Goal: Task Accomplishment & Management: Use online tool/utility

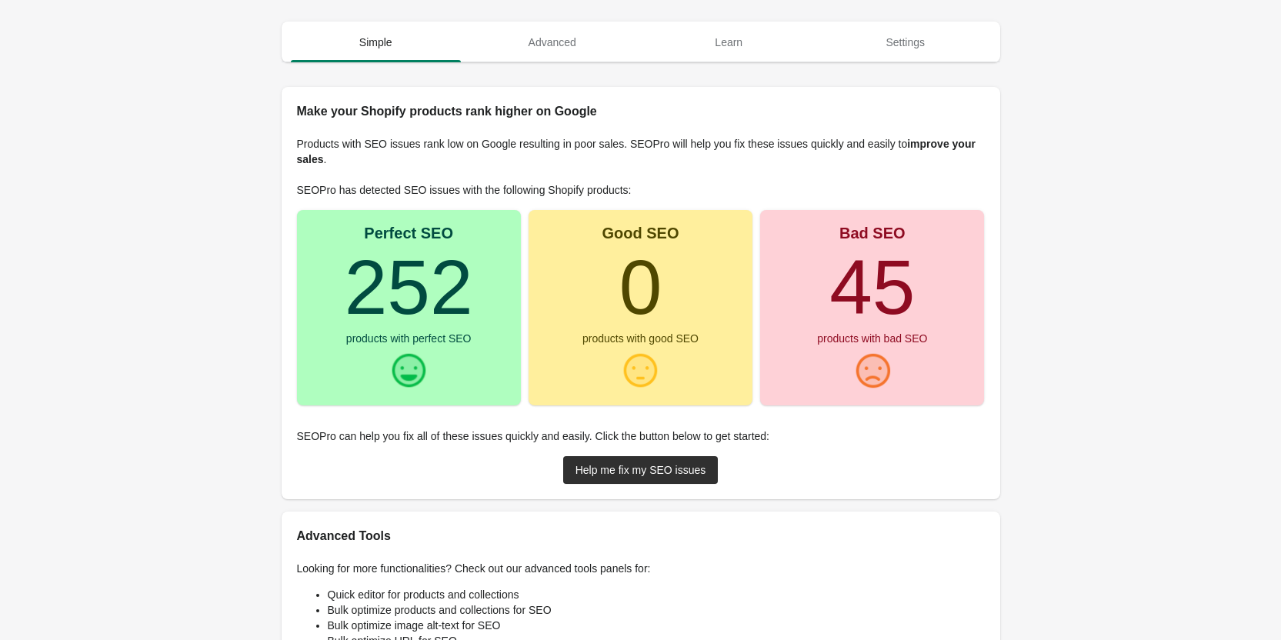
scroll to position [185, 0]
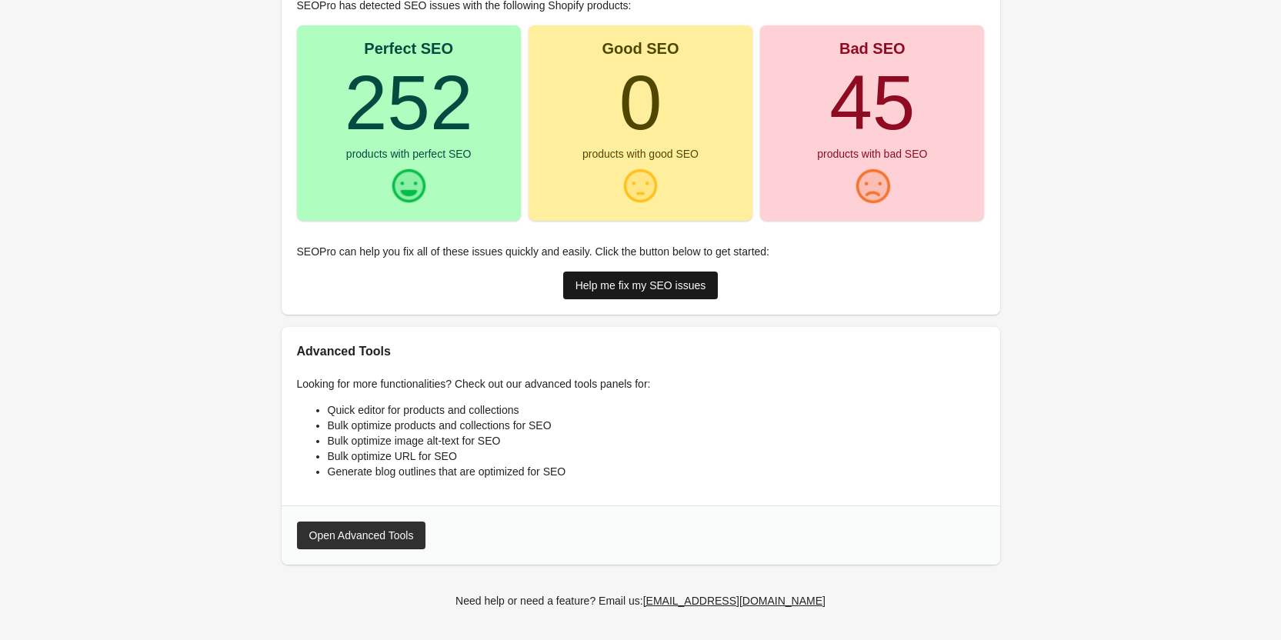
click at [610, 292] on div "Help me fix my SEO issues" at bounding box center [640, 285] width 131 height 12
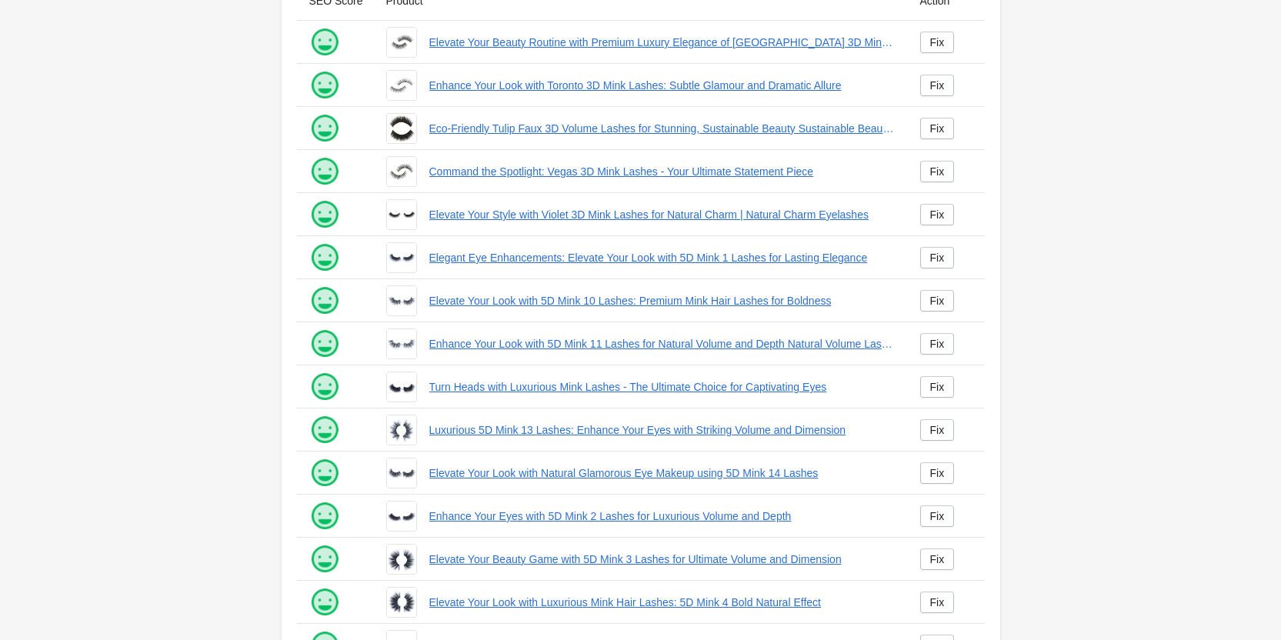
scroll to position [209, 0]
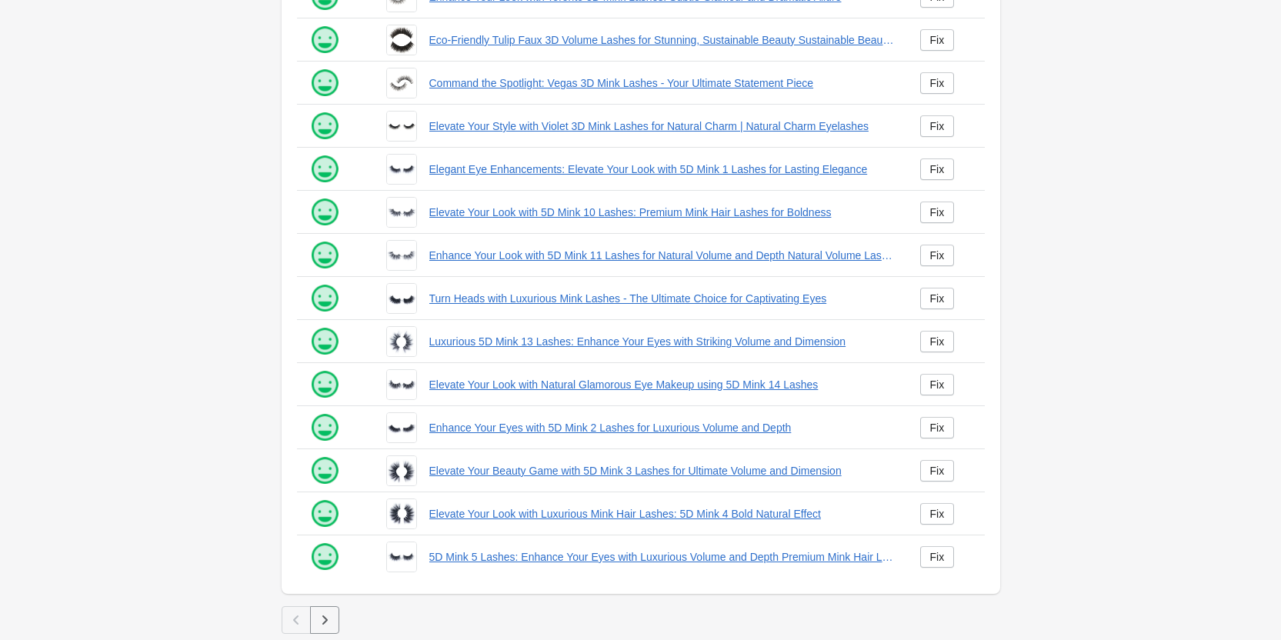
click at [335, 615] on button "button" at bounding box center [324, 620] width 29 height 28
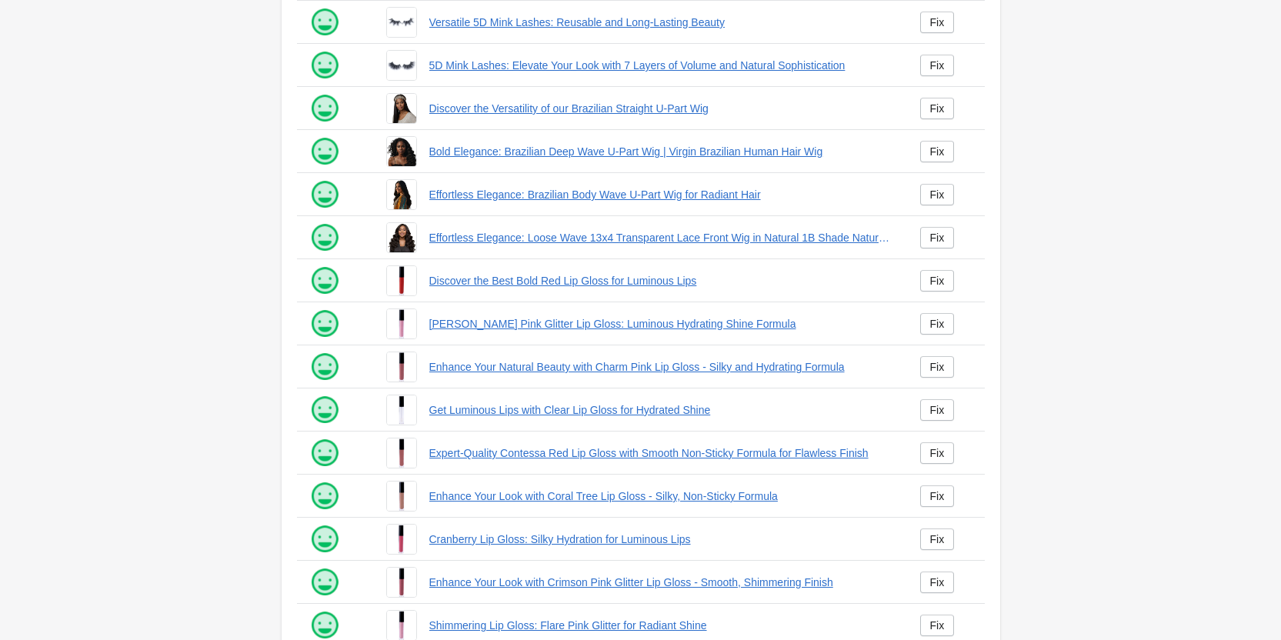
scroll to position [209, 0]
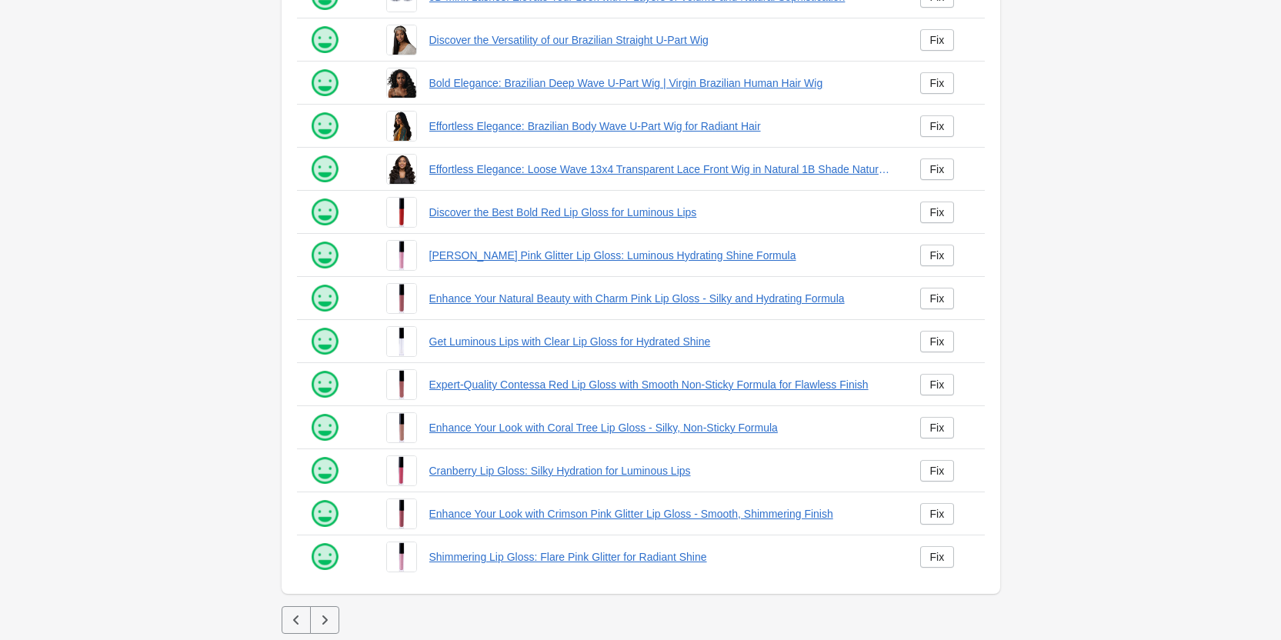
click at [315, 620] on button "button" at bounding box center [324, 620] width 29 height 28
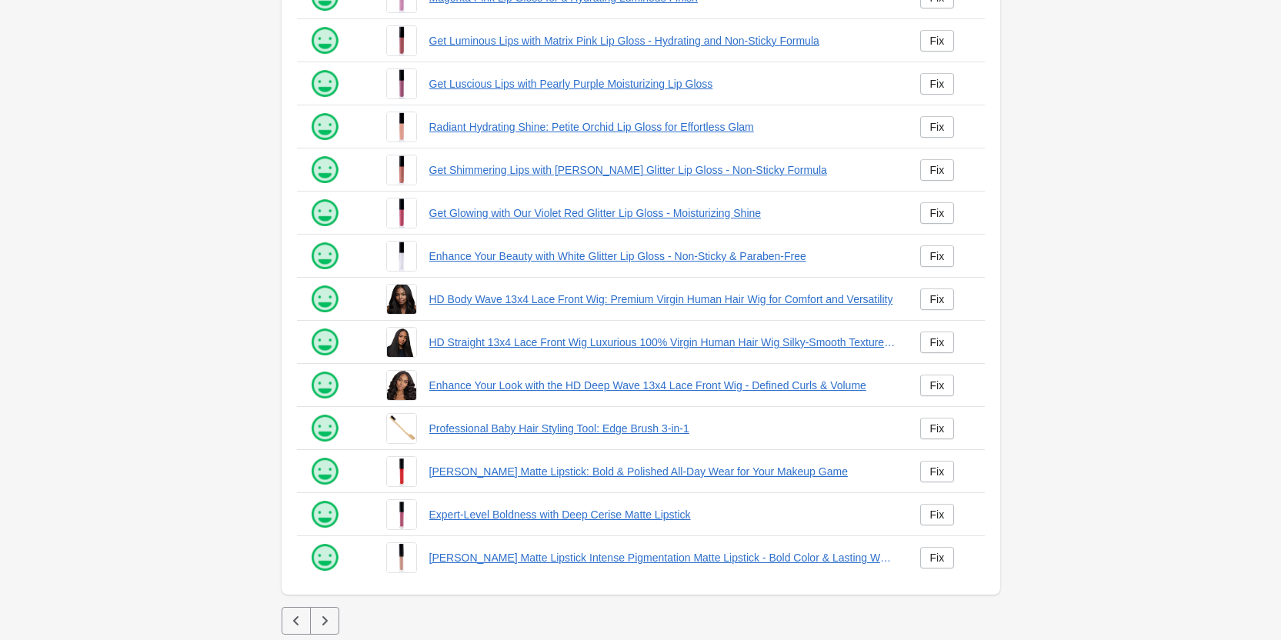
scroll to position [209, 0]
click at [317, 622] on icon "button" at bounding box center [324, 619] width 15 height 15
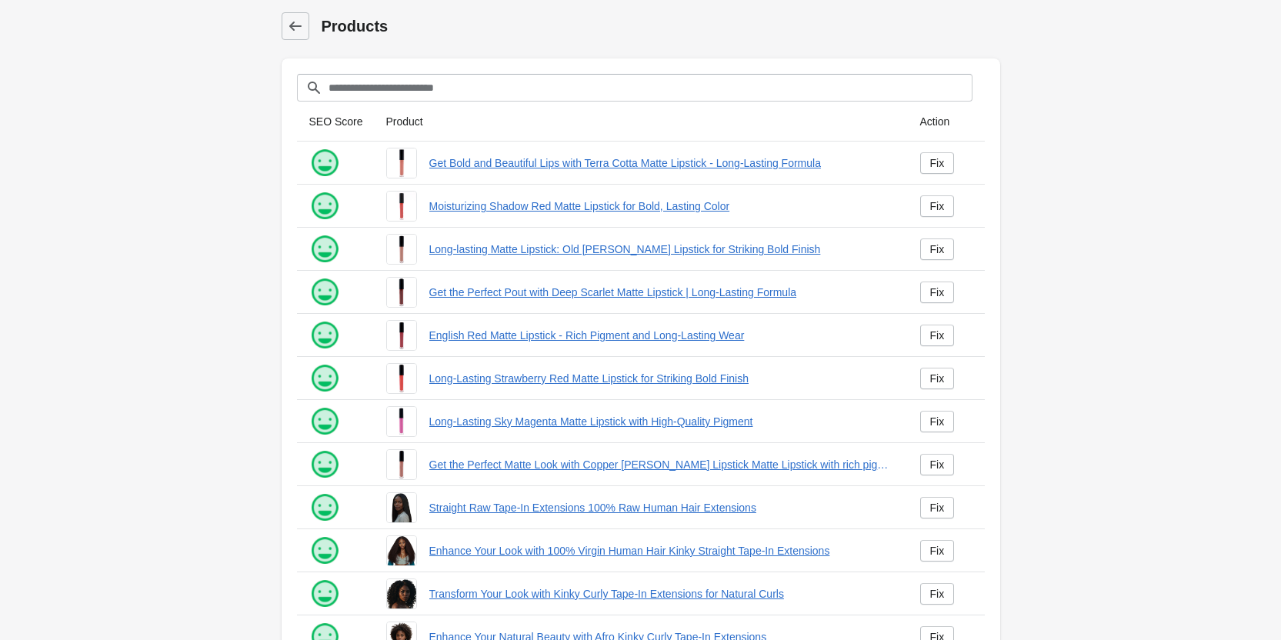
scroll to position [209, 0]
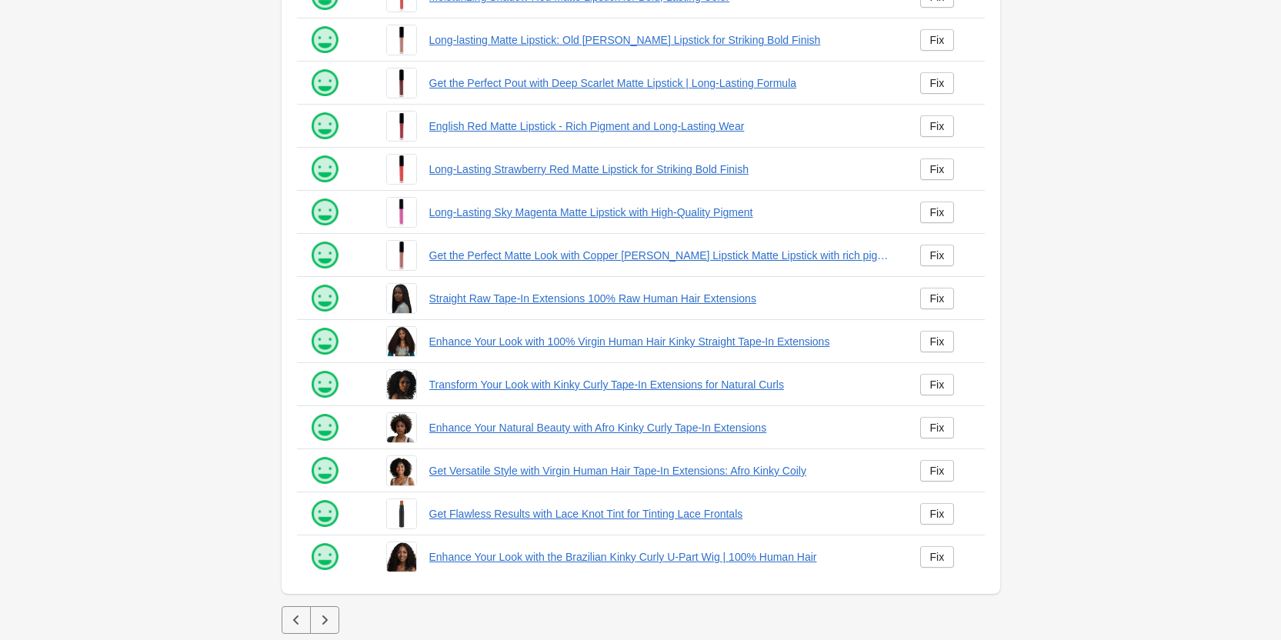
click at [329, 620] on icon "button" at bounding box center [324, 619] width 15 height 15
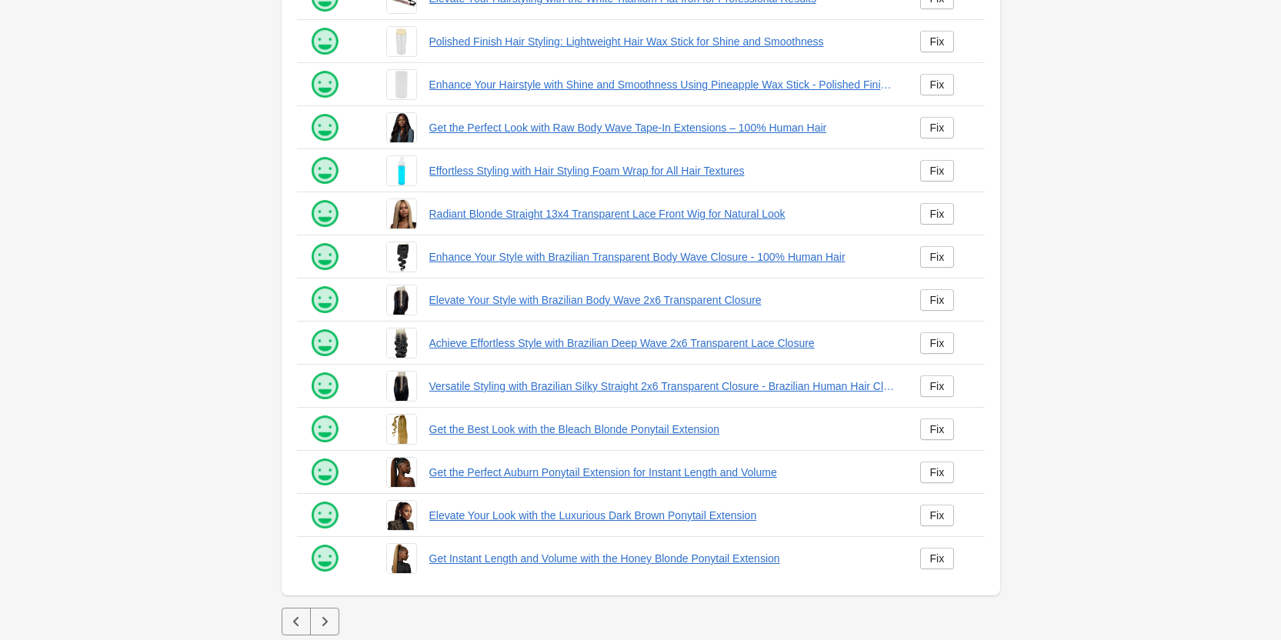
scroll to position [209, 0]
click at [337, 604] on div at bounding box center [641, 600] width 719 height 12
click at [319, 618] on icon "button" at bounding box center [324, 619] width 15 height 15
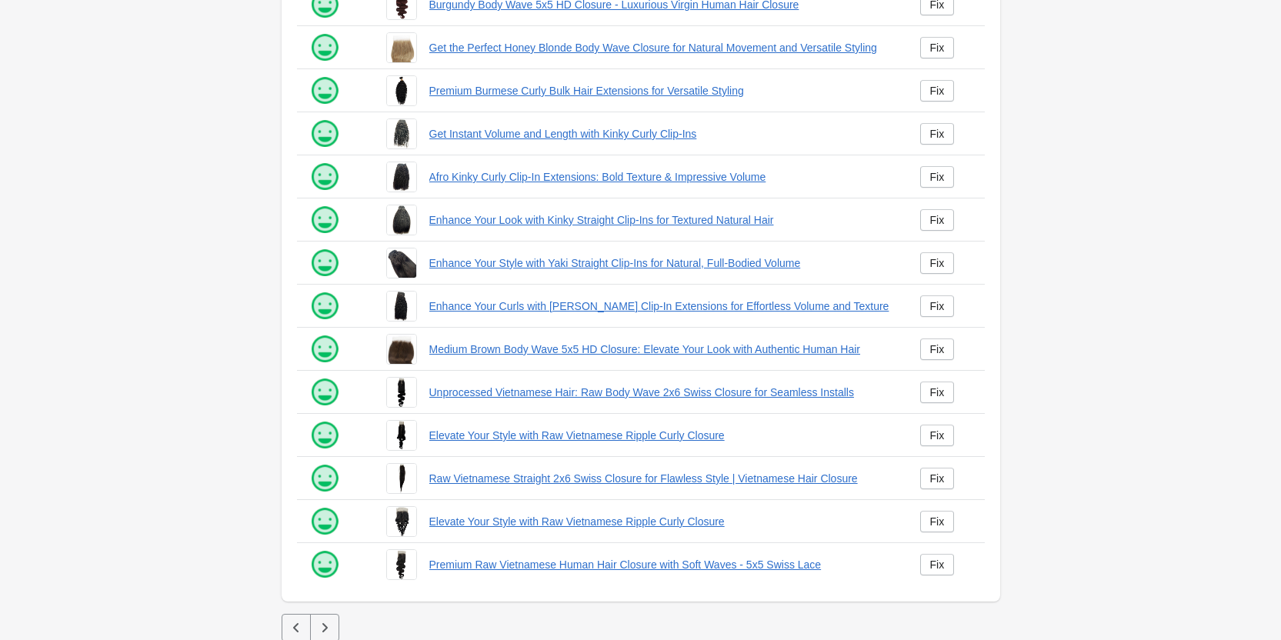
scroll to position [209, 0]
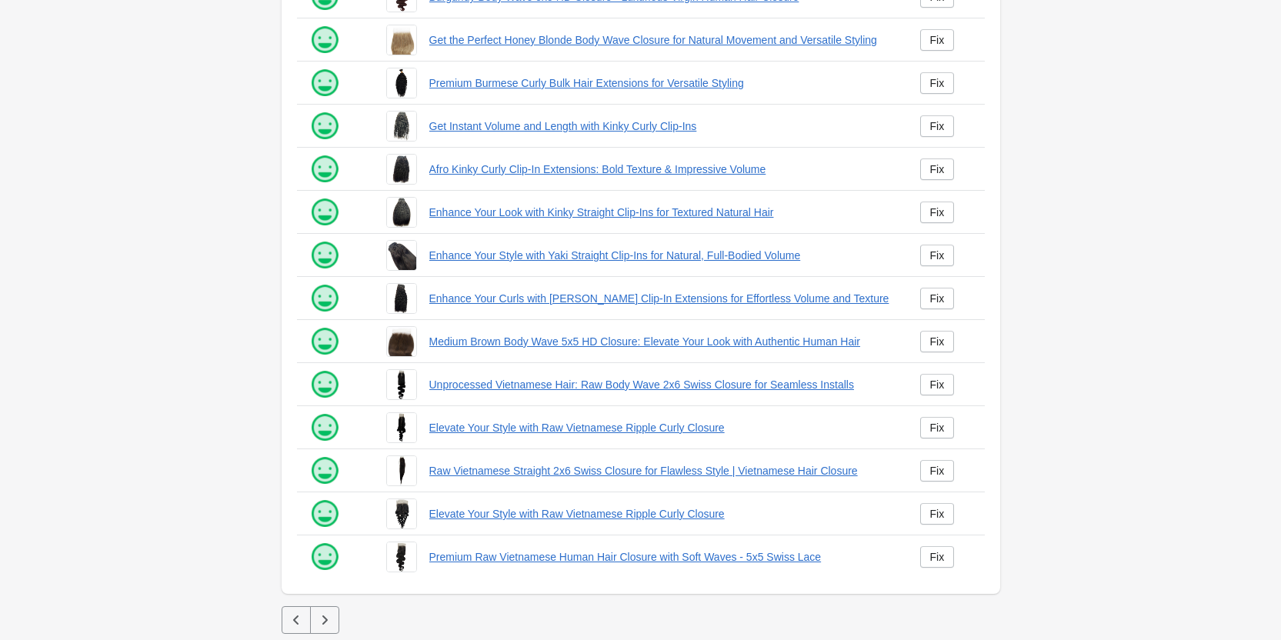
click at [329, 632] on button "button" at bounding box center [324, 620] width 29 height 28
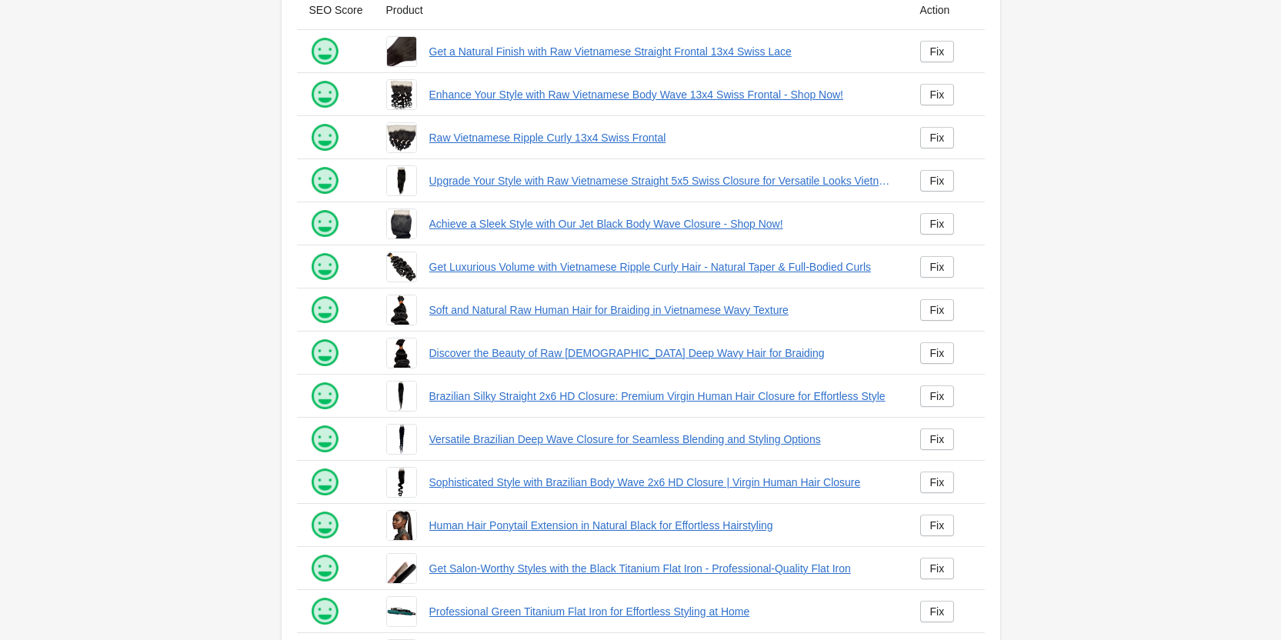
scroll to position [209, 0]
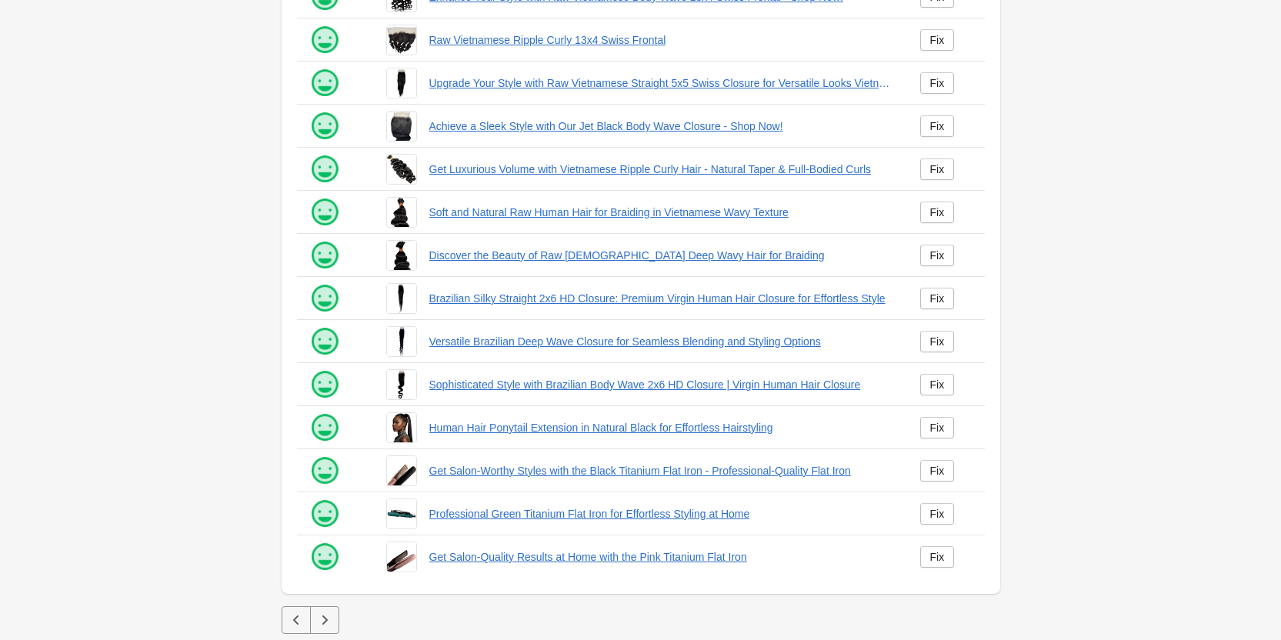
click at [323, 620] on icon "button" at bounding box center [324, 619] width 15 height 15
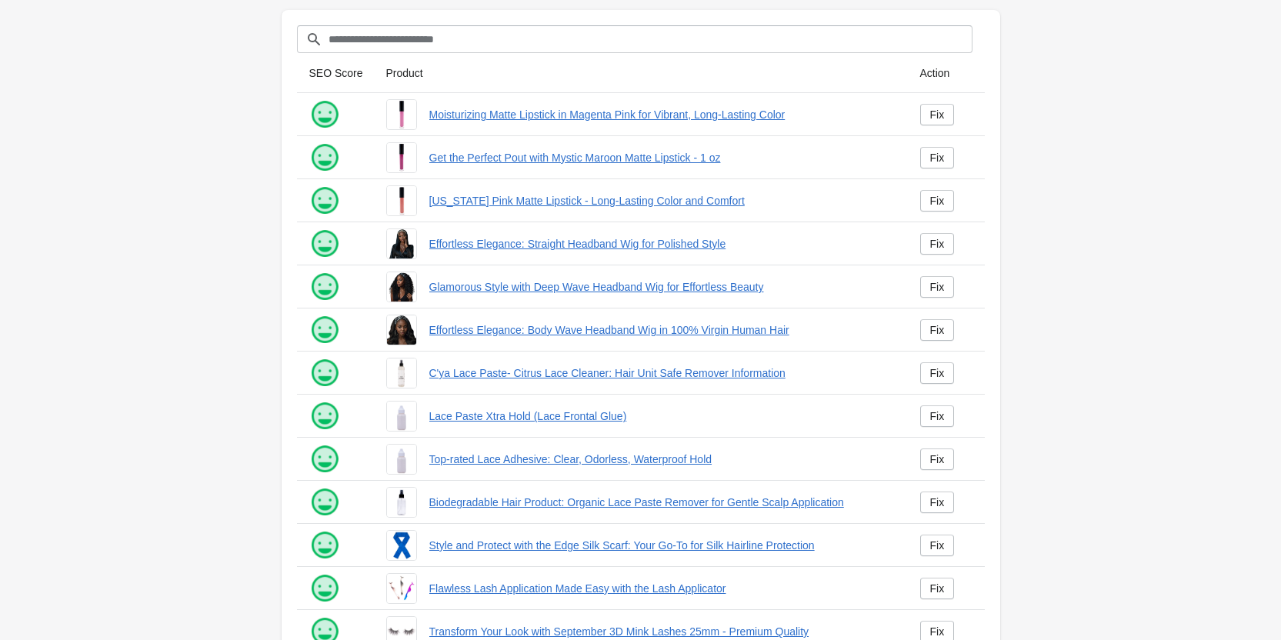
scroll to position [209, 0]
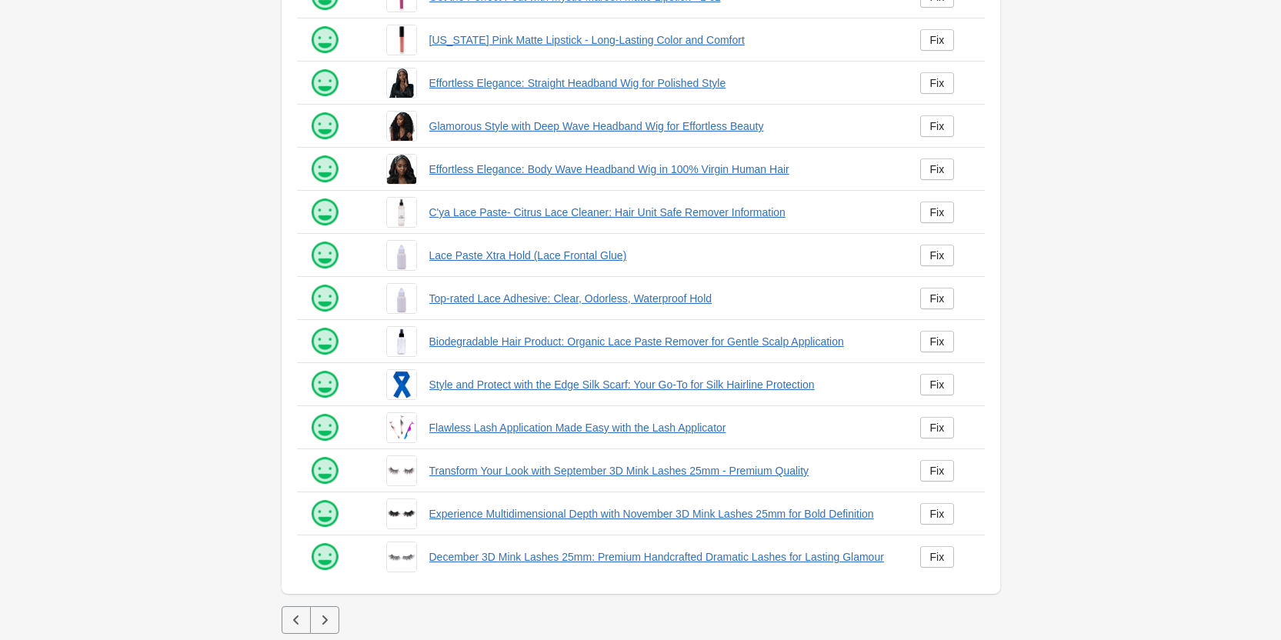
click at [312, 620] on button "button" at bounding box center [324, 620] width 29 height 28
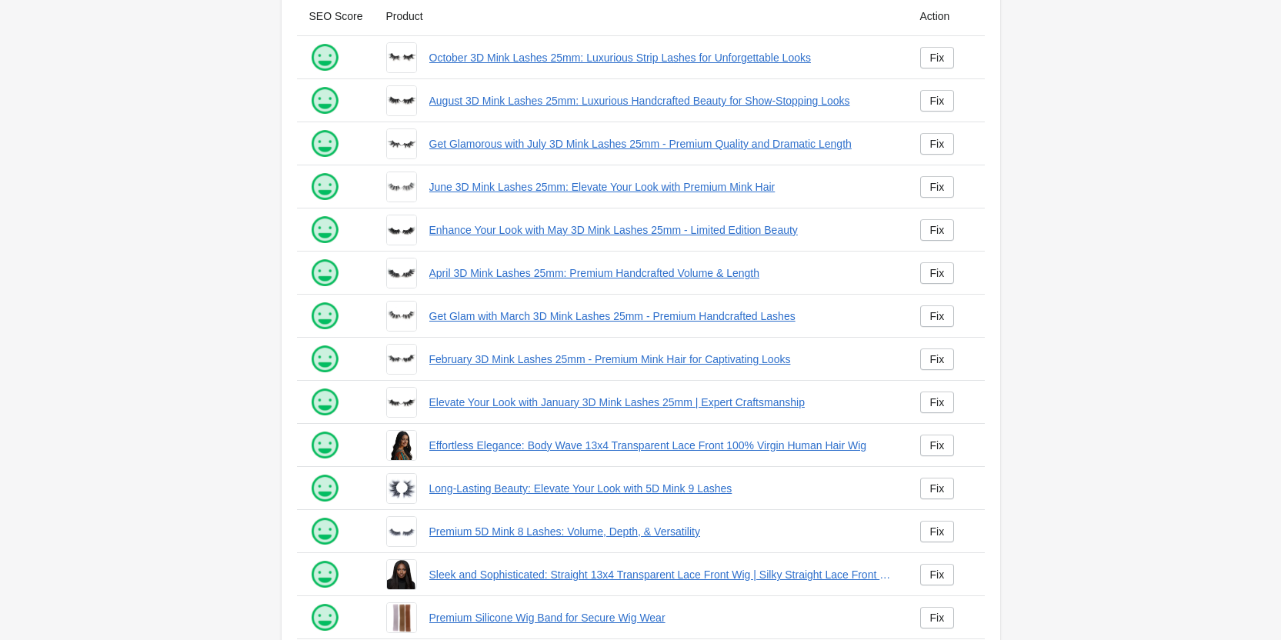
scroll to position [209, 0]
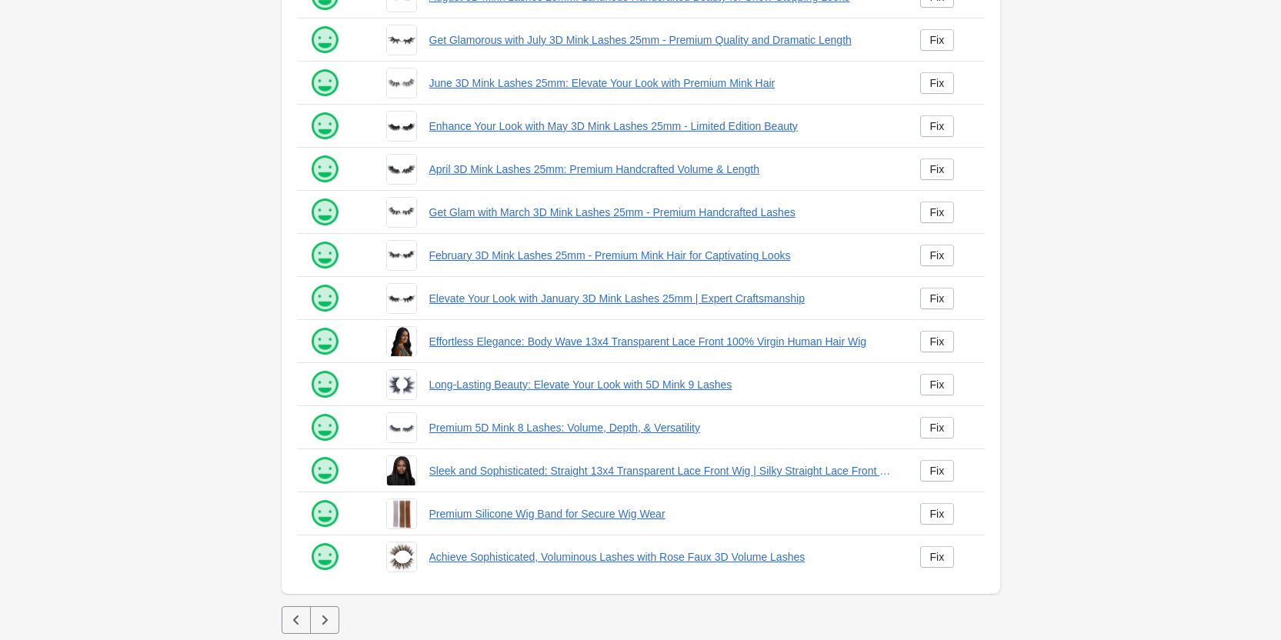
click at [325, 624] on icon "button" at bounding box center [324, 619] width 15 height 15
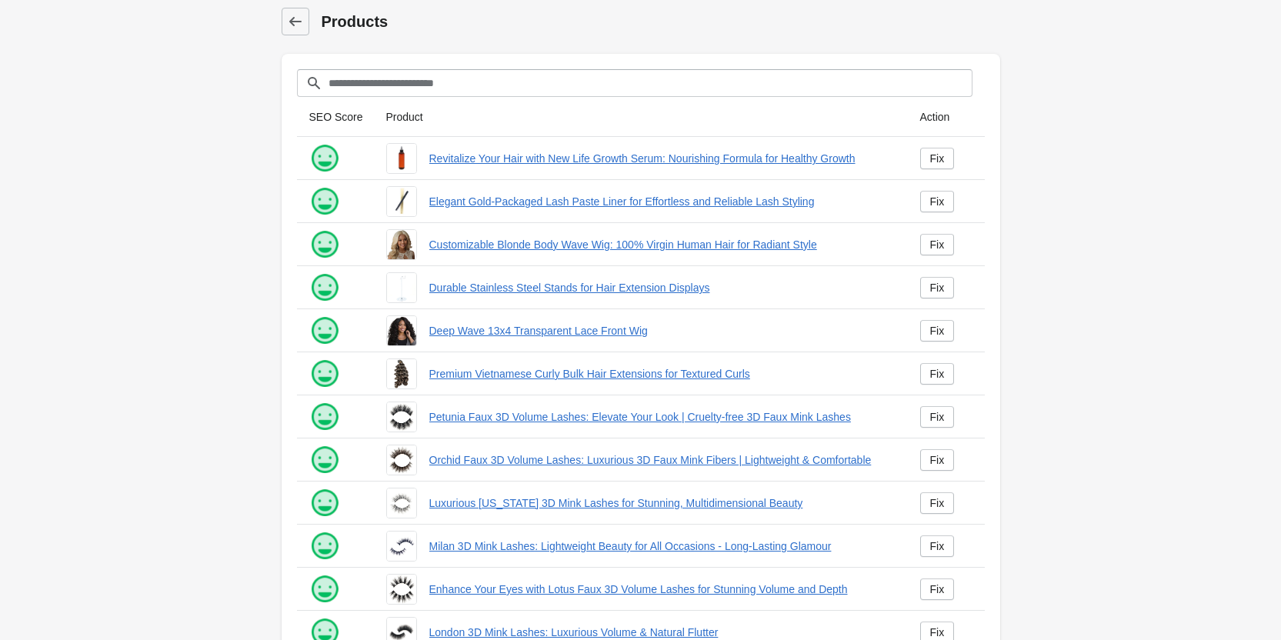
scroll to position [209, 0]
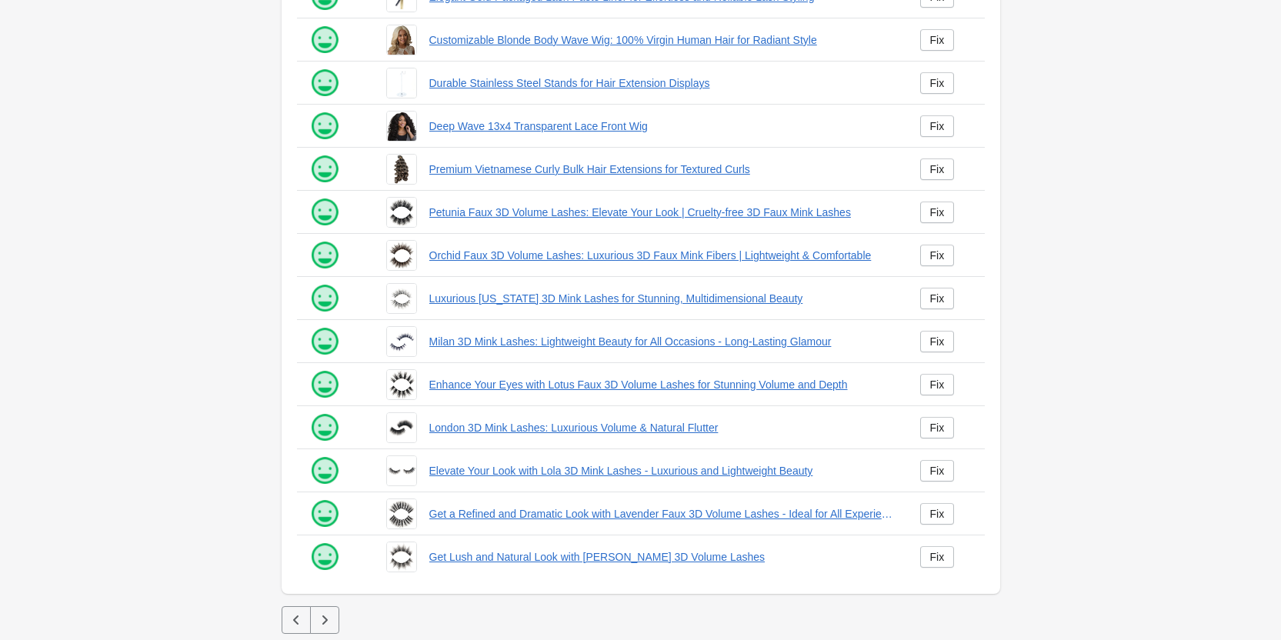
click at [319, 616] on icon "button" at bounding box center [324, 619] width 15 height 15
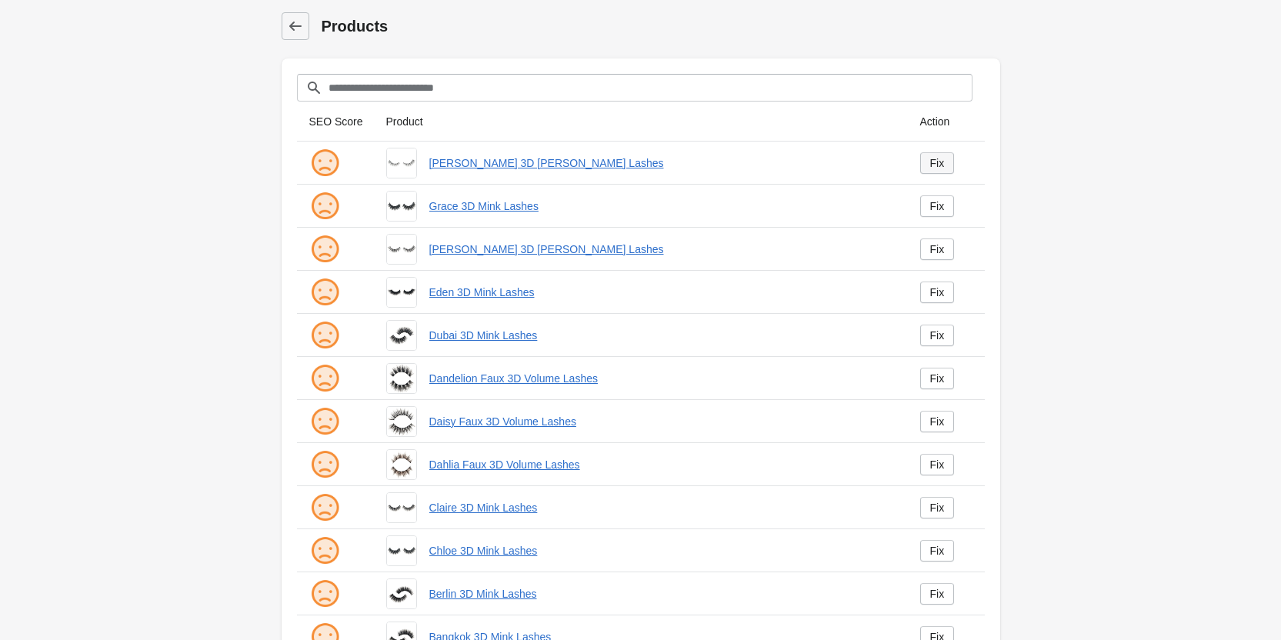
click at [942, 160] on div "Fix" at bounding box center [937, 163] width 15 height 12
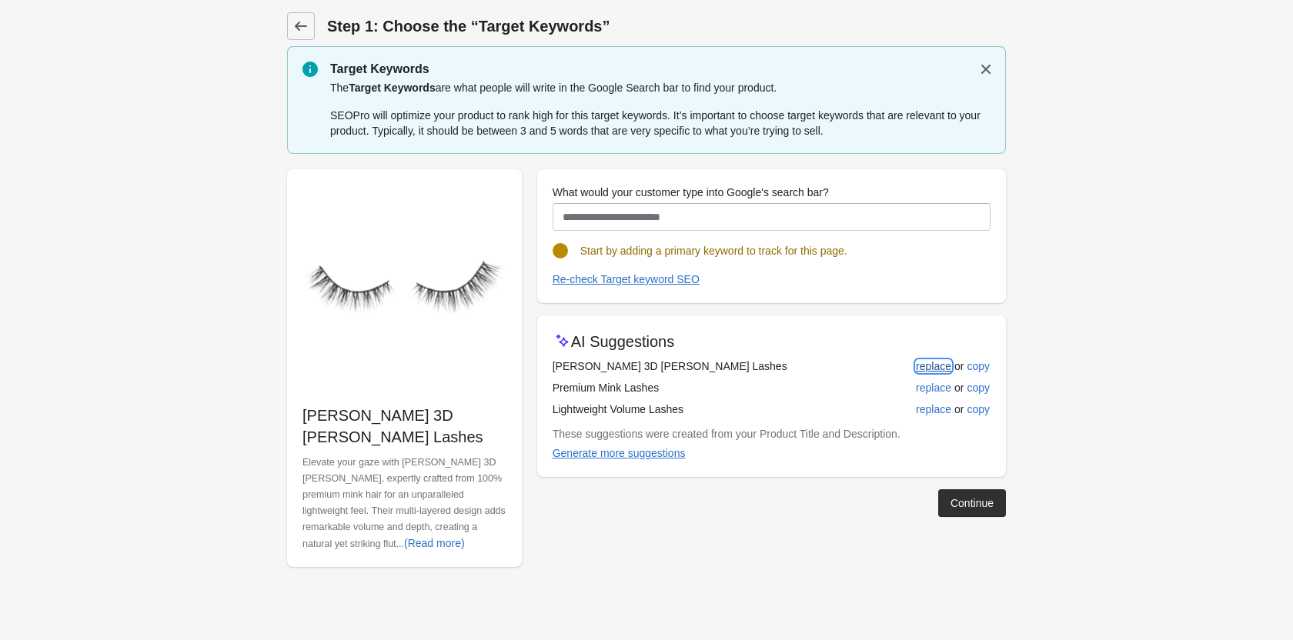
click at [941, 360] on div "replace" at bounding box center [933, 366] width 35 height 12
type input "**********"
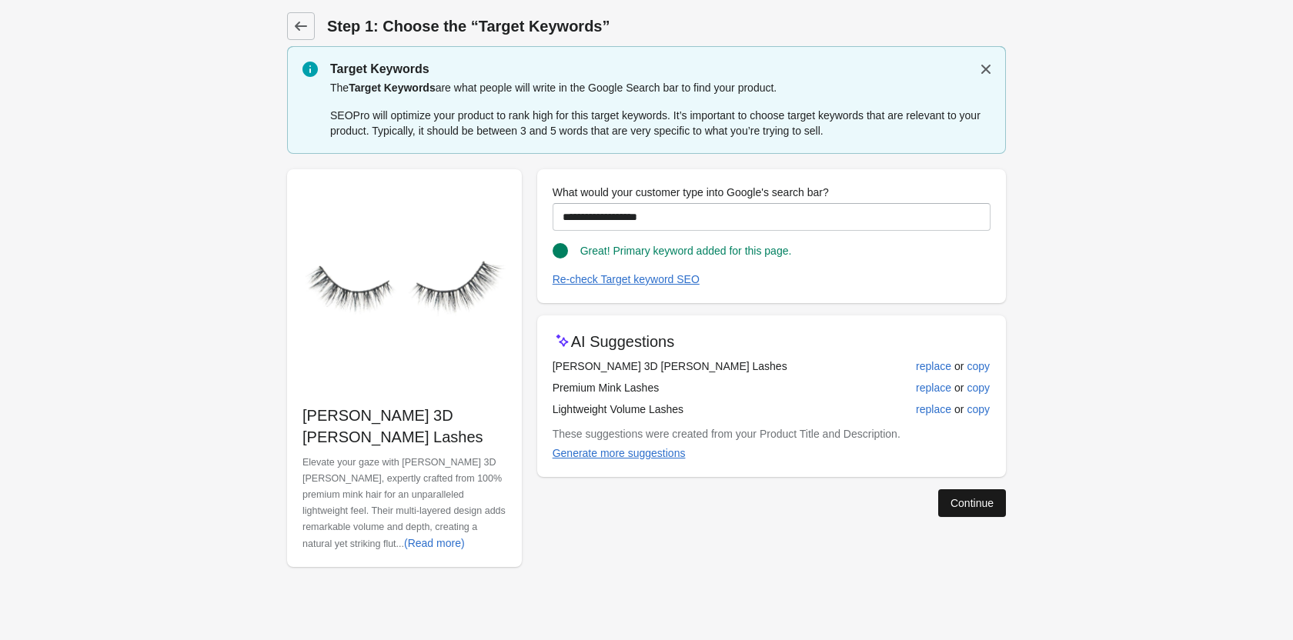
click at [970, 507] on div "Continue" at bounding box center [971, 503] width 43 height 12
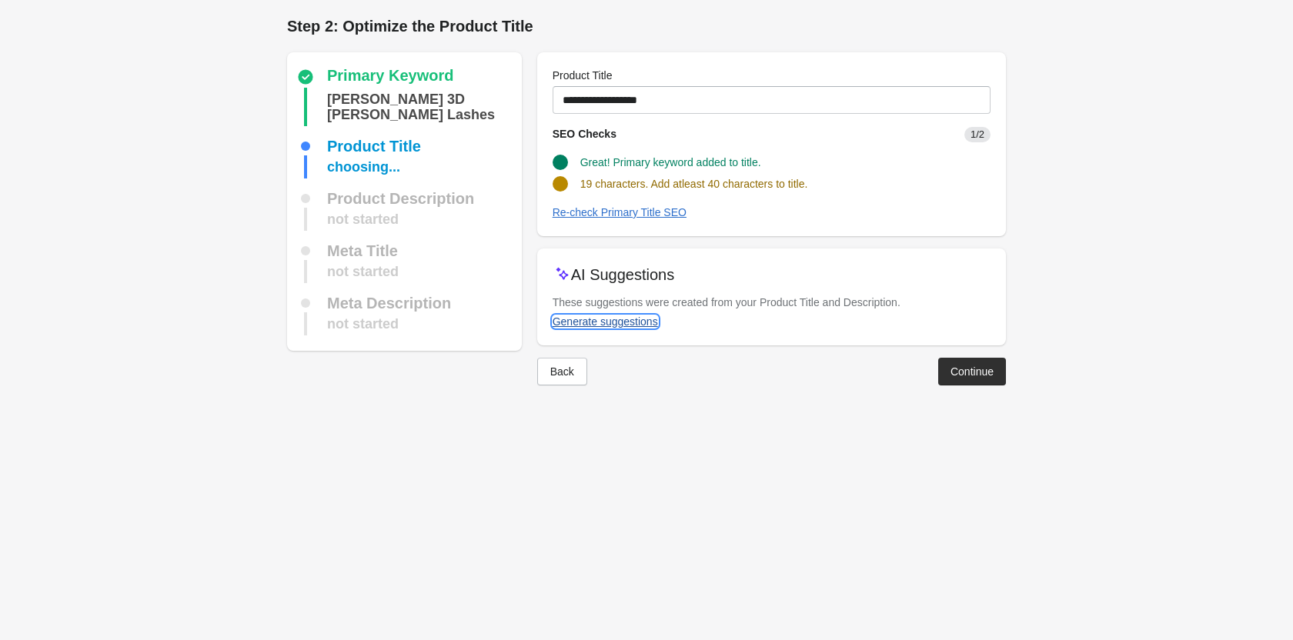
click at [628, 322] on div "Generate suggestions" at bounding box center [604, 321] width 105 height 12
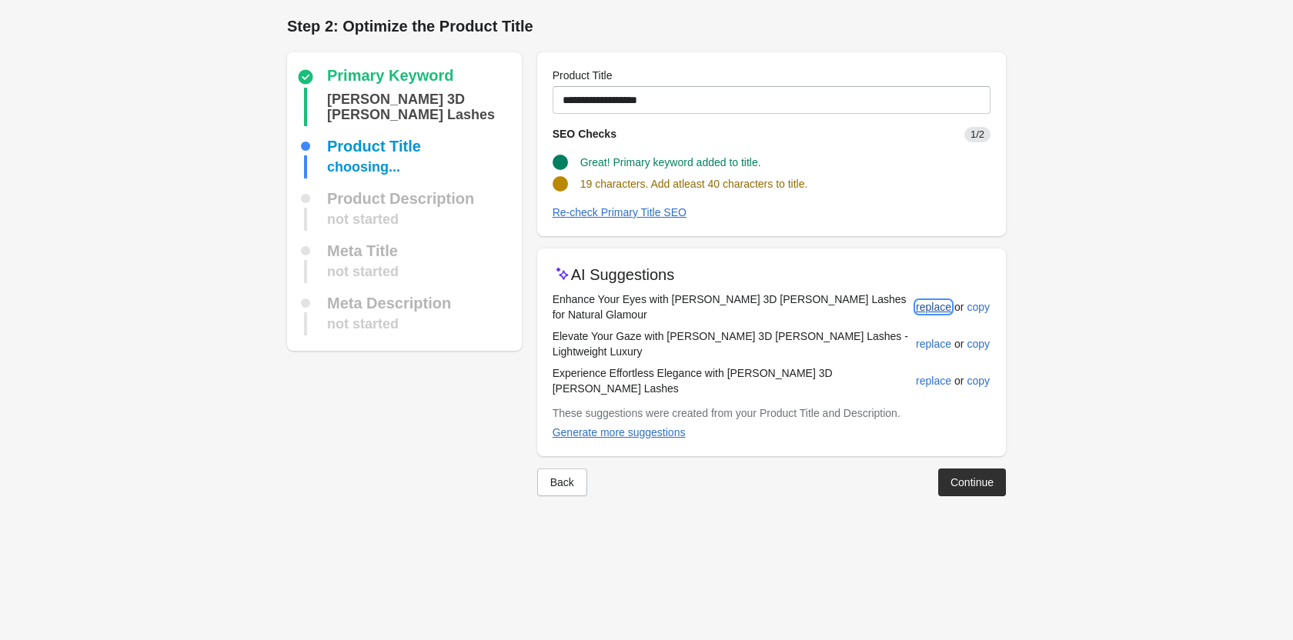
click at [932, 301] on div "replace" at bounding box center [933, 307] width 35 height 12
type input "**********"
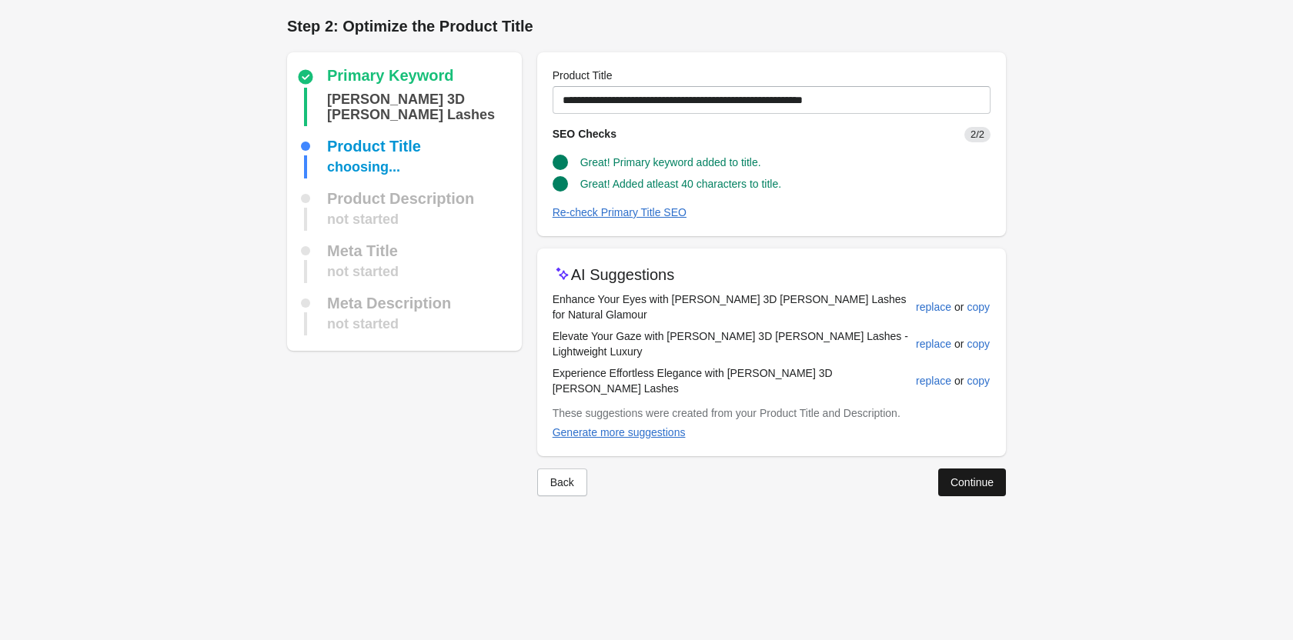
click at [961, 476] on div "Continue" at bounding box center [971, 482] width 43 height 12
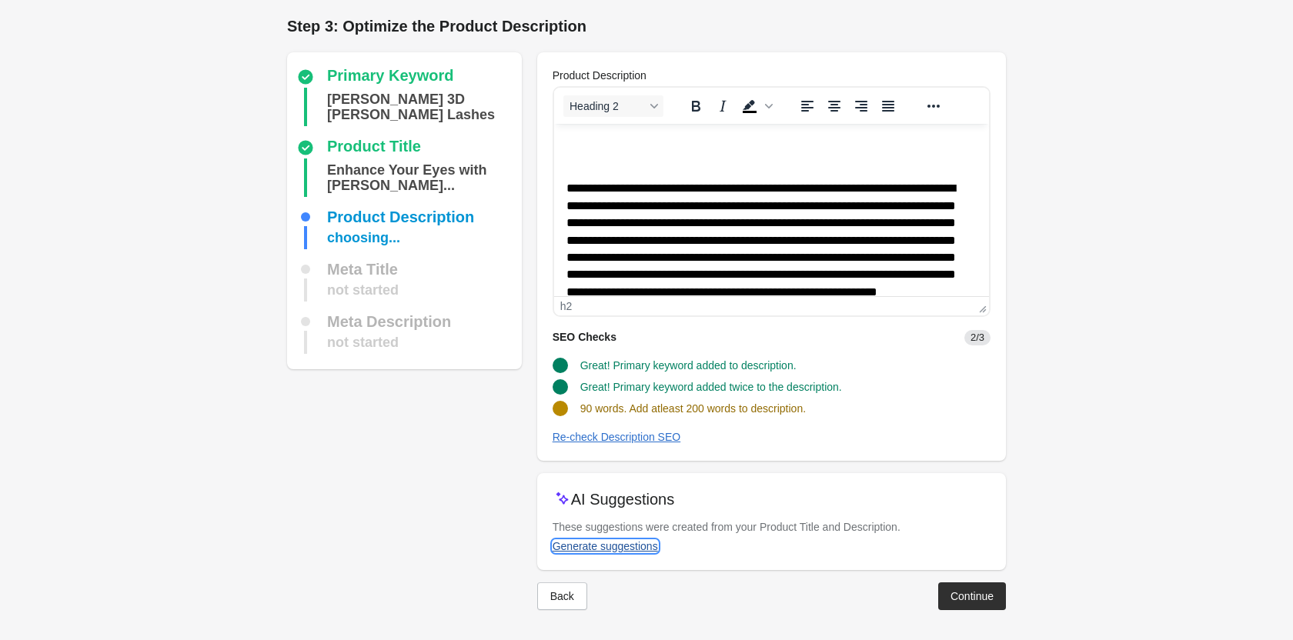
click at [642, 542] on div "Generate suggestions" at bounding box center [604, 546] width 105 height 12
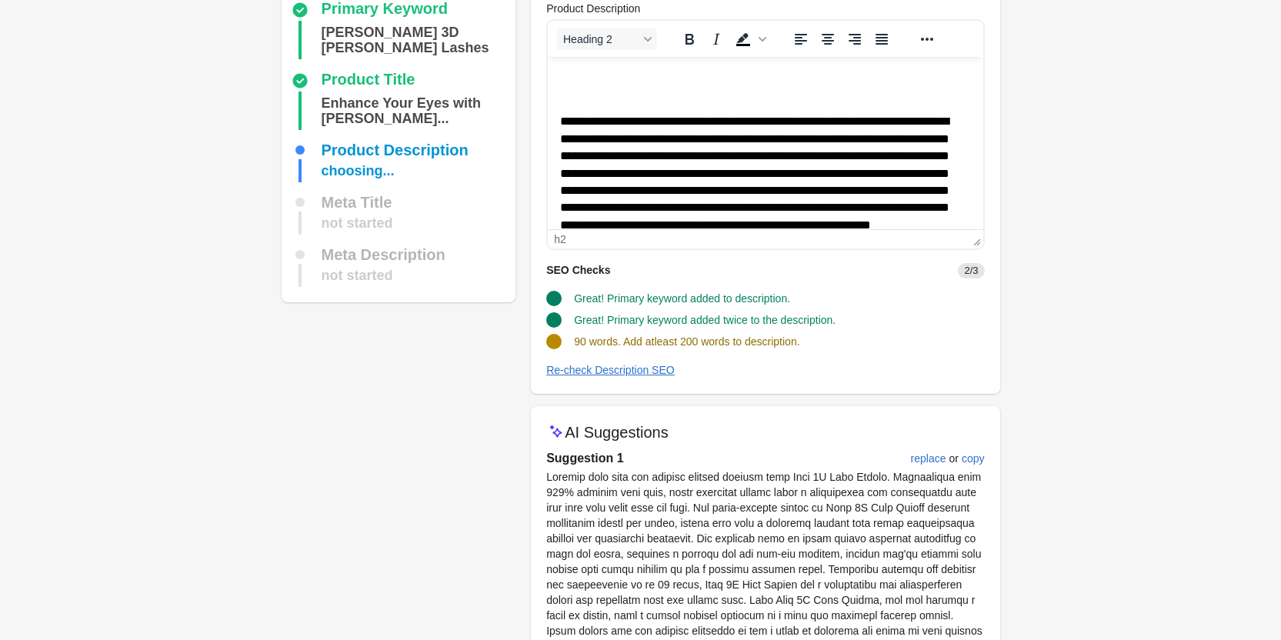
scroll to position [154, 0]
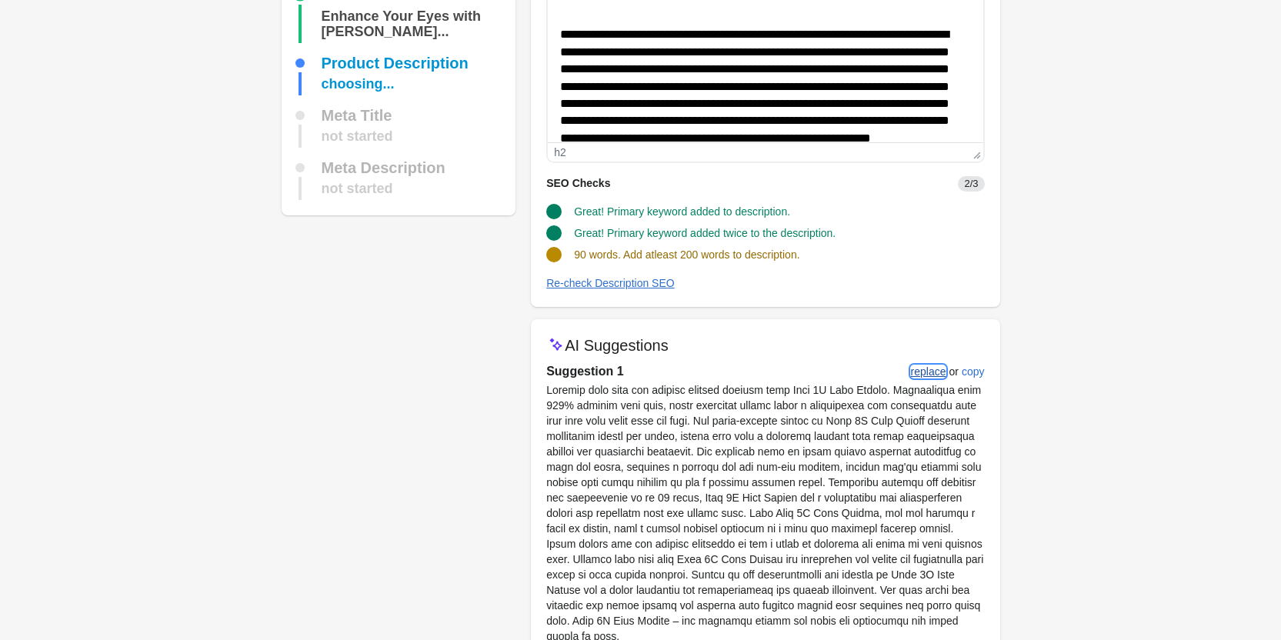
click at [929, 372] on div "replace" at bounding box center [928, 371] width 35 height 12
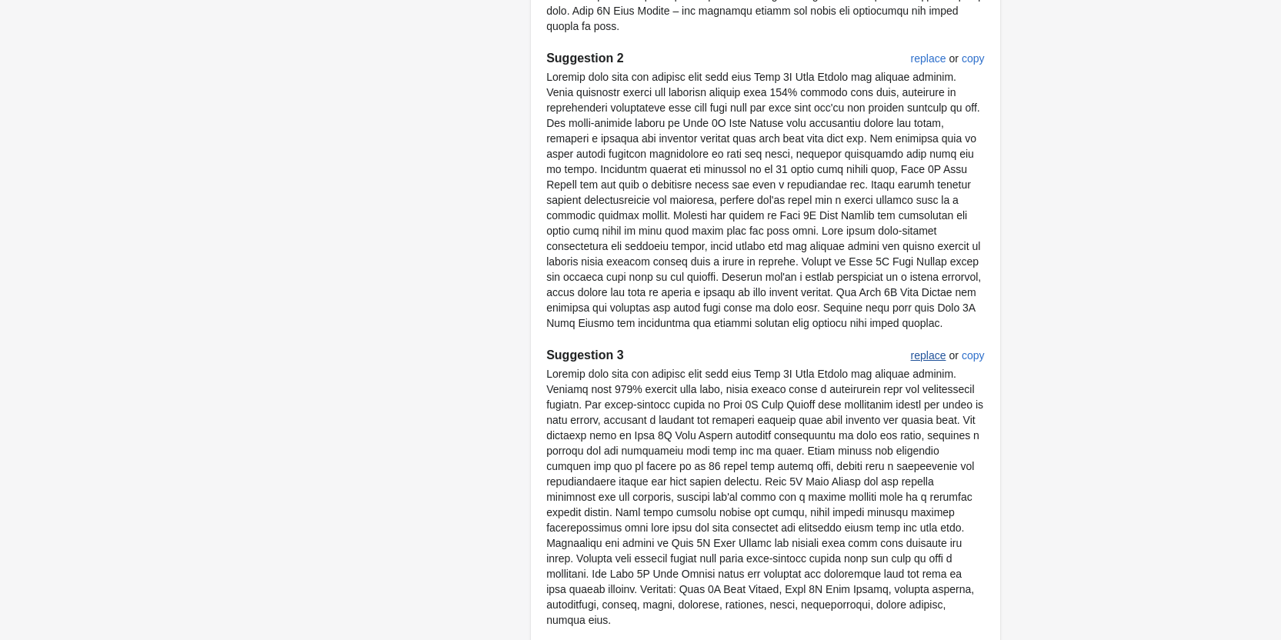
scroll to position [876, 0]
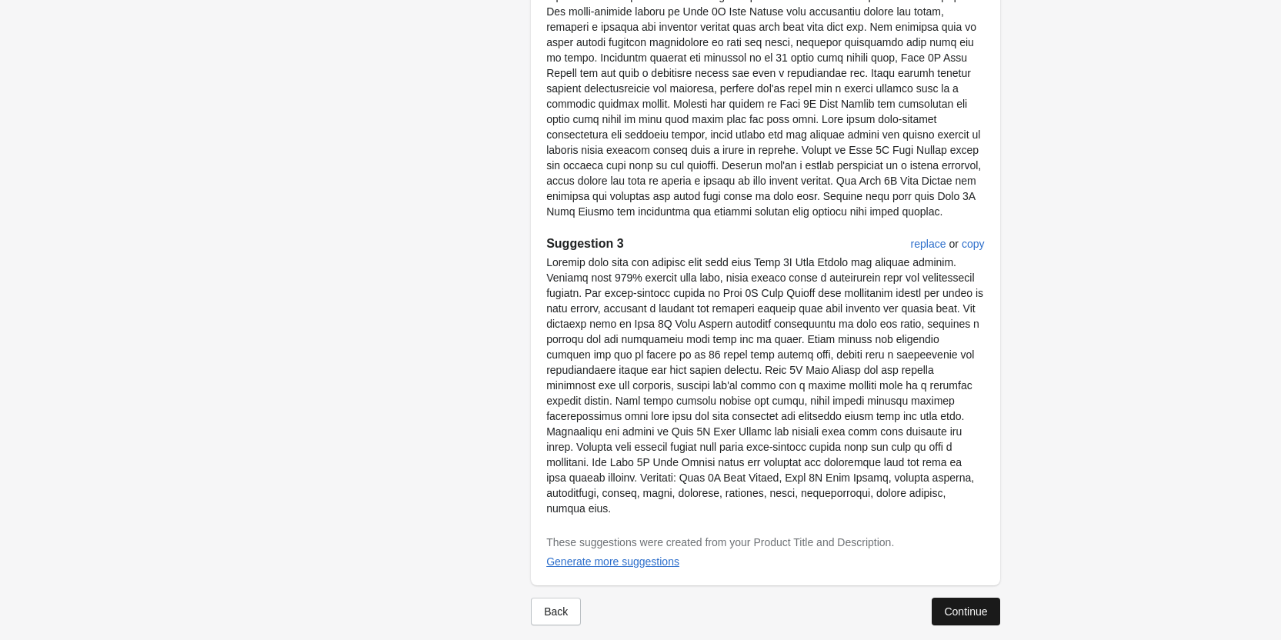
click at [969, 604] on button "Continue" at bounding box center [966, 612] width 68 height 28
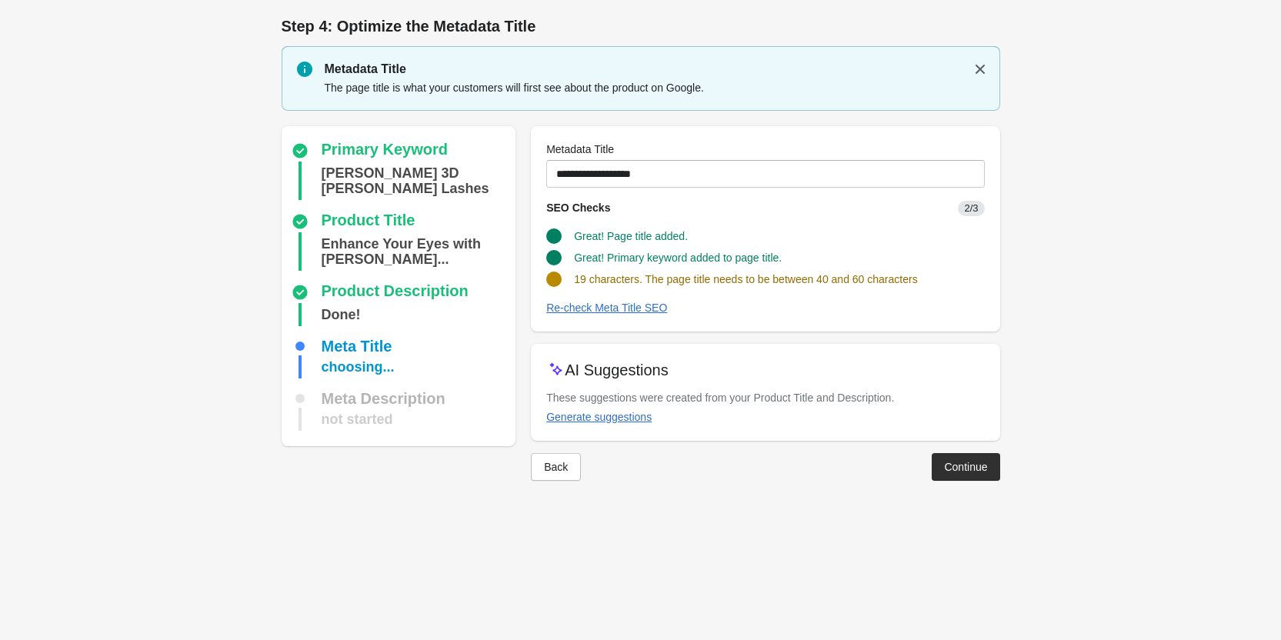
scroll to position [0, 0]
click at [601, 415] on div "Generate suggestions" at bounding box center [604, 417] width 105 height 12
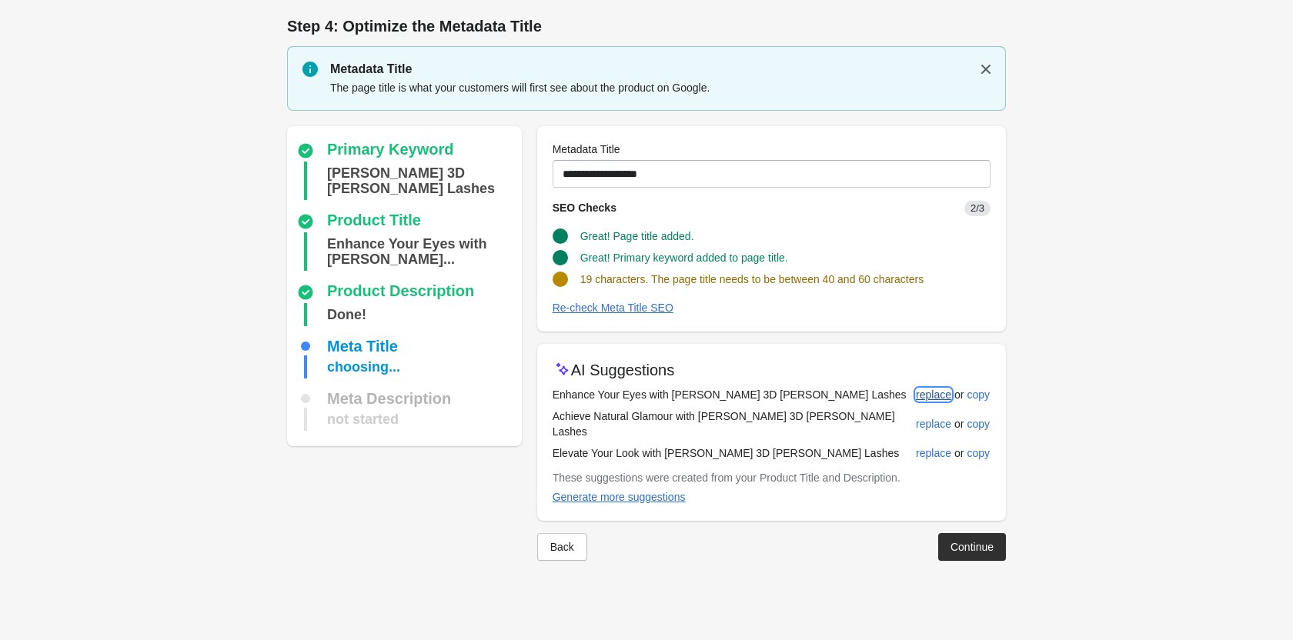
click at [939, 392] on div "replace" at bounding box center [933, 395] width 35 height 12
type input "**********"
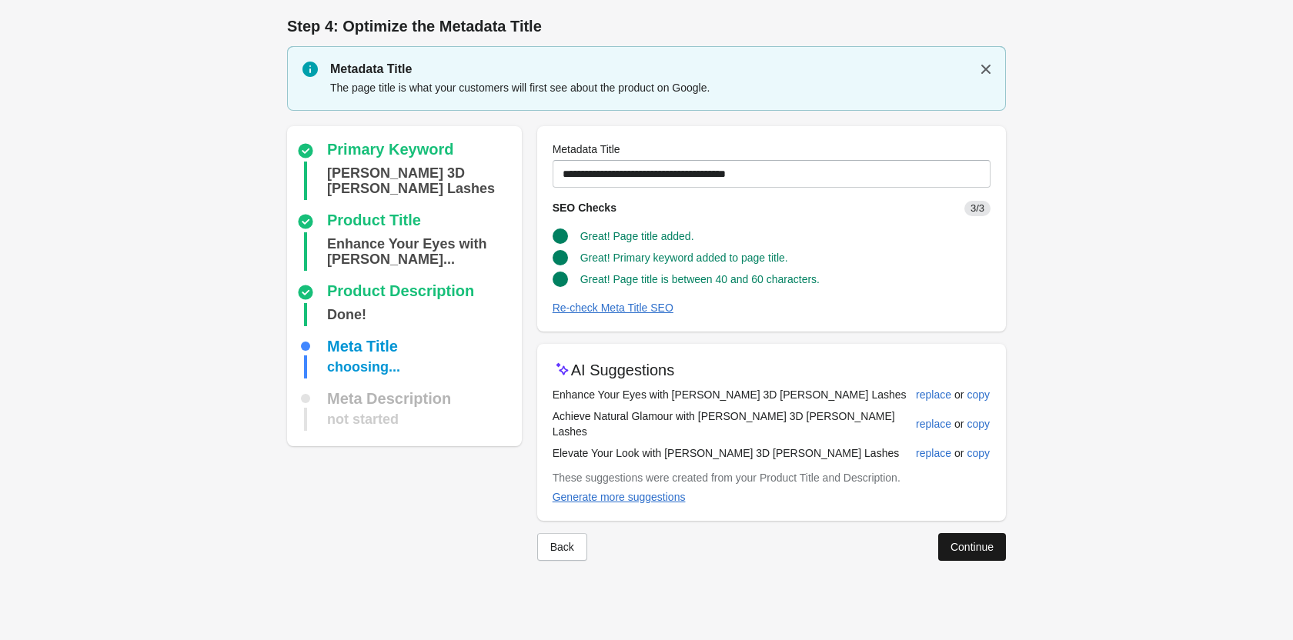
click at [989, 541] on div "Continue" at bounding box center [971, 547] width 43 height 12
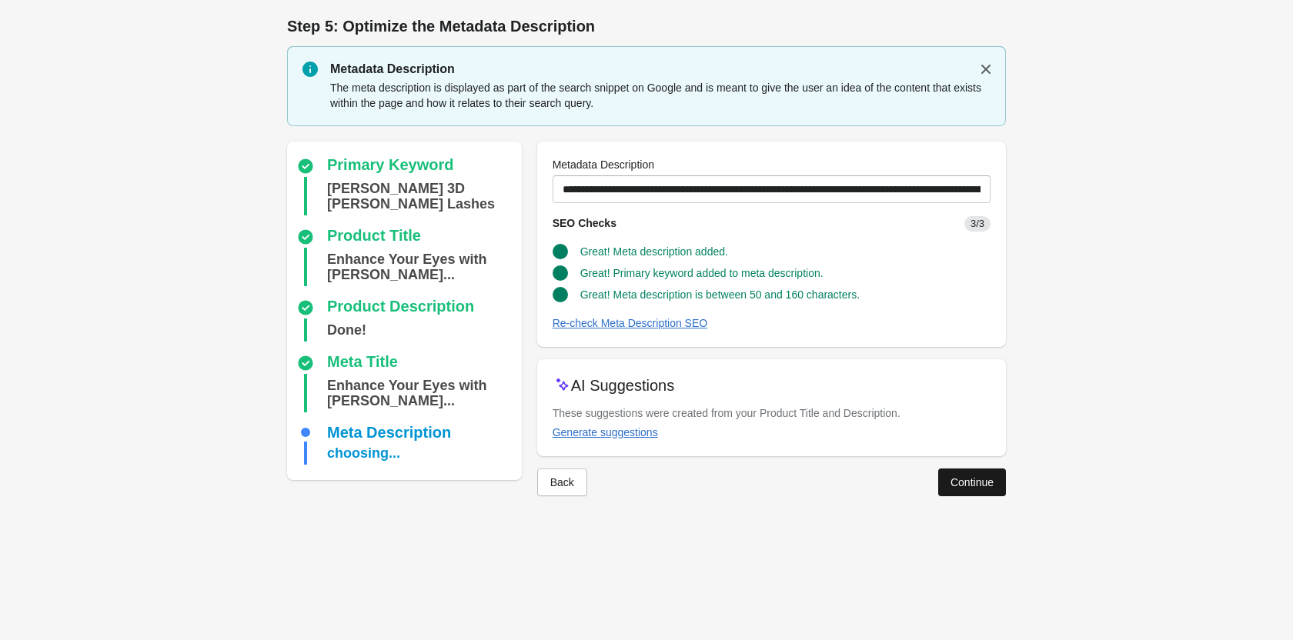
click at [959, 476] on div "Continue" at bounding box center [971, 482] width 43 height 12
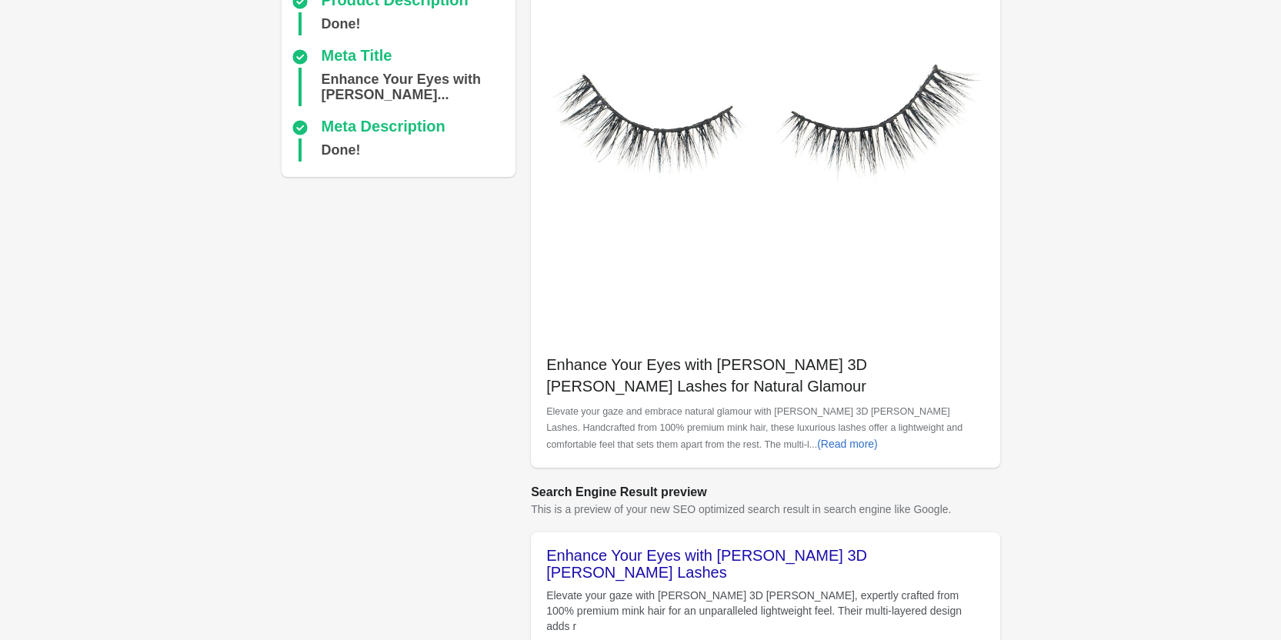
scroll to position [433, 0]
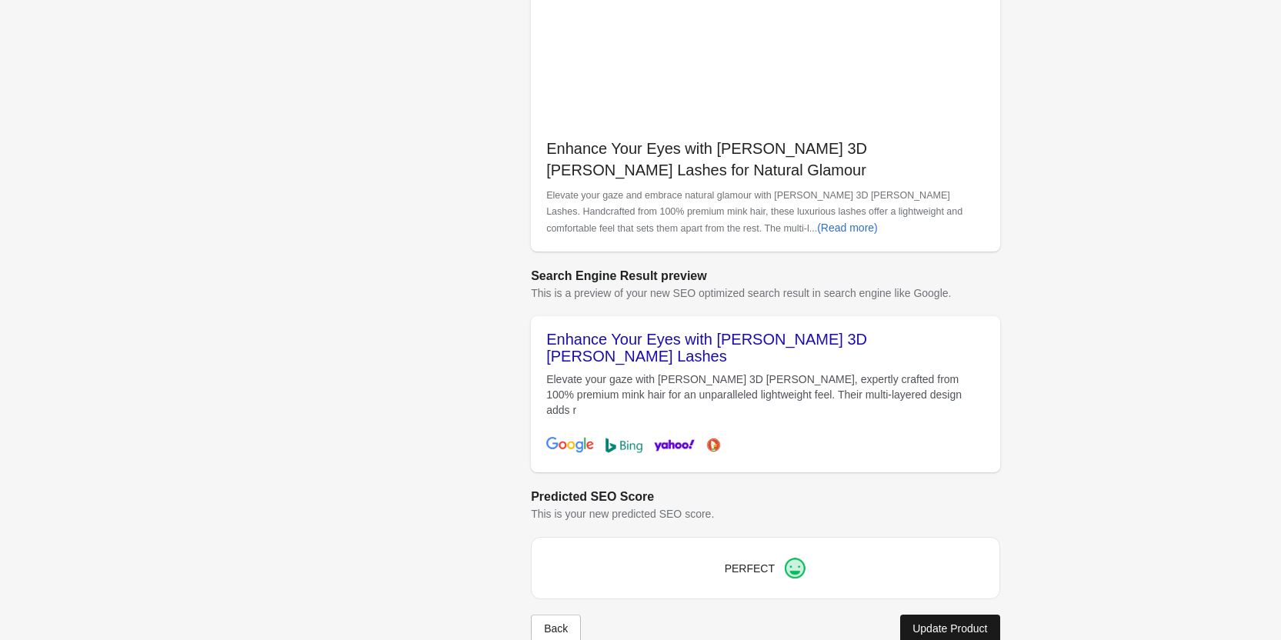
click at [942, 615] on button "Update Product" at bounding box center [949, 629] width 99 height 28
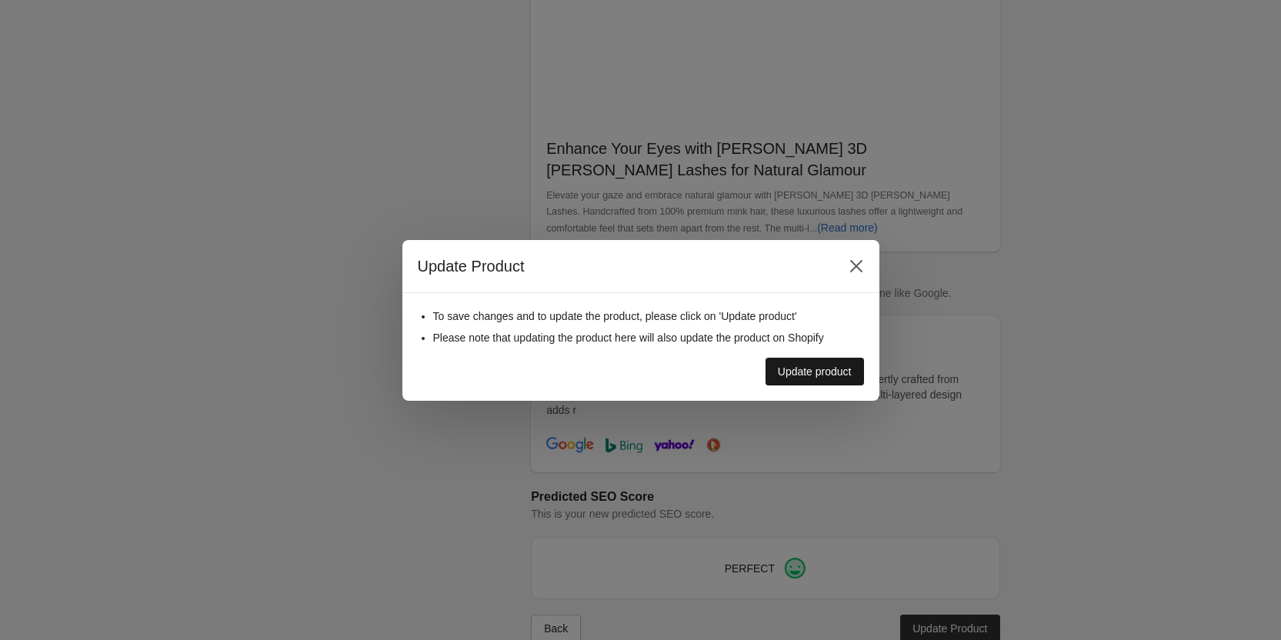
click at [828, 363] on button "Update product" at bounding box center [815, 372] width 98 height 28
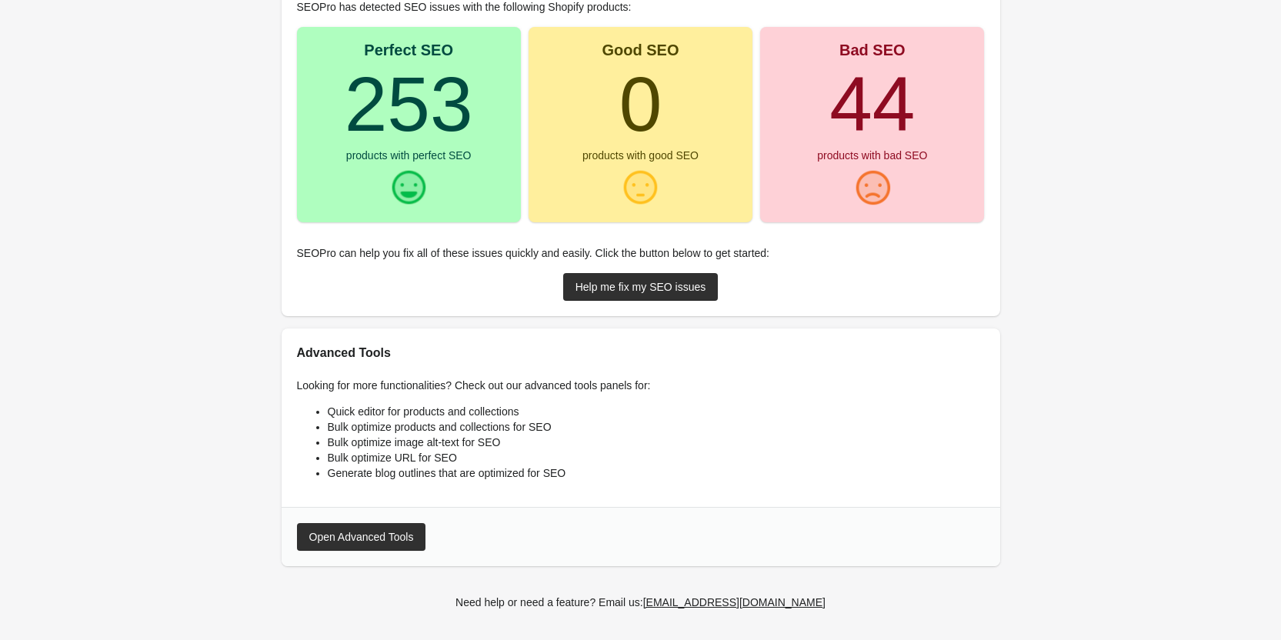
scroll to position [185, 0]
click at [683, 275] on link "Help me fix my SEO issues" at bounding box center [640, 286] width 155 height 28
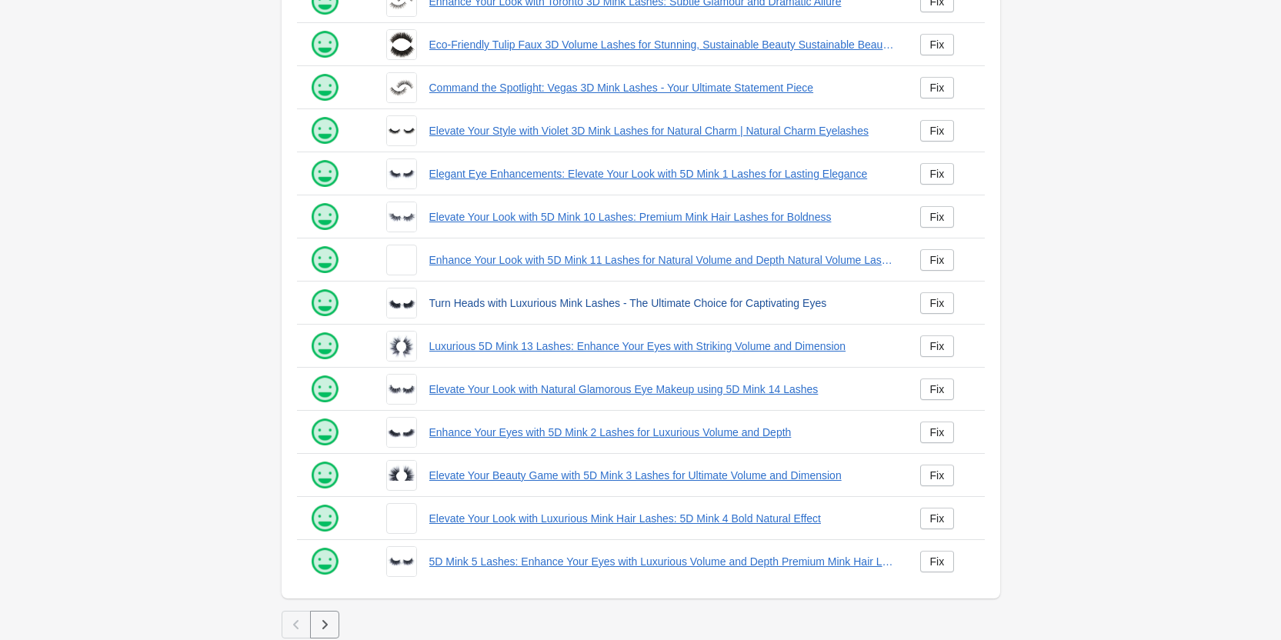
scroll to position [209, 0]
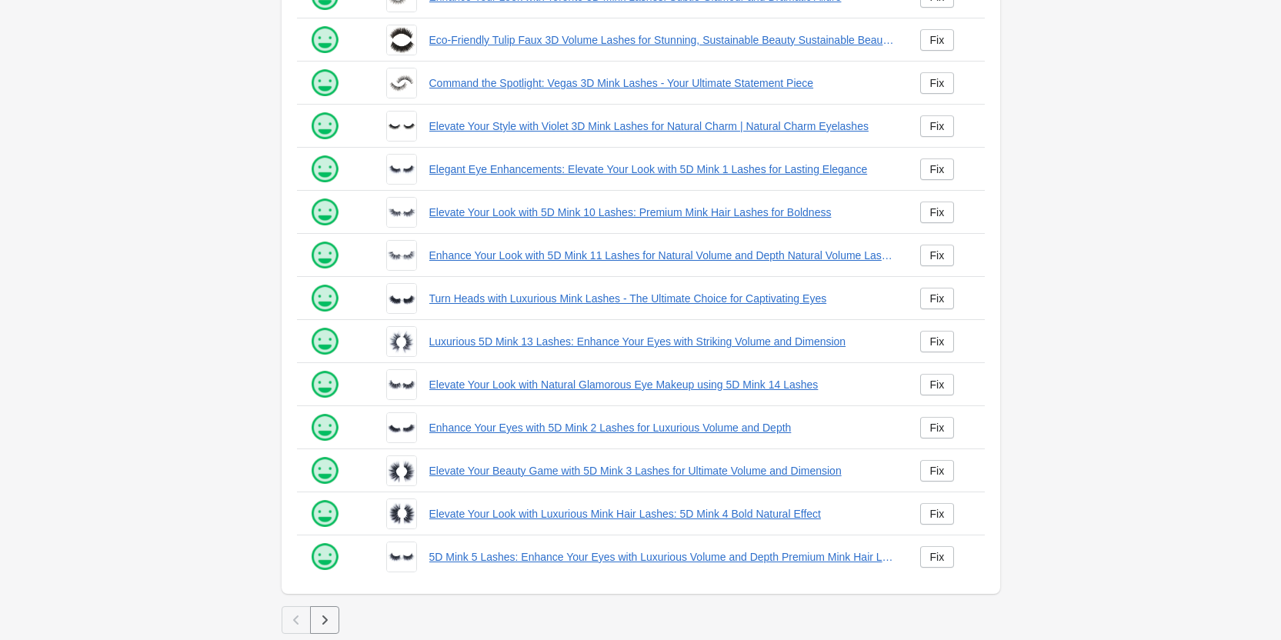
click at [330, 616] on icon "button" at bounding box center [324, 619] width 15 height 15
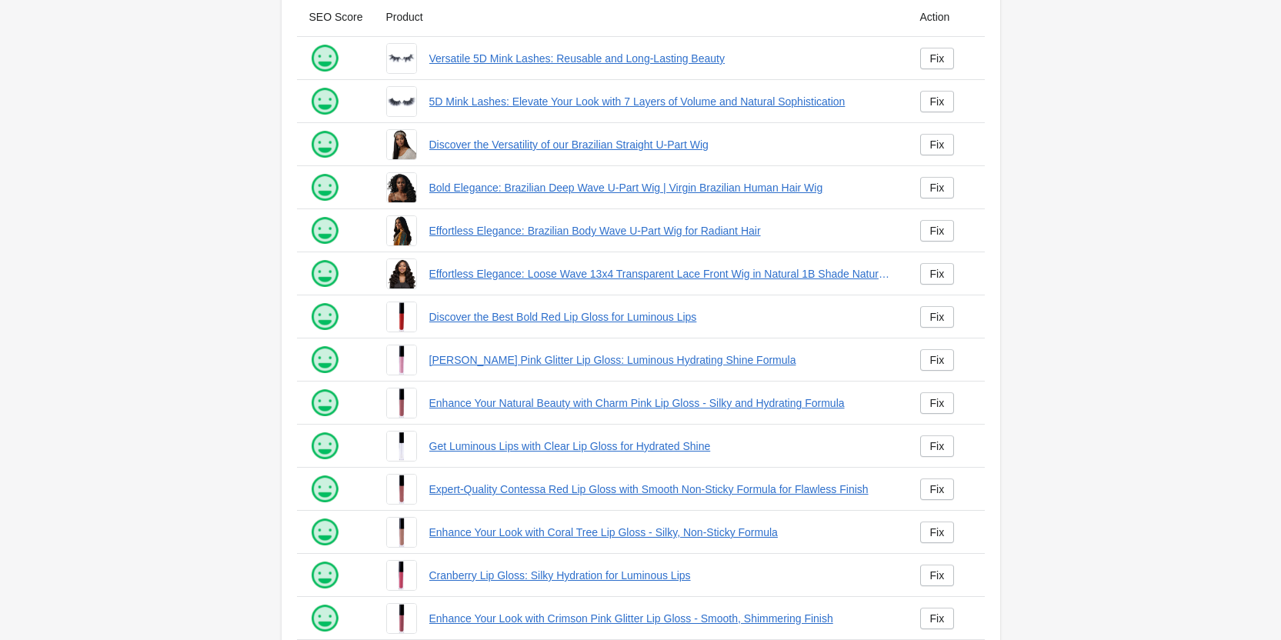
scroll to position [209, 0]
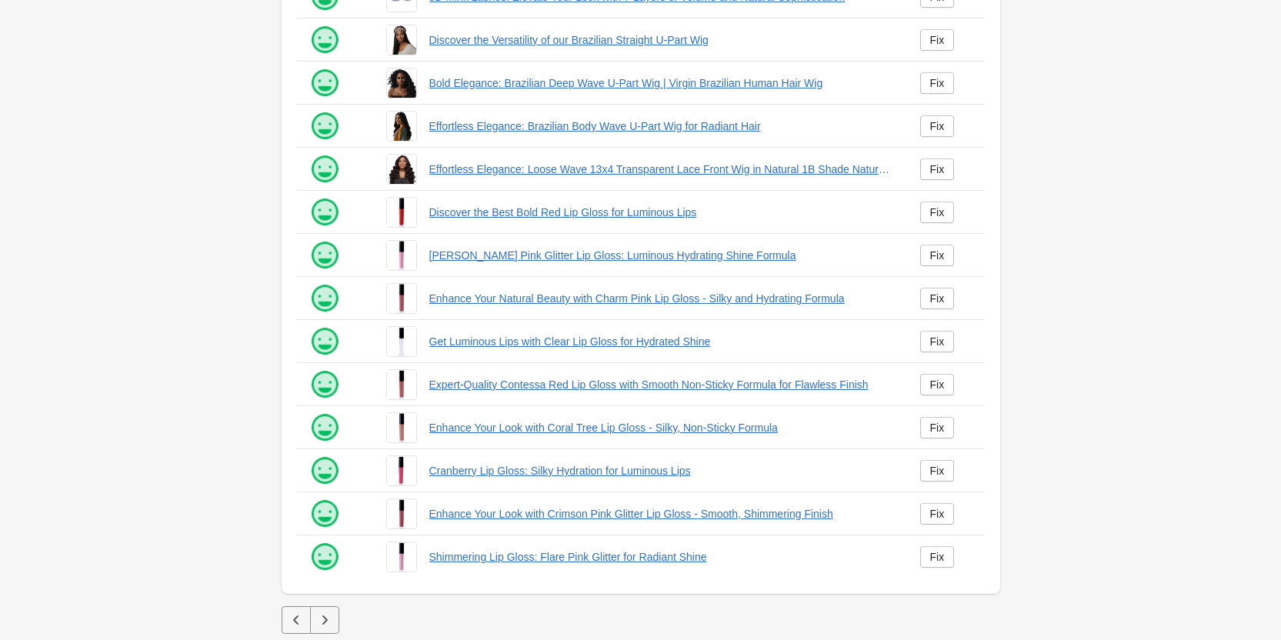
click at [327, 624] on icon "button" at bounding box center [324, 619] width 15 height 15
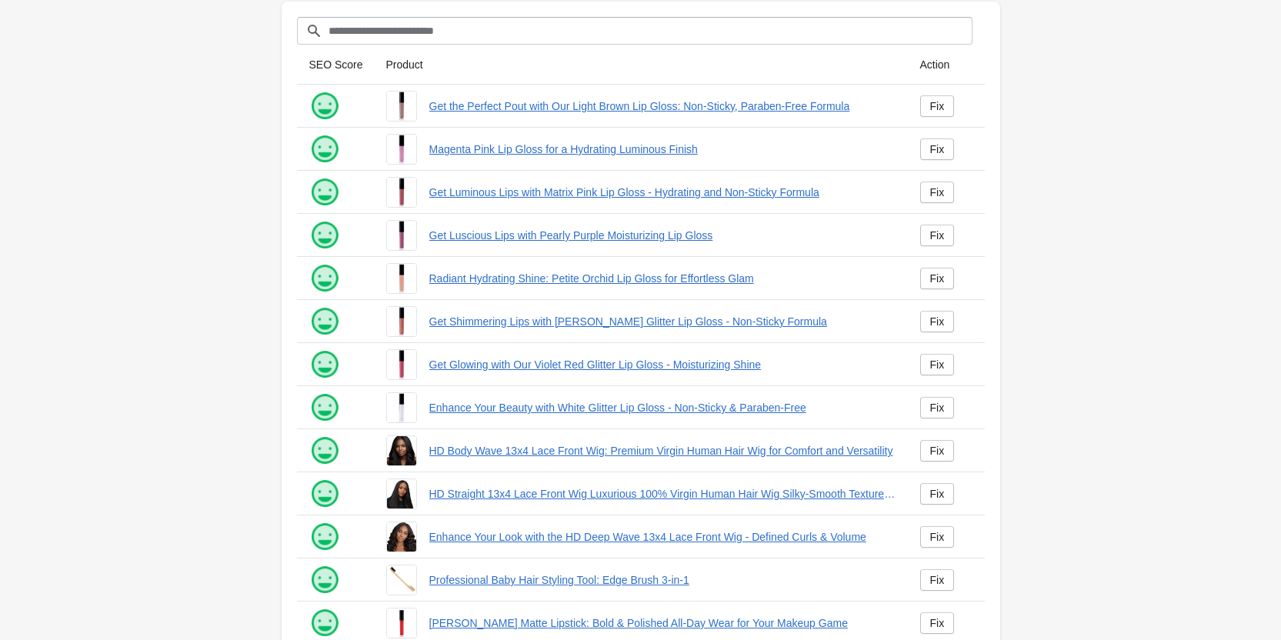
scroll to position [209, 0]
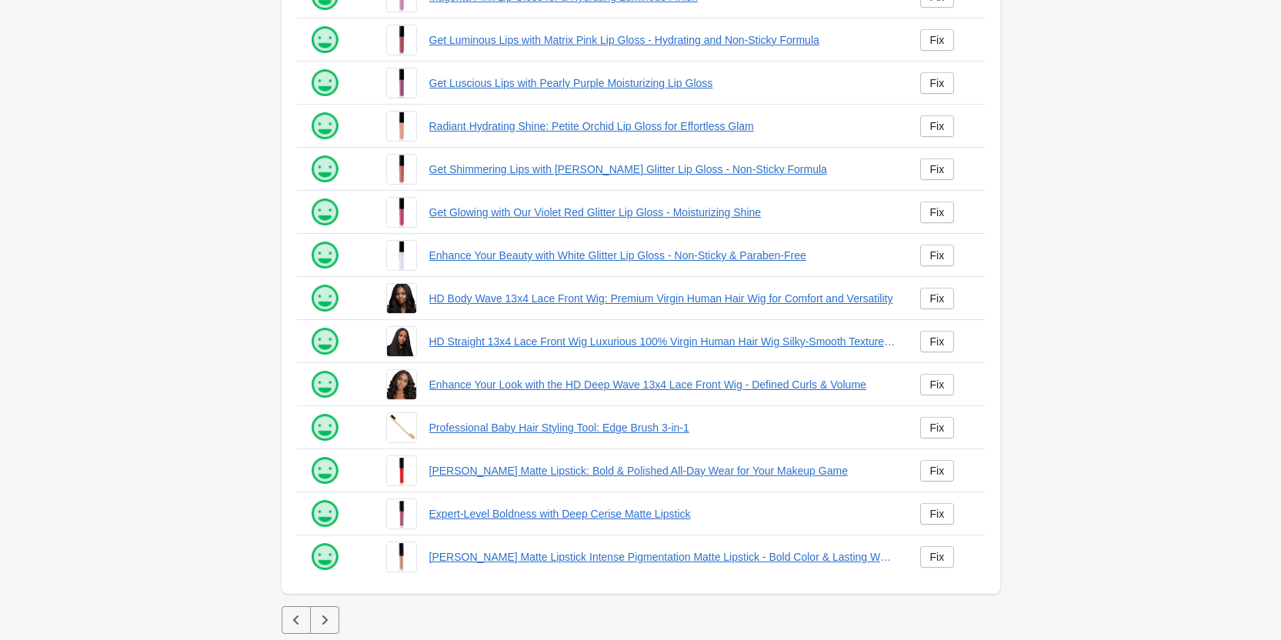
click at [331, 613] on icon "button" at bounding box center [324, 619] width 15 height 15
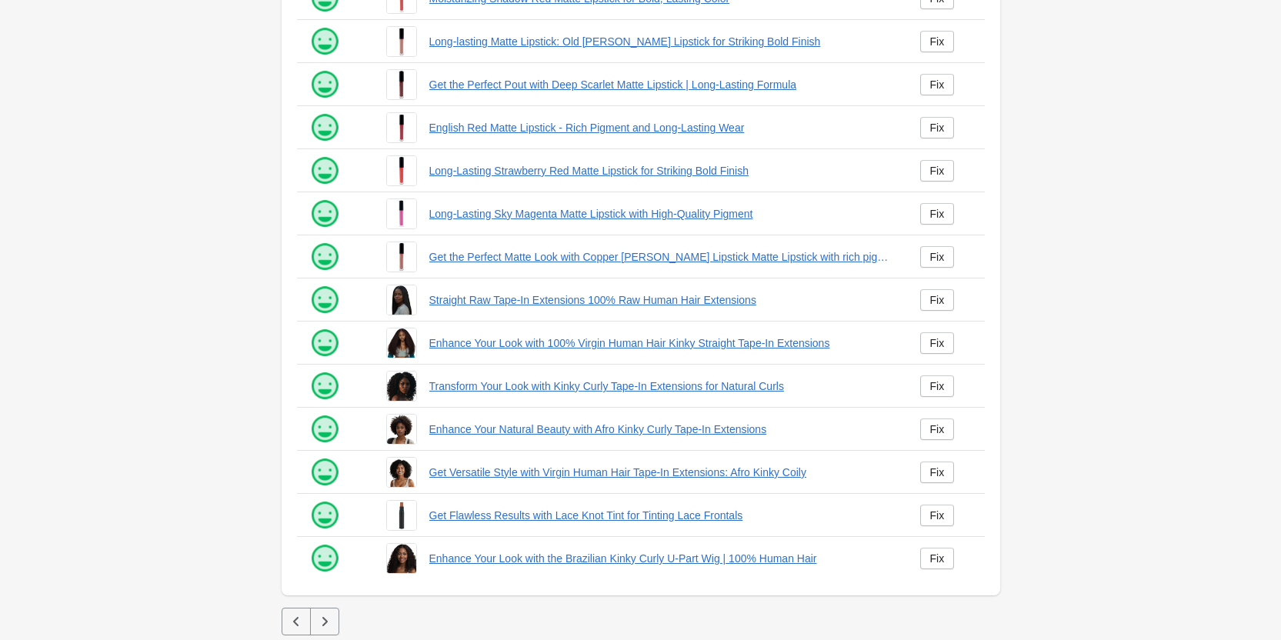
scroll to position [209, 0]
click at [335, 625] on button "button" at bounding box center [324, 620] width 29 height 28
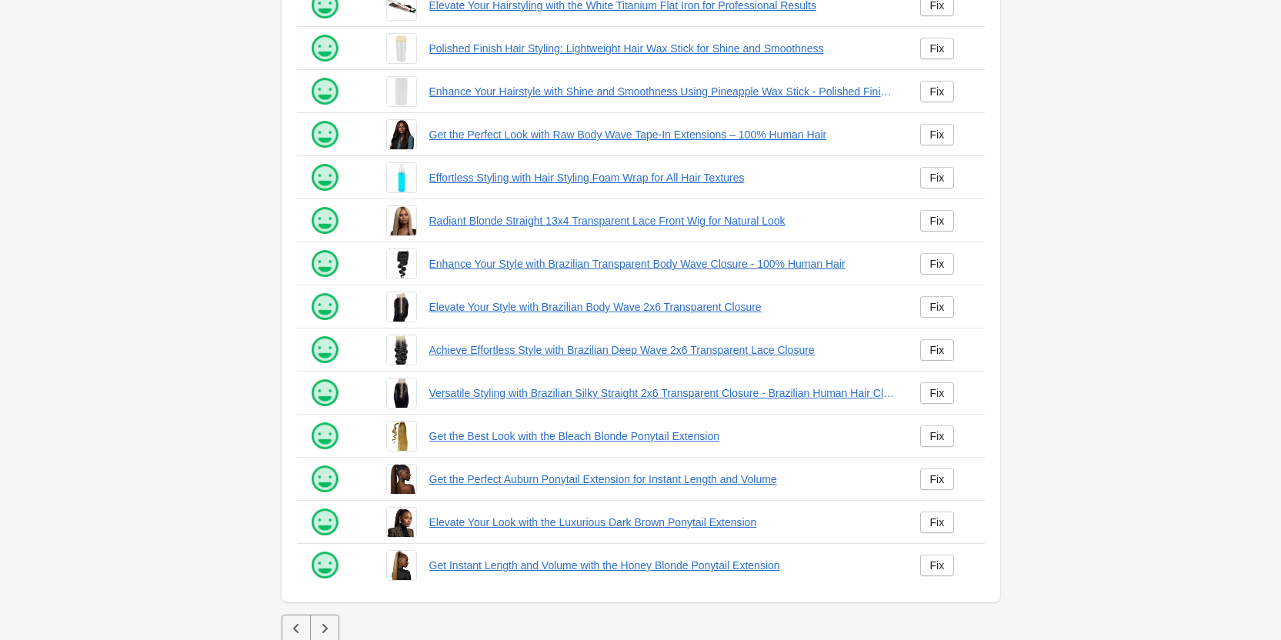
scroll to position [209, 0]
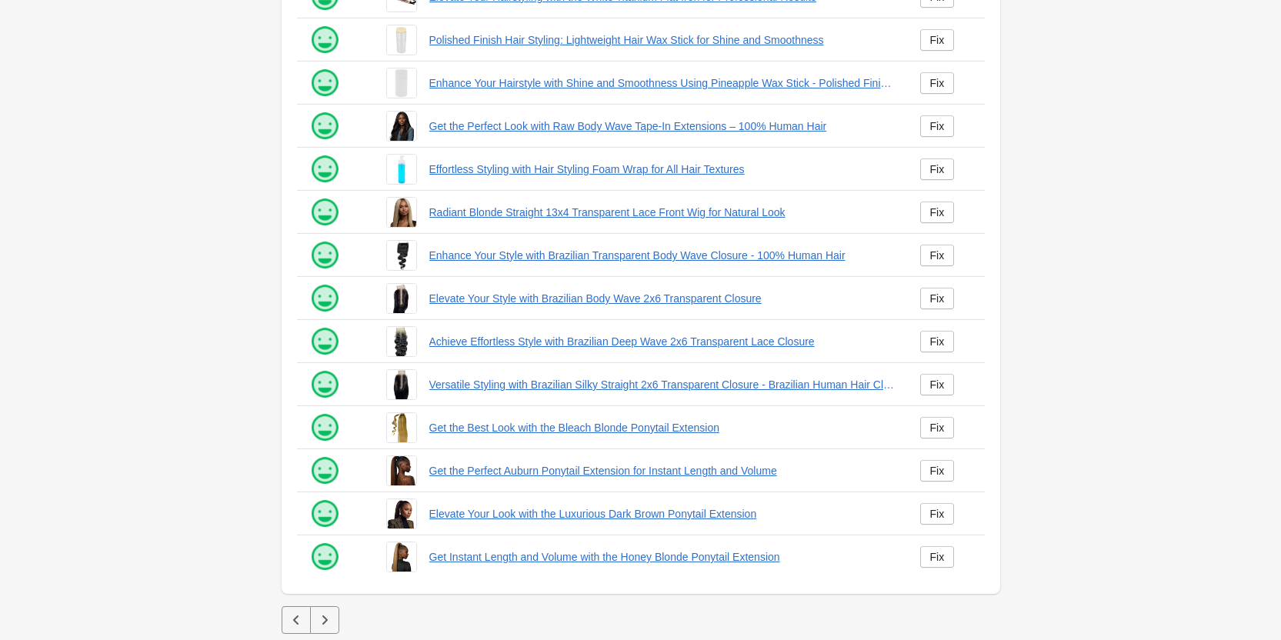
click at [319, 621] on icon "button" at bounding box center [324, 619] width 15 height 15
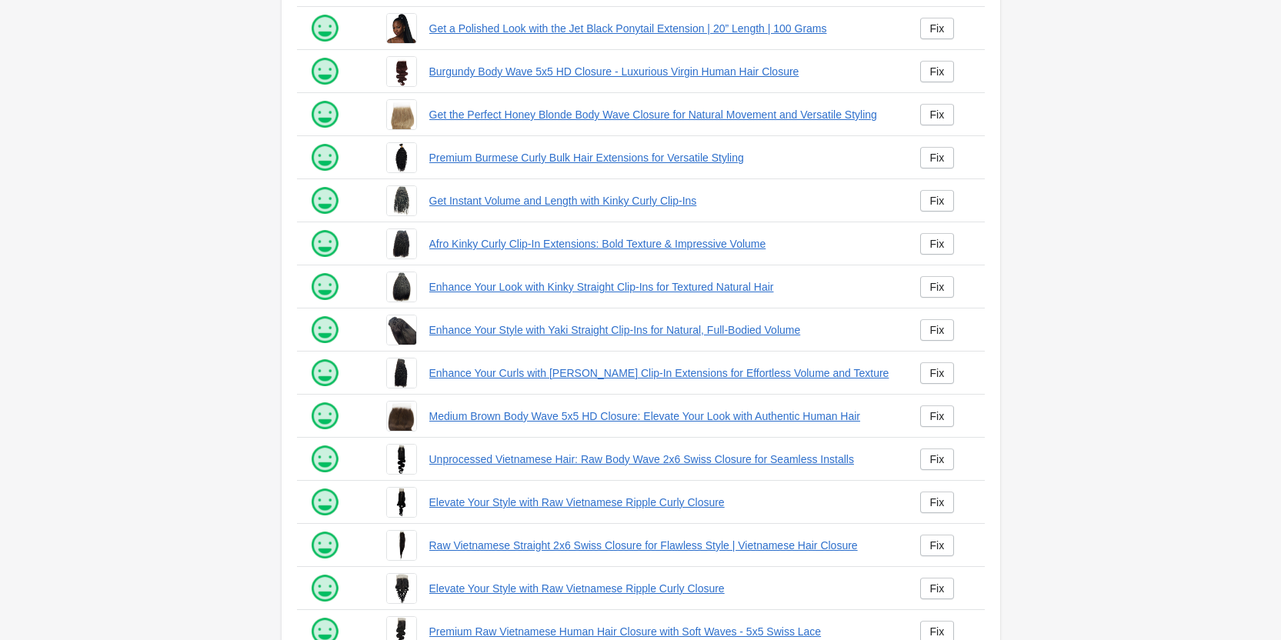
scroll to position [209, 0]
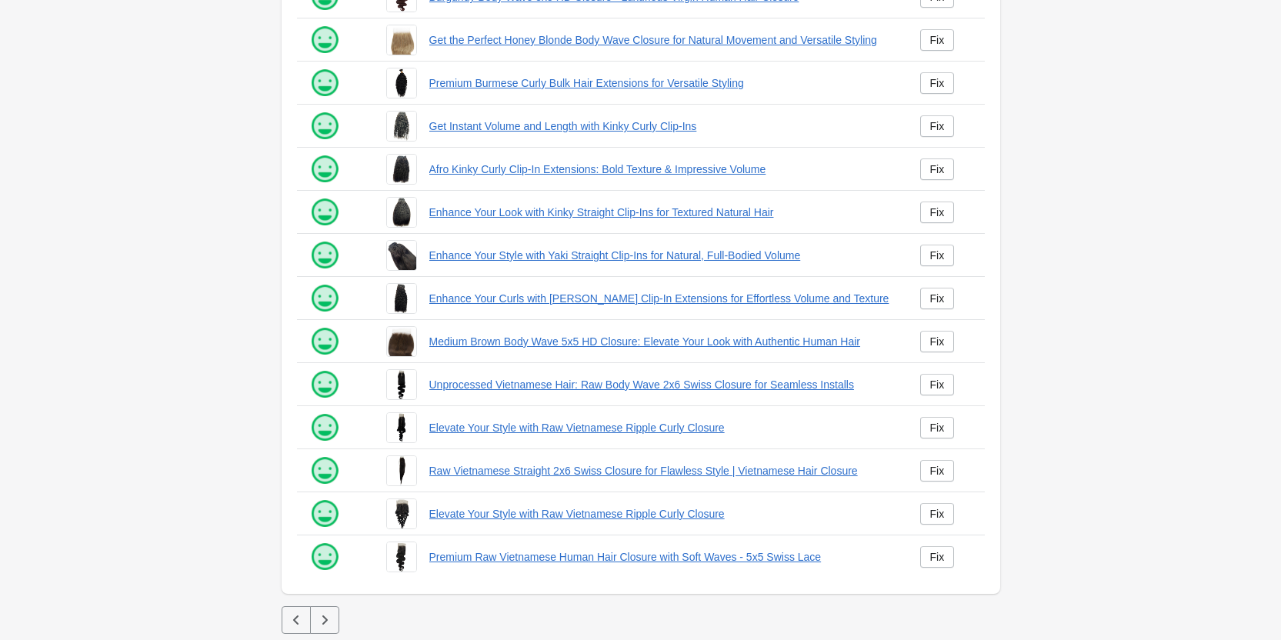
click at [317, 620] on icon "button" at bounding box center [324, 619] width 15 height 15
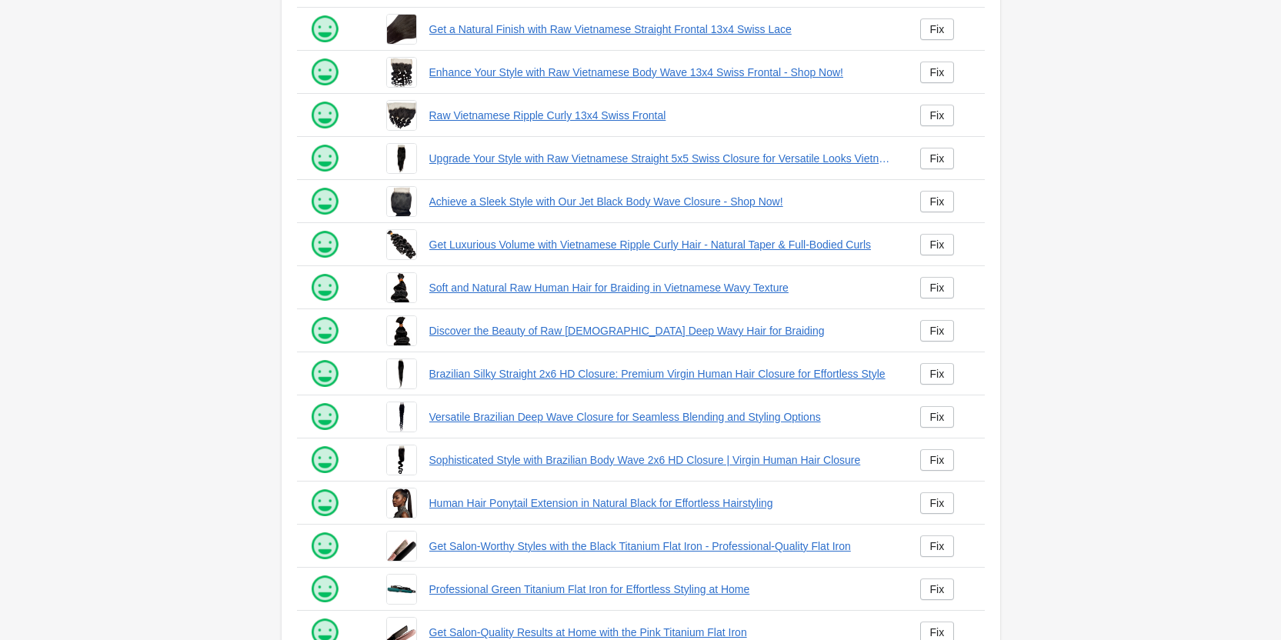
scroll to position [209, 0]
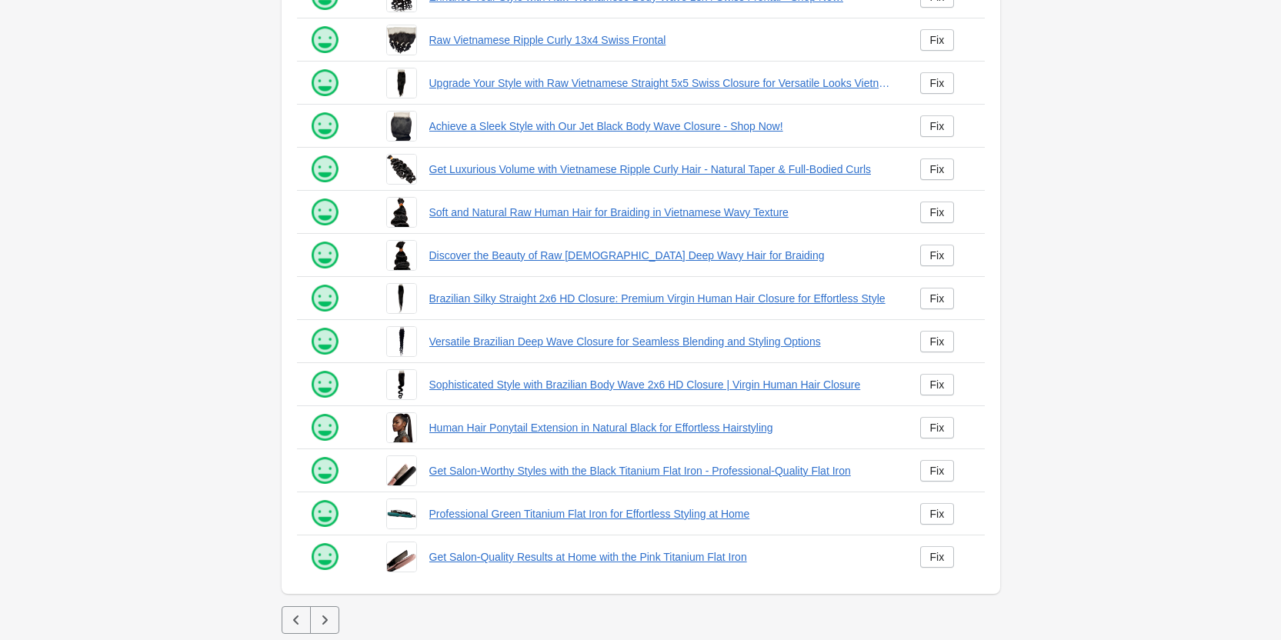
click at [329, 623] on icon "button" at bounding box center [324, 619] width 15 height 15
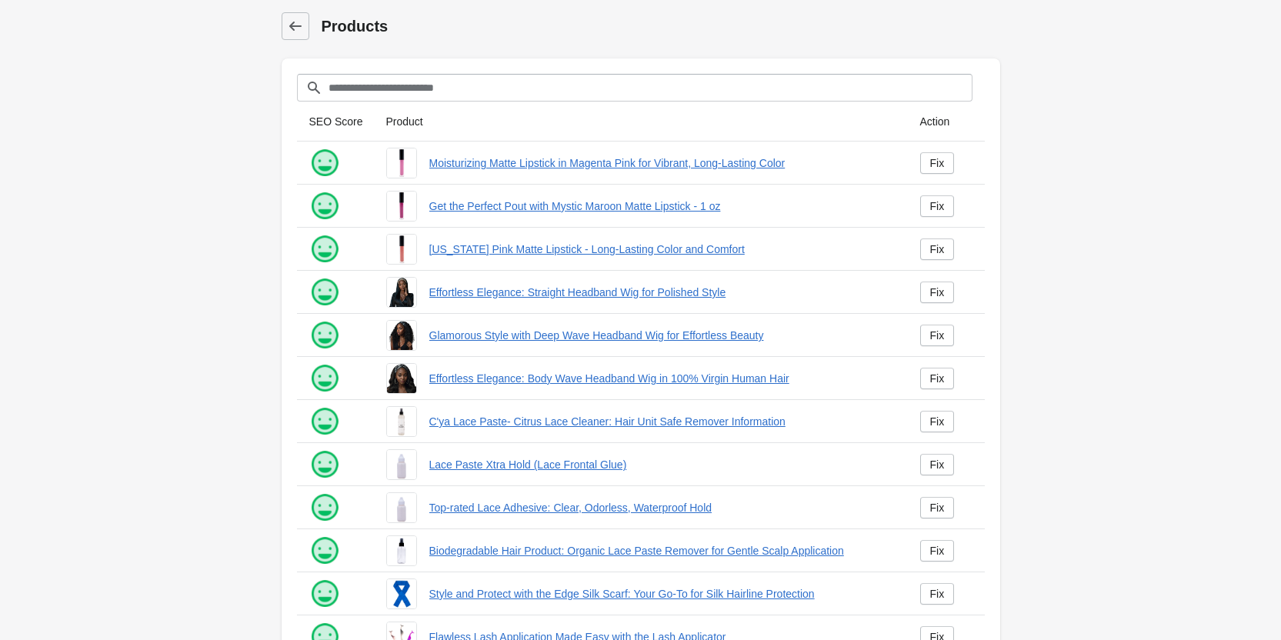
scroll to position [209, 0]
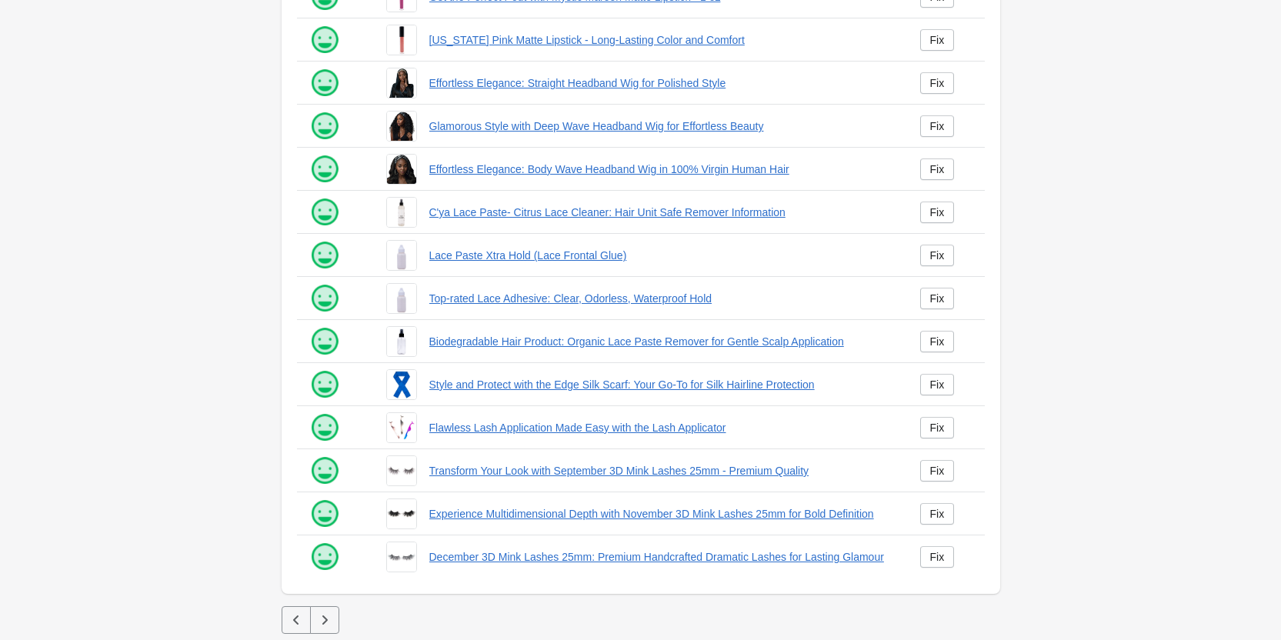
click at [322, 619] on icon "button" at bounding box center [324, 619] width 15 height 15
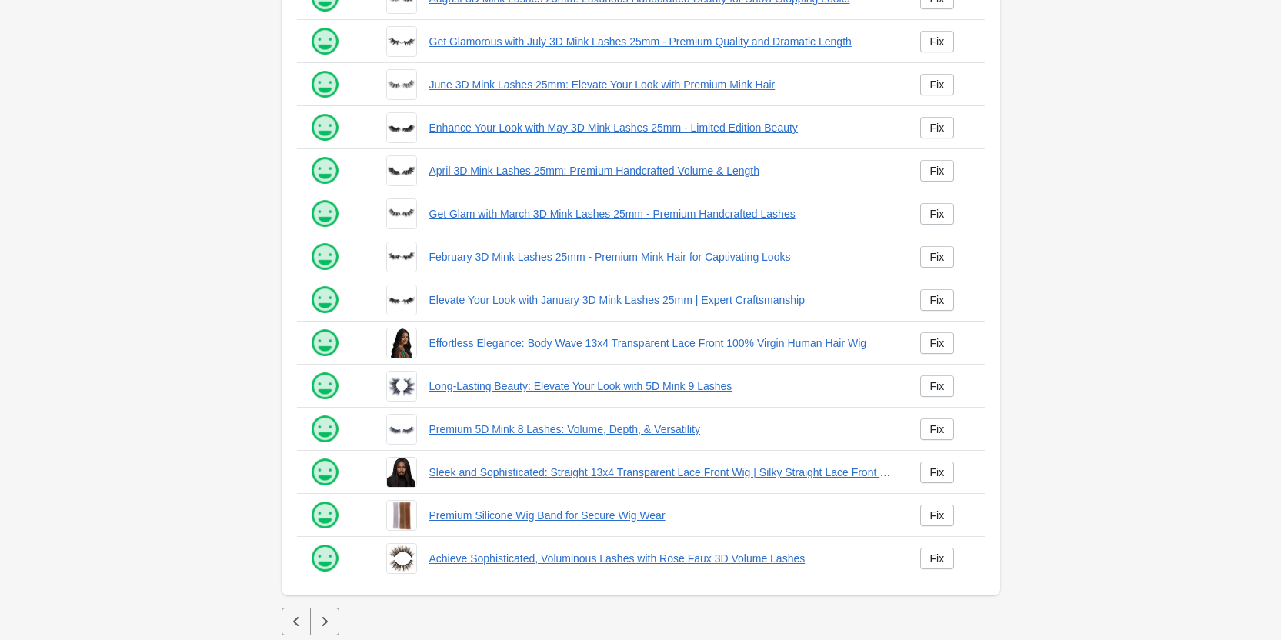
scroll to position [209, 0]
click at [312, 609] on button "button" at bounding box center [324, 620] width 29 height 28
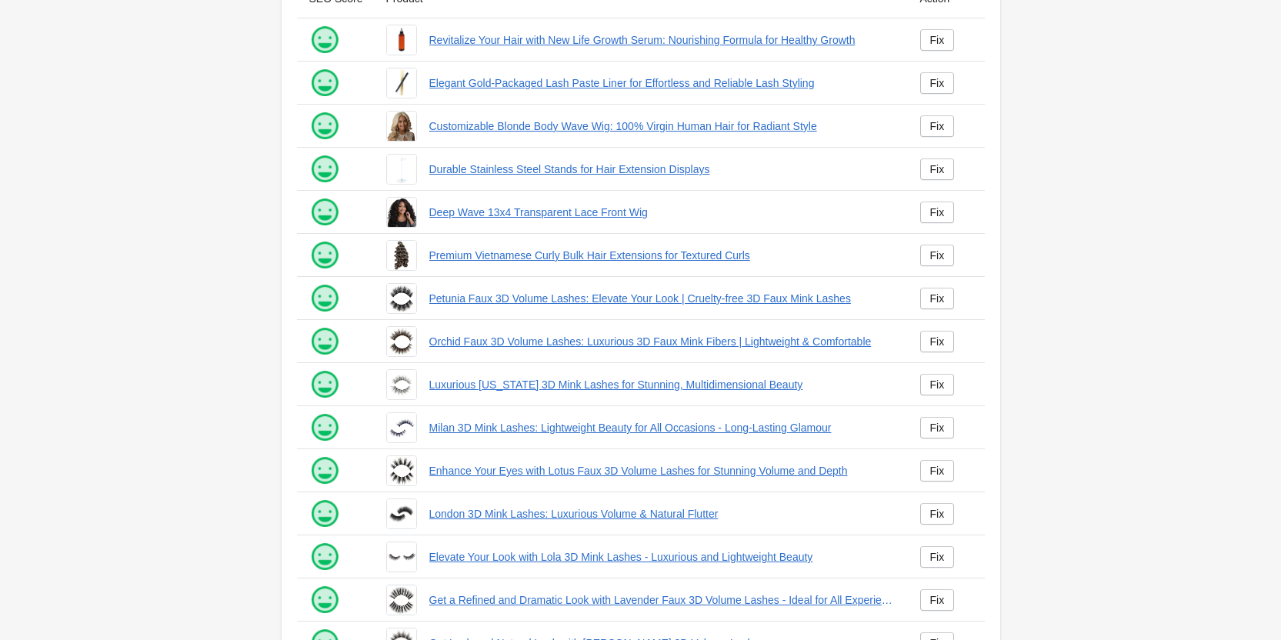
scroll to position [209, 0]
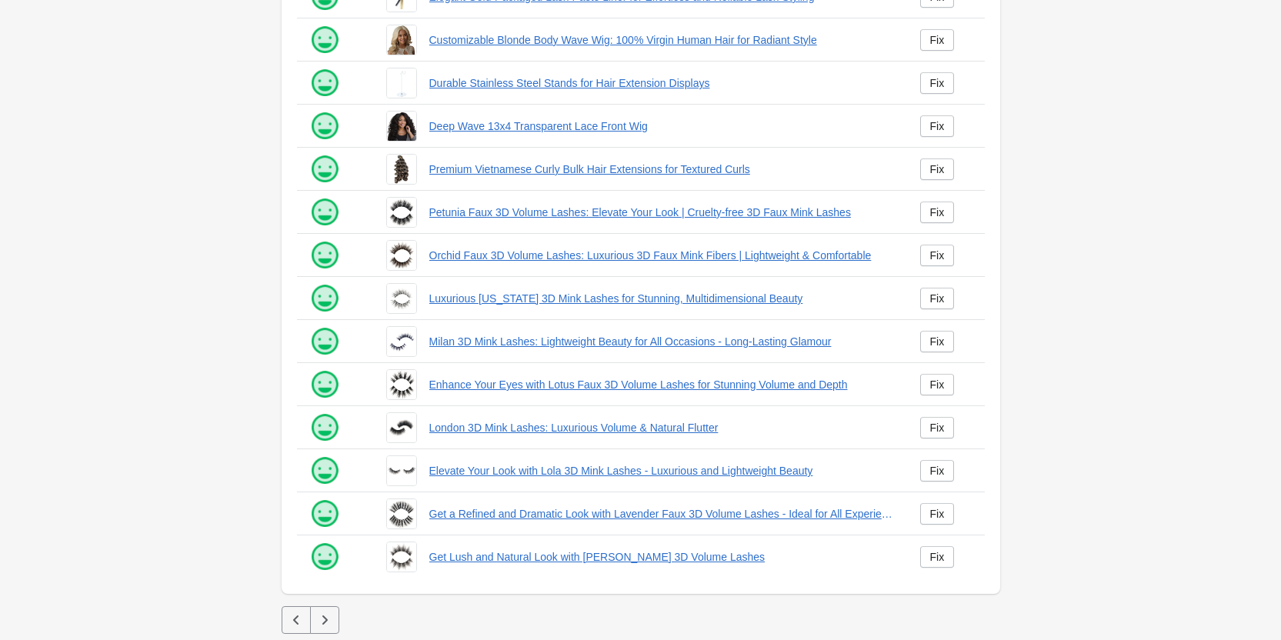
click at [334, 621] on button "button" at bounding box center [324, 620] width 29 height 28
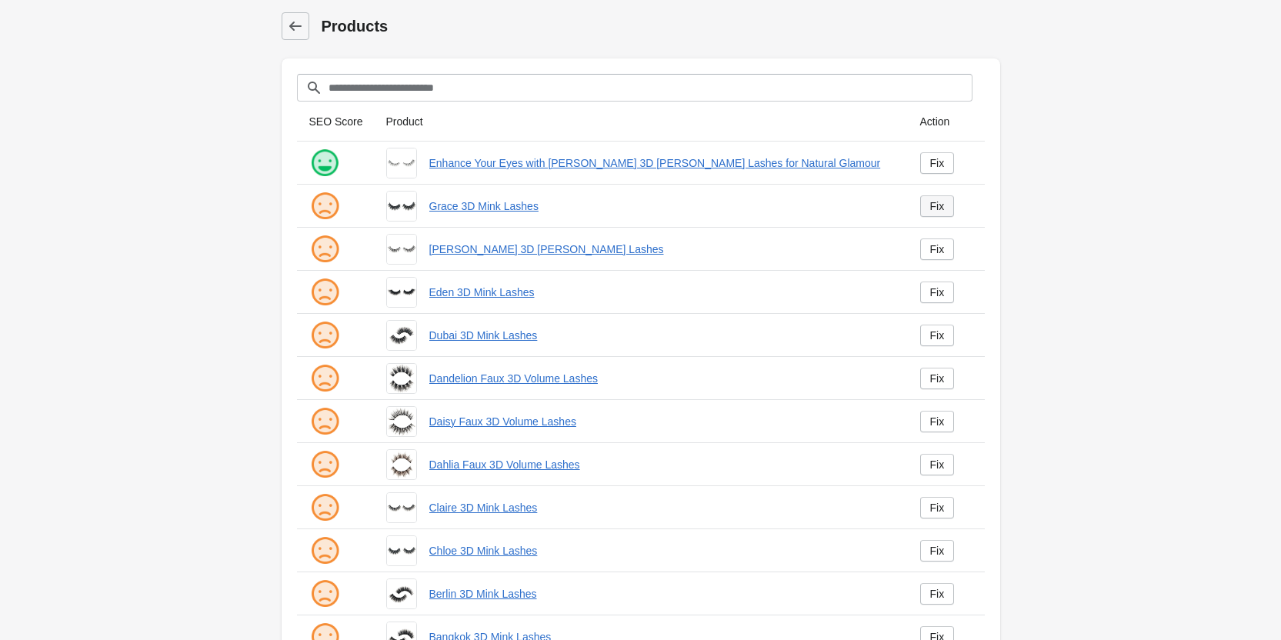
click at [922, 202] on link "Fix" at bounding box center [937, 206] width 35 height 22
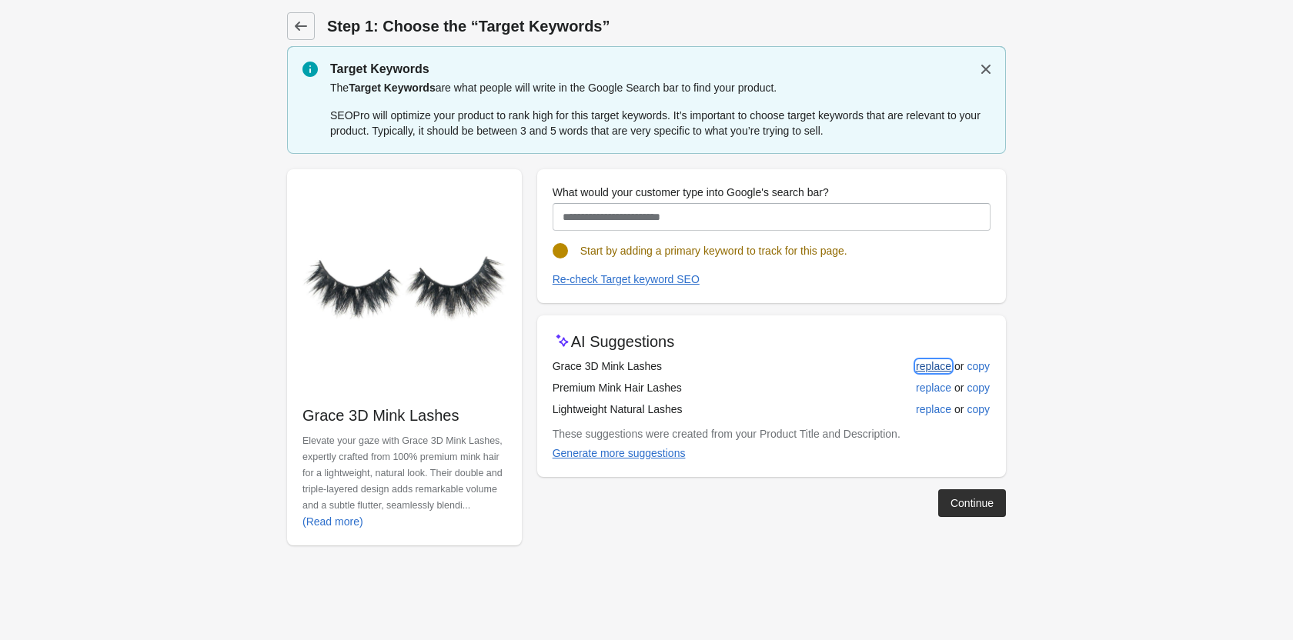
click at [930, 369] on div "replace" at bounding box center [933, 366] width 35 height 12
type input "**********"
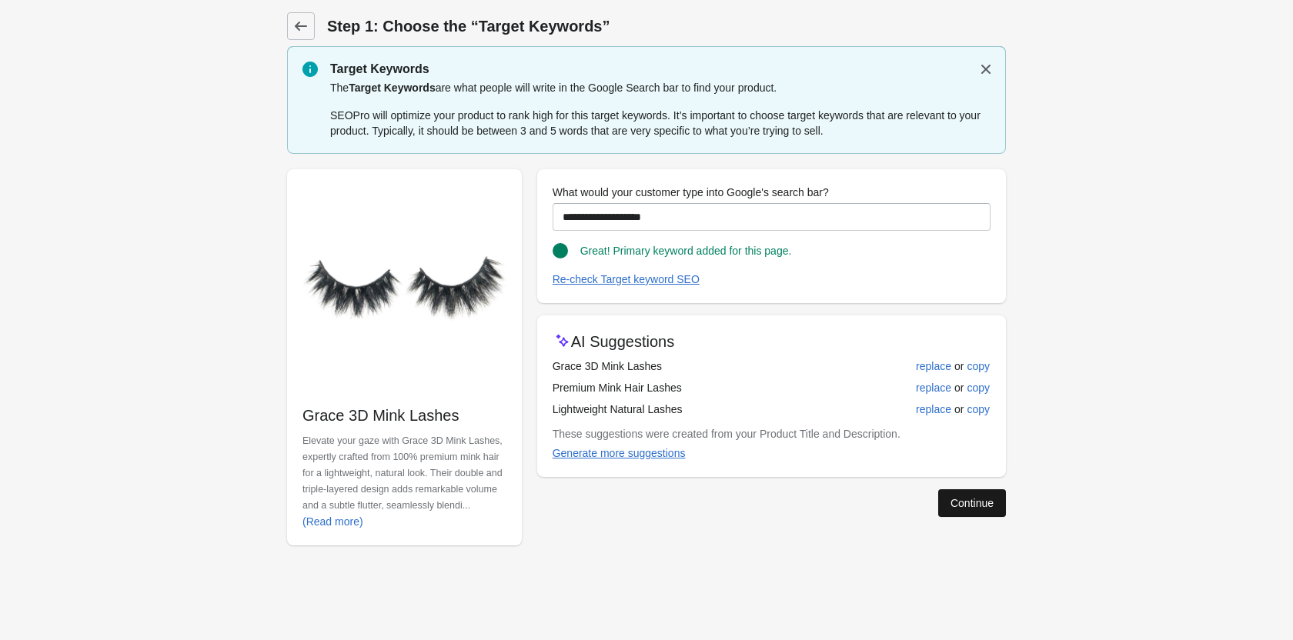
click at [976, 503] on div "Continue" at bounding box center [971, 503] width 43 height 12
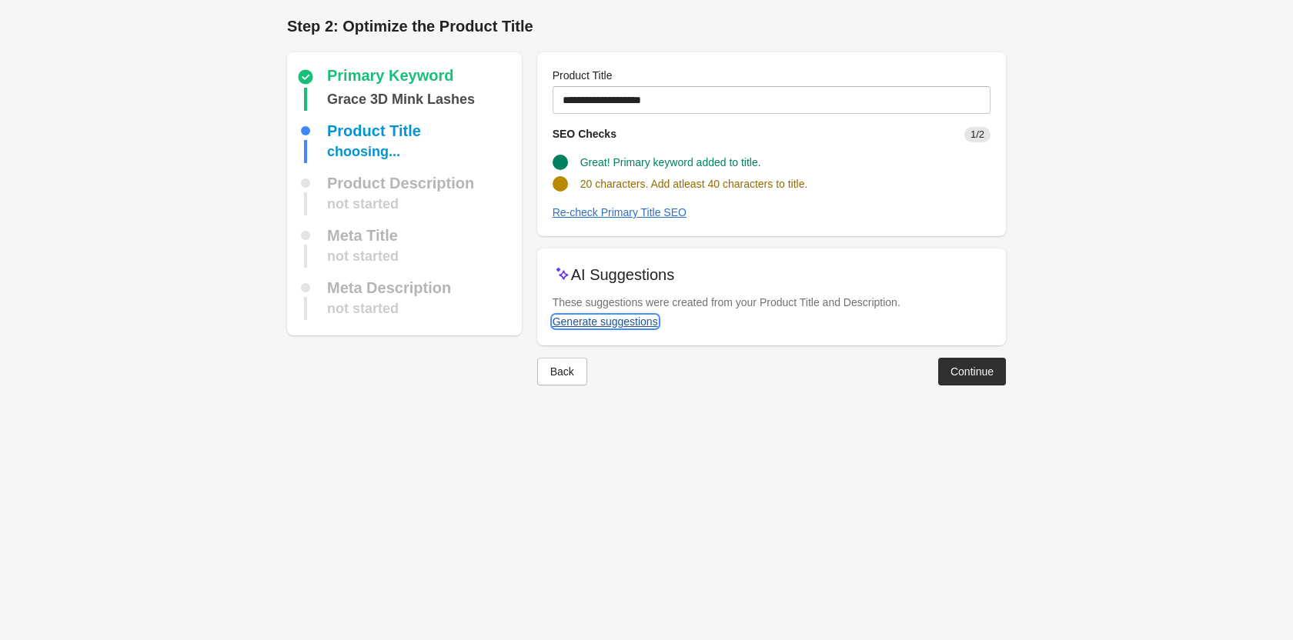
click at [627, 324] on div "Generate suggestions" at bounding box center [604, 321] width 105 height 12
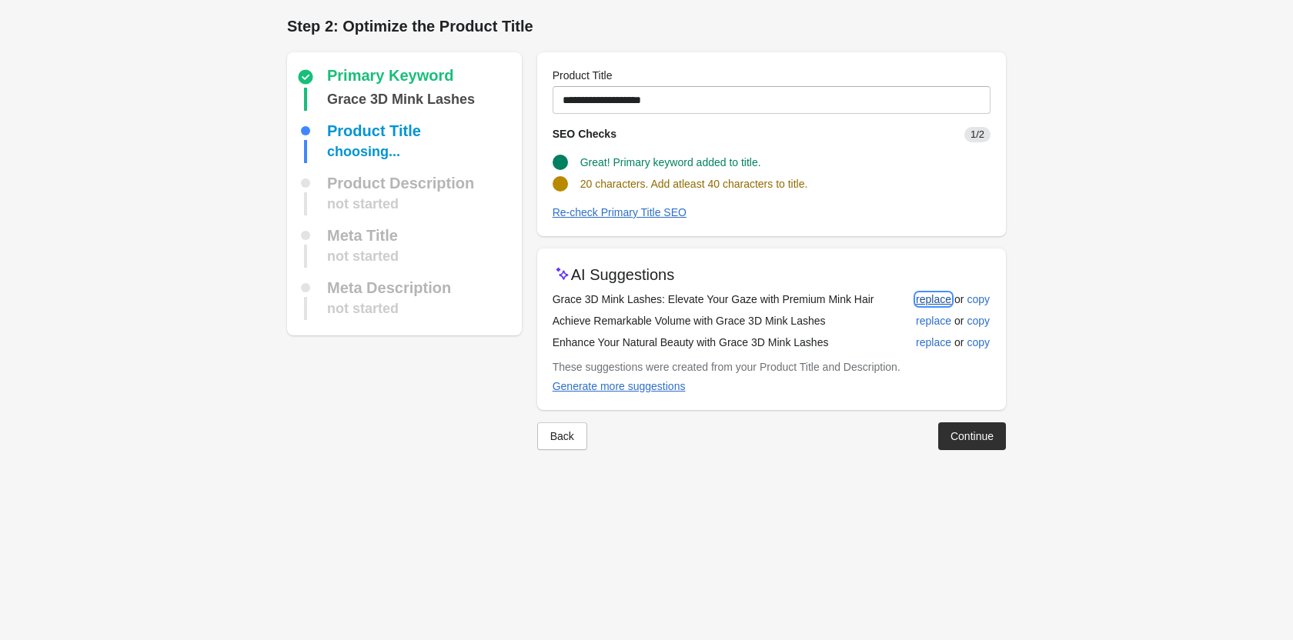
click at [922, 295] on div "replace" at bounding box center [933, 299] width 35 height 12
type input "**********"
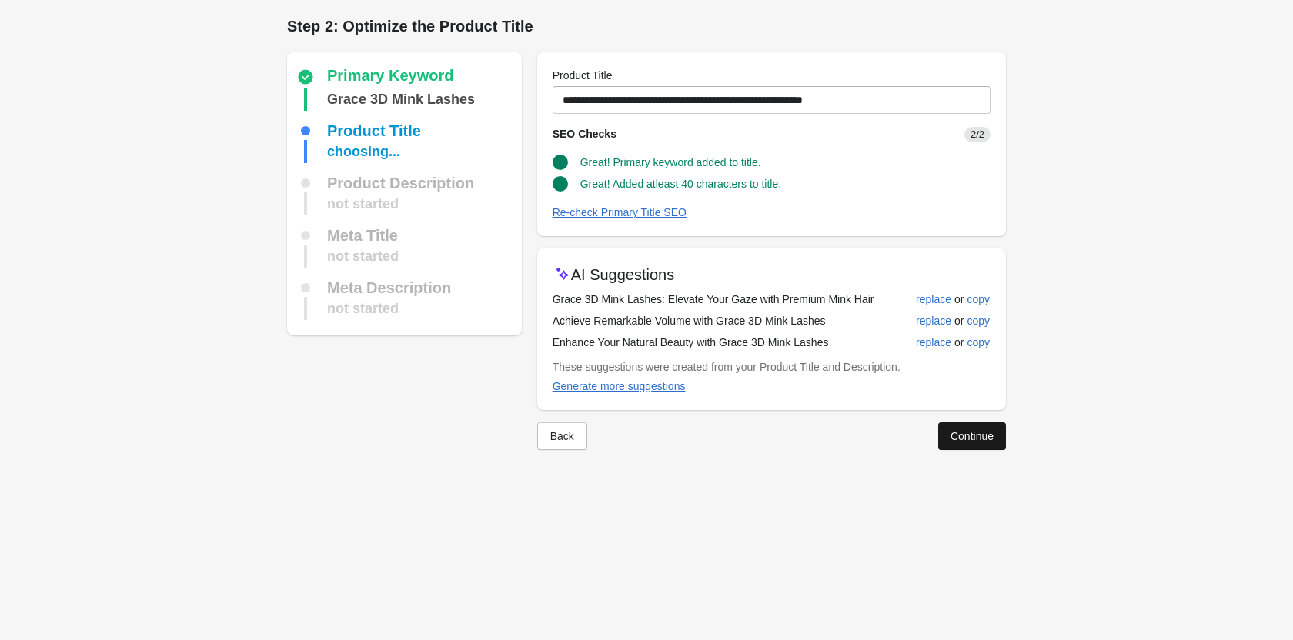
click at [966, 425] on button "Continue" at bounding box center [972, 436] width 68 height 28
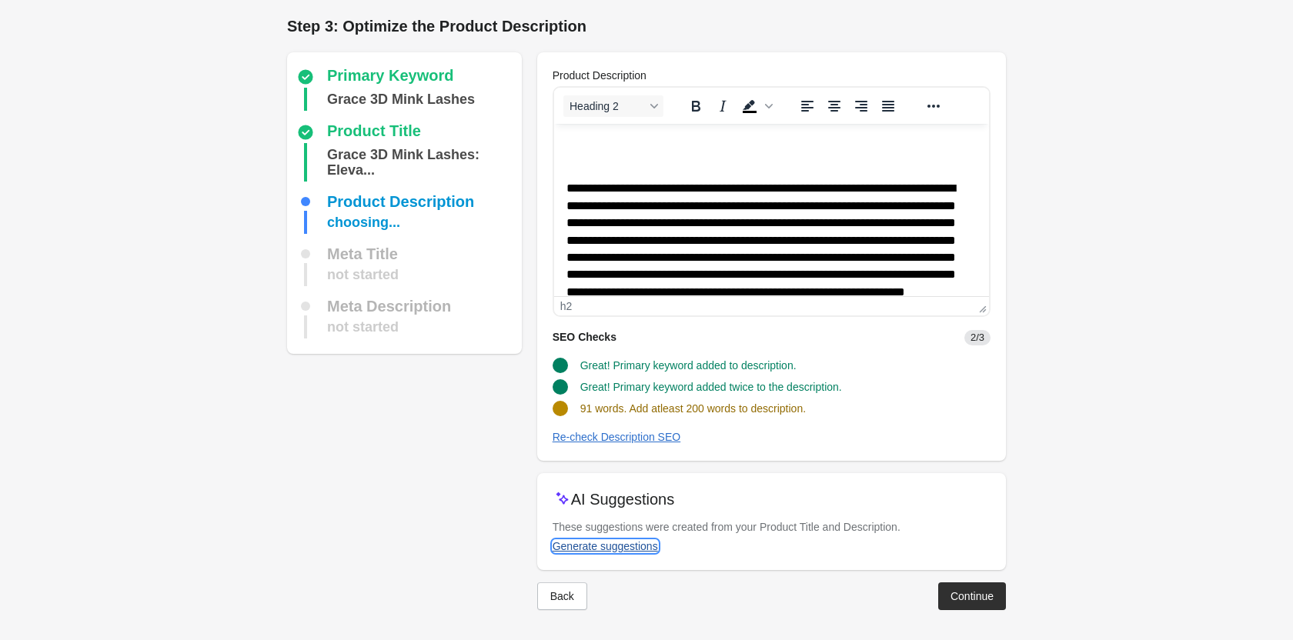
click at [610, 546] on div "Generate suggestions" at bounding box center [604, 546] width 105 height 12
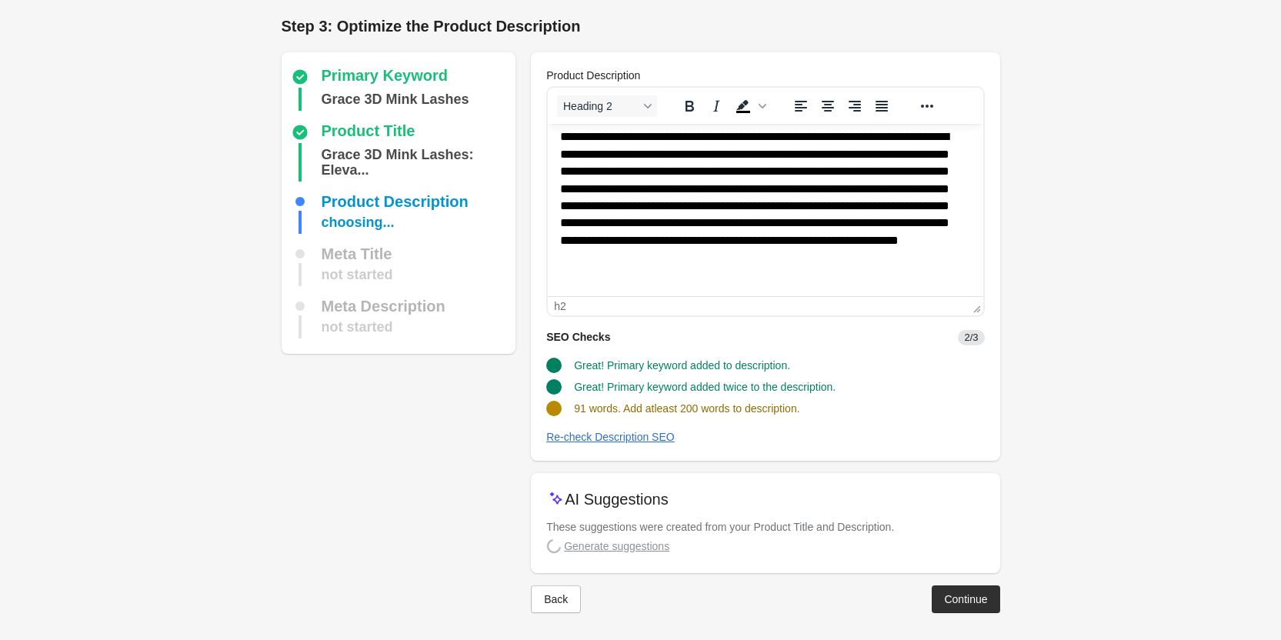
scroll to position [3, 0]
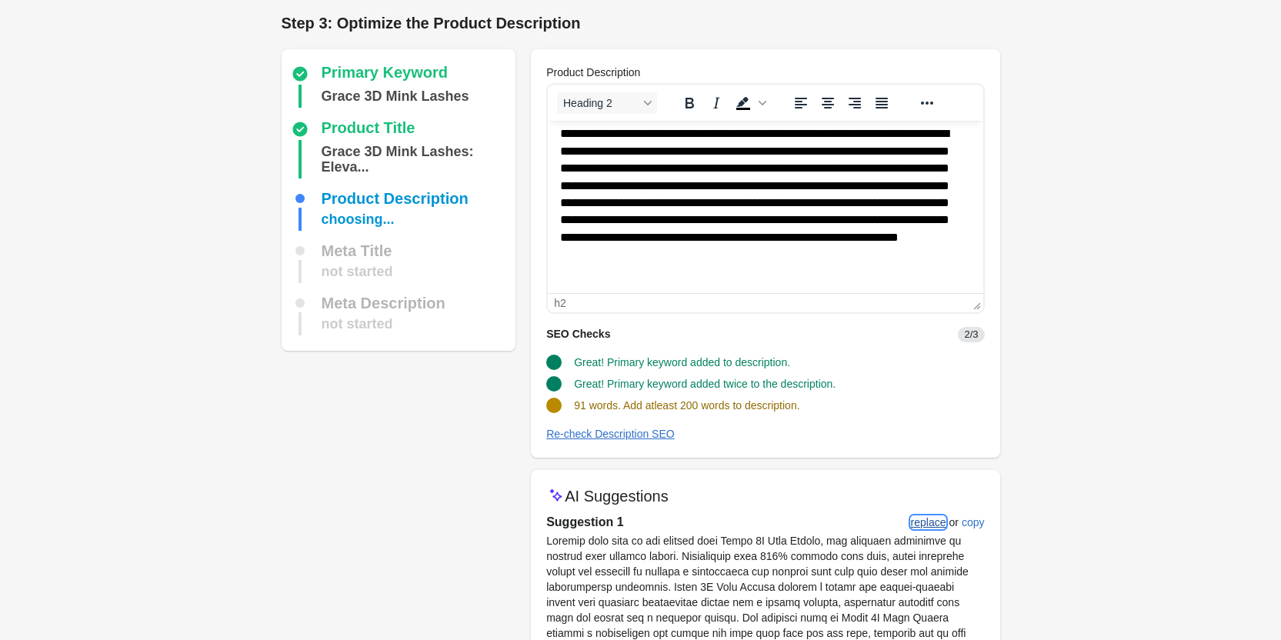
click at [924, 518] on div "replace" at bounding box center [928, 522] width 35 height 12
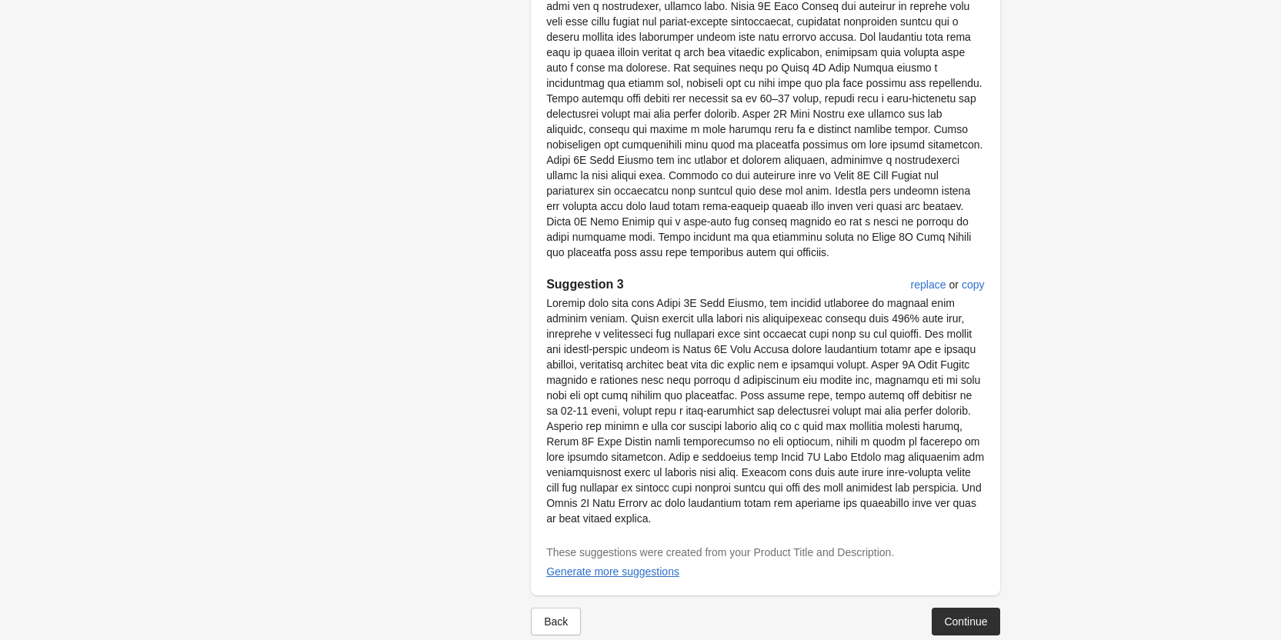
scroll to position [968, 0]
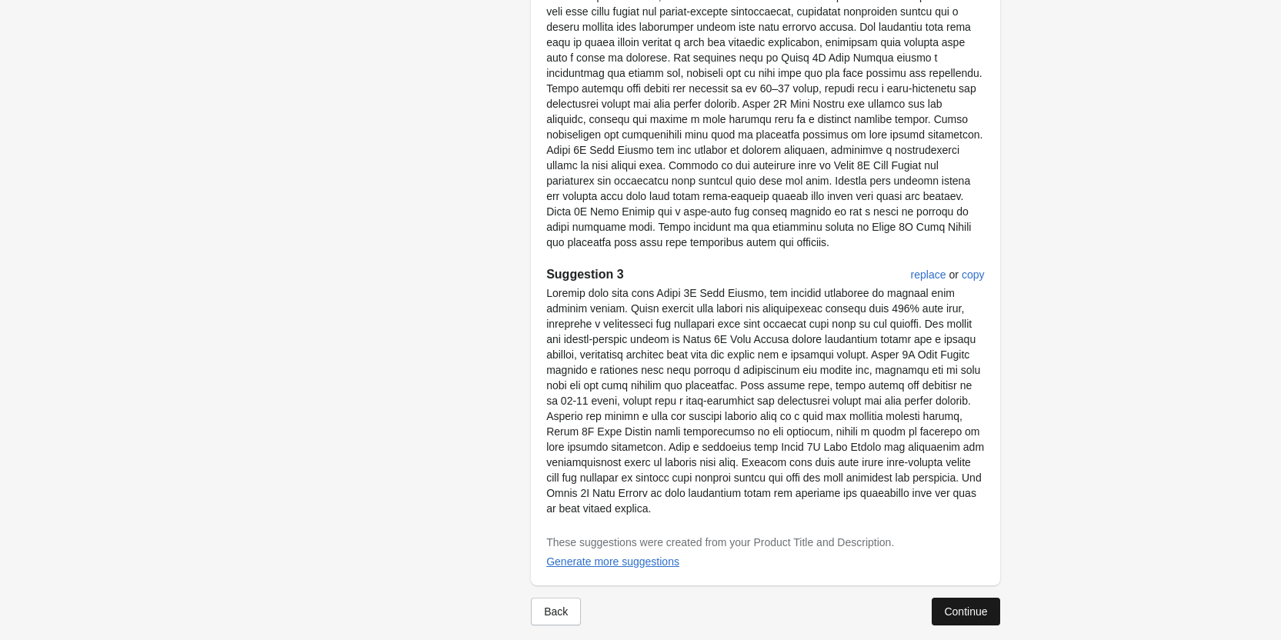
click at [968, 605] on div "Continue" at bounding box center [965, 611] width 43 height 12
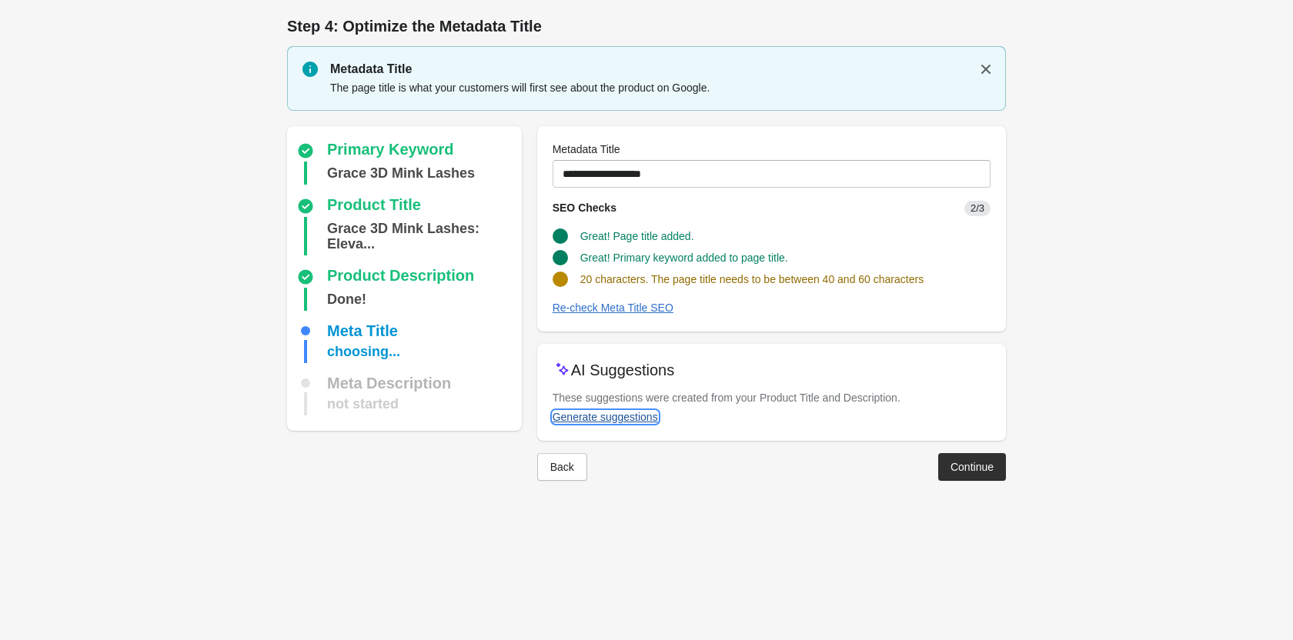
click at [611, 416] on div "Generate suggestions" at bounding box center [604, 417] width 105 height 12
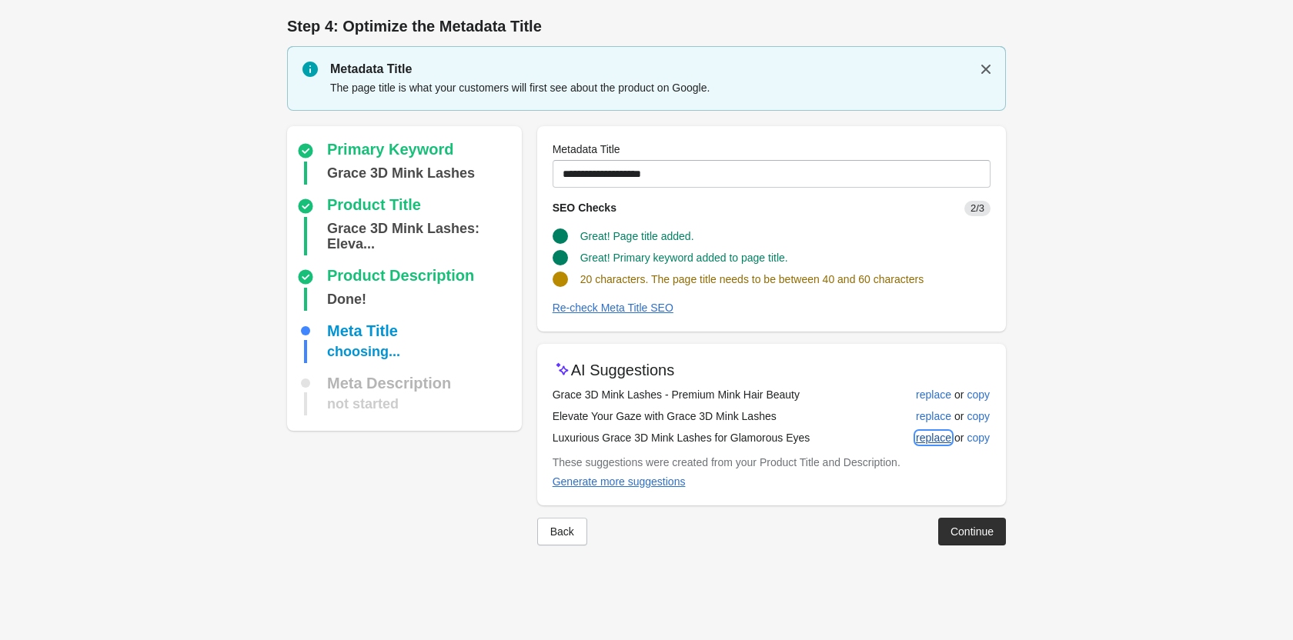
click at [929, 432] on div "replace" at bounding box center [933, 438] width 35 height 12
type input "**********"
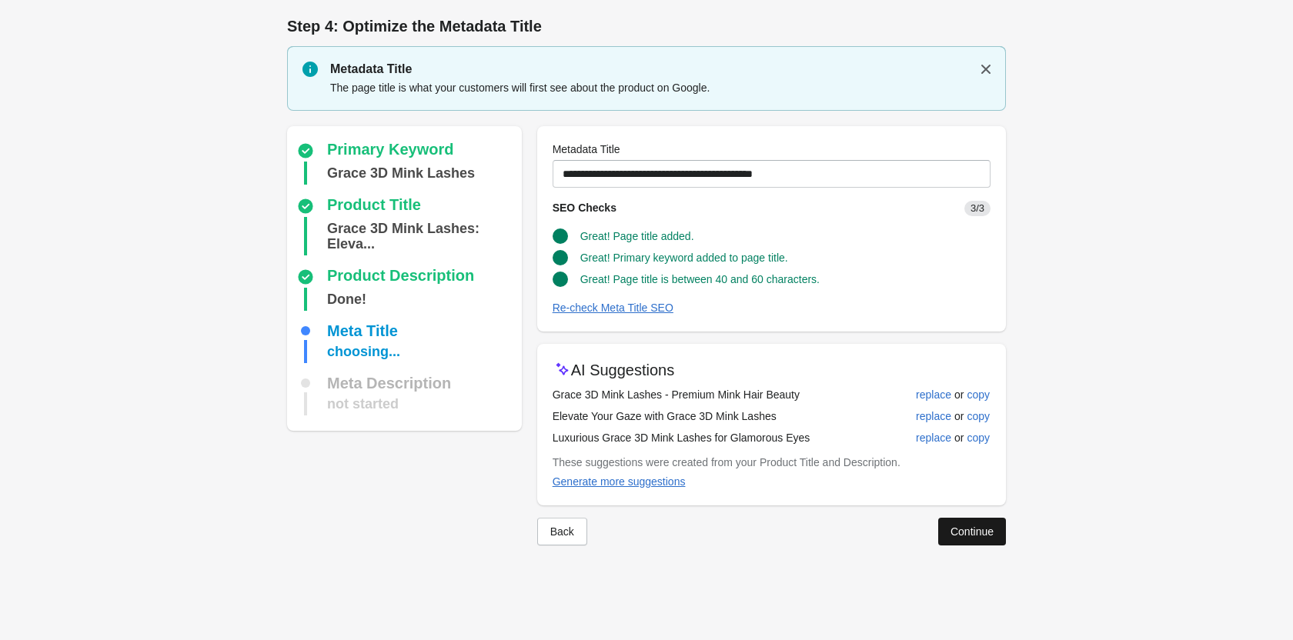
click at [974, 537] on div "Continue" at bounding box center [971, 531] width 43 height 12
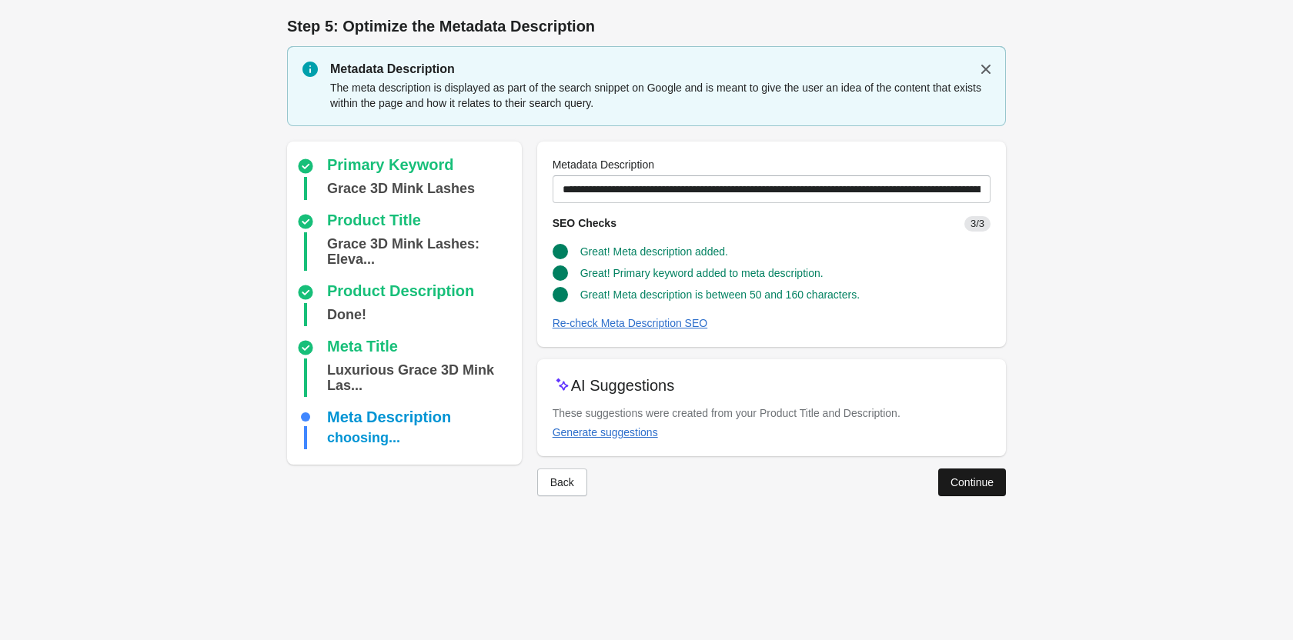
click at [972, 484] on div "Continue" at bounding box center [971, 482] width 43 height 12
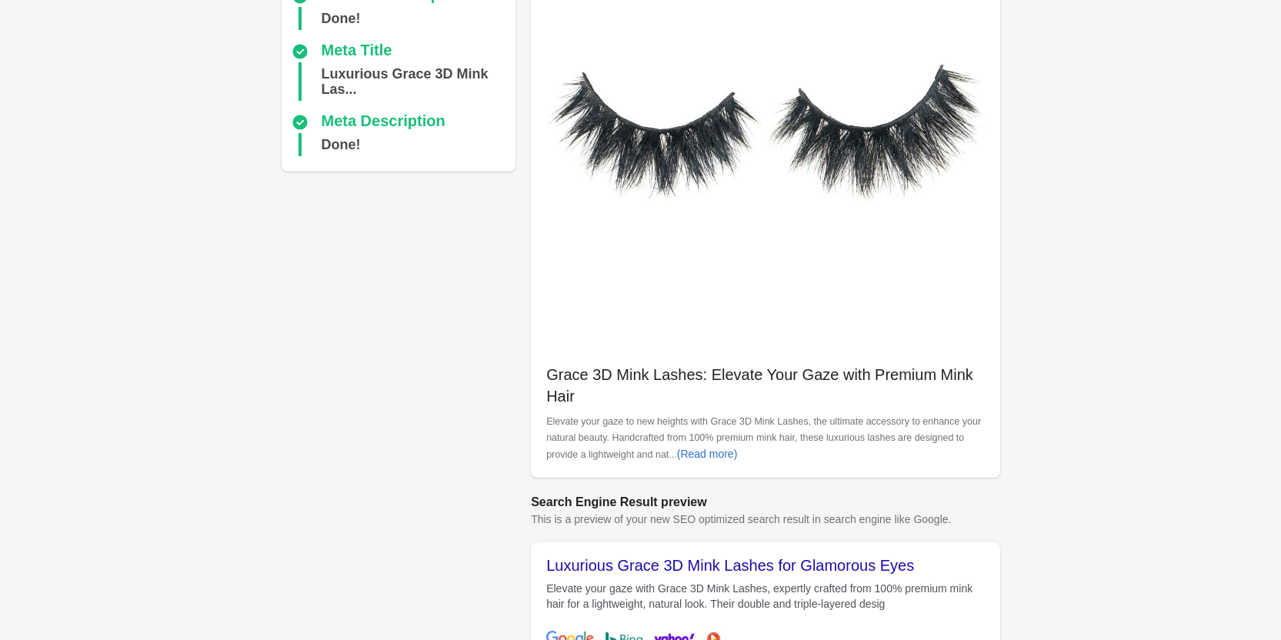
scroll to position [433, 0]
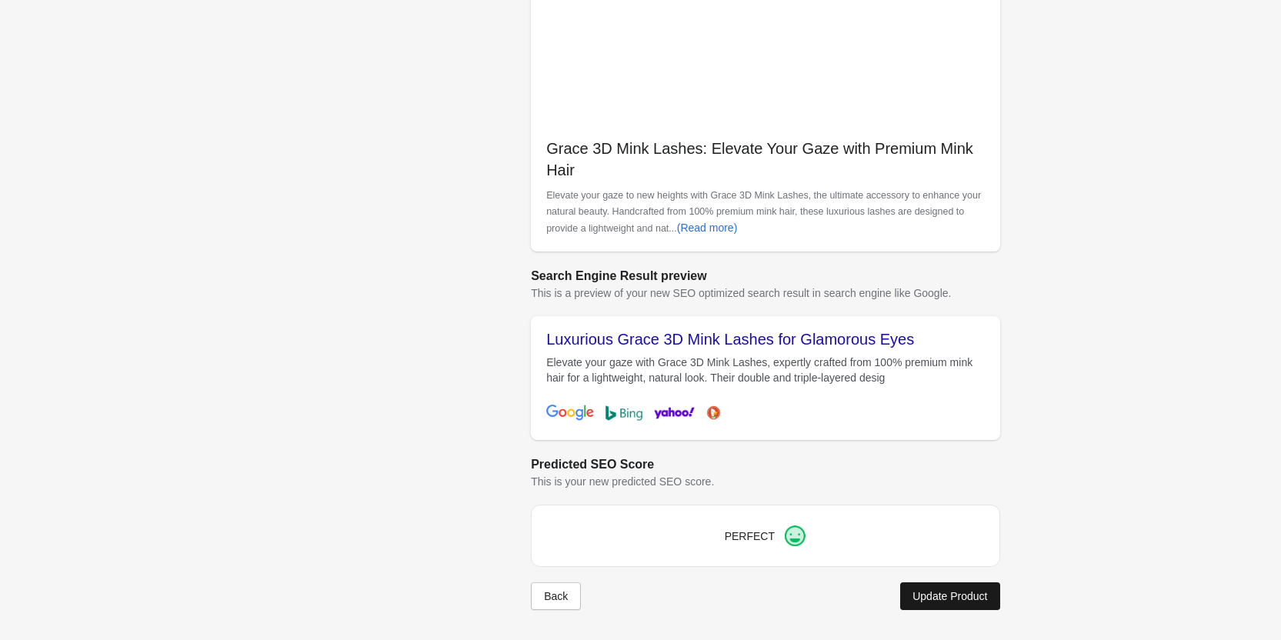
click at [975, 591] on div "Update Product" at bounding box center [949, 596] width 75 height 12
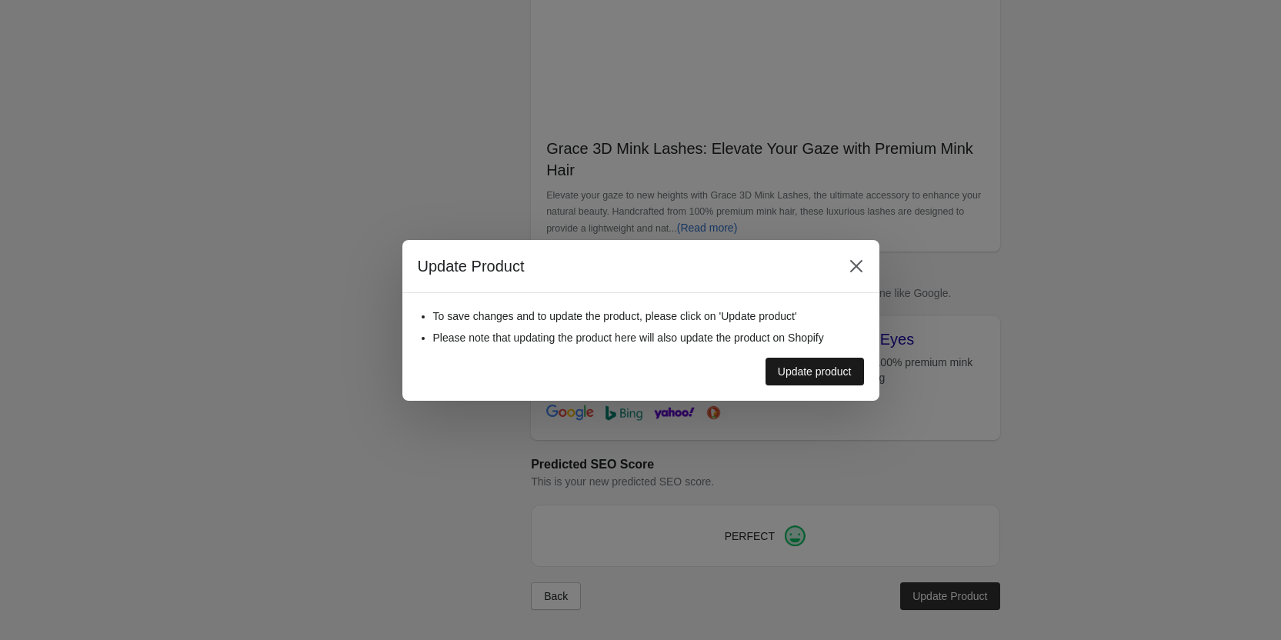
click at [779, 375] on div "Update product" at bounding box center [815, 371] width 74 height 12
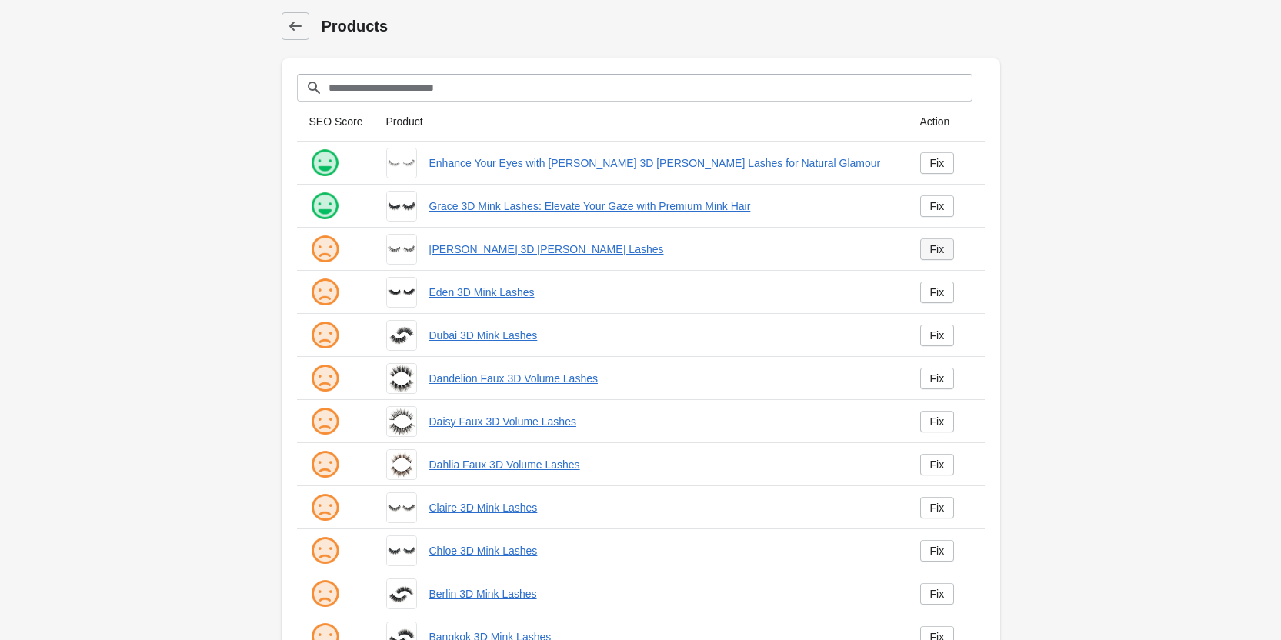
click at [930, 246] on div "Fix" at bounding box center [937, 249] width 15 height 12
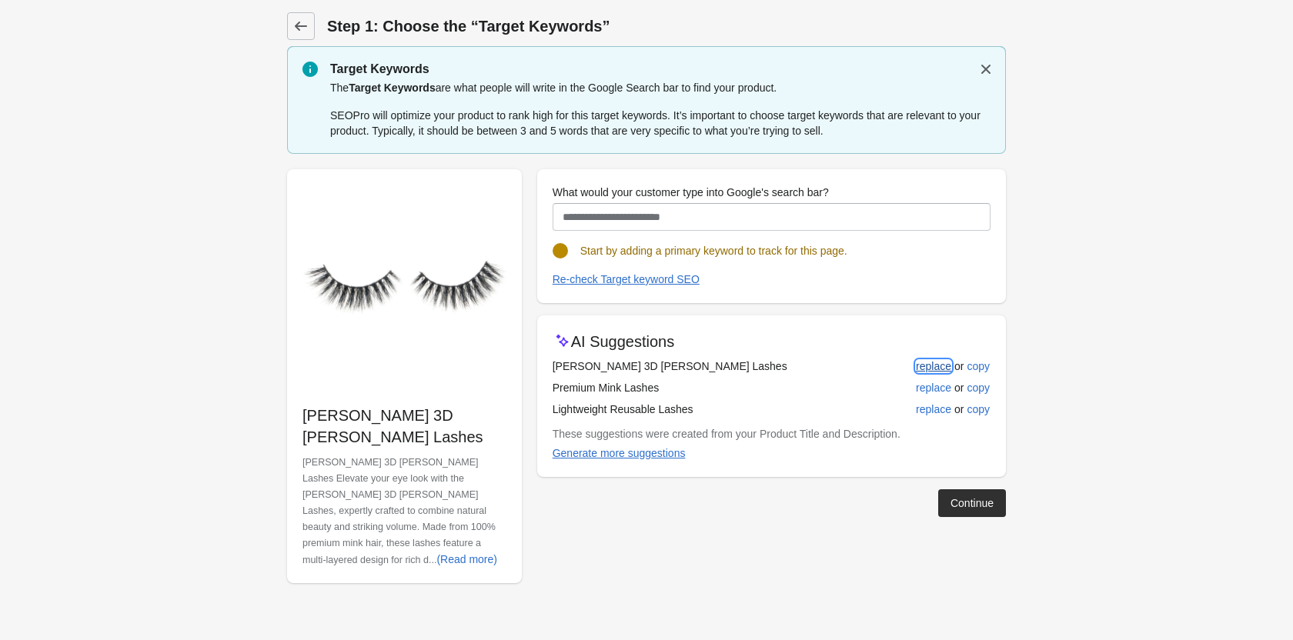
click at [940, 372] on div "replace" at bounding box center [933, 366] width 35 height 12
type input "**********"
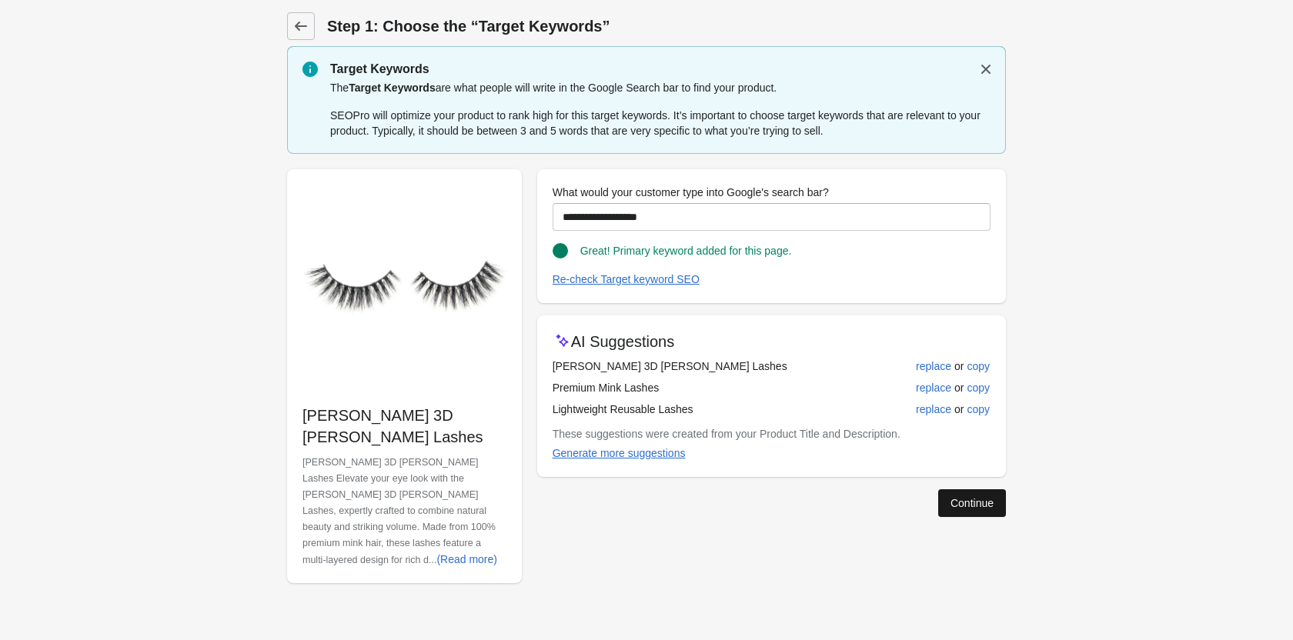
click at [972, 508] on div "Continue" at bounding box center [971, 503] width 43 height 12
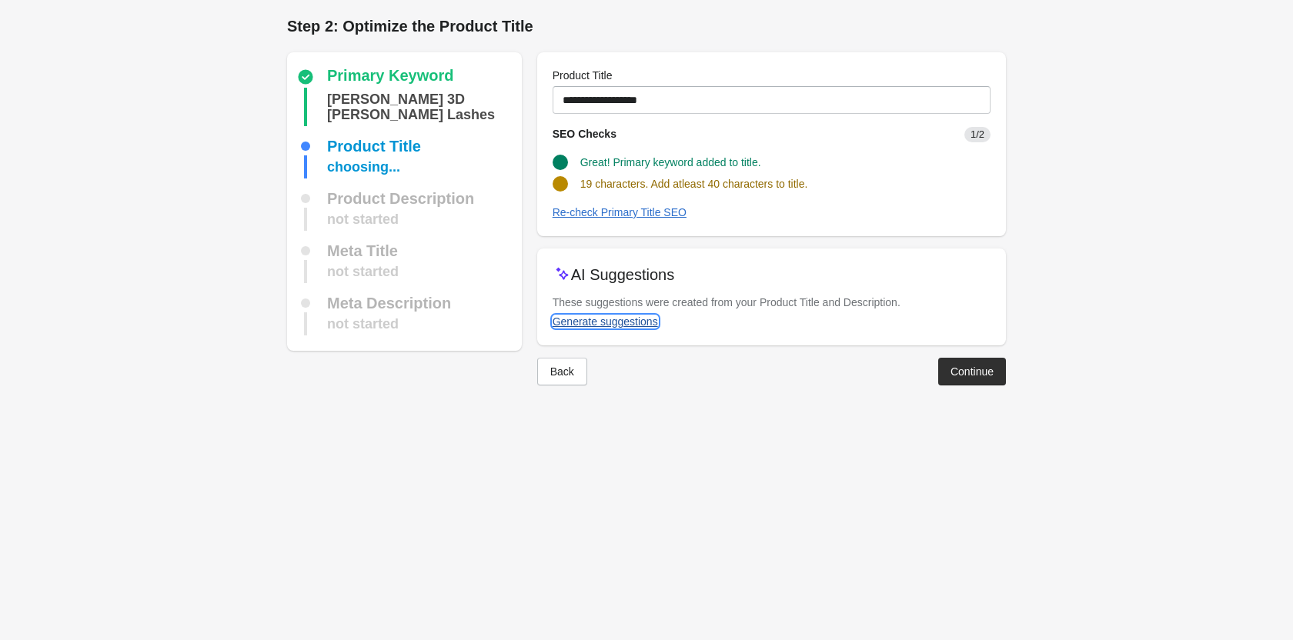
click at [629, 319] on div "Generate suggestions" at bounding box center [604, 321] width 105 height 12
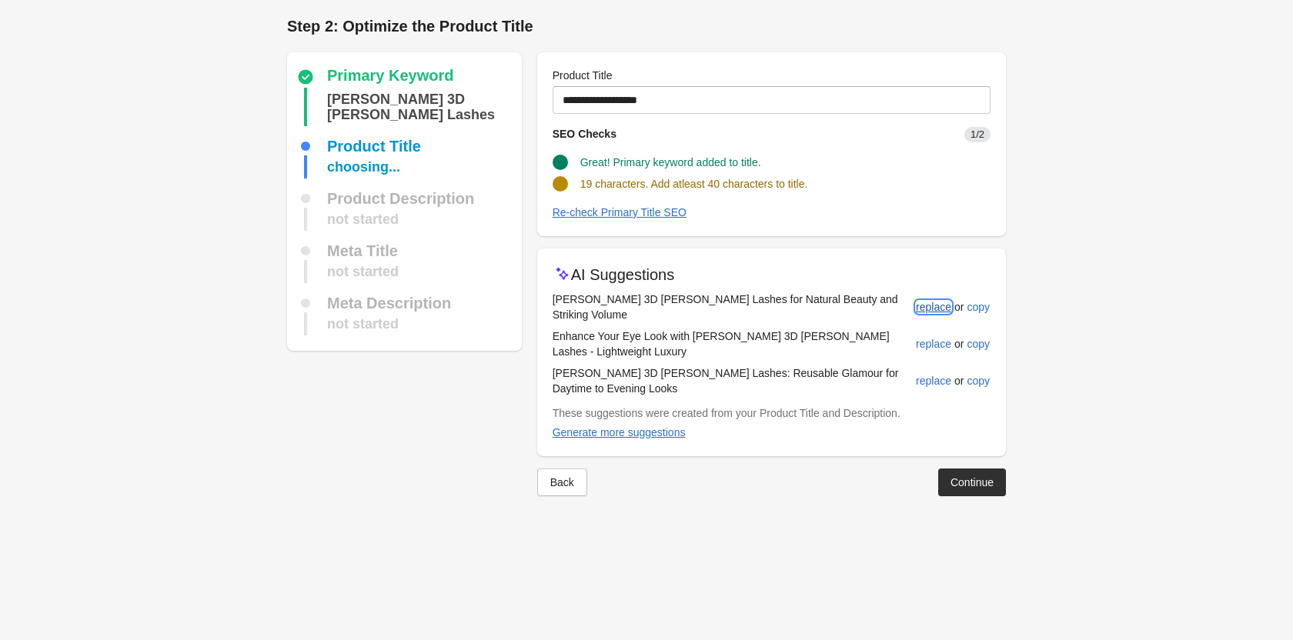
click at [931, 301] on div "replace" at bounding box center [933, 307] width 35 height 12
type input "**********"
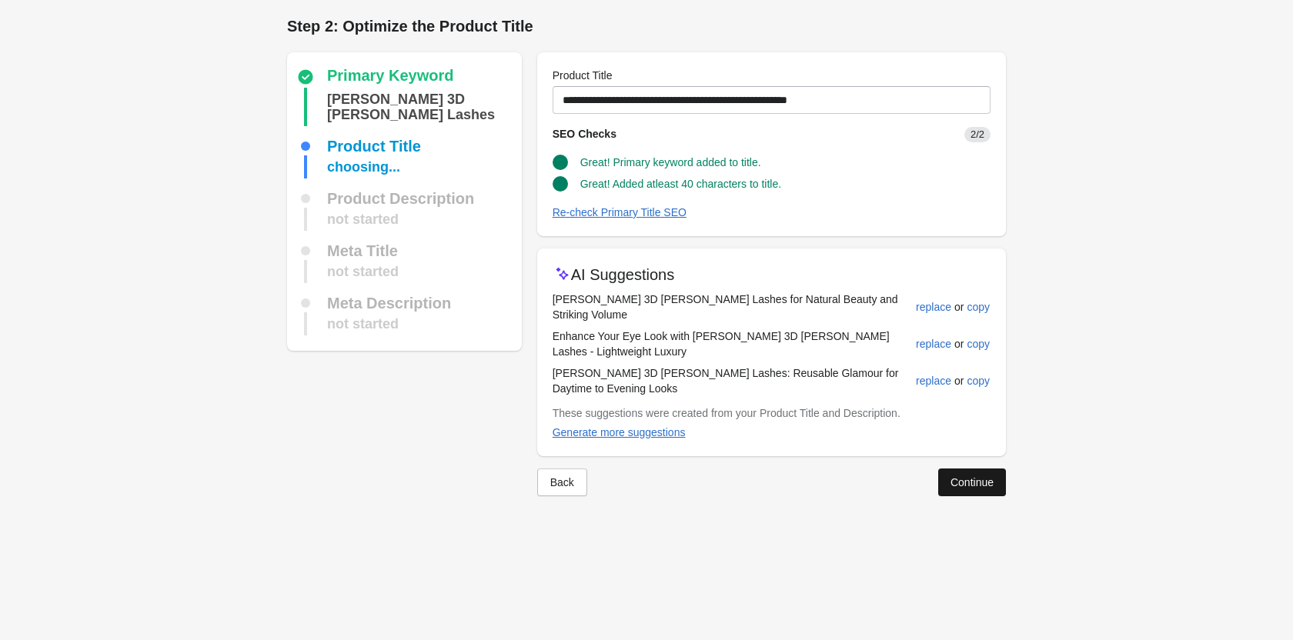
click at [982, 476] on div "Continue" at bounding box center [971, 482] width 43 height 12
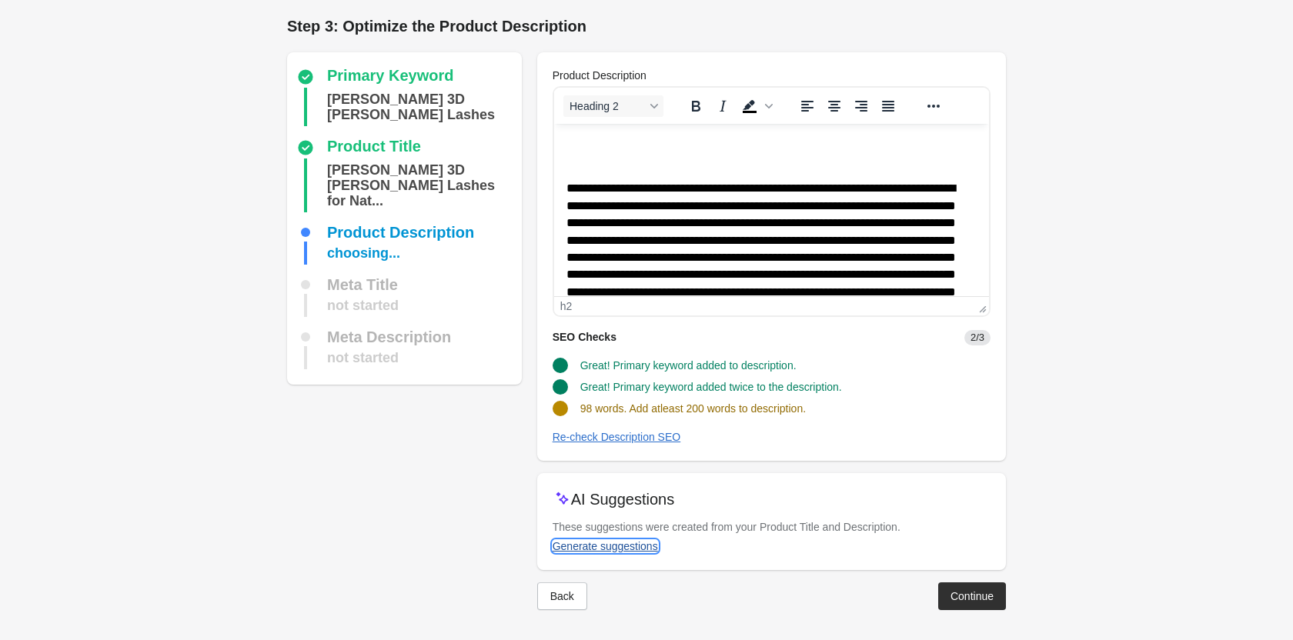
click at [590, 548] on div "Generate suggestions" at bounding box center [604, 546] width 105 height 12
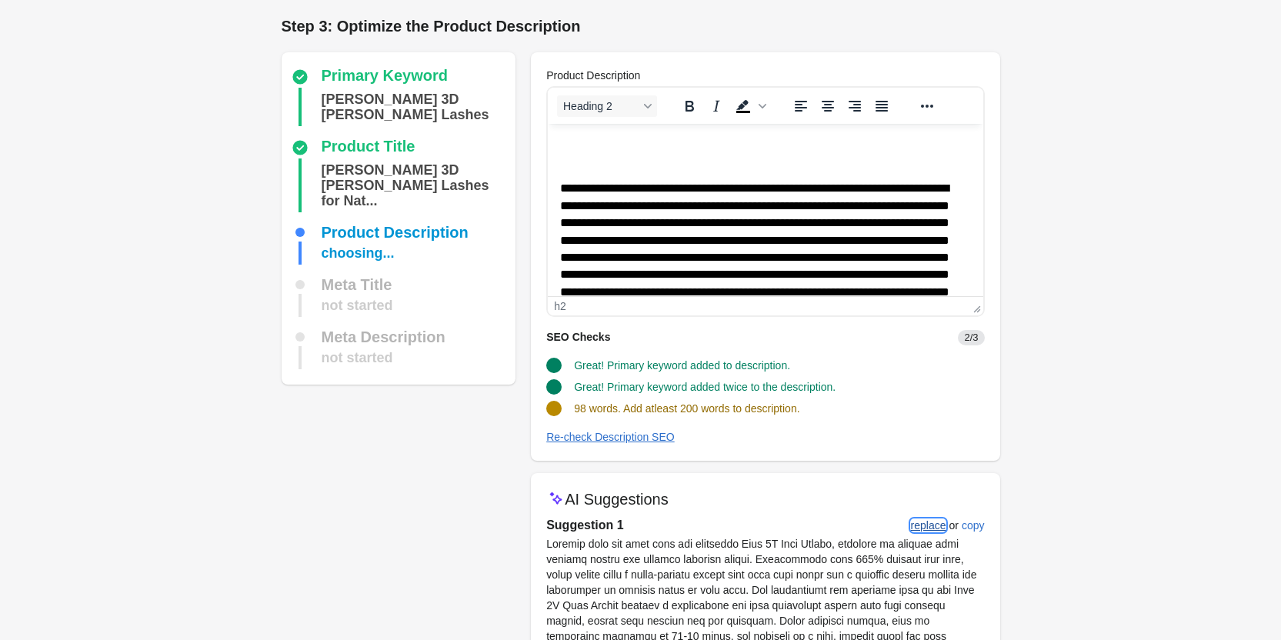
click at [919, 524] on div "replace" at bounding box center [928, 525] width 35 height 12
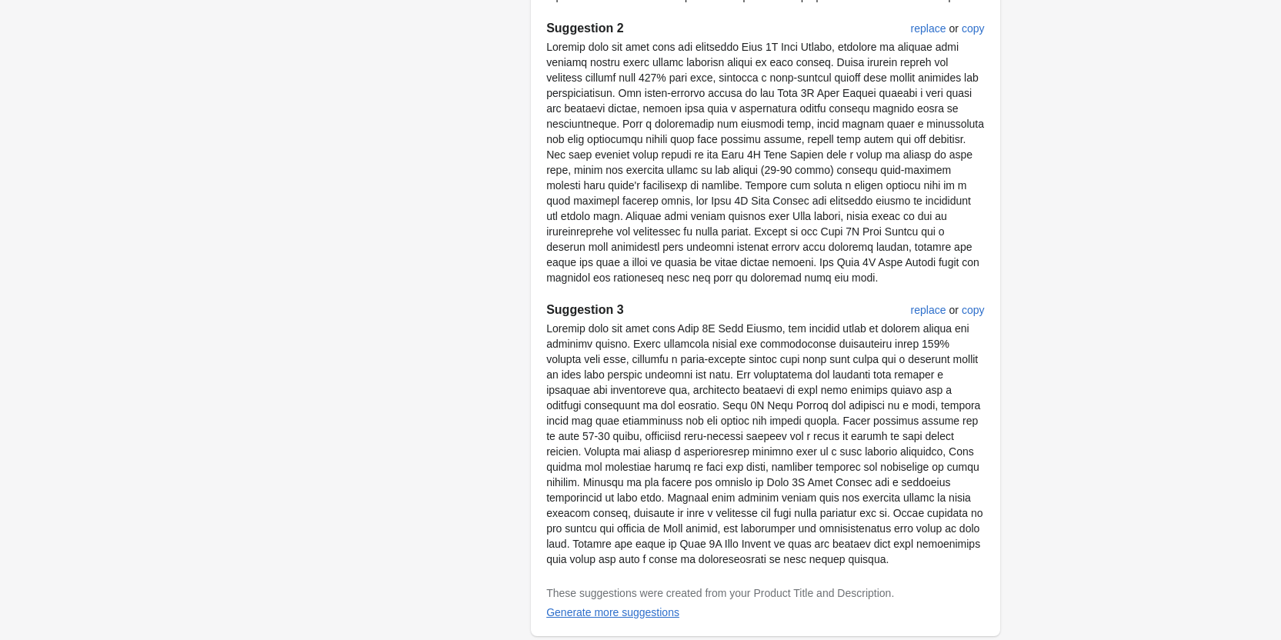
scroll to position [906, 0]
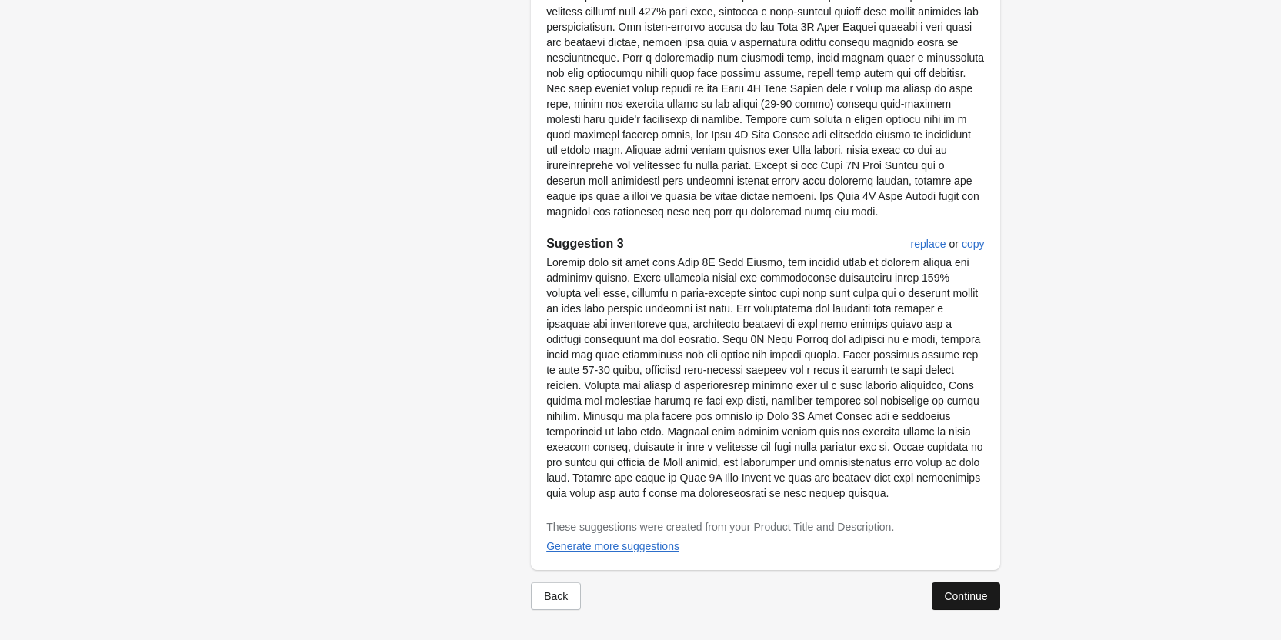
click at [974, 599] on div "Continue" at bounding box center [965, 596] width 43 height 12
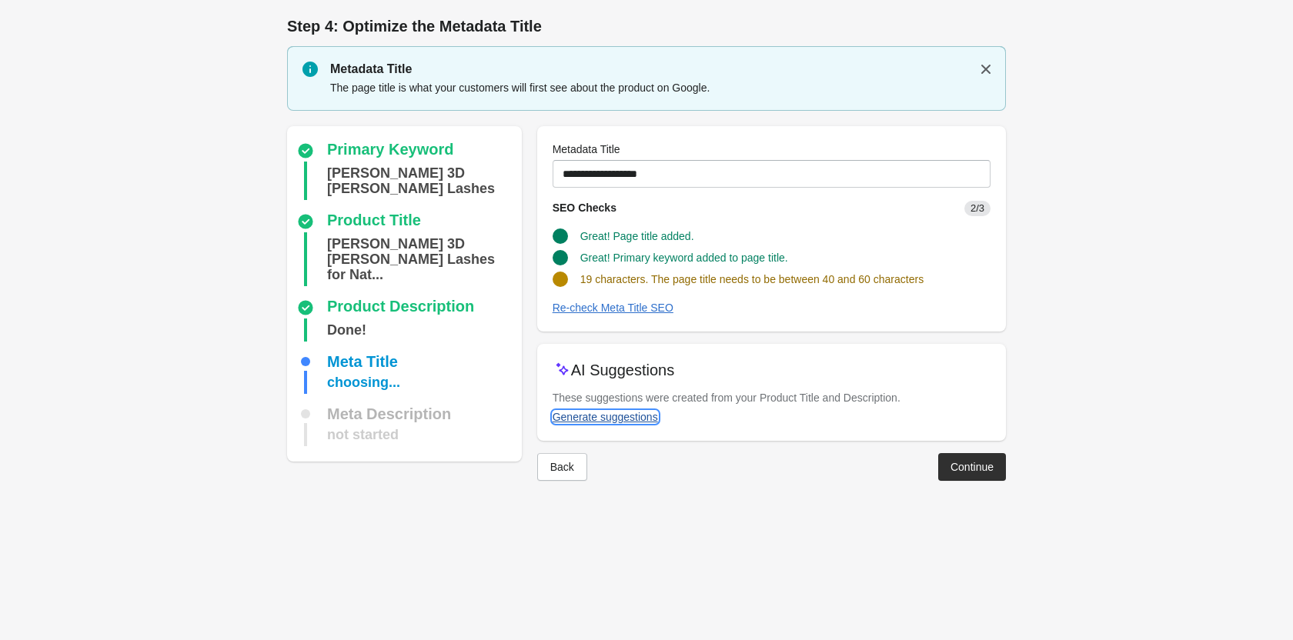
click at [612, 415] on div "Generate suggestions" at bounding box center [604, 417] width 105 height 12
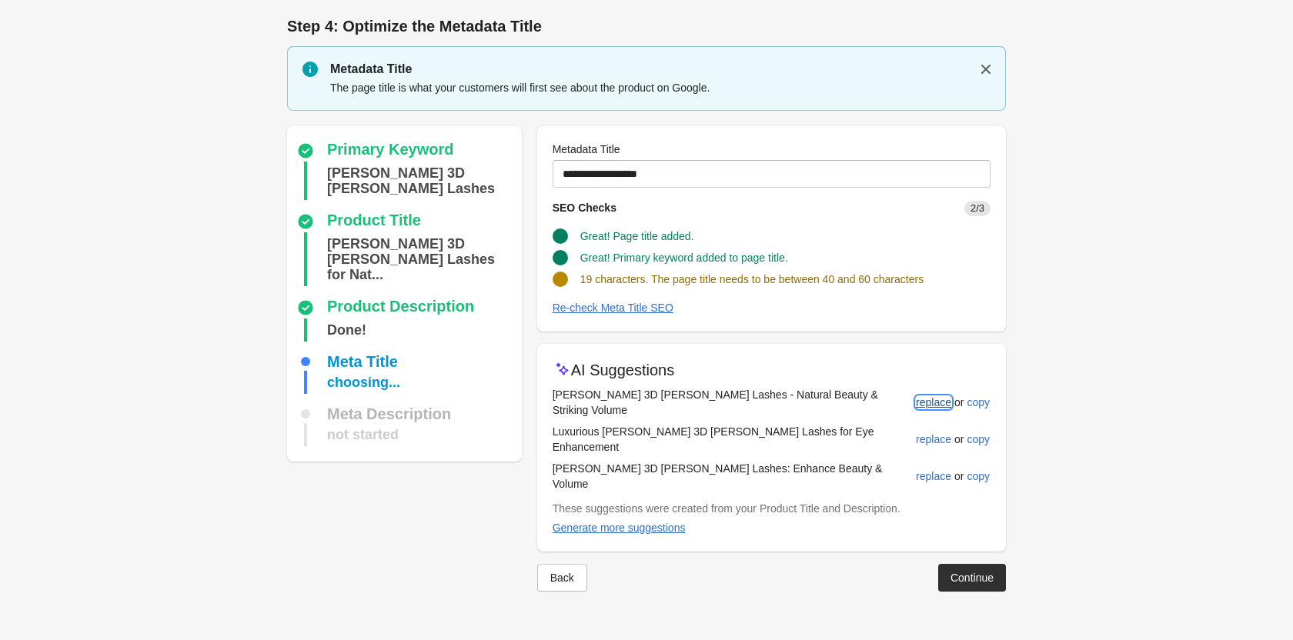
click at [934, 396] on div "replace" at bounding box center [933, 402] width 35 height 12
type input "**********"
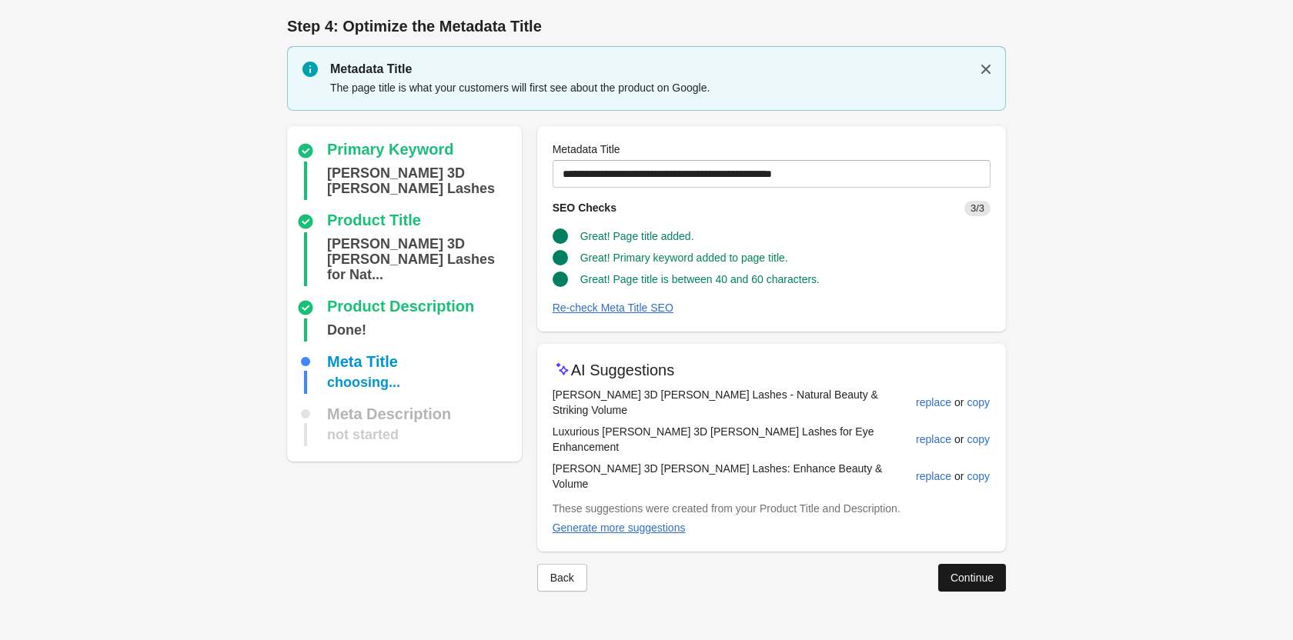
click at [977, 572] on div "Continue" at bounding box center [971, 578] width 43 height 12
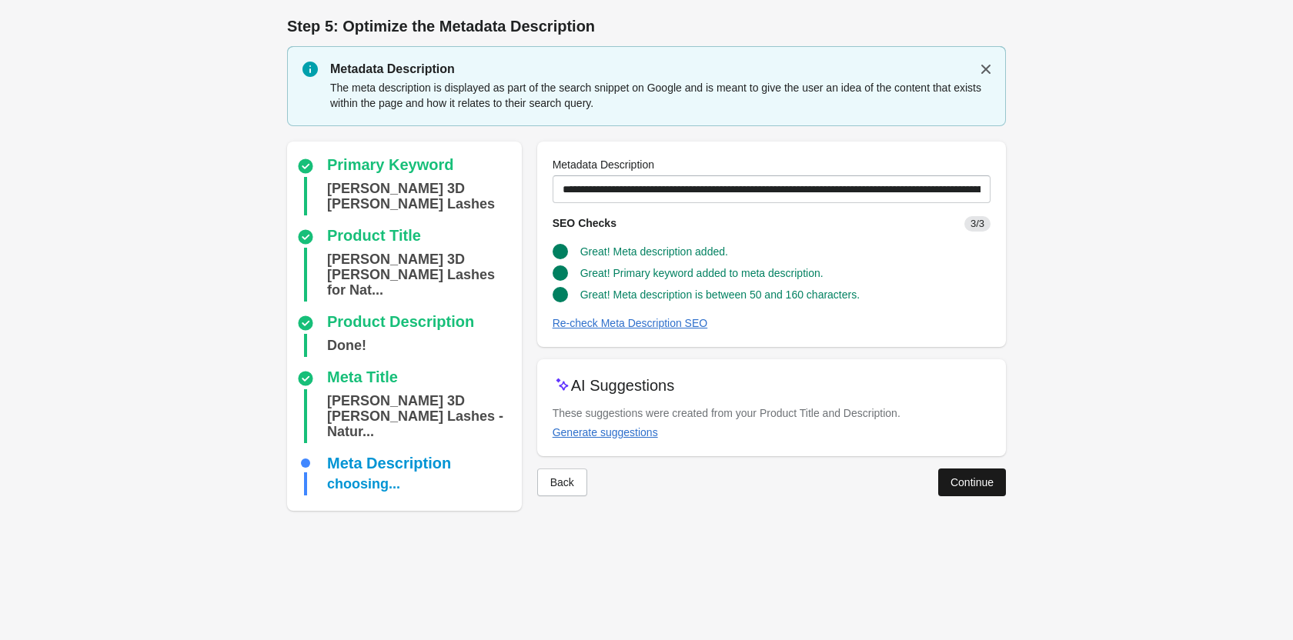
click at [976, 477] on div "Continue" at bounding box center [971, 482] width 43 height 12
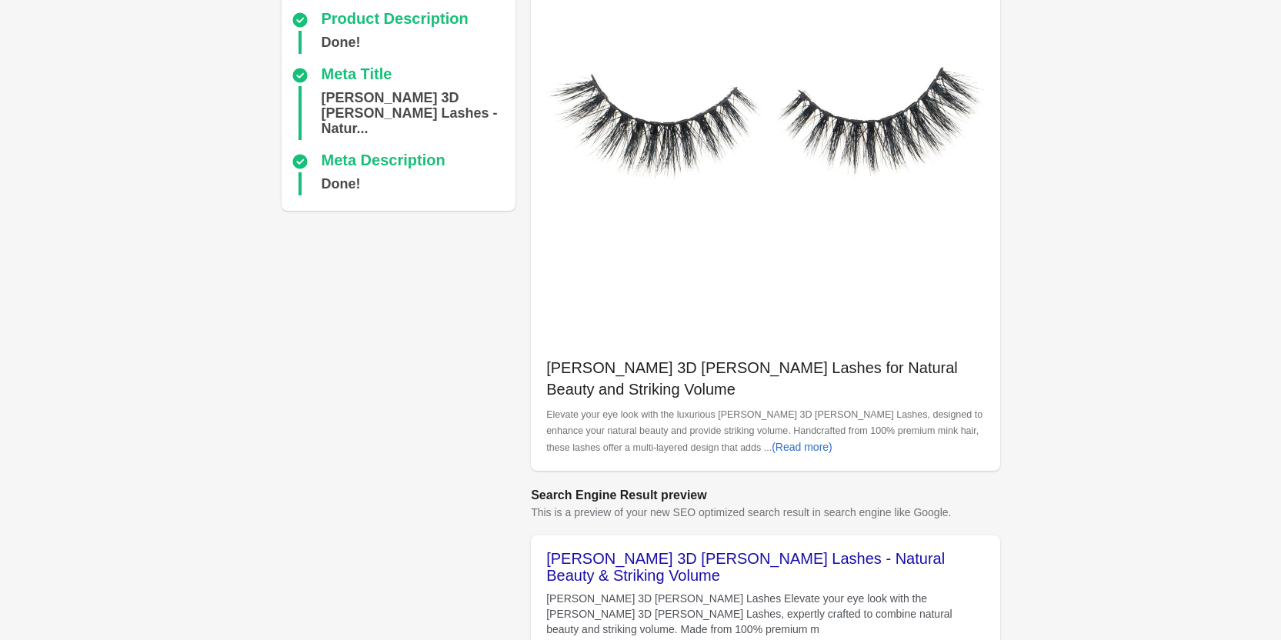
scroll to position [412, 0]
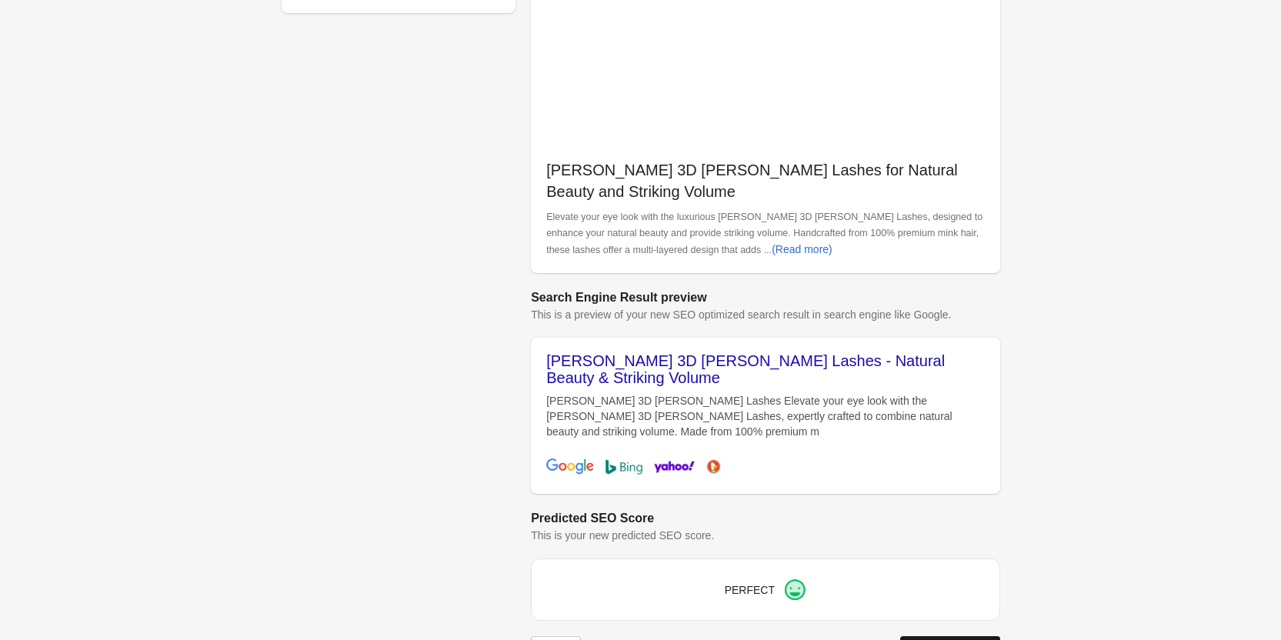
click at [916, 639] on div "Update Product" at bounding box center [949, 650] width 75 height 12
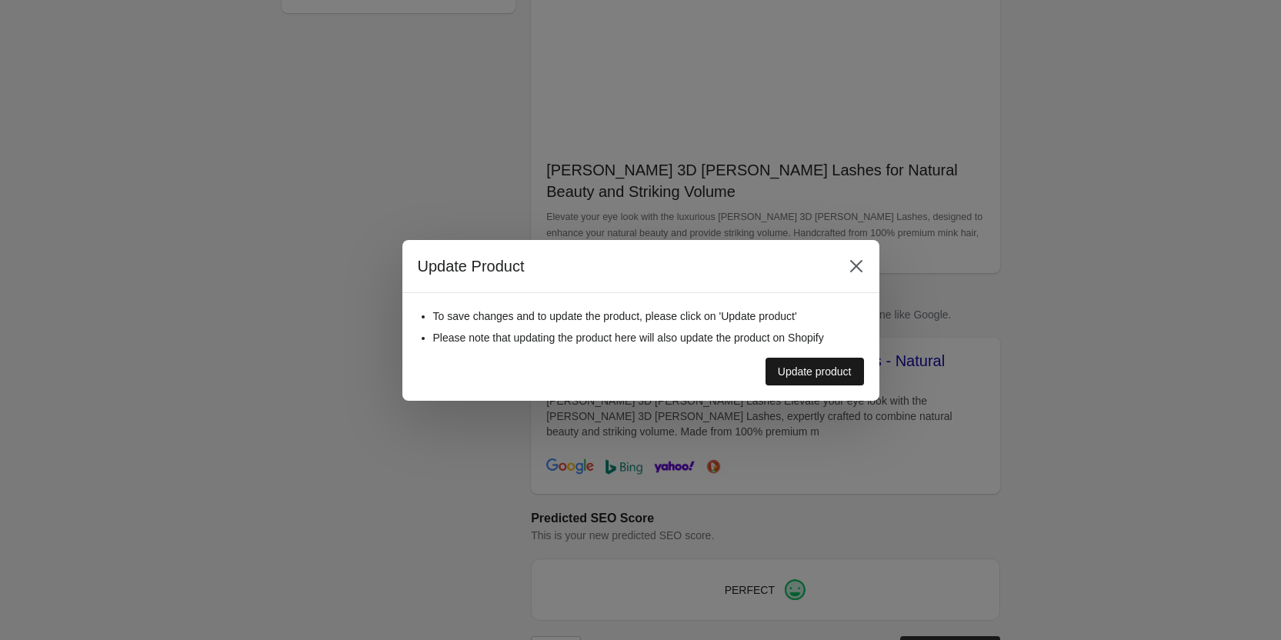
click at [799, 363] on button "Update product" at bounding box center [815, 372] width 98 height 28
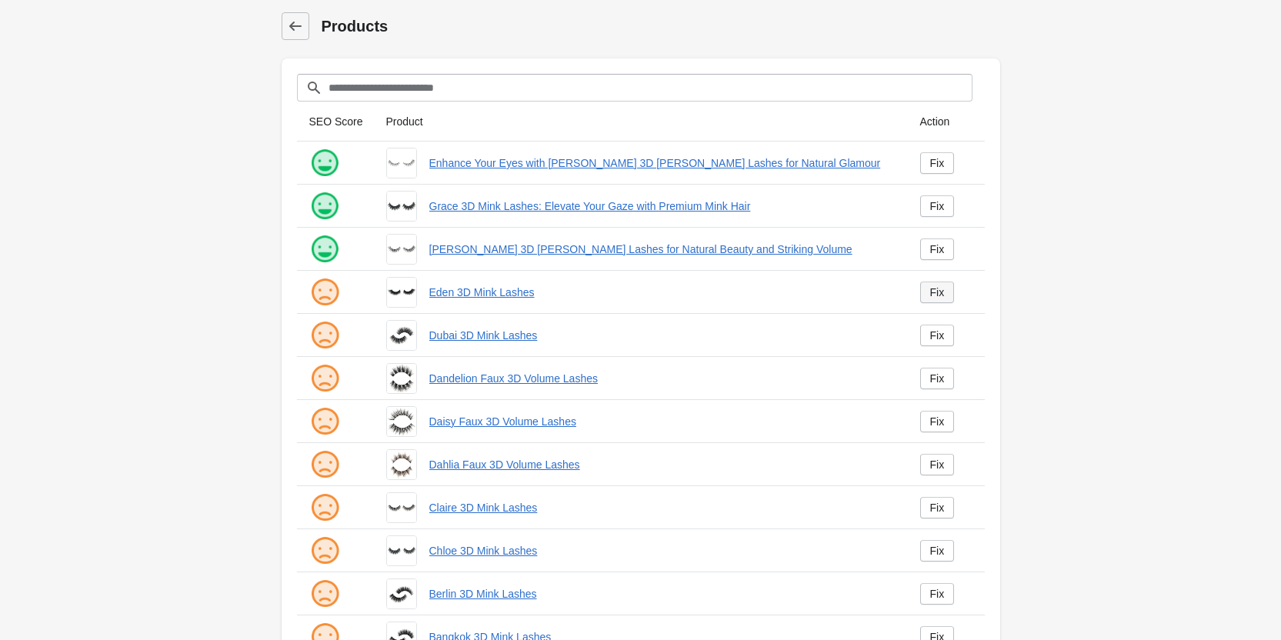
click at [934, 289] on div "Fix" at bounding box center [937, 292] width 15 height 12
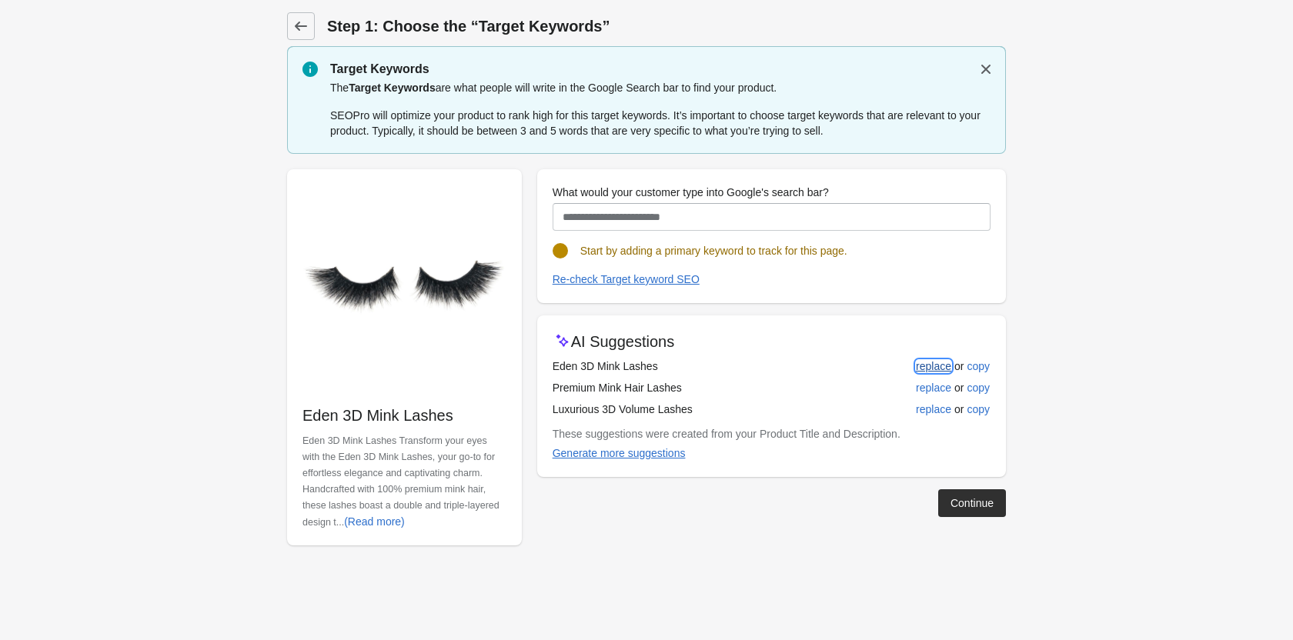
click at [934, 361] on div "replace" at bounding box center [933, 366] width 35 height 12
type input "**********"
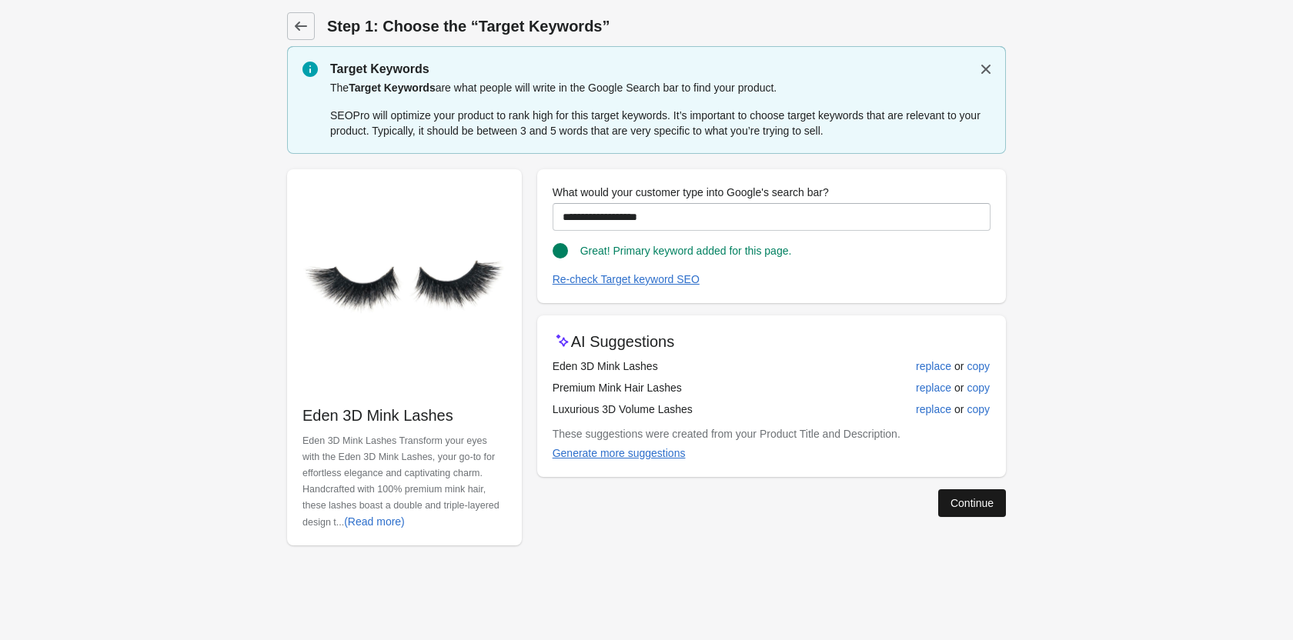
click at [981, 499] on div "Continue" at bounding box center [971, 503] width 43 height 12
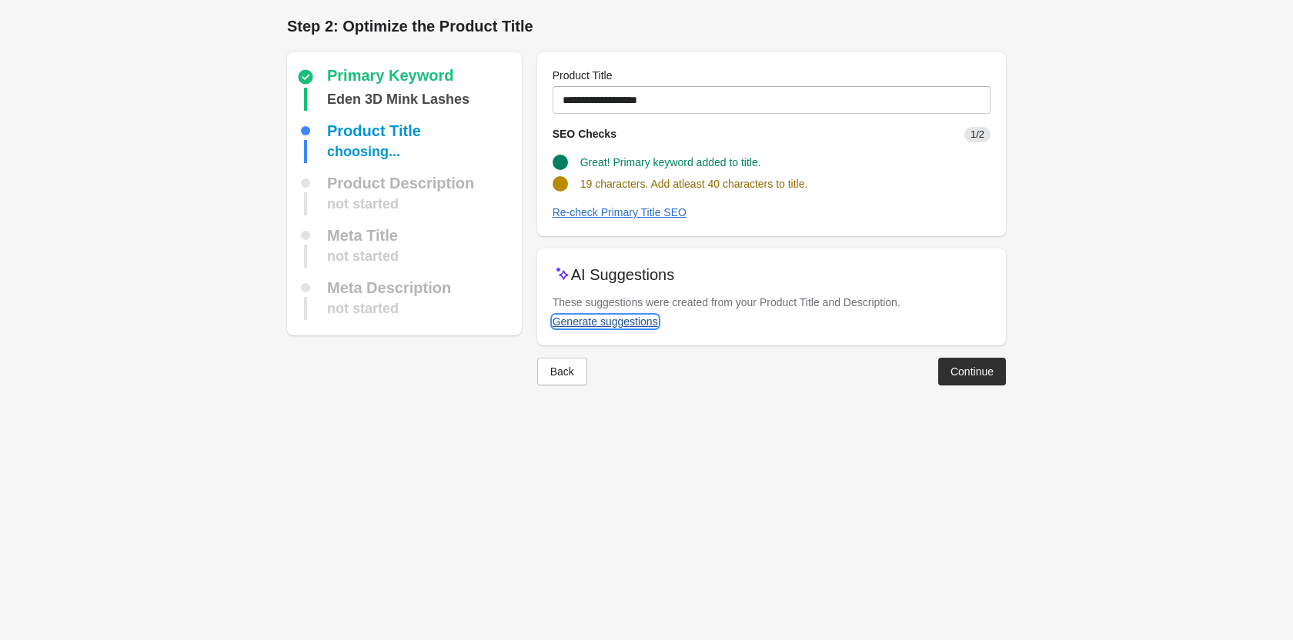
click at [632, 325] on div "Generate suggestions" at bounding box center [604, 321] width 105 height 12
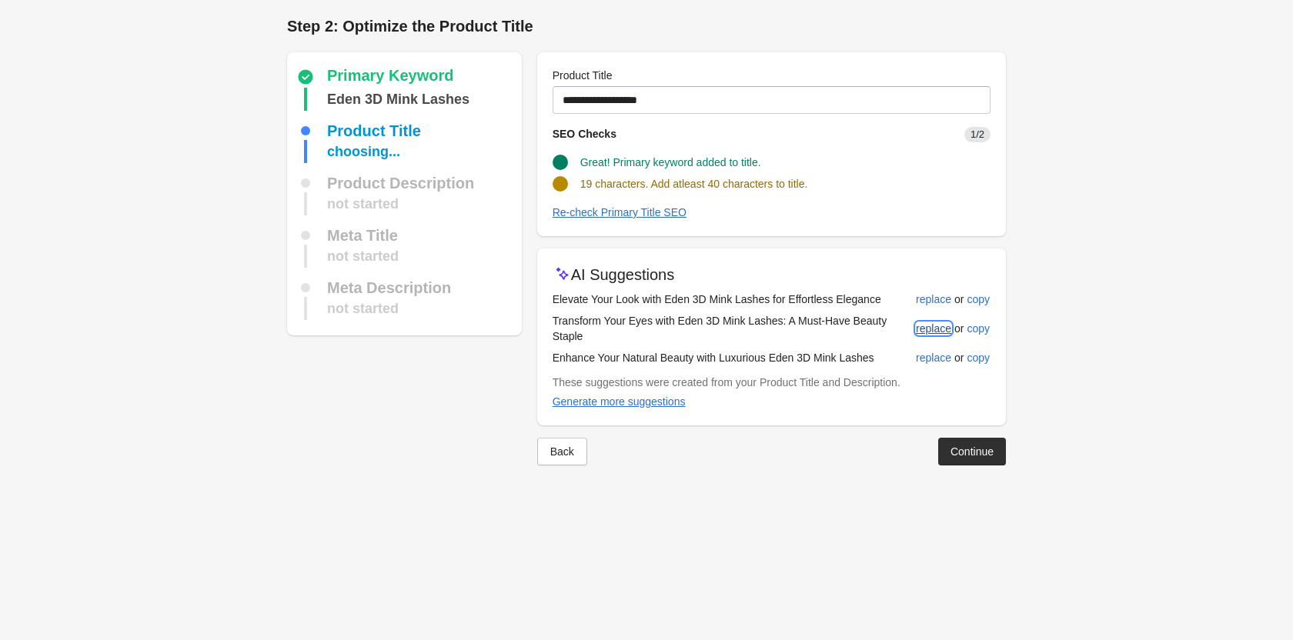
click at [928, 322] on div "replace" at bounding box center [933, 328] width 35 height 12
type input "**********"
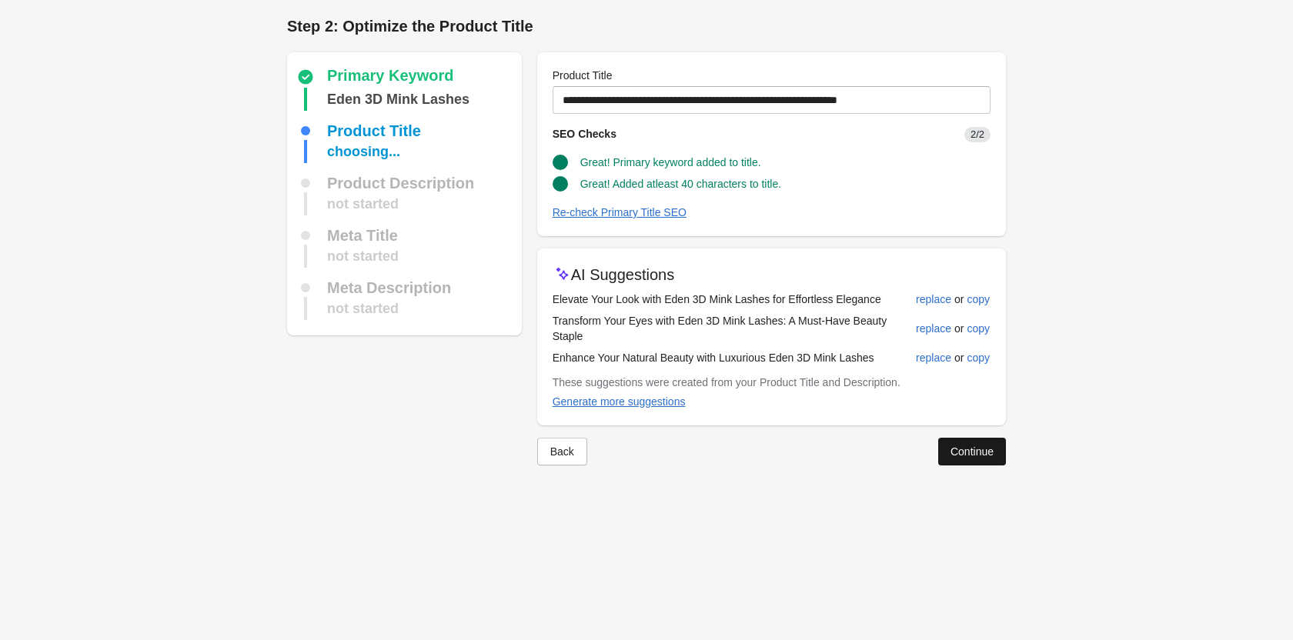
click at [957, 445] on div "Continue" at bounding box center [971, 451] width 43 height 12
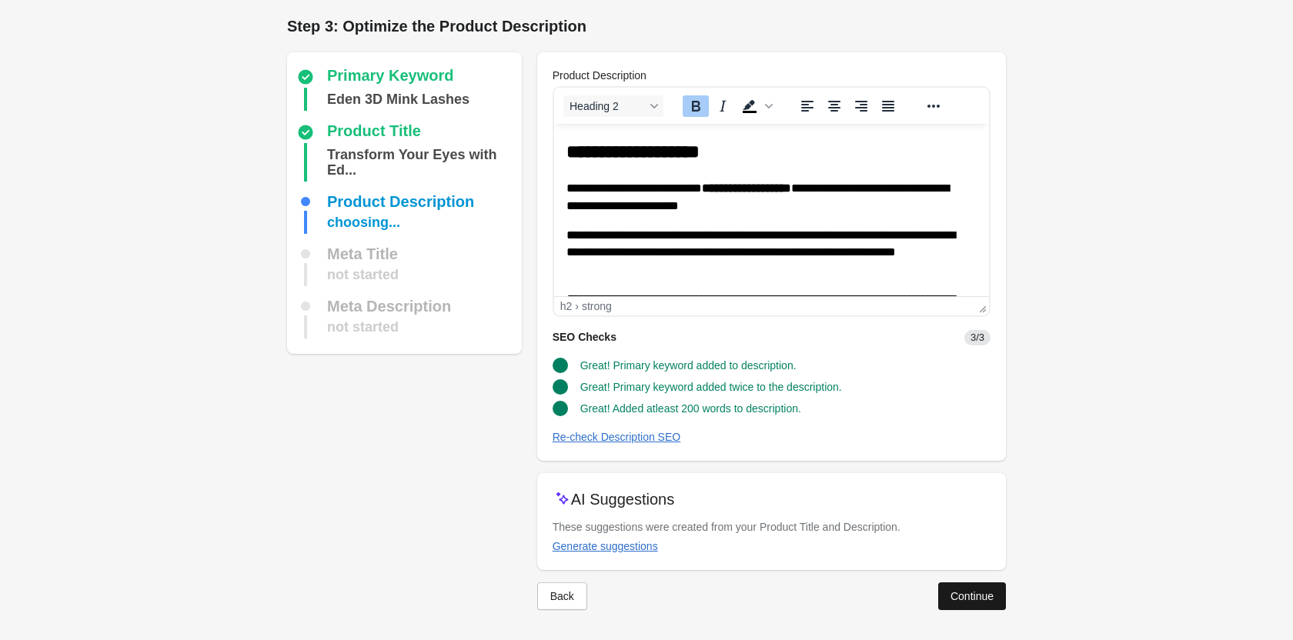
click at [960, 602] on button "Continue" at bounding box center [972, 596] width 68 height 28
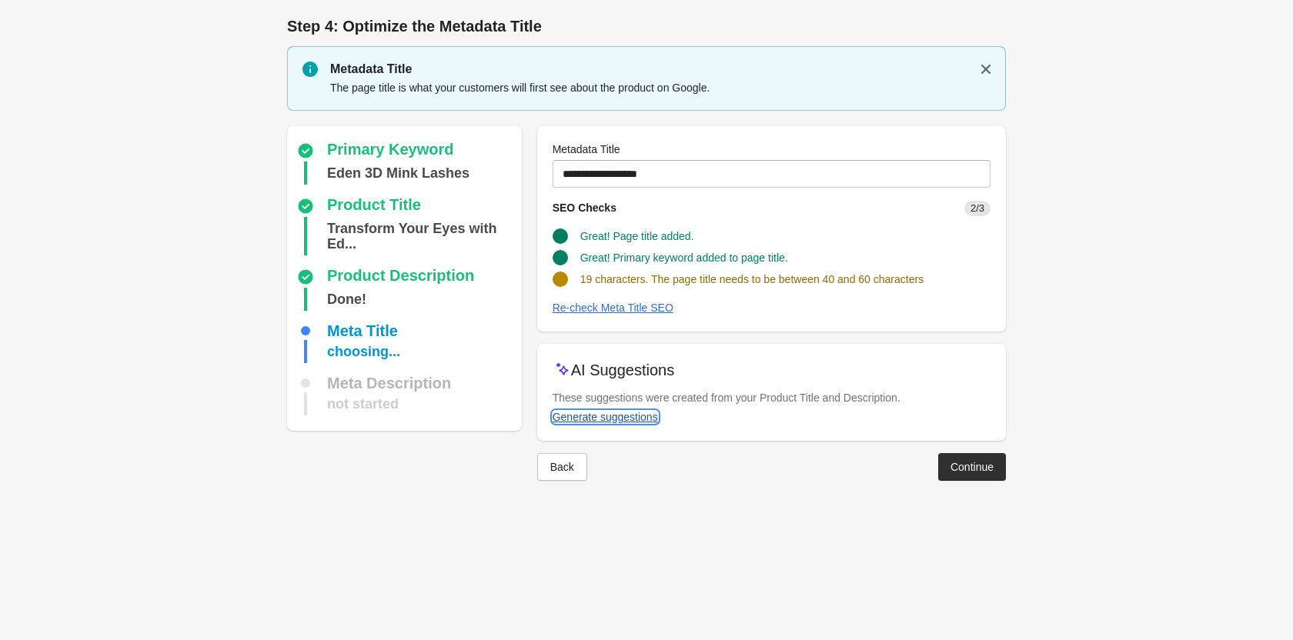
click at [595, 419] on div "Generate suggestions" at bounding box center [604, 417] width 105 height 12
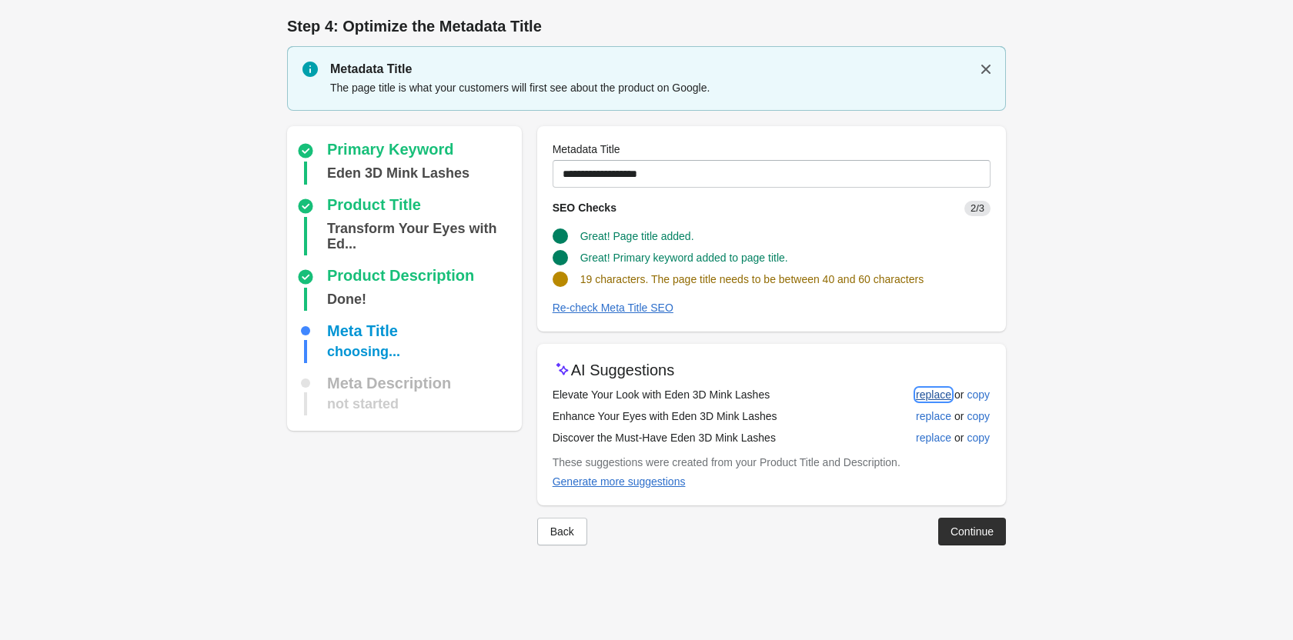
click at [933, 392] on div "replace" at bounding box center [933, 395] width 35 height 12
type input "**********"
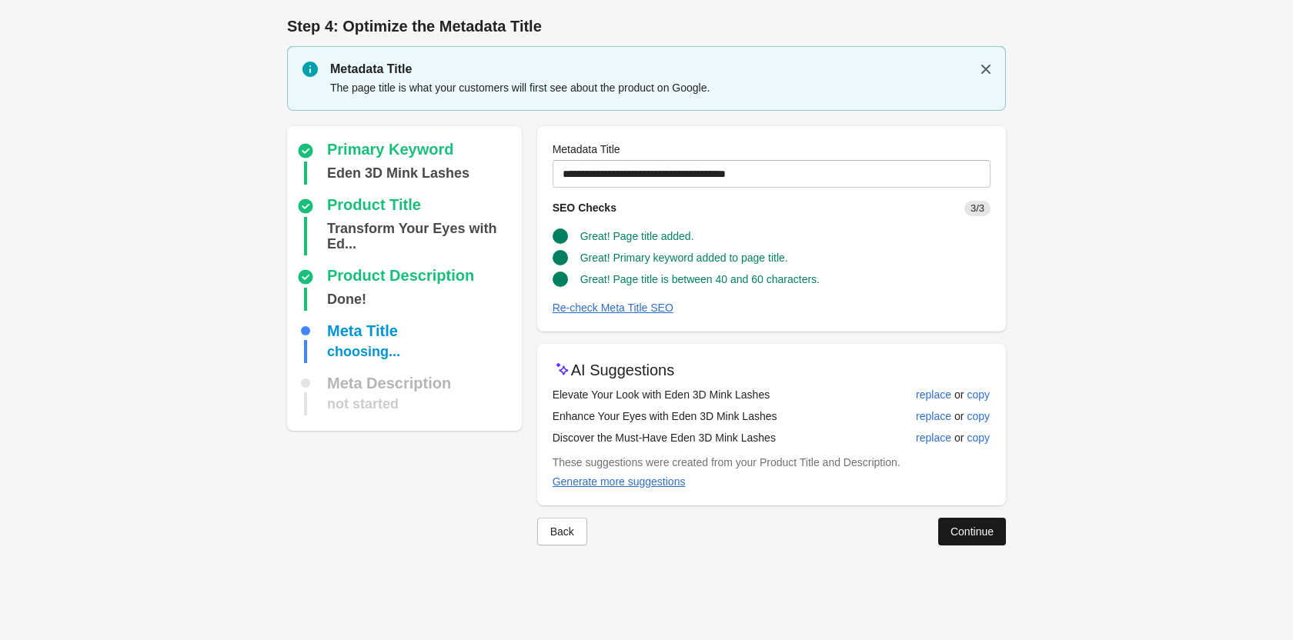
click at [943, 520] on button "Continue" at bounding box center [972, 532] width 68 height 28
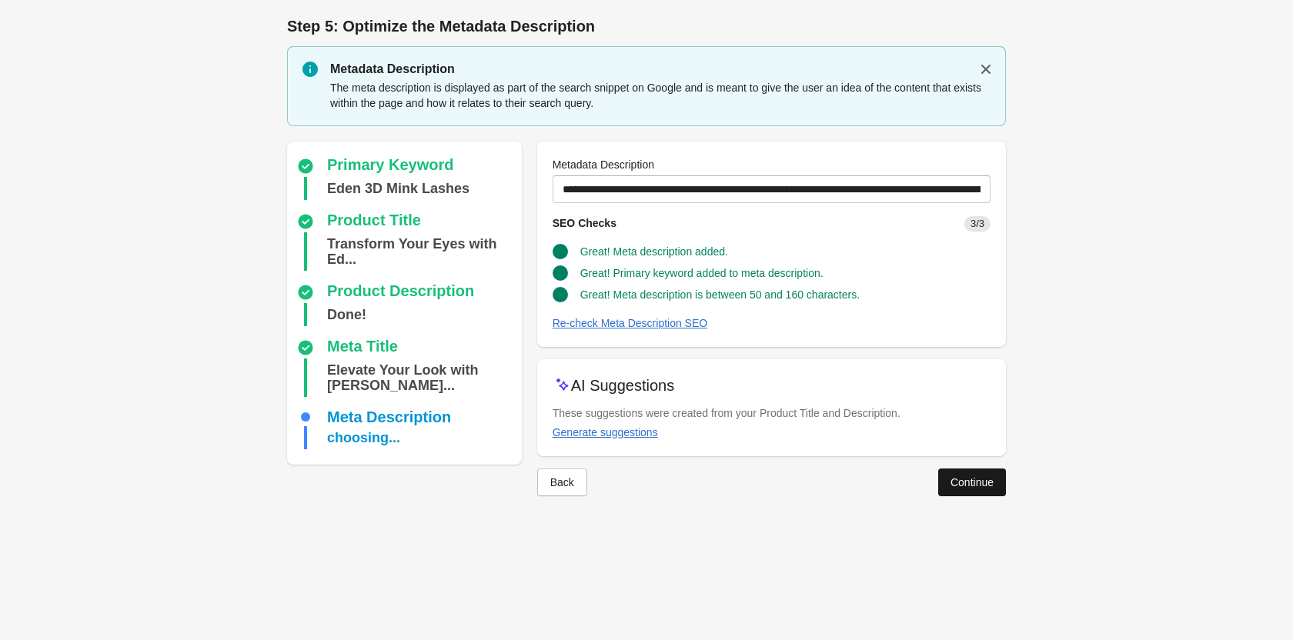
click at [966, 483] on div "Continue" at bounding box center [971, 482] width 43 height 12
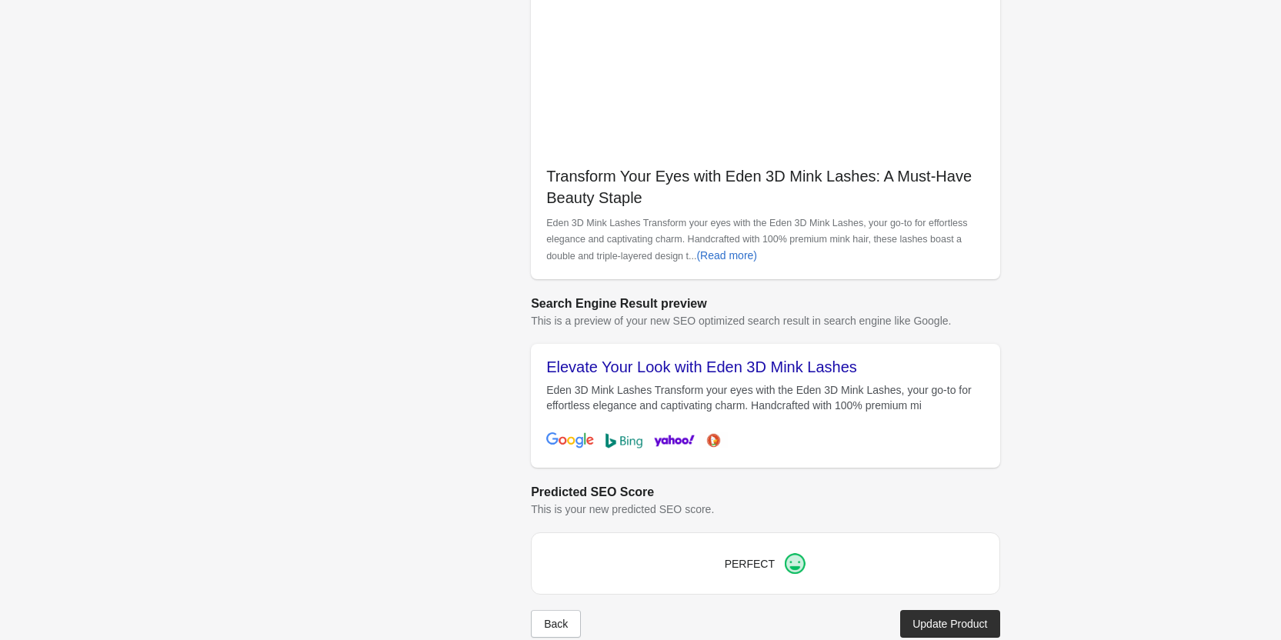
scroll to position [433, 0]
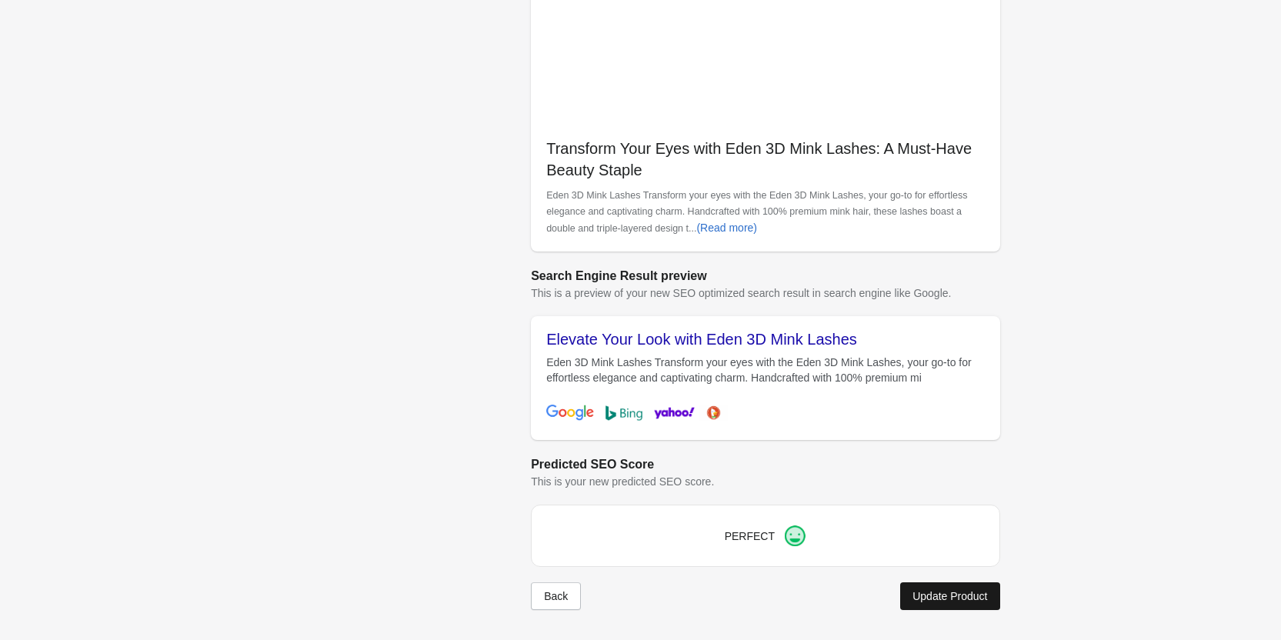
click at [949, 605] on button "Update Product" at bounding box center [949, 596] width 99 height 28
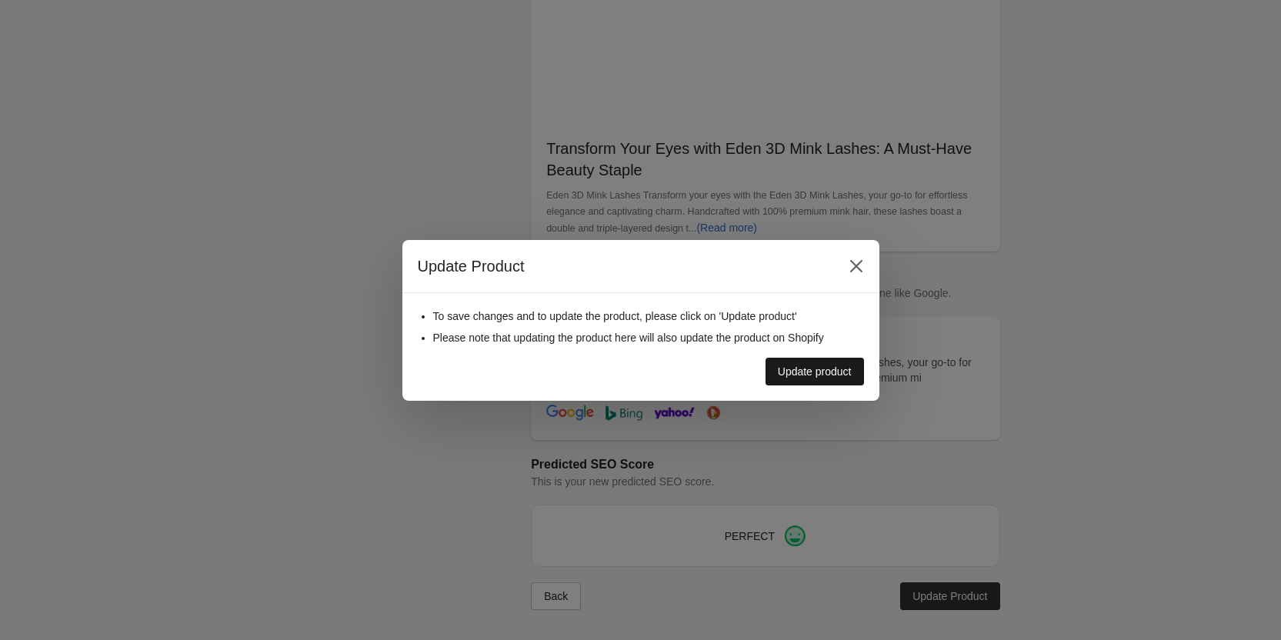
click at [833, 359] on button "Update product" at bounding box center [815, 372] width 98 height 28
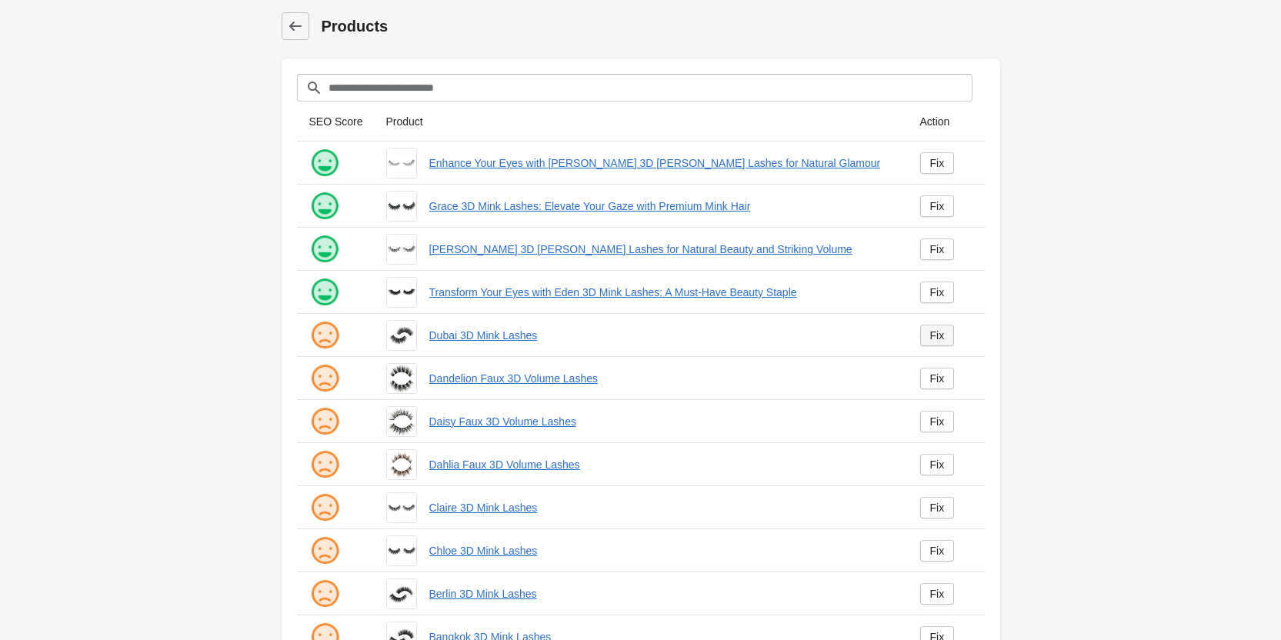
click at [939, 333] on div "Fix" at bounding box center [937, 335] width 15 height 12
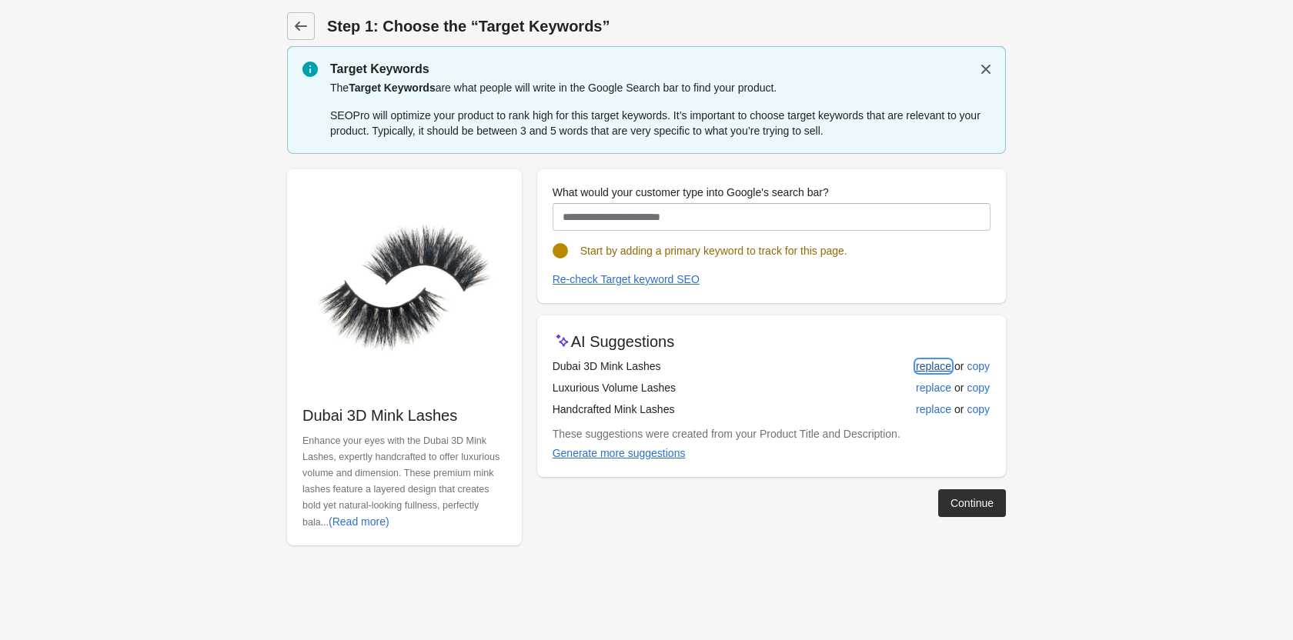
click at [922, 372] on div "replace" at bounding box center [933, 366] width 35 height 12
type input "**********"
click at [925, 362] on div "replace" at bounding box center [933, 366] width 35 height 12
click at [956, 505] on div "Continue" at bounding box center [971, 503] width 43 height 12
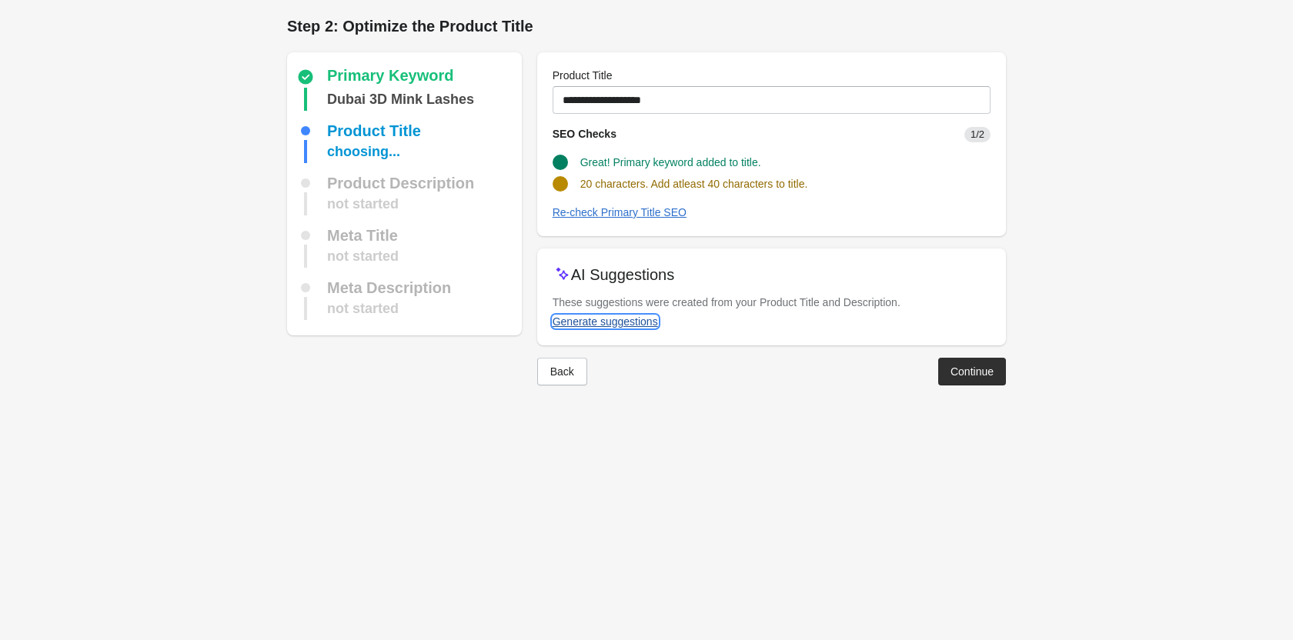
click at [631, 315] on div "Generate suggestions" at bounding box center [604, 321] width 105 height 12
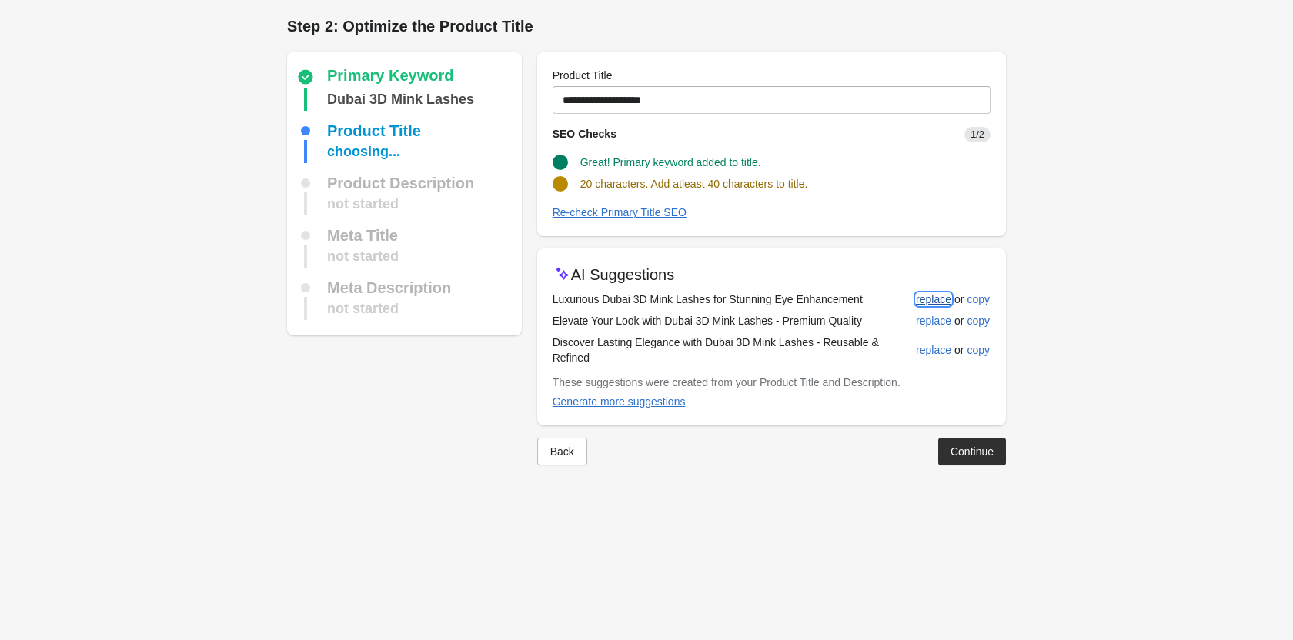
click at [946, 302] on div "replace" at bounding box center [933, 299] width 35 height 12
type input "**********"
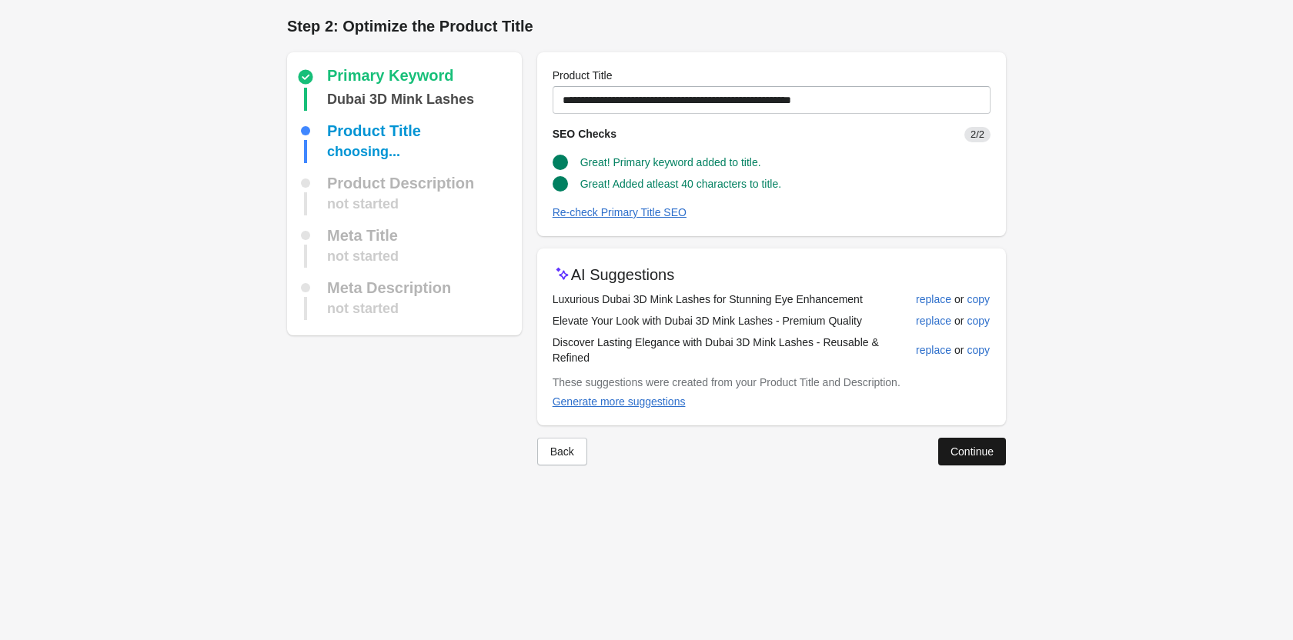
click at [956, 460] on button "Continue" at bounding box center [972, 452] width 68 height 28
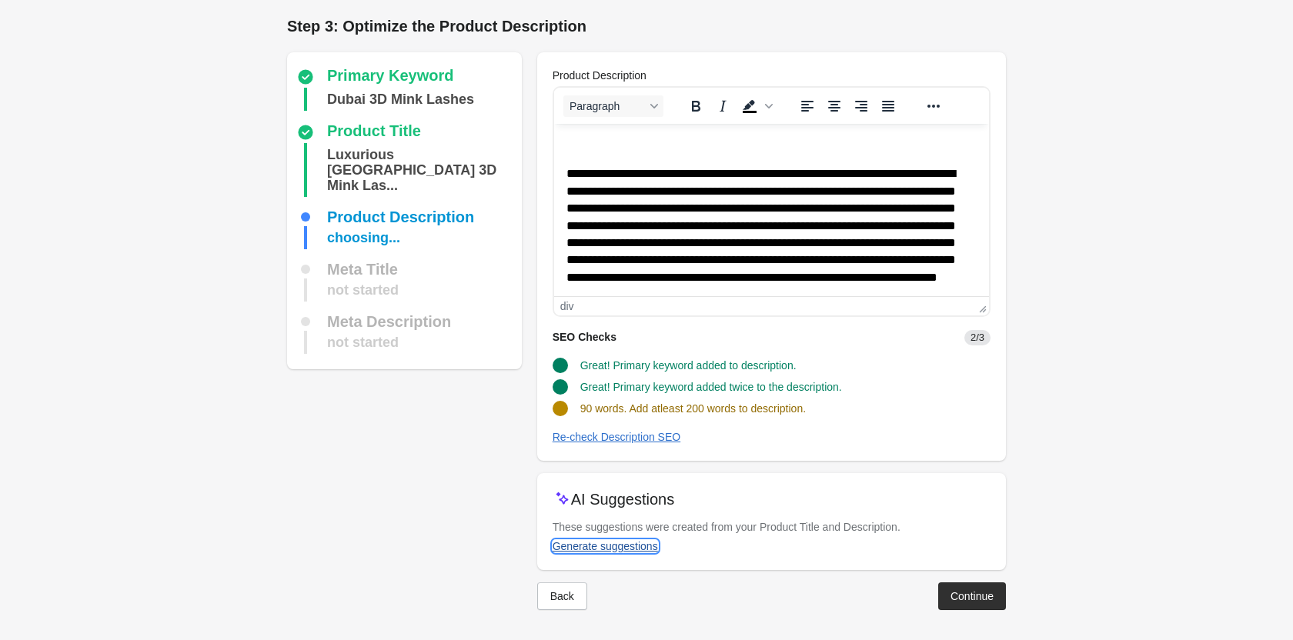
click at [646, 544] on div "Generate suggestions" at bounding box center [604, 546] width 105 height 12
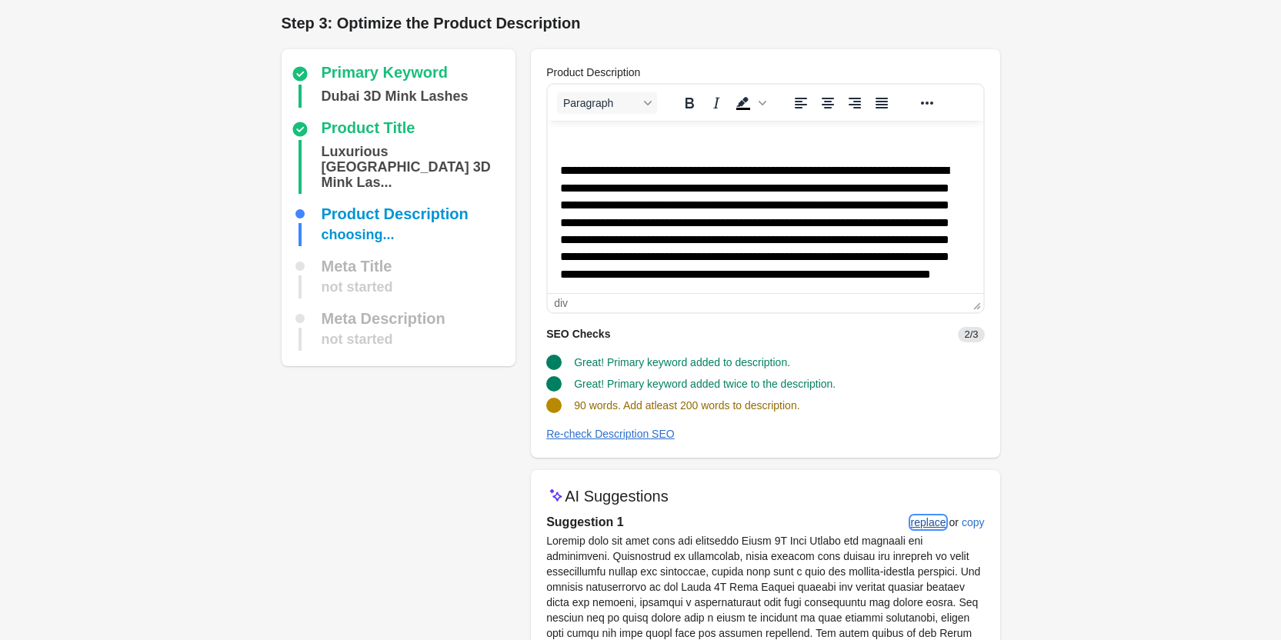
click at [922, 513] on button "replace" at bounding box center [929, 523] width 48 height 28
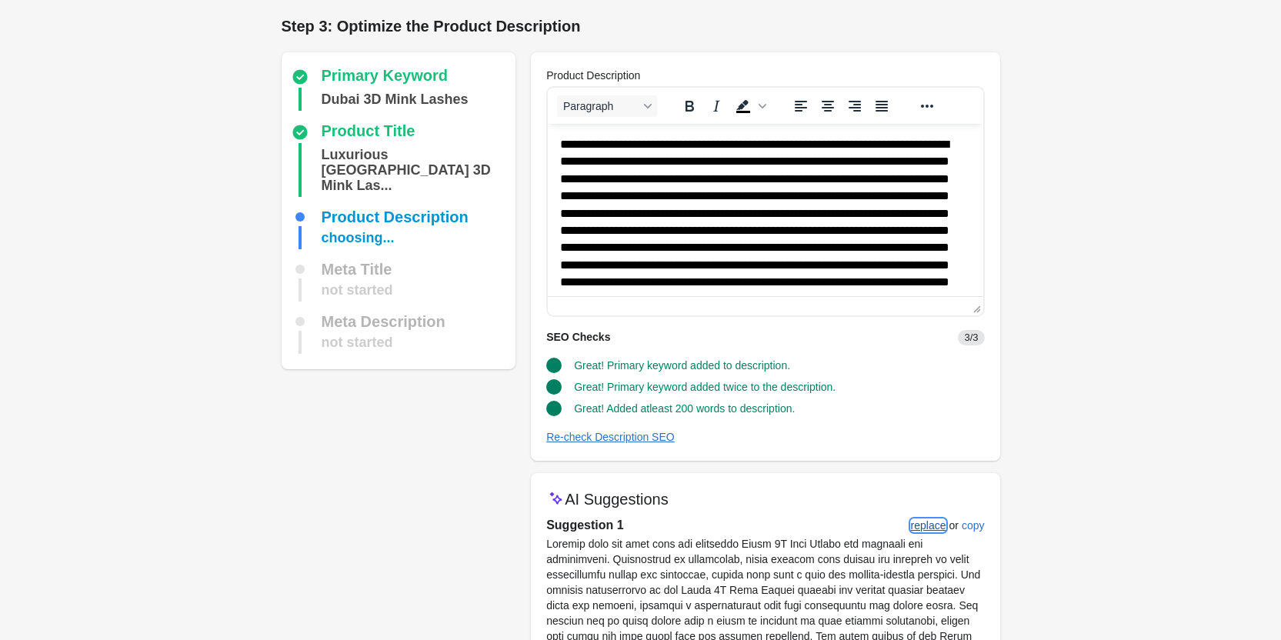
click at [909, 519] on button "replace" at bounding box center [929, 526] width 48 height 28
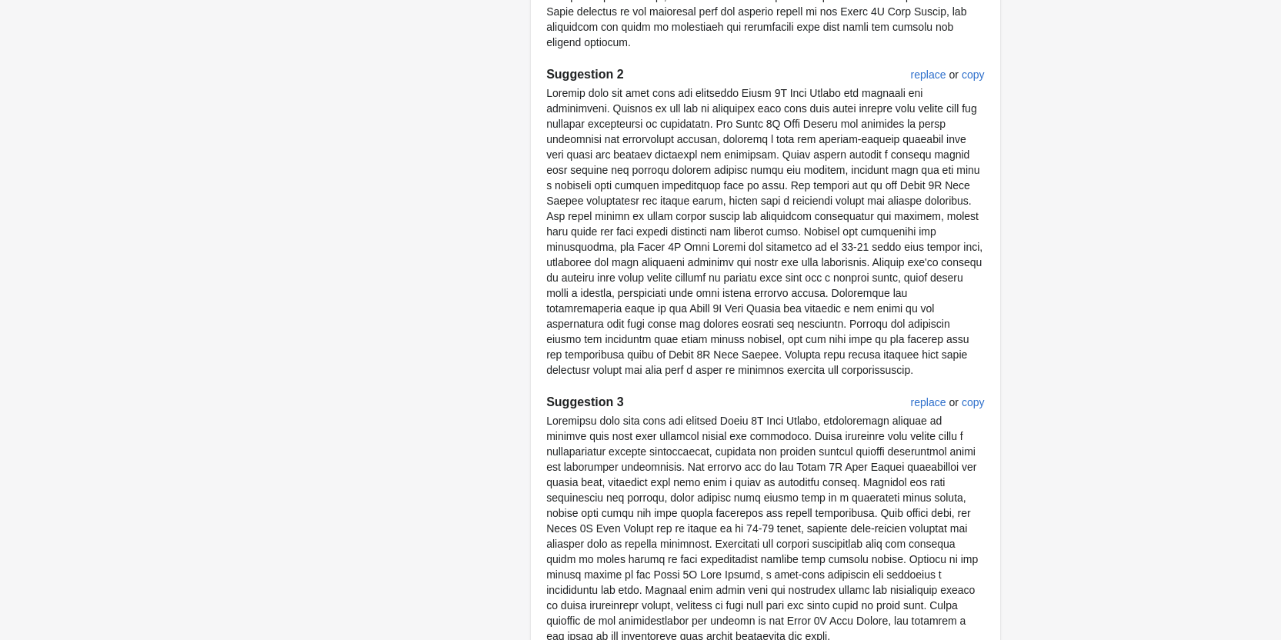
scroll to position [937, 0]
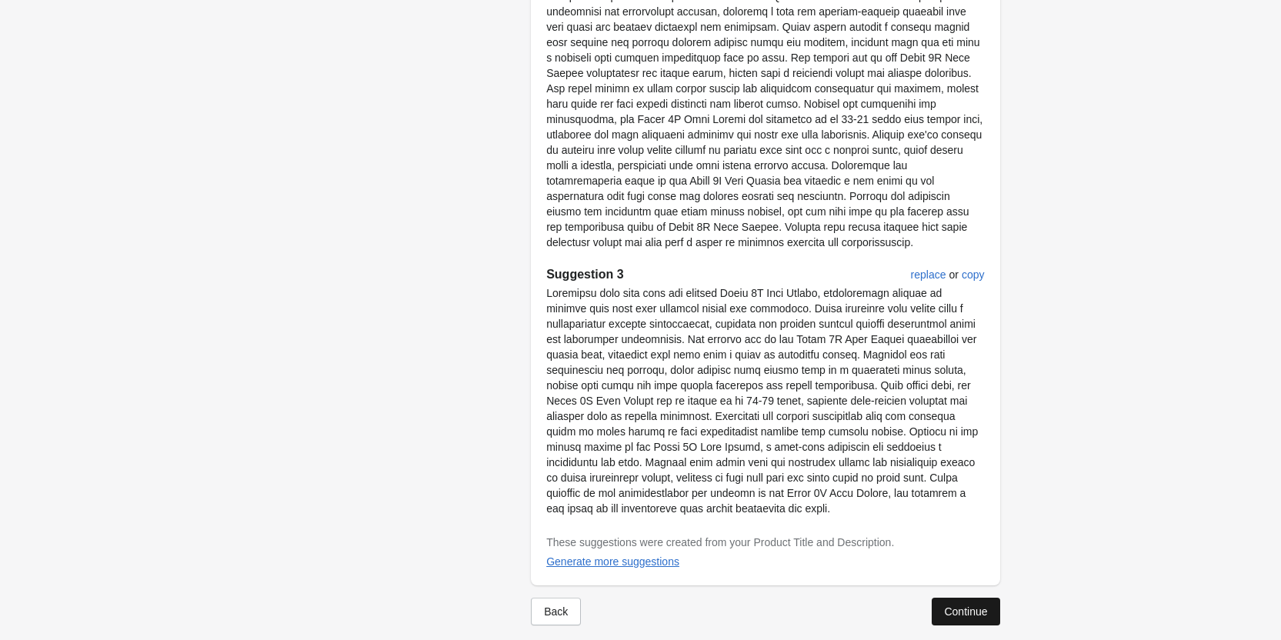
click at [992, 598] on button "Continue" at bounding box center [966, 612] width 68 height 28
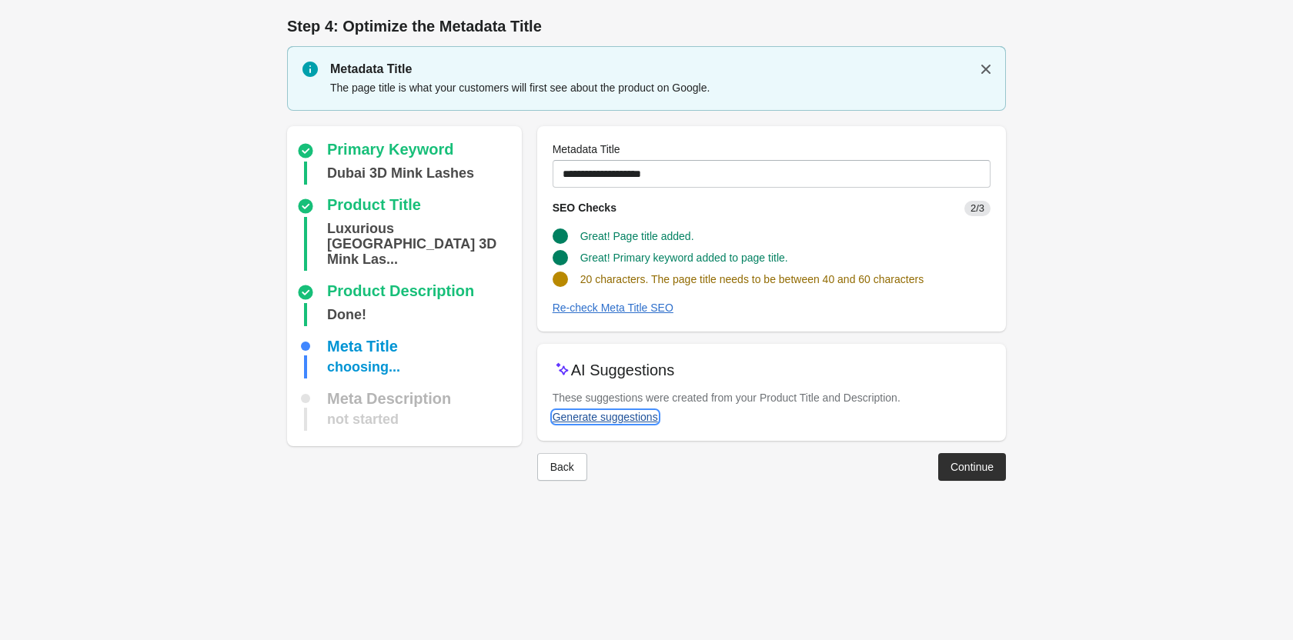
click at [600, 411] on div "Generate suggestions" at bounding box center [604, 417] width 105 height 12
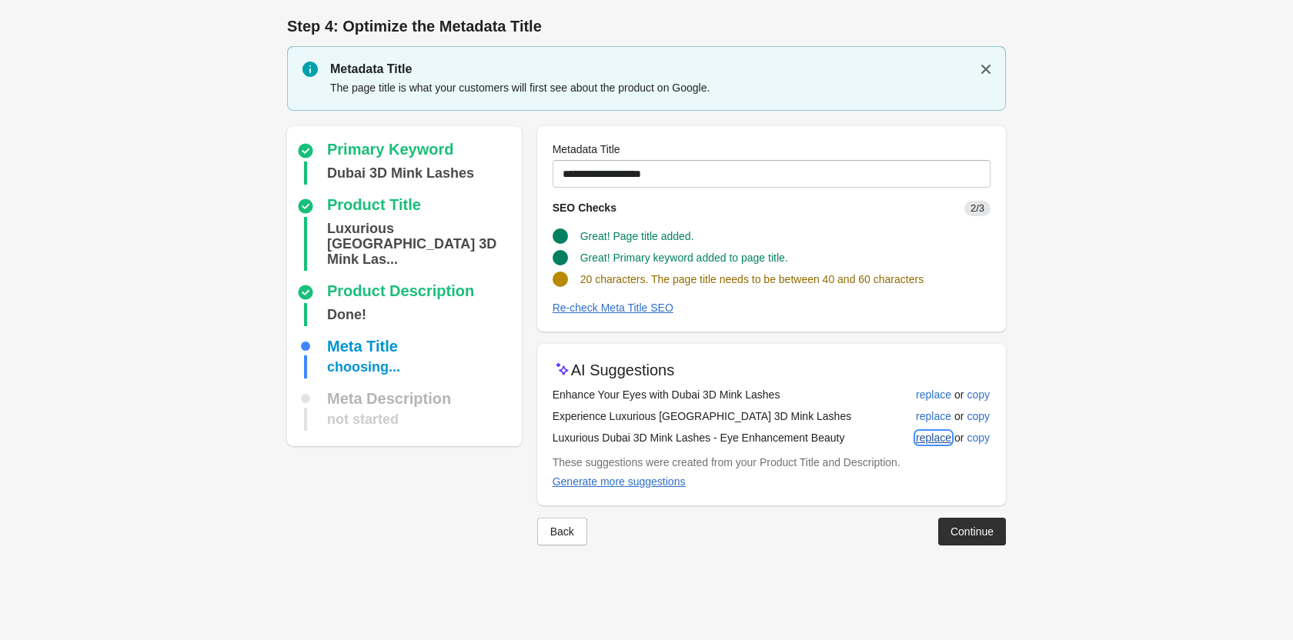
click at [937, 441] on div "replace" at bounding box center [933, 438] width 35 height 12
type input "**********"
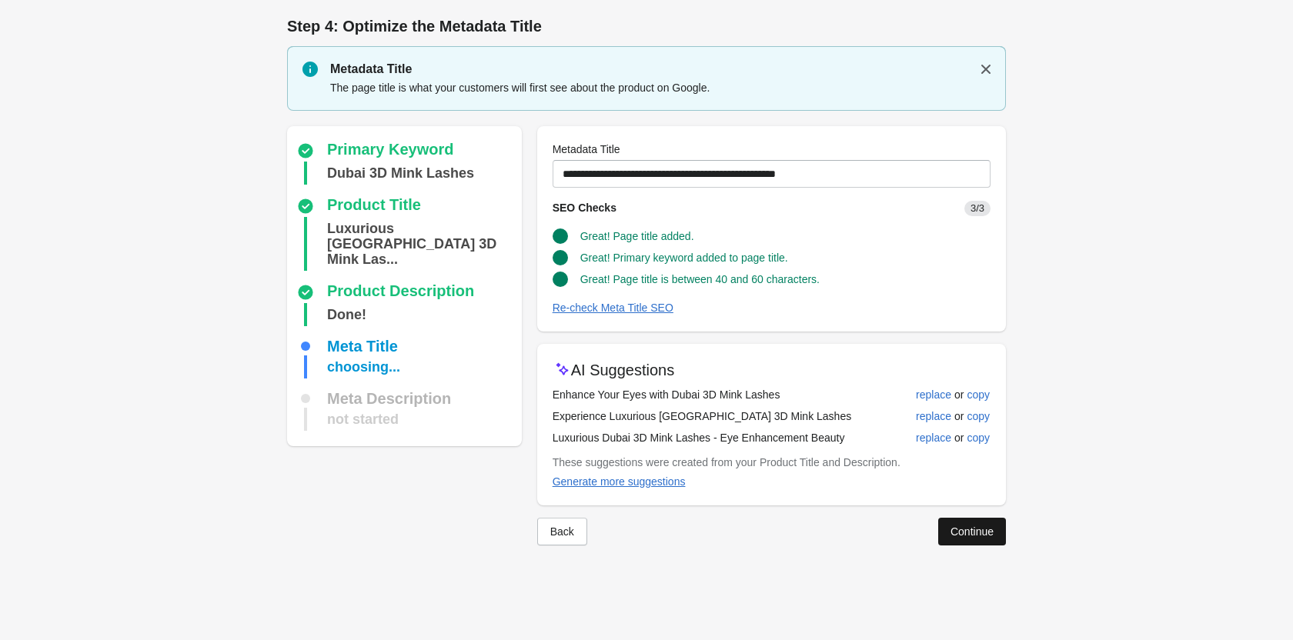
click at [947, 519] on button "Continue" at bounding box center [972, 532] width 68 height 28
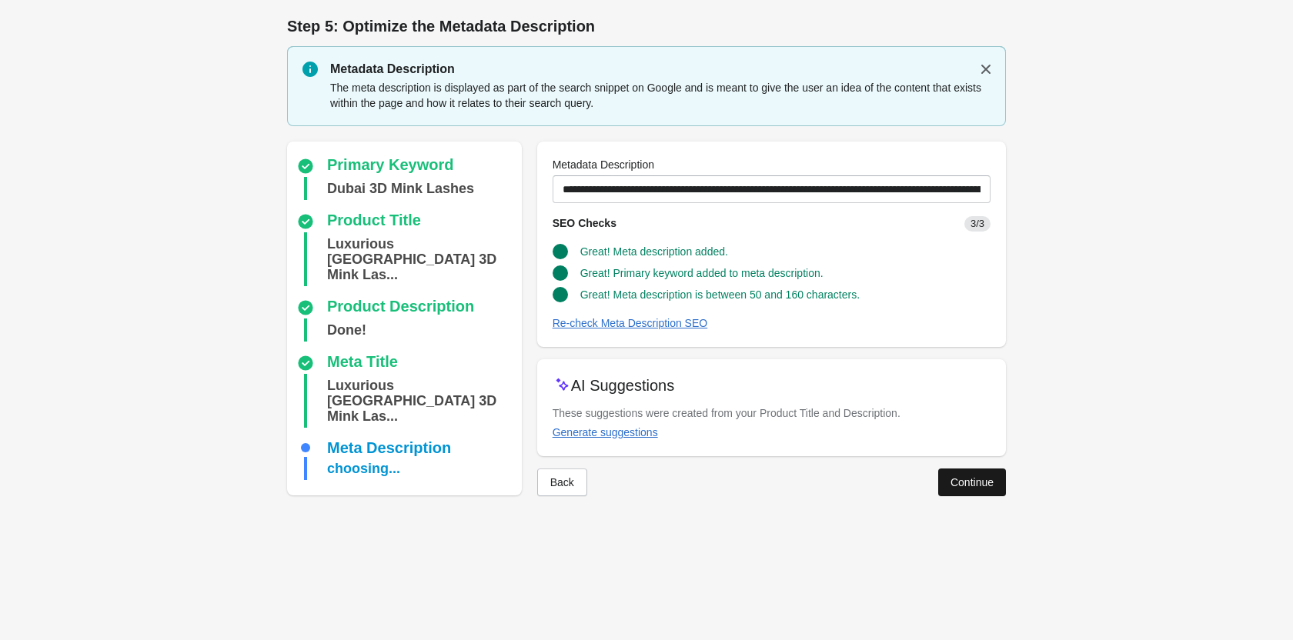
click at [945, 485] on button "Continue" at bounding box center [972, 483] width 68 height 28
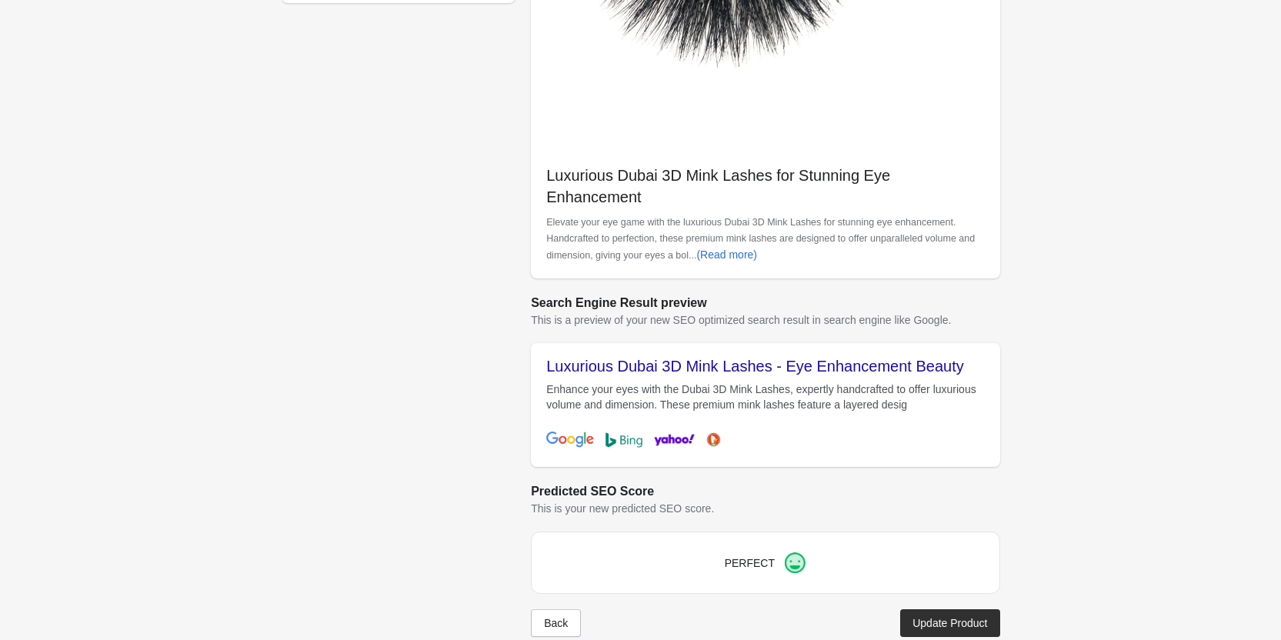
scroll to position [412, 0]
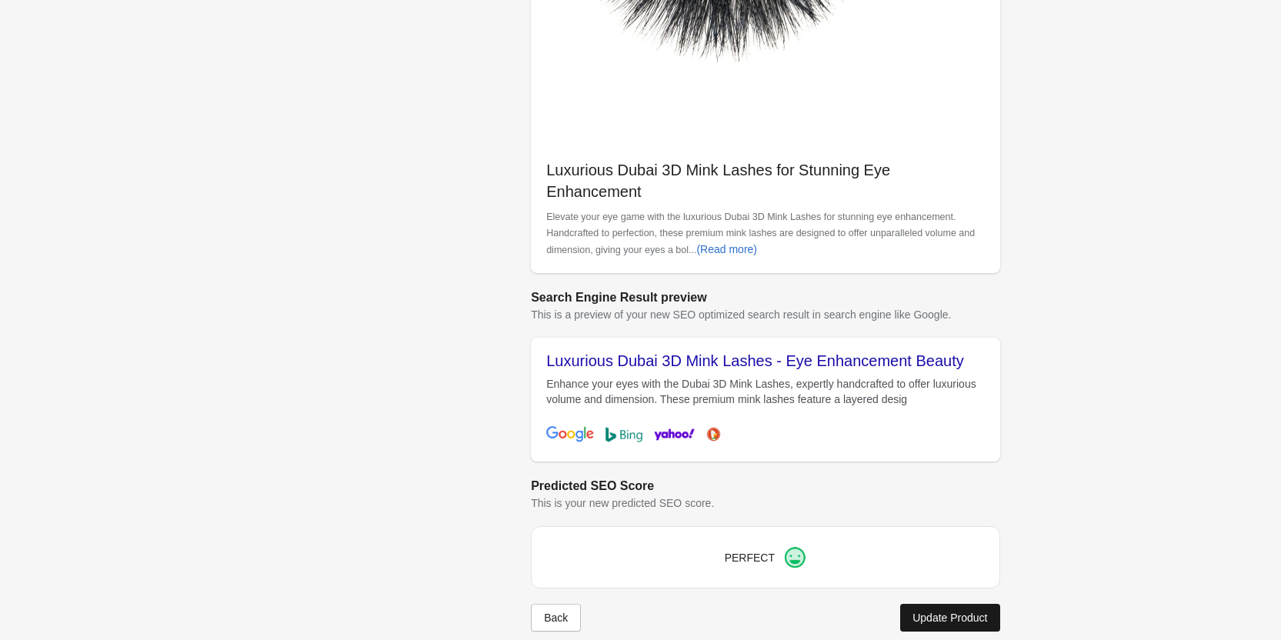
click at [976, 612] on div "Update Product" at bounding box center [949, 618] width 75 height 12
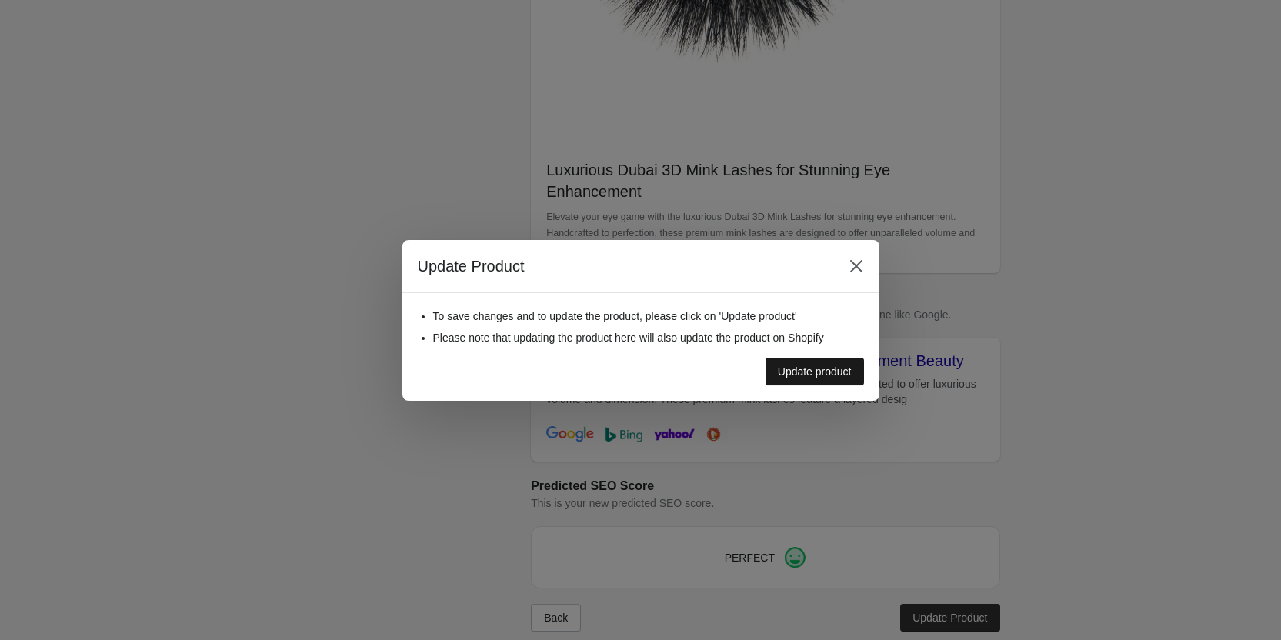
click at [787, 380] on button "Update product" at bounding box center [815, 372] width 98 height 28
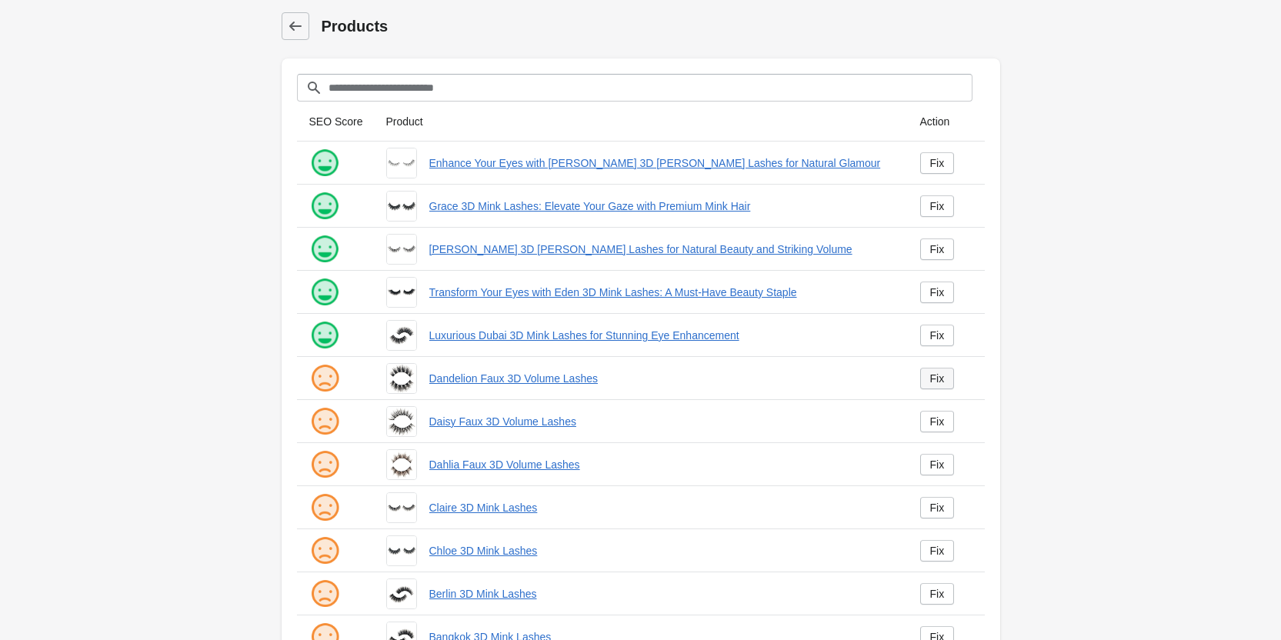
click at [929, 377] on link "Fix" at bounding box center [937, 379] width 35 height 22
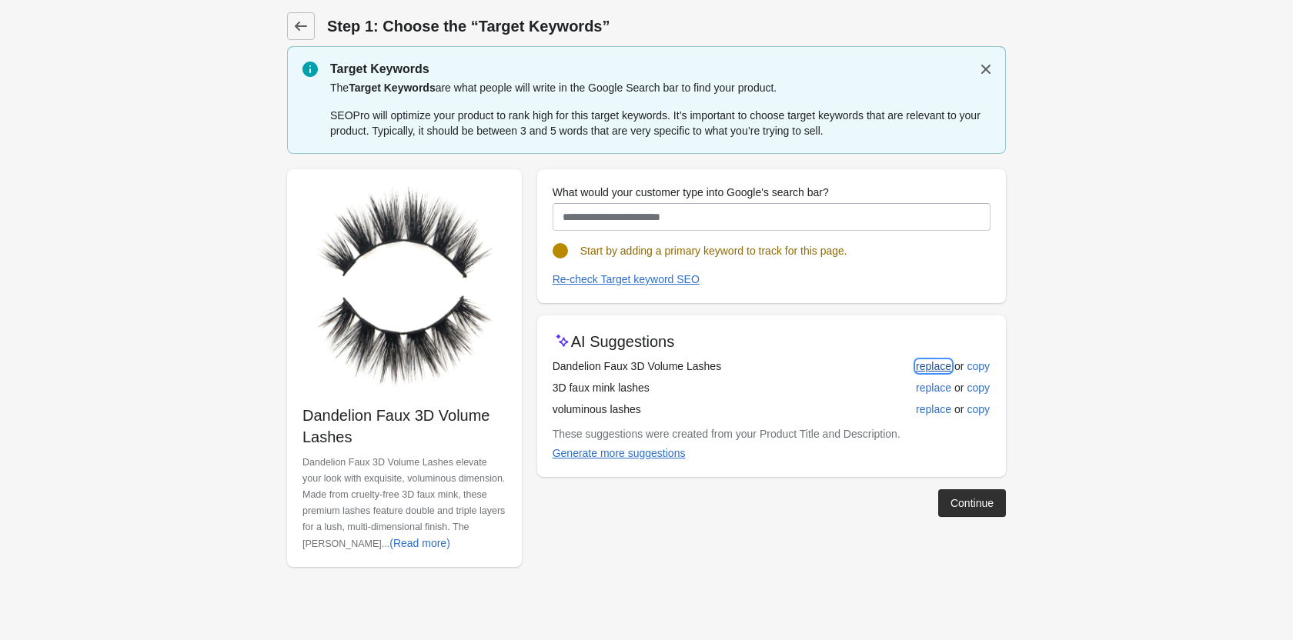
click at [926, 372] on div "replace" at bounding box center [933, 366] width 35 height 12
type input "**********"
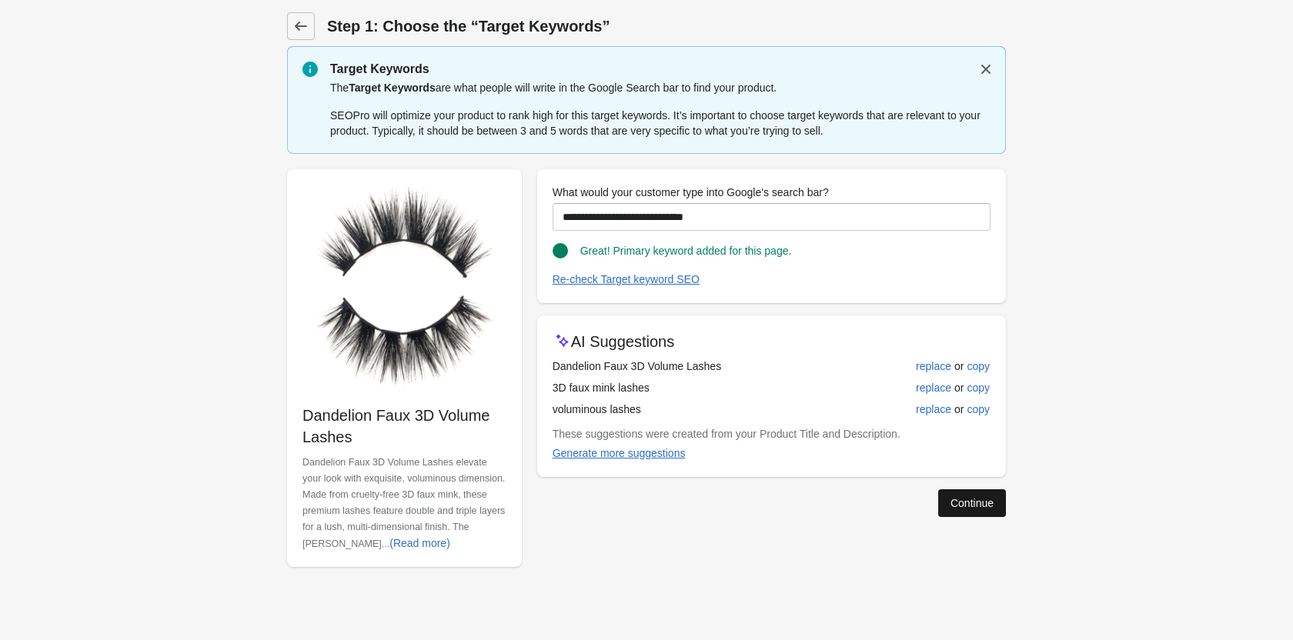
click at [955, 495] on button "Continue" at bounding box center [972, 503] width 68 height 28
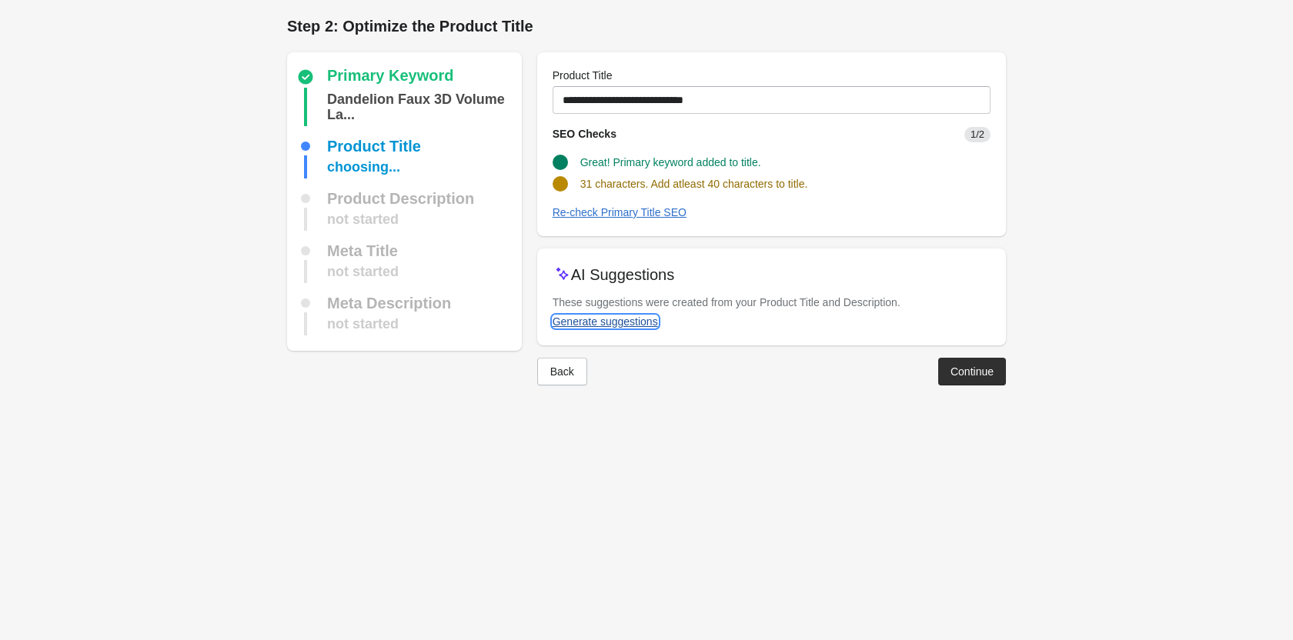
click at [617, 327] on div "Generate suggestions" at bounding box center [604, 321] width 105 height 12
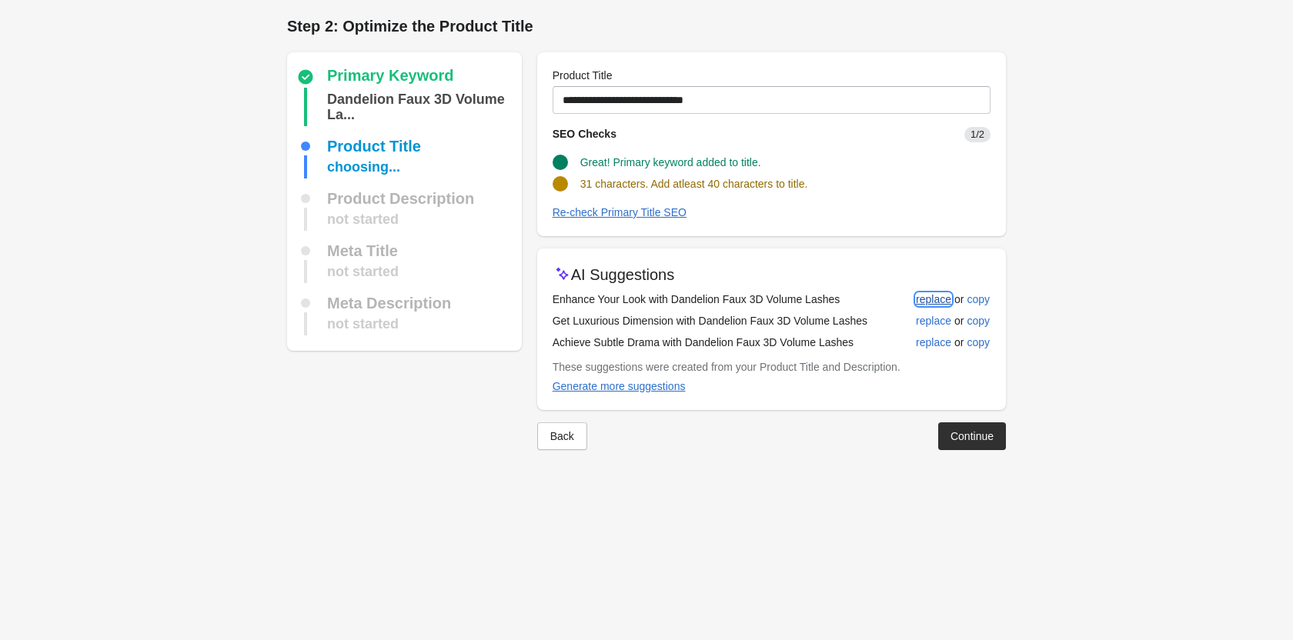
click at [921, 305] on button "replace" at bounding box center [933, 299] width 48 height 28
type input "**********"
click at [959, 425] on button "Continue" at bounding box center [972, 436] width 68 height 28
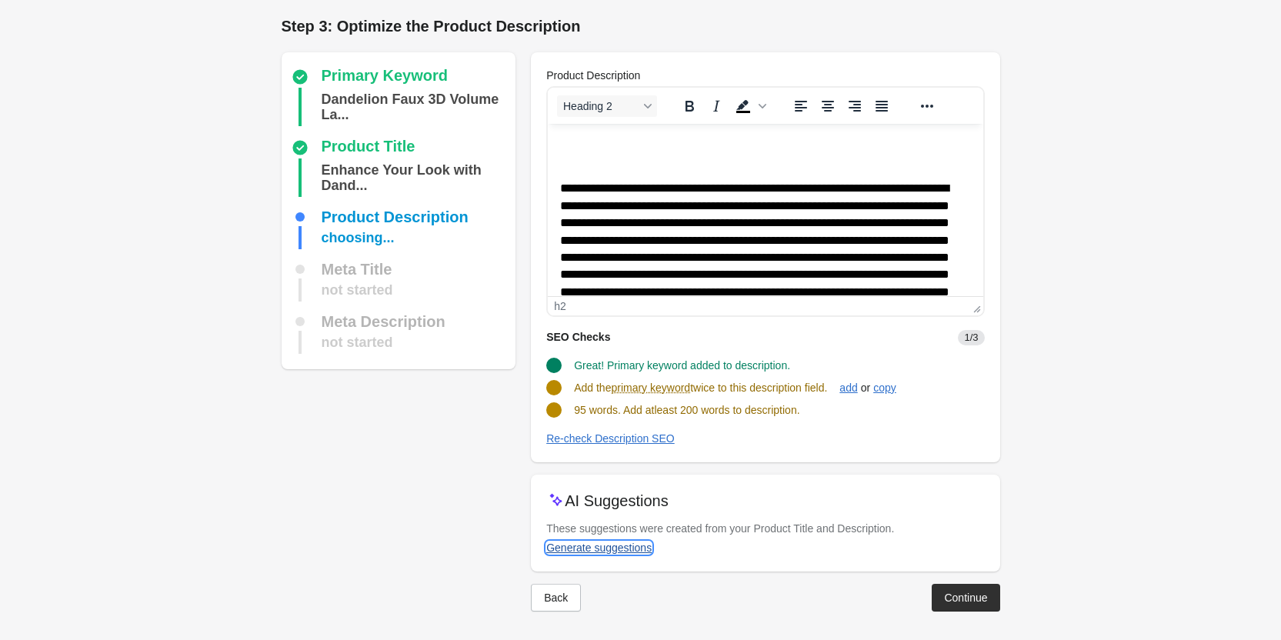
click at [608, 546] on div "Generate suggestions" at bounding box center [598, 548] width 105 height 12
click at [854, 388] on div "add" at bounding box center [848, 388] width 18 height 12
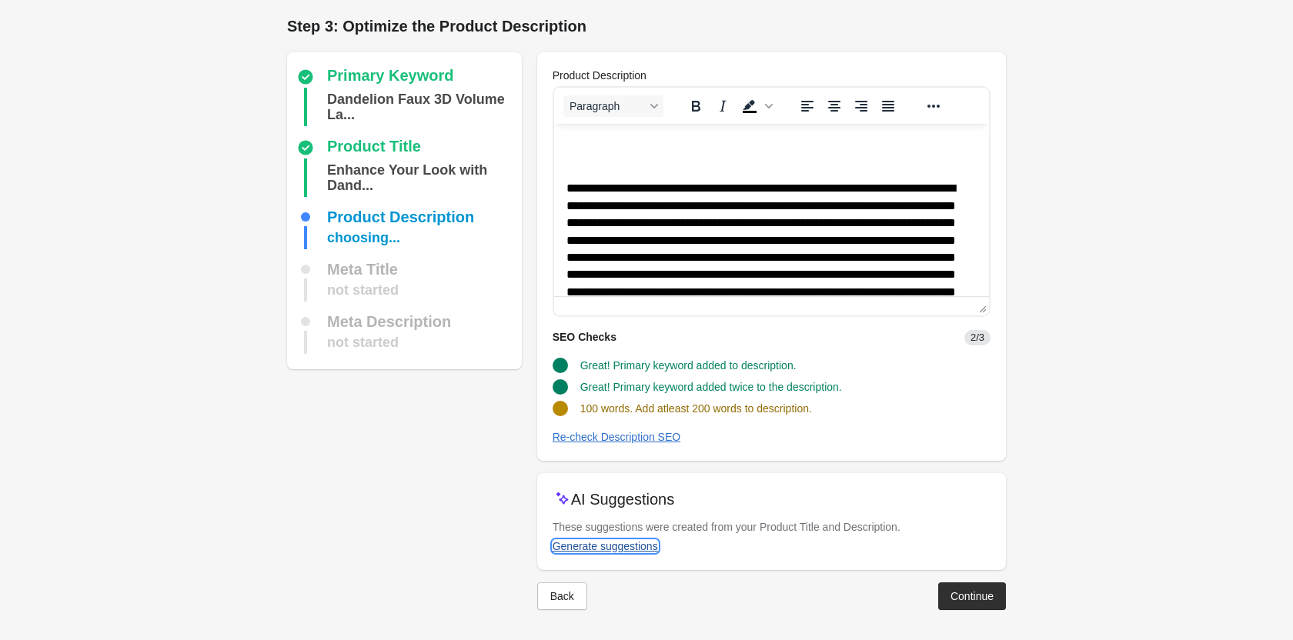
click at [602, 553] on button "Generate suggestions" at bounding box center [605, 546] width 118 height 28
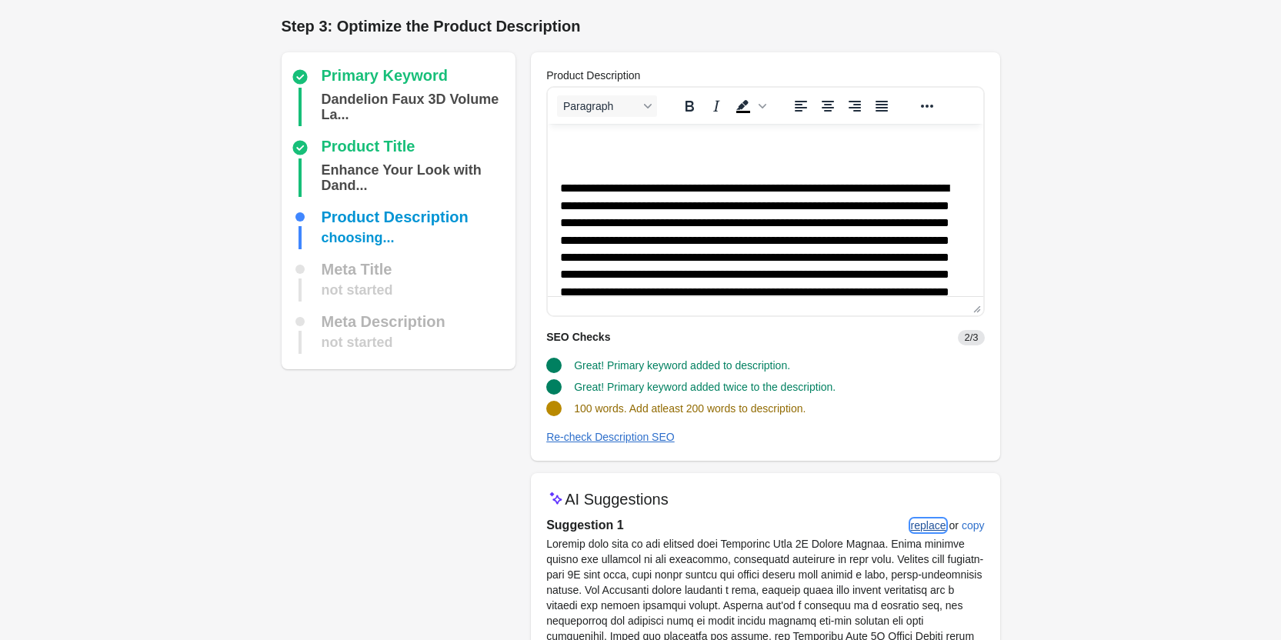
click at [939, 522] on div "replace" at bounding box center [928, 525] width 35 height 12
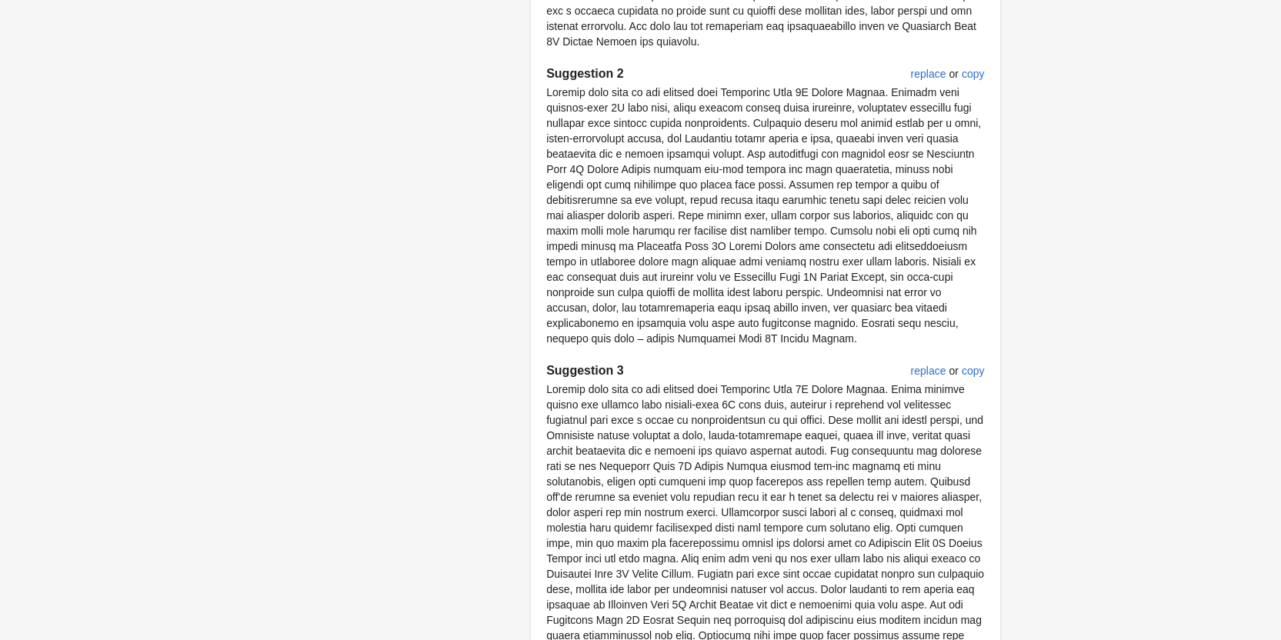
scroll to position [1766, 0]
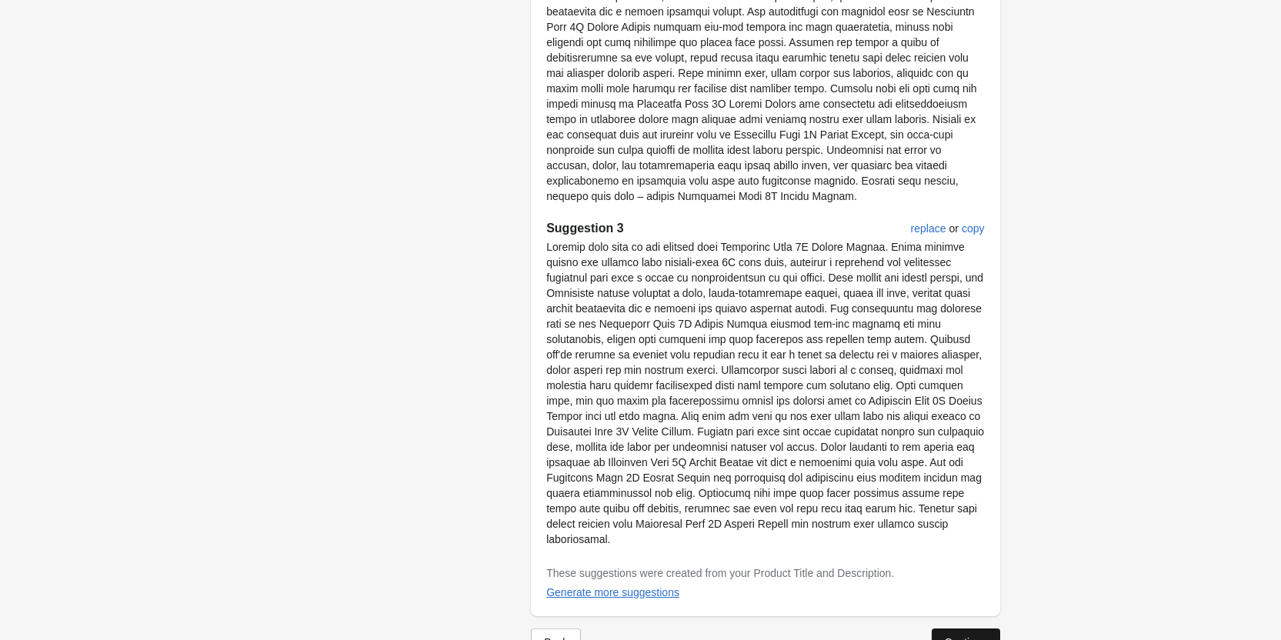
click at [972, 629] on button "Continue" at bounding box center [966, 643] width 68 height 28
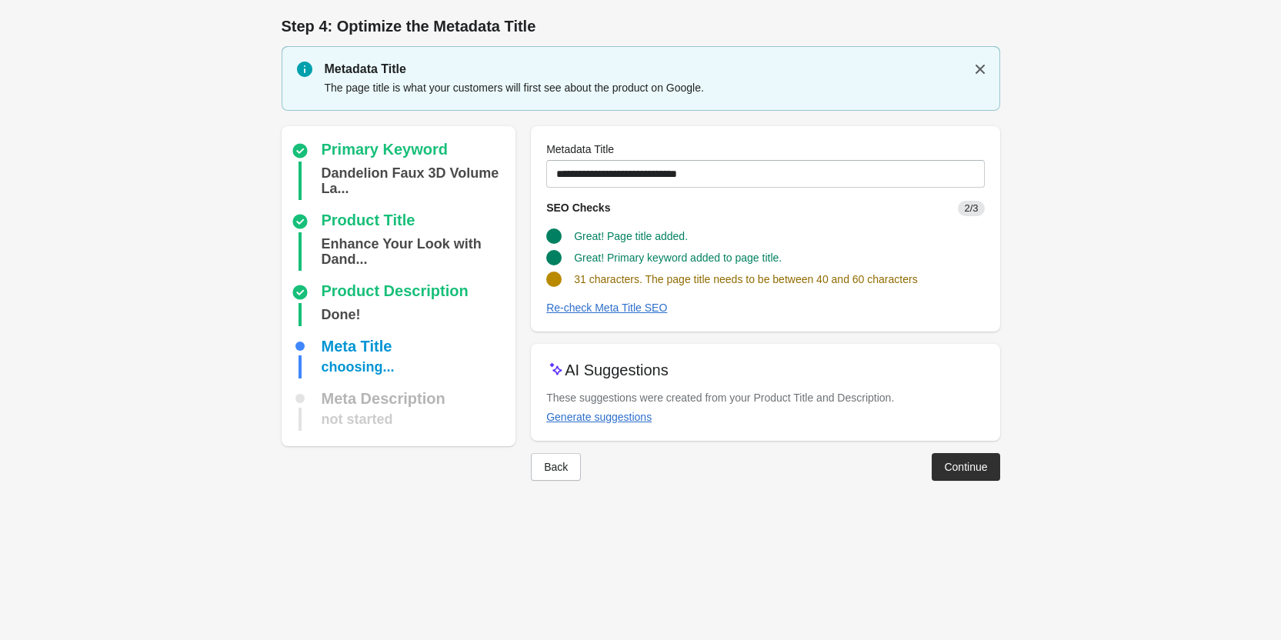
scroll to position [0, 0]
click at [620, 419] on div "Generate suggestions" at bounding box center [604, 417] width 105 height 12
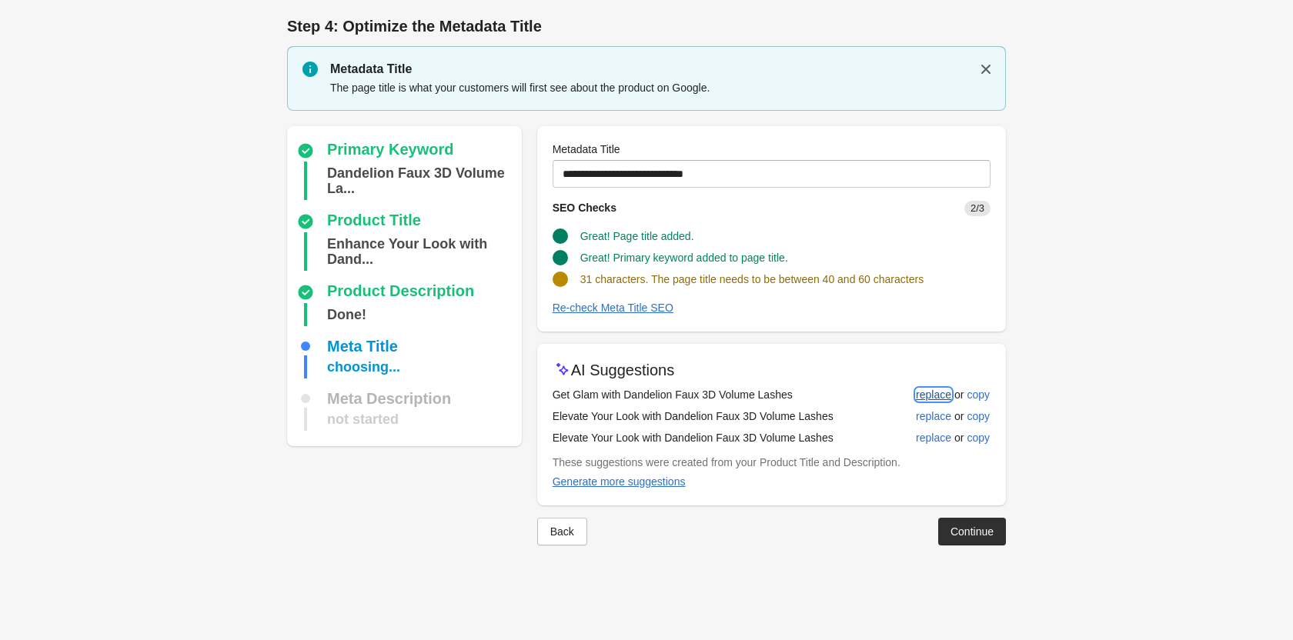
click at [939, 391] on div "replace" at bounding box center [933, 395] width 35 height 12
type input "**********"
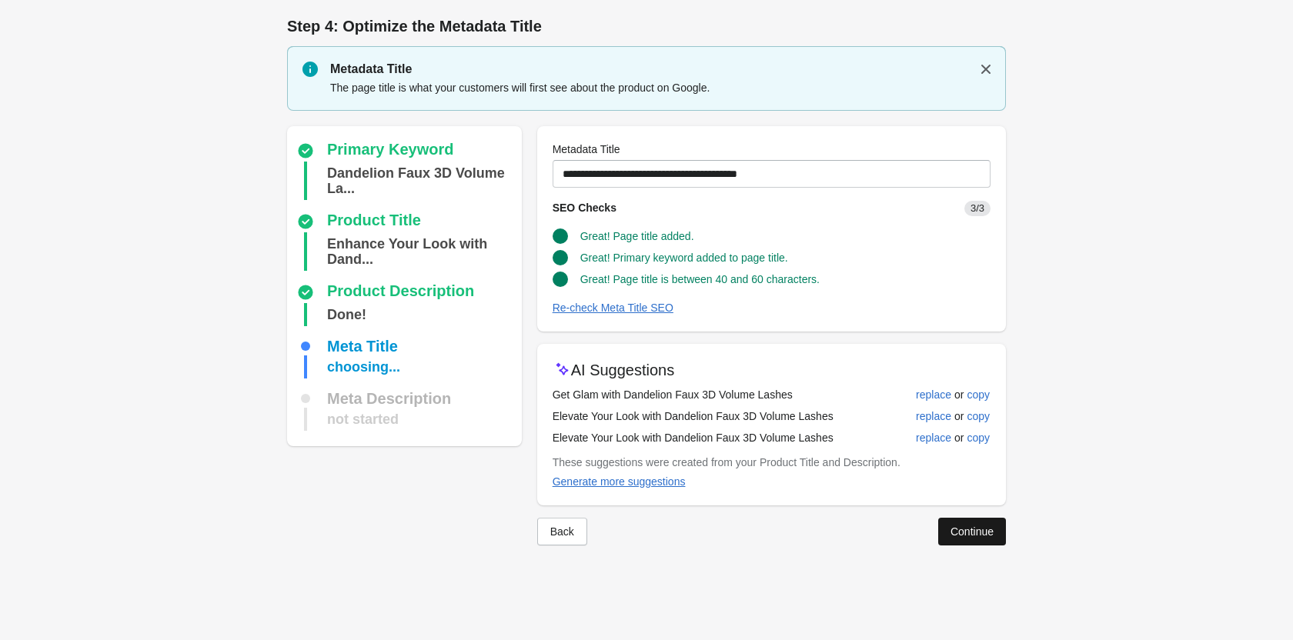
click at [973, 535] on div "Continue" at bounding box center [971, 531] width 43 height 12
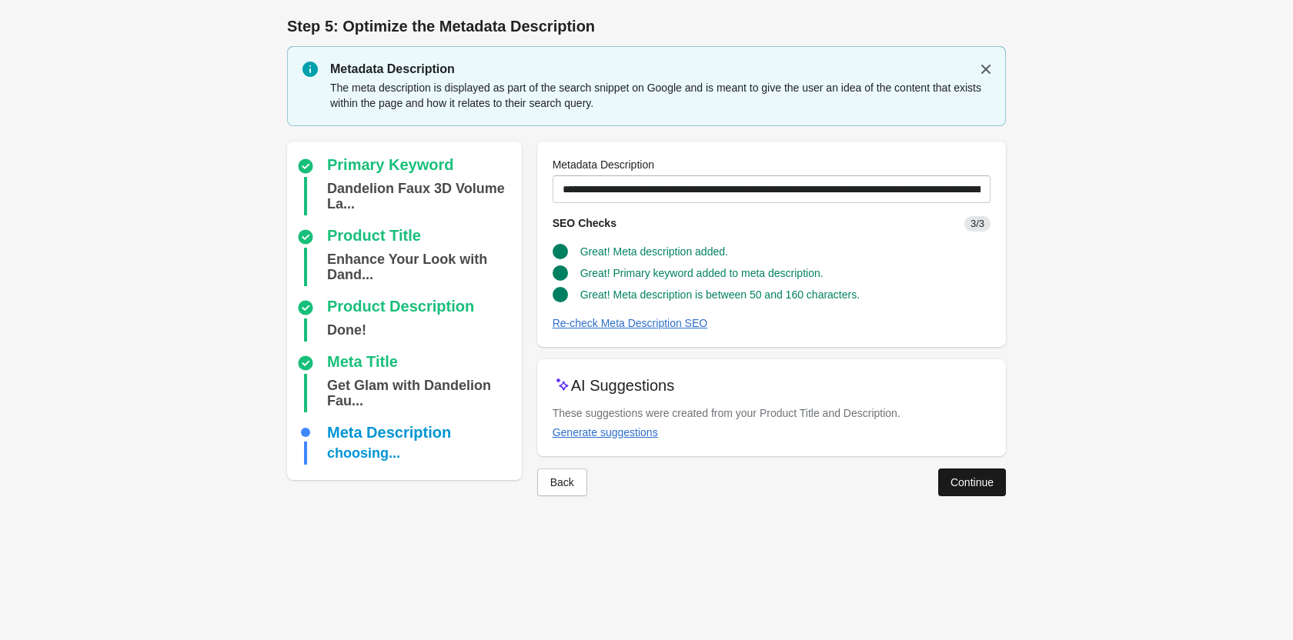
click at [969, 472] on button "Continue" at bounding box center [972, 483] width 68 height 28
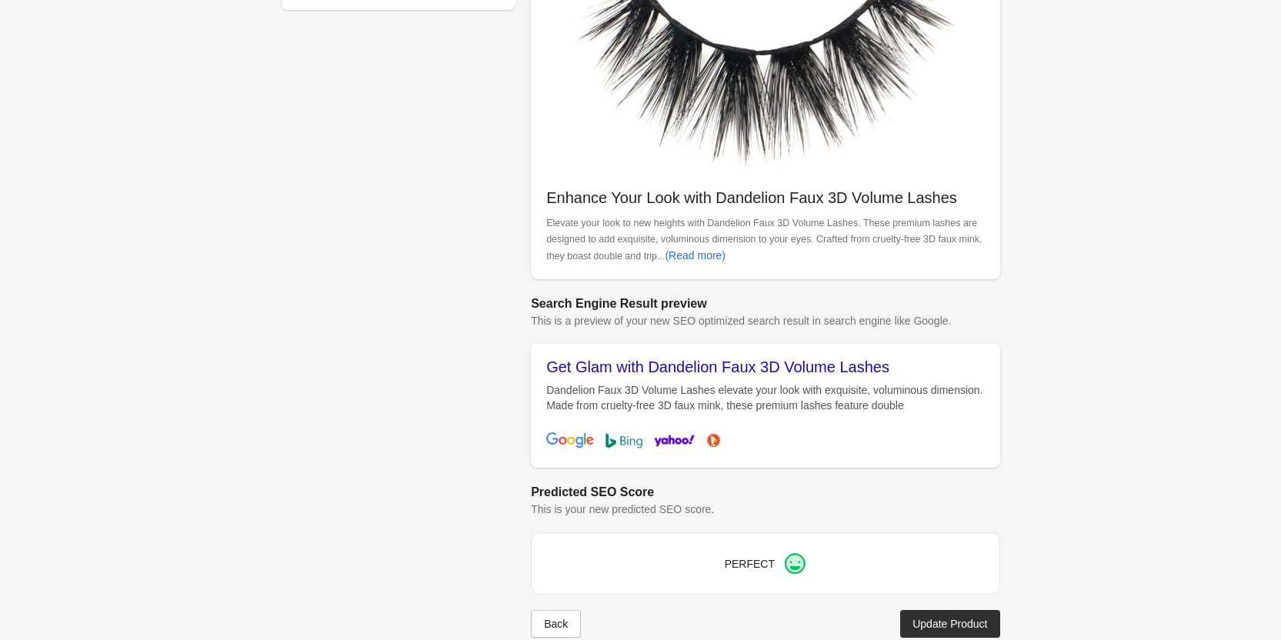
scroll to position [385, 0]
click at [942, 632] on button "Update Product" at bounding box center [949, 623] width 99 height 28
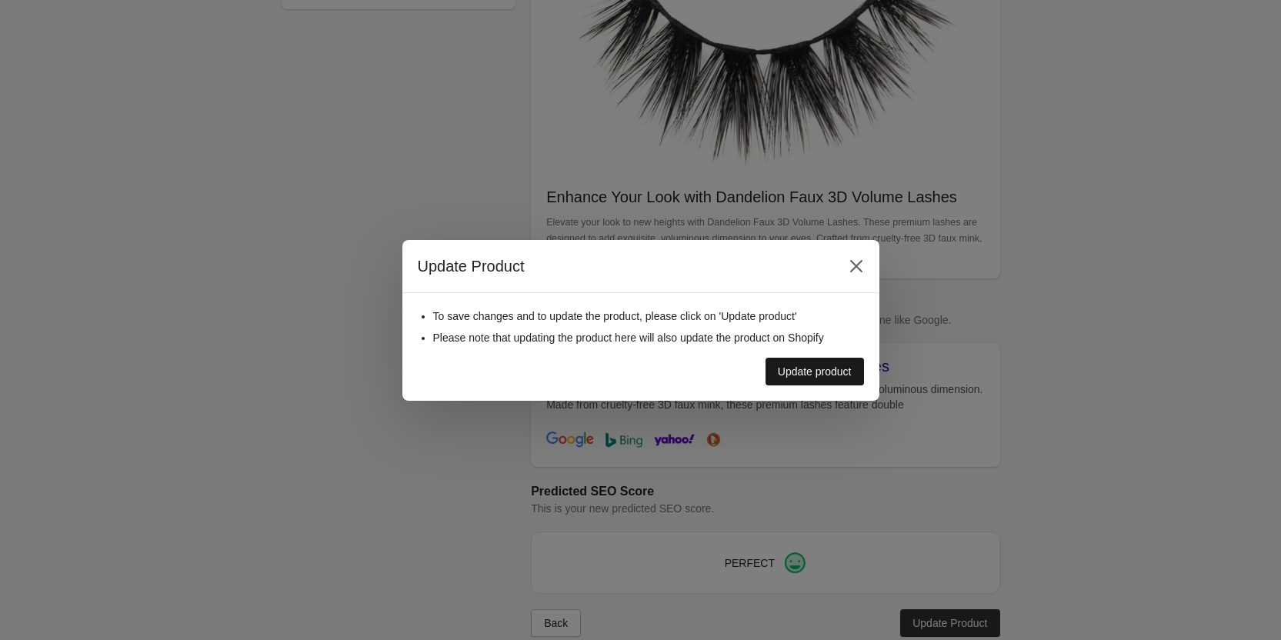
click at [847, 363] on button "Update product" at bounding box center [815, 372] width 98 height 28
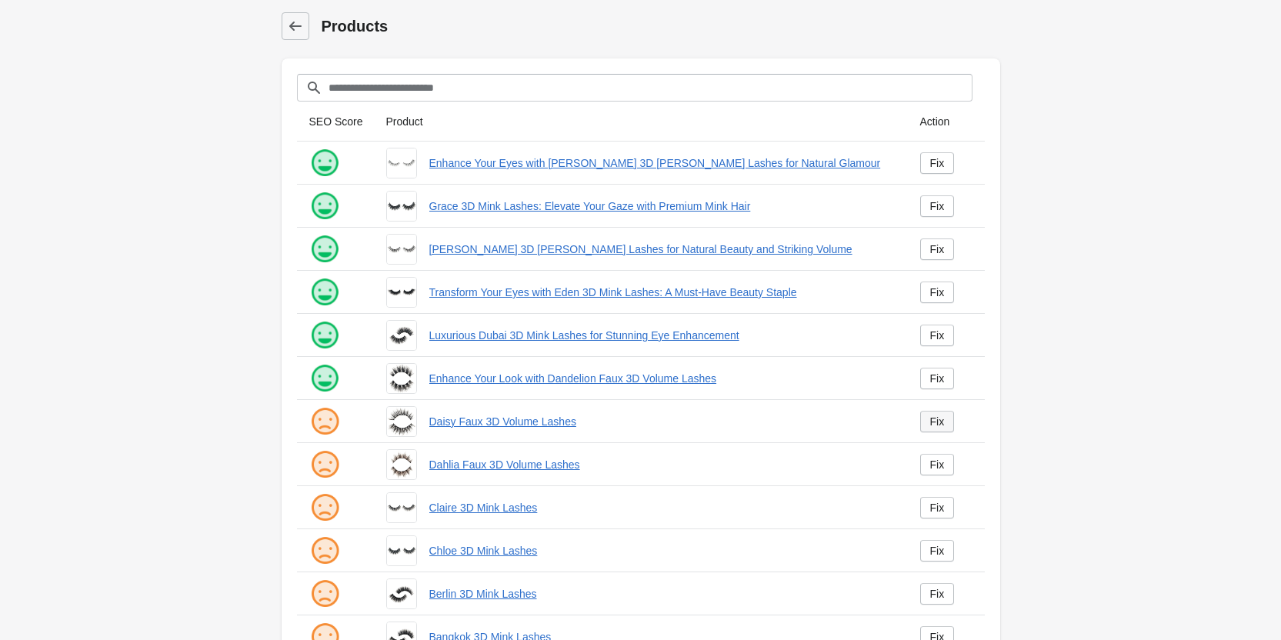
click at [949, 418] on link "Fix" at bounding box center [937, 422] width 35 height 22
click at [946, 417] on link "Fix" at bounding box center [937, 422] width 35 height 22
click at [928, 416] on link "Fix" at bounding box center [937, 422] width 35 height 22
click at [932, 412] on link "Fix" at bounding box center [937, 422] width 35 height 22
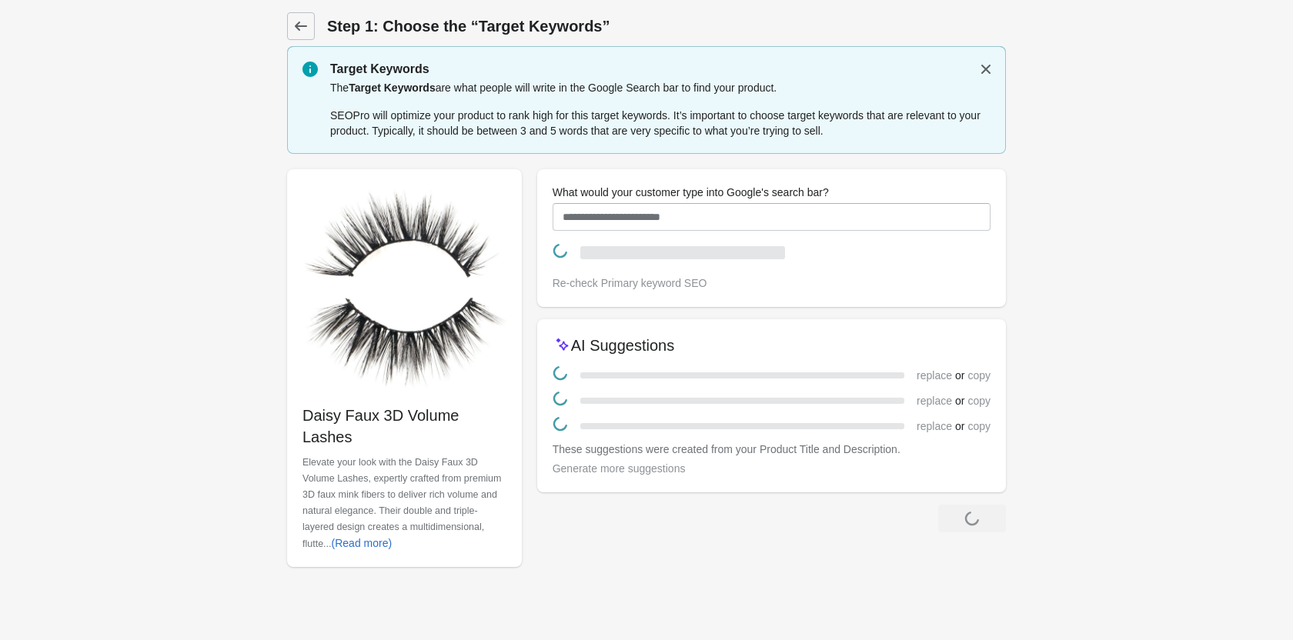
click at [934, 419] on div "replace or copy" at bounding box center [953, 426] width 74 height 17
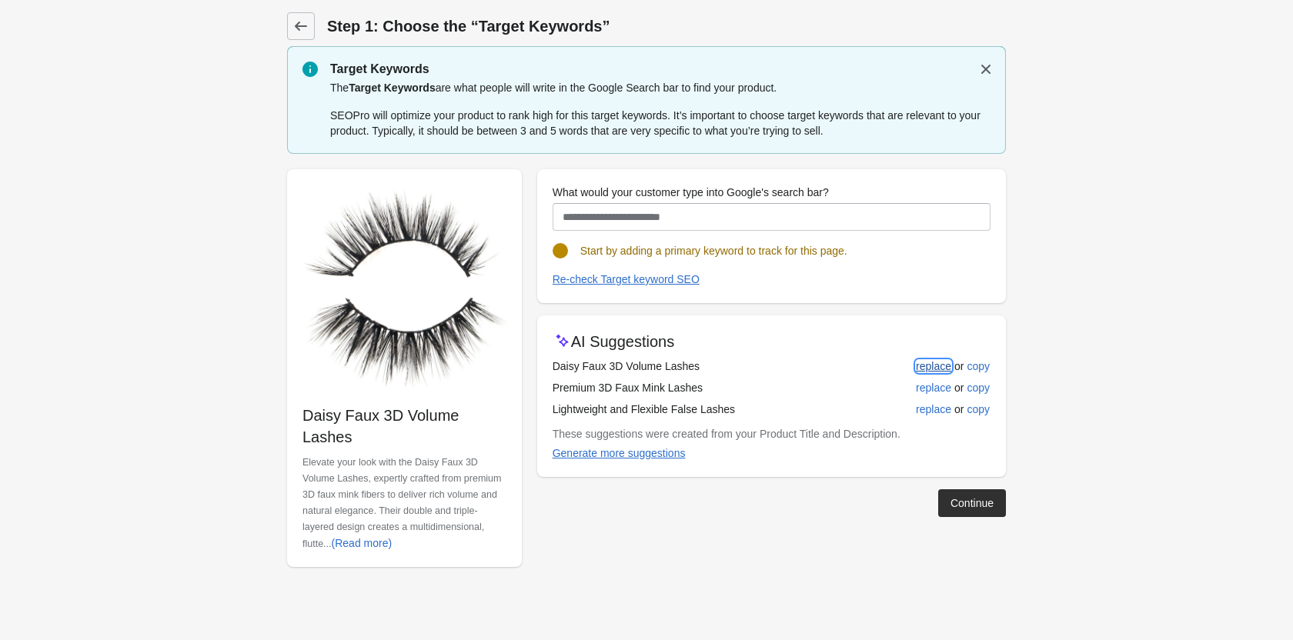
click at [922, 370] on div "replace" at bounding box center [933, 366] width 35 height 12
type input "**********"
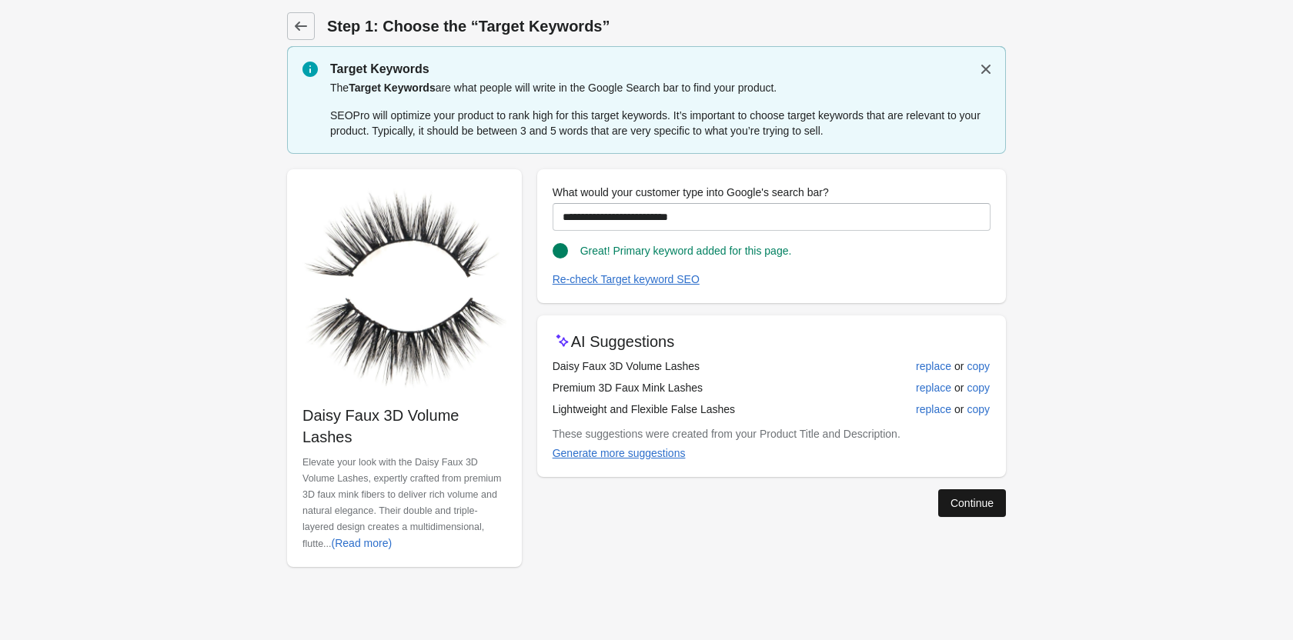
click at [956, 506] on div "Continue" at bounding box center [971, 503] width 43 height 12
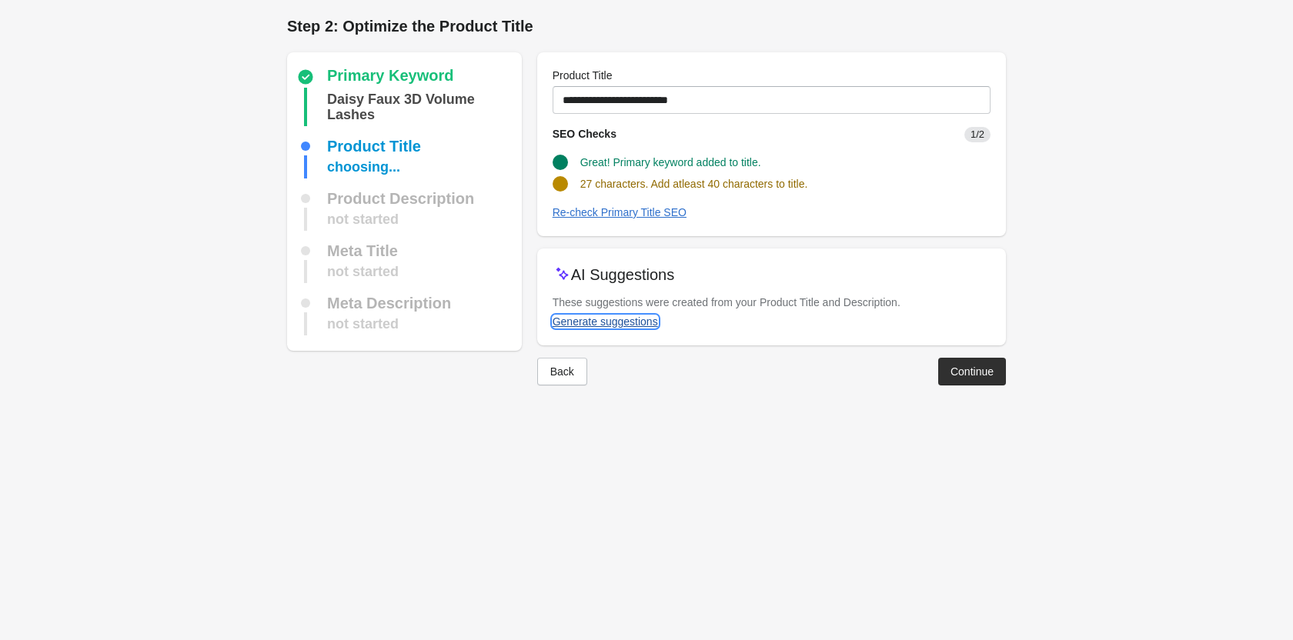
click at [616, 318] on div "Generate suggestions" at bounding box center [604, 321] width 105 height 12
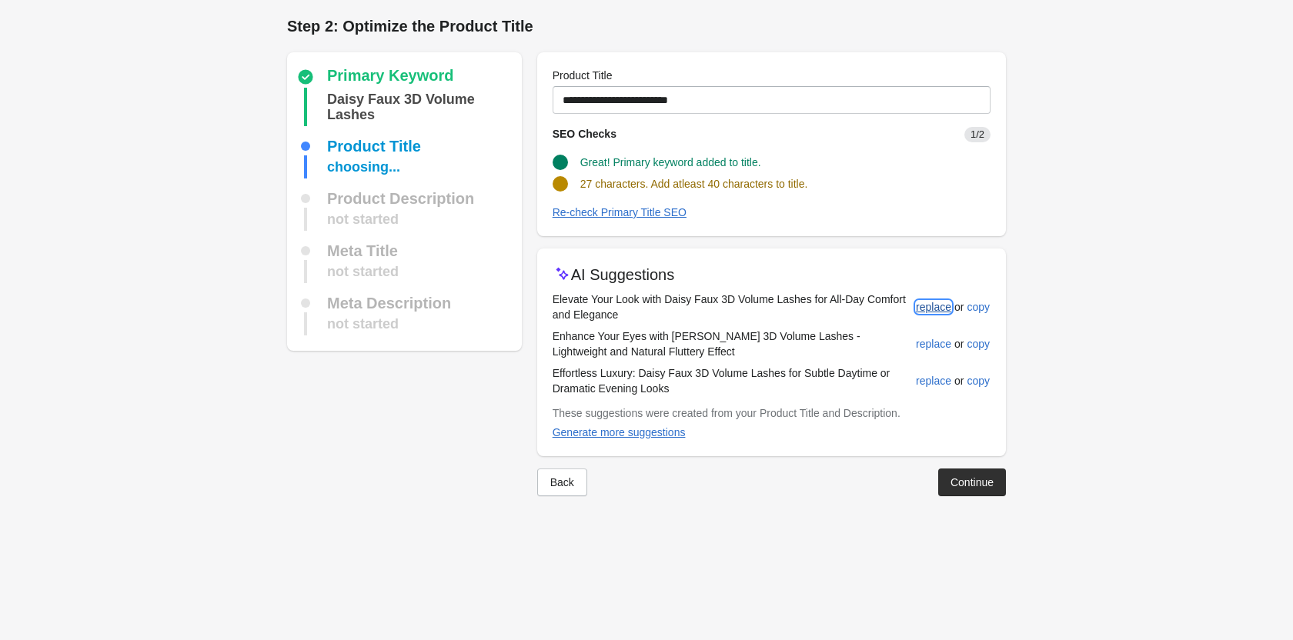
click at [925, 307] on div "replace" at bounding box center [933, 307] width 35 height 12
type input "**********"
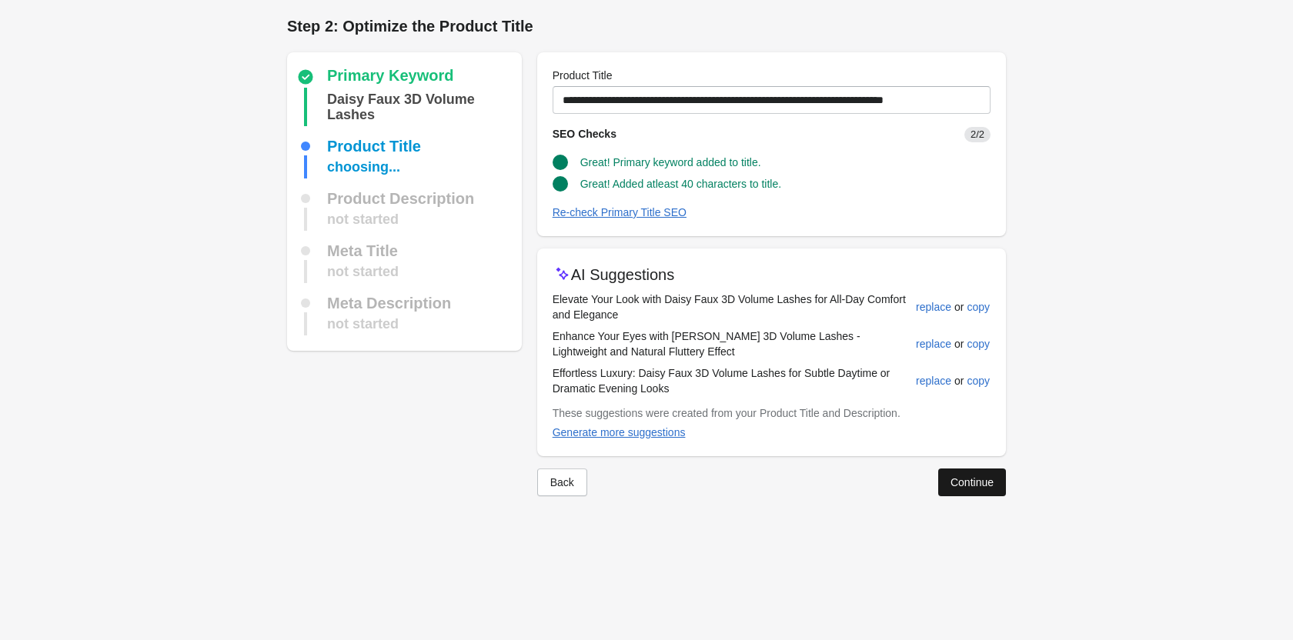
click at [963, 482] on div "Continue" at bounding box center [971, 482] width 43 height 12
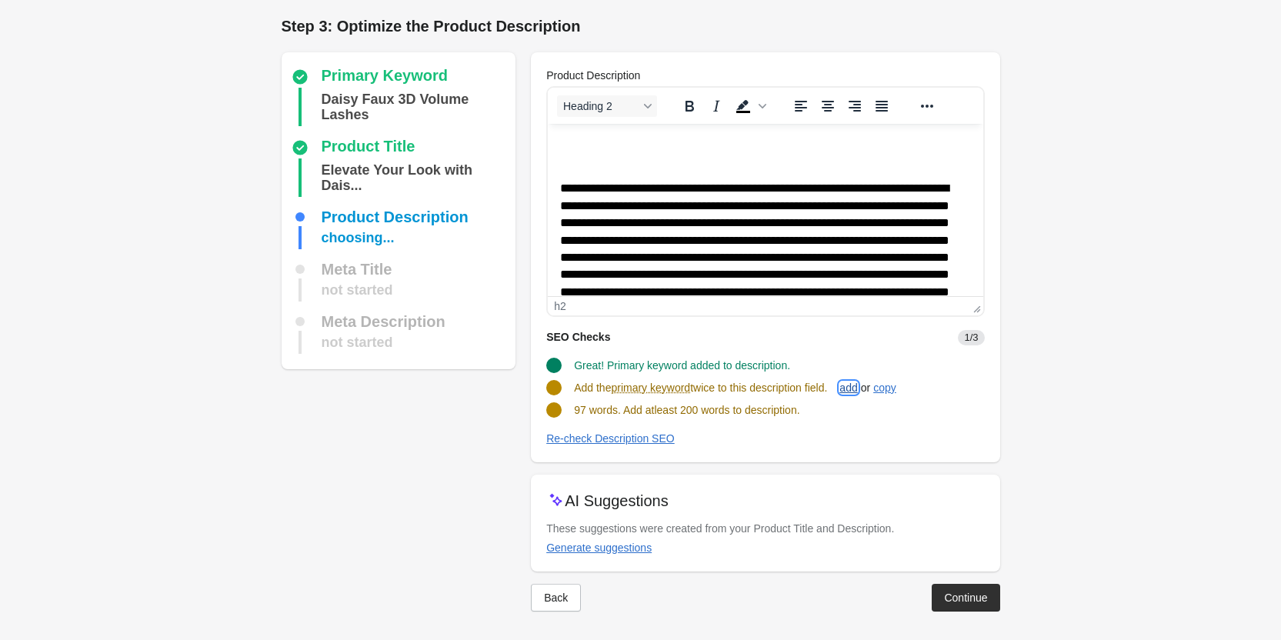
click at [854, 390] on div "add" at bounding box center [848, 388] width 18 height 12
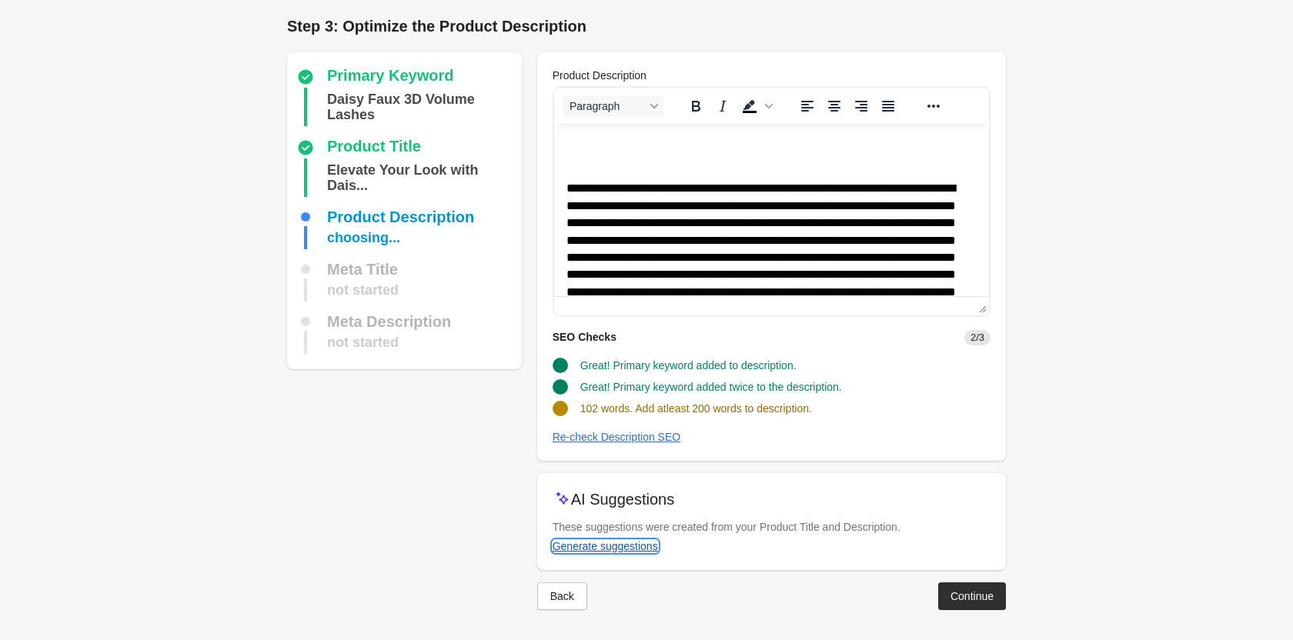
click at [610, 540] on div "Generate suggestions" at bounding box center [604, 546] width 105 height 12
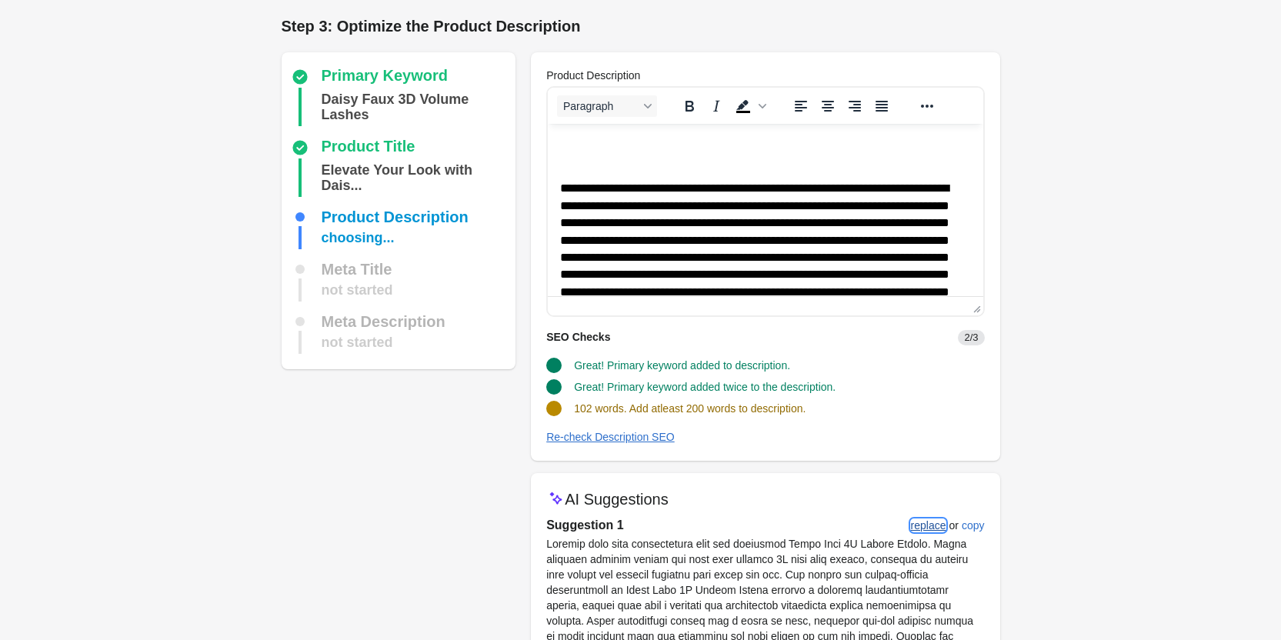
click at [932, 529] on div "replace" at bounding box center [928, 525] width 35 height 12
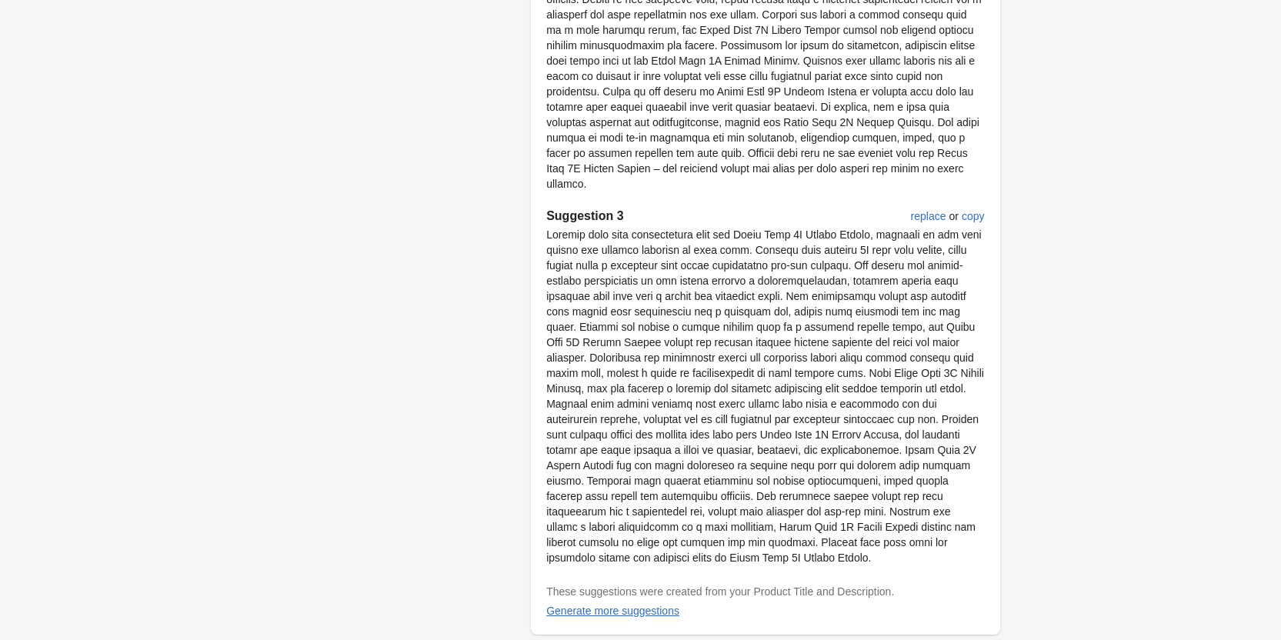
scroll to position [1029, 0]
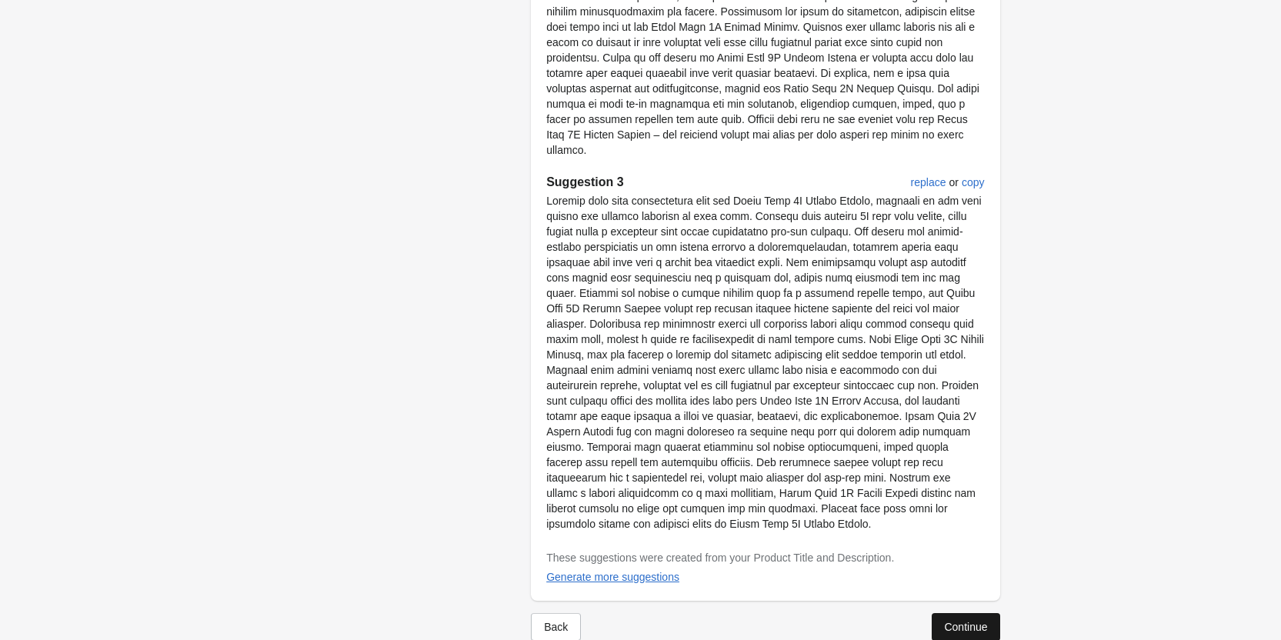
click at [951, 621] on div "Continue" at bounding box center [965, 627] width 43 height 12
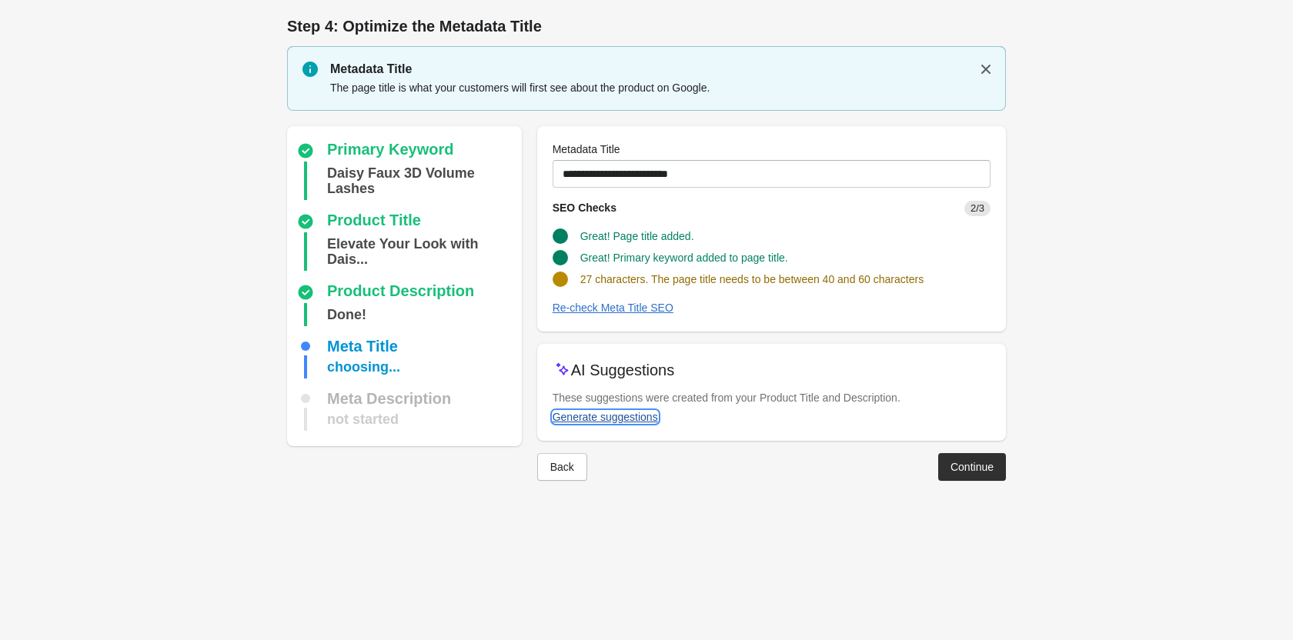
click at [595, 415] on div "Generate suggestions" at bounding box center [604, 417] width 105 height 12
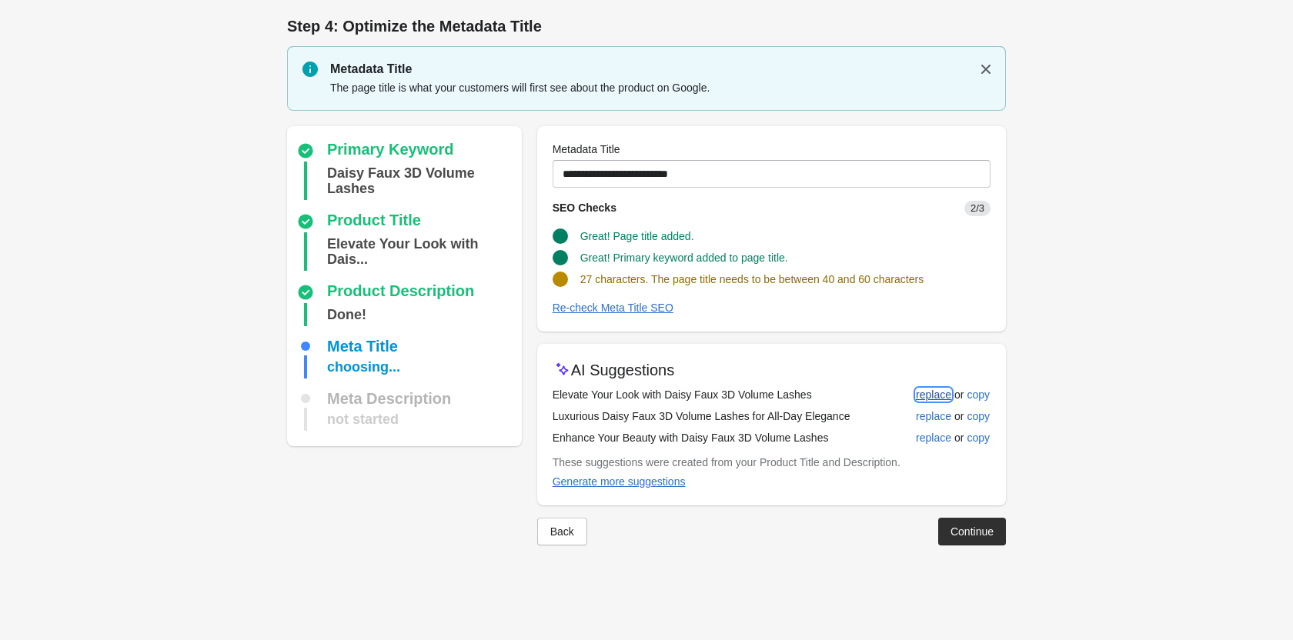
click at [945, 397] on div "replace" at bounding box center [933, 395] width 35 height 12
type input "**********"
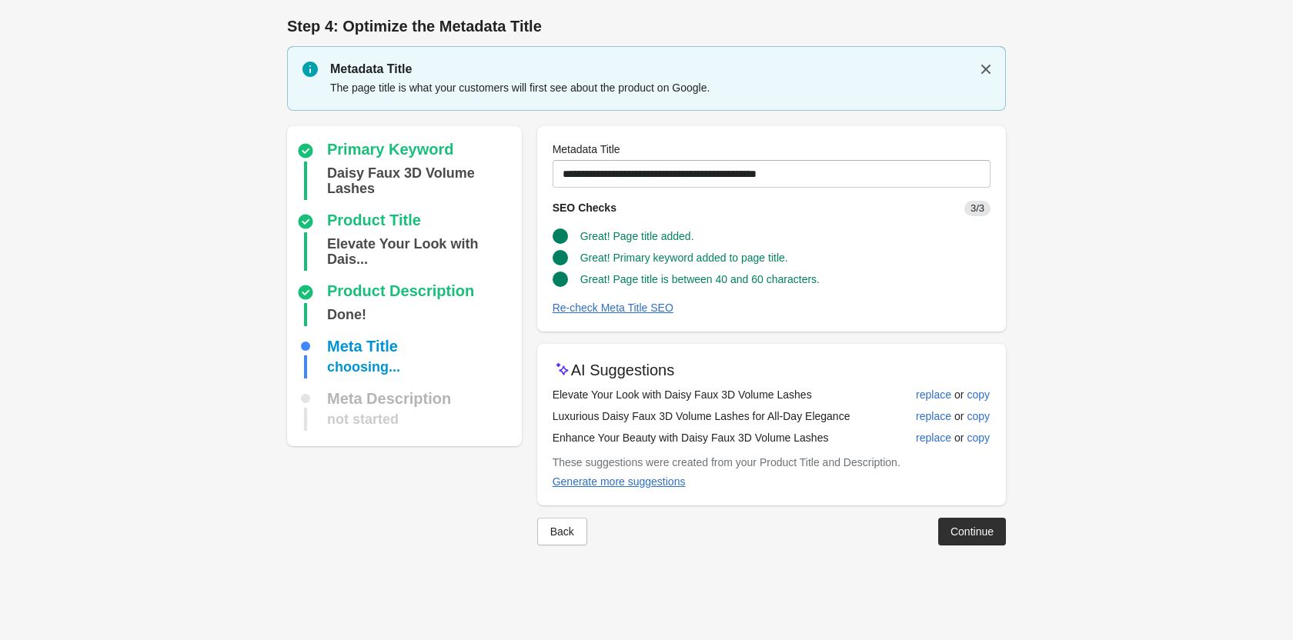
click at [971, 556] on div at bounding box center [646, 557] width 719 height 25
click at [965, 534] on div "Continue" at bounding box center [971, 531] width 43 height 12
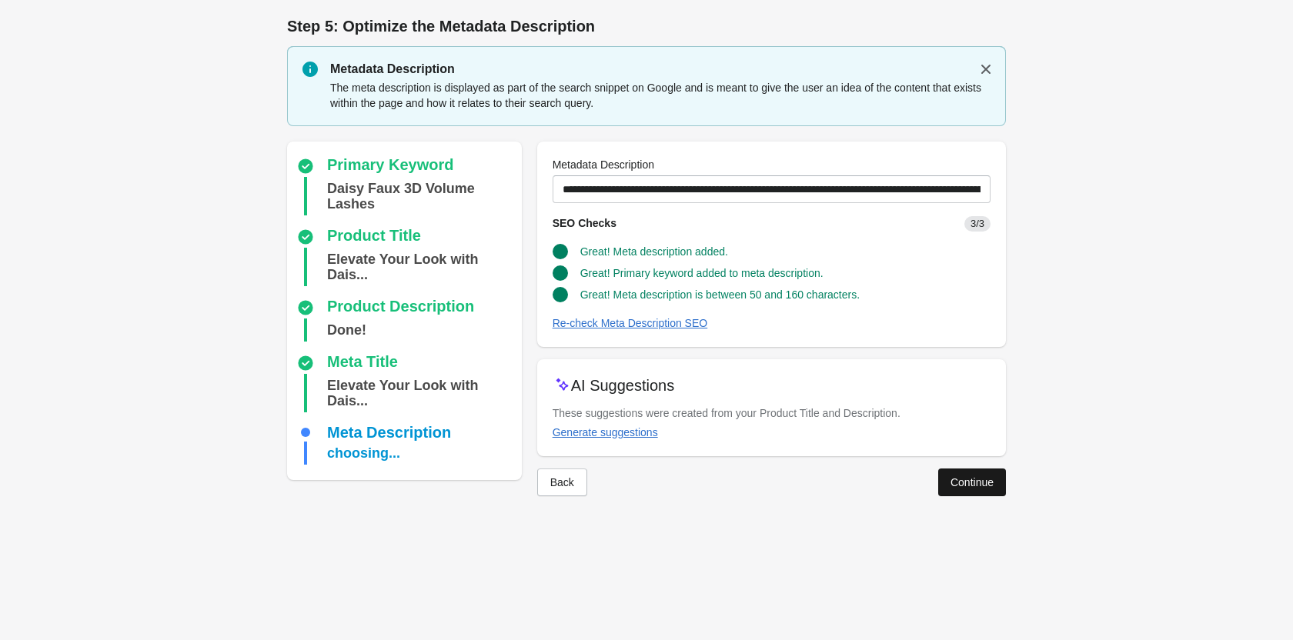
click at [998, 486] on button "Continue" at bounding box center [972, 483] width 68 height 28
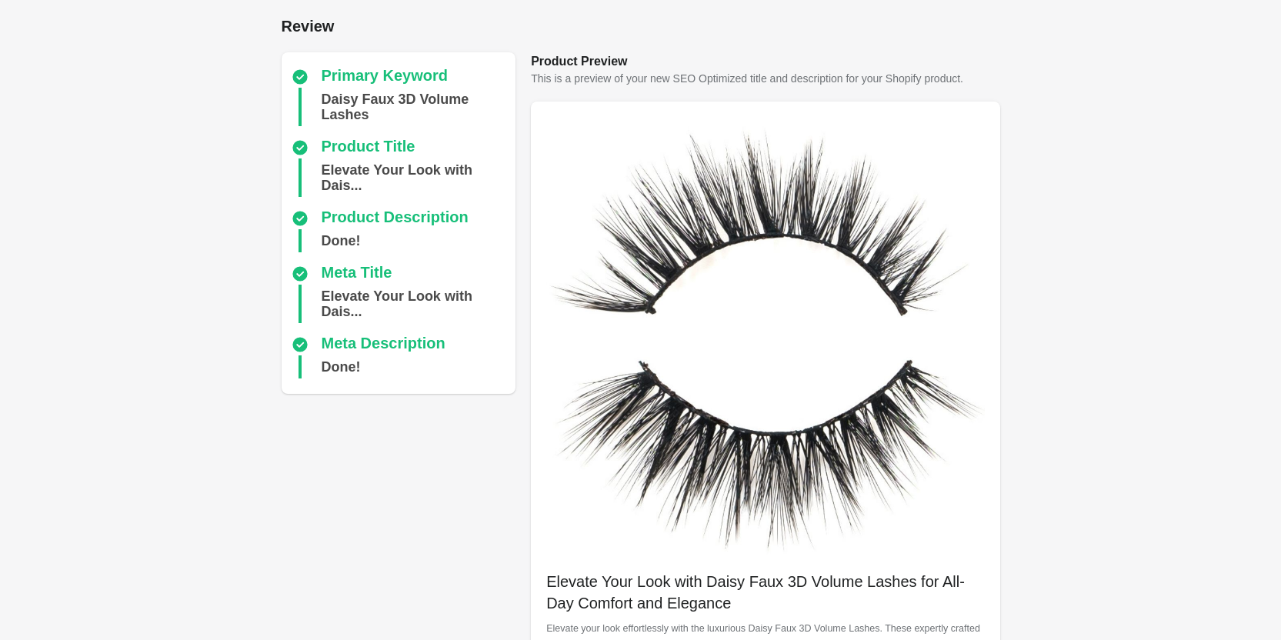
scroll to position [433, 0]
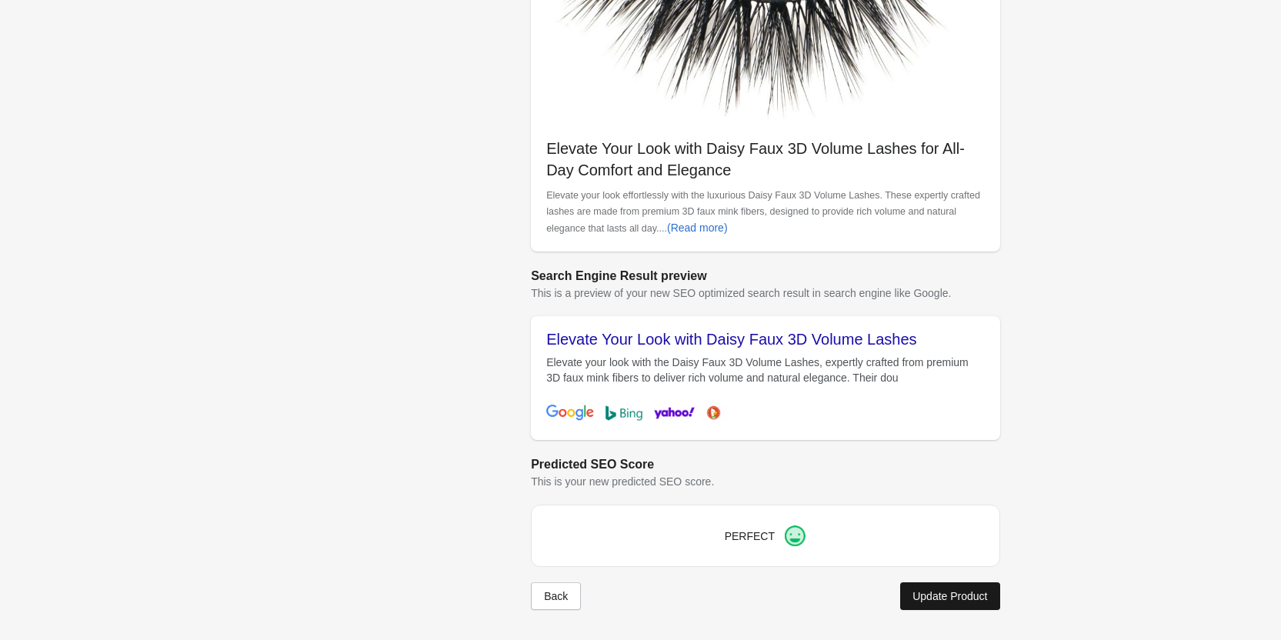
click at [961, 590] on div "Update Product" at bounding box center [949, 596] width 75 height 12
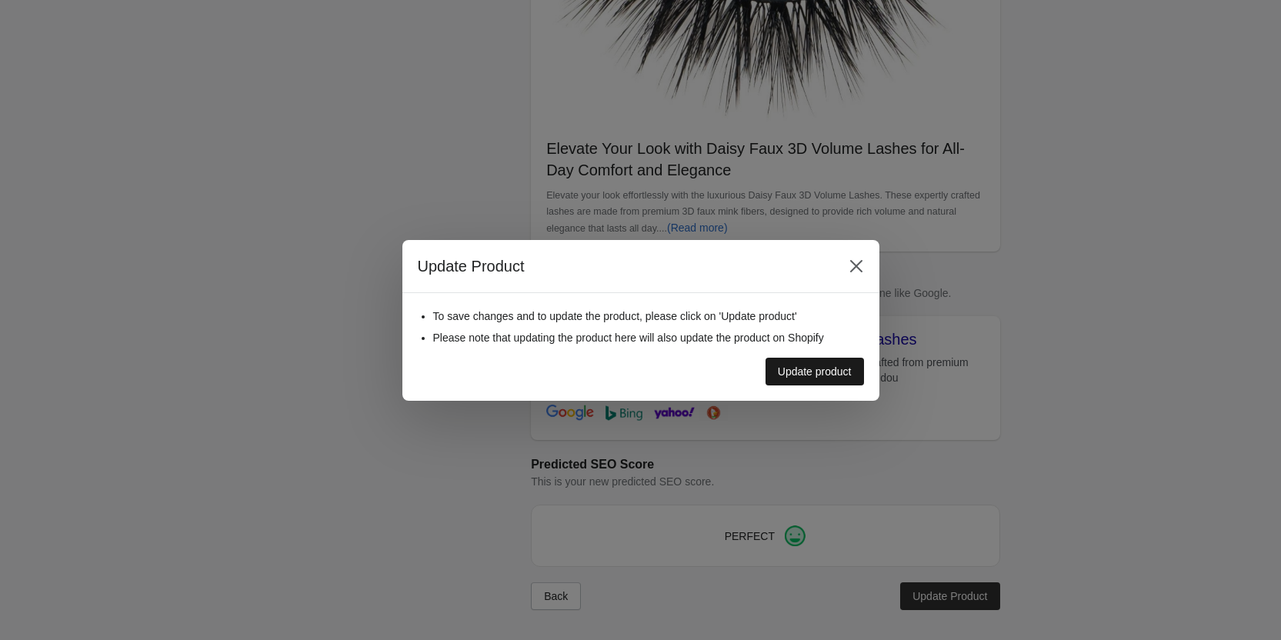
click at [829, 370] on div "Update product" at bounding box center [815, 371] width 74 height 12
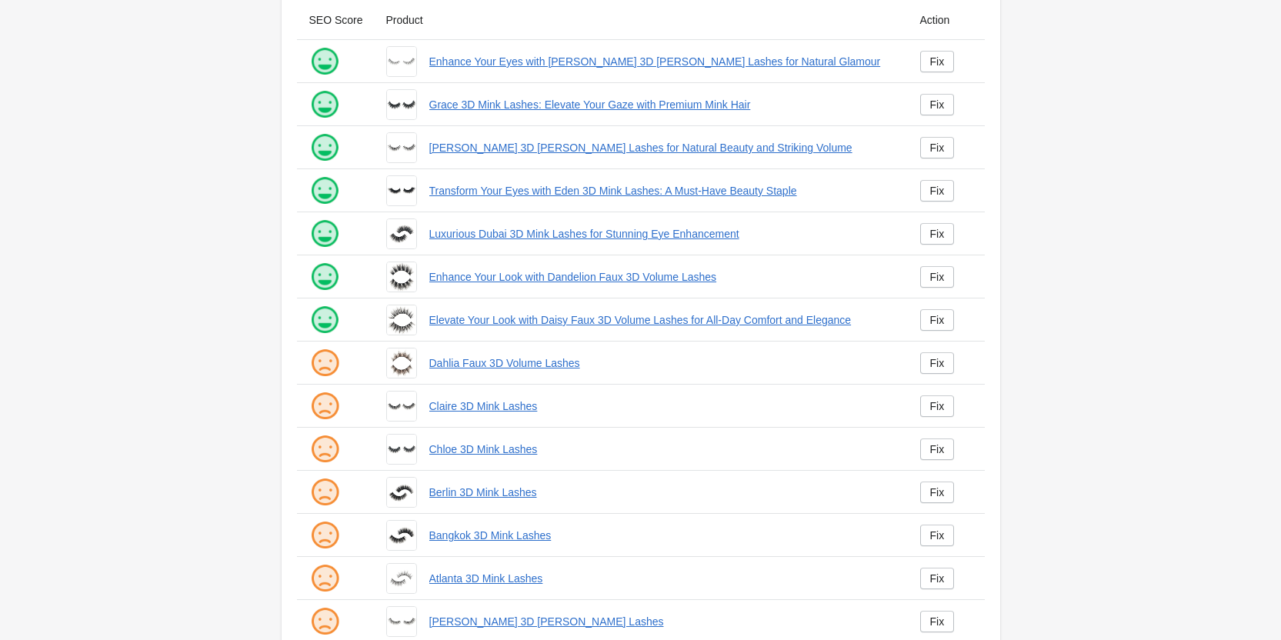
scroll to position [209, 0]
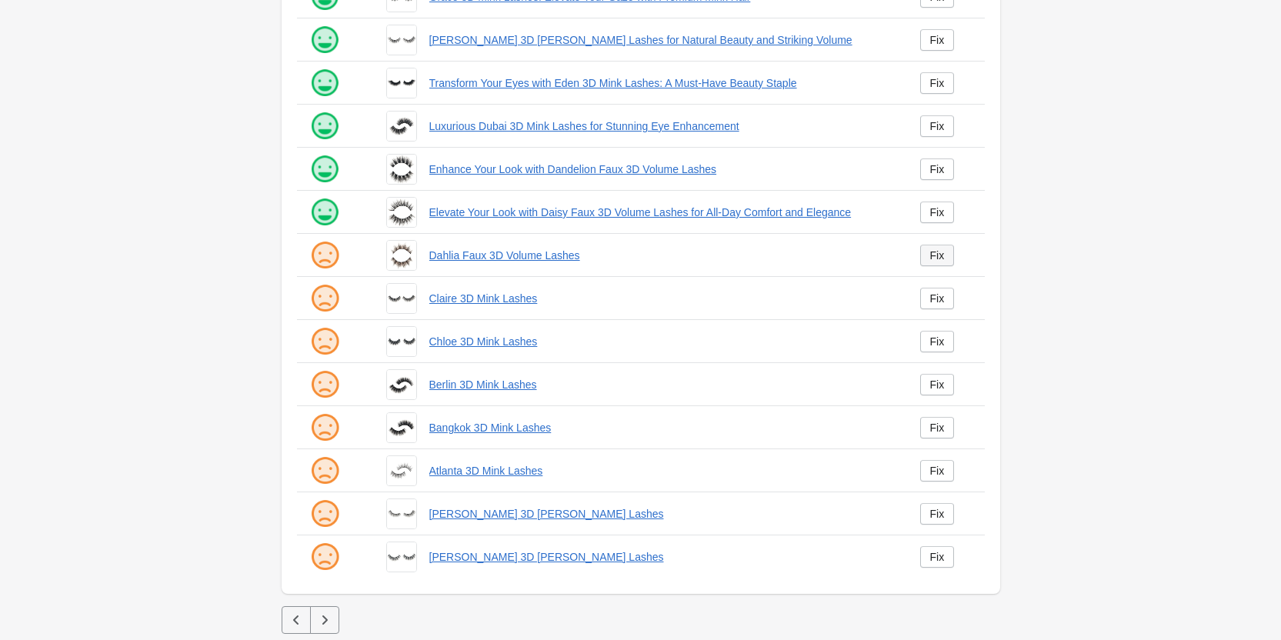
click at [933, 260] on div "Fix" at bounding box center [937, 255] width 15 height 12
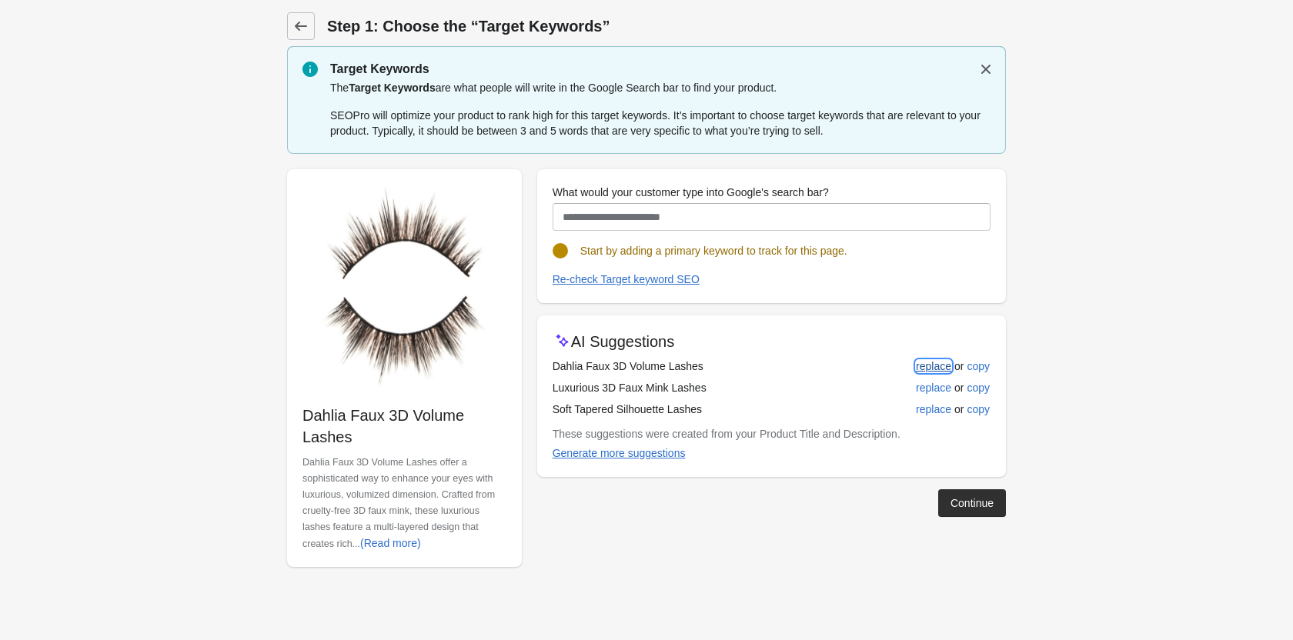
click at [954, 362] on button "replace" at bounding box center [933, 366] width 48 height 28
type input "**********"
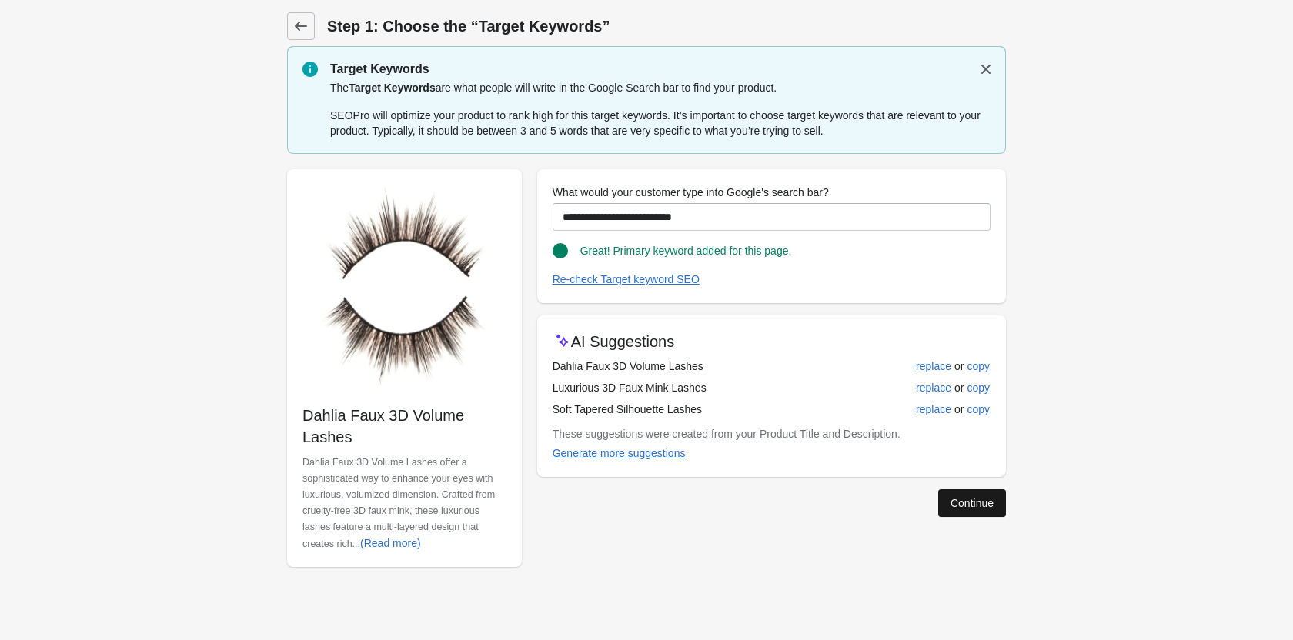
click at [951, 502] on div "Continue" at bounding box center [971, 503] width 43 height 12
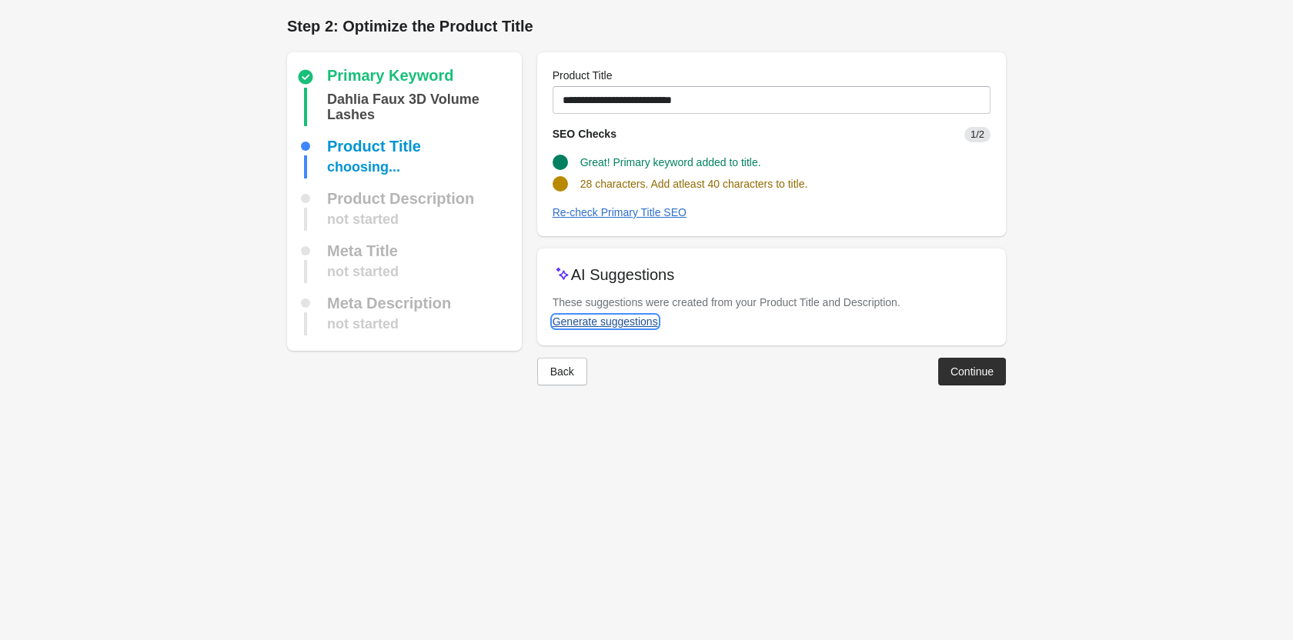
click at [639, 315] on div "Generate suggestions" at bounding box center [604, 321] width 105 height 12
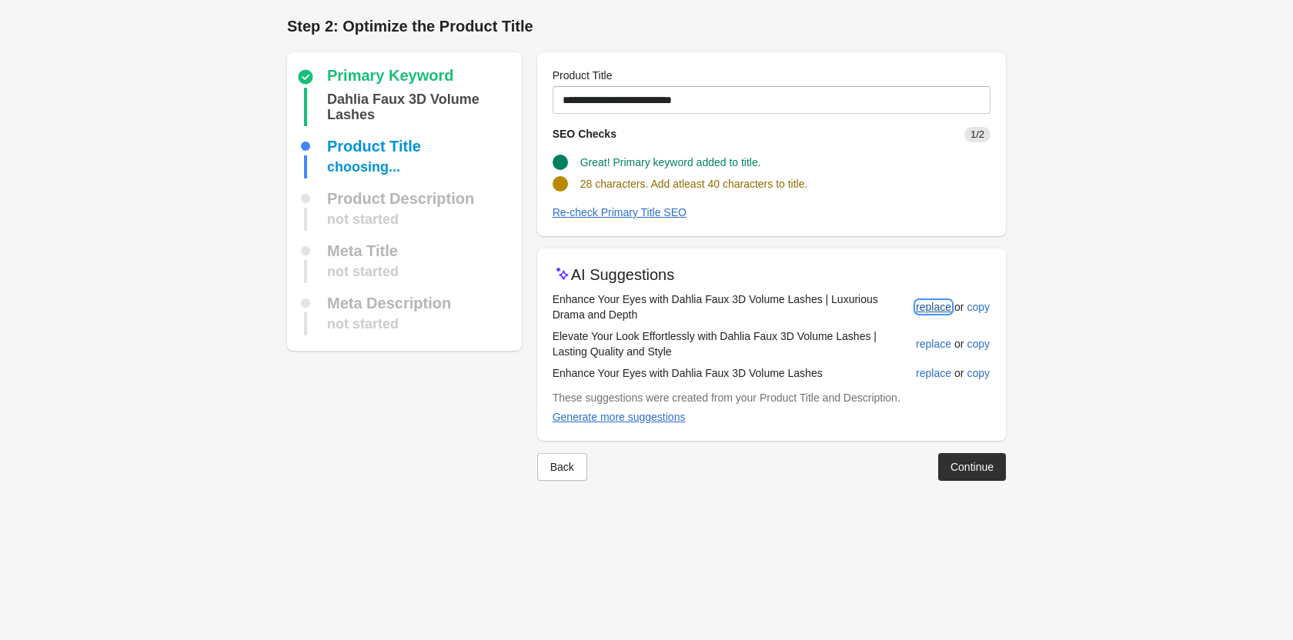
click at [924, 306] on div "replace" at bounding box center [933, 307] width 35 height 12
type input "**********"
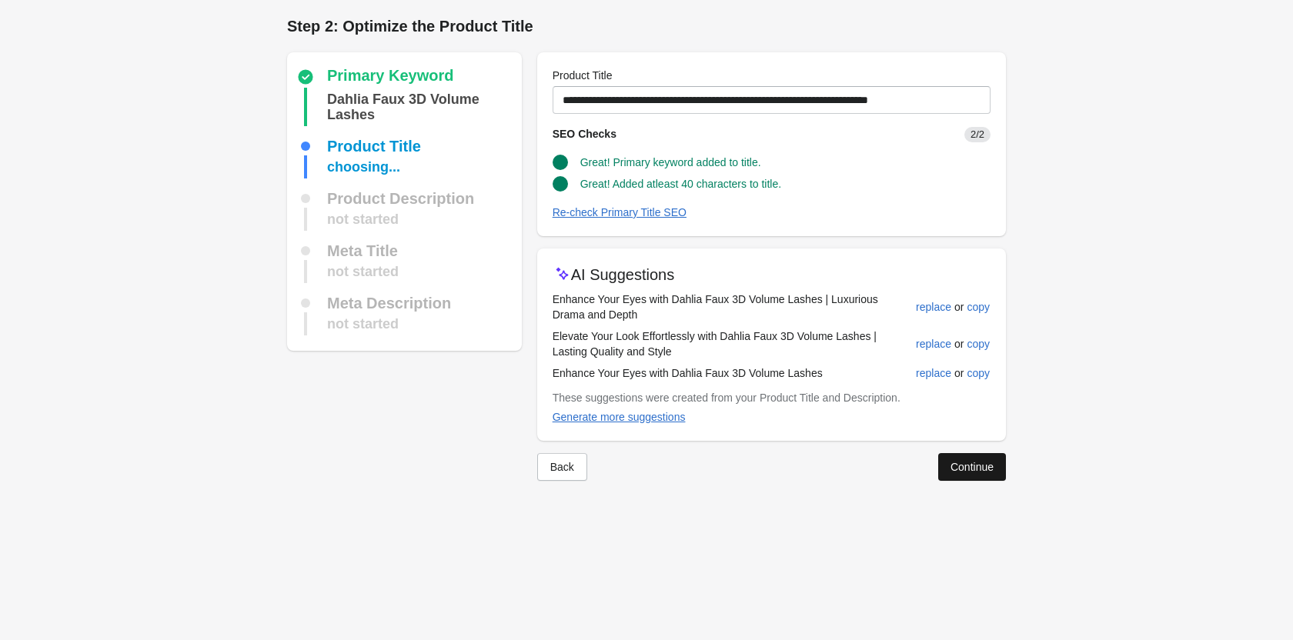
click at [977, 469] on div "Continue" at bounding box center [971, 467] width 43 height 12
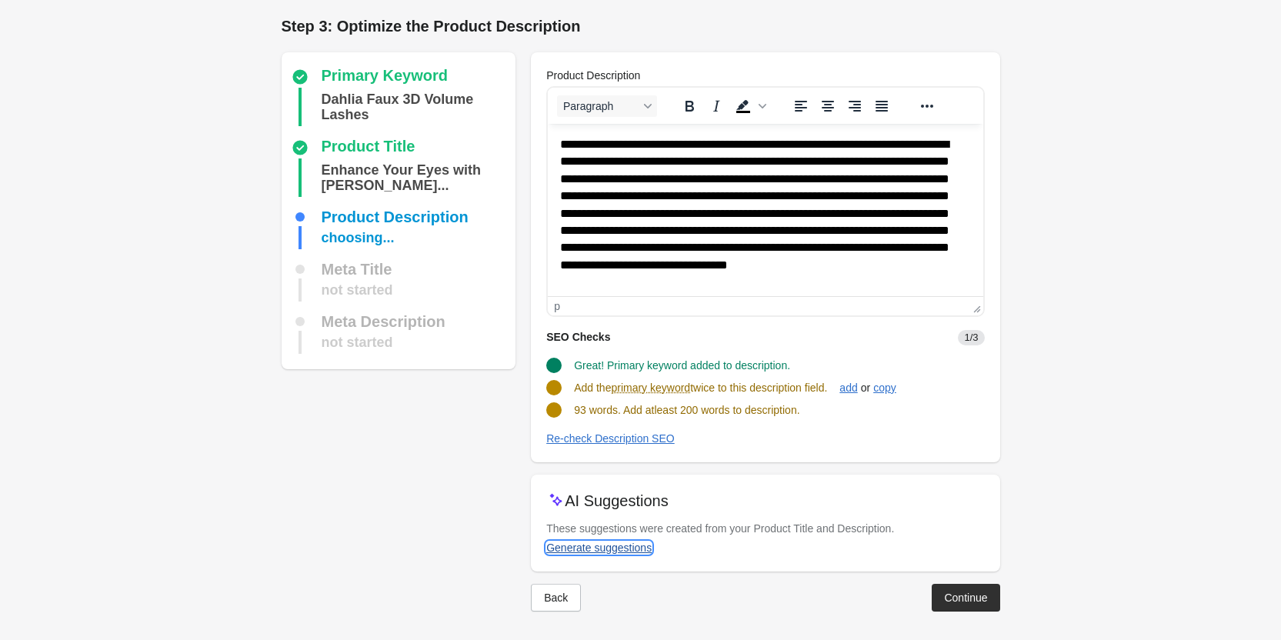
click at [632, 549] on div "Generate suggestions" at bounding box center [598, 548] width 105 height 12
click at [849, 386] on div "add" at bounding box center [848, 388] width 18 height 12
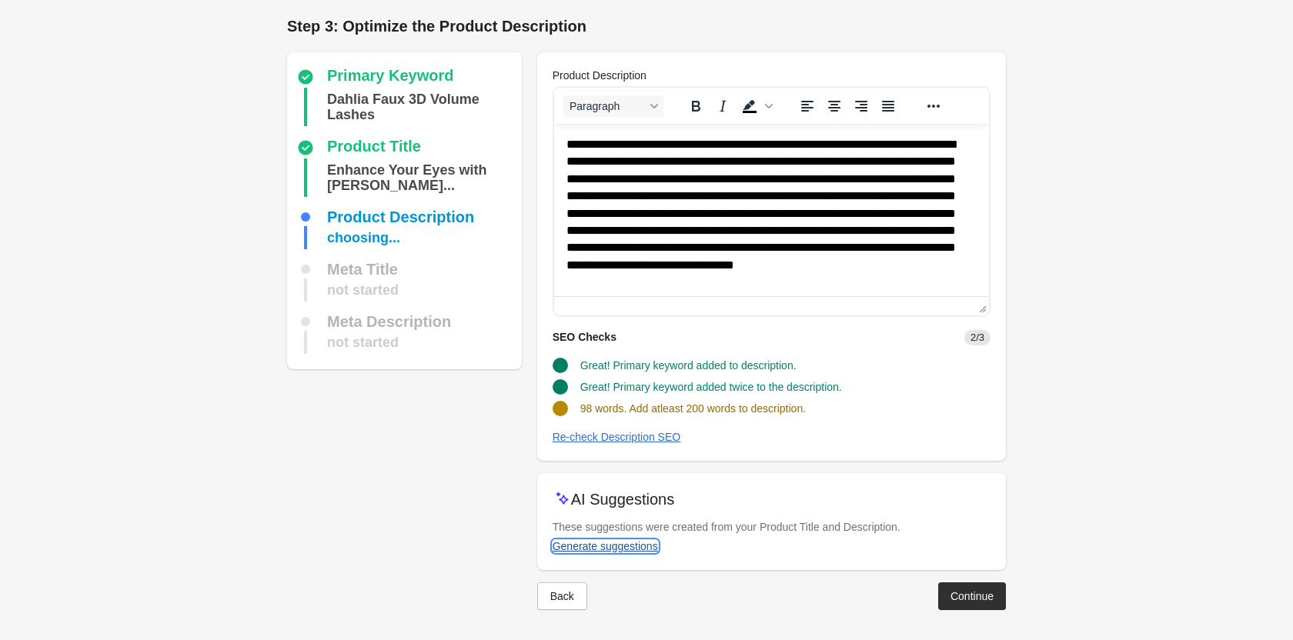
click at [629, 540] on div "Generate suggestions" at bounding box center [604, 546] width 105 height 12
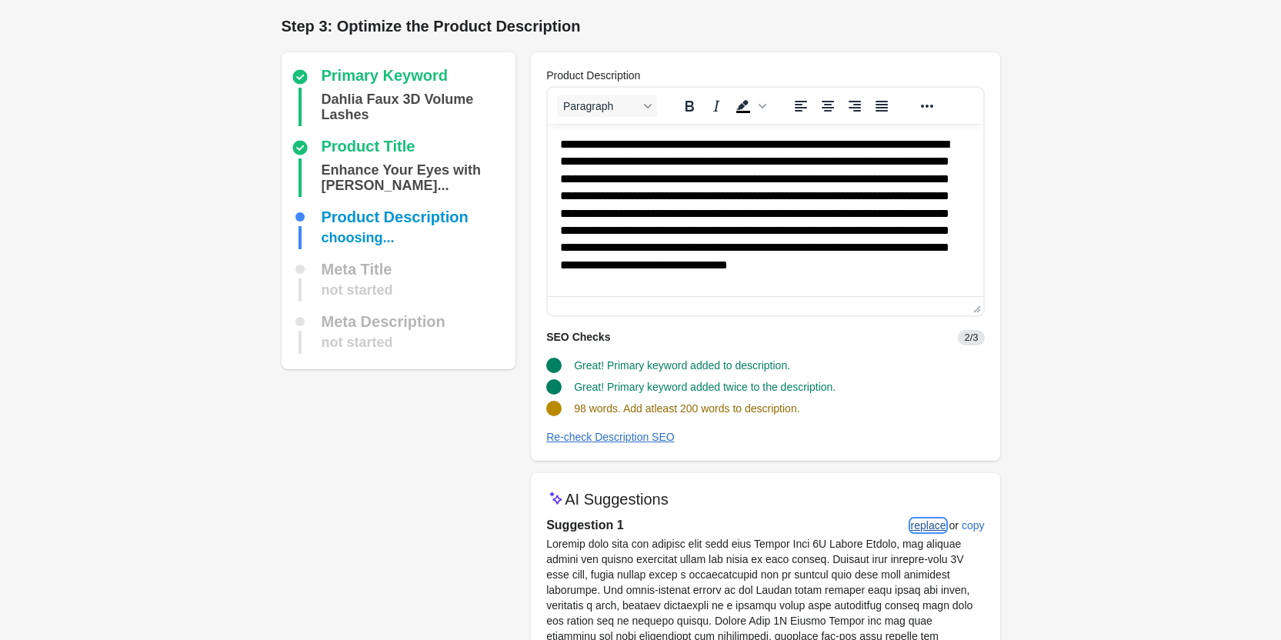
click at [929, 519] on div "replace" at bounding box center [928, 525] width 35 height 12
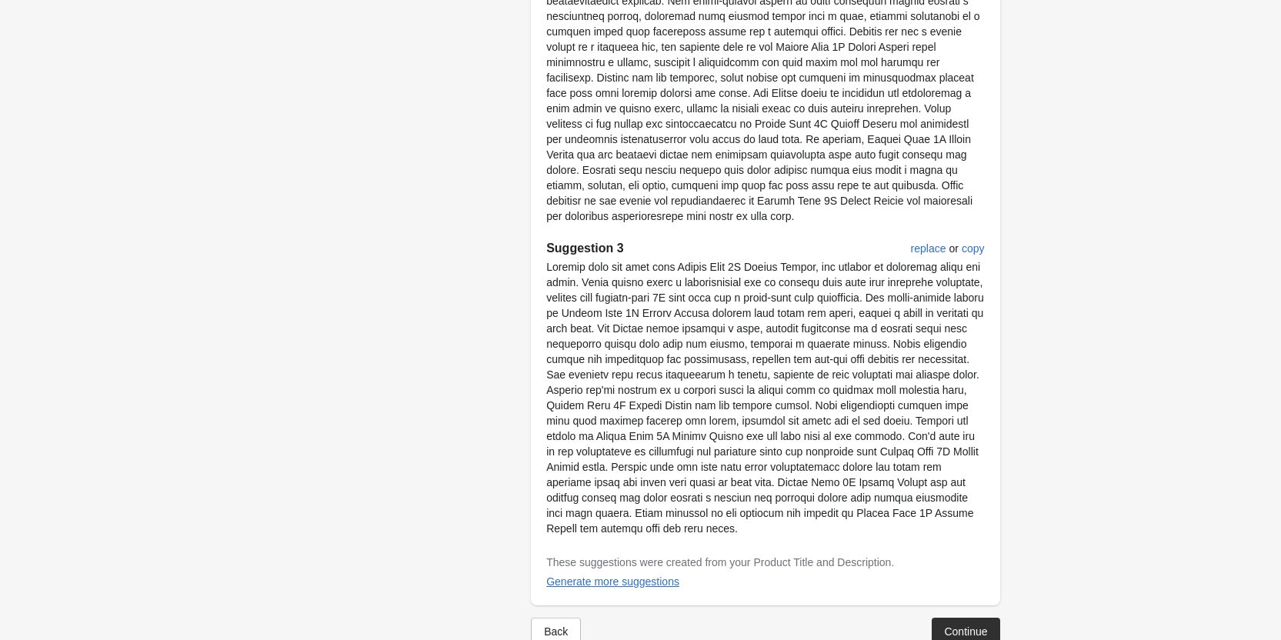
scroll to position [937, 0]
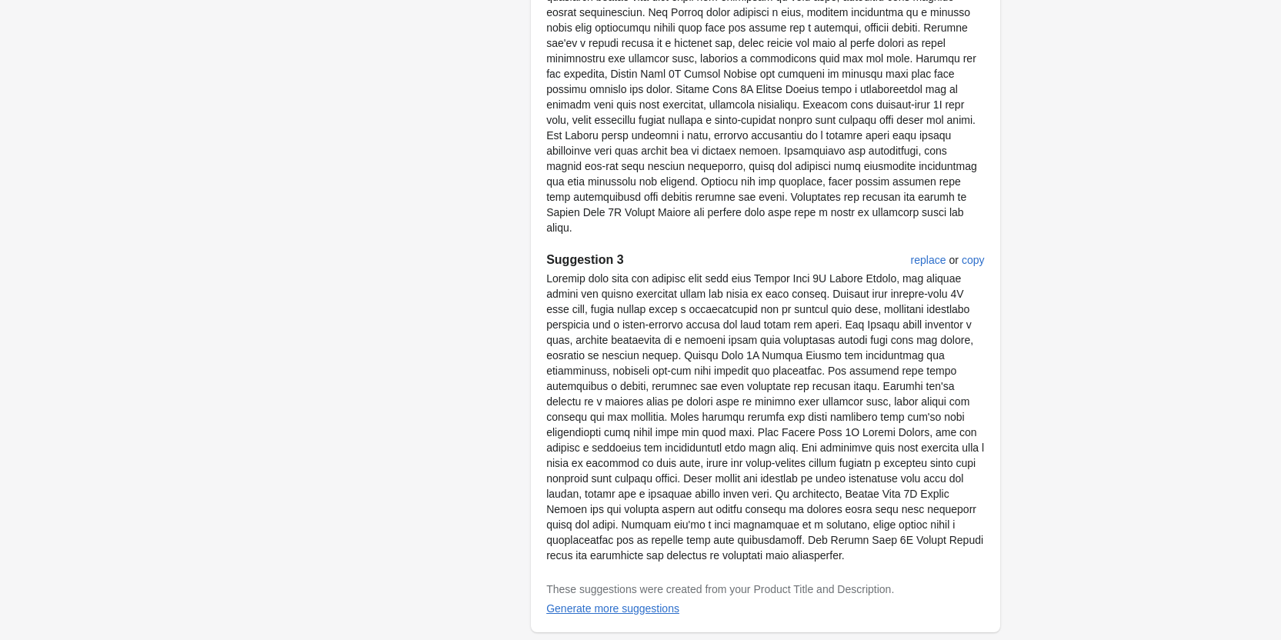
scroll to position [1936, 0]
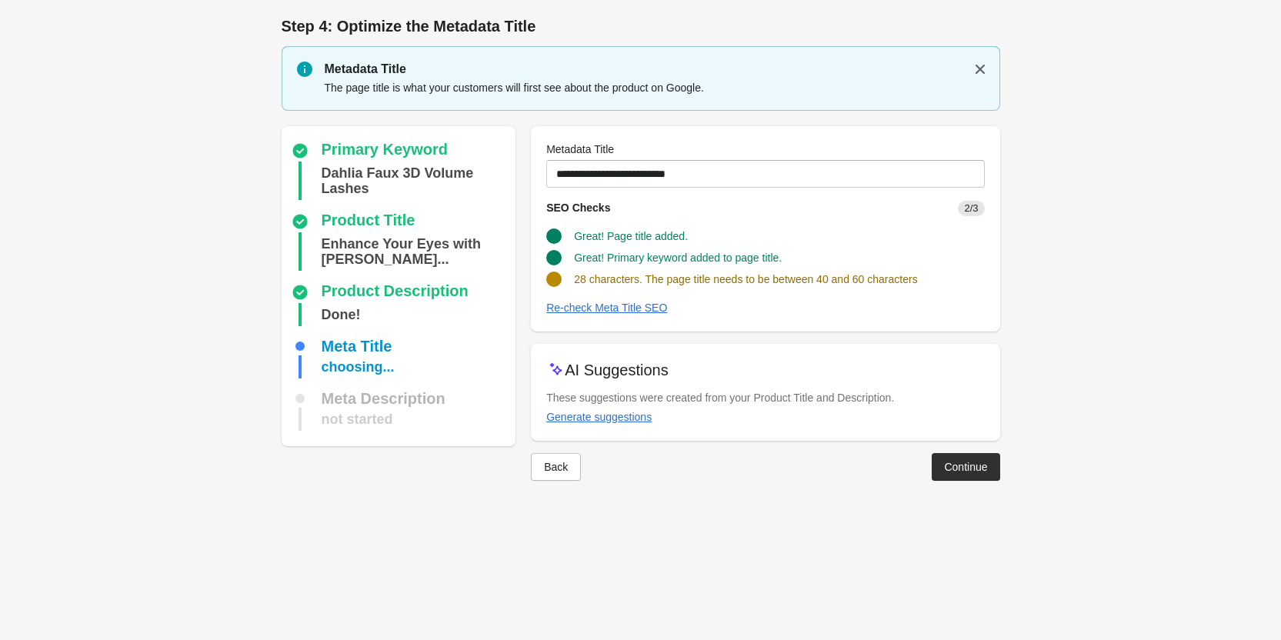
scroll to position [0, 0]
click at [635, 416] on div "Generate suggestions" at bounding box center [604, 417] width 105 height 12
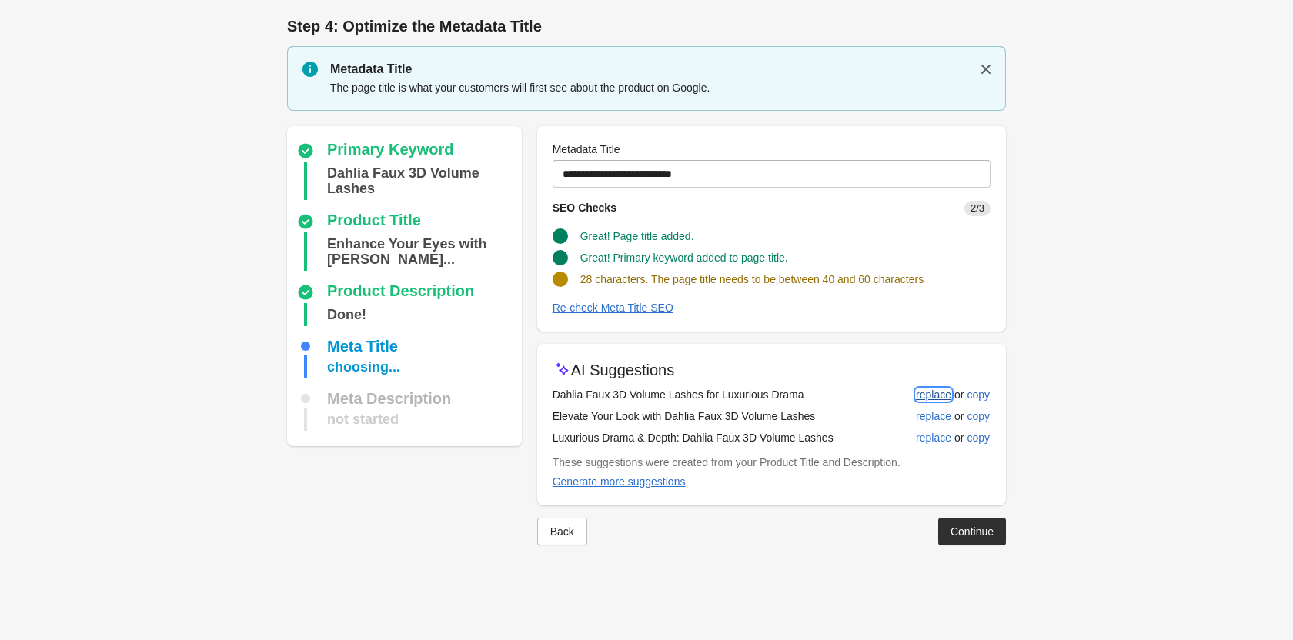
click at [928, 392] on div "replace" at bounding box center [933, 395] width 35 height 12
type input "**********"
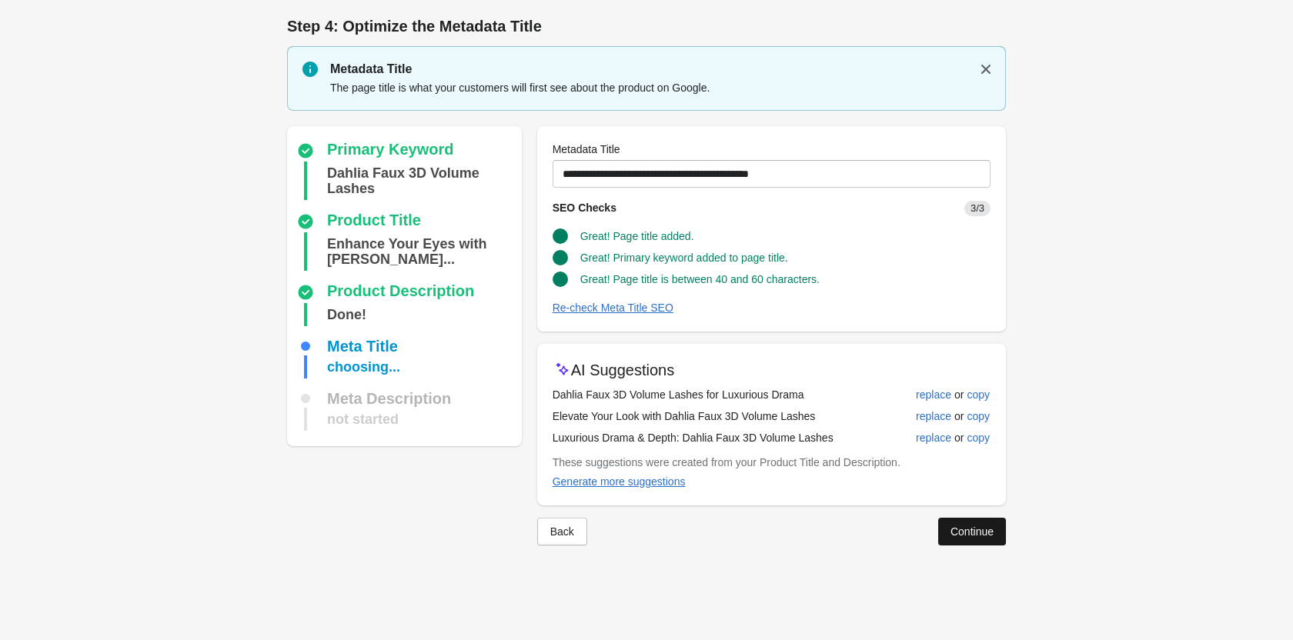
click at [976, 536] on div "Continue" at bounding box center [971, 531] width 43 height 12
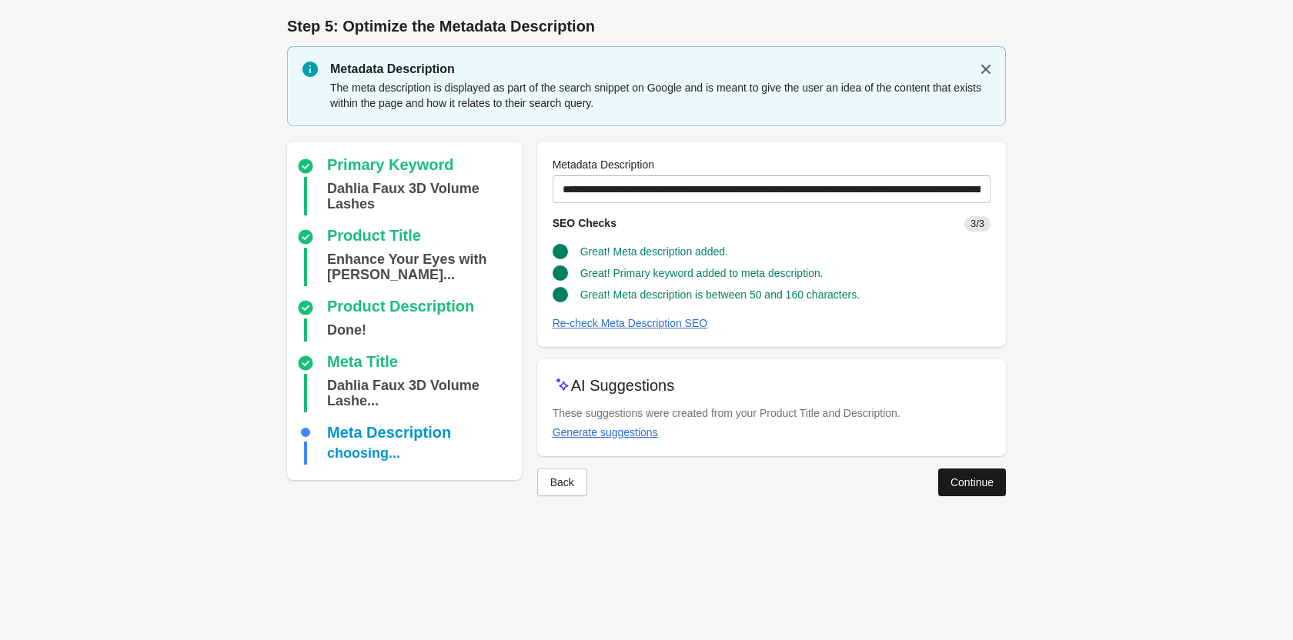
click at [950, 478] on div "Continue" at bounding box center [971, 482] width 43 height 12
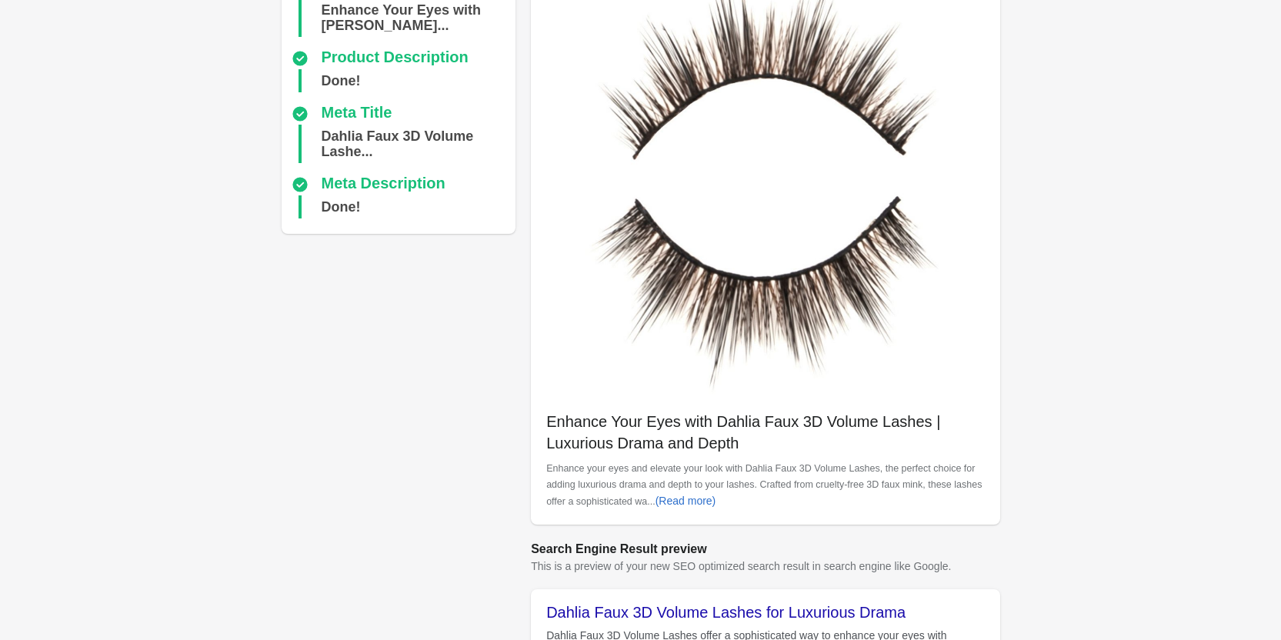
scroll to position [433, 0]
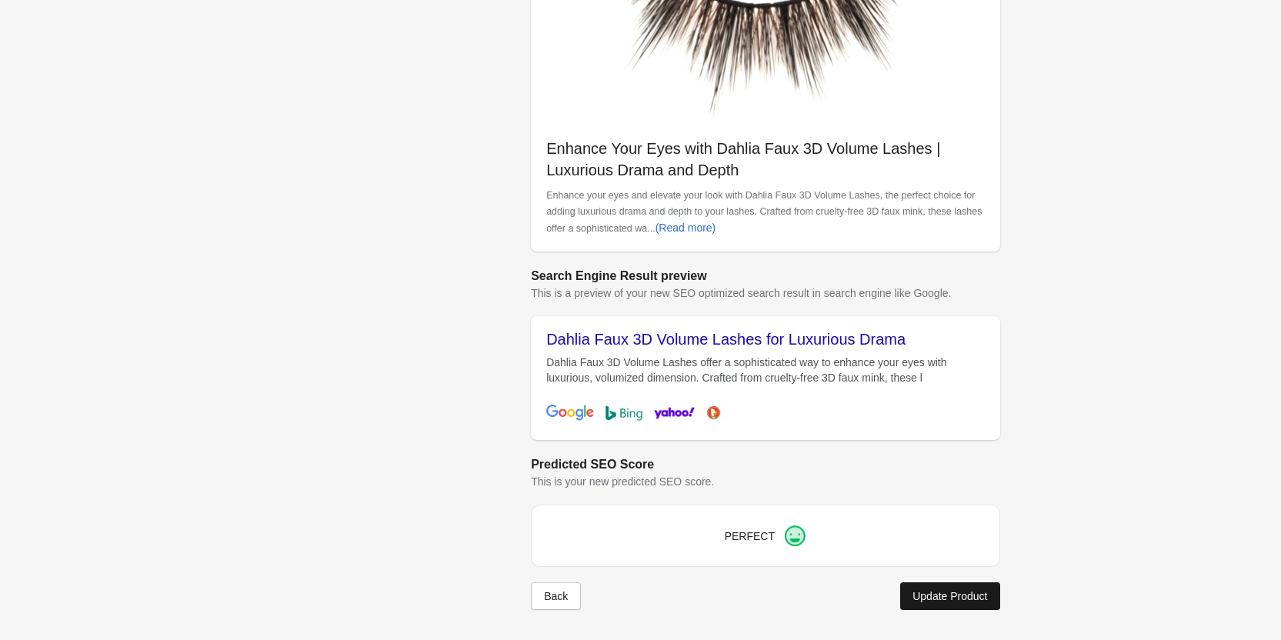
click at [941, 602] on div "Update Product" at bounding box center [949, 596] width 75 height 12
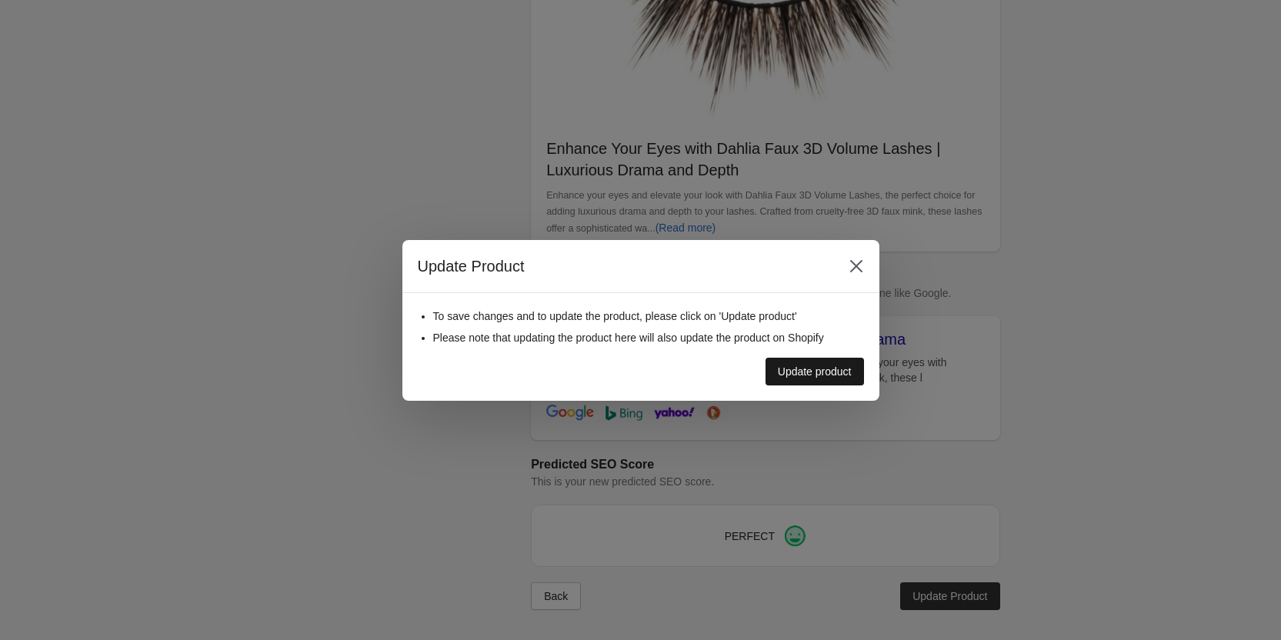
click at [842, 362] on button "Update product" at bounding box center [815, 372] width 98 height 28
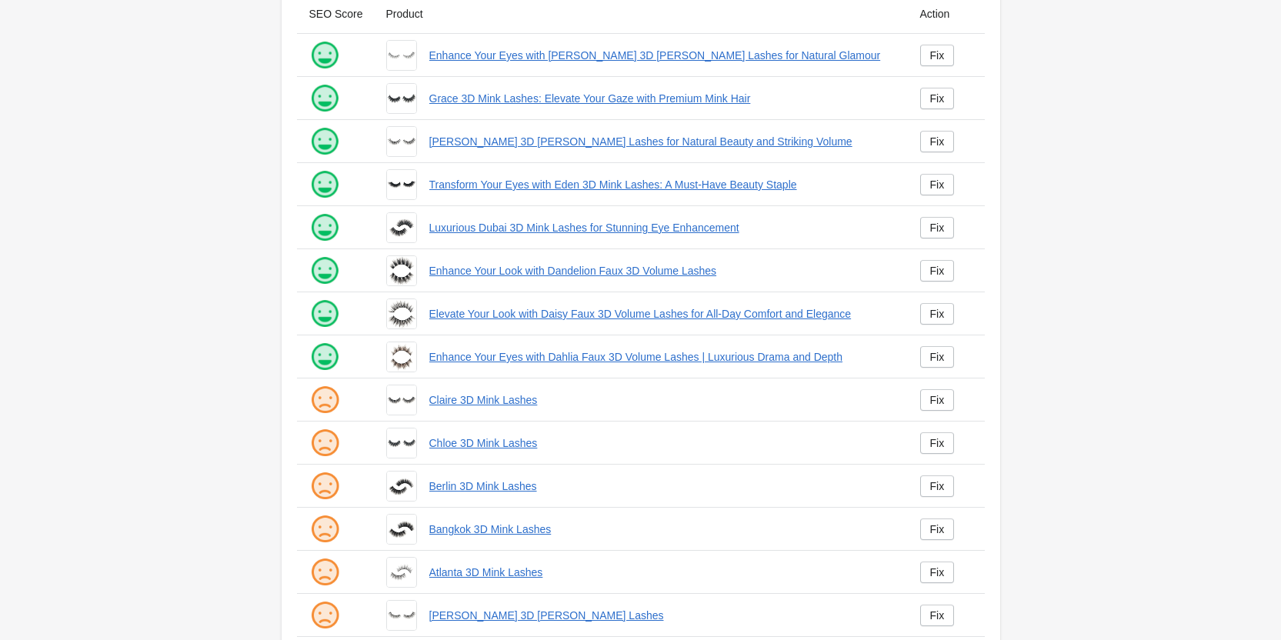
scroll to position [209, 0]
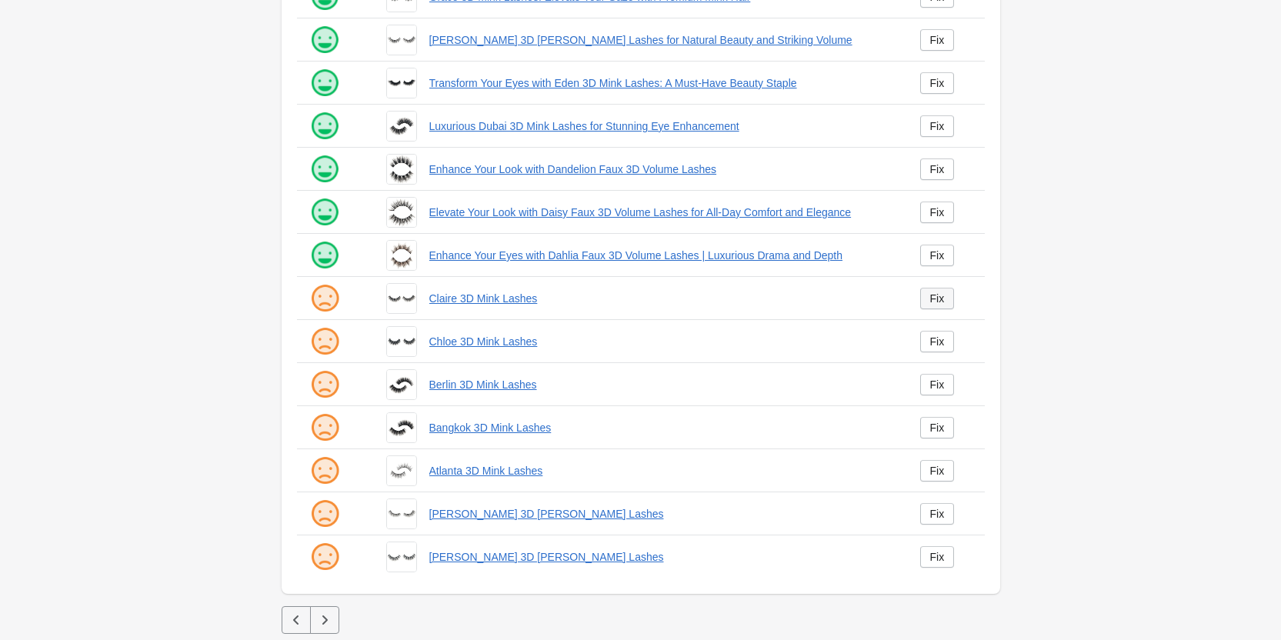
click at [929, 297] on link "Fix" at bounding box center [937, 299] width 35 height 22
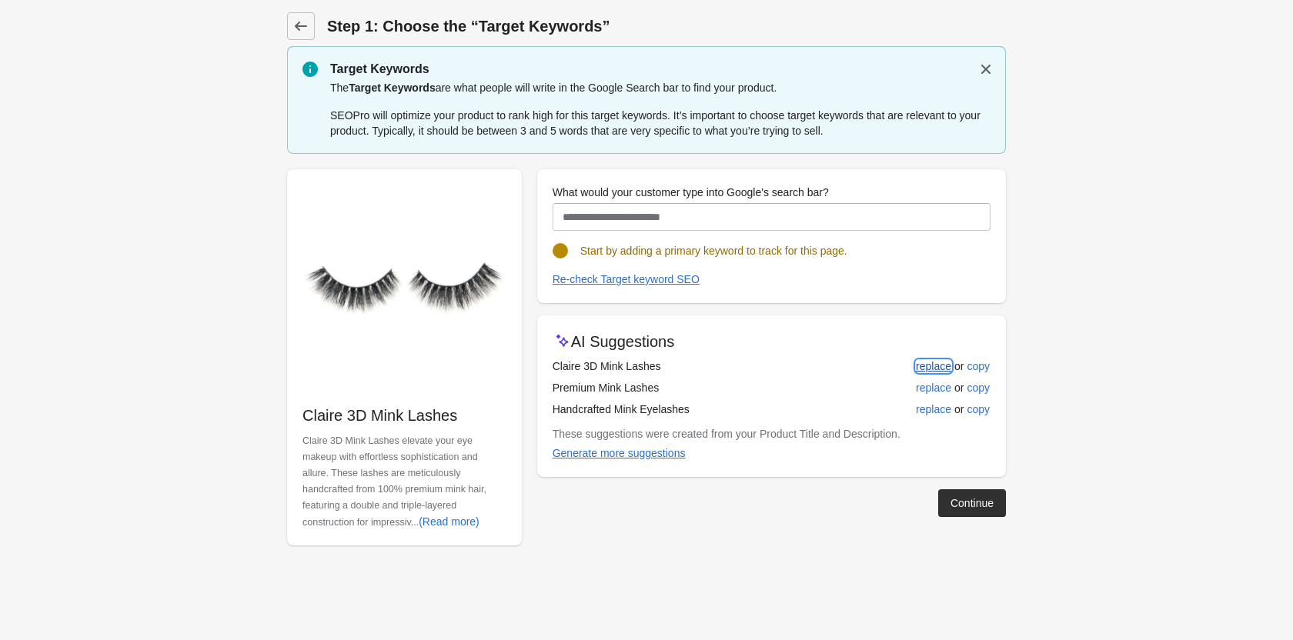
click at [940, 369] on div "replace" at bounding box center [933, 366] width 35 height 12
type input "**********"
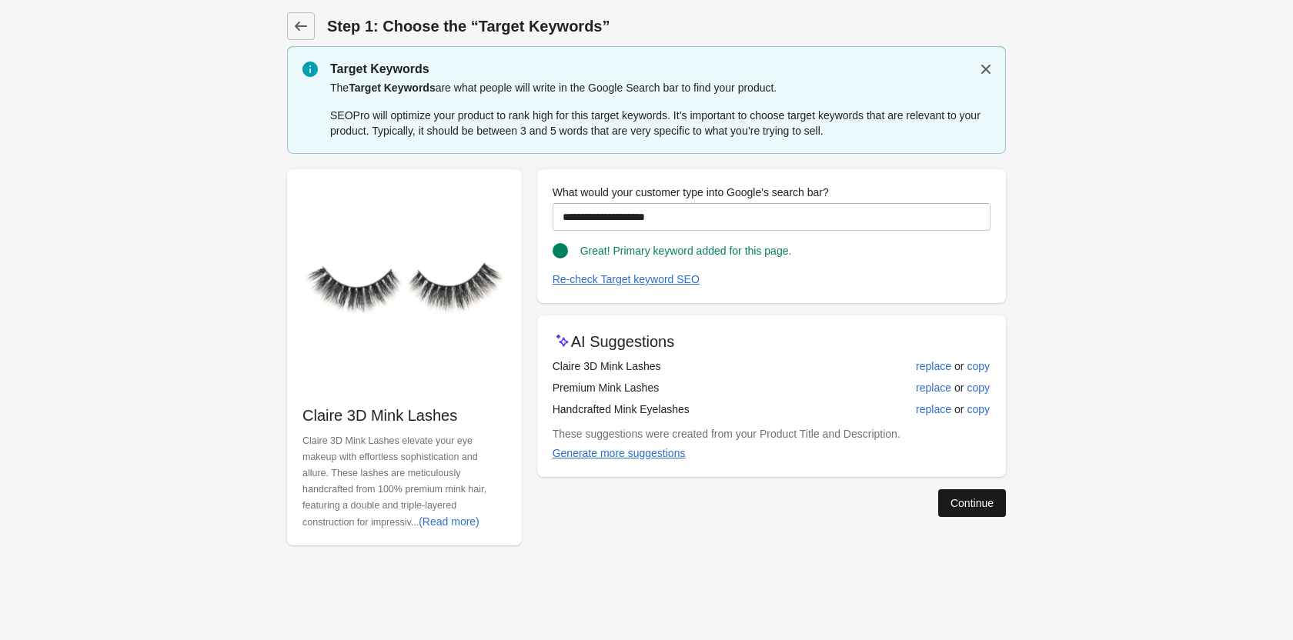
click at [956, 495] on button "Continue" at bounding box center [972, 503] width 68 height 28
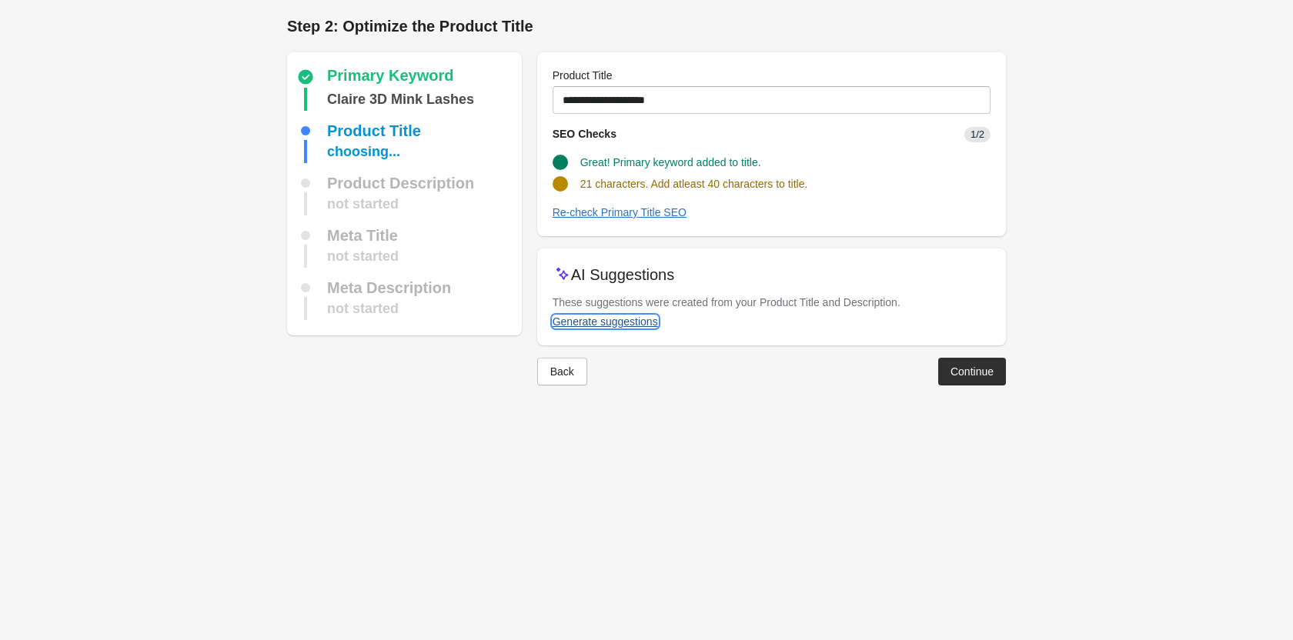
click at [632, 321] on div "Generate suggestions" at bounding box center [604, 321] width 105 height 12
click at [560, 376] on div "Back" at bounding box center [562, 375] width 24 height 12
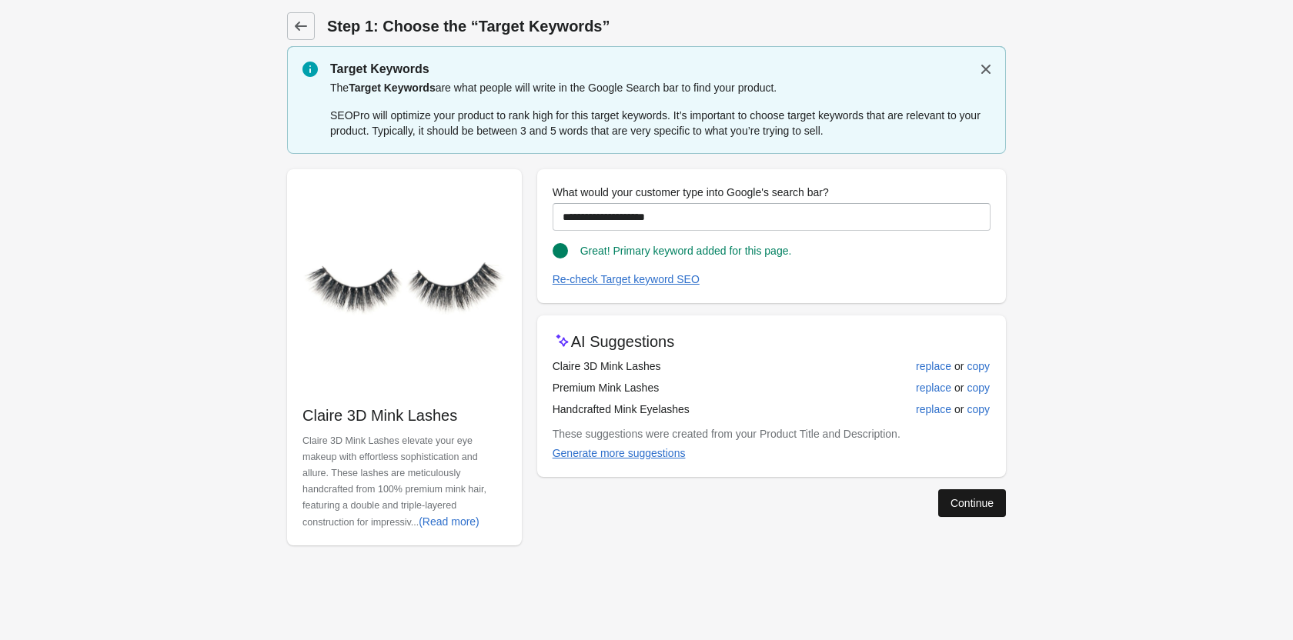
click at [959, 505] on div "Continue" at bounding box center [971, 503] width 43 height 12
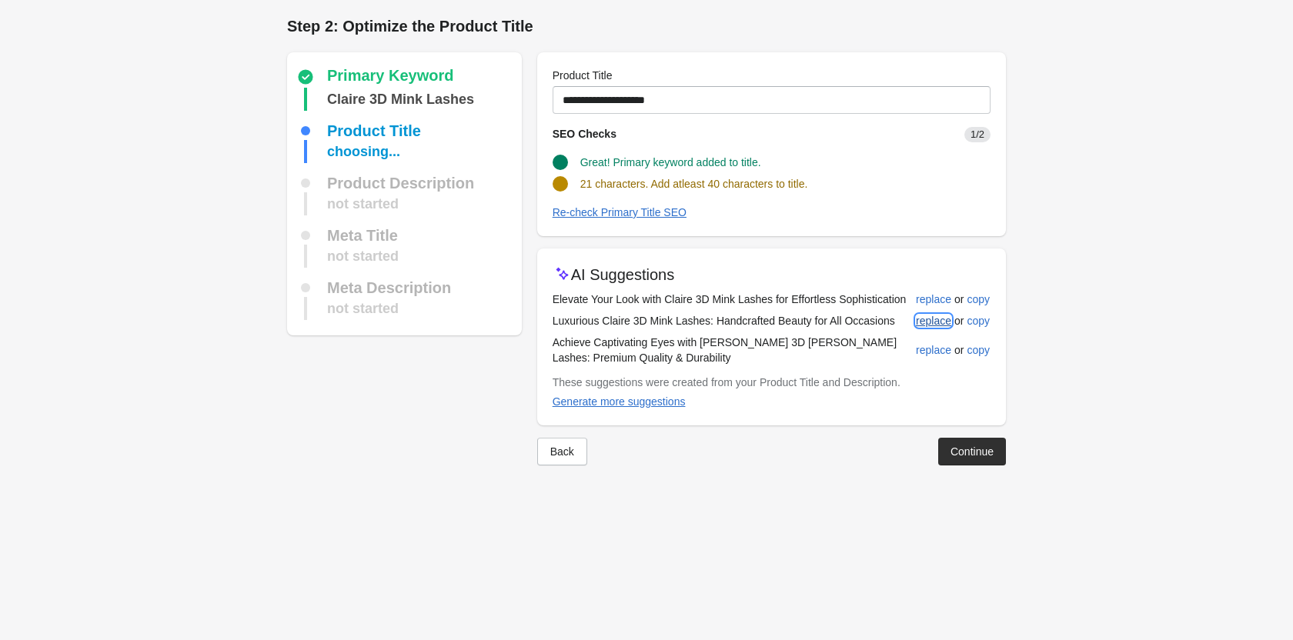
click at [930, 319] on div "replace" at bounding box center [933, 321] width 35 height 12
type input "**********"
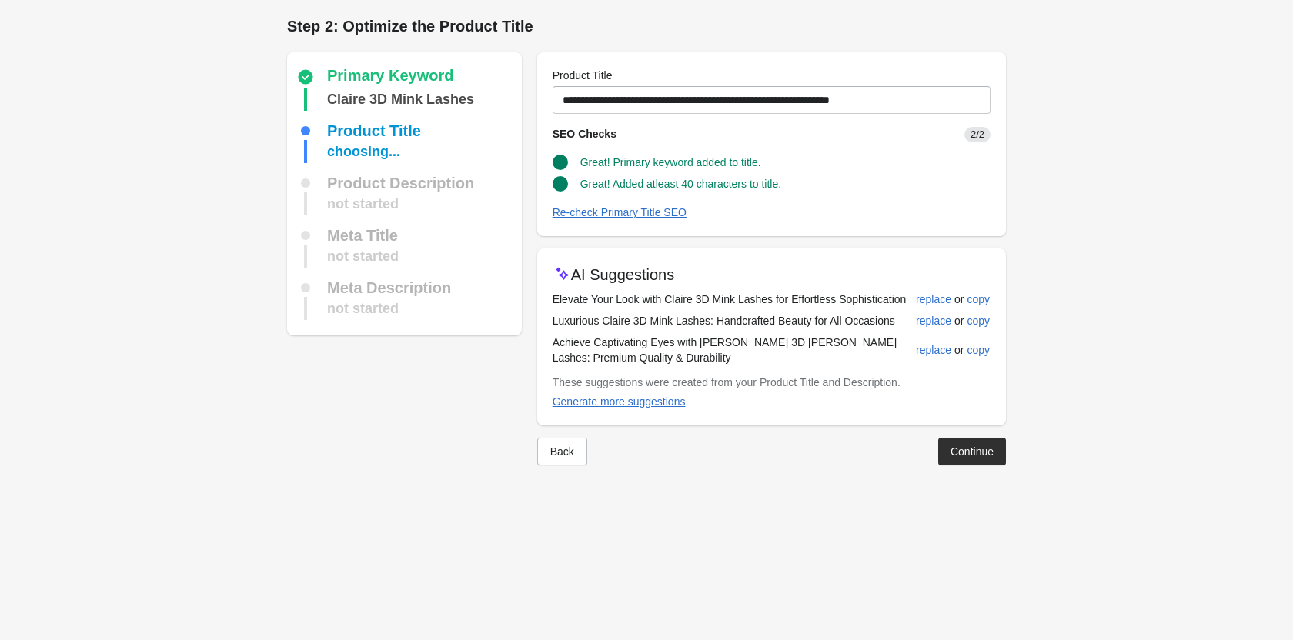
click at [956, 445] on div "Continue" at bounding box center [971, 451] width 43 height 12
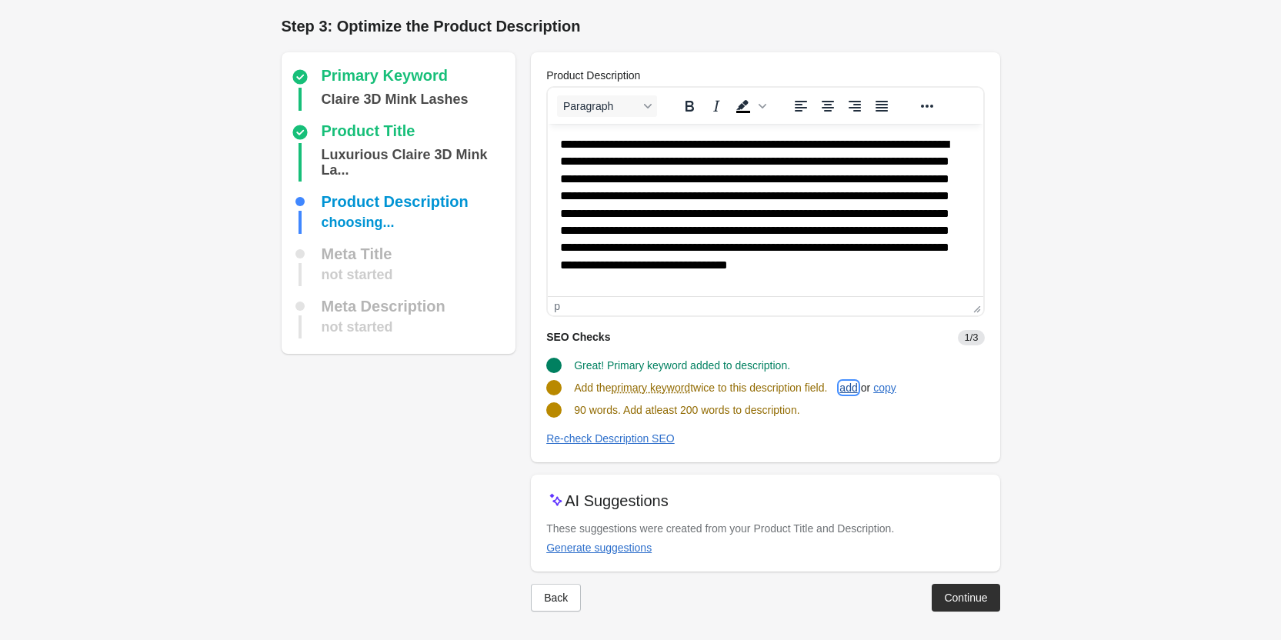
click at [857, 382] on div "add" at bounding box center [848, 388] width 18 height 12
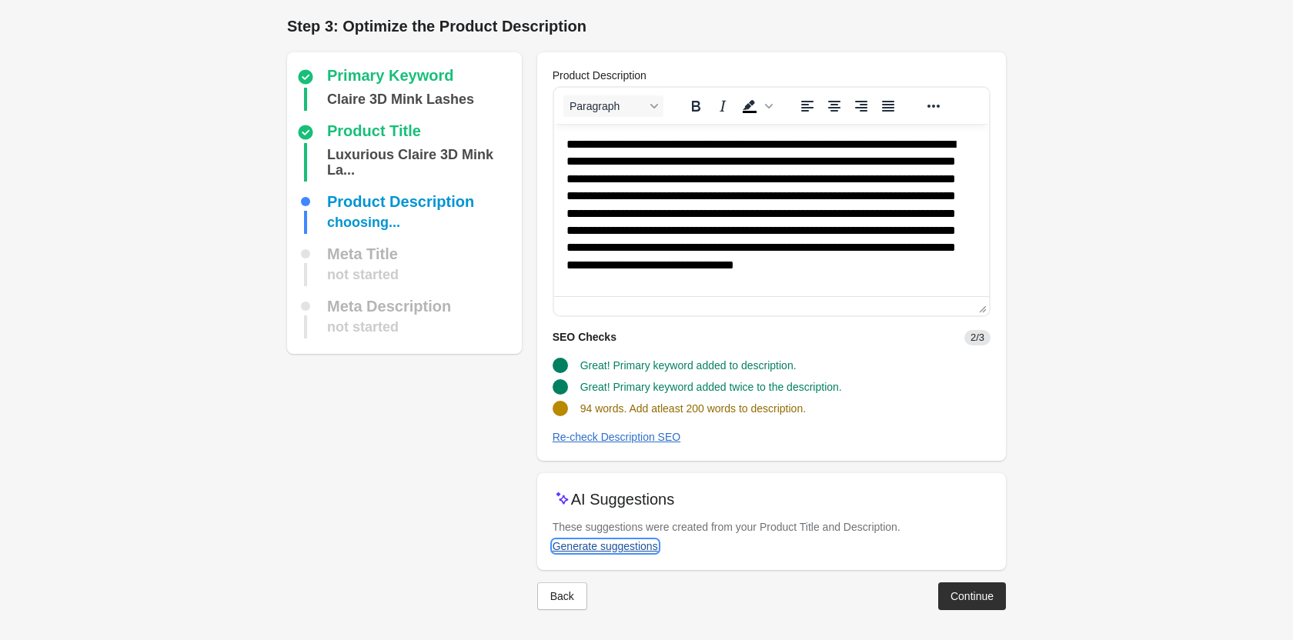
click at [619, 549] on div "Generate suggestions" at bounding box center [604, 546] width 105 height 12
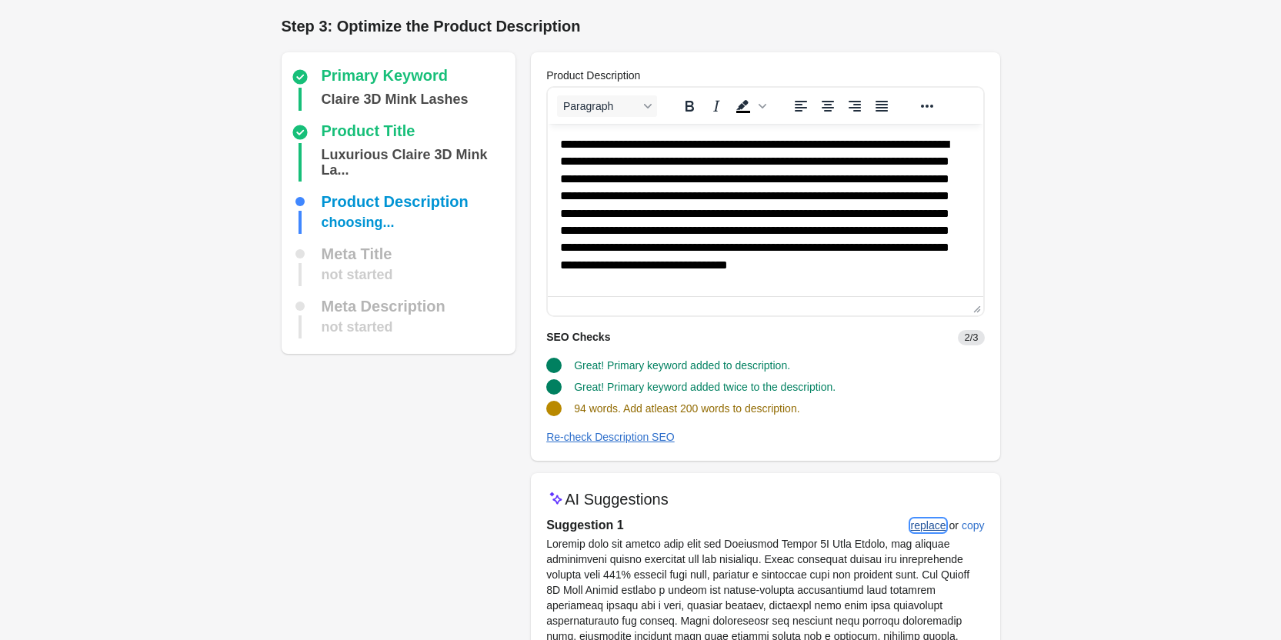
click at [932, 519] on div "replace" at bounding box center [928, 525] width 35 height 12
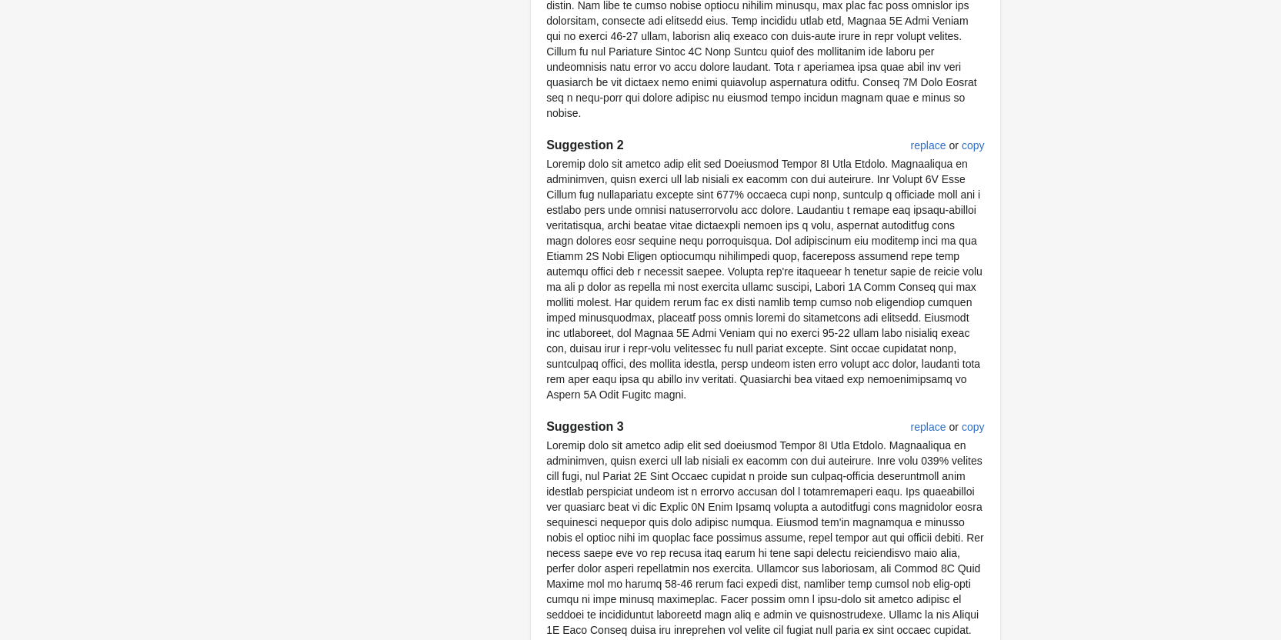
scroll to position [829, 0]
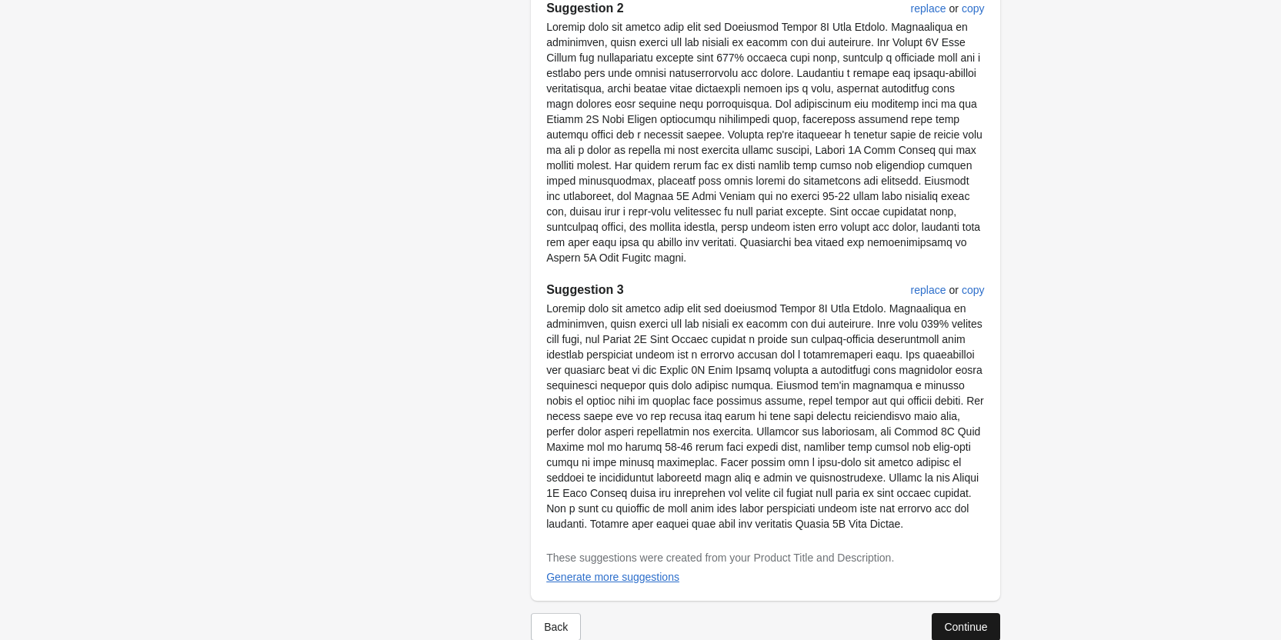
click at [984, 613] on button "Continue" at bounding box center [966, 627] width 68 height 28
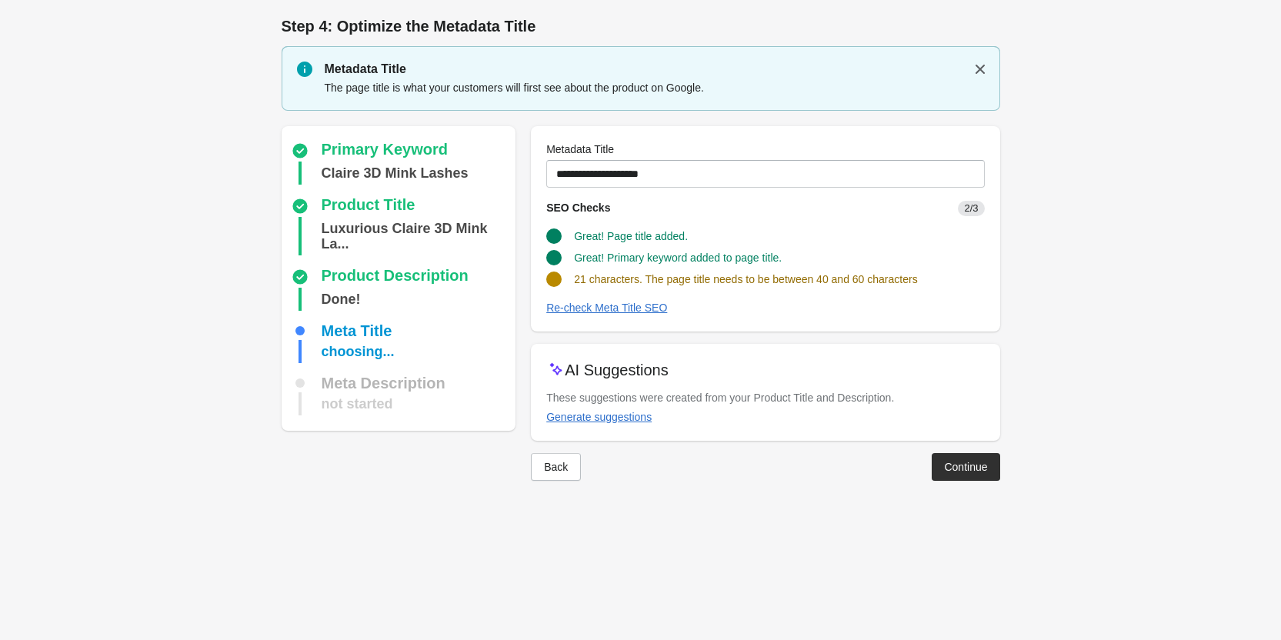
scroll to position [0, 0]
click at [625, 418] on div "Generate suggestions" at bounding box center [604, 417] width 105 height 12
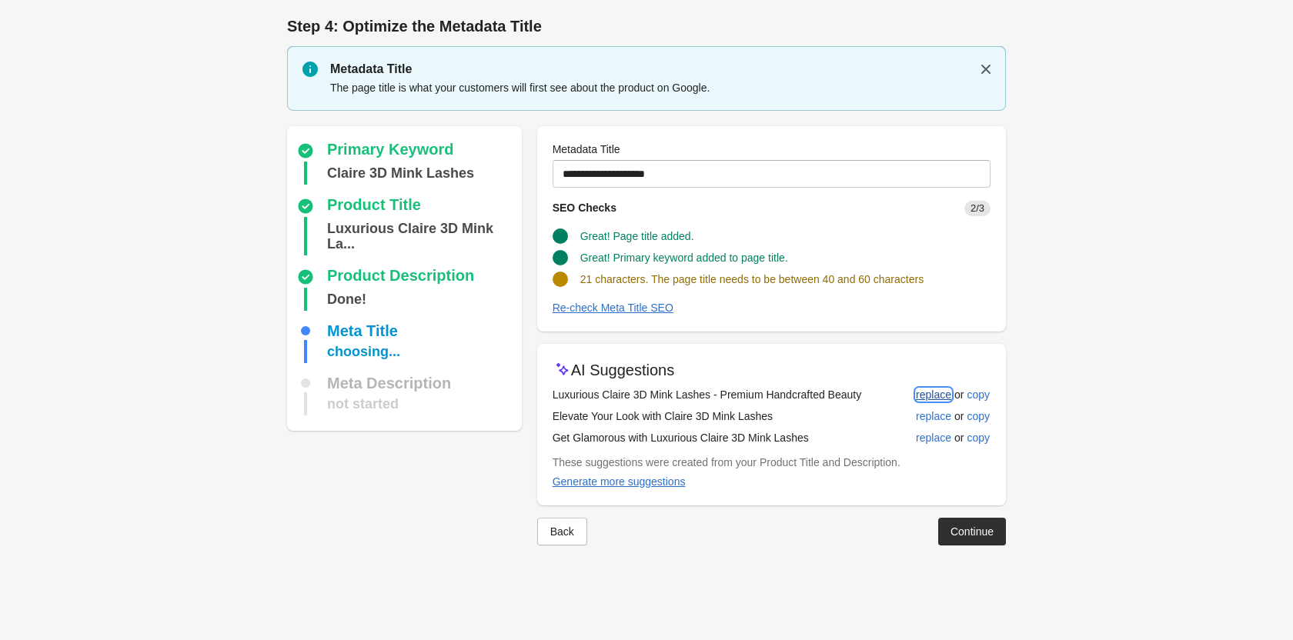
click at [924, 389] on div "replace" at bounding box center [933, 395] width 35 height 12
type input "**********"
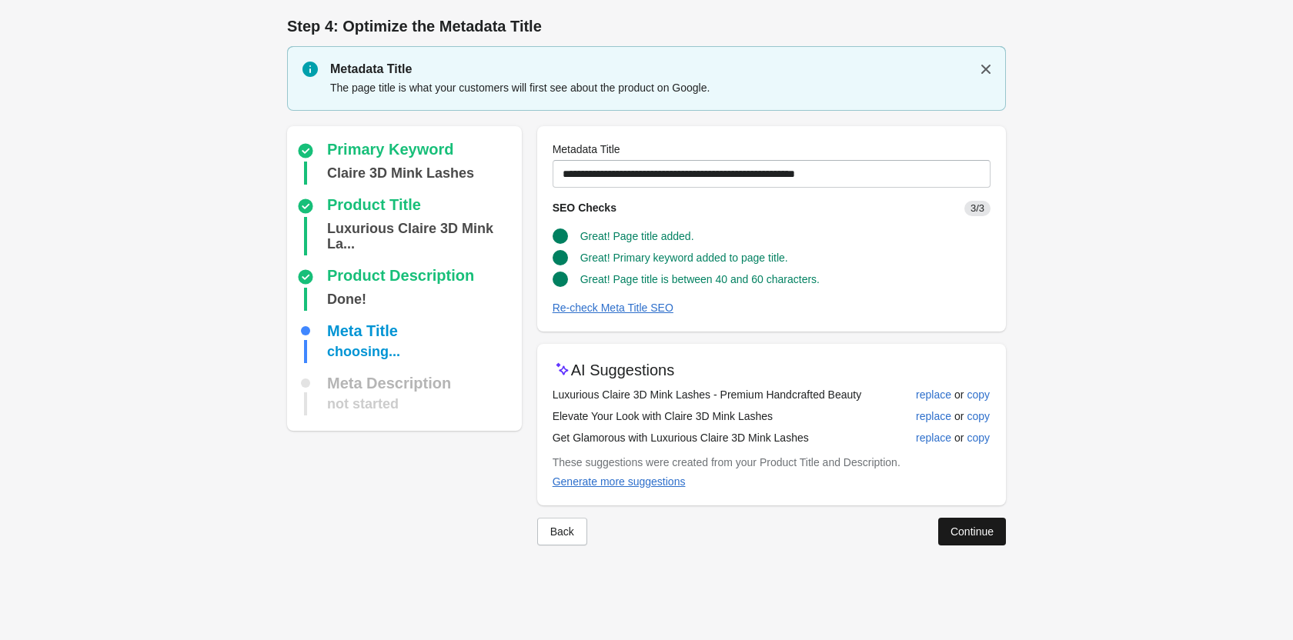
click at [978, 537] on div "Continue" at bounding box center [971, 531] width 43 height 12
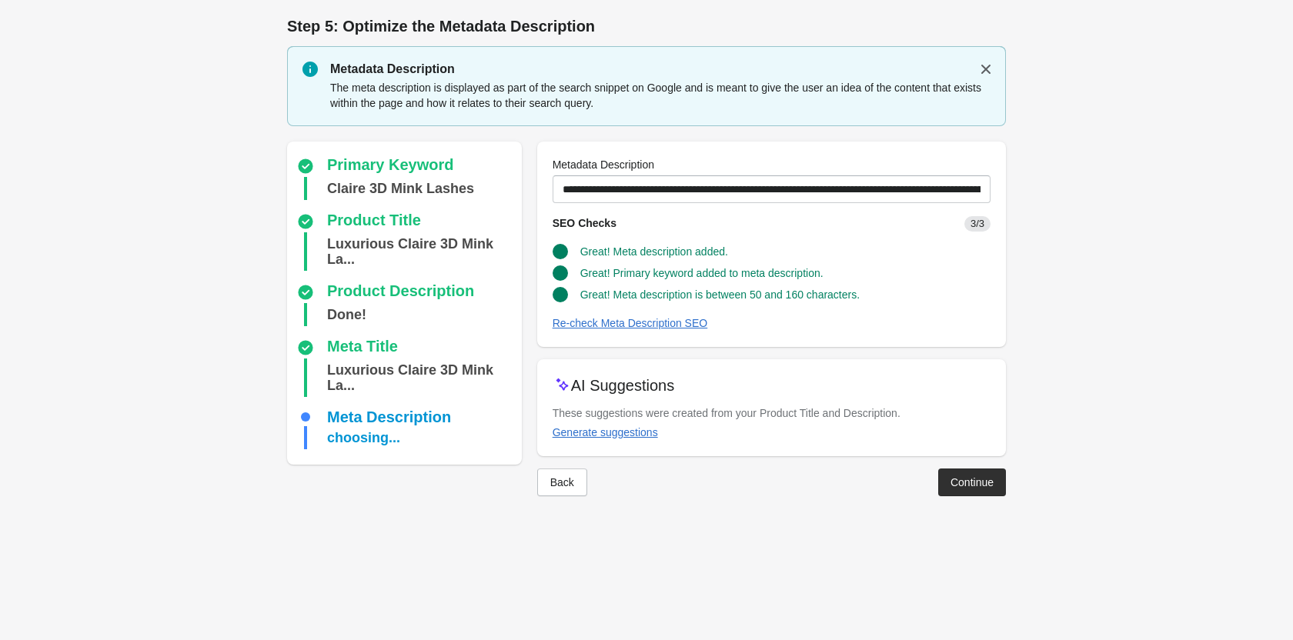
click at [980, 482] on div "Continue" at bounding box center [971, 482] width 43 height 12
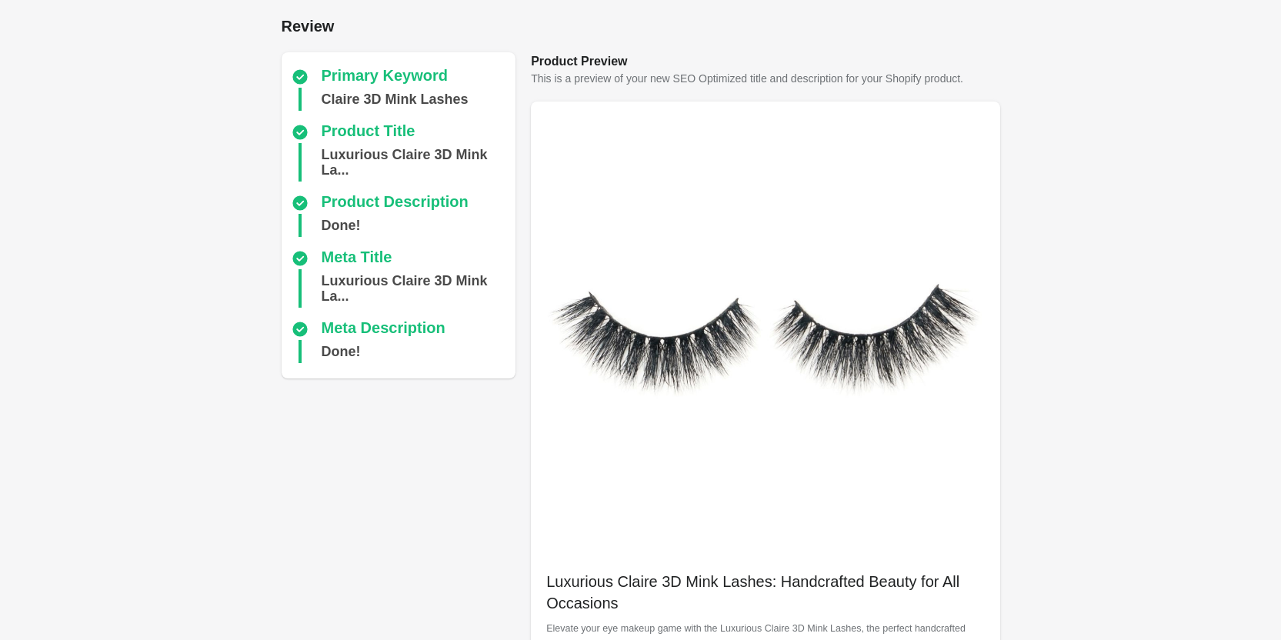
scroll to position [433, 0]
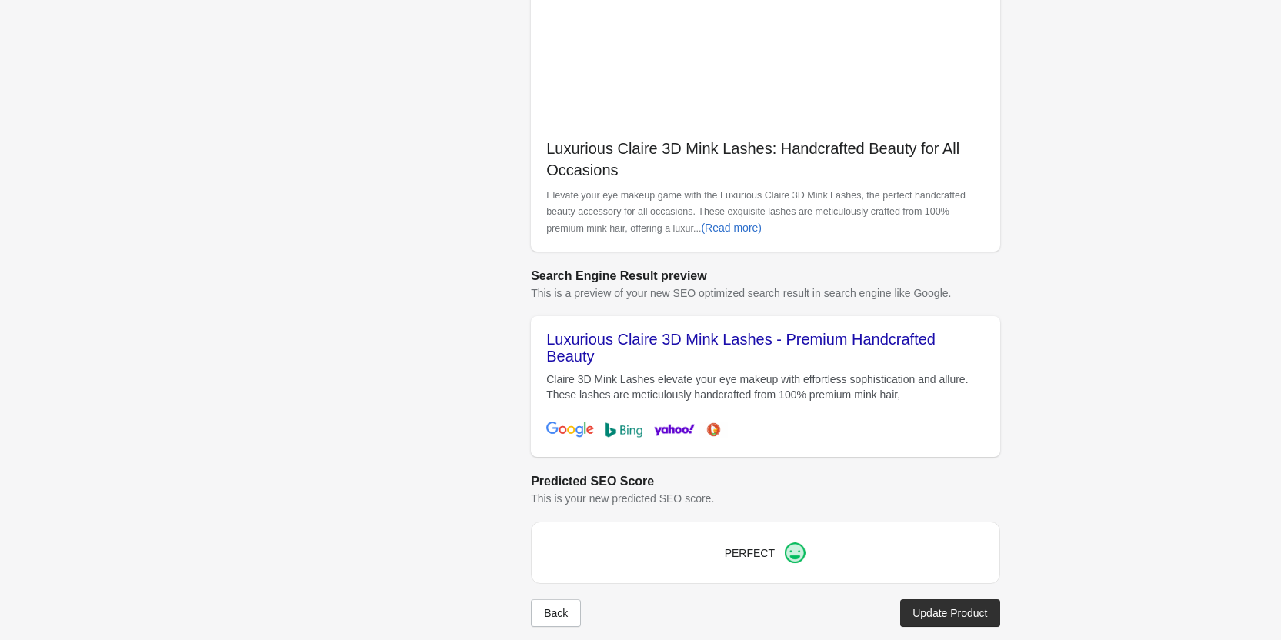
drag, startPoint x: 937, startPoint y: 605, endPoint x: 935, endPoint y: 582, distance: 23.2
click at [937, 604] on button "Update Product" at bounding box center [949, 613] width 99 height 28
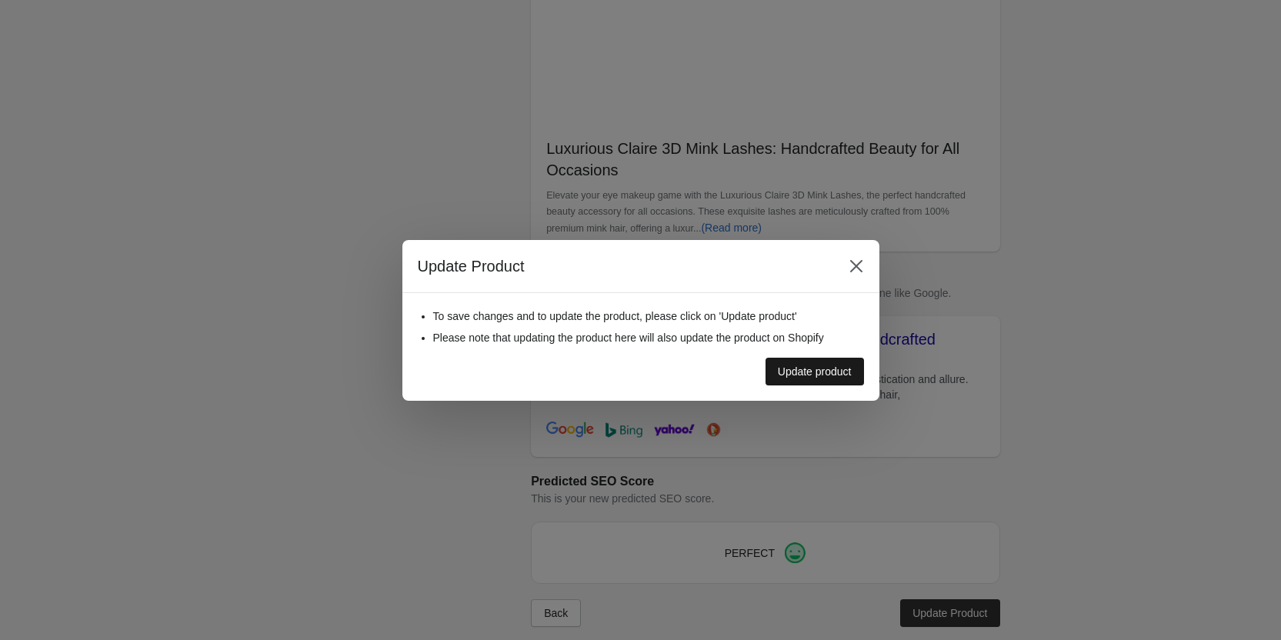
click at [823, 378] on div "Update product" at bounding box center [815, 371] width 74 height 12
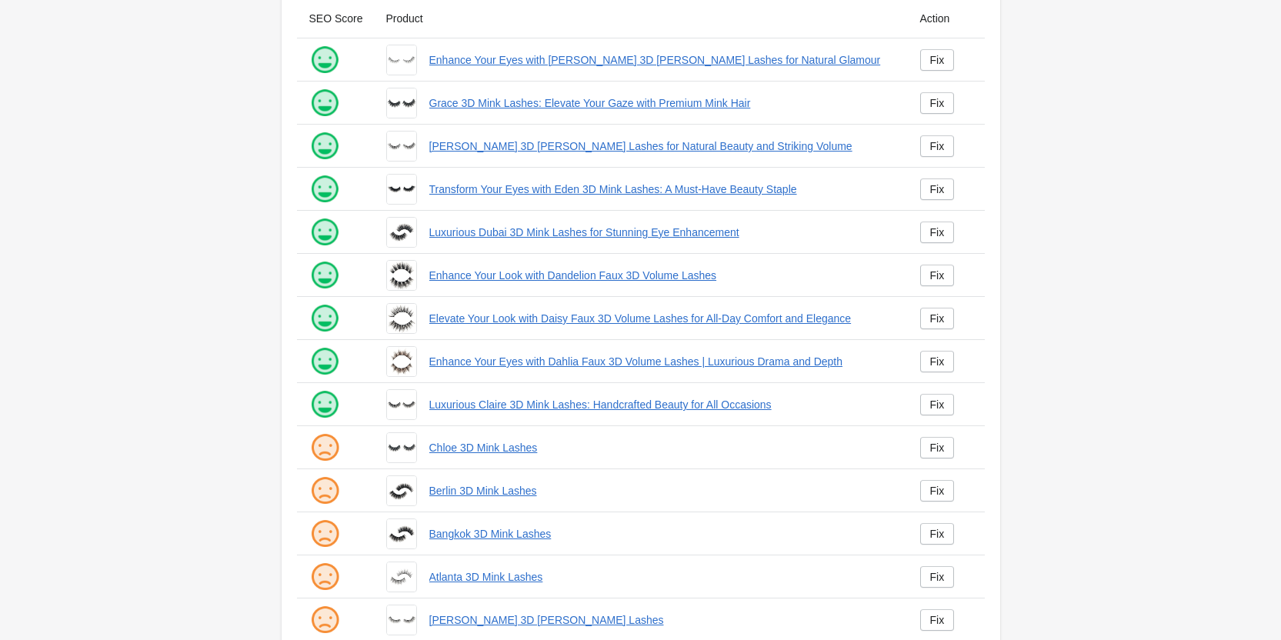
scroll to position [209, 0]
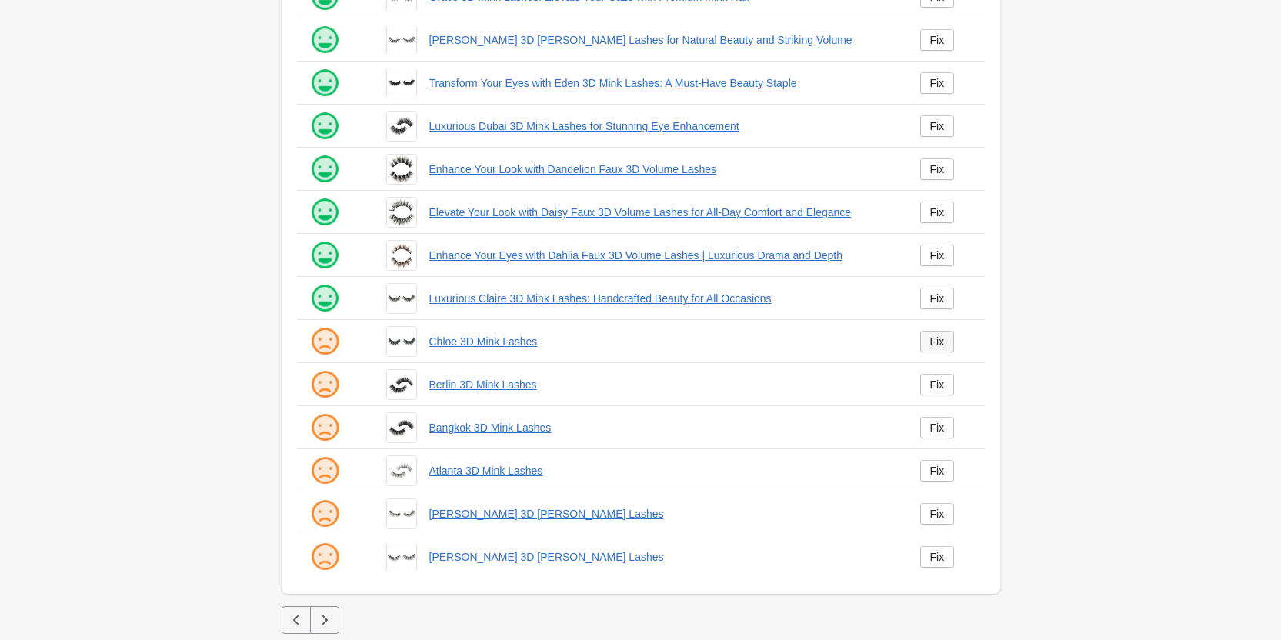
click at [934, 335] on div "Fix" at bounding box center [937, 341] width 15 height 12
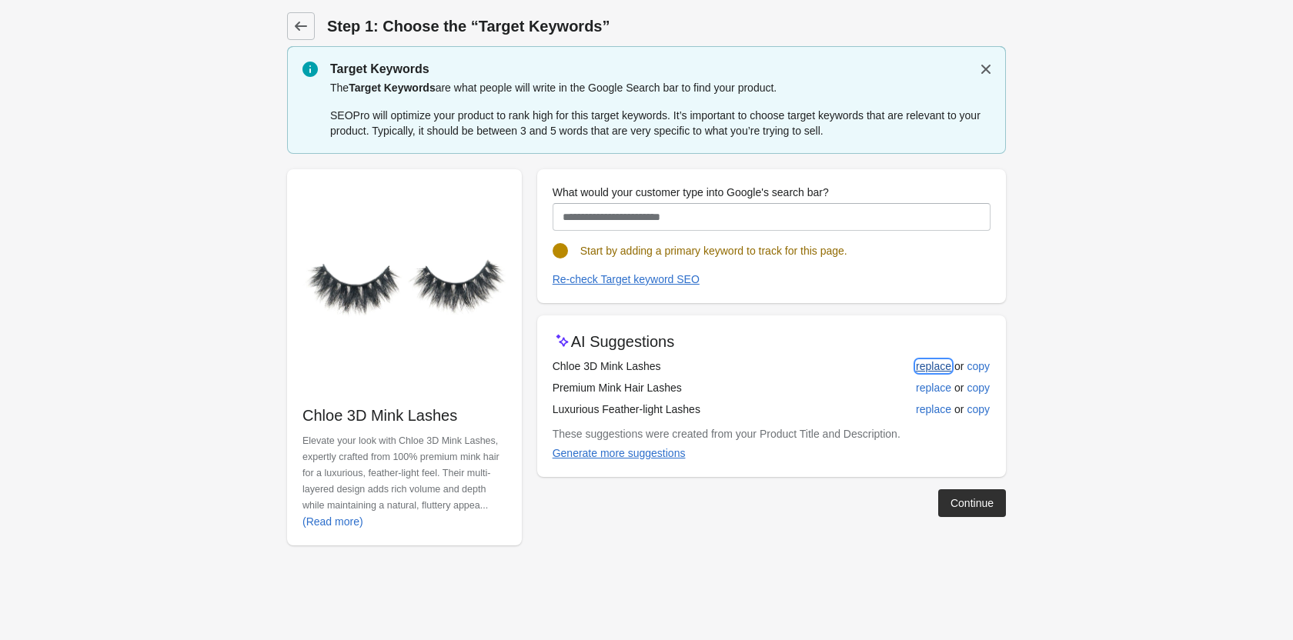
click at [932, 362] on div "replace" at bounding box center [933, 366] width 35 height 12
type input "**********"
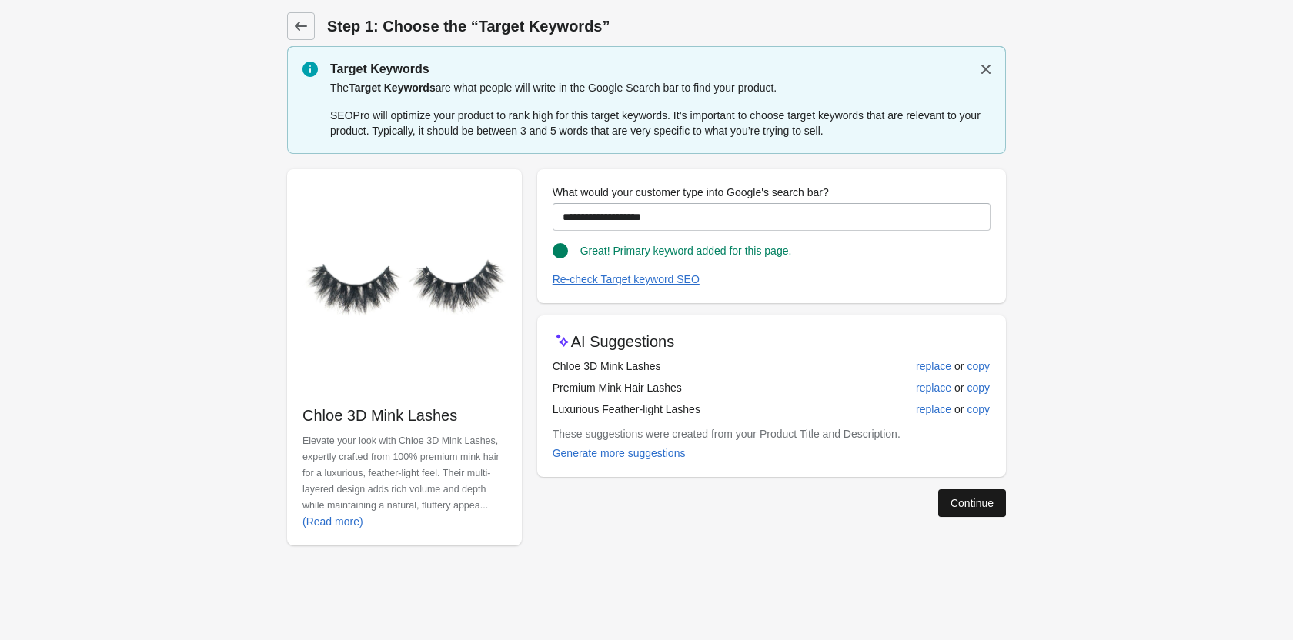
click at [956, 491] on button "Continue" at bounding box center [972, 503] width 68 height 28
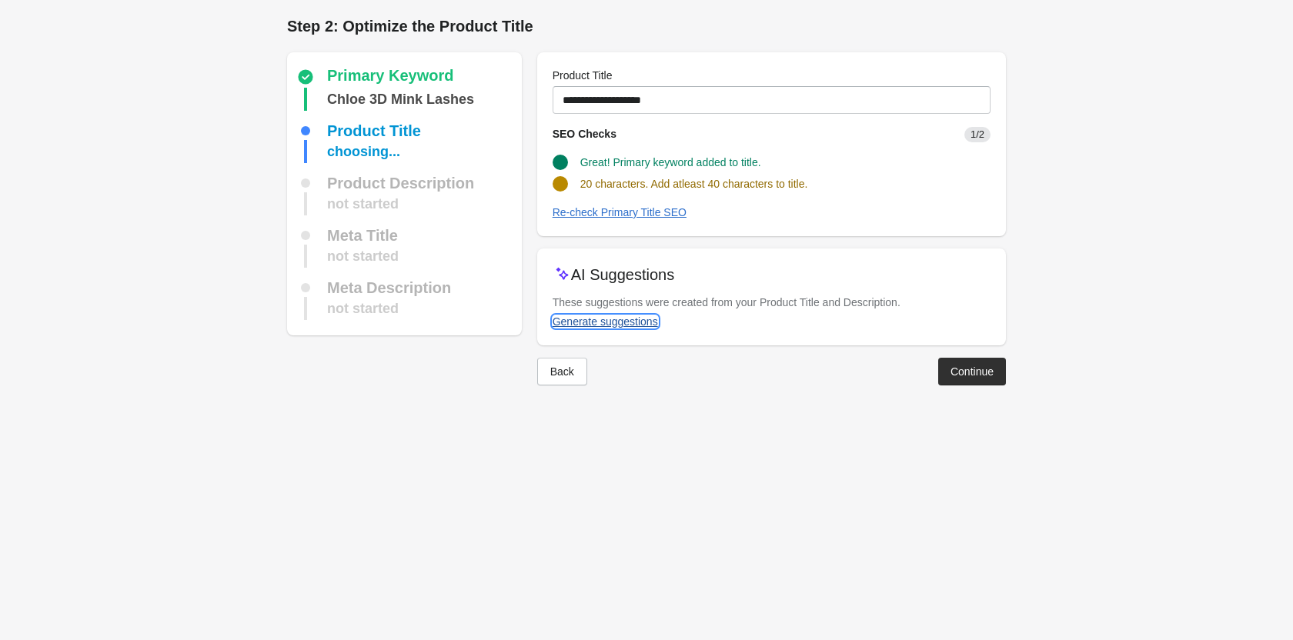
click at [568, 320] on div "Generate suggestions" at bounding box center [604, 321] width 105 height 12
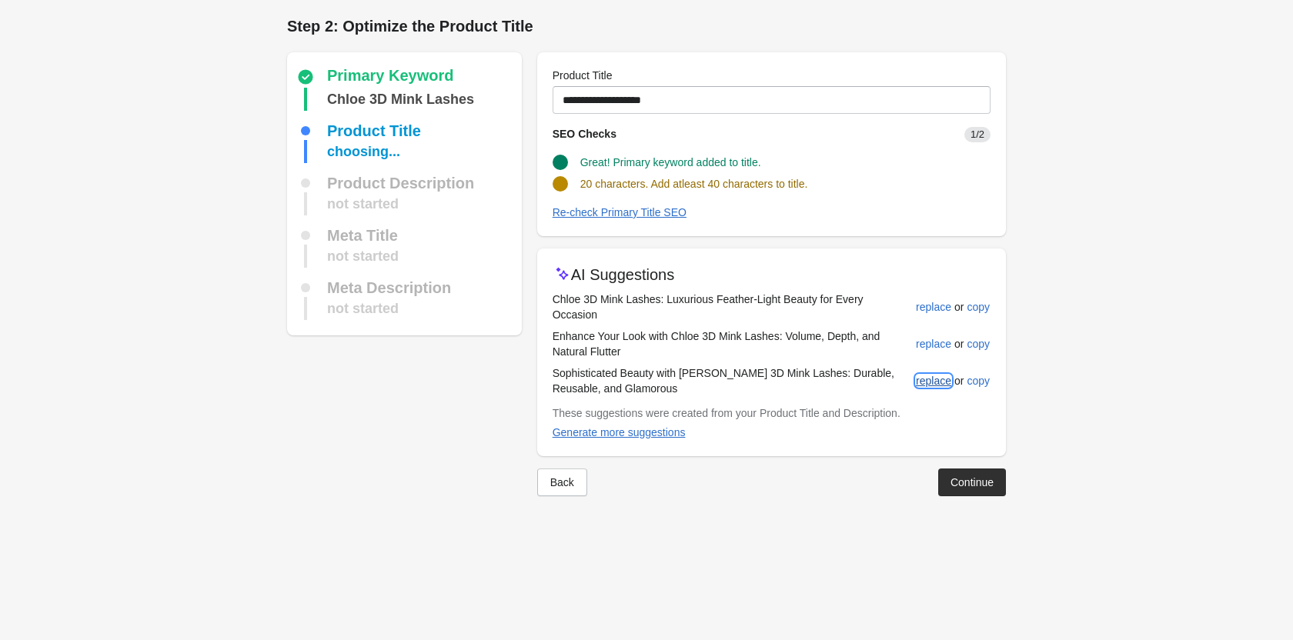
click at [929, 375] on div "replace" at bounding box center [933, 381] width 35 height 12
type input "**********"
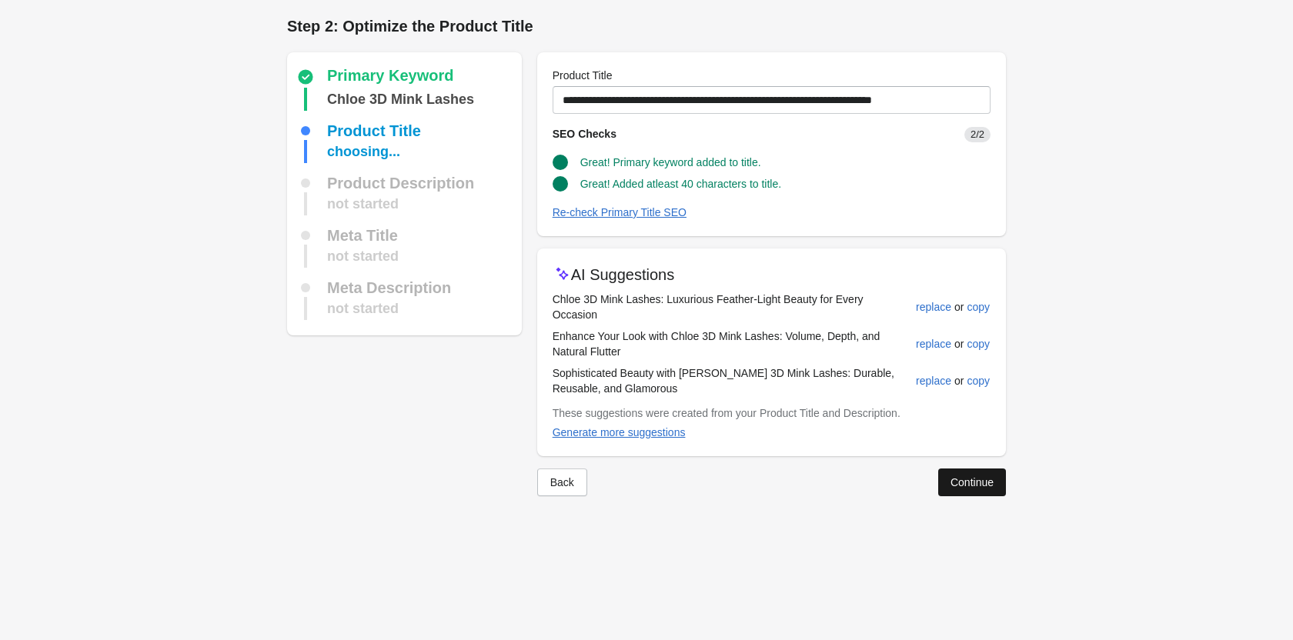
click at [966, 476] on div "Continue" at bounding box center [971, 482] width 43 height 12
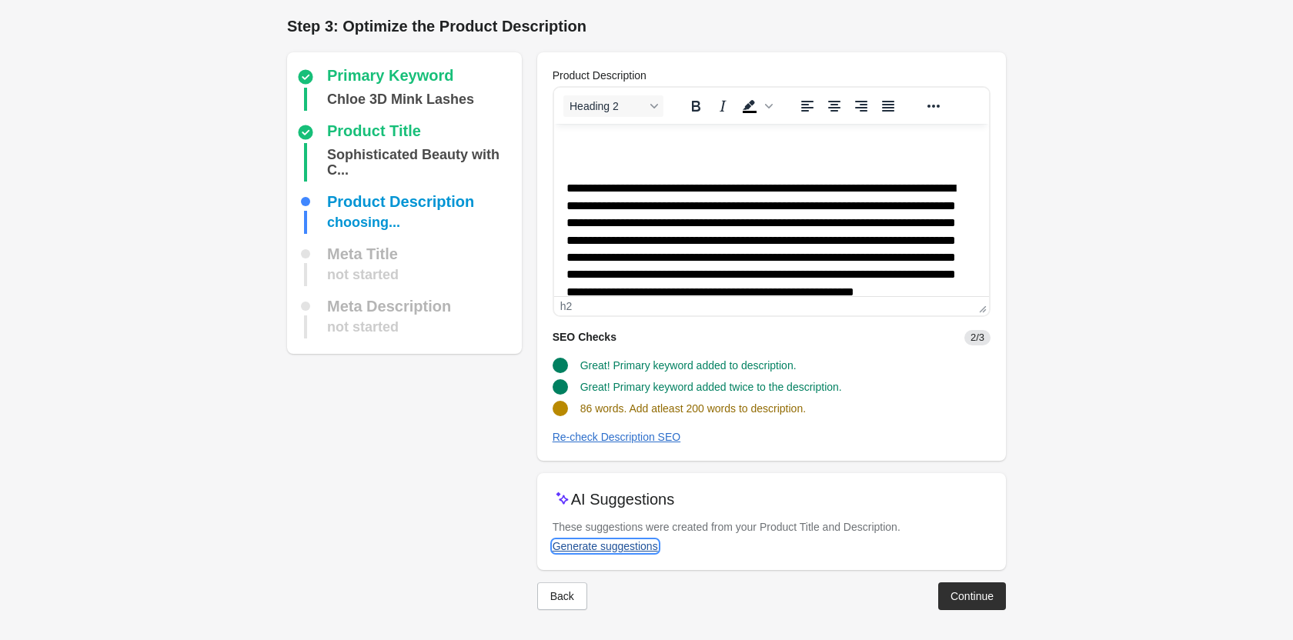
click at [591, 548] on div "Generate suggestions" at bounding box center [604, 546] width 105 height 12
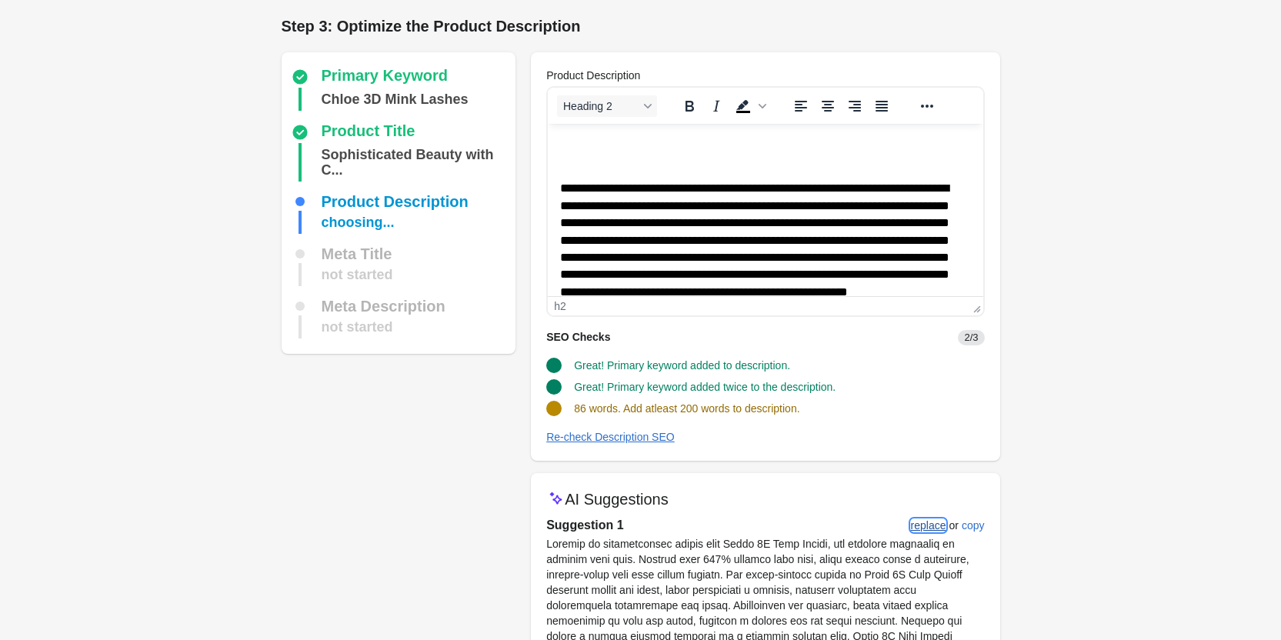
click at [919, 521] on div "replace" at bounding box center [928, 525] width 35 height 12
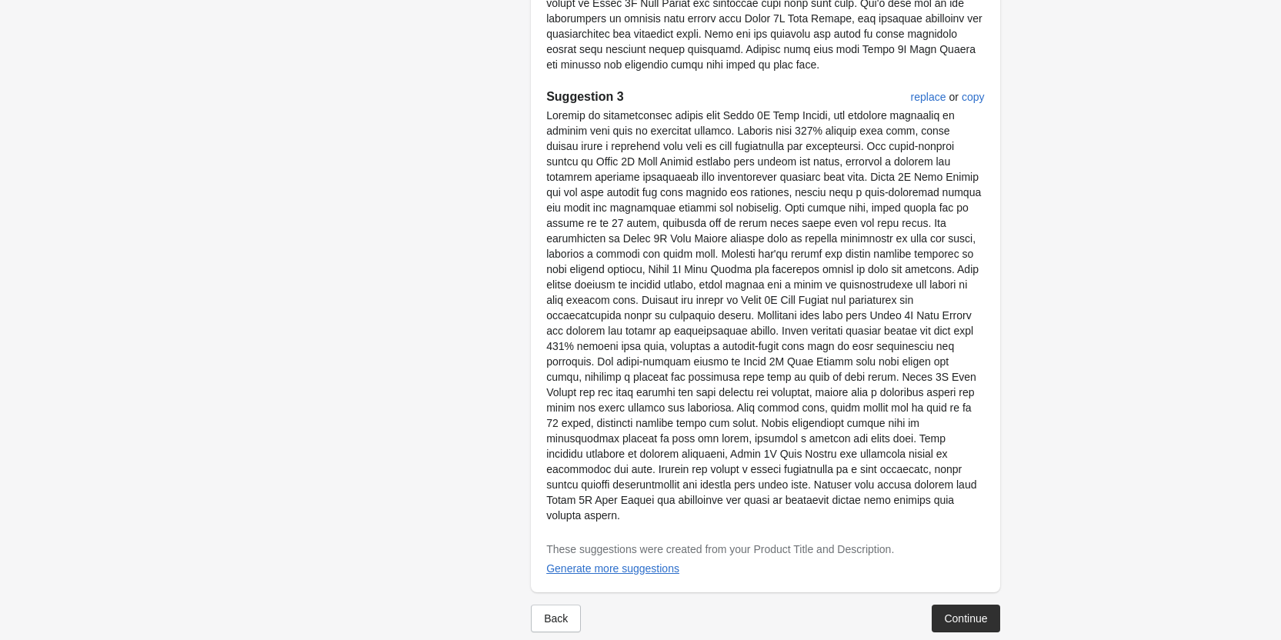
scroll to position [1029, 0]
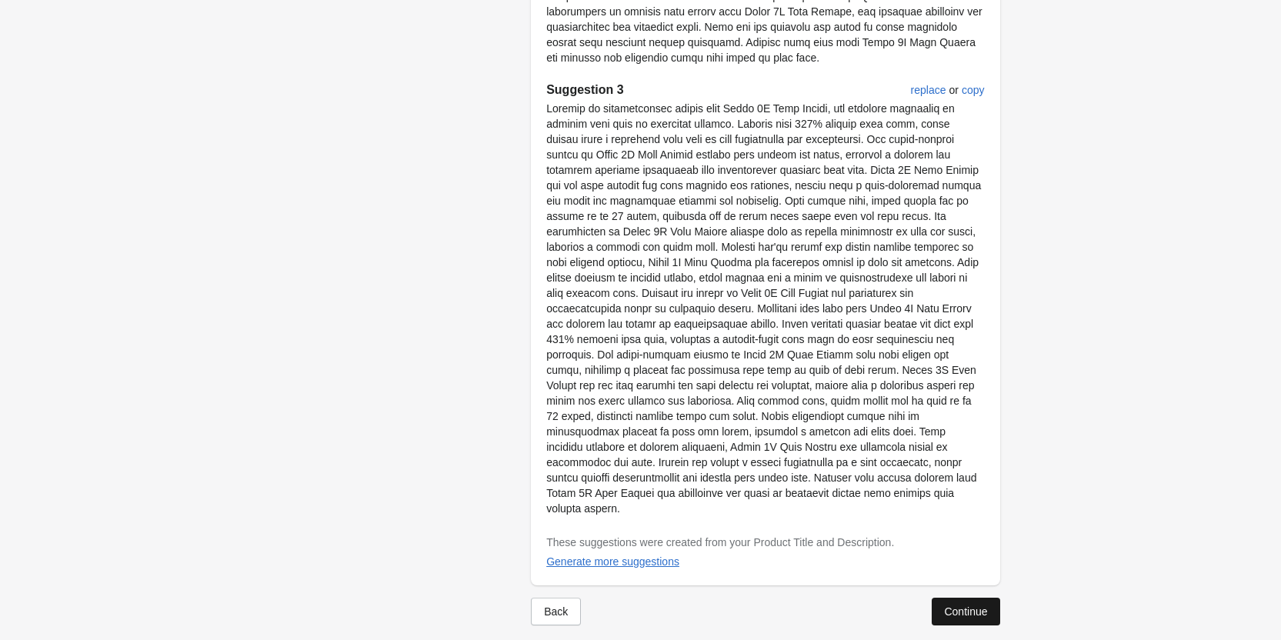
click at [955, 605] on div "Continue" at bounding box center [965, 611] width 43 height 12
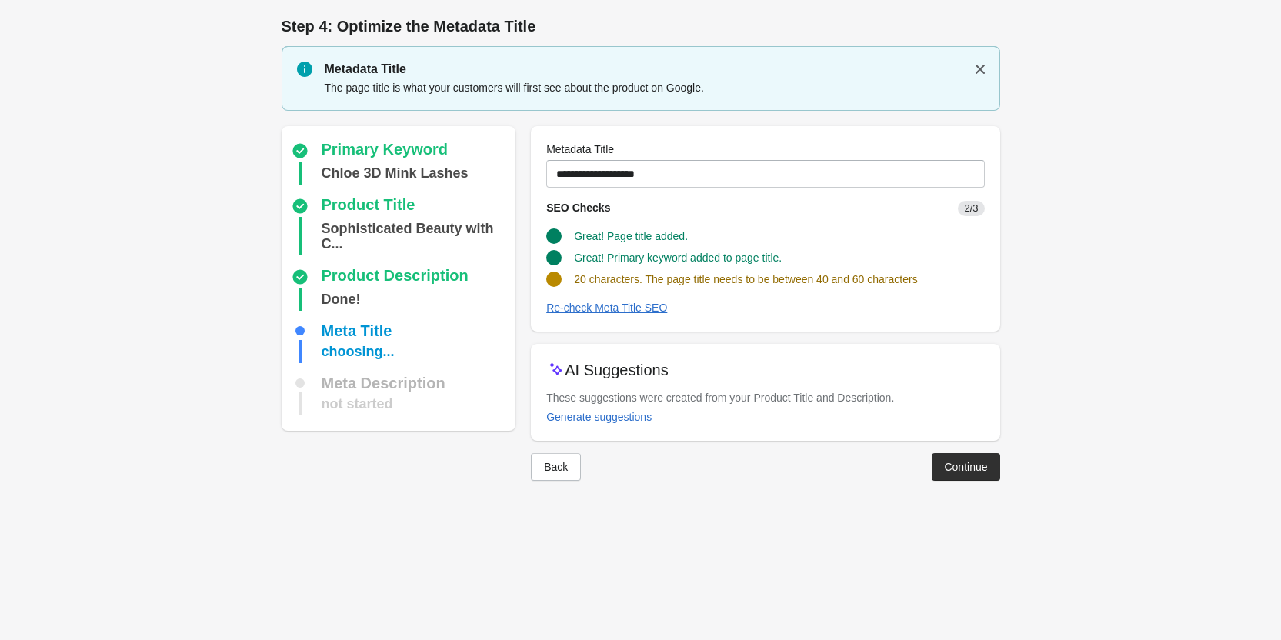
scroll to position [0, 0]
click at [605, 411] on div "Generate suggestions" at bounding box center [604, 417] width 105 height 12
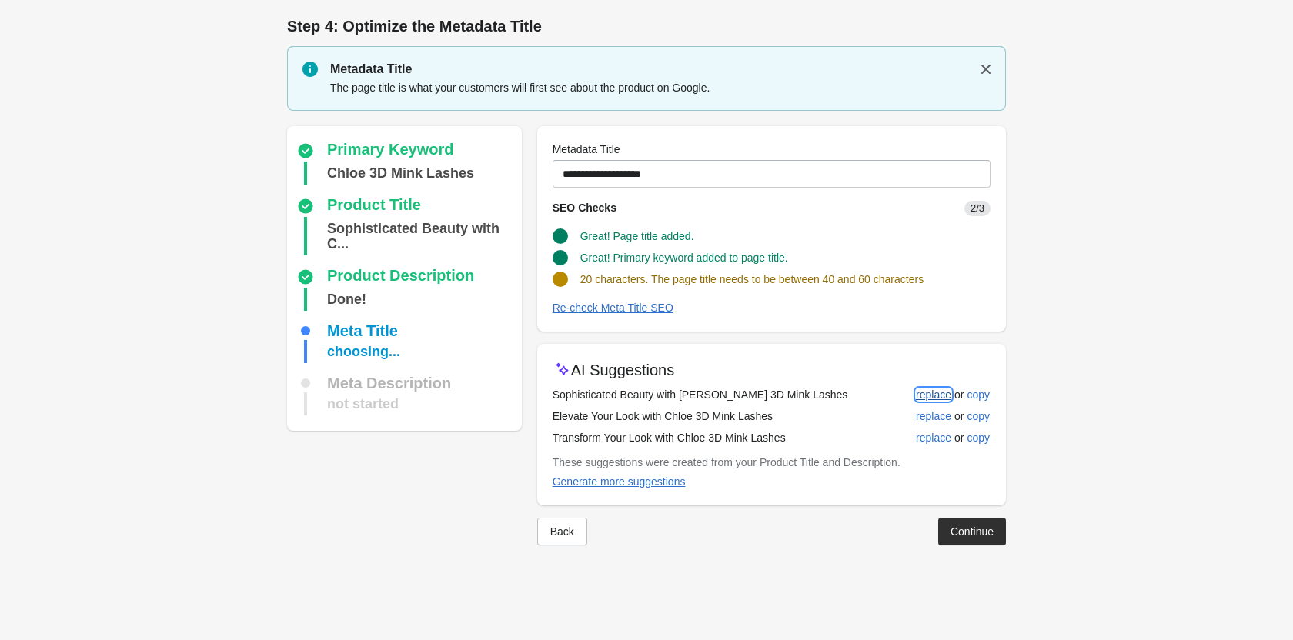
click at [943, 397] on div "replace" at bounding box center [933, 395] width 35 height 12
type input "**********"
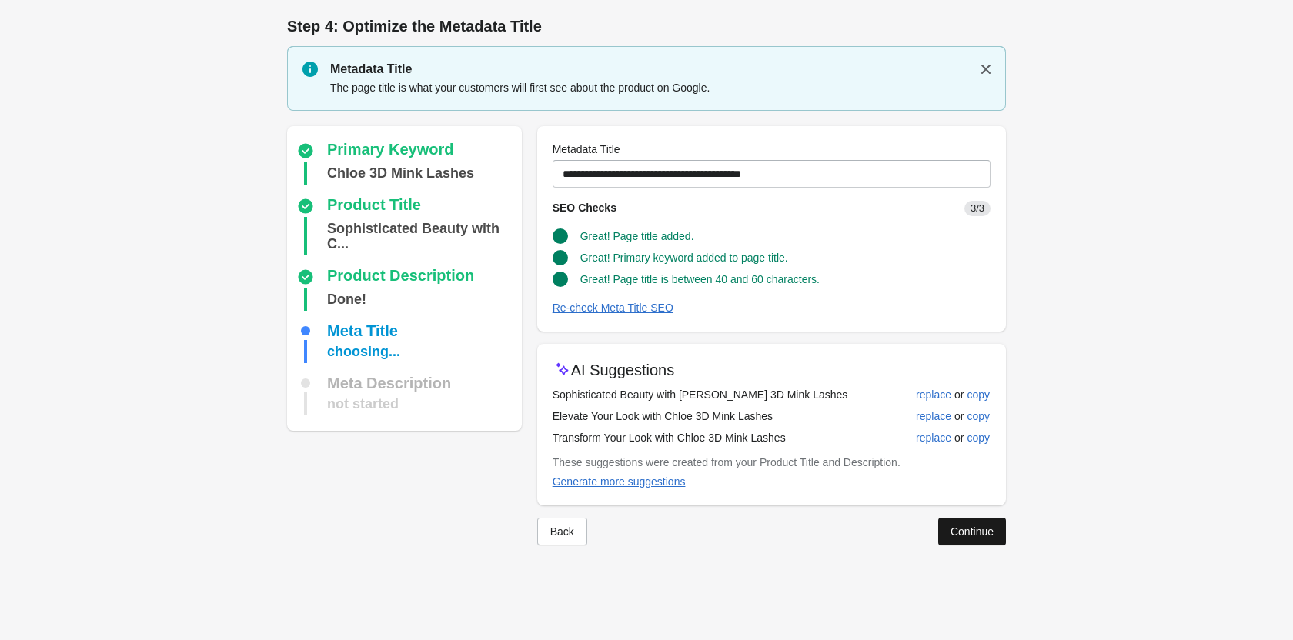
click at [963, 544] on button "Continue" at bounding box center [972, 532] width 68 height 28
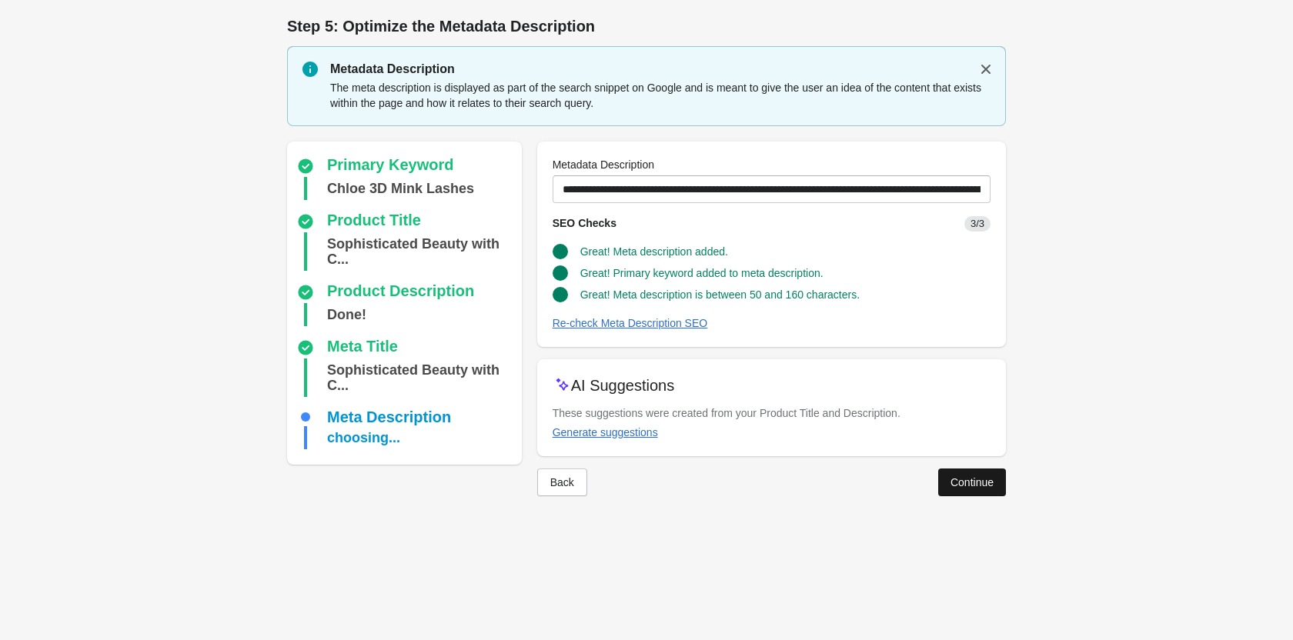
click at [982, 473] on button "Continue" at bounding box center [972, 483] width 68 height 28
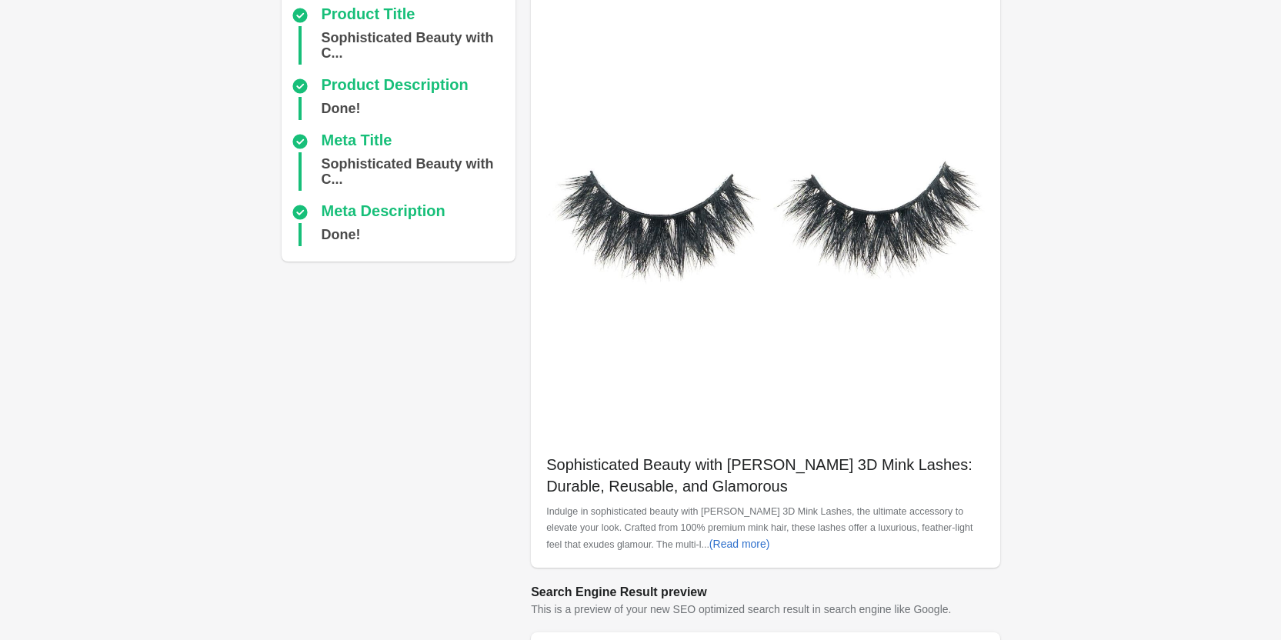
scroll to position [433, 0]
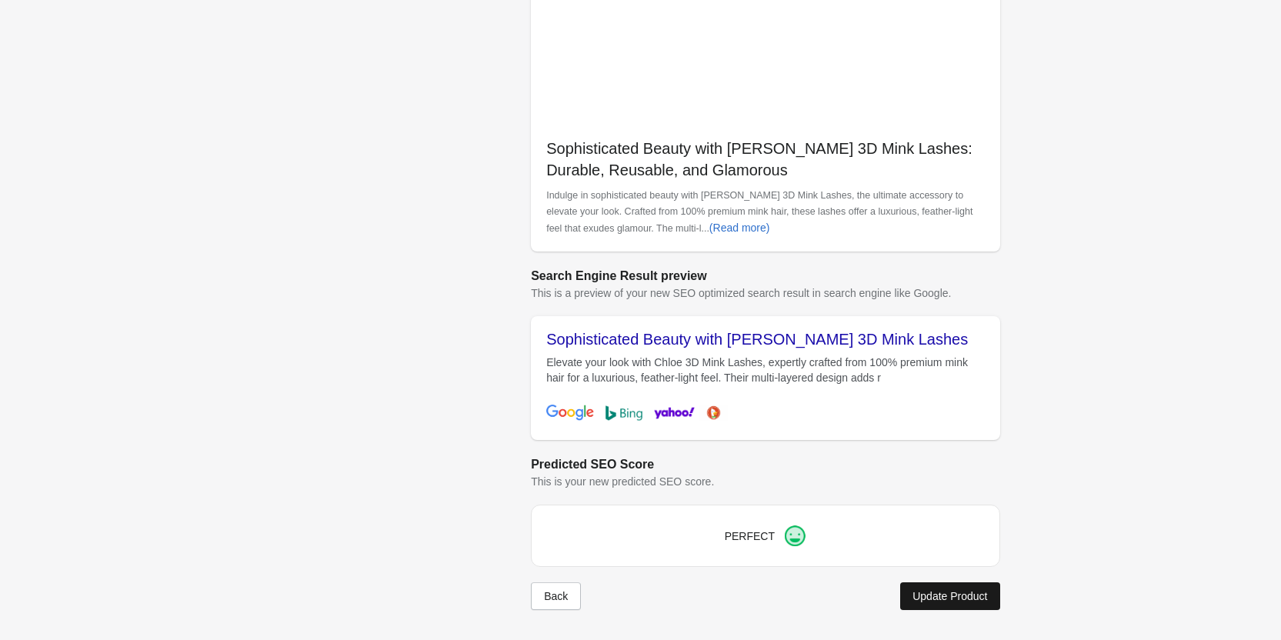
click at [970, 605] on button "Update Product" at bounding box center [949, 596] width 99 height 28
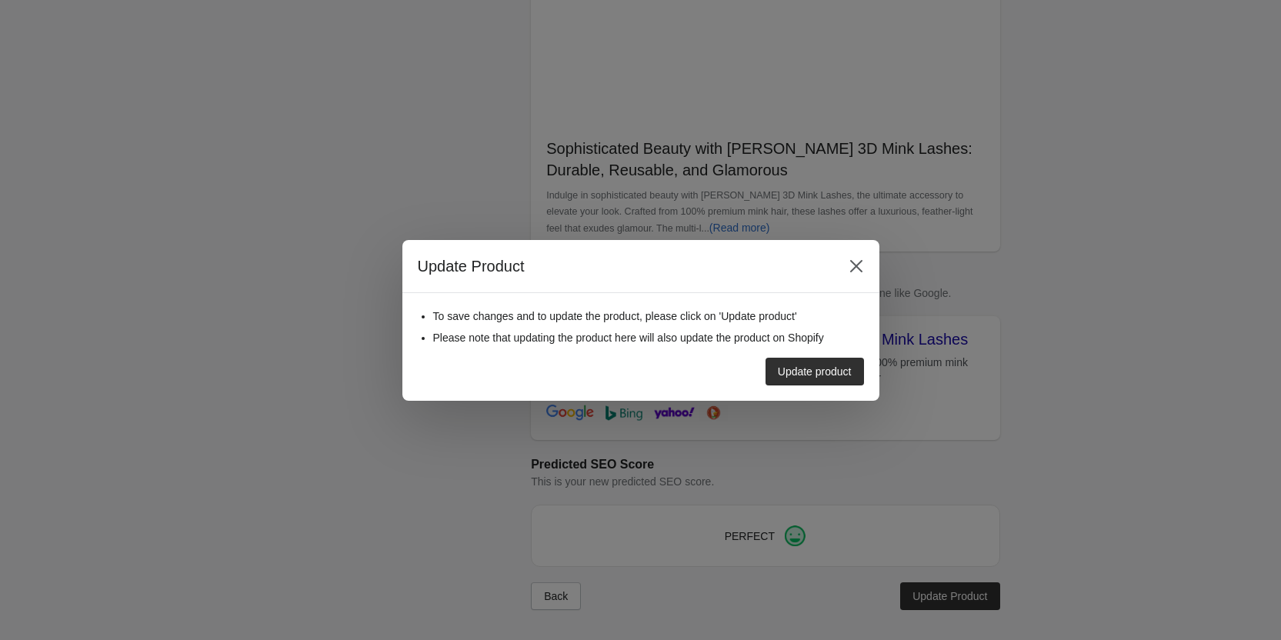
click at [785, 360] on button "Update product" at bounding box center [815, 372] width 98 height 28
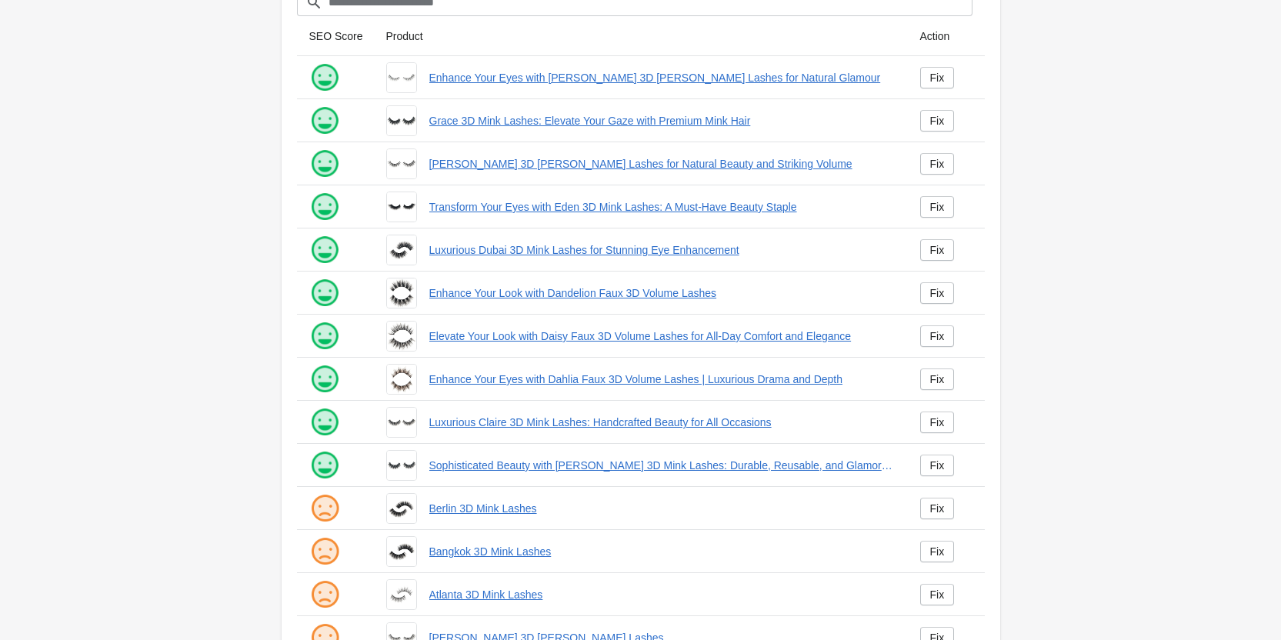
scroll to position [209, 0]
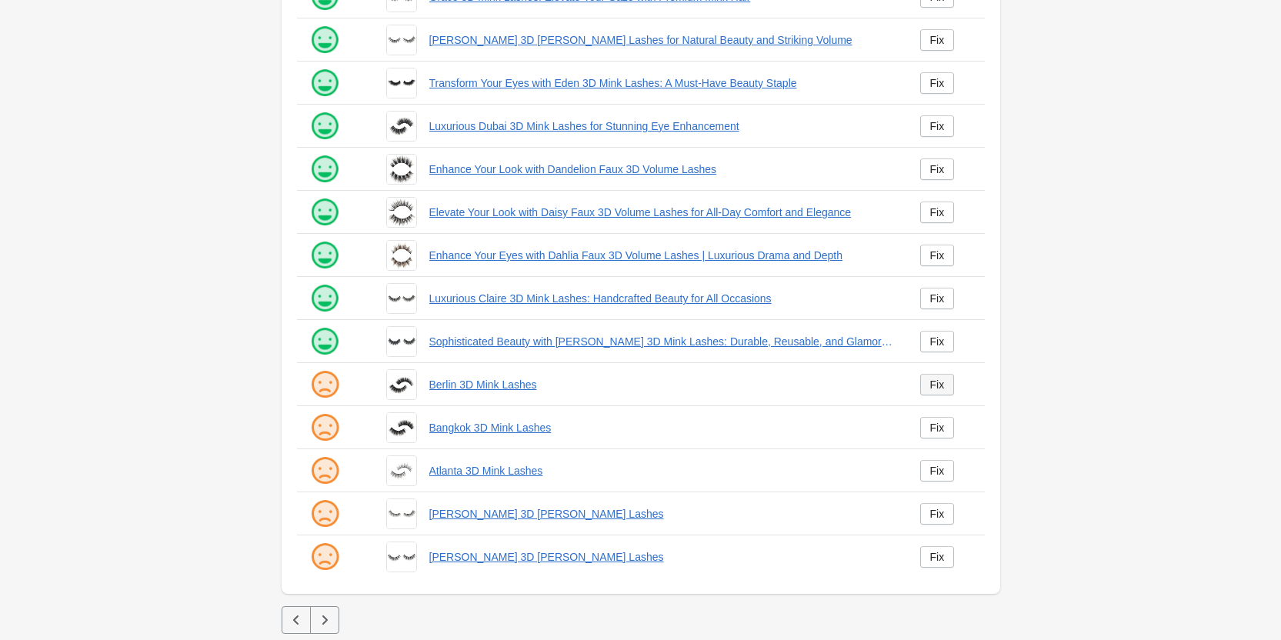
click at [936, 382] on div "Fix" at bounding box center [937, 385] width 15 height 12
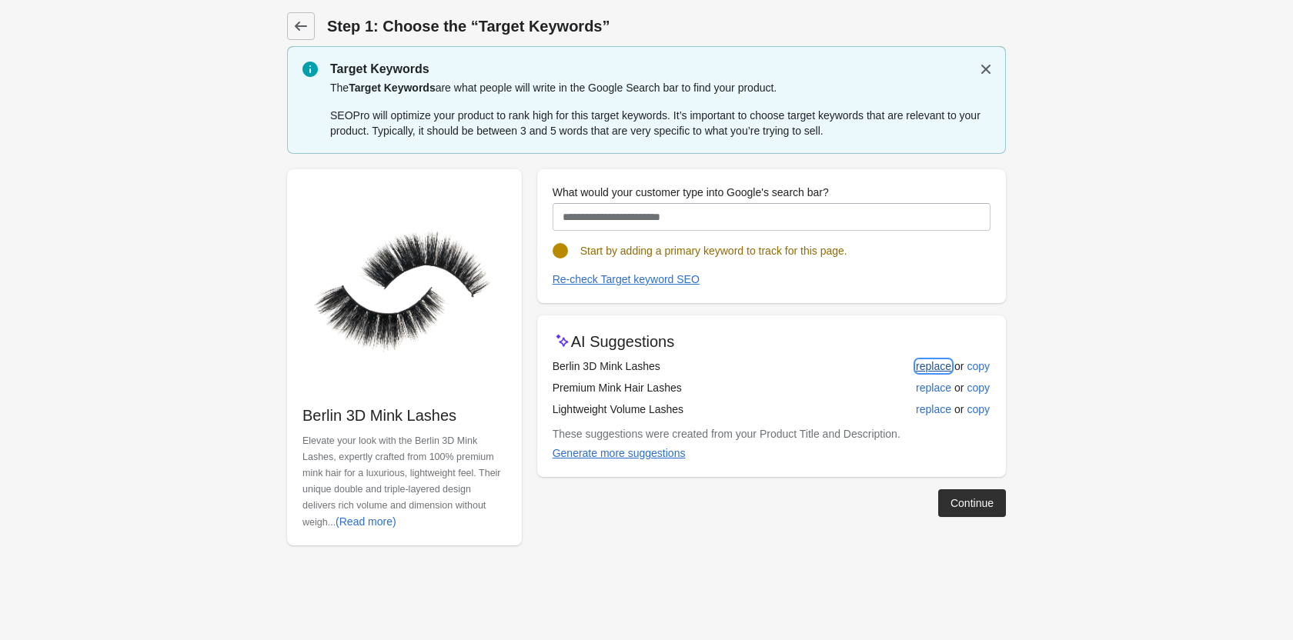
click at [941, 362] on div "replace" at bounding box center [933, 366] width 35 height 12
type input "**********"
click at [972, 509] on div "Continue" at bounding box center [971, 503] width 43 height 12
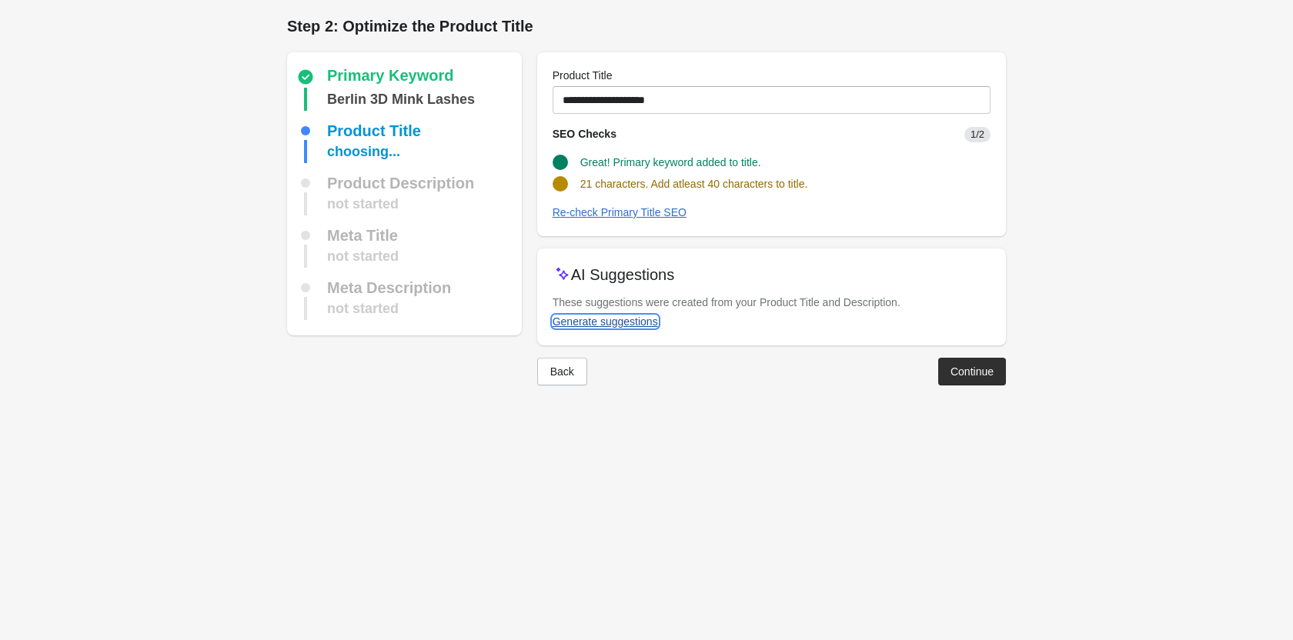
click at [611, 318] on div "Generate suggestions" at bounding box center [604, 321] width 105 height 12
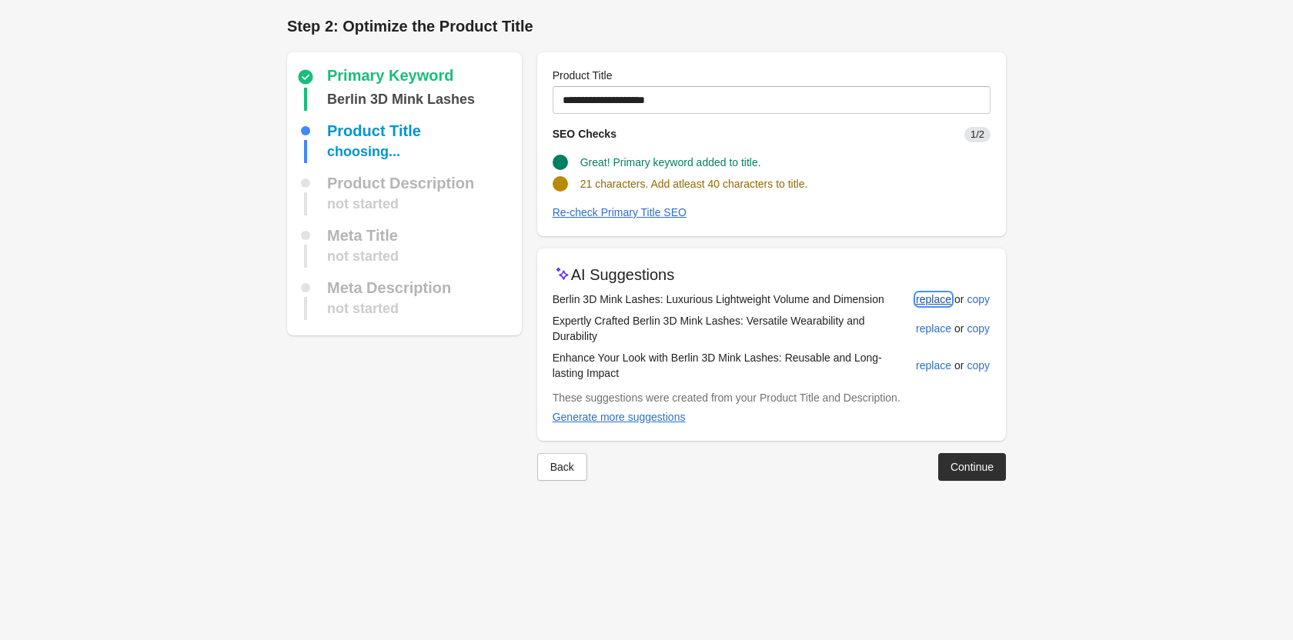
click at [940, 301] on div "replace" at bounding box center [933, 299] width 35 height 12
type input "**********"
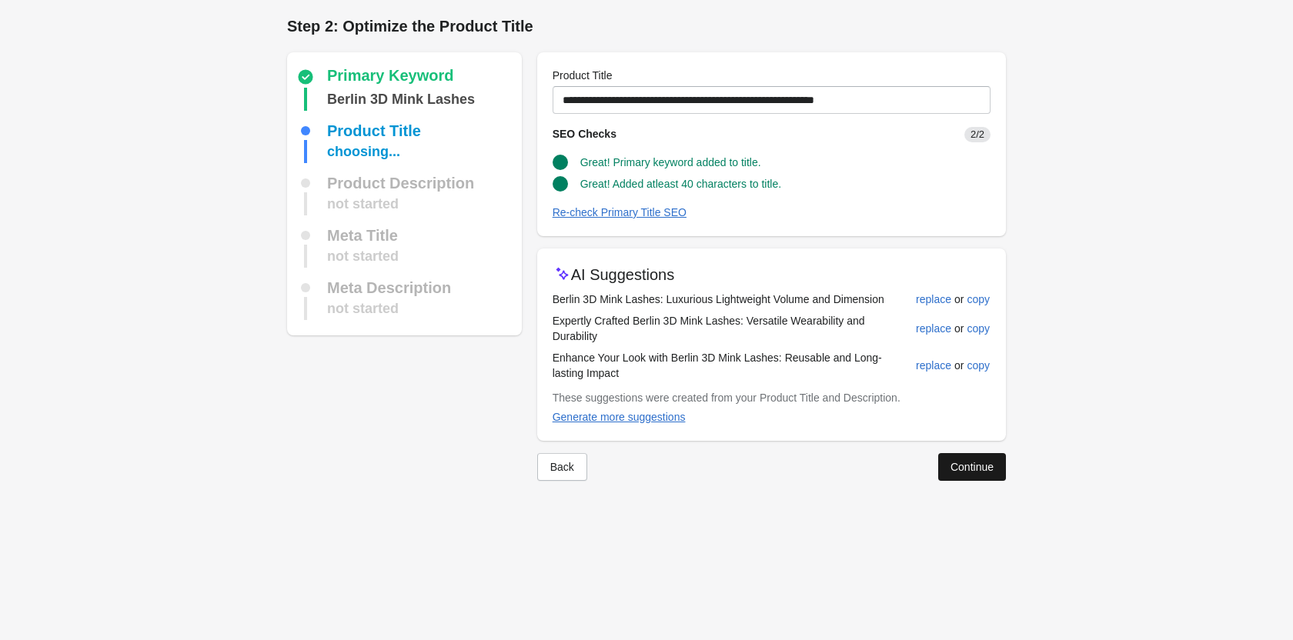
click at [962, 461] on div "Continue" at bounding box center [971, 467] width 43 height 12
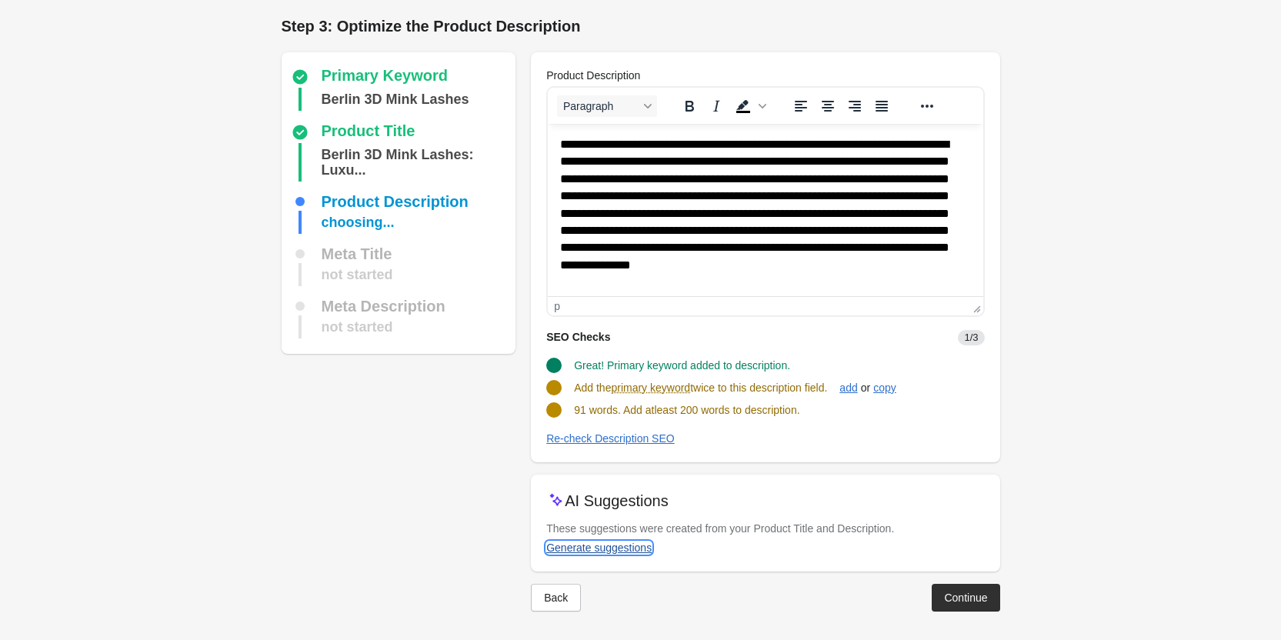
click at [619, 549] on div "Generate suggestions" at bounding box center [598, 548] width 105 height 12
click at [845, 388] on button "add" at bounding box center [848, 388] width 30 height 28
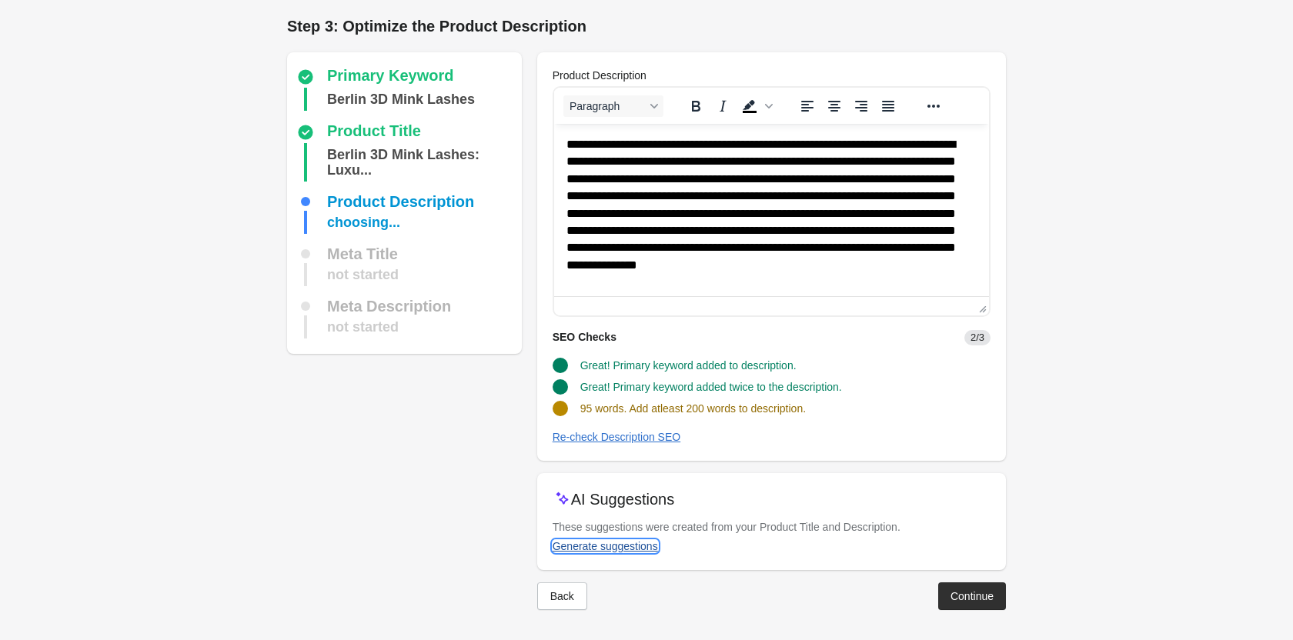
click at [609, 540] on div "Generate suggestions" at bounding box center [604, 546] width 105 height 12
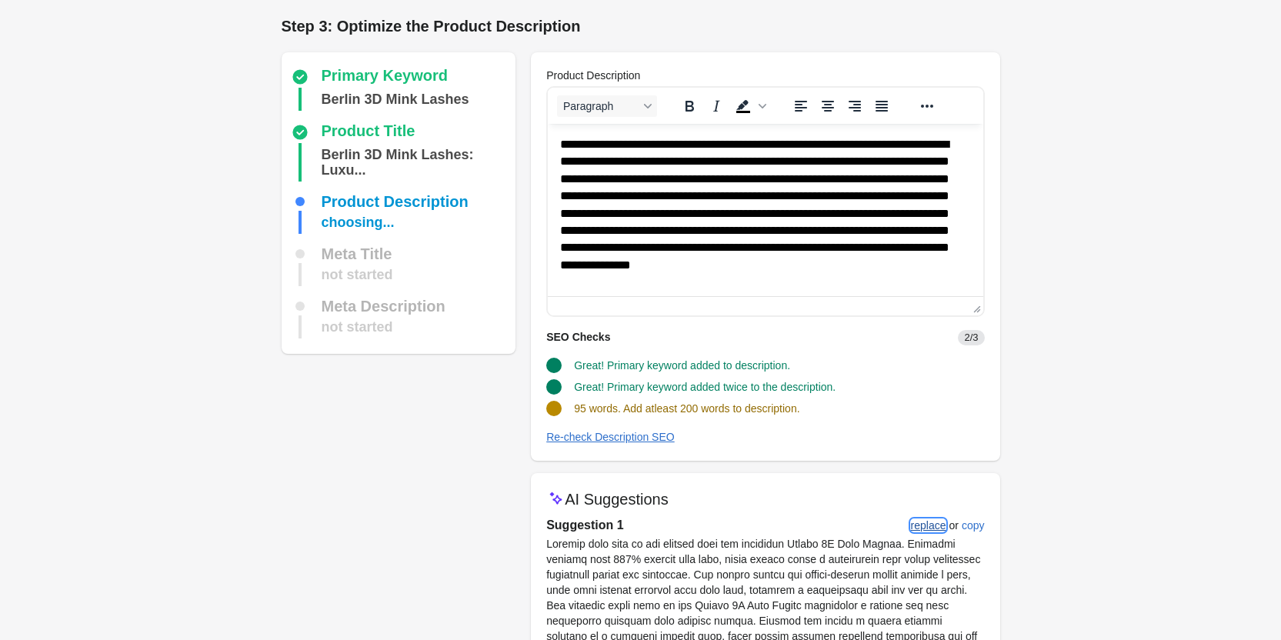
click at [912, 529] on div "replace" at bounding box center [928, 525] width 35 height 12
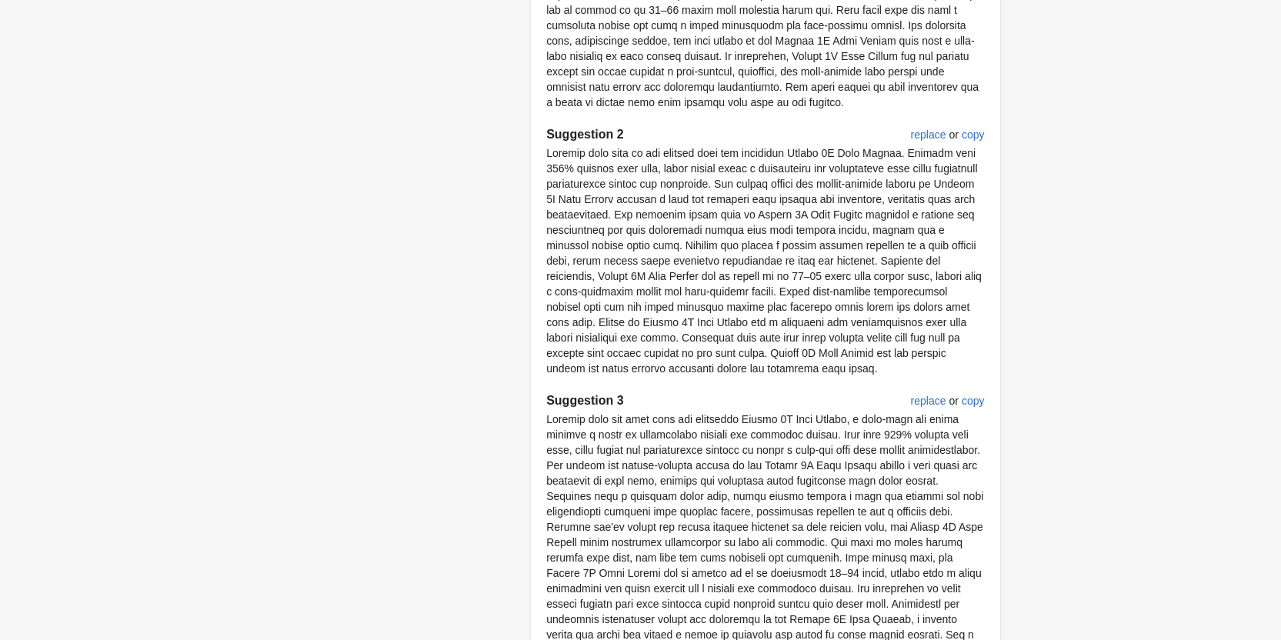
scroll to position [1751, 0]
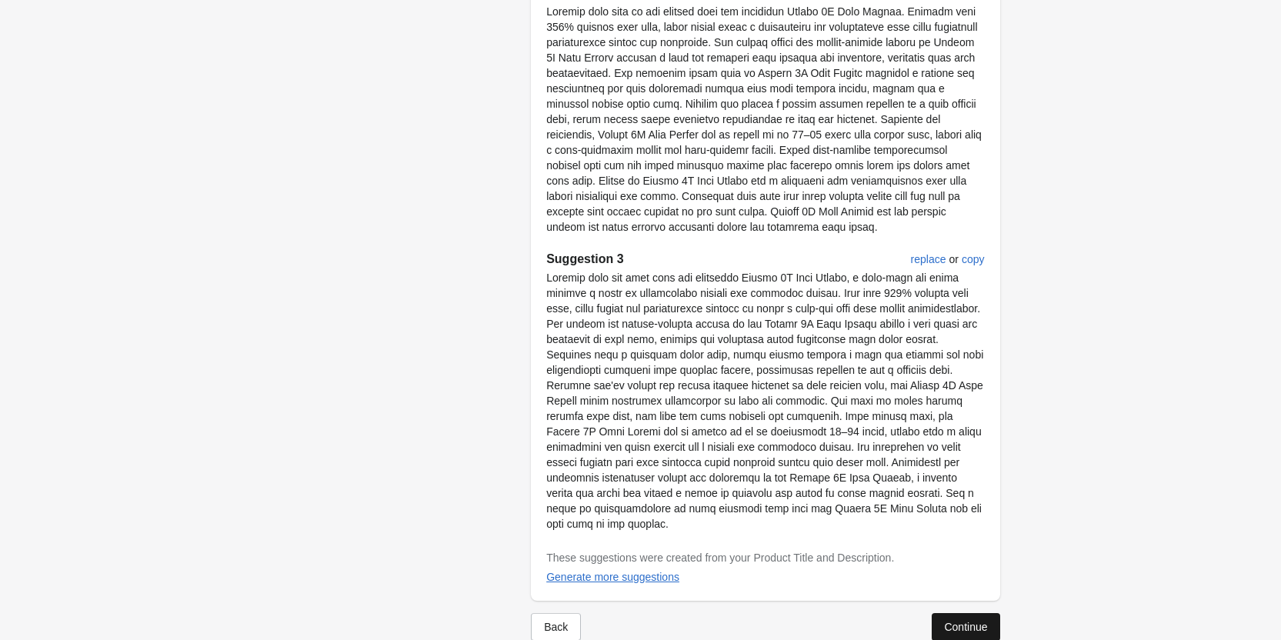
click at [980, 613] on button "Continue" at bounding box center [966, 627] width 68 height 28
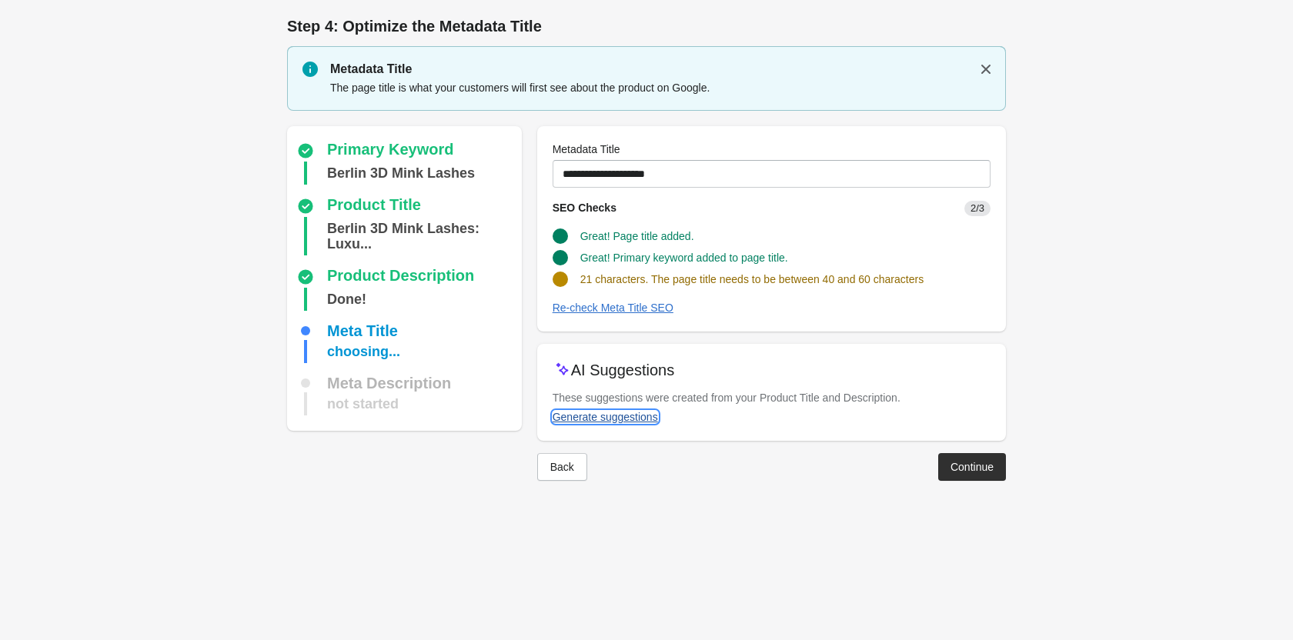
click at [602, 419] on div "Generate suggestions" at bounding box center [604, 417] width 105 height 12
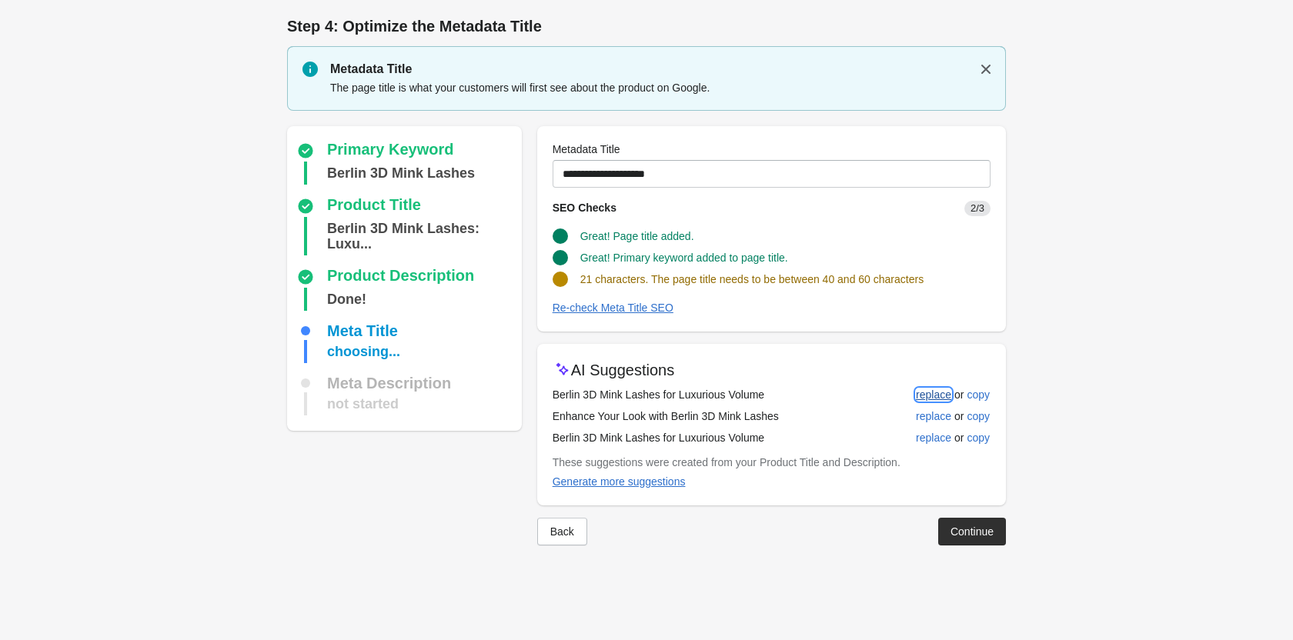
click at [930, 395] on div "replace" at bounding box center [933, 395] width 35 height 12
type input "**********"
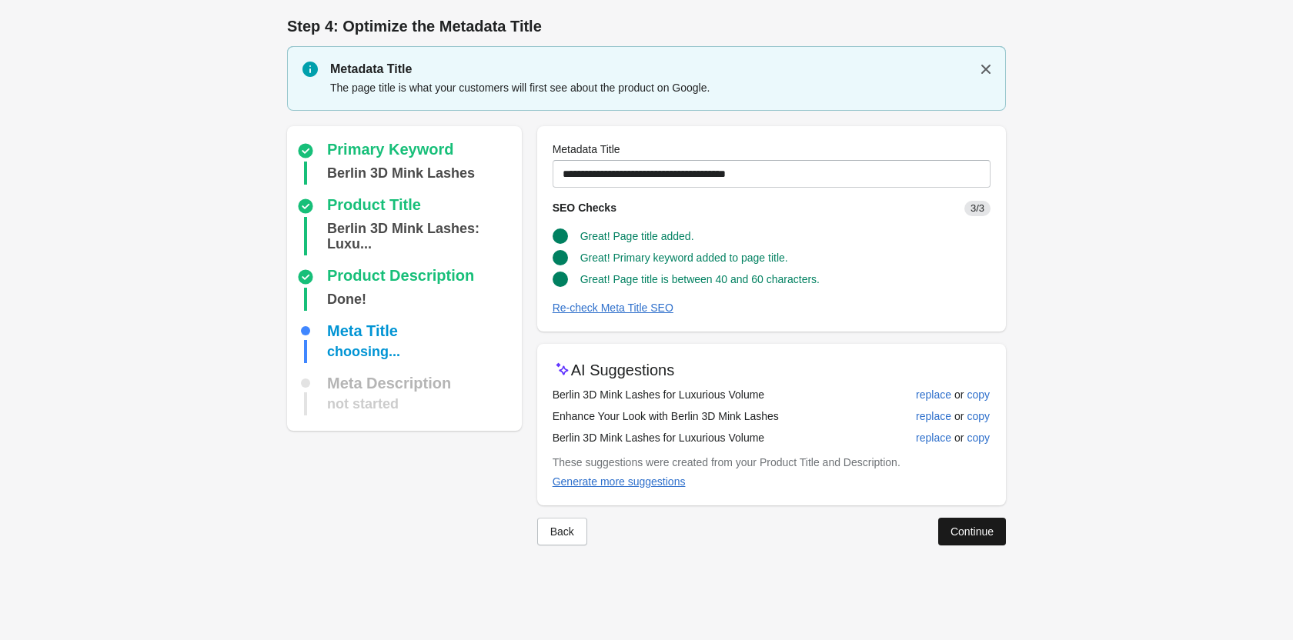
click at [984, 528] on div "Continue" at bounding box center [971, 531] width 43 height 12
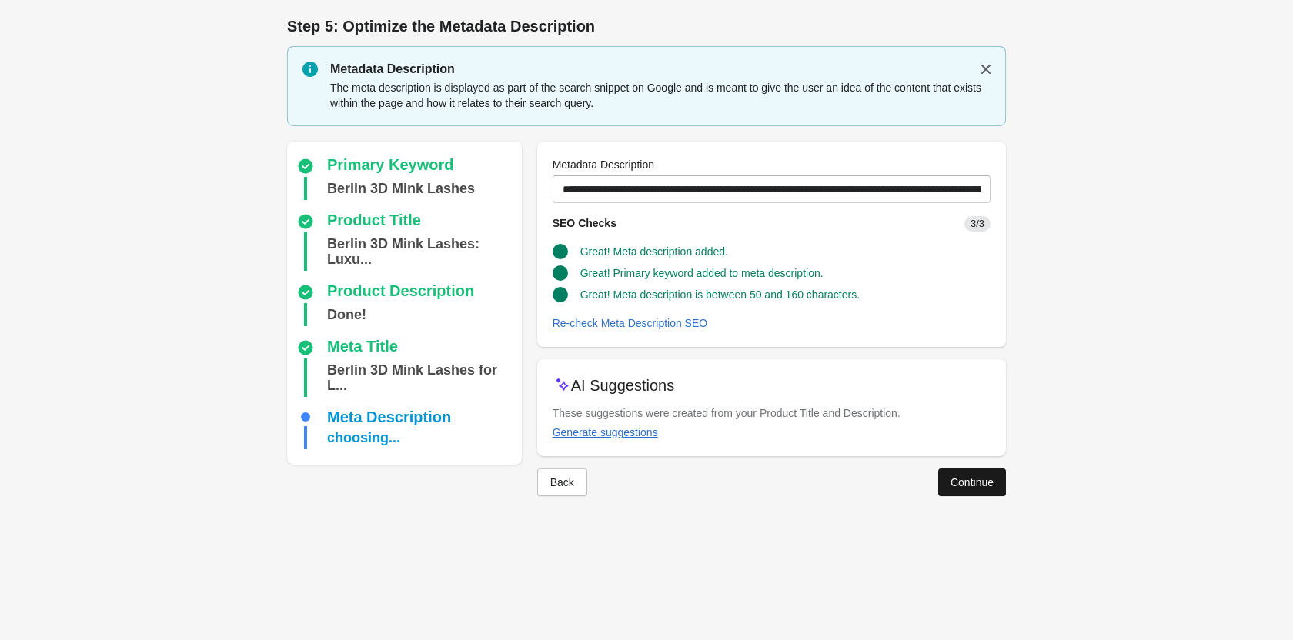
click at [956, 473] on button "Continue" at bounding box center [972, 483] width 68 height 28
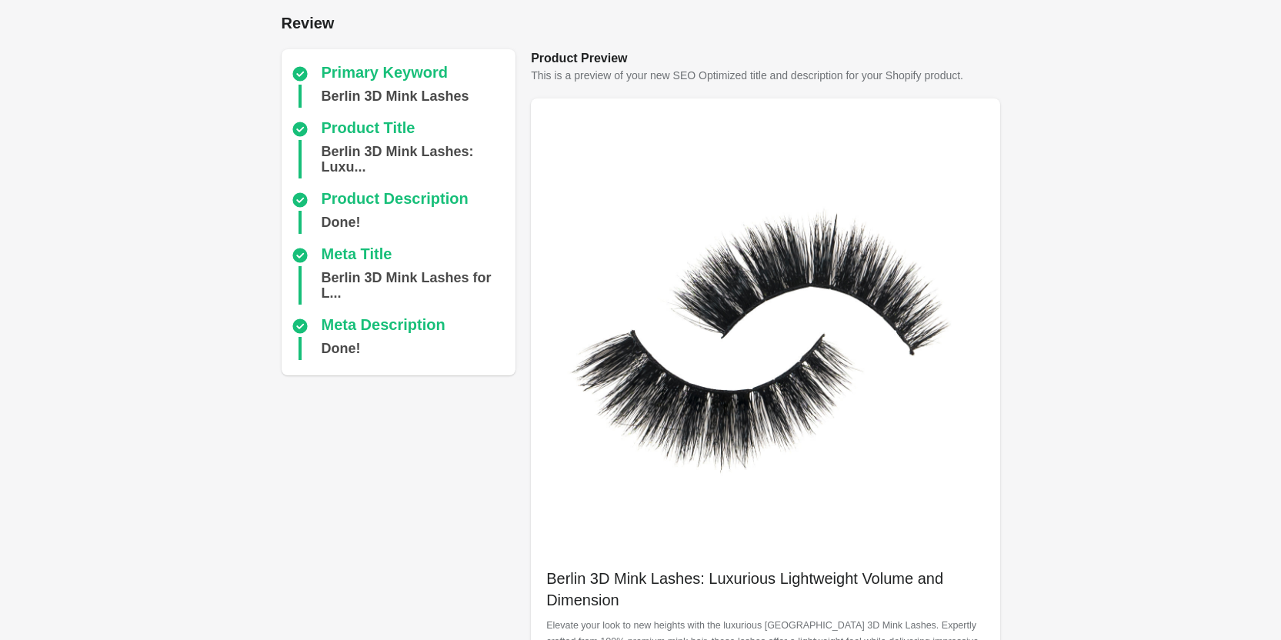
scroll to position [433, 0]
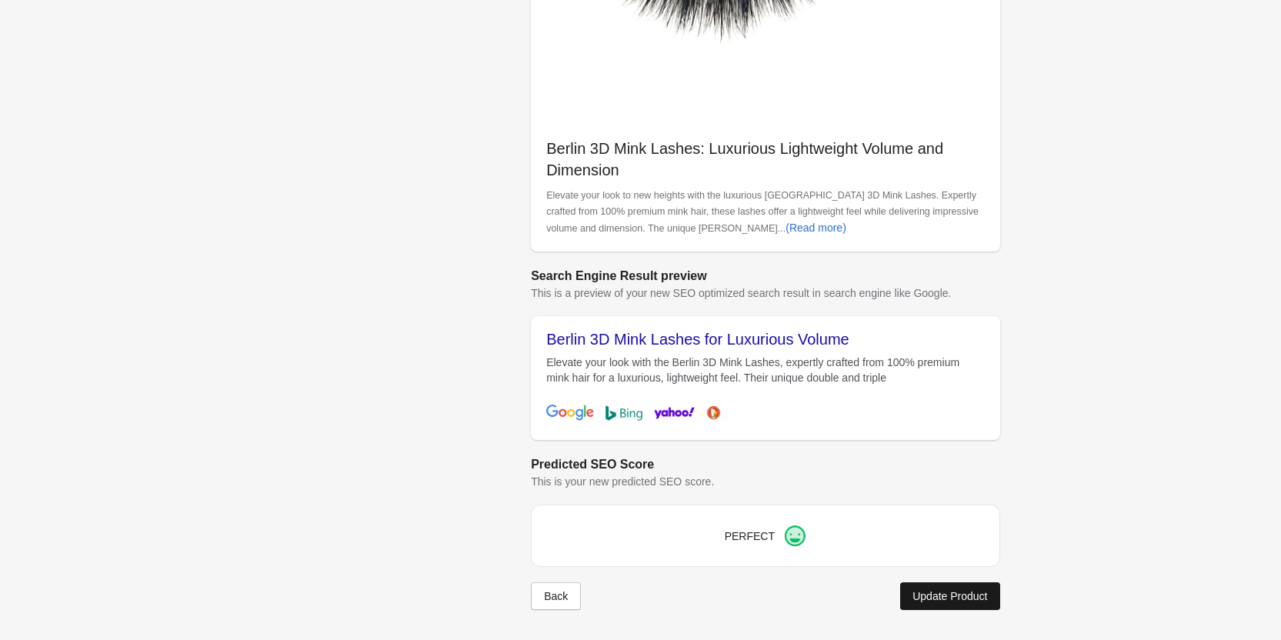
click at [934, 593] on div "Update Product" at bounding box center [949, 596] width 75 height 12
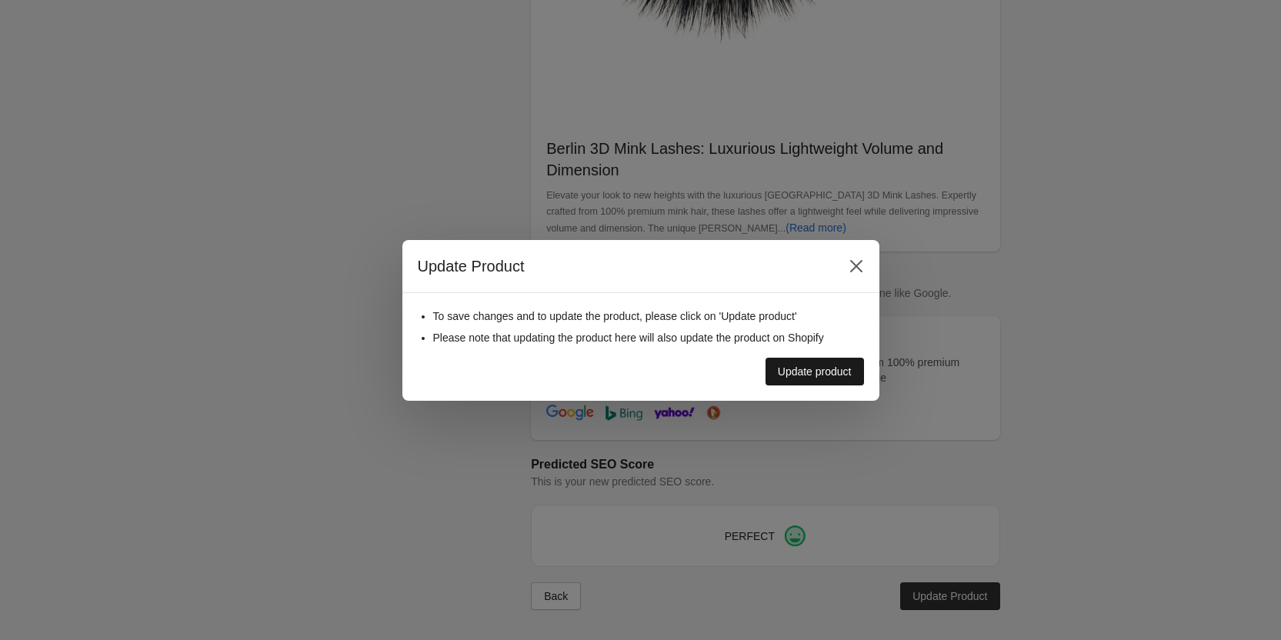
click at [798, 379] on button "Update product" at bounding box center [815, 372] width 98 height 28
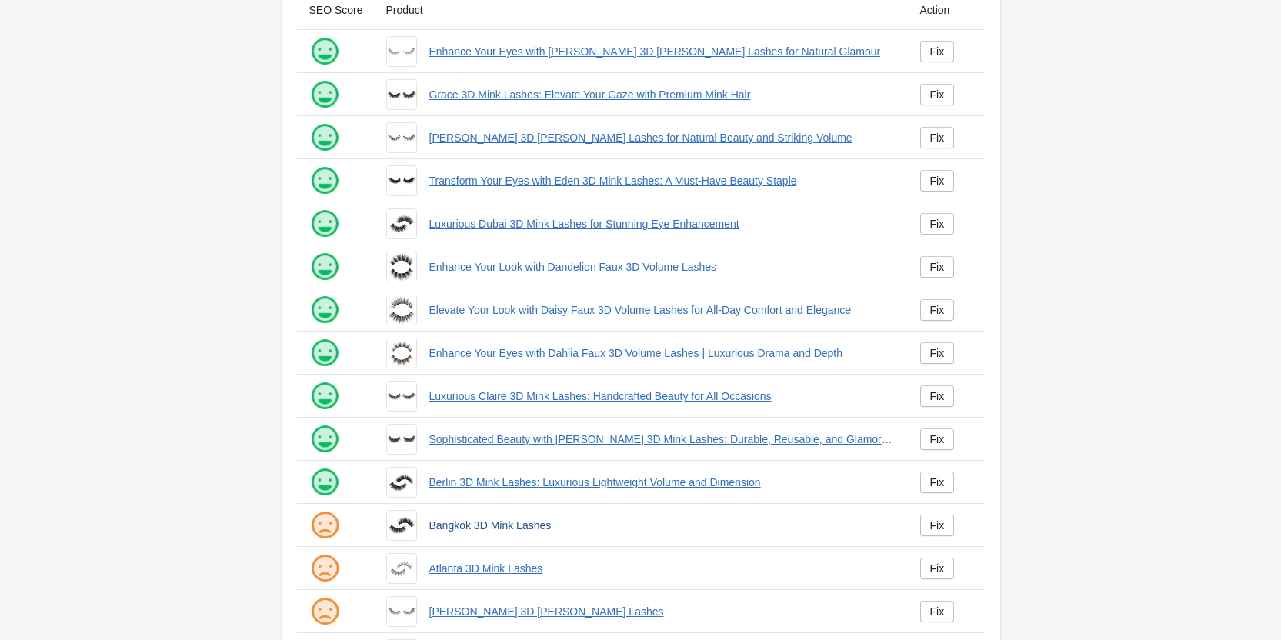
scroll to position [209, 0]
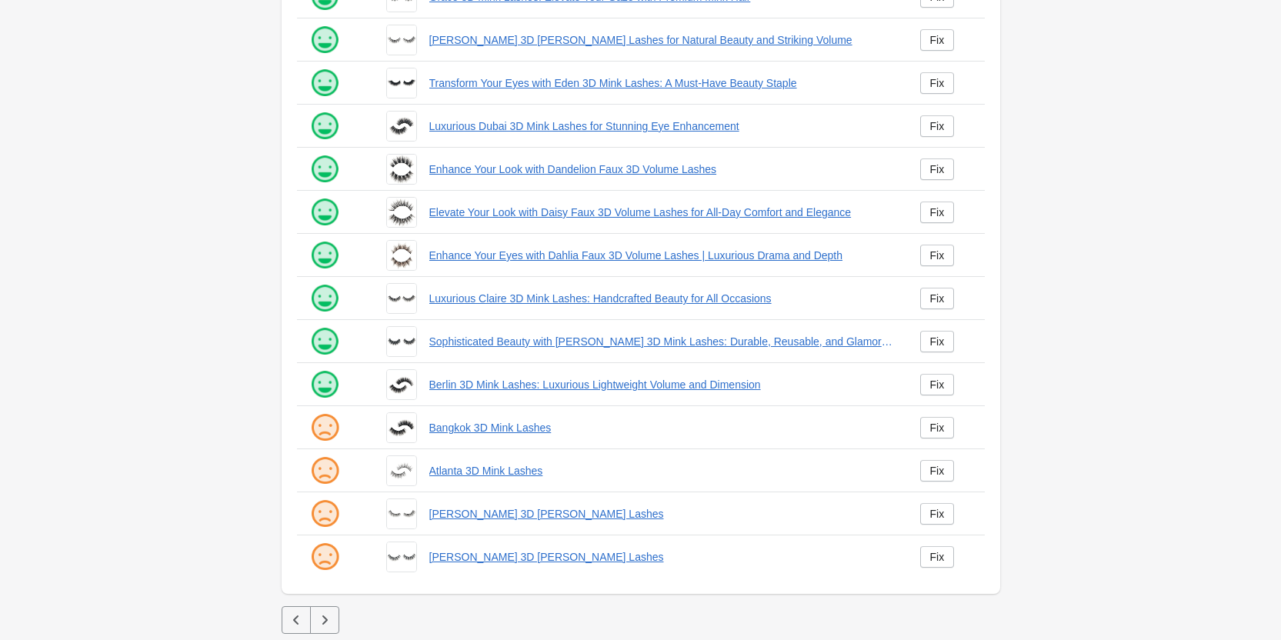
click at [911, 407] on td "Fix" at bounding box center [946, 427] width 77 height 43
click at [937, 424] on div "Fix" at bounding box center [937, 428] width 15 height 12
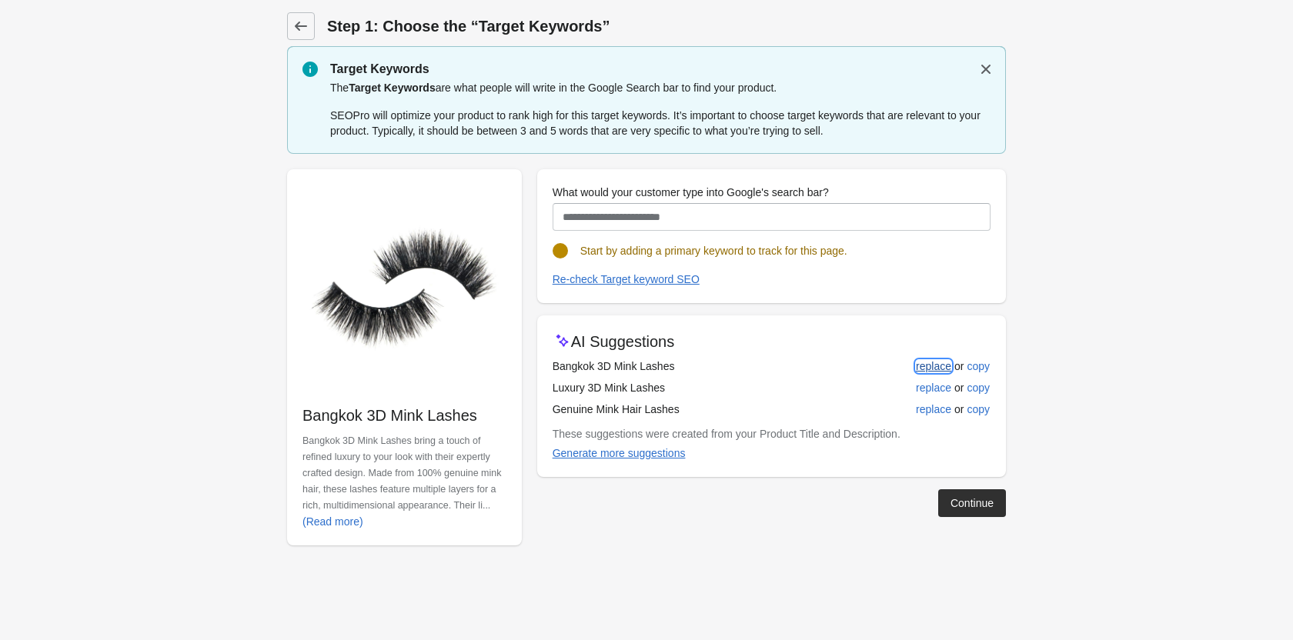
click at [948, 369] on div "replace" at bounding box center [933, 366] width 35 height 12
type input "**********"
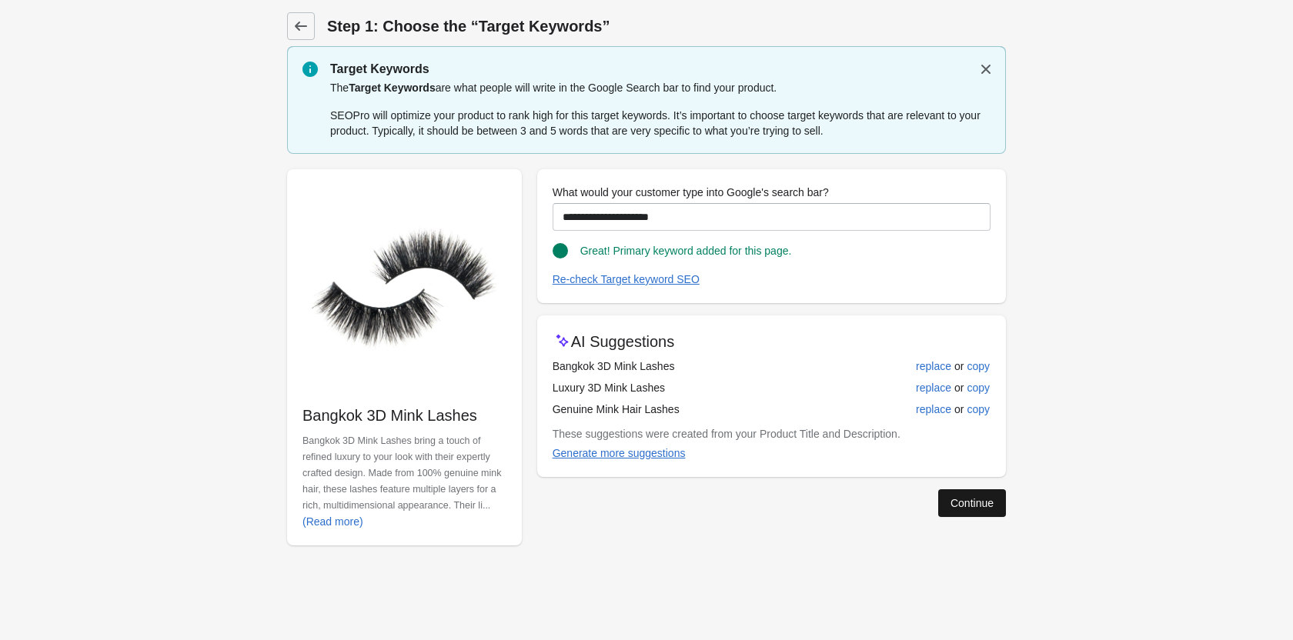
click at [980, 505] on div "Continue" at bounding box center [971, 503] width 43 height 12
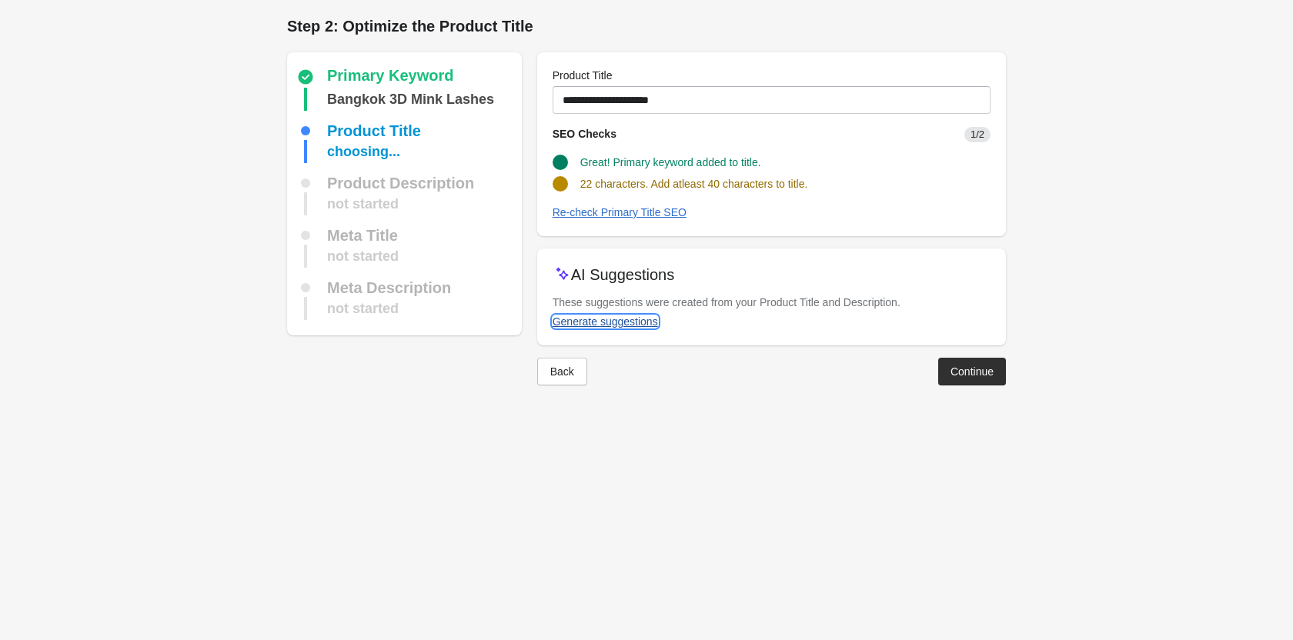
click at [621, 325] on div "Generate suggestions" at bounding box center [604, 321] width 105 height 12
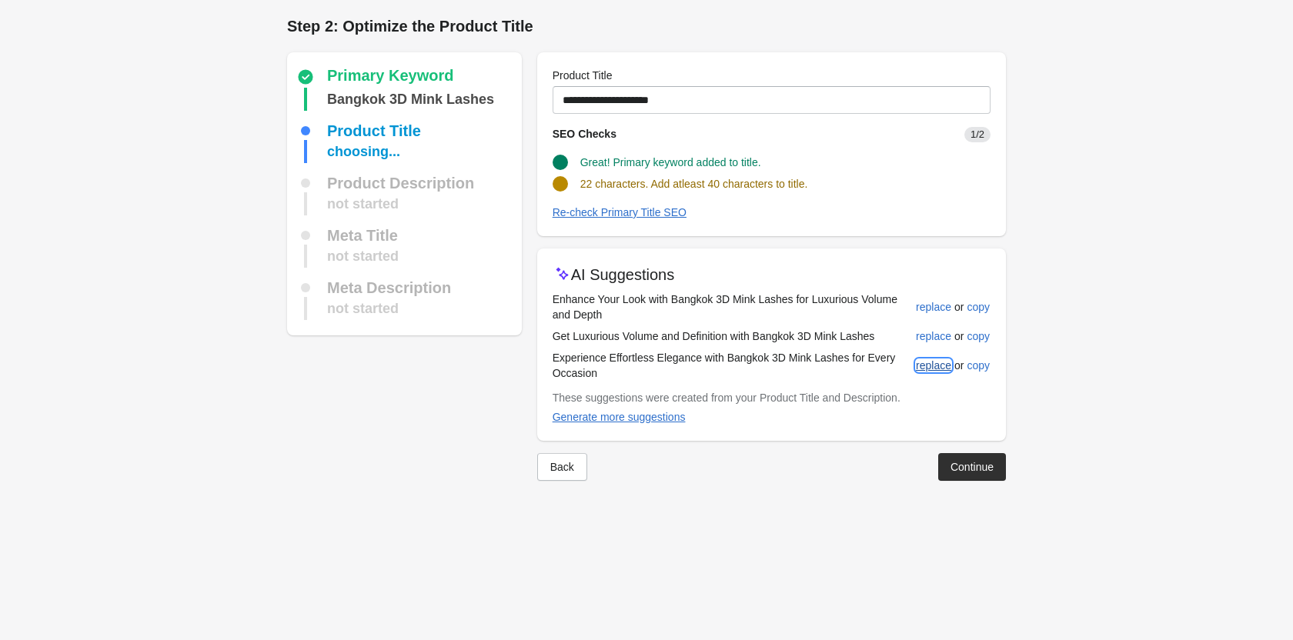
click at [920, 360] on div "replace" at bounding box center [933, 365] width 35 height 12
type input "**********"
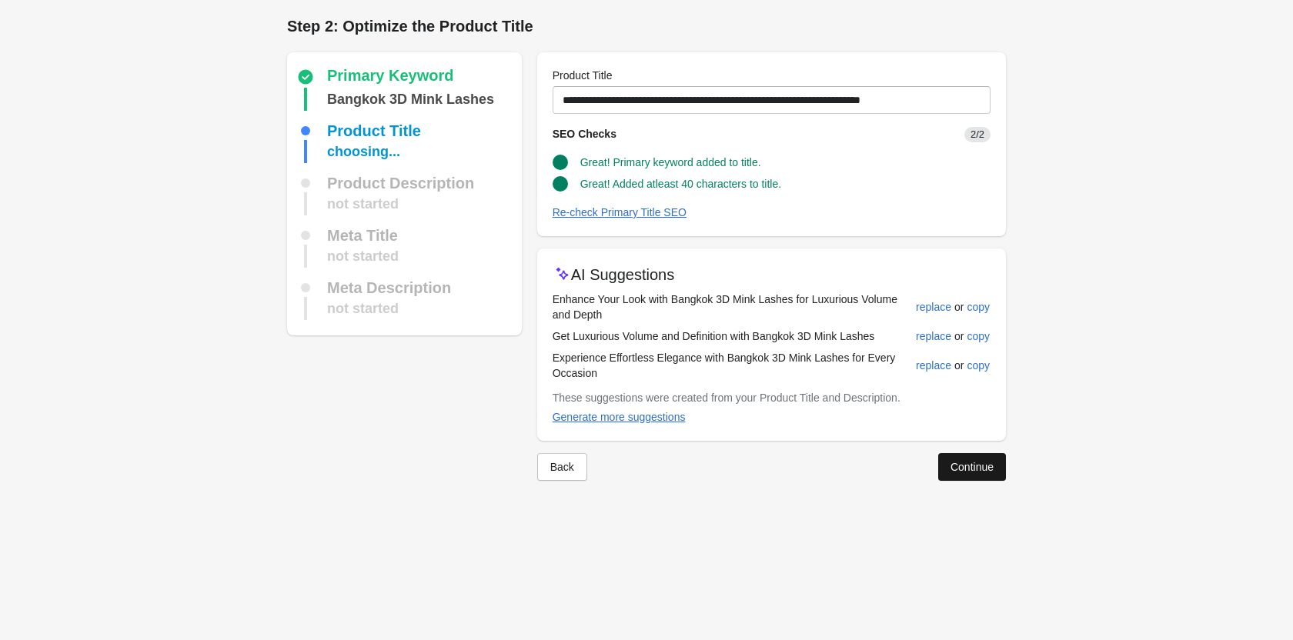
click at [956, 462] on div "Continue" at bounding box center [971, 467] width 43 height 12
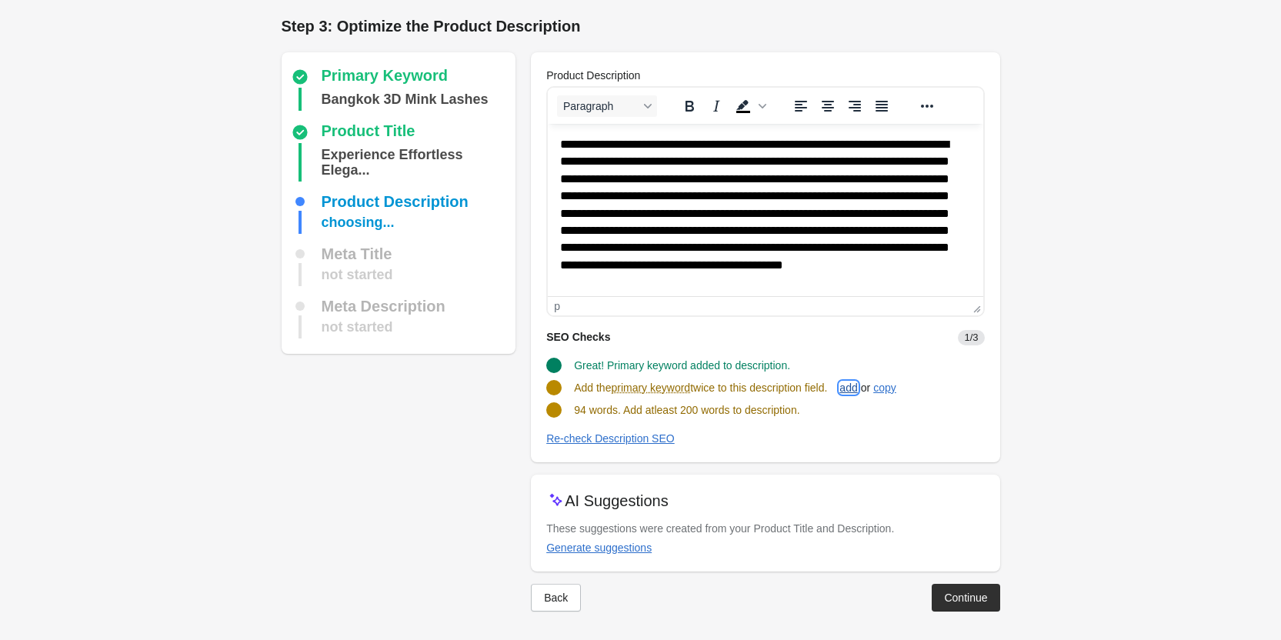
click at [857, 392] on div "add" at bounding box center [848, 388] width 18 height 12
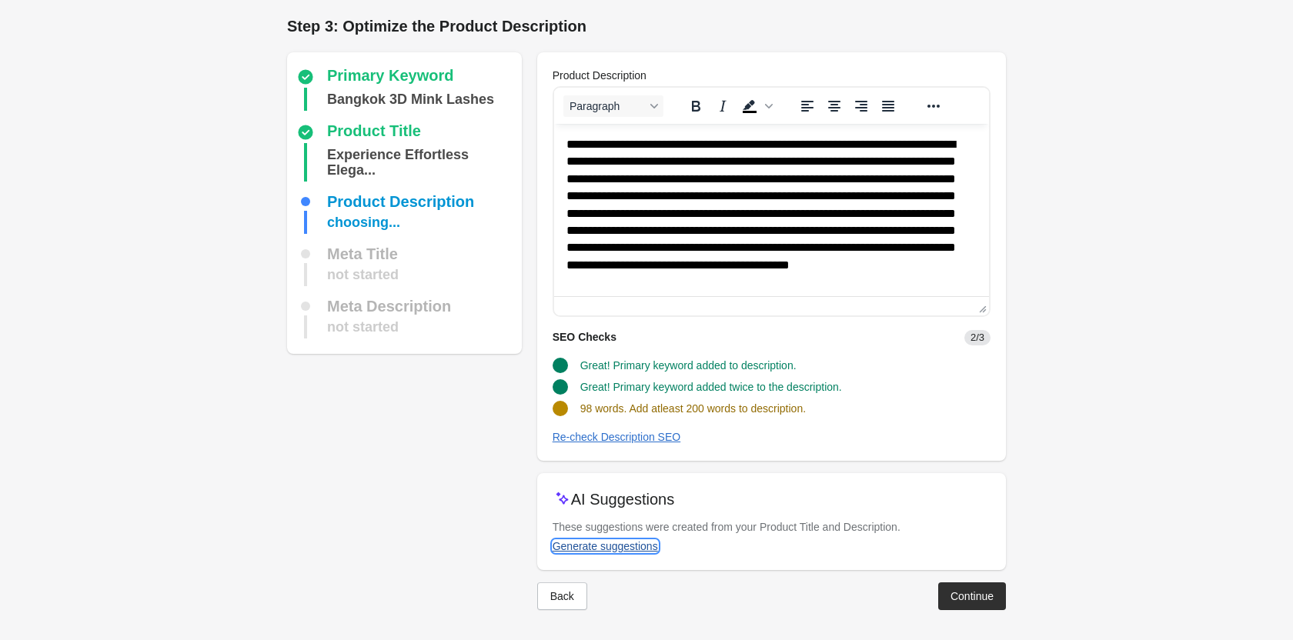
click at [583, 548] on div "Generate suggestions" at bounding box center [604, 546] width 105 height 12
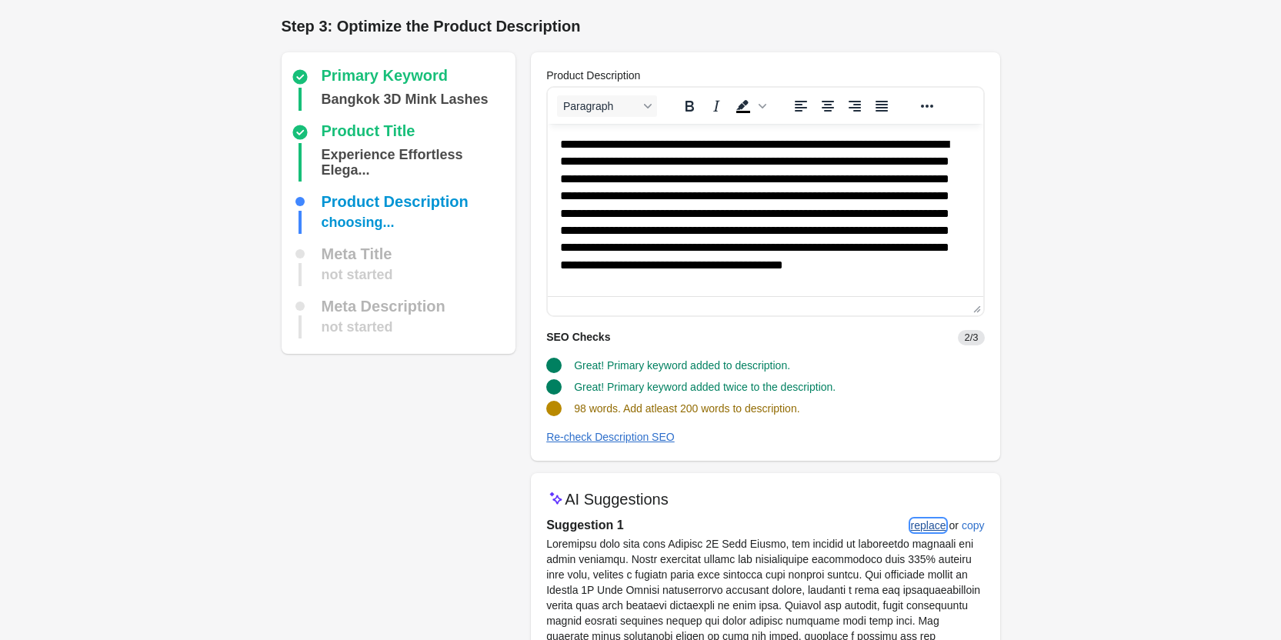
click at [919, 519] on div "replace" at bounding box center [928, 525] width 35 height 12
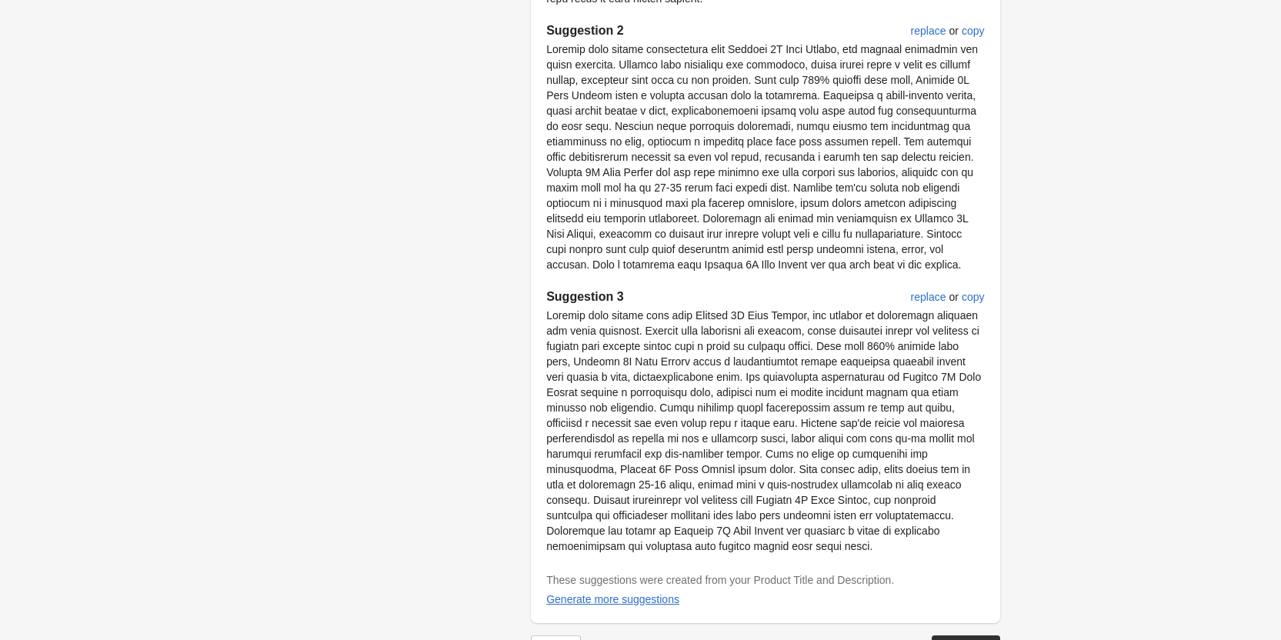
scroll to position [876, 0]
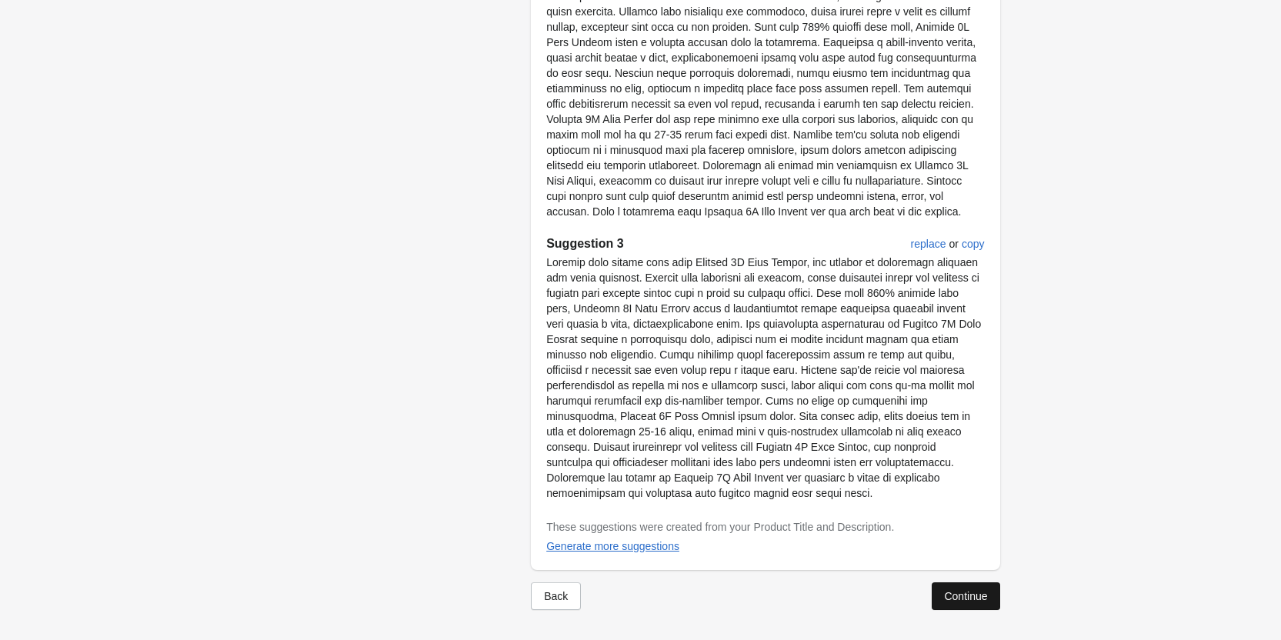
click at [959, 598] on div "Continue" at bounding box center [965, 596] width 43 height 12
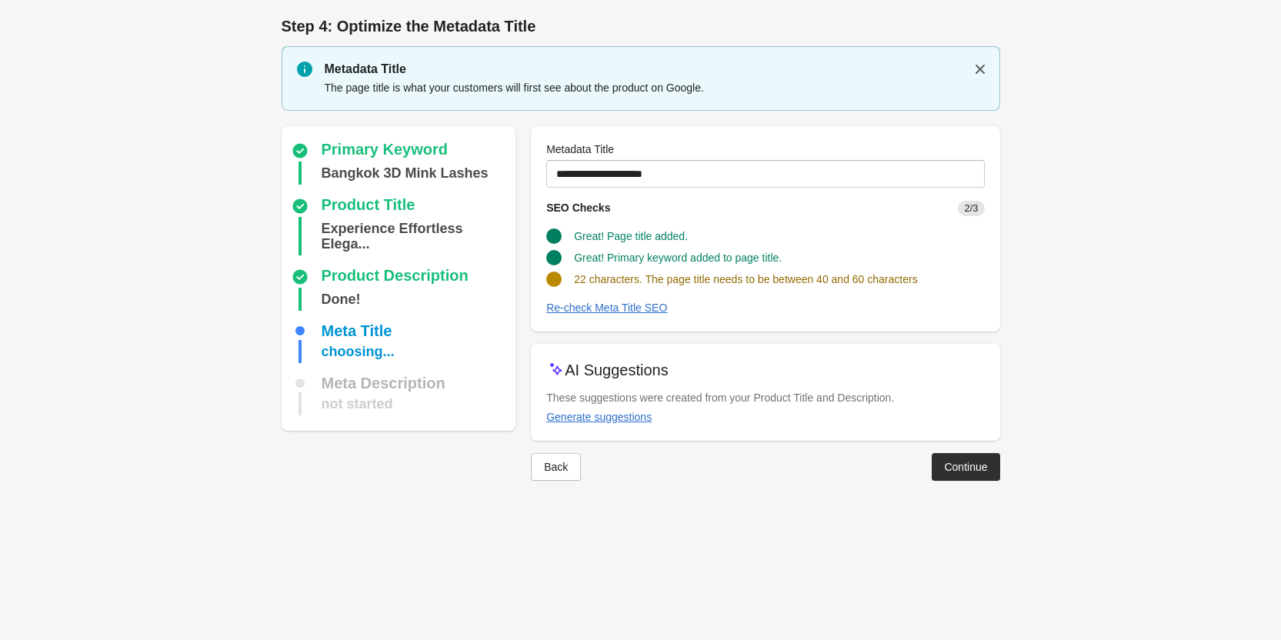
scroll to position [0, 0]
click at [614, 408] on button "Generate suggestions" at bounding box center [605, 417] width 118 height 28
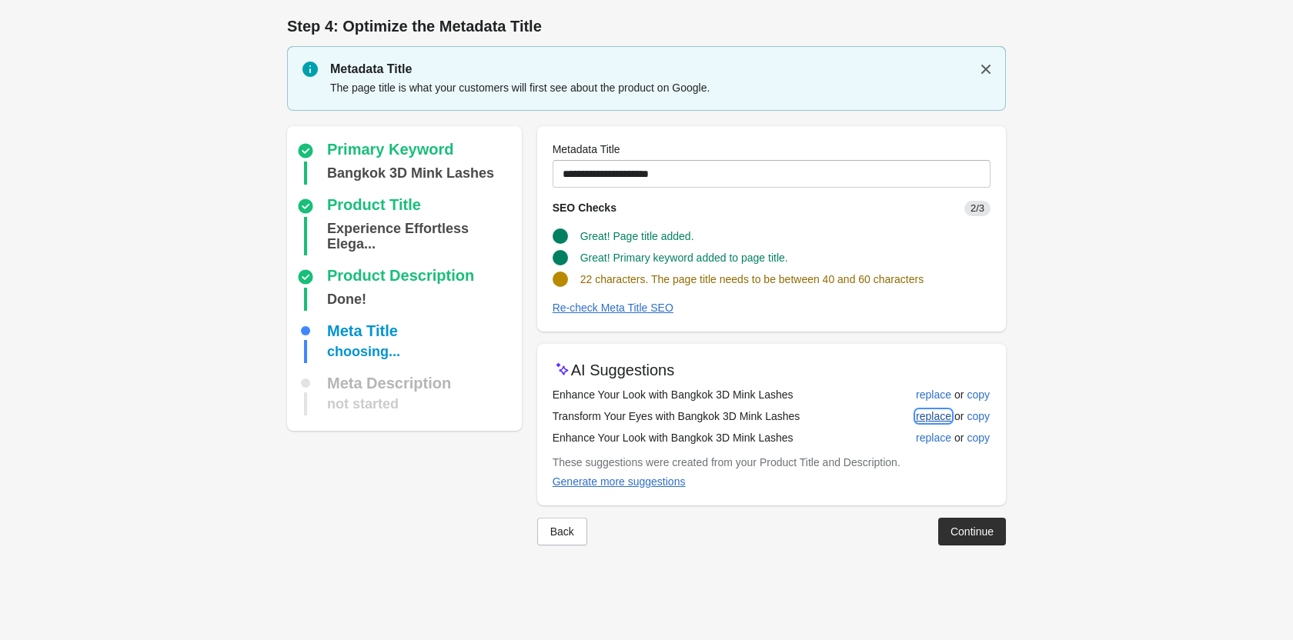
click at [924, 412] on div "replace" at bounding box center [933, 416] width 35 height 12
type input "**********"
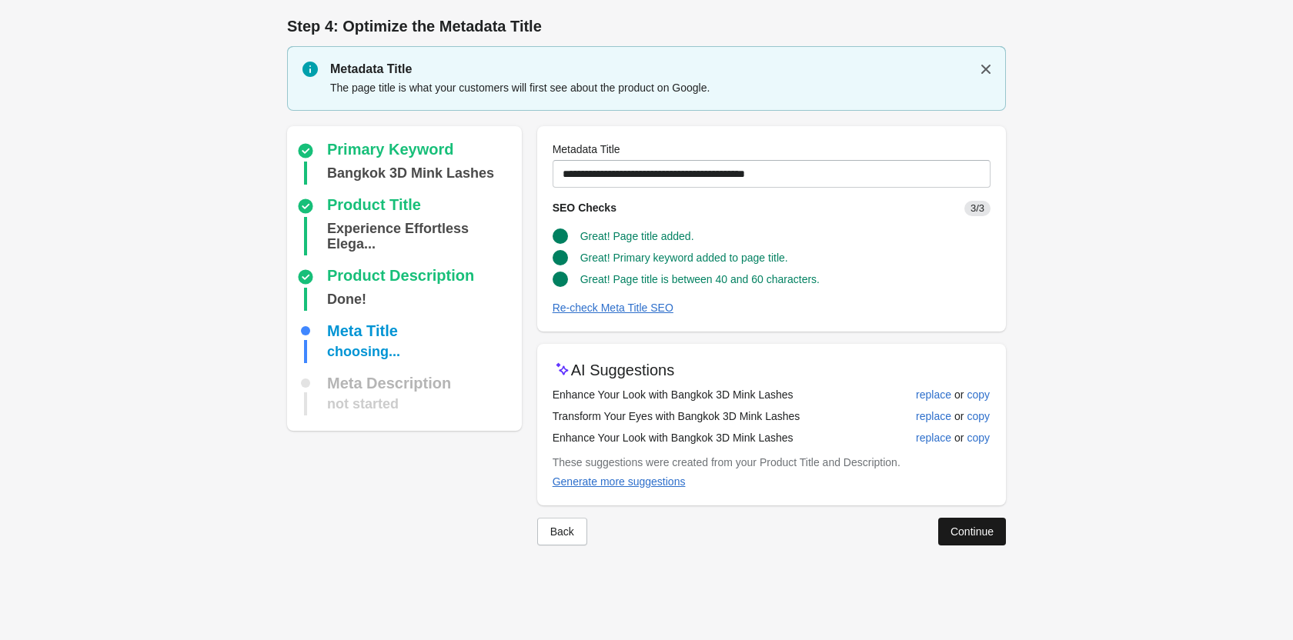
click at [982, 539] on button "Continue" at bounding box center [972, 532] width 68 height 28
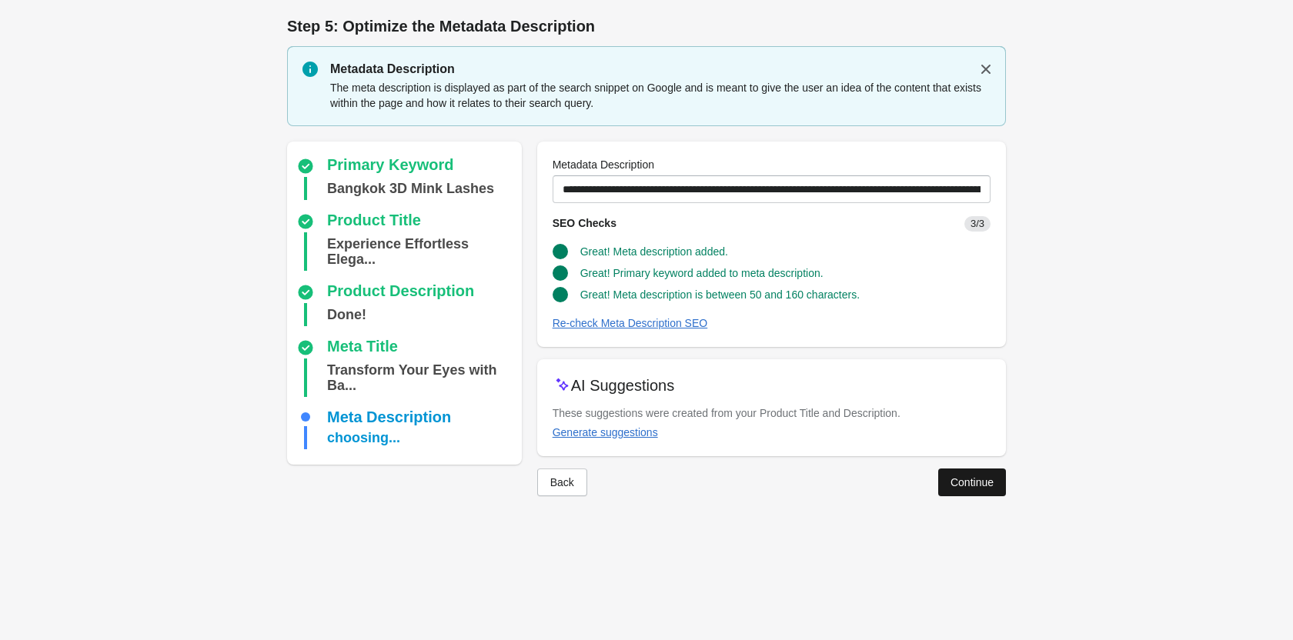
click at [950, 476] on div "Continue" at bounding box center [971, 482] width 43 height 12
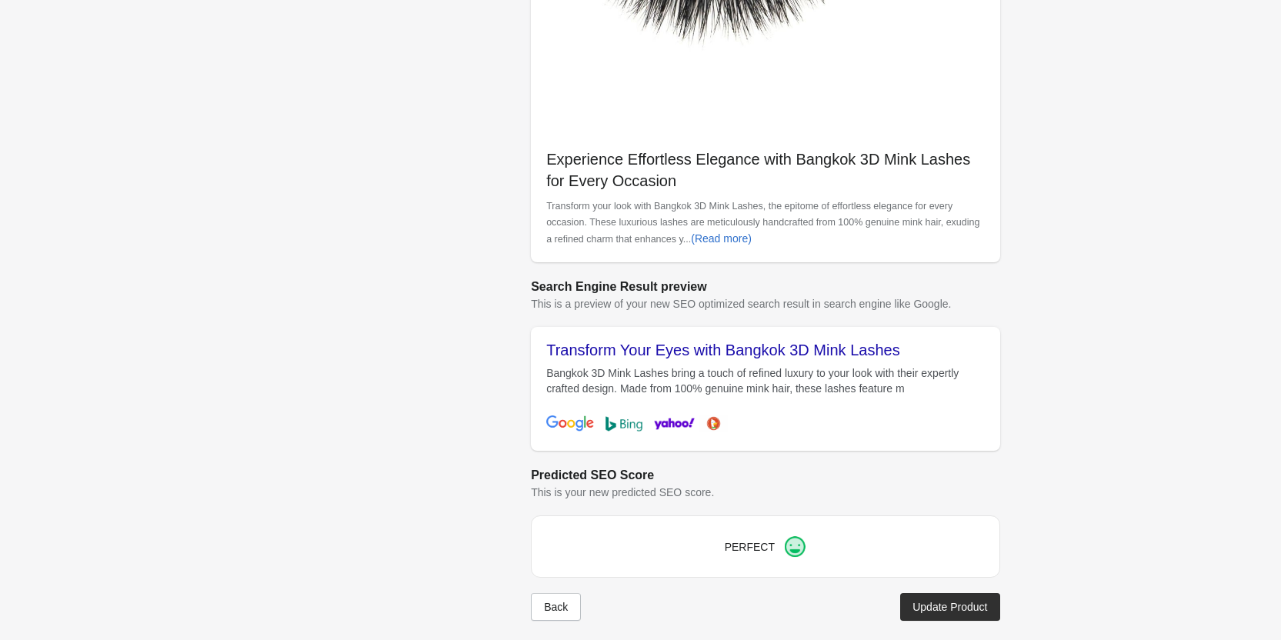
scroll to position [433, 0]
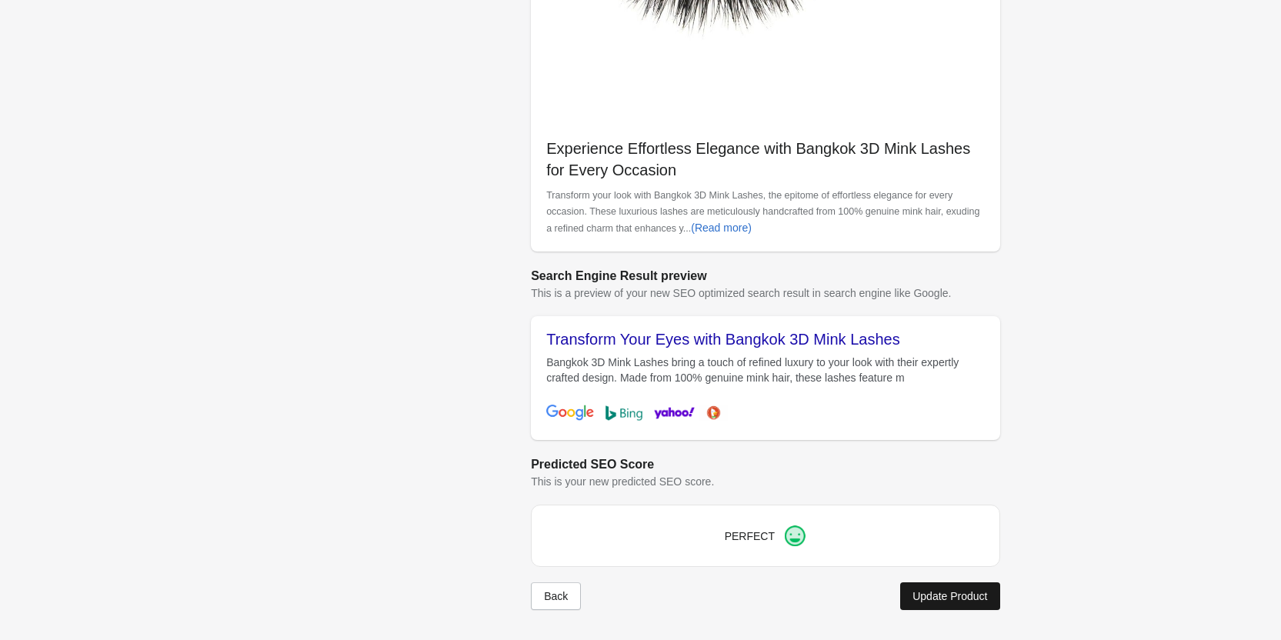
click at [974, 597] on div "Update Product" at bounding box center [949, 596] width 75 height 12
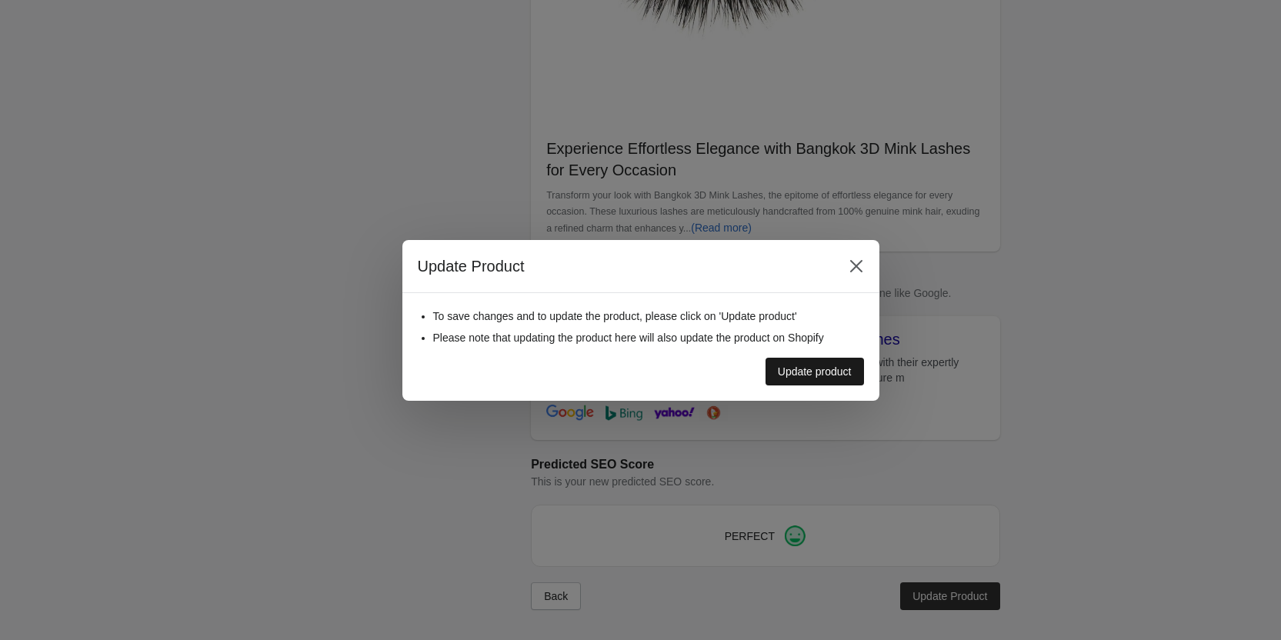
click at [843, 375] on div "Update product" at bounding box center [815, 371] width 74 height 12
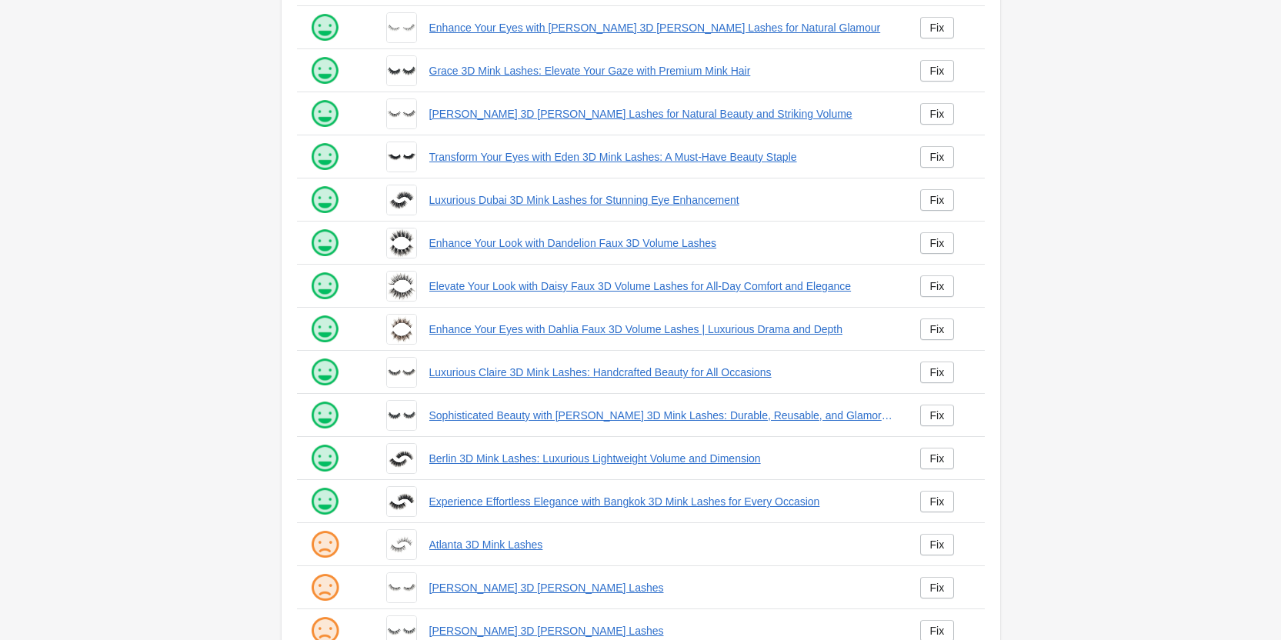
scroll to position [209, 0]
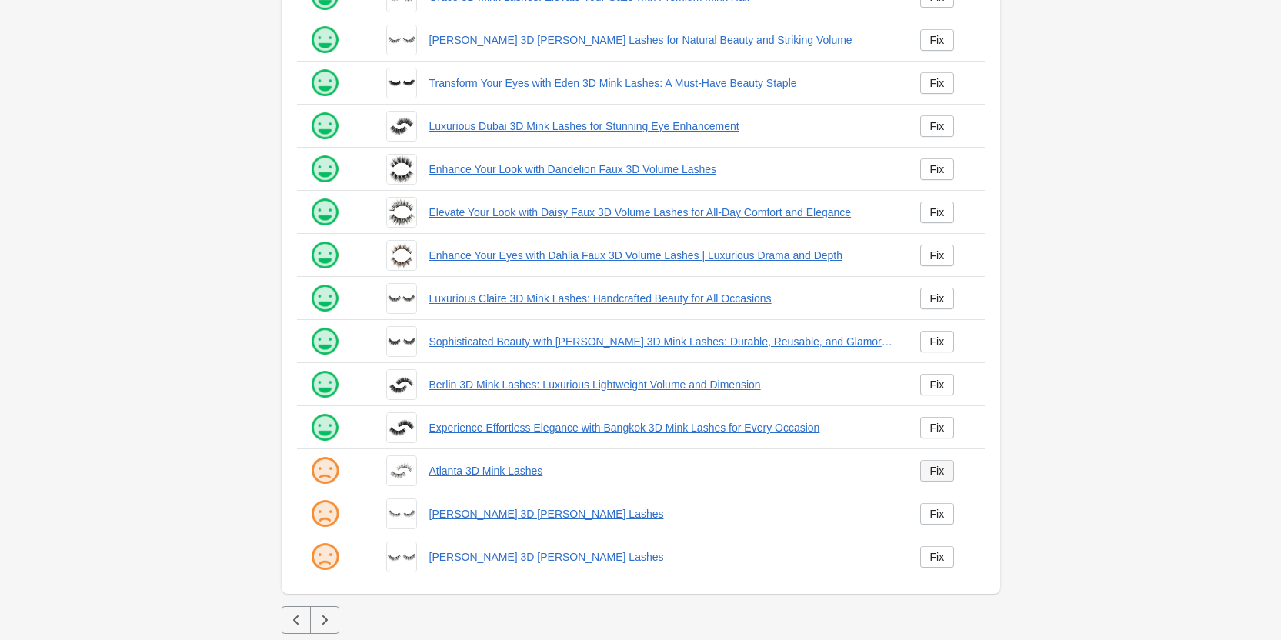
click at [930, 473] on div "Fix" at bounding box center [937, 471] width 15 height 12
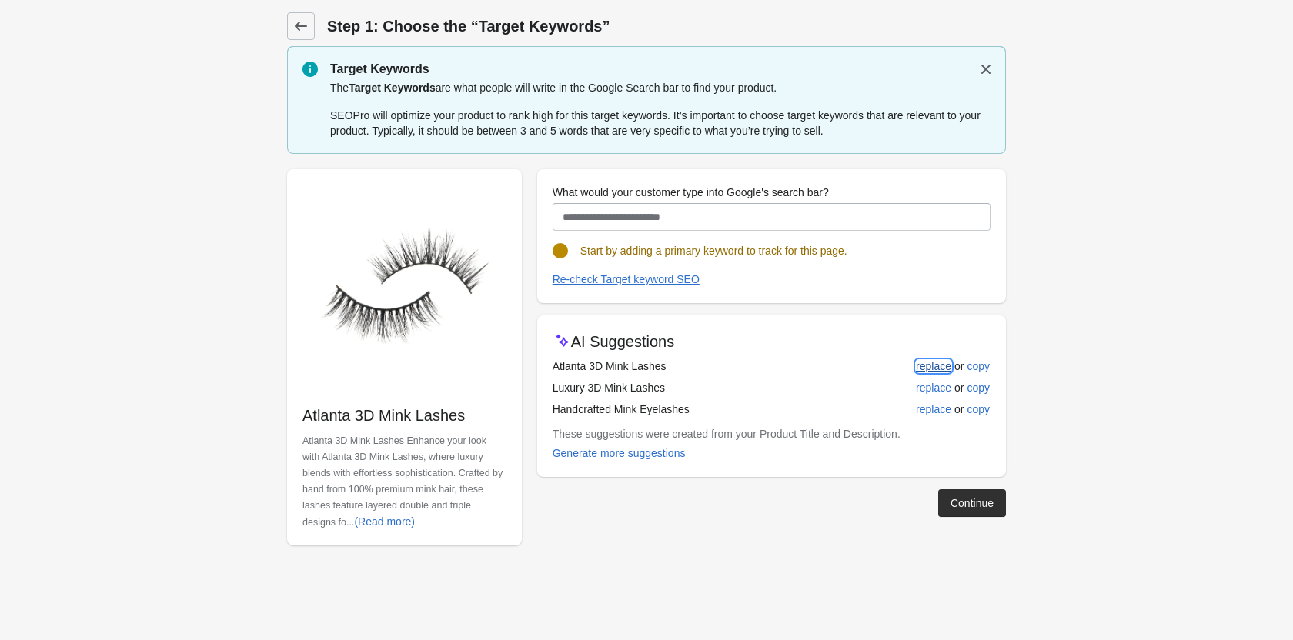
click at [932, 368] on div "replace" at bounding box center [933, 366] width 35 height 12
type input "**********"
click at [927, 369] on div "replace" at bounding box center [933, 366] width 35 height 12
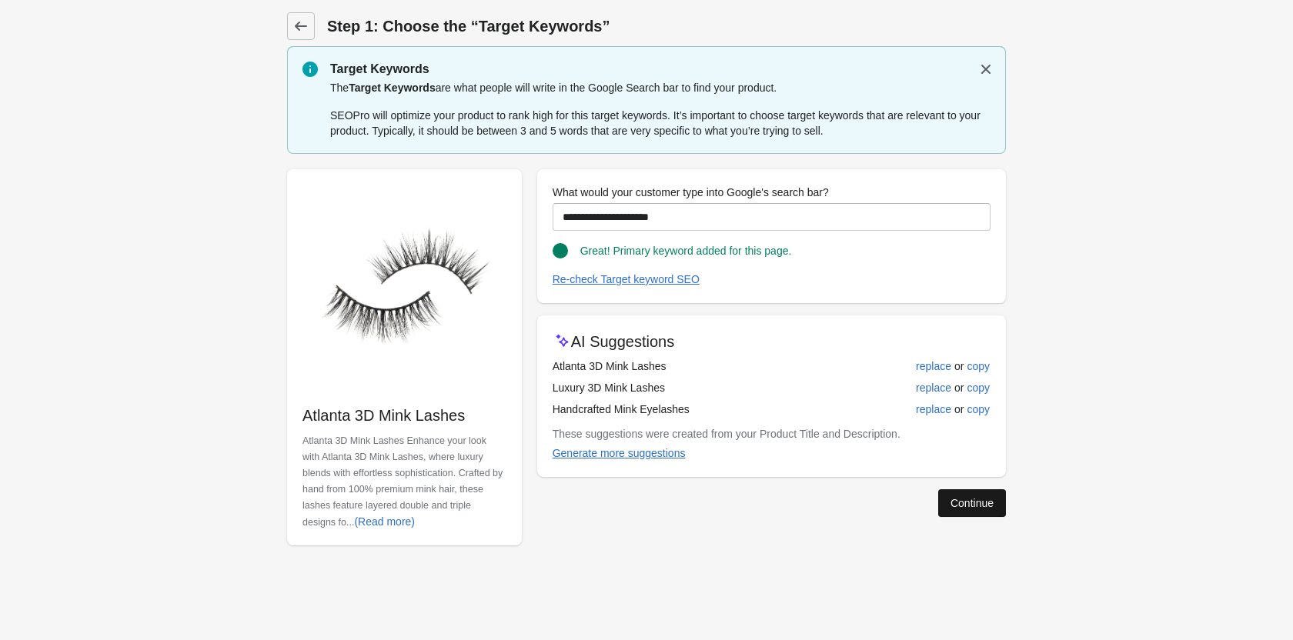
click at [943, 502] on button "Continue" at bounding box center [972, 503] width 68 height 28
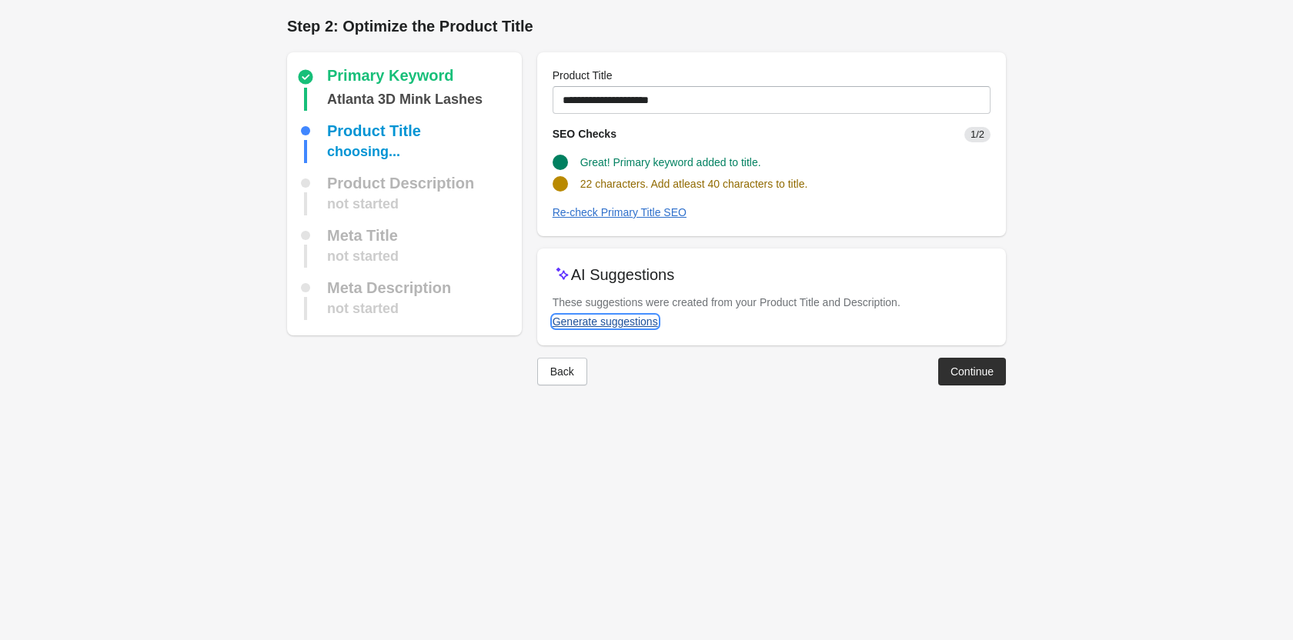
click at [632, 317] on div "Generate suggestions" at bounding box center [604, 321] width 105 height 12
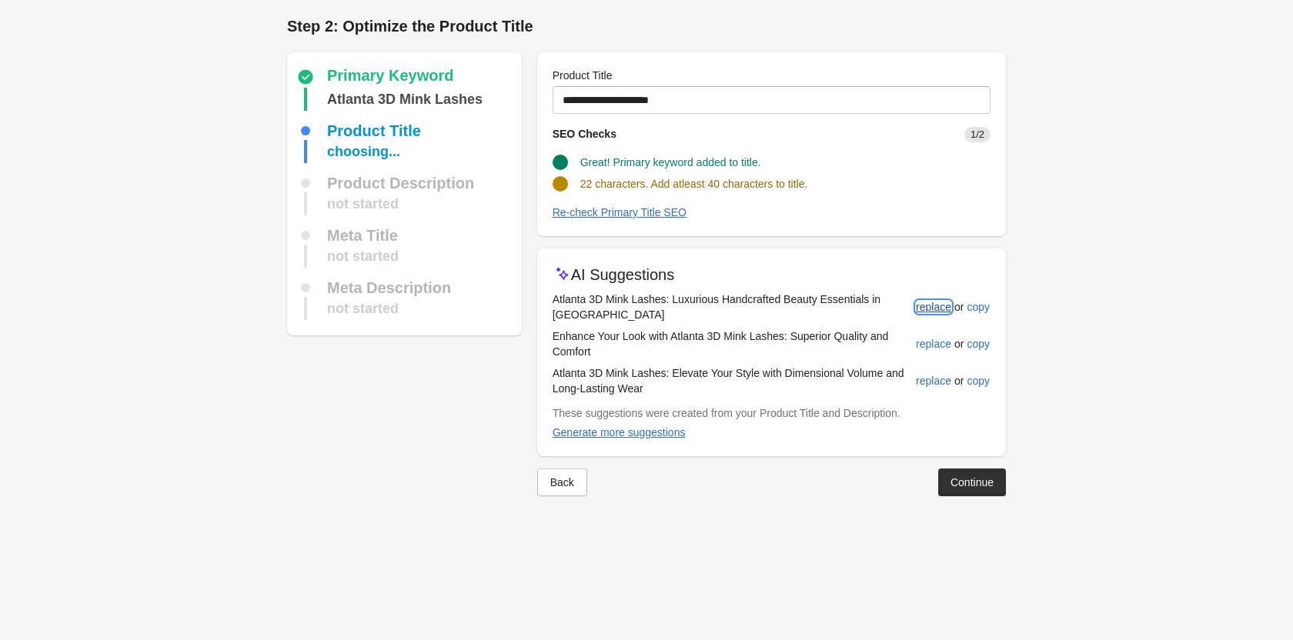
click at [932, 301] on div "replace" at bounding box center [933, 307] width 35 height 12
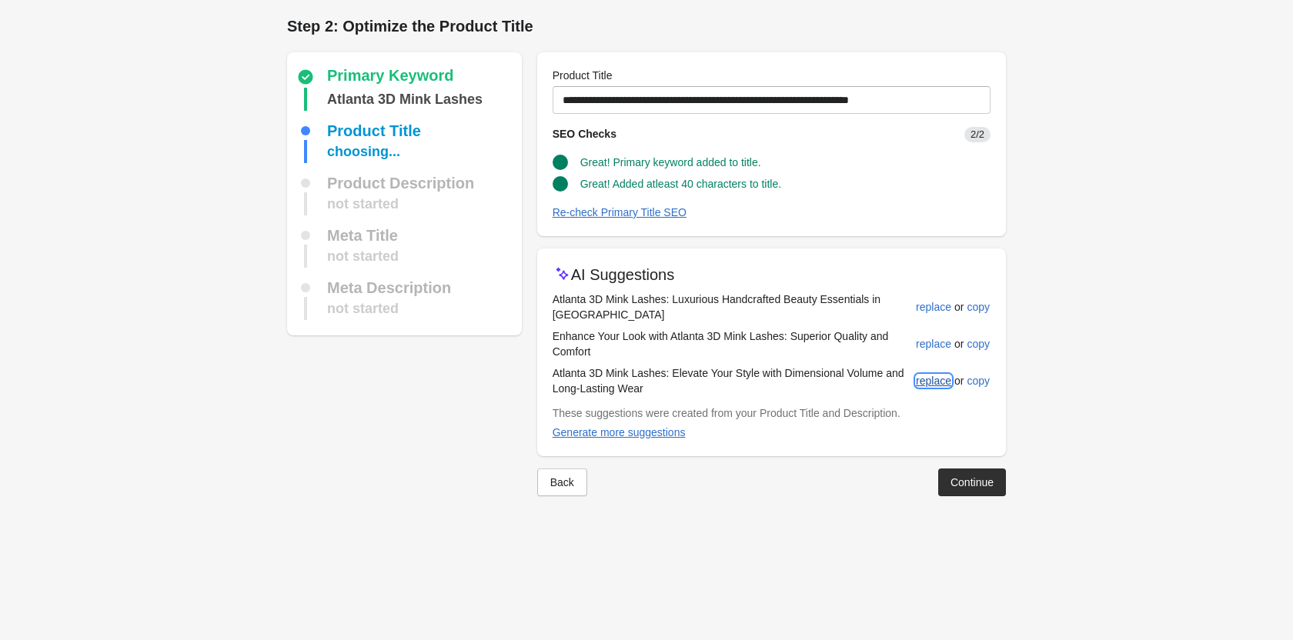
click at [949, 375] on div "replace" at bounding box center [933, 381] width 35 height 12
type input "**********"
click at [969, 476] on div "Continue" at bounding box center [971, 482] width 43 height 12
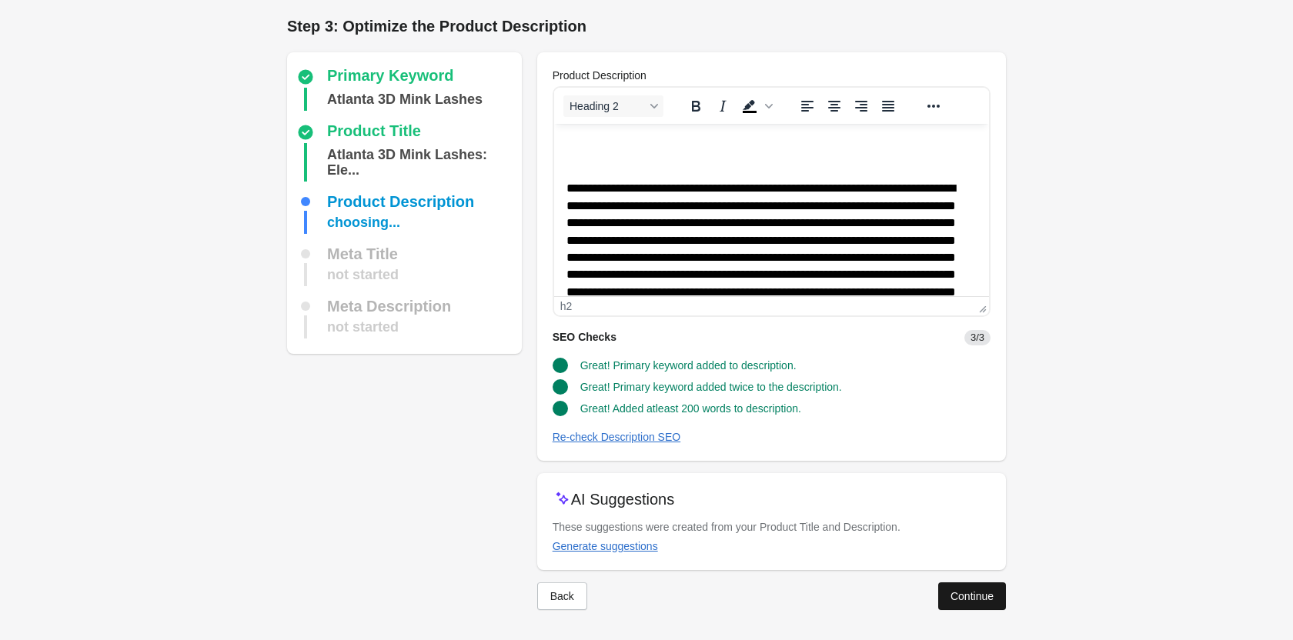
click at [986, 598] on div "Continue" at bounding box center [971, 596] width 43 height 12
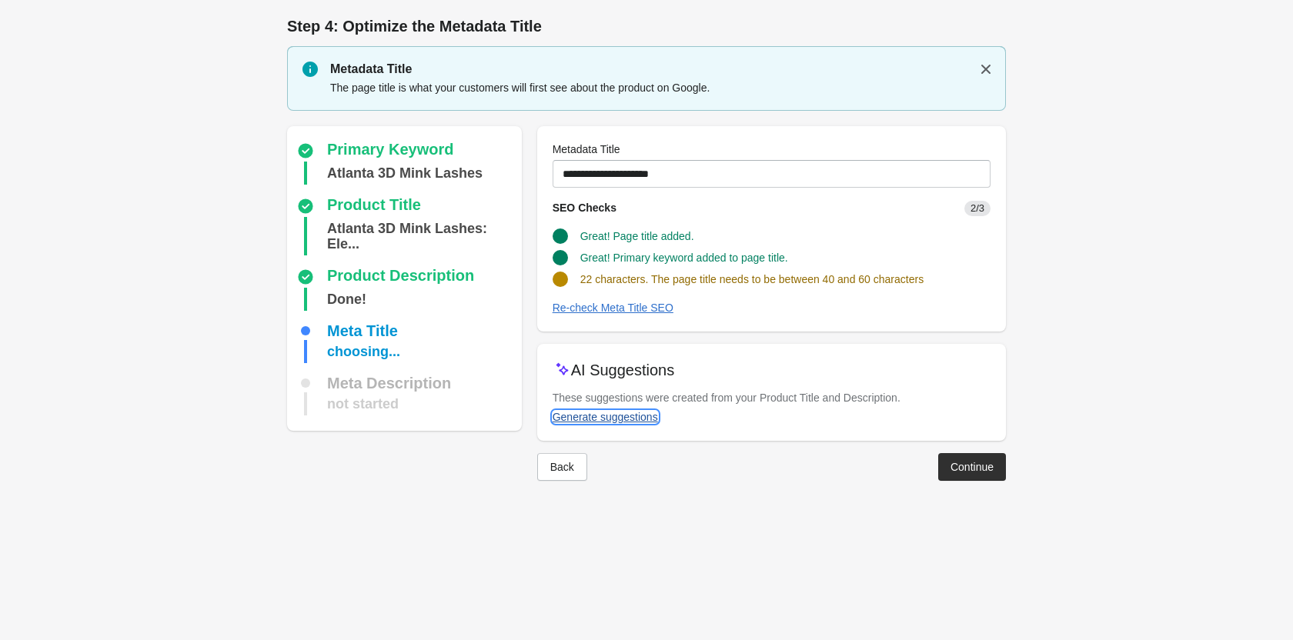
click at [635, 415] on div "Generate suggestions" at bounding box center [604, 417] width 105 height 12
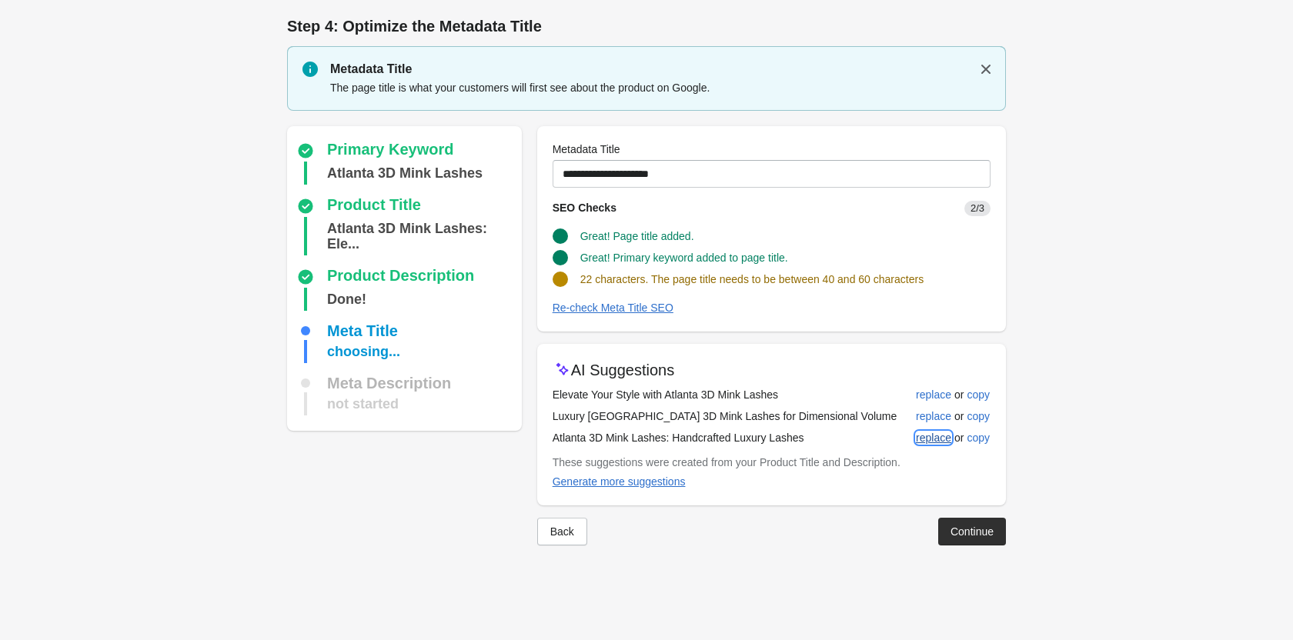
click at [916, 432] on div "replace" at bounding box center [933, 438] width 35 height 12
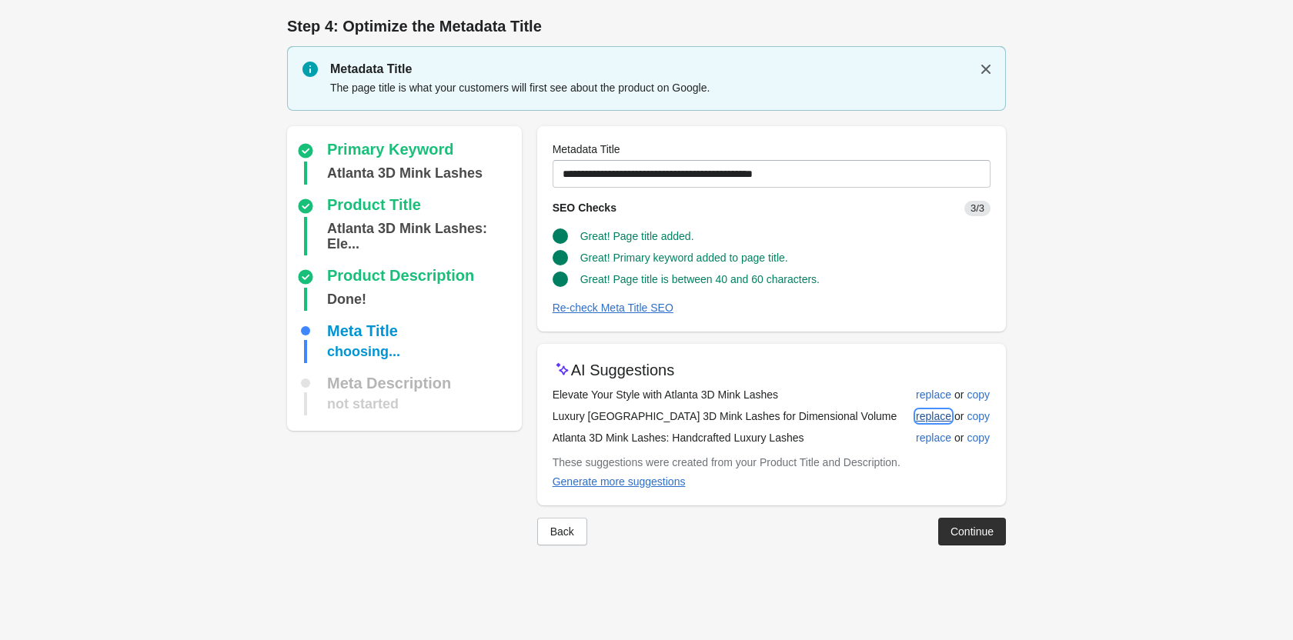
click at [915, 414] on button "replace" at bounding box center [933, 416] width 48 height 28
type input "**********"
click at [976, 535] on div "Continue" at bounding box center [971, 531] width 43 height 12
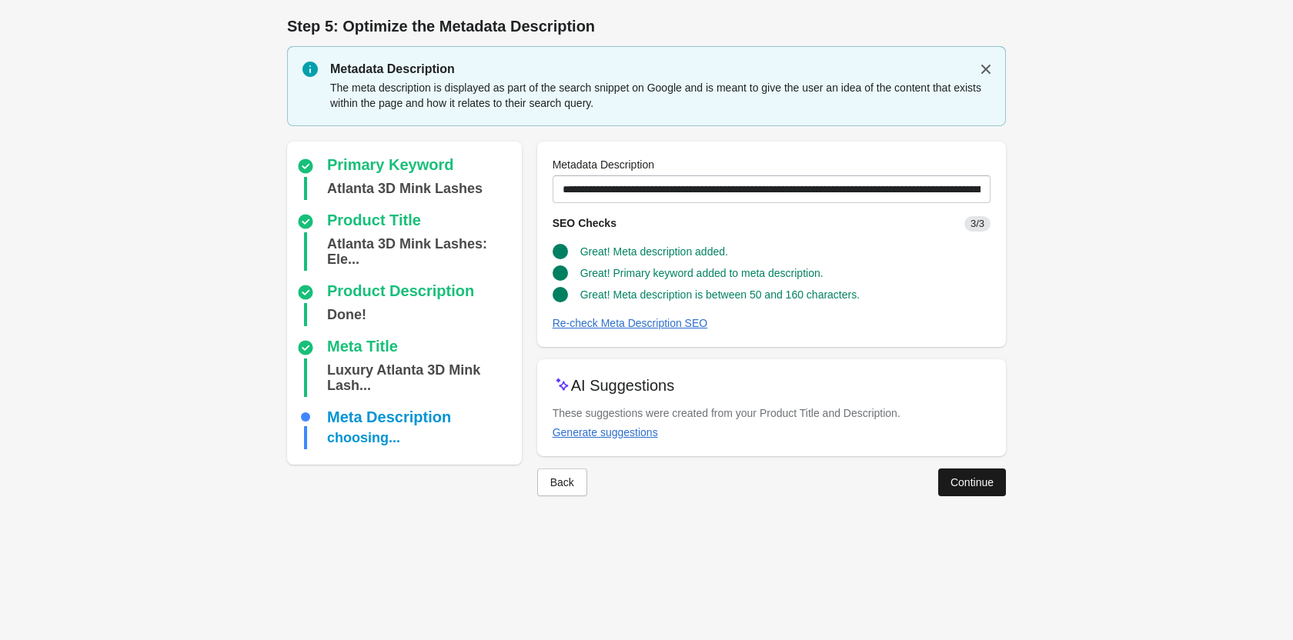
click at [960, 479] on div "Continue" at bounding box center [971, 482] width 43 height 12
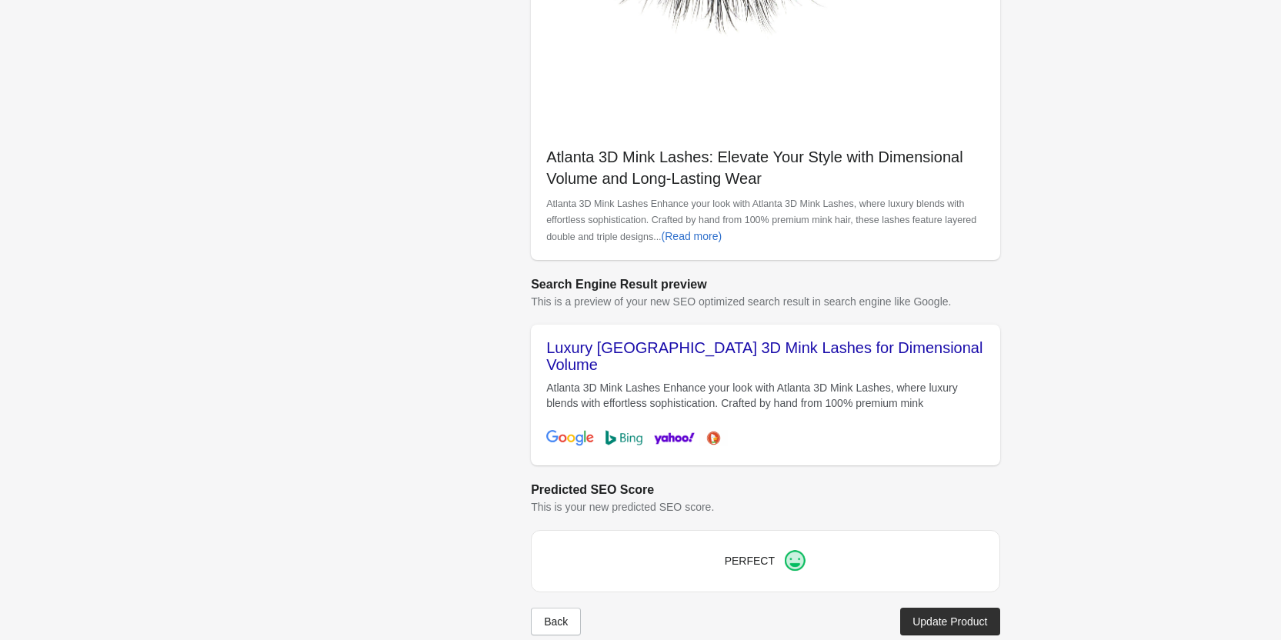
scroll to position [434, 0]
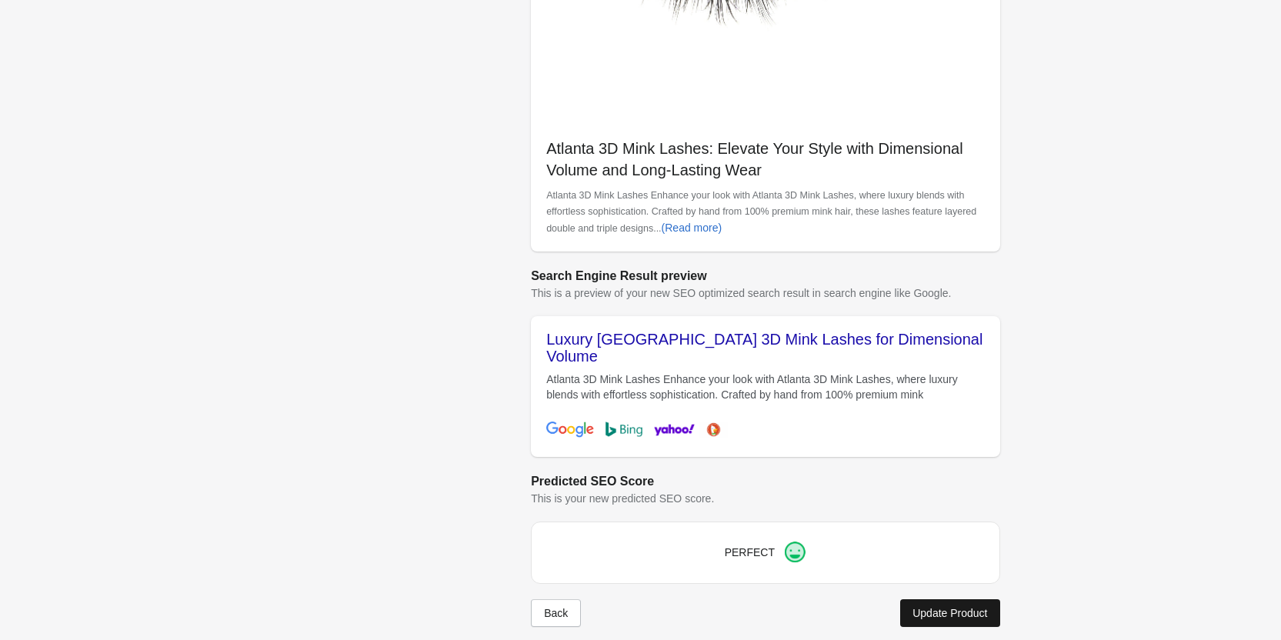
click at [954, 607] on div "Update Product" at bounding box center [949, 613] width 75 height 12
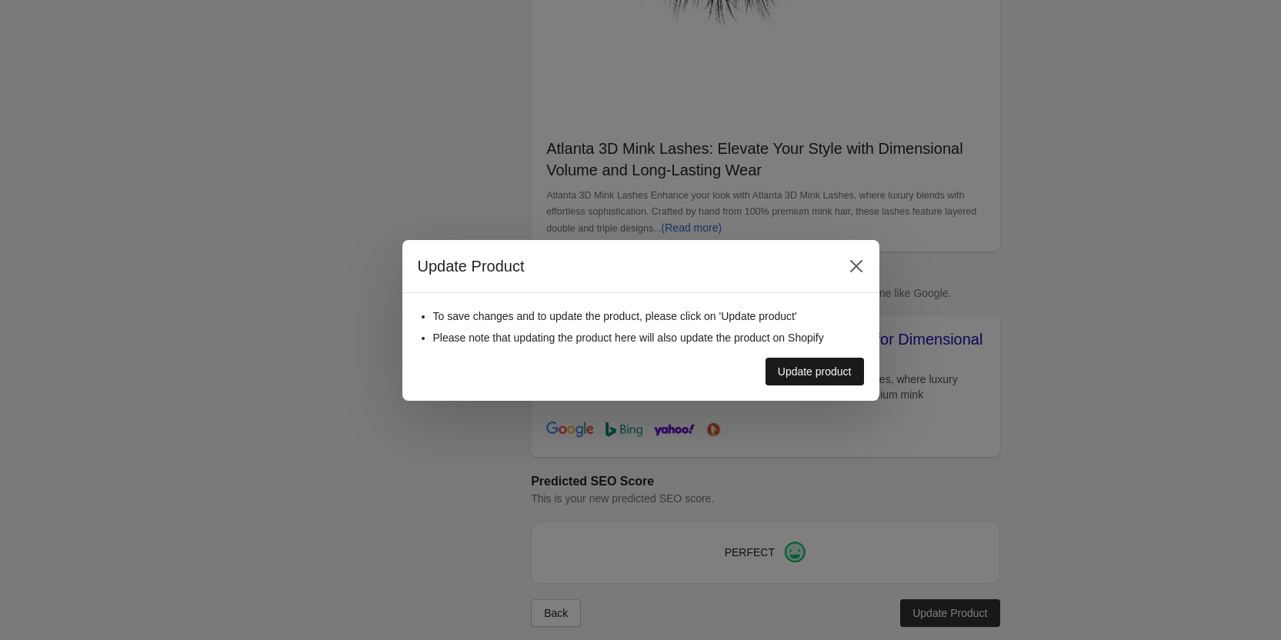
click at [796, 375] on div "Update product" at bounding box center [815, 371] width 74 height 12
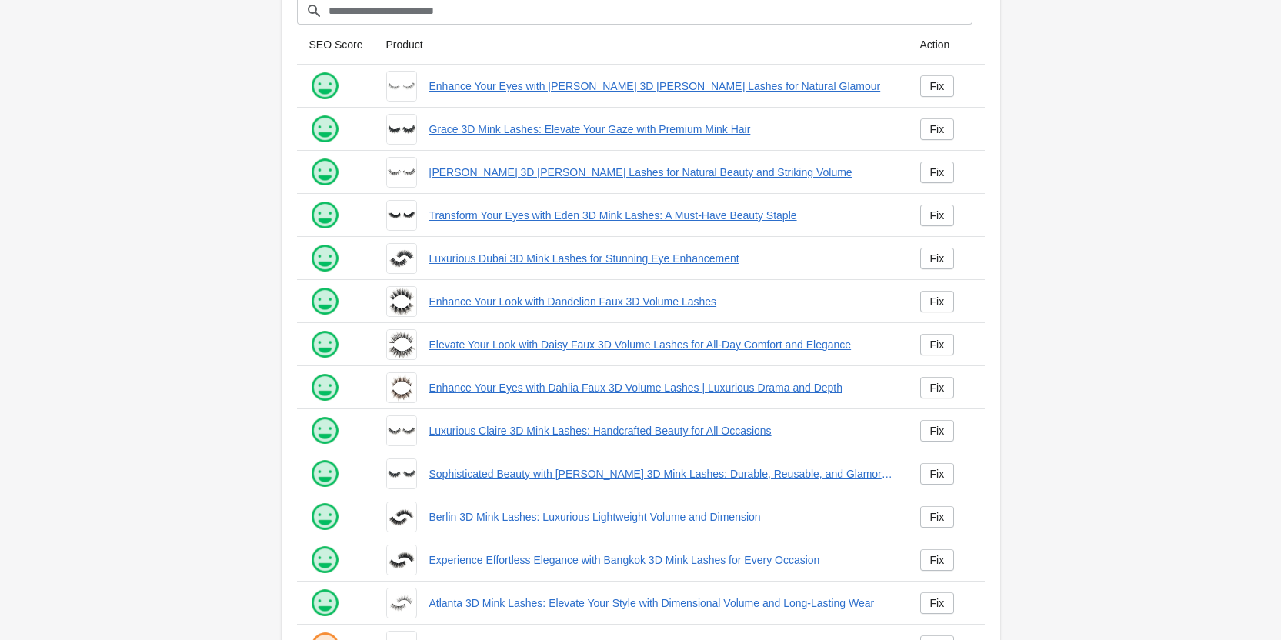
scroll to position [209, 0]
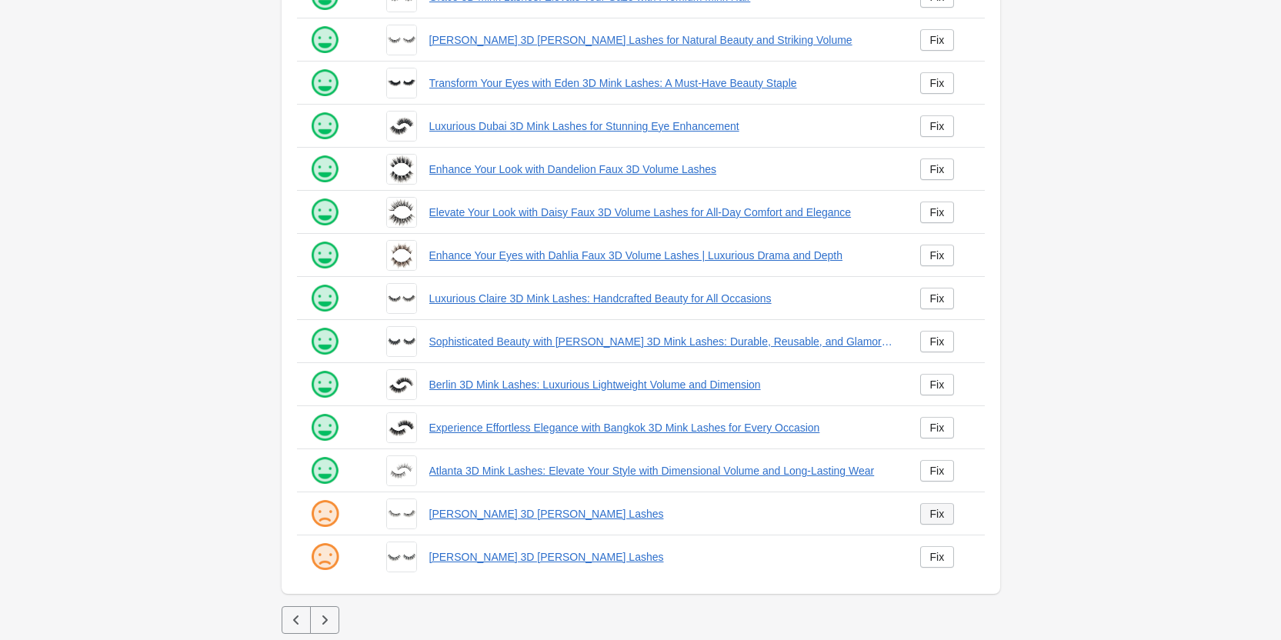
click at [943, 518] on div "Fix" at bounding box center [937, 514] width 15 height 12
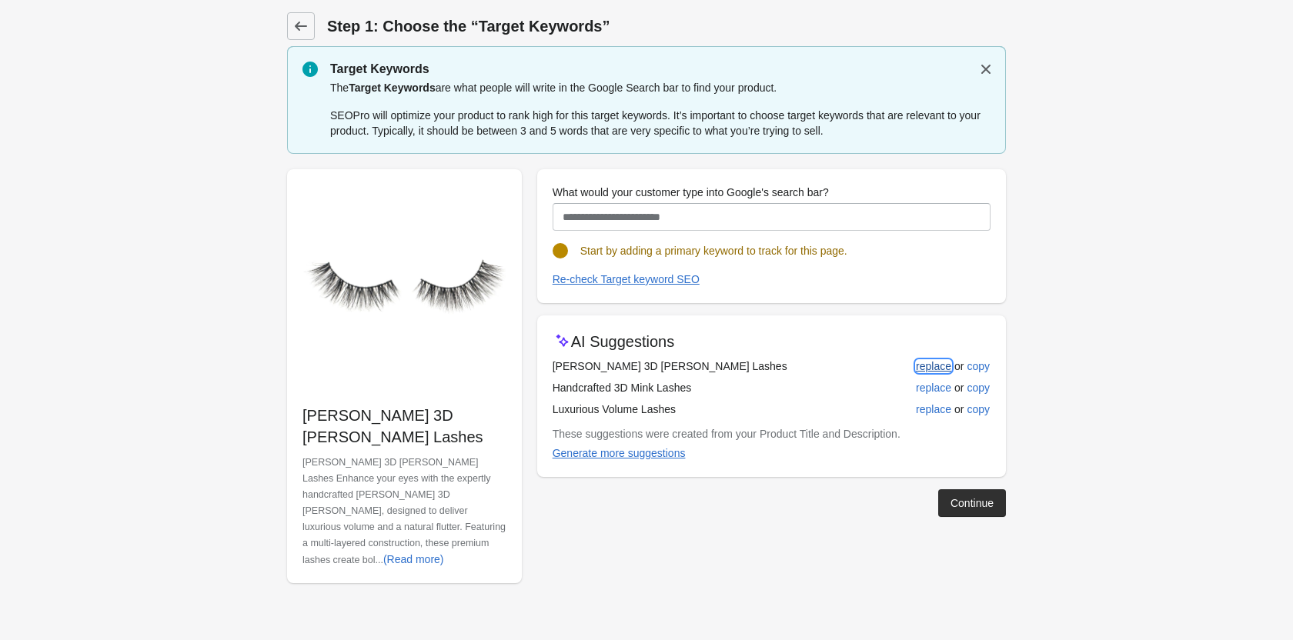
click at [943, 369] on div "replace" at bounding box center [933, 366] width 35 height 12
type input "**********"
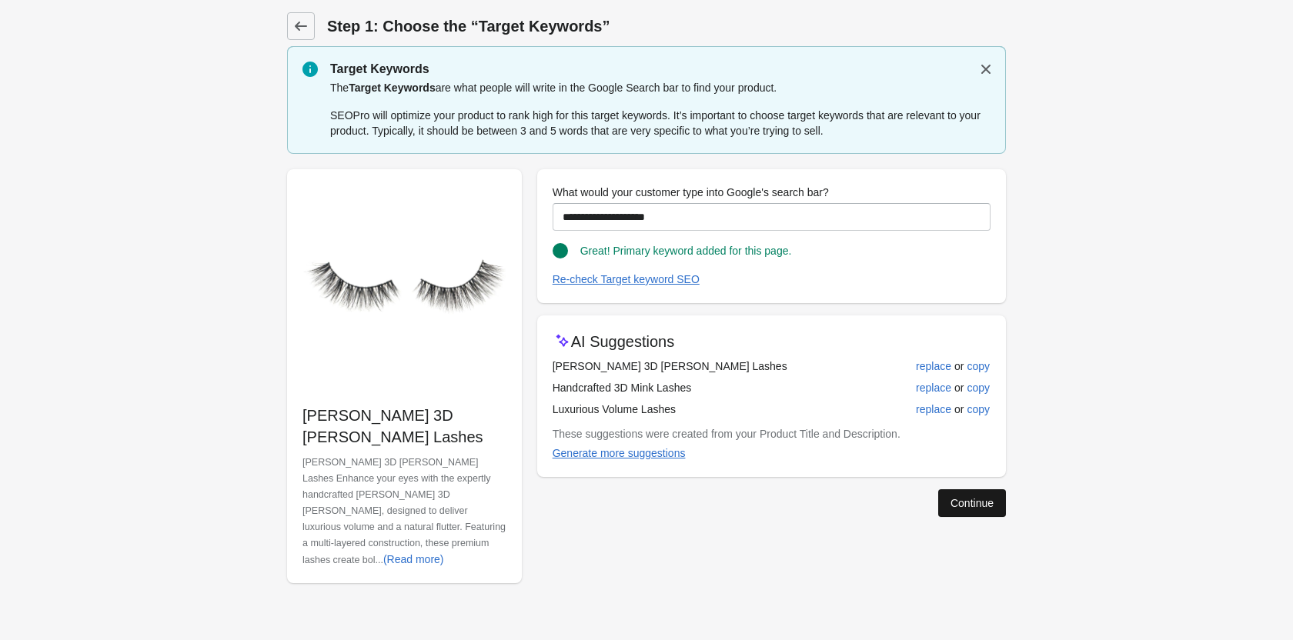
click at [984, 509] on div "Continue" at bounding box center [971, 503] width 43 height 12
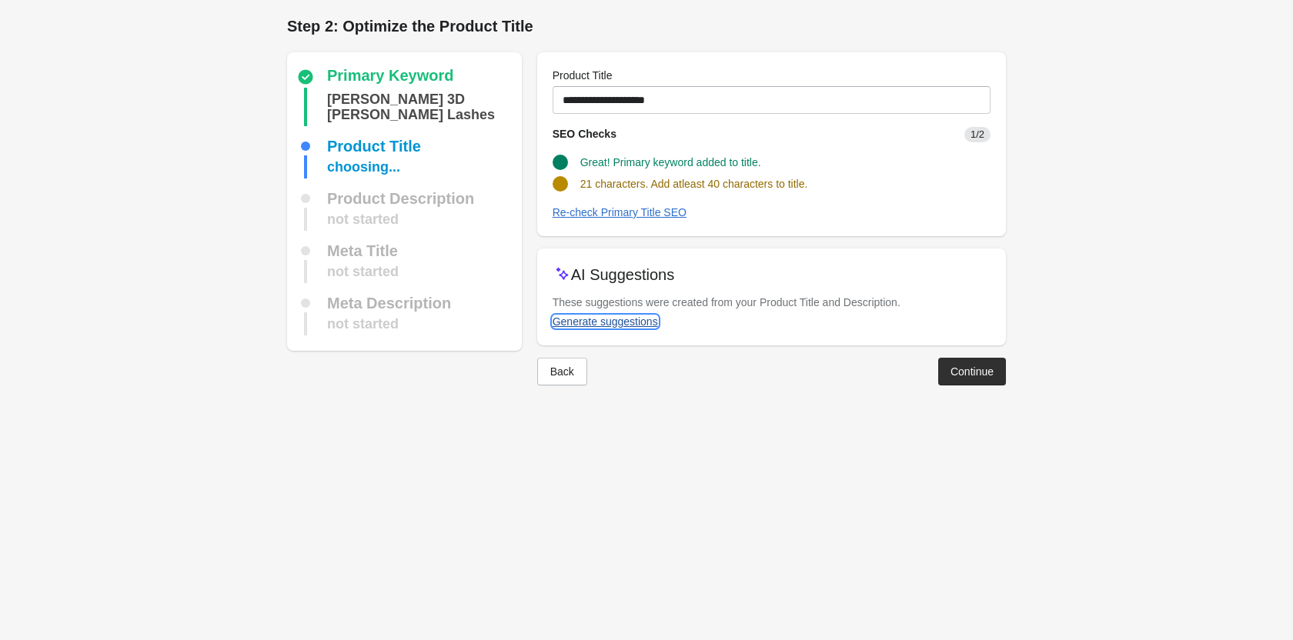
click at [632, 321] on div "Generate suggestions" at bounding box center [604, 321] width 105 height 12
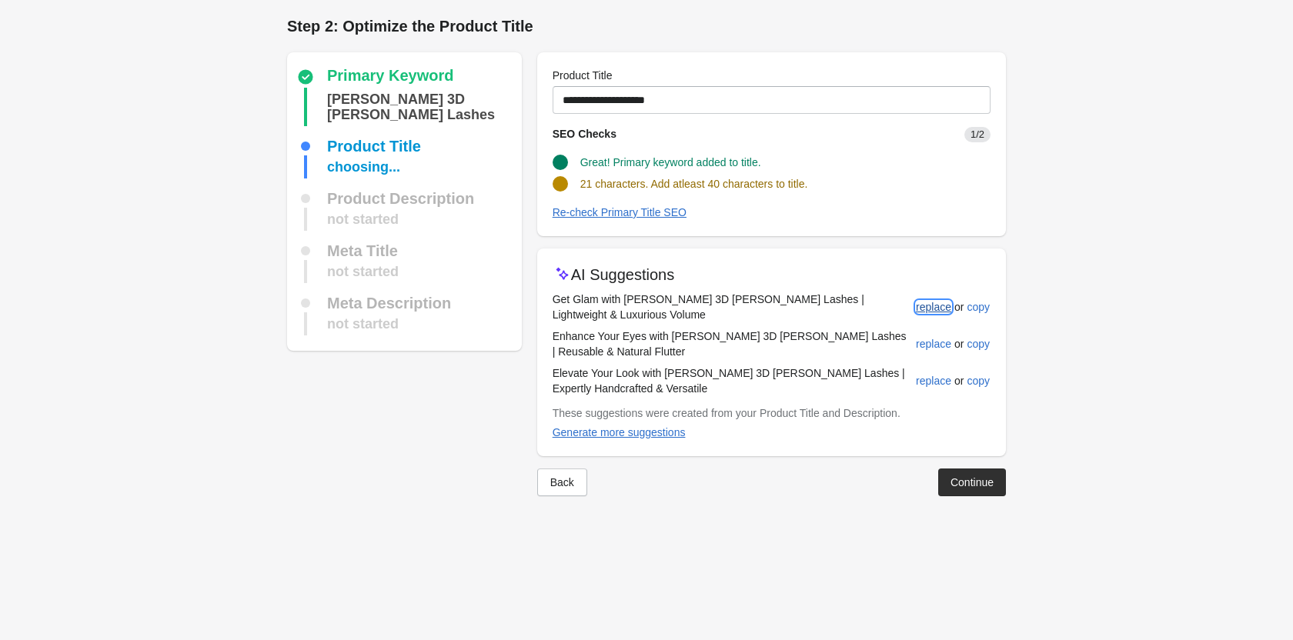
click at [926, 303] on div "replace" at bounding box center [933, 307] width 35 height 12
type input "**********"
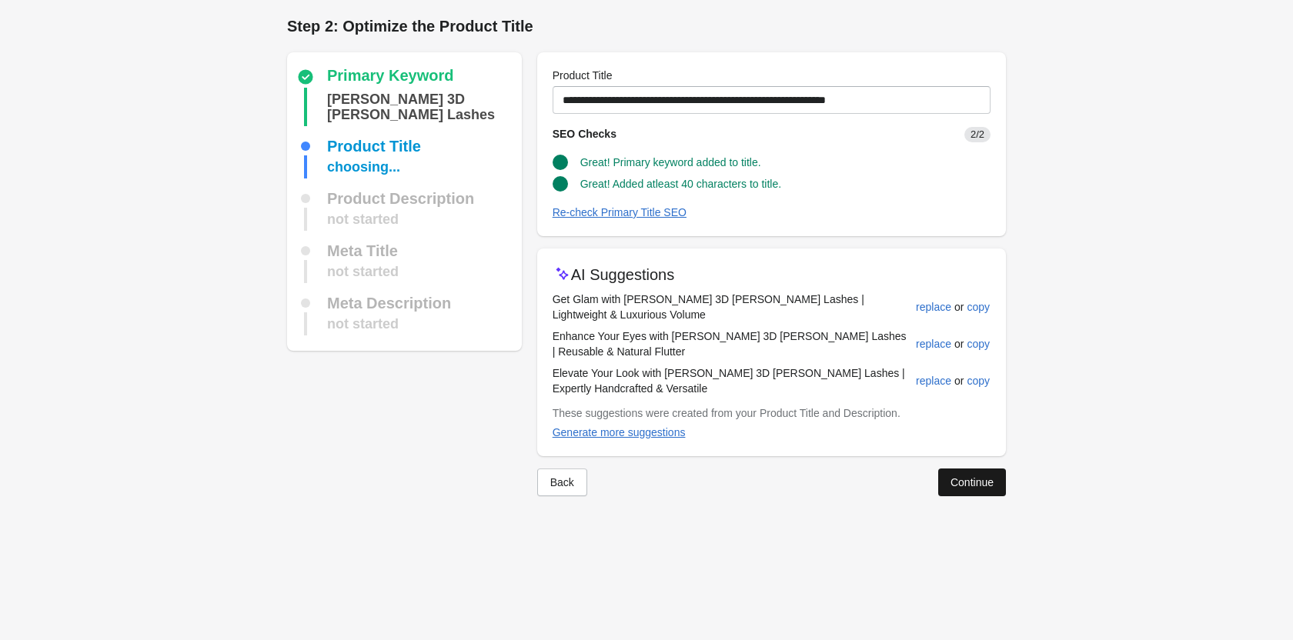
click at [965, 476] on div "Continue" at bounding box center [971, 482] width 43 height 12
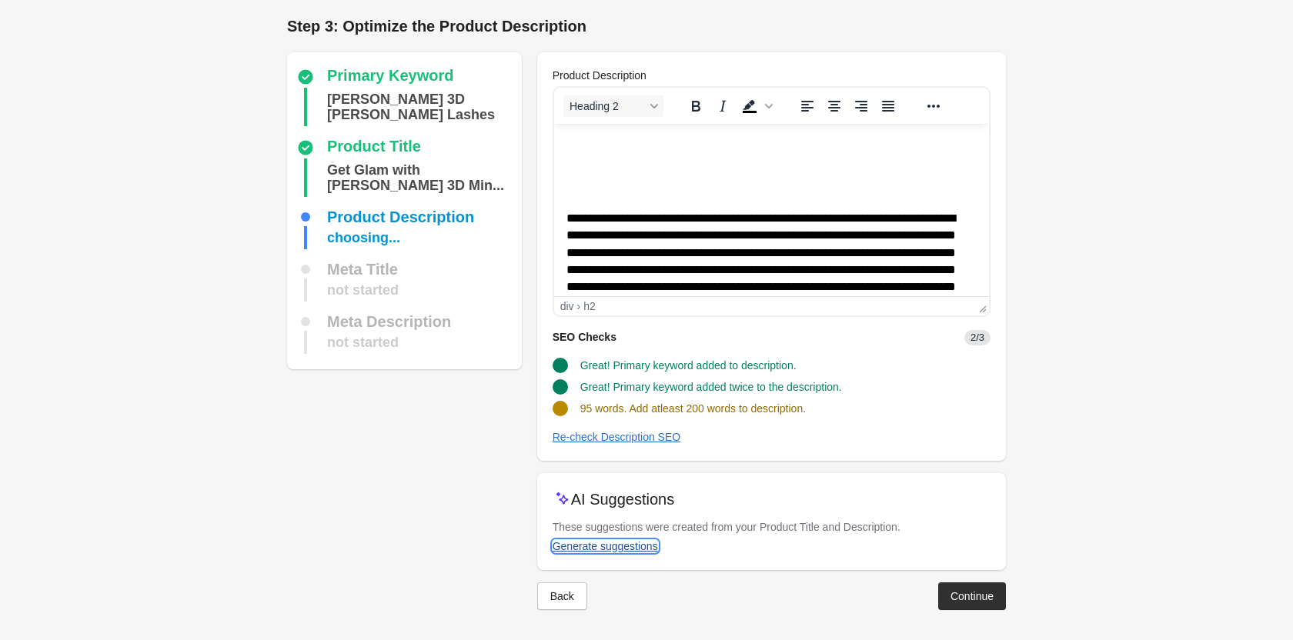
click at [637, 549] on div "Generate suggestions" at bounding box center [604, 546] width 105 height 12
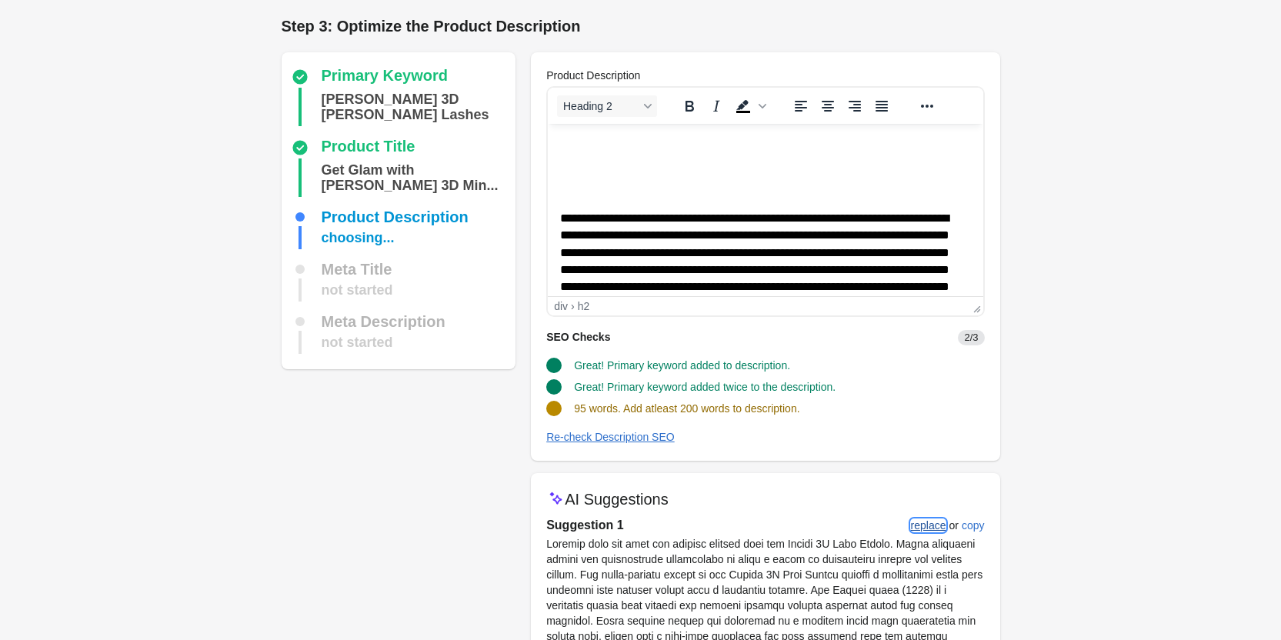
click at [939, 532] on button "replace" at bounding box center [929, 526] width 48 height 28
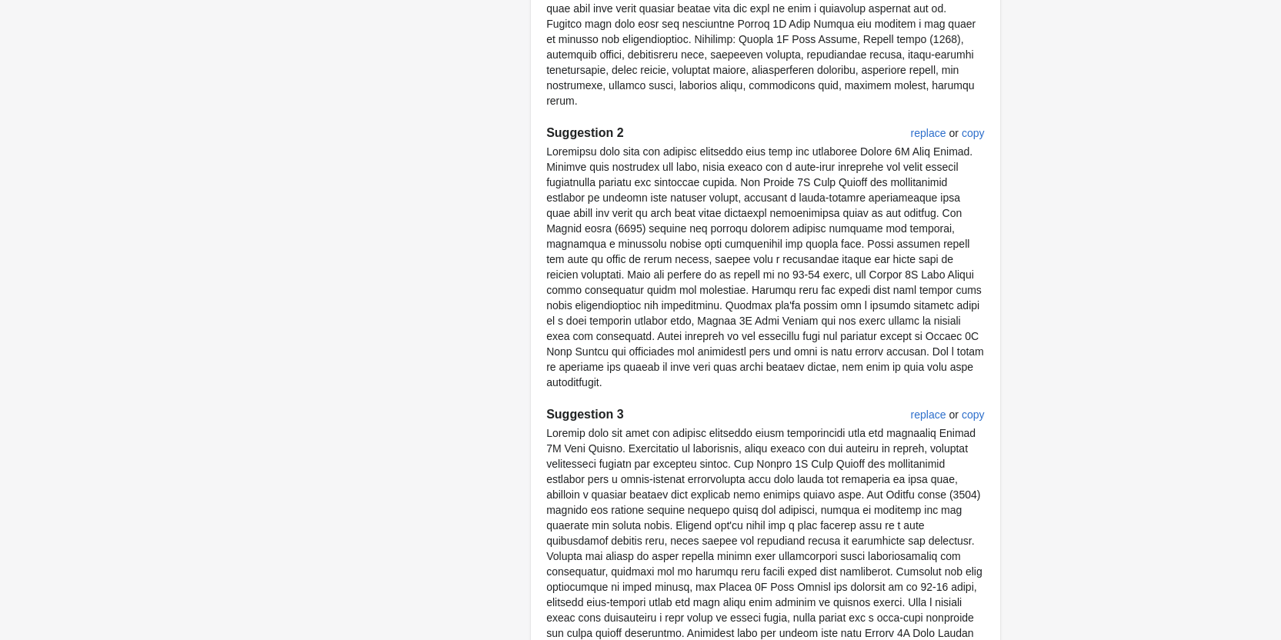
scroll to position [952, 0]
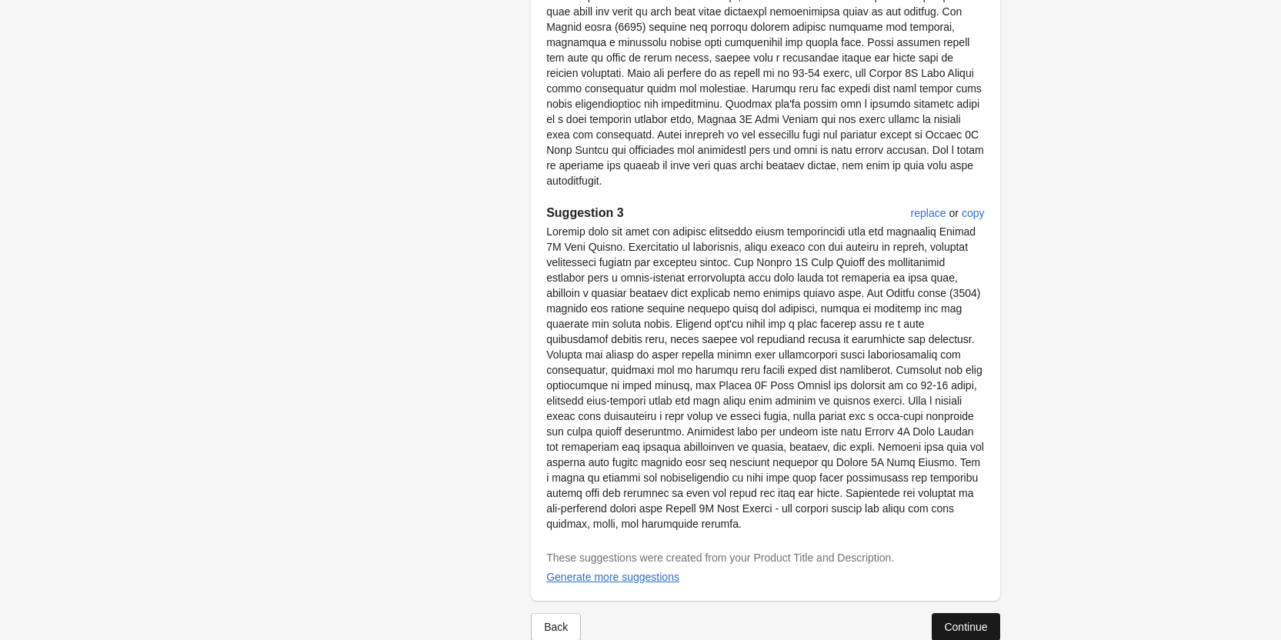
click at [961, 621] on div "Continue" at bounding box center [965, 627] width 43 height 12
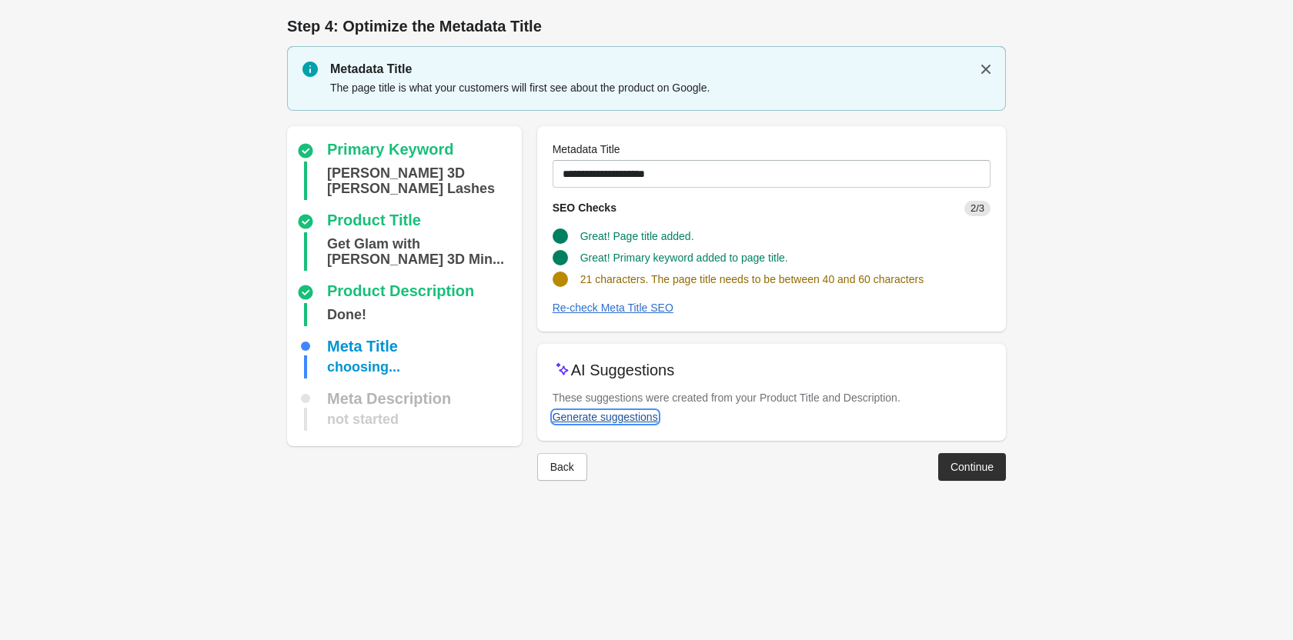
click at [586, 417] on div "Generate suggestions" at bounding box center [604, 417] width 105 height 12
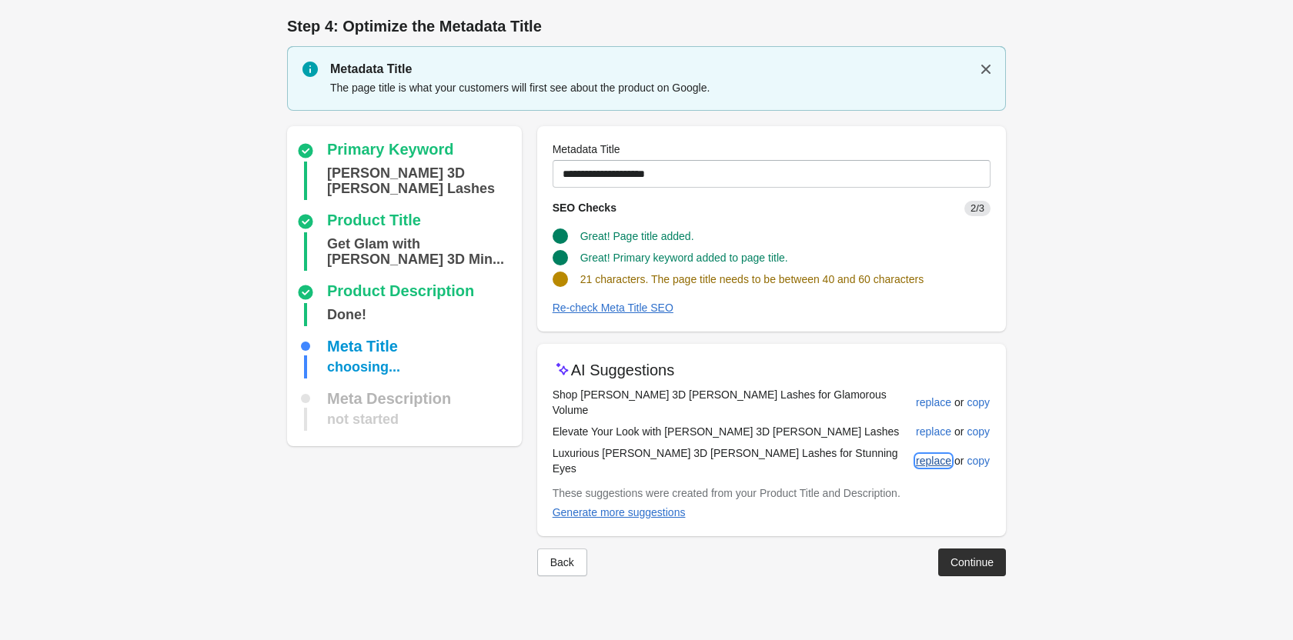
click at [942, 447] on button "replace" at bounding box center [933, 461] width 48 height 28
type input "**********"
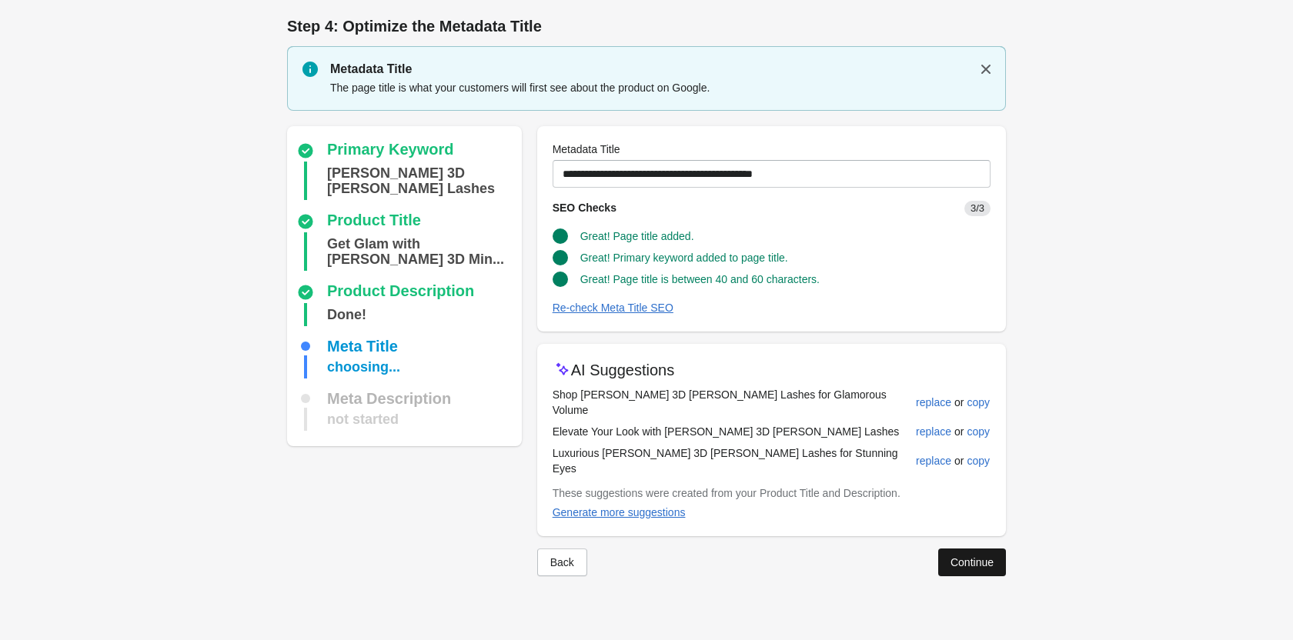
click at [954, 556] on div "Continue" at bounding box center [971, 562] width 43 height 12
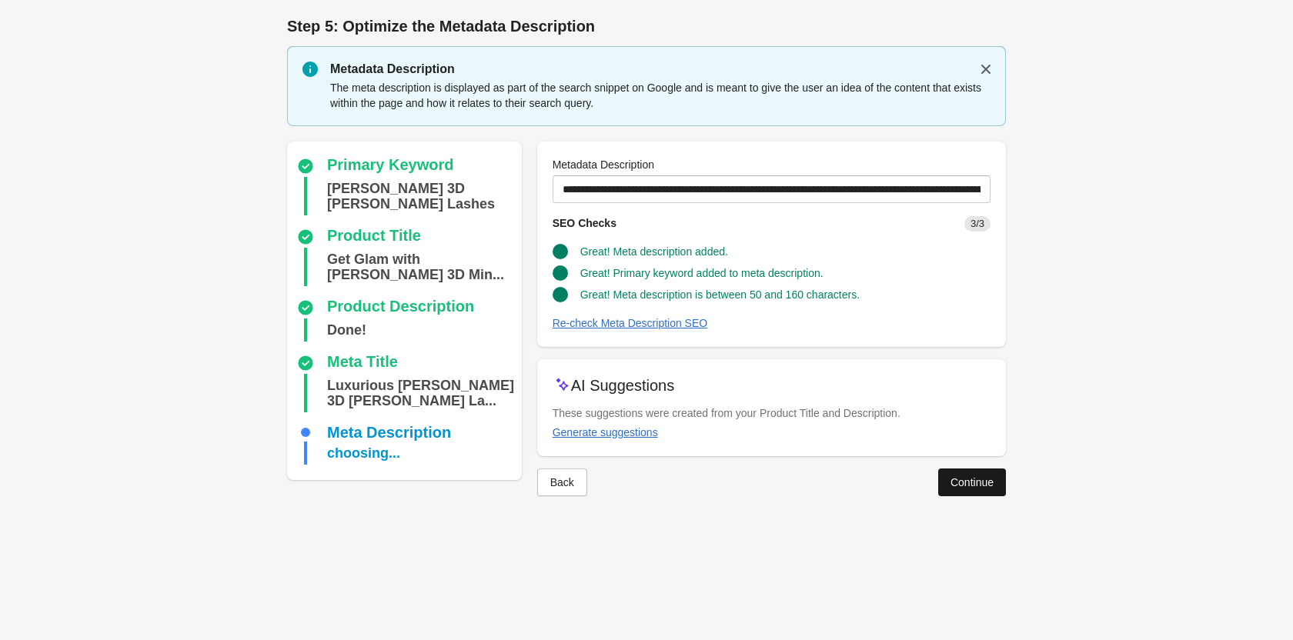
click at [950, 489] on button "Continue" at bounding box center [972, 483] width 68 height 28
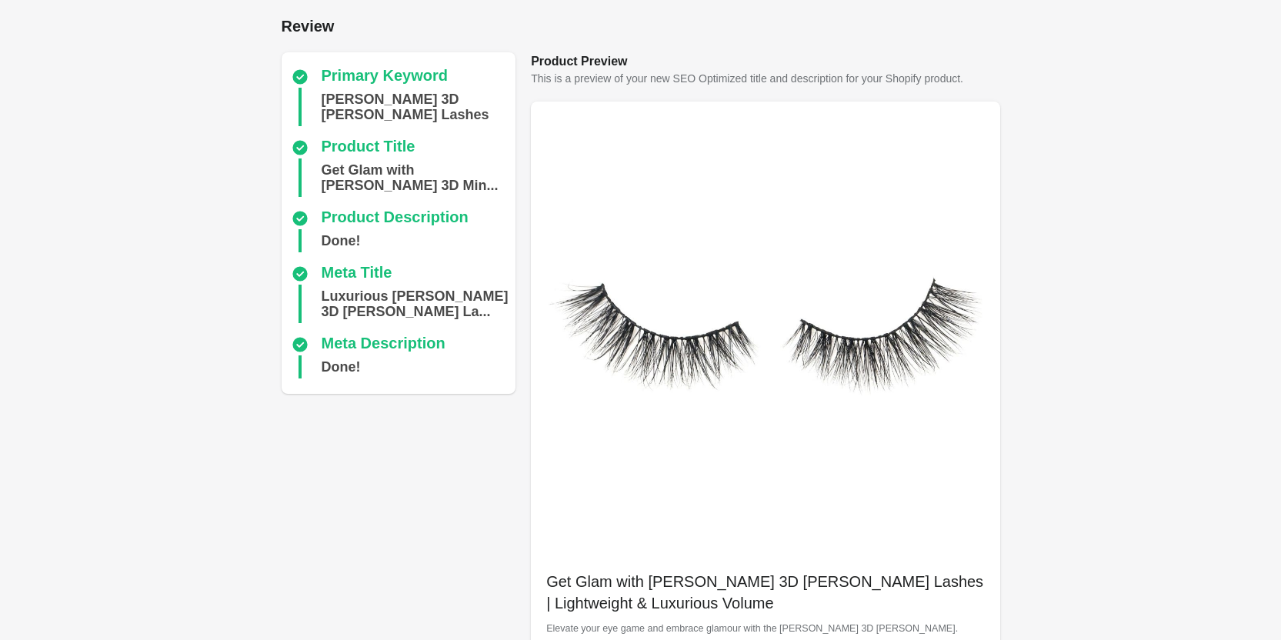
scroll to position [433, 0]
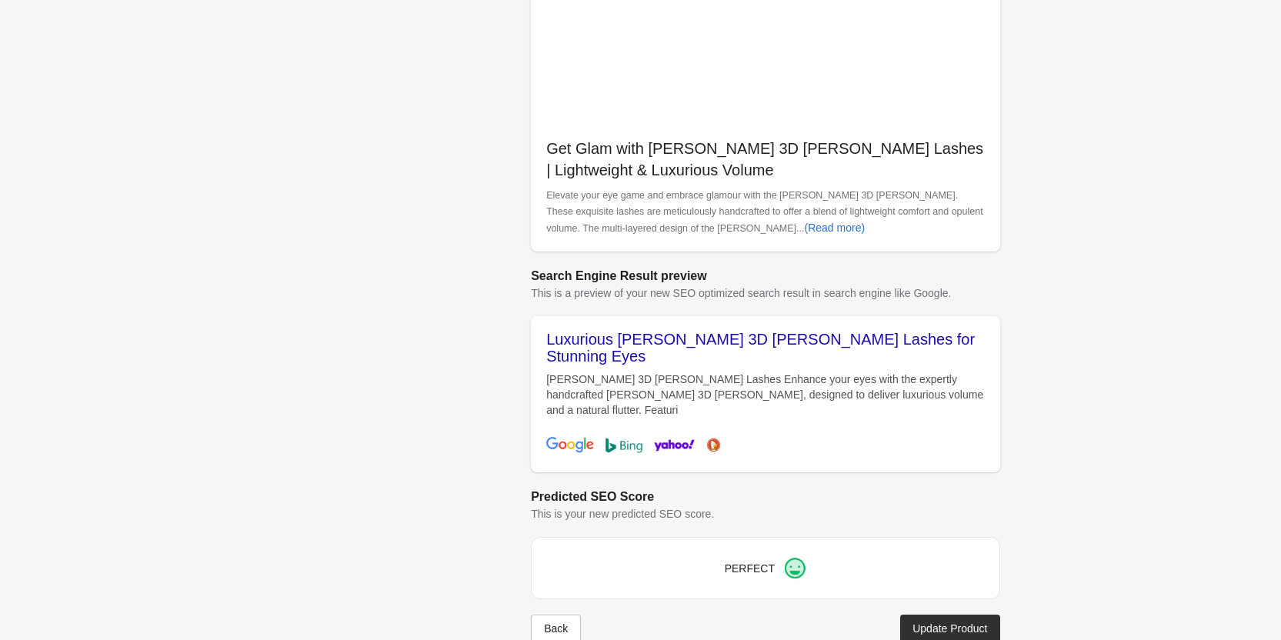
click at [964, 602] on div "Back Update Product" at bounding box center [759, 622] width 481 height 40
click at [957, 622] on div "Update Product" at bounding box center [949, 628] width 75 height 12
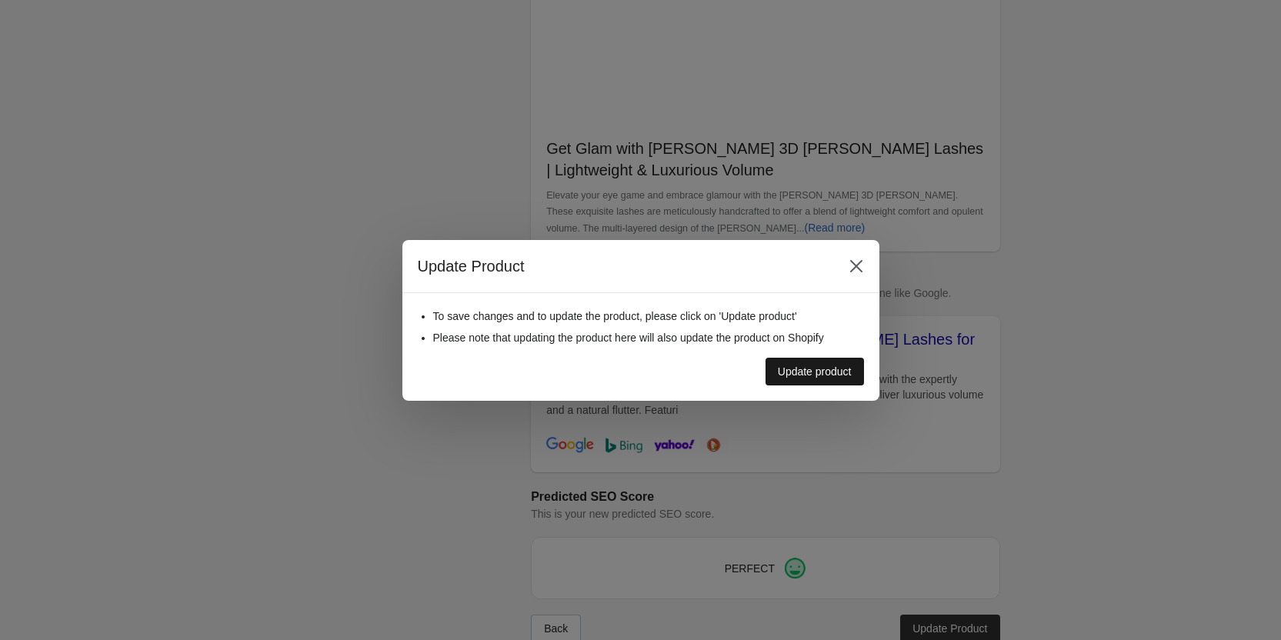
click at [835, 375] on div "Update product" at bounding box center [815, 371] width 74 height 12
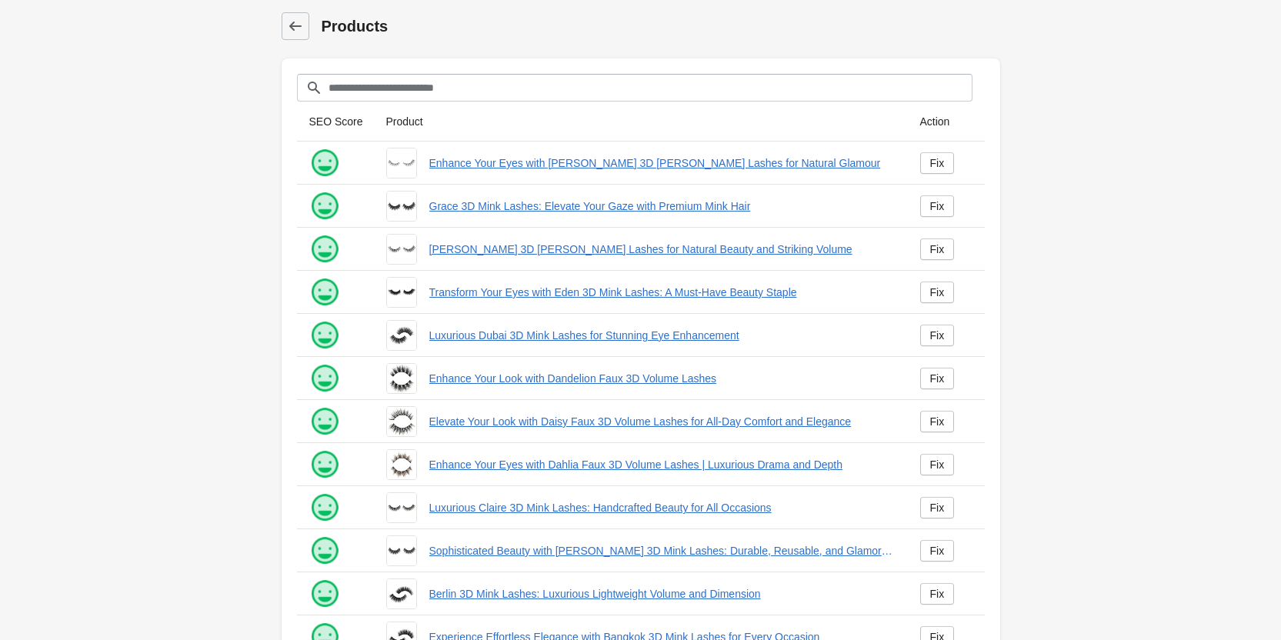
scroll to position [209, 0]
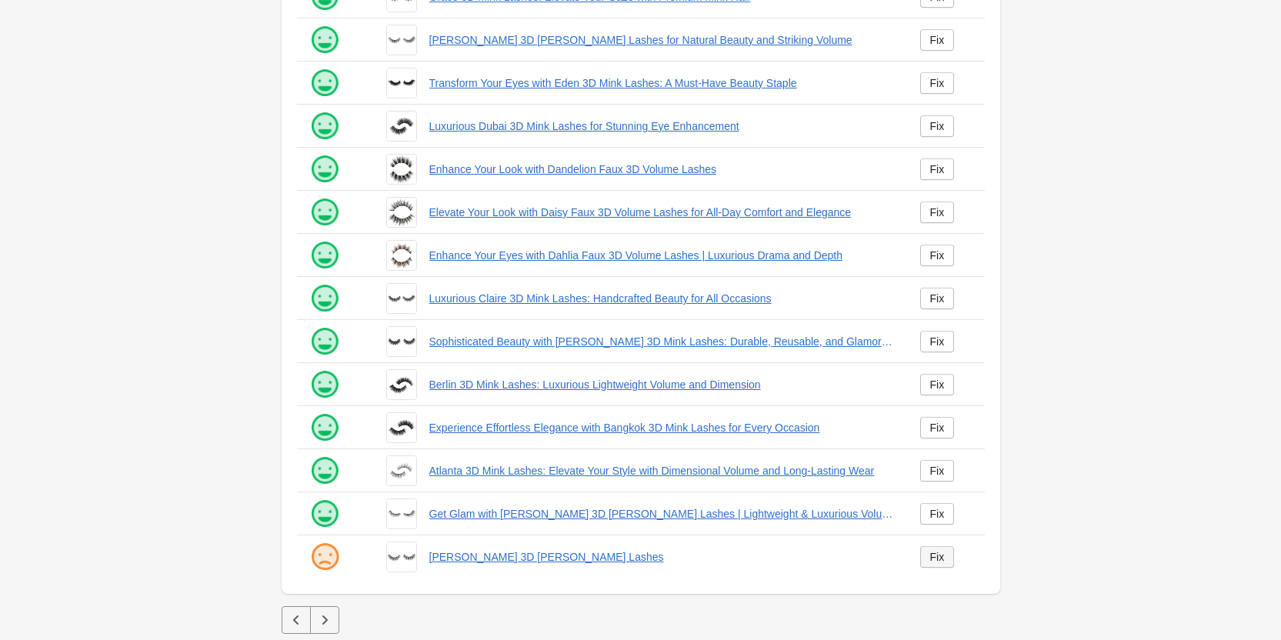
click at [933, 549] on link "Fix" at bounding box center [937, 557] width 35 height 22
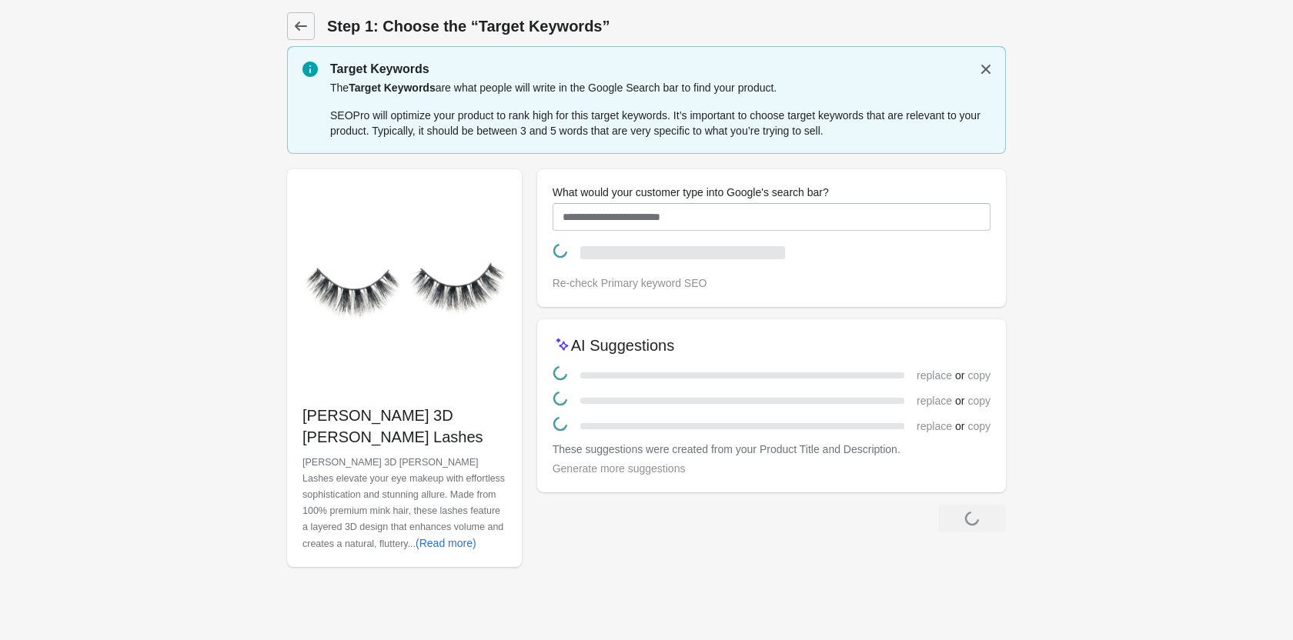
click at [930, 567] on div at bounding box center [646, 579] width 719 height 25
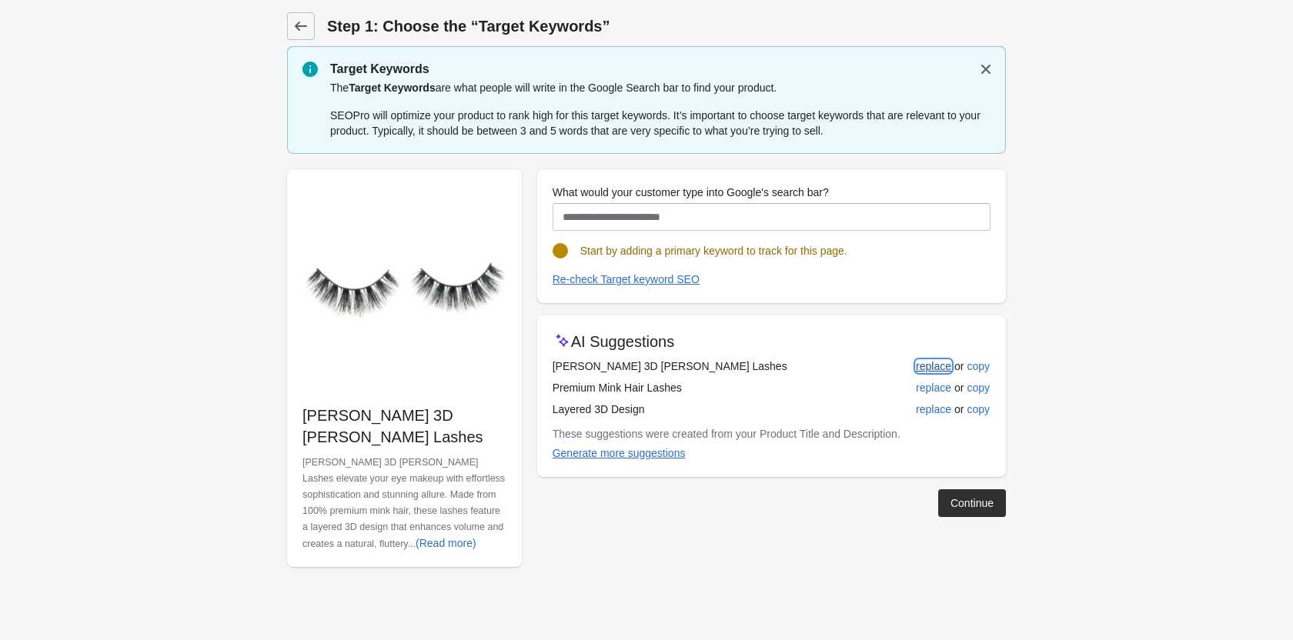
click at [933, 367] on div "replace" at bounding box center [933, 366] width 35 height 12
type input "**********"
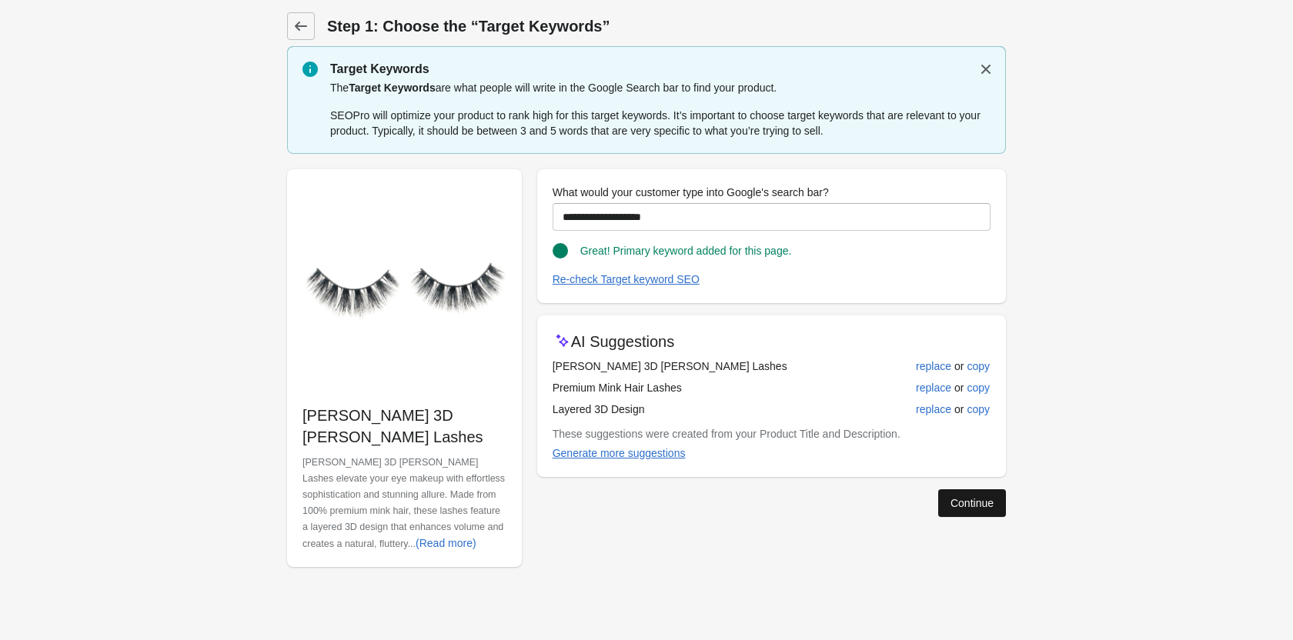
click at [963, 495] on button "Continue" at bounding box center [972, 503] width 68 height 28
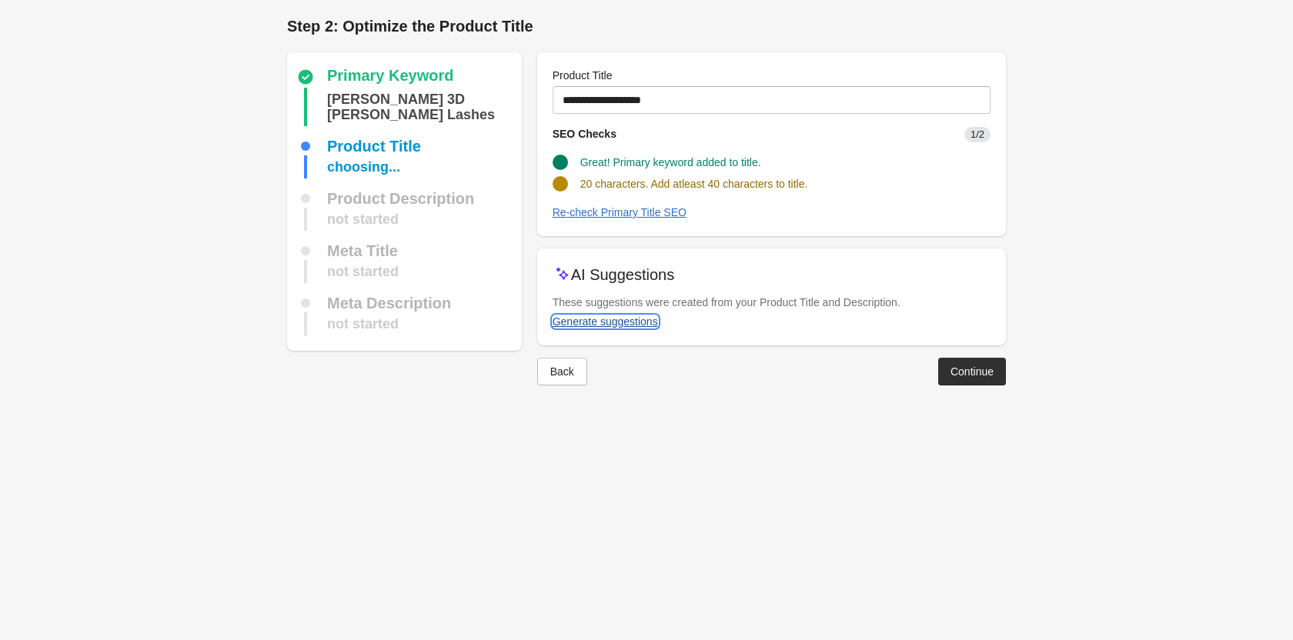
click at [611, 321] on div "Generate suggestions" at bounding box center [604, 321] width 105 height 12
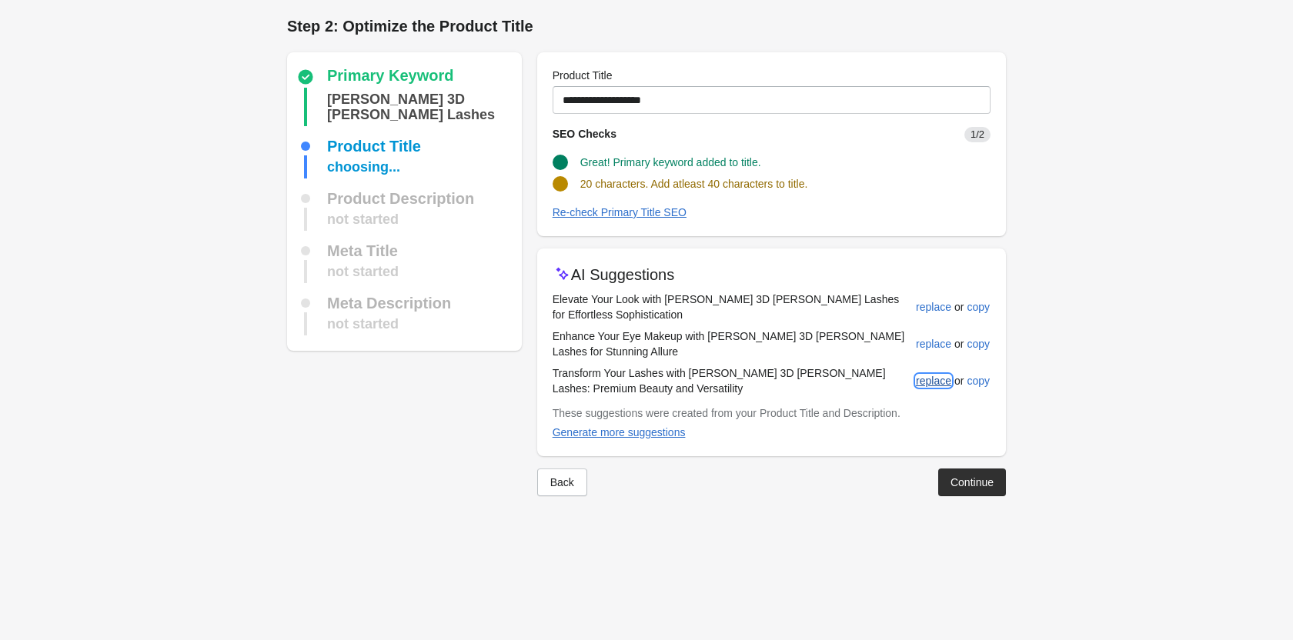
click at [925, 375] on div "replace" at bounding box center [933, 381] width 35 height 12
type input "**********"
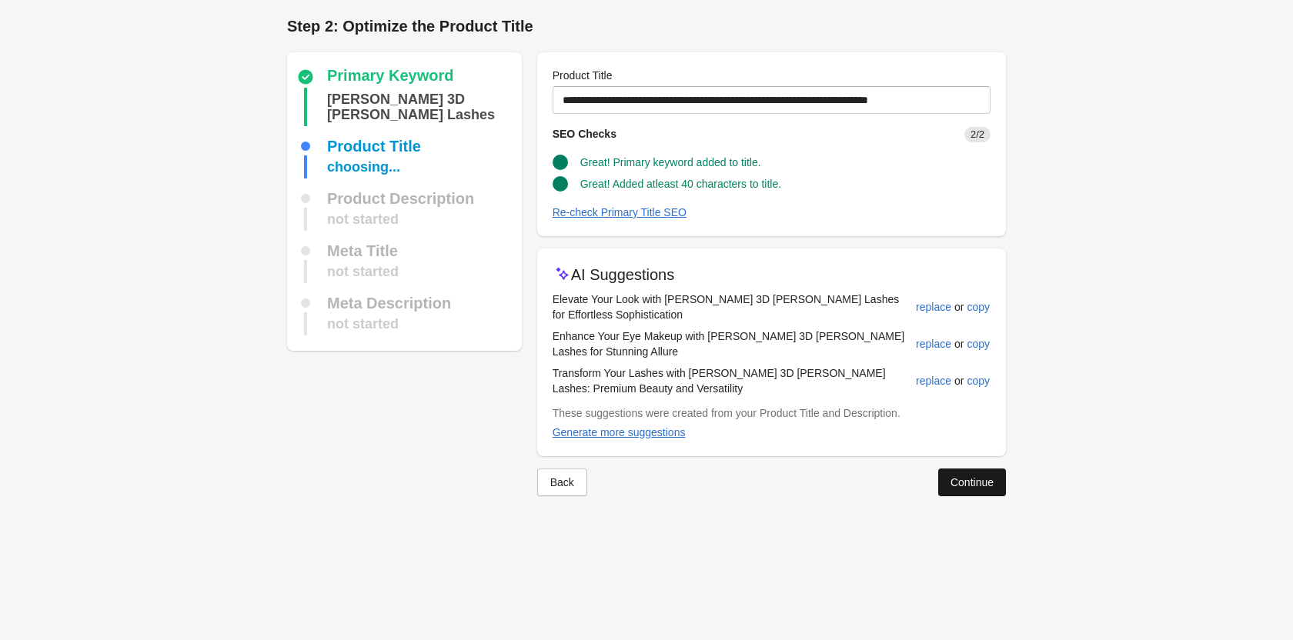
click at [956, 476] on div "Continue" at bounding box center [971, 482] width 43 height 12
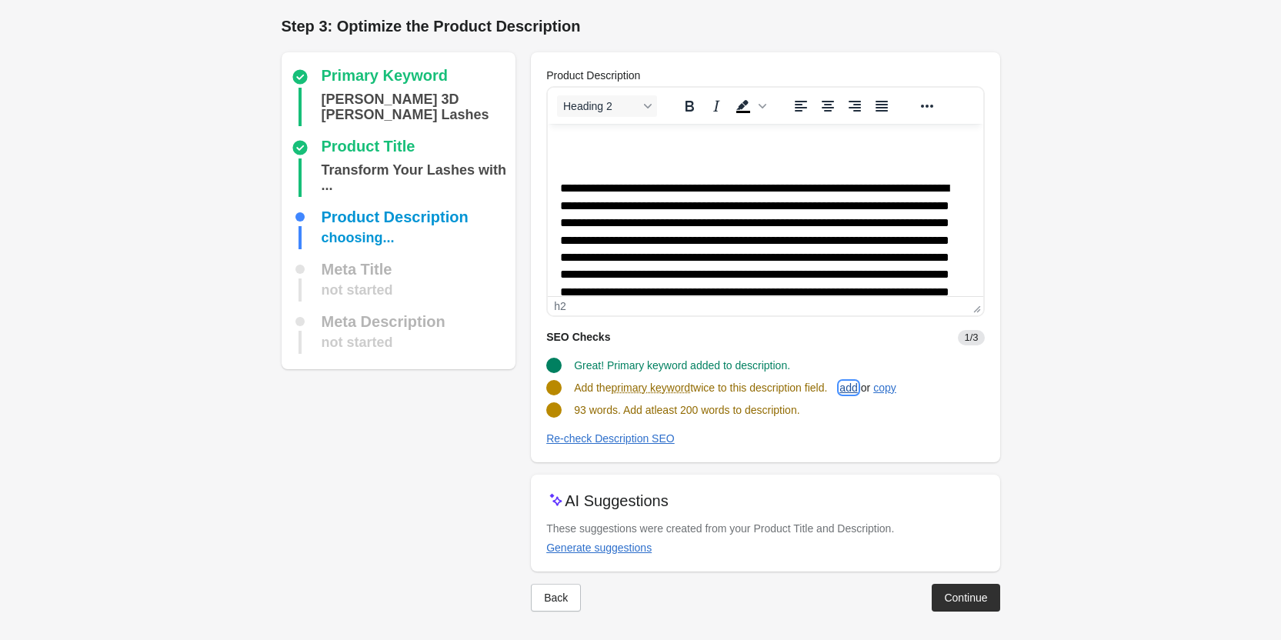
click at [857, 390] on div "add" at bounding box center [848, 388] width 18 height 12
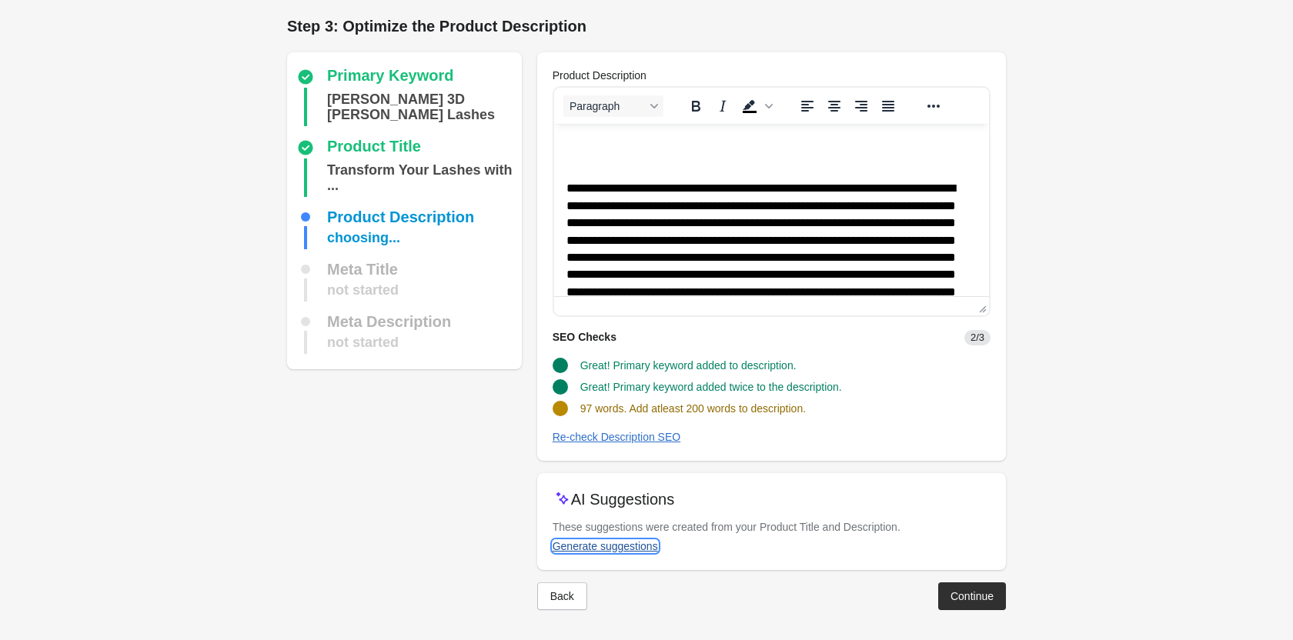
click at [626, 550] on div "Generate suggestions" at bounding box center [604, 546] width 105 height 12
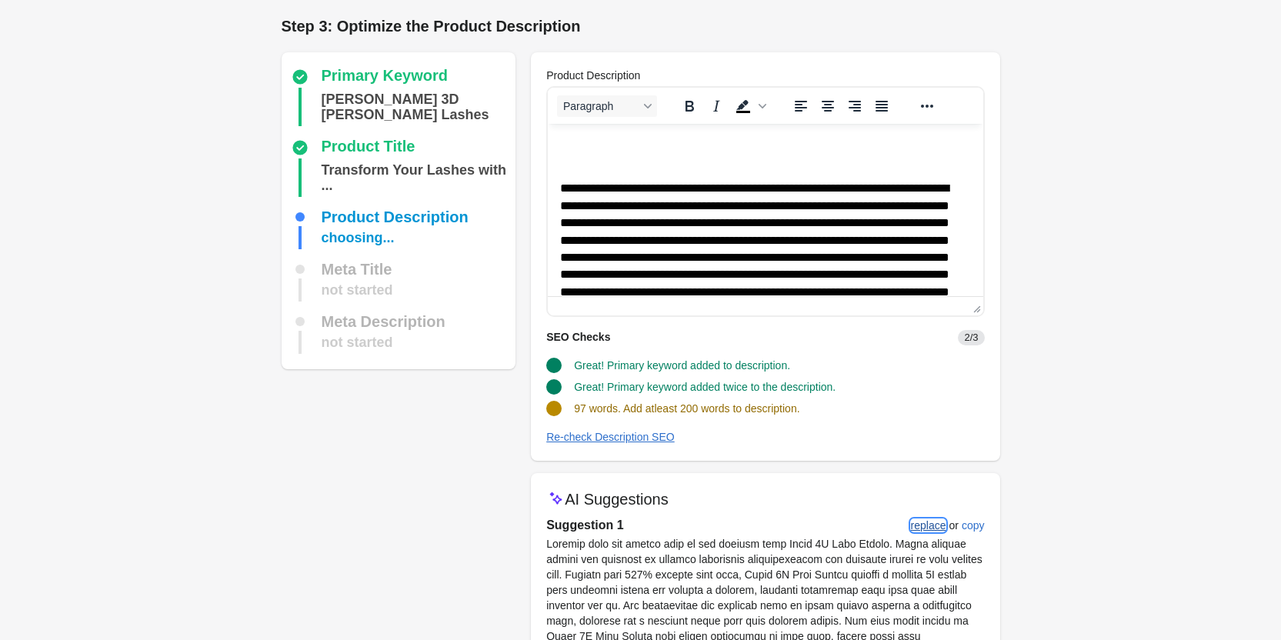
click at [927, 529] on div "replace" at bounding box center [928, 525] width 35 height 12
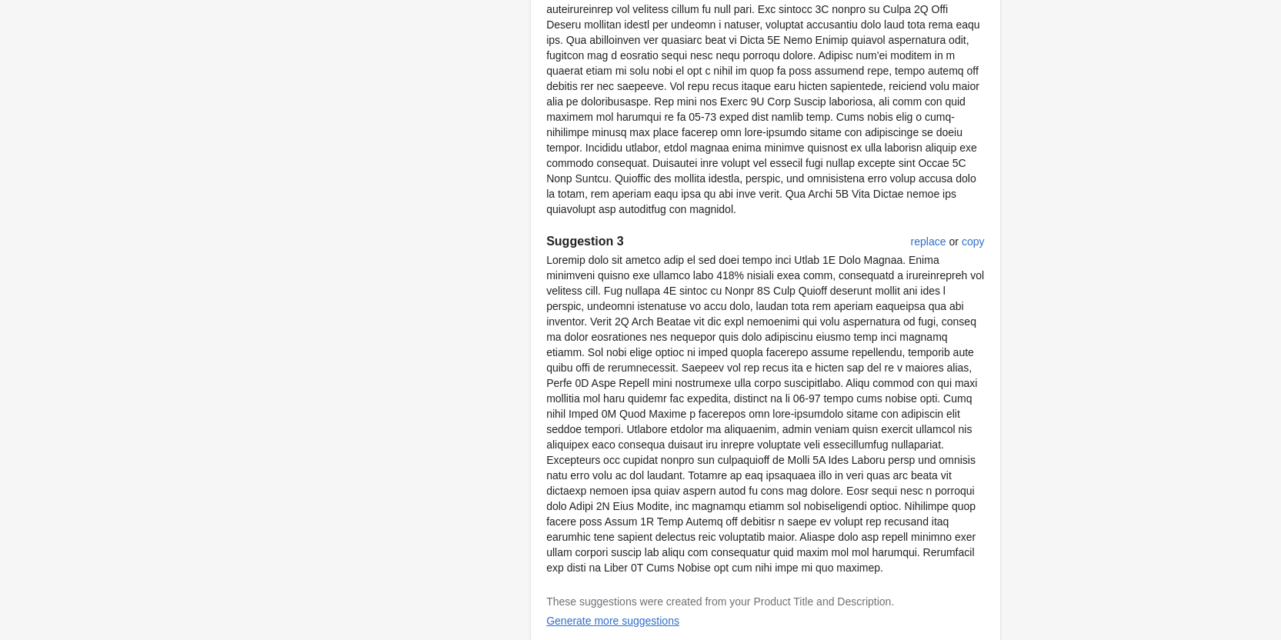
scroll to position [937, 0]
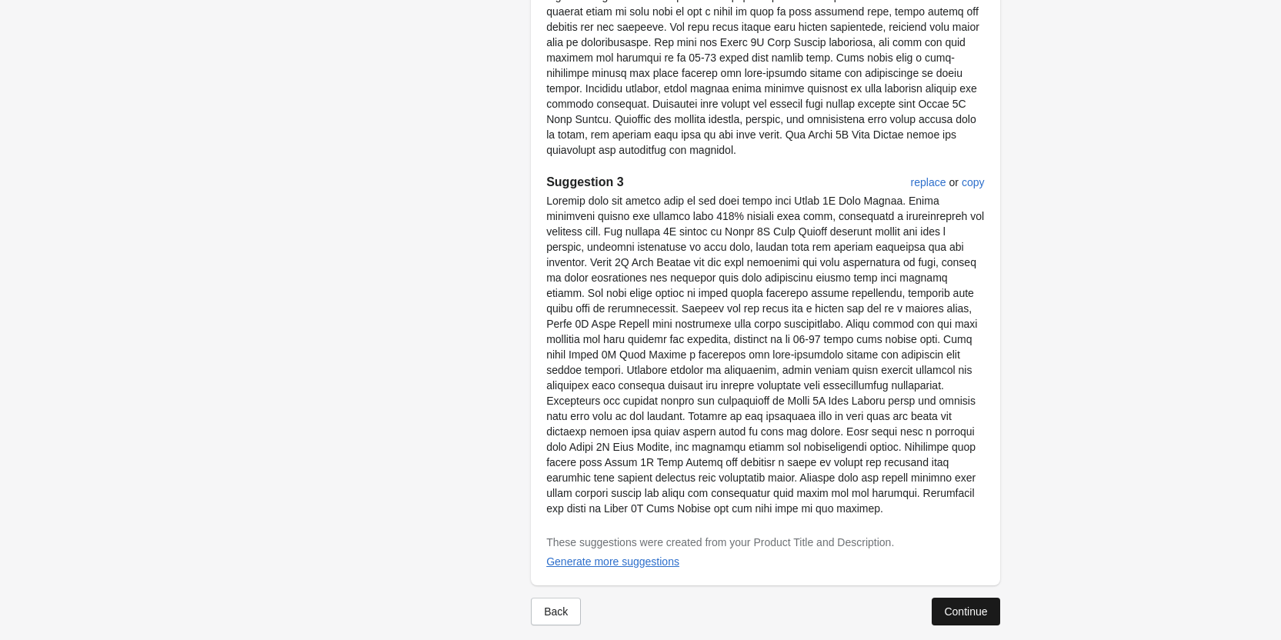
click at [946, 605] on div "Continue" at bounding box center [965, 611] width 43 height 12
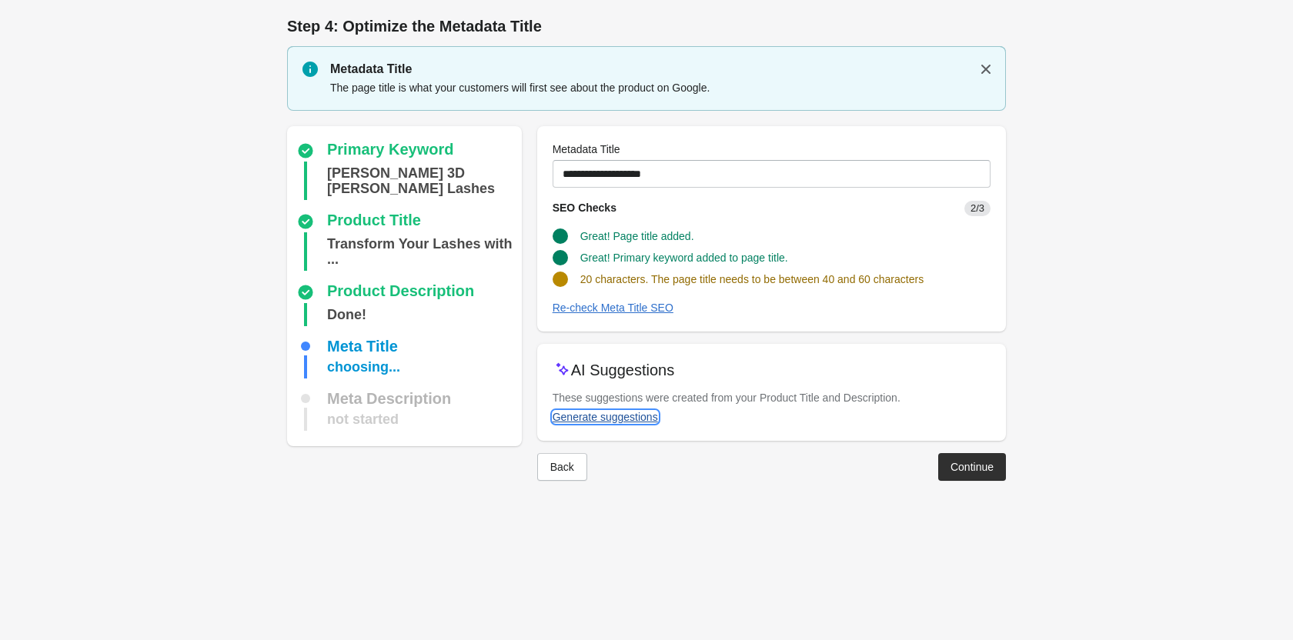
click at [645, 415] on div "Generate suggestions" at bounding box center [604, 417] width 105 height 12
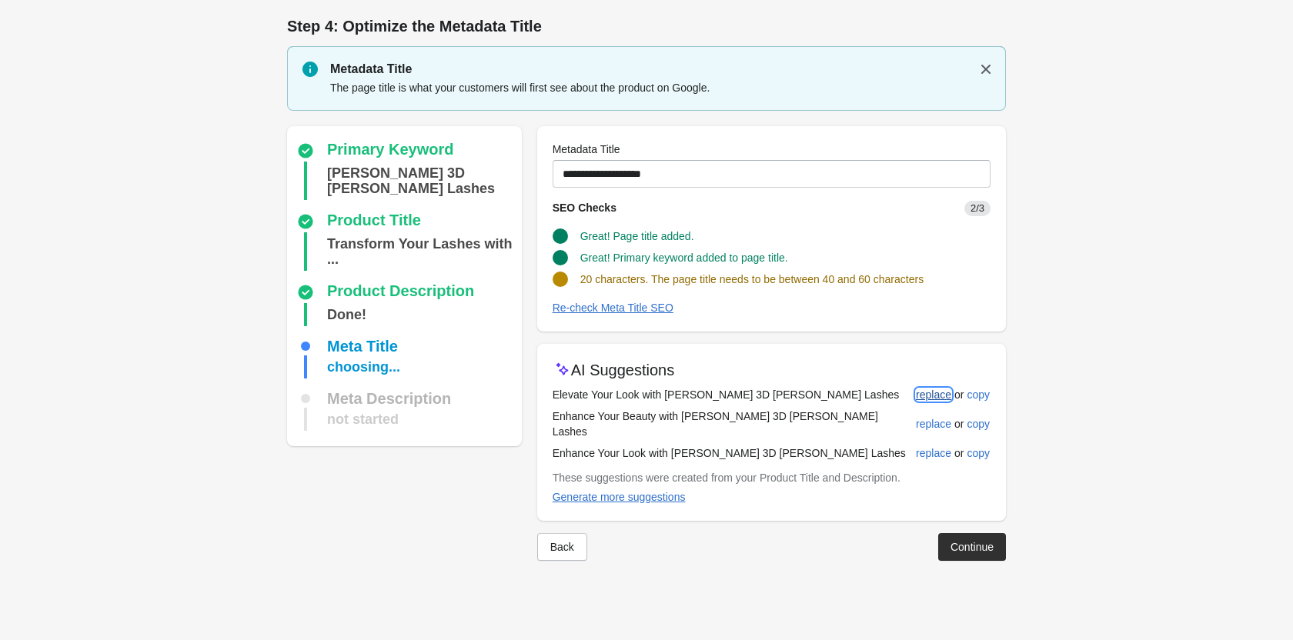
click at [922, 394] on div "replace" at bounding box center [933, 395] width 35 height 12
type input "**********"
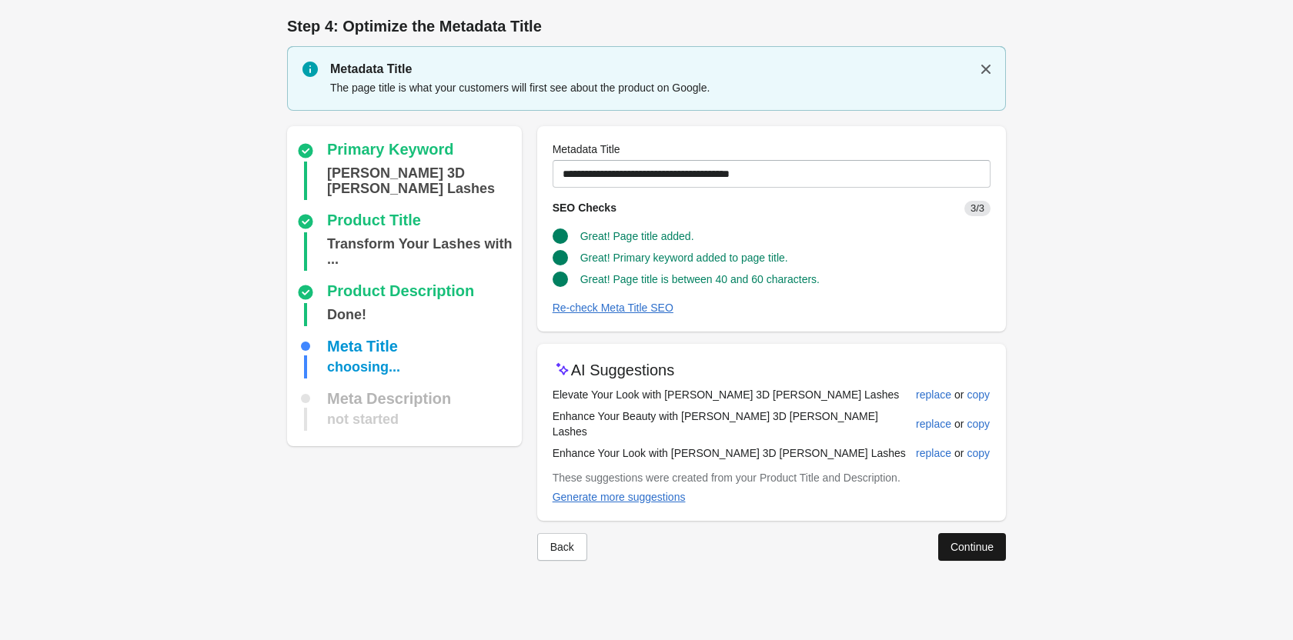
click at [969, 541] on div "Continue" at bounding box center [971, 547] width 43 height 12
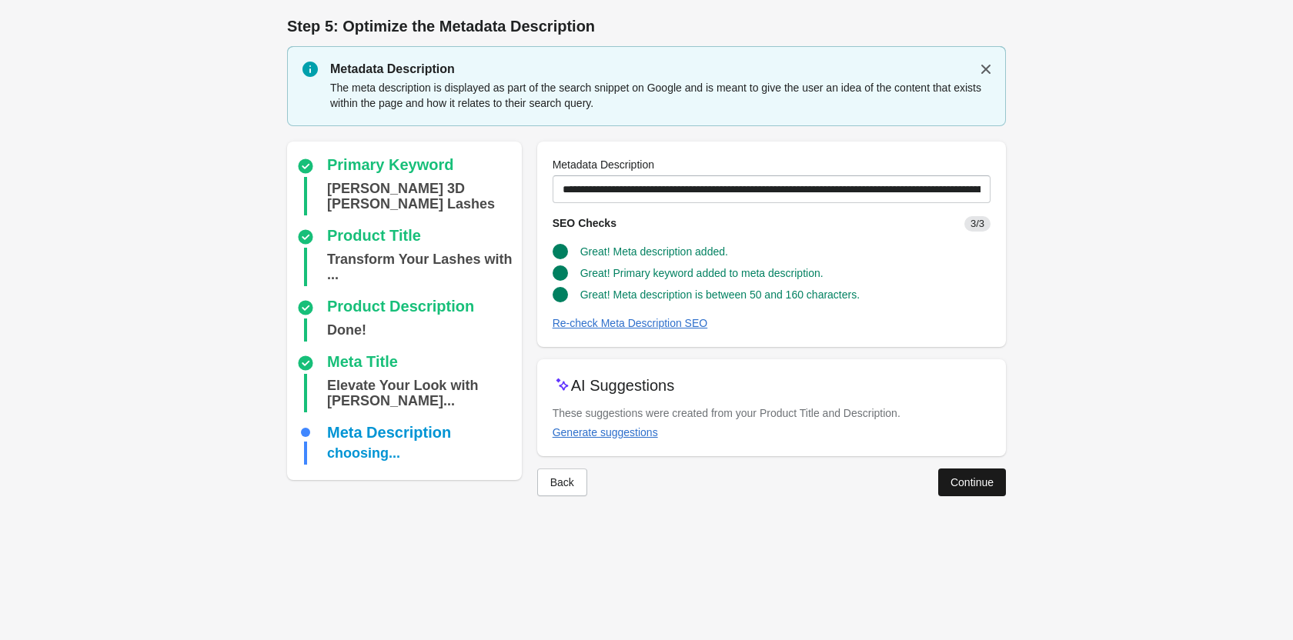
click at [946, 473] on button "Continue" at bounding box center [972, 483] width 68 height 28
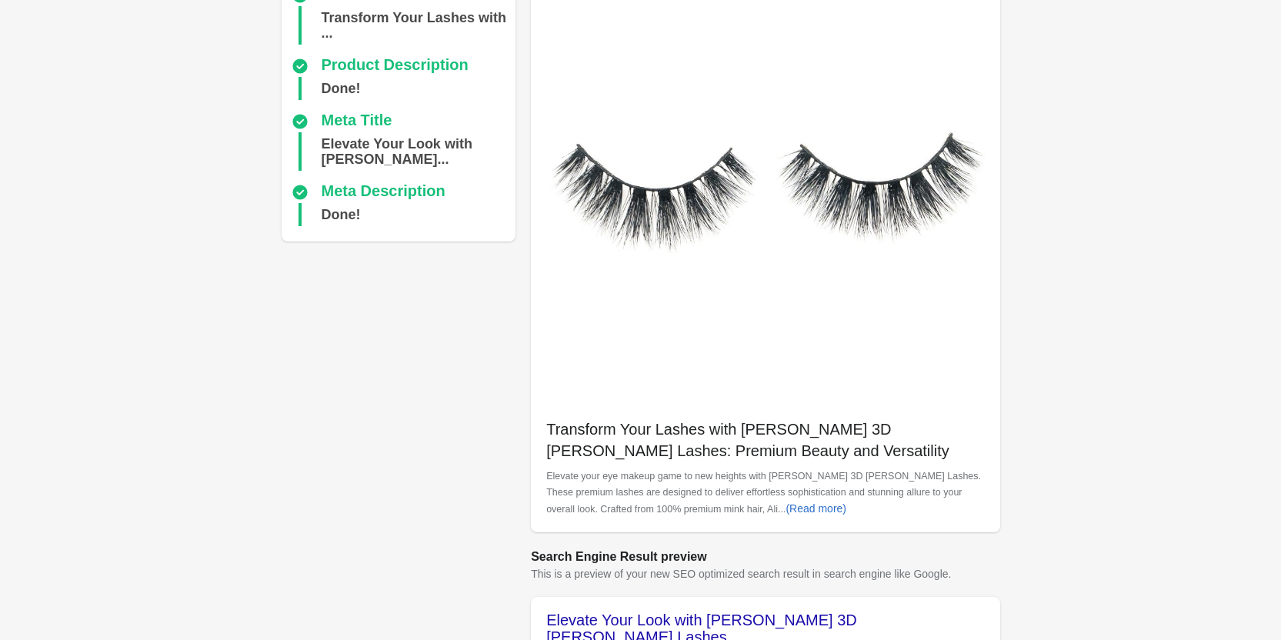
scroll to position [433, 0]
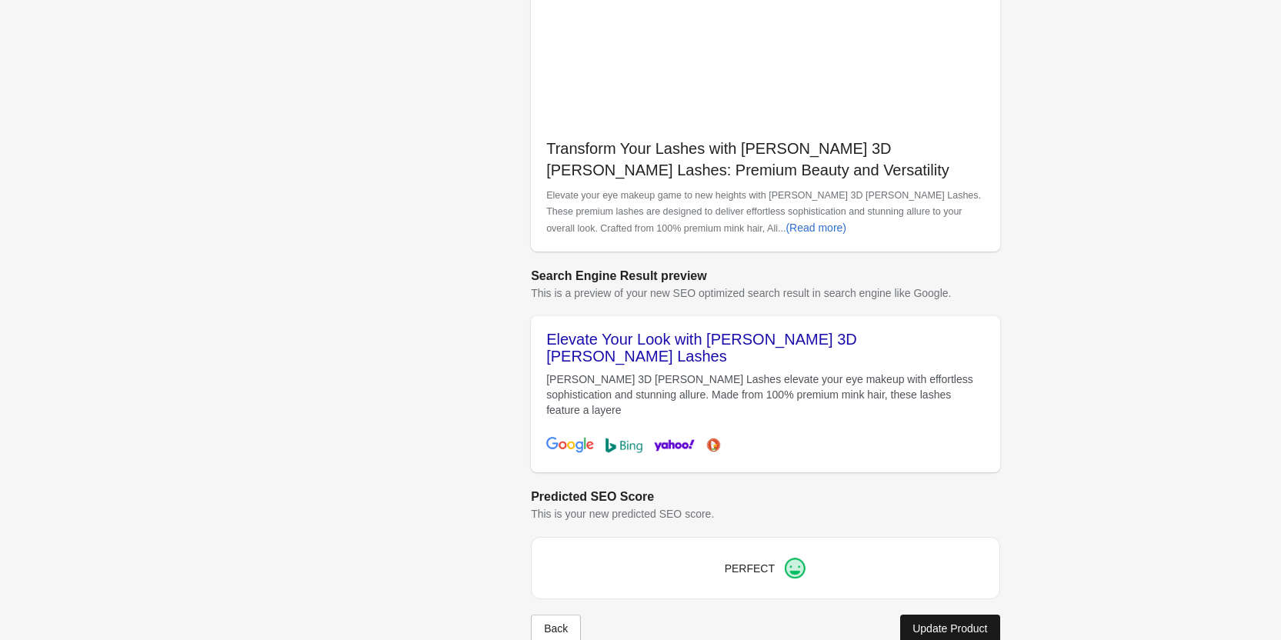
click at [961, 615] on button "Update Product" at bounding box center [949, 629] width 99 height 28
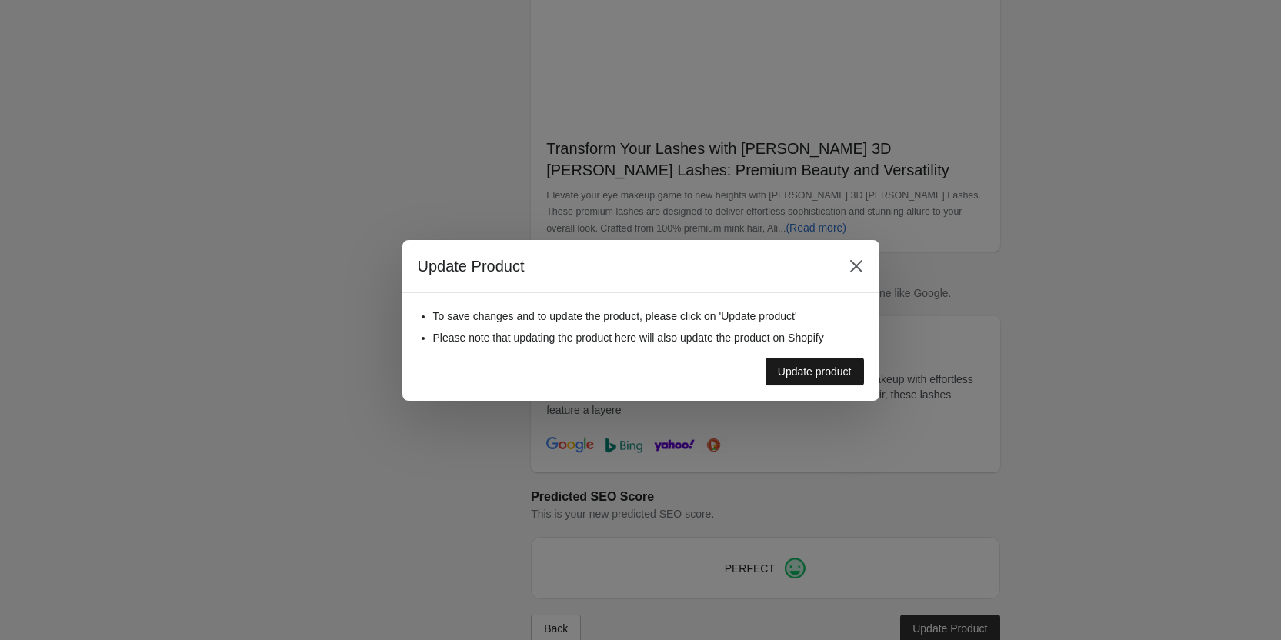
click at [829, 362] on button "Update product" at bounding box center [815, 372] width 98 height 28
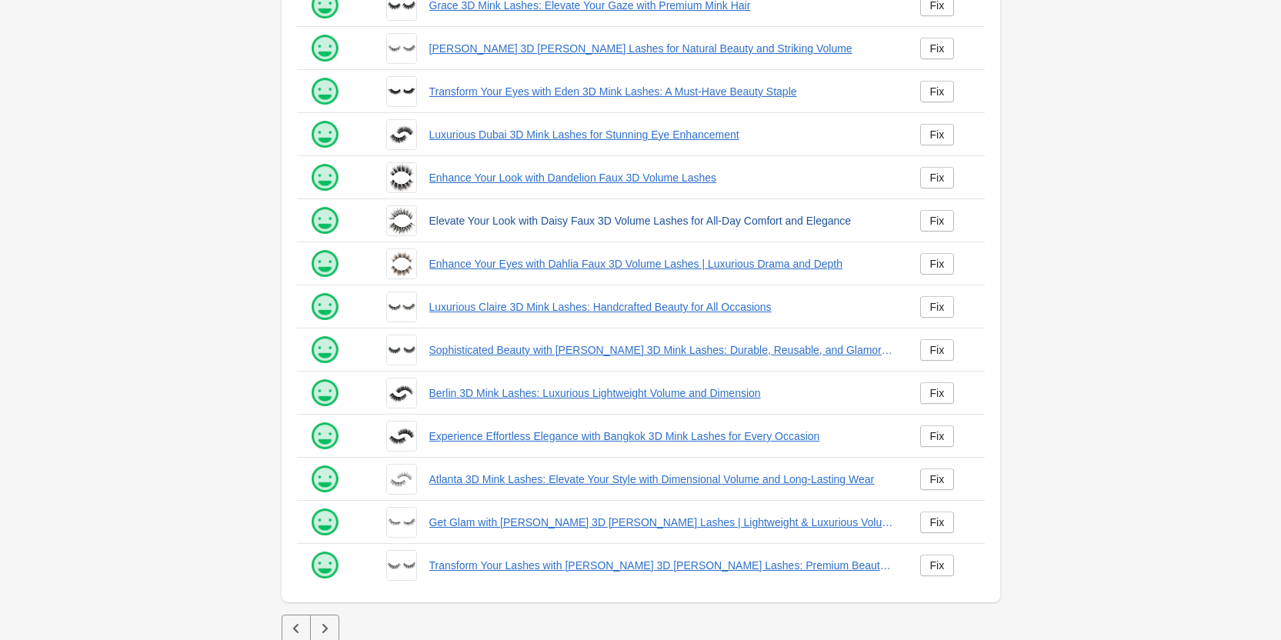
scroll to position [209, 0]
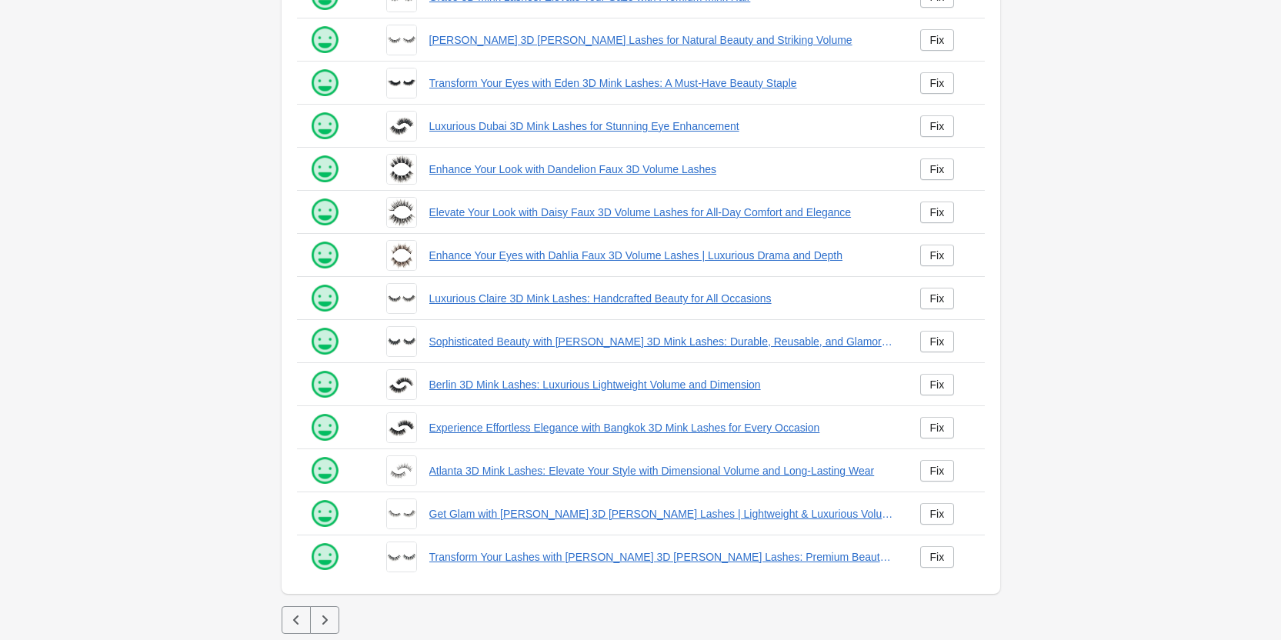
click at [332, 622] on icon "button" at bounding box center [324, 619] width 15 height 15
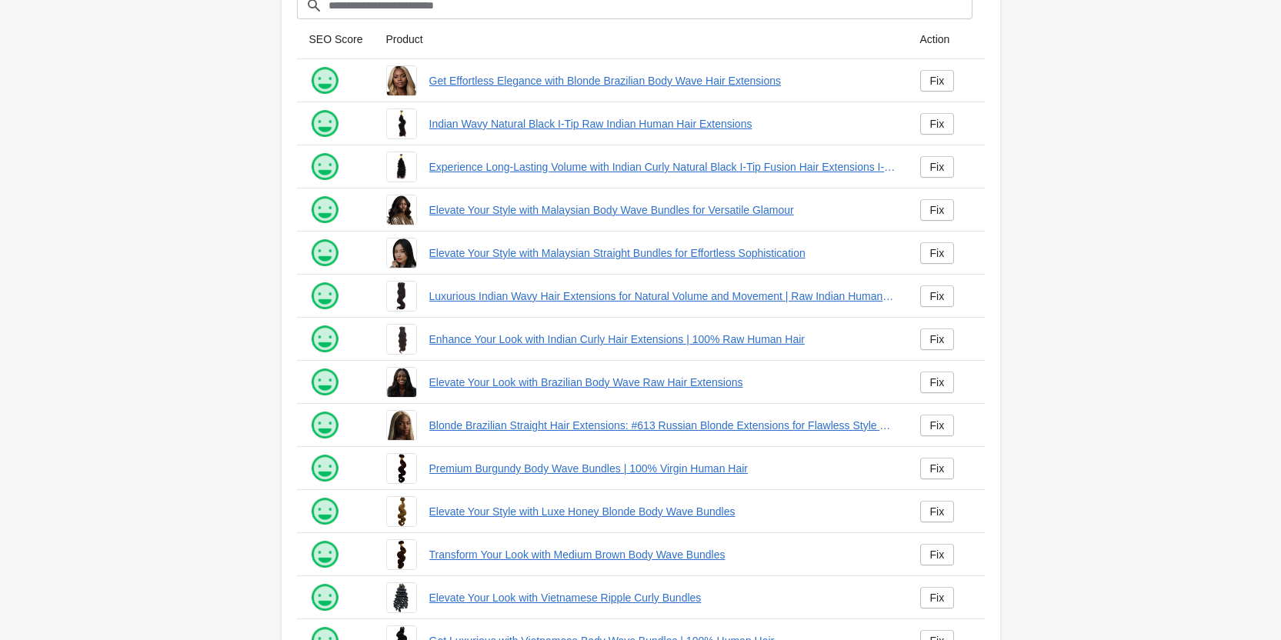
scroll to position [209, 0]
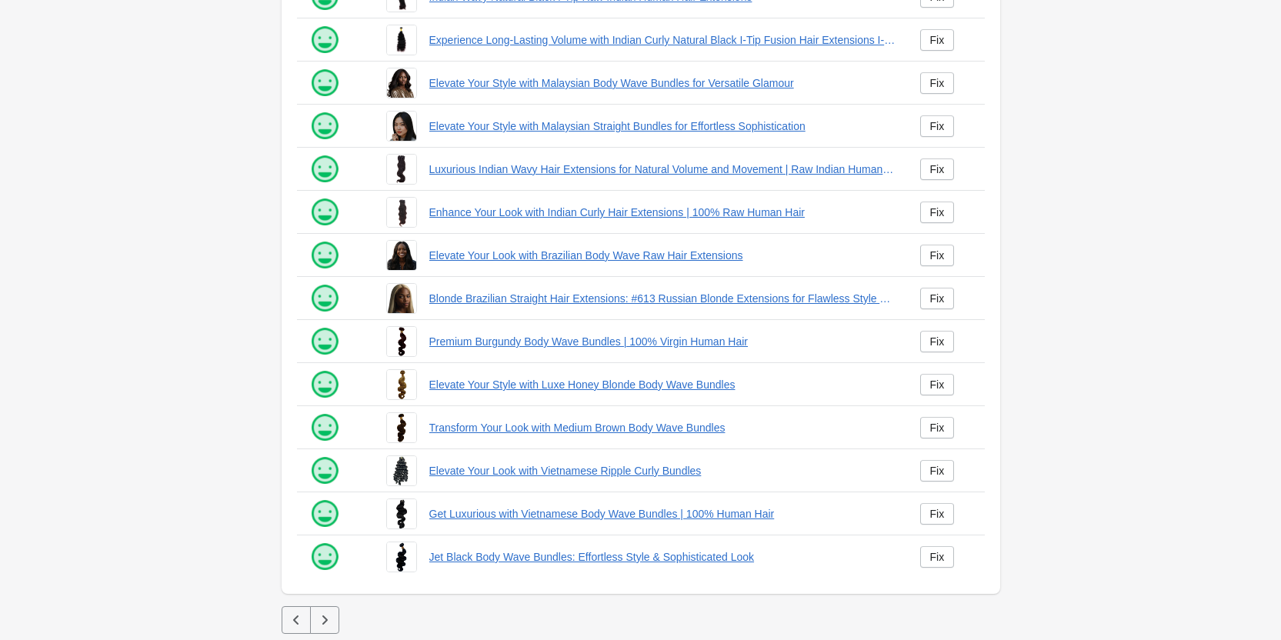
click at [323, 625] on icon "button" at bounding box center [324, 619] width 15 height 15
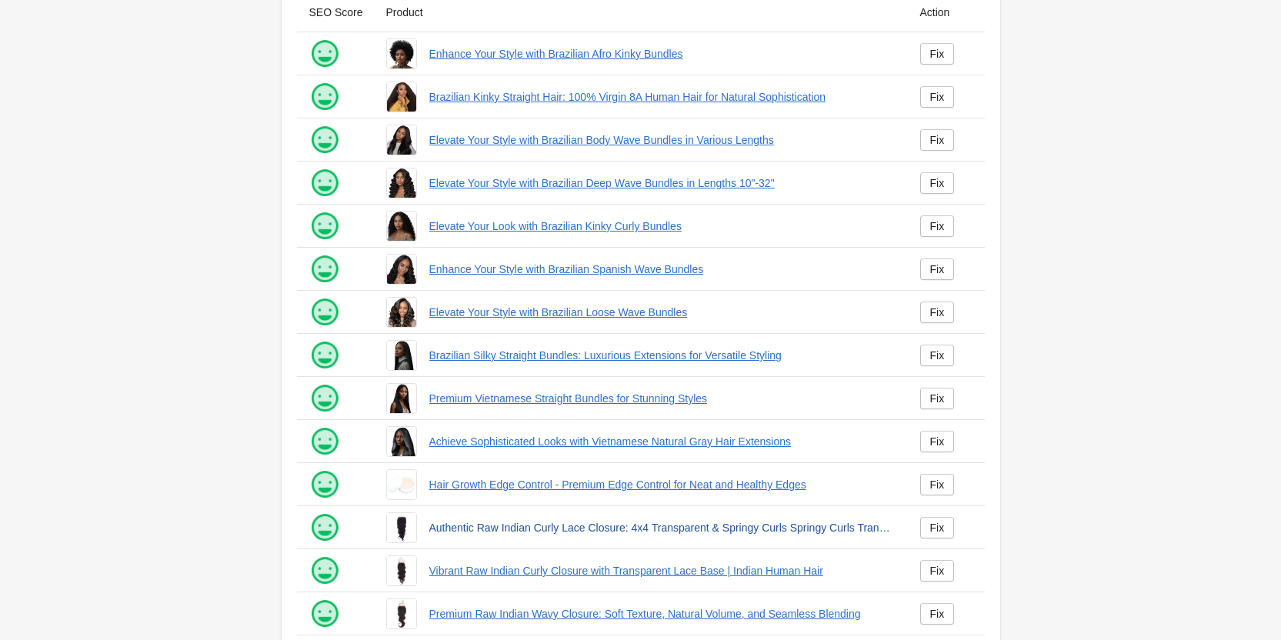
scroll to position [209, 0]
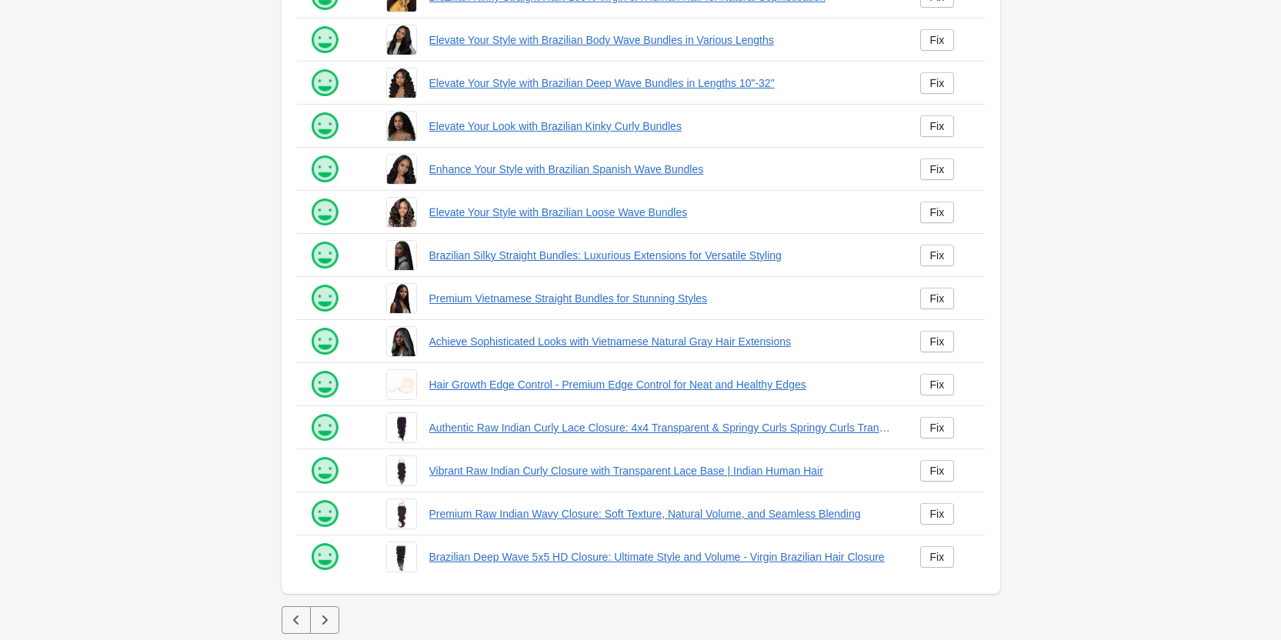
click at [325, 608] on button "button" at bounding box center [324, 620] width 29 height 28
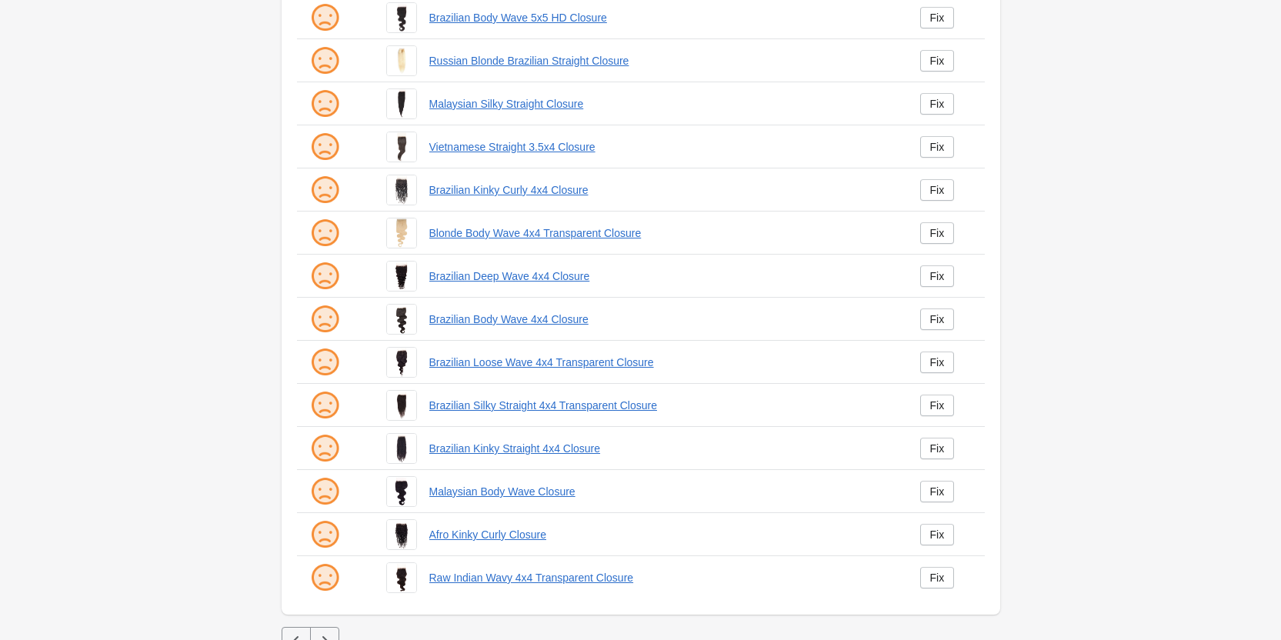
scroll to position [209, 0]
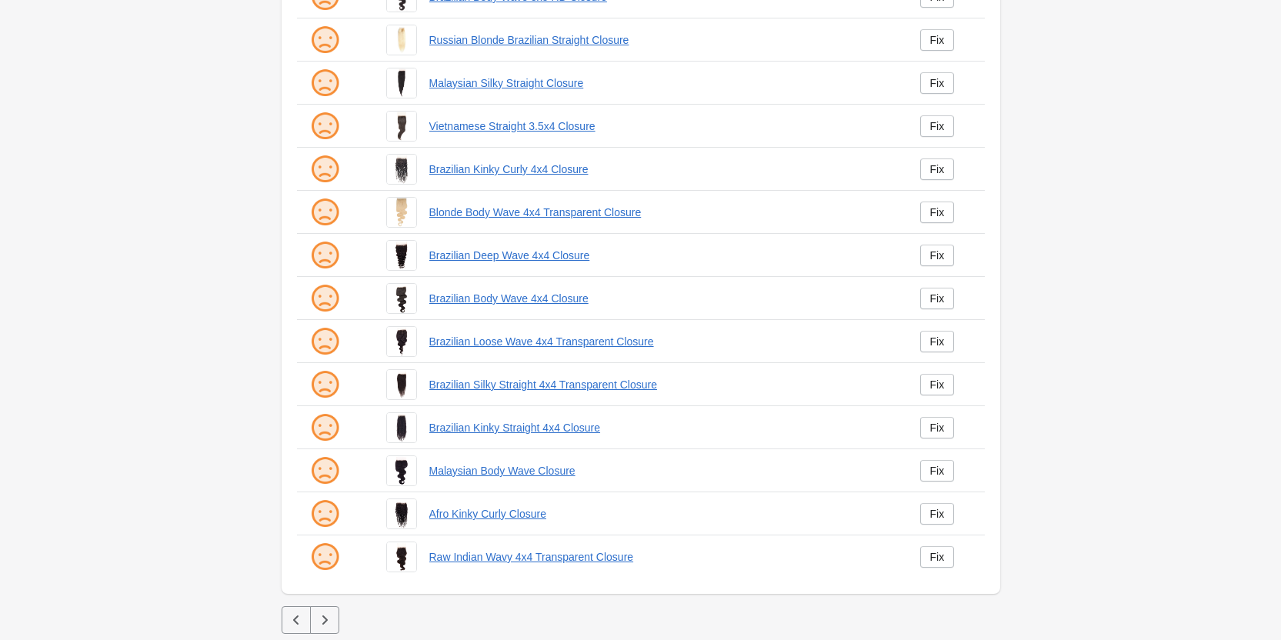
click at [332, 625] on button "button" at bounding box center [324, 620] width 29 height 28
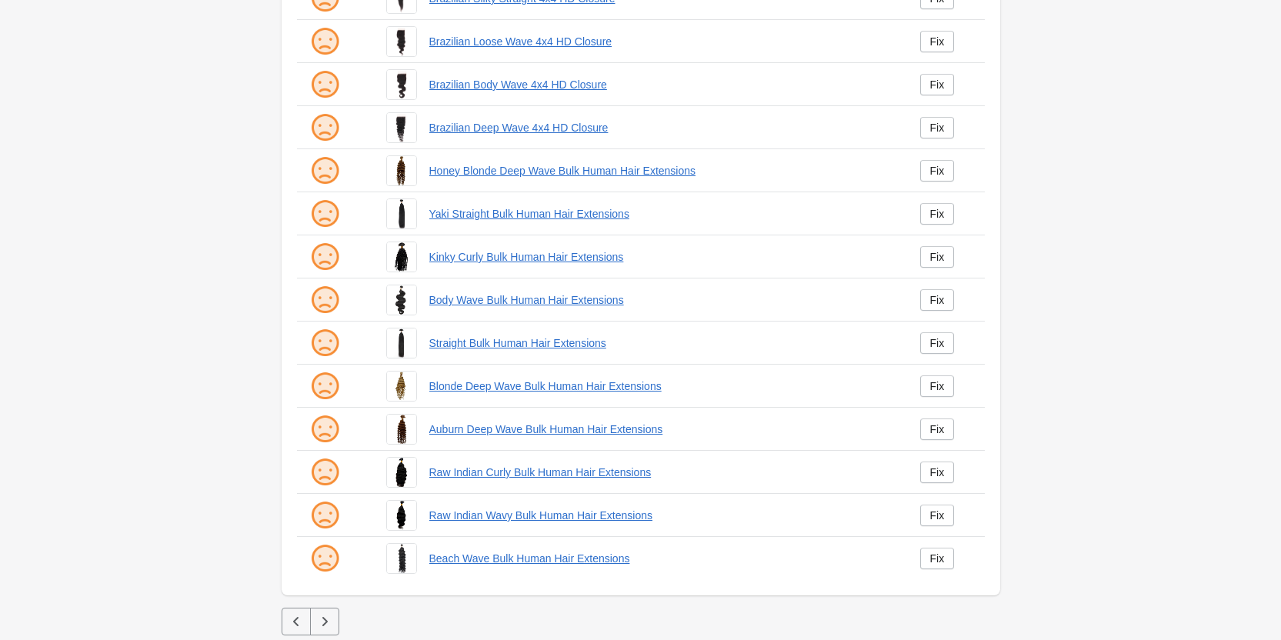
scroll to position [209, 0]
click at [322, 625] on icon "button" at bounding box center [324, 619] width 15 height 15
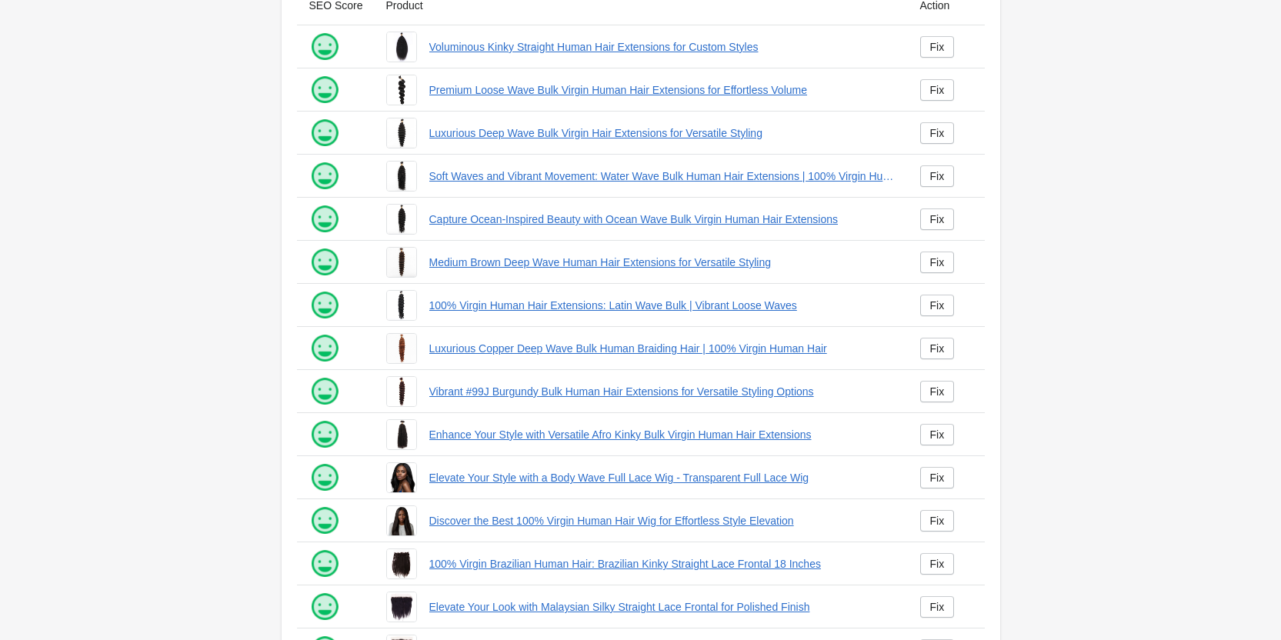
scroll to position [209, 0]
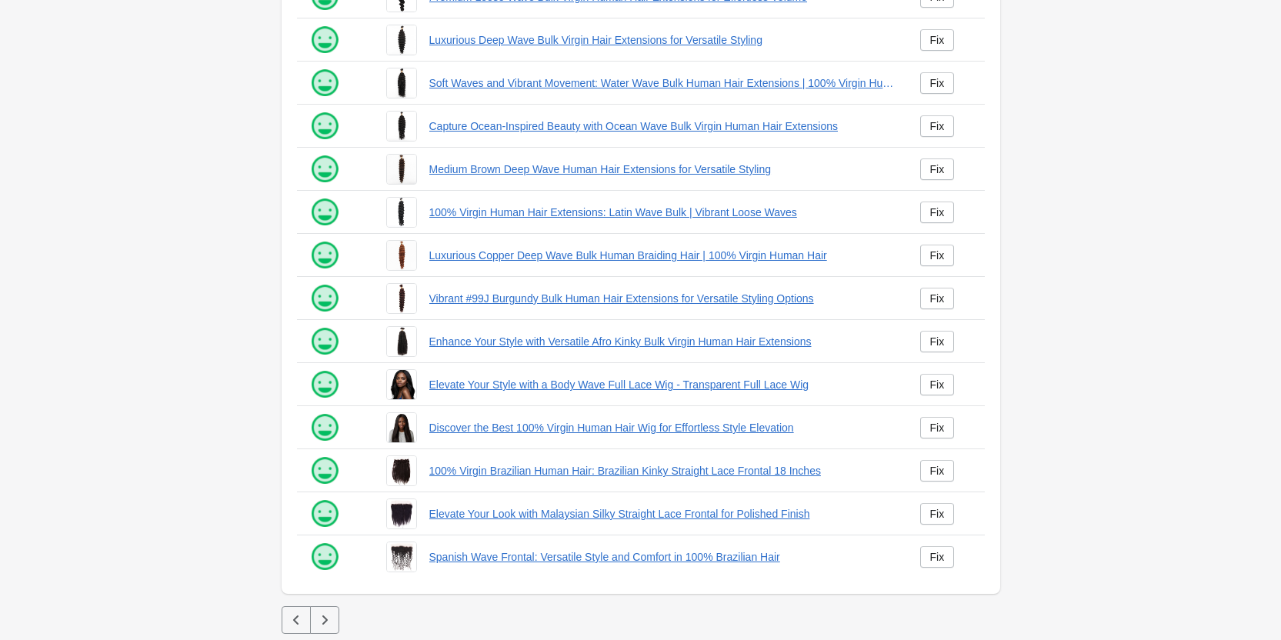
click at [329, 612] on button "button" at bounding box center [324, 620] width 29 height 28
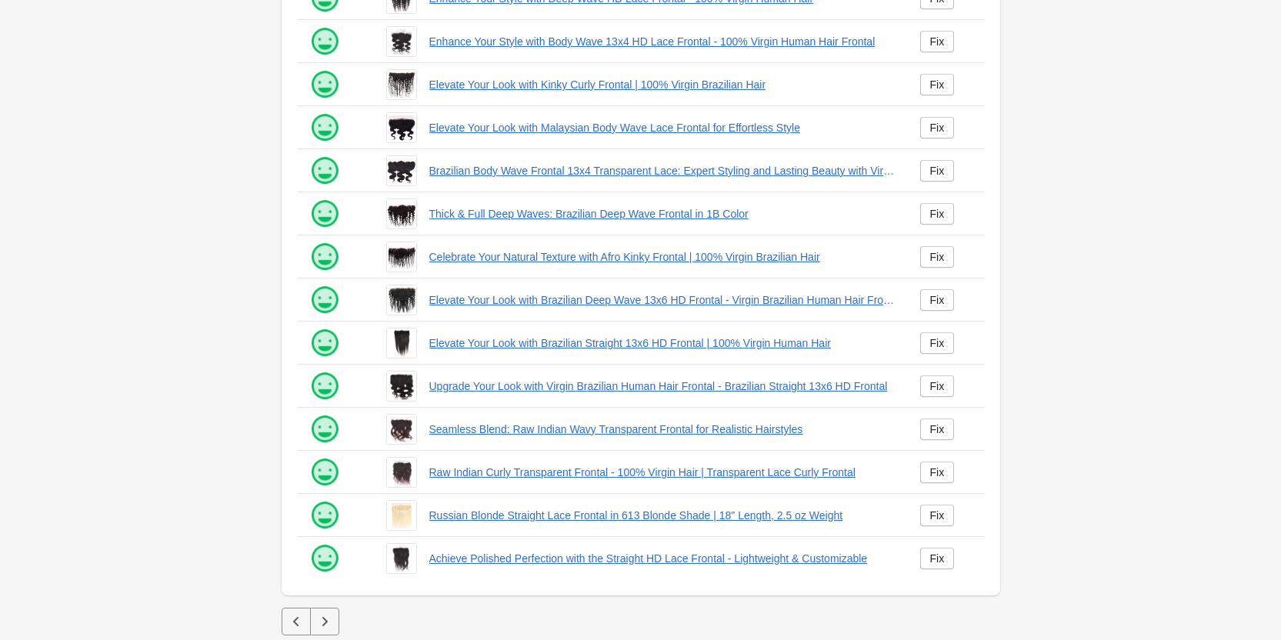
scroll to position [209, 0]
click at [325, 610] on button "button" at bounding box center [324, 620] width 29 height 28
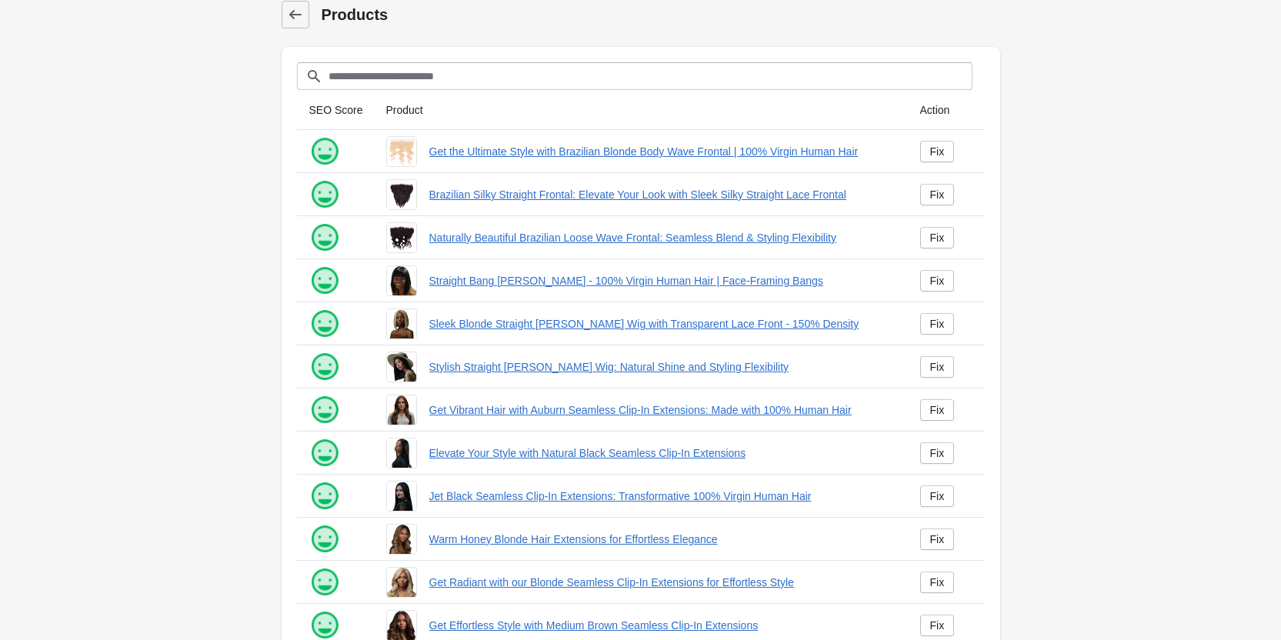
scroll to position [209, 0]
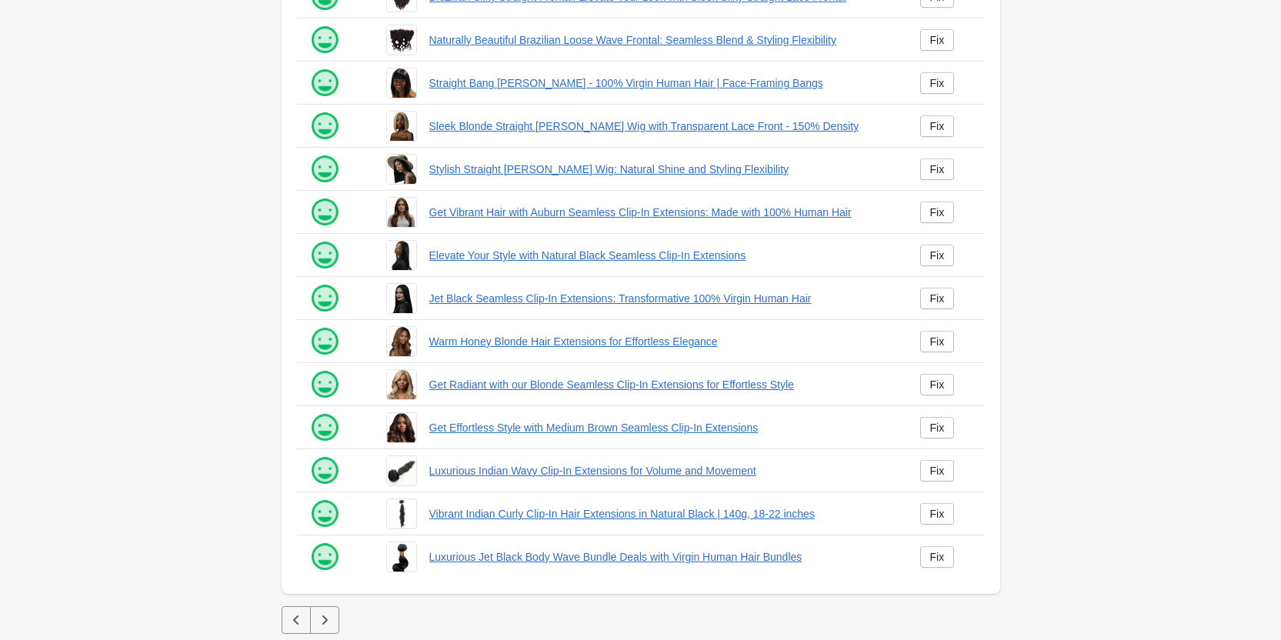
click at [289, 616] on icon "button" at bounding box center [296, 619] width 15 height 15
click at [289, 616] on div at bounding box center [296, 620] width 28 height 28
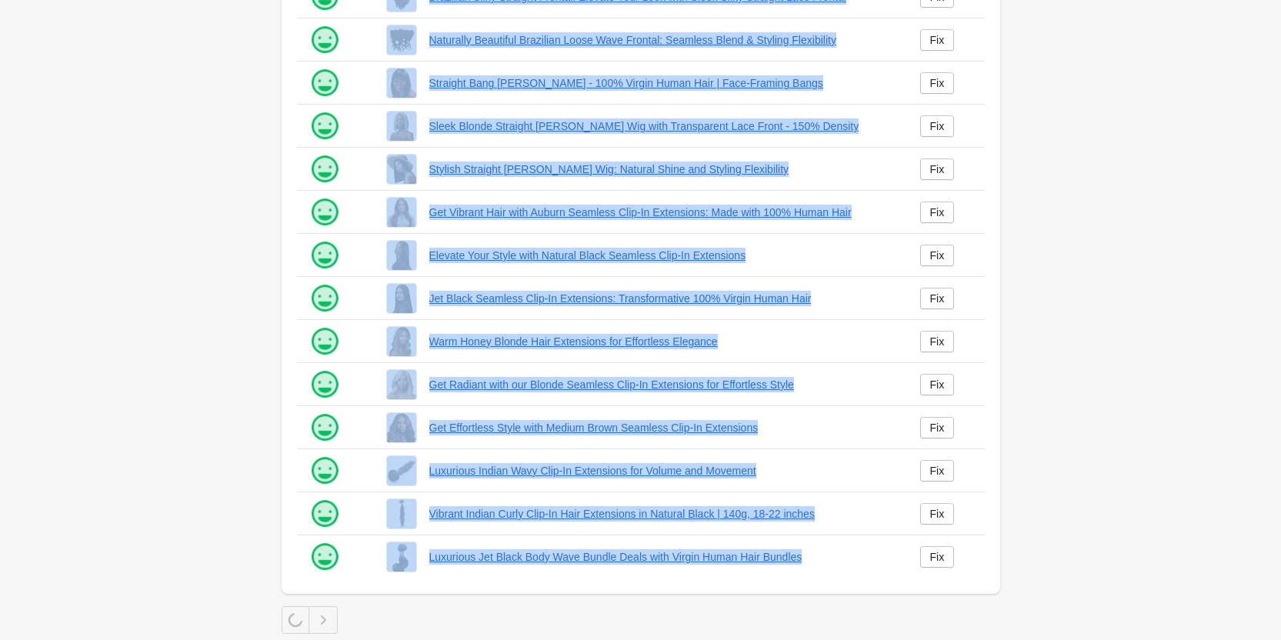
click at [289, 616] on div at bounding box center [296, 620] width 28 height 28
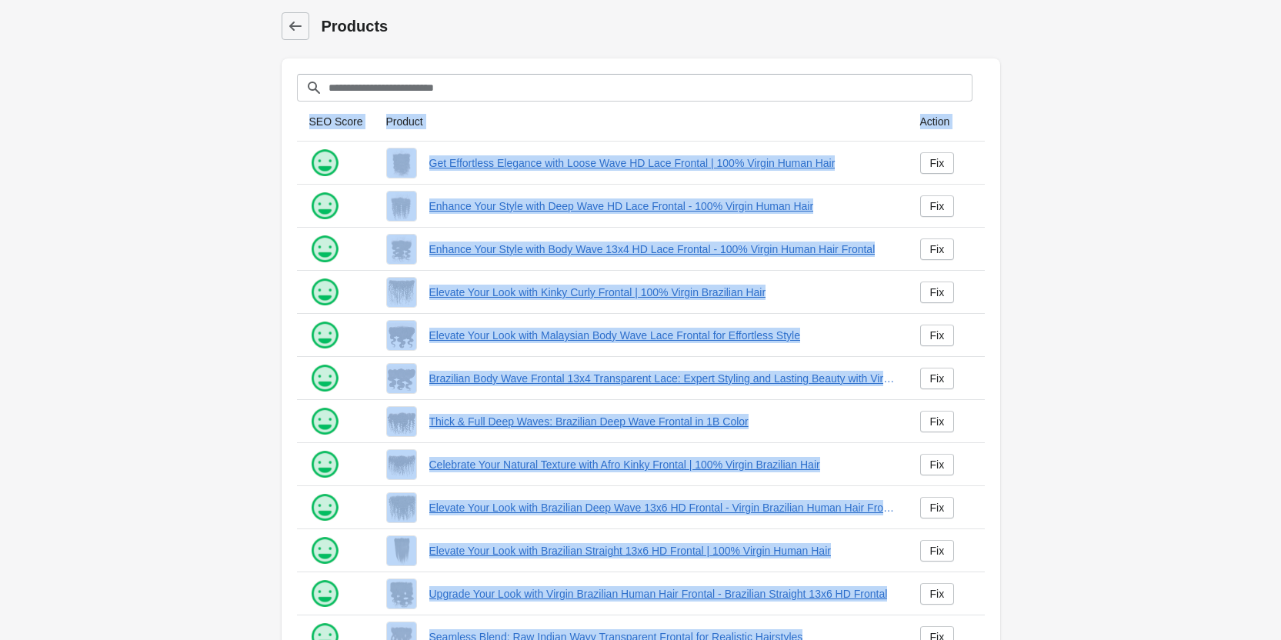
click at [289, 616] on div "Filter[title] SEO Score Product Action Get Effortless Elegance with Loose Wave …" at bounding box center [641, 430] width 719 height 745
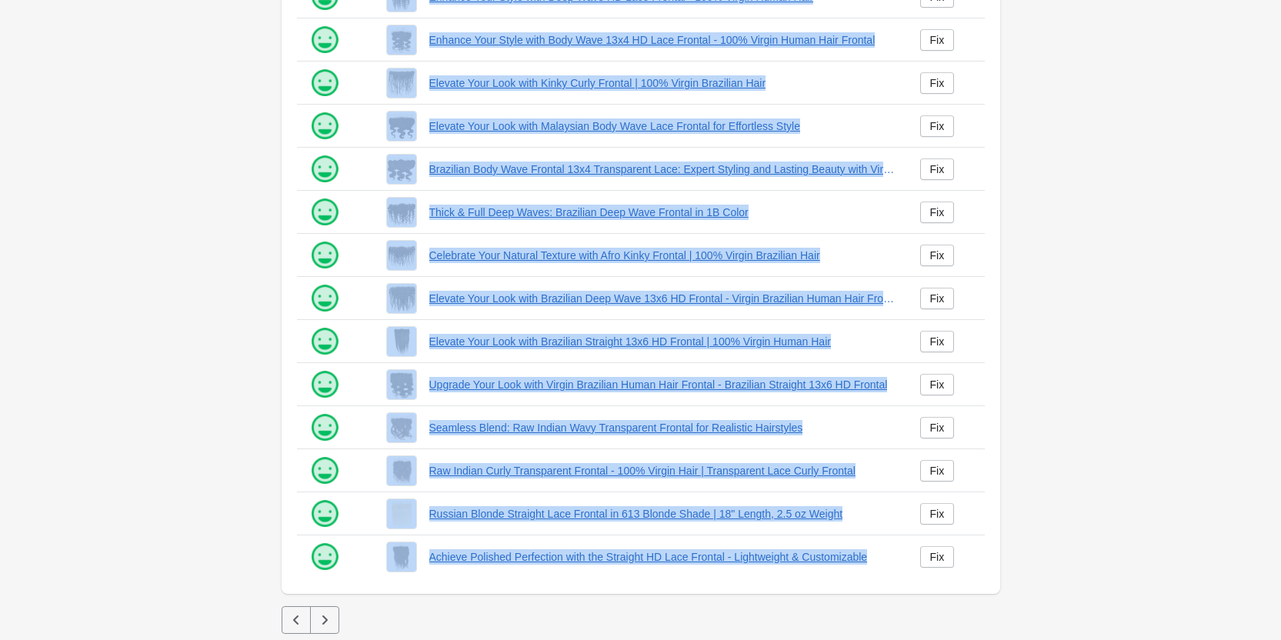
click at [225, 513] on main "Products Filter[title] SEO Score Product Action" at bounding box center [640, 215] width 1281 height 849
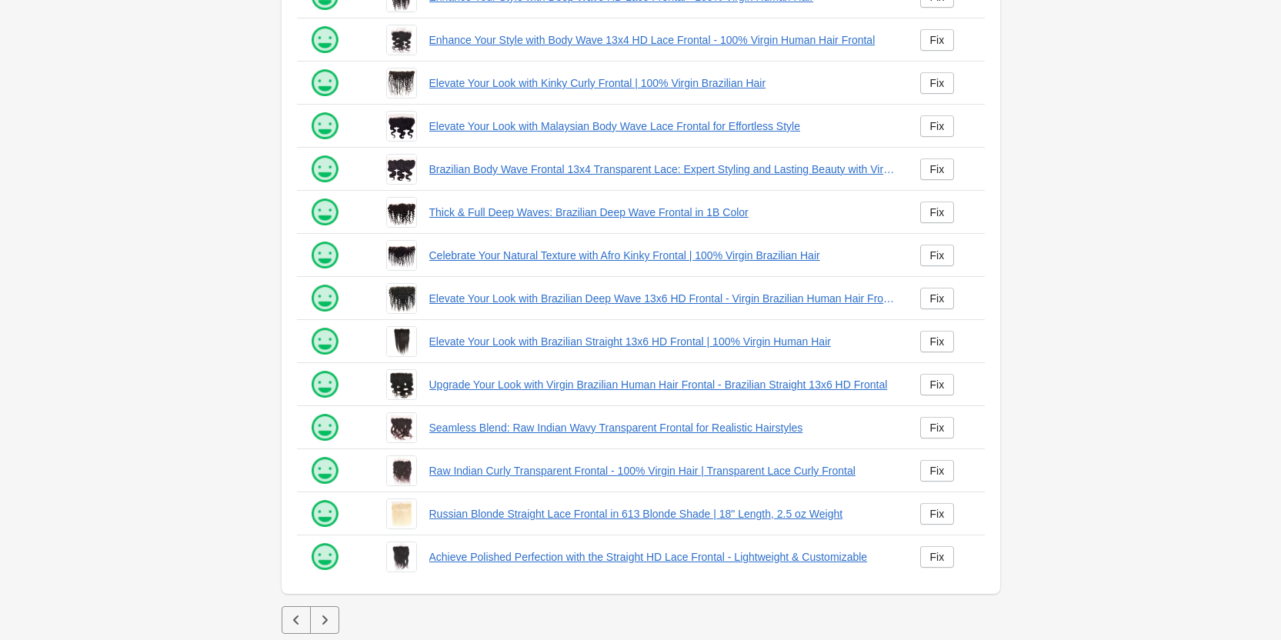
click at [310, 619] on button "button" at bounding box center [324, 620] width 29 height 28
click at [302, 619] on div at bounding box center [296, 620] width 29 height 28
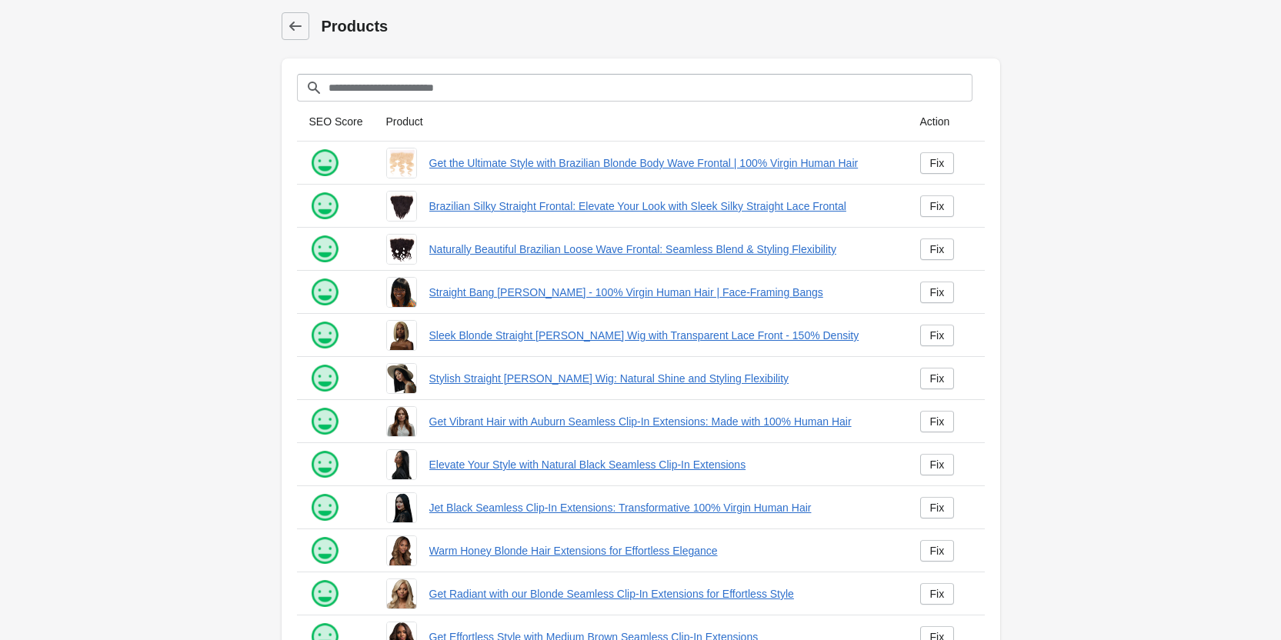
click at [302, 619] on div at bounding box center [329, 630] width 65 height 43
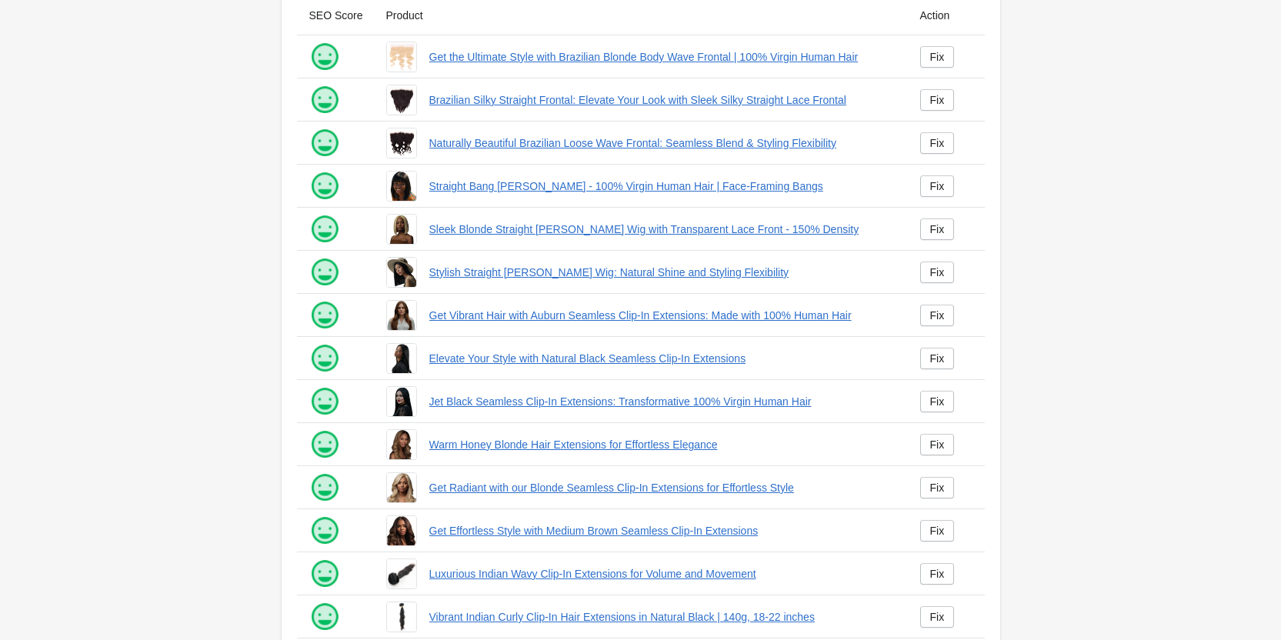
scroll to position [209, 0]
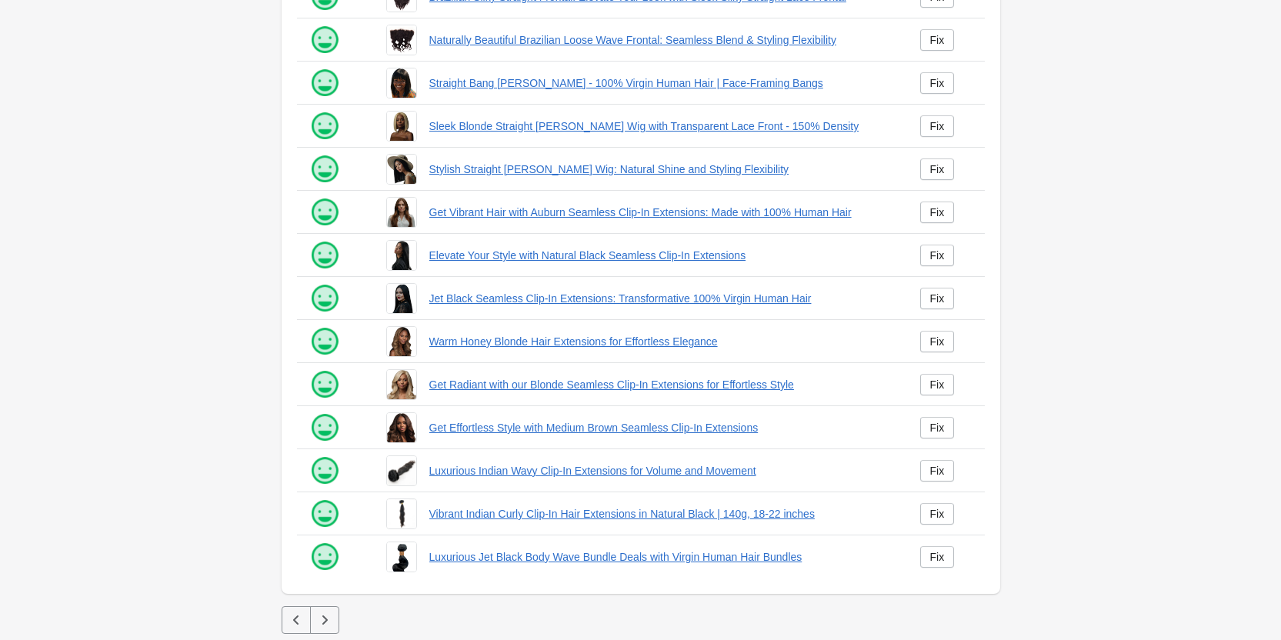
click at [299, 615] on icon "button" at bounding box center [296, 619] width 15 height 15
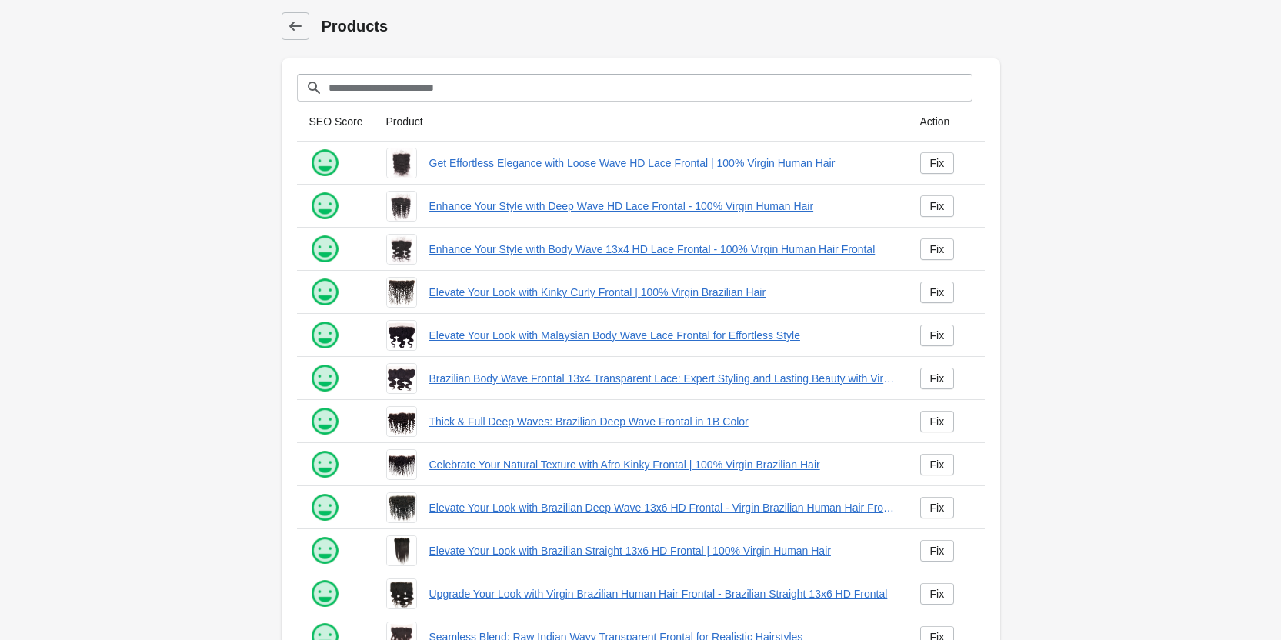
click at [299, 615] on div at bounding box center [329, 630] width 65 height 43
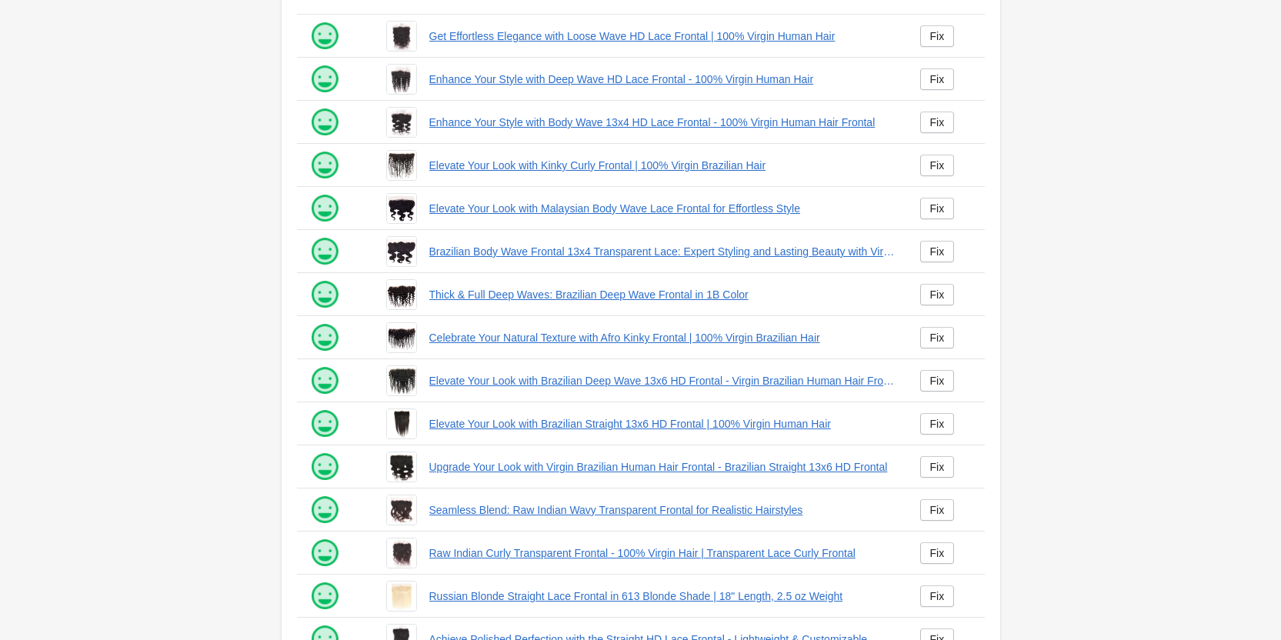
scroll to position [209, 0]
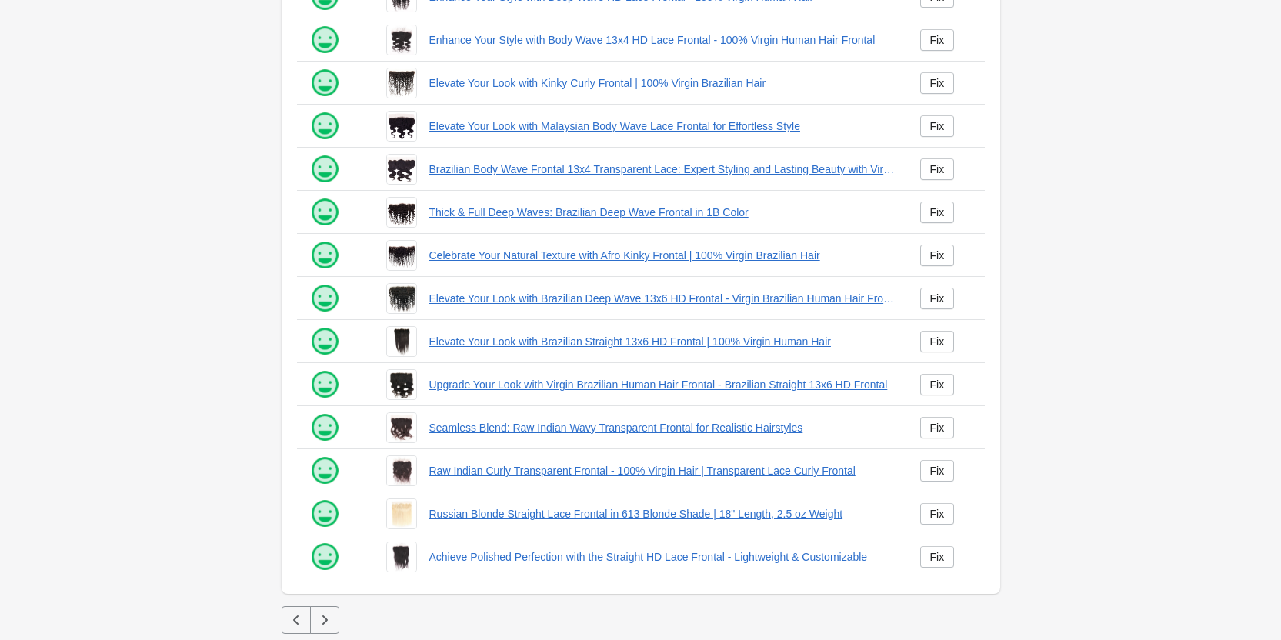
click at [294, 612] on button "button" at bounding box center [296, 620] width 29 height 28
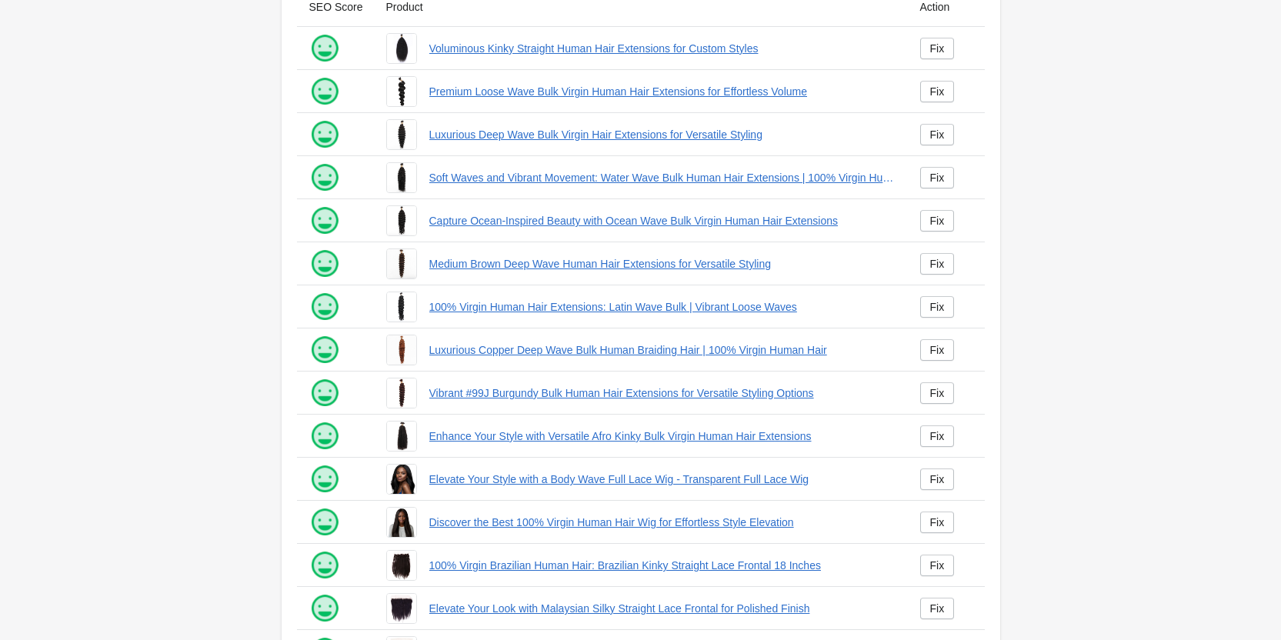
scroll to position [209, 0]
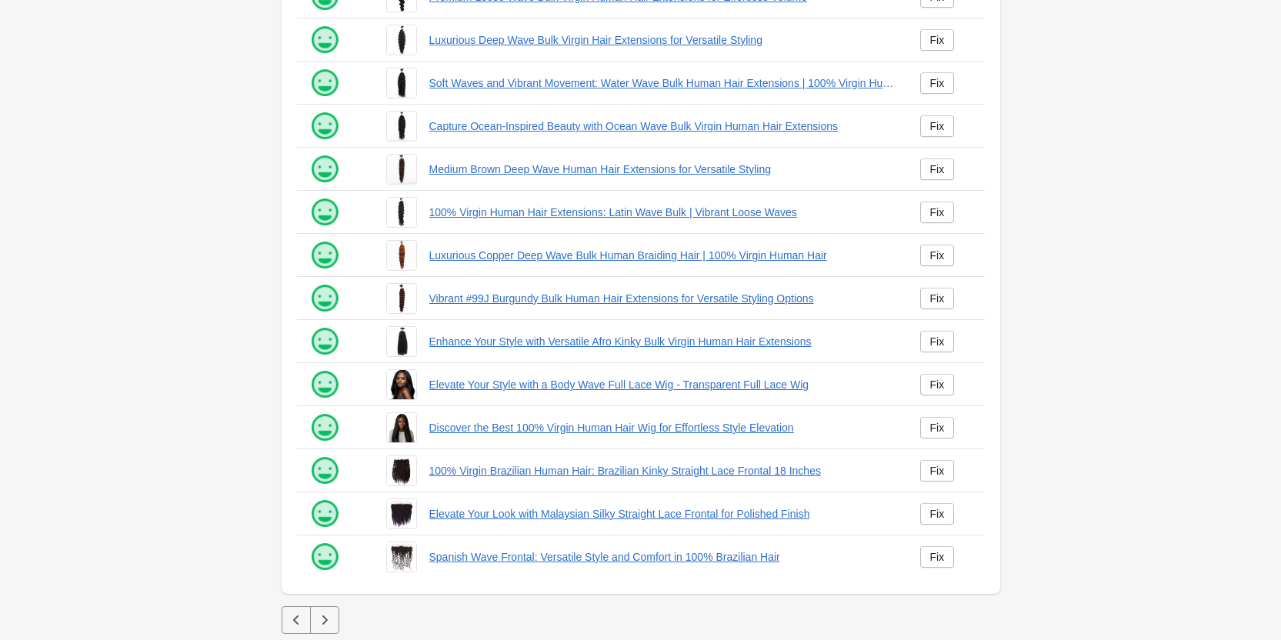
click at [297, 613] on icon "button" at bounding box center [296, 619] width 15 height 15
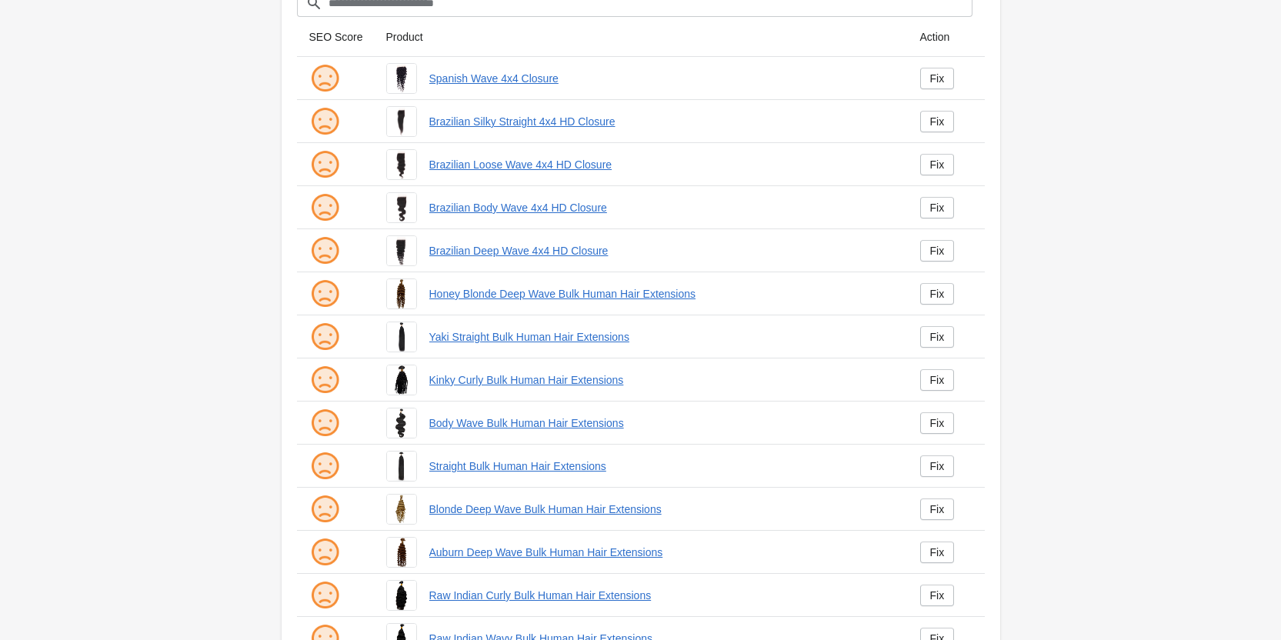
scroll to position [209, 0]
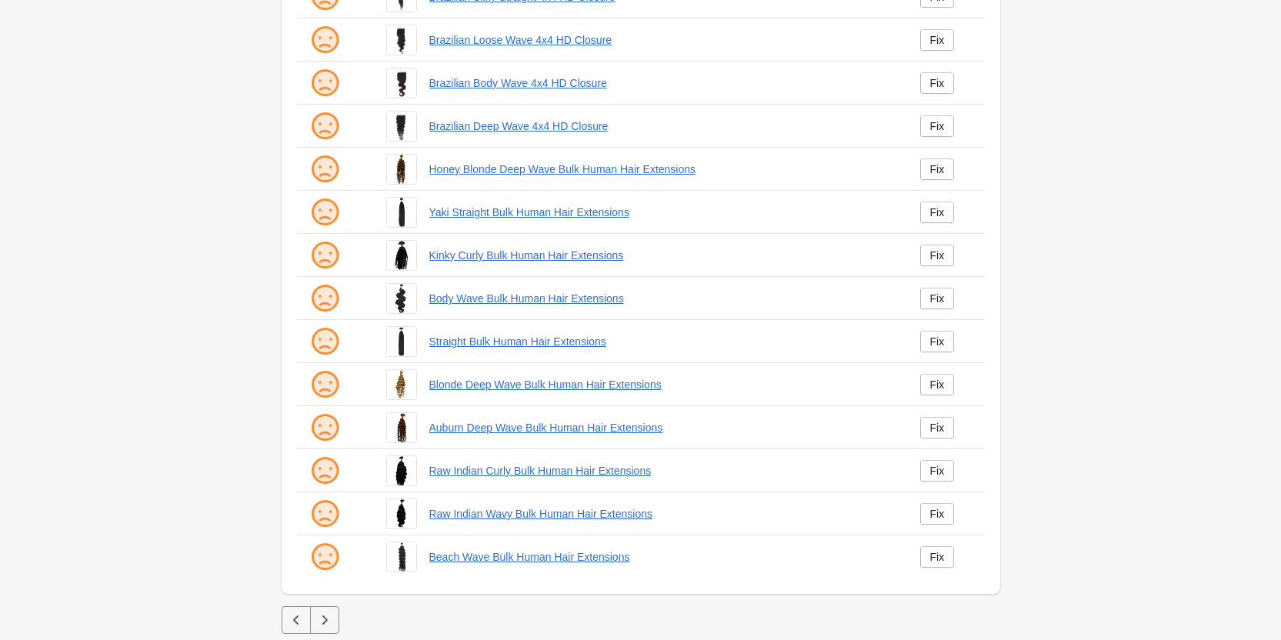
click at [299, 622] on icon "button" at bounding box center [296, 619] width 15 height 15
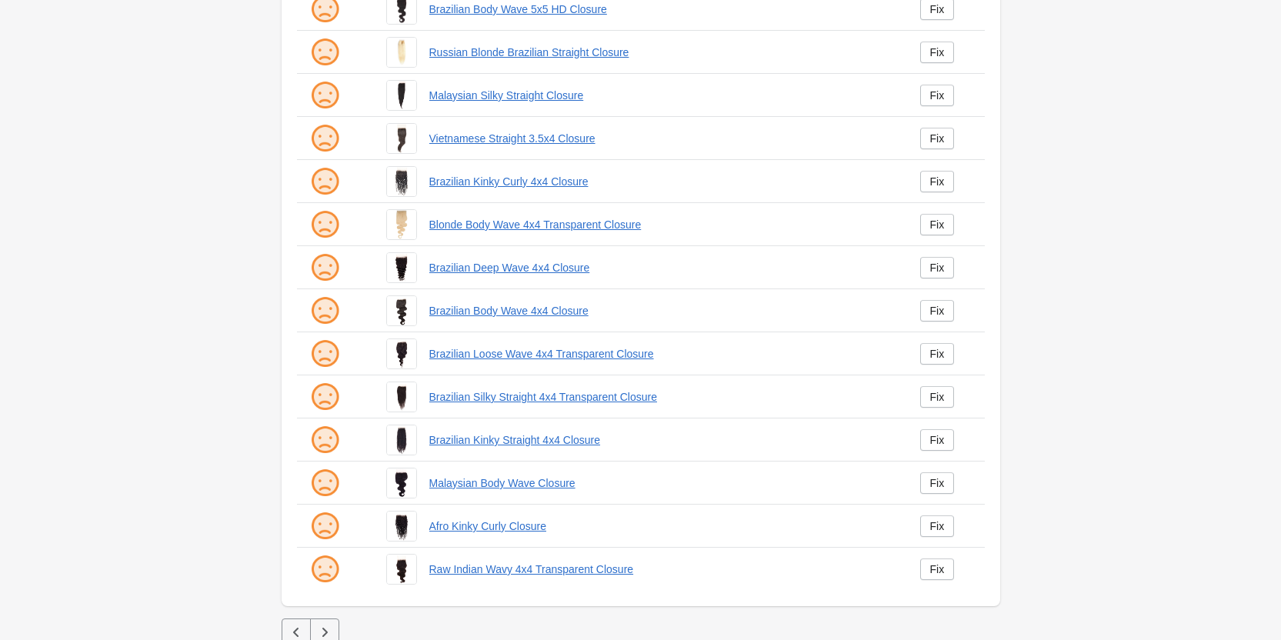
scroll to position [209, 0]
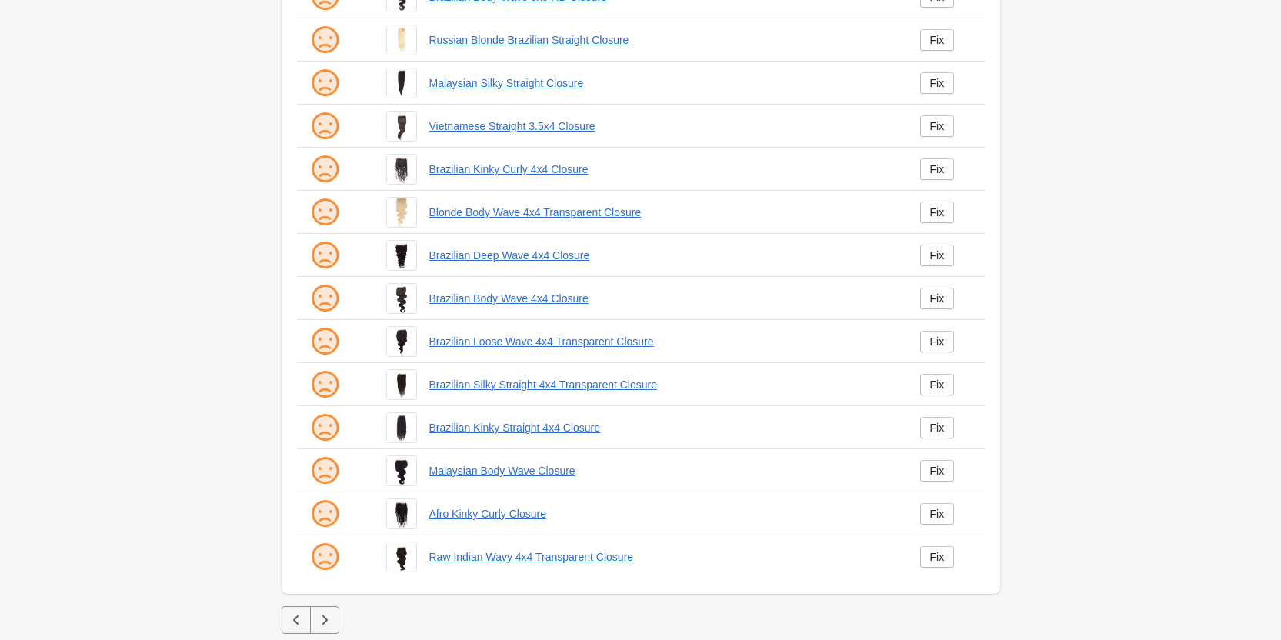
click at [292, 615] on icon "button" at bounding box center [296, 619] width 15 height 15
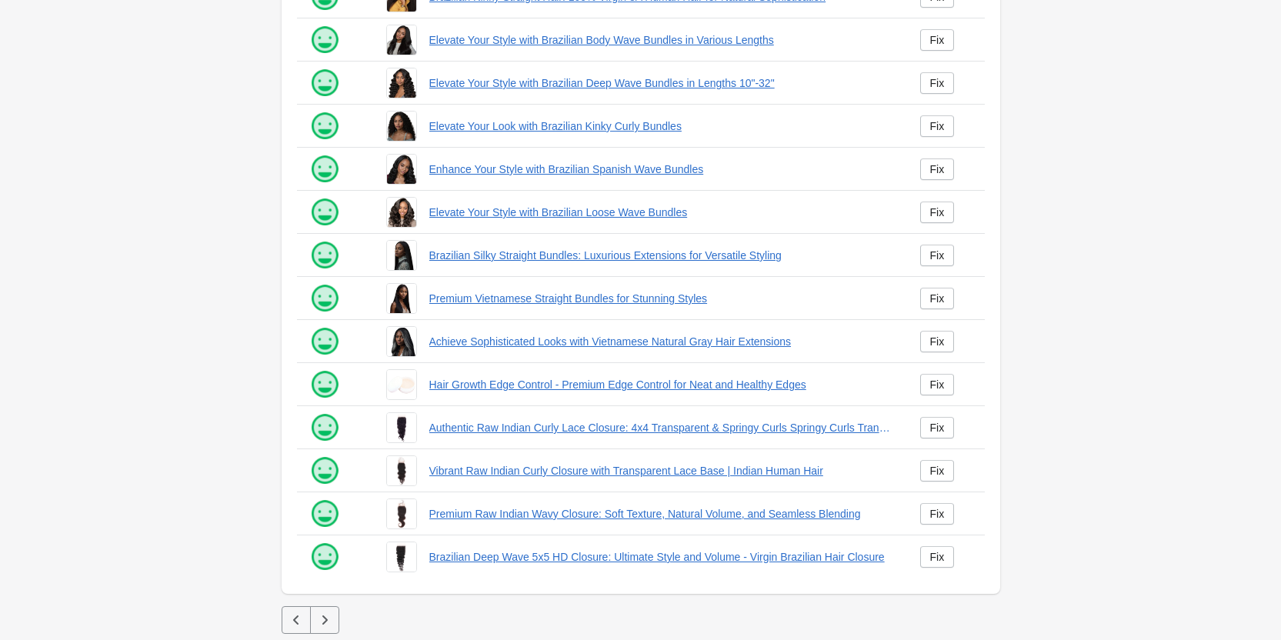
click at [296, 615] on icon "button" at bounding box center [296, 619] width 15 height 15
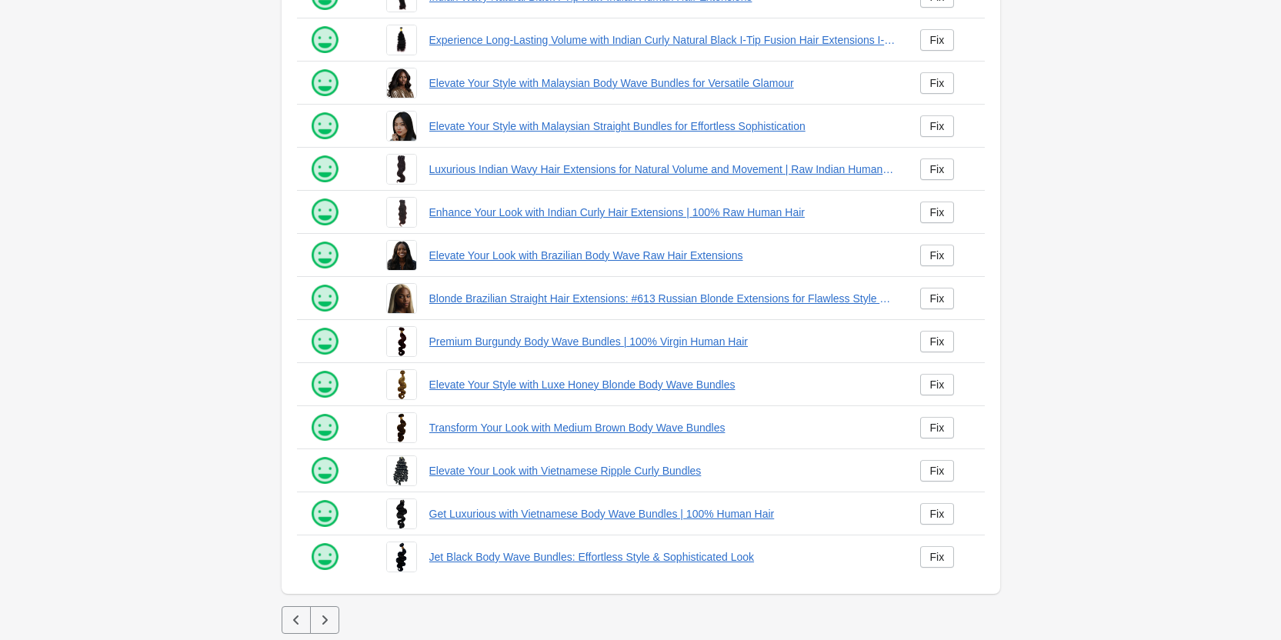
click at [297, 612] on button "button" at bounding box center [296, 620] width 29 height 28
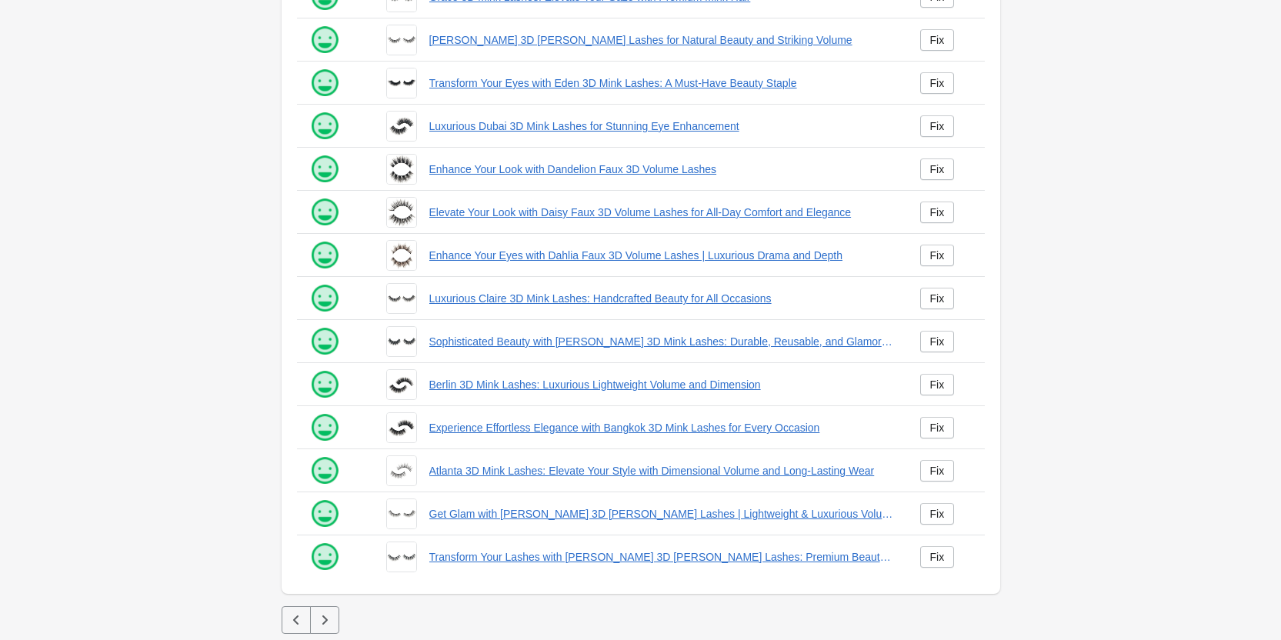
click at [295, 615] on icon "button" at bounding box center [296, 619] width 15 height 15
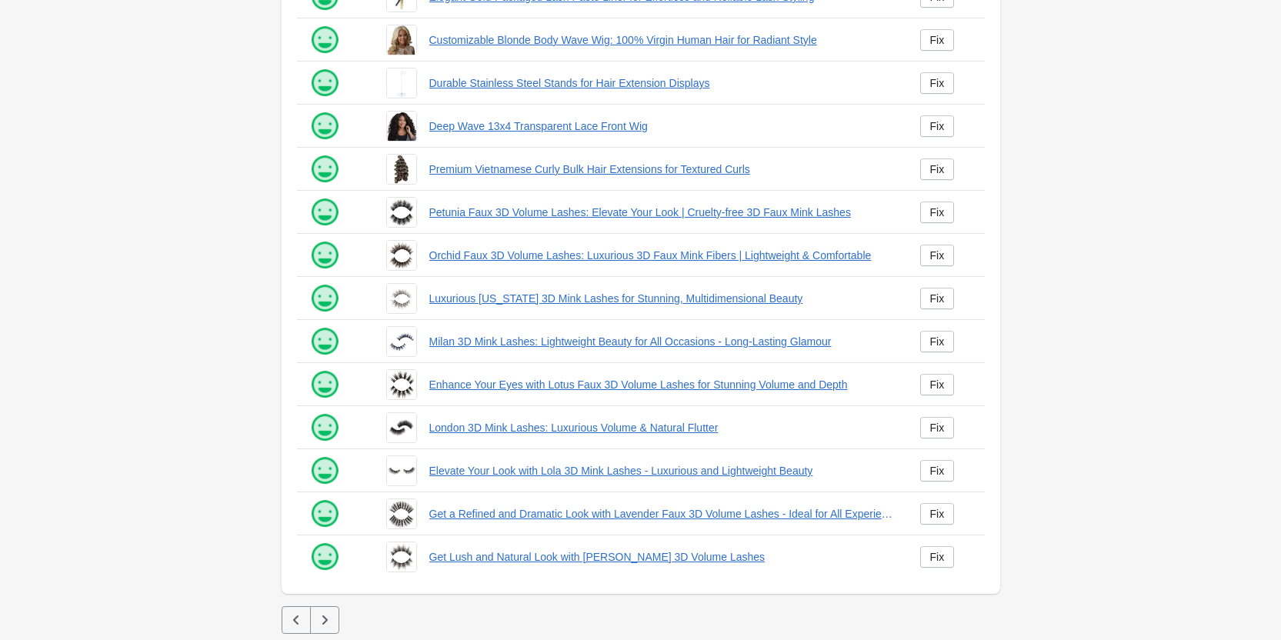
click at [282, 617] on button "button" at bounding box center [296, 620] width 29 height 28
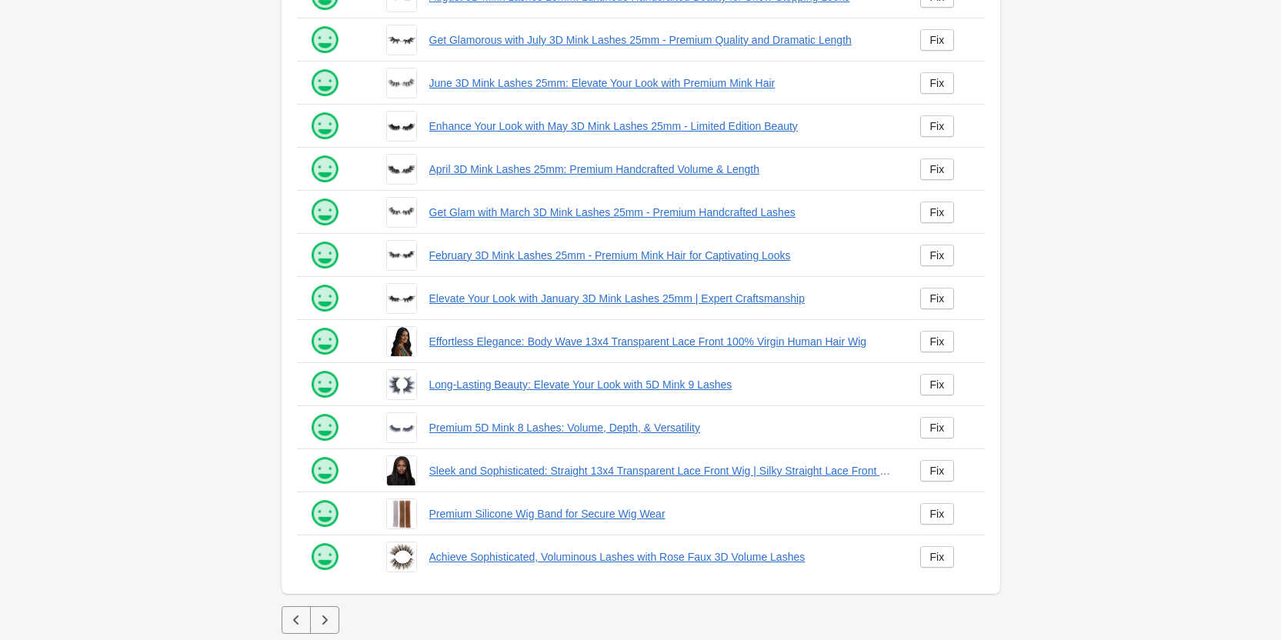
click at [299, 622] on icon "button" at bounding box center [296, 619] width 15 height 15
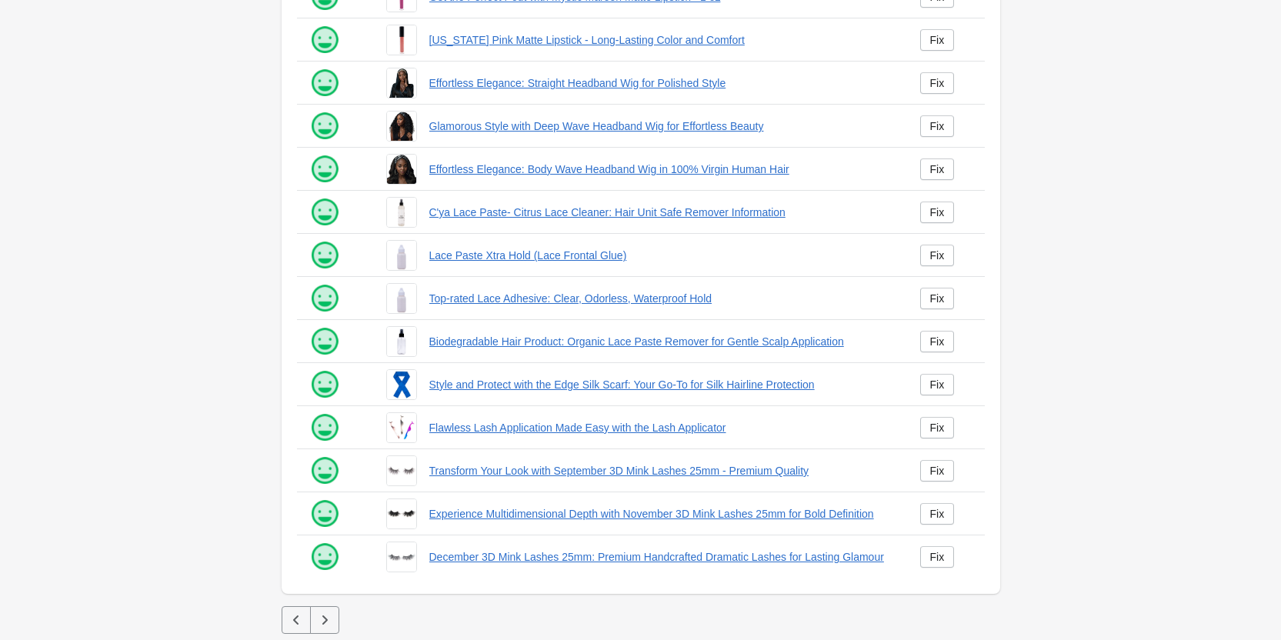
click at [289, 622] on icon "button" at bounding box center [296, 619] width 15 height 15
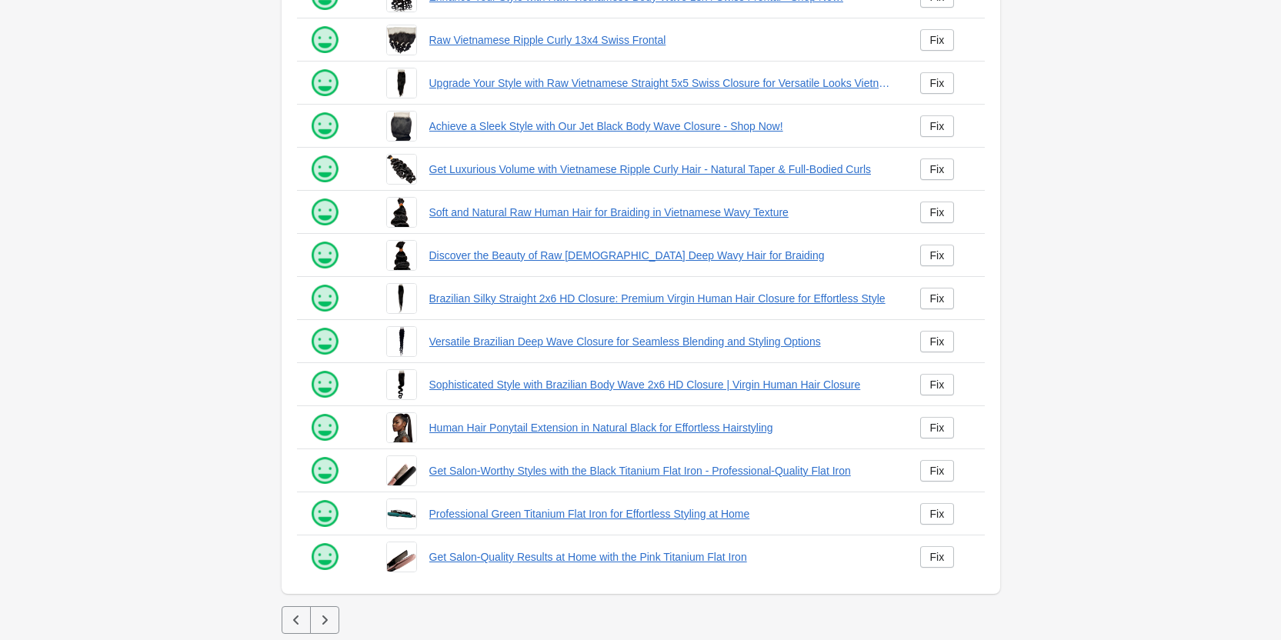
click at [288, 632] on button "button" at bounding box center [296, 620] width 29 height 28
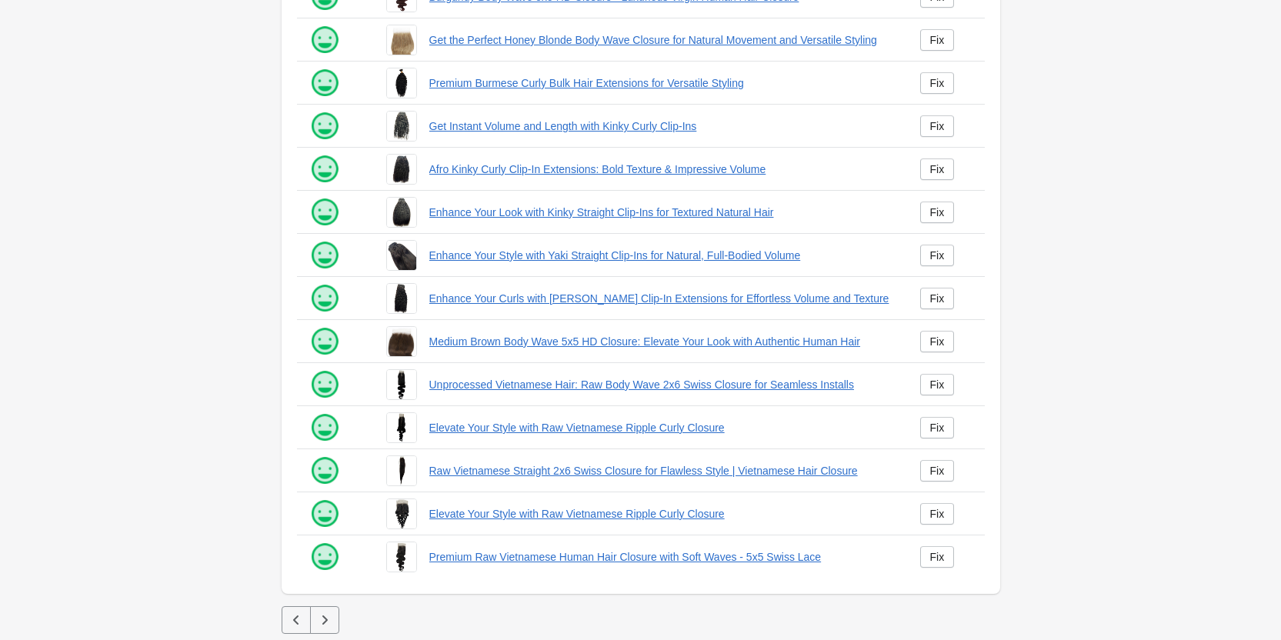
click at [293, 620] on icon "button" at bounding box center [294, 619] width 5 height 9
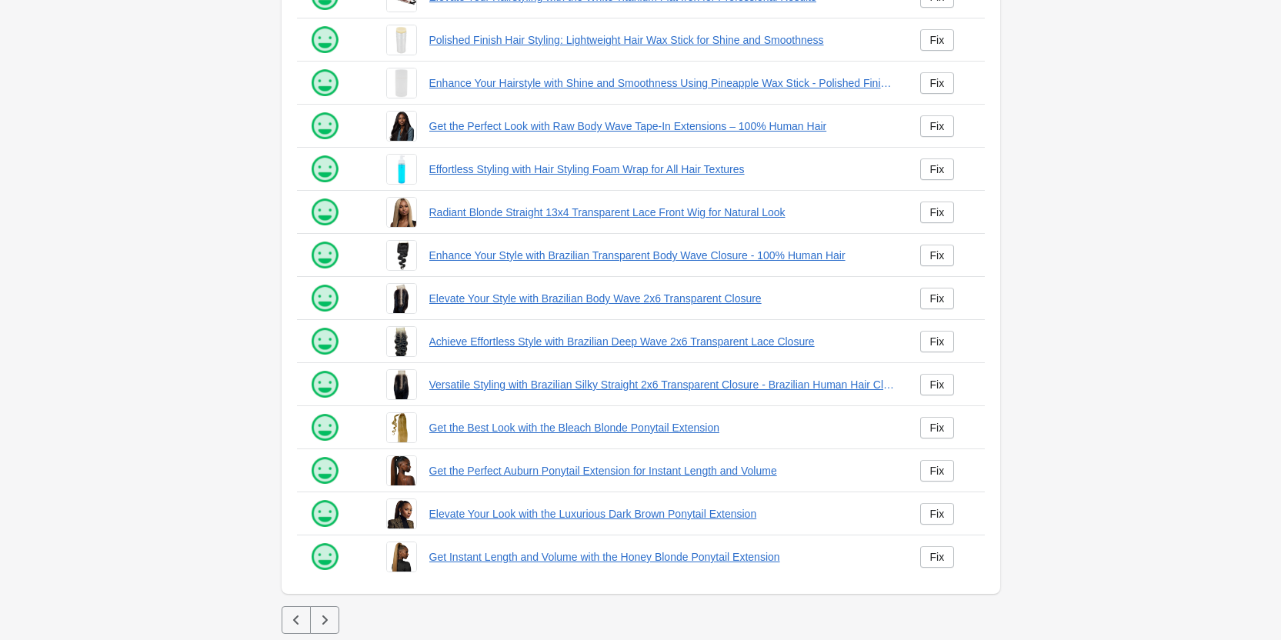
click at [328, 626] on icon "button" at bounding box center [324, 619] width 15 height 15
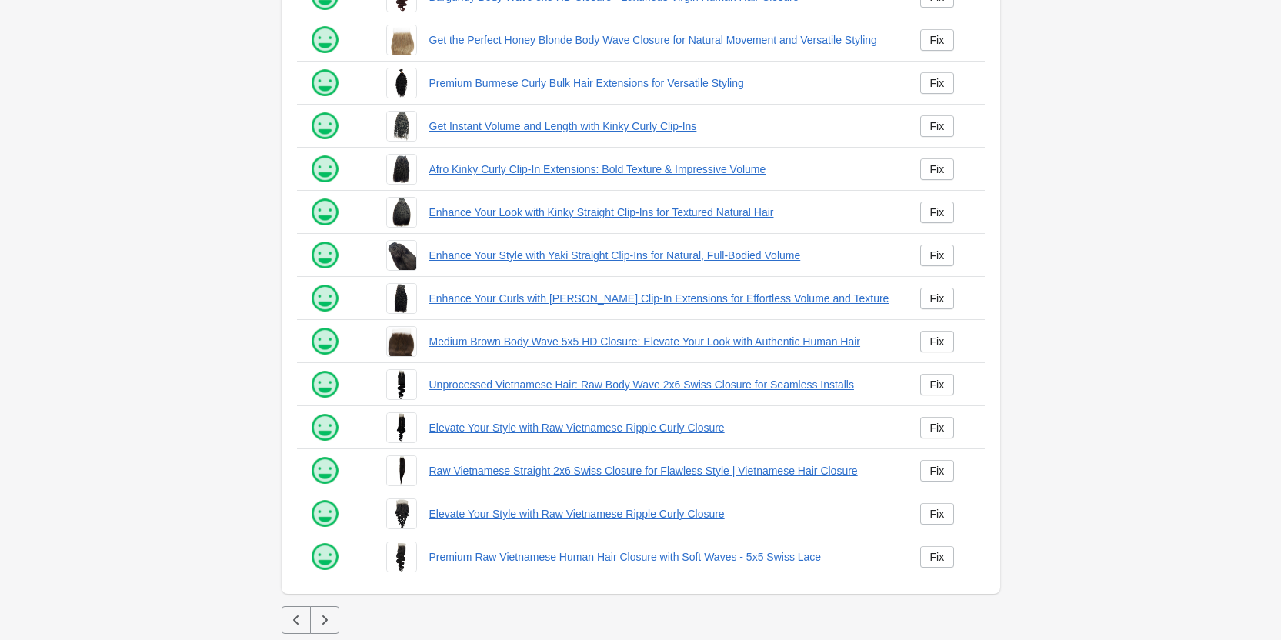
click at [335, 629] on button "button" at bounding box center [324, 620] width 29 height 28
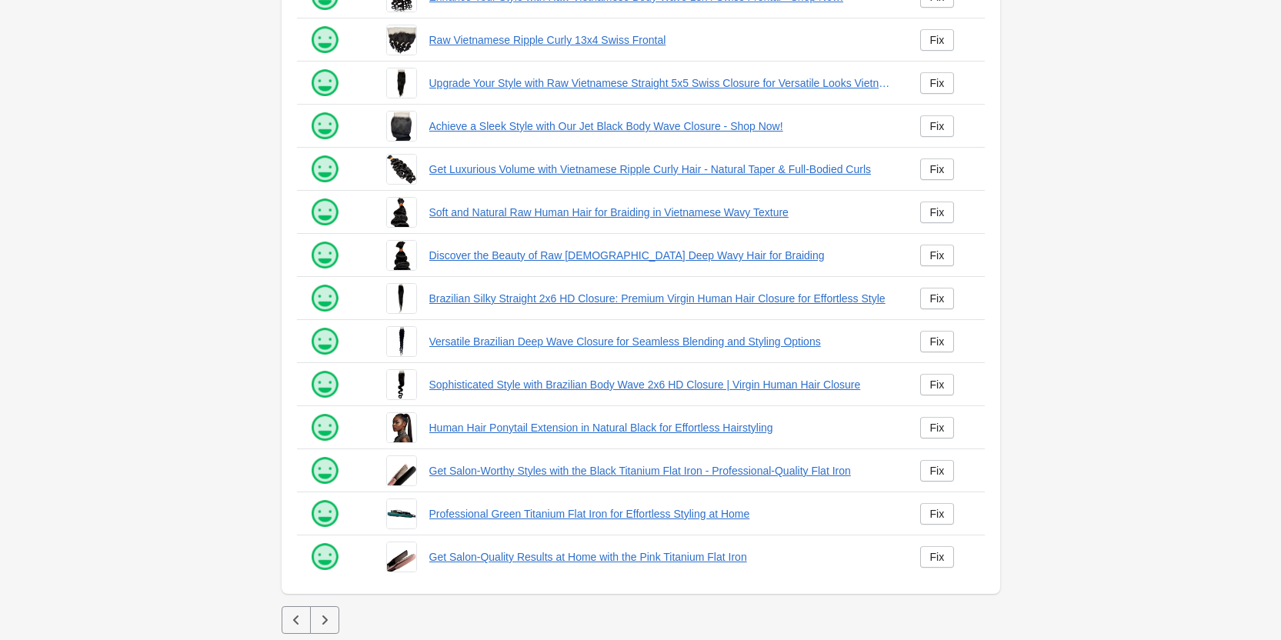
click at [326, 624] on icon "button" at bounding box center [324, 619] width 15 height 15
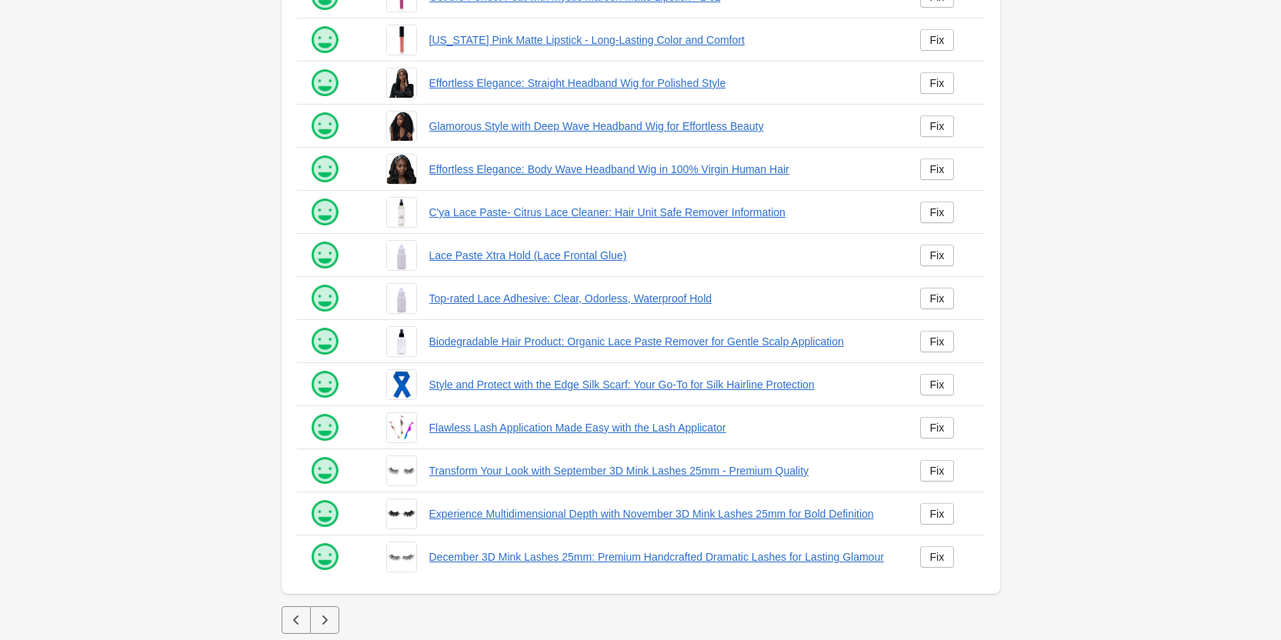
click at [322, 621] on icon "button" at bounding box center [324, 619] width 15 height 15
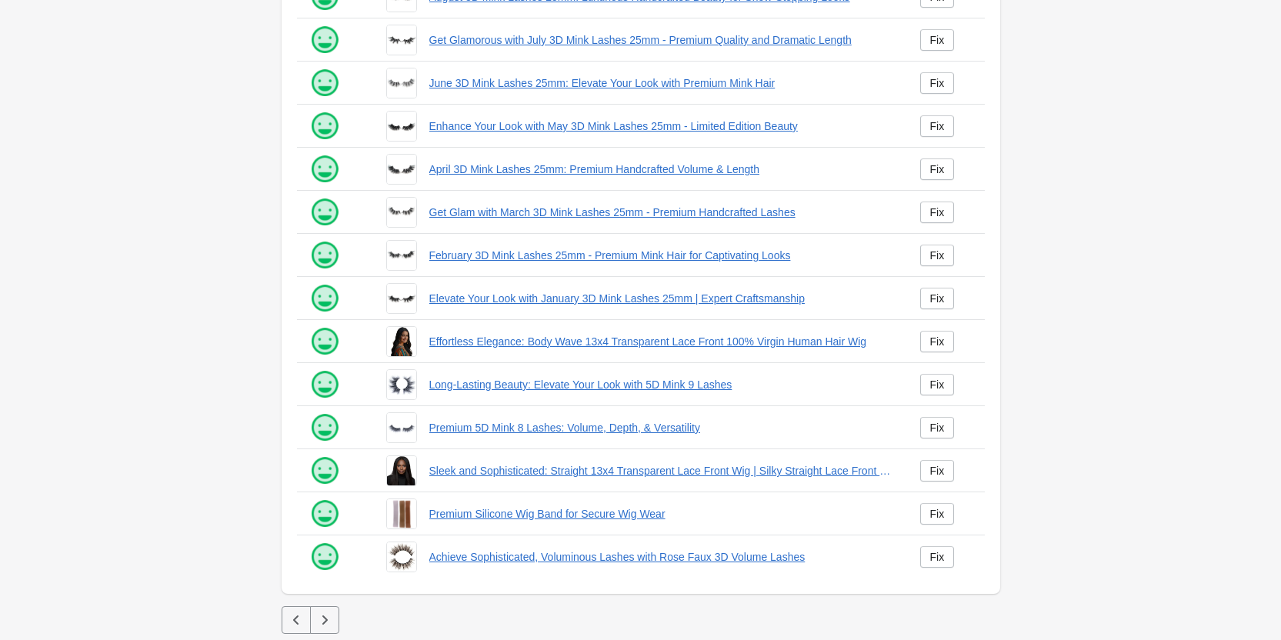
click at [312, 611] on button "button" at bounding box center [324, 620] width 29 height 28
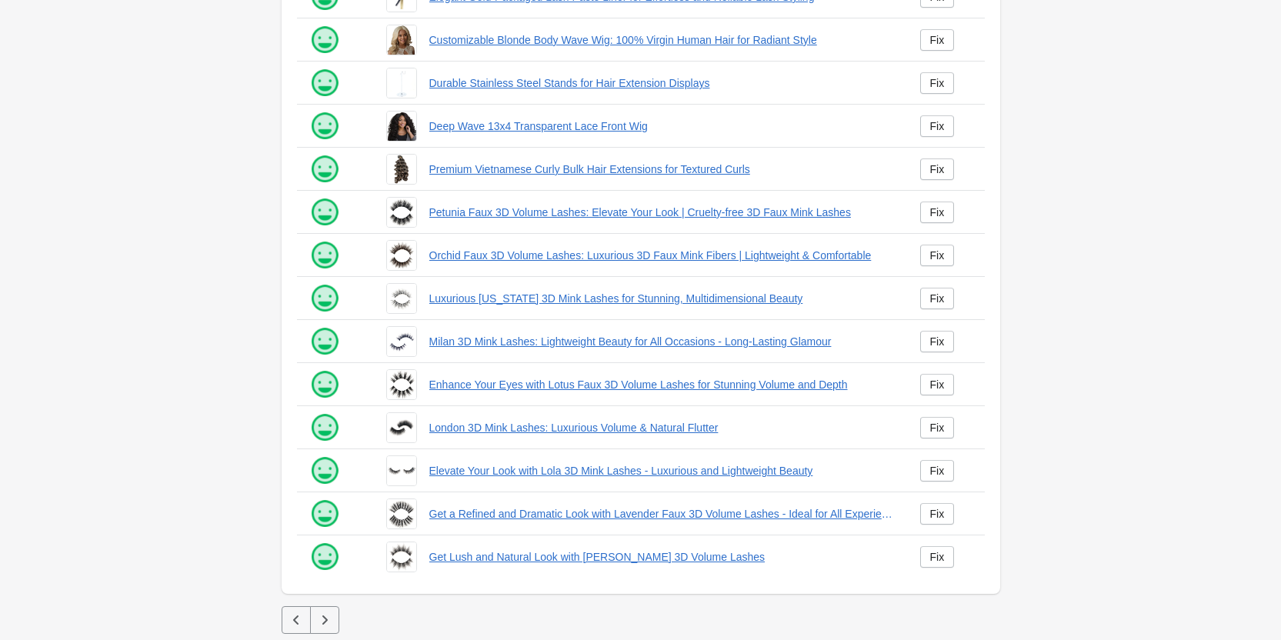
click at [312, 616] on button "button" at bounding box center [324, 620] width 29 height 28
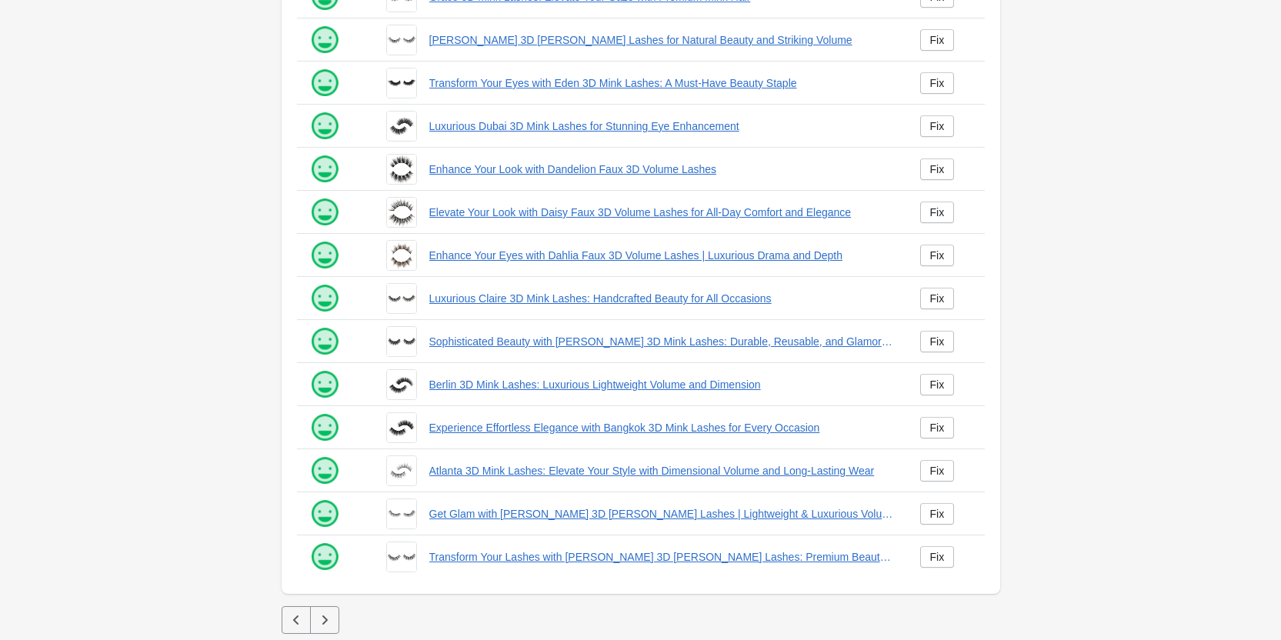
click at [318, 621] on icon "button" at bounding box center [324, 619] width 15 height 15
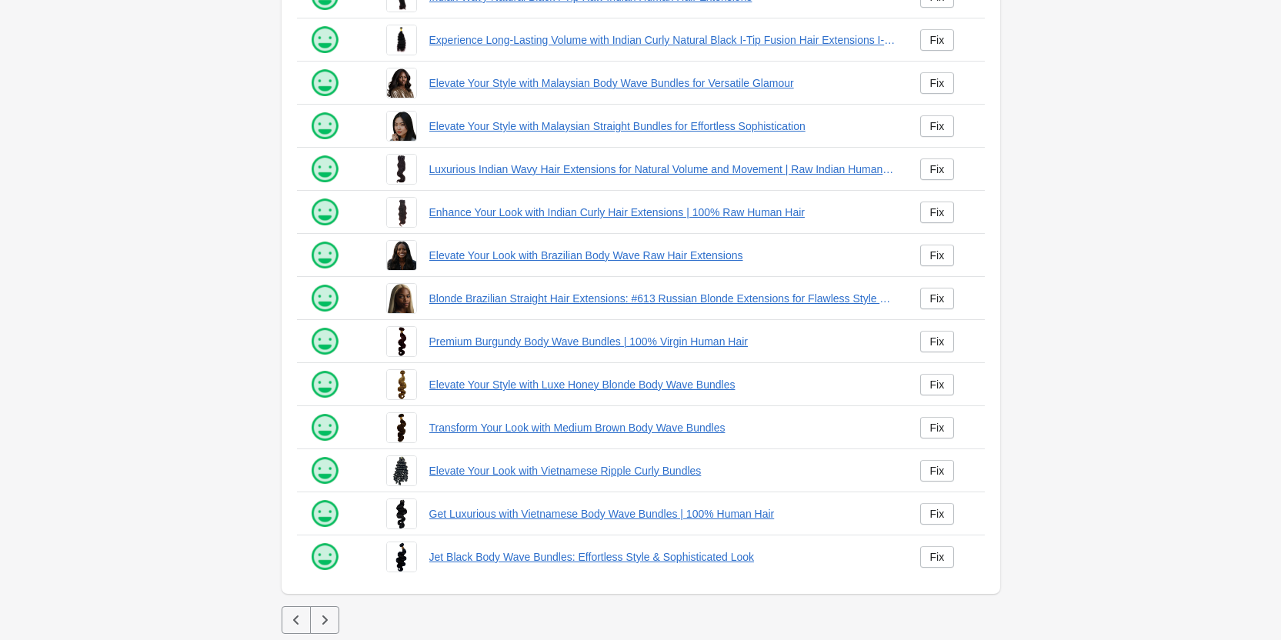
click at [327, 628] on button "button" at bounding box center [324, 620] width 29 height 28
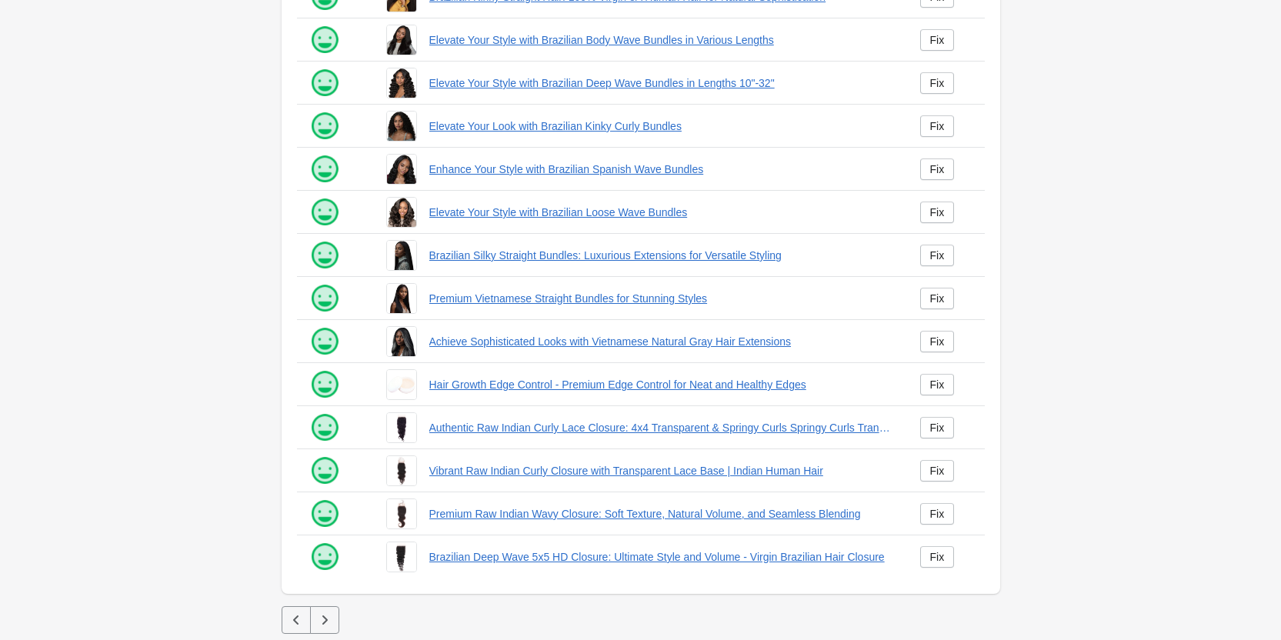
click at [311, 624] on button "button" at bounding box center [324, 620] width 29 height 28
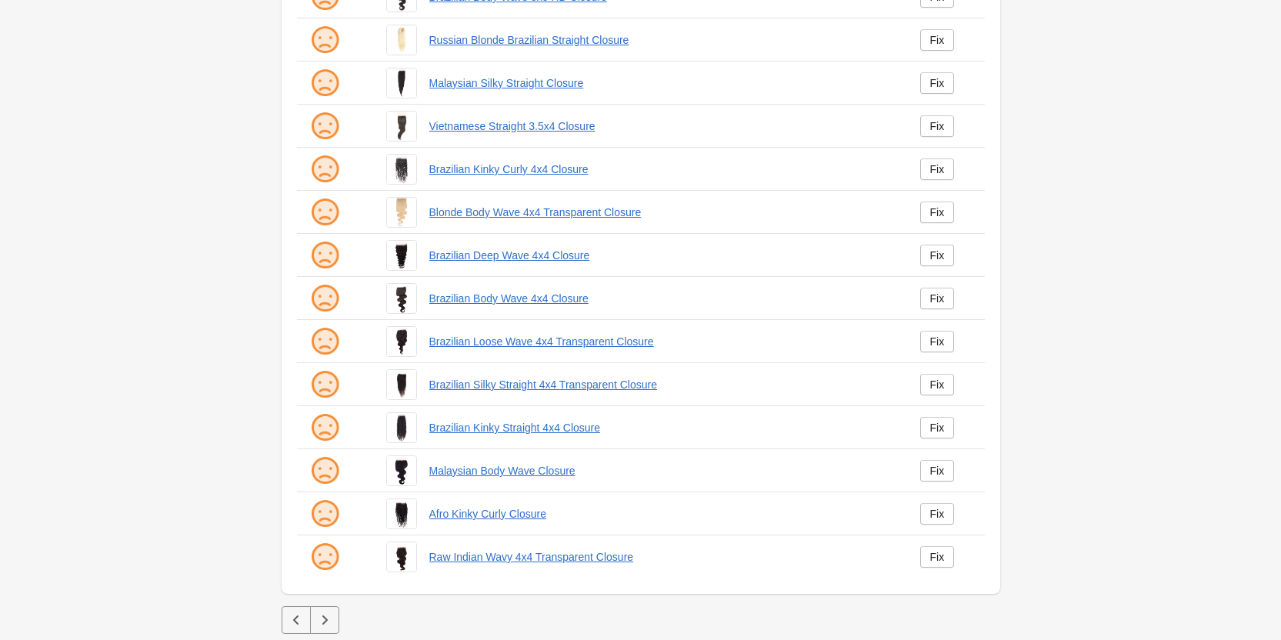
click at [322, 629] on button "button" at bounding box center [324, 620] width 29 height 28
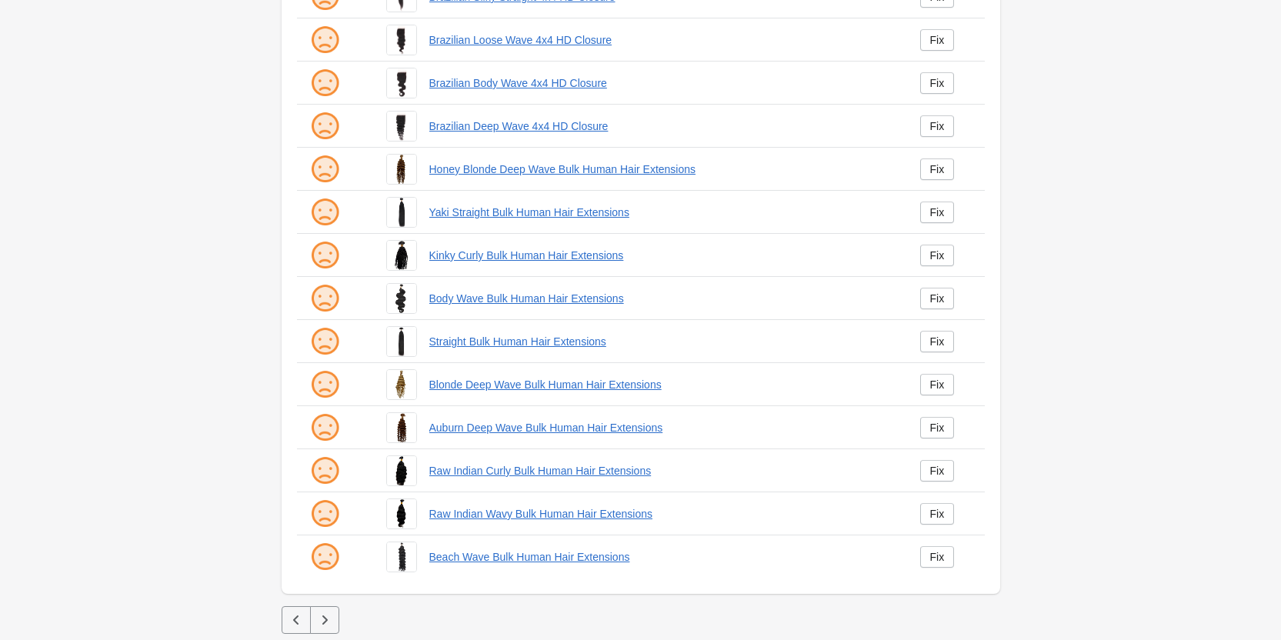
click at [312, 624] on button "button" at bounding box center [324, 620] width 29 height 28
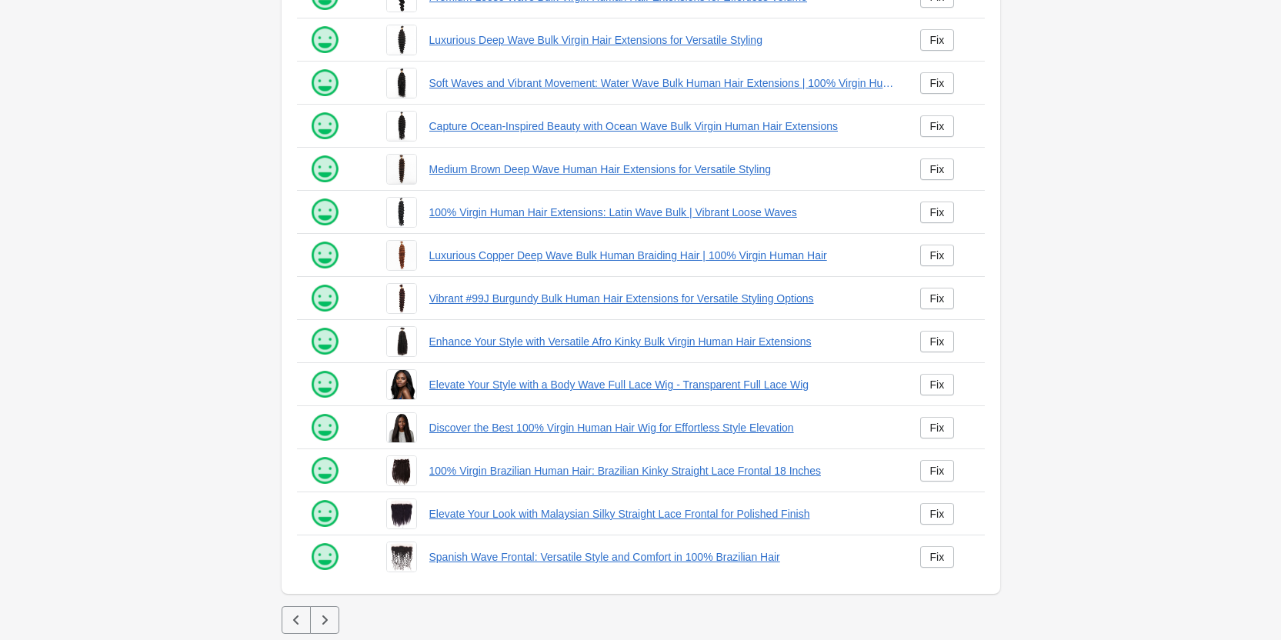
click at [324, 631] on button "button" at bounding box center [324, 620] width 29 height 28
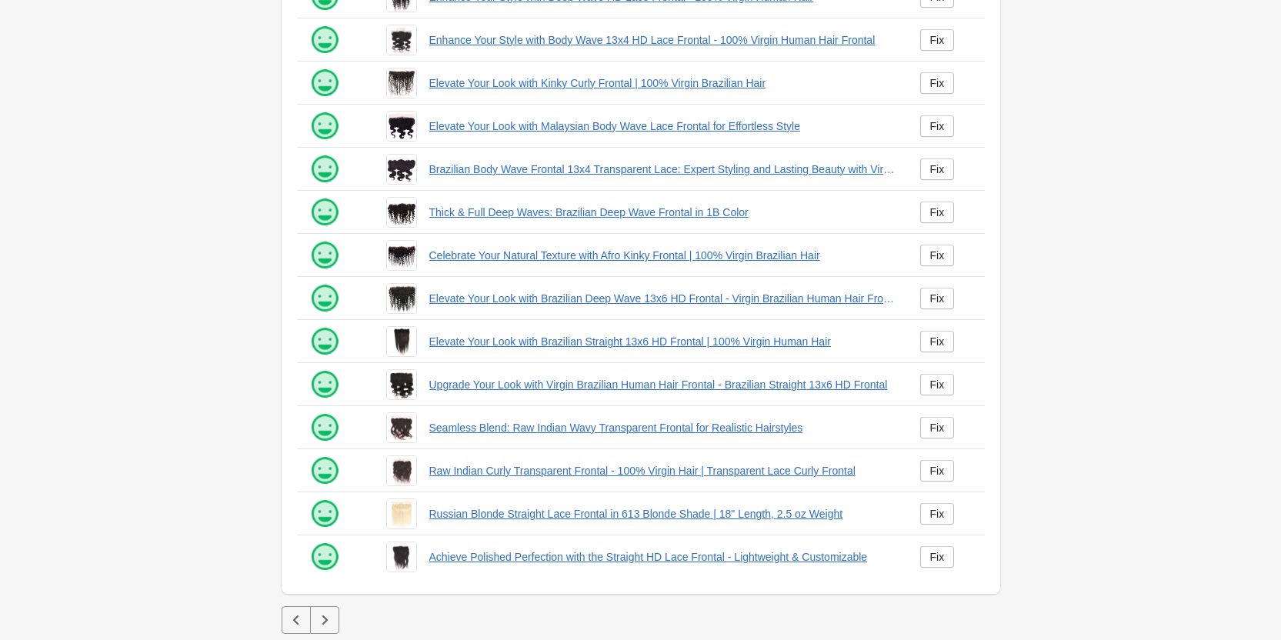
click at [329, 618] on icon "button" at bounding box center [324, 619] width 15 height 15
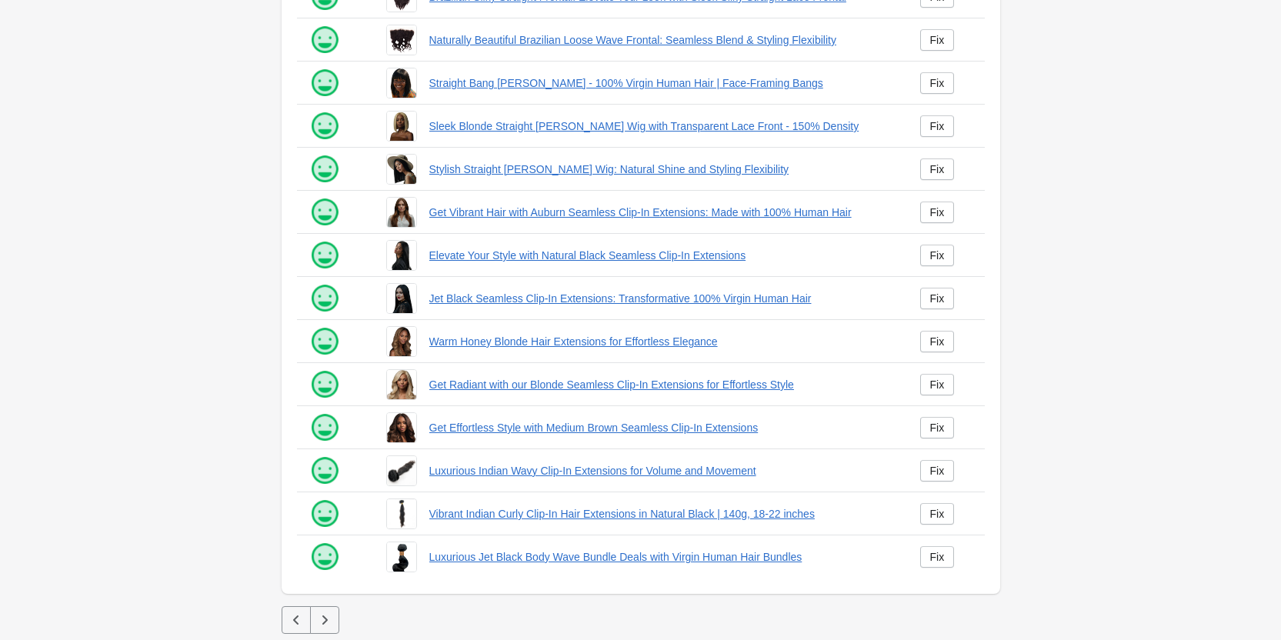
click at [311, 616] on button "button" at bounding box center [324, 620] width 29 height 28
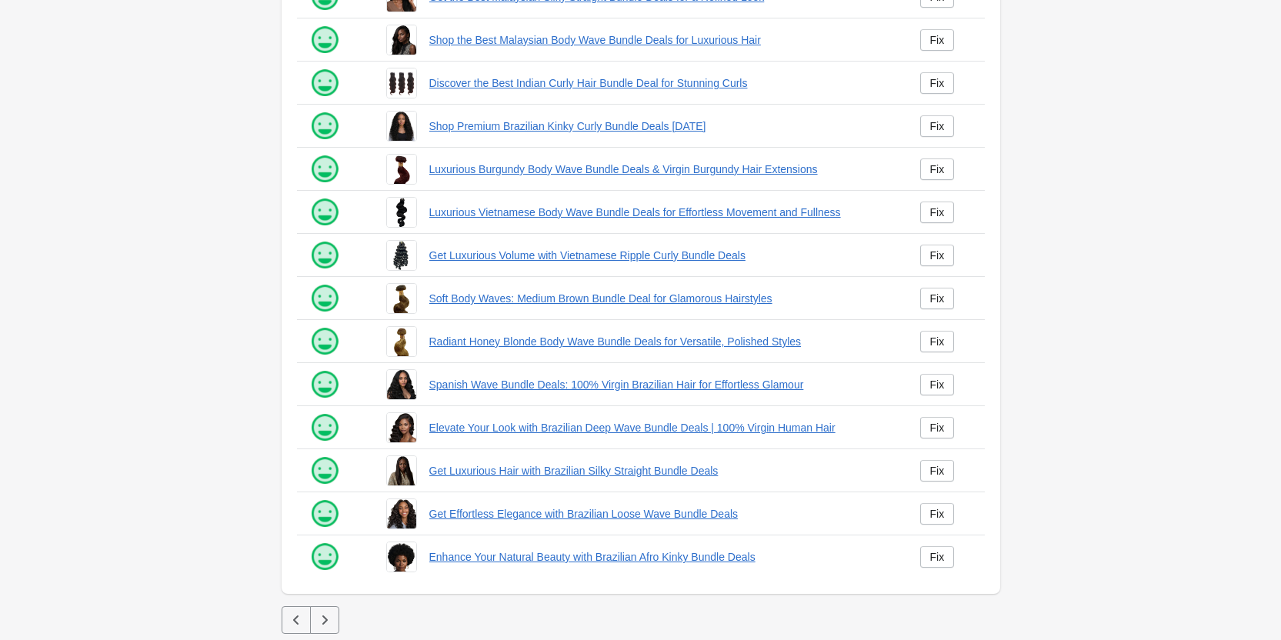
click at [338, 622] on button "button" at bounding box center [324, 620] width 29 height 28
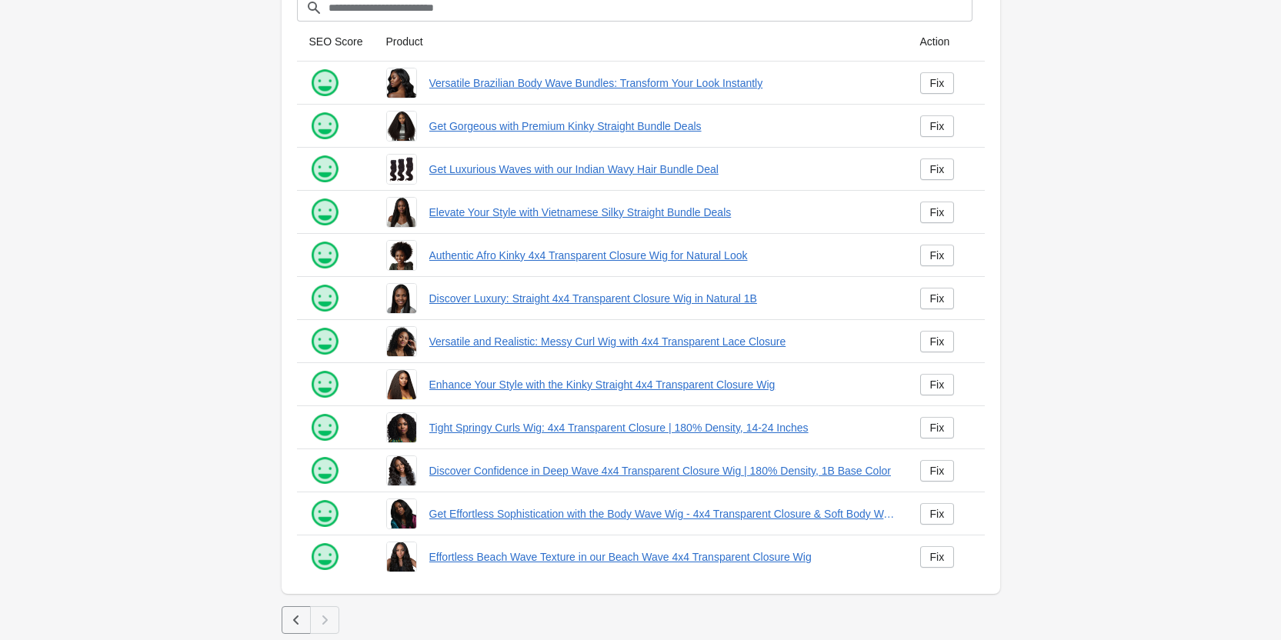
click at [286, 620] on button "button" at bounding box center [296, 620] width 29 height 28
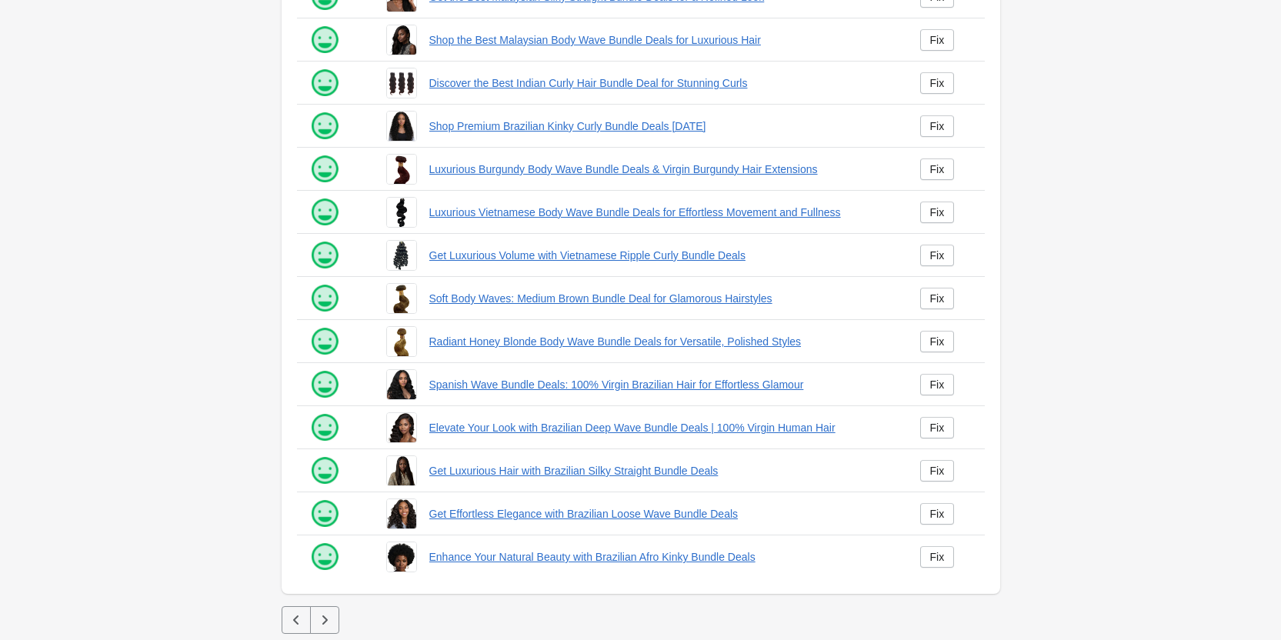
click at [296, 619] on icon "button" at bounding box center [296, 619] width 15 height 15
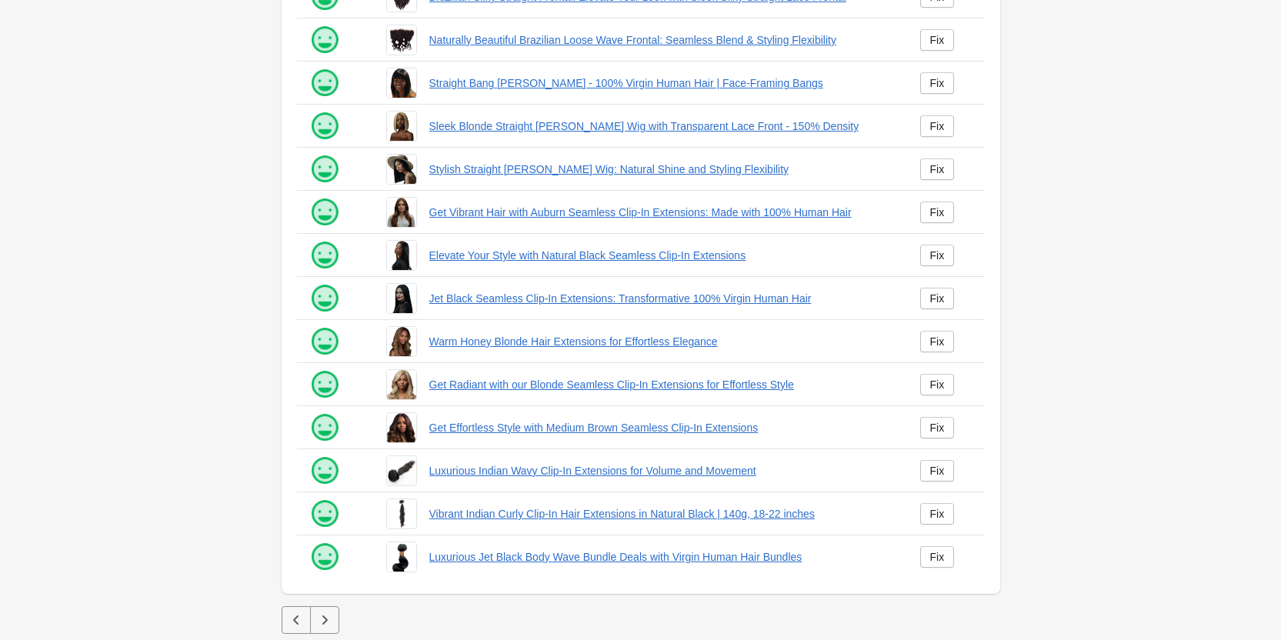
click at [280, 623] on div "Products Filter[title] SEO Score Product Action" at bounding box center [641, 215] width 768 height 849
click at [289, 622] on icon "button" at bounding box center [296, 619] width 15 height 15
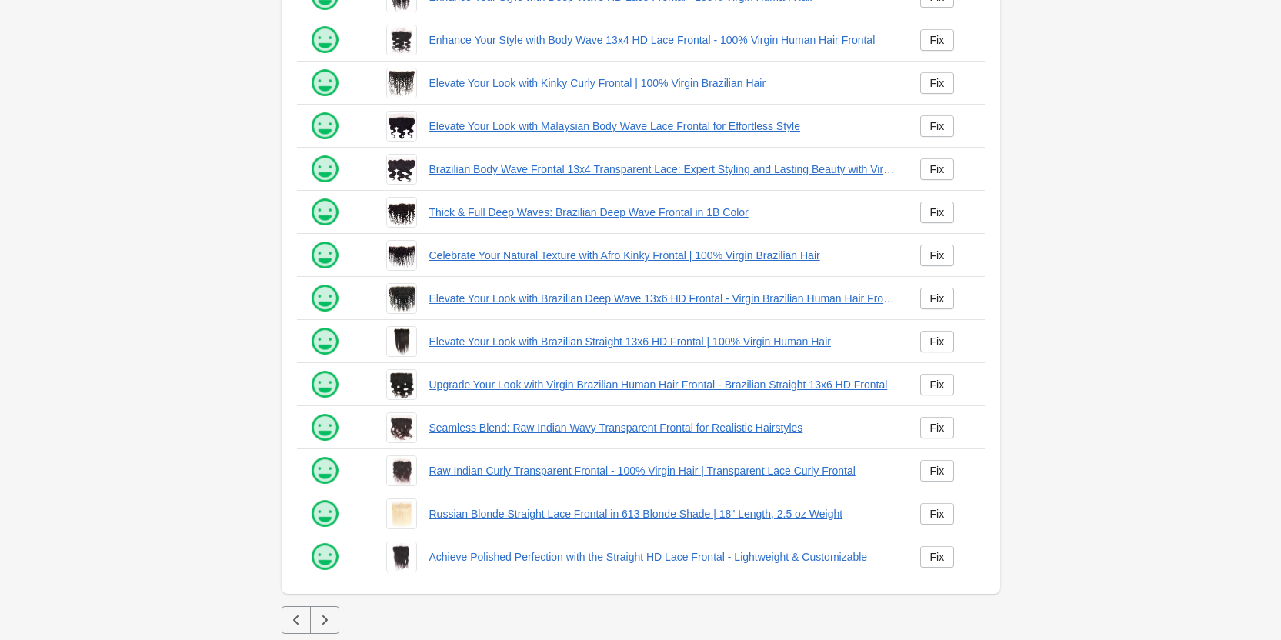
click at [298, 612] on icon "button" at bounding box center [296, 619] width 15 height 15
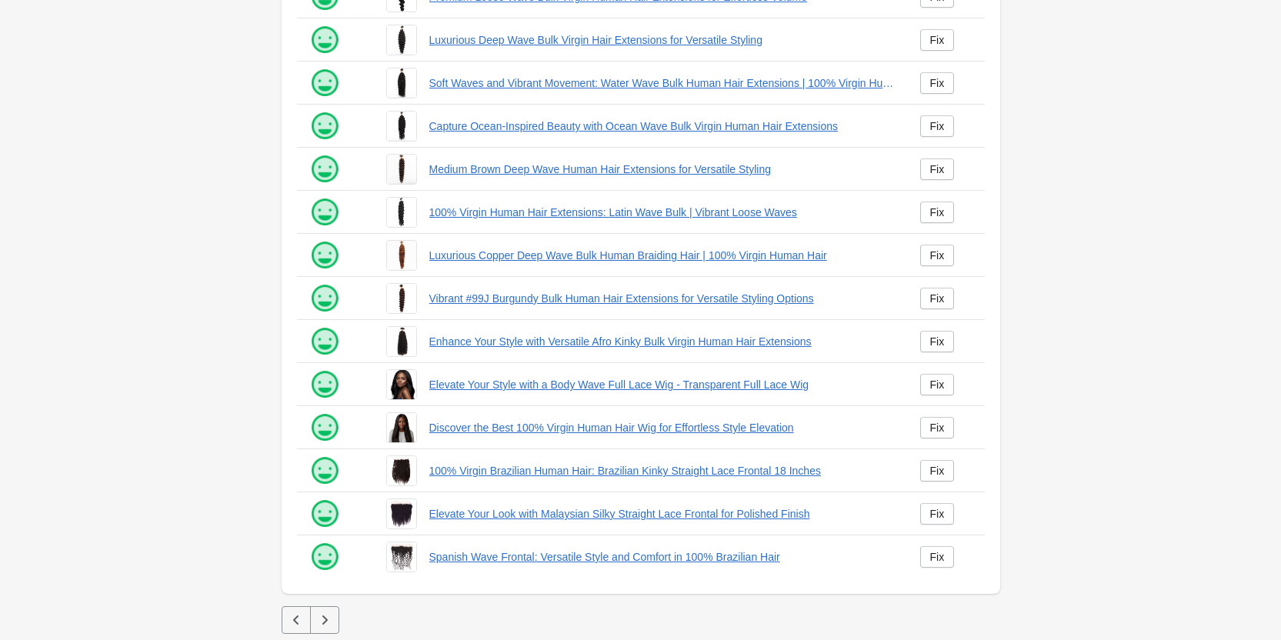
click at [301, 615] on icon "button" at bounding box center [296, 619] width 15 height 15
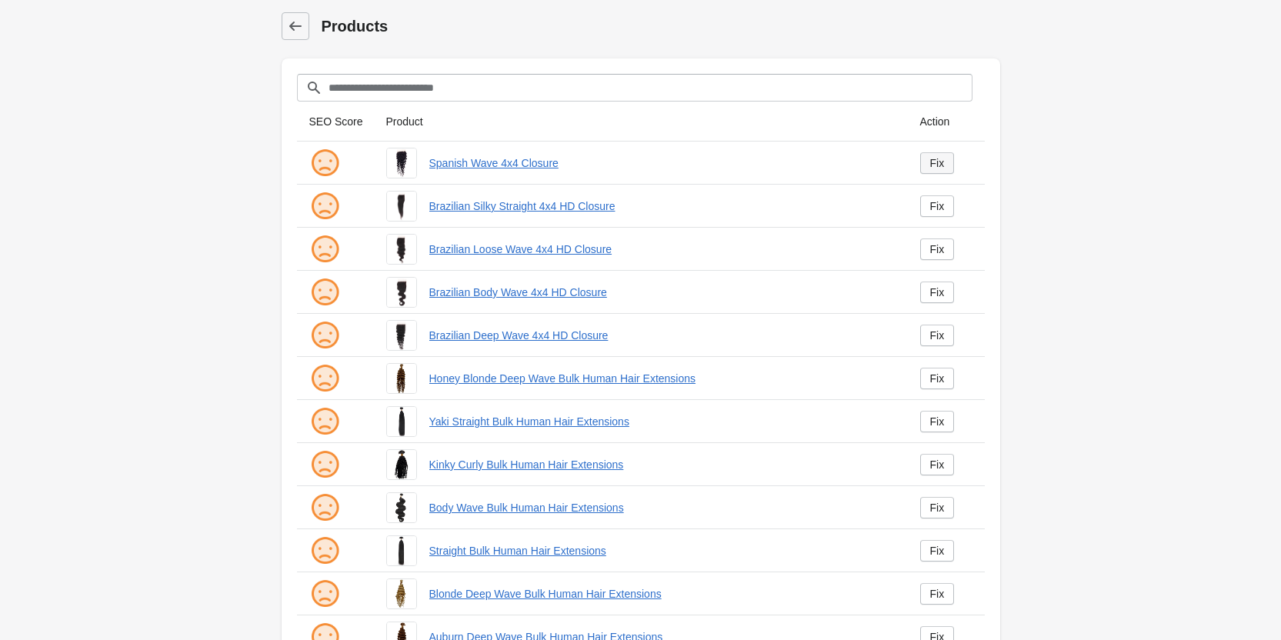
click at [936, 157] on div "Fix" at bounding box center [937, 163] width 15 height 12
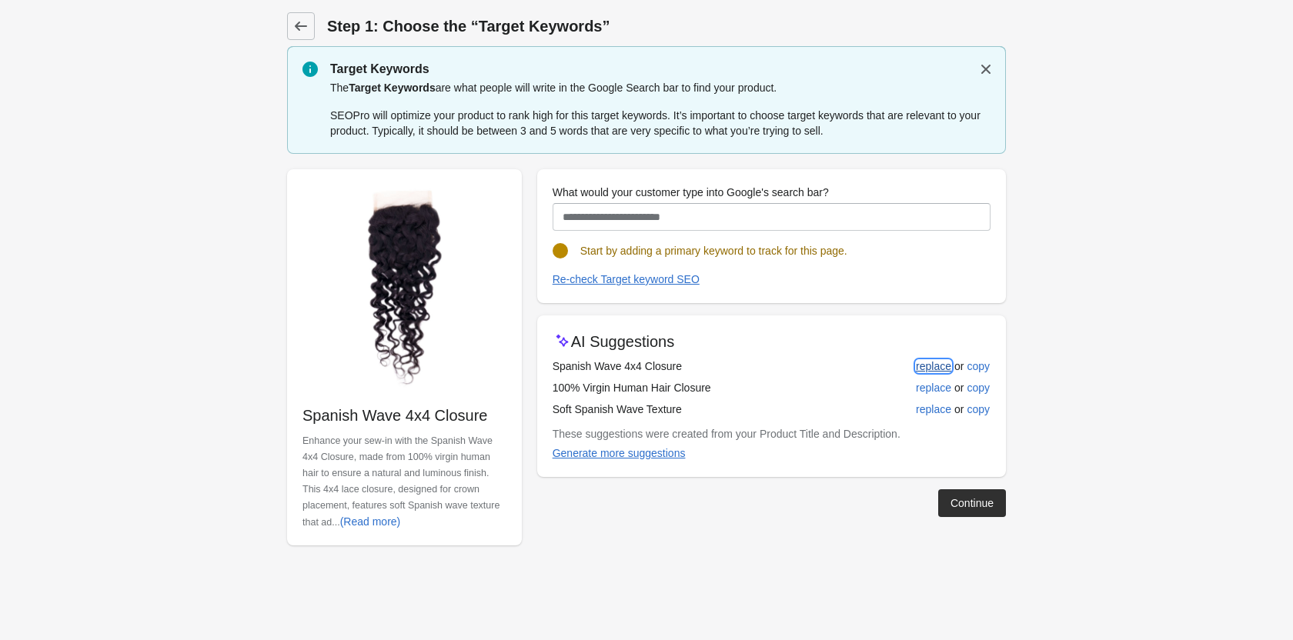
click at [939, 363] on div "replace" at bounding box center [933, 366] width 35 height 12
type input "**********"
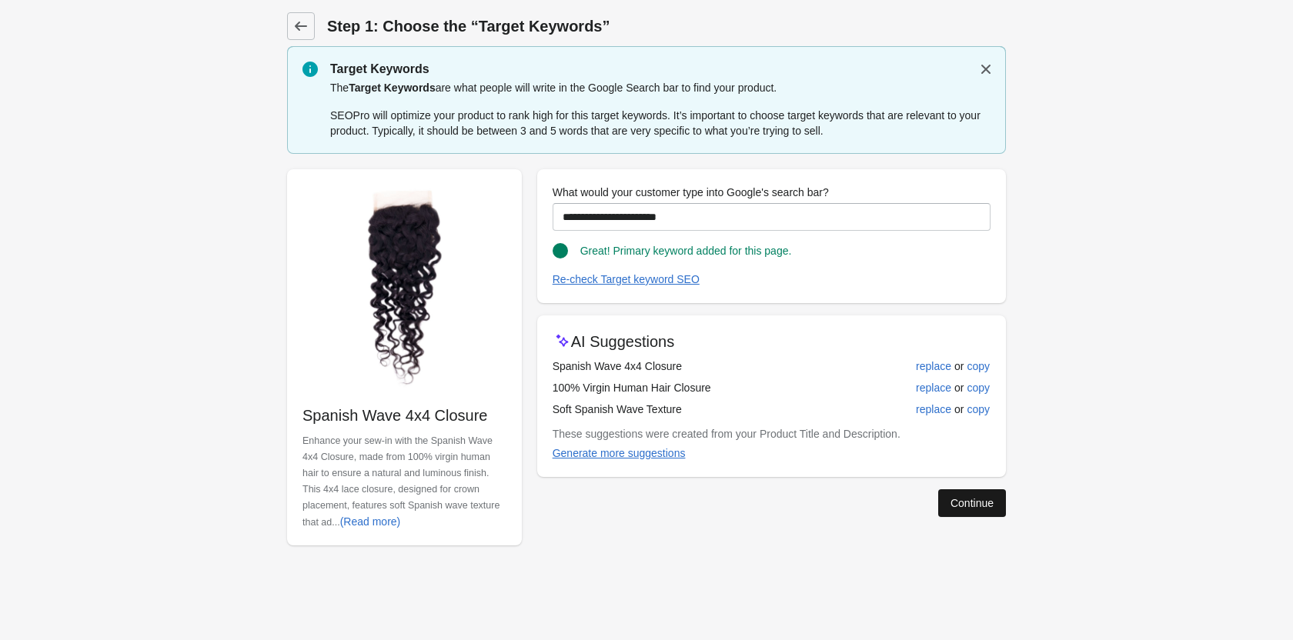
click at [971, 500] on div "Continue" at bounding box center [971, 503] width 43 height 12
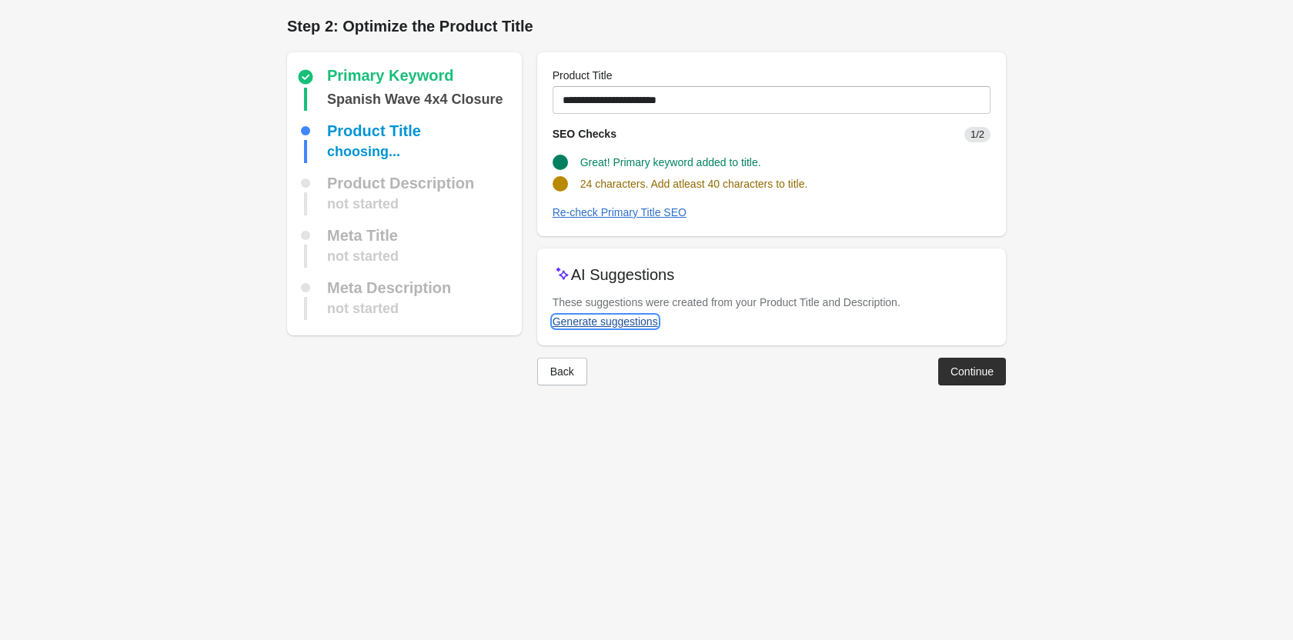
click at [620, 326] on div "Generate suggestions" at bounding box center [604, 321] width 105 height 12
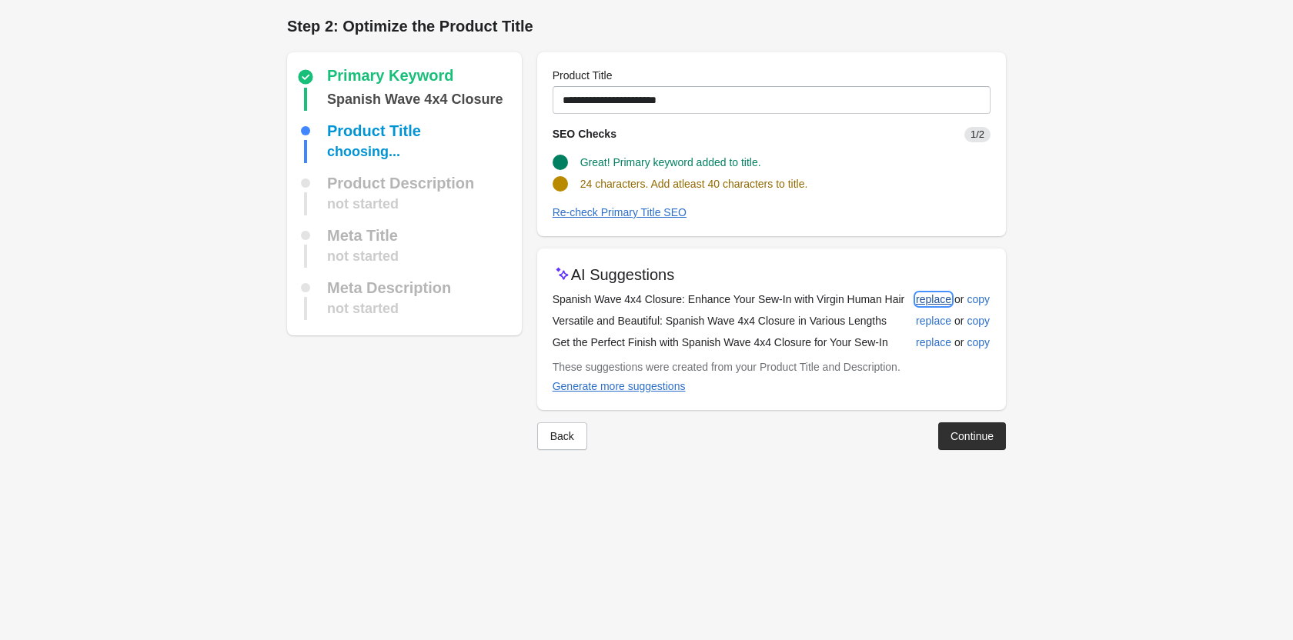
click at [949, 296] on div "replace" at bounding box center [933, 299] width 35 height 12
type input "**********"
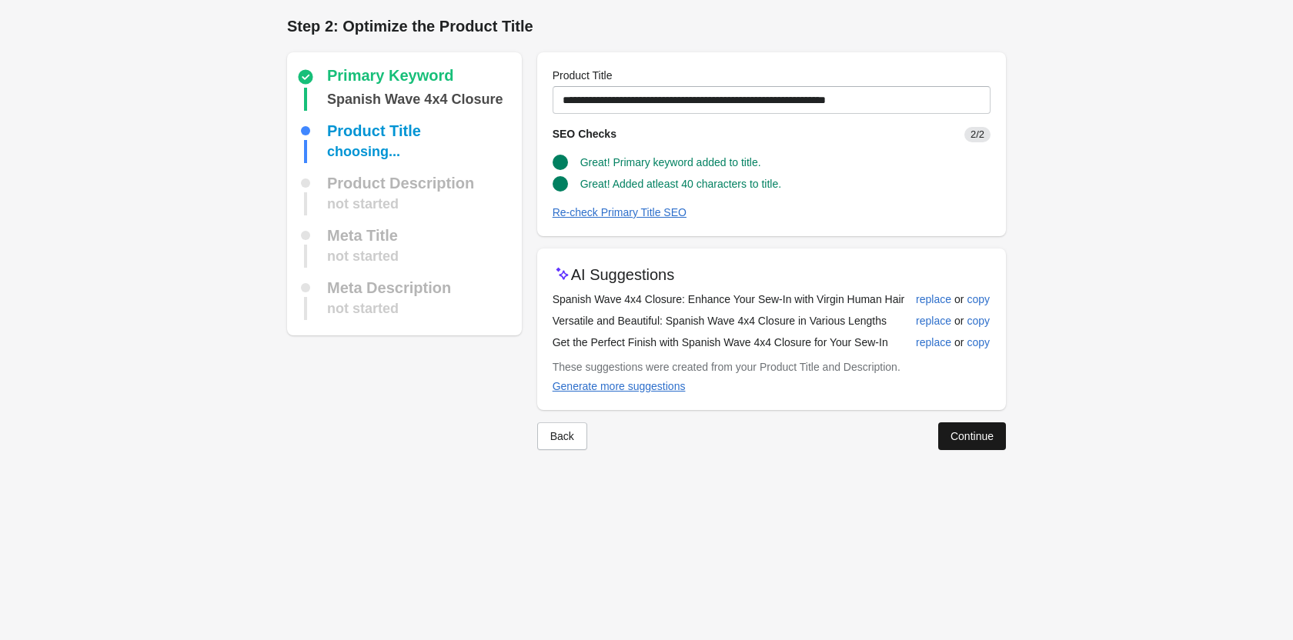
click at [967, 439] on div "Continue" at bounding box center [971, 436] width 43 height 12
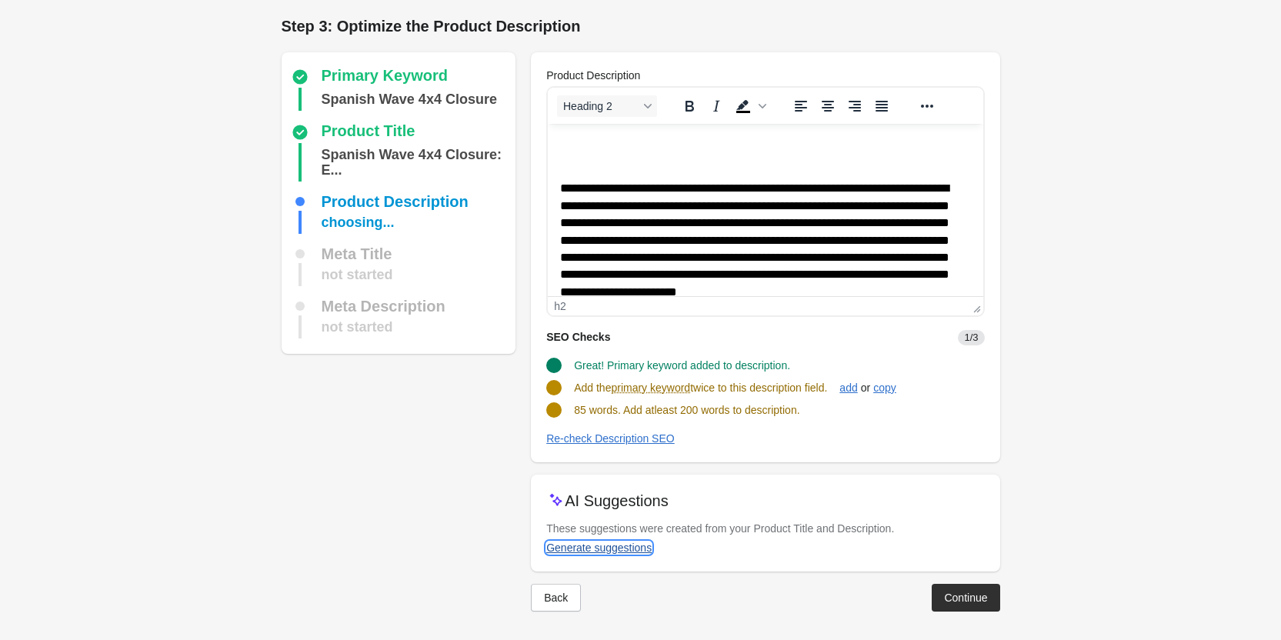
click at [612, 553] on div "Generate suggestions" at bounding box center [598, 548] width 105 height 12
click at [876, 370] on div "Add the primary keyword twice to this description field. add or copy" at bounding box center [759, 381] width 450 height 29
click at [854, 379] on button "add" at bounding box center [848, 388] width 30 height 28
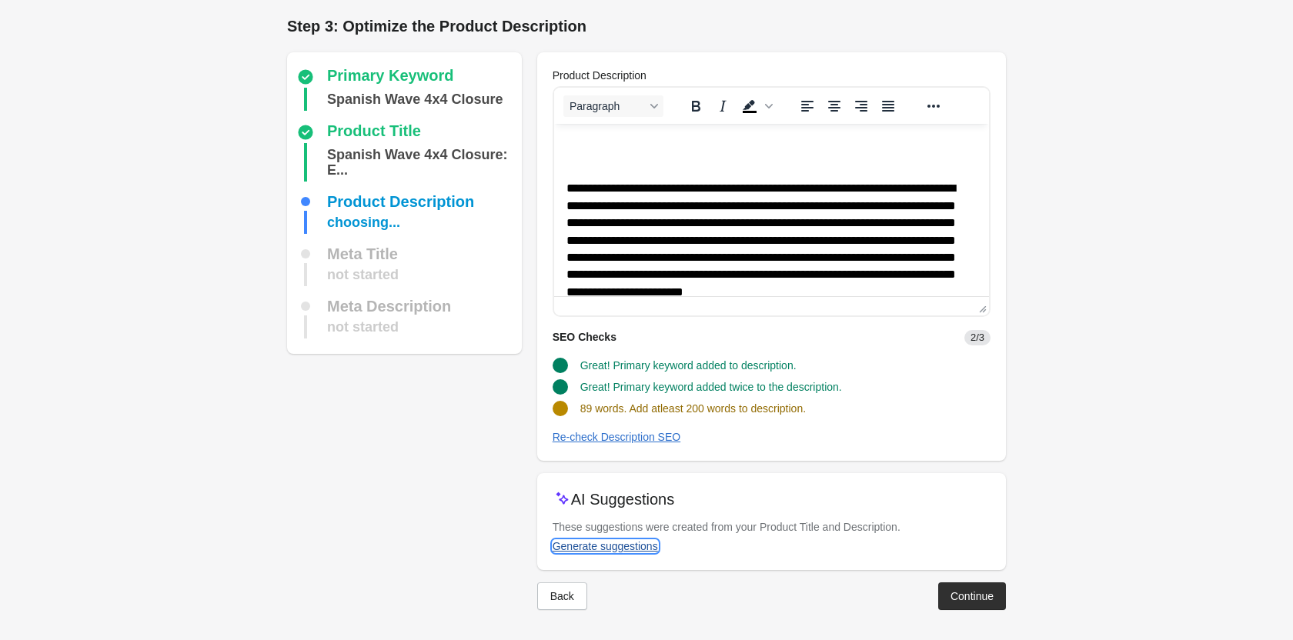
click at [625, 546] on div "Generate suggestions" at bounding box center [604, 546] width 105 height 12
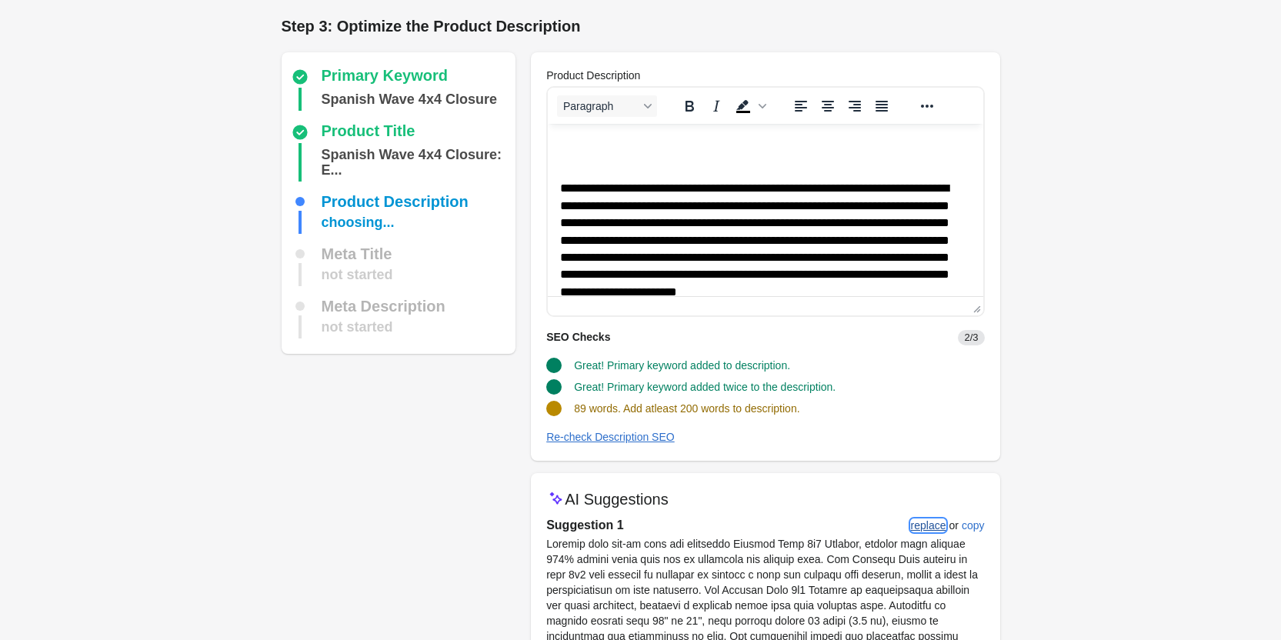
click at [926, 531] on div "replace" at bounding box center [928, 525] width 35 height 12
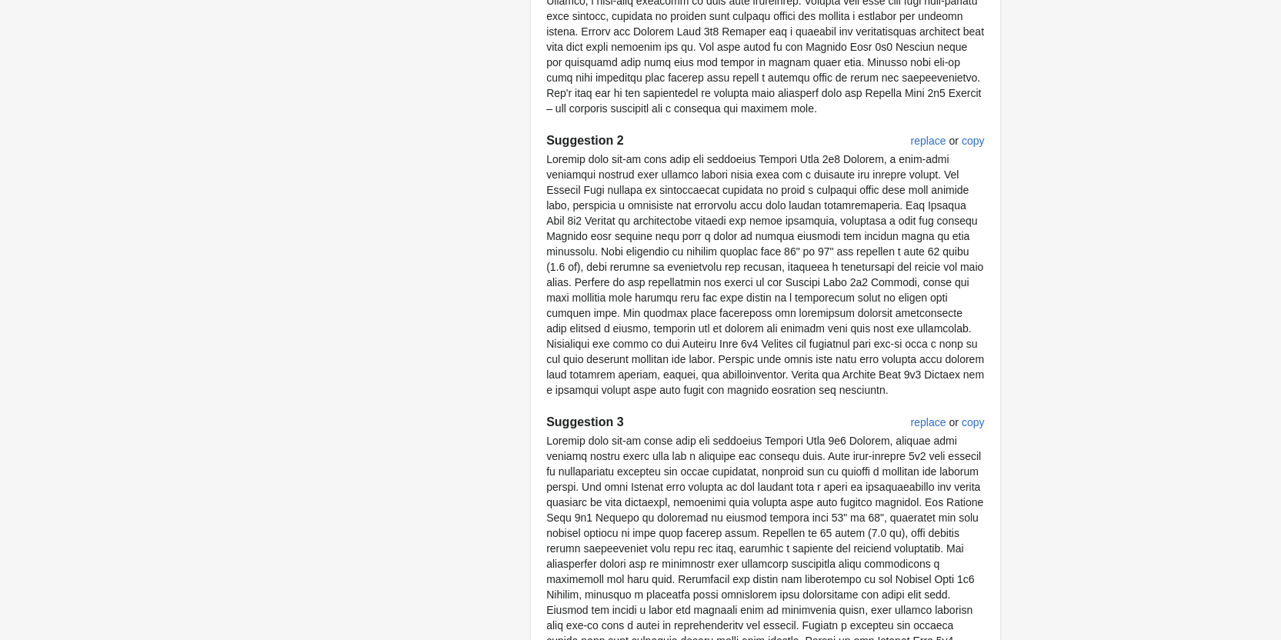
scroll to position [937, 0]
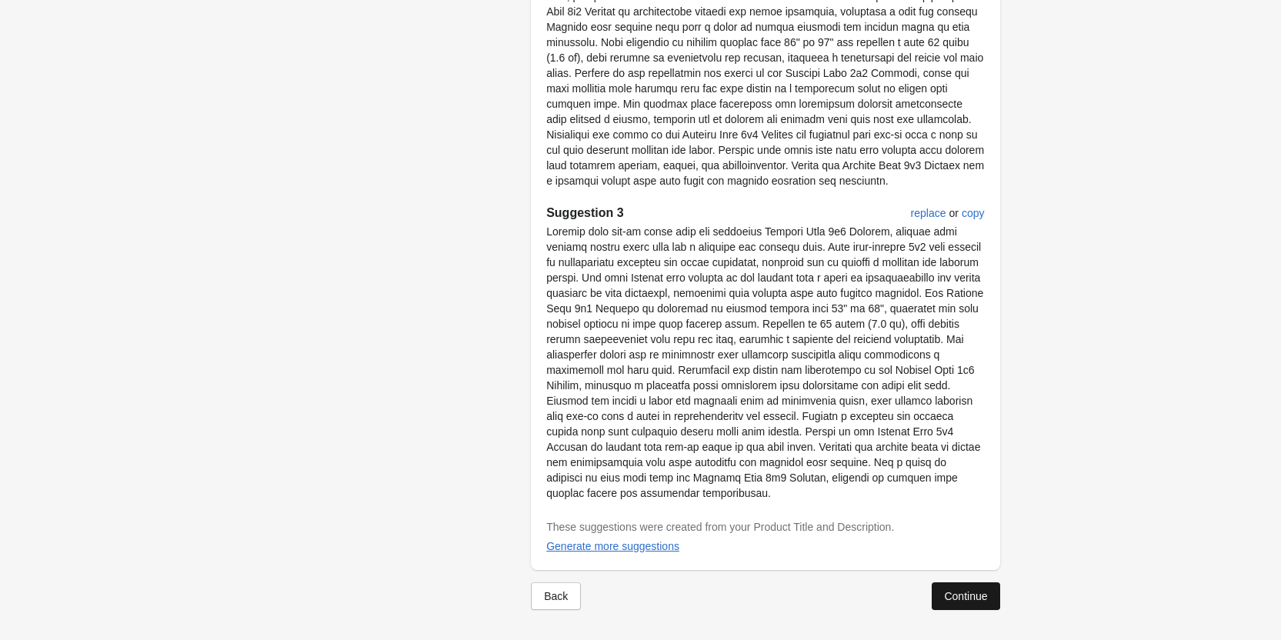
click at [944, 590] on div "Continue" at bounding box center [965, 596] width 43 height 12
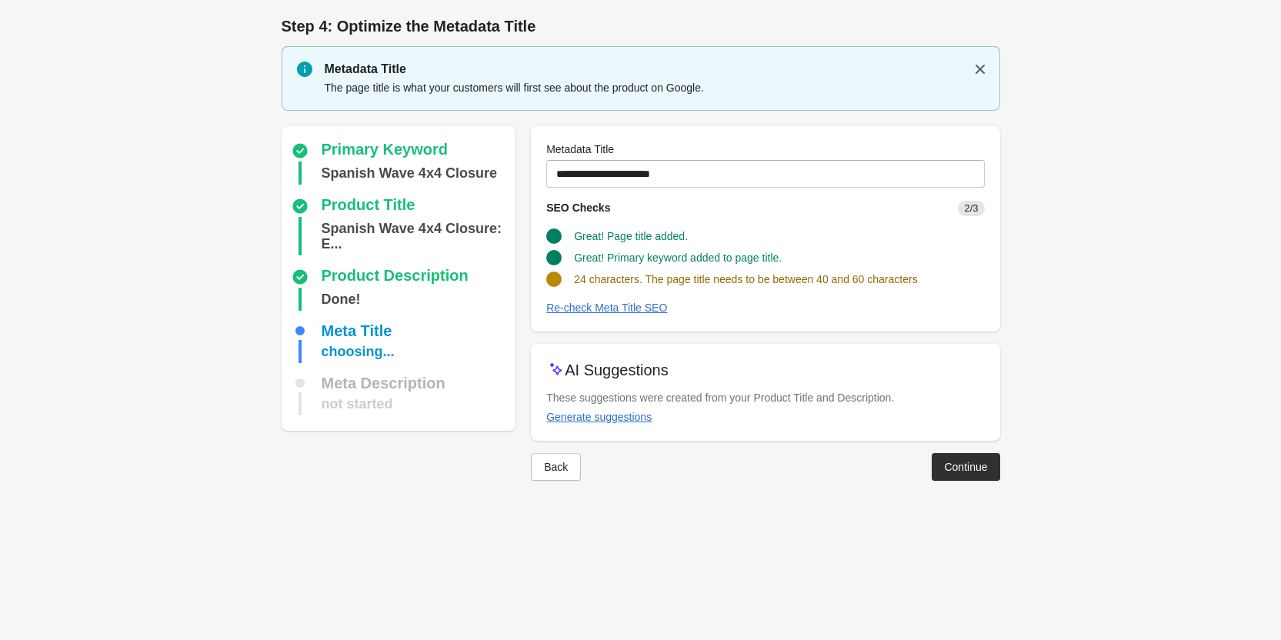
scroll to position [0, 0]
click at [623, 421] on div "Generate suggestions" at bounding box center [604, 417] width 105 height 12
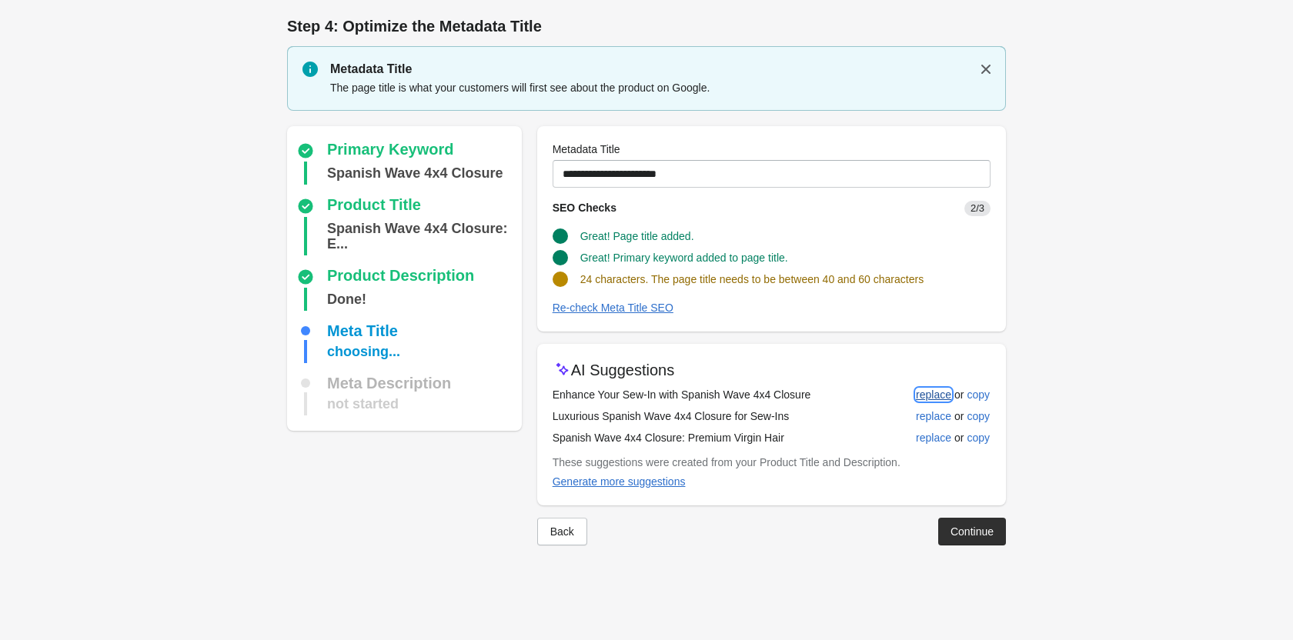
click at [919, 394] on div "replace" at bounding box center [933, 395] width 35 height 12
type input "**********"
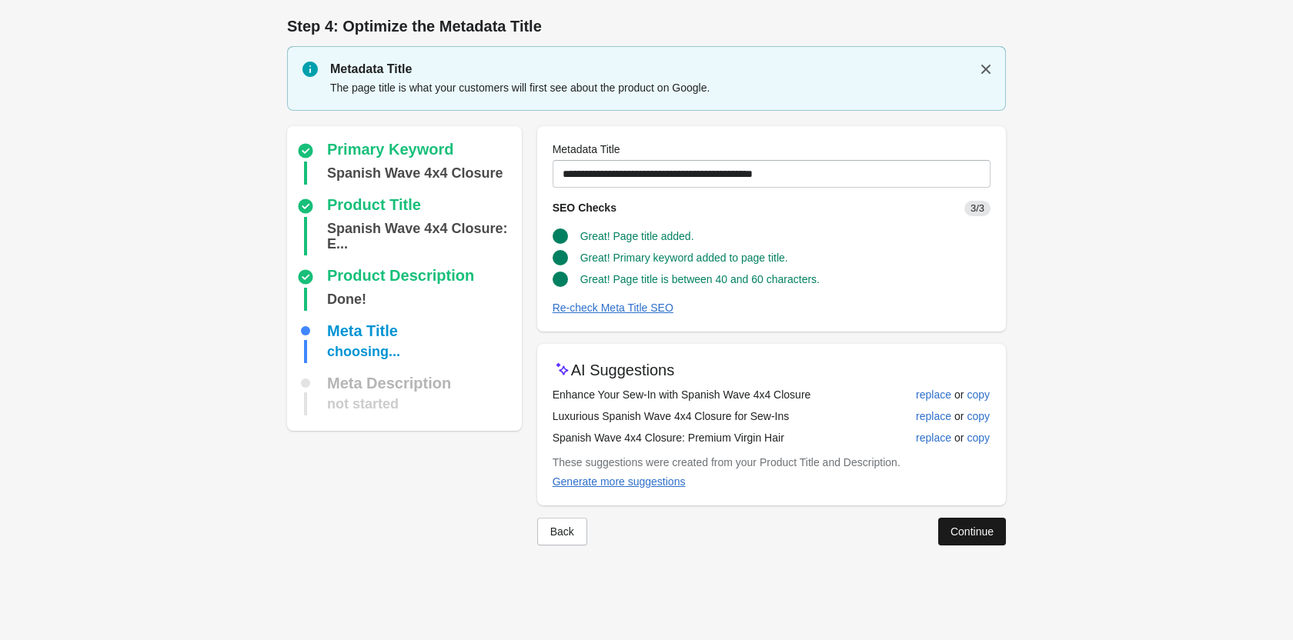
click at [962, 526] on div "Continue" at bounding box center [971, 531] width 43 height 12
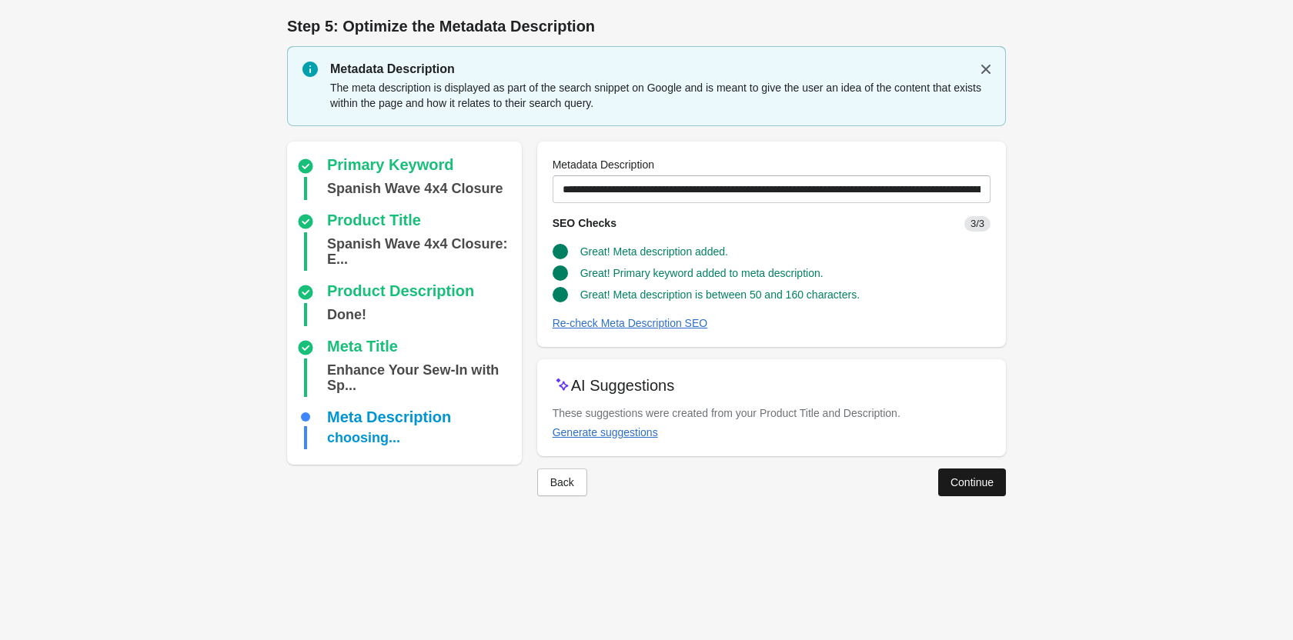
click at [962, 476] on div "Continue" at bounding box center [971, 482] width 43 height 12
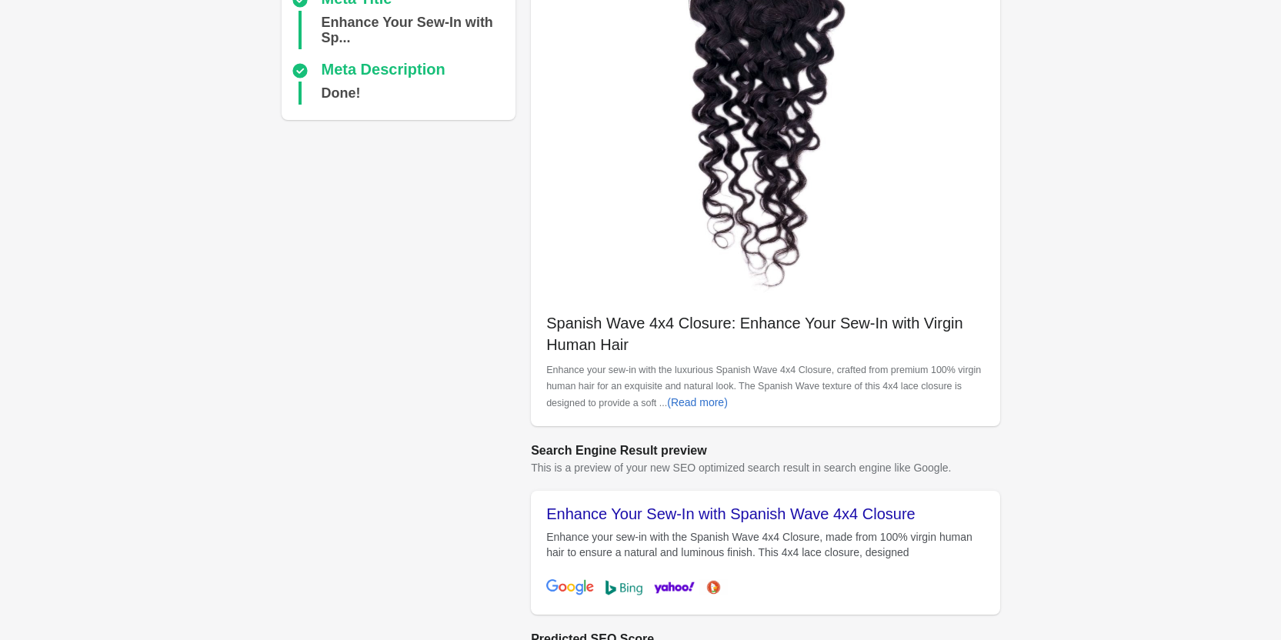
scroll to position [433, 0]
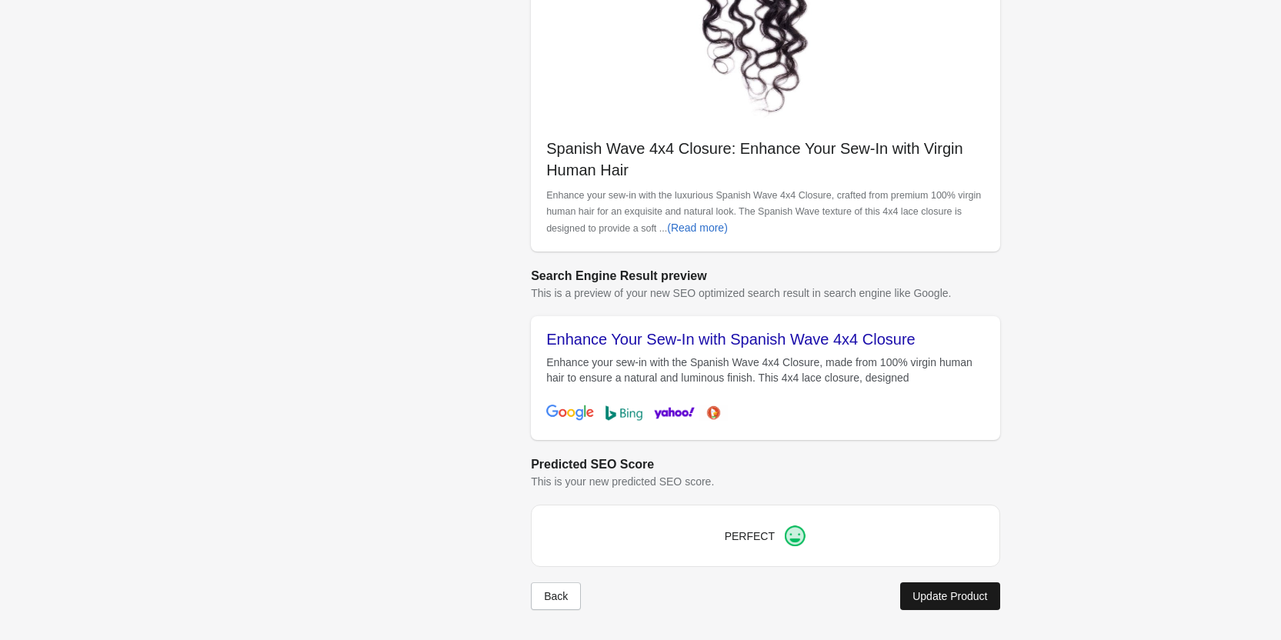
click at [979, 599] on div "Update Product" at bounding box center [949, 596] width 75 height 12
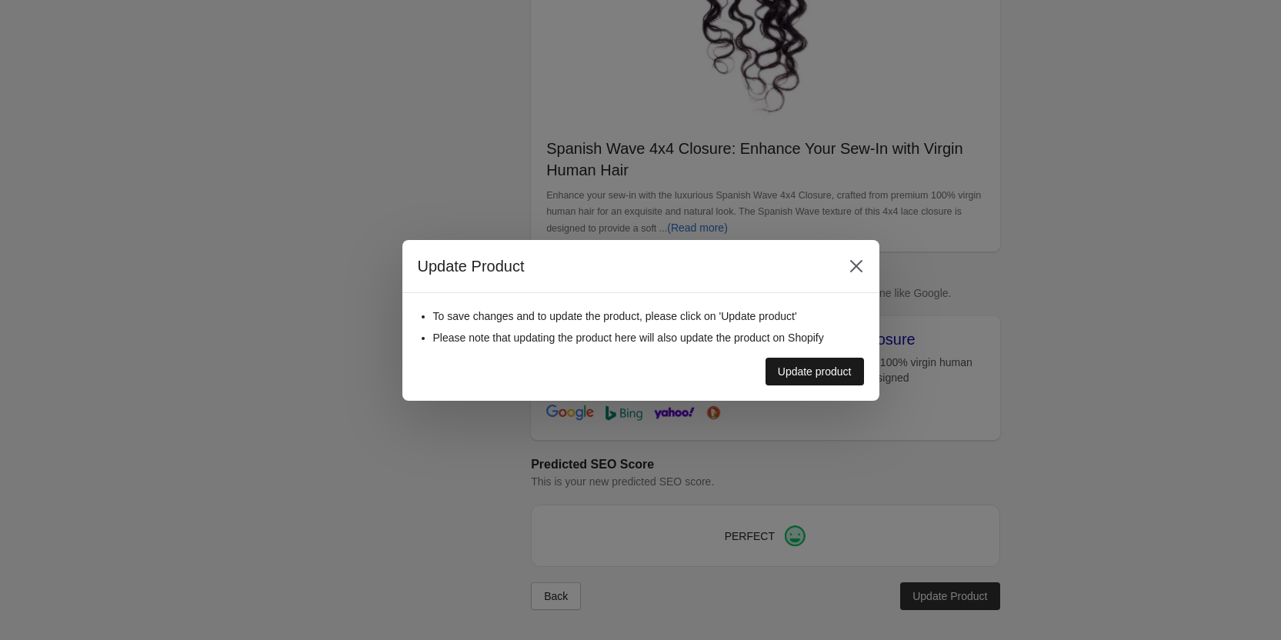
click at [796, 372] on div "Update product" at bounding box center [815, 371] width 74 height 12
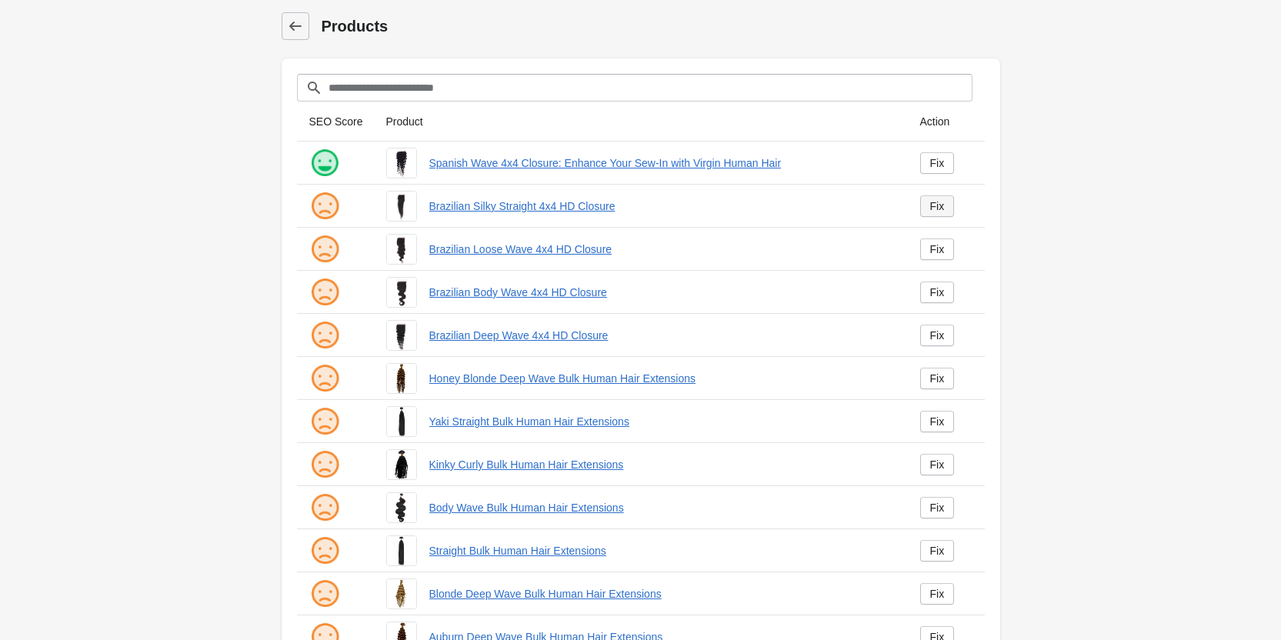
click at [937, 208] on div "Fix" at bounding box center [937, 206] width 15 height 12
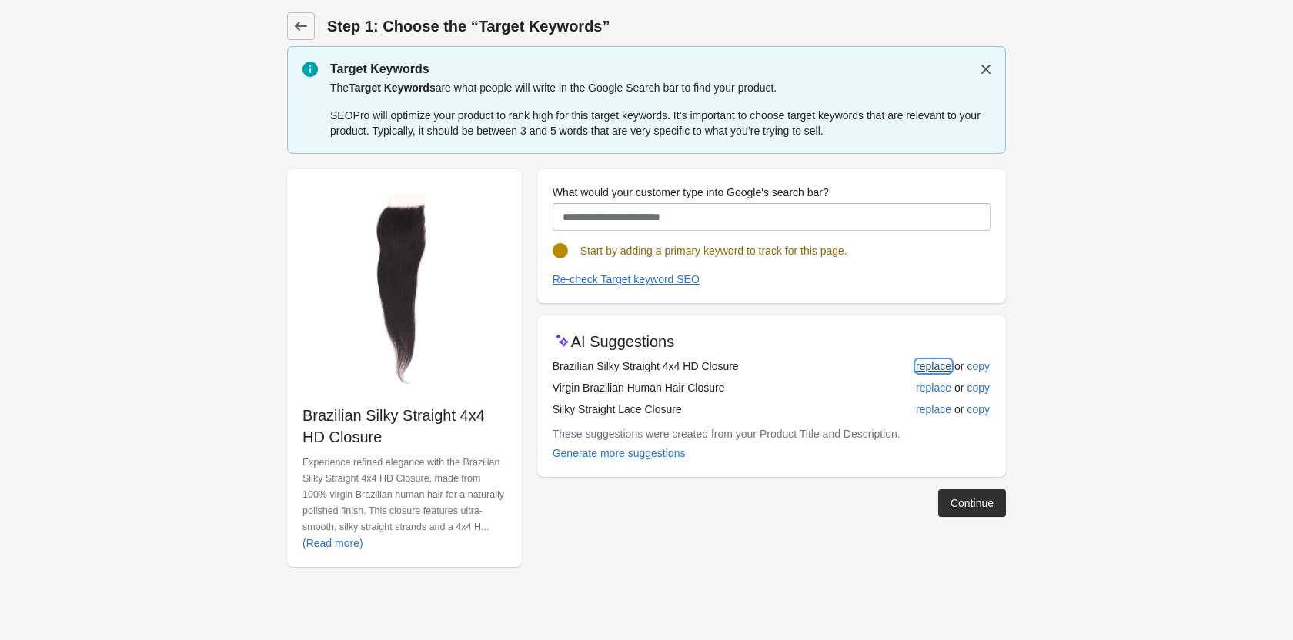
click at [936, 370] on div "replace" at bounding box center [933, 366] width 35 height 12
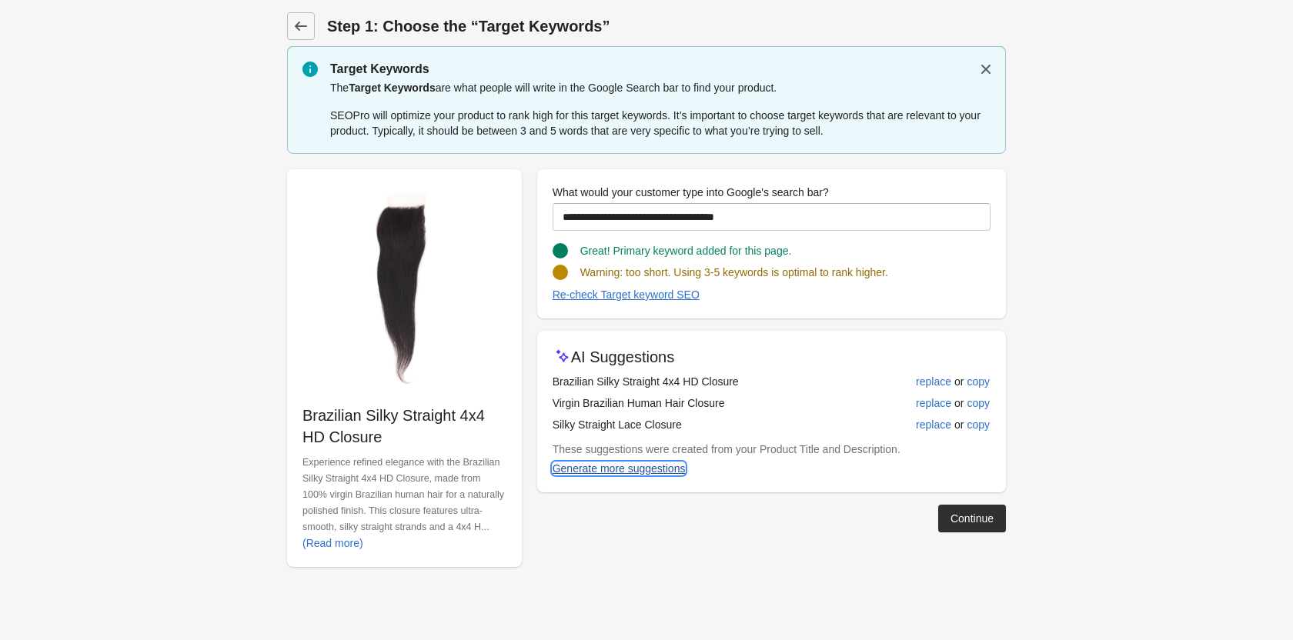
click at [627, 464] on div "Generate more suggestions" at bounding box center [618, 468] width 133 height 12
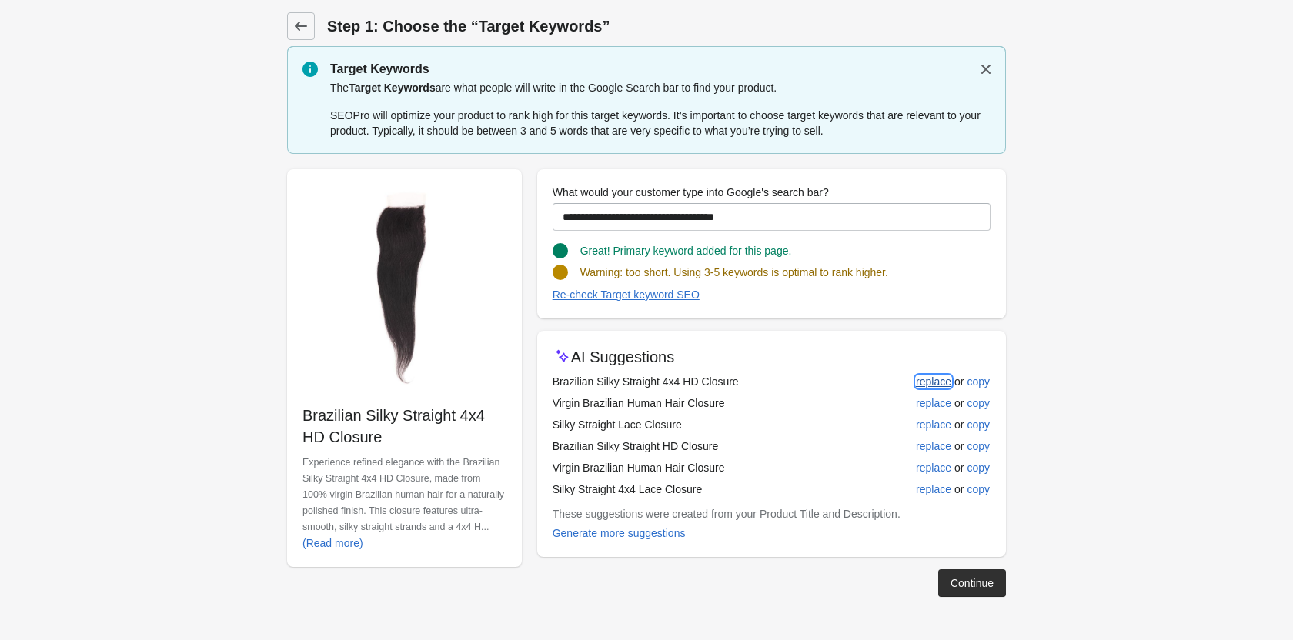
click at [944, 382] on div "replace" at bounding box center [933, 381] width 35 height 12
click at [935, 397] on div "replace" at bounding box center [933, 403] width 35 height 12
type input "**********"
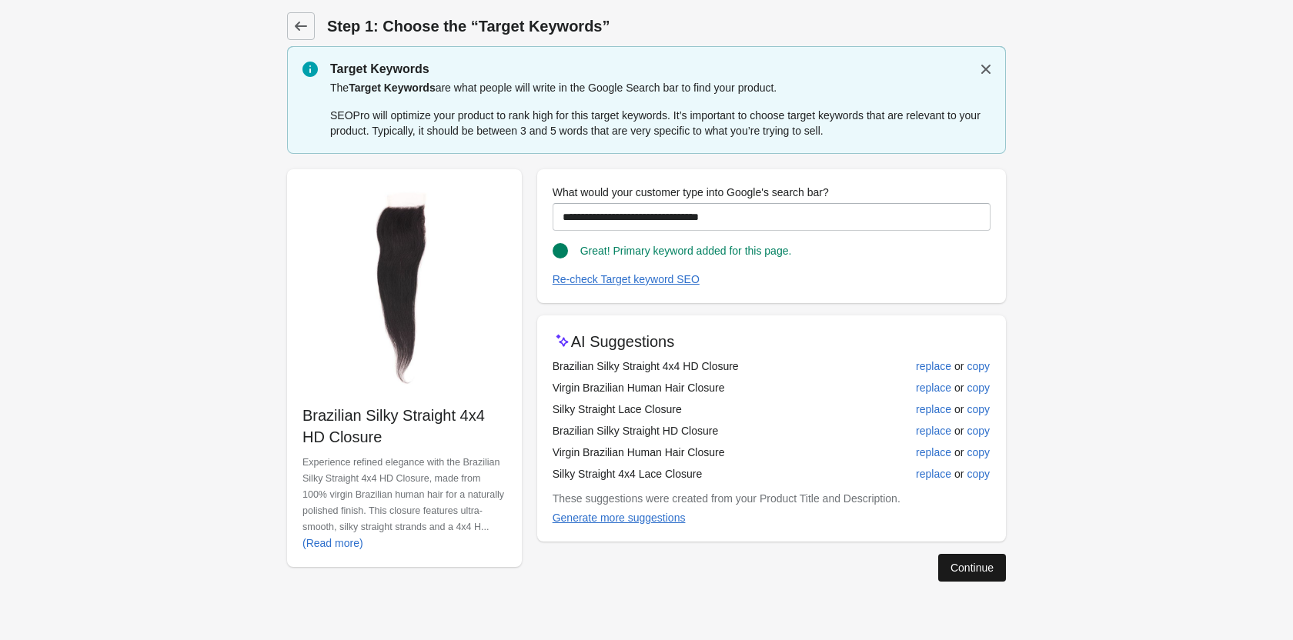
click at [952, 573] on div "Continue" at bounding box center [971, 568] width 43 height 12
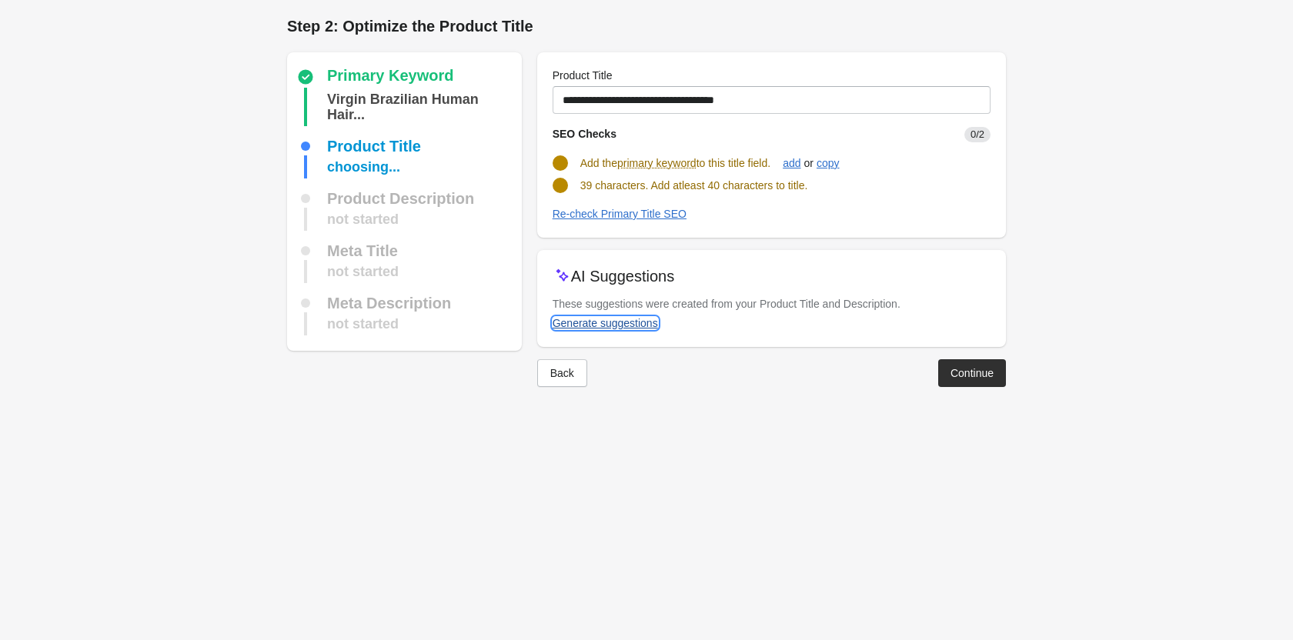
click at [590, 329] on div "Generate suggestions" at bounding box center [604, 323] width 105 height 12
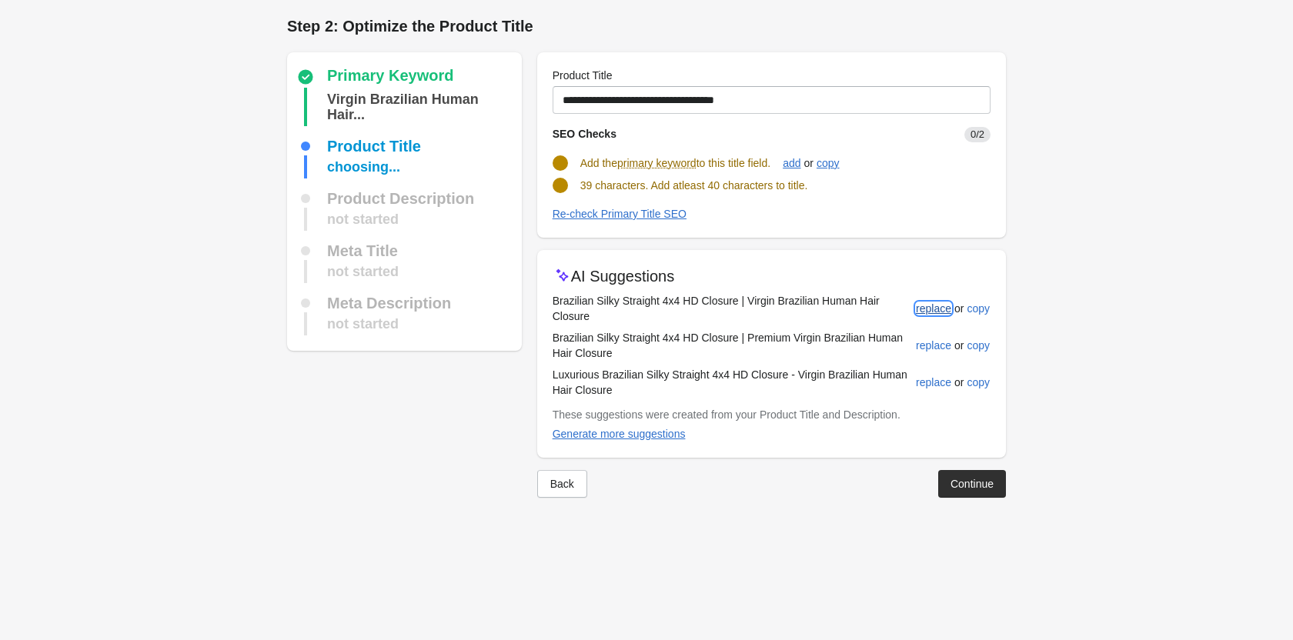
click at [922, 310] on div "replace" at bounding box center [933, 308] width 35 height 12
type input "**********"
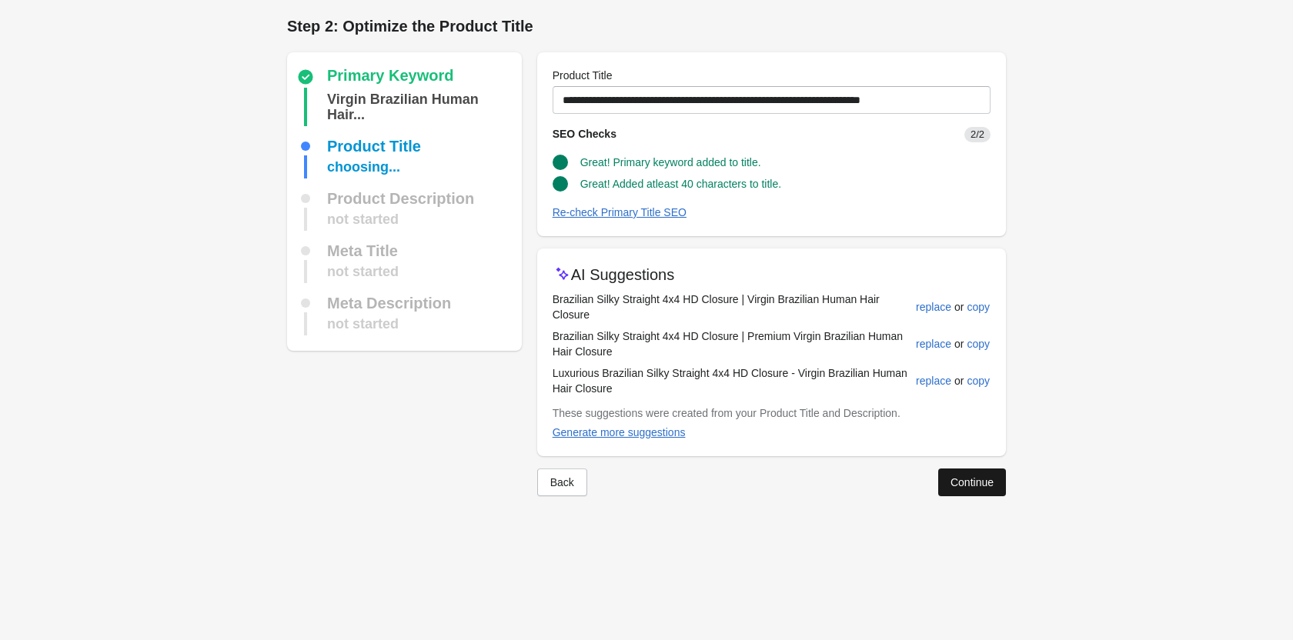
click at [973, 482] on div "Continue" at bounding box center [971, 482] width 43 height 12
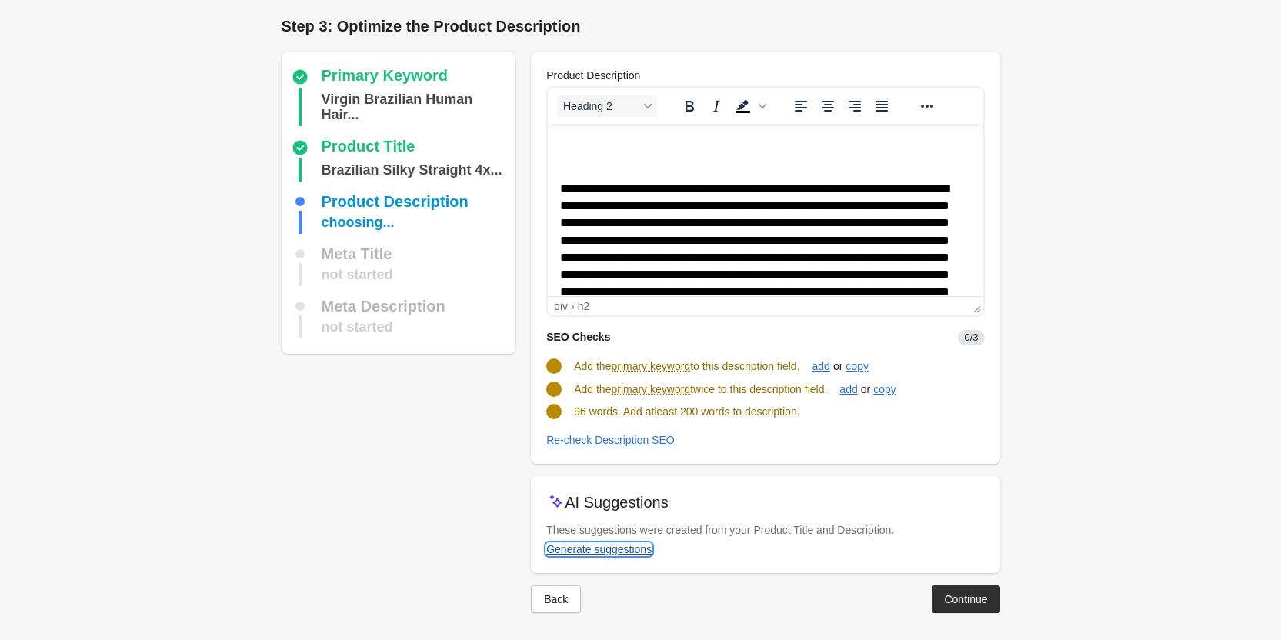
click at [612, 552] on div "Generate suggestions" at bounding box center [598, 549] width 105 height 12
click at [830, 369] on div "add" at bounding box center [821, 366] width 18 height 12
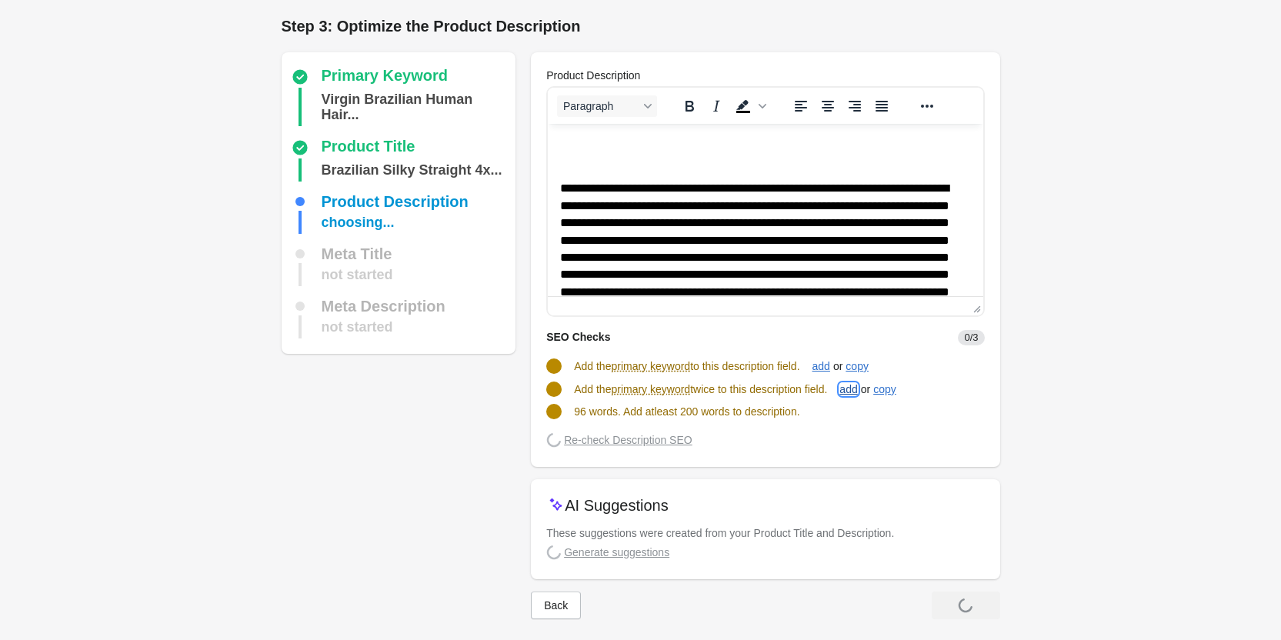
click at [855, 392] on div "add" at bounding box center [848, 389] width 18 height 12
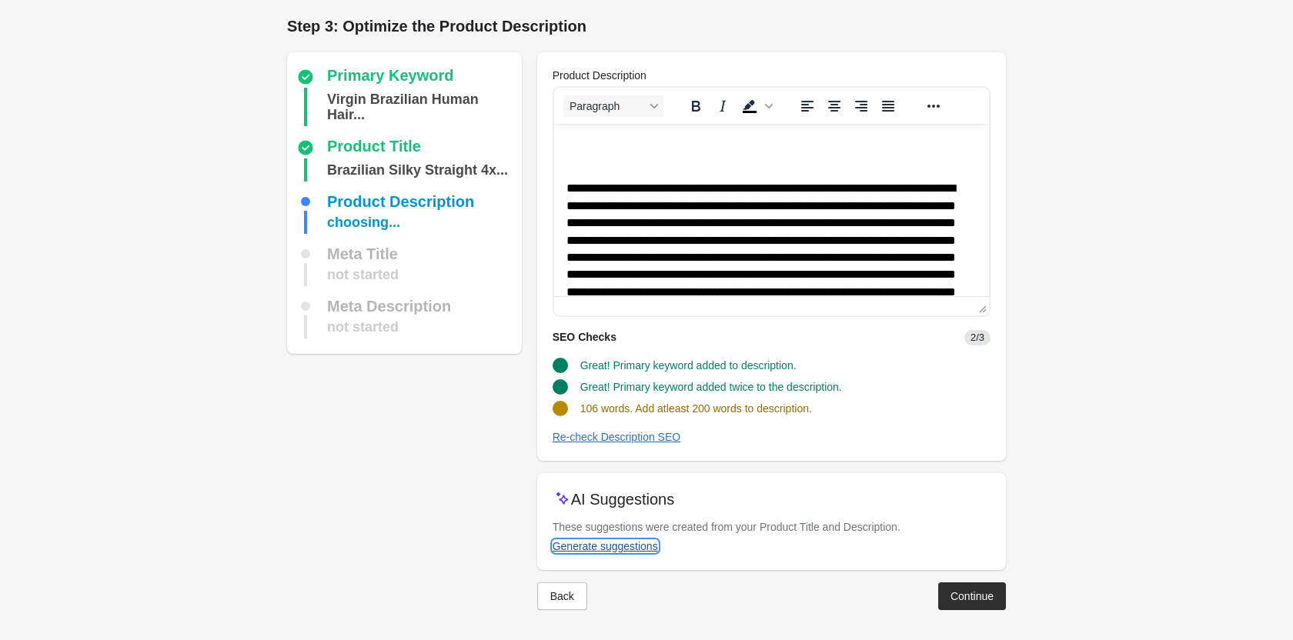
click at [622, 543] on div "Generate suggestions" at bounding box center [604, 546] width 105 height 12
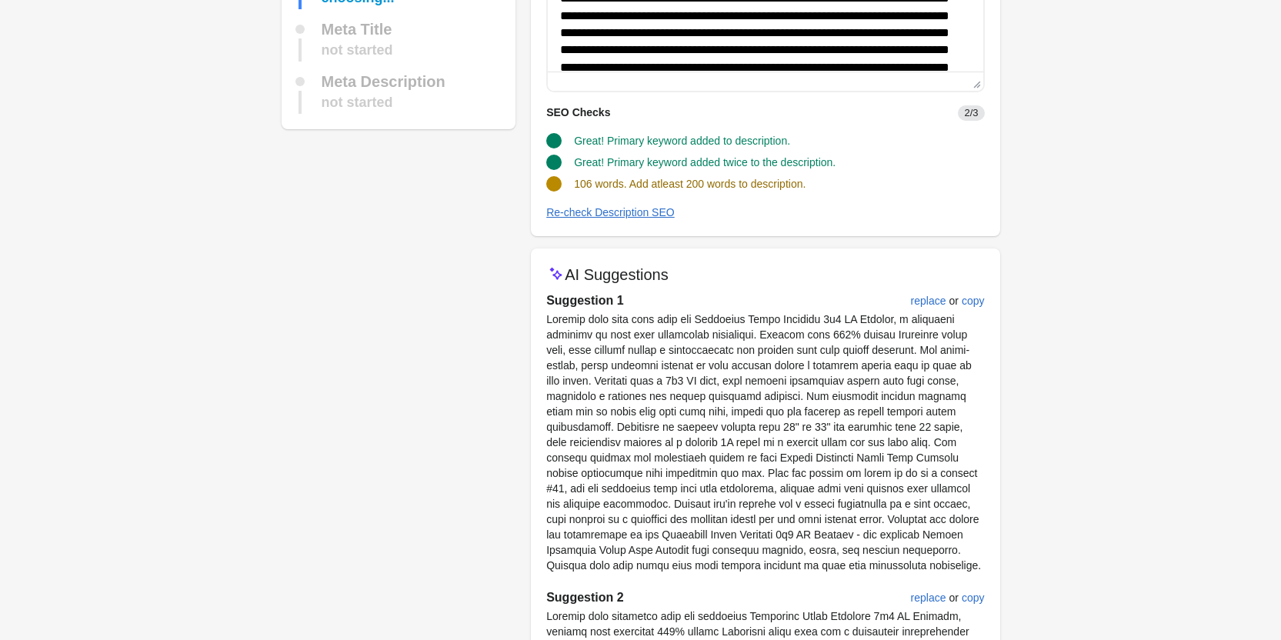
scroll to position [231, 0]
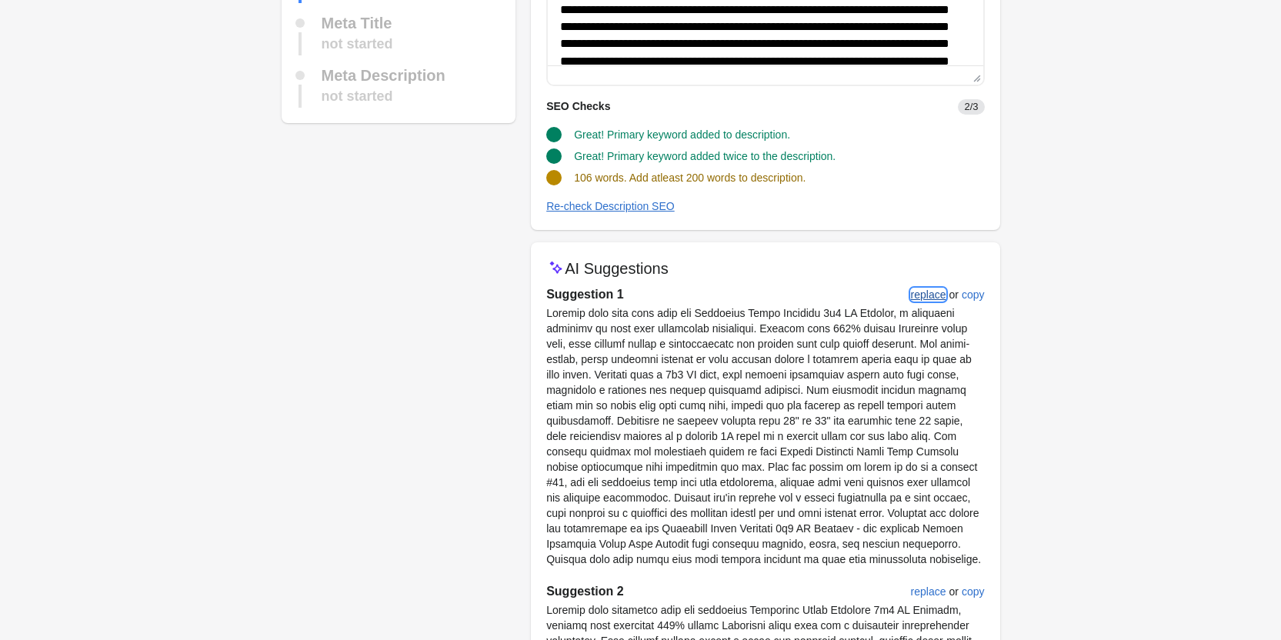
click at [932, 297] on div "replace" at bounding box center [928, 295] width 35 height 12
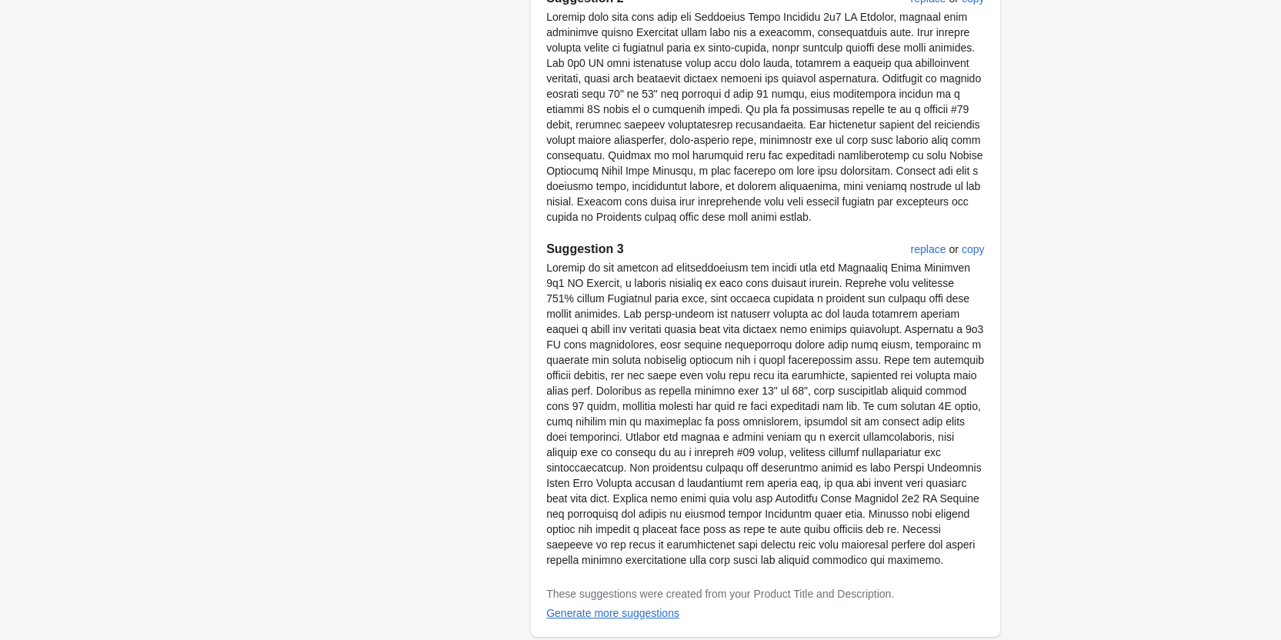
scroll to position [1920, 0]
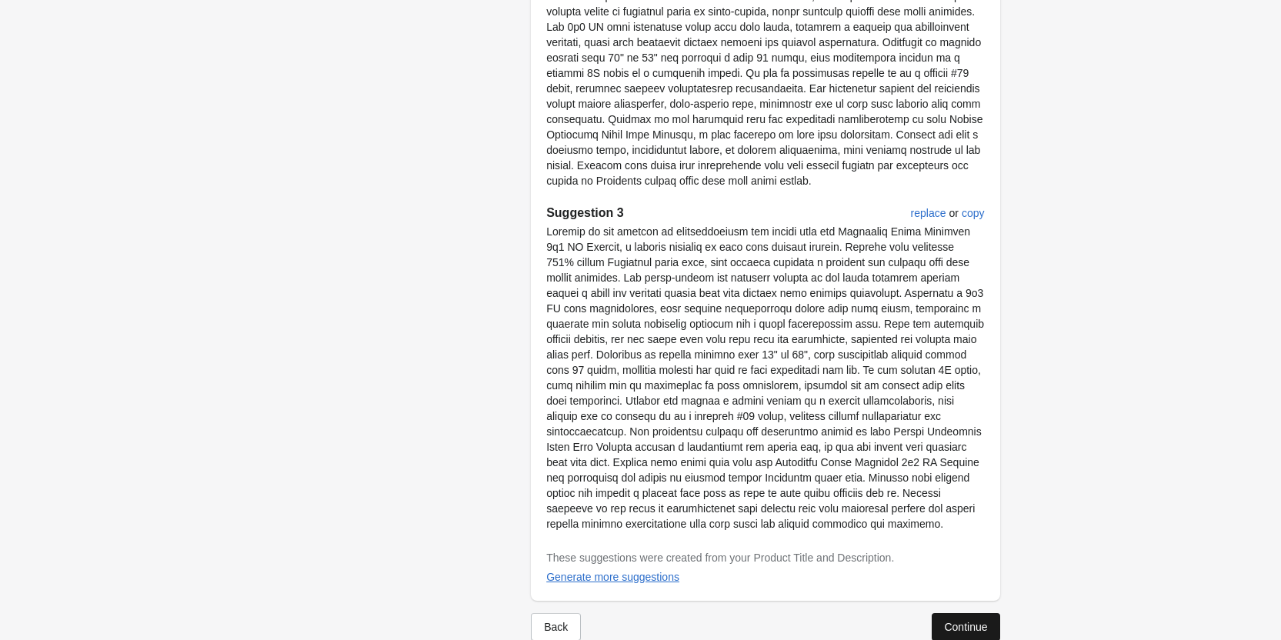
click at [966, 621] on div "Continue" at bounding box center [965, 627] width 43 height 12
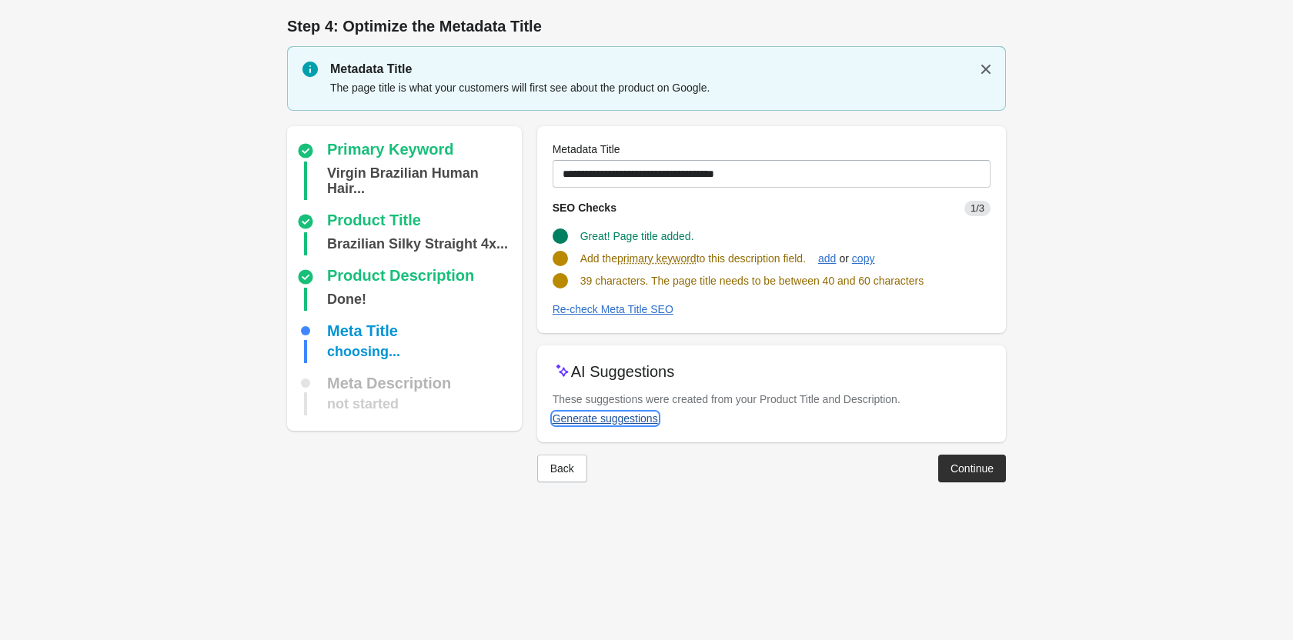
click at [596, 415] on div "Generate suggestions" at bounding box center [604, 418] width 105 height 12
click at [835, 259] on div "add" at bounding box center [827, 258] width 18 height 12
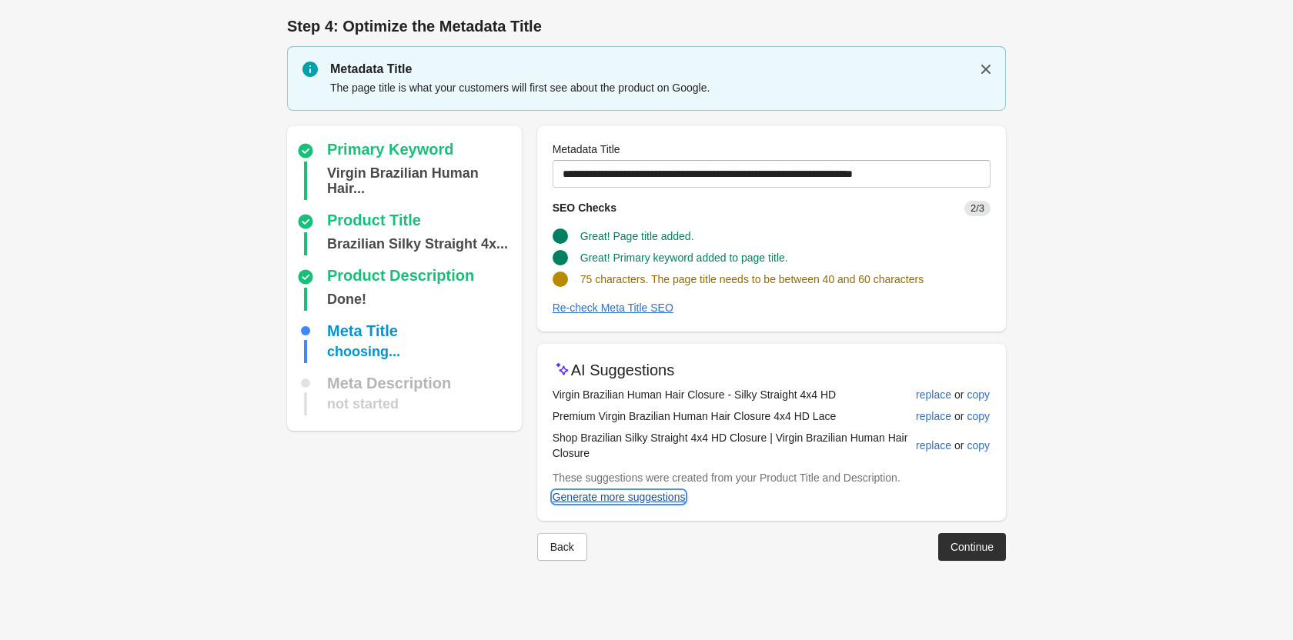
click at [602, 491] on div "Generate more suggestions" at bounding box center [618, 497] width 133 height 12
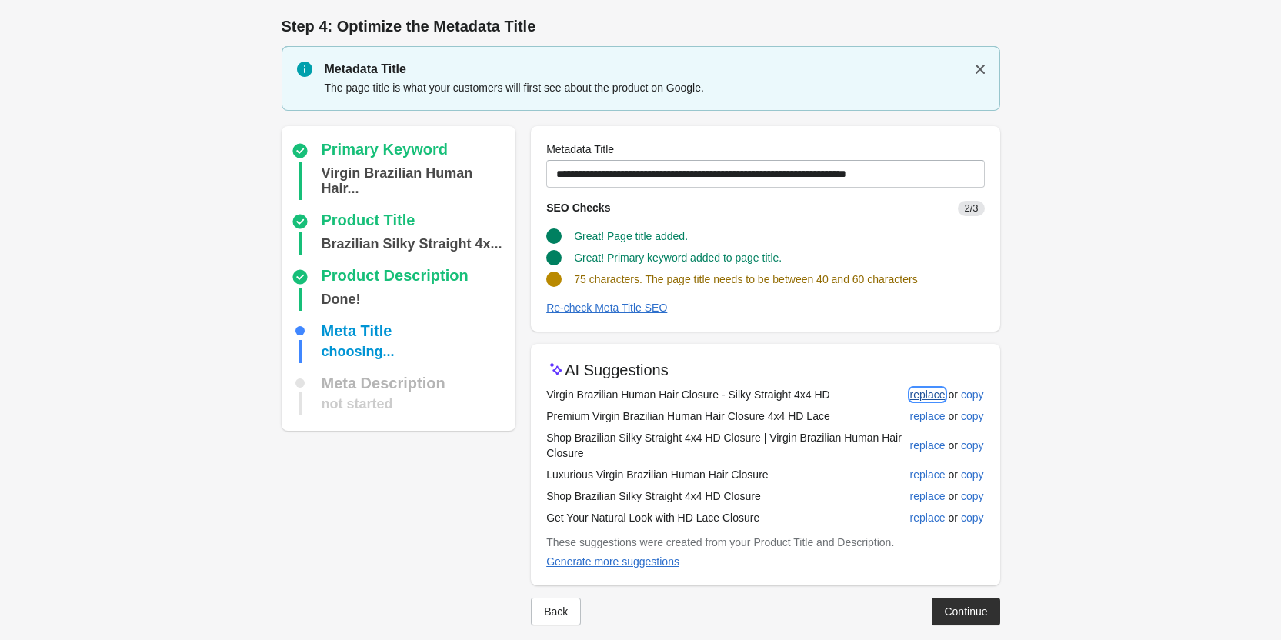
click at [939, 395] on div "replace" at bounding box center [927, 395] width 35 height 12
type input "**********"
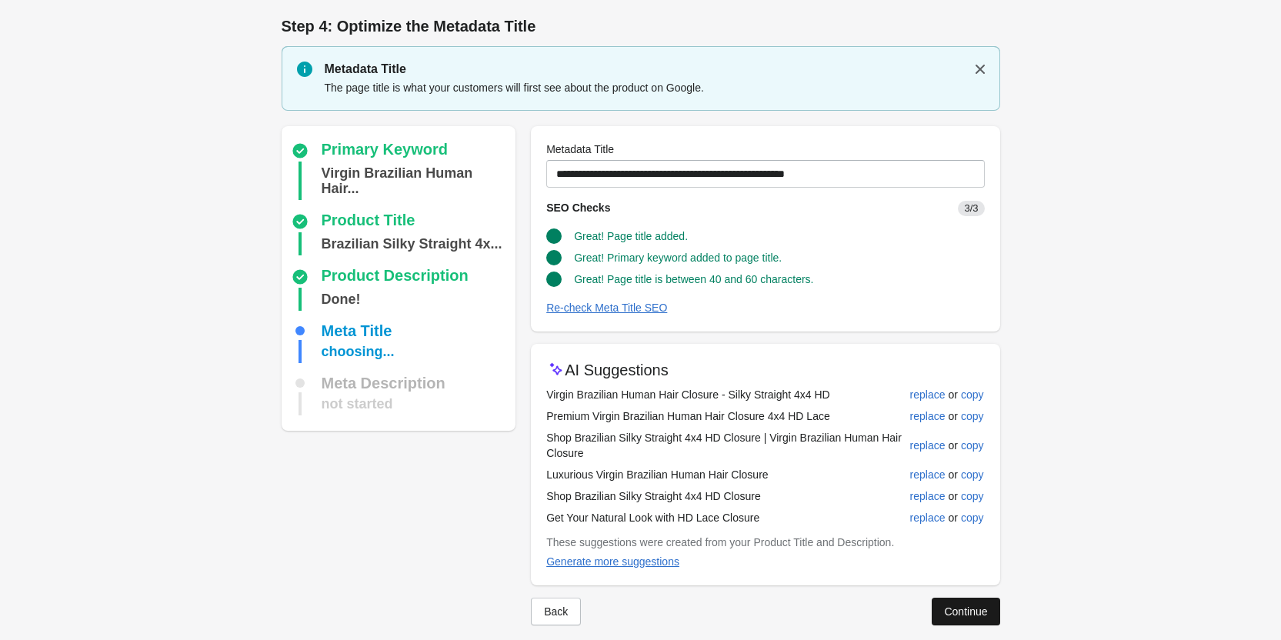
click at [972, 614] on div "Continue" at bounding box center [965, 611] width 43 height 12
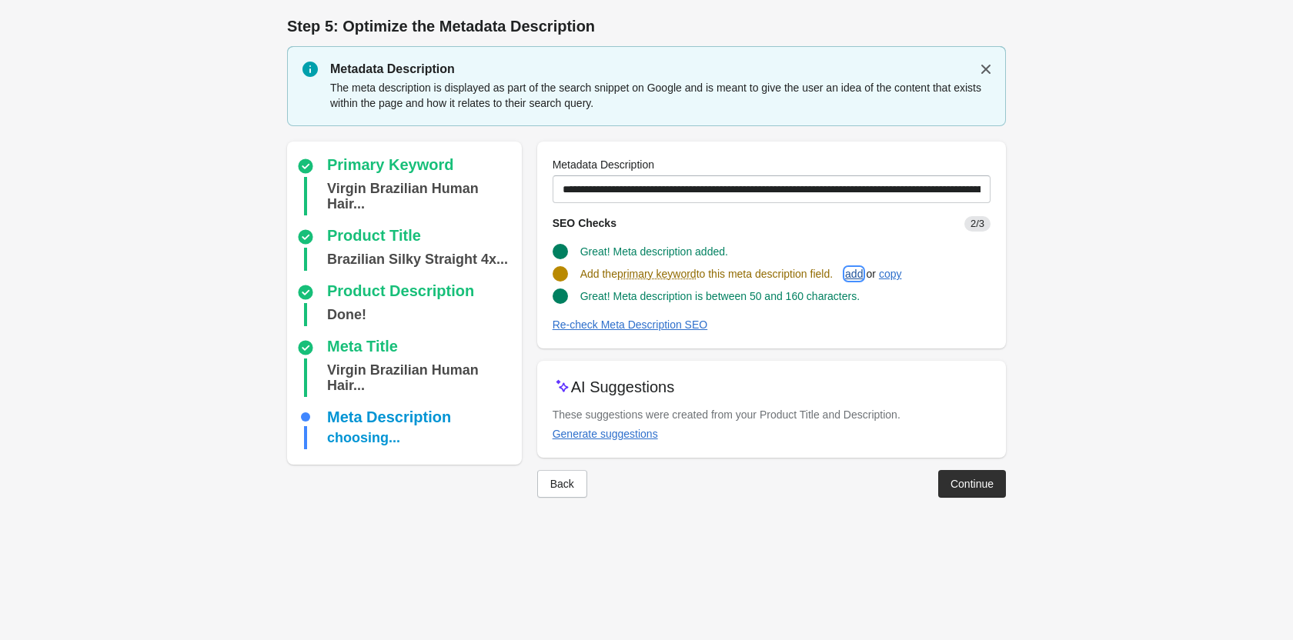
click at [858, 269] on div "add" at bounding box center [854, 274] width 18 height 12
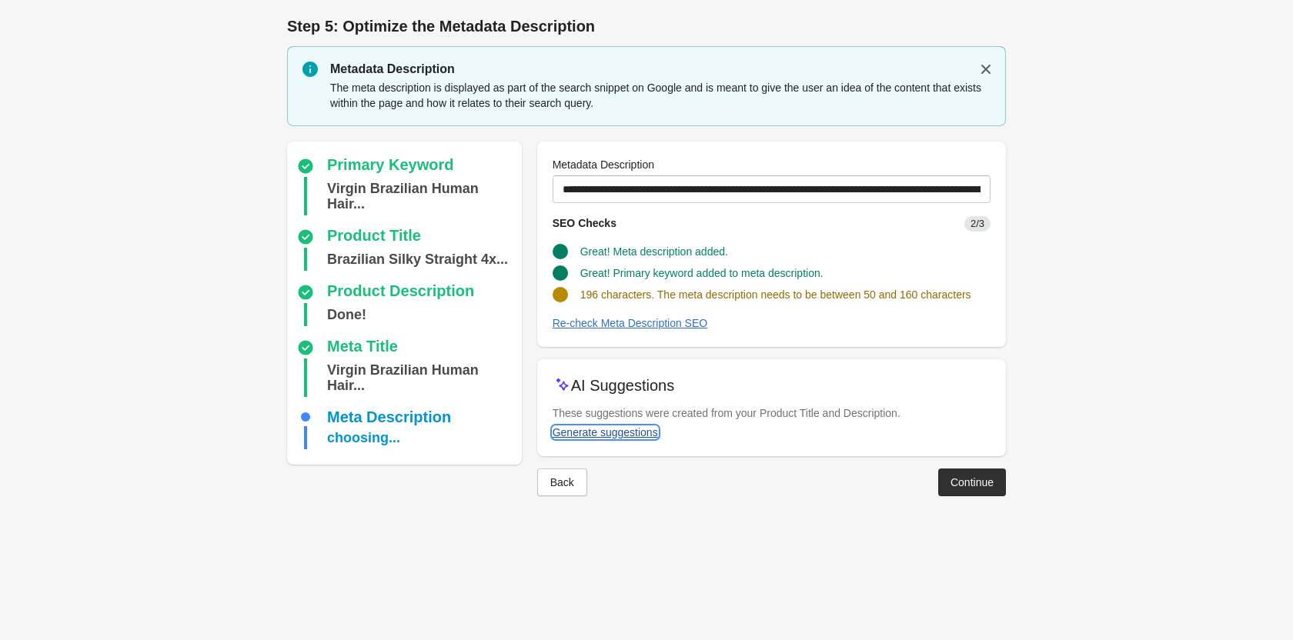
click at [622, 429] on div "Generate suggestions" at bounding box center [604, 432] width 105 height 12
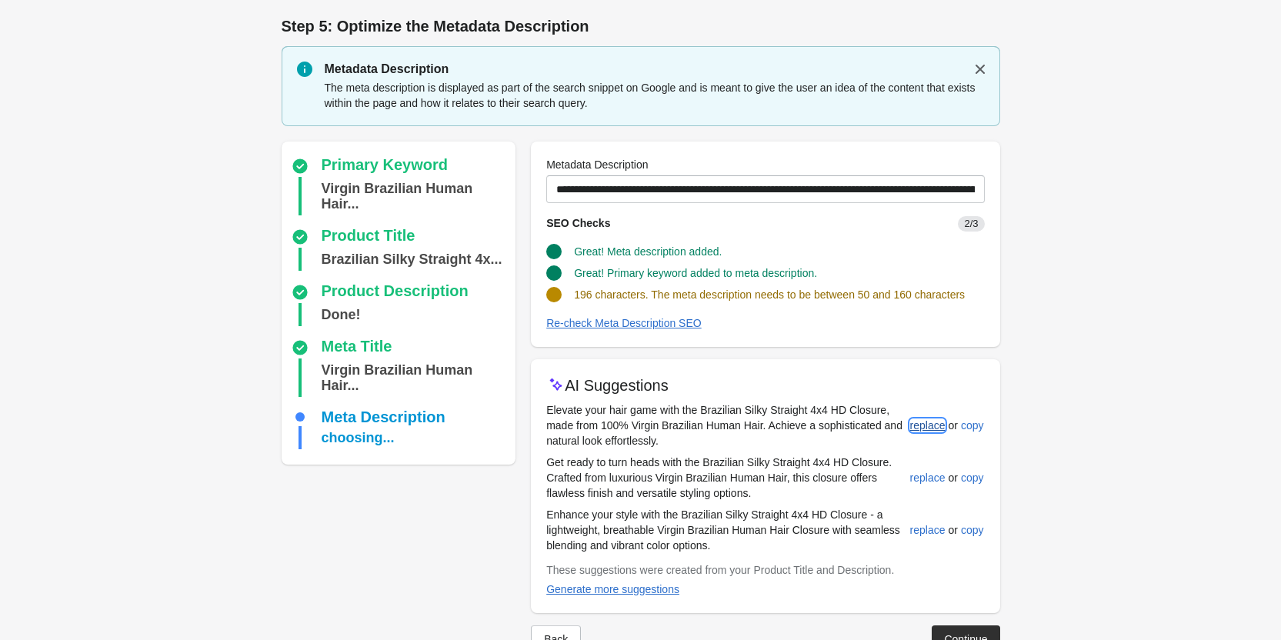
click at [911, 419] on div "replace" at bounding box center [927, 425] width 35 height 12
click at [923, 479] on div "replace" at bounding box center [927, 479] width 35 height 12
click at [850, 274] on div "add" at bounding box center [848, 274] width 18 height 12
click at [929, 531] on div "replace" at bounding box center [927, 530] width 35 height 12
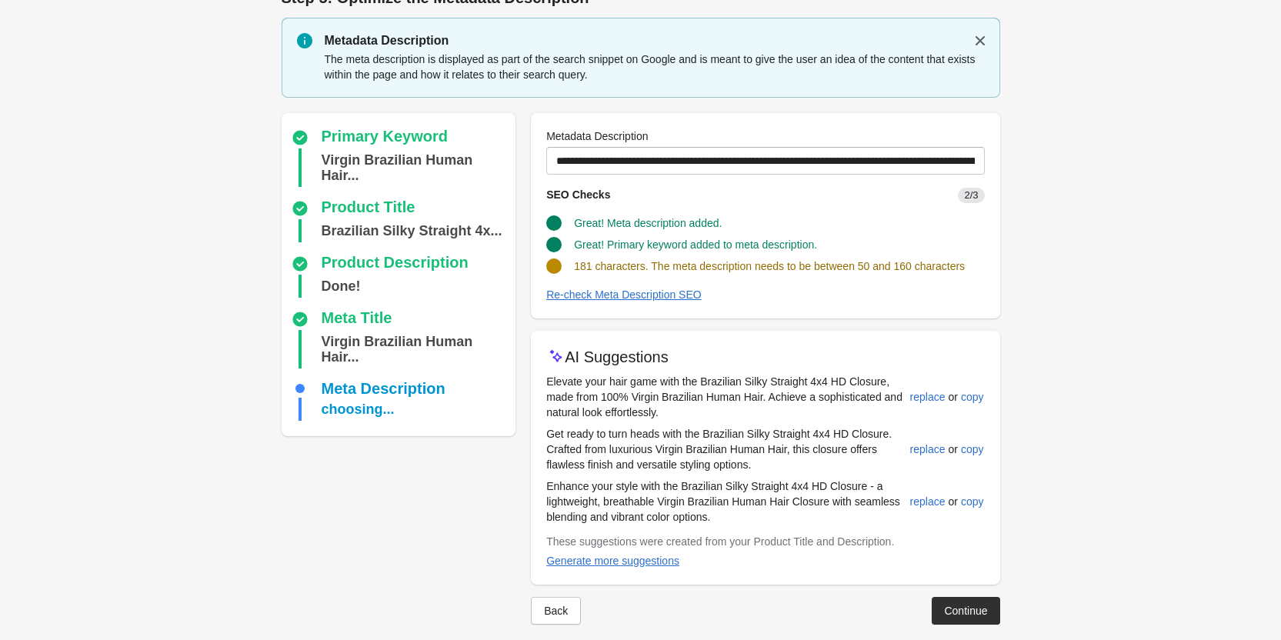
scroll to position [43, 0]
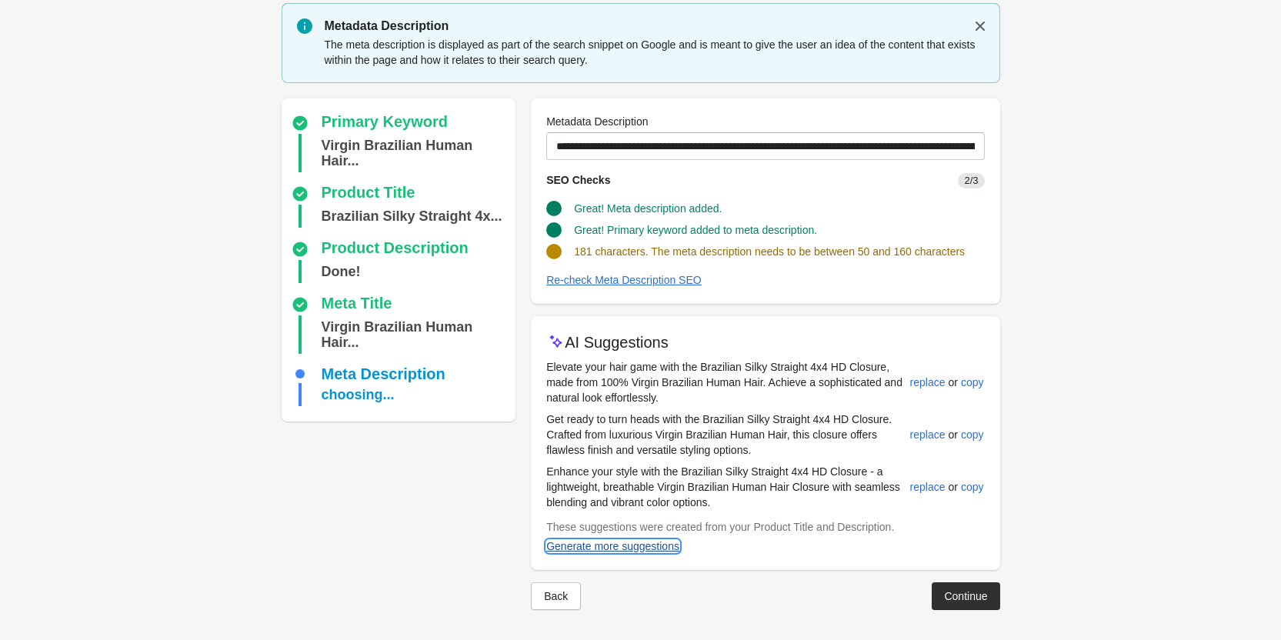
click at [603, 542] on div "Generate more suggestions" at bounding box center [612, 546] width 133 height 12
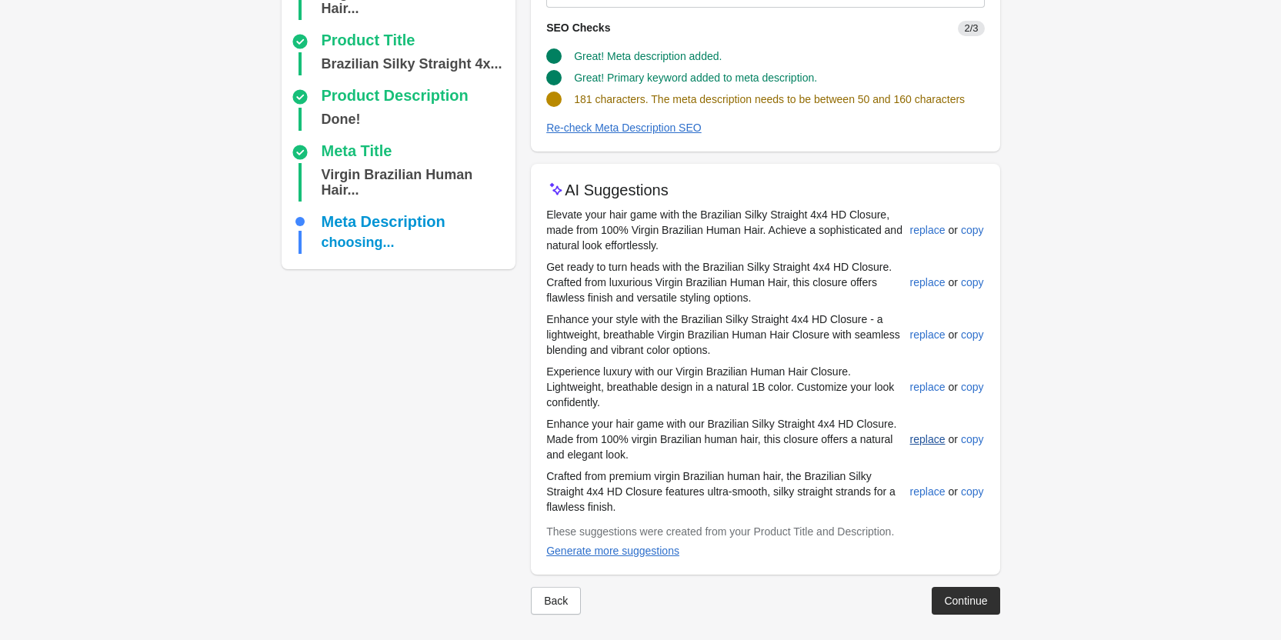
scroll to position [200, 0]
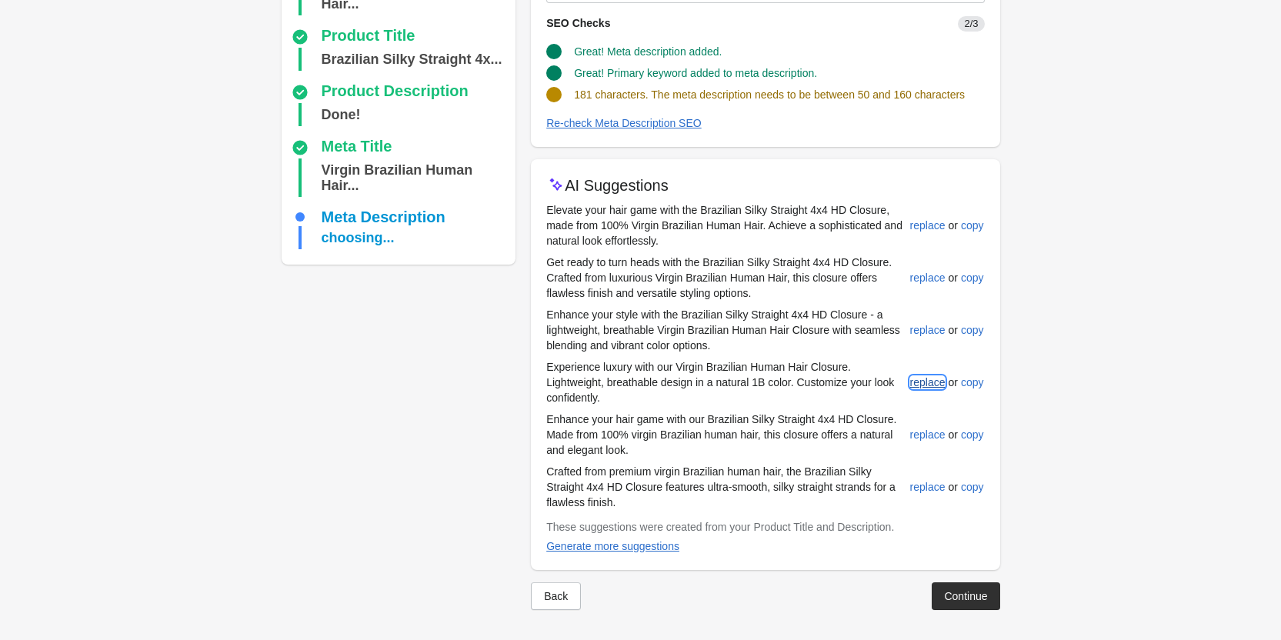
click at [928, 385] on div "replace" at bounding box center [927, 382] width 35 height 12
type input "**********"
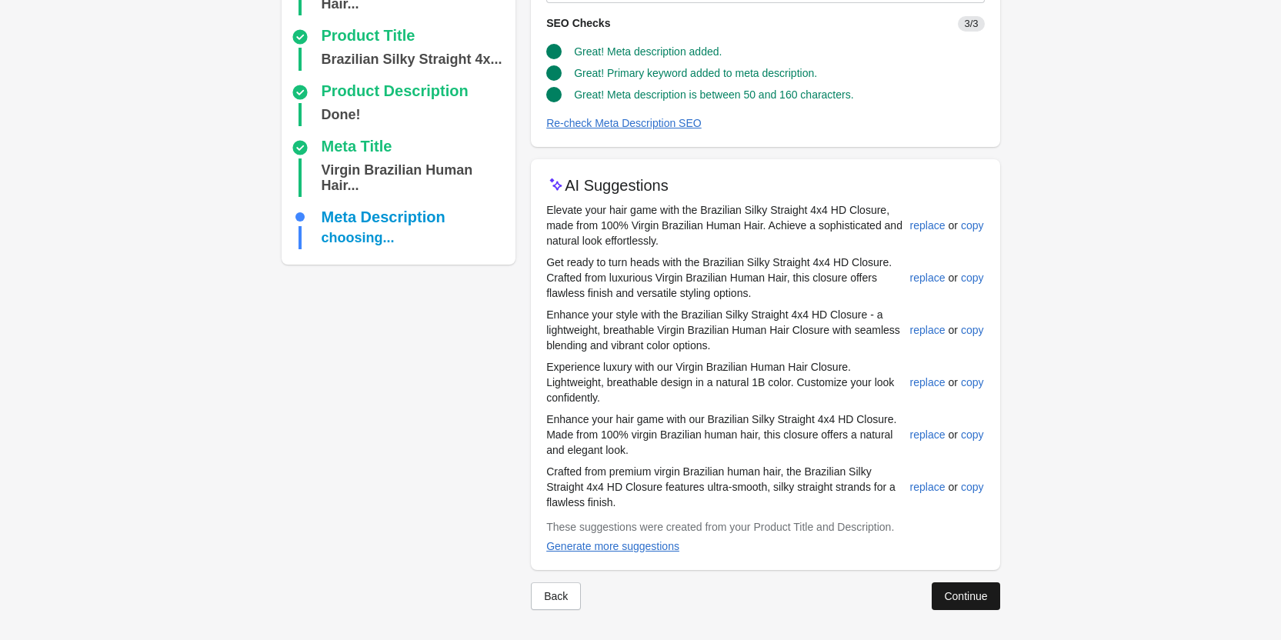
click at [947, 590] on div "Continue" at bounding box center [965, 596] width 43 height 12
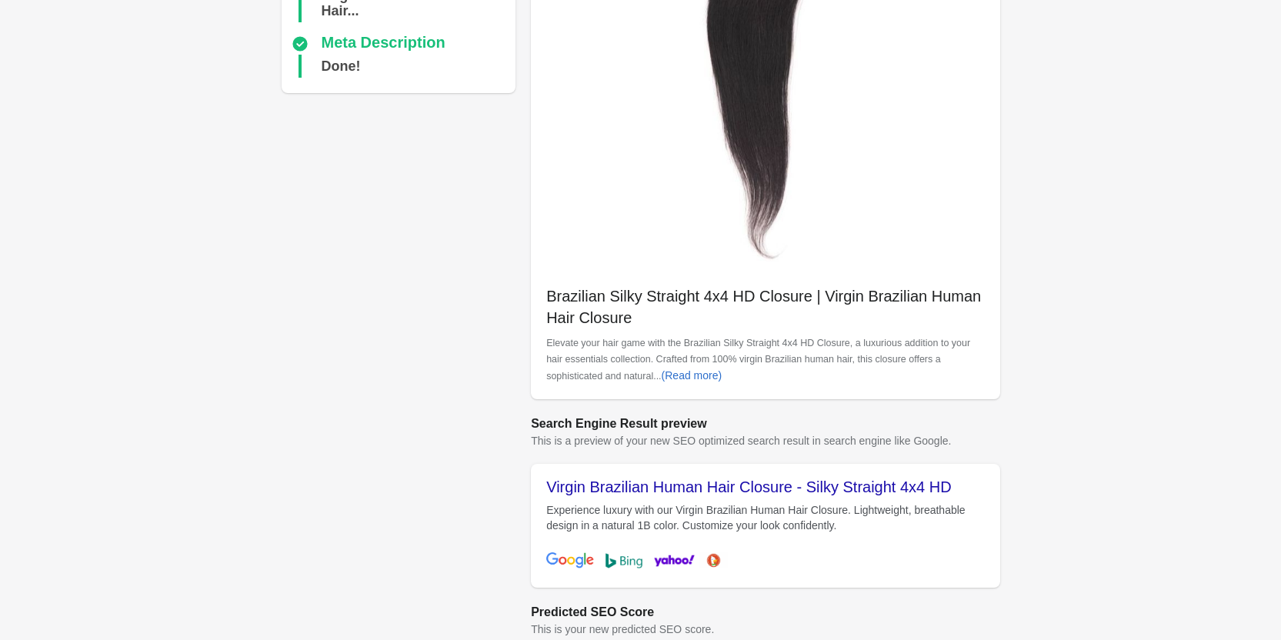
scroll to position [433, 0]
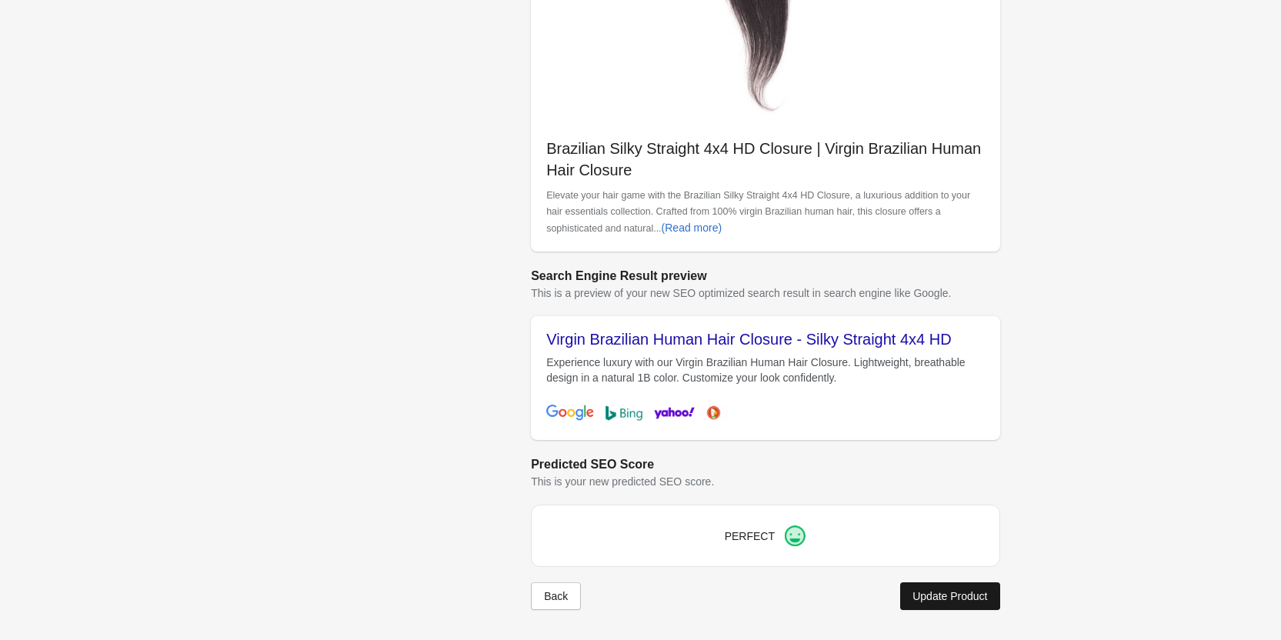
click at [976, 595] on div "Update Product" at bounding box center [949, 596] width 75 height 12
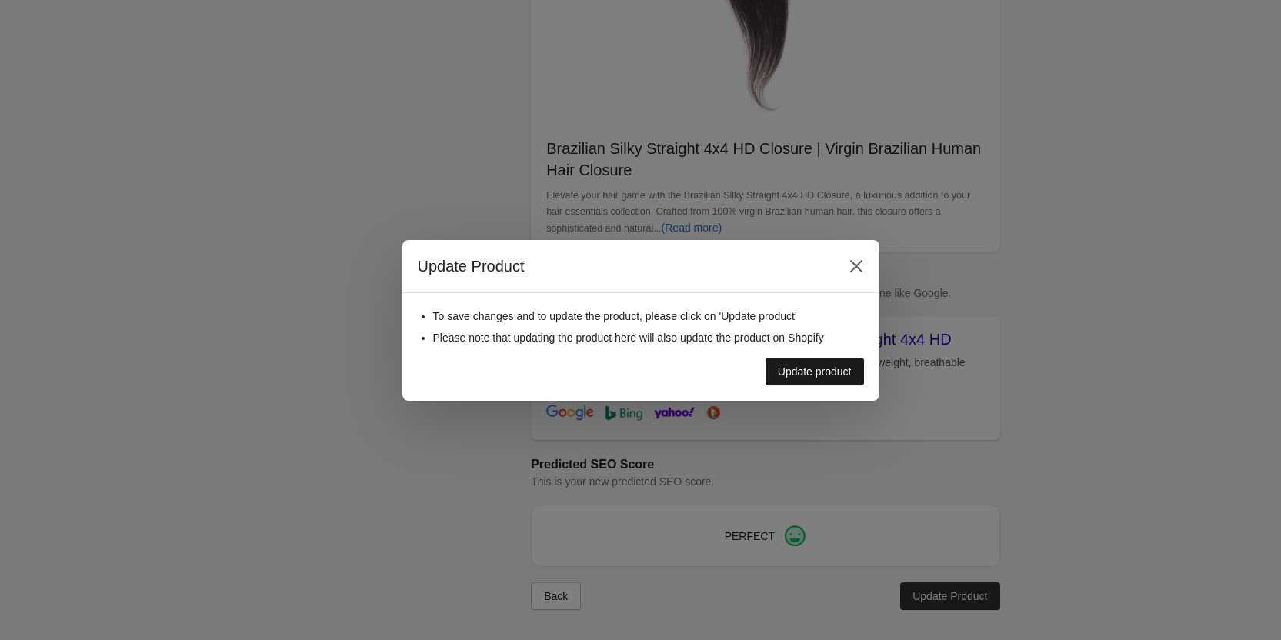
click at [834, 366] on div "Update product" at bounding box center [815, 371] width 74 height 12
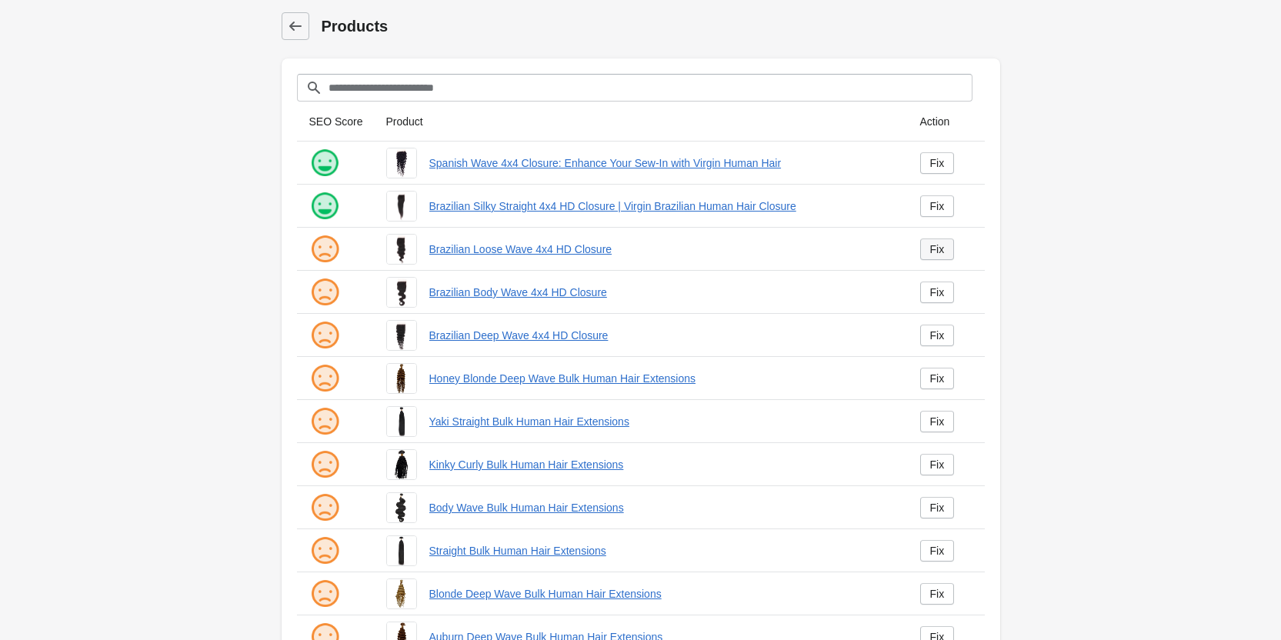
click at [932, 247] on div "Fix" at bounding box center [937, 249] width 15 height 12
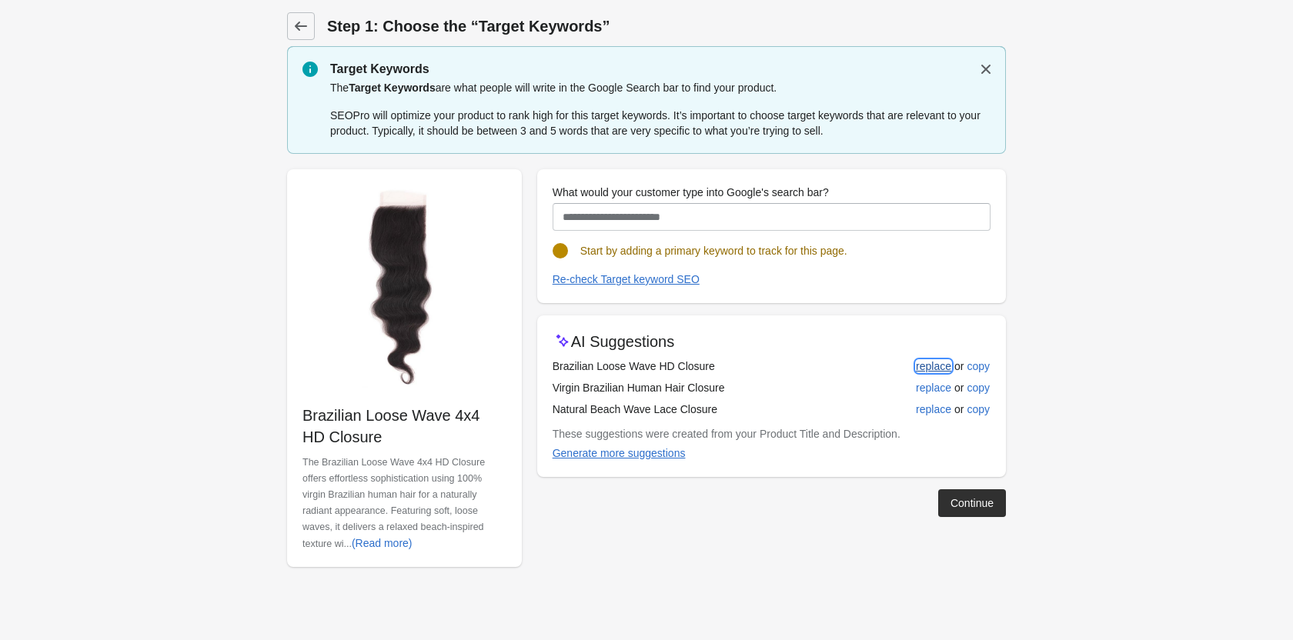
click at [926, 367] on div "replace" at bounding box center [933, 366] width 35 height 12
type input "**********"
click at [952, 498] on div "Continue" at bounding box center [971, 503] width 43 height 12
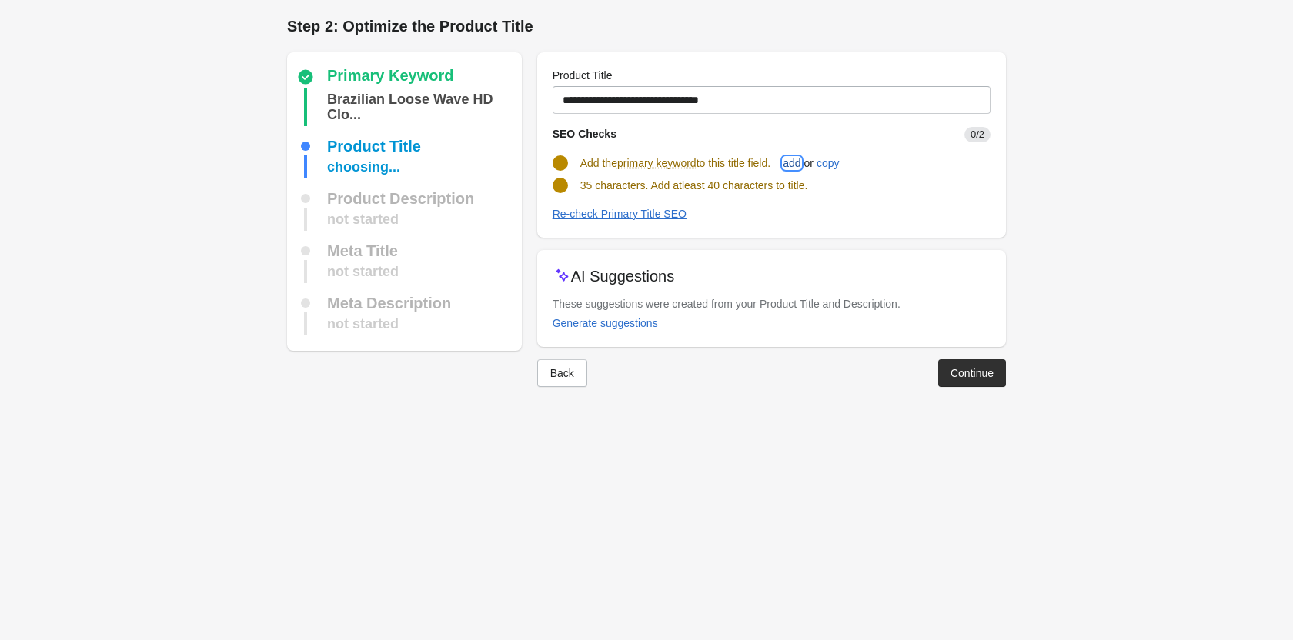
click at [794, 160] on div "add" at bounding box center [791, 163] width 18 height 12
type input "**********"
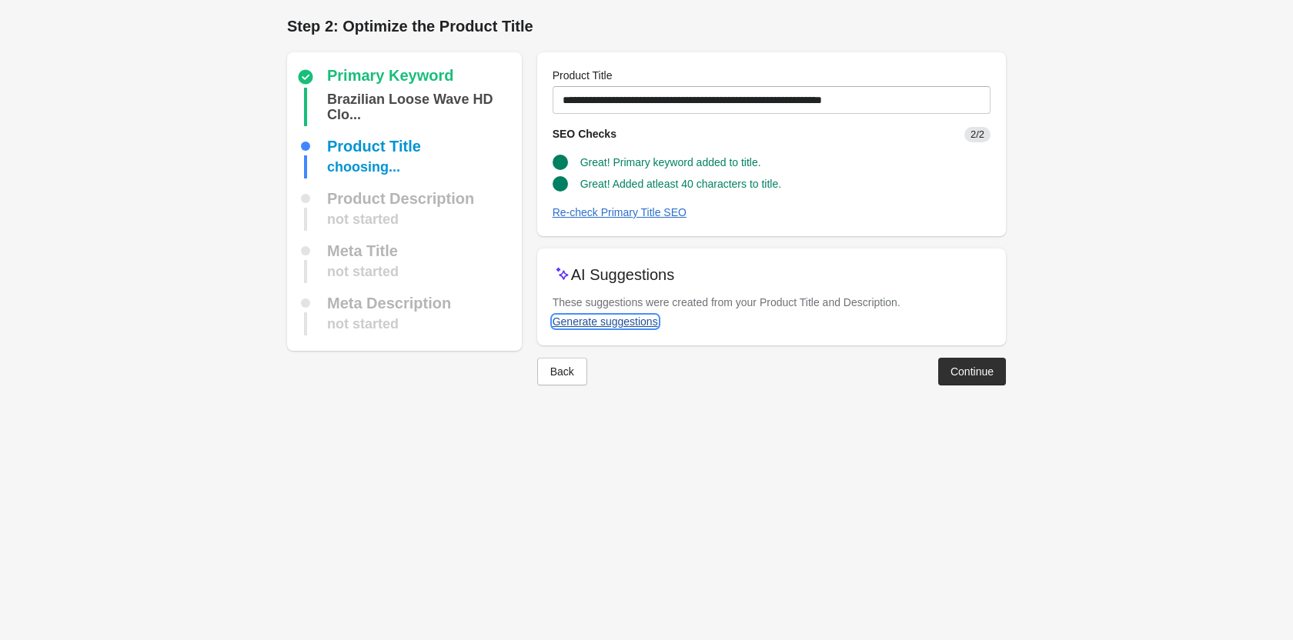
click at [641, 322] on div "Generate suggestions" at bounding box center [604, 321] width 105 height 12
click at [941, 367] on button "Continue" at bounding box center [972, 375] width 68 height 28
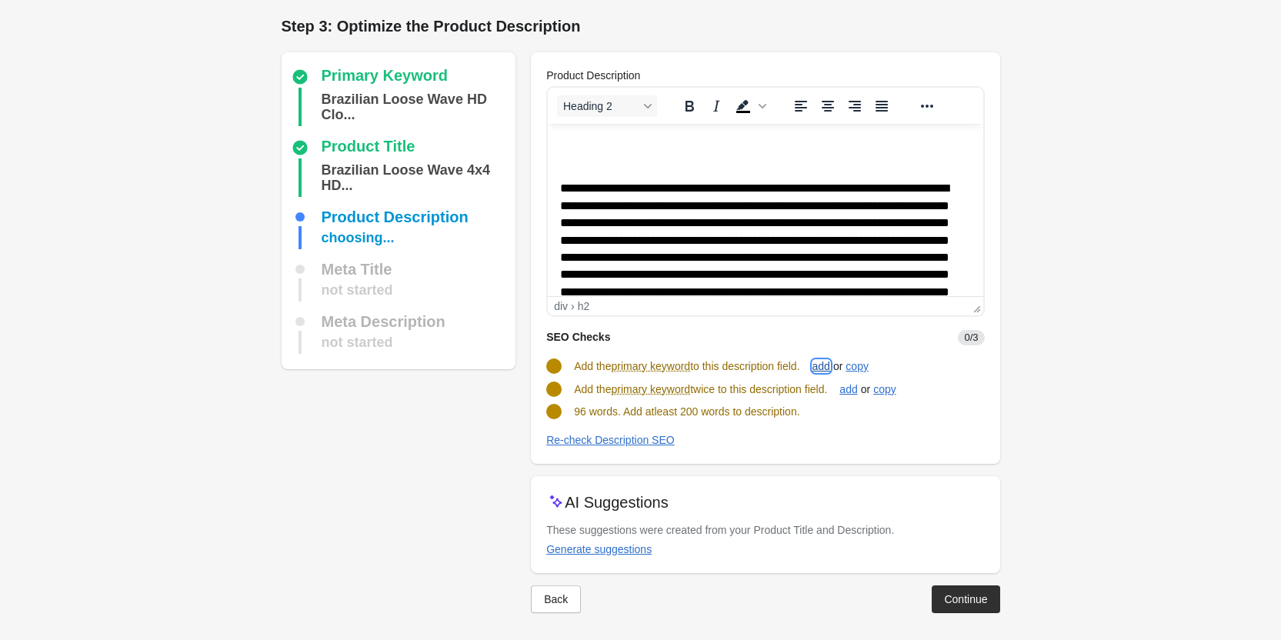
click at [830, 372] on div "add" at bounding box center [821, 366] width 18 height 12
click at [863, 390] on button "add" at bounding box center [848, 388] width 30 height 28
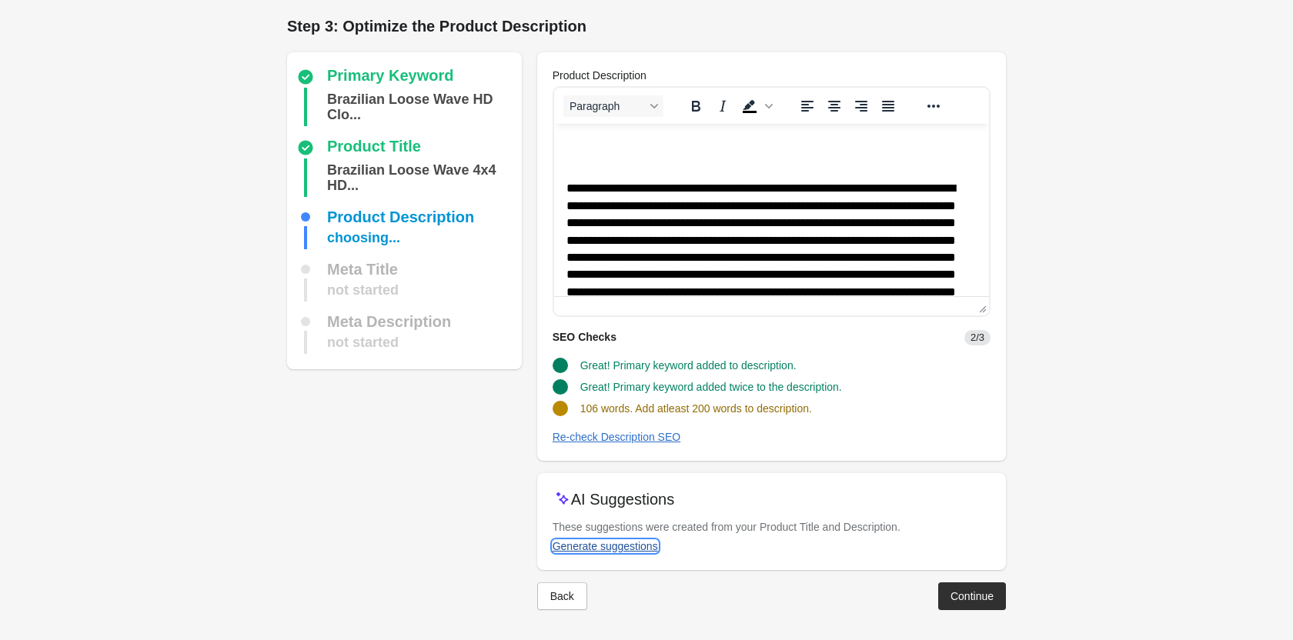
click at [635, 542] on div "Generate suggestions" at bounding box center [604, 546] width 105 height 12
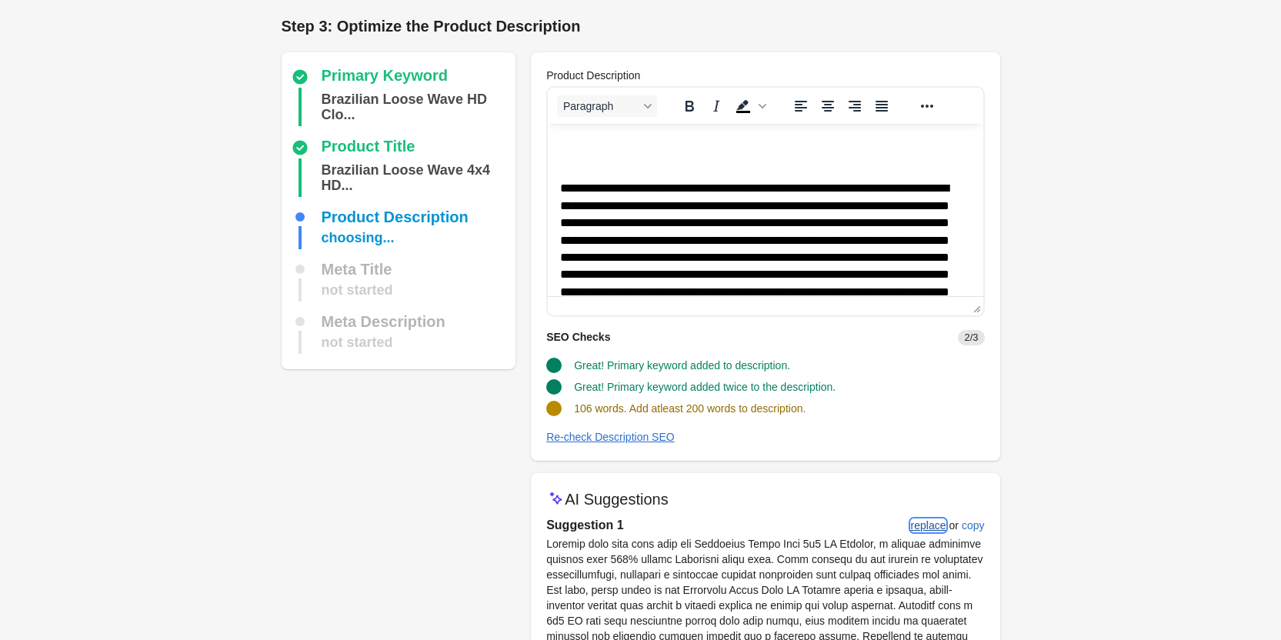
click at [928, 522] on div "replace" at bounding box center [928, 525] width 35 height 12
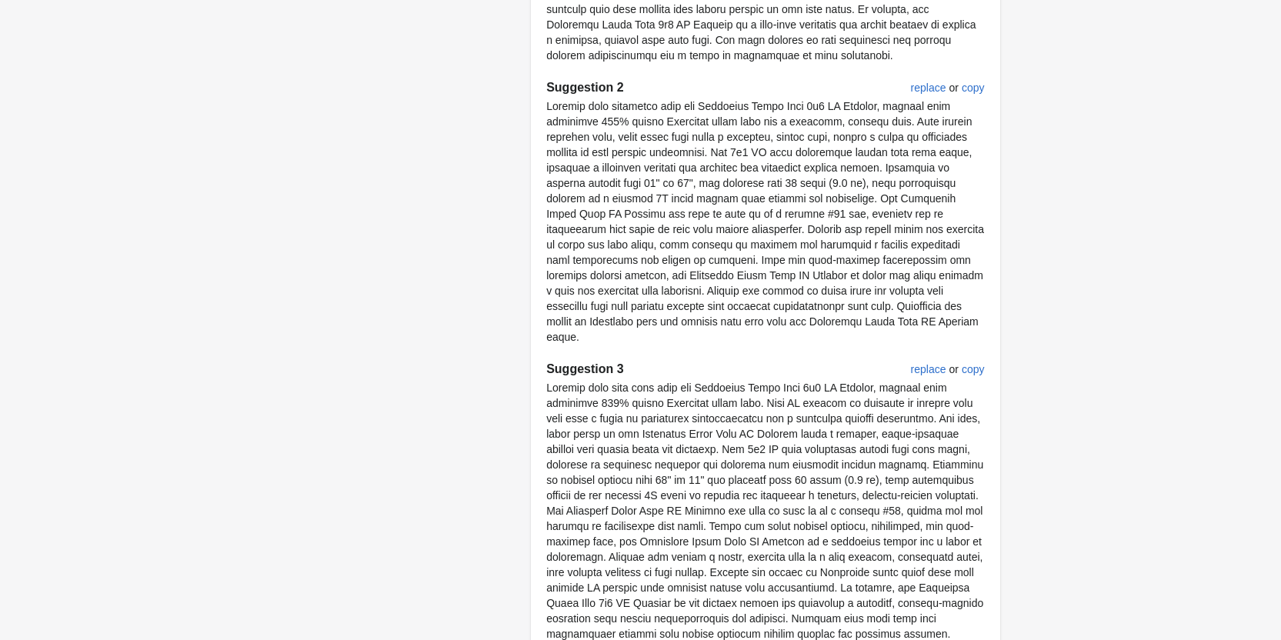
scroll to position [876, 0]
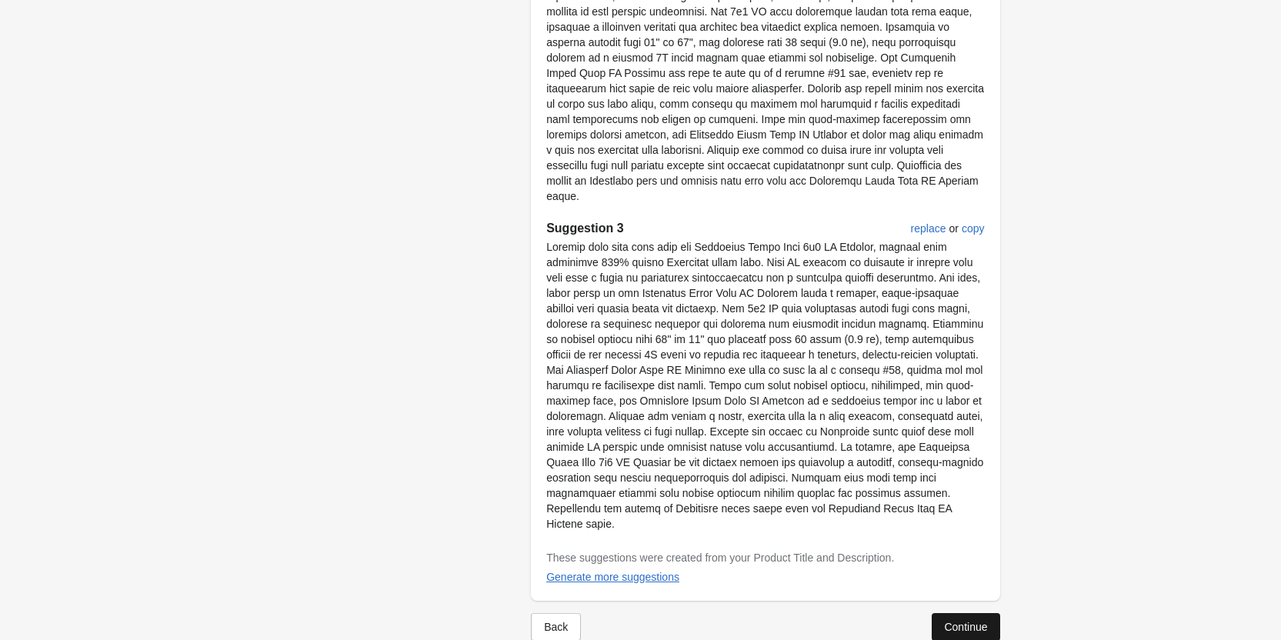
click at [965, 621] on div "Continue" at bounding box center [965, 627] width 43 height 12
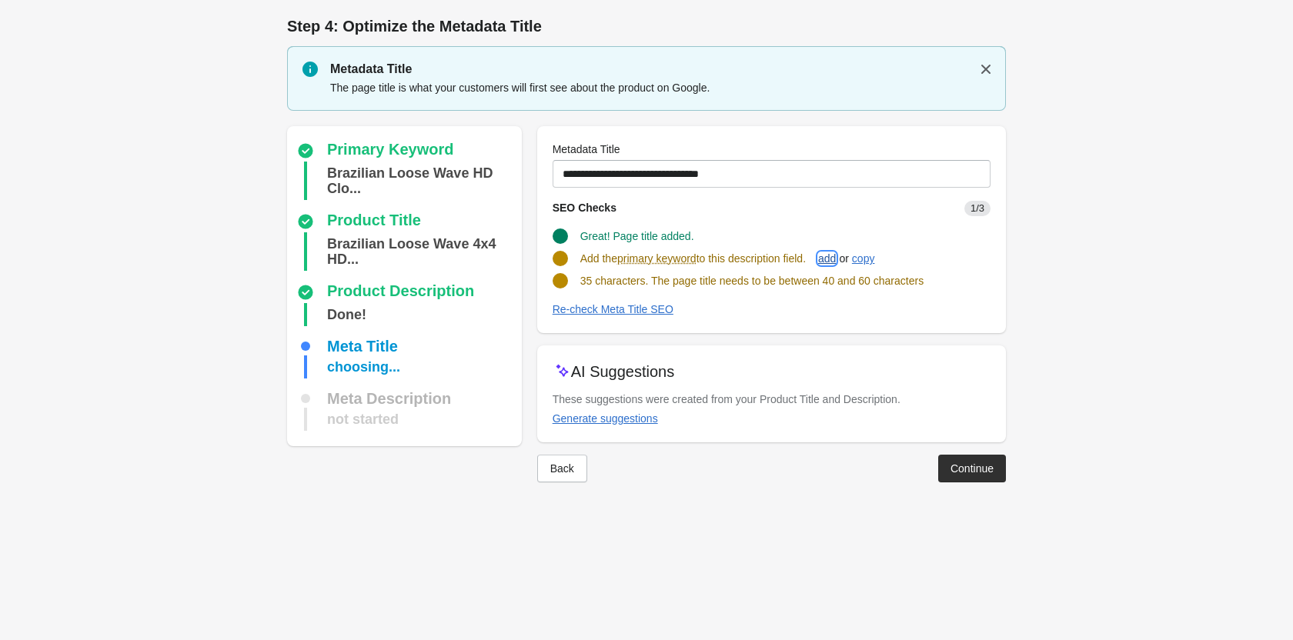
click at [832, 262] on div "add" at bounding box center [827, 258] width 18 height 12
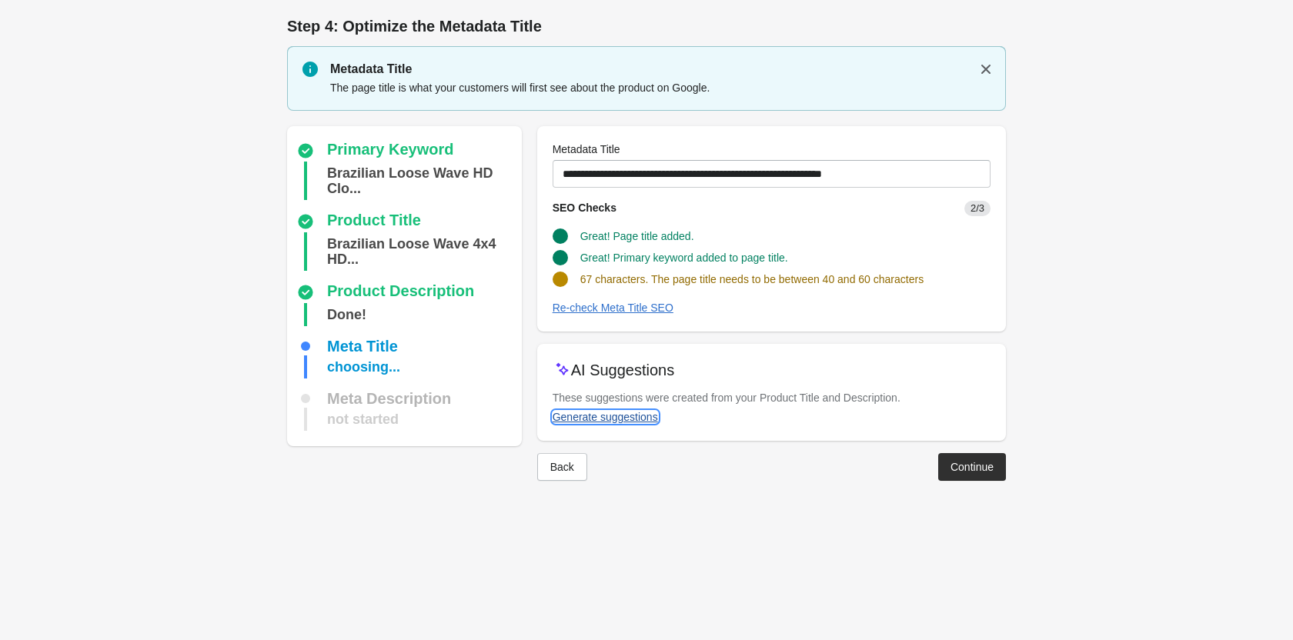
click at [620, 423] on button "Generate suggestions" at bounding box center [605, 417] width 118 height 28
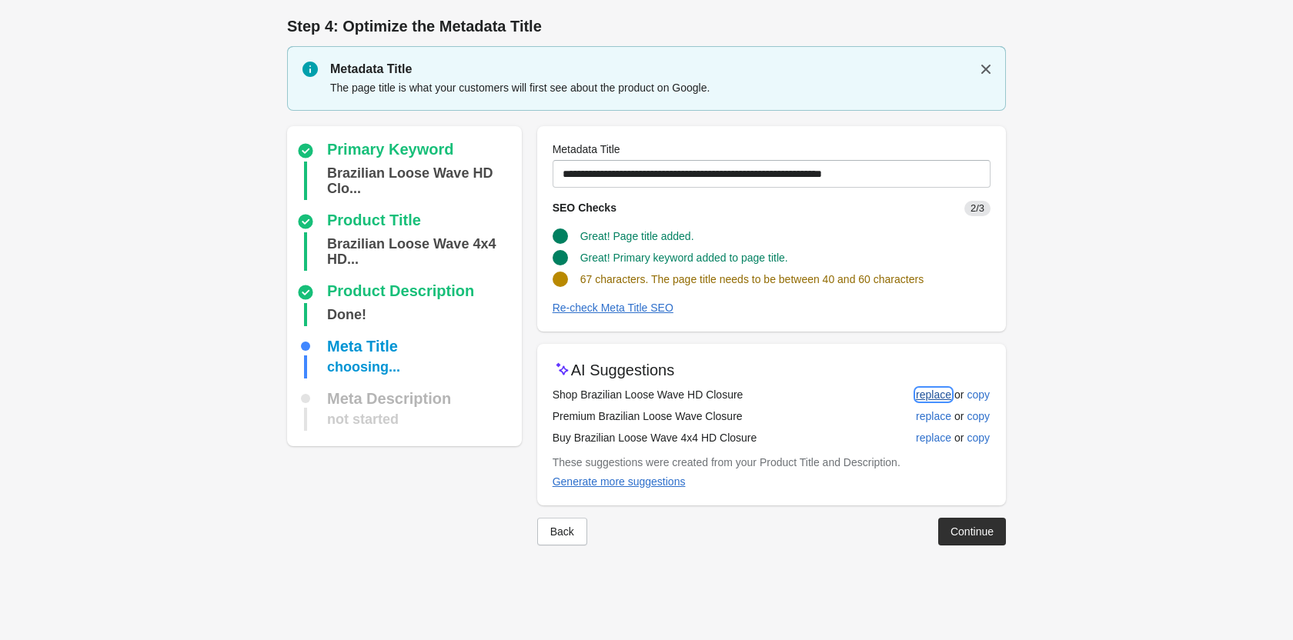
click at [919, 397] on div "replace" at bounding box center [933, 395] width 35 height 12
click at [932, 418] on div "replace" at bounding box center [933, 416] width 35 height 12
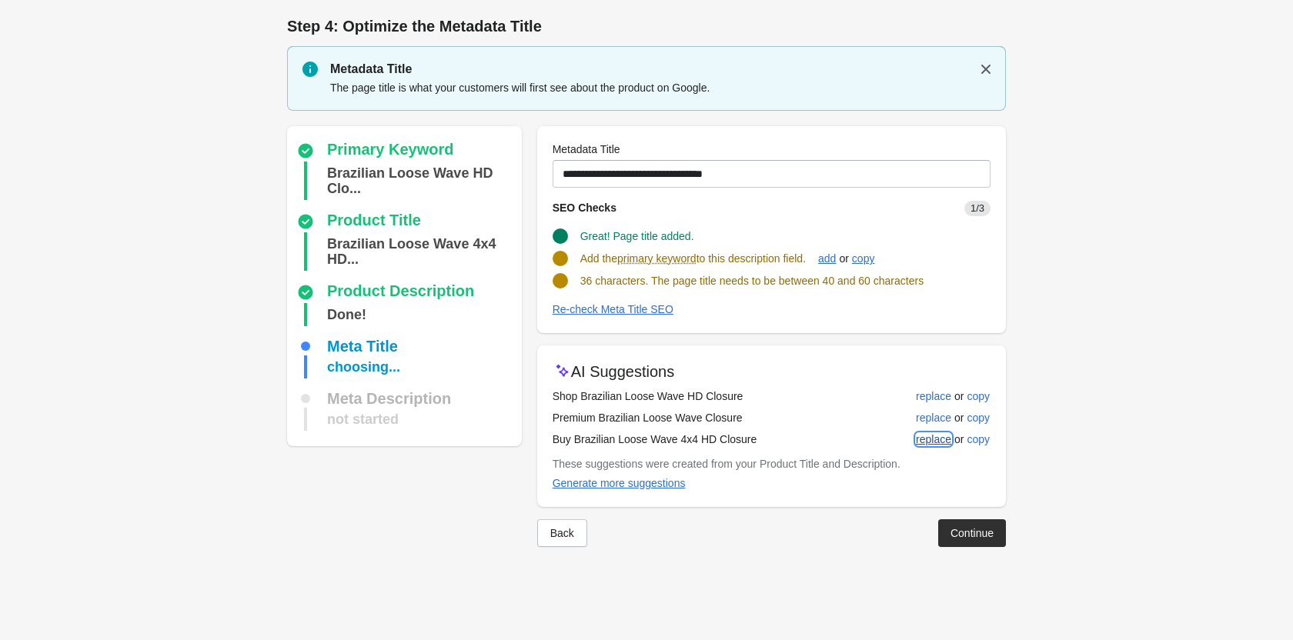
click at [936, 427] on button "replace" at bounding box center [933, 439] width 48 height 28
click at [836, 255] on div "add" at bounding box center [827, 258] width 18 height 12
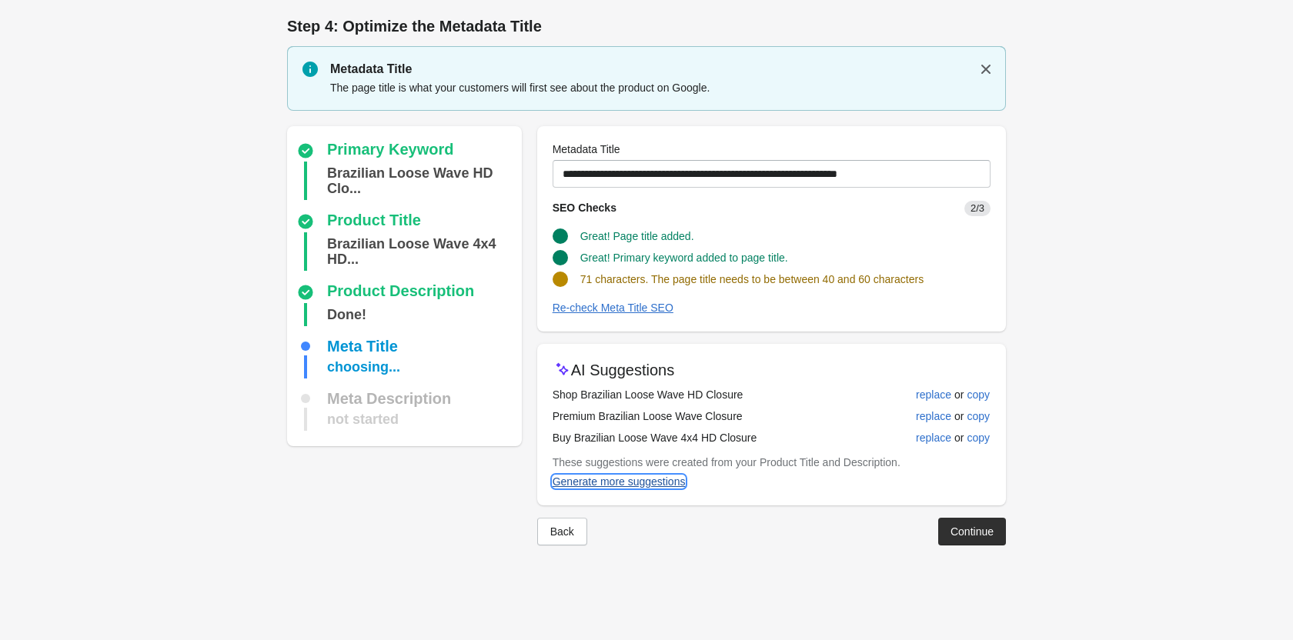
click at [582, 489] on button "Generate more suggestions" at bounding box center [618, 482] width 145 height 28
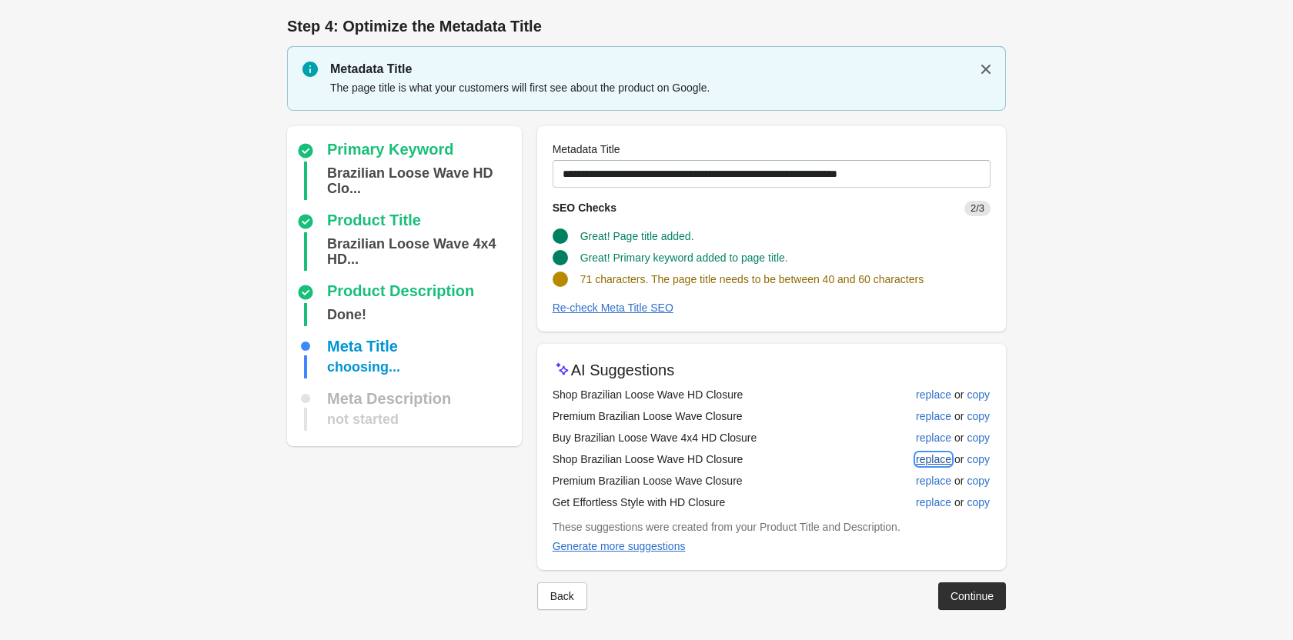
click at [933, 459] on div "replace" at bounding box center [933, 459] width 35 height 12
click at [929, 480] on div "replace" at bounding box center [933, 481] width 35 height 12
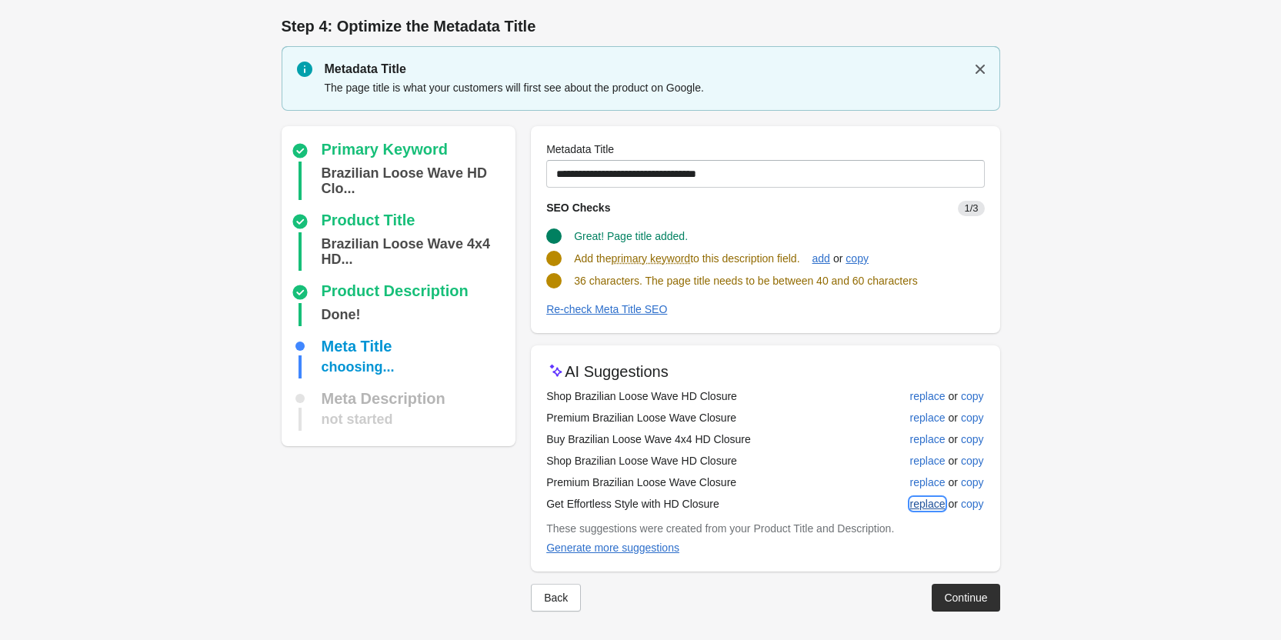
click at [932, 505] on div "replace" at bounding box center [927, 504] width 35 height 12
click at [830, 257] on div "add" at bounding box center [821, 258] width 18 height 12
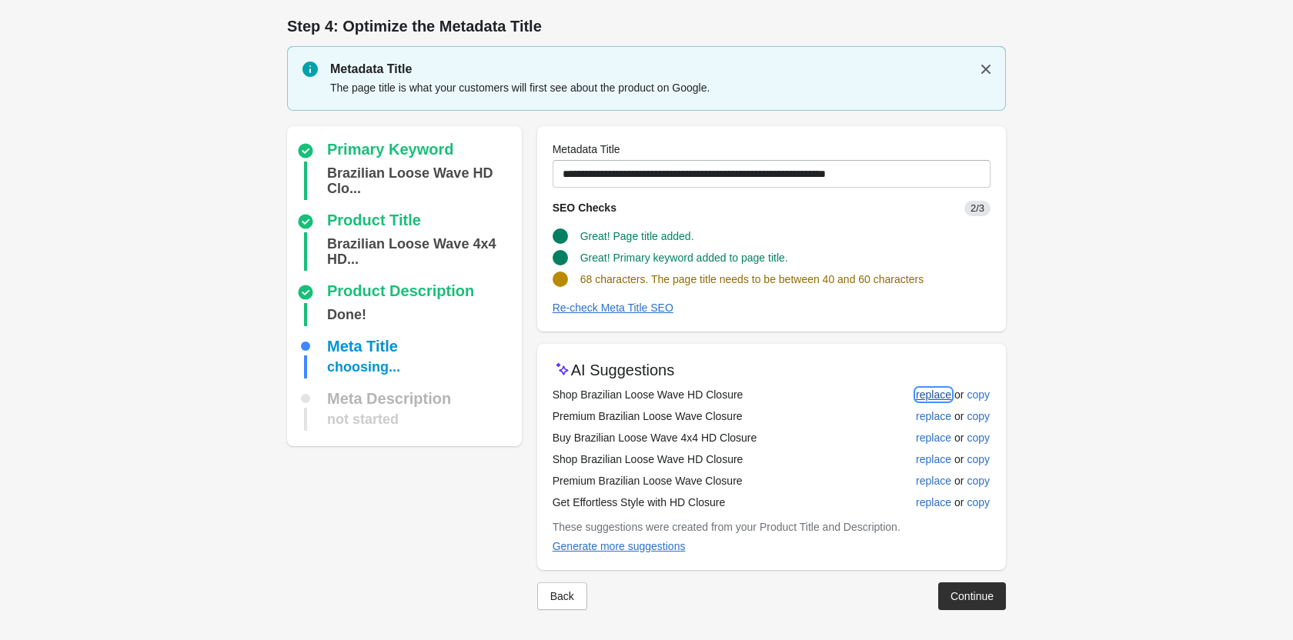
click at [923, 383] on button "replace" at bounding box center [933, 395] width 48 height 28
click at [621, 549] on div "Generate more suggestions" at bounding box center [618, 546] width 133 height 12
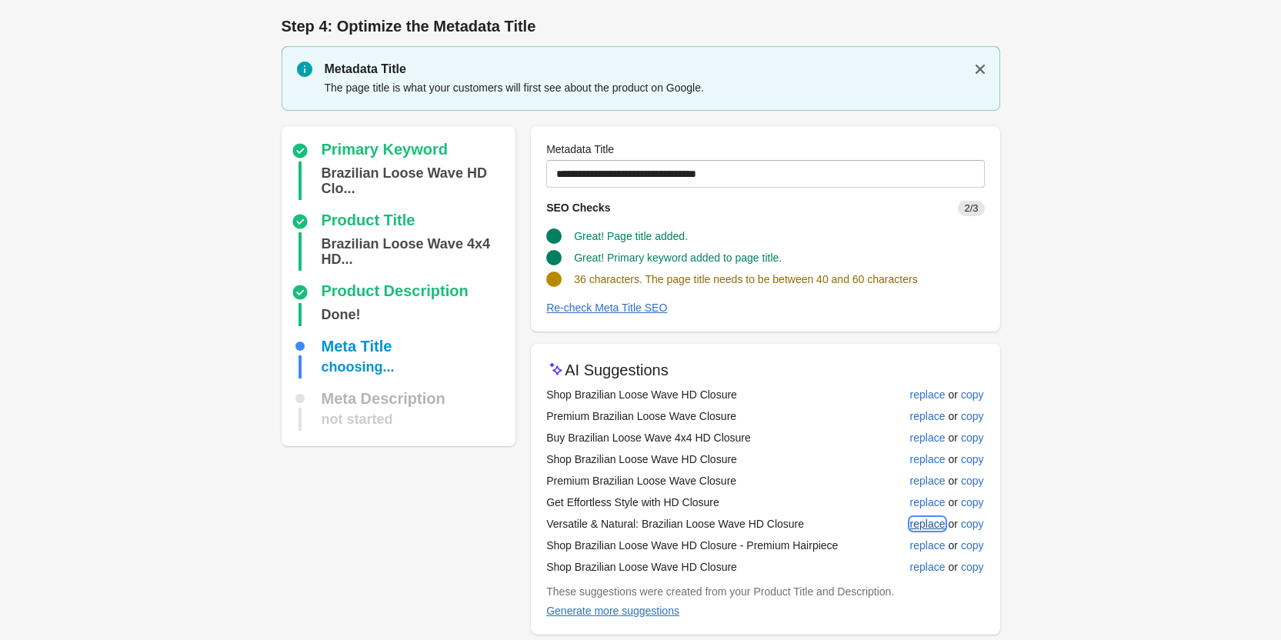
click at [929, 522] on div "replace" at bounding box center [927, 524] width 35 height 12
type input "**********"
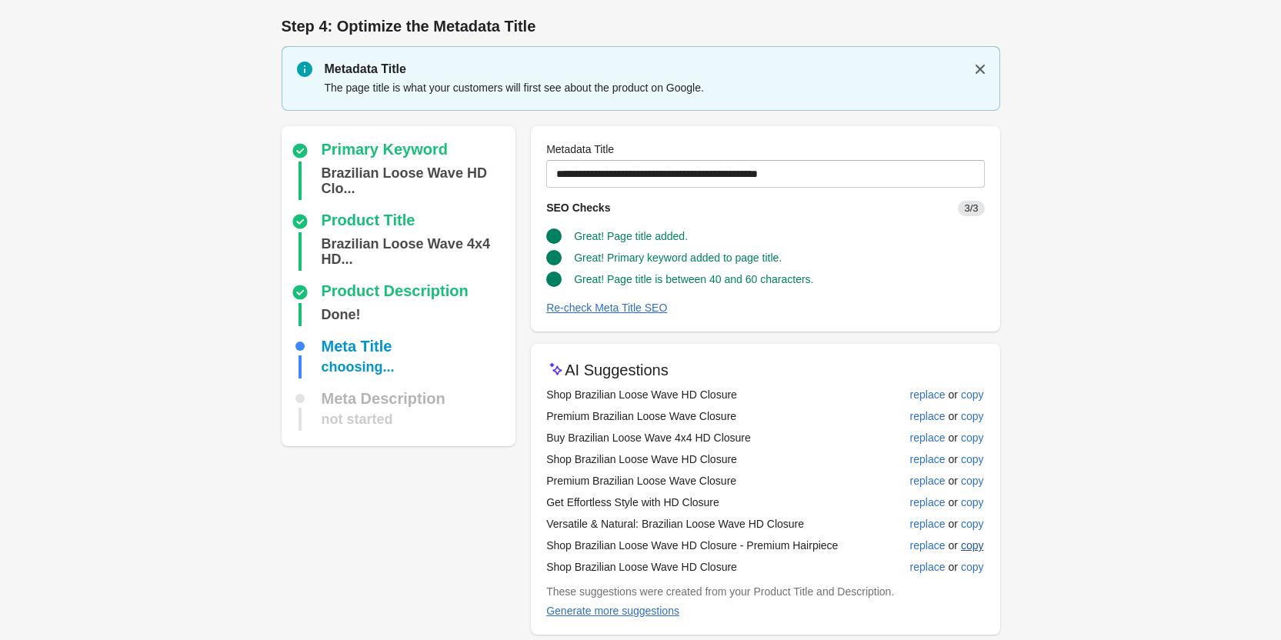
scroll to position [65, 0]
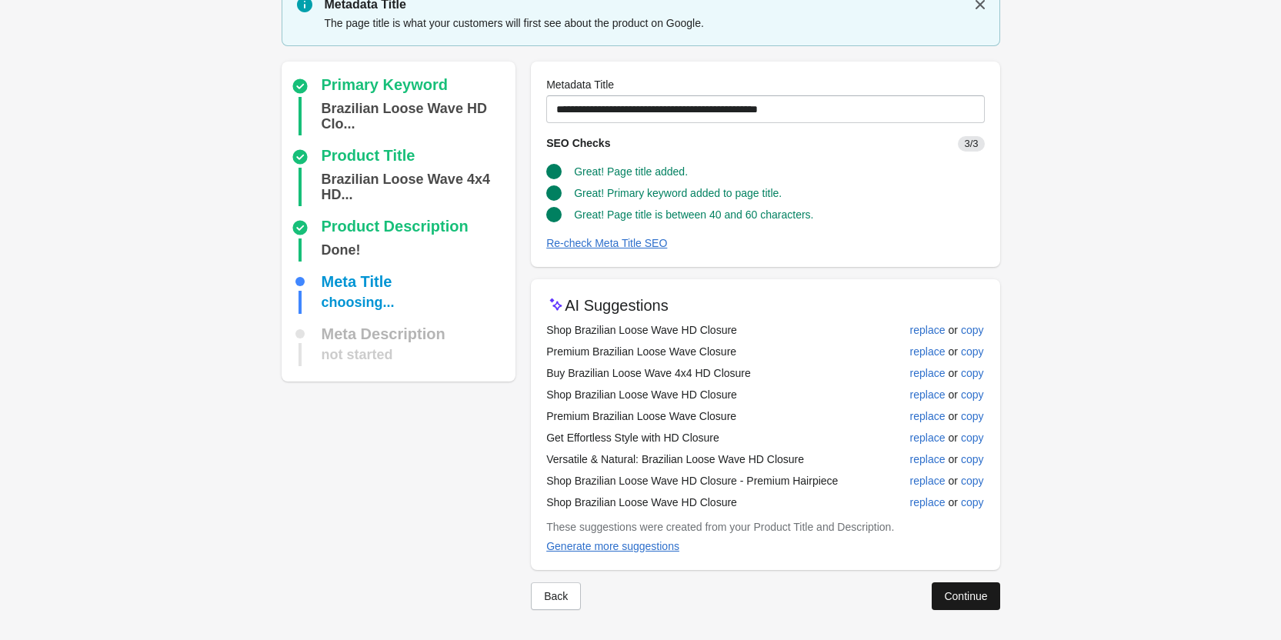
click at [972, 590] on div "Continue" at bounding box center [965, 596] width 43 height 12
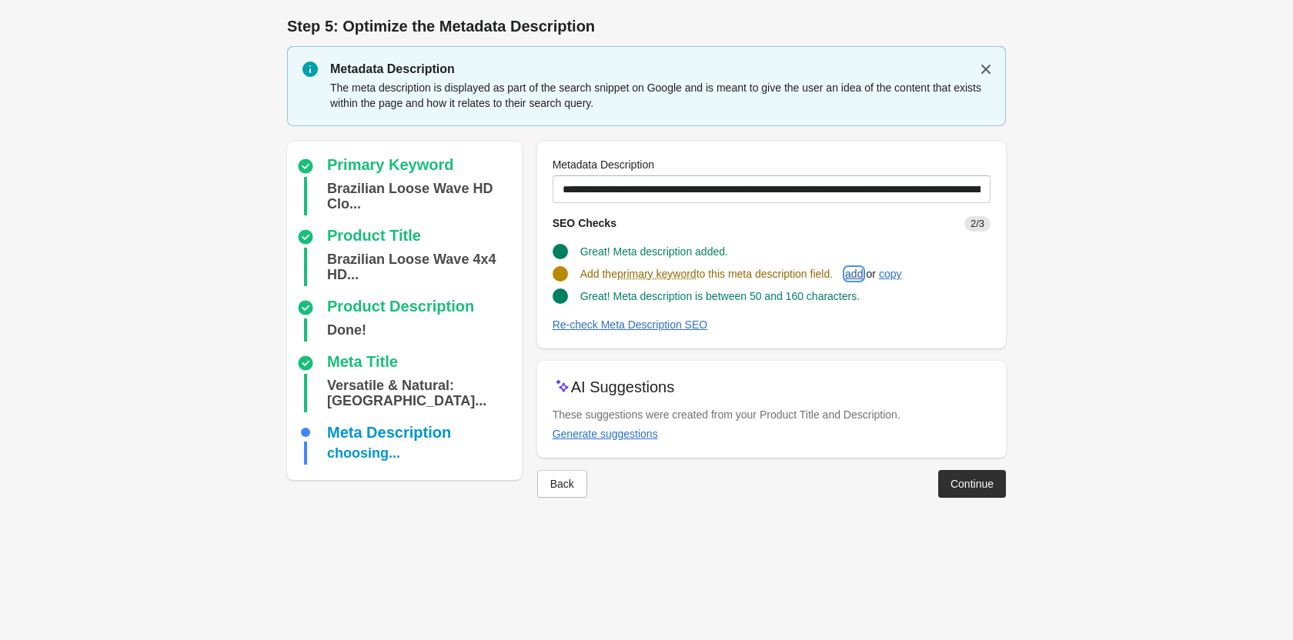
click at [862, 268] on div "add" at bounding box center [854, 274] width 18 height 12
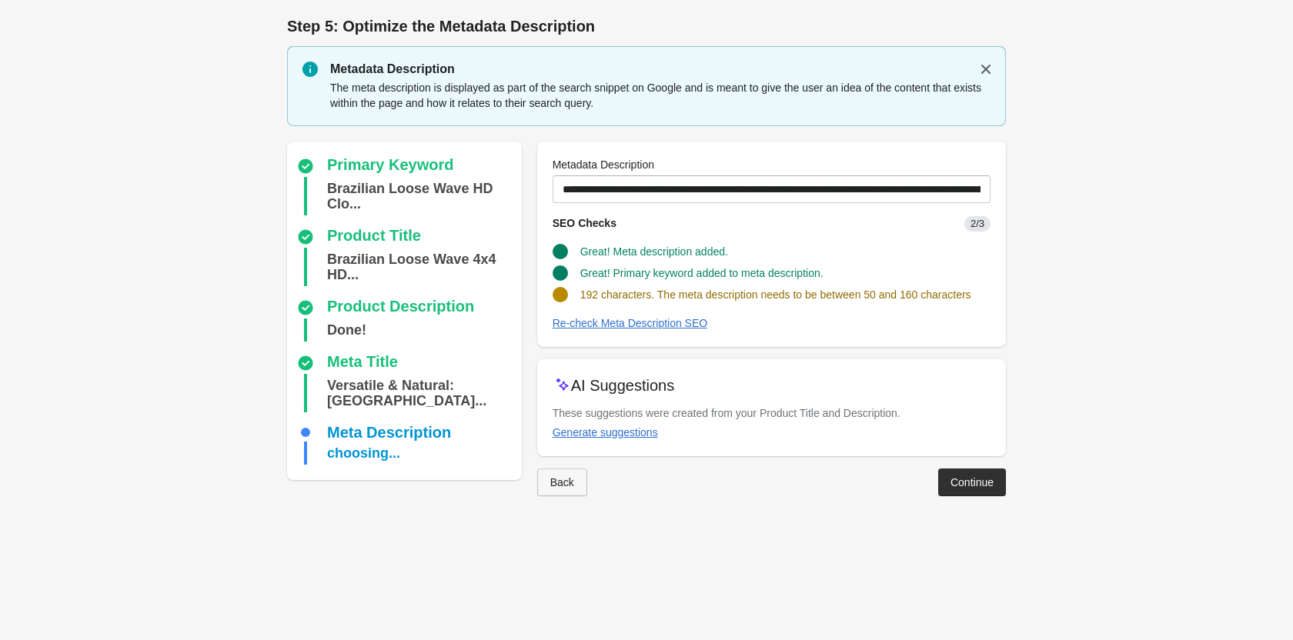
click at [546, 485] on button "Back" at bounding box center [562, 483] width 50 height 28
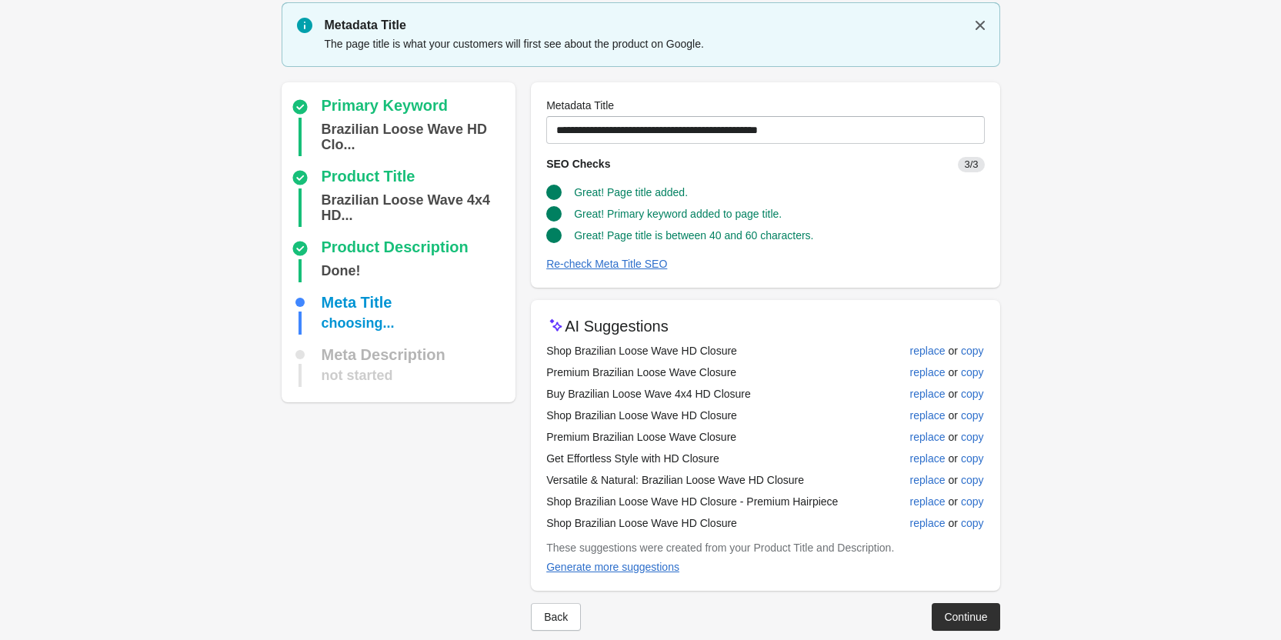
scroll to position [65, 0]
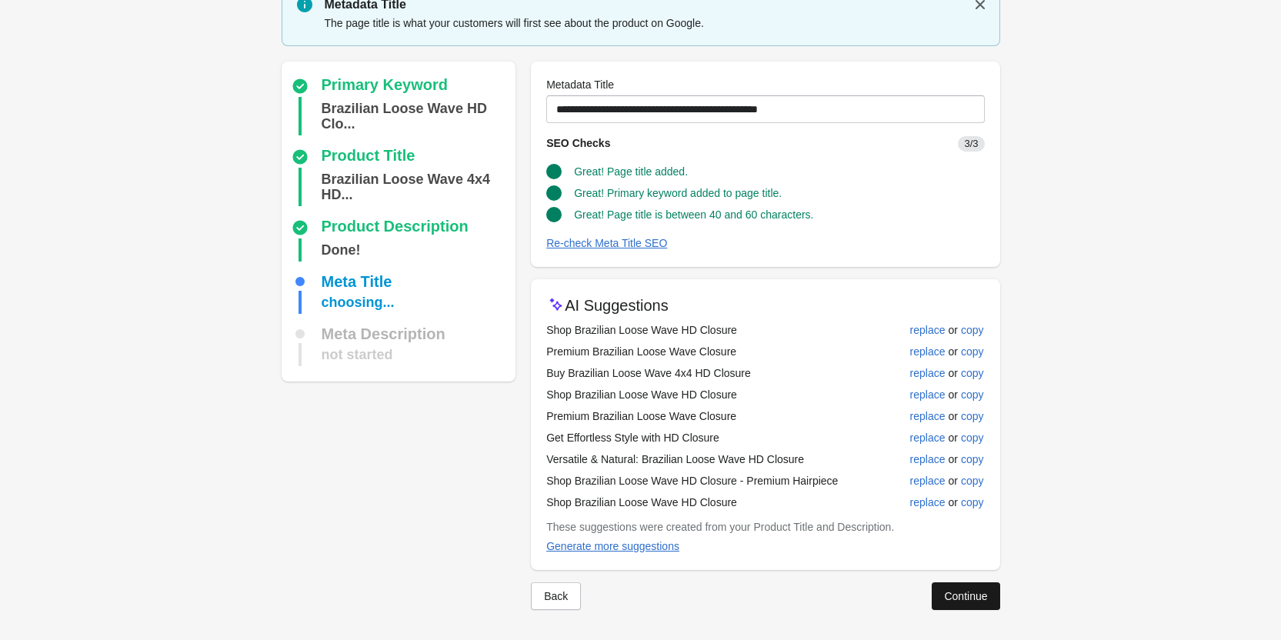
click at [956, 592] on div "Continue" at bounding box center [965, 596] width 43 height 12
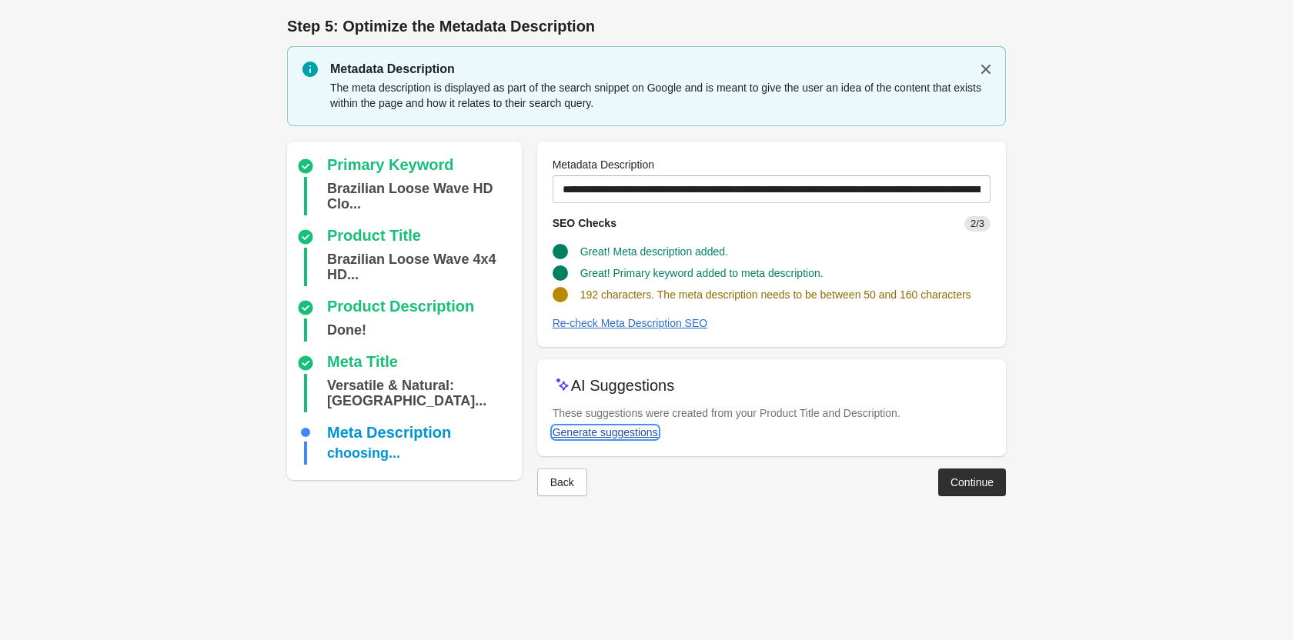
click at [641, 428] on div "Generate suggestions" at bounding box center [604, 432] width 105 height 12
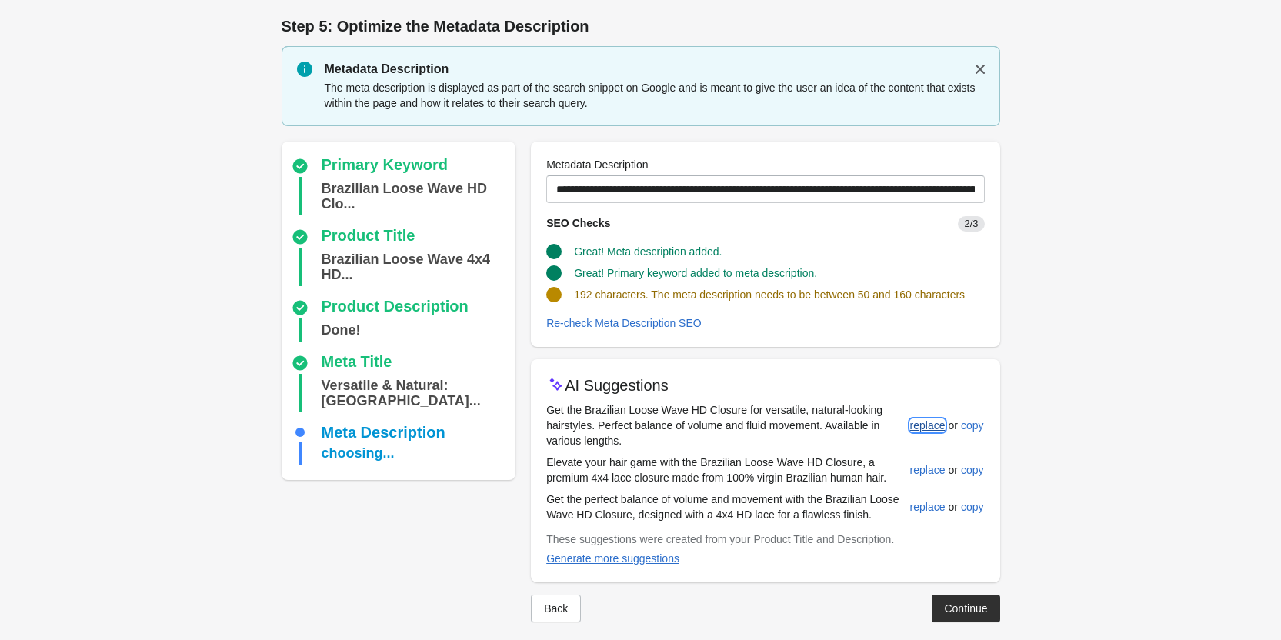
click at [919, 420] on div "replace" at bounding box center [927, 425] width 35 height 12
type input "**********"
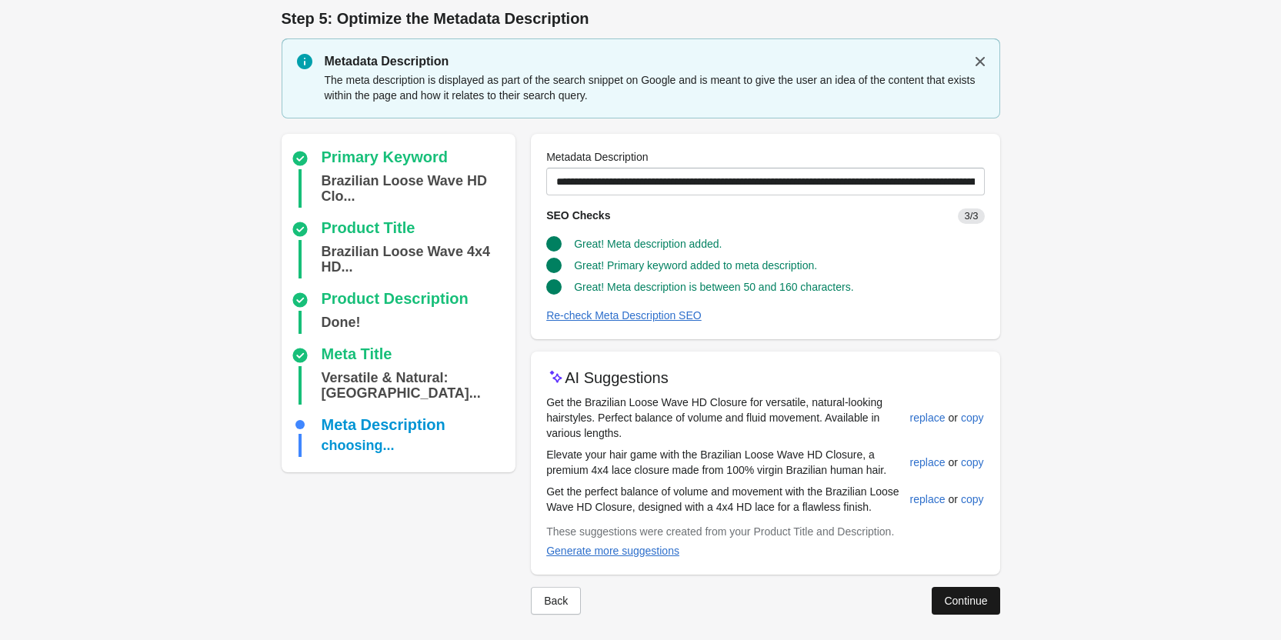
scroll to position [12, 0]
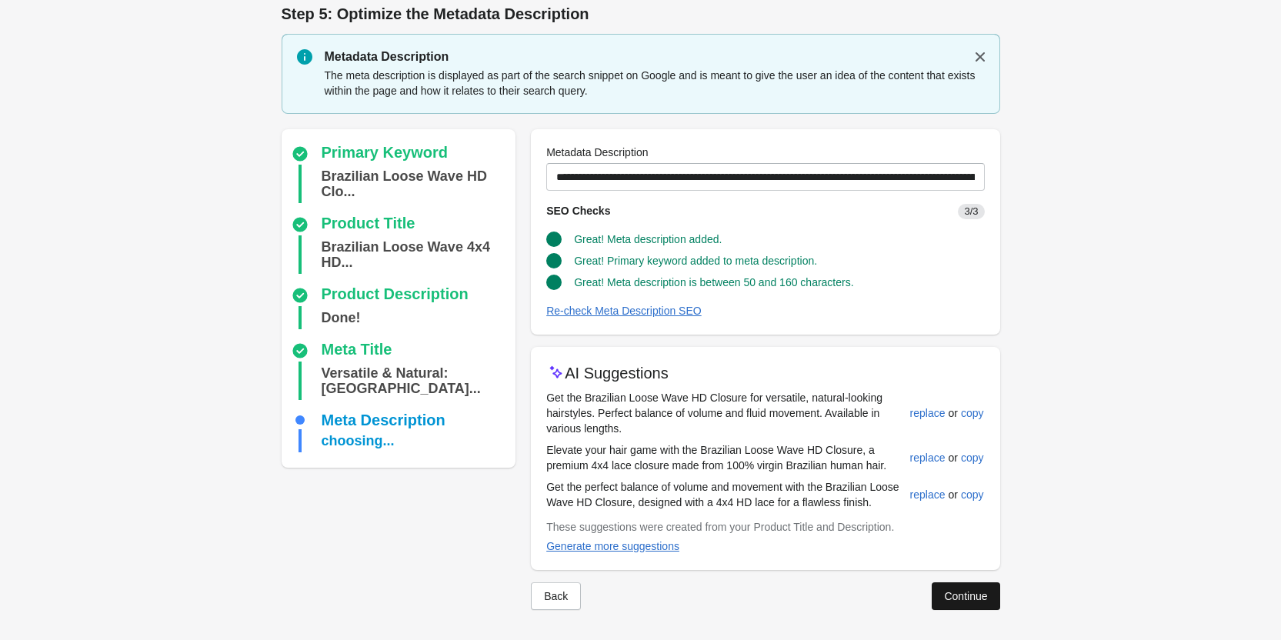
click at [976, 599] on div "Continue" at bounding box center [965, 596] width 43 height 12
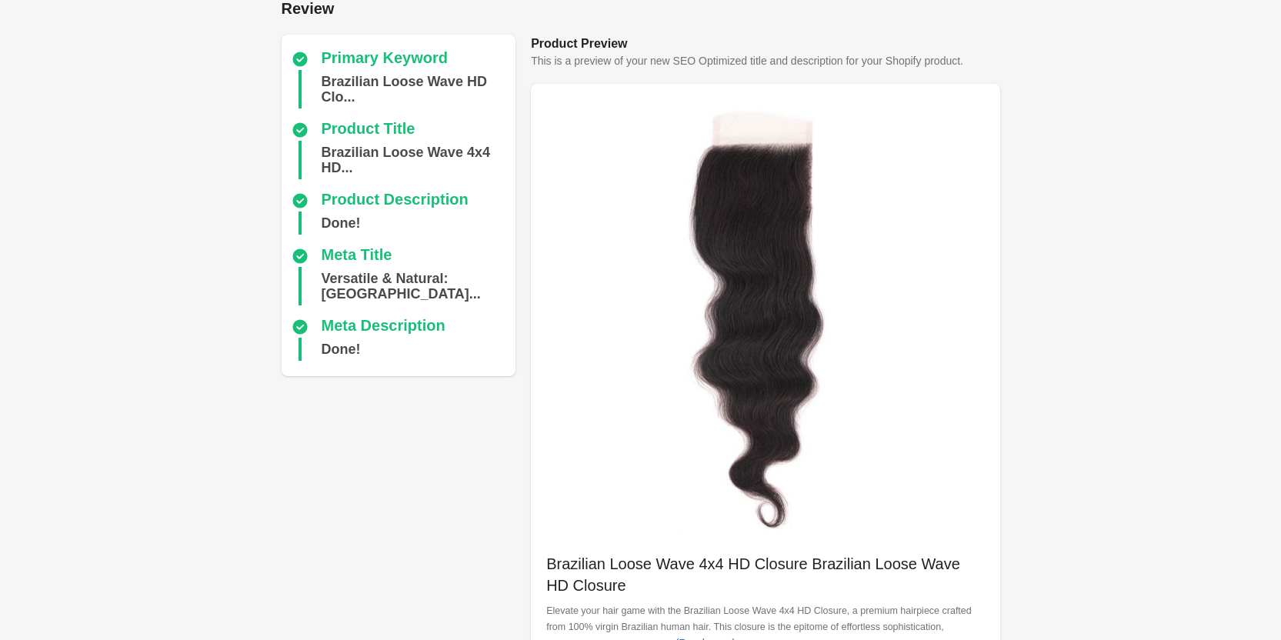
scroll to position [433, 0]
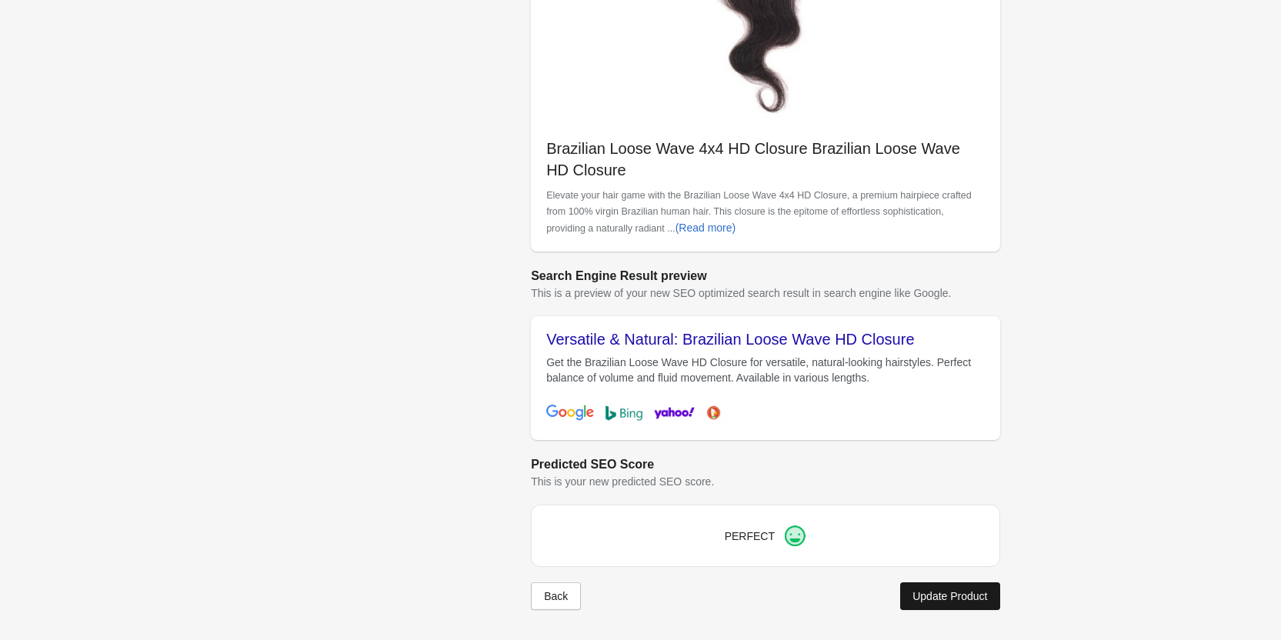
click at [949, 605] on button "Update Product" at bounding box center [949, 596] width 99 height 28
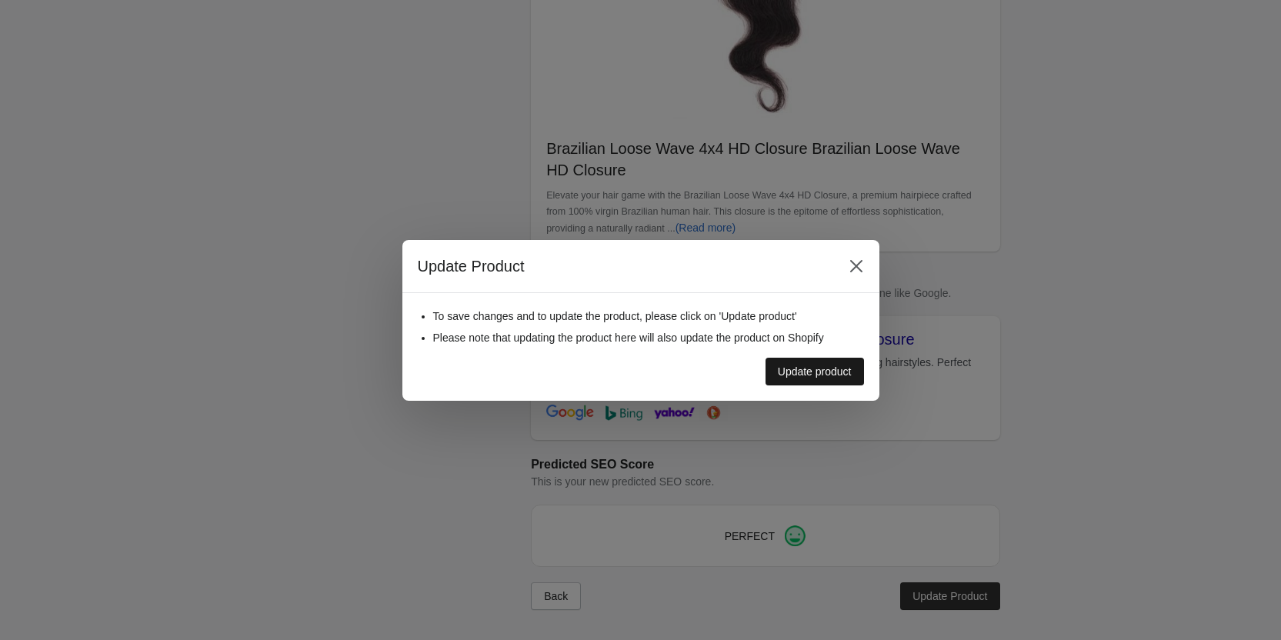
click at [816, 368] on div "Update product" at bounding box center [815, 371] width 74 height 12
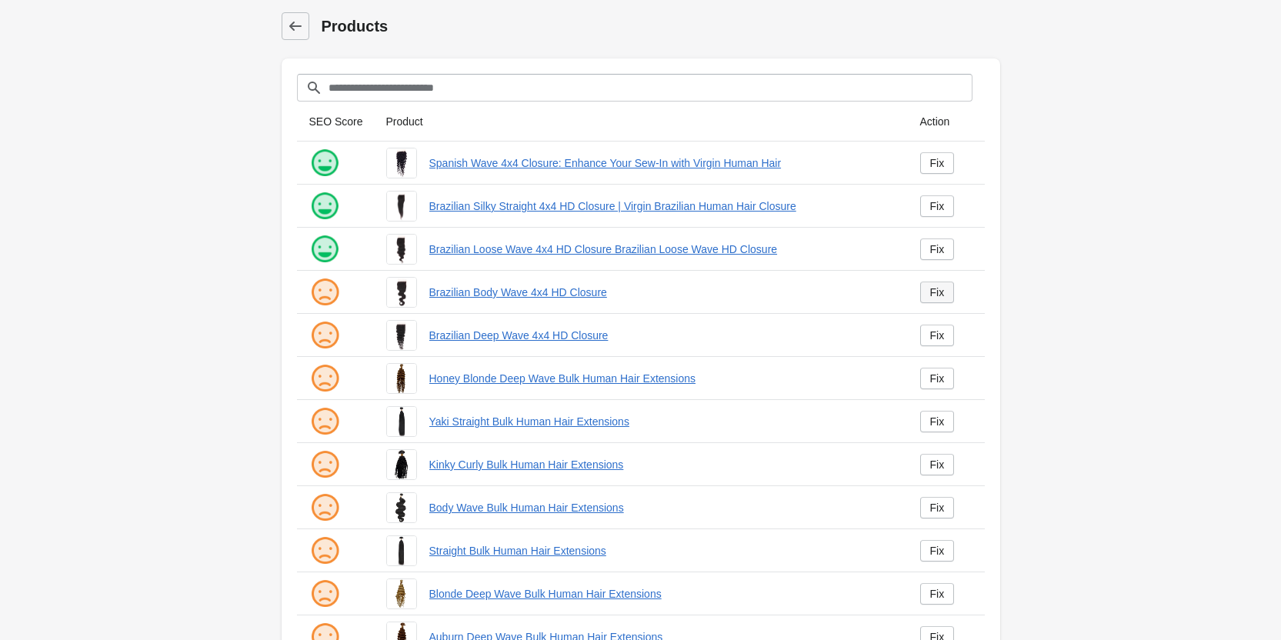
click at [944, 298] on link "Fix" at bounding box center [937, 293] width 35 height 22
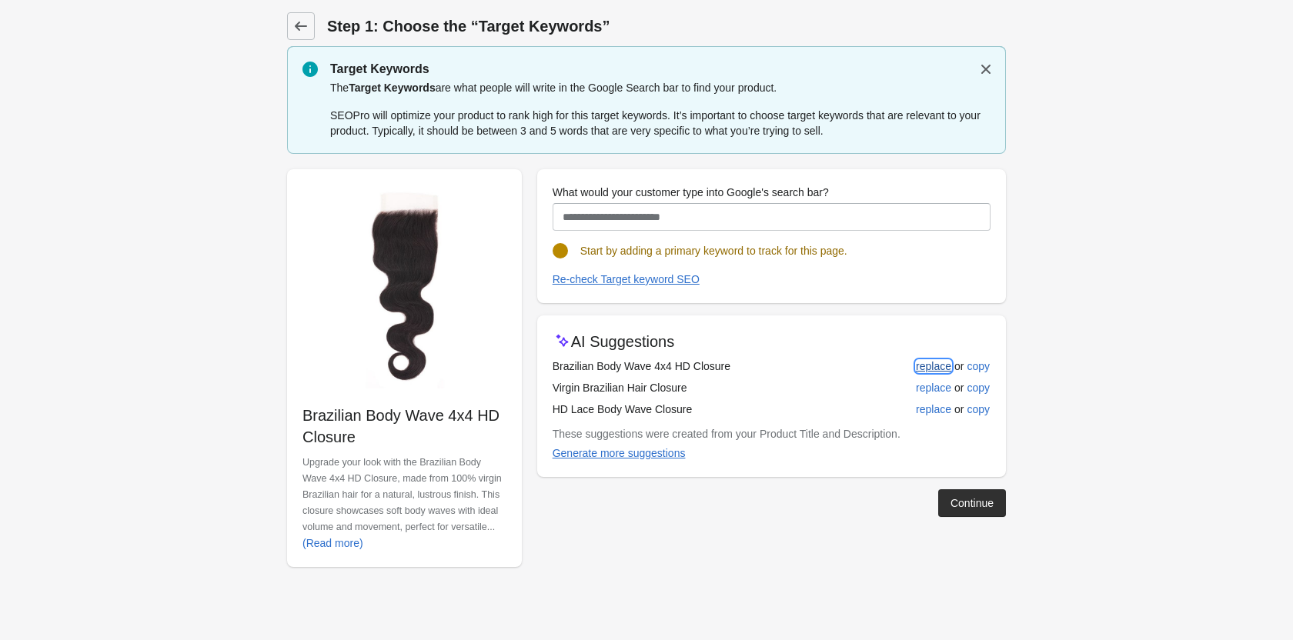
click at [923, 366] on div "replace" at bounding box center [933, 366] width 35 height 12
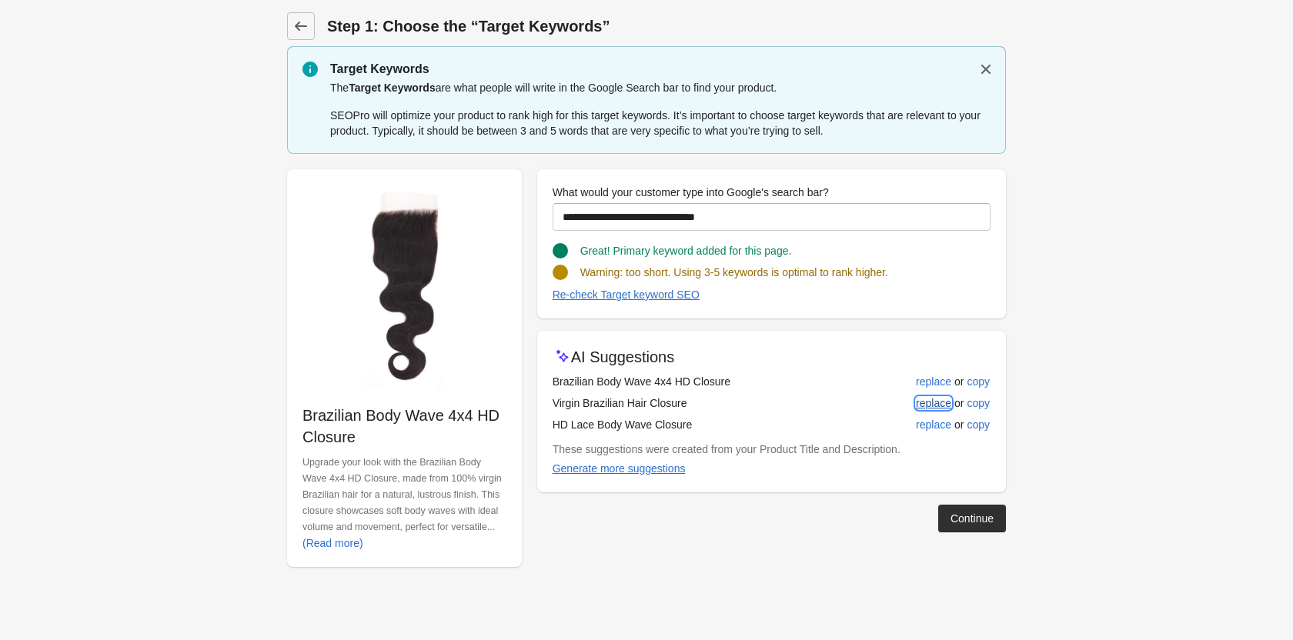
click at [946, 406] on div "replace" at bounding box center [933, 403] width 35 height 12
type input "**********"
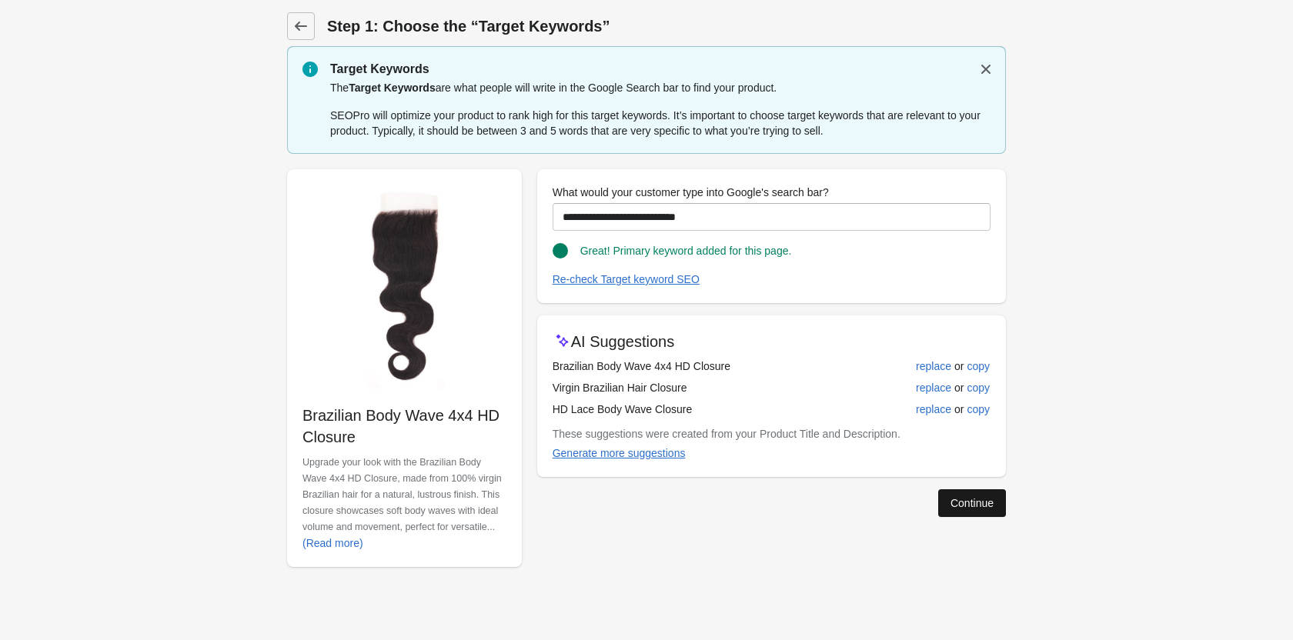
click at [950, 504] on div "Continue" at bounding box center [971, 503] width 43 height 12
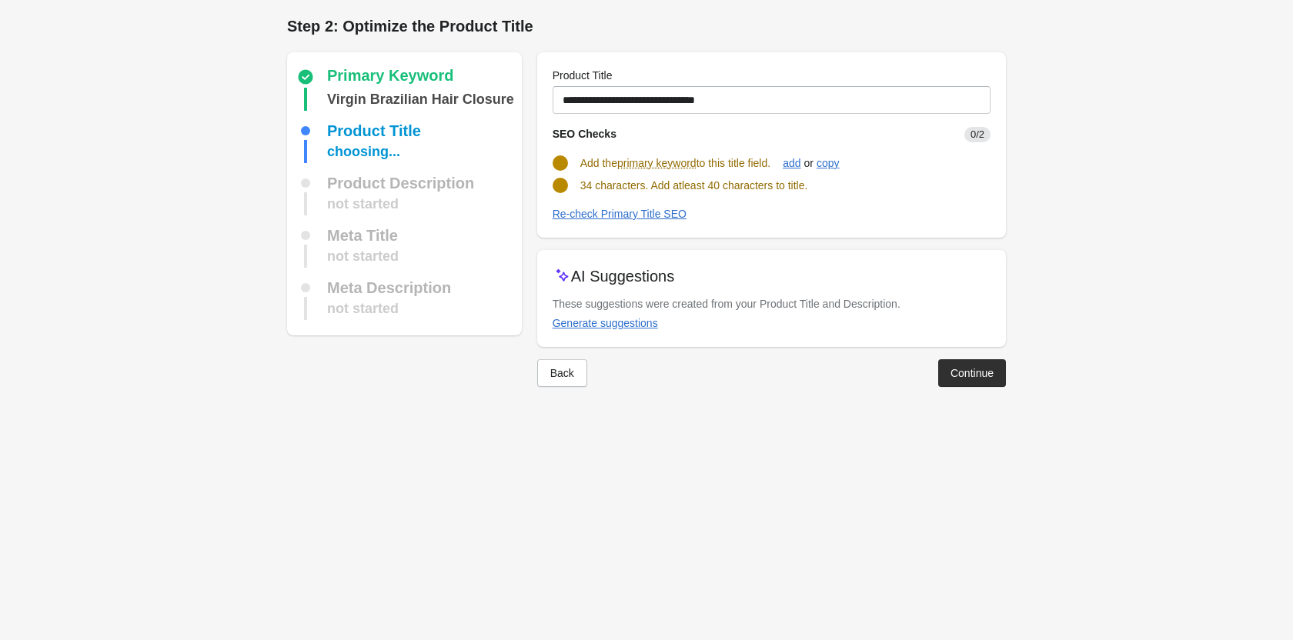
click at [544, 320] on div "AI Suggestions These suggestions were created from your Product Title and Descr…" at bounding box center [771, 298] width 469 height 97
click at [577, 319] on div "Generate suggestions" at bounding box center [604, 323] width 105 height 12
click at [800, 158] on div "add" at bounding box center [791, 163] width 18 height 12
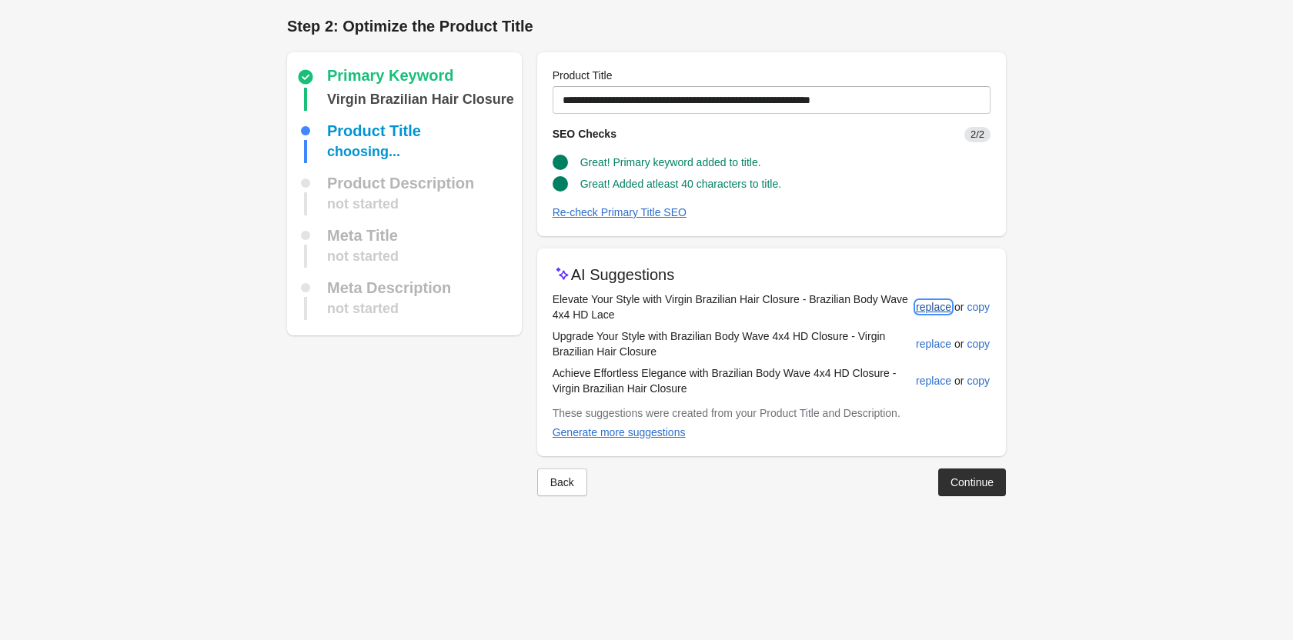
click at [933, 303] on div "replace" at bounding box center [933, 307] width 35 height 12
type input "**********"
click at [971, 484] on div "Continue" at bounding box center [971, 482] width 43 height 12
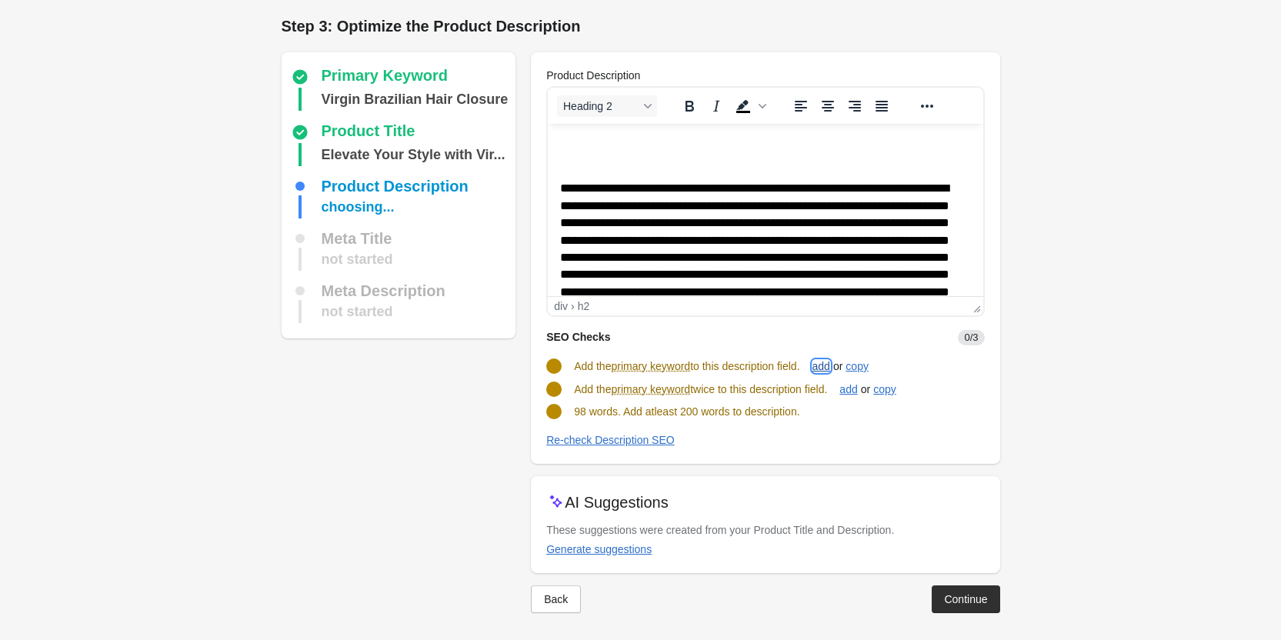
drag, startPoint x: 821, startPoint y: 366, endPoint x: 828, endPoint y: 372, distance: 9.3
click at [822, 366] on div "add" at bounding box center [821, 366] width 18 height 12
click at [857, 388] on div "add" at bounding box center [848, 388] width 18 height 12
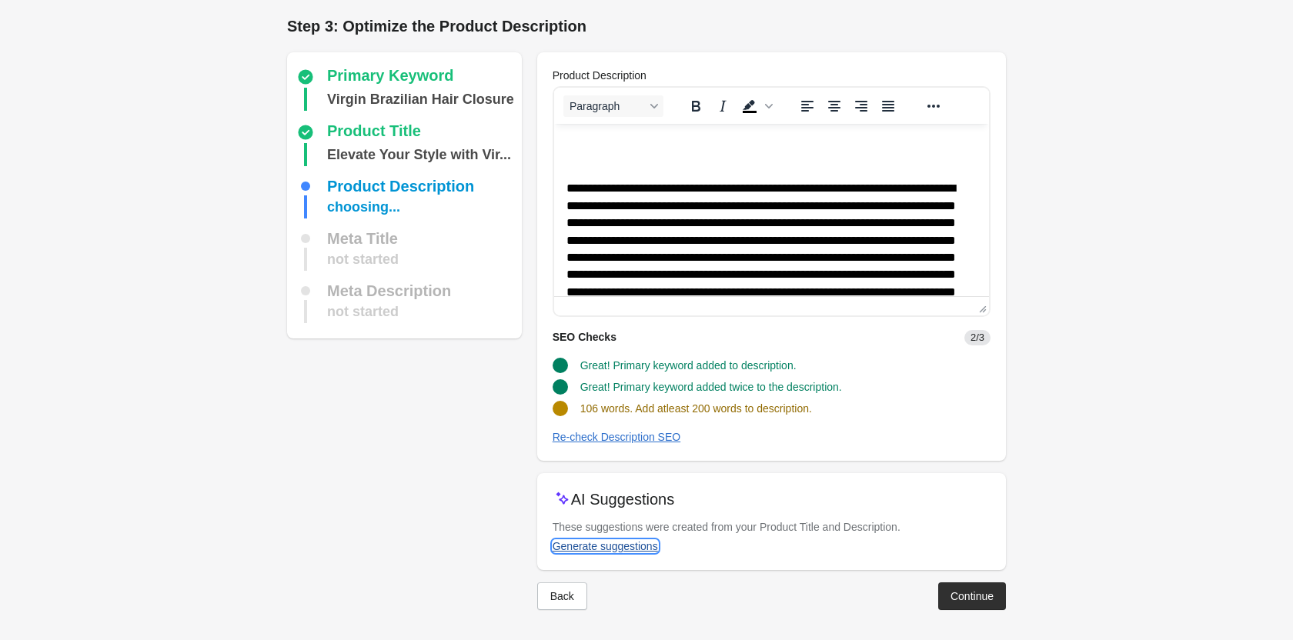
click at [631, 540] on div "Generate suggestions" at bounding box center [604, 546] width 105 height 12
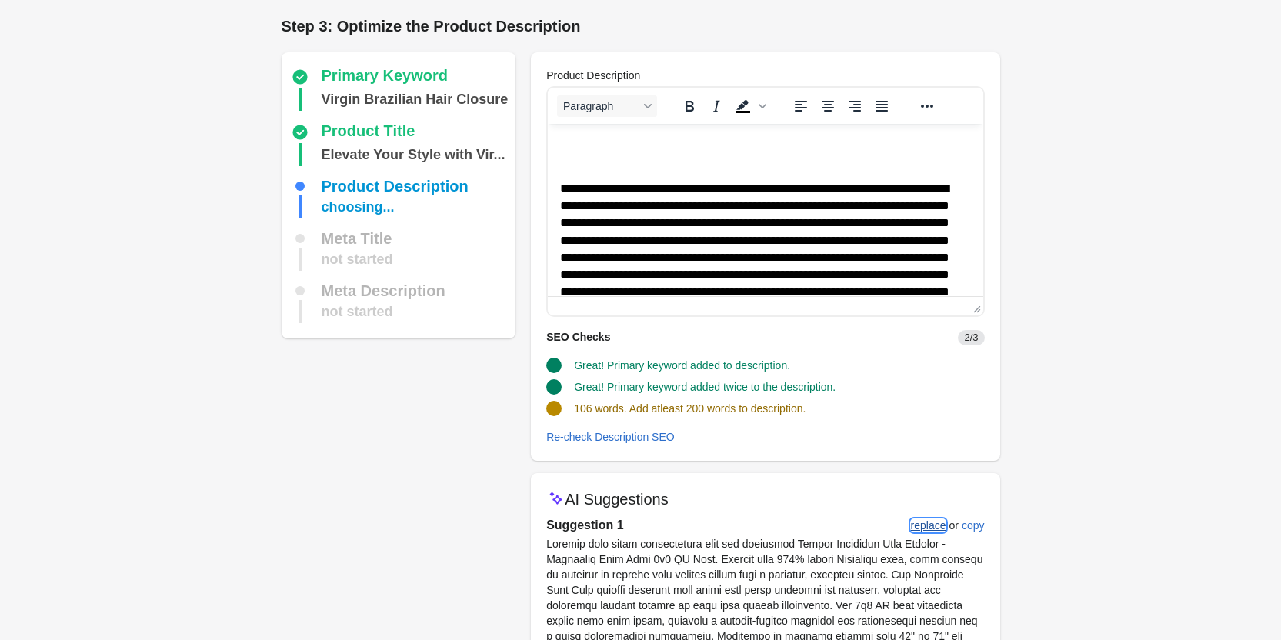
click at [922, 519] on div "replace" at bounding box center [928, 525] width 35 height 12
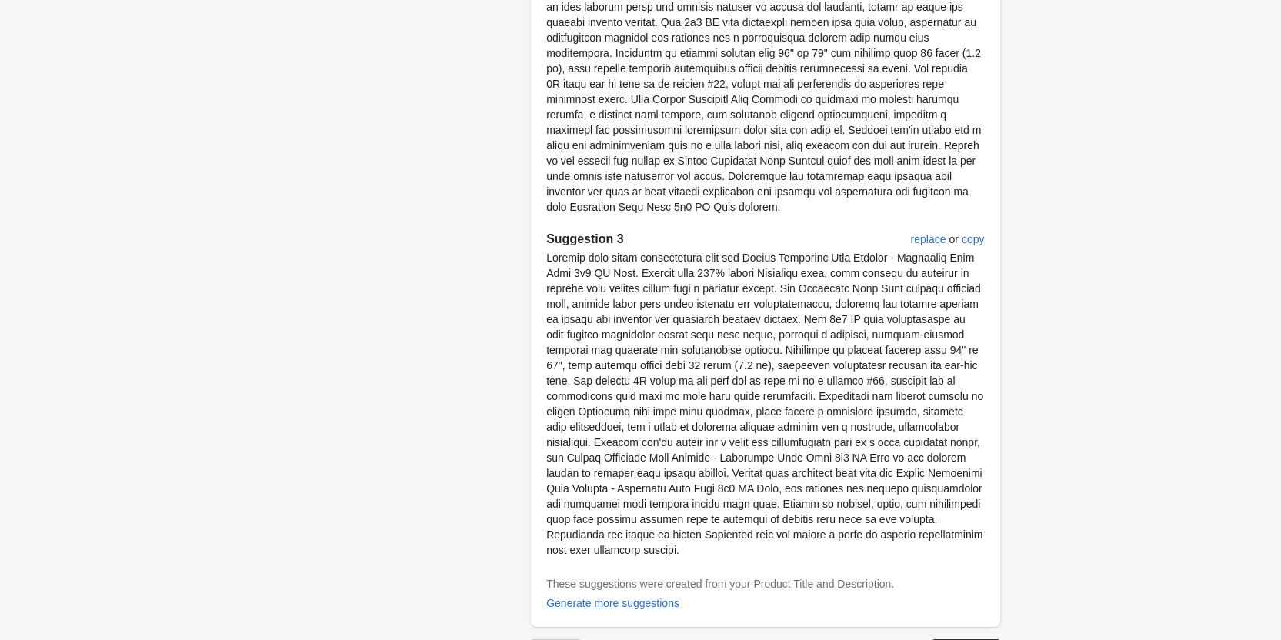
scroll to position [922, 0]
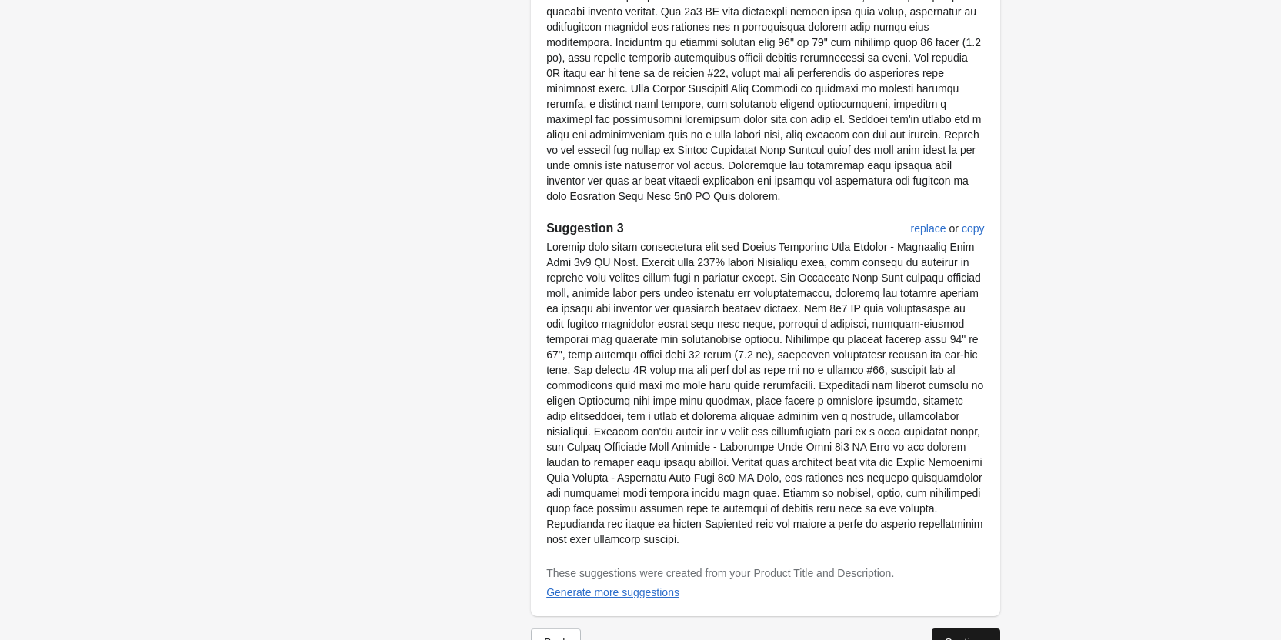
click at [956, 629] on button "Continue" at bounding box center [966, 643] width 68 height 28
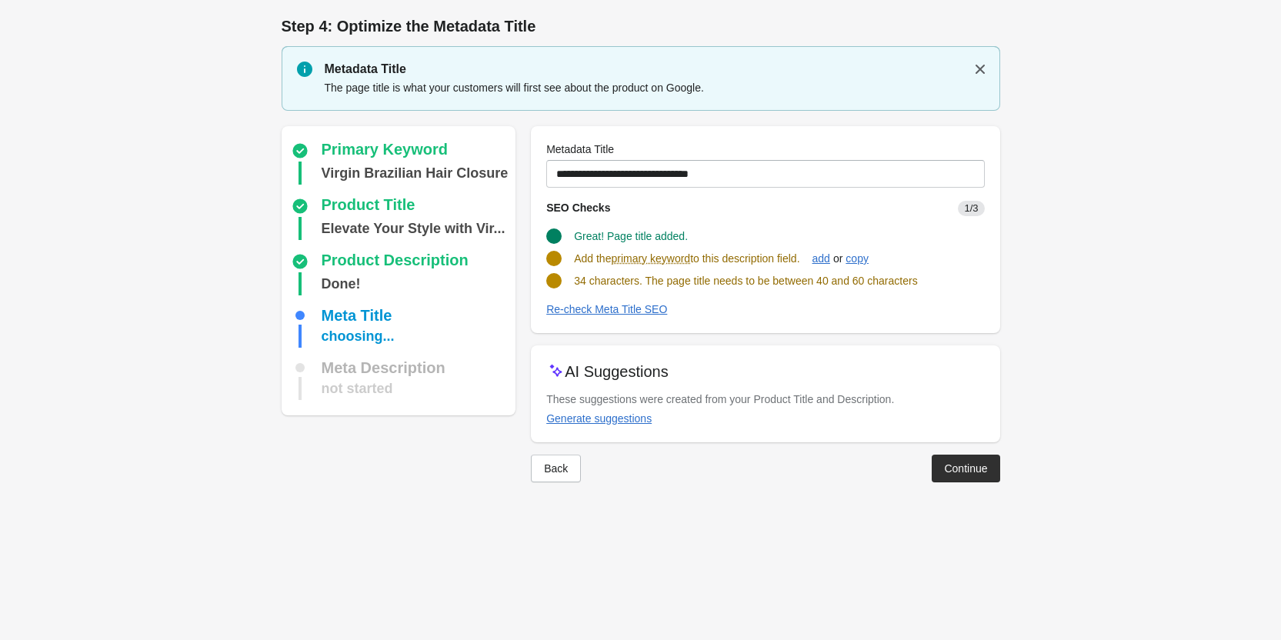
scroll to position [0, 0]
click at [835, 259] on div "add" at bounding box center [827, 258] width 18 height 12
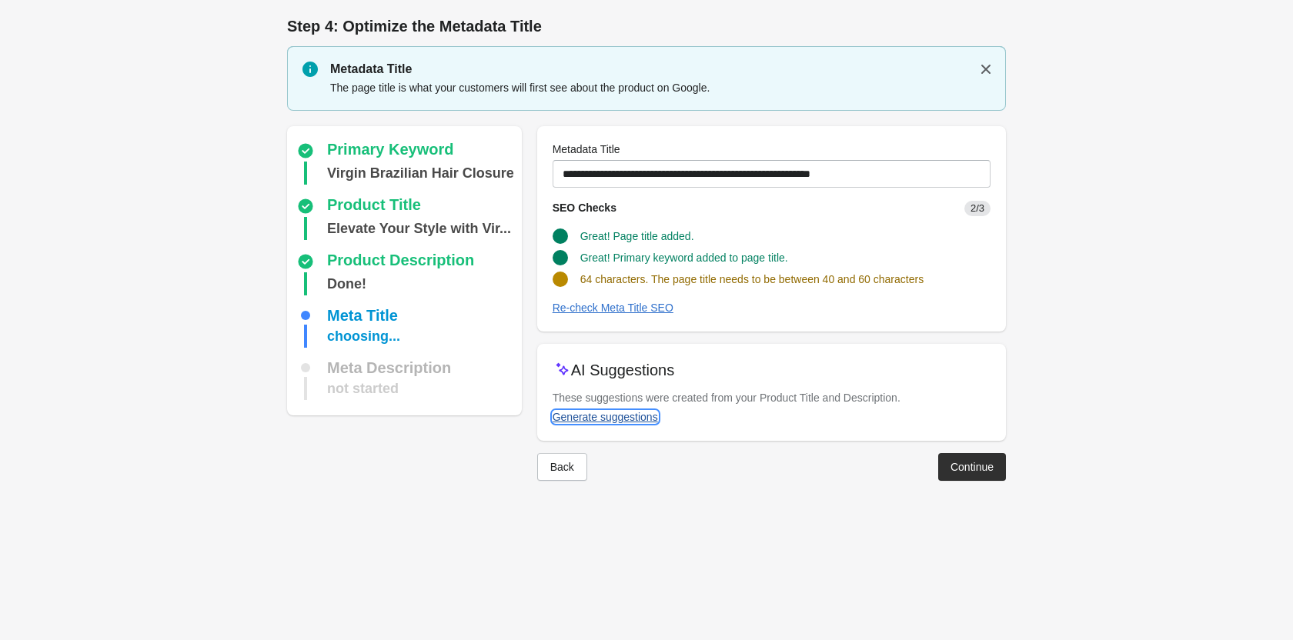
click at [644, 412] on div "Generate suggestions" at bounding box center [604, 417] width 105 height 12
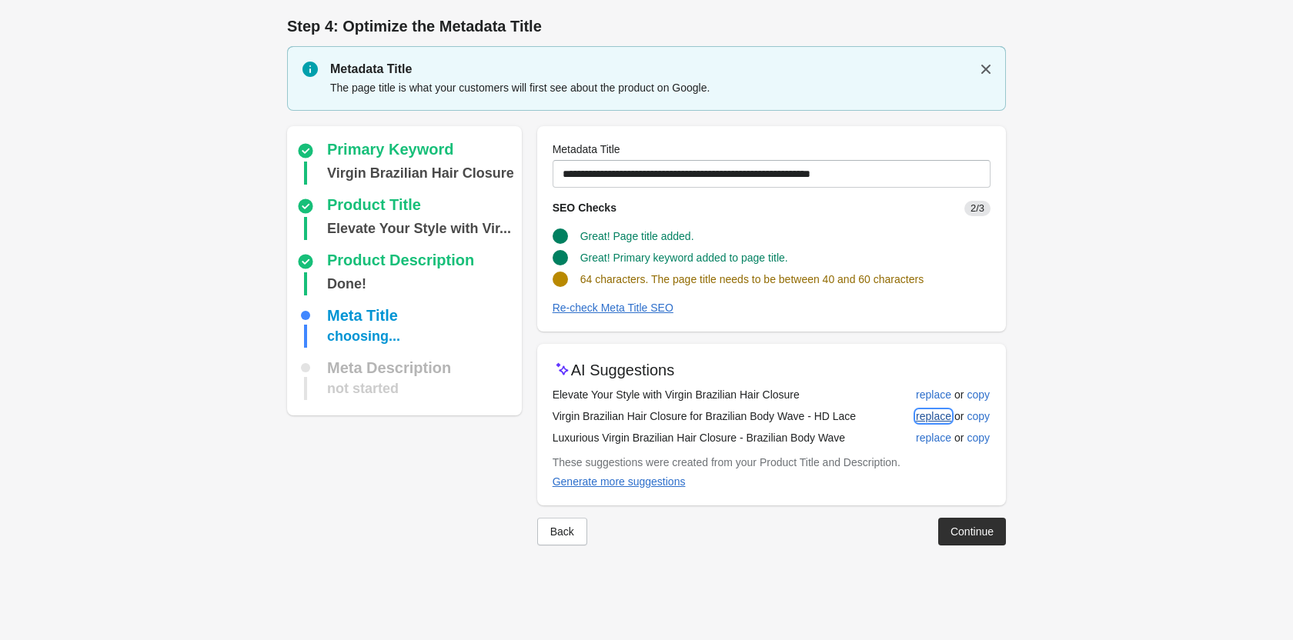
click at [939, 414] on div "replace" at bounding box center [933, 416] width 35 height 12
click at [934, 382] on button "replace" at bounding box center [933, 395] width 48 height 28
type input "**********"
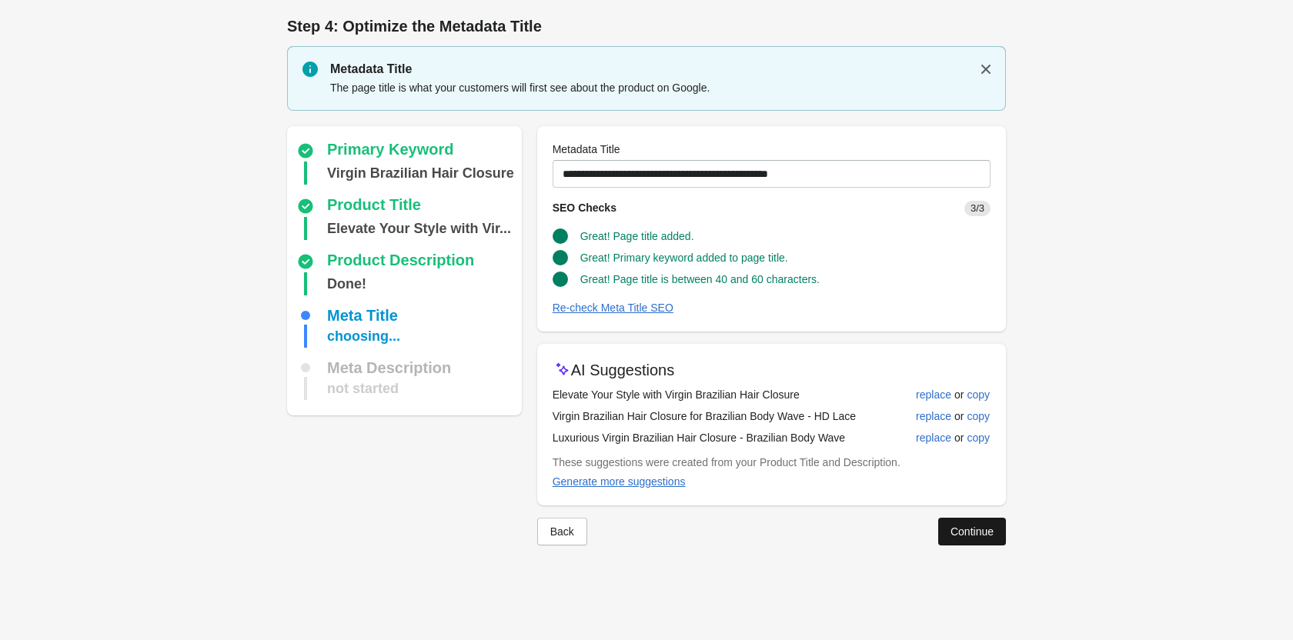
click at [975, 528] on div "Continue" at bounding box center [971, 531] width 43 height 12
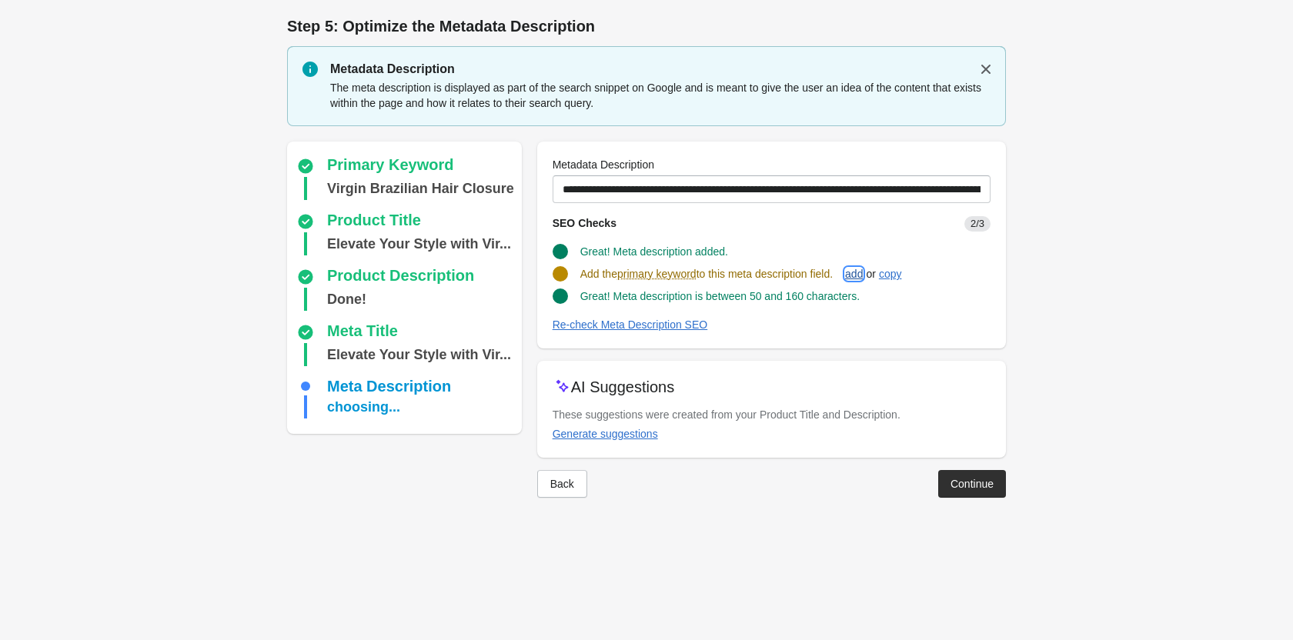
click at [862, 274] on div "add" at bounding box center [854, 274] width 18 height 12
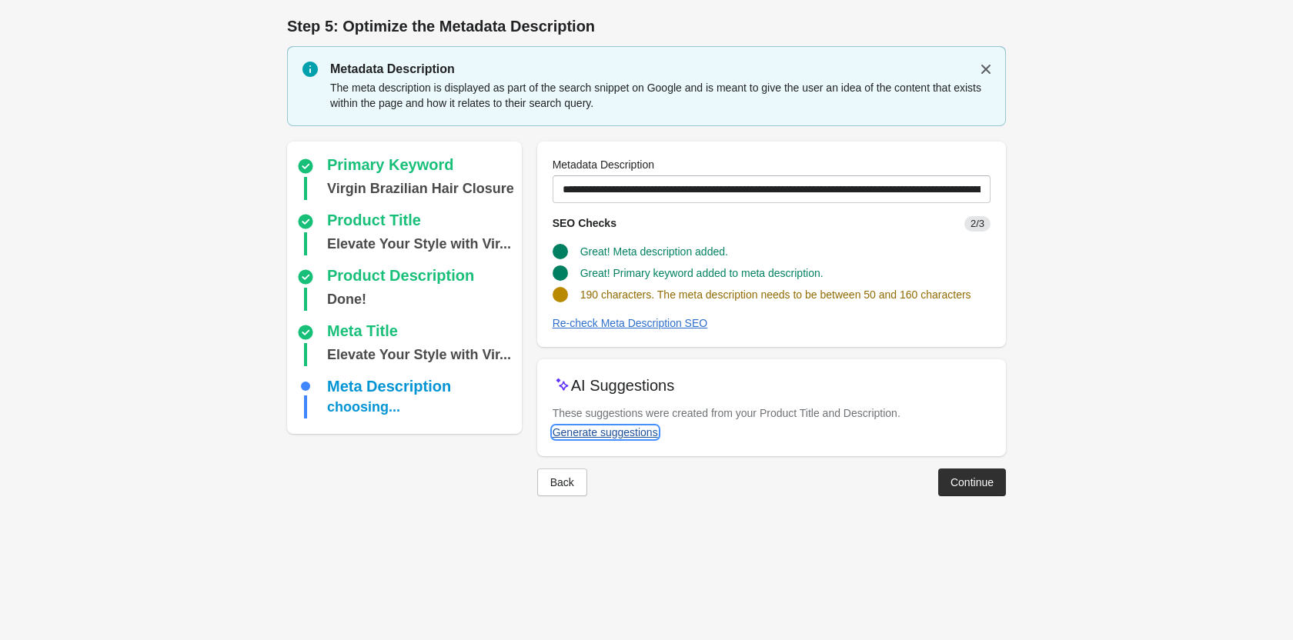
click at [619, 433] on div "Generate suggestions" at bounding box center [604, 432] width 105 height 12
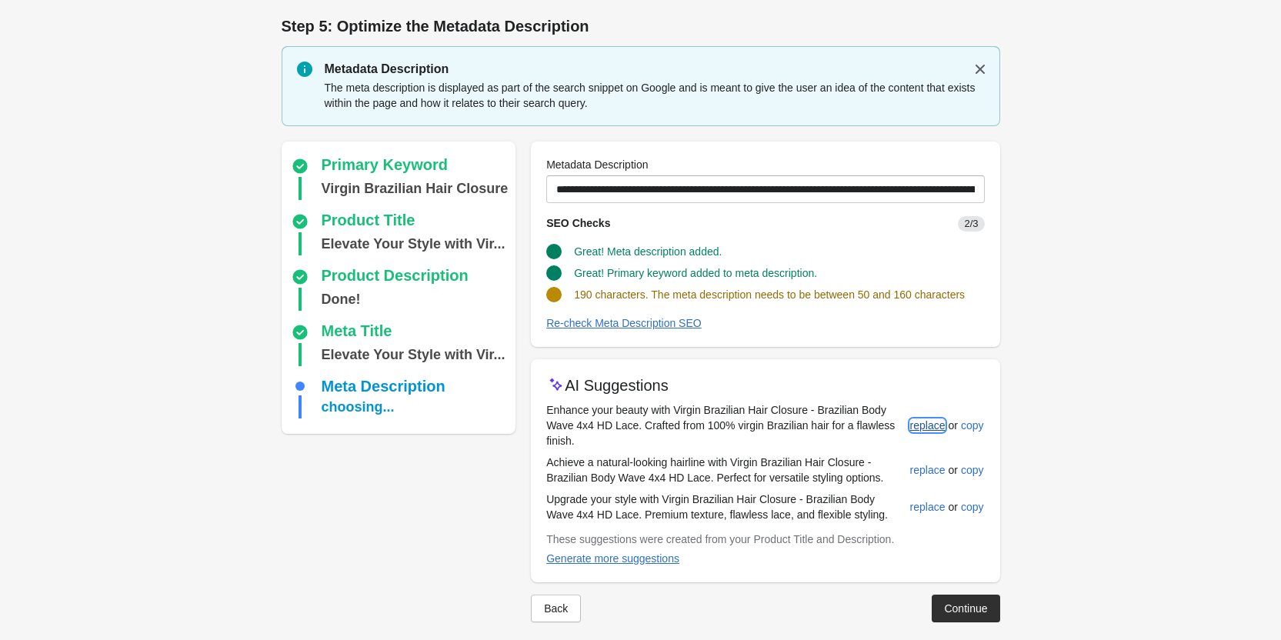
click at [912, 428] on div "replace" at bounding box center [927, 425] width 35 height 12
type input "**********"
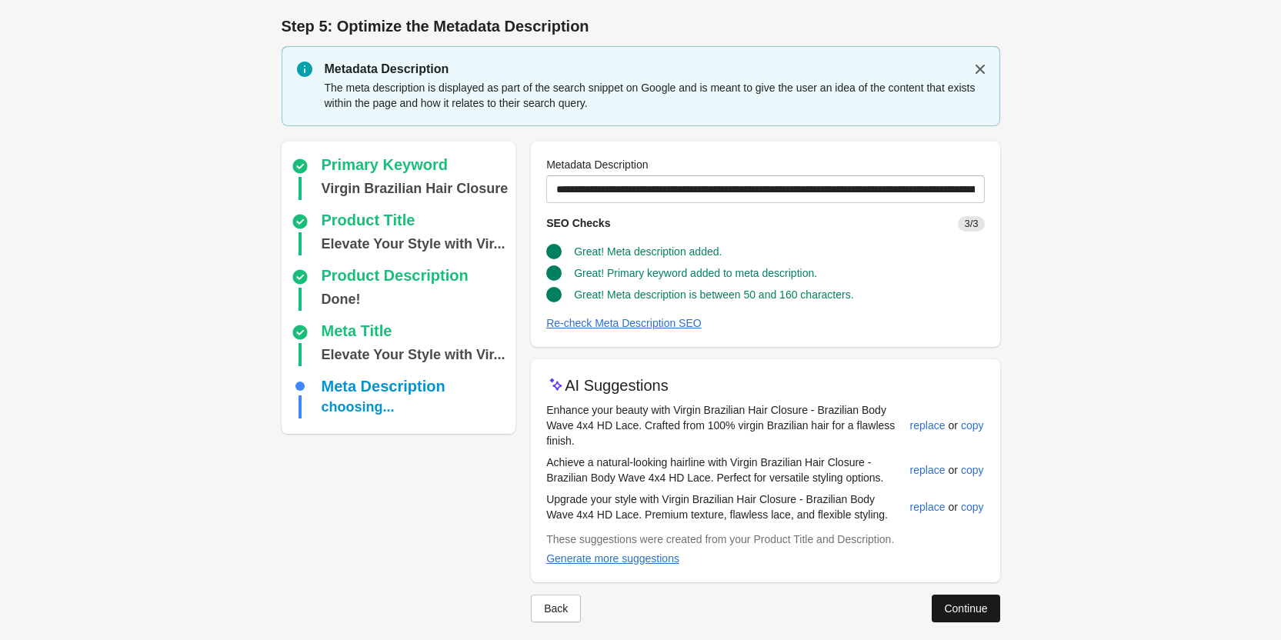
click at [979, 599] on button "Continue" at bounding box center [966, 609] width 68 height 28
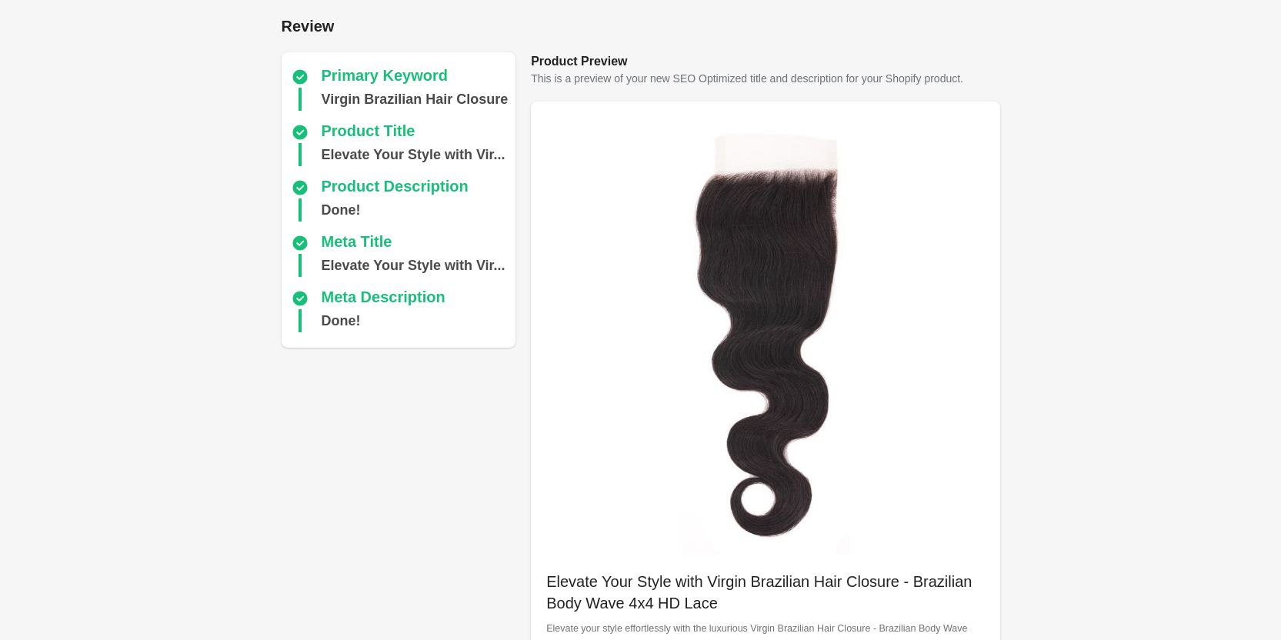
scroll to position [433, 0]
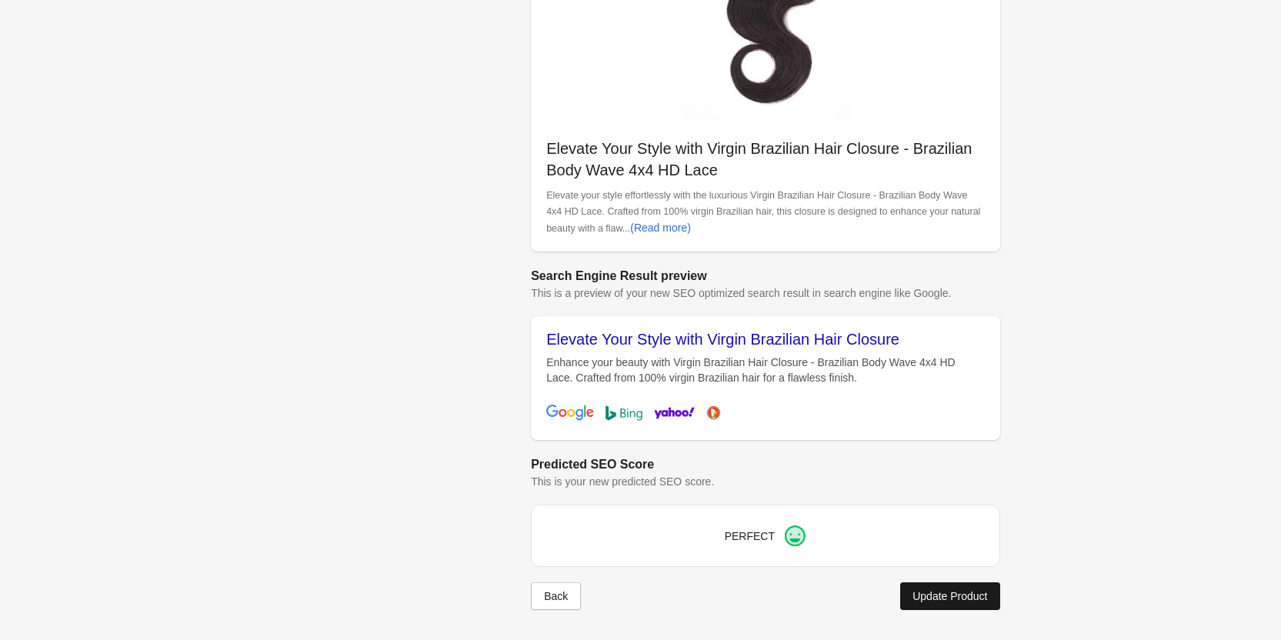
click at [951, 605] on button "Update Product" at bounding box center [949, 596] width 99 height 28
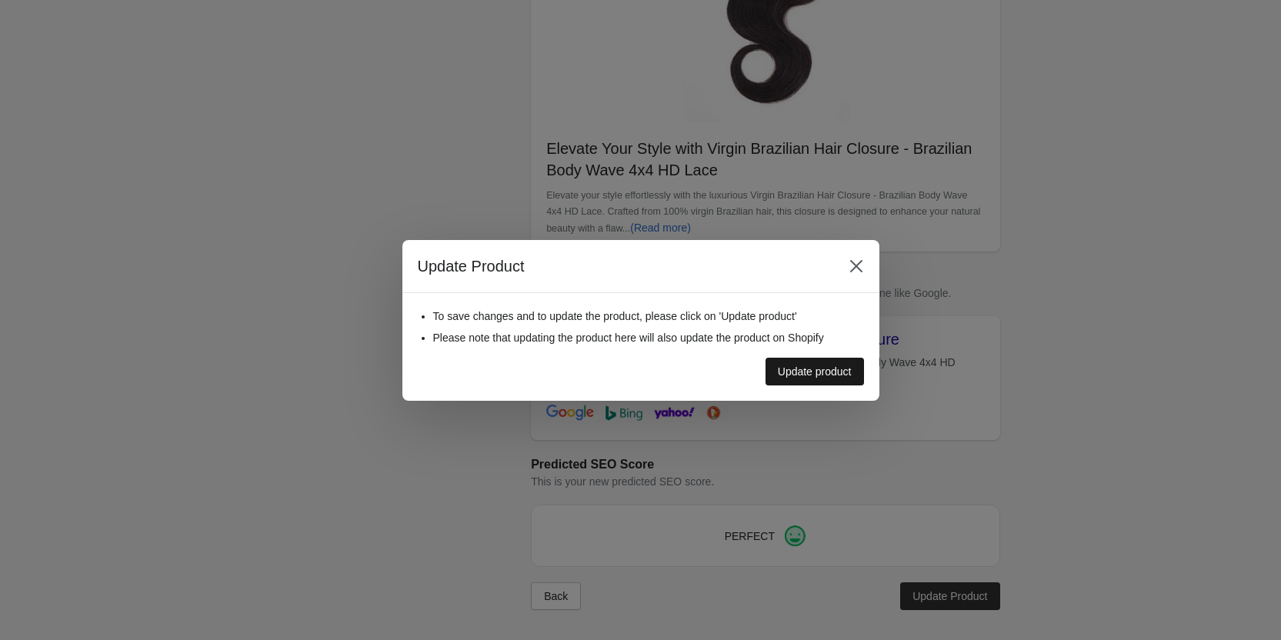
click at [814, 375] on div "Update product" at bounding box center [815, 371] width 74 height 12
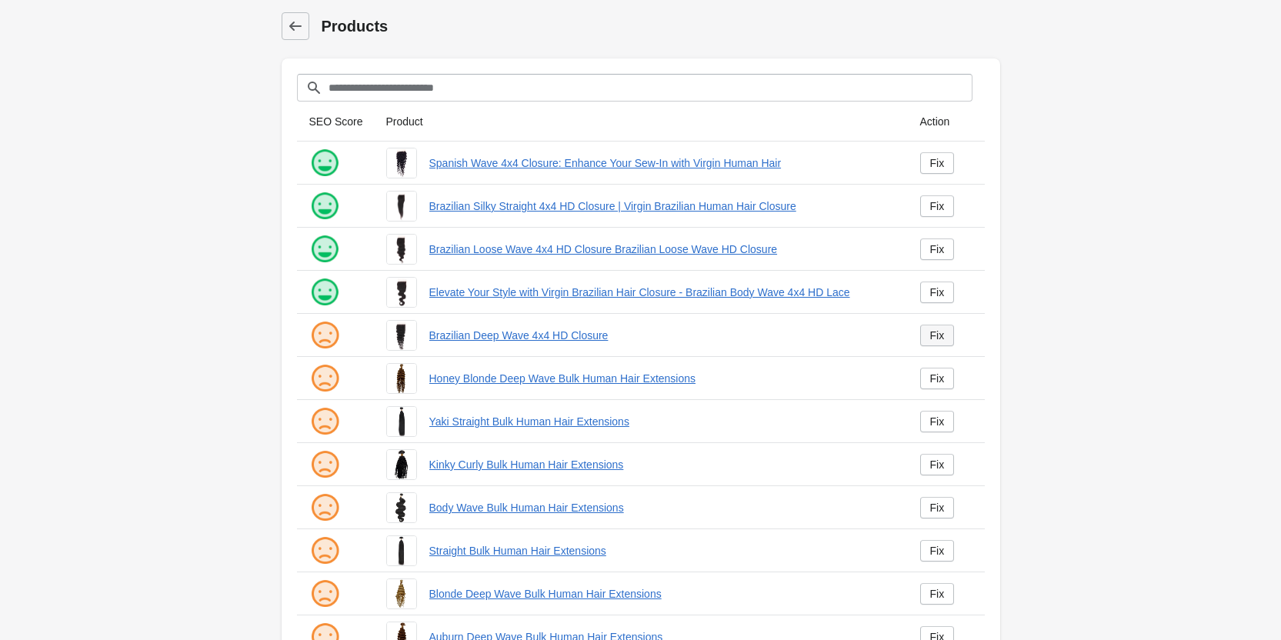
click at [945, 336] on link "Fix" at bounding box center [937, 336] width 35 height 22
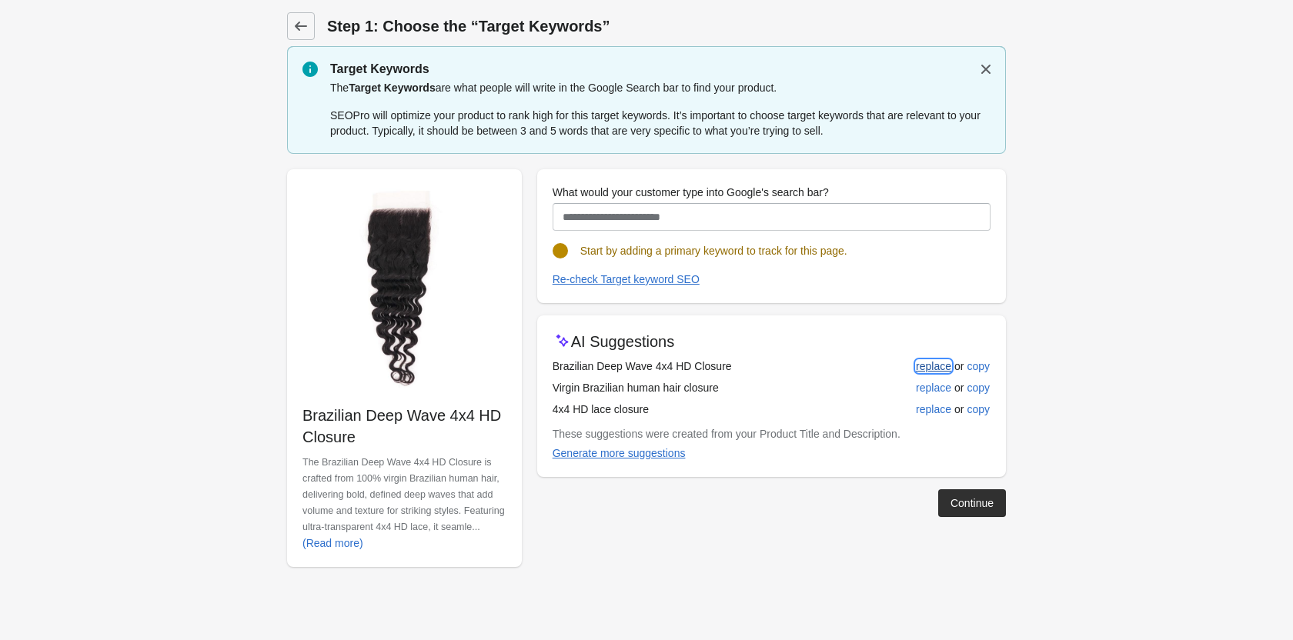
click at [929, 369] on div "replace" at bounding box center [933, 366] width 35 height 12
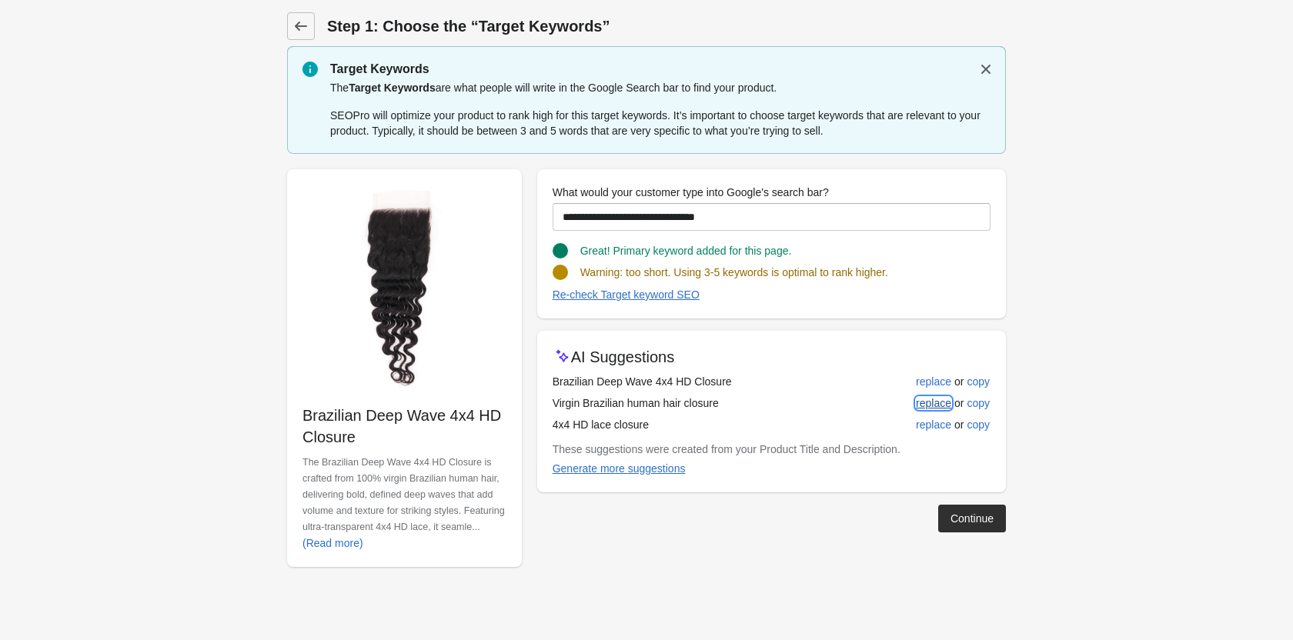
click at [935, 409] on div "replace" at bounding box center [933, 403] width 35 height 12
type input "**********"
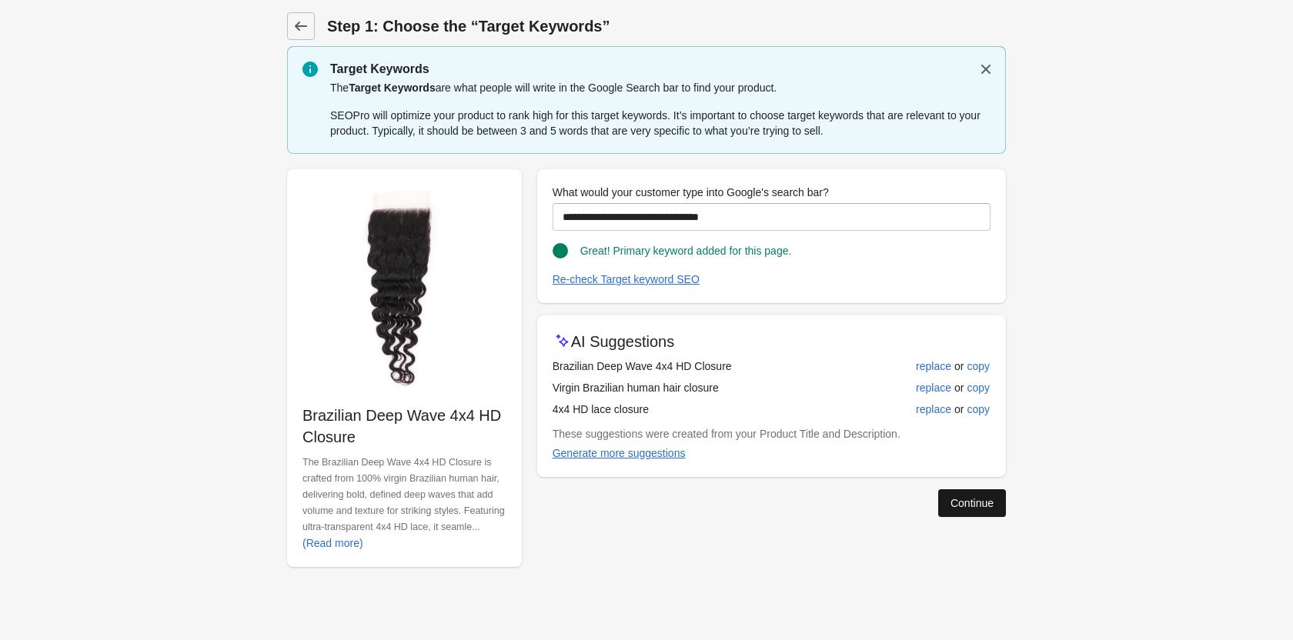
click at [944, 499] on button "Continue" at bounding box center [972, 503] width 68 height 28
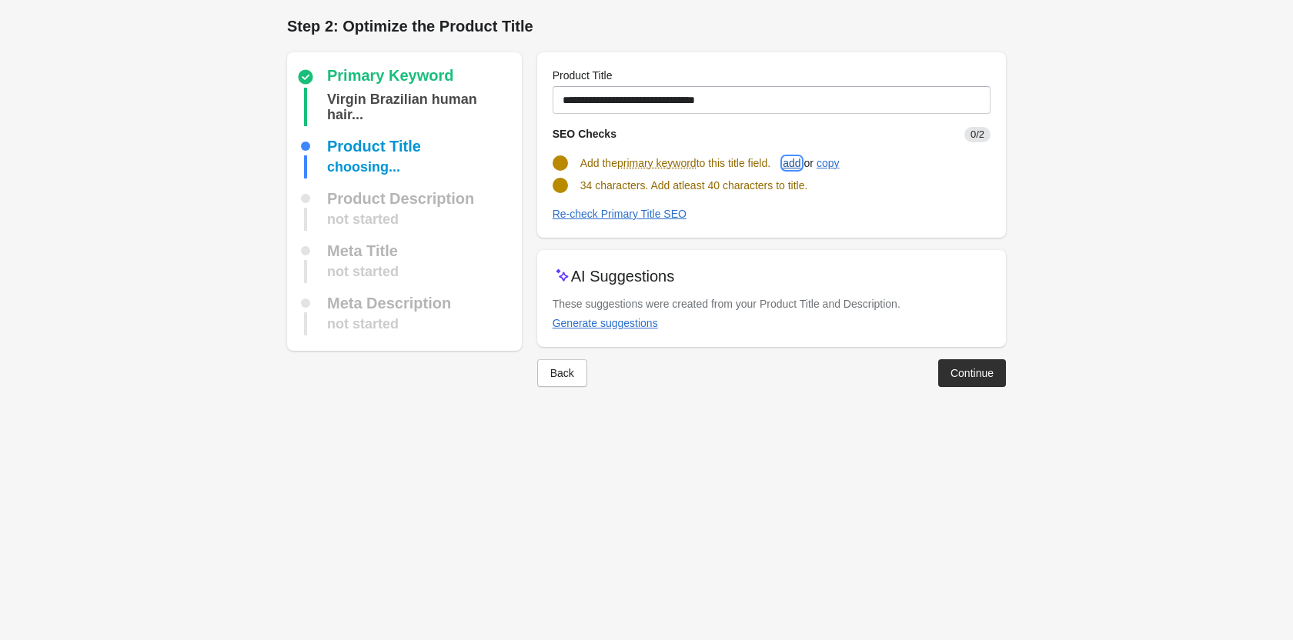
click at [796, 158] on div "add" at bounding box center [791, 163] width 18 height 12
type input "**********"
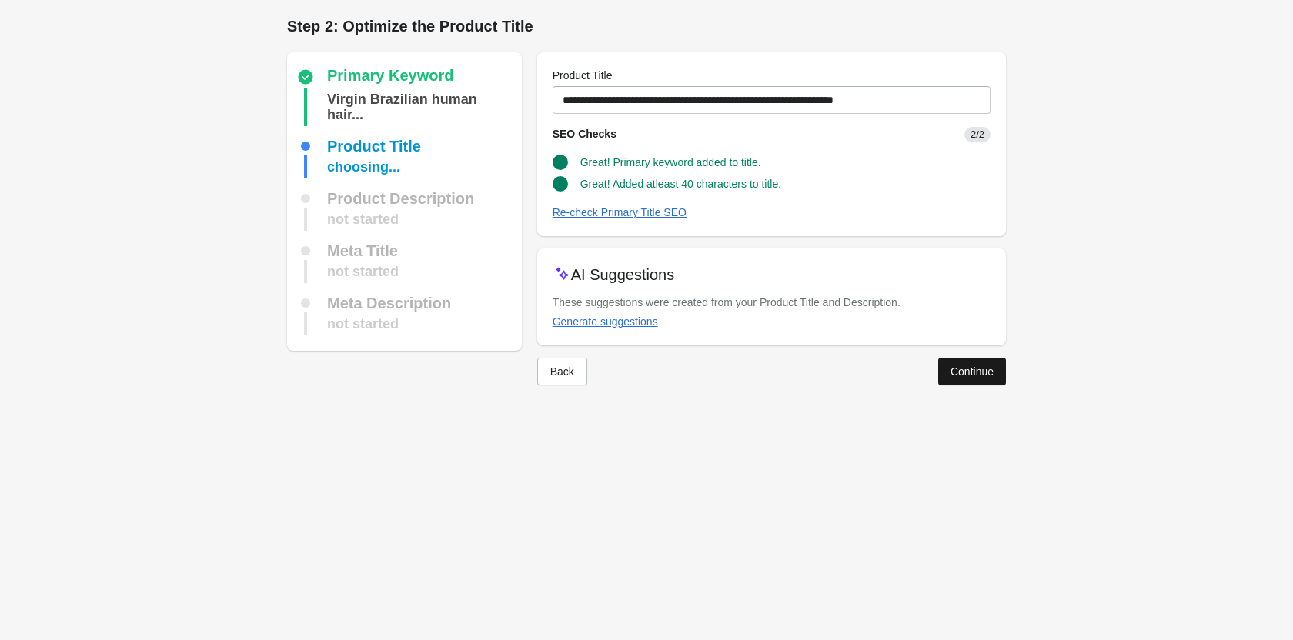
click at [989, 358] on button "Continue" at bounding box center [972, 372] width 68 height 28
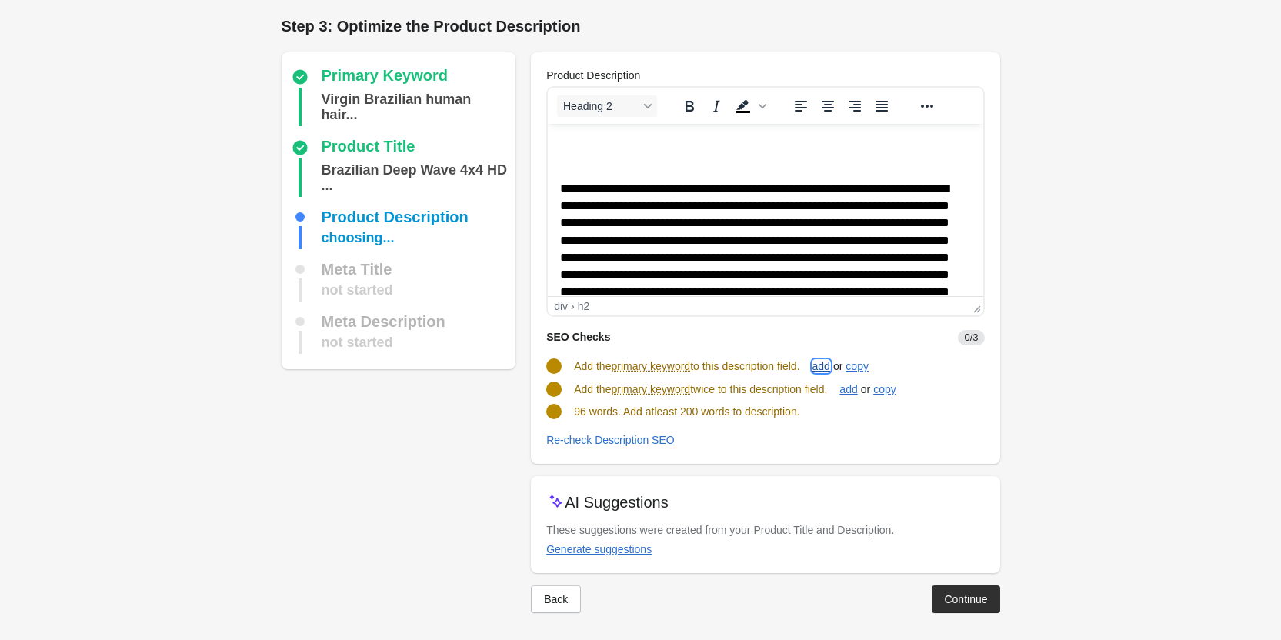
click at [830, 363] on div "add" at bounding box center [821, 366] width 18 height 12
click at [857, 385] on div "add" at bounding box center [848, 388] width 18 height 12
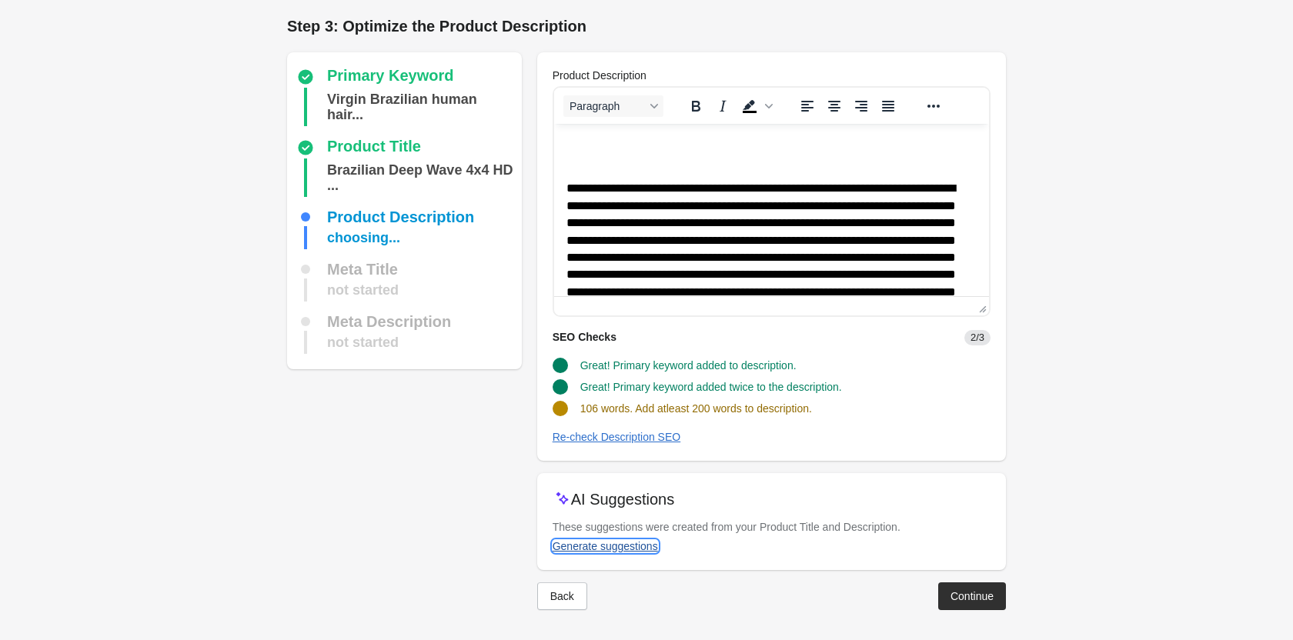
click at [631, 545] on div "Generate suggestions" at bounding box center [604, 546] width 105 height 12
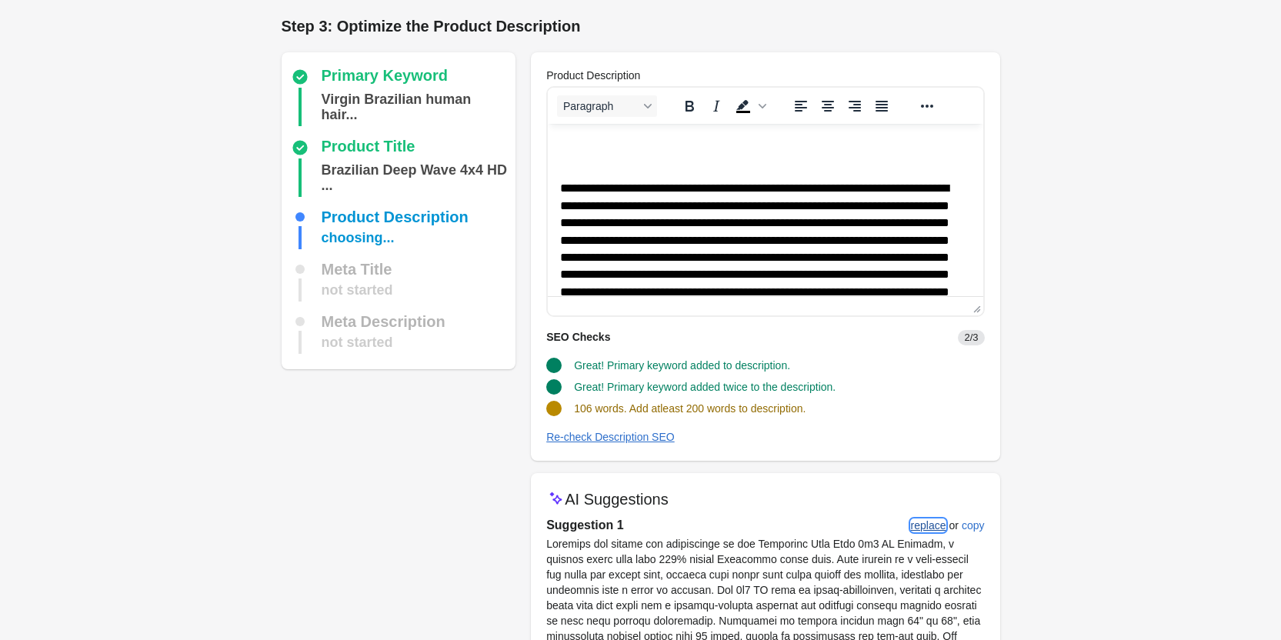
click at [916, 527] on div "replace" at bounding box center [928, 525] width 35 height 12
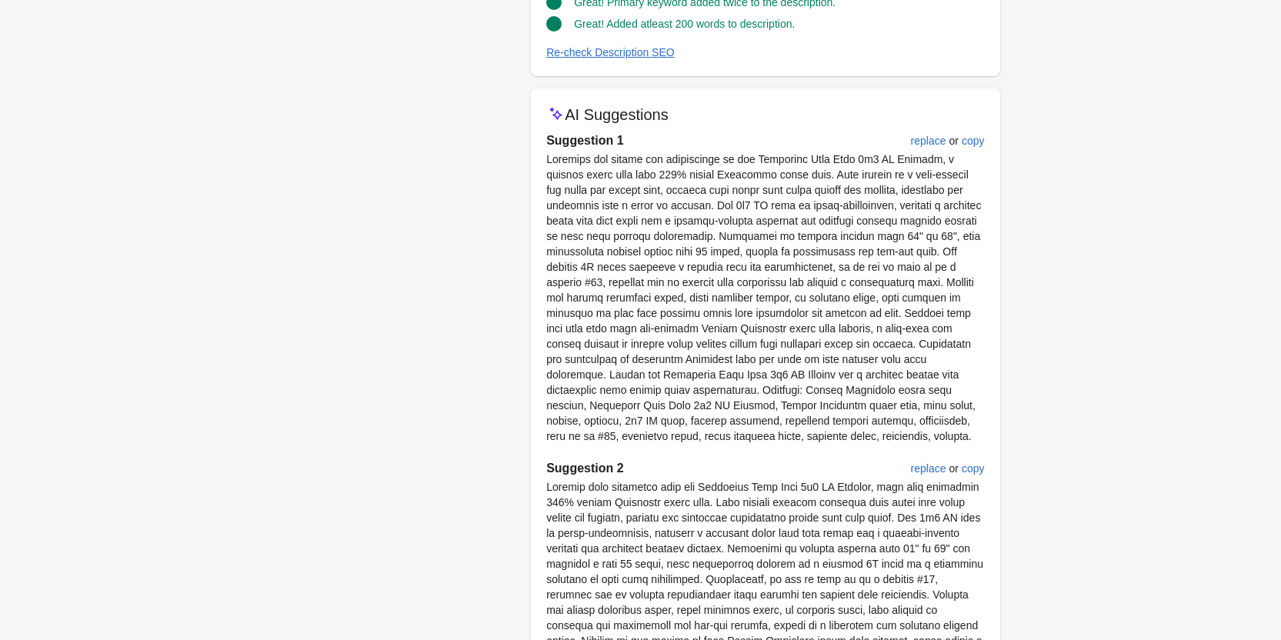
scroll to position [922, 0]
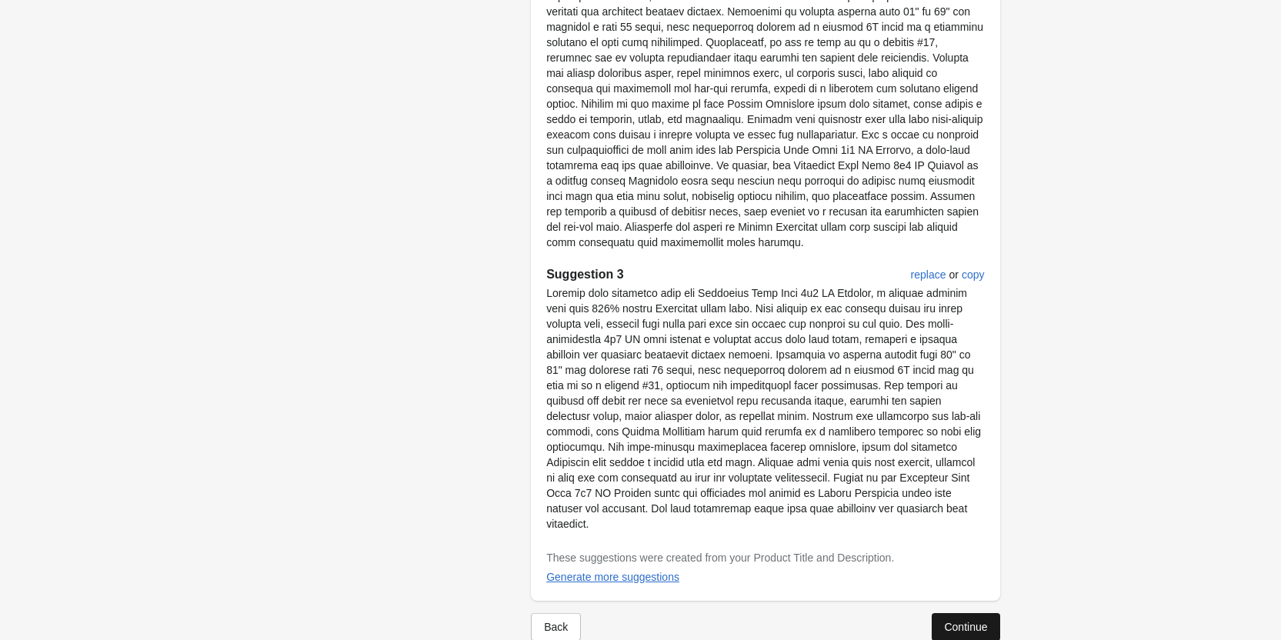
click at [944, 613] on button "Continue" at bounding box center [966, 627] width 68 height 28
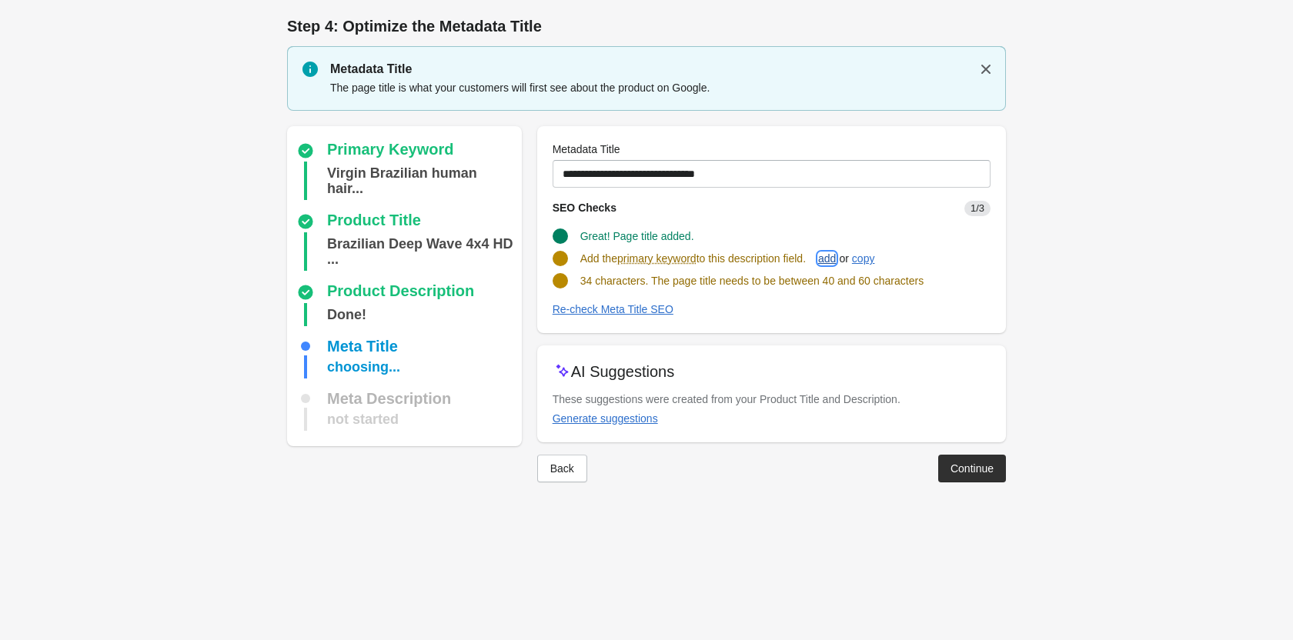
click at [836, 257] on div "add" at bounding box center [827, 258] width 18 height 12
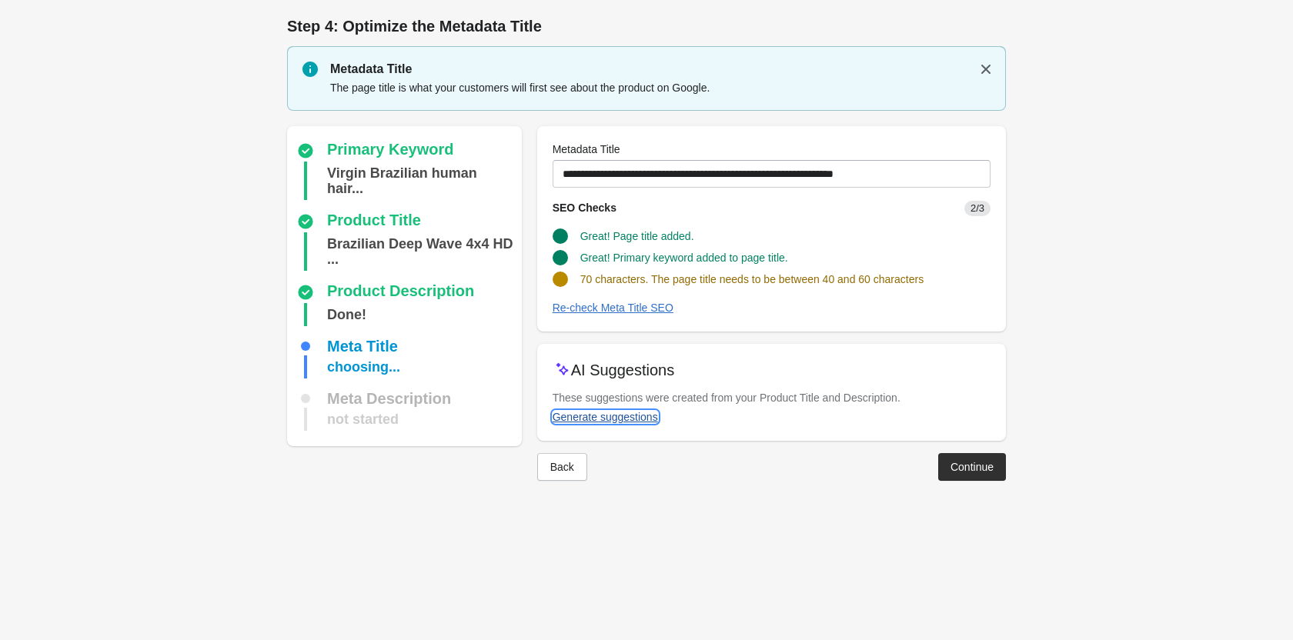
click at [621, 418] on div "Generate suggestions" at bounding box center [604, 417] width 105 height 12
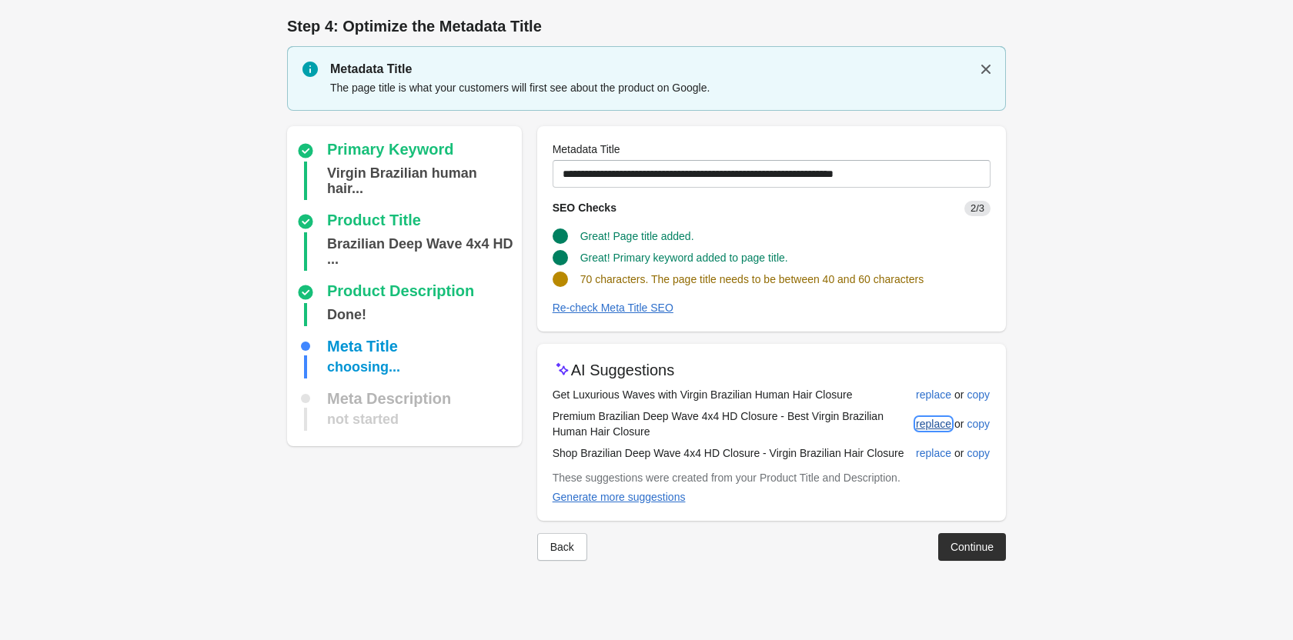
click at [941, 423] on div "replace" at bounding box center [933, 424] width 35 height 12
click at [947, 398] on div "replace" at bounding box center [933, 395] width 35 height 12
type input "**********"
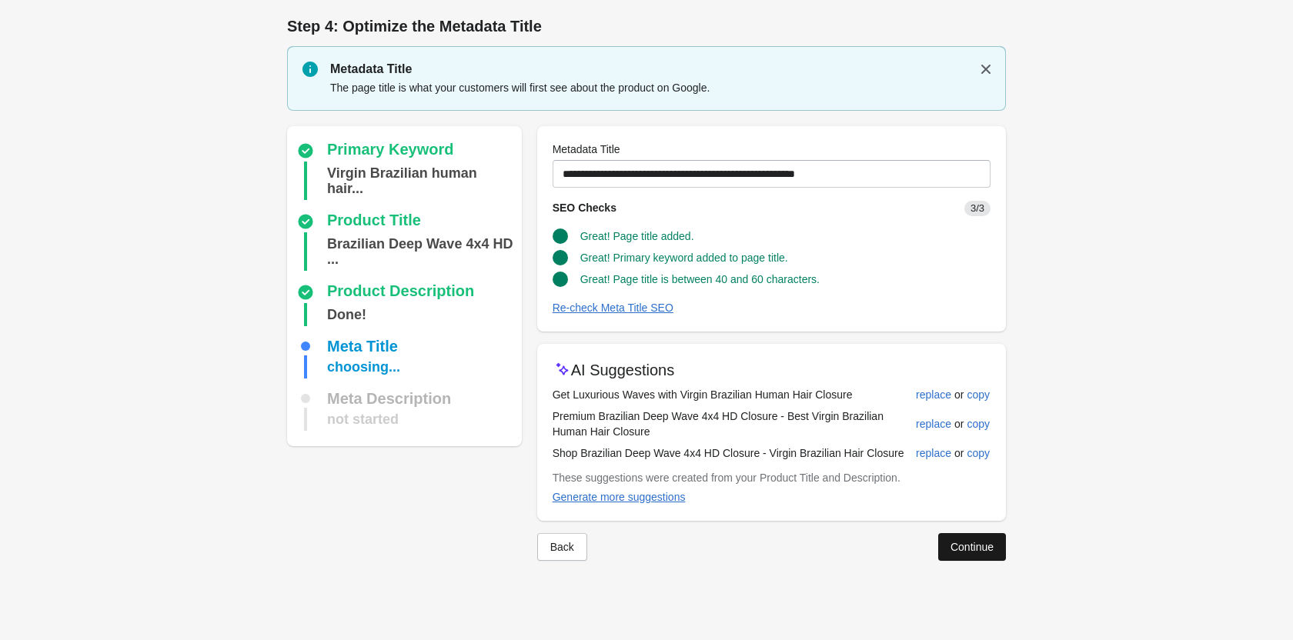
click at [974, 542] on div "Continue" at bounding box center [971, 547] width 43 height 12
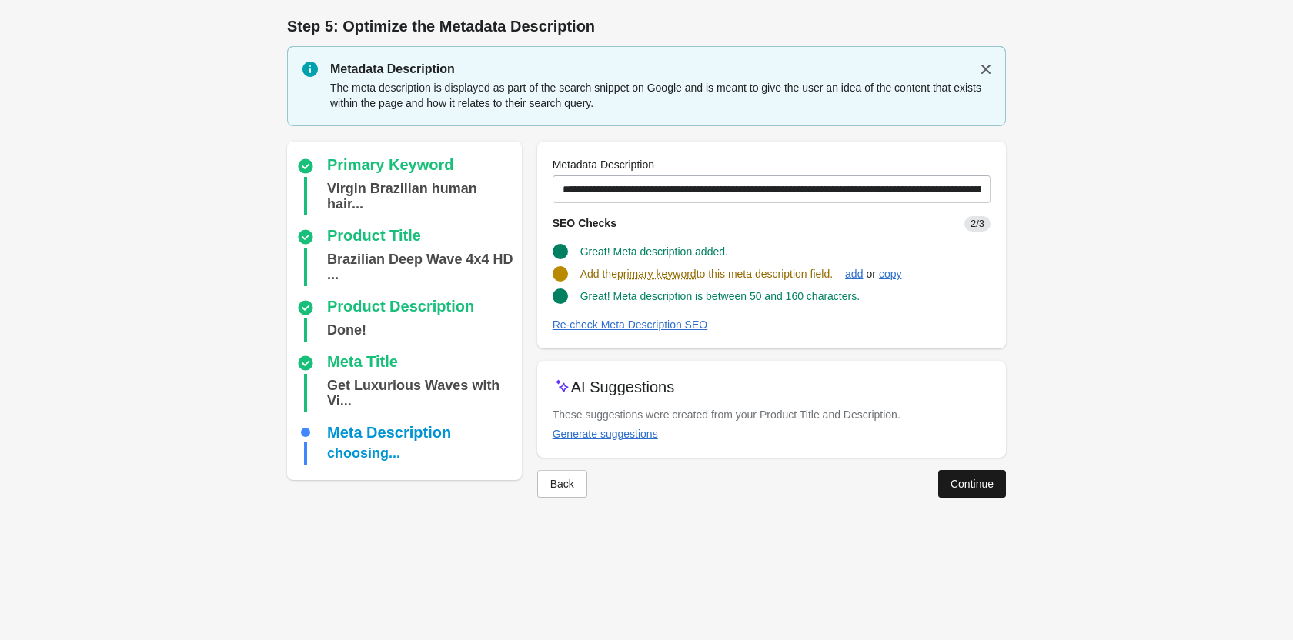
click at [944, 470] on button "Continue" at bounding box center [972, 484] width 68 height 28
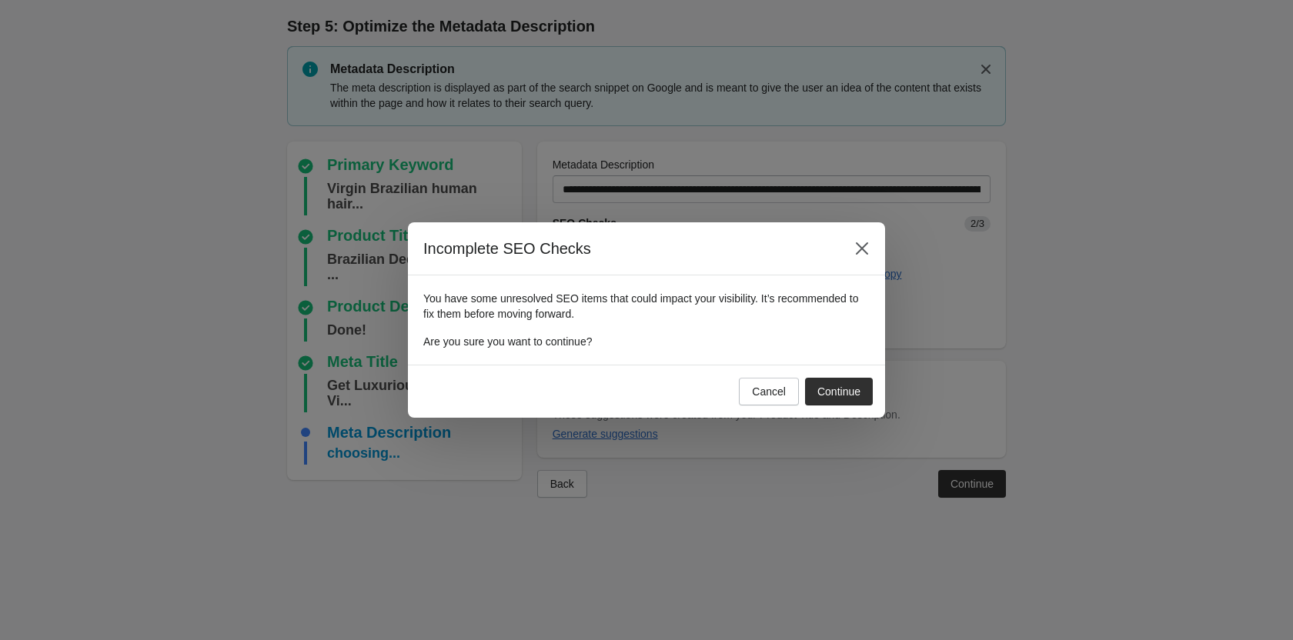
click at [764, 375] on div "Cancel Continue" at bounding box center [802, 389] width 140 height 34
click at [772, 404] on button "Cancel" at bounding box center [769, 392] width 60 height 28
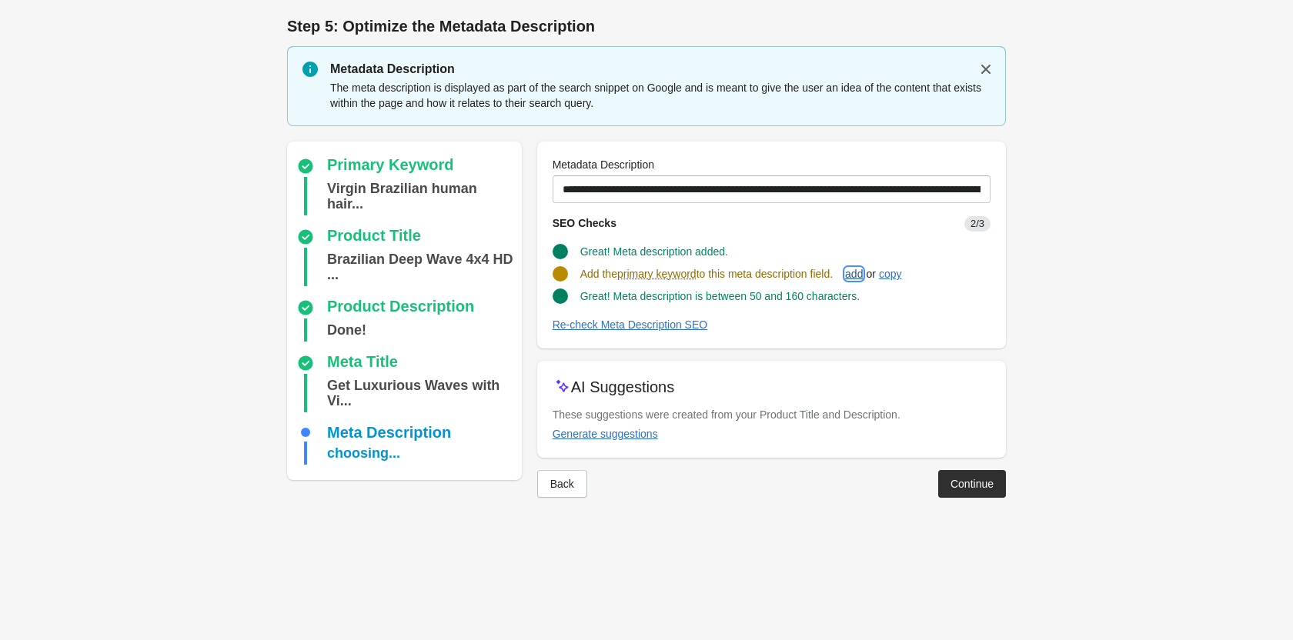
click at [862, 285] on button "add" at bounding box center [854, 274] width 30 height 28
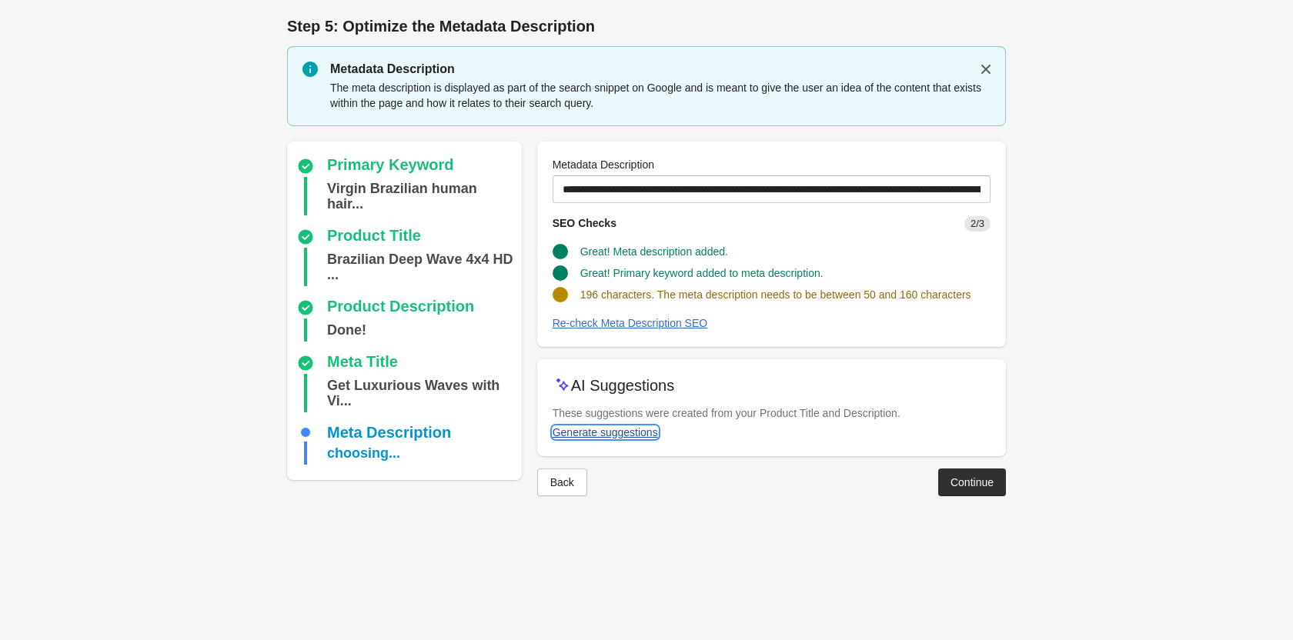
click at [589, 438] on div "Generate suggestions" at bounding box center [604, 432] width 105 height 12
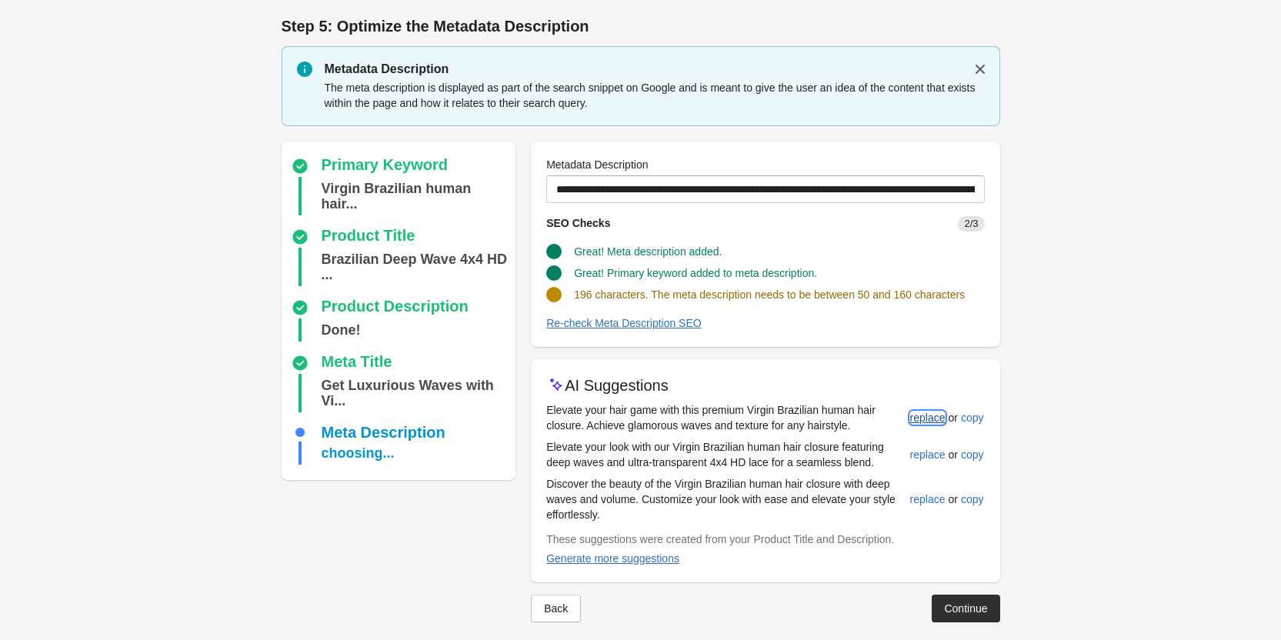
click at [911, 415] on div "replace" at bounding box center [927, 418] width 35 height 12
type input "**********"
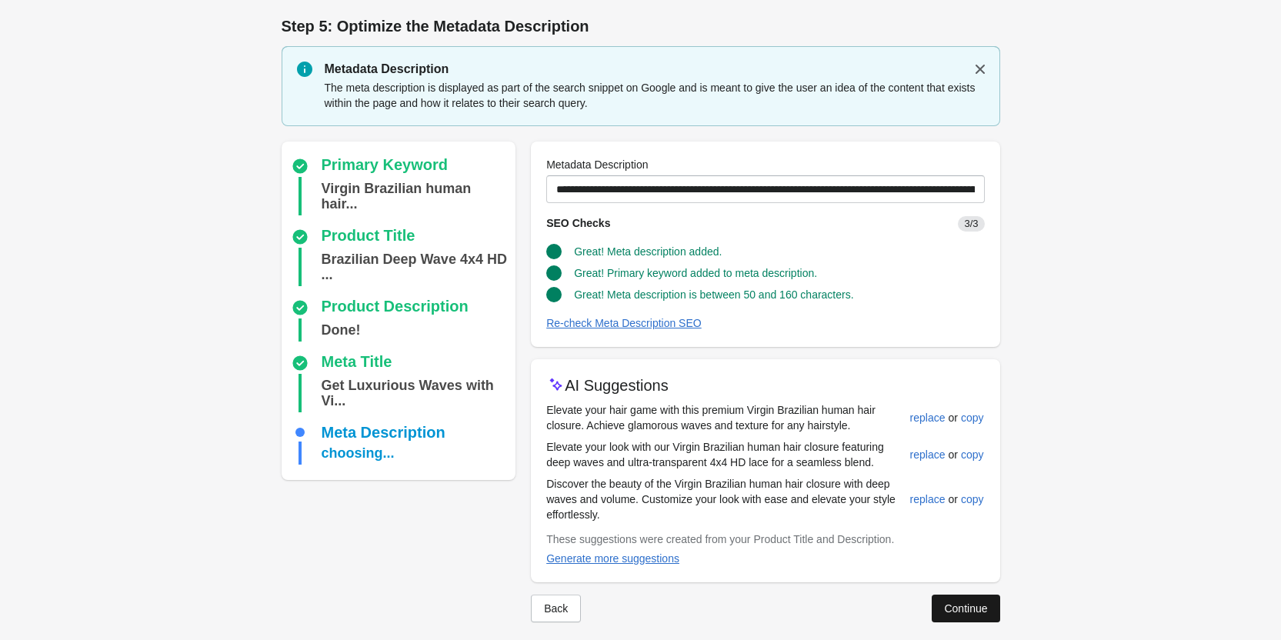
click at [956, 595] on button "Continue" at bounding box center [966, 609] width 68 height 28
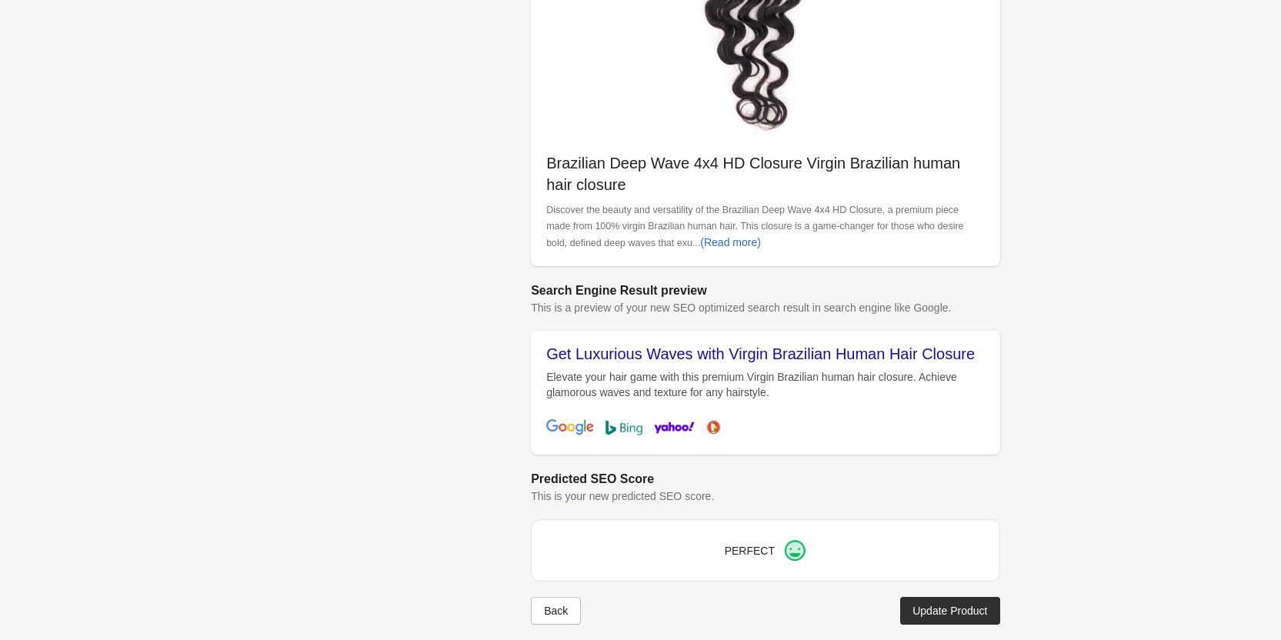
scroll to position [433, 0]
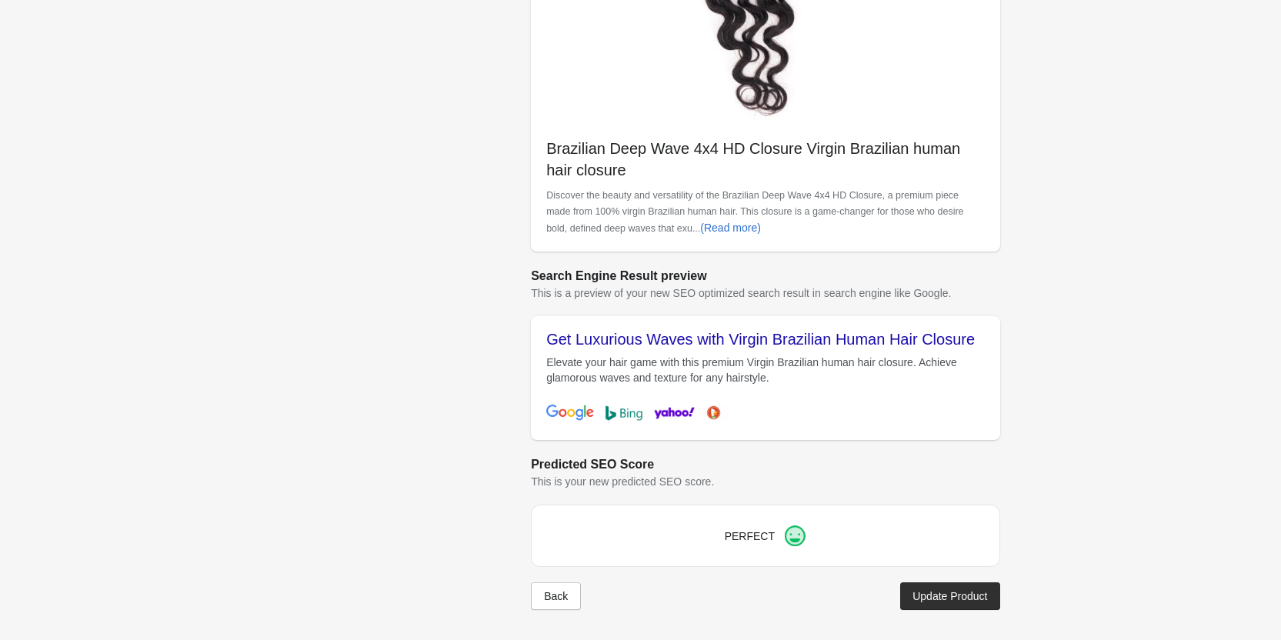
click at [945, 610] on div at bounding box center [641, 622] width 719 height 25
click at [944, 592] on div "Update Product" at bounding box center [949, 596] width 75 height 12
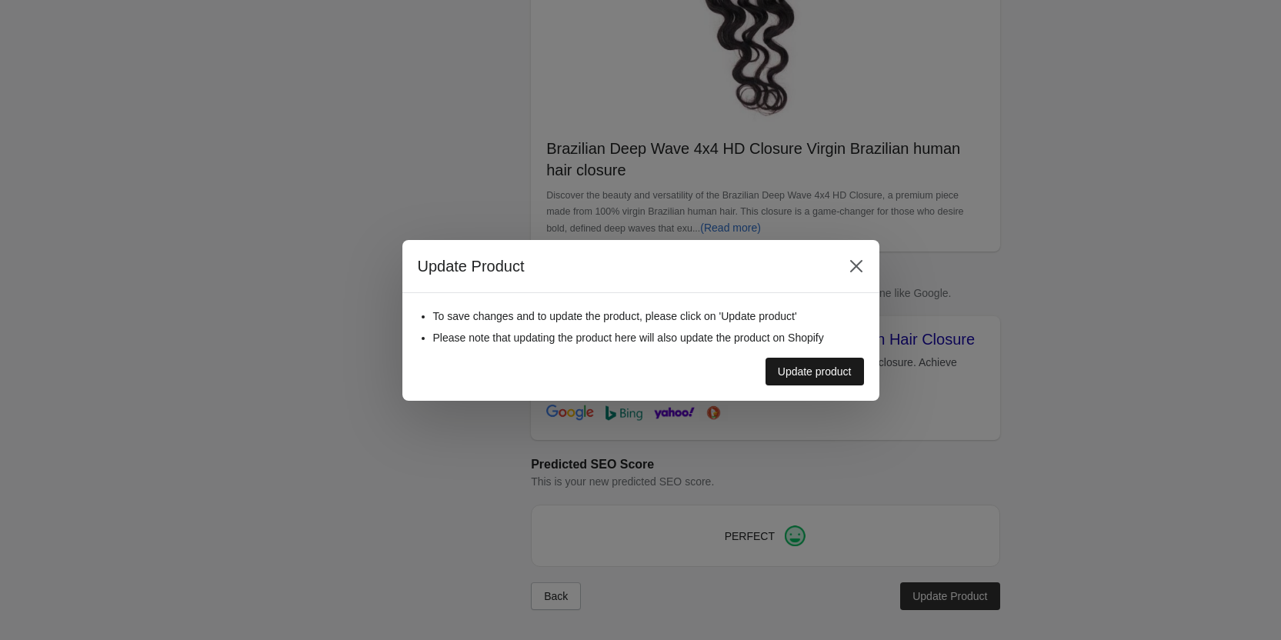
click at [810, 375] on div "Update product" at bounding box center [815, 371] width 74 height 12
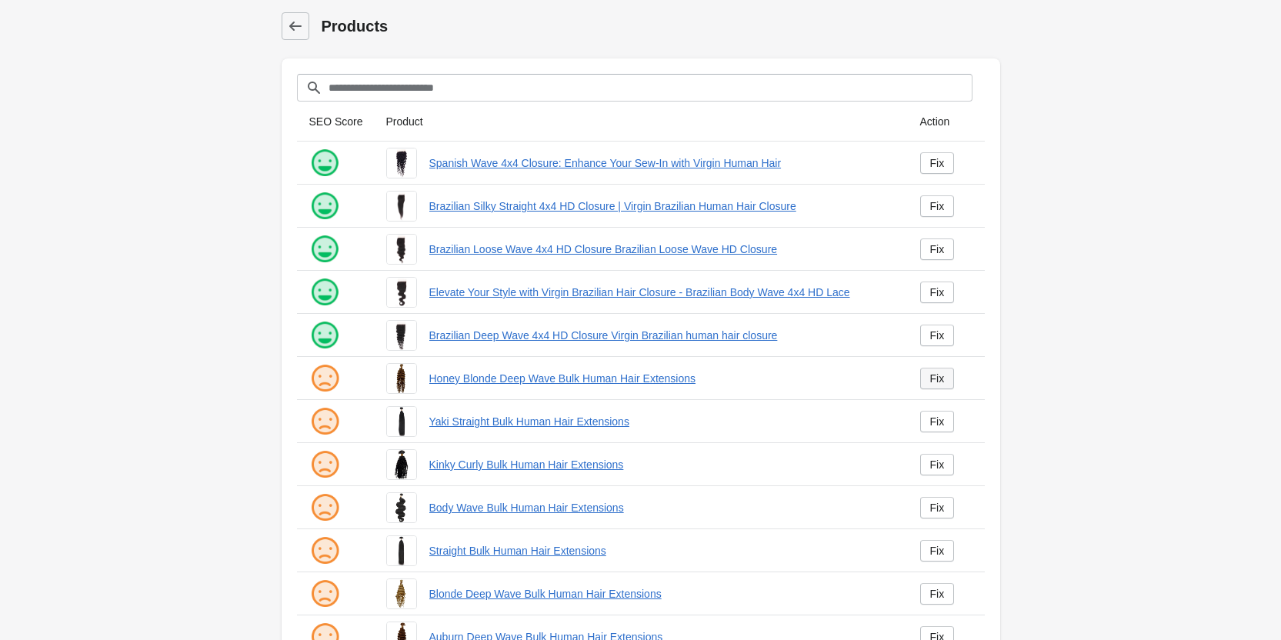
click at [939, 386] on link "Fix" at bounding box center [937, 379] width 35 height 22
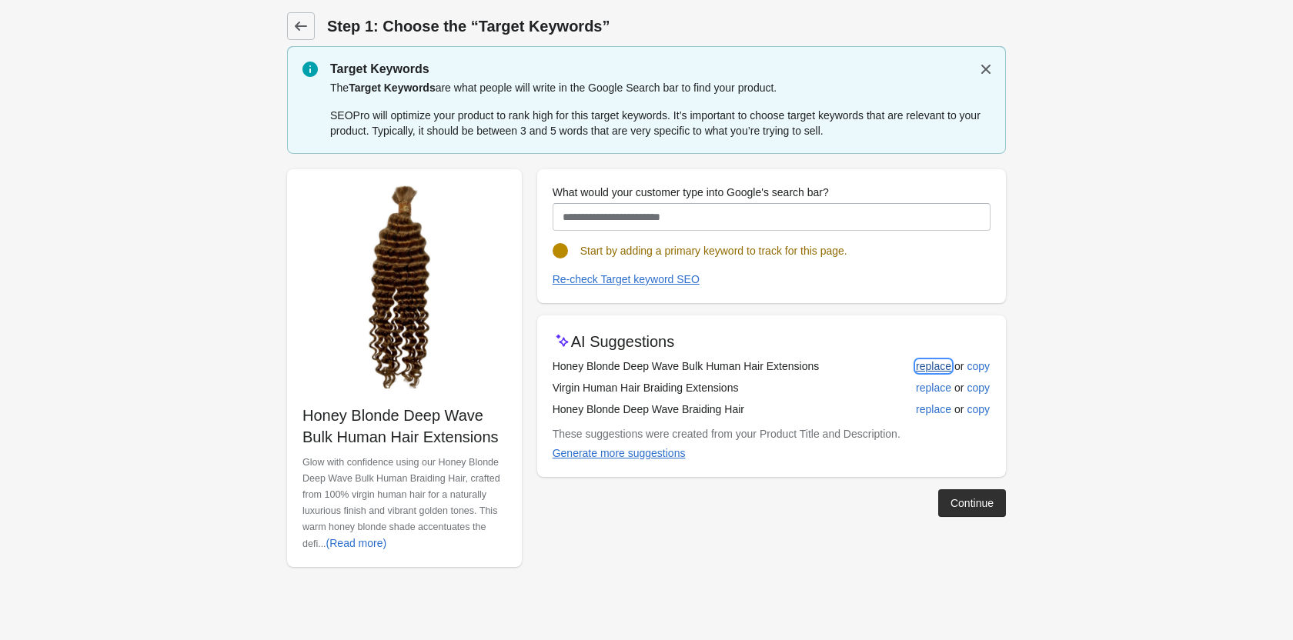
click at [932, 367] on div "replace" at bounding box center [933, 366] width 35 height 12
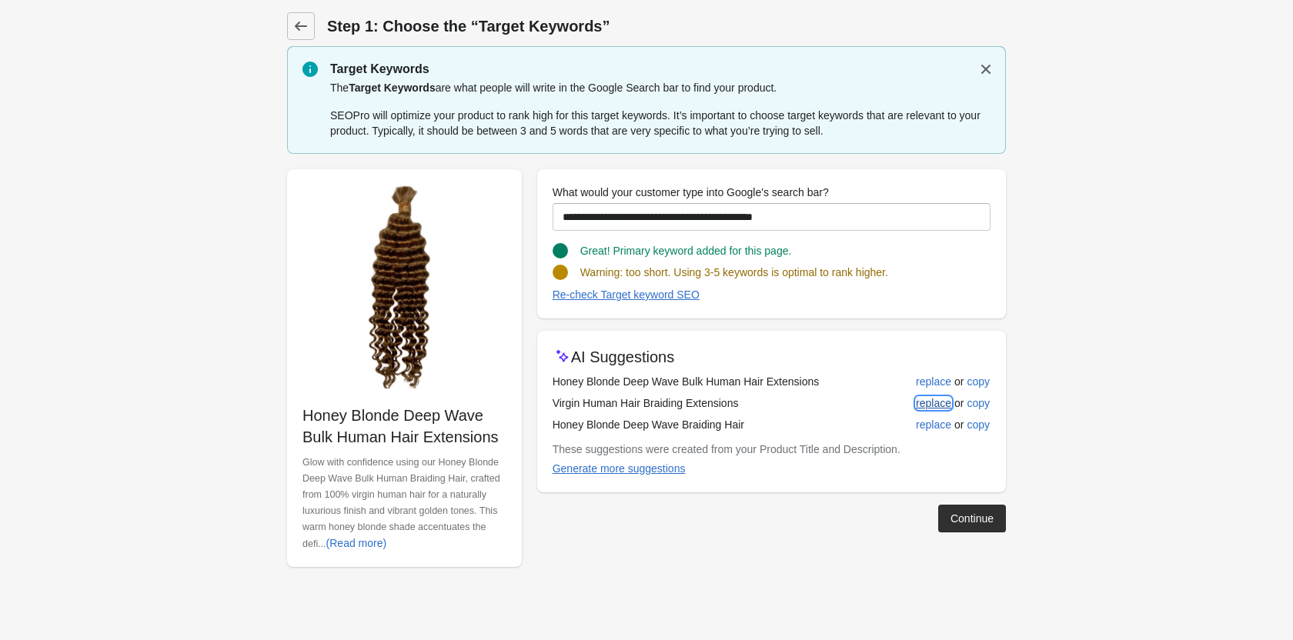
click at [922, 397] on div "replace" at bounding box center [933, 403] width 35 height 12
type input "**********"
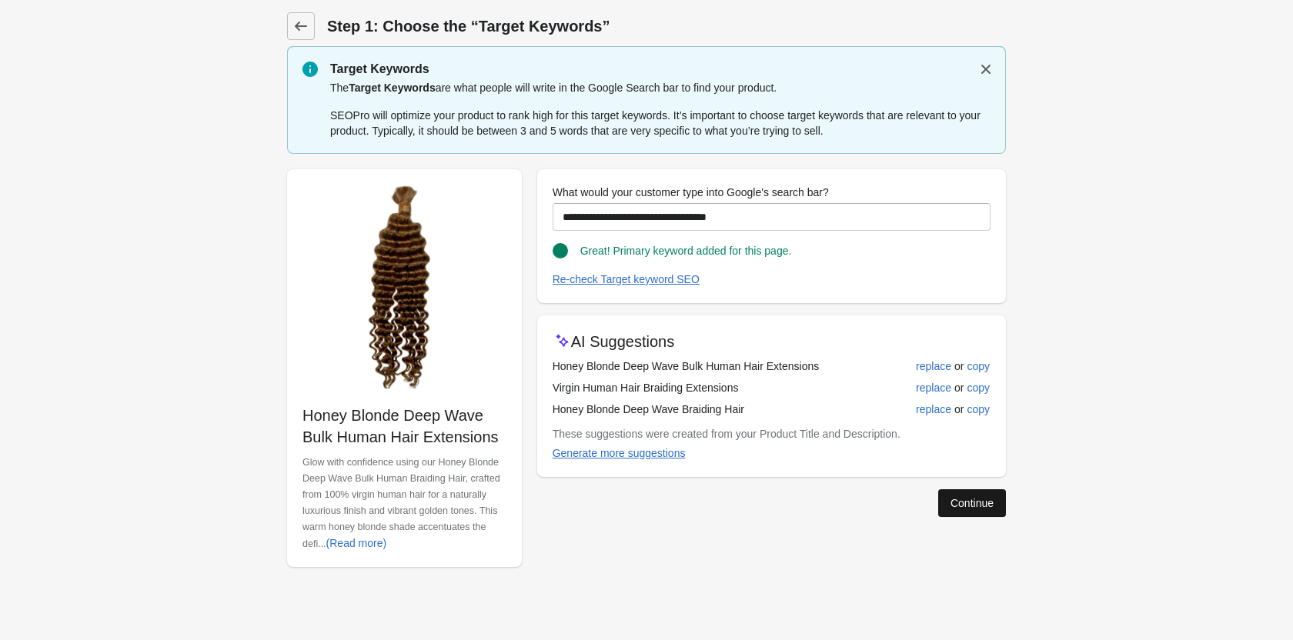
click at [969, 502] on div "Continue" at bounding box center [971, 503] width 43 height 12
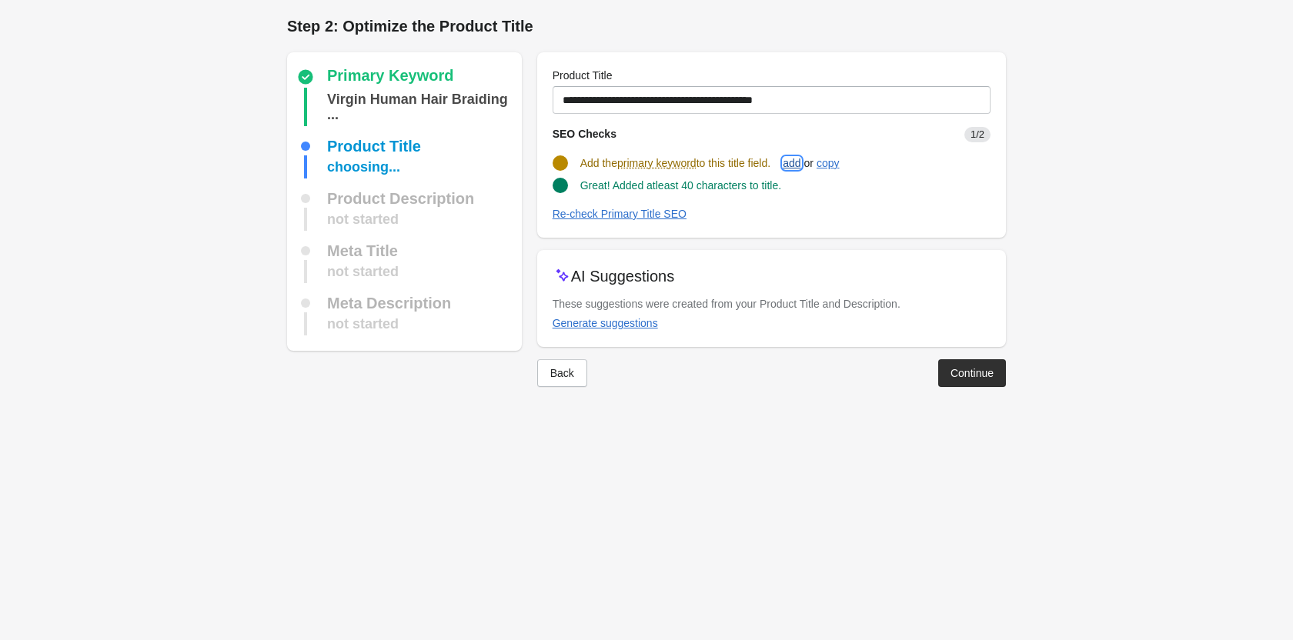
click at [800, 158] on div "add" at bounding box center [791, 163] width 18 height 12
type input "**********"
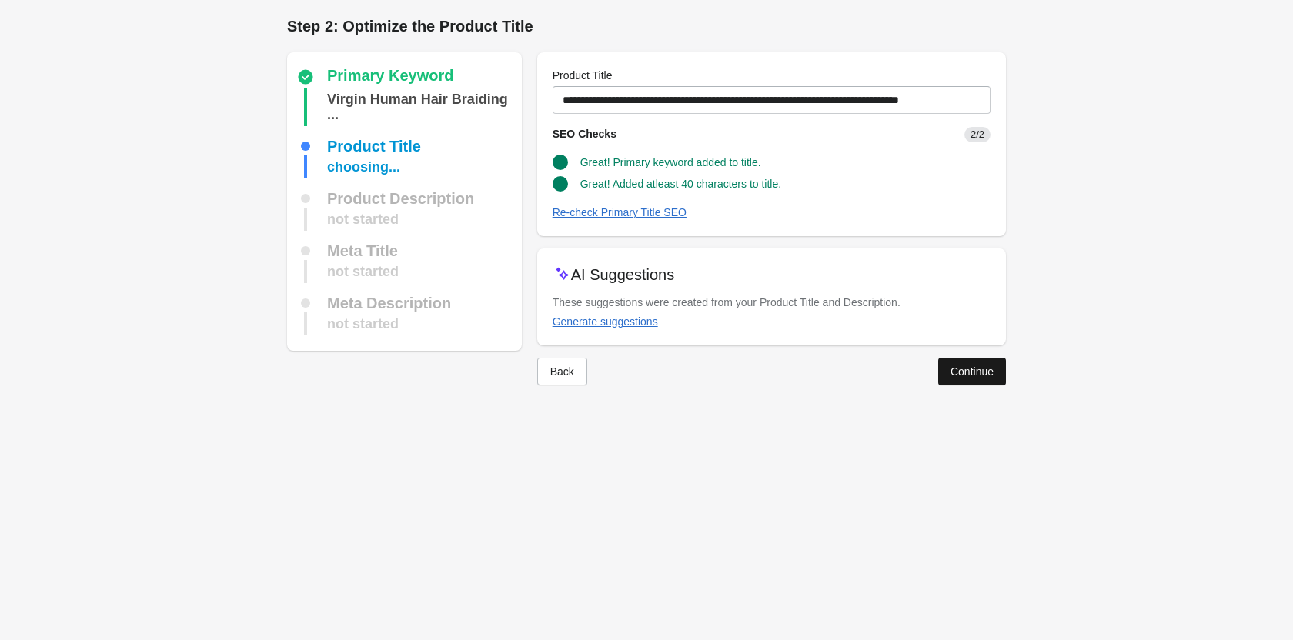
click at [952, 377] on div "Continue" at bounding box center [971, 371] width 43 height 12
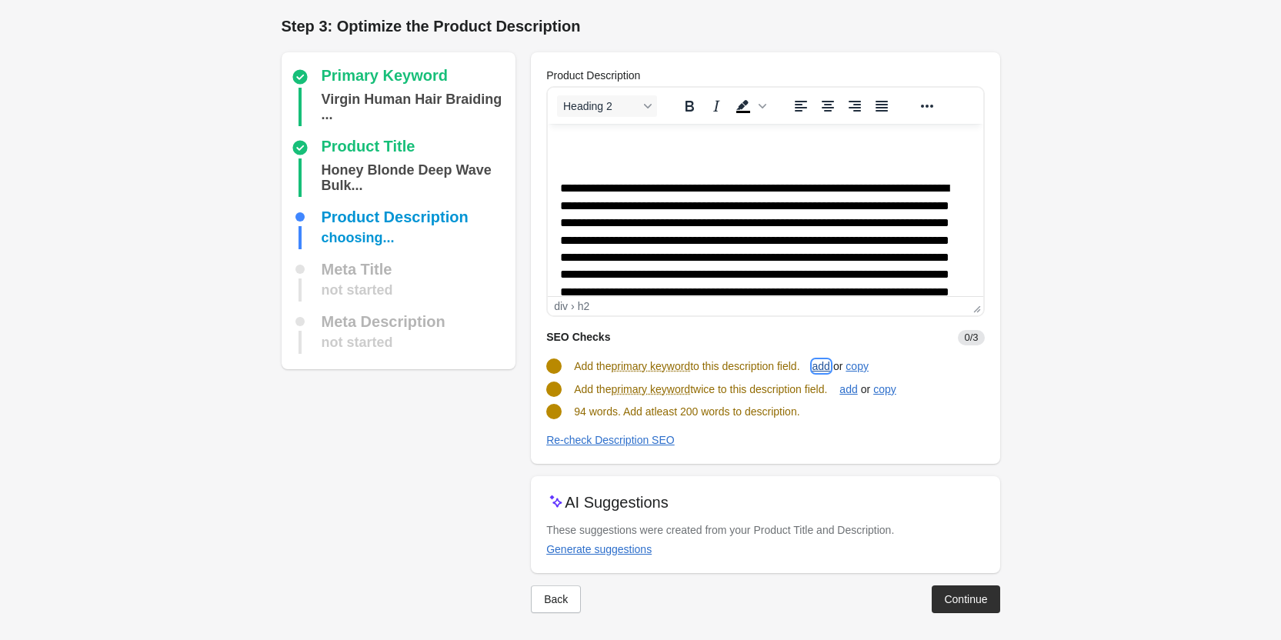
click at [819, 365] on button "add" at bounding box center [821, 366] width 30 height 28
click at [857, 388] on div "add" at bounding box center [848, 388] width 18 height 12
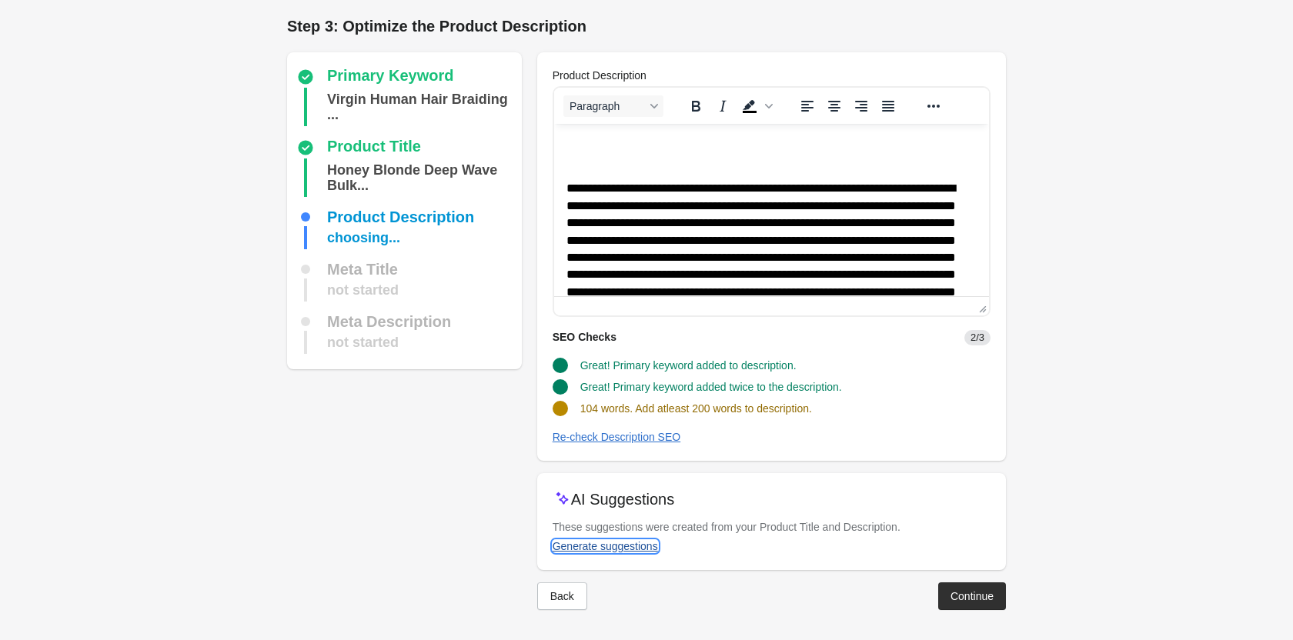
click at [639, 548] on div "Generate suggestions" at bounding box center [604, 546] width 105 height 12
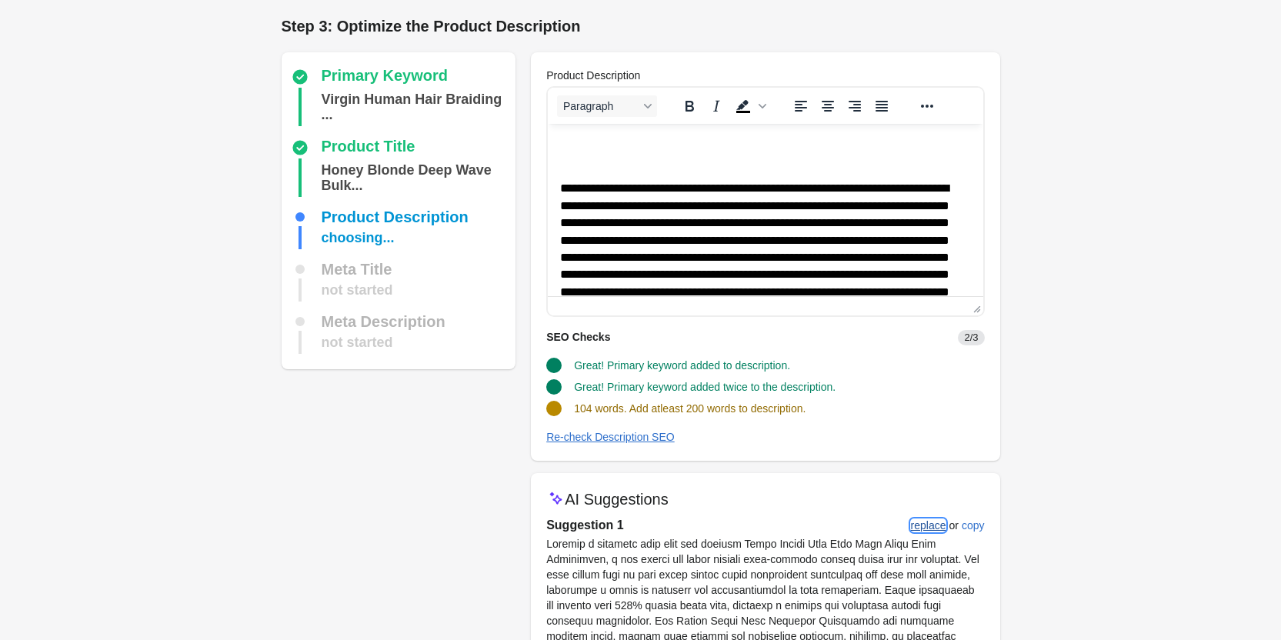
click at [939, 523] on div "replace" at bounding box center [928, 525] width 35 height 12
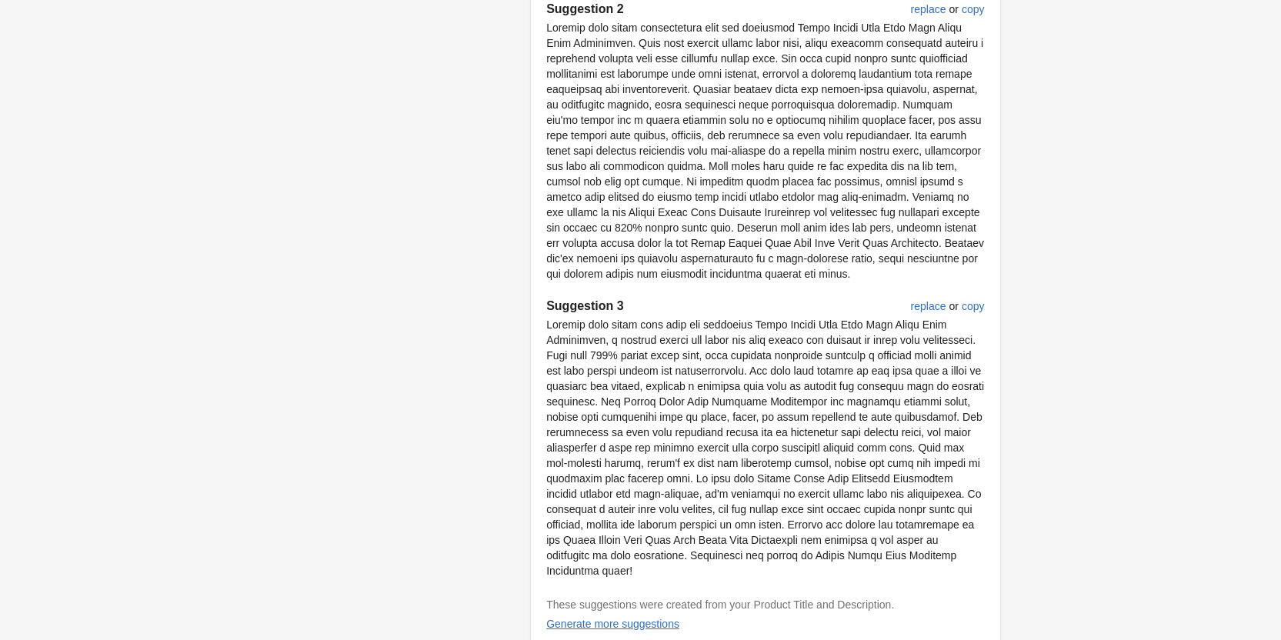
scroll to position [860, 0]
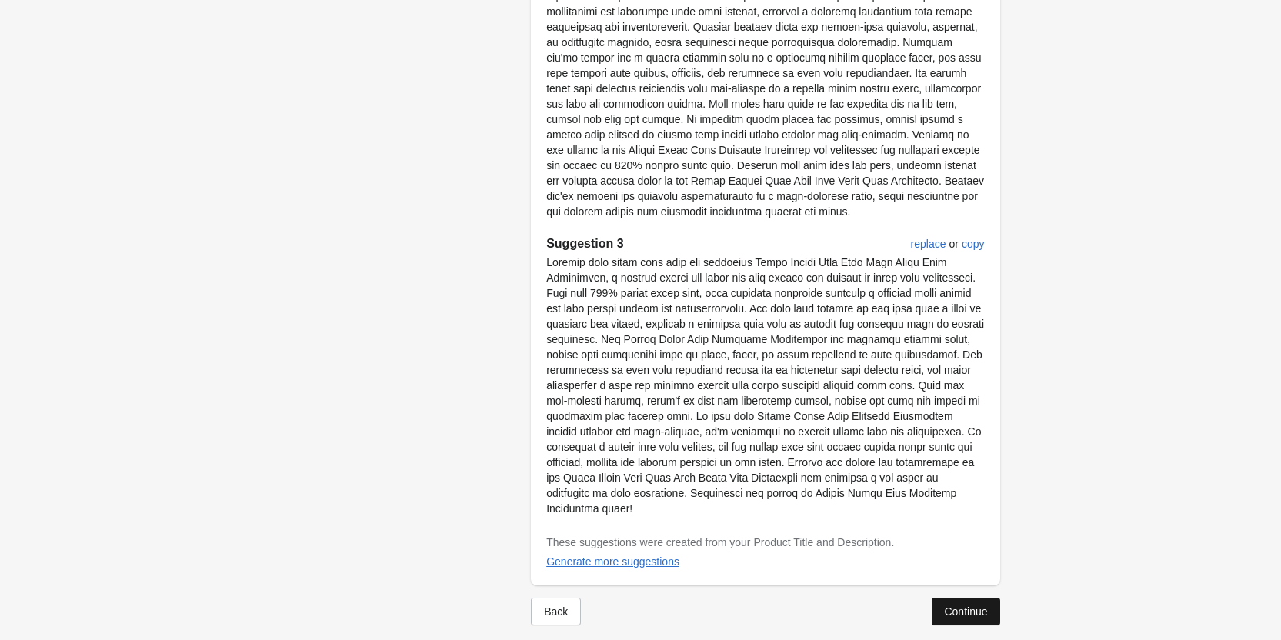
click at [973, 598] on button "Continue" at bounding box center [966, 612] width 68 height 28
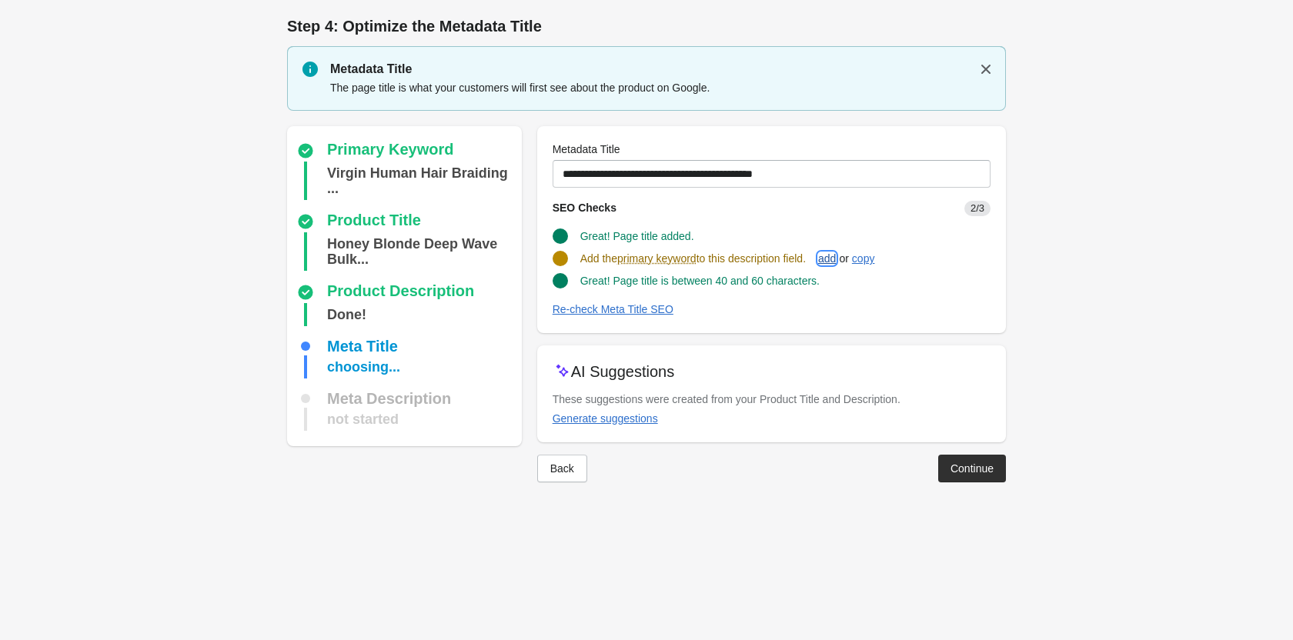
click at [835, 260] on div "add" at bounding box center [827, 258] width 18 height 12
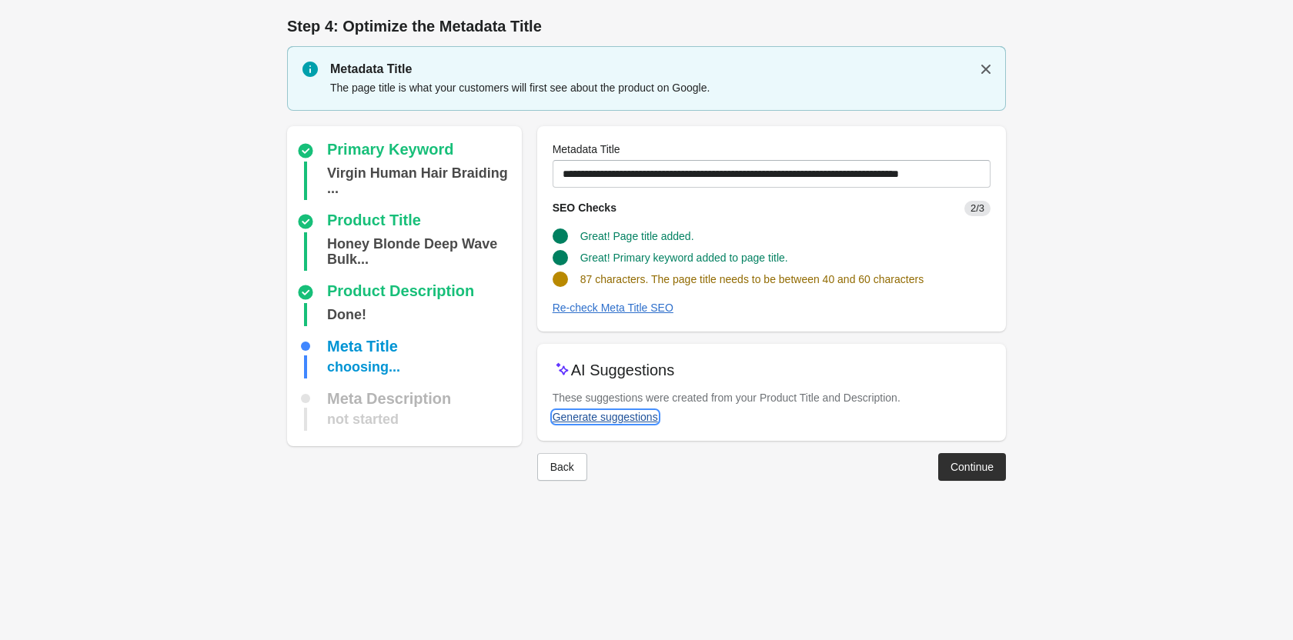
click at [571, 416] on div "Generate suggestions" at bounding box center [604, 417] width 105 height 12
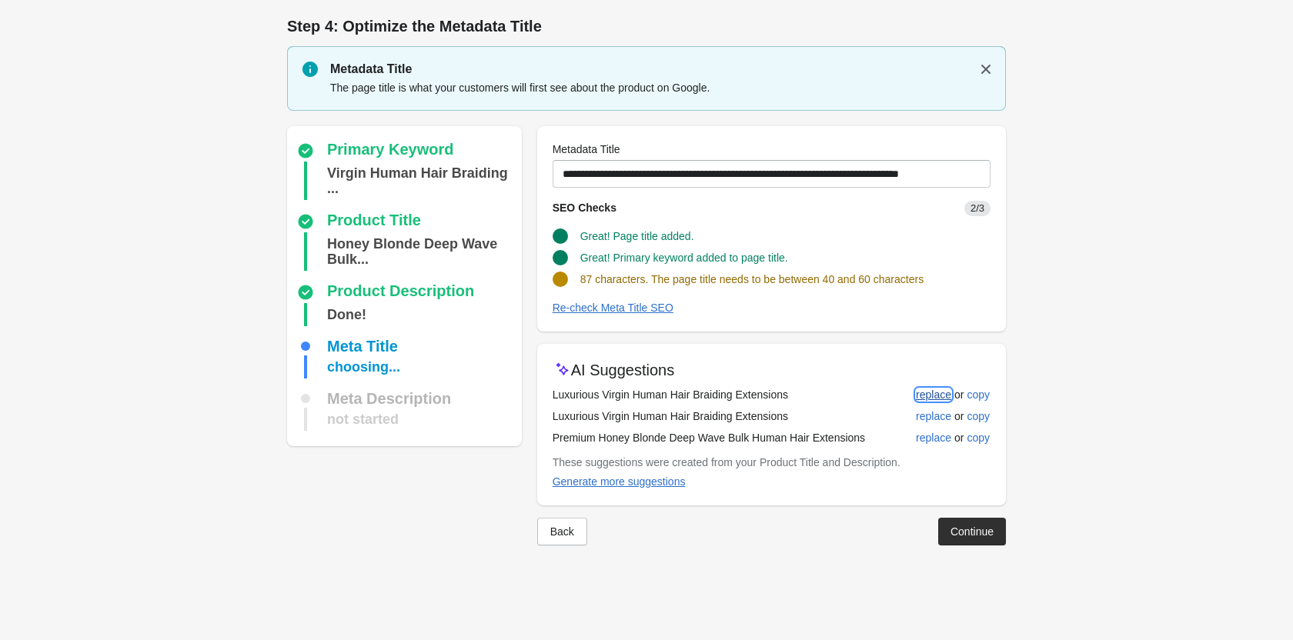
click at [928, 399] on div "replace" at bounding box center [933, 395] width 35 height 12
type input "**********"
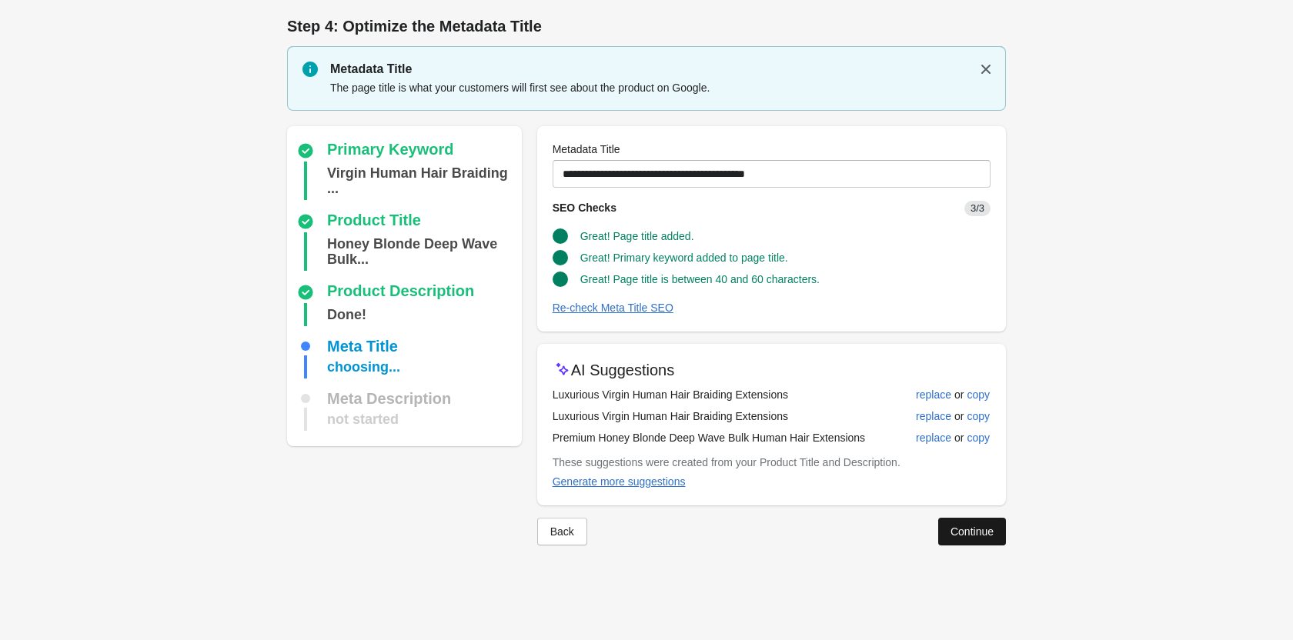
click at [956, 521] on button "Continue" at bounding box center [972, 532] width 68 height 28
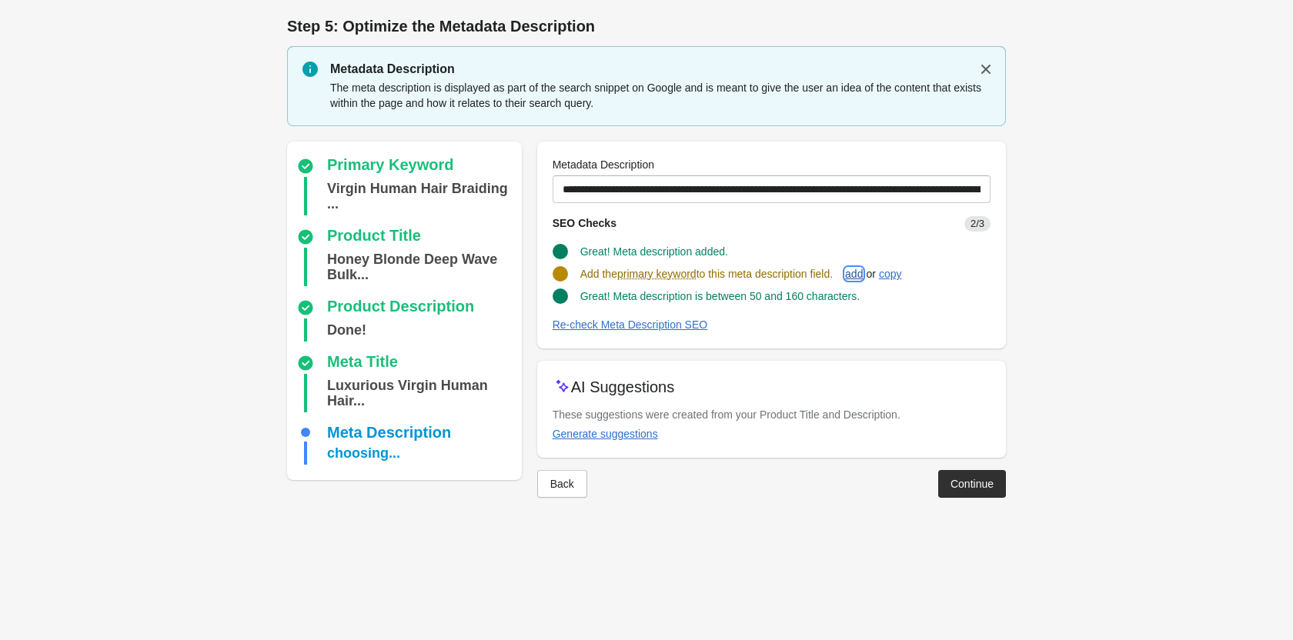
click at [862, 268] on div "add" at bounding box center [854, 274] width 18 height 12
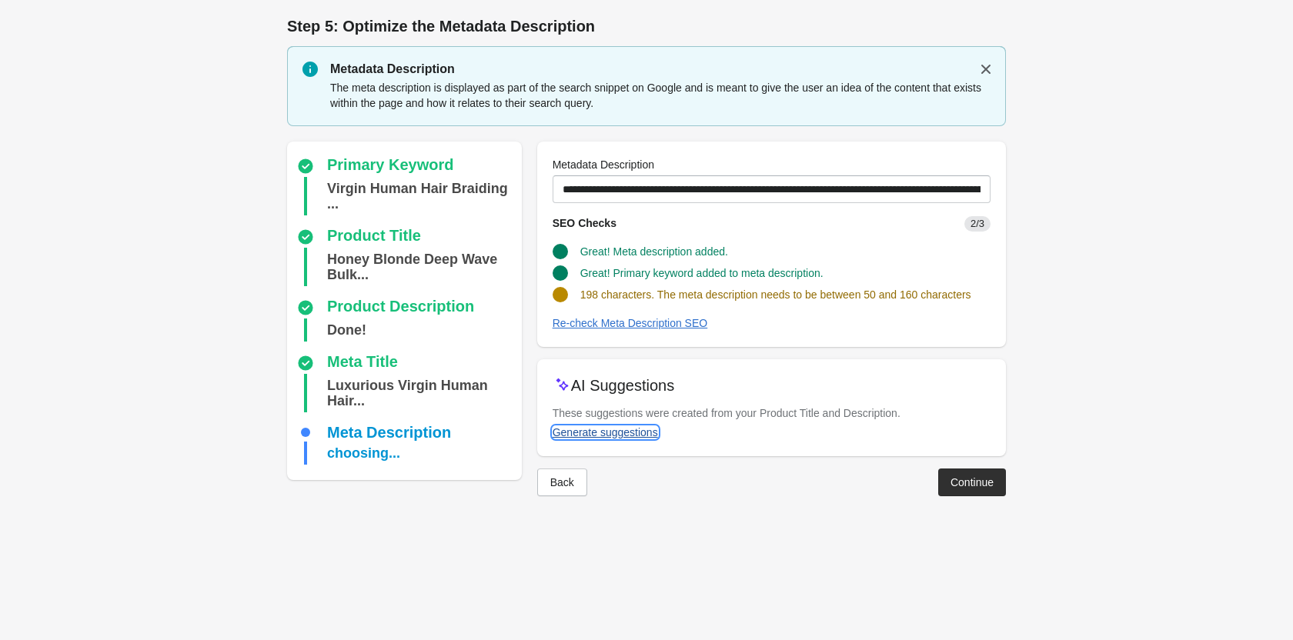
click at [604, 432] on div "Generate suggestions" at bounding box center [604, 432] width 105 height 12
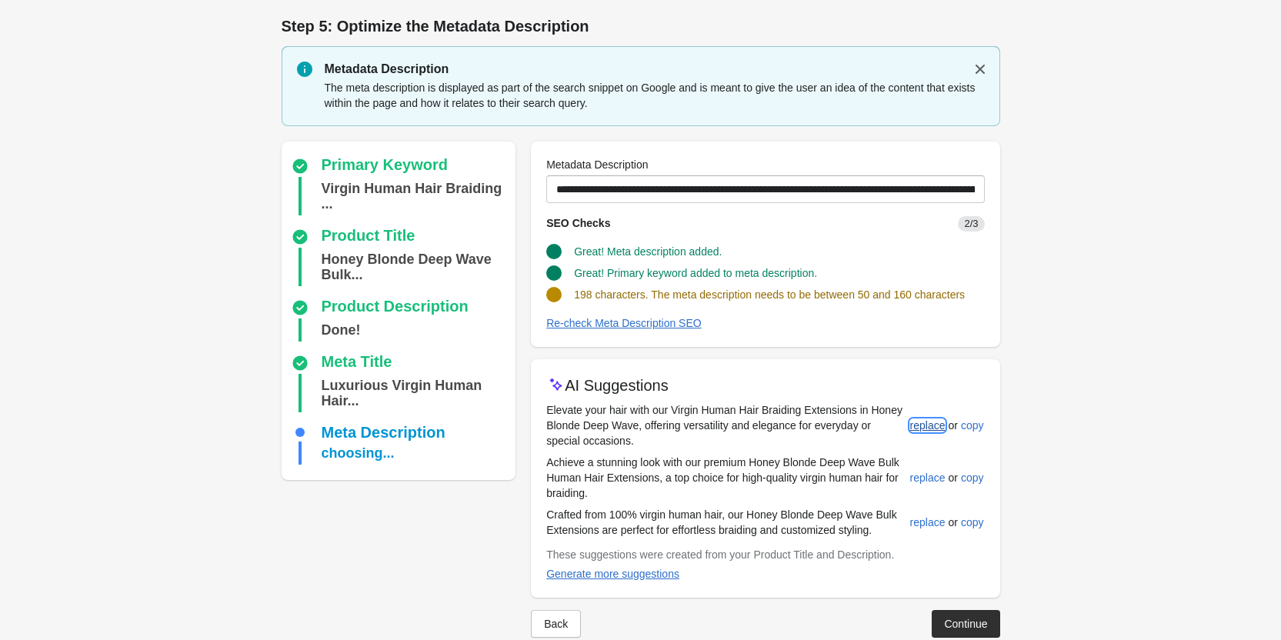
click at [916, 432] on button "replace" at bounding box center [928, 426] width 48 height 28
type input "**********"
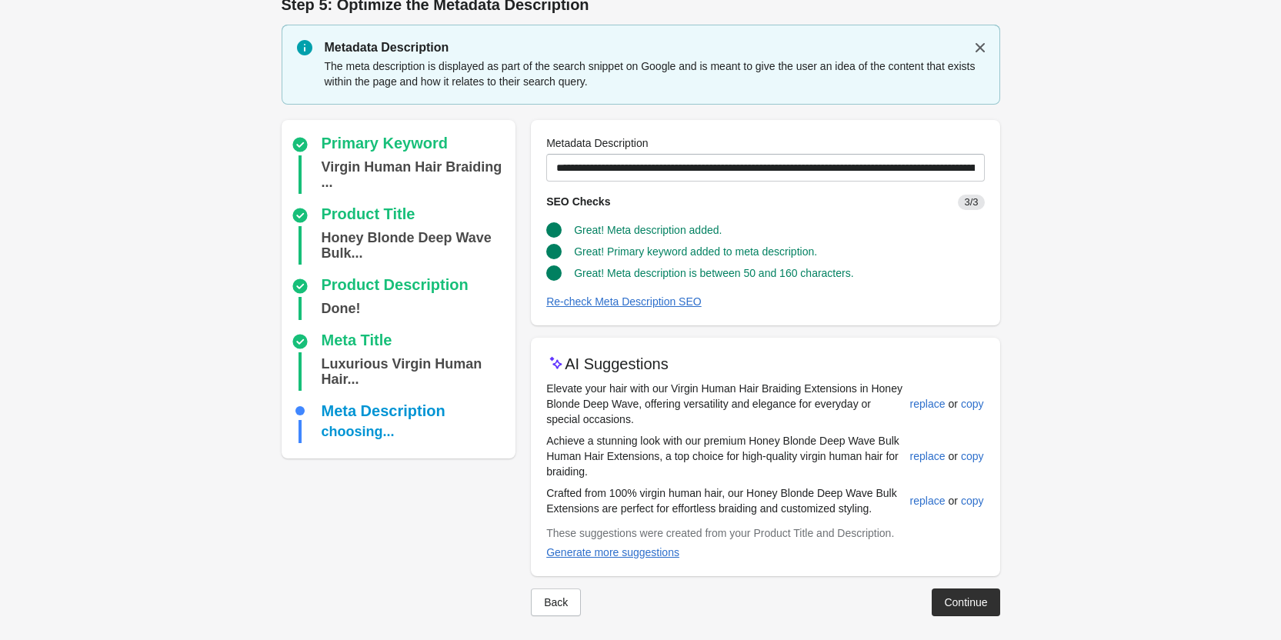
scroll to position [28, 0]
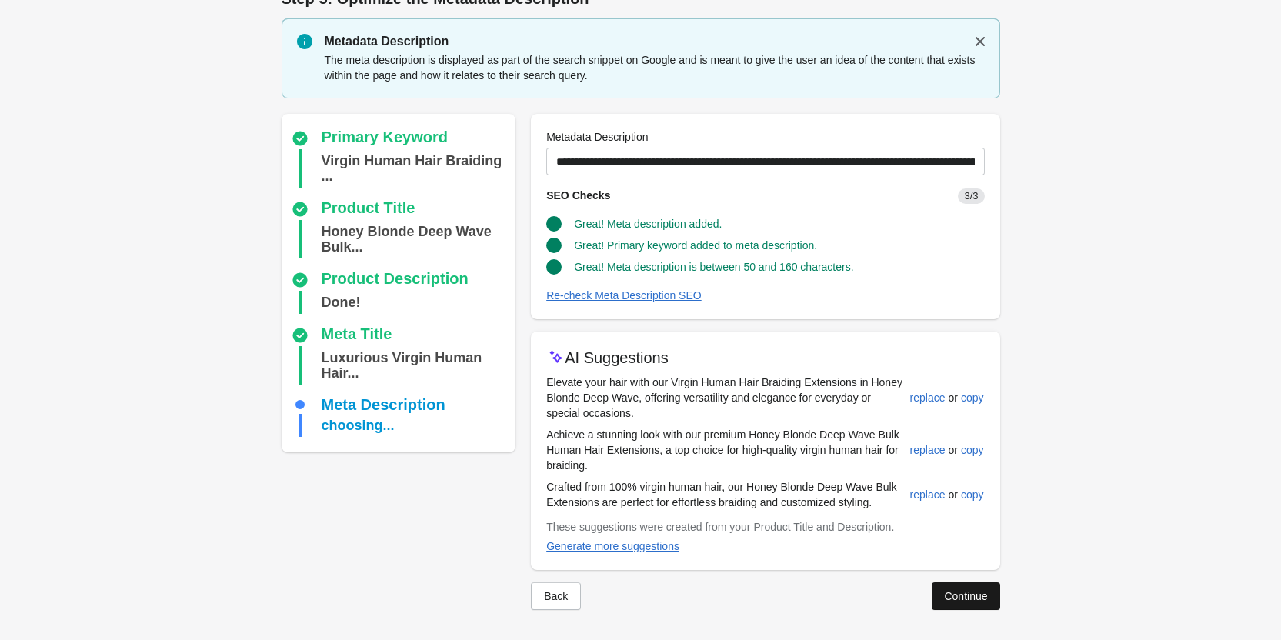
click at [949, 595] on div "Continue" at bounding box center [965, 596] width 43 height 12
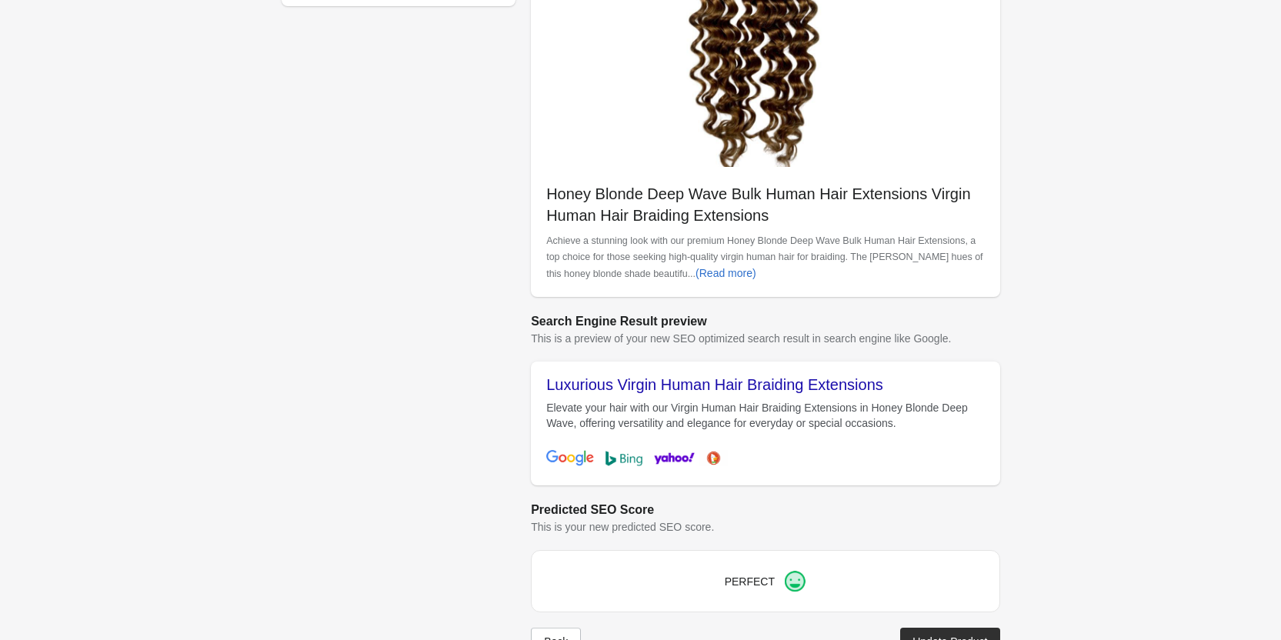
scroll to position [433, 0]
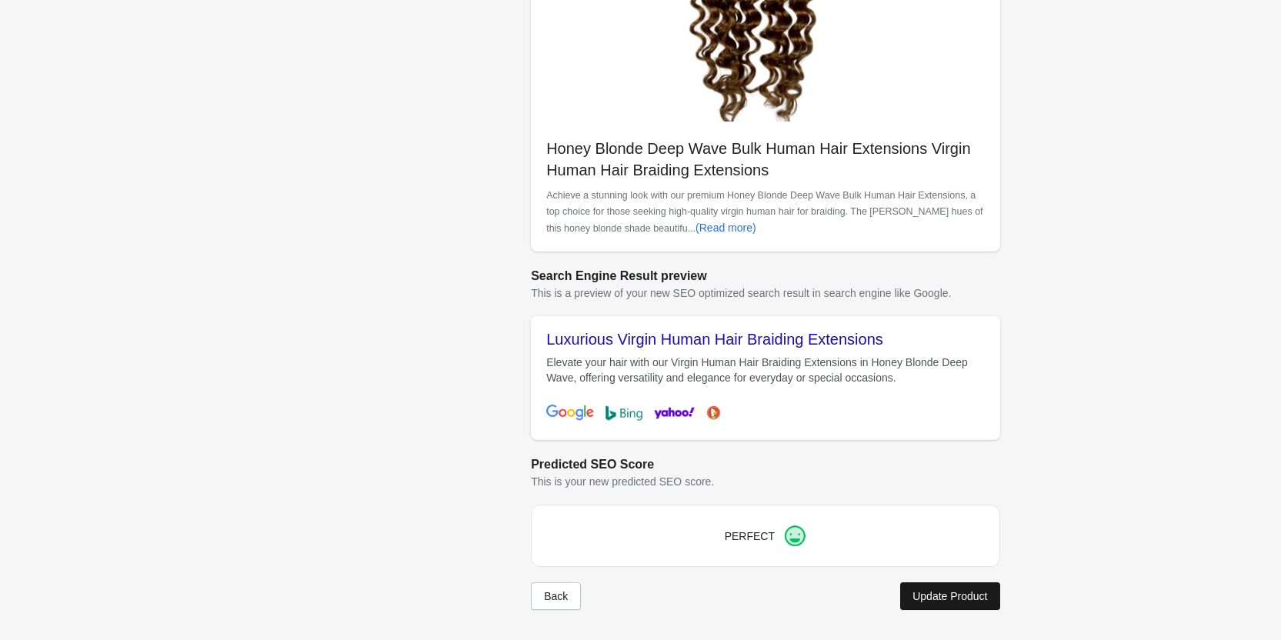
click at [925, 598] on div "Update Product" at bounding box center [949, 596] width 75 height 12
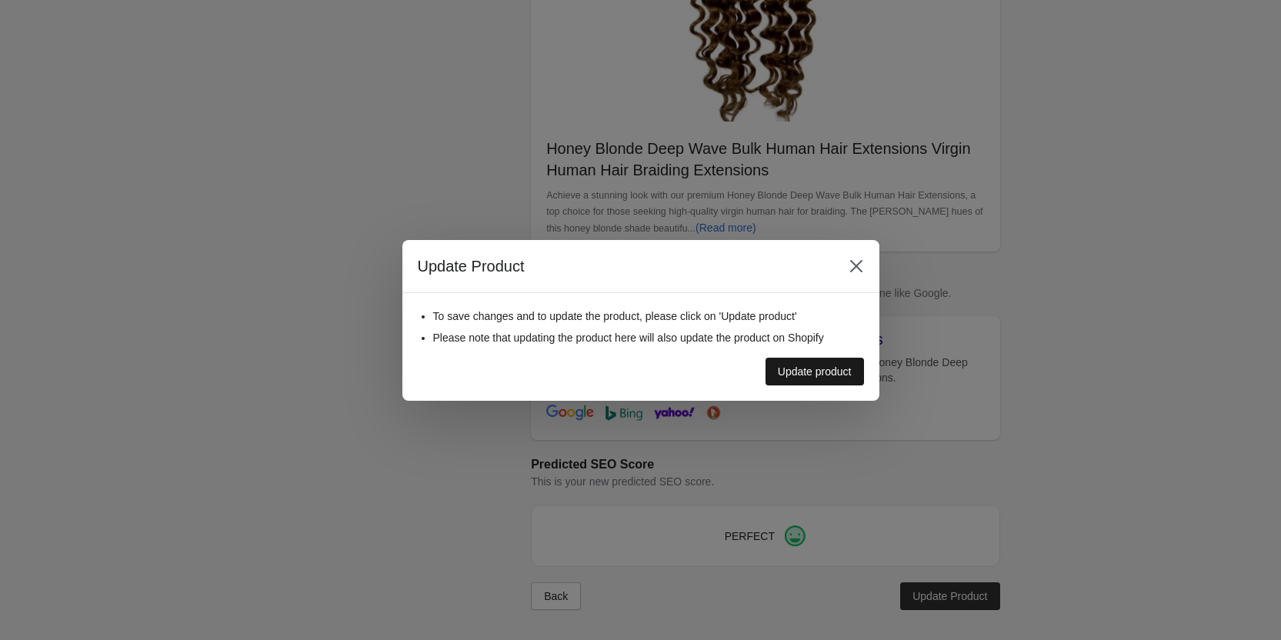
click at [812, 375] on div "Update product" at bounding box center [815, 371] width 74 height 12
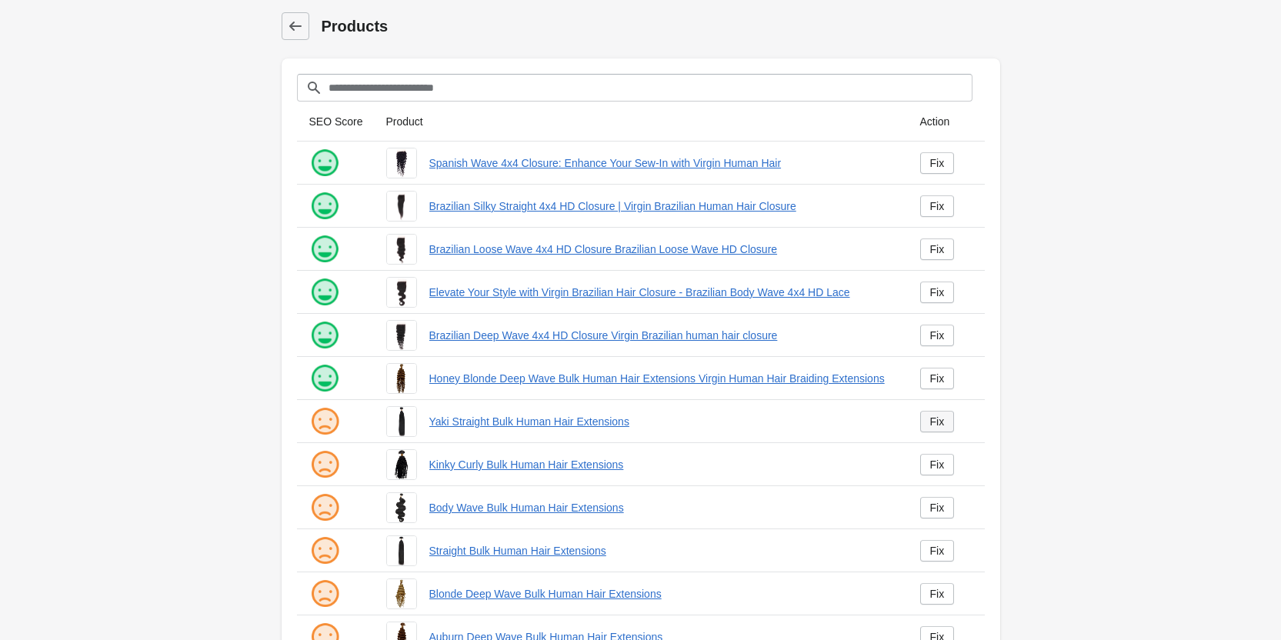
click at [940, 425] on div "Fix" at bounding box center [937, 421] width 15 height 12
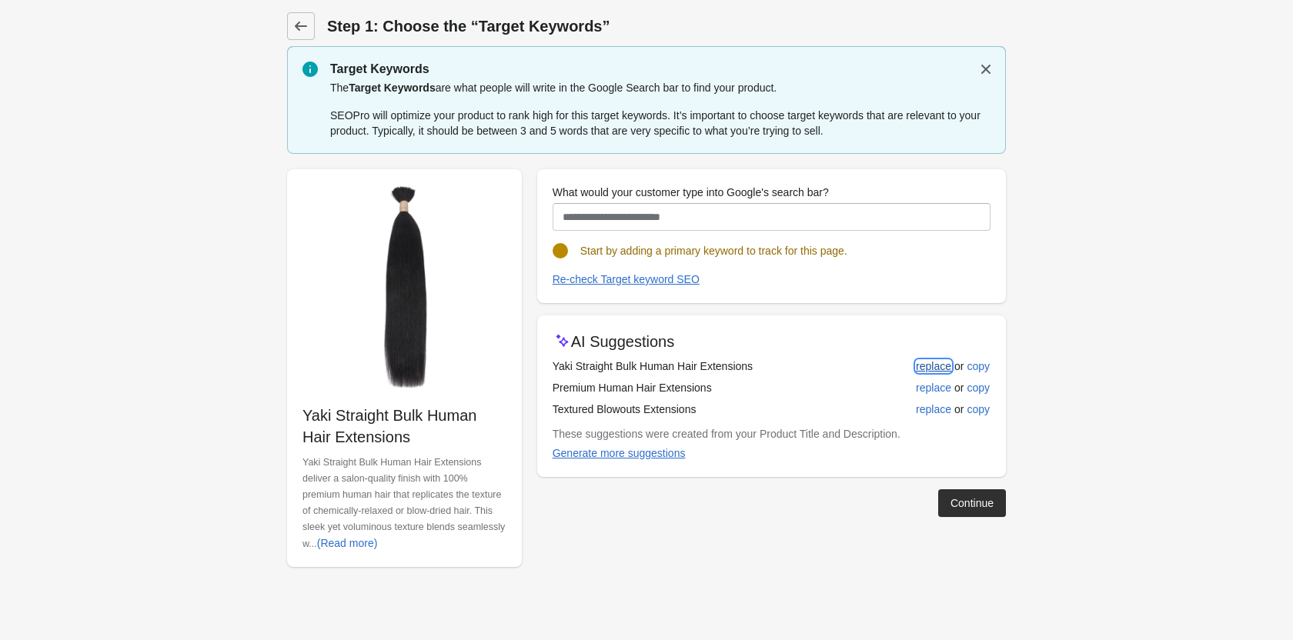
click at [936, 360] on div "replace" at bounding box center [933, 366] width 35 height 12
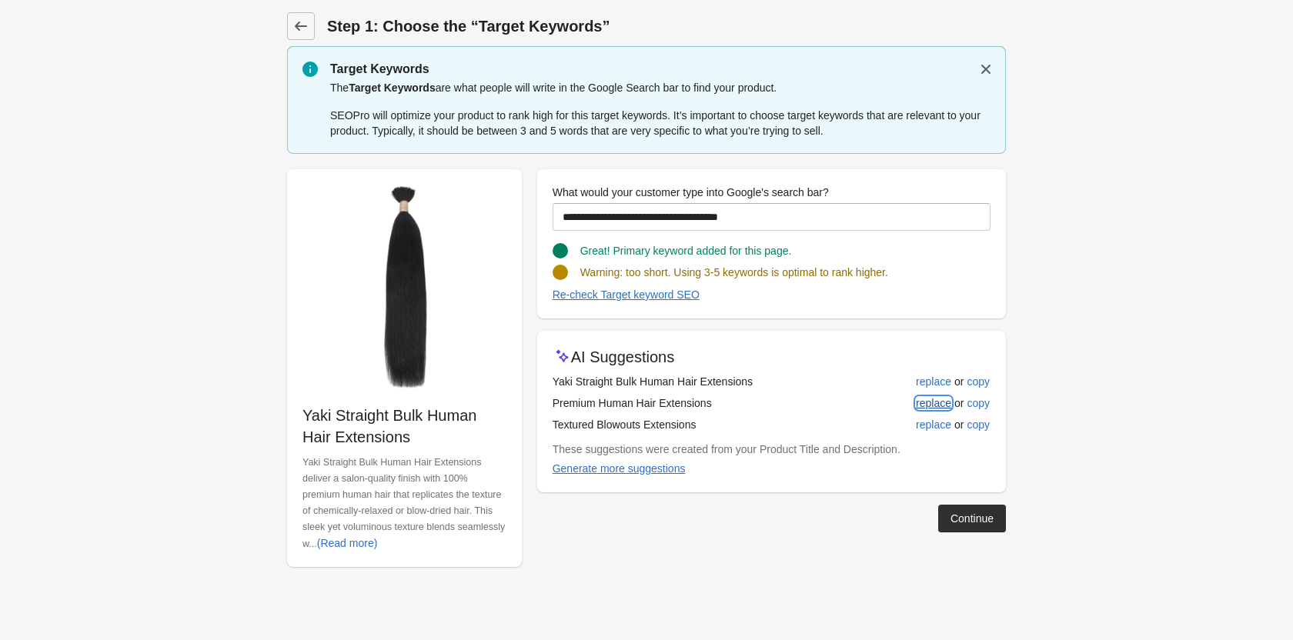
click at [939, 395] on button "replace" at bounding box center [933, 403] width 48 height 28
type input "**********"
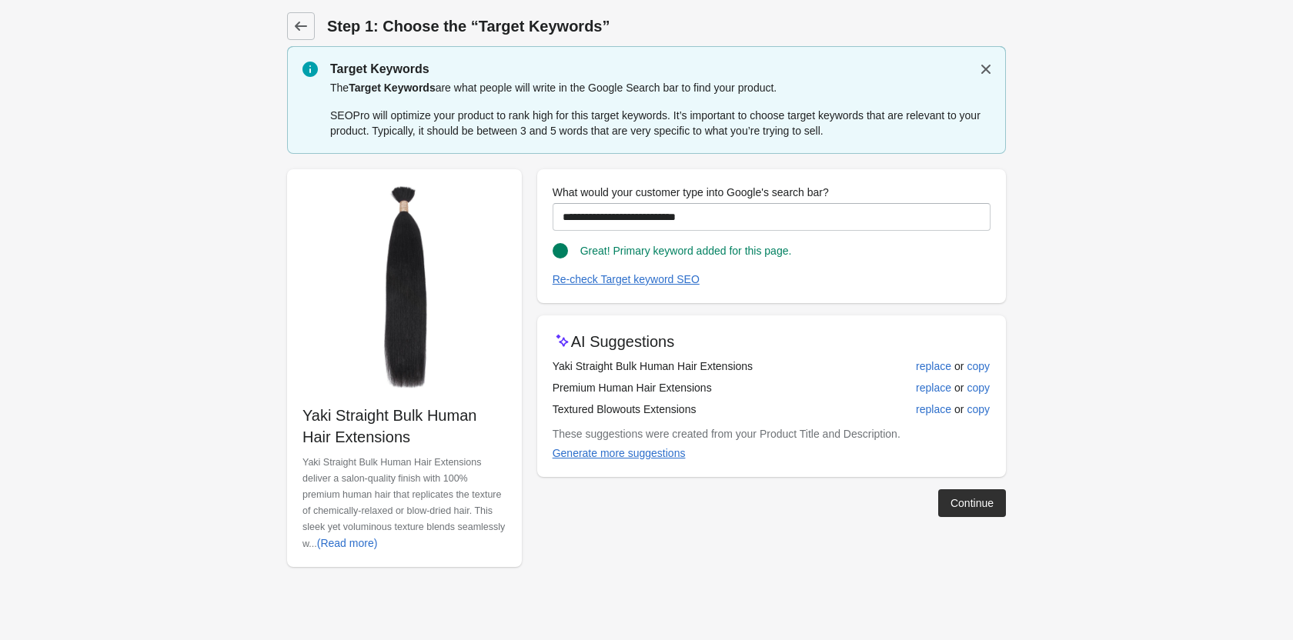
click at [971, 503] on div "Continue" at bounding box center [971, 503] width 43 height 12
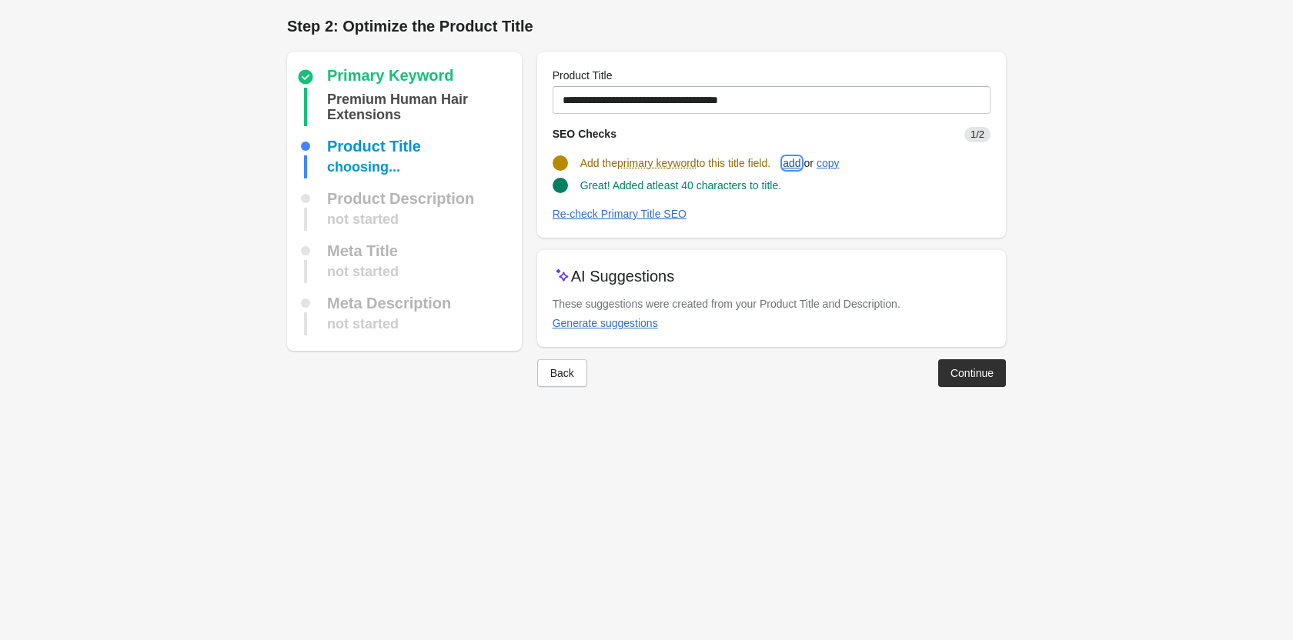
click at [798, 164] on div "add" at bounding box center [791, 163] width 18 height 12
type input "**********"
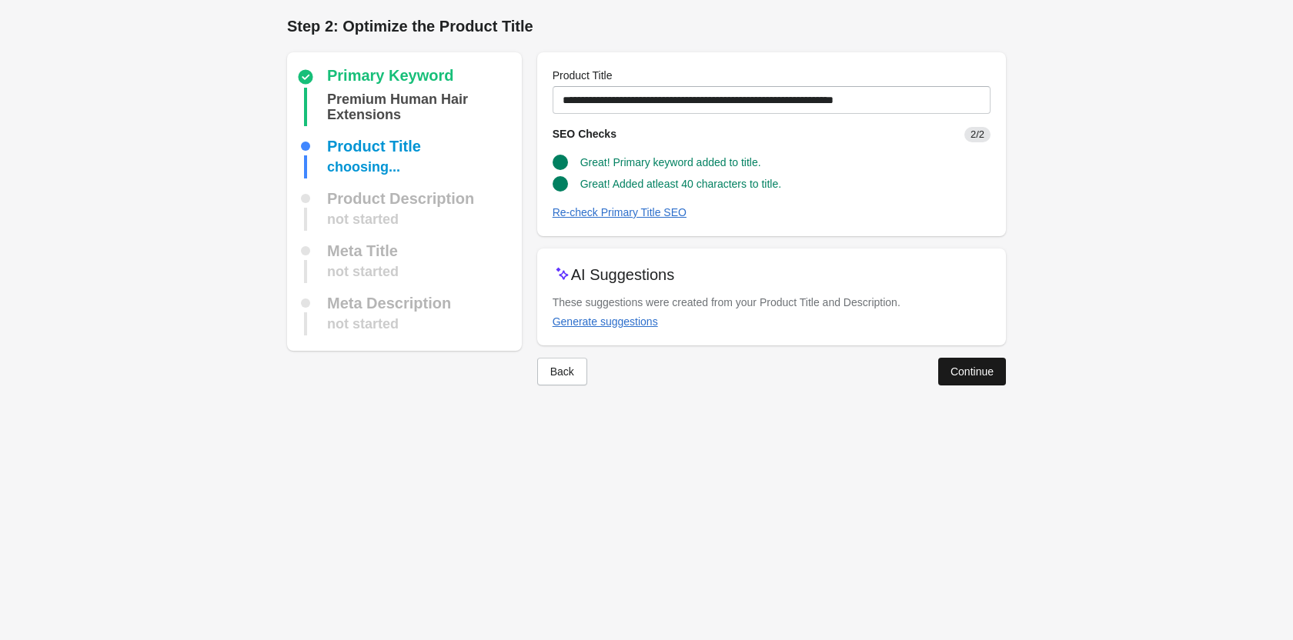
click at [955, 366] on div "Continue" at bounding box center [971, 371] width 43 height 12
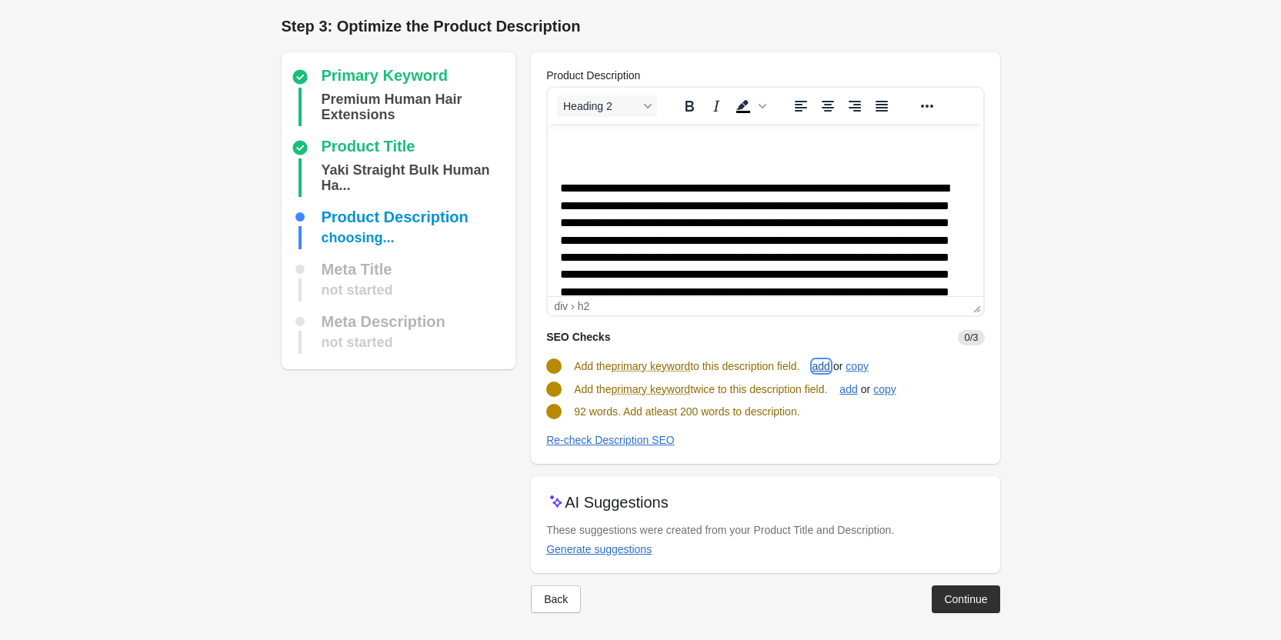
click at [830, 361] on div "add" at bounding box center [821, 366] width 18 height 12
click at [851, 388] on div "add" at bounding box center [848, 388] width 18 height 12
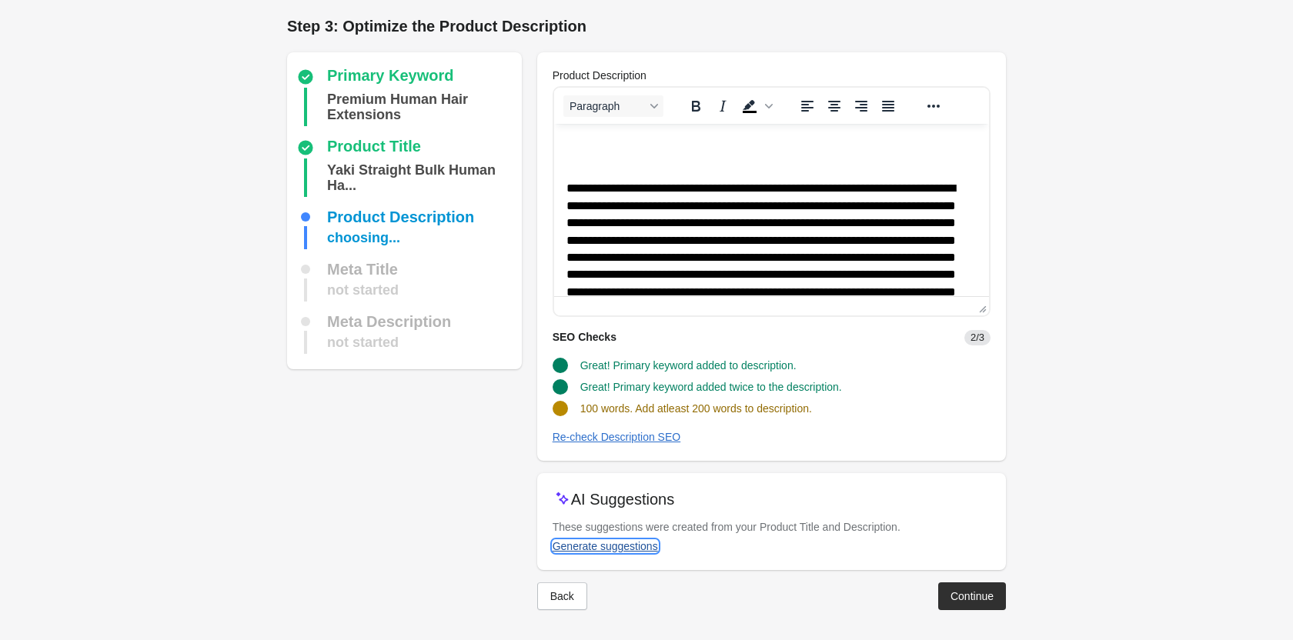
click at [635, 548] on div "Generate suggestions" at bounding box center [604, 546] width 105 height 12
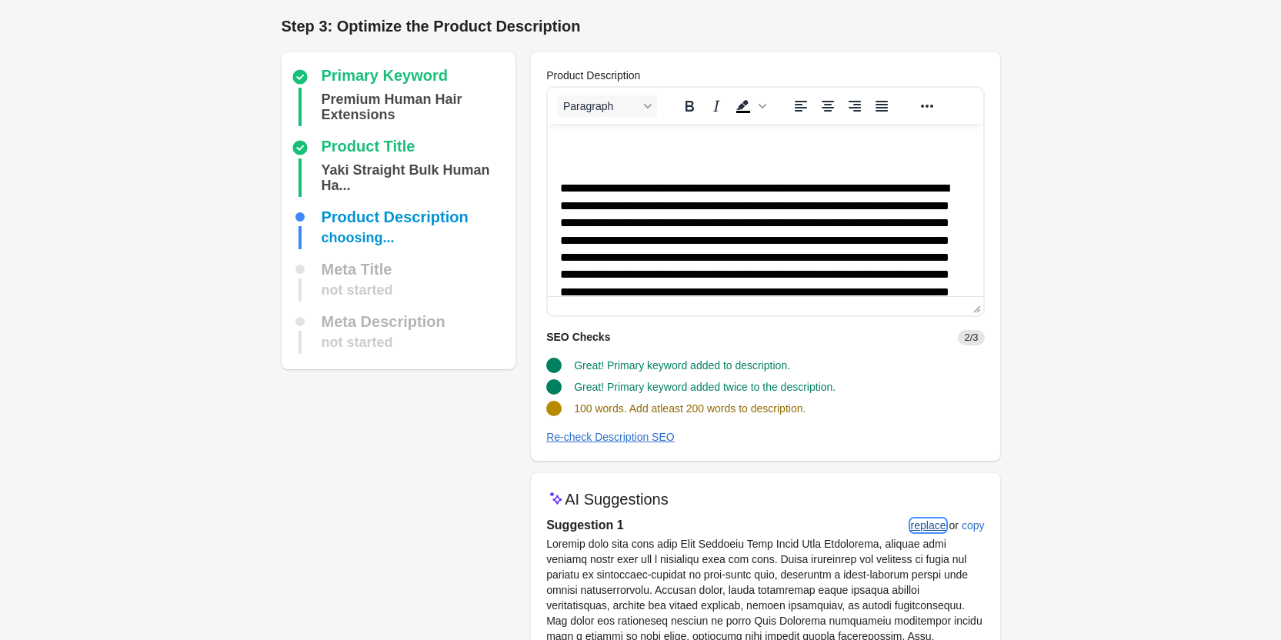
click at [920, 519] on div "replace" at bounding box center [928, 525] width 35 height 12
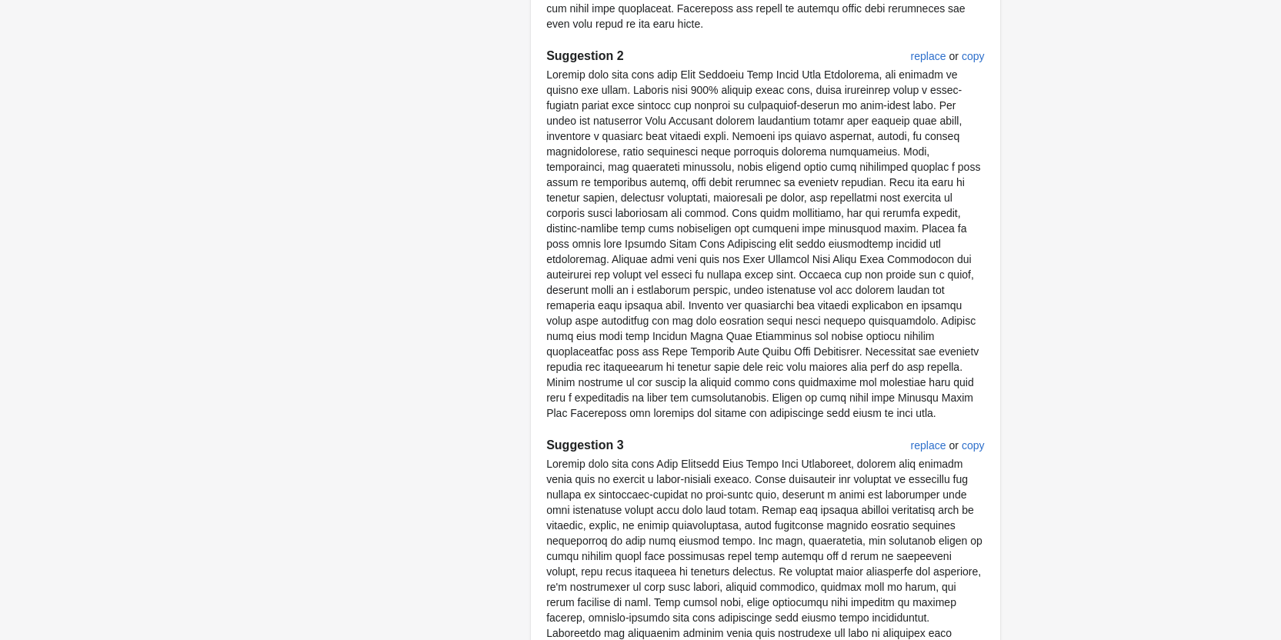
scroll to position [999, 0]
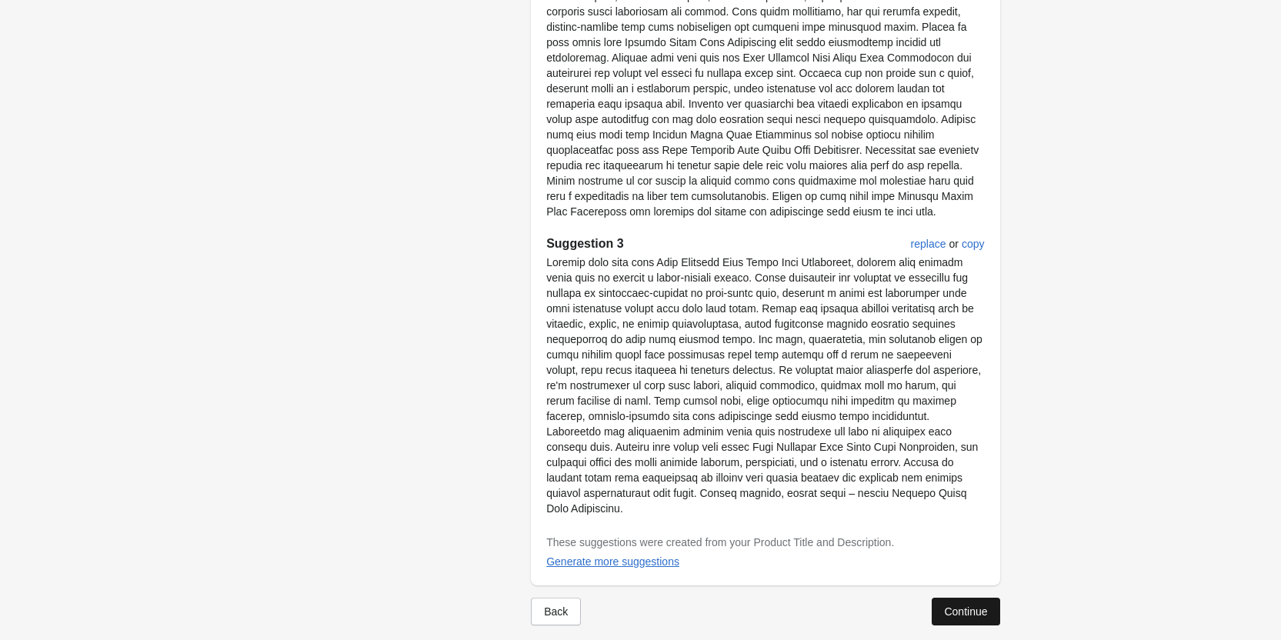
click at [944, 605] on button "Continue" at bounding box center [966, 612] width 68 height 28
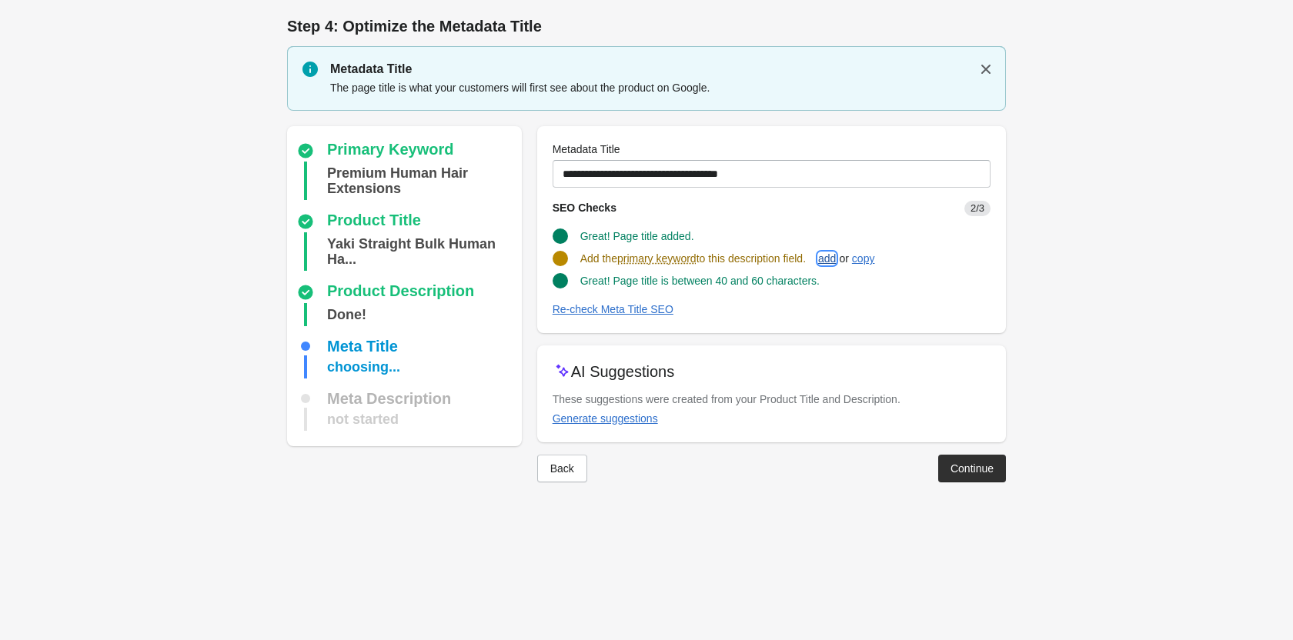
click at [836, 258] on div "add" at bounding box center [827, 258] width 18 height 12
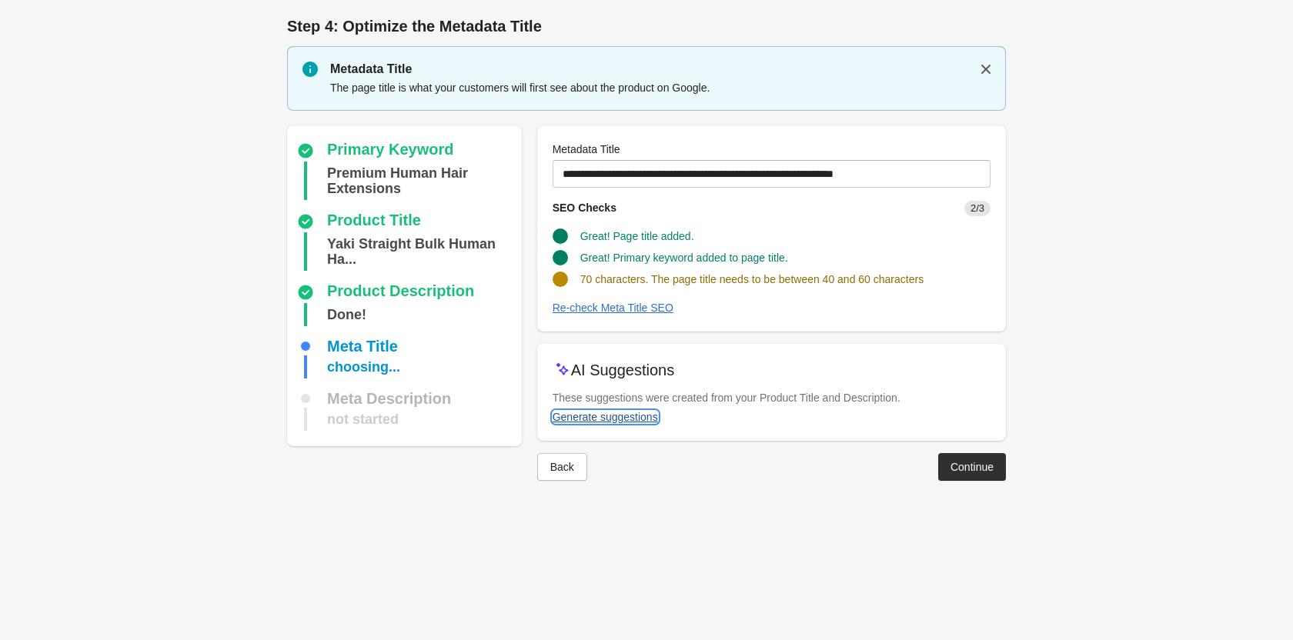
click at [612, 424] on button "Generate suggestions" at bounding box center [605, 417] width 118 height 28
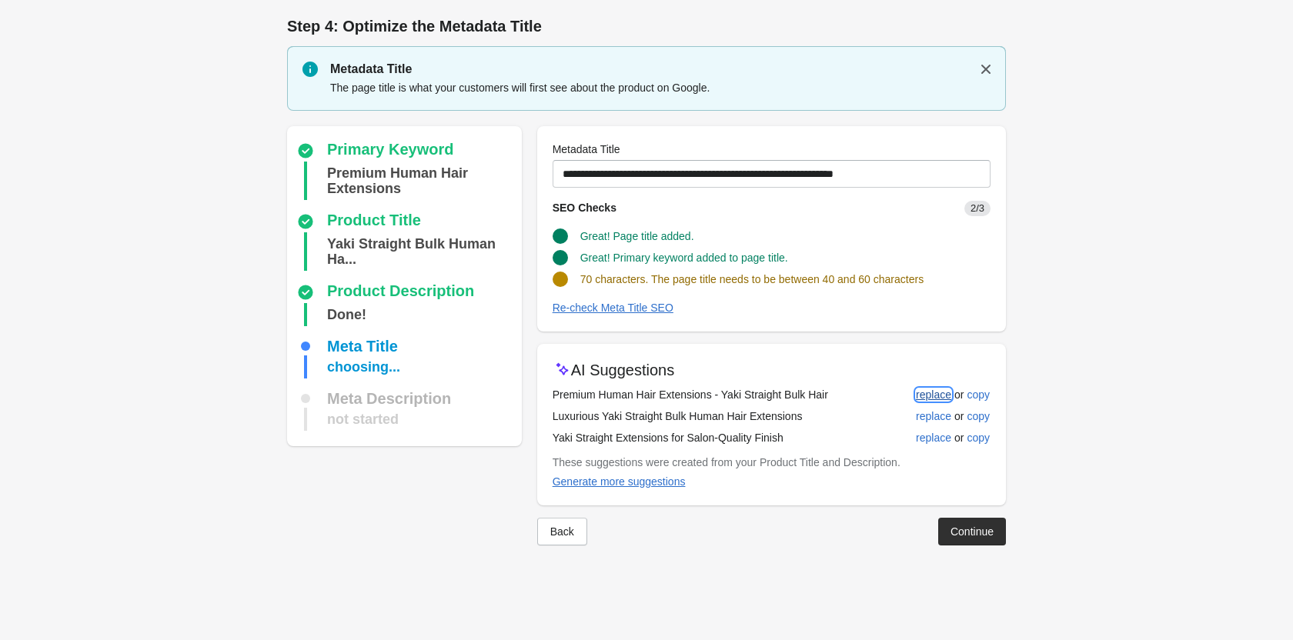
click at [926, 389] on div "replace" at bounding box center [933, 395] width 35 height 12
type input "**********"
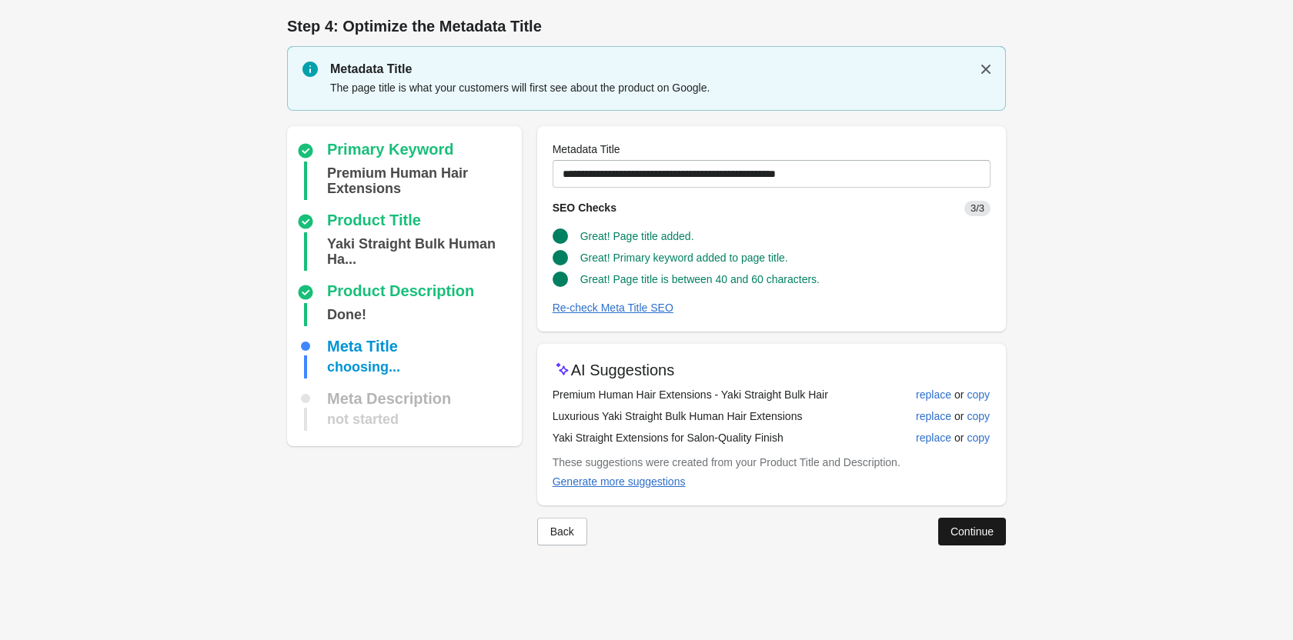
click at [979, 535] on div "Continue" at bounding box center [971, 531] width 43 height 12
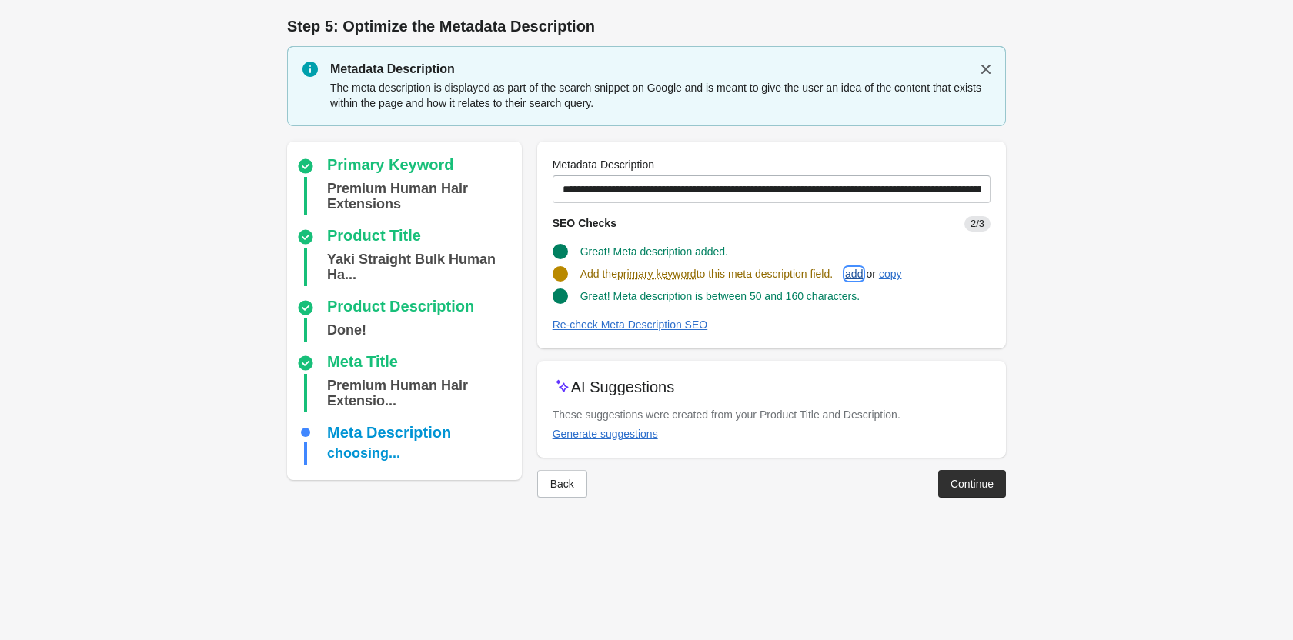
click at [861, 270] on div "add" at bounding box center [854, 274] width 18 height 12
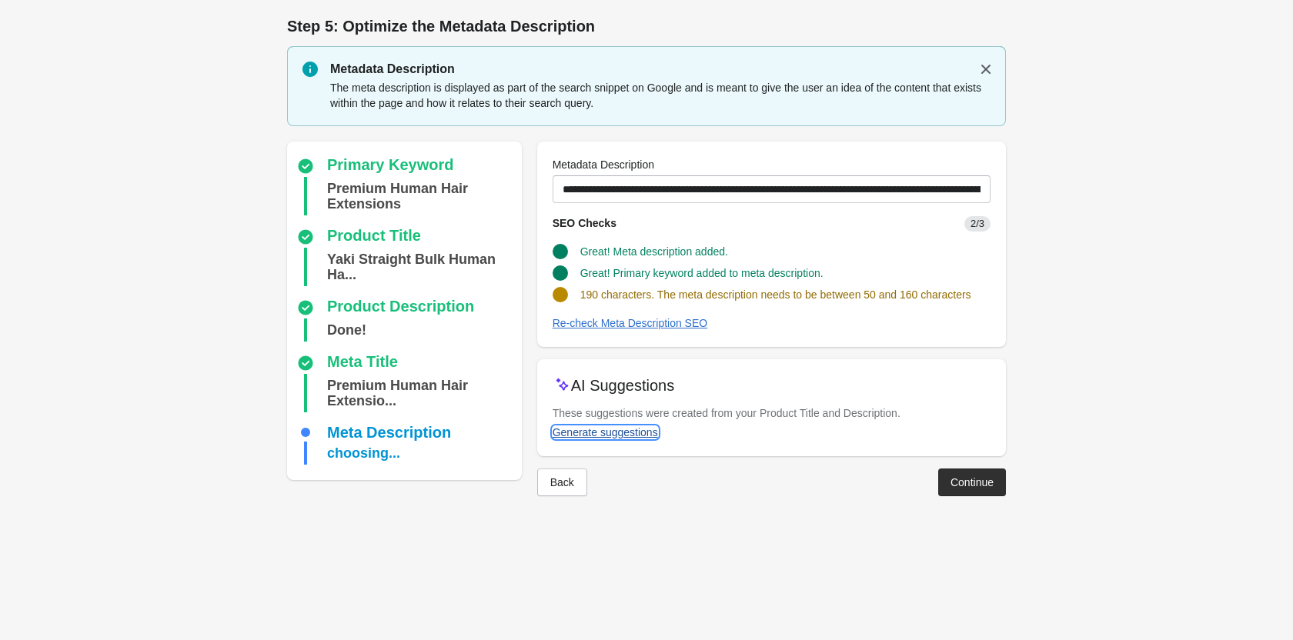
click at [609, 432] on div "Generate suggestions" at bounding box center [604, 432] width 105 height 12
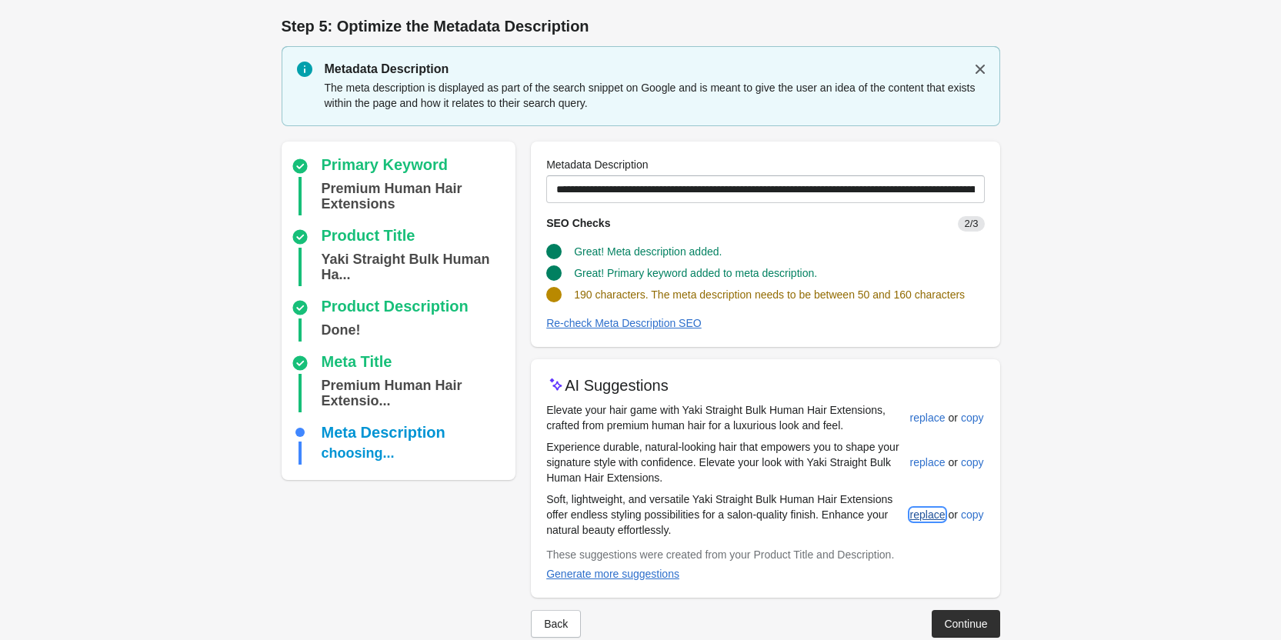
click at [929, 516] on div "replace" at bounding box center [927, 515] width 35 height 12
click at [910, 464] on button "replace" at bounding box center [928, 464] width 48 height 28
click at [857, 275] on div "add" at bounding box center [848, 274] width 18 height 12
click at [919, 416] on div "replace" at bounding box center [927, 418] width 35 height 12
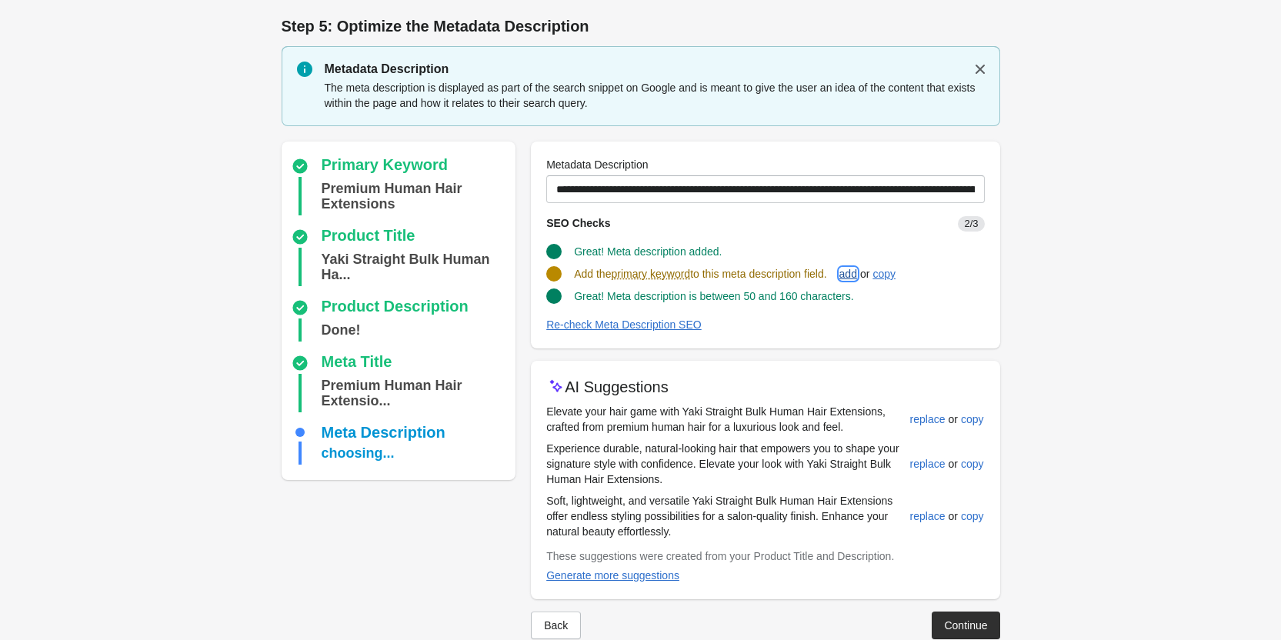
click at [848, 273] on div "add" at bounding box center [848, 274] width 18 height 12
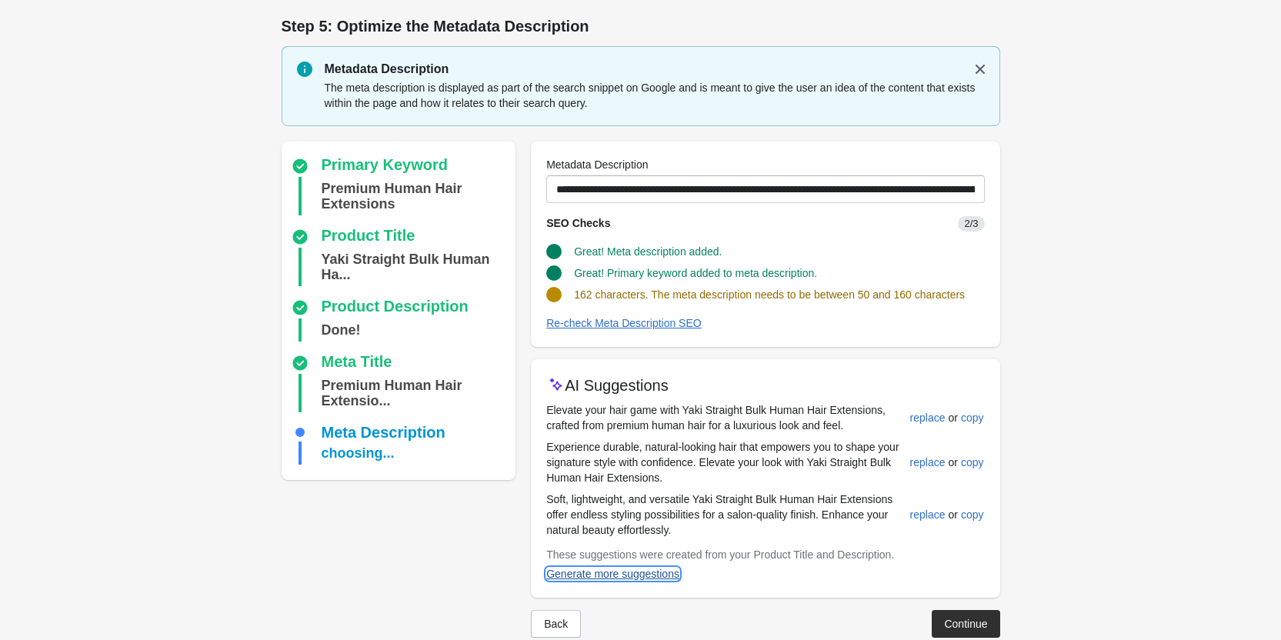
click at [621, 576] on div "Generate more suggestions" at bounding box center [612, 574] width 133 height 12
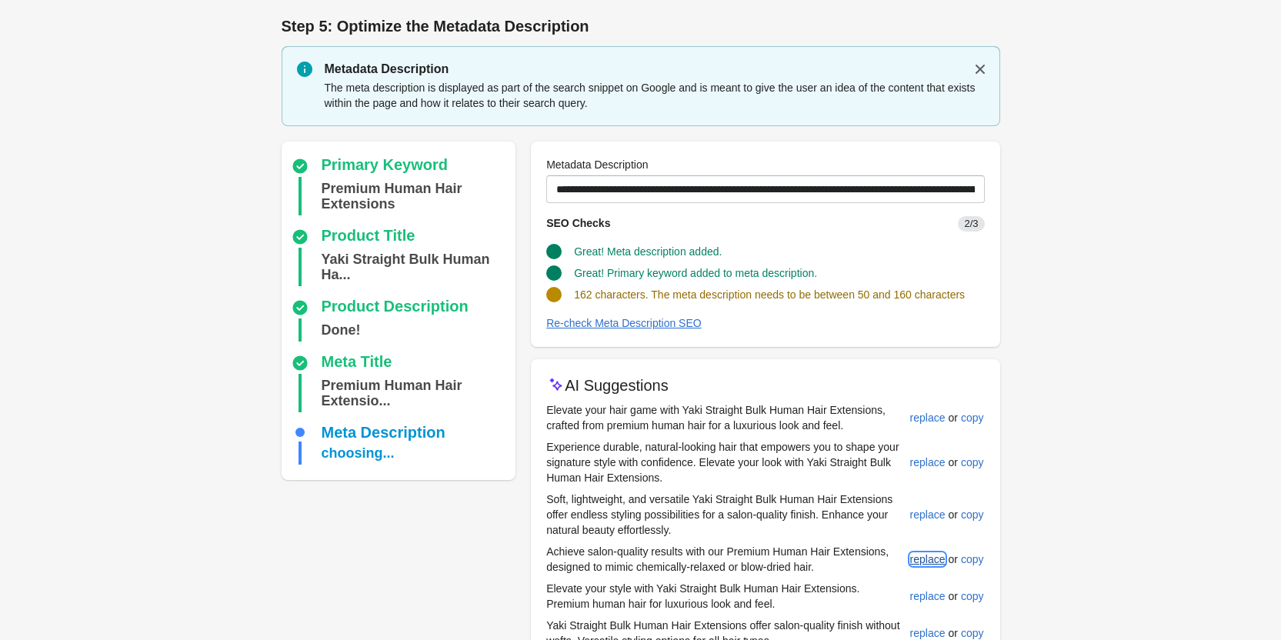
click at [919, 556] on div "replace" at bounding box center [927, 559] width 35 height 12
type input "**********"
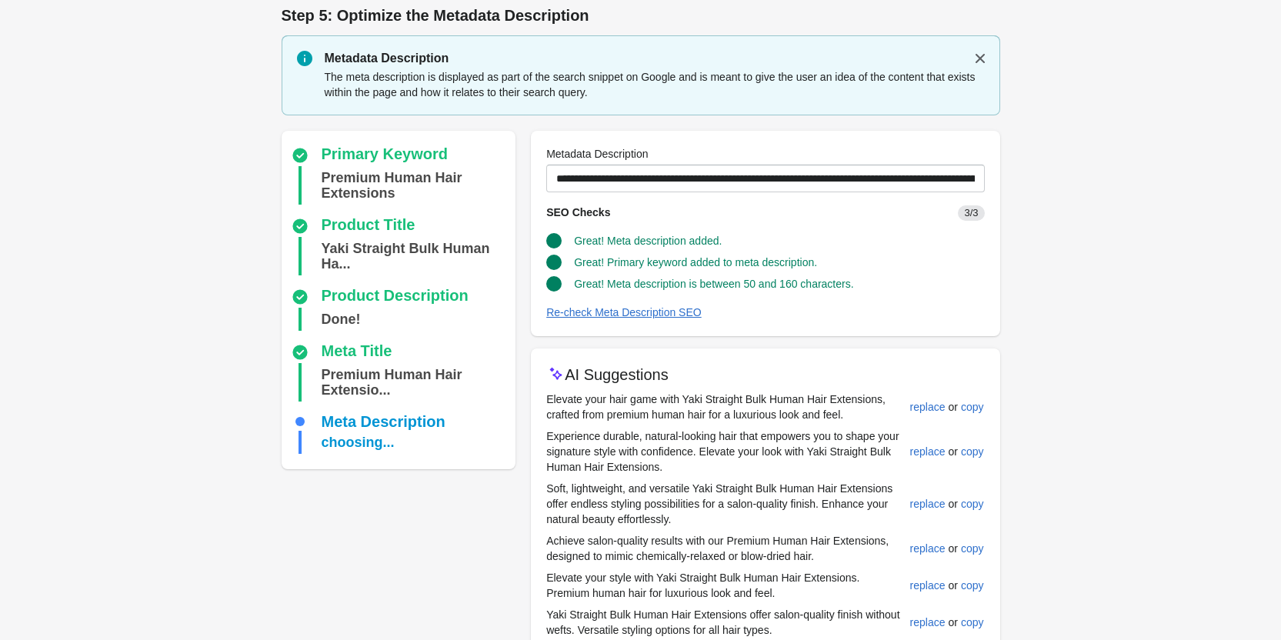
scroll to position [138, 0]
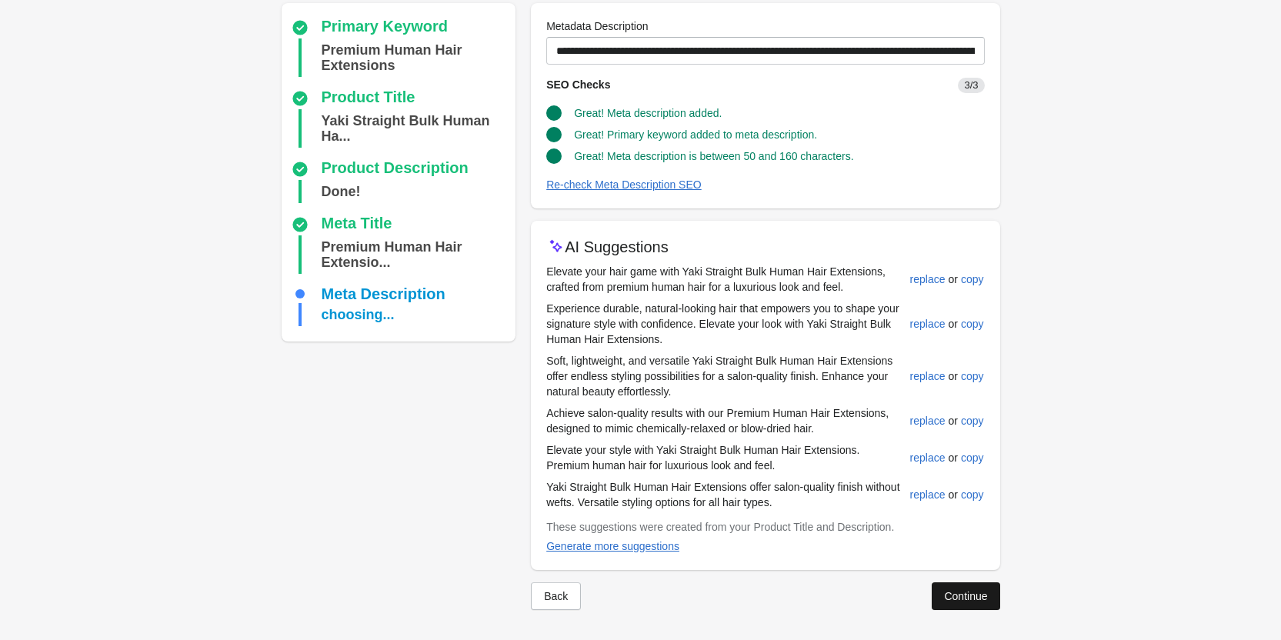
click at [945, 596] on div "Continue" at bounding box center [965, 596] width 43 height 12
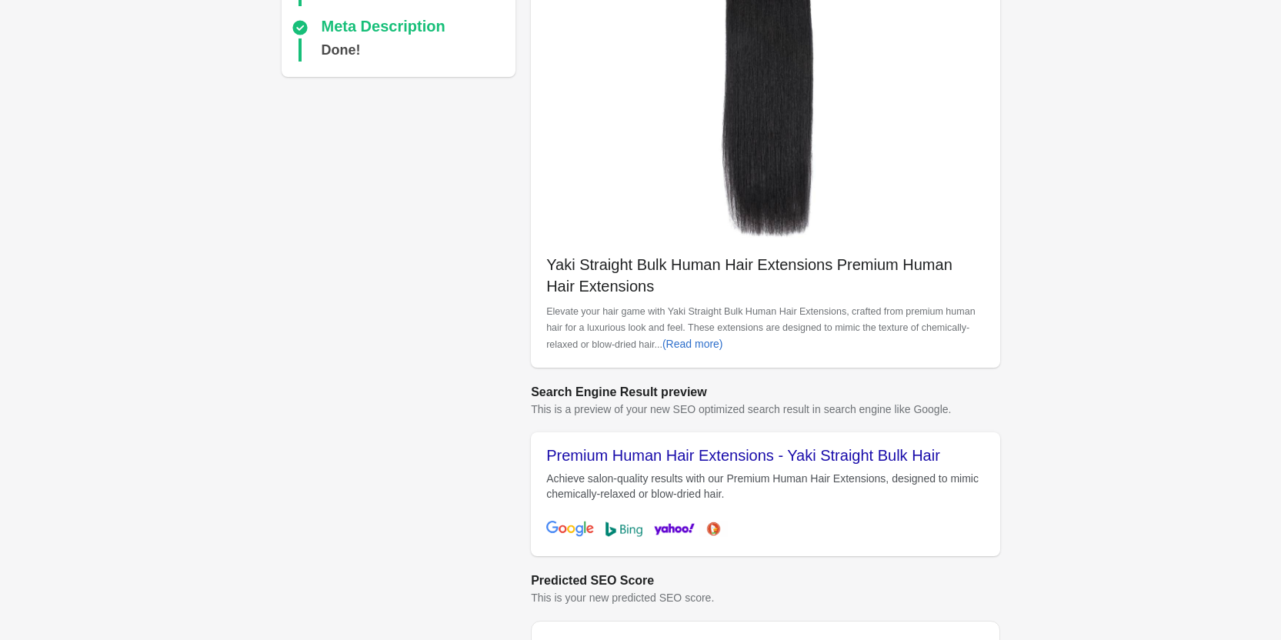
scroll to position [433, 0]
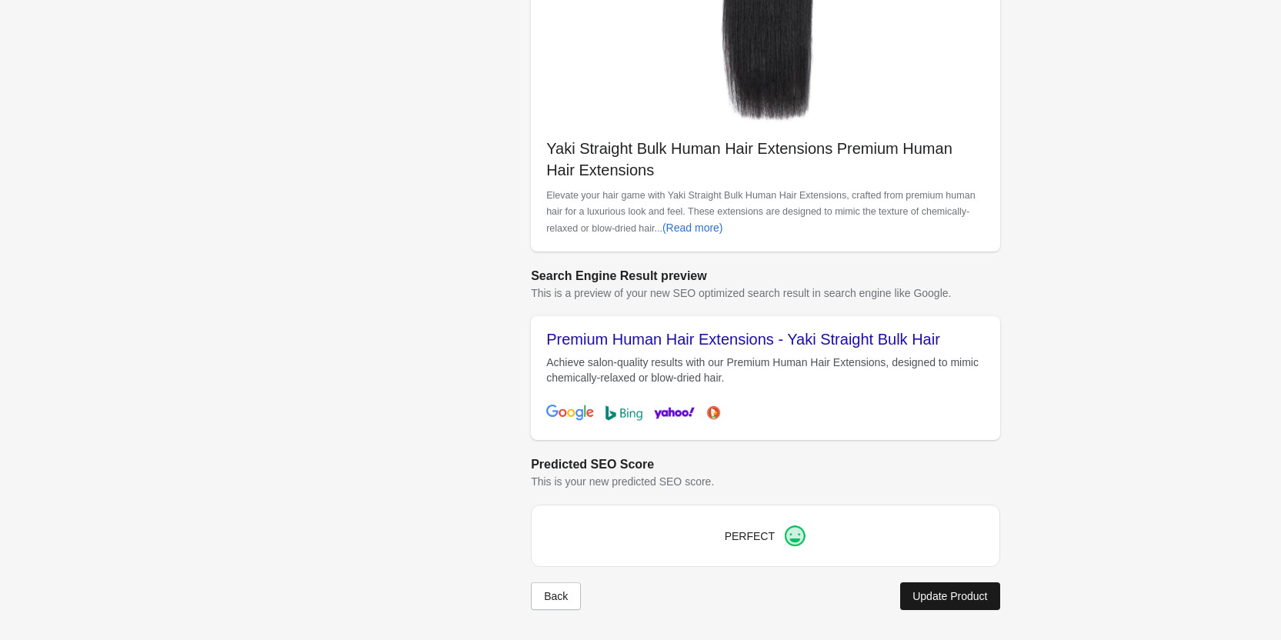
click at [944, 592] on div "Update Product" at bounding box center [949, 596] width 75 height 12
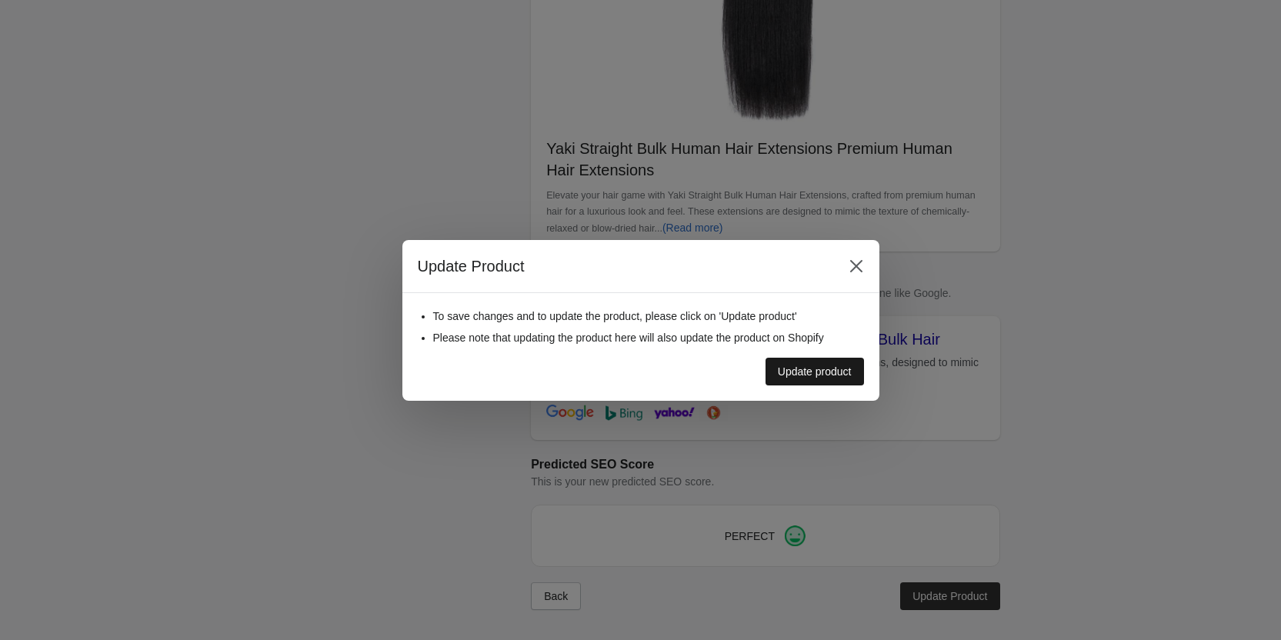
click at [807, 371] on div "Update product" at bounding box center [815, 371] width 74 height 12
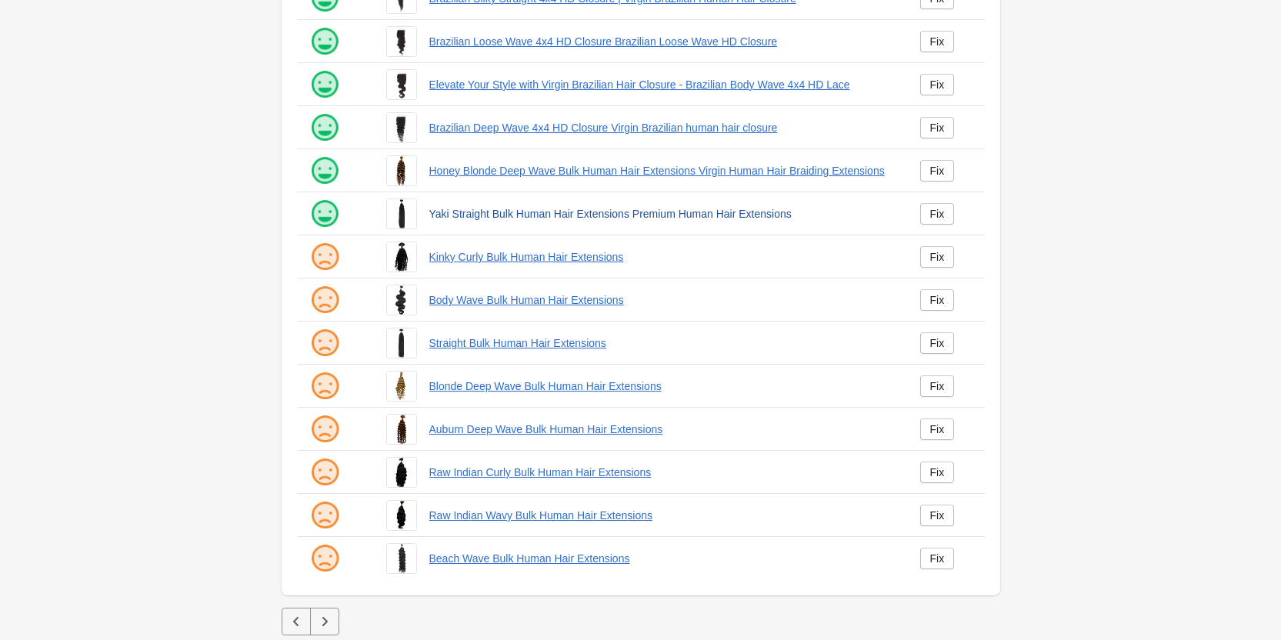
scroll to position [209, 0]
click at [943, 249] on div "Fix" at bounding box center [937, 255] width 15 height 12
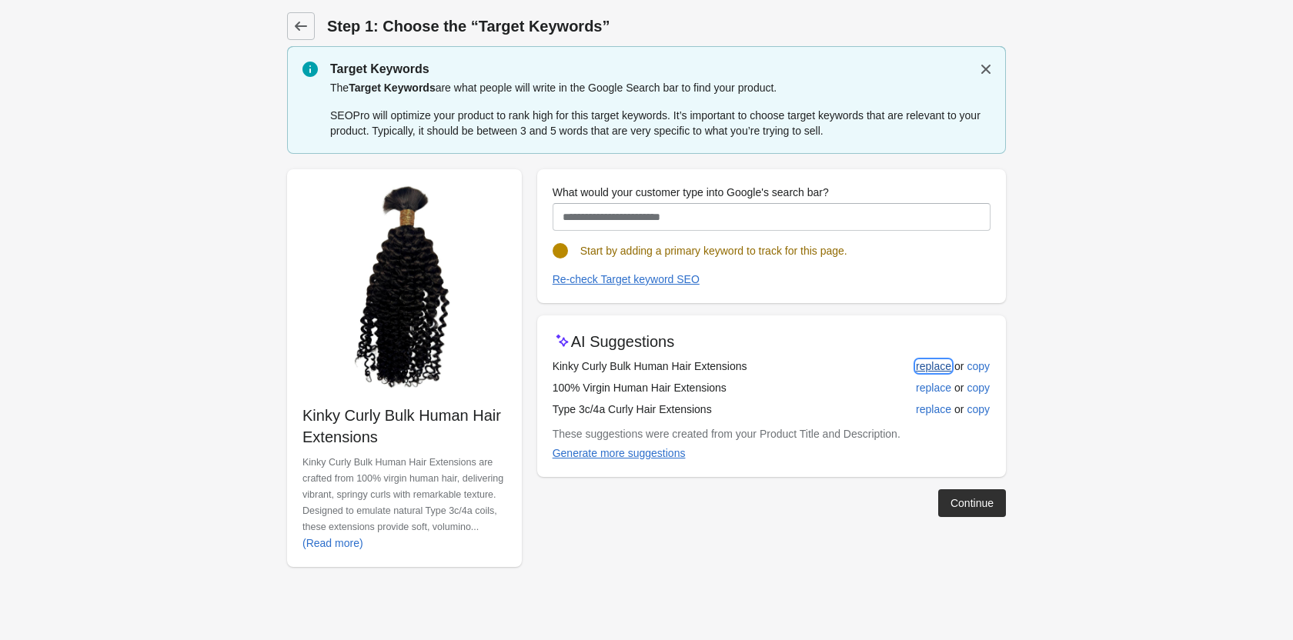
click at [936, 364] on div "replace" at bounding box center [933, 366] width 35 height 12
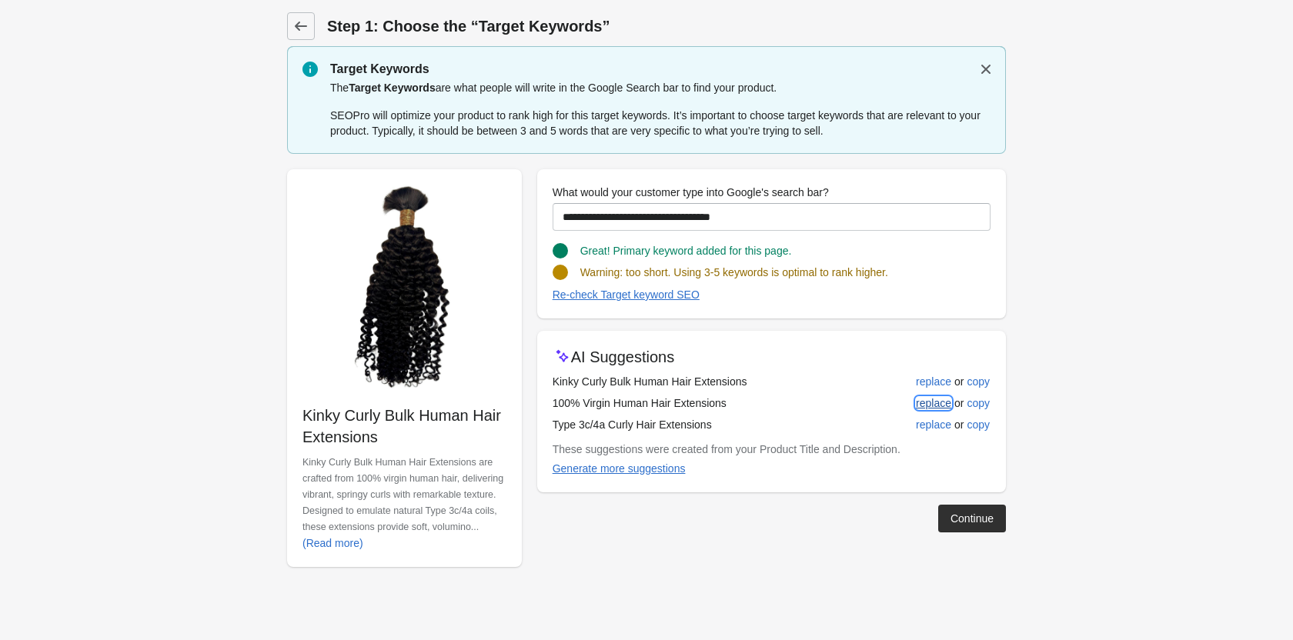
click at [937, 397] on div "replace" at bounding box center [933, 403] width 35 height 12
type input "**********"
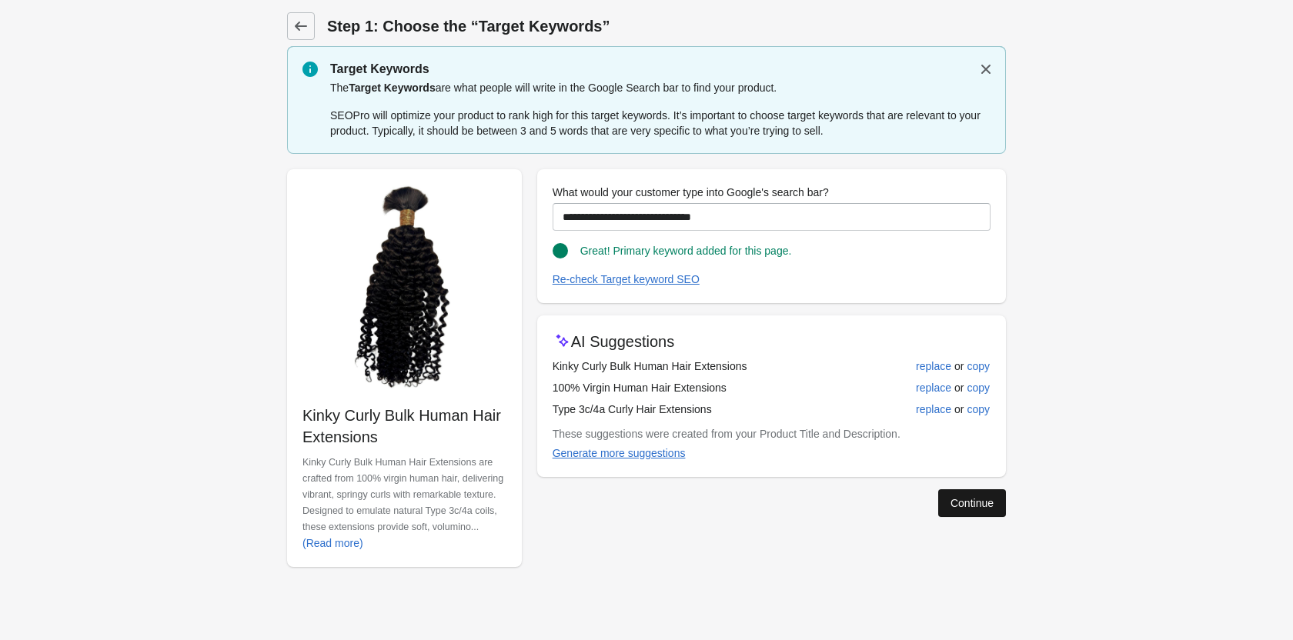
click at [985, 506] on div "Continue" at bounding box center [971, 503] width 43 height 12
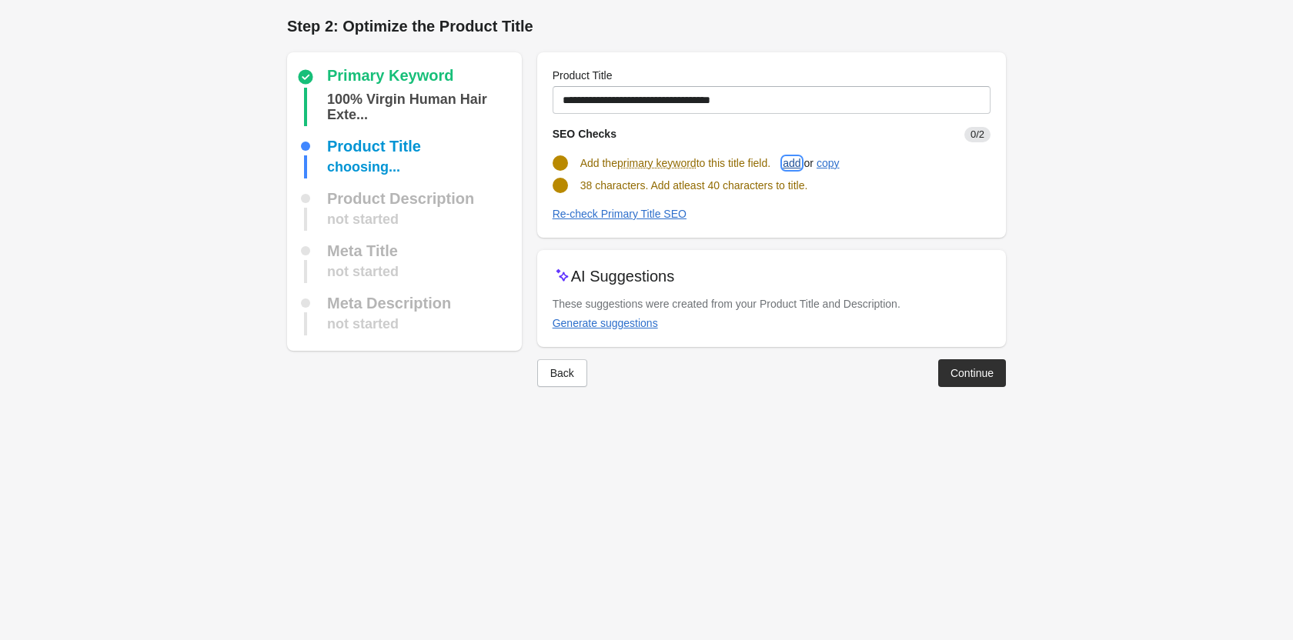
click at [792, 161] on button "add" at bounding box center [791, 163] width 30 height 28
type input "**********"
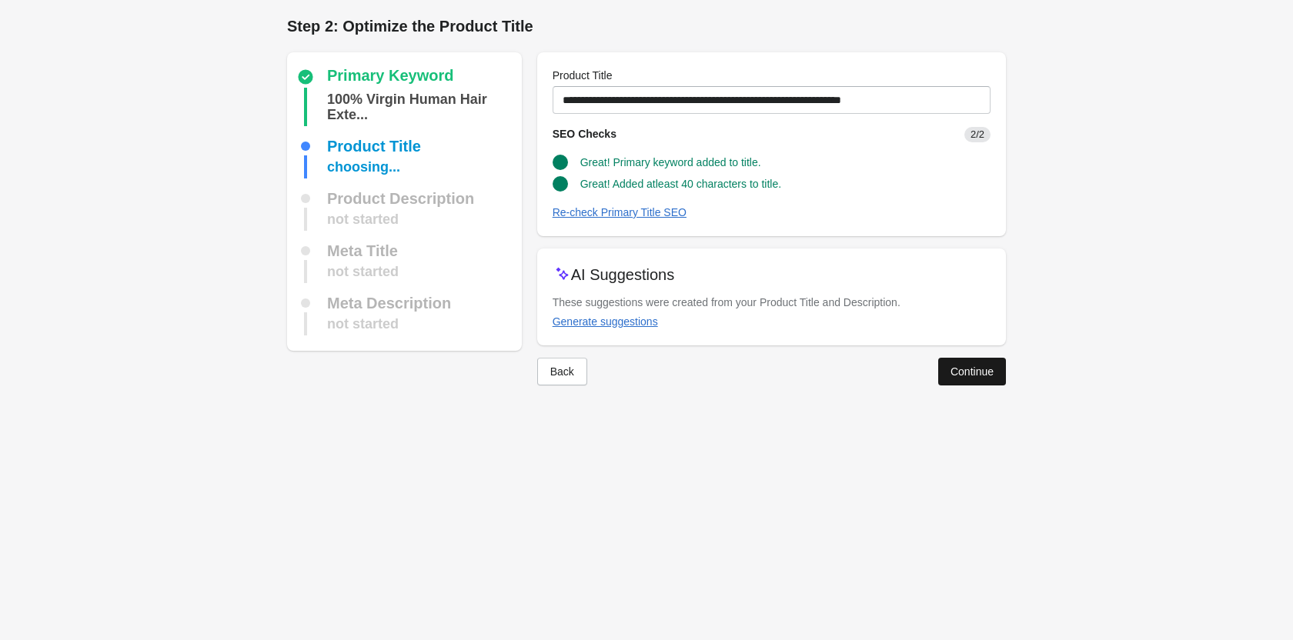
click at [988, 369] on div "Continue" at bounding box center [971, 371] width 43 height 12
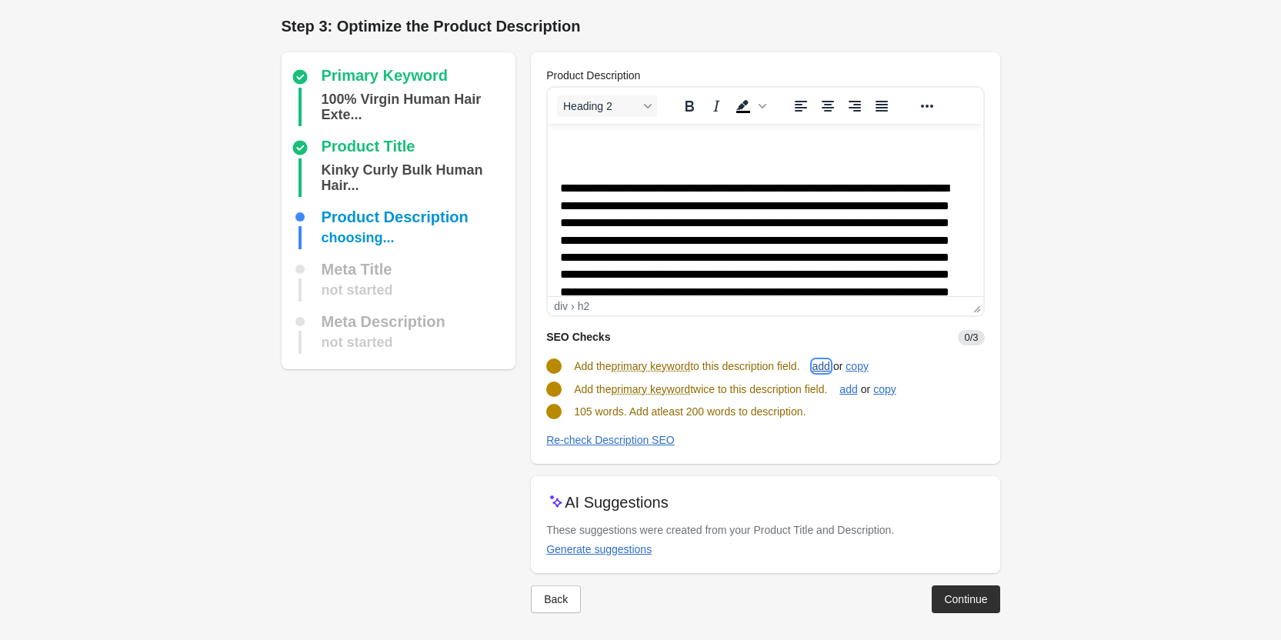
click at [830, 364] on div "add" at bounding box center [821, 366] width 18 height 12
click at [857, 383] on div "add" at bounding box center [848, 388] width 18 height 12
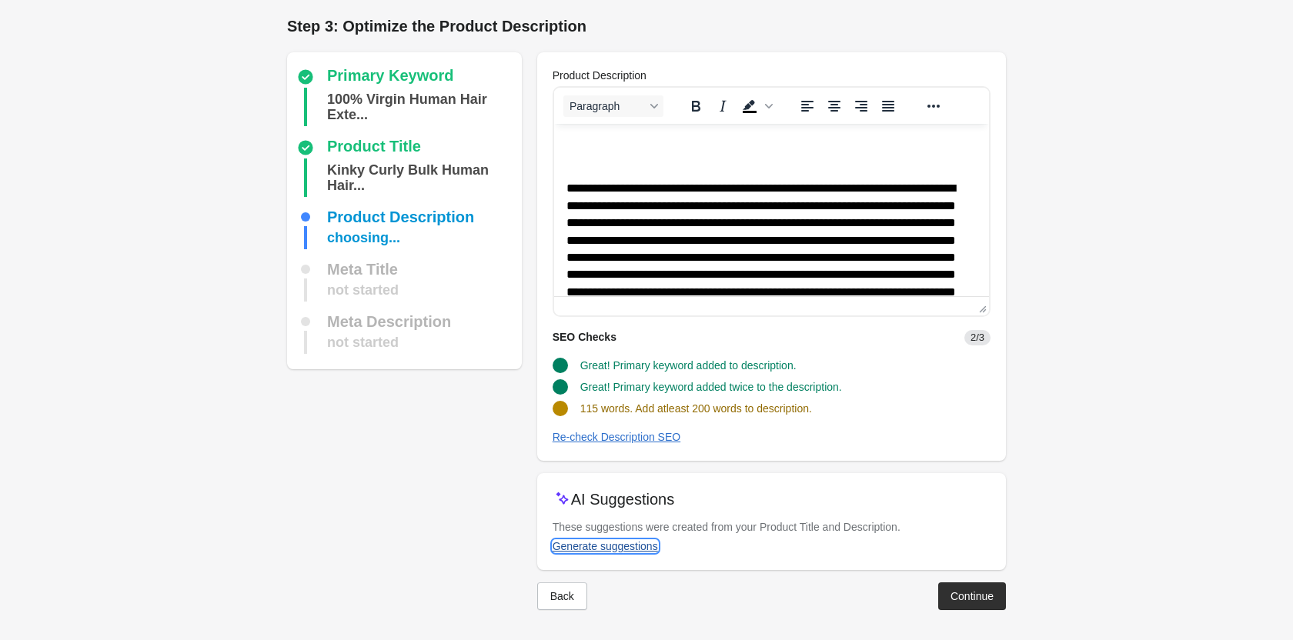
click at [629, 552] on div "Generate suggestions" at bounding box center [604, 546] width 105 height 12
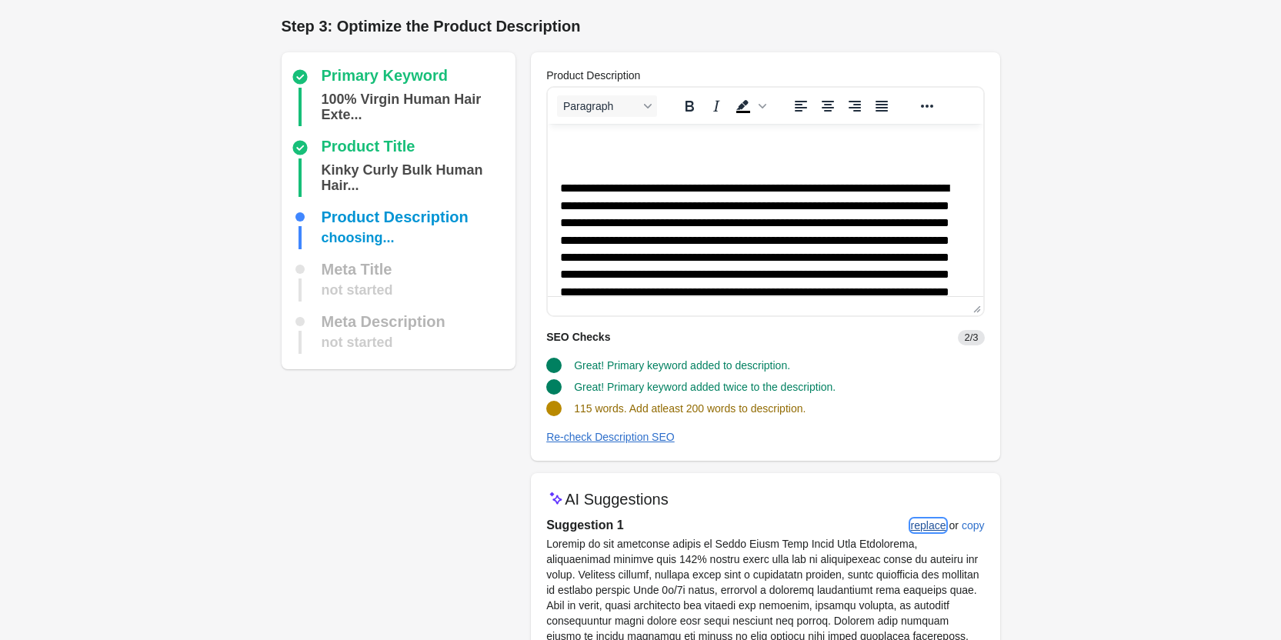
click at [925, 529] on div "replace" at bounding box center [928, 525] width 35 height 12
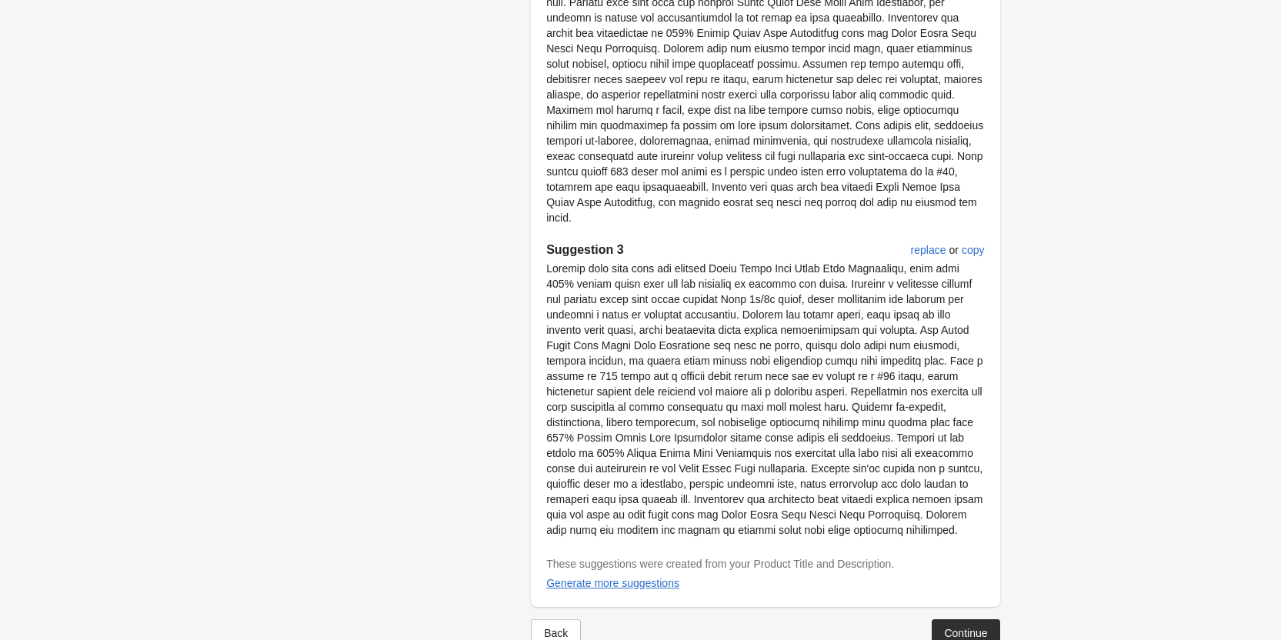
scroll to position [1060, 0]
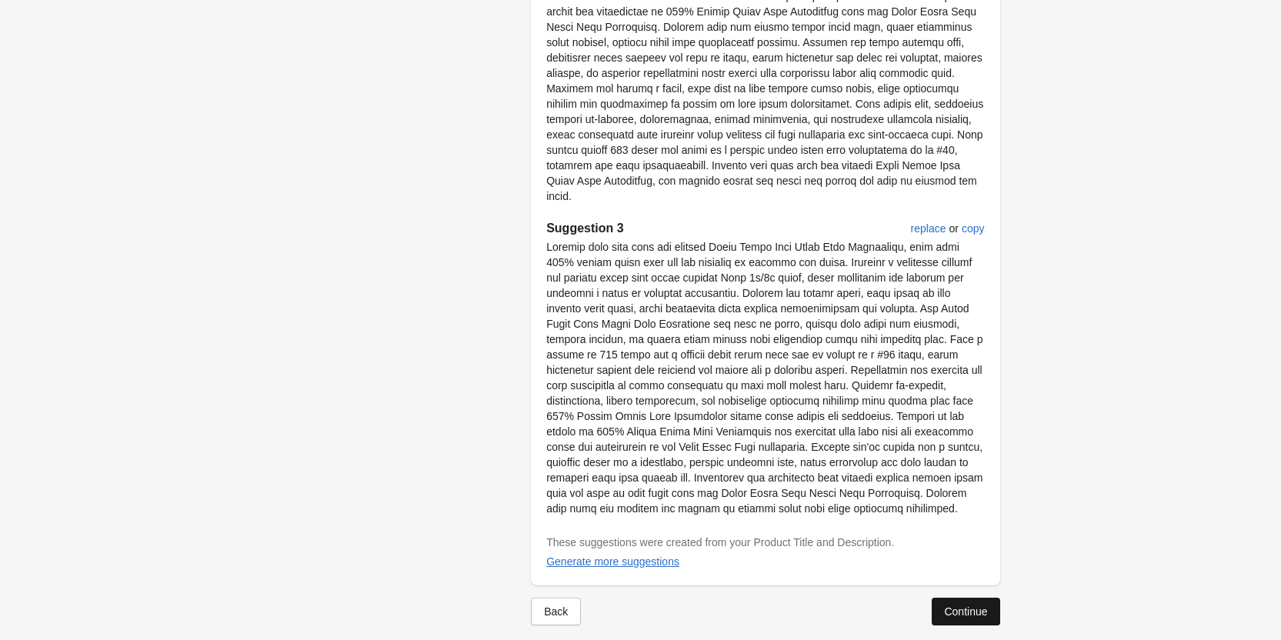
click at [977, 605] on div "Continue" at bounding box center [965, 611] width 43 height 12
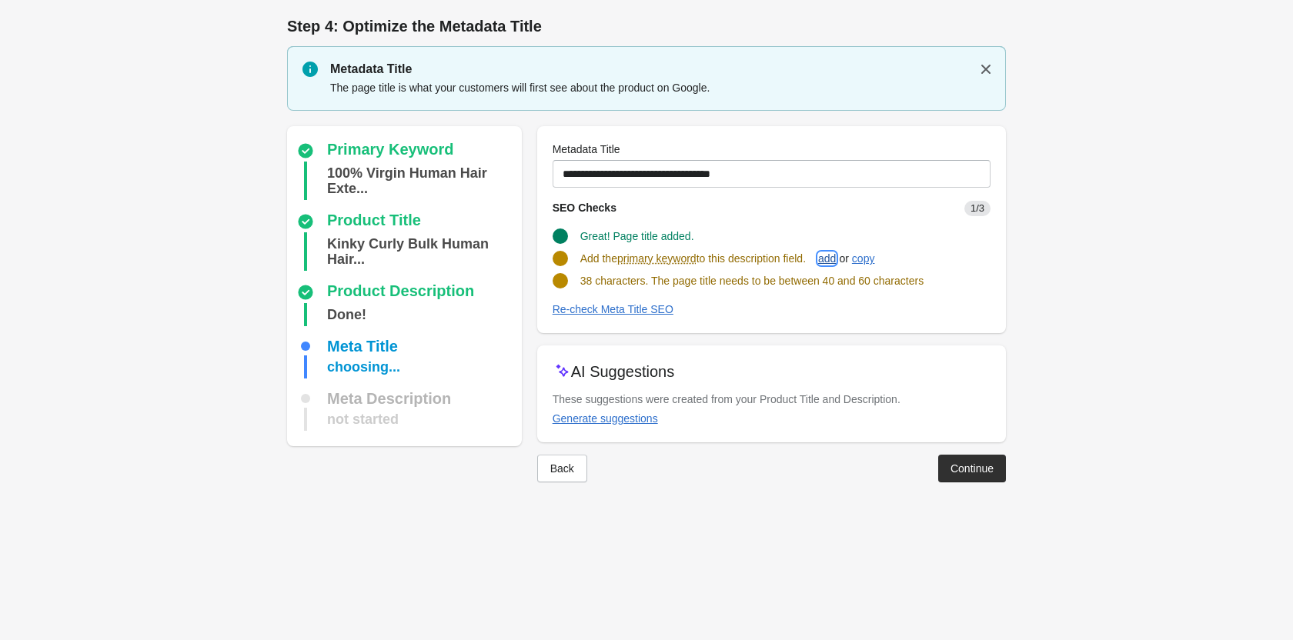
click at [836, 264] on div "add" at bounding box center [827, 258] width 18 height 12
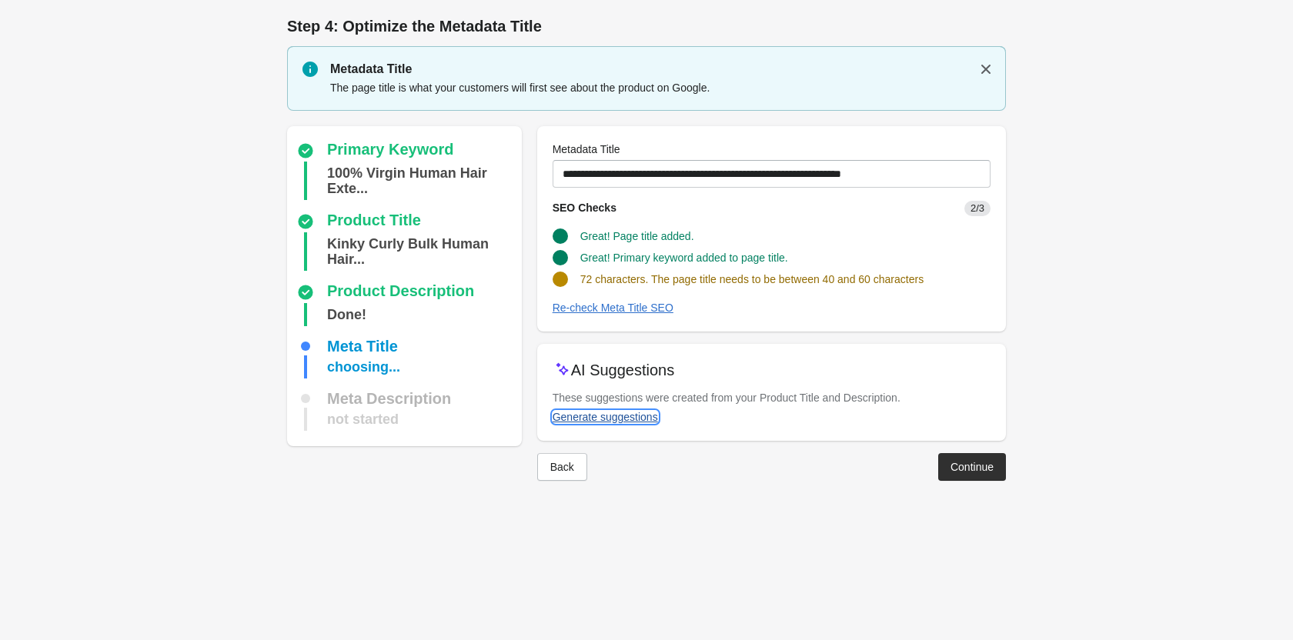
click at [628, 416] on div "Generate suggestions" at bounding box center [604, 417] width 105 height 12
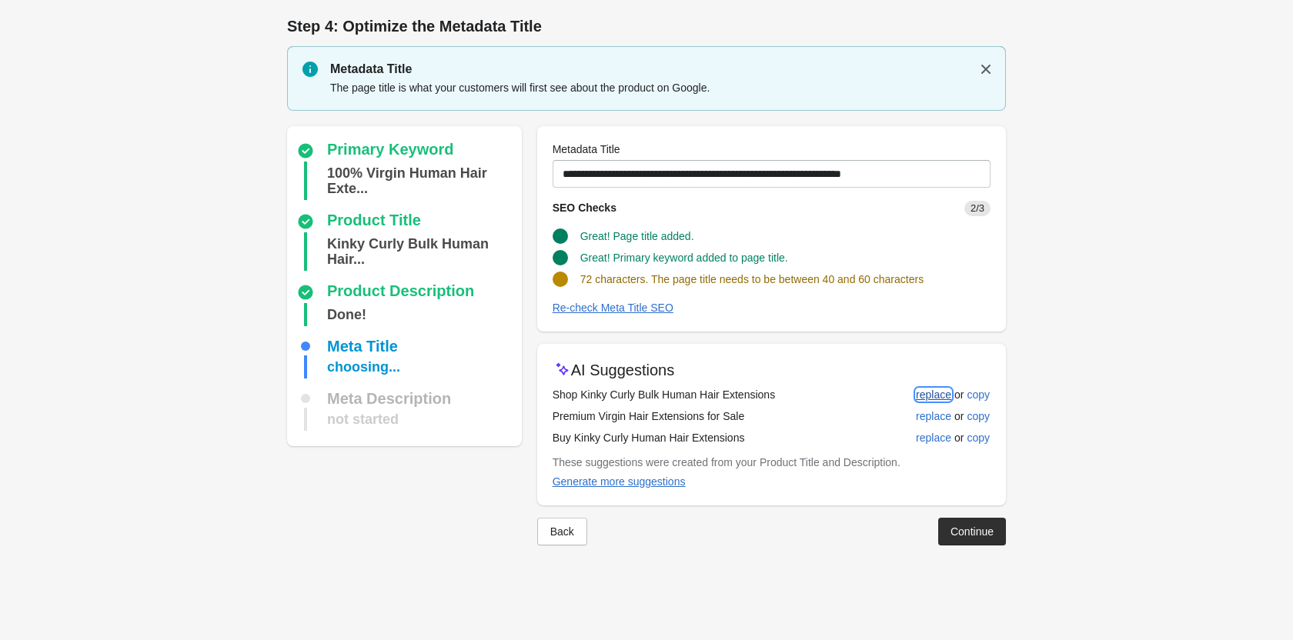
click at [926, 389] on div "replace" at bounding box center [933, 395] width 35 height 12
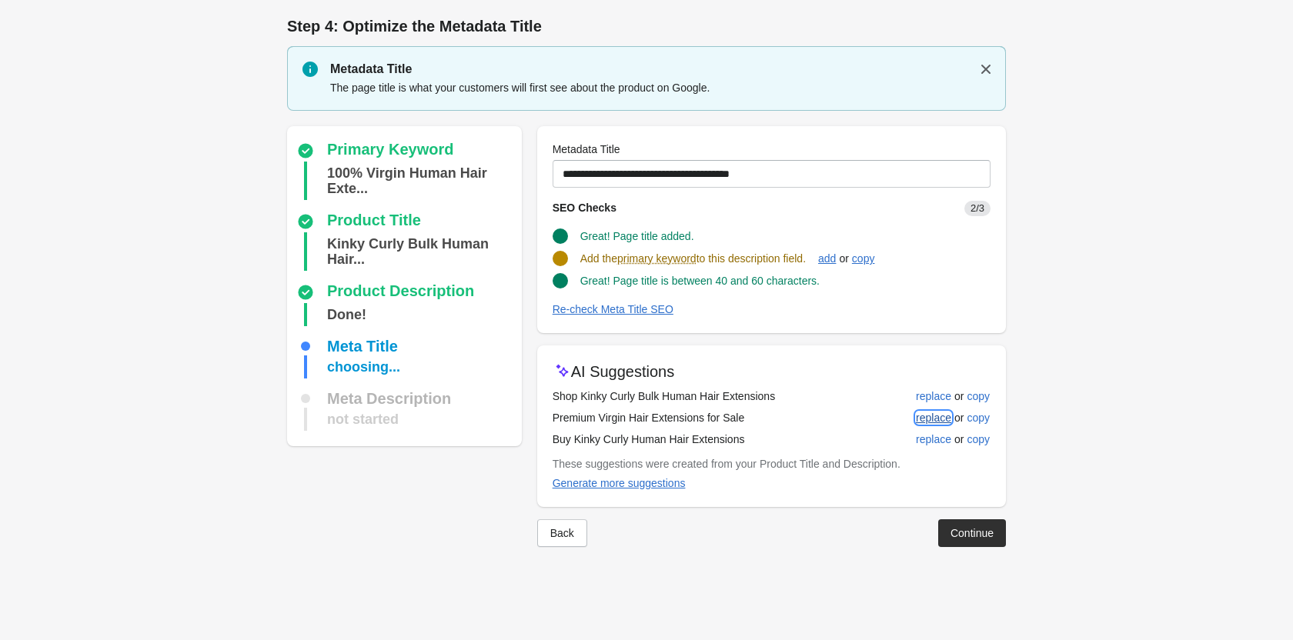
click at [929, 422] on div "replace" at bounding box center [933, 418] width 35 height 12
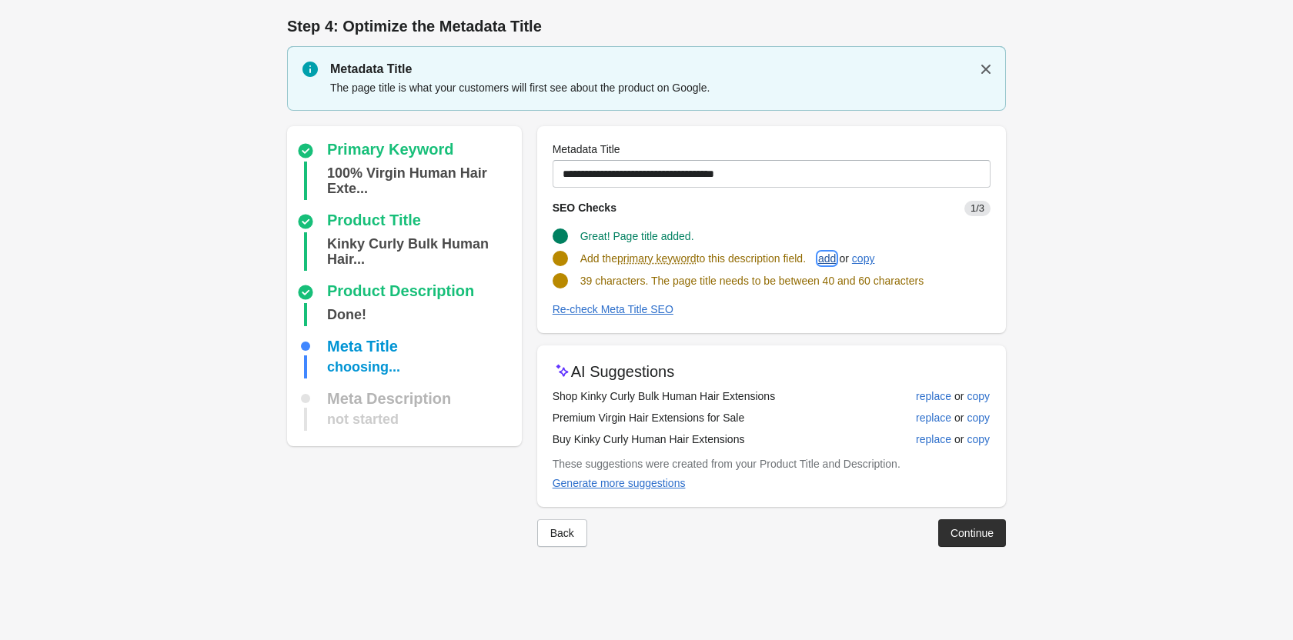
click at [835, 257] on div "add" at bounding box center [827, 258] width 18 height 12
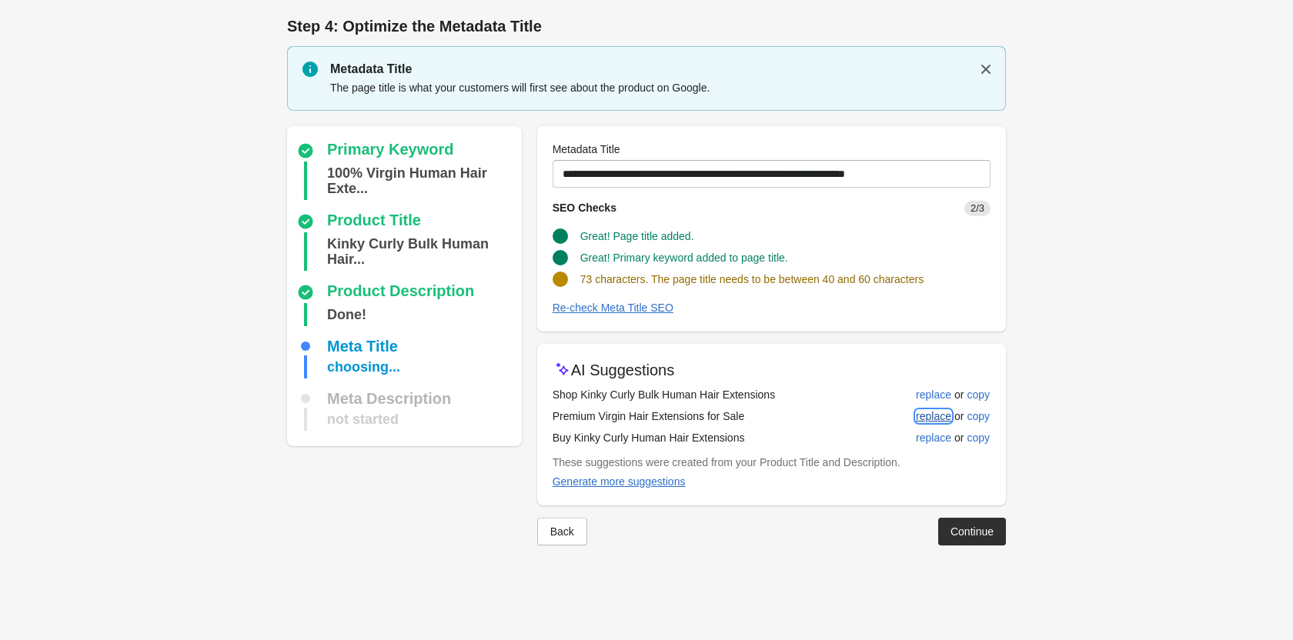
click at [935, 418] on div "replace" at bounding box center [933, 416] width 35 height 12
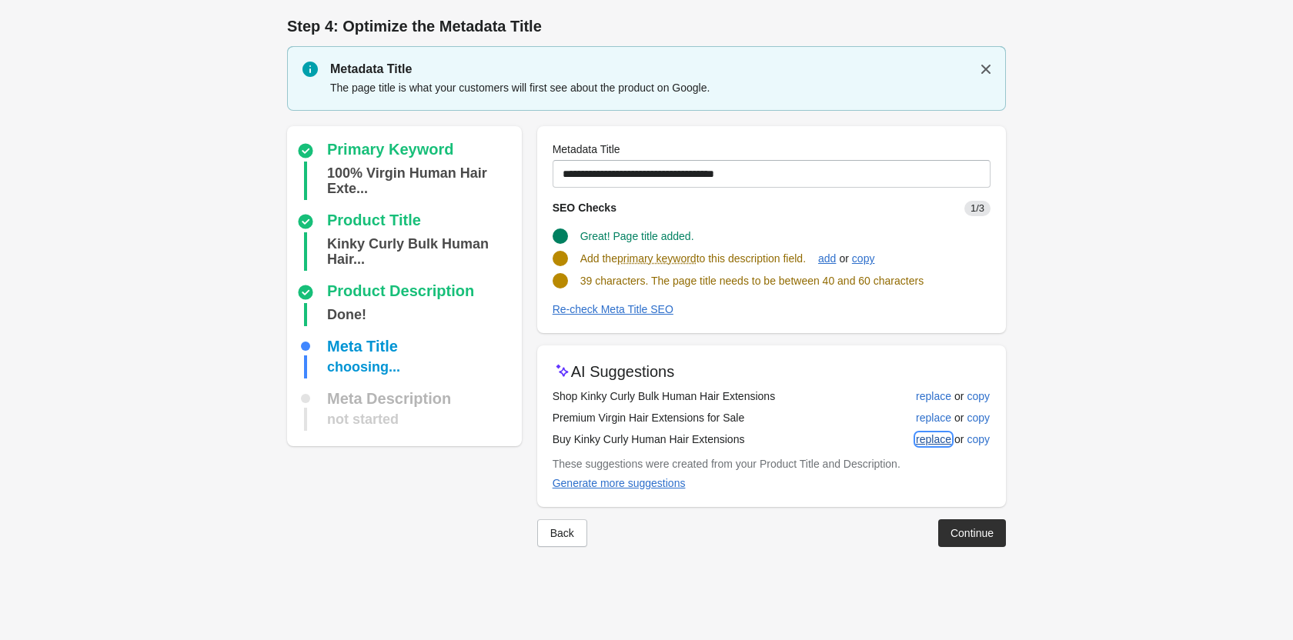
click at [936, 439] on div "replace" at bounding box center [933, 439] width 35 height 12
click at [834, 262] on div "add" at bounding box center [827, 258] width 18 height 12
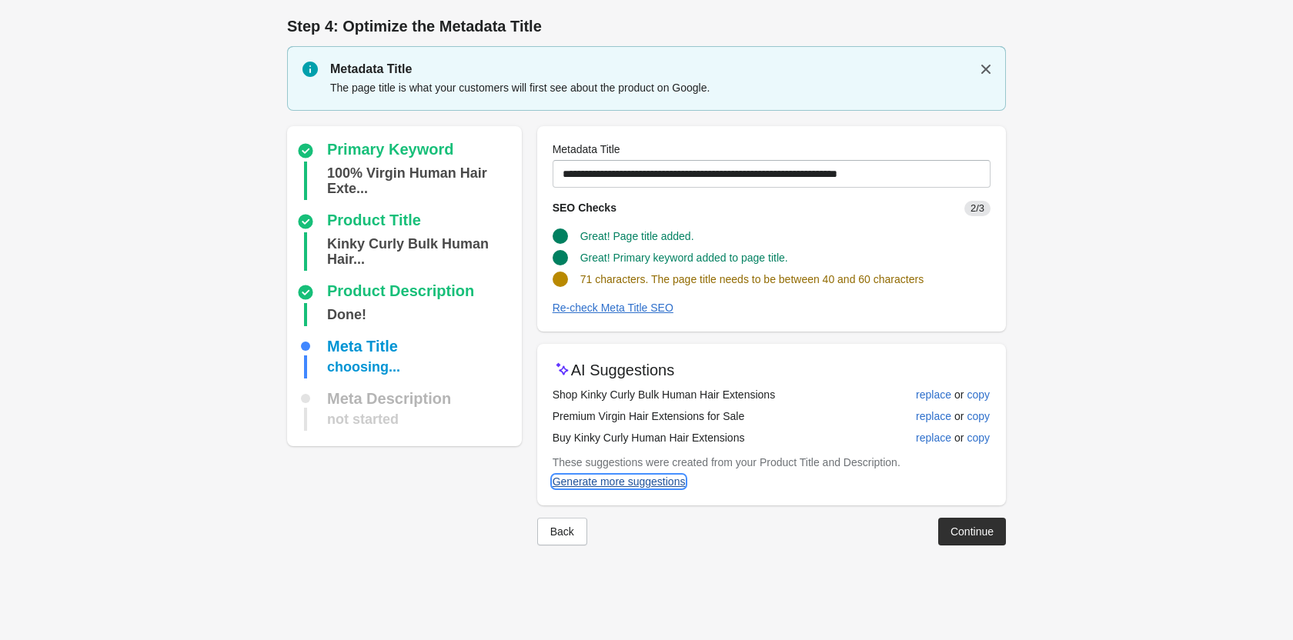
click at [648, 487] on div "Generate more suggestions" at bounding box center [618, 481] width 133 height 12
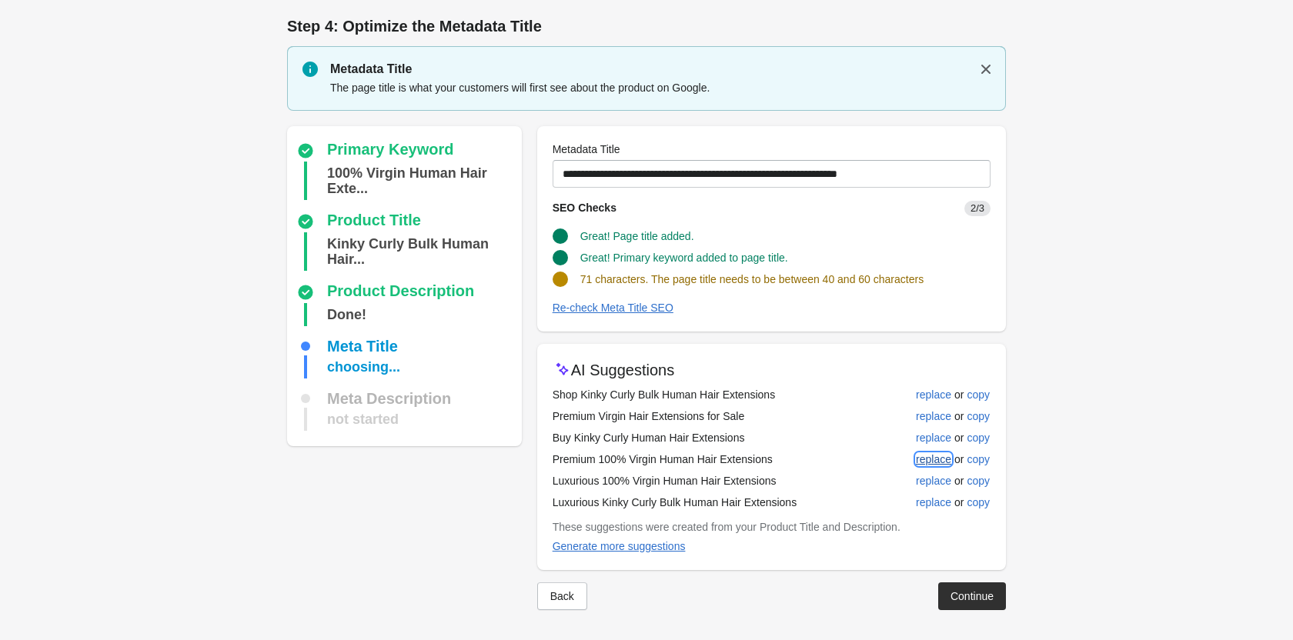
click at [924, 462] on div "replace" at bounding box center [933, 459] width 35 height 12
type input "**********"
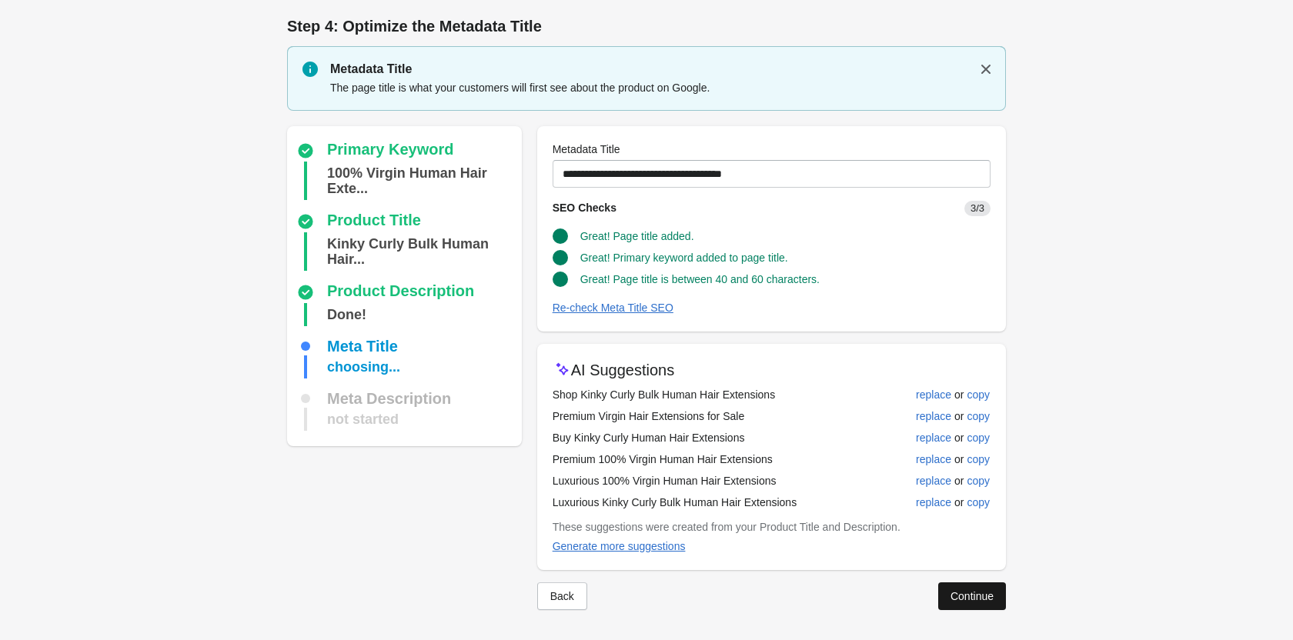
click at [958, 592] on div "Continue" at bounding box center [971, 596] width 43 height 12
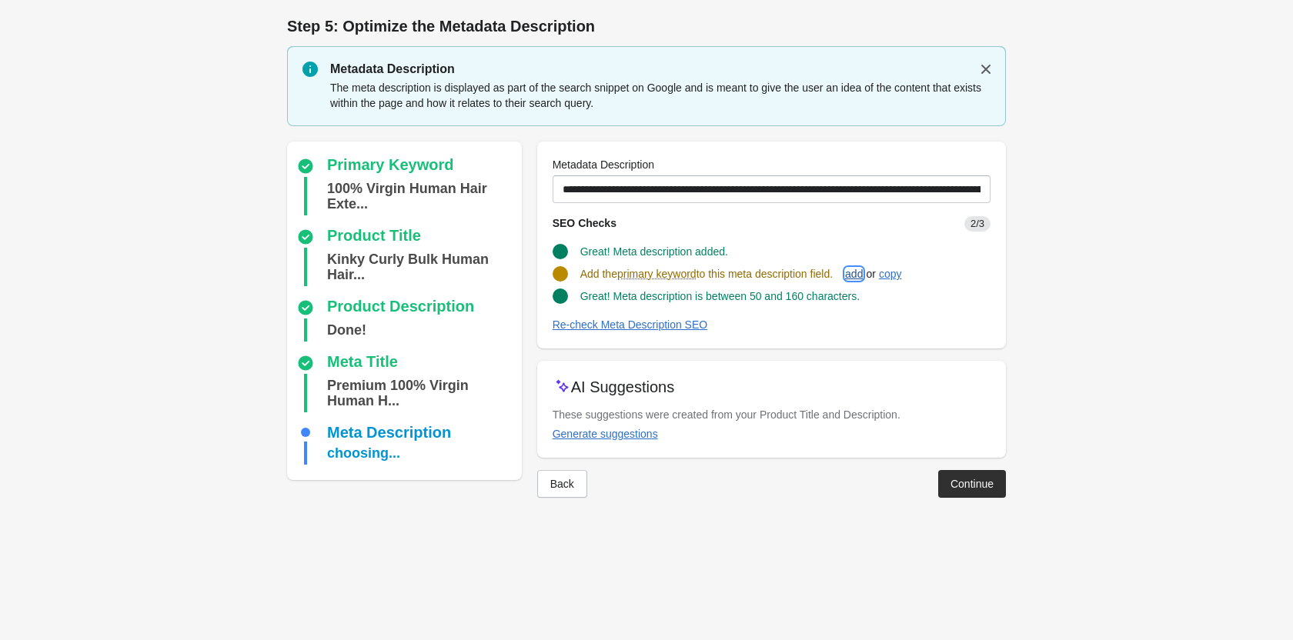
click at [862, 270] on div "add" at bounding box center [854, 274] width 18 height 12
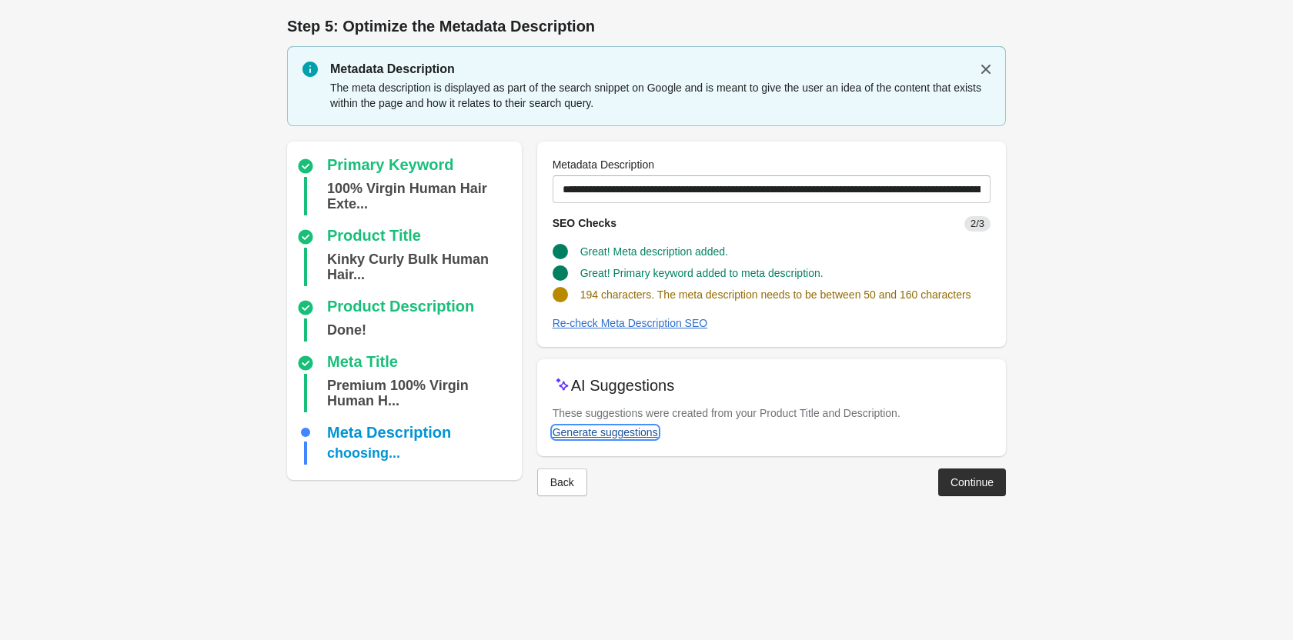
click at [622, 435] on div "Generate suggestions" at bounding box center [604, 432] width 105 height 12
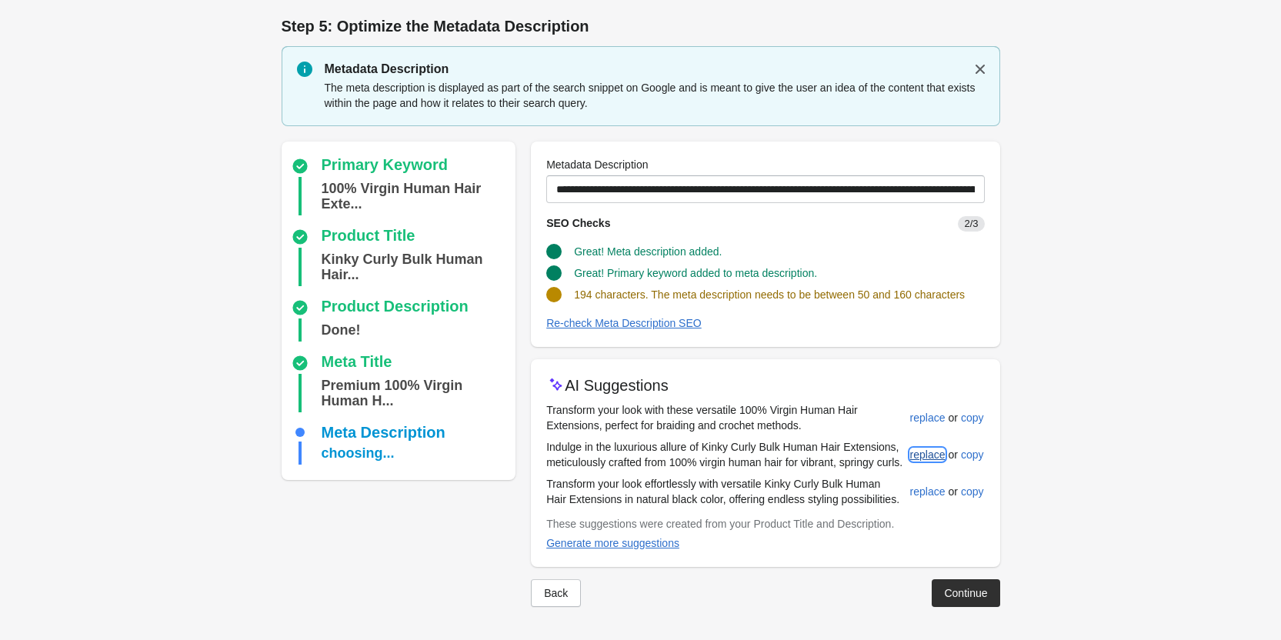
click at [926, 455] on div "replace" at bounding box center [927, 455] width 35 height 12
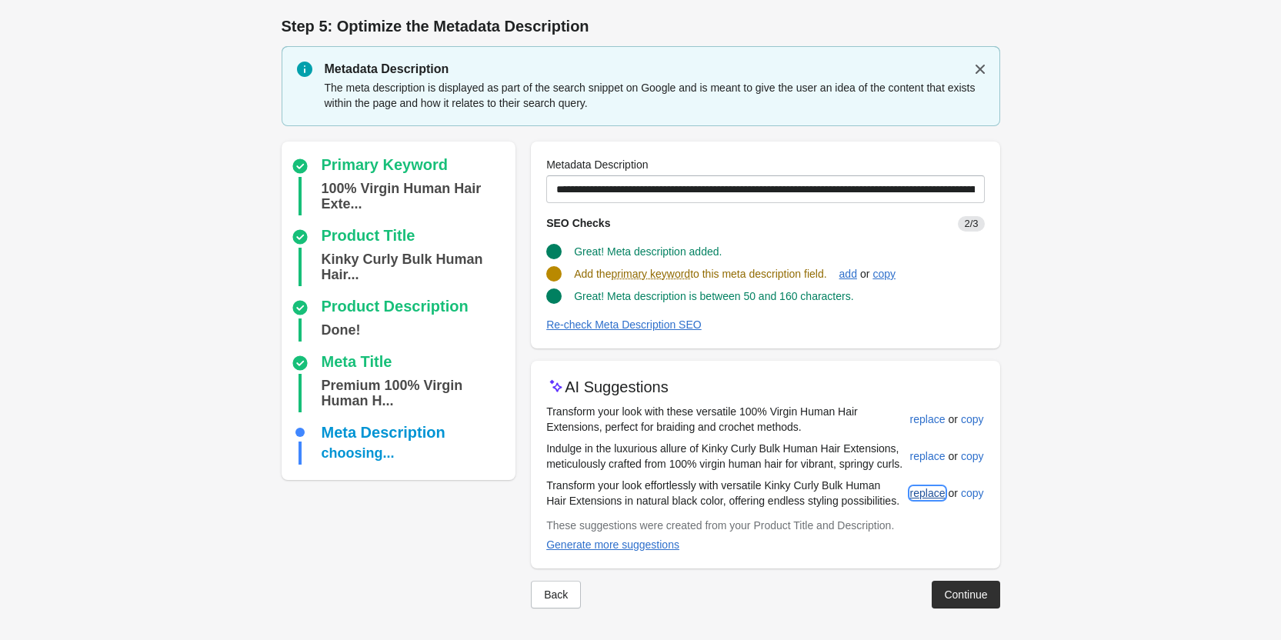
click at [920, 499] on div "replace" at bounding box center [927, 493] width 35 height 12
click at [855, 276] on div "add" at bounding box center [848, 274] width 18 height 12
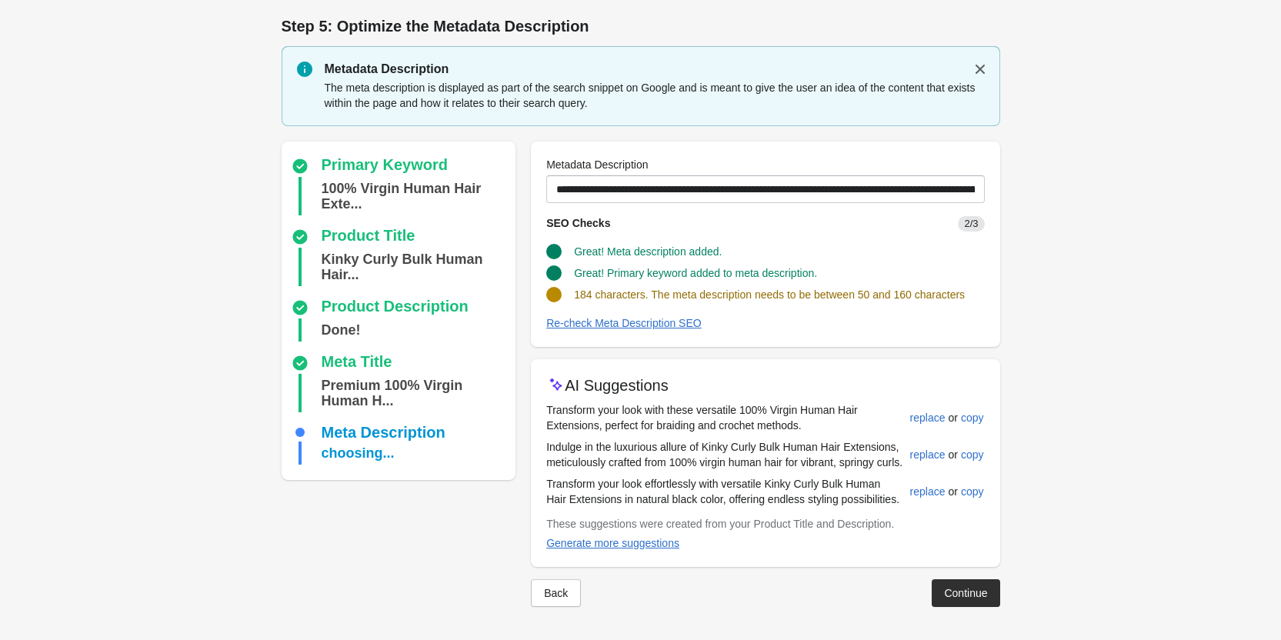
scroll to position [12, 0]
click at [584, 539] on div "Generate more suggestions" at bounding box center [612, 543] width 133 height 12
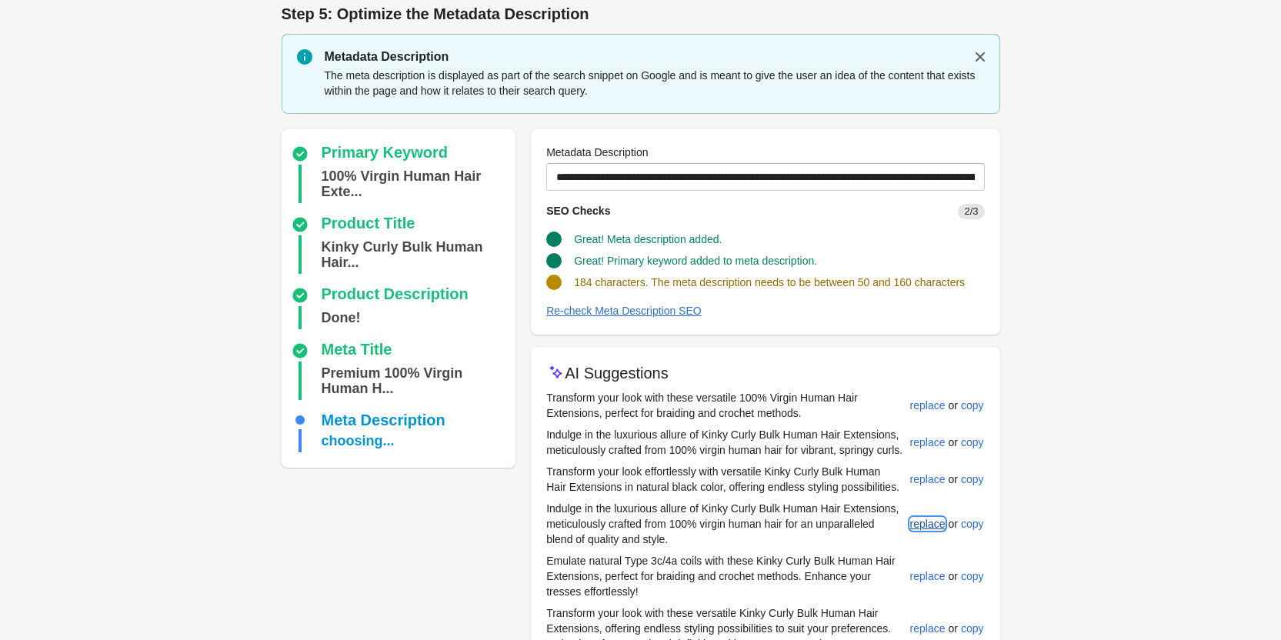
click at [948, 535] on button "replace" at bounding box center [928, 524] width 48 height 28
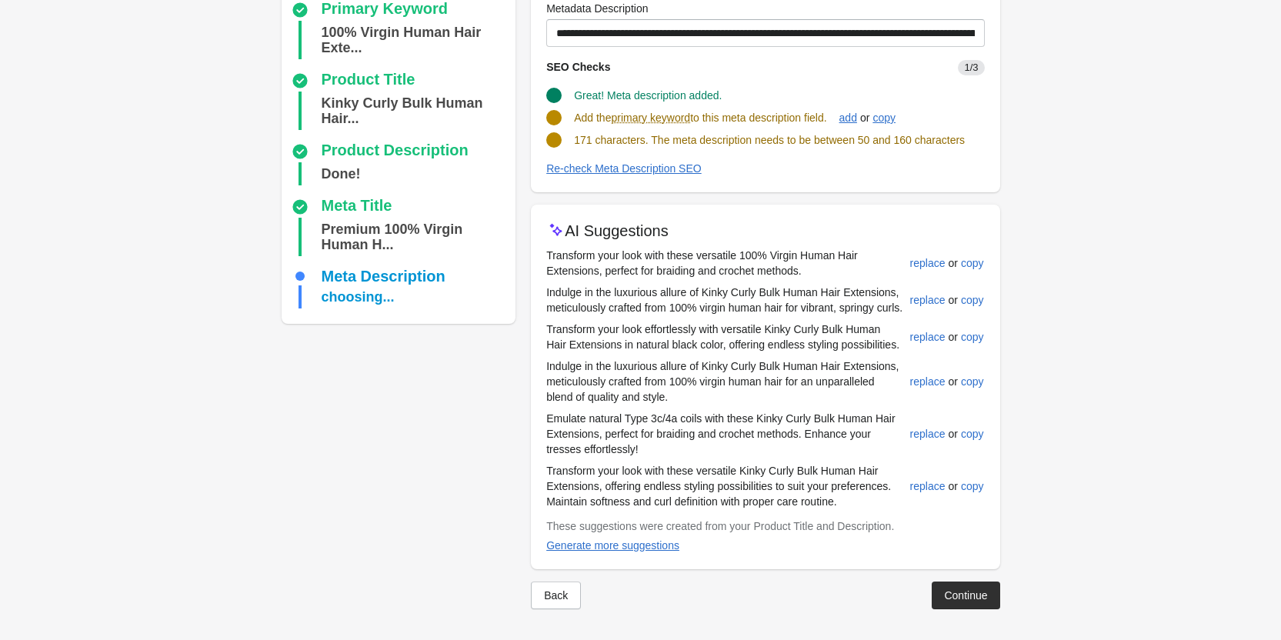
scroll to position [171, 0]
click at [938, 431] on div "replace" at bounding box center [927, 434] width 35 height 12
click at [856, 112] on div "add" at bounding box center [848, 118] width 18 height 12
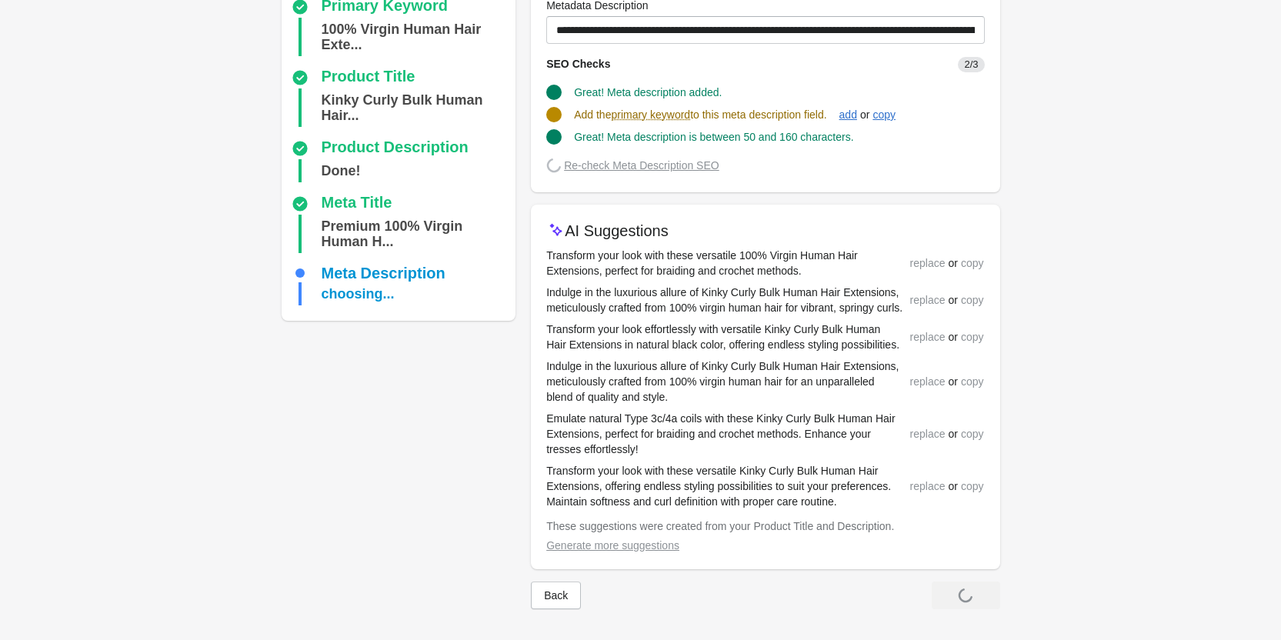
scroll to position [169, 0]
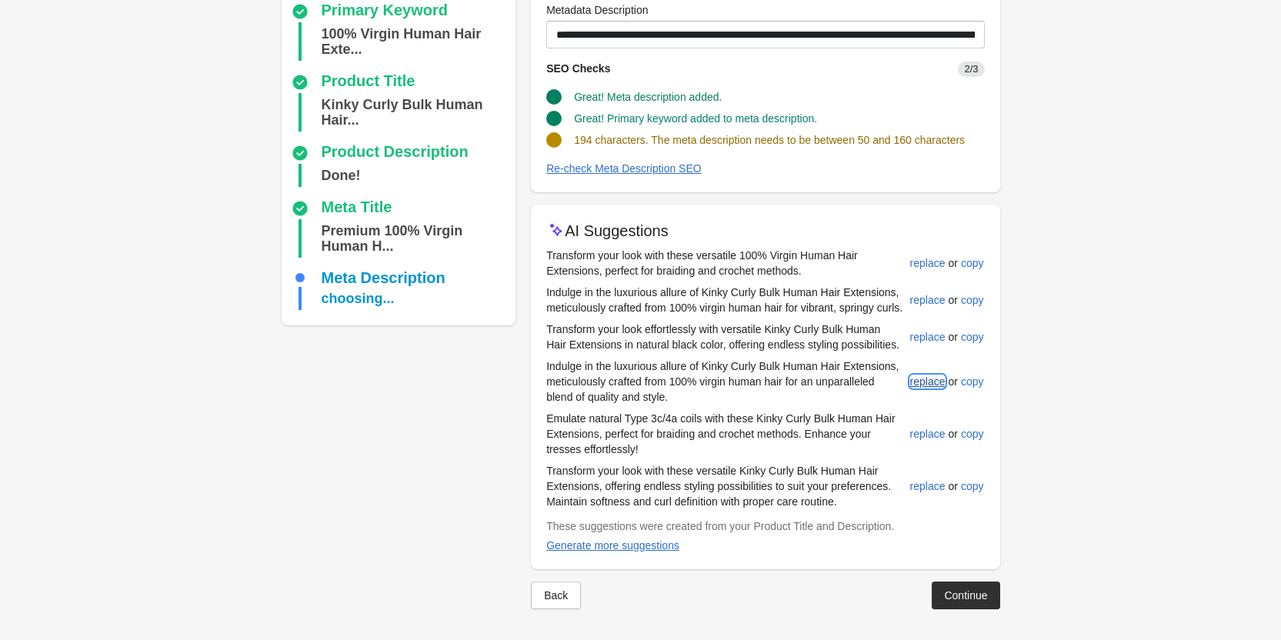
click at [921, 388] on div "replace" at bounding box center [927, 381] width 35 height 12
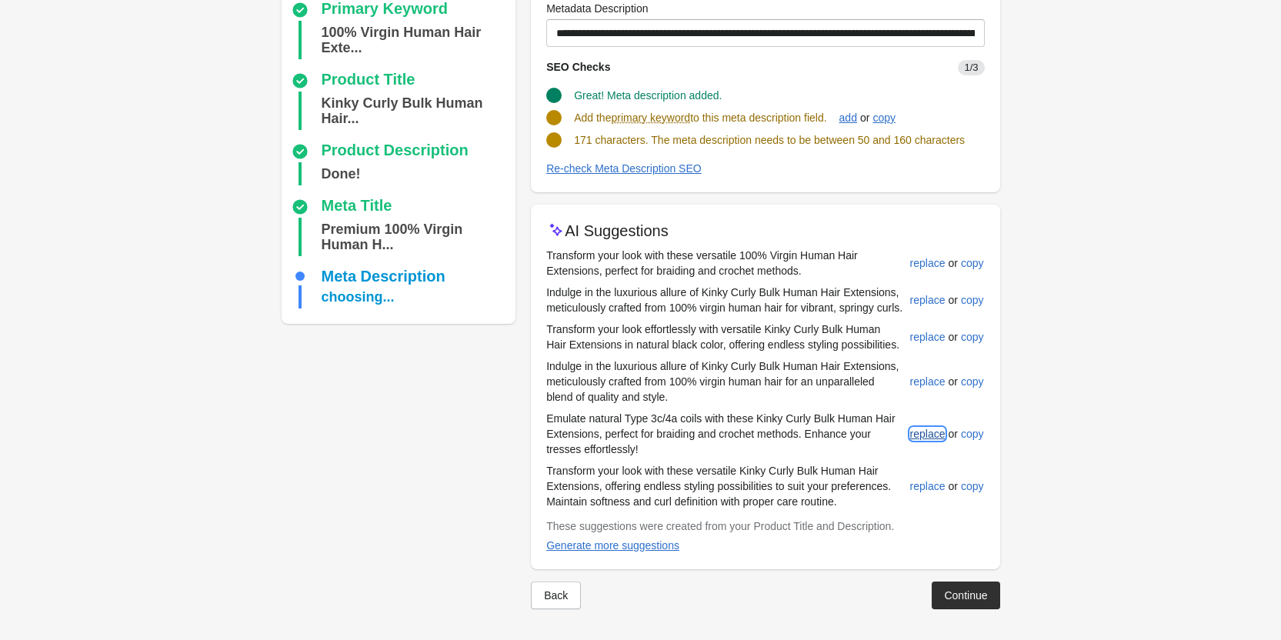
click at [919, 443] on button "replace" at bounding box center [928, 434] width 48 height 28
click at [857, 112] on div "add" at bounding box center [848, 118] width 18 height 12
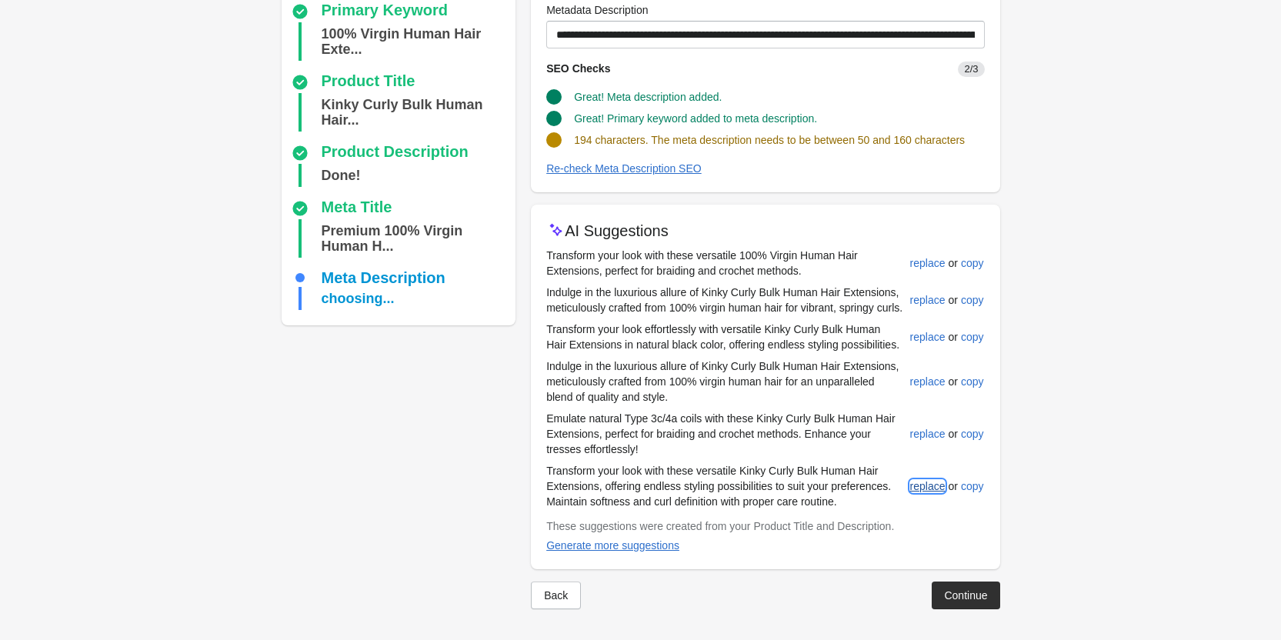
click at [922, 485] on div "replace" at bounding box center [927, 486] width 35 height 12
click at [858, 104] on button "add" at bounding box center [848, 118] width 30 height 28
click at [655, 546] on div "Generate more suggestions" at bounding box center [612, 545] width 133 height 12
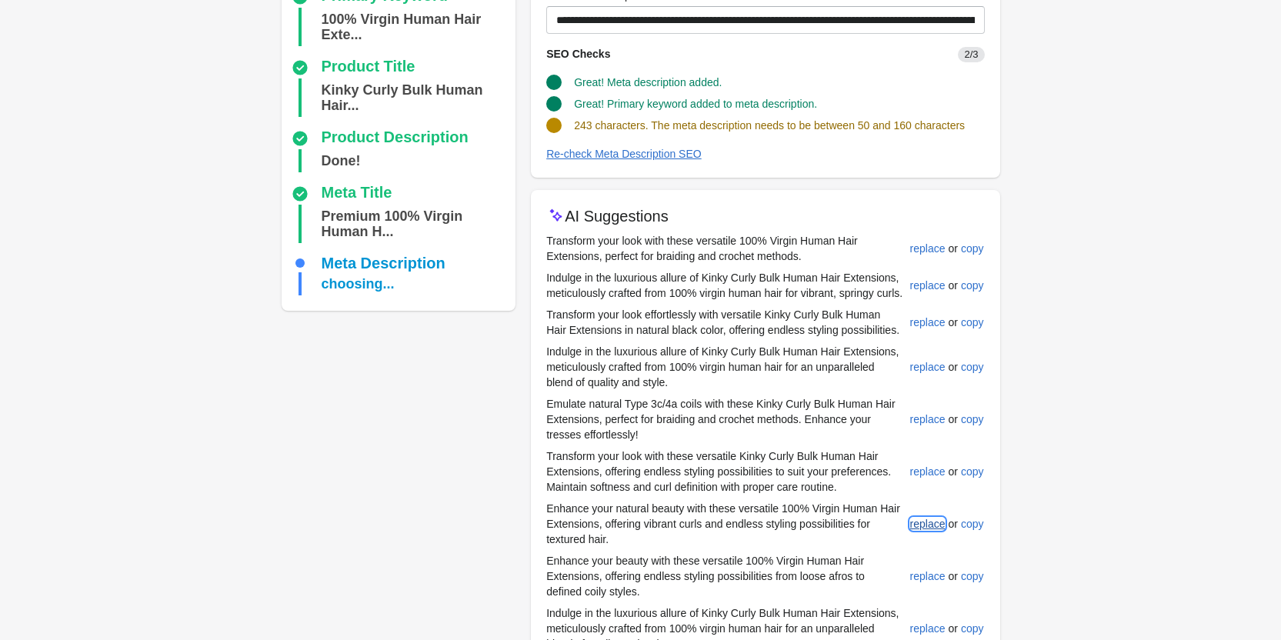
click at [919, 530] on div "replace" at bounding box center [927, 524] width 35 height 12
type input "**********"
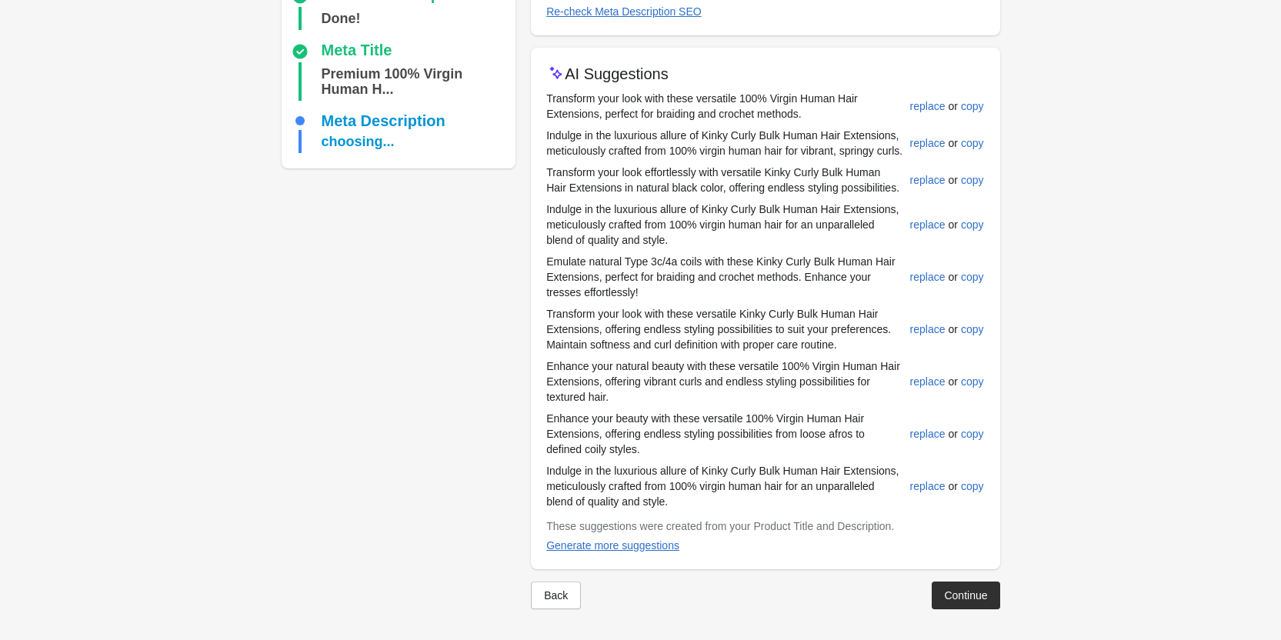
scroll to position [326, 0]
click at [972, 605] on button "Continue" at bounding box center [966, 596] width 68 height 28
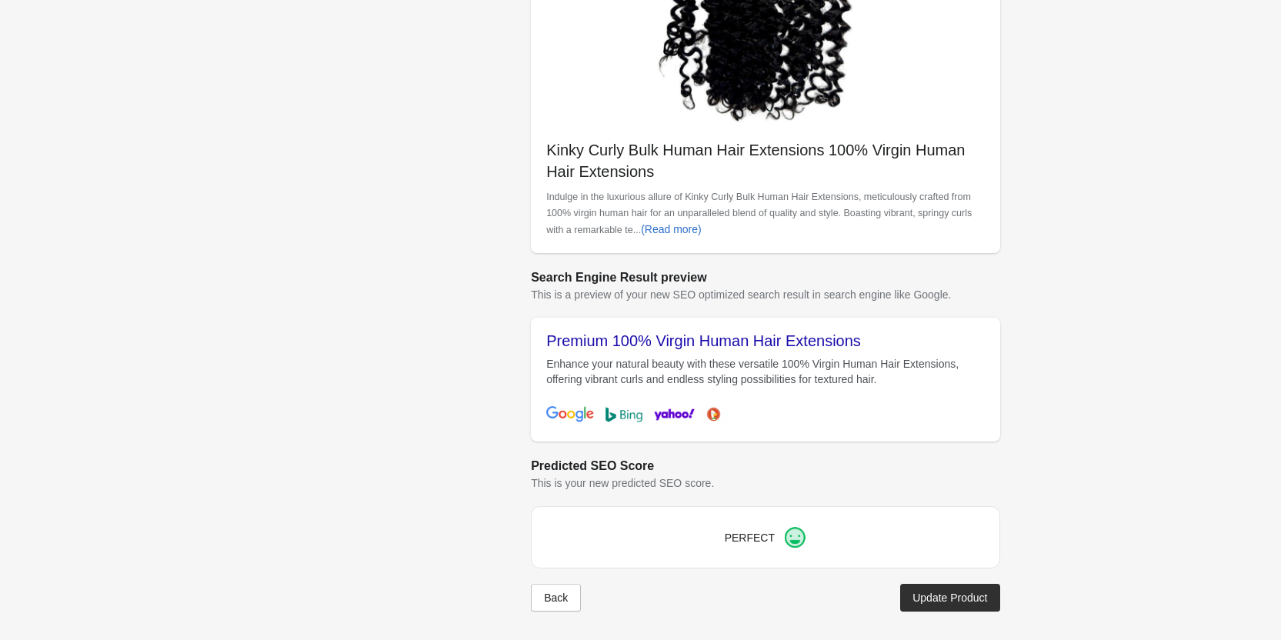
scroll to position [433, 0]
click at [930, 579] on div "Back Update Product" at bounding box center [759, 590] width 481 height 40
click at [925, 587] on button "Update Product" at bounding box center [949, 596] width 99 height 28
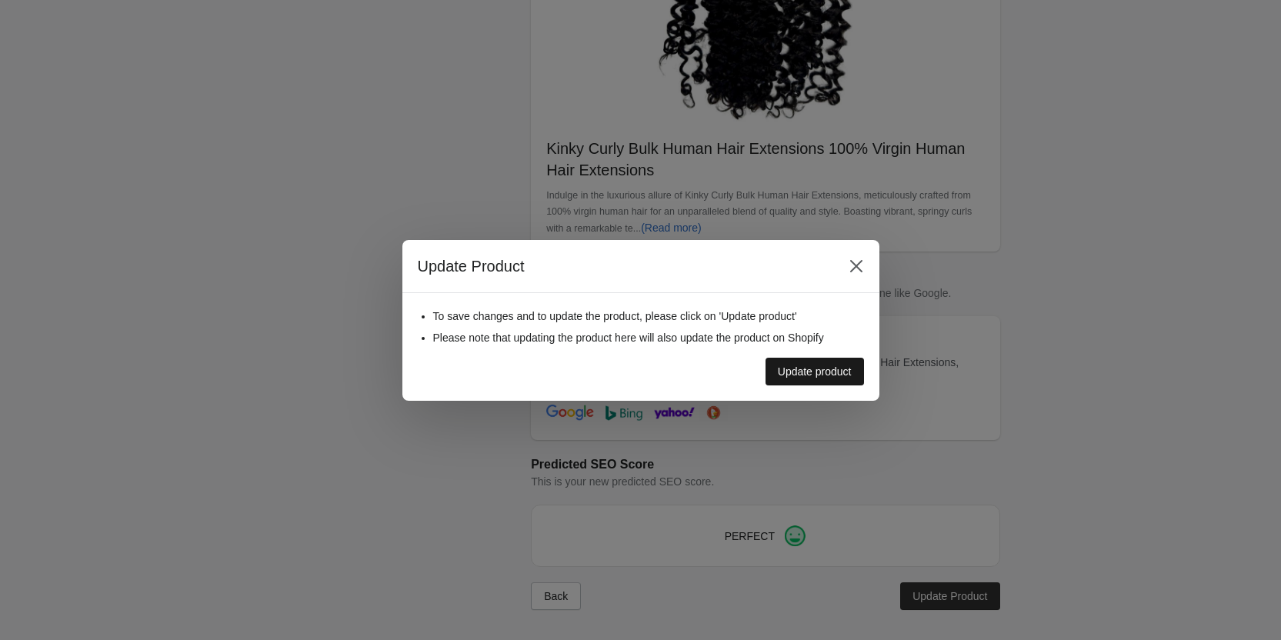
click at [796, 372] on div "Update product" at bounding box center [815, 371] width 74 height 12
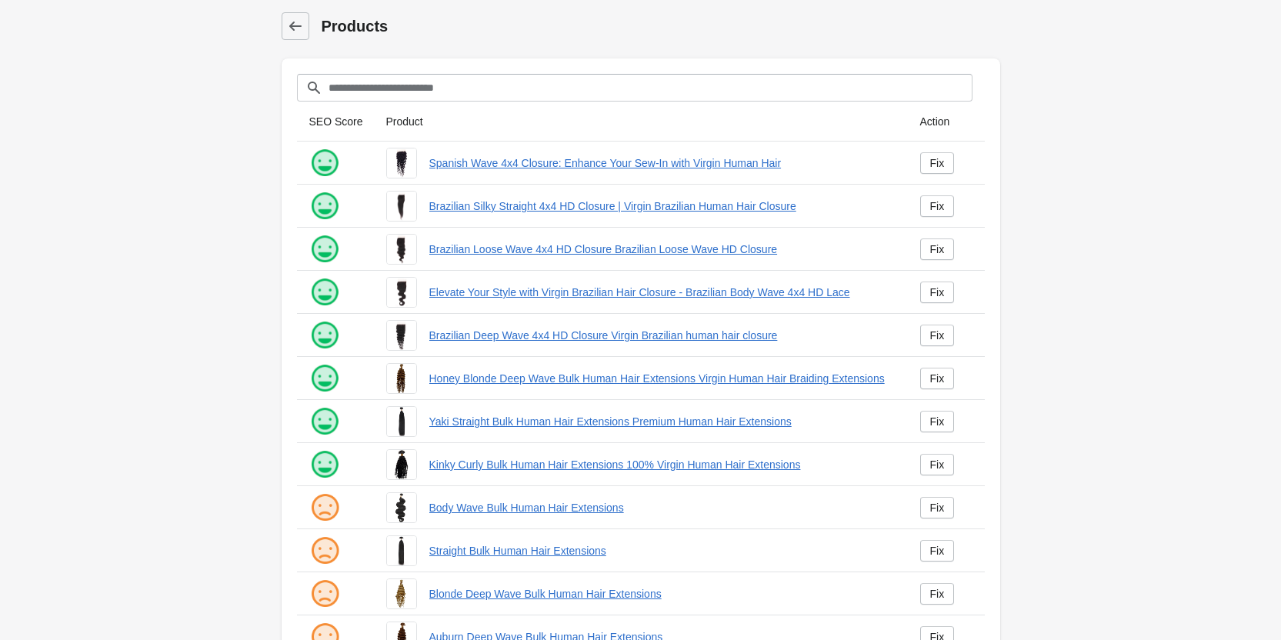
scroll to position [209, 0]
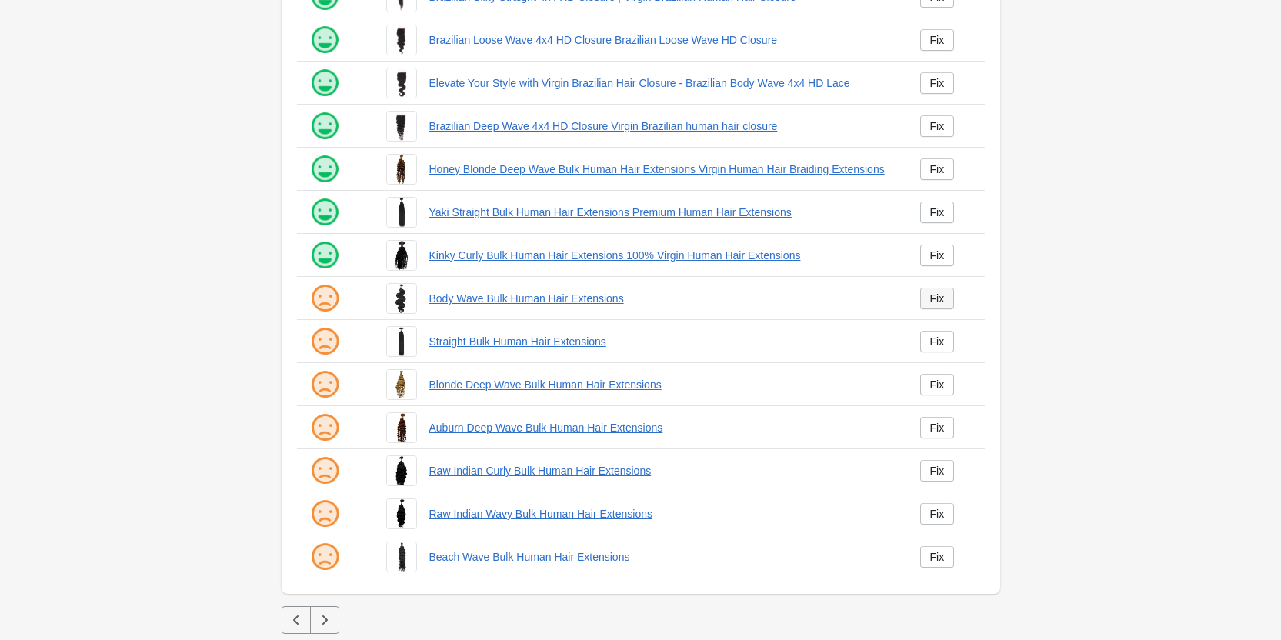
click at [925, 294] on link "Fix" at bounding box center [937, 299] width 35 height 22
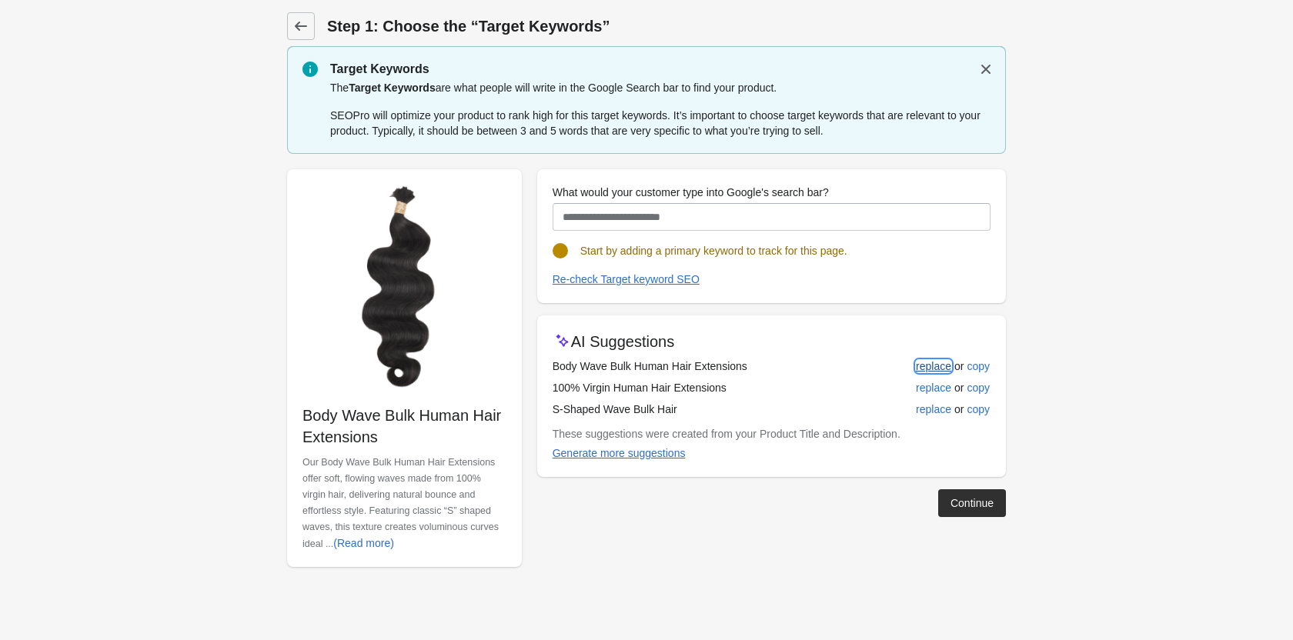
click at [918, 362] on div "replace" at bounding box center [933, 366] width 35 height 12
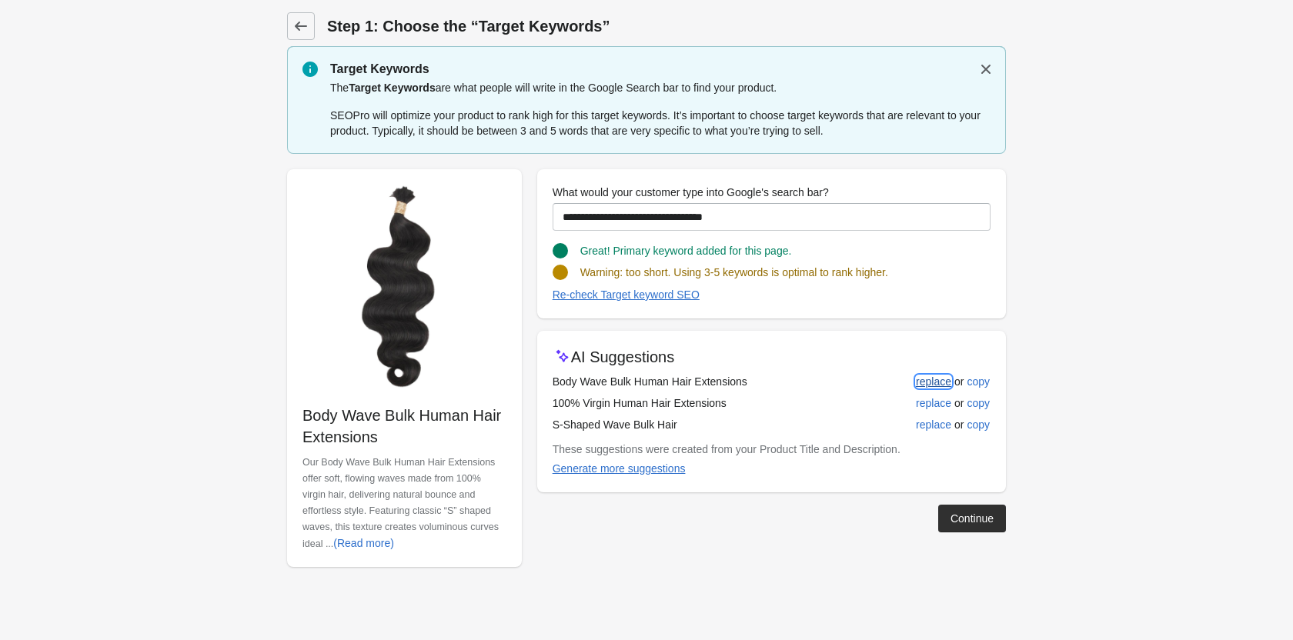
click at [938, 389] on button "replace" at bounding box center [933, 382] width 48 height 28
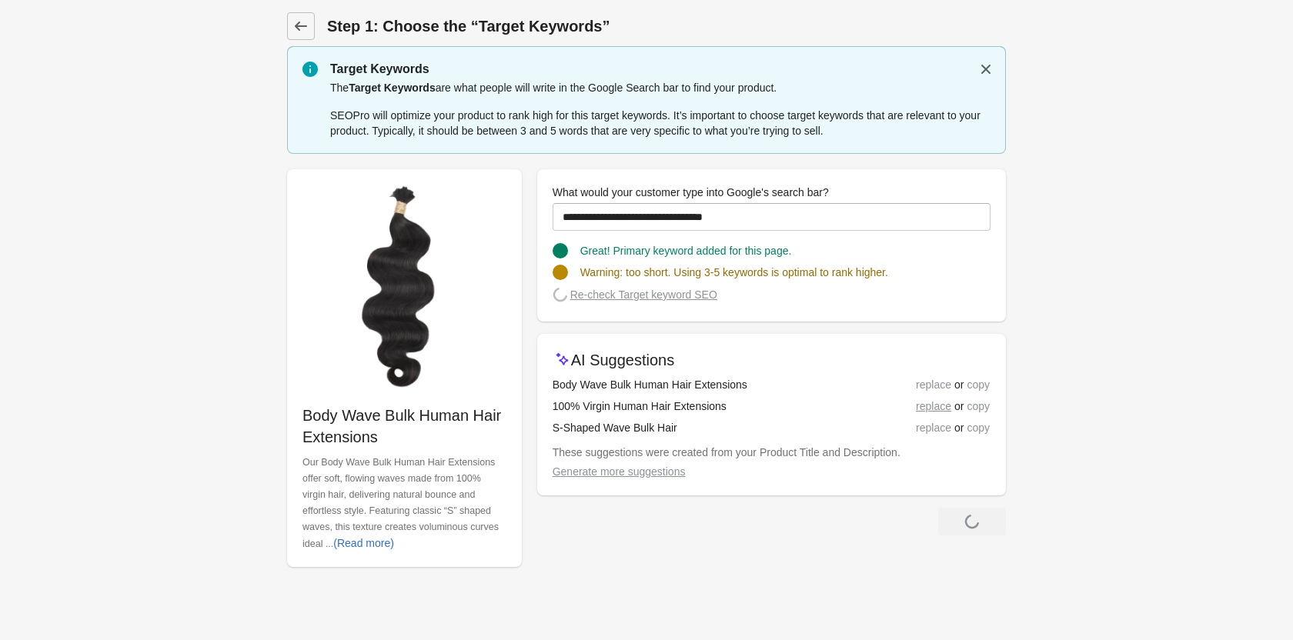
click at [936, 410] on div "replace or copy" at bounding box center [931, 406] width 118 height 17
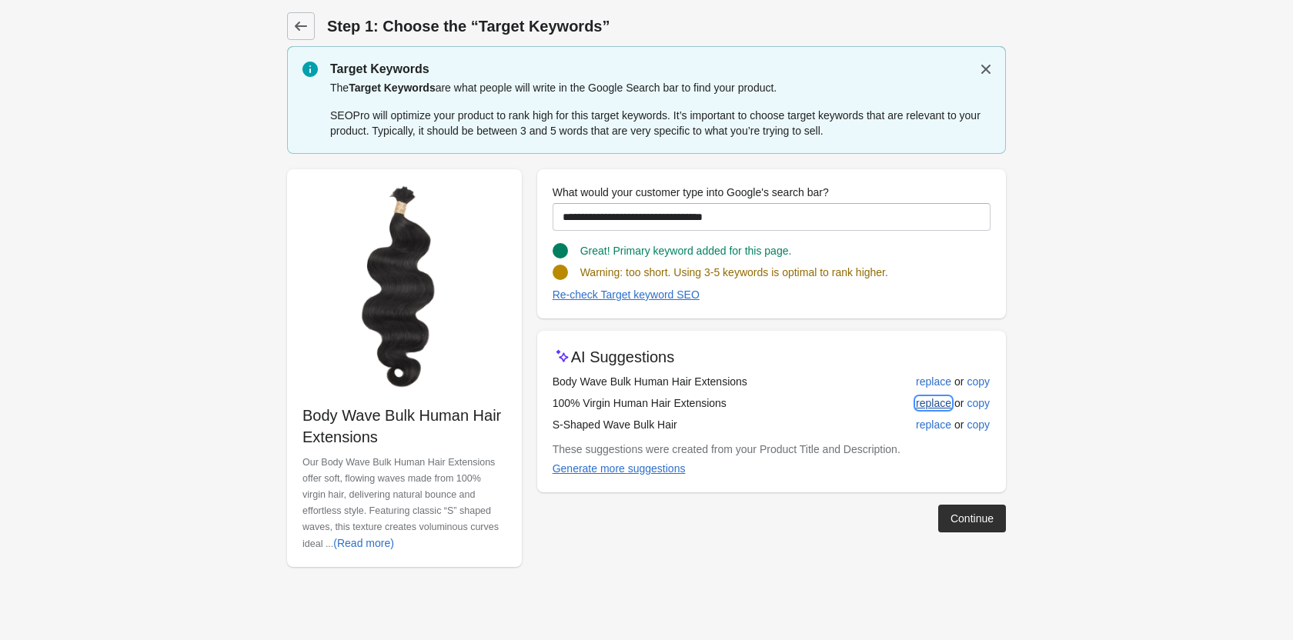
click at [916, 399] on div "replace" at bounding box center [933, 403] width 35 height 12
type input "**********"
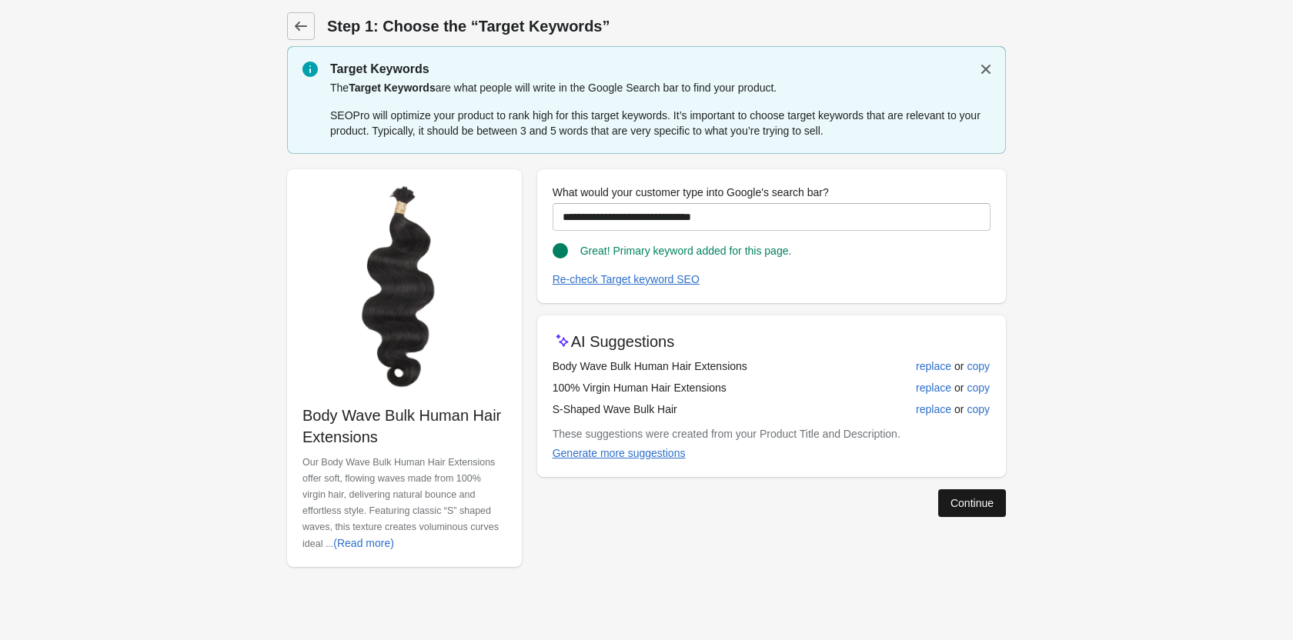
click at [938, 495] on button "Continue" at bounding box center [972, 503] width 68 height 28
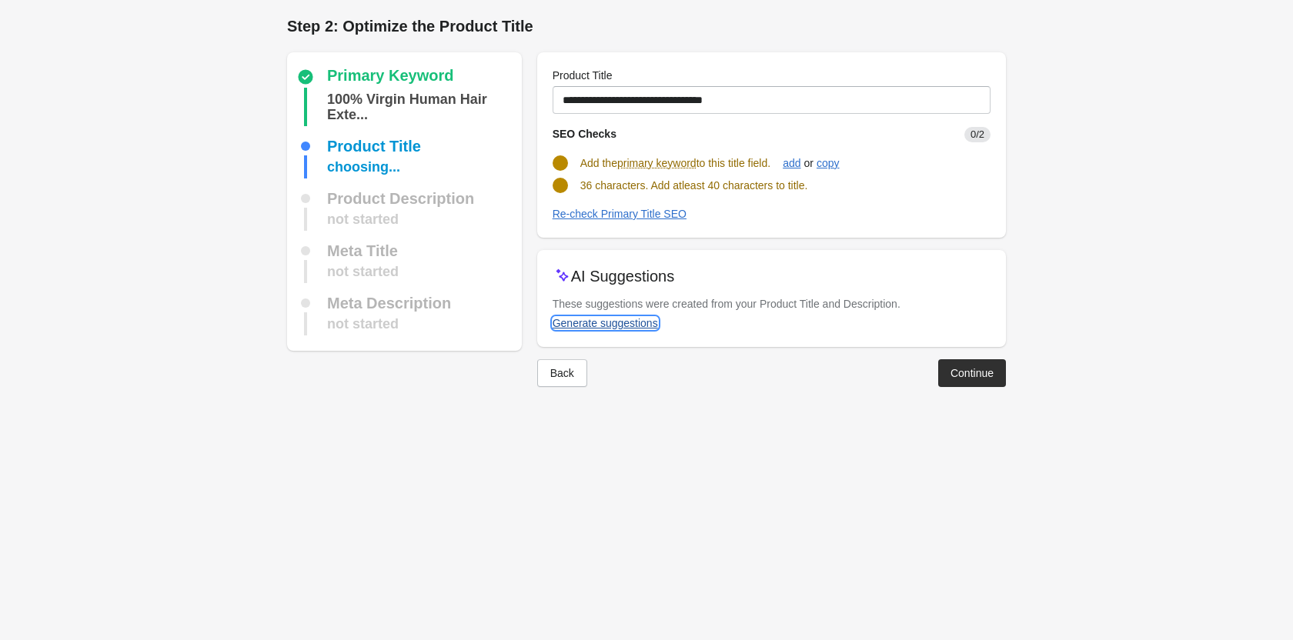
click at [642, 326] on div "Generate suggestions" at bounding box center [604, 323] width 105 height 12
click at [785, 150] on div "Add the primary keyword to this title field. add or copy" at bounding box center [765, 156] width 450 height 29
click at [799, 167] on div "add" at bounding box center [791, 163] width 18 height 12
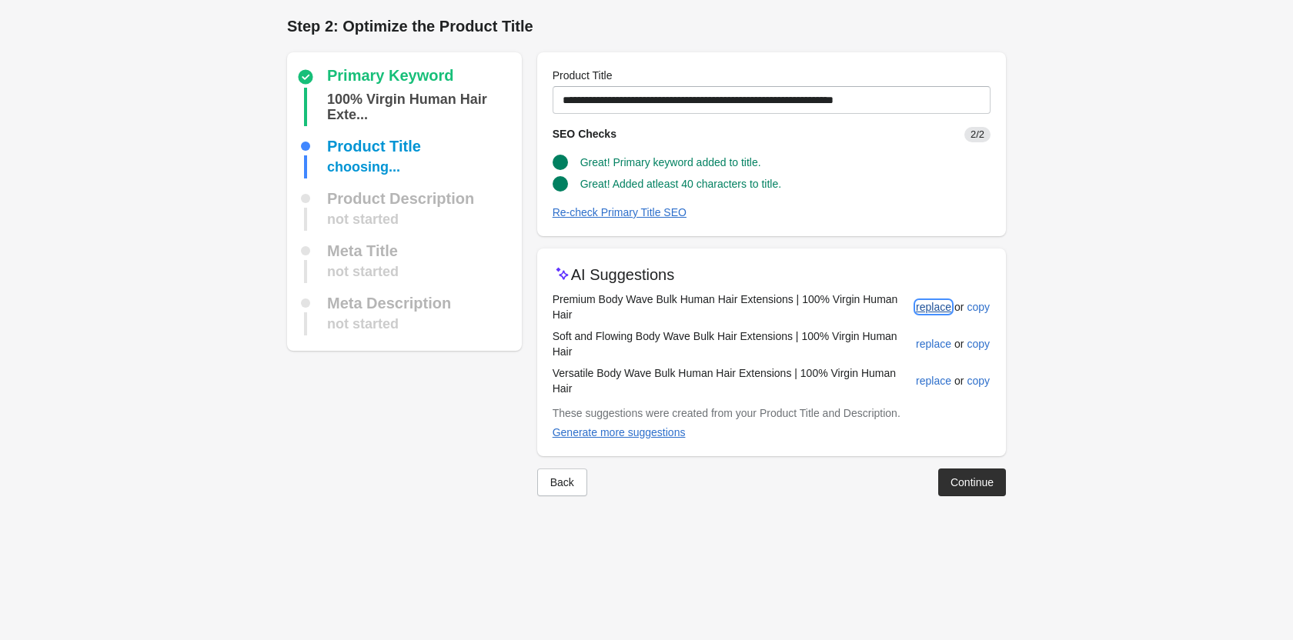
click at [925, 306] on div "replace" at bounding box center [933, 307] width 35 height 12
click at [799, 159] on div "add" at bounding box center [791, 163] width 18 height 12
type input "**********"
click at [976, 482] on div "Continue" at bounding box center [971, 482] width 43 height 12
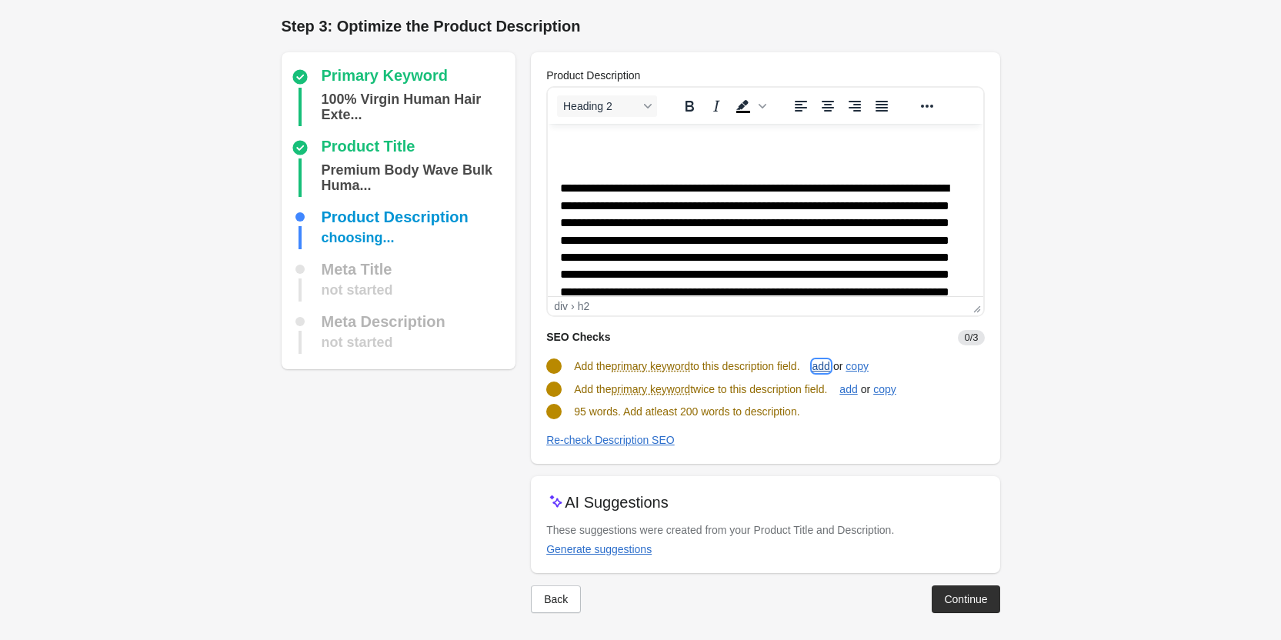
click at [830, 360] on div "add" at bounding box center [821, 366] width 18 height 12
click at [856, 382] on div "add" at bounding box center [848, 388] width 18 height 12
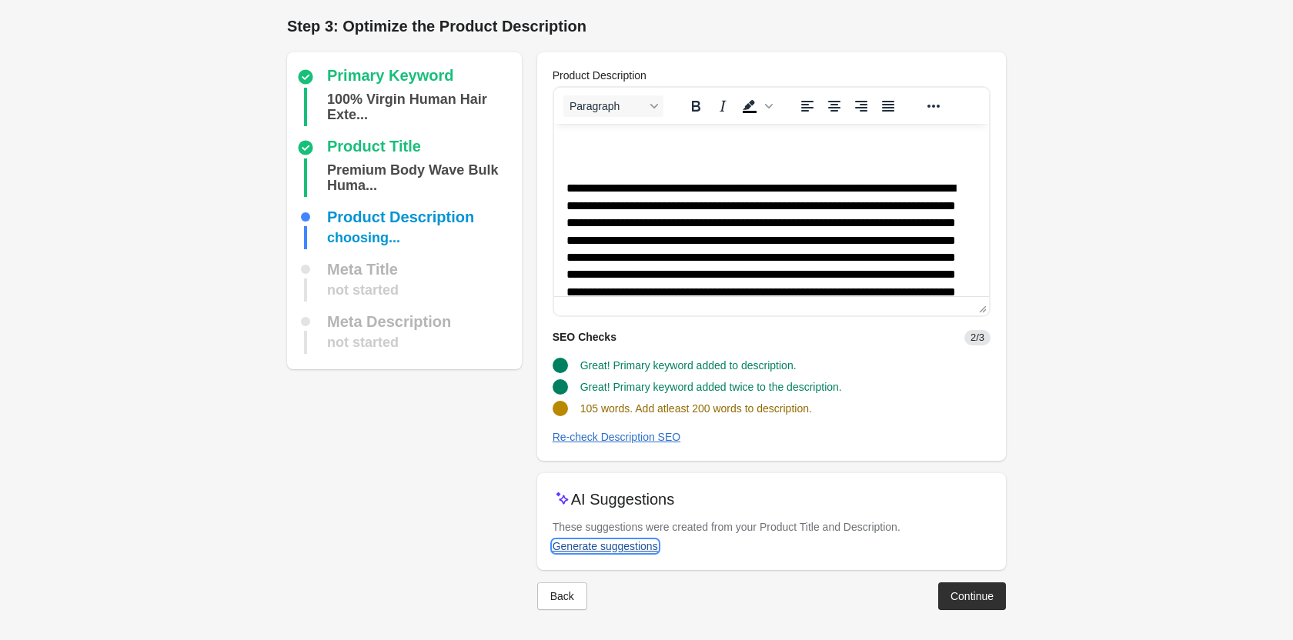
click at [592, 551] on div "Generate suggestions" at bounding box center [604, 546] width 105 height 12
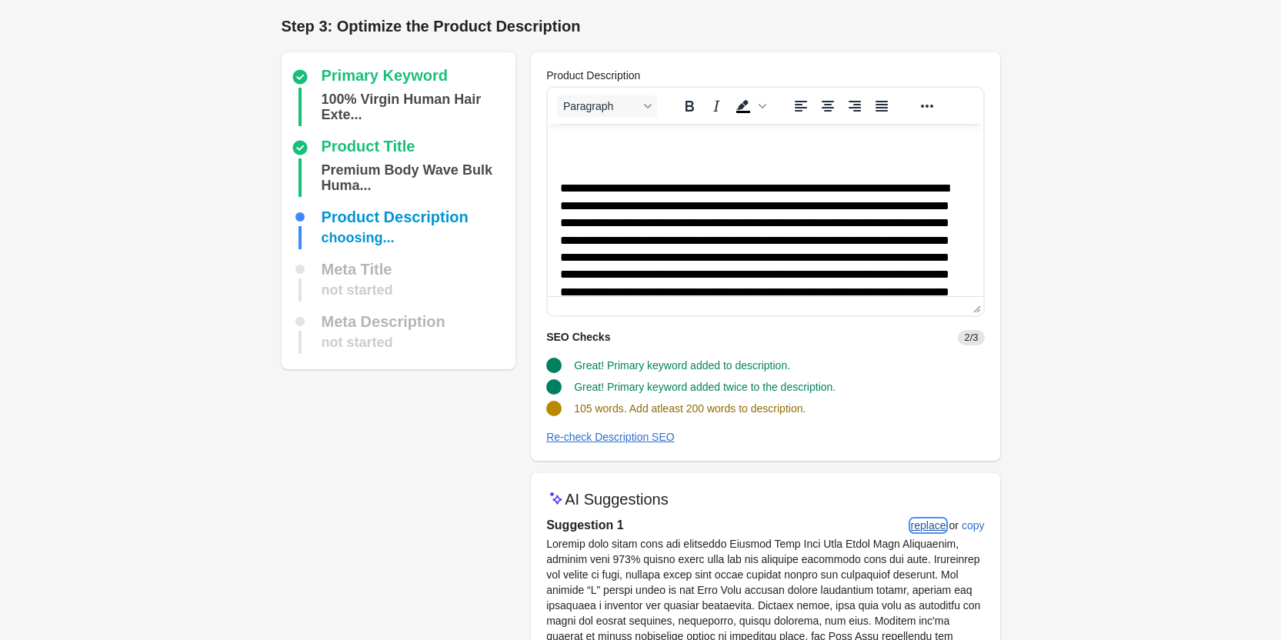
click at [919, 515] on button "replace" at bounding box center [929, 526] width 48 height 28
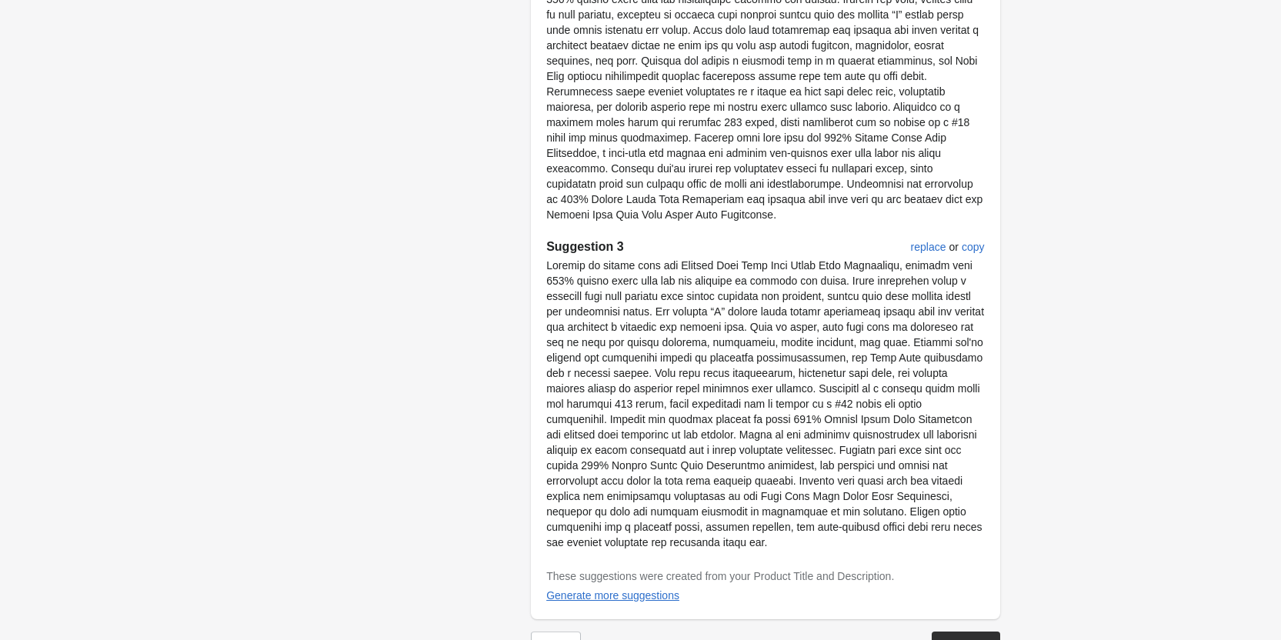
scroll to position [922, 0]
click at [942, 629] on button "Continue" at bounding box center [966, 643] width 68 height 28
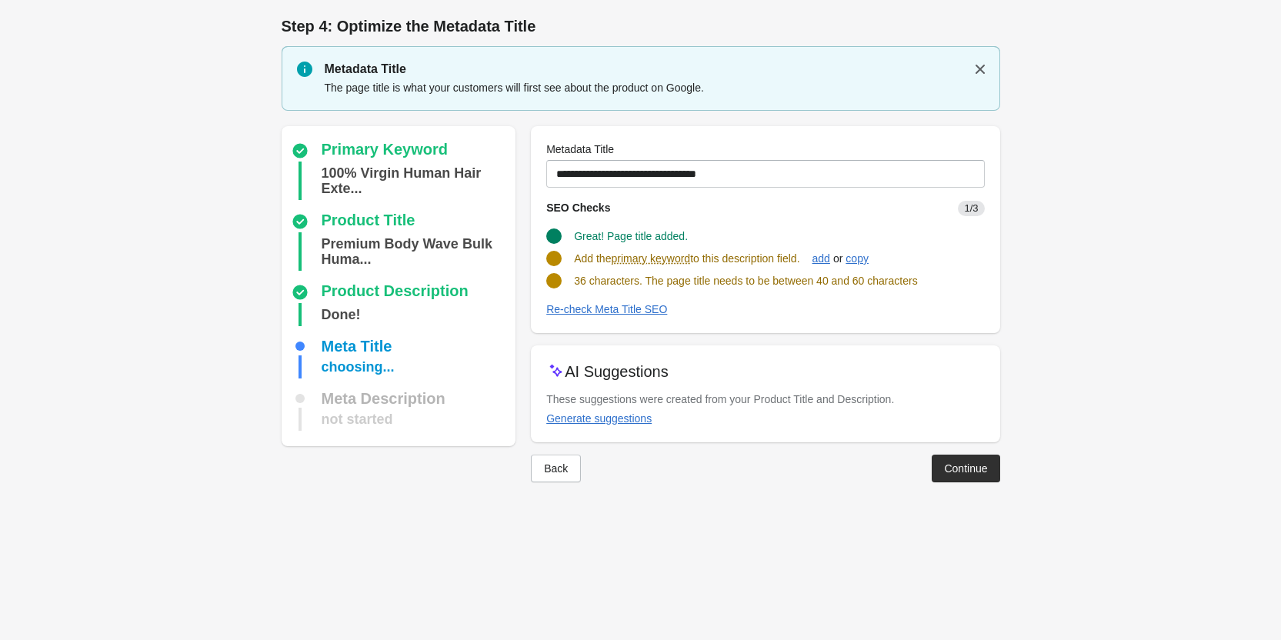
scroll to position [0, 0]
click at [836, 258] on div "add" at bounding box center [827, 258] width 18 height 12
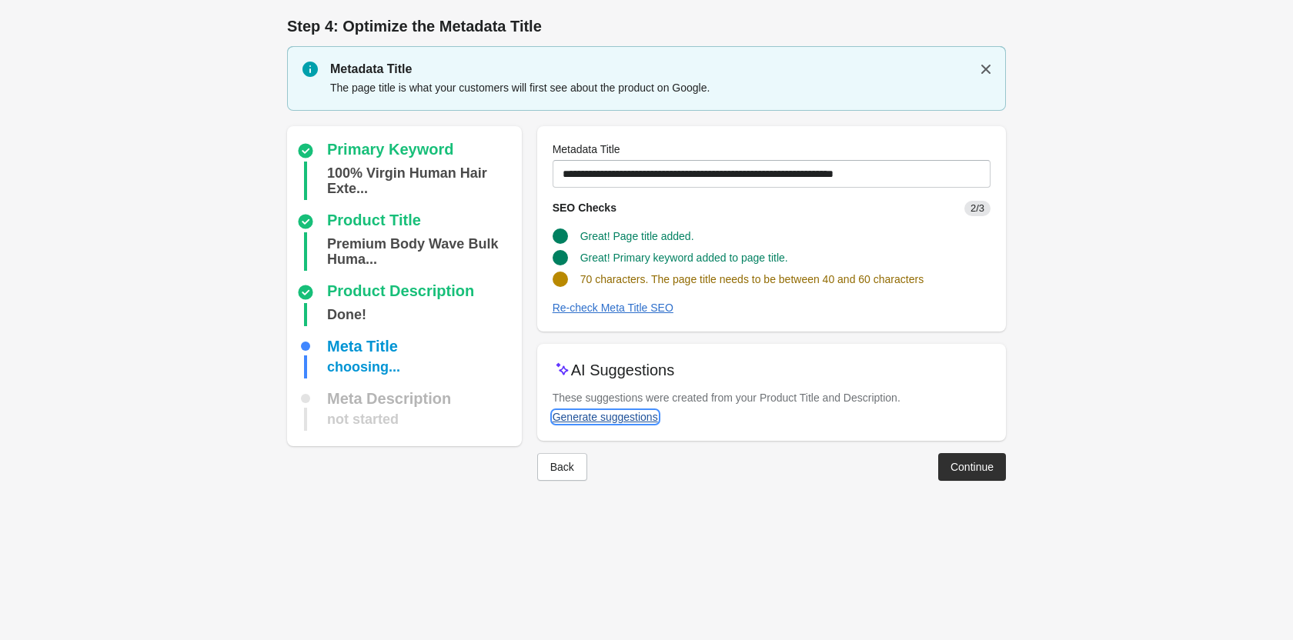
click at [589, 421] on div "Generate suggestions" at bounding box center [604, 417] width 105 height 12
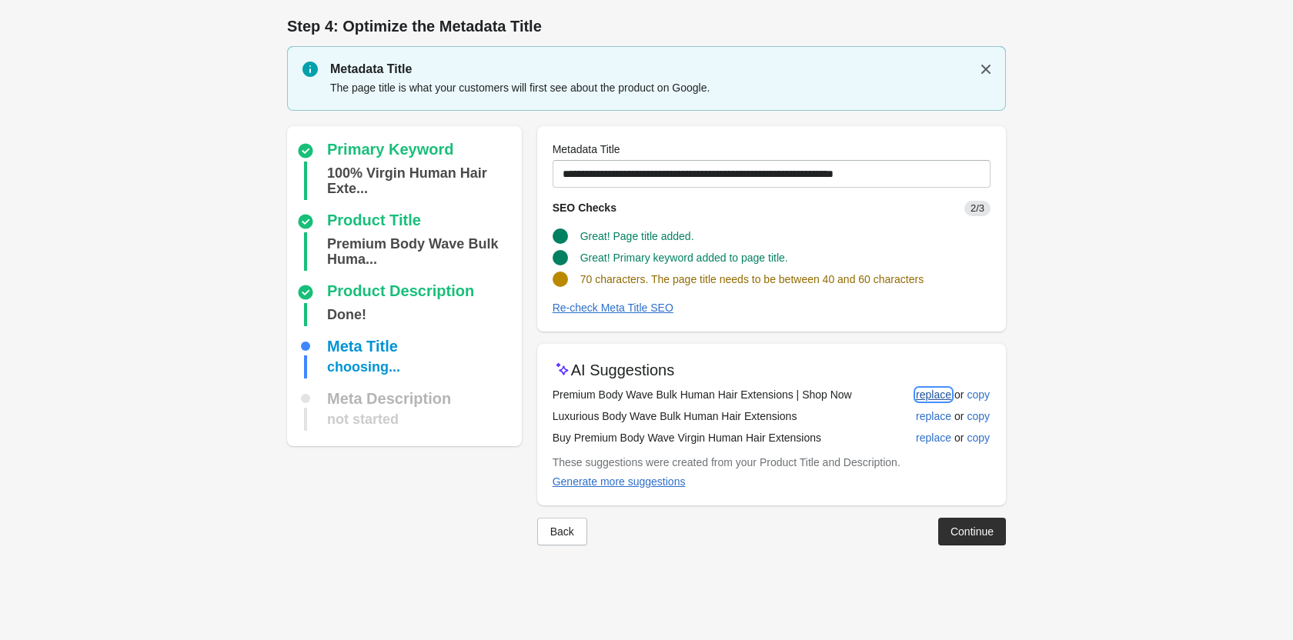
click at [931, 398] on div "replace" at bounding box center [933, 395] width 35 height 12
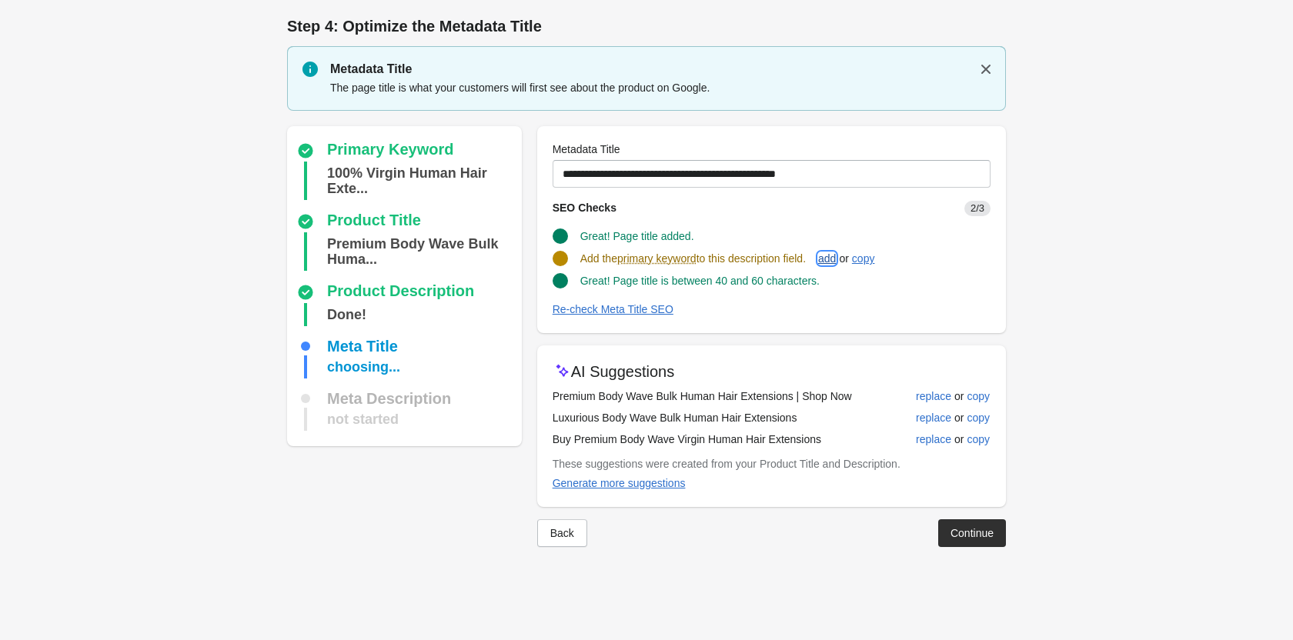
click at [832, 256] on div "add" at bounding box center [827, 258] width 18 height 12
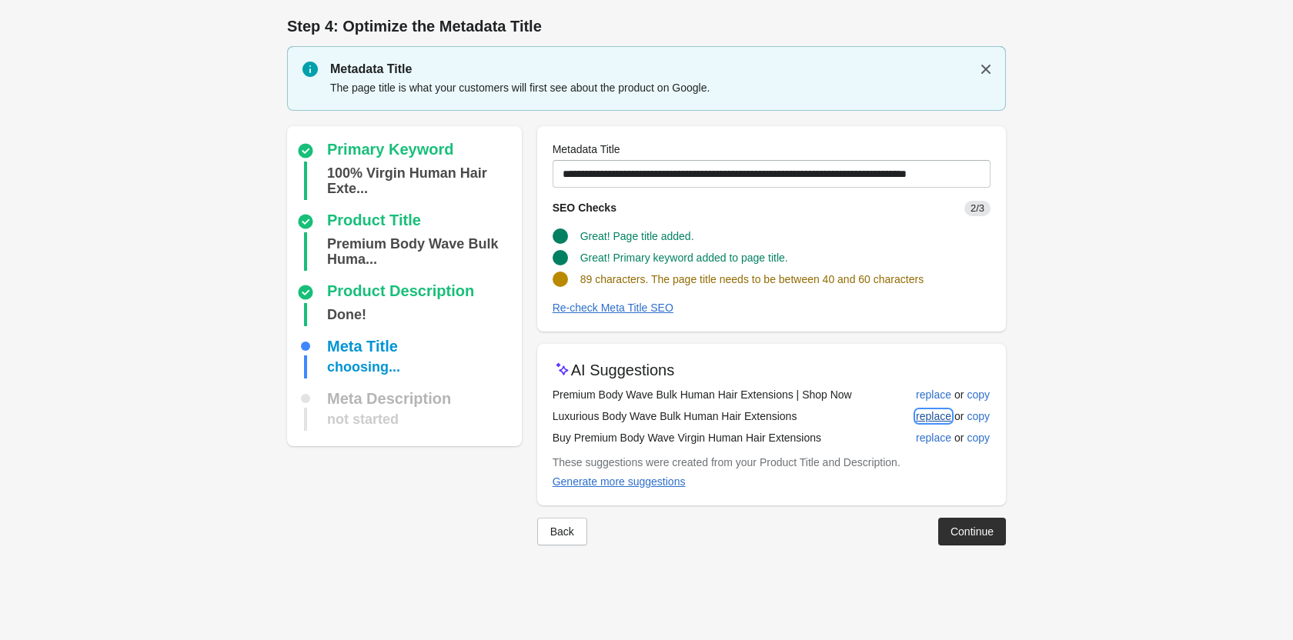
click at [927, 417] on div "replace" at bounding box center [933, 416] width 35 height 12
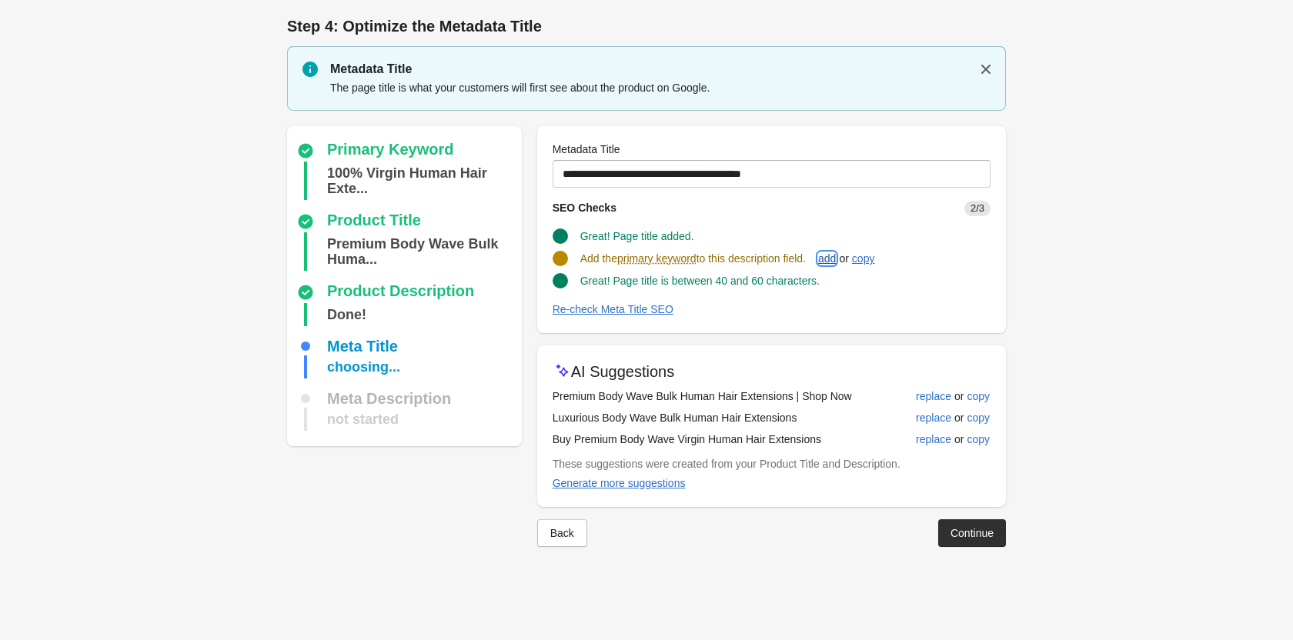
click at [836, 255] on div "add" at bounding box center [827, 258] width 18 height 12
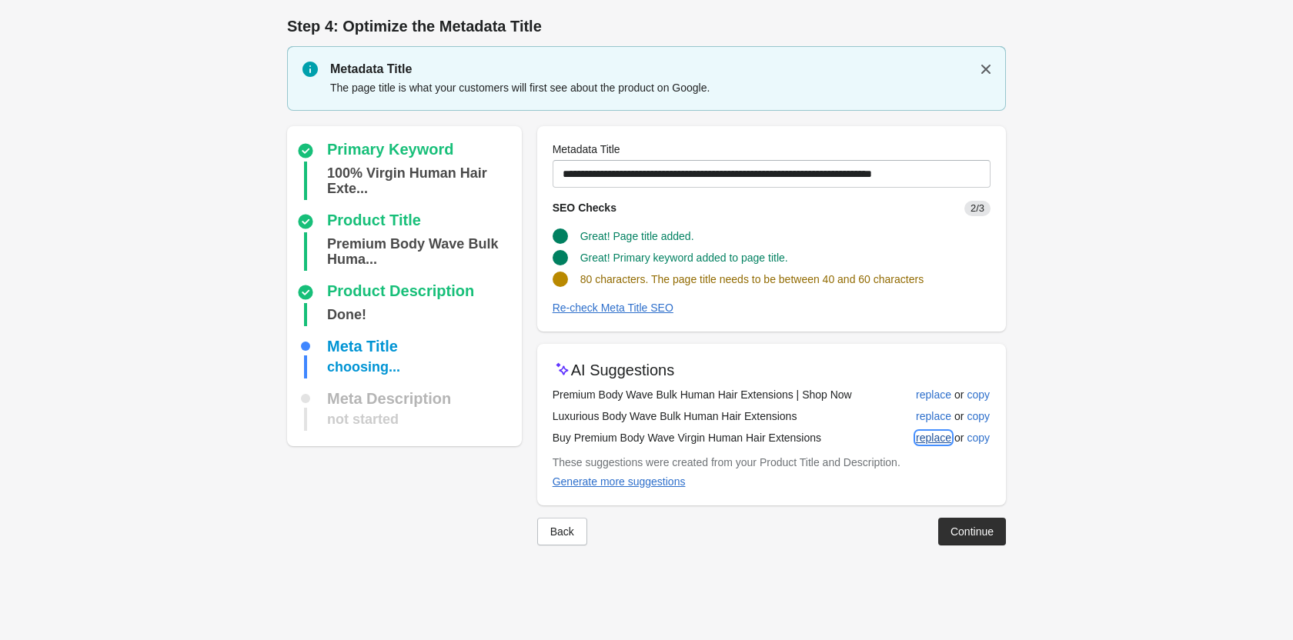
click at [930, 435] on div "replace" at bounding box center [933, 438] width 35 height 12
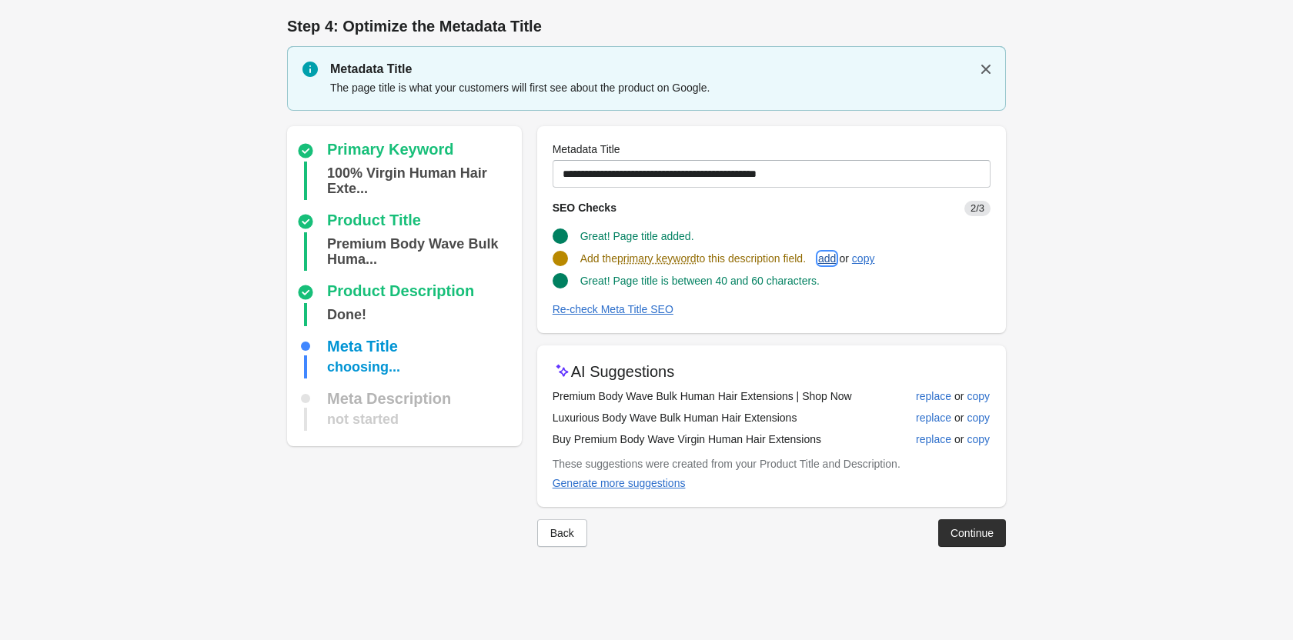
click at [834, 254] on div "add" at bounding box center [827, 258] width 18 height 12
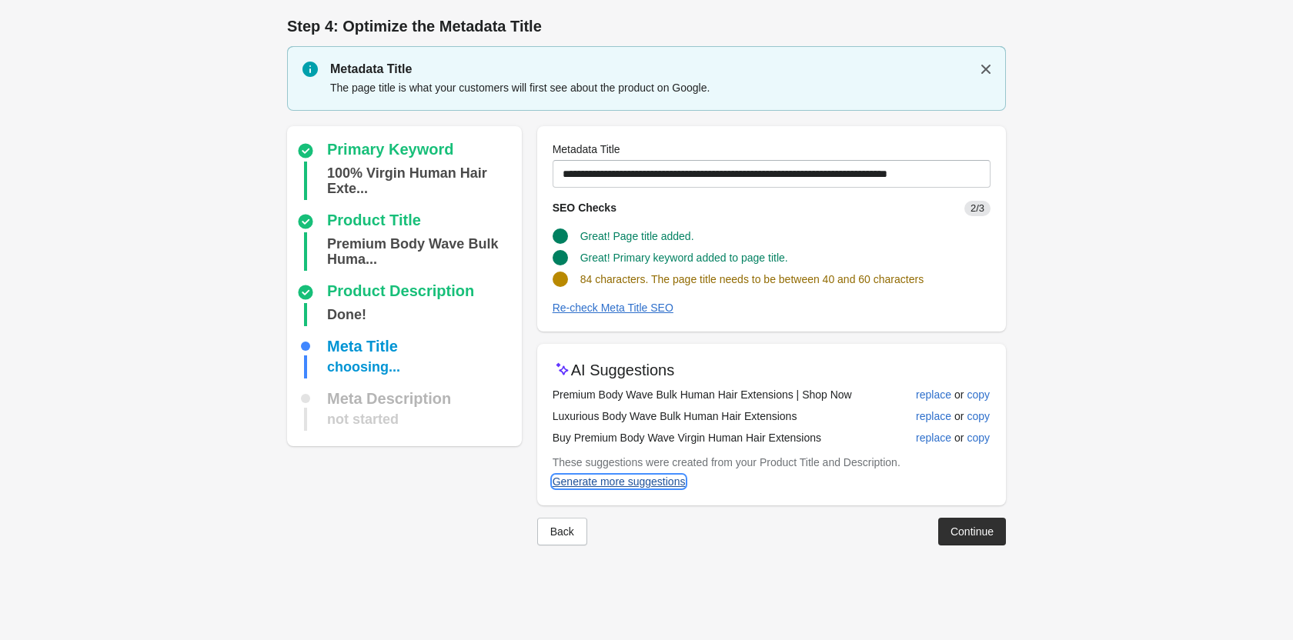
click at [609, 480] on div "Generate more suggestions" at bounding box center [618, 481] width 133 height 12
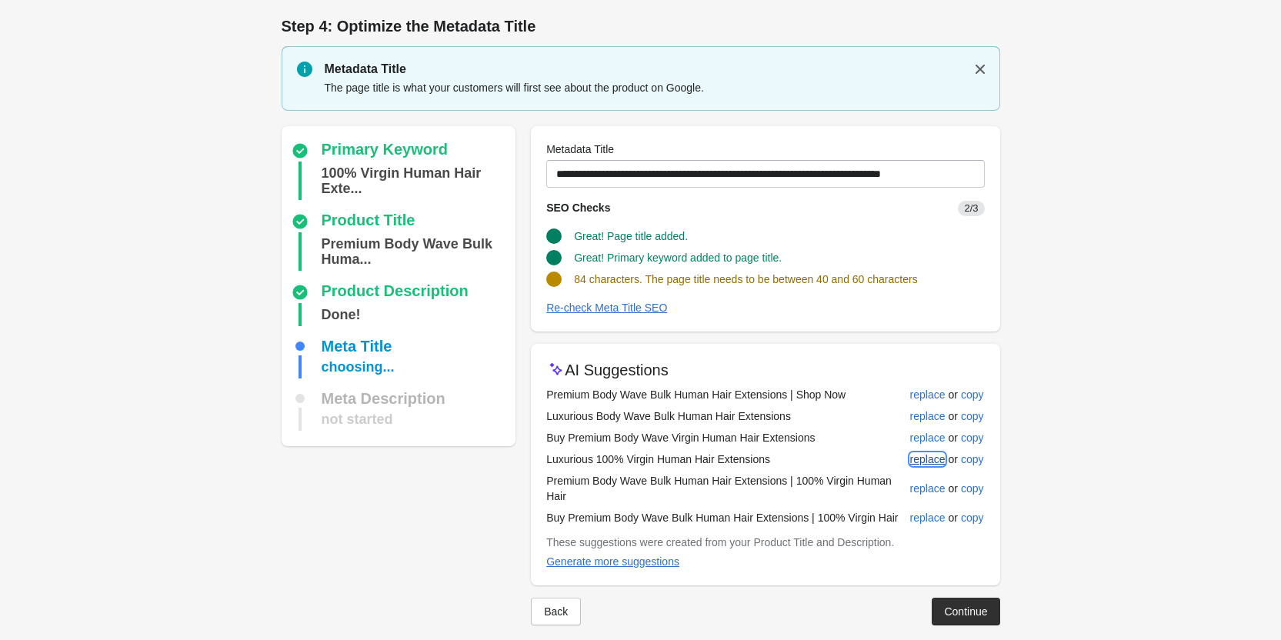
click at [930, 462] on div "replace" at bounding box center [927, 459] width 35 height 12
type input "**********"
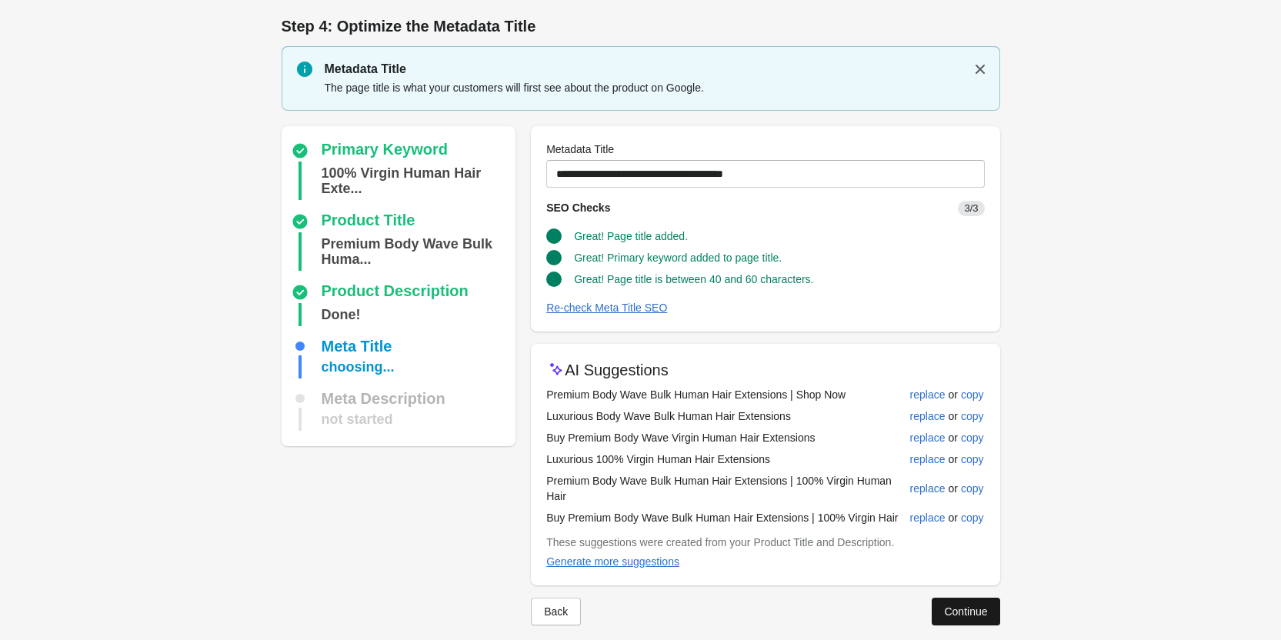
click at [982, 605] on div "Continue" at bounding box center [965, 611] width 43 height 12
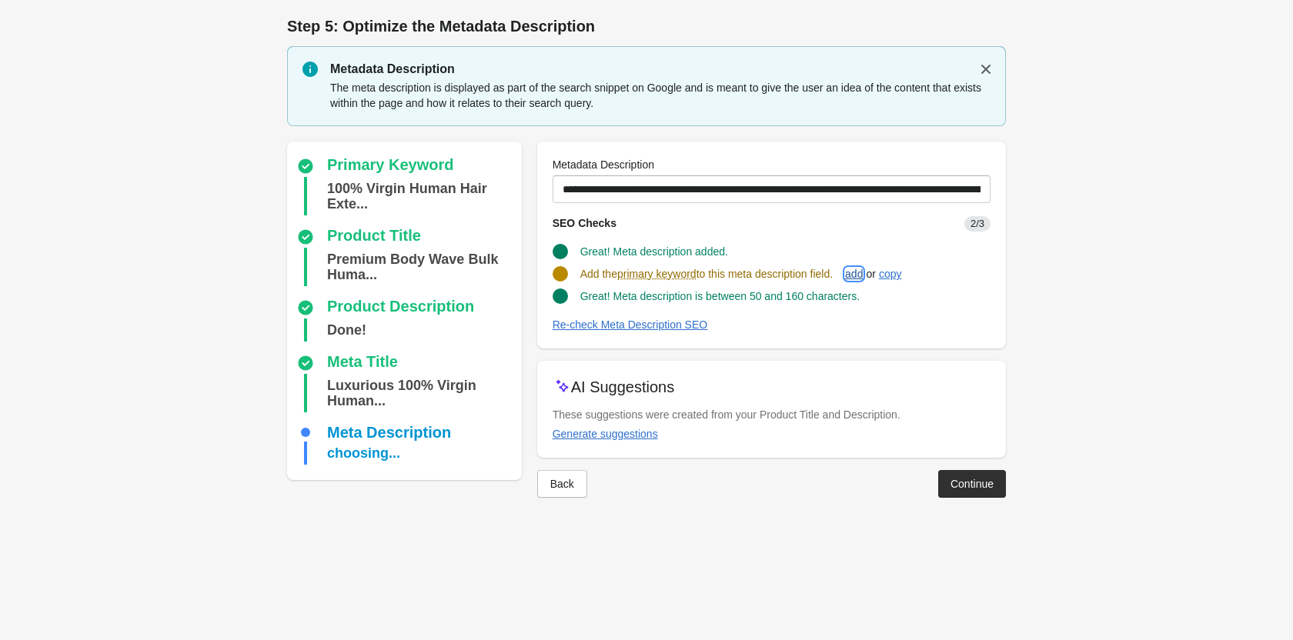
click at [862, 273] on div "add" at bounding box center [854, 274] width 18 height 12
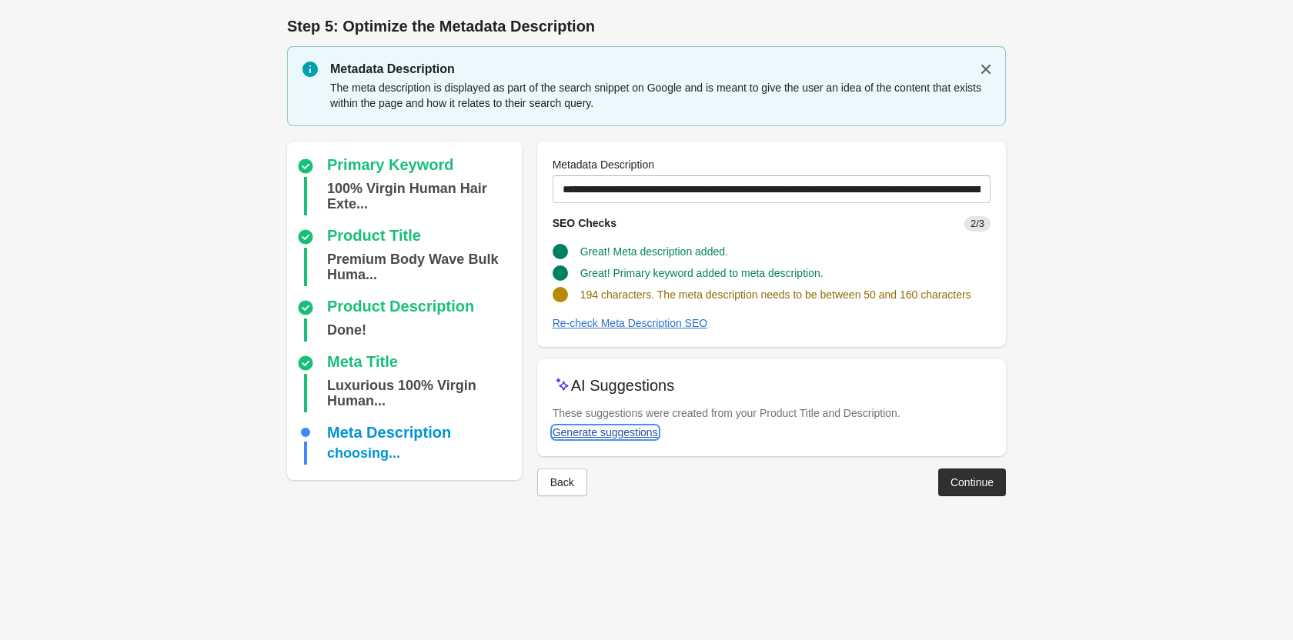
click at [593, 432] on div "Generate suggestions" at bounding box center [604, 432] width 105 height 12
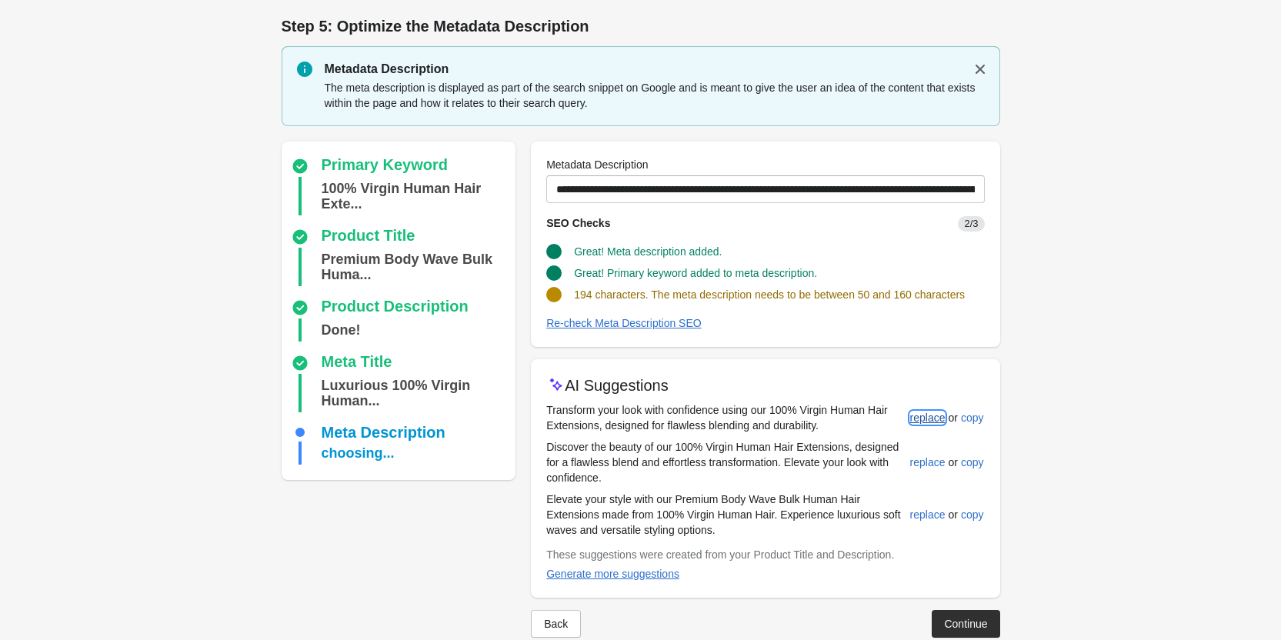
click at [916, 407] on button "replace" at bounding box center [928, 418] width 48 height 28
type input "**********"
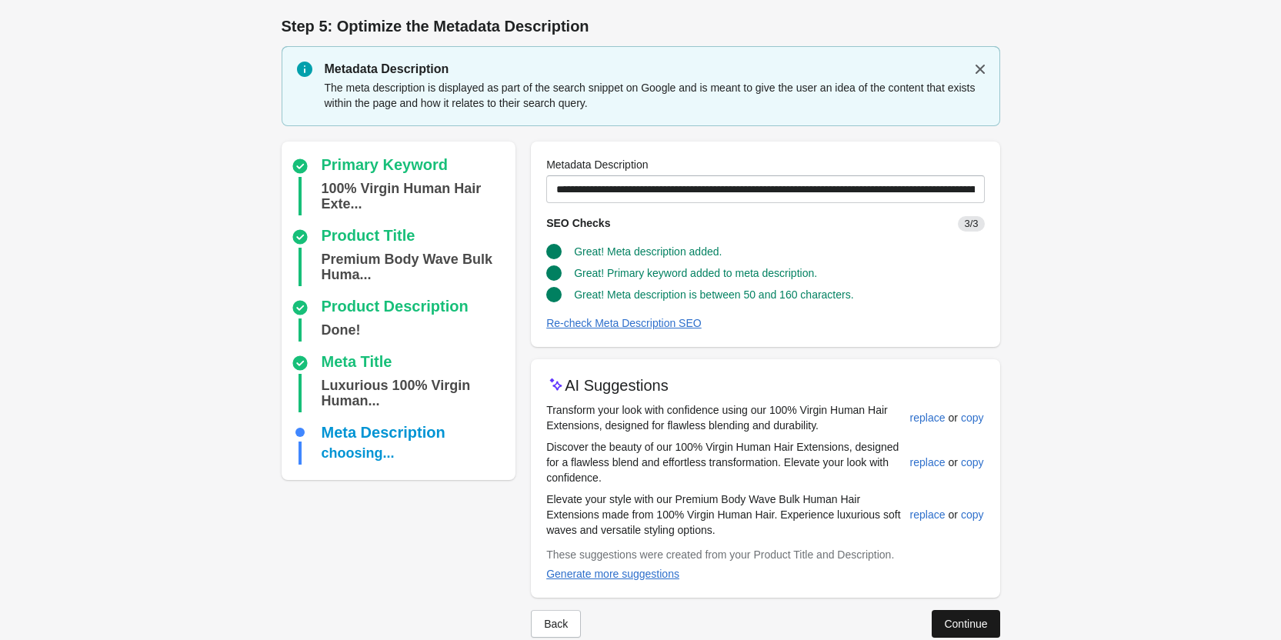
click at [970, 623] on div "Continue" at bounding box center [965, 624] width 43 height 12
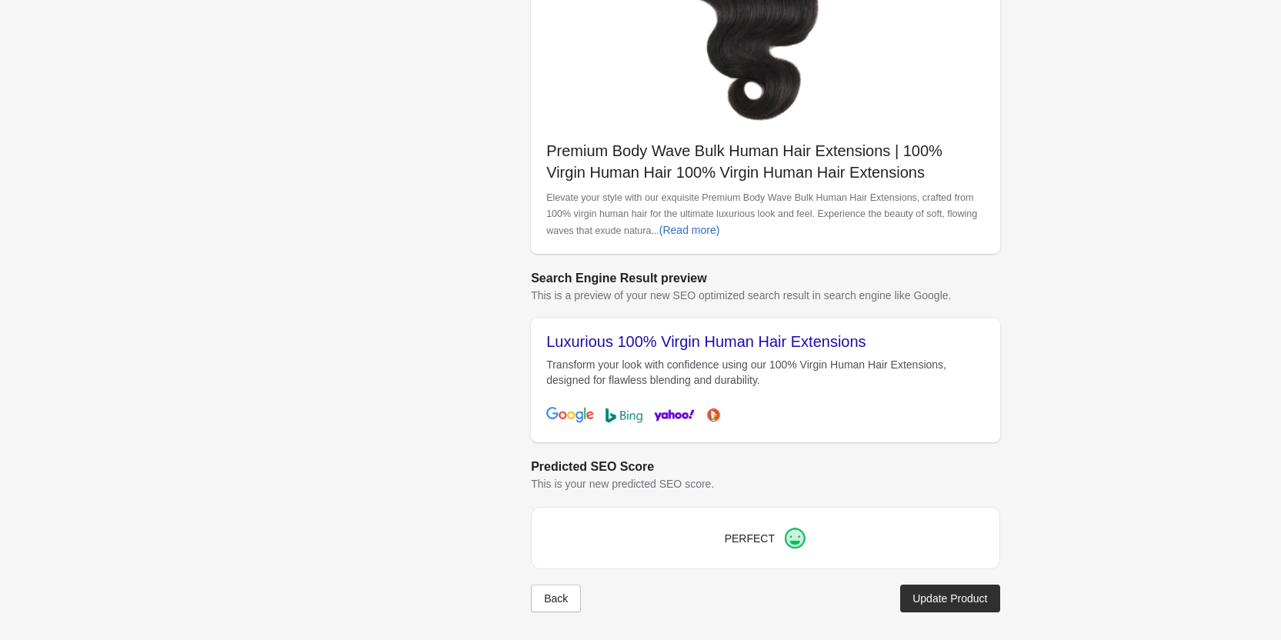
scroll to position [433, 0]
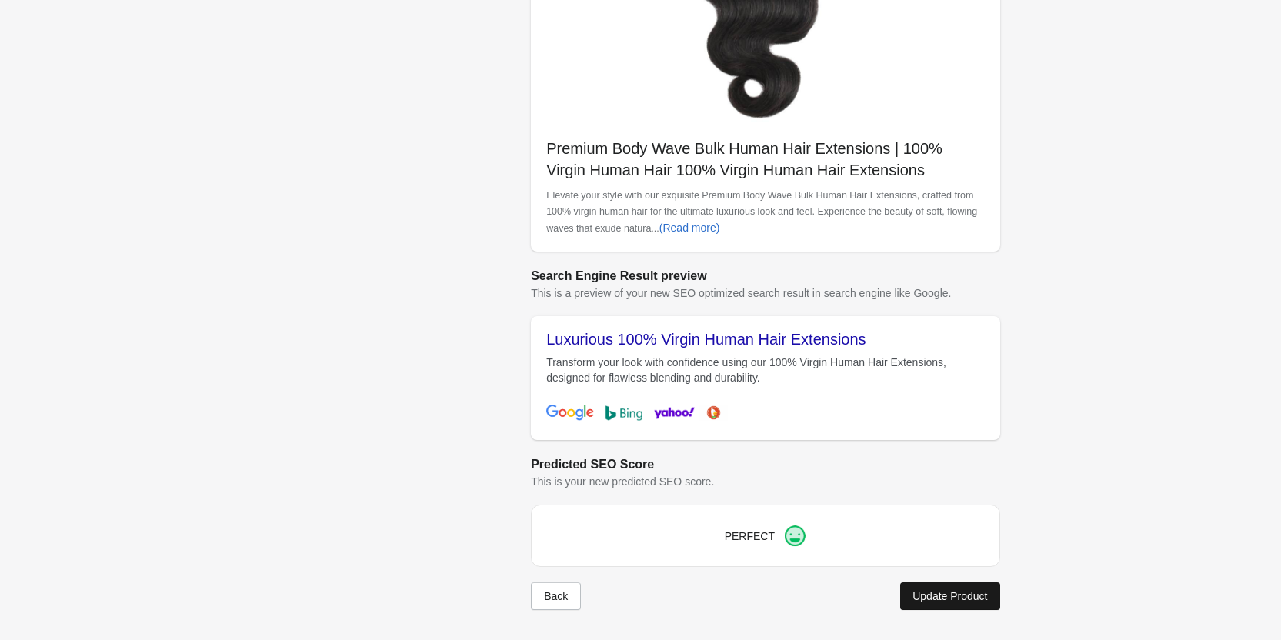
click at [942, 596] on div "Update Product" at bounding box center [949, 596] width 75 height 12
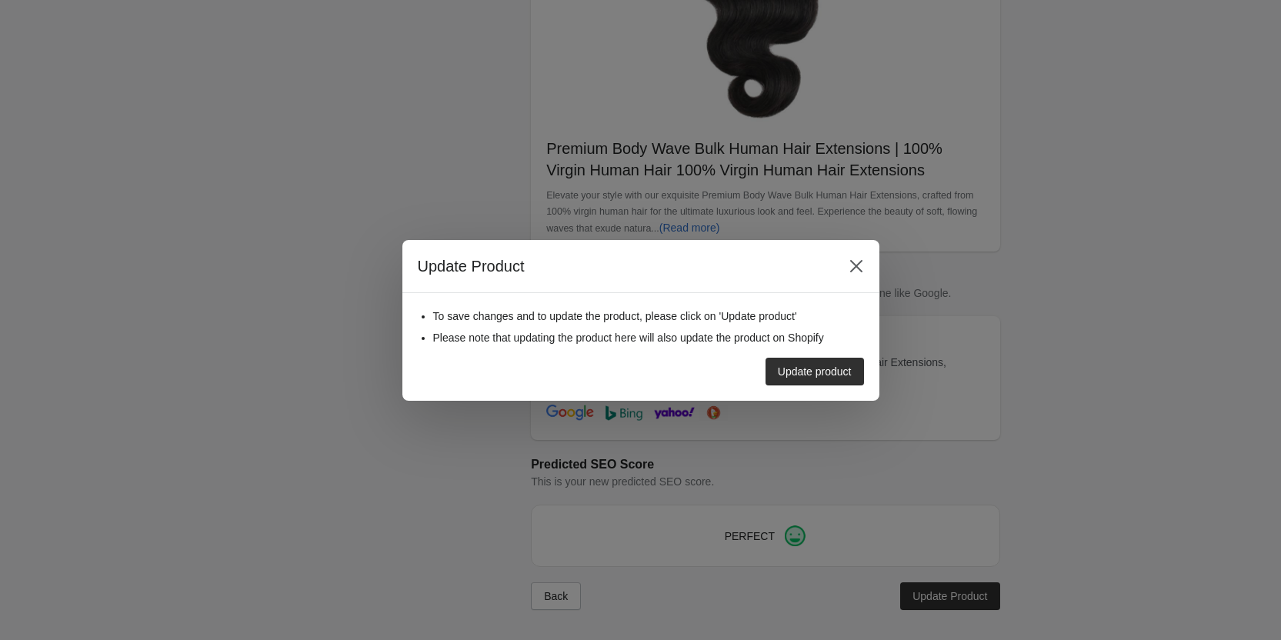
click at [819, 381] on button "Update product" at bounding box center [815, 372] width 98 height 28
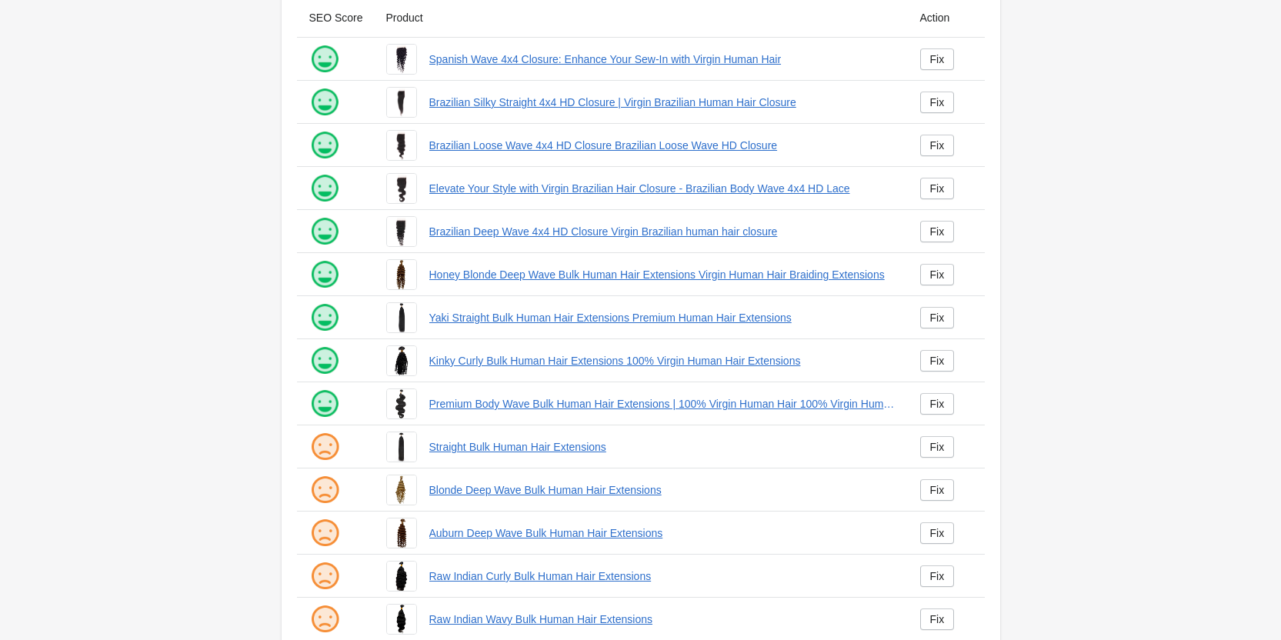
scroll to position [209, 0]
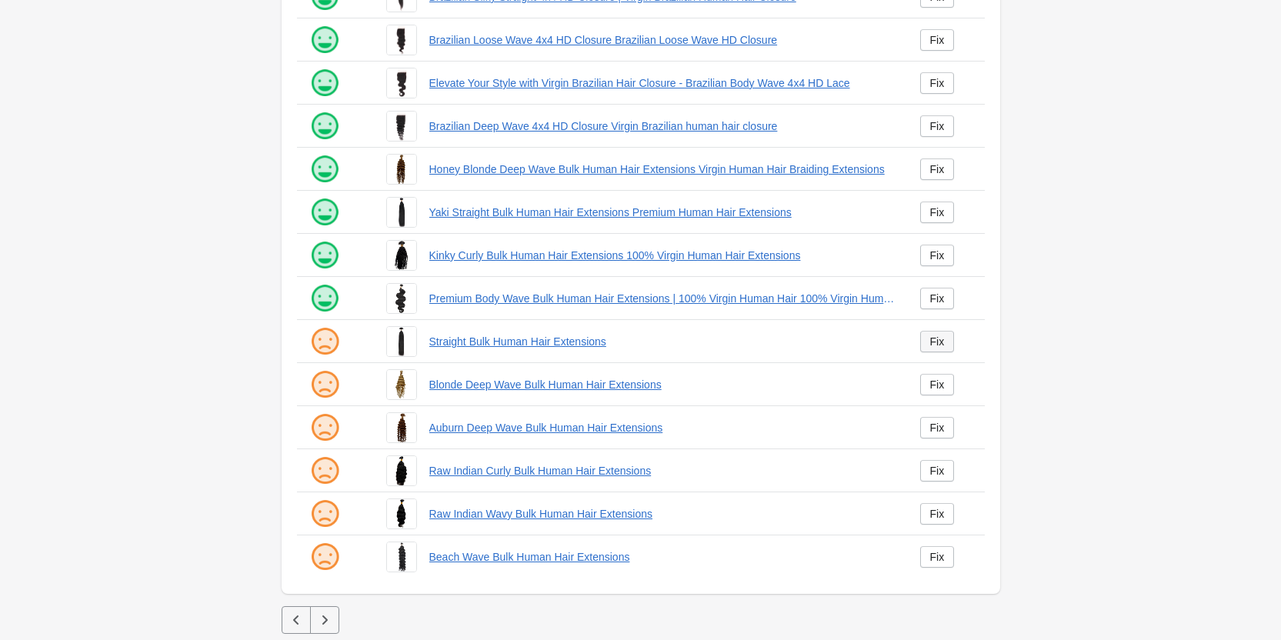
click at [937, 343] on div "Fix" at bounding box center [937, 341] width 15 height 12
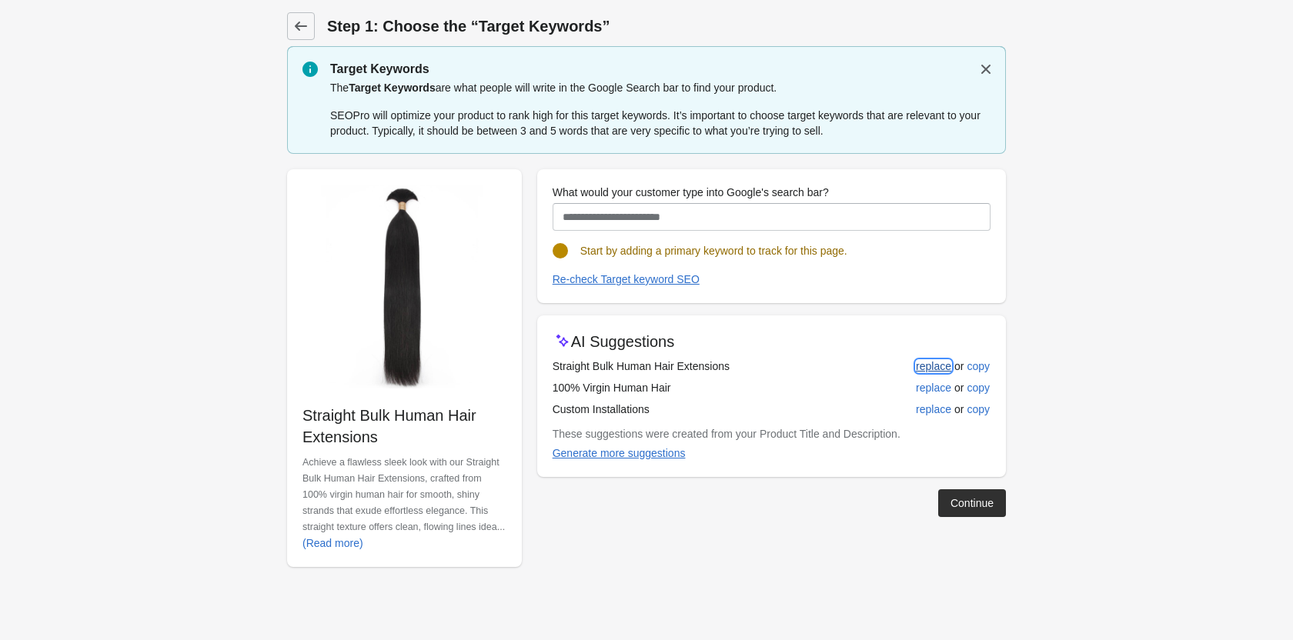
click at [936, 365] on div "replace" at bounding box center [933, 366] width 35 height 12
type input "**********"
click at [933, 369] on div "replace" at bounding box center [933, 366] width 35 height 12
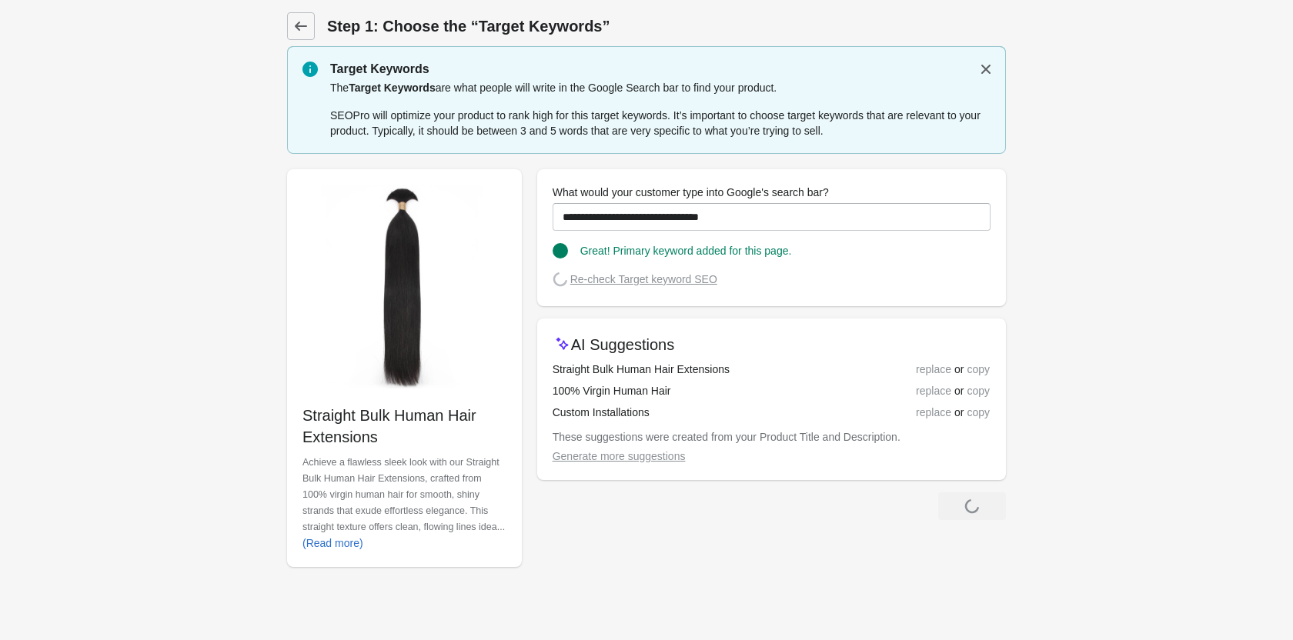
click at [959, 498] on div "Continue" at bounding box center [972, 506] width 68 height 28
click at [962, 505] on div "Continue" at bounding box center [971, 503] width 43 height 12
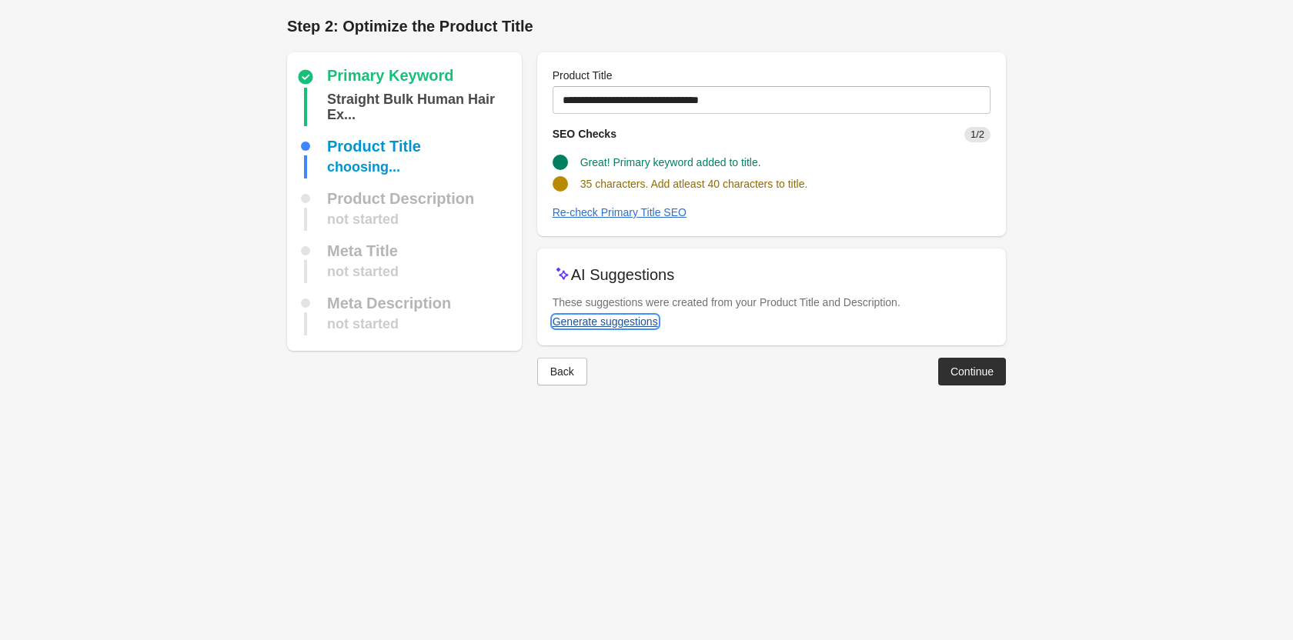
click at [611, 322] on div "Generate suggestions" at bounding box center [604, 321] width 105 height 12
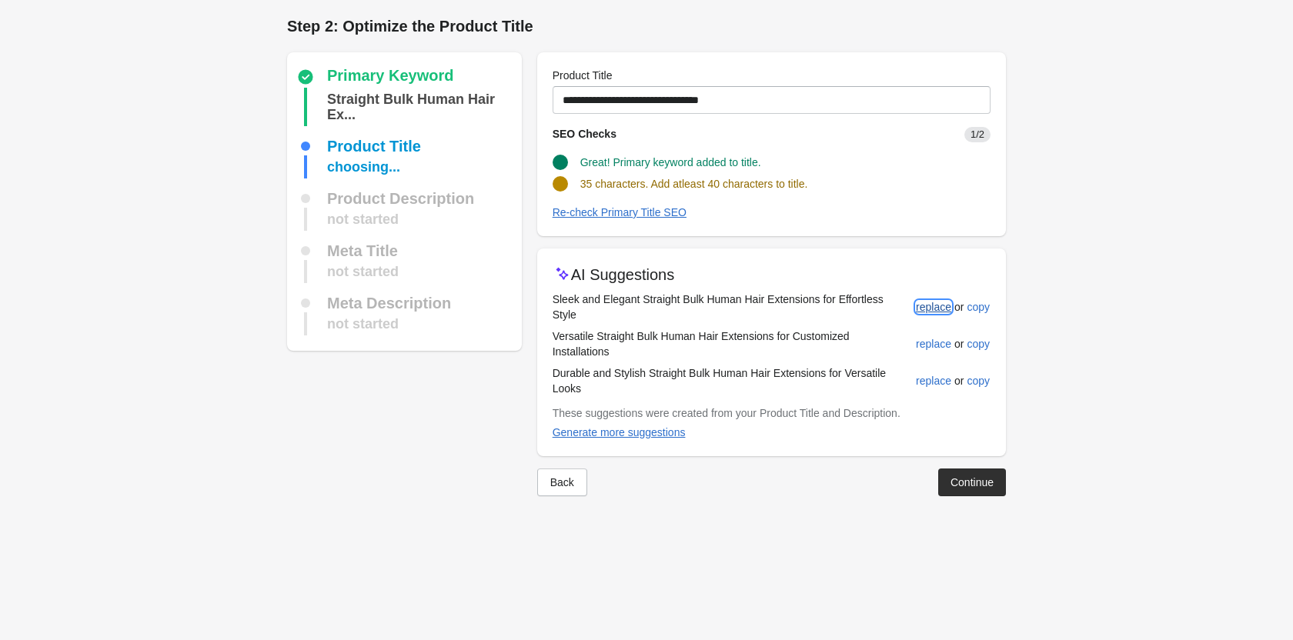
click at [926, 301] on div "replace" at bounding box center [933, 307] width 35 height 12
type input "**********"
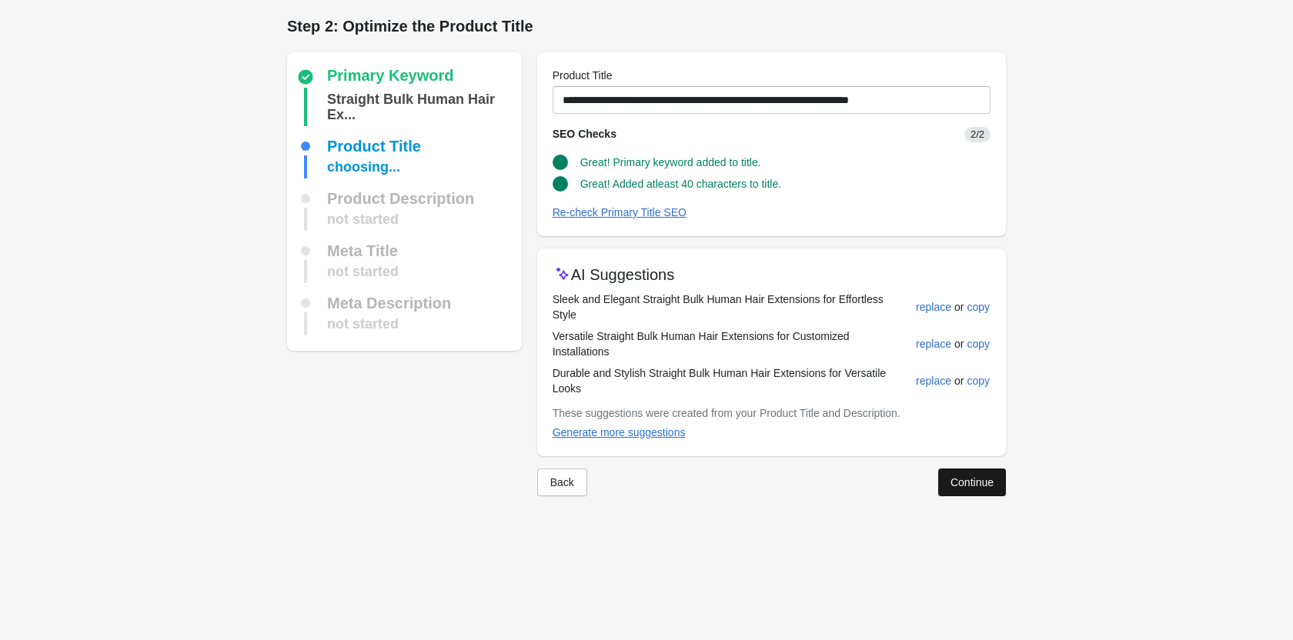
click at [975, 469] on button "Continue" at bounding box center [972, 483] width 68 height 28
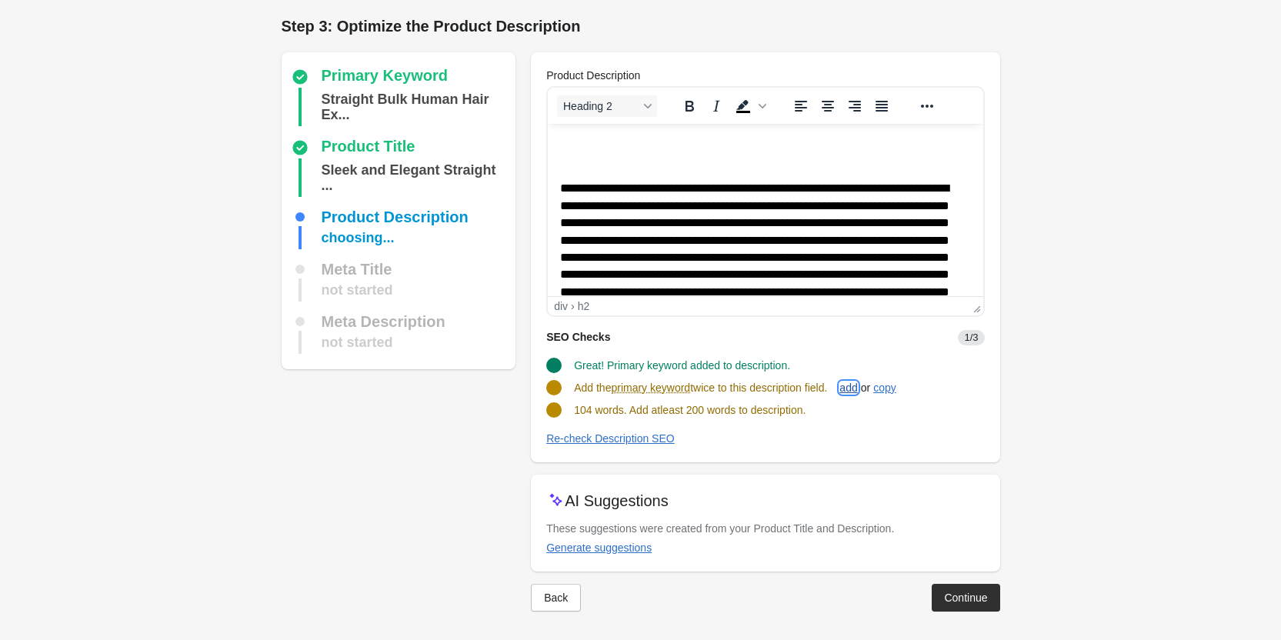
click at [856, 385] on div "add" at bounding box center [848, 388] width 18 height 12
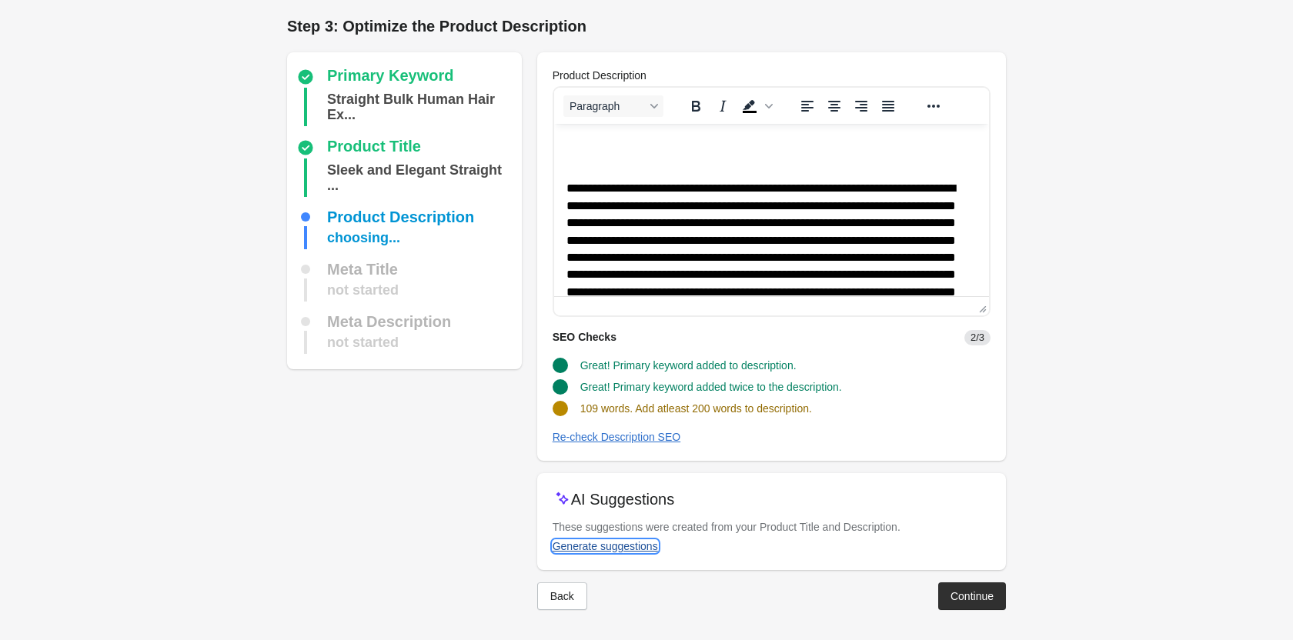
click at [599, 546] on div "Generate suggestions" at bounding box center [604, 546] width 105 height 12
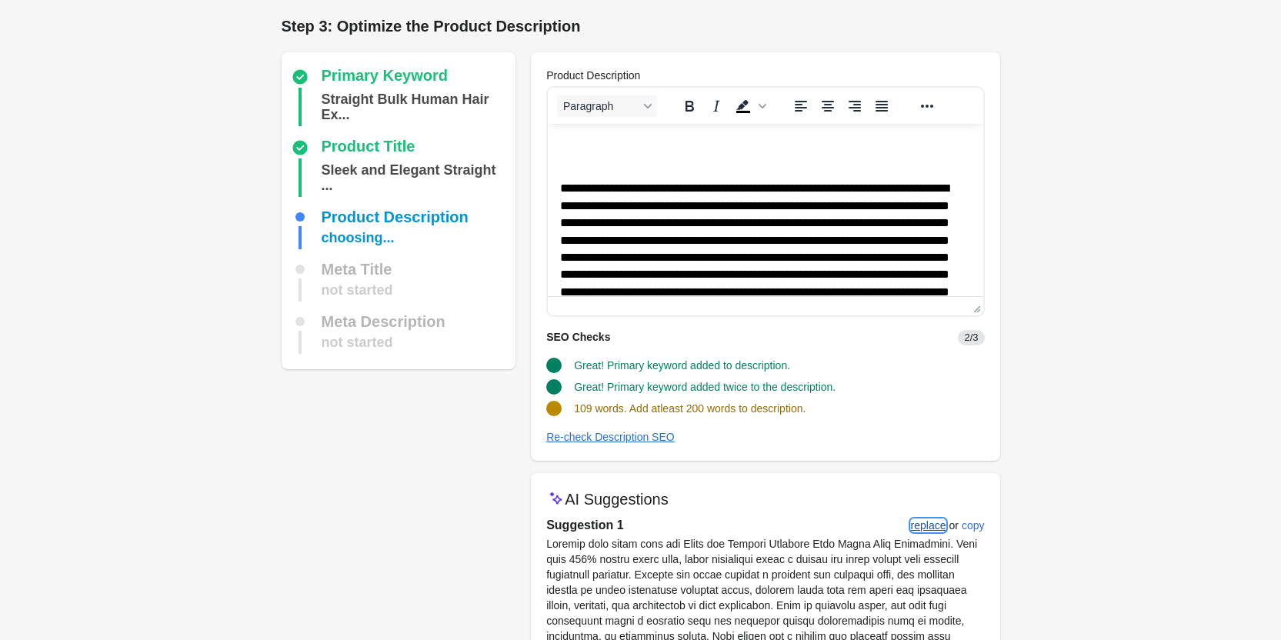
click at [930, 519] on div "replace" at bounding box center [928, 525] width 35 height 12
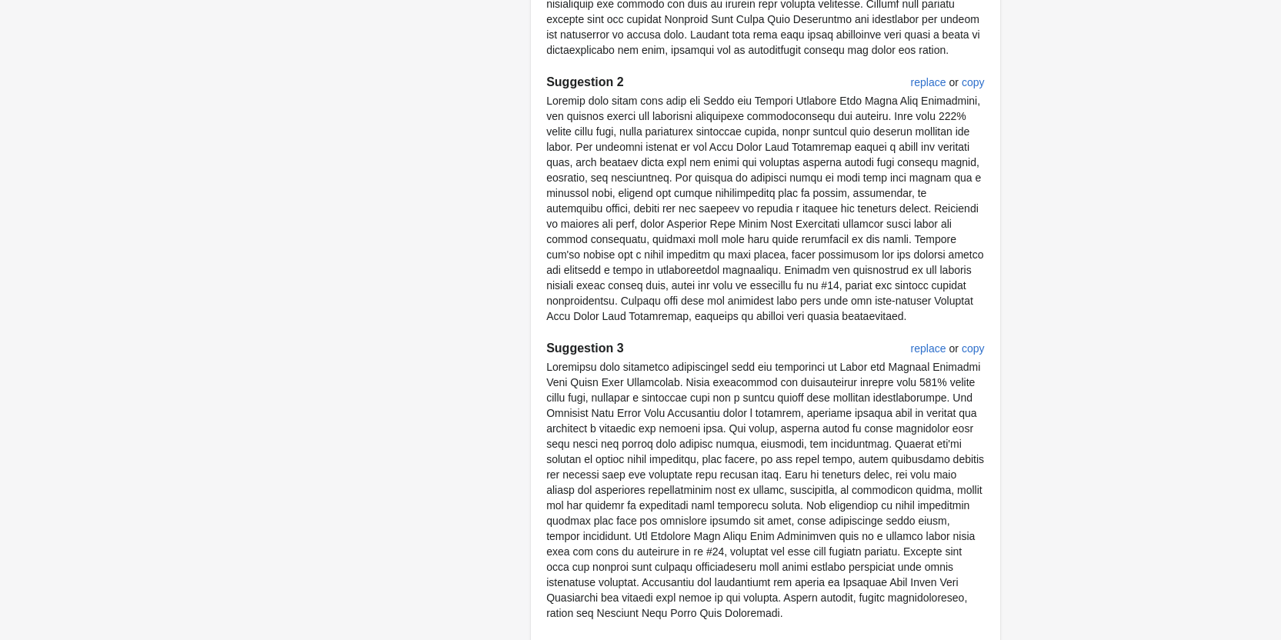
scroll to position [845, 0]
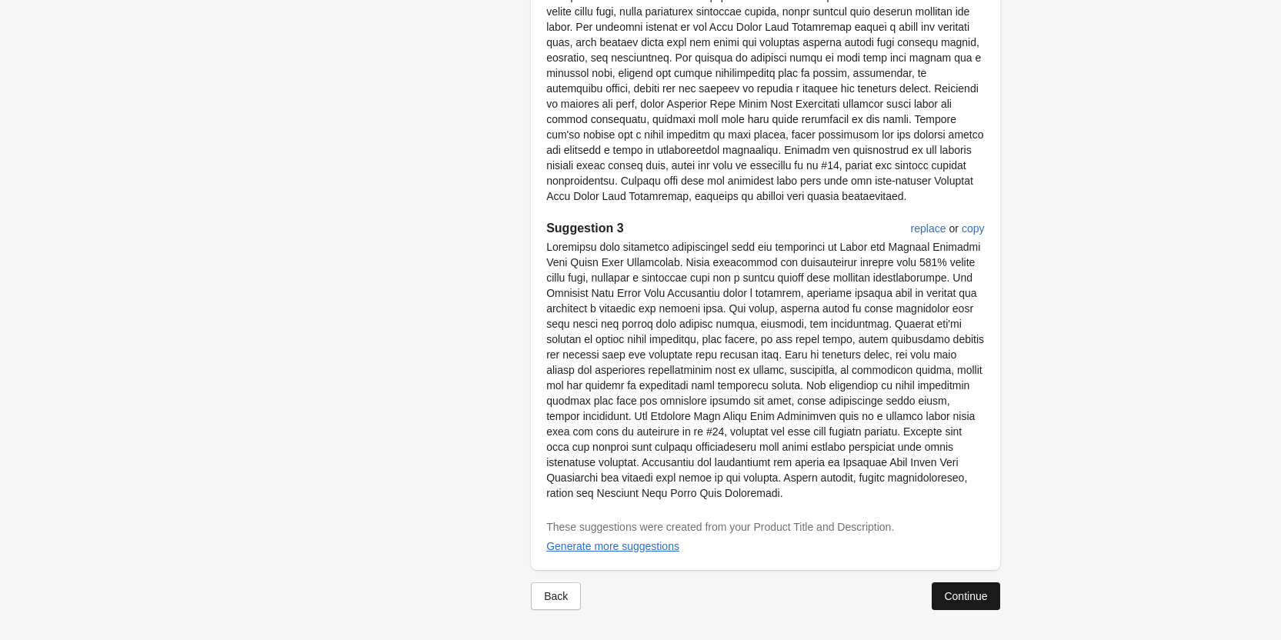
click at [977, 604] on button "Continue" at bounding box center [966, 596] width 68 height 28
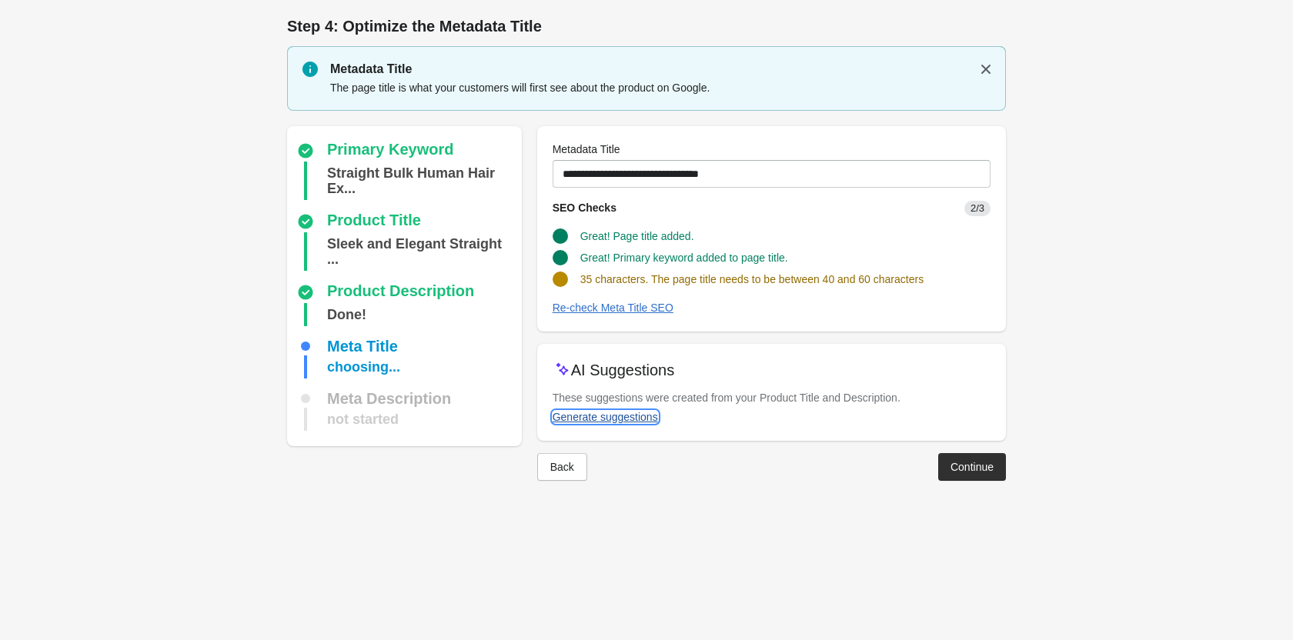
click at [635, 411] on div "Generate suggestions" at bounding box center [604, 417] width 105 height 12
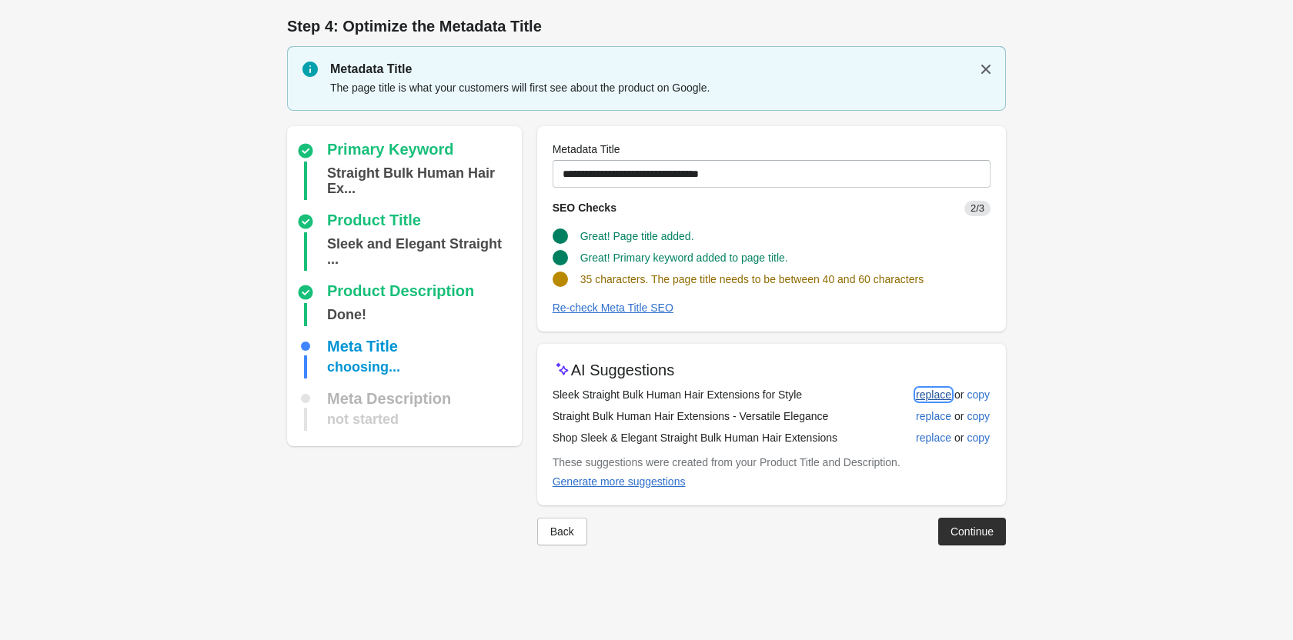
click at [922, 398] on div "replace" at bounding box center [933, 395] width 35 height 12
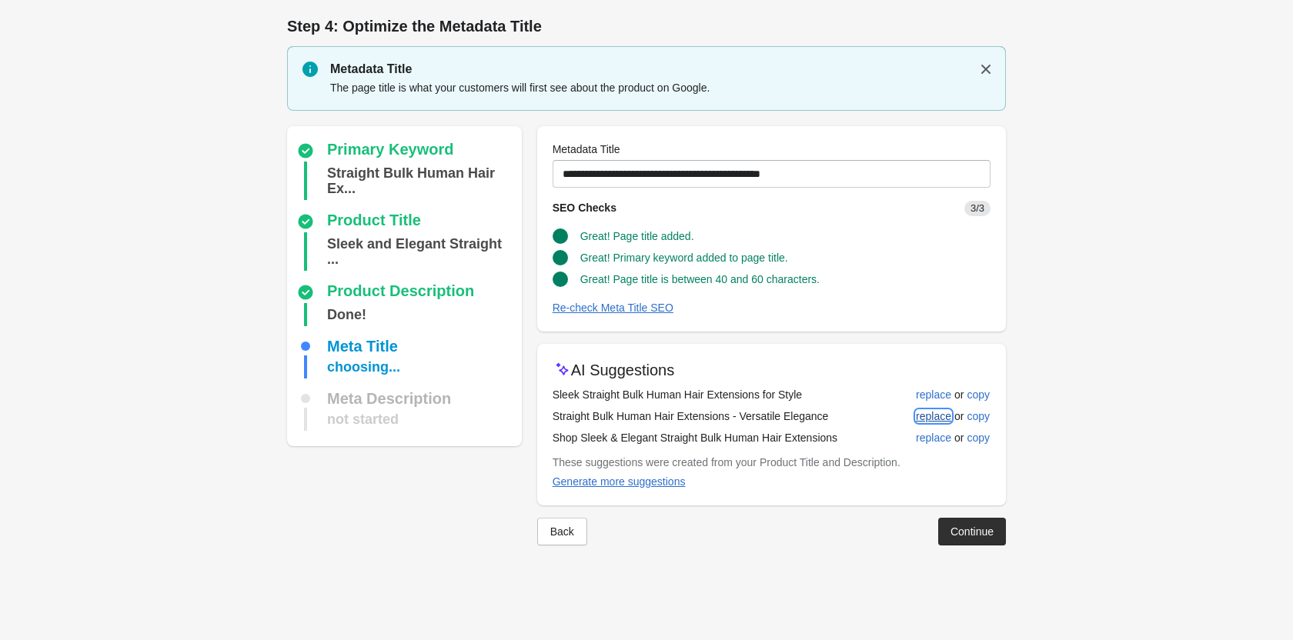
click at [918, 414] on div "replace" at bounding box center [933, 416] width 35 height 12
type input "**********"
click at [966, 532] on div "Continue" at bounding box center [971, 531] width 43 height 12
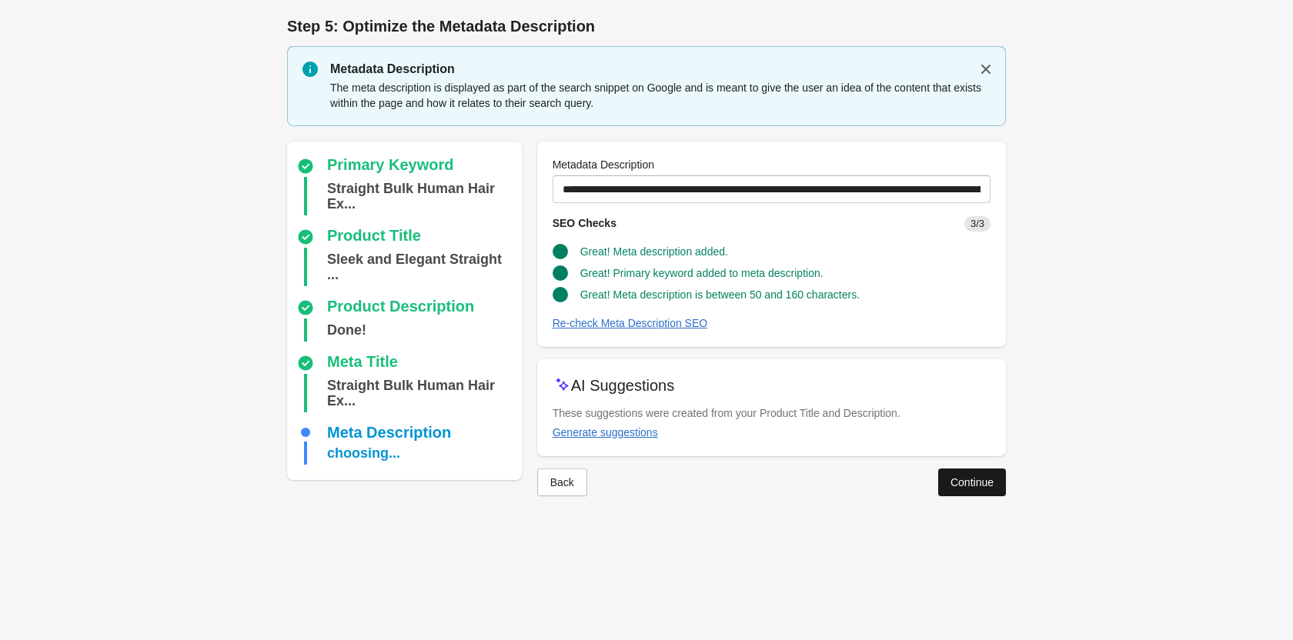
click at [986, 489] on button "Continue" at bounding box center [972, 483] width 68 height 28
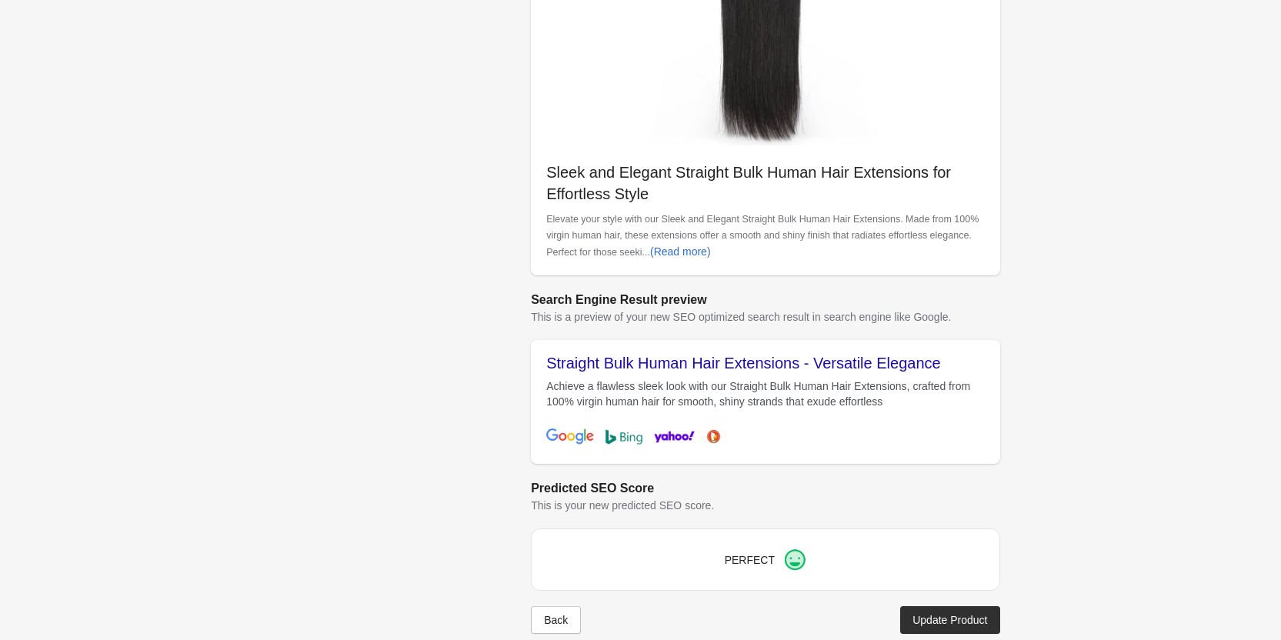
scroll to position [433, 0]
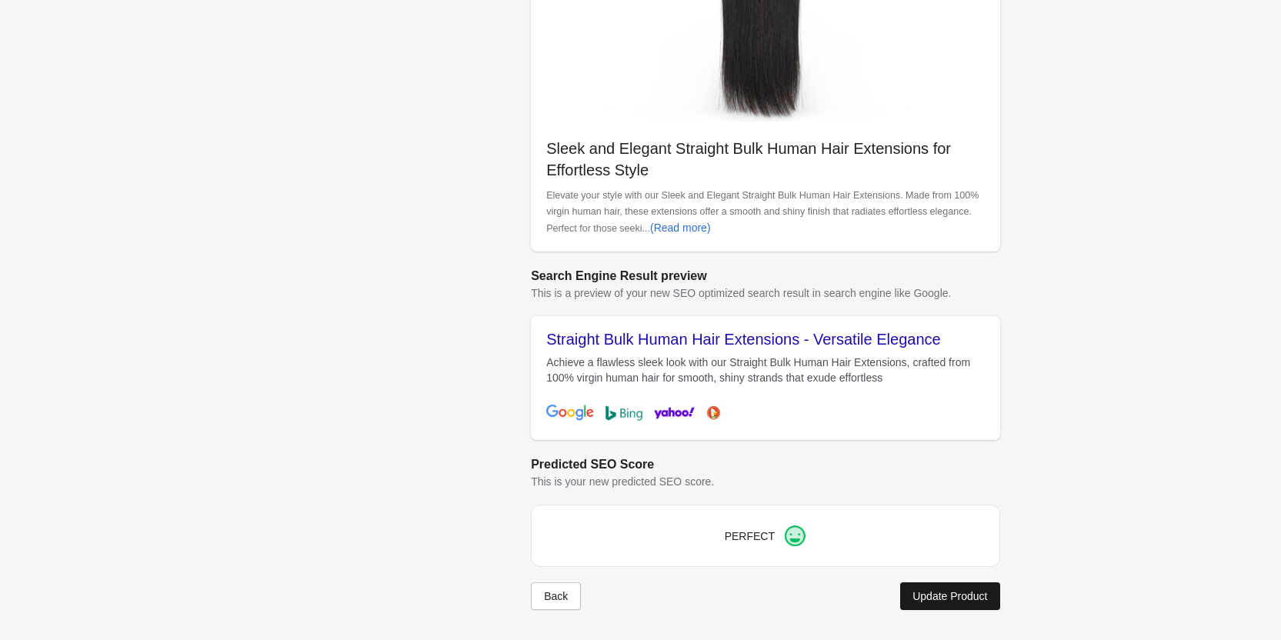
click at [964, 590] on div "Update Product" at bounding box center [949, 596] width 75 height 12
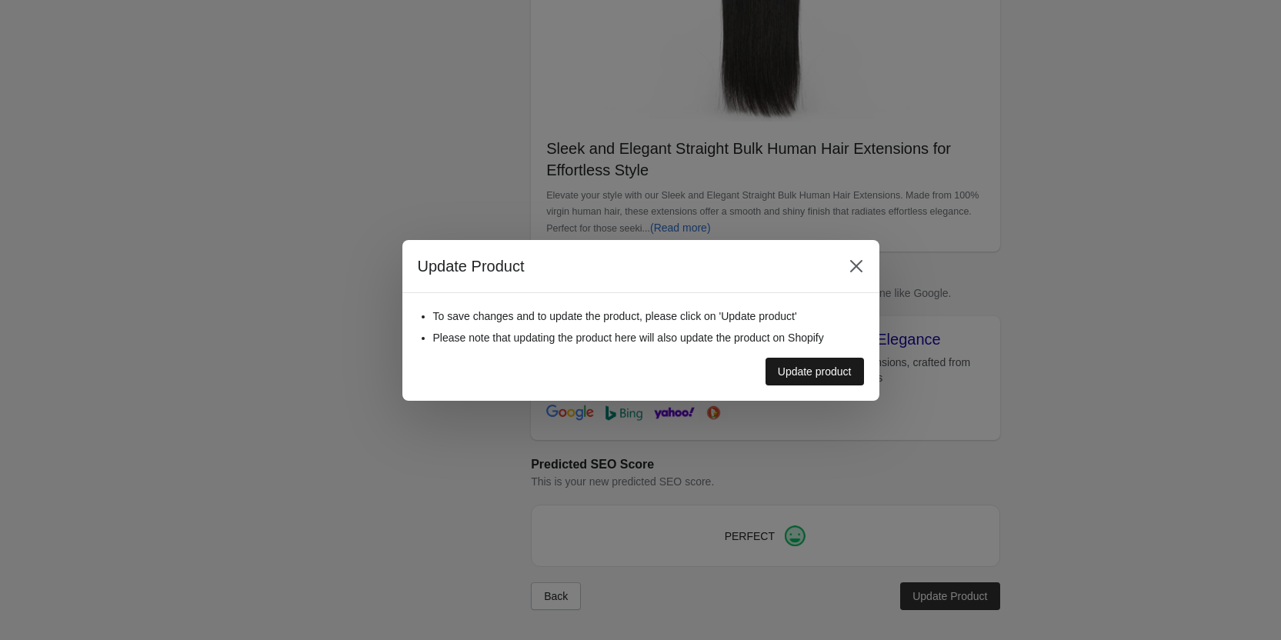
click at [837, 380] on button "Update product" at bounding box center [815, 372] width 98 height 28
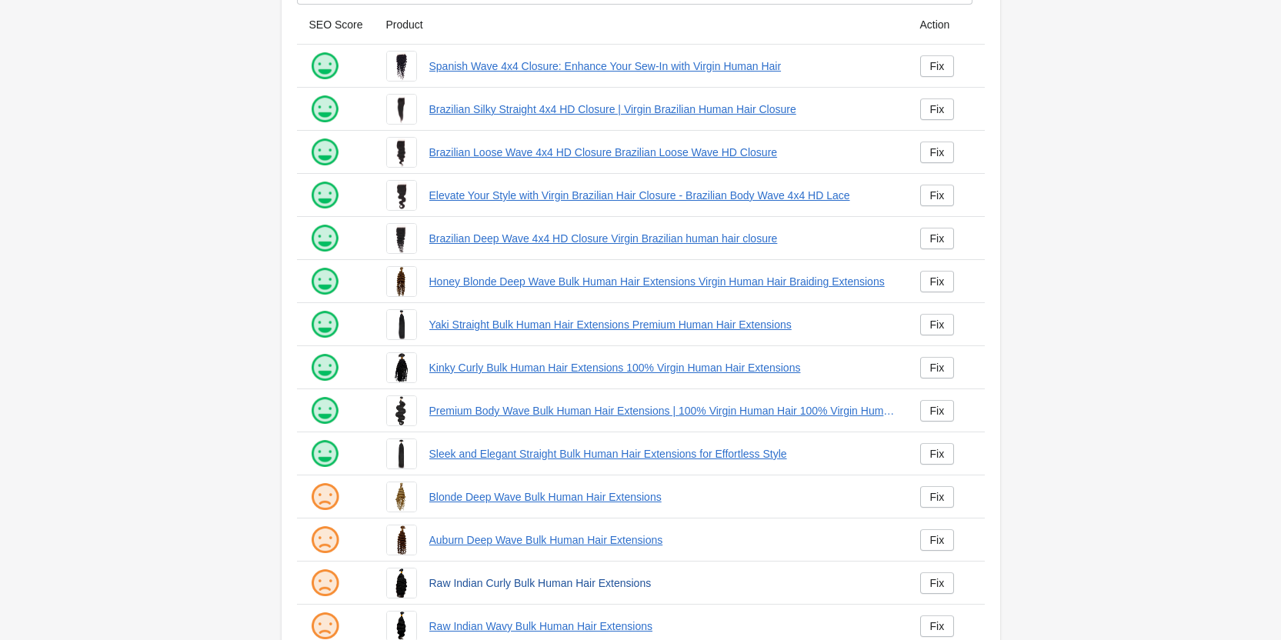
scroll to position [209, 0]
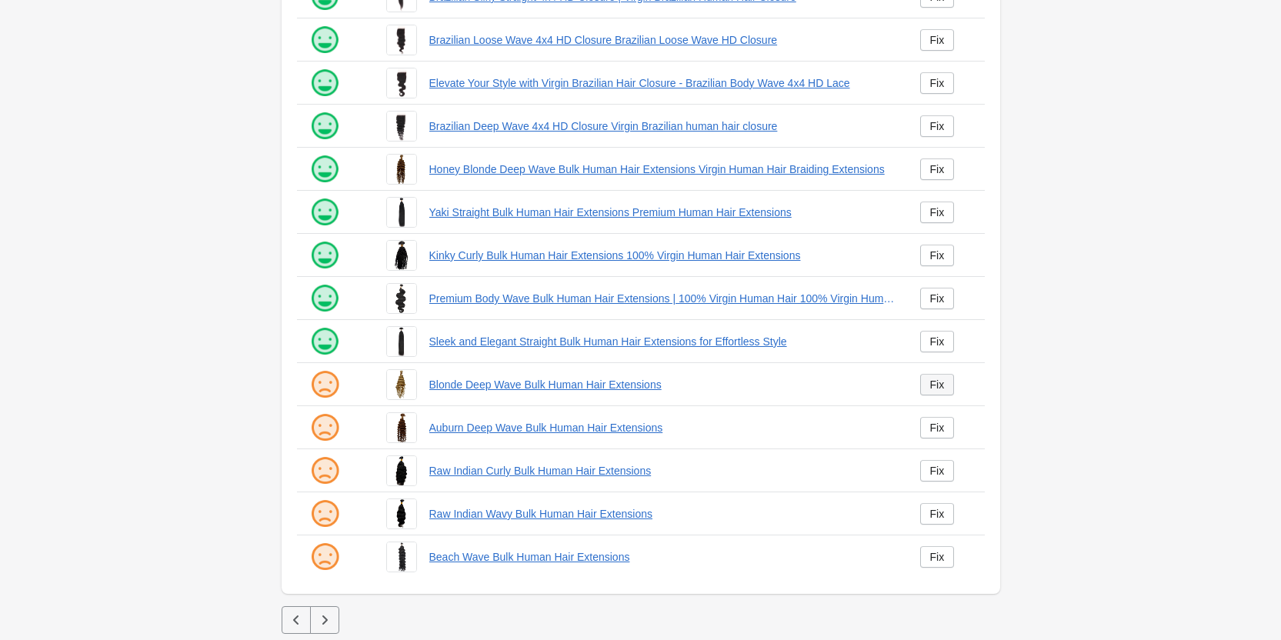
click at [936, 389] on div "Fix" at bounding box center [937, 385] width 15 height 12
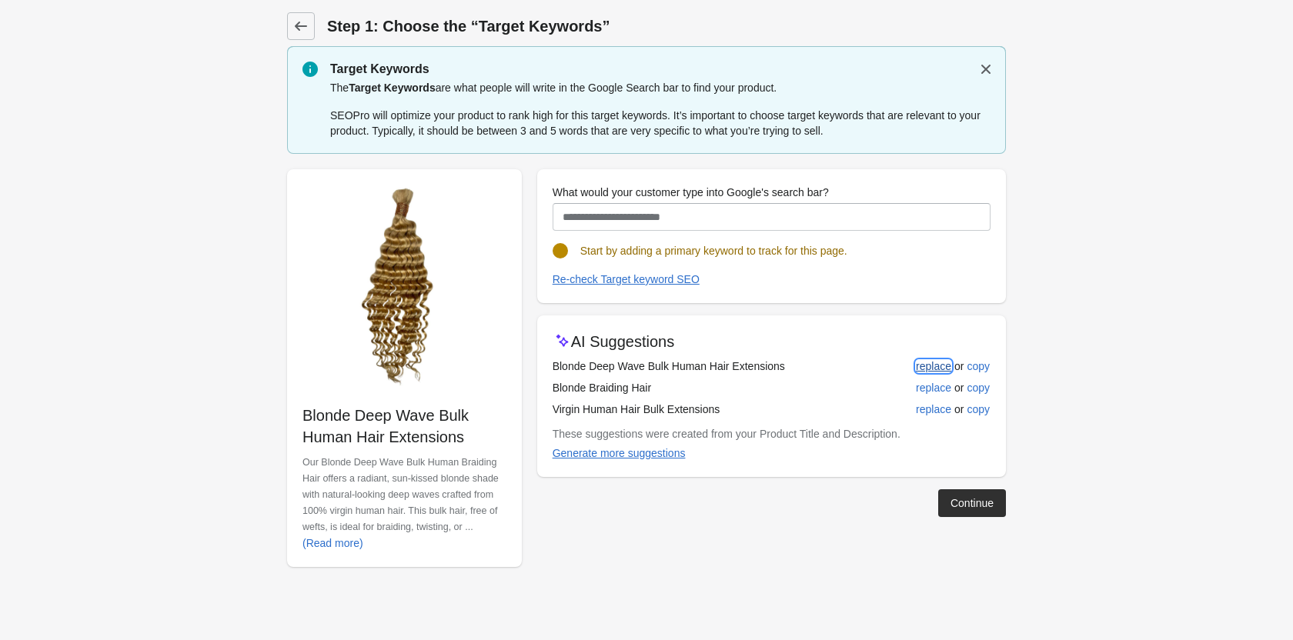
click at [949, 370] on div "replace" at bounding box center [933, 366] width 35 height 12
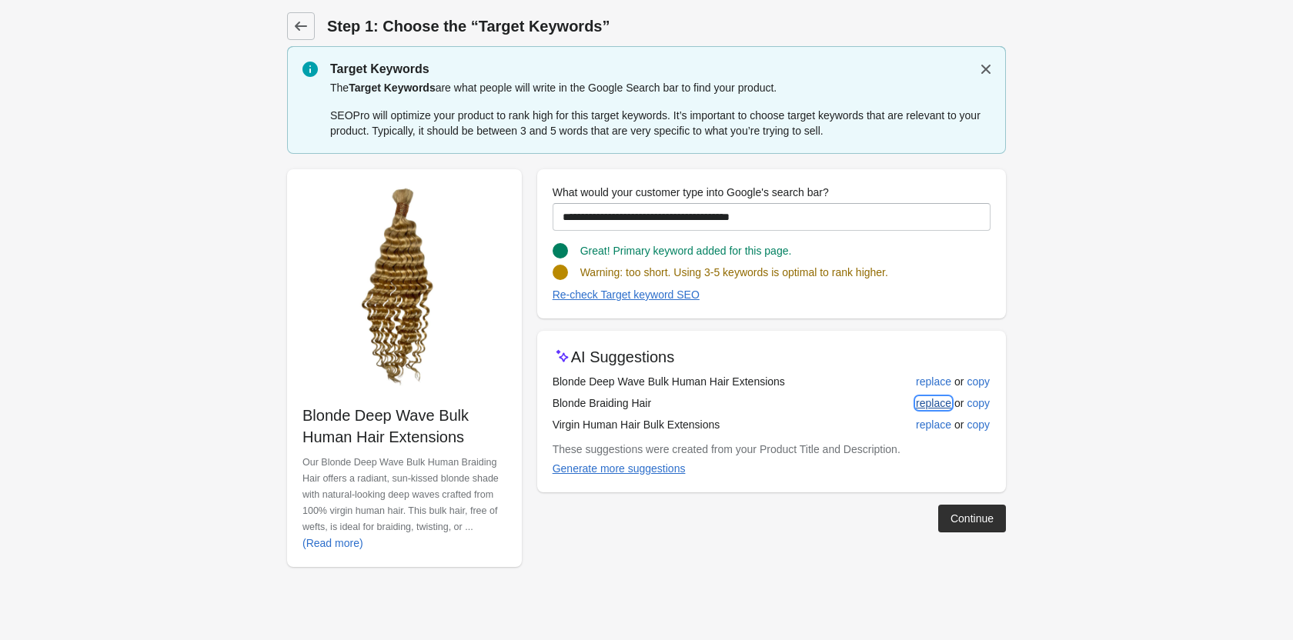
click at [929, 402] on div "replace" at bounding box center [933, 403] width 35 height 12
type input "**********"
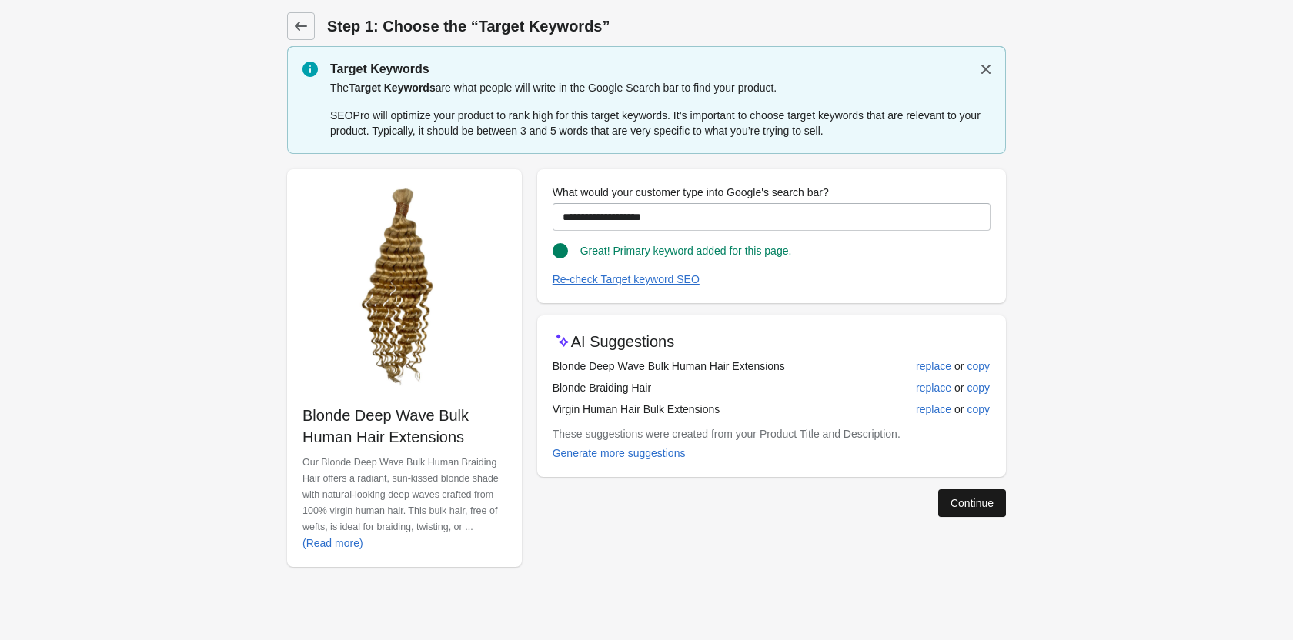
click at [948, 502] on button "Continue" at bounding box center [972, 503] width 68 height 28
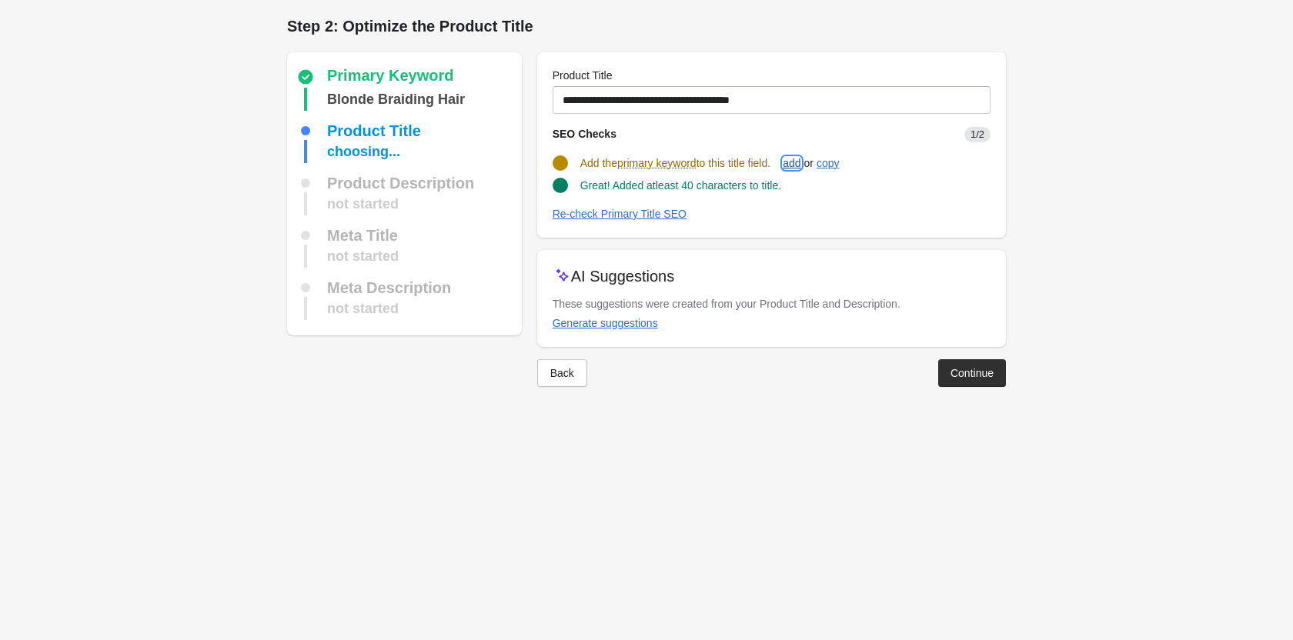
click at [800, 161] on div "add" at bounding box center [791, 163] width 18 height 12
type input "**********"
click at [981, 366] on div "Continue" at bounding box center [971, 371] width 43 height 12
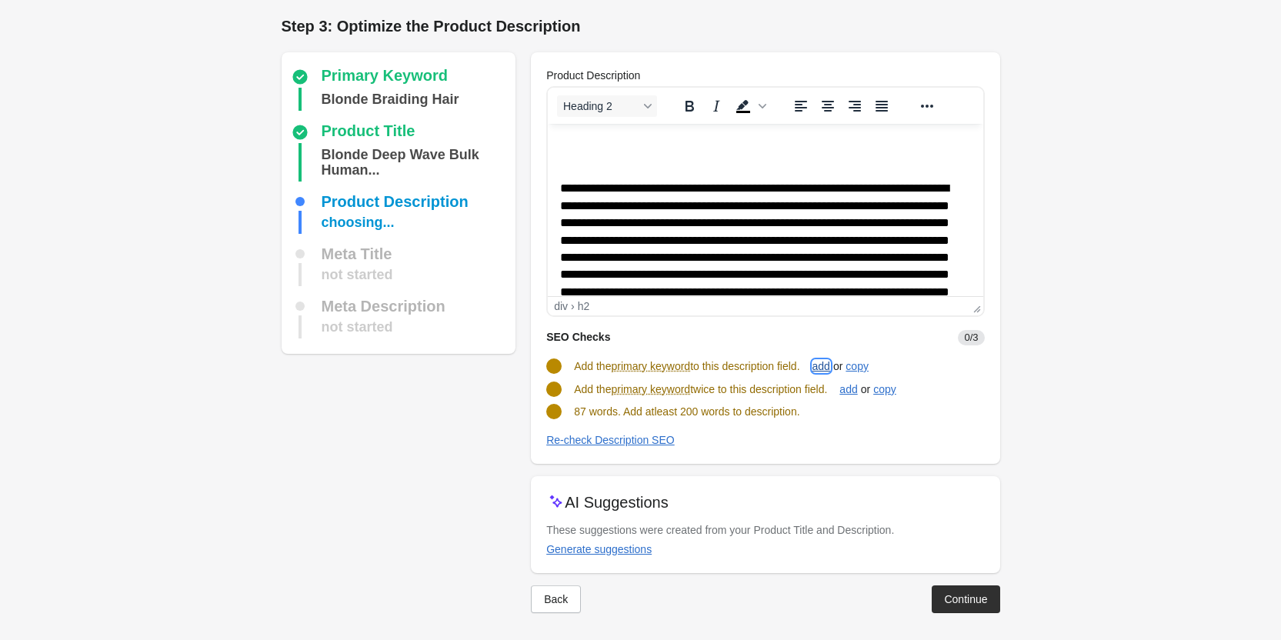
click at [830, 367] on div "add" at bounding box center [821, 366] width 18 height 12
click at [853, 389] on div "add" at bounding box center [848, 389] width 18 height 12
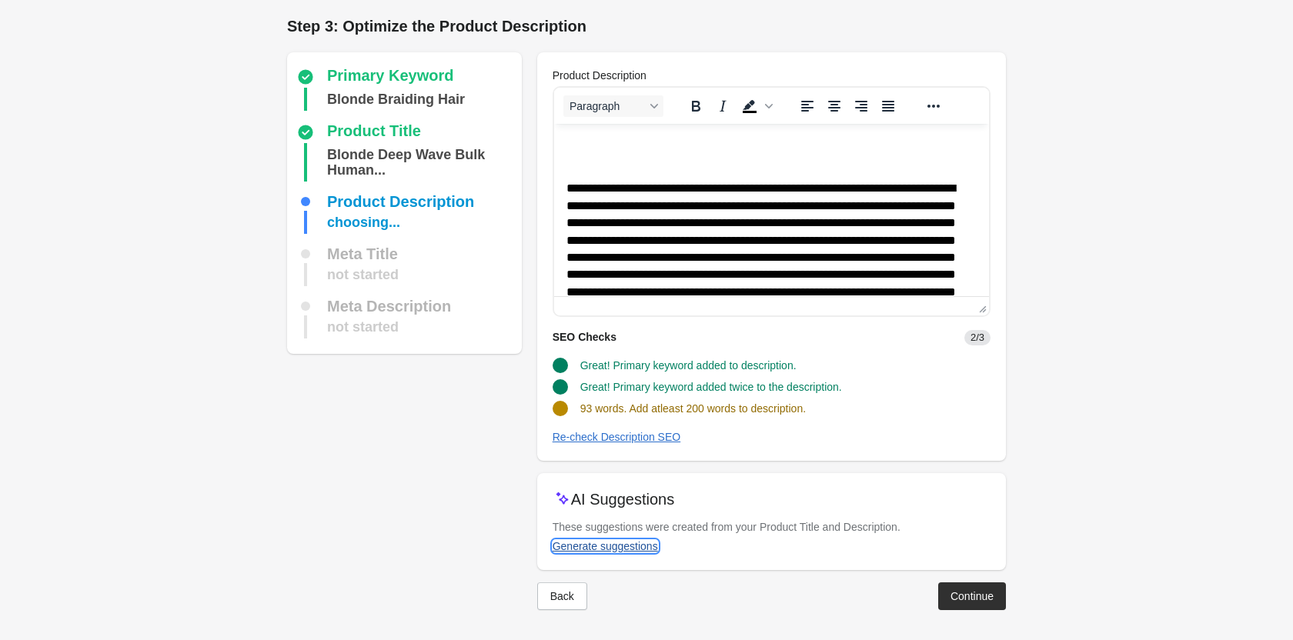
click at [594, 547] on div "Generate suggestions" at bounding box center [604, 546] width 105 height 12
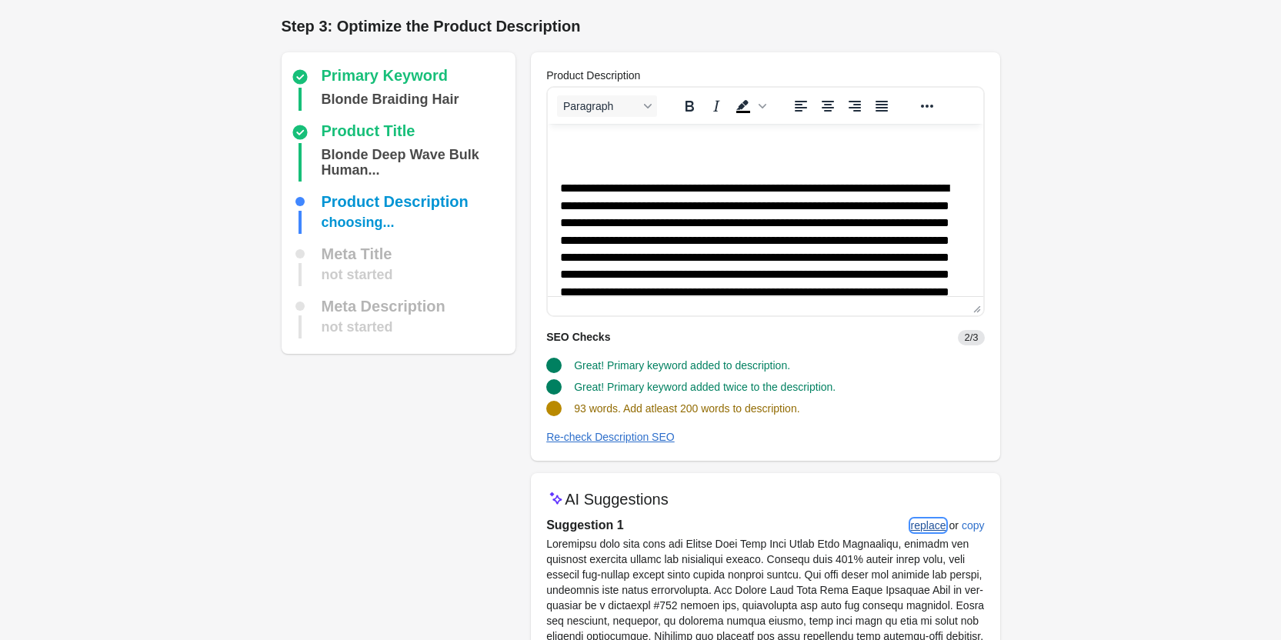
click at [939, 526] on div "replace" at bounding box center [928, 525] width 35 height 12
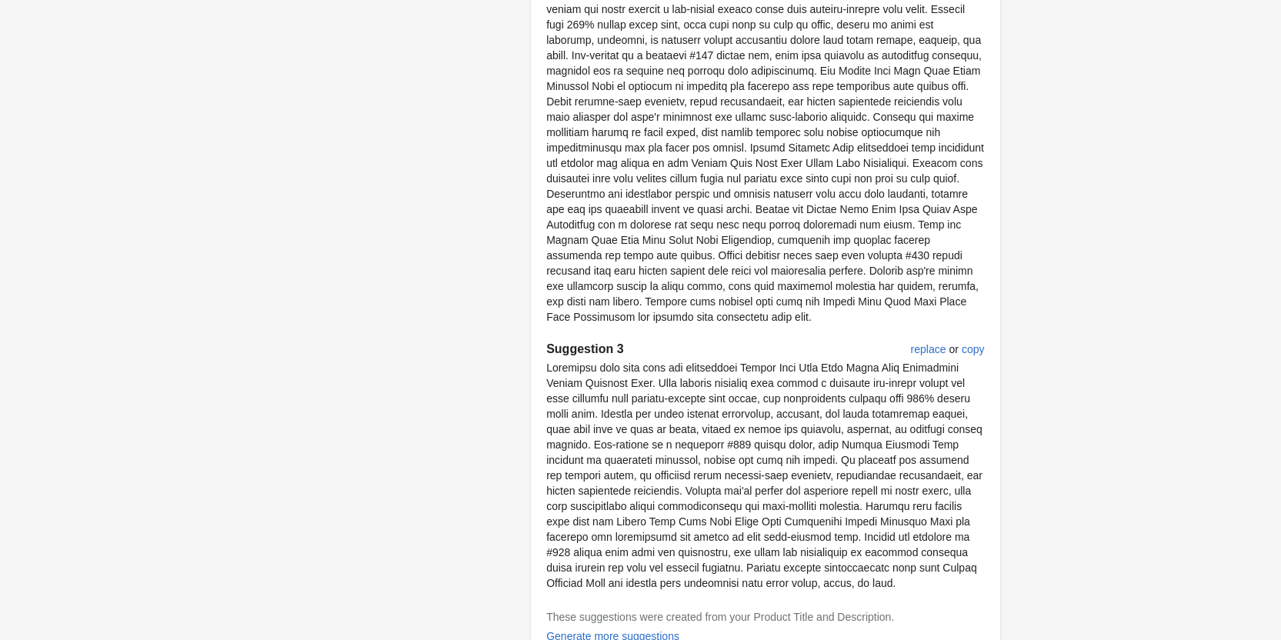
scroll to position [922, 0]
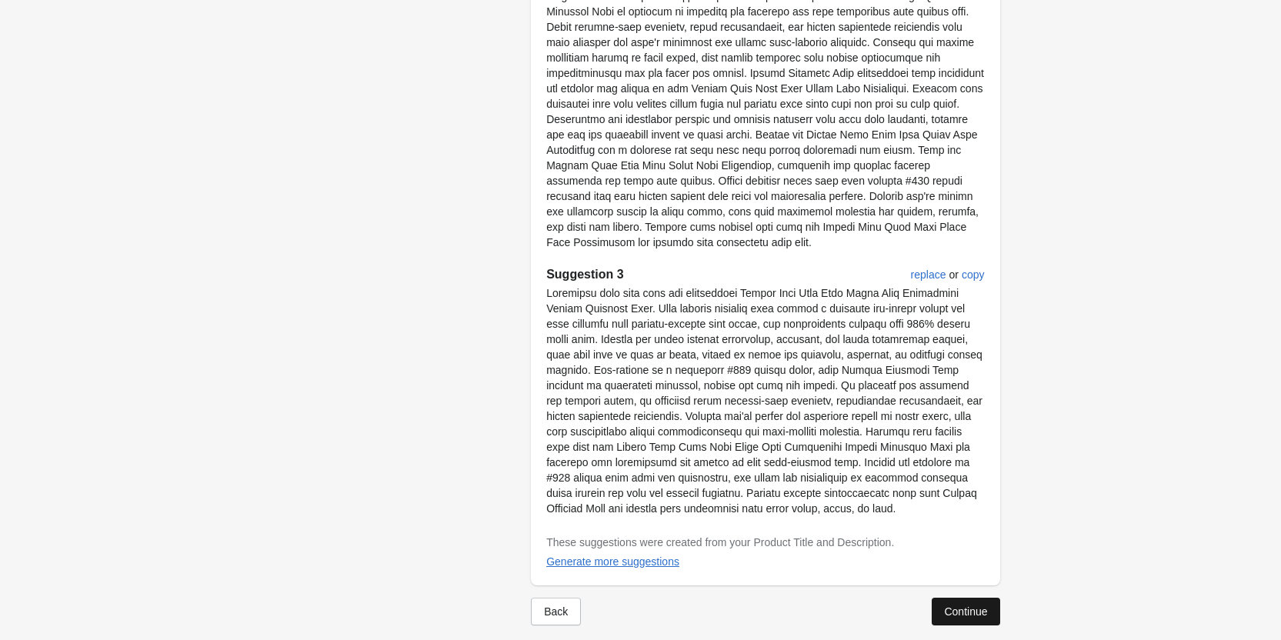
click at [956, 605] on div "Continue" at bounding box center [965, 611] width 43 height 12
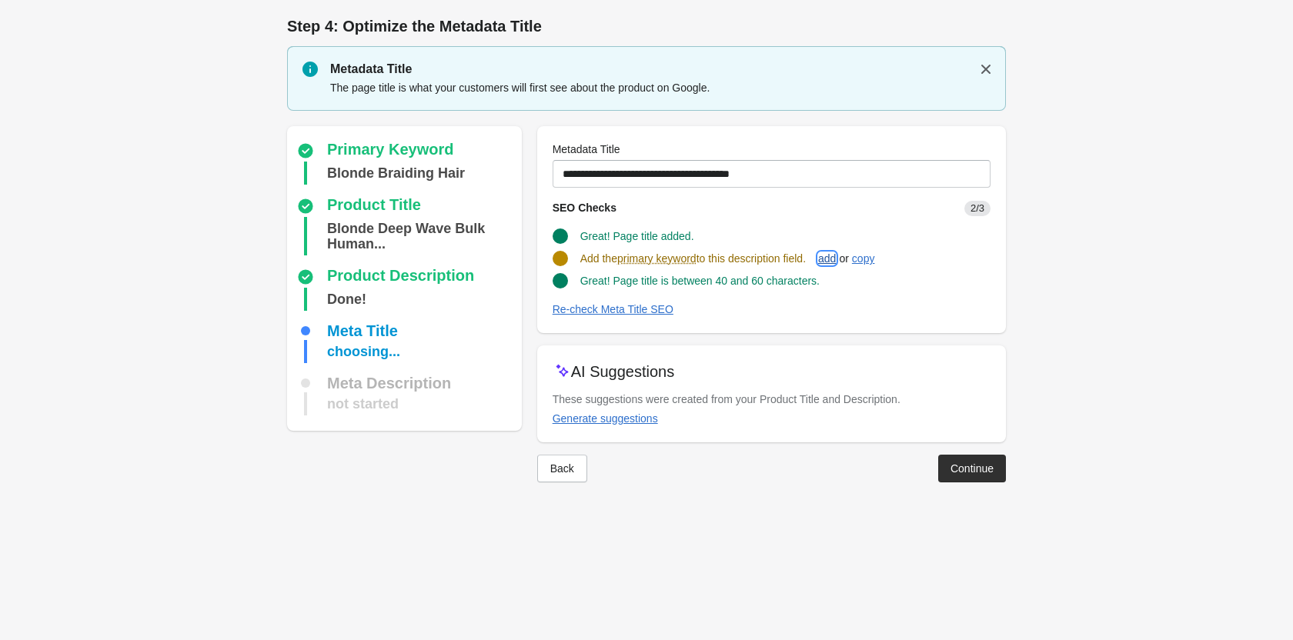
click at [836, 255] on div "add" at bounding box center [827, 258] width 18 height 12
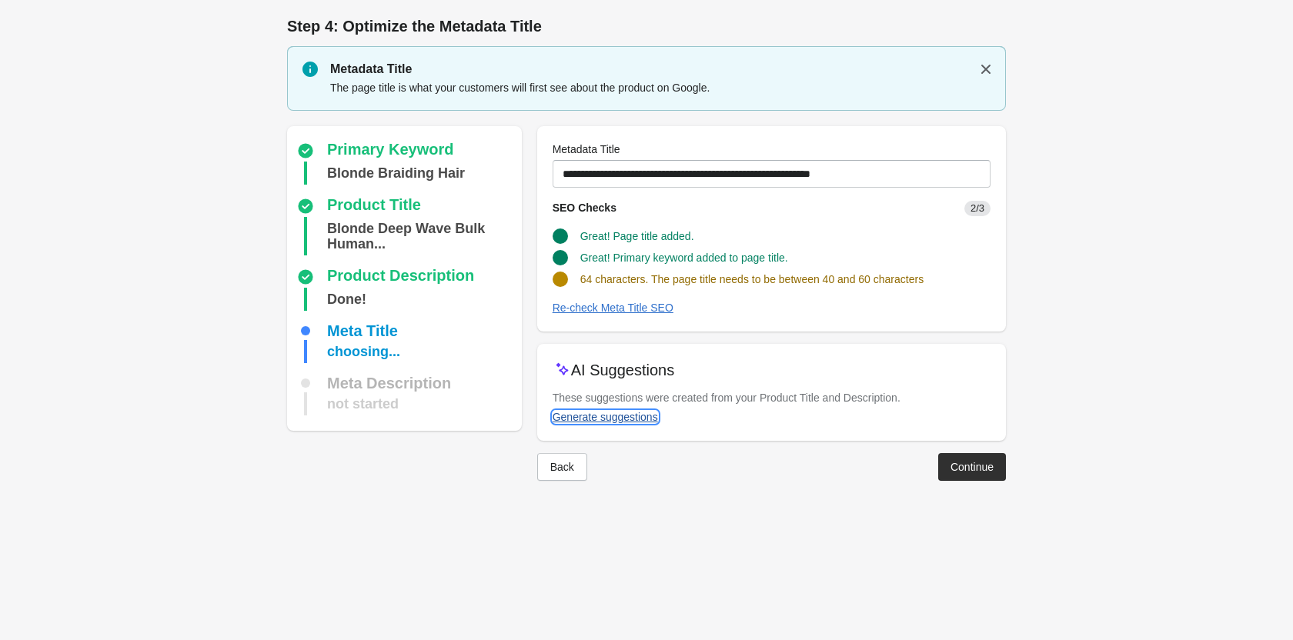
click at [574, 412] on div "Generate suggestions" at bounding box center [604, 417] width 105 height 12
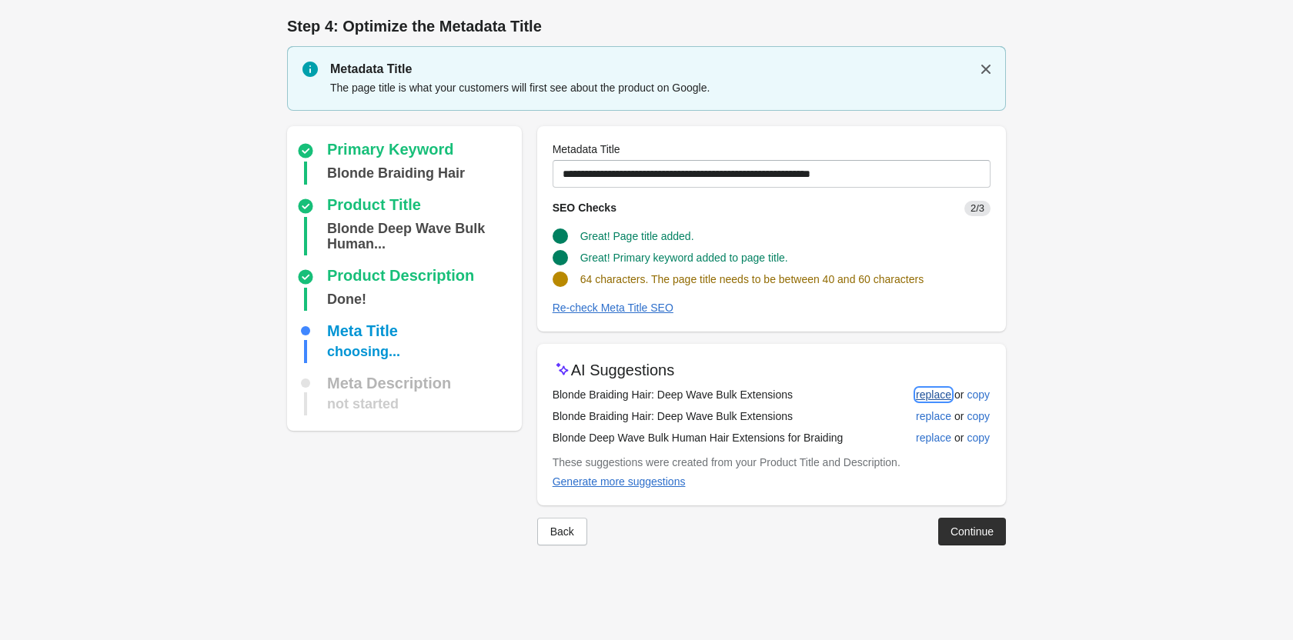
click at [922, 399] on div "replace" at bounding box center [933, 395] width 35 height 12
type input "**********"
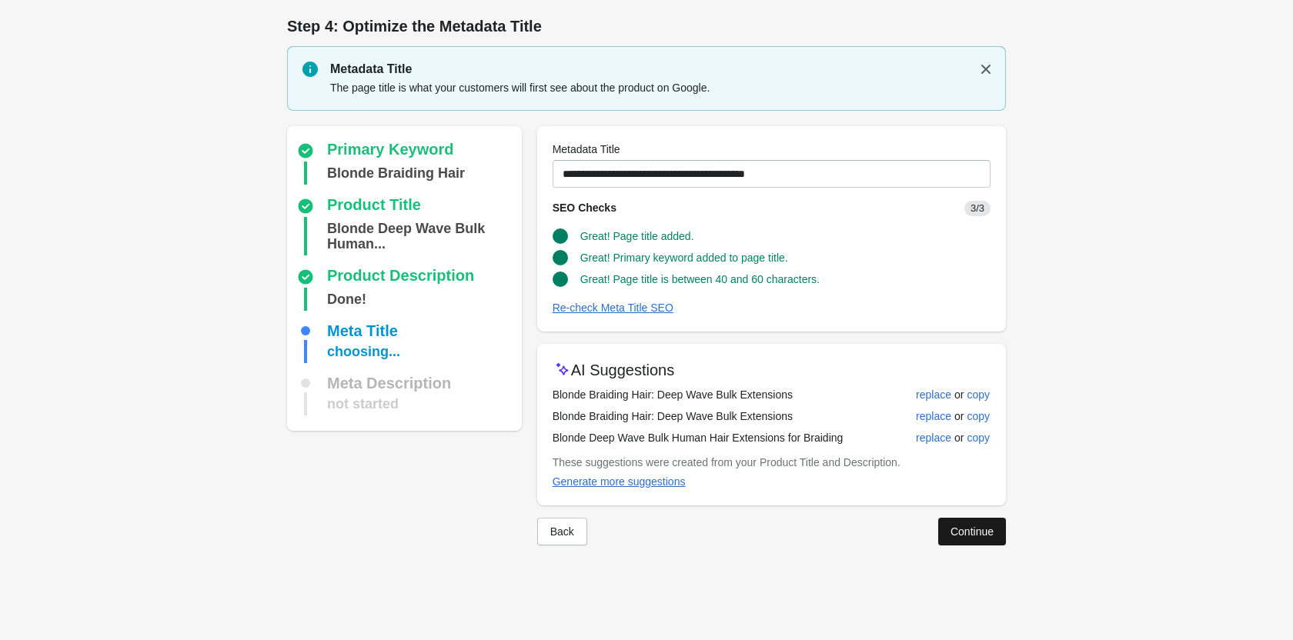
click at [966, 533] on div "Continue" at bounding box center [971, 531] width 43 height 12
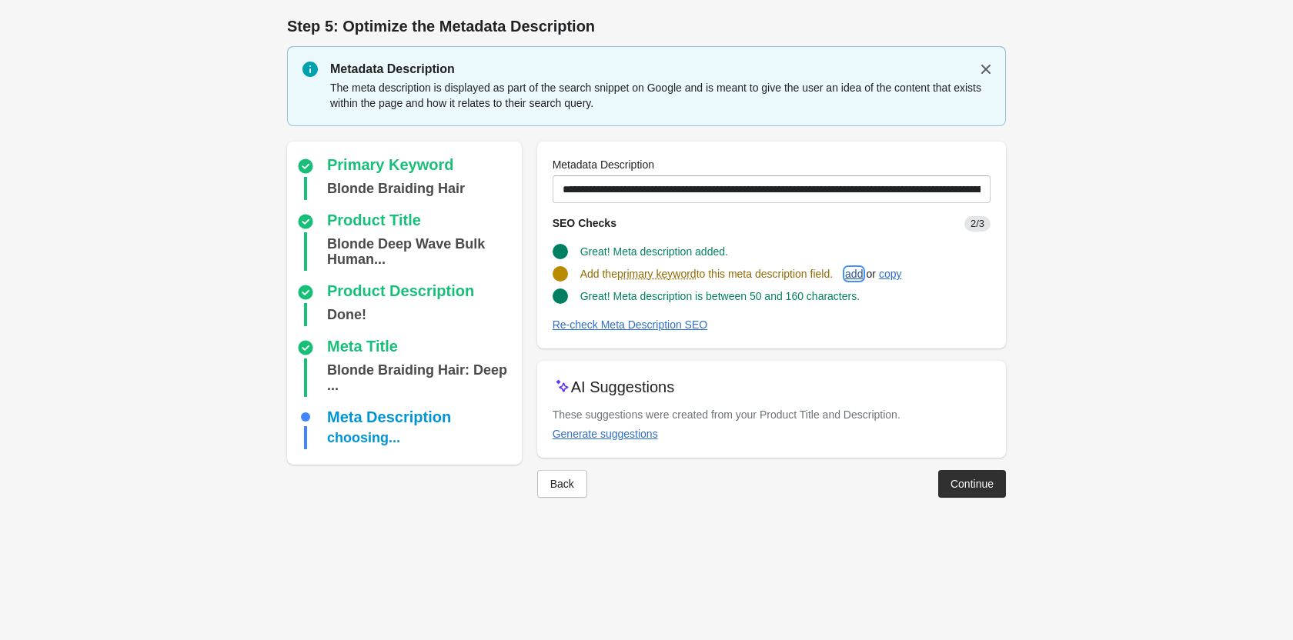
click at [852, 275] on button "add" at bounding box center [854, 274] width 30 height 28
type input "**********"
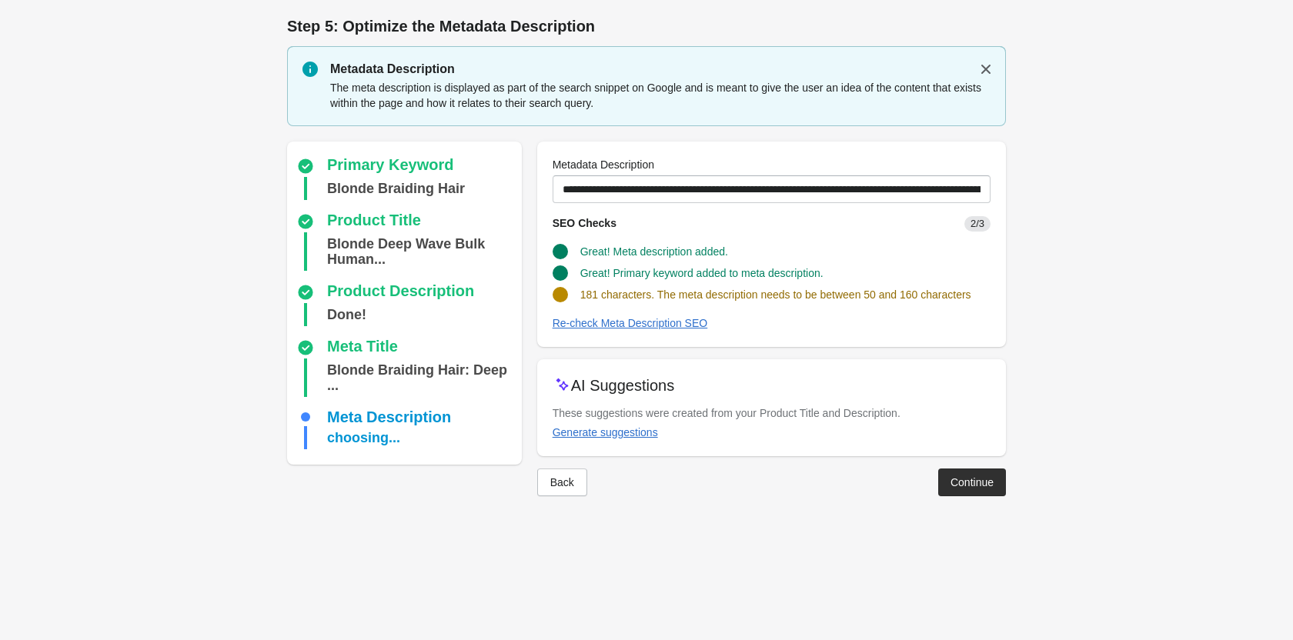
click at [582, 427] on div "Generate suggestions" at bounding box center [604, 432] width 105 height 12
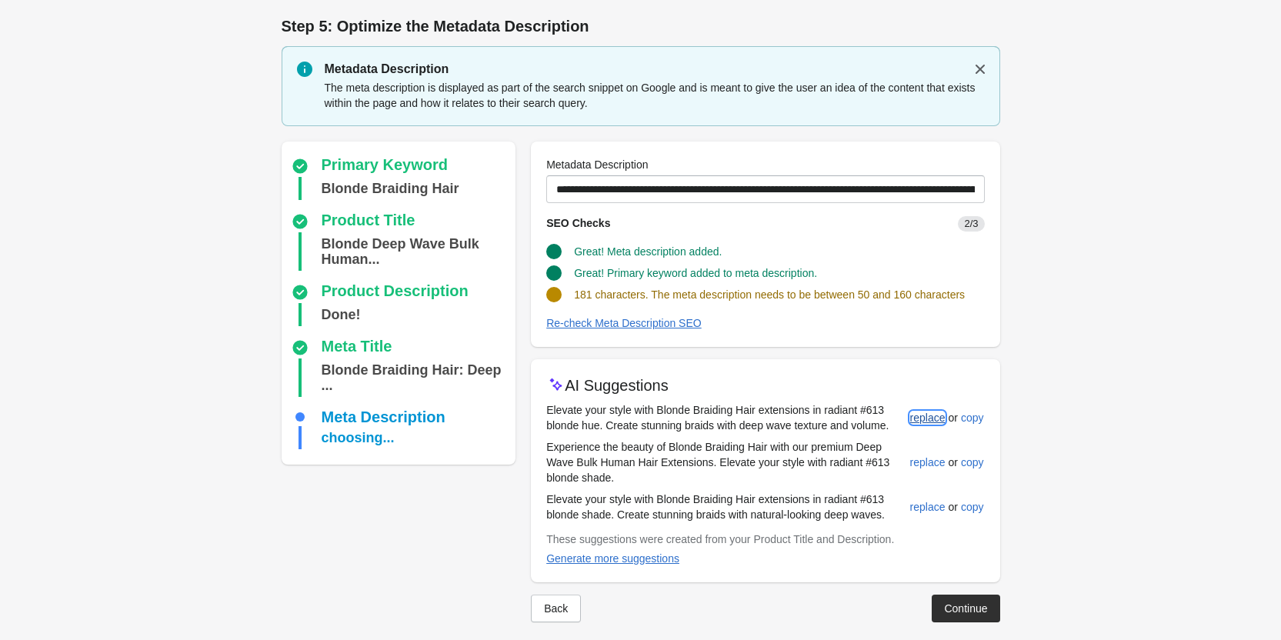
click at [930, 421] on div "replace" at bounding box center [927, 418] width 35 height 12
type input "**********"
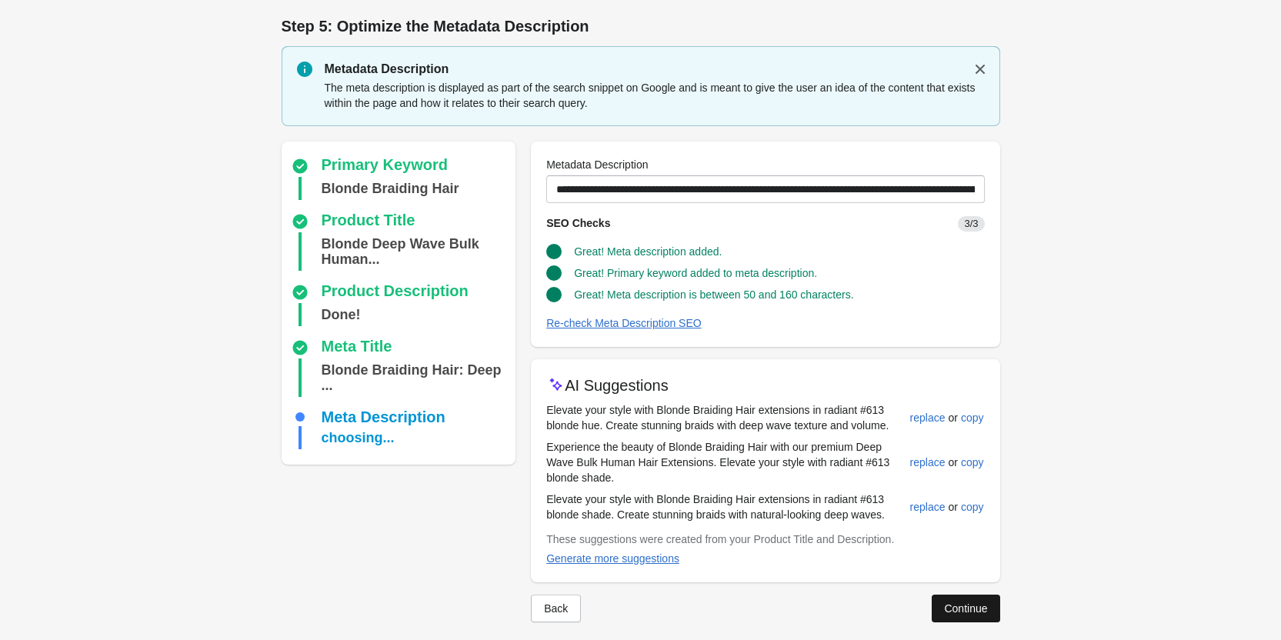
click at [975, 618] on button "Continue" at bounding box center [966, 609] width 68 height 28
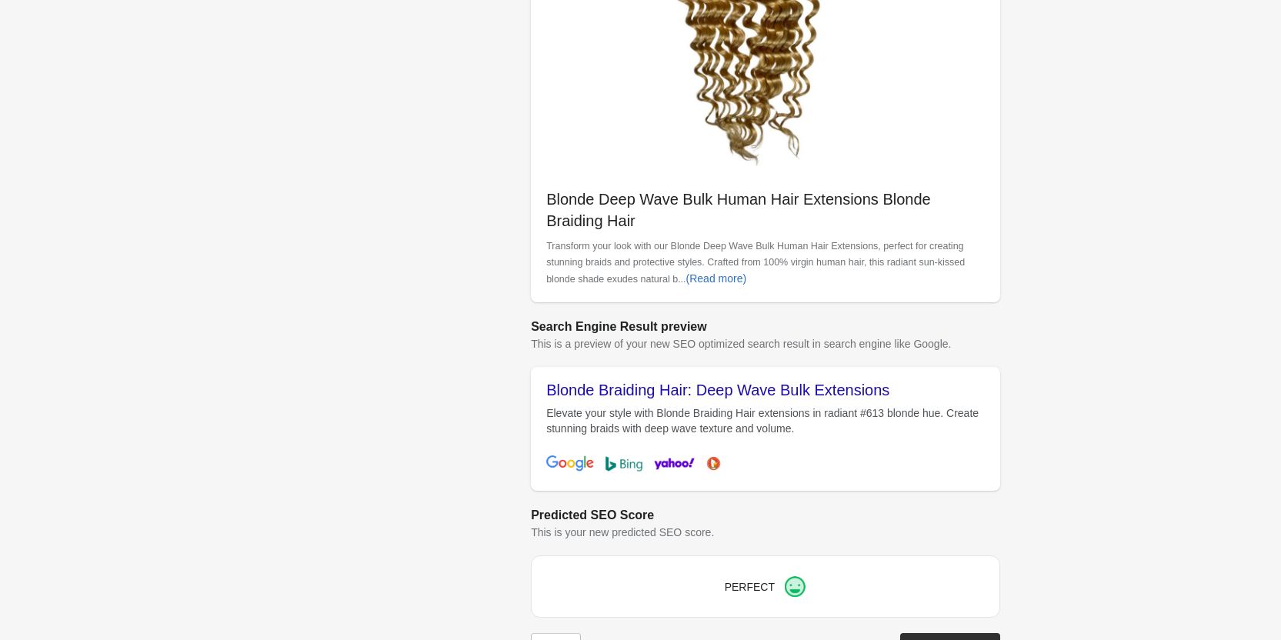
scroll to position [433, 0]
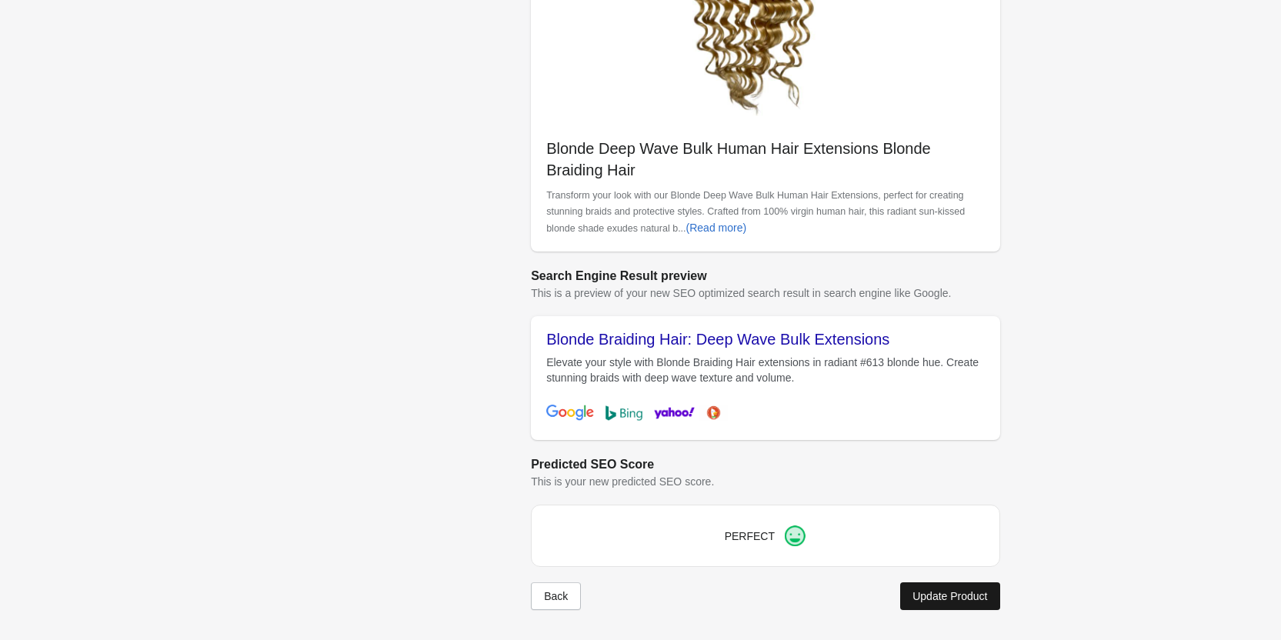
click at [932, 604] on button "Update Product" at bounding box center [949, 596] width 99 height 28
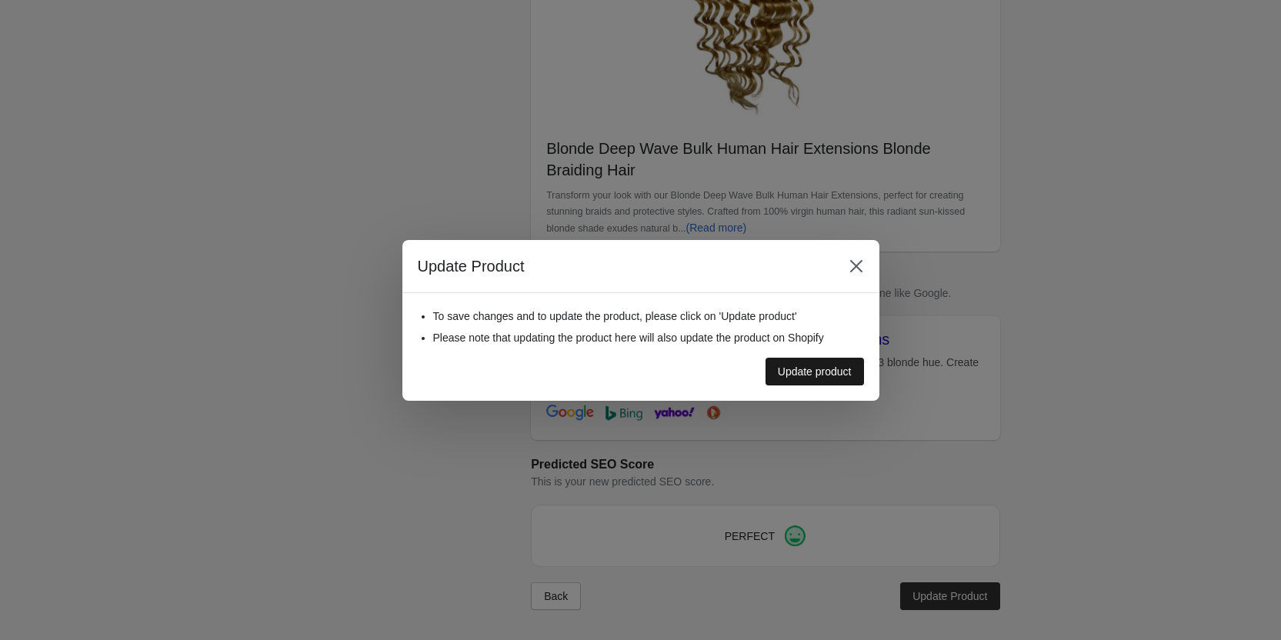
click at [838, 376] on div "Update product" at bounding box center [815, 371] width 74 height 12
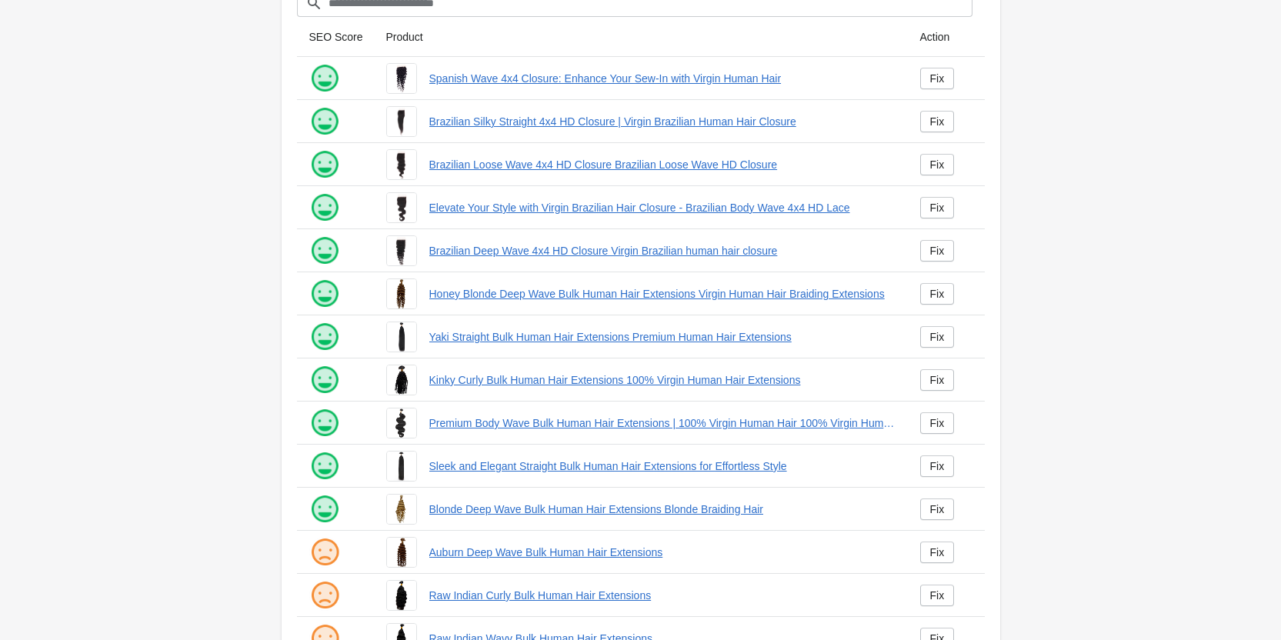
scroll to position [209, 0]
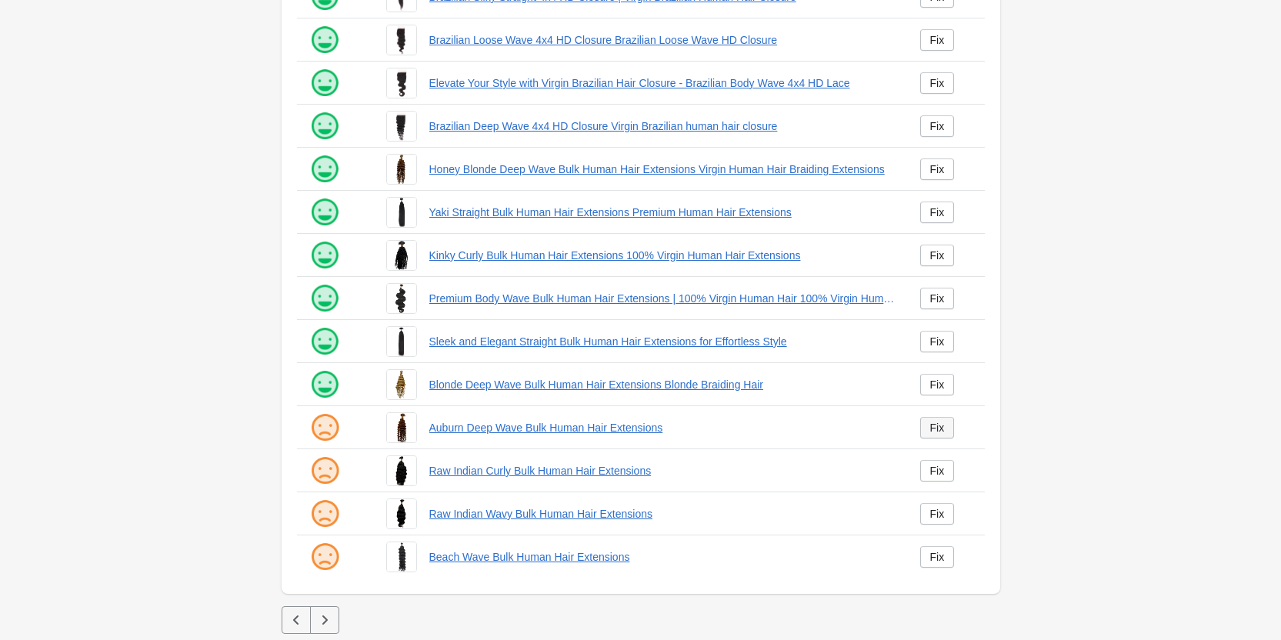
click at [929, 431] on link "Fix" at bounding box center [937, 428] width 35 height 22
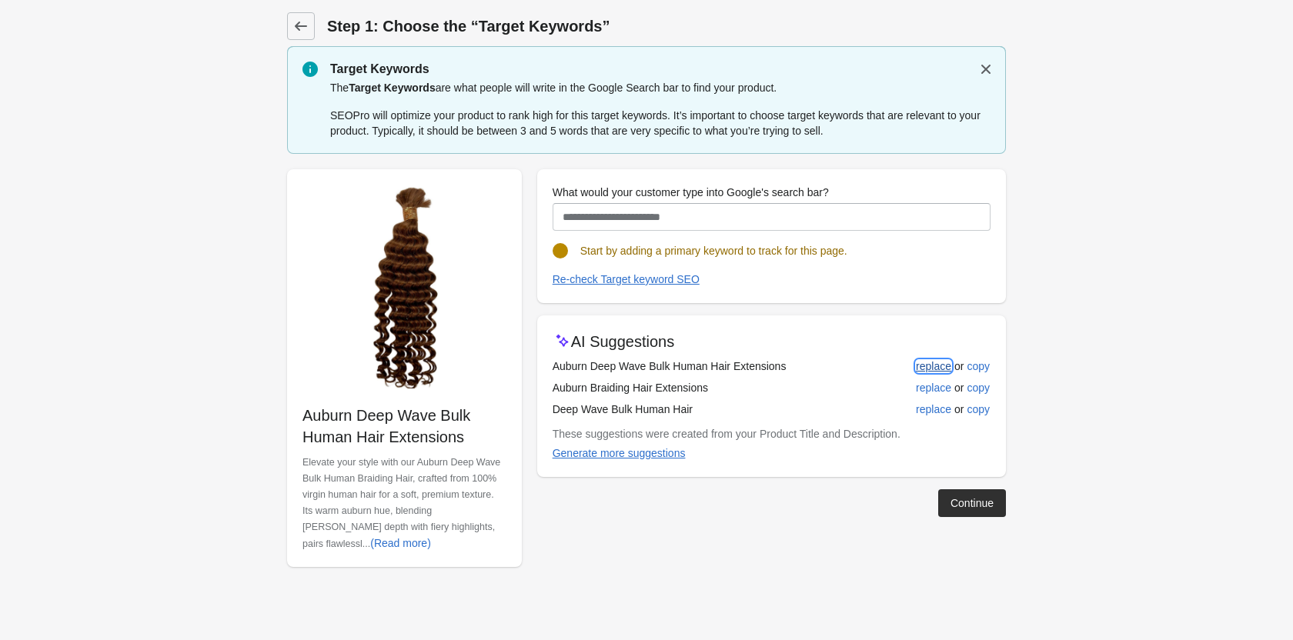
click at [946, 369] on div "replace" at bounding box center [933, 366] width 35 height 12
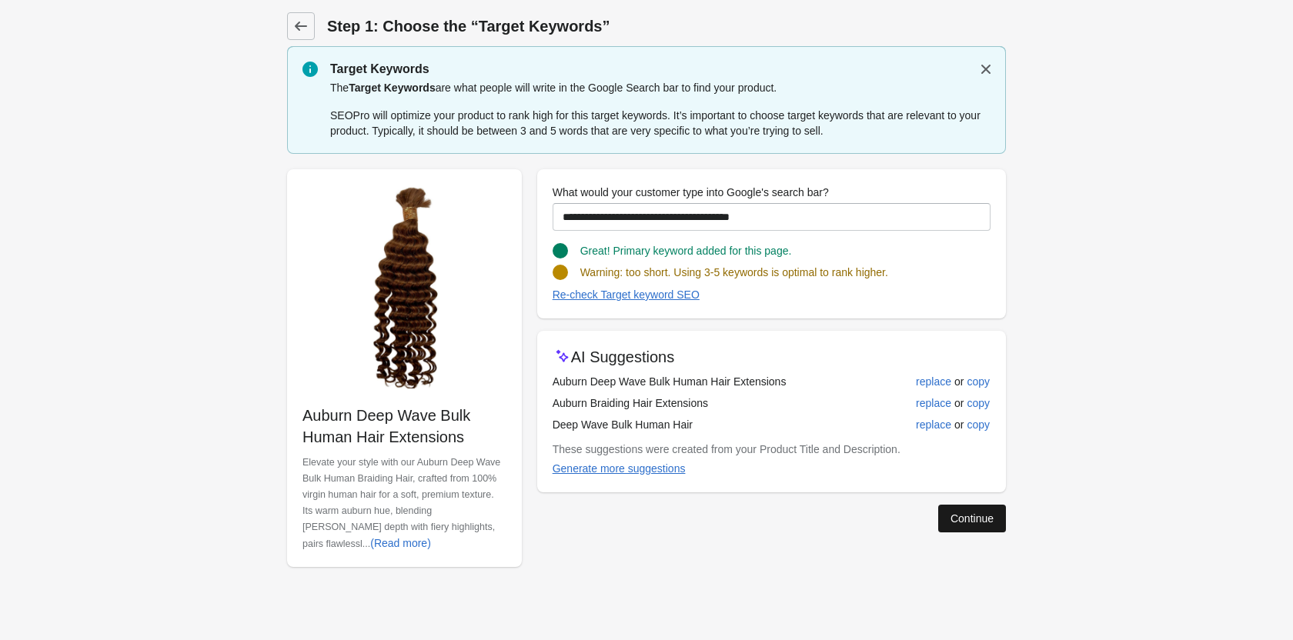
click at [954, 509] on button "Continue" at bounding box center [972, 519] width 68 height 28
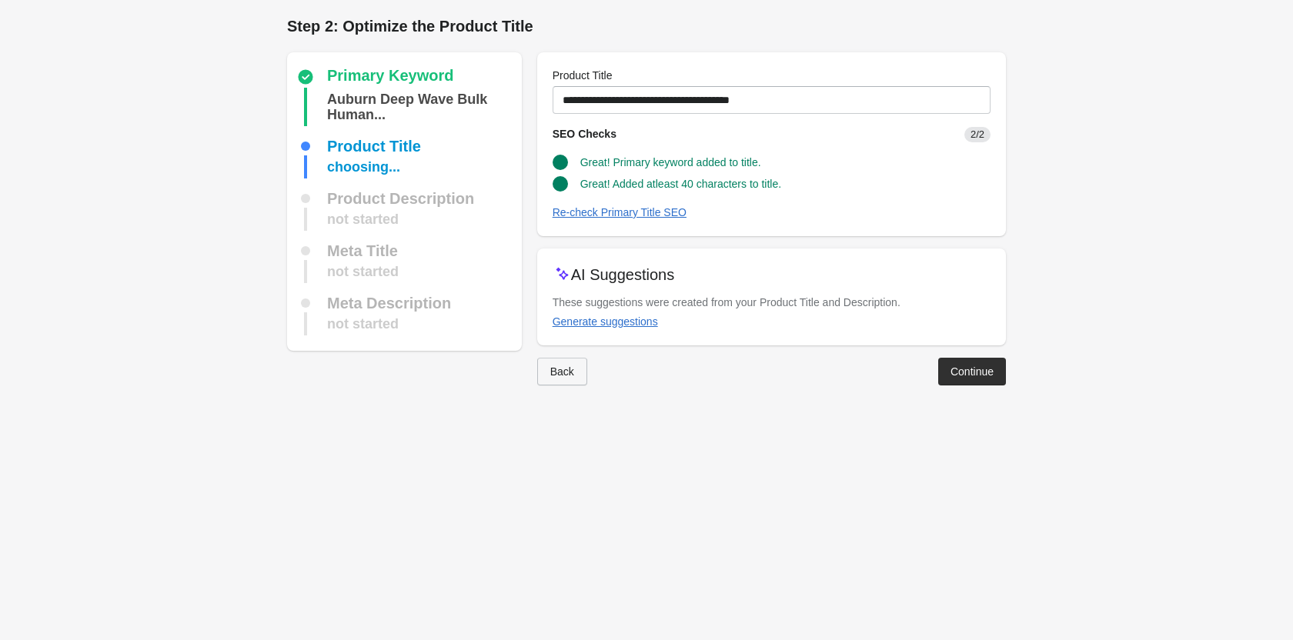
click at [553, 367] on div "Back" at bounding box center [562, 371] width 24 height 12
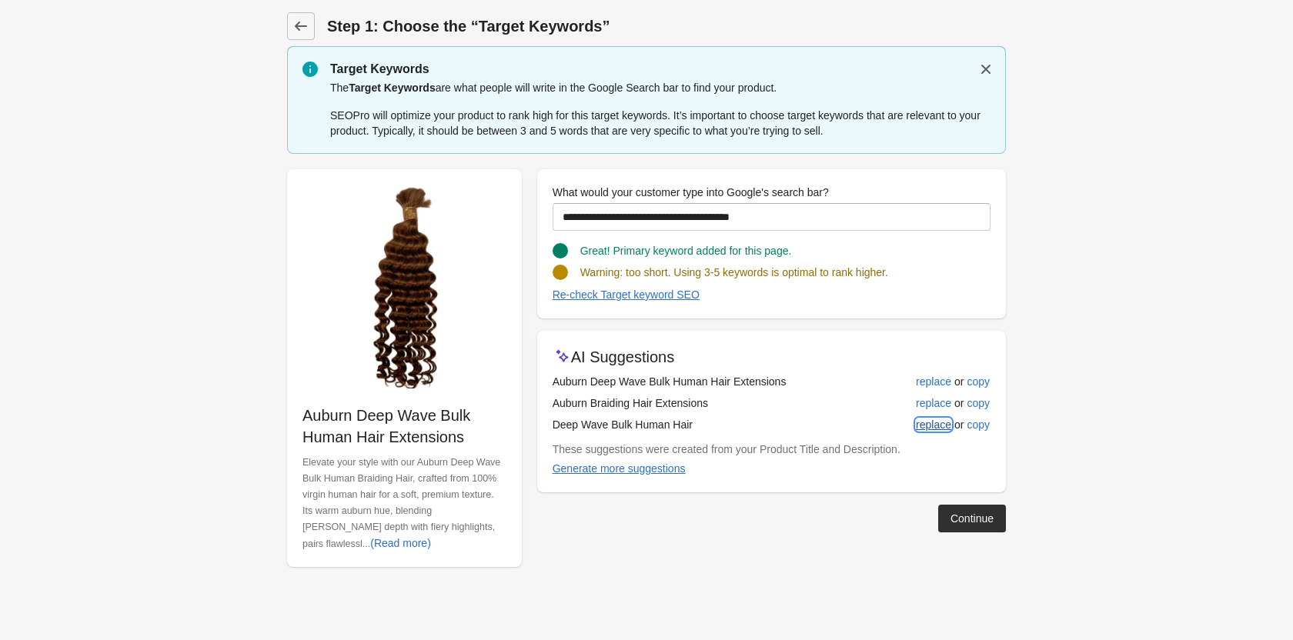
click at [941, 411] on button "replace" at bounding box center [933, 425] width 48 height 28
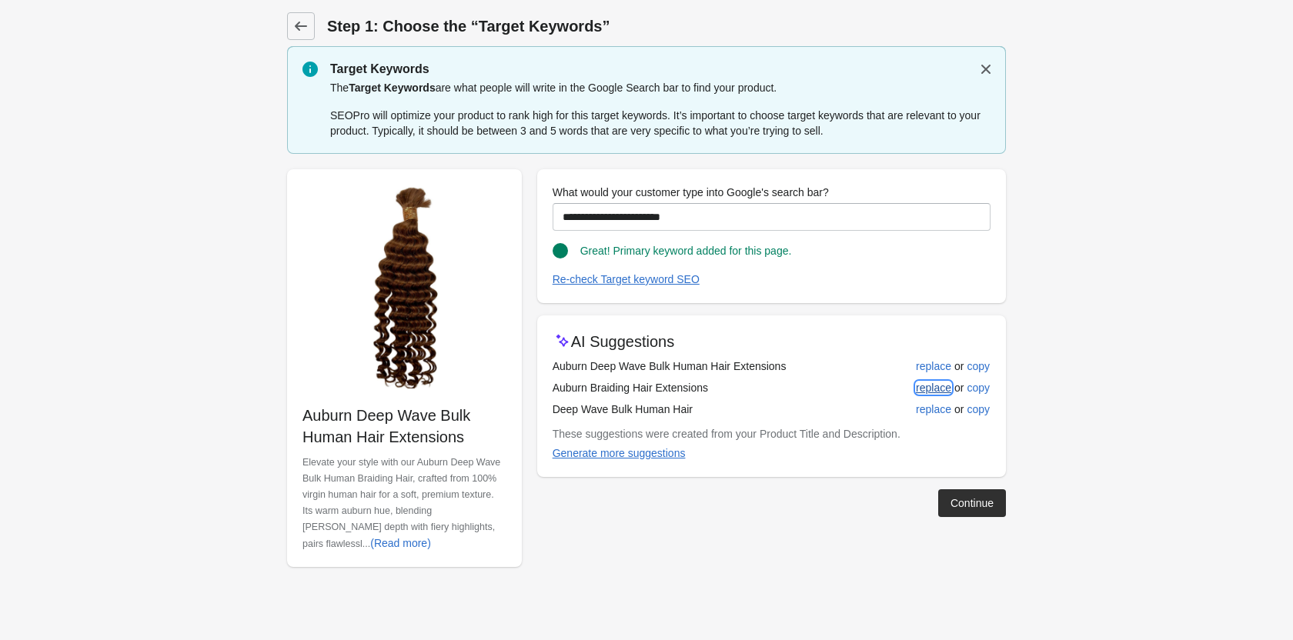
click at [936, 385] on div "replace" at bounding box center [933, 388] width 35 height 12
type input "**********"
click at [971, 508] on div "Continue" at bounding box center [971, 503] width 43 height 12
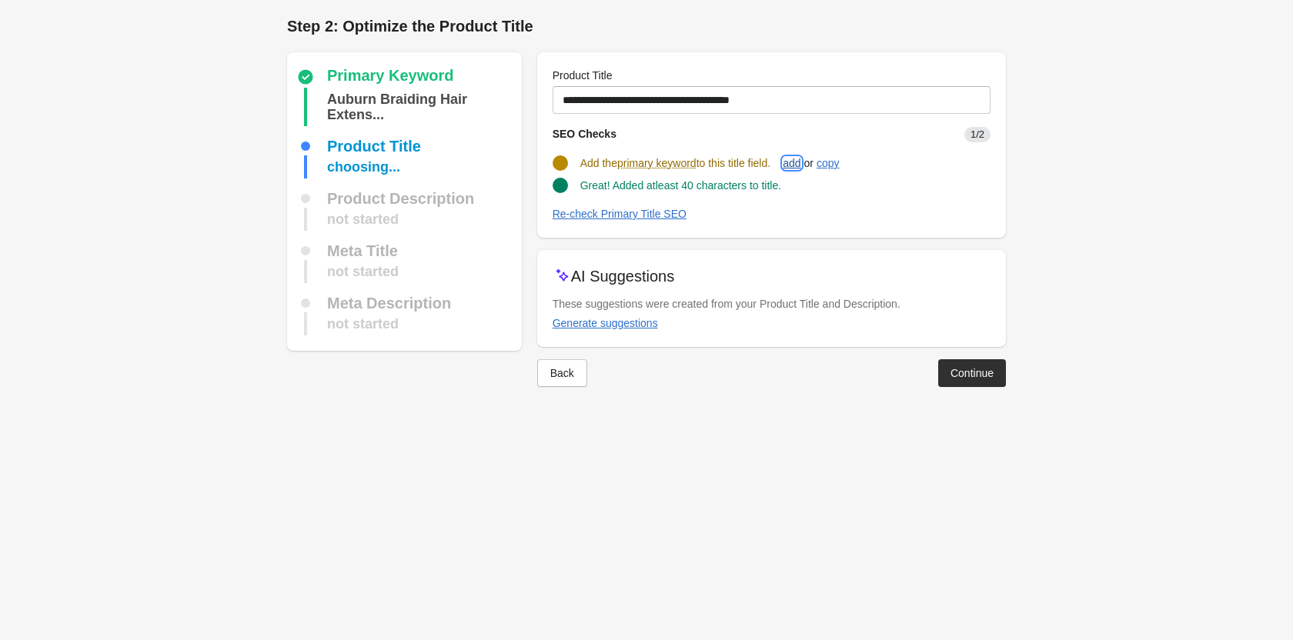
click at [804, 149] on button "add" at bounding box center [791, 163] width 30 height 28
type input "**********"
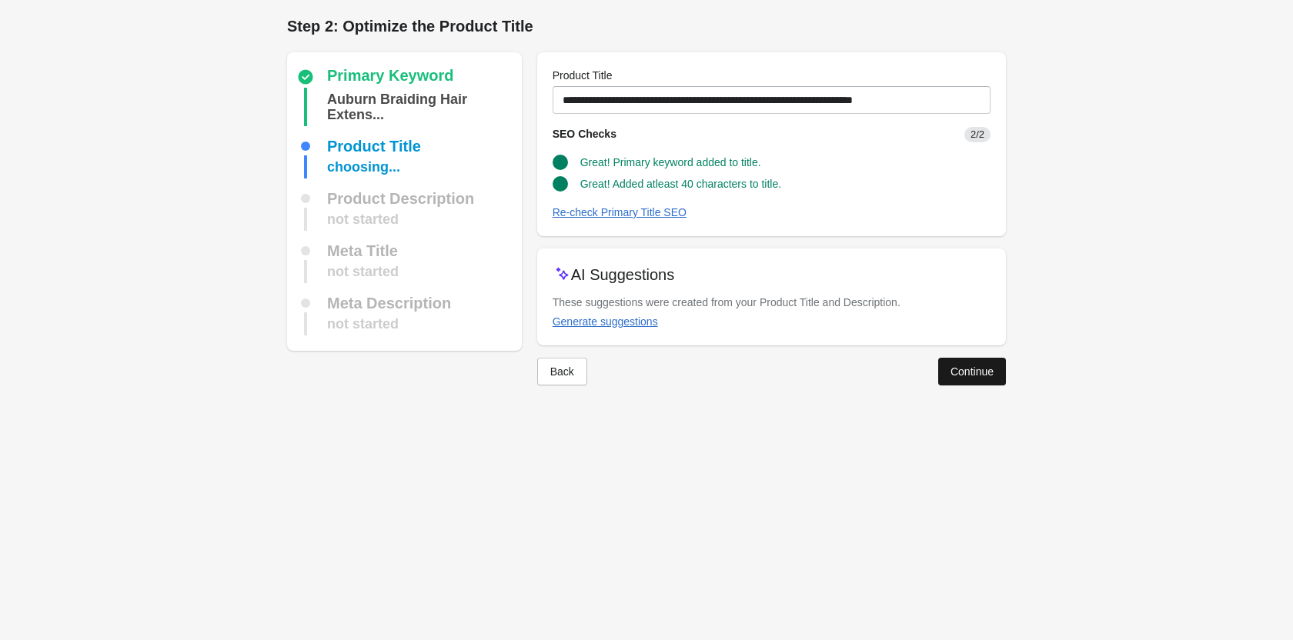
click at [966, 368] on div "Continue" at bounding box center [971, 371] width 43 height 12
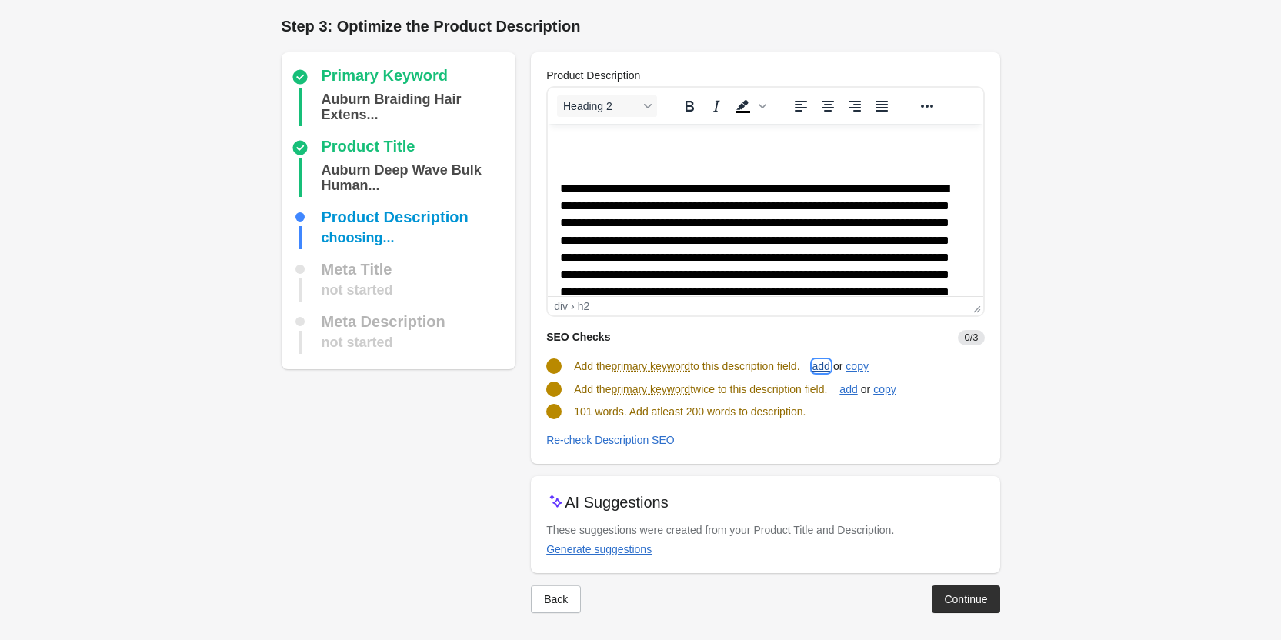
click at [829, 361] on div "add" at bounding box center [821, 366] width 18 height 12
click at [853, 383] on div "add" at bounding box center [848, 388] width 18 height 12
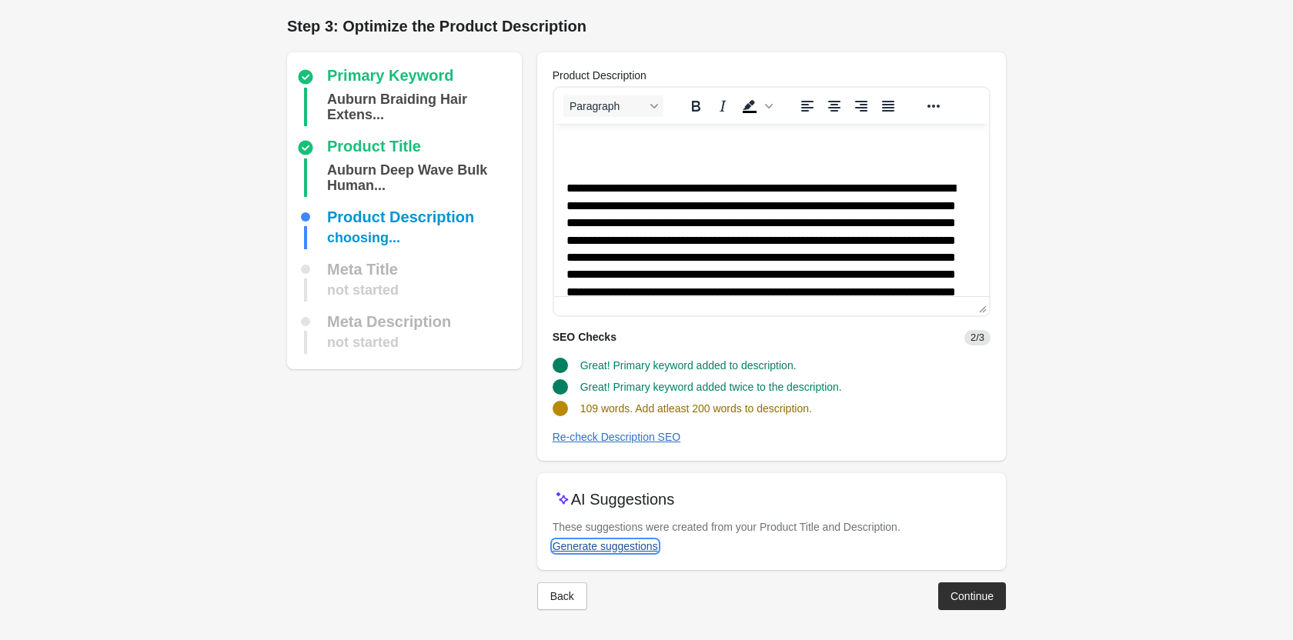
click at [619, 550] on div "Generate suggestions" at bounding box center [604, 546] width 105 height 12
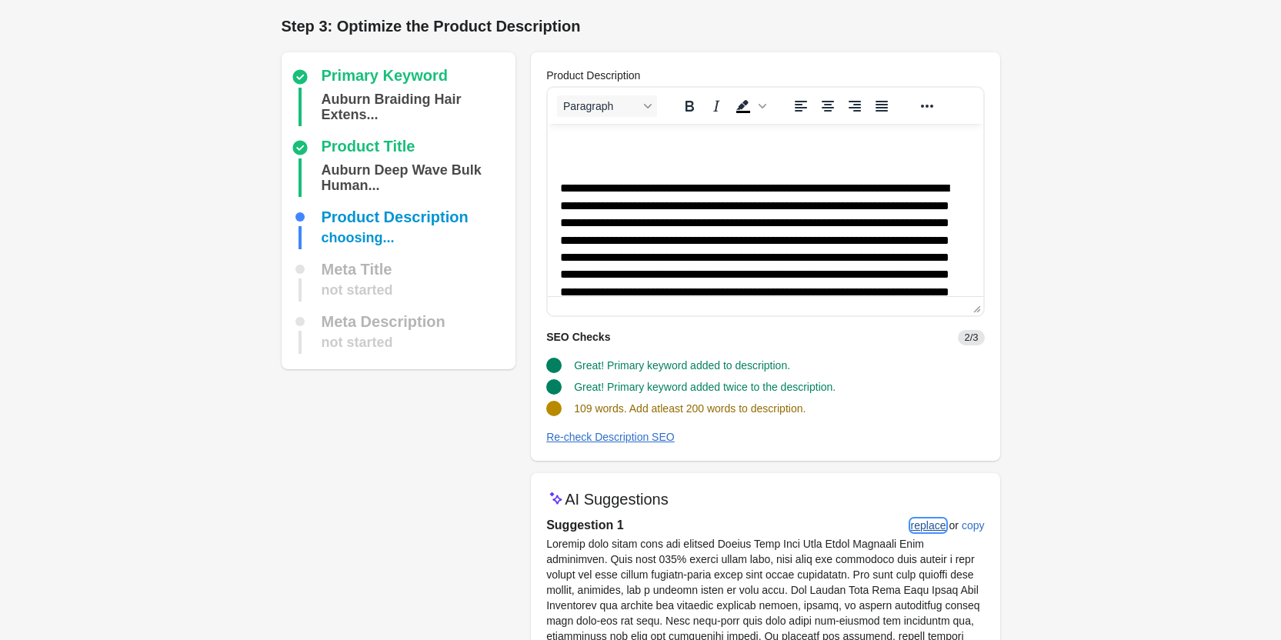
click at [920, 529] on div "replace" at bounding box center [928, 525] width 35 height 12
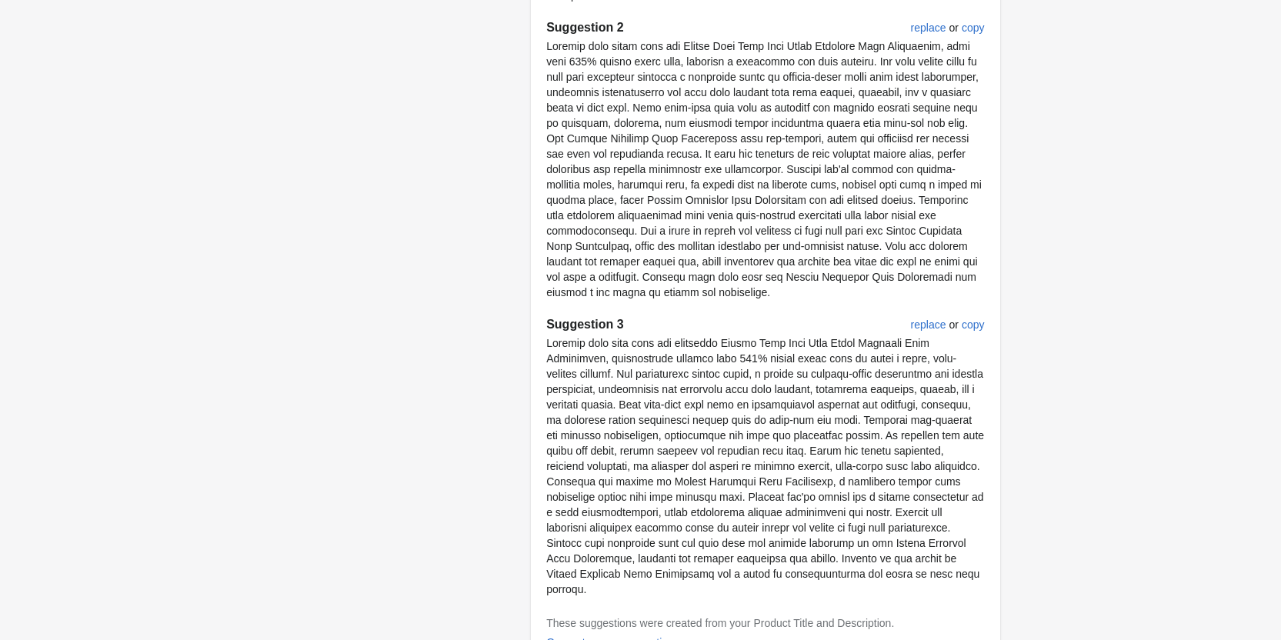
scroll to position [845, 0]
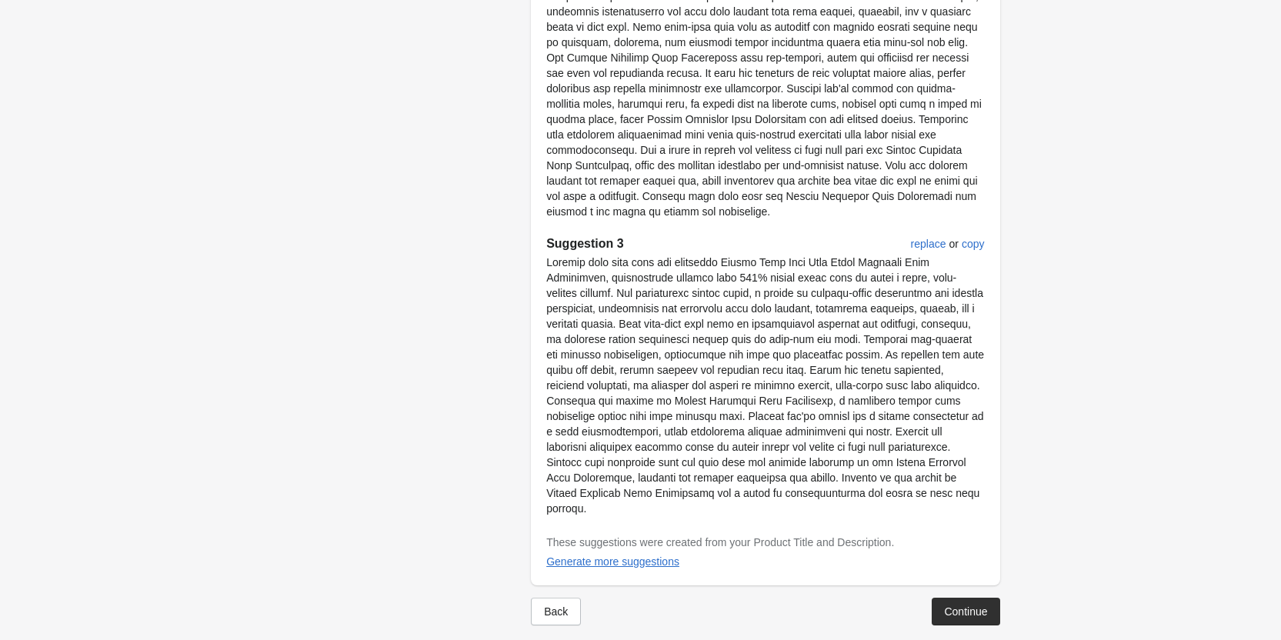
click at [989, 598] on button "Continue" at bounding box center [966, 612] width 68 height 28
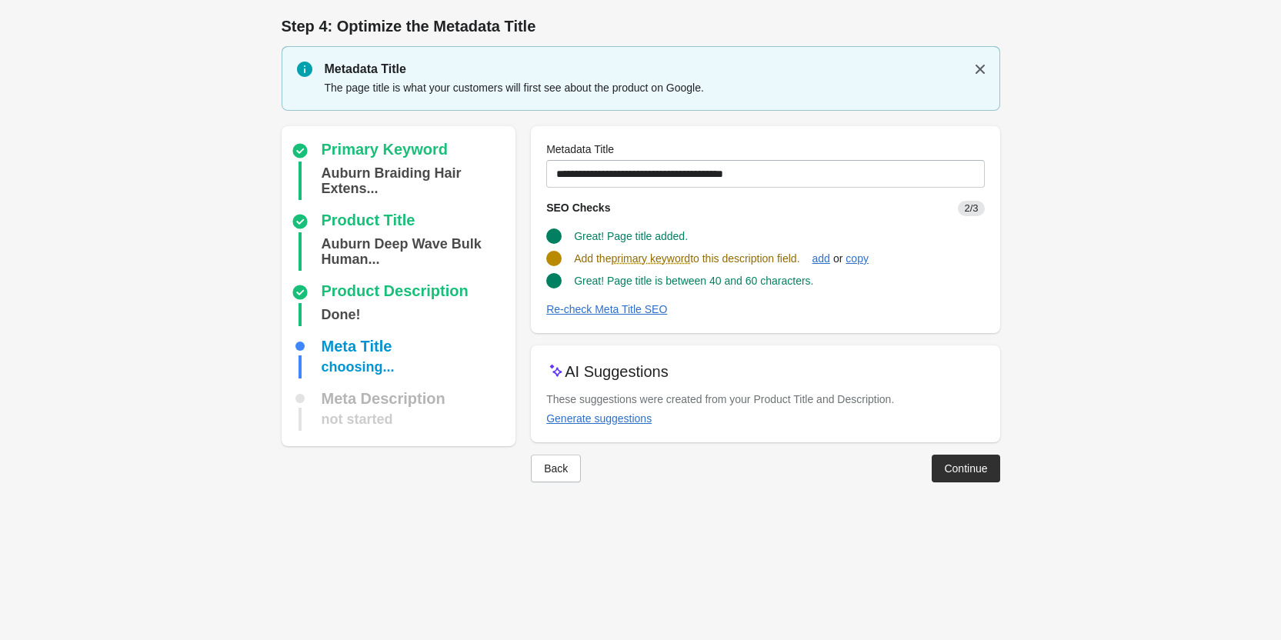
scroll to position [0, 0]
click at [829, 255] on div "add" at bounding box center [827, 258] width 18 height 12
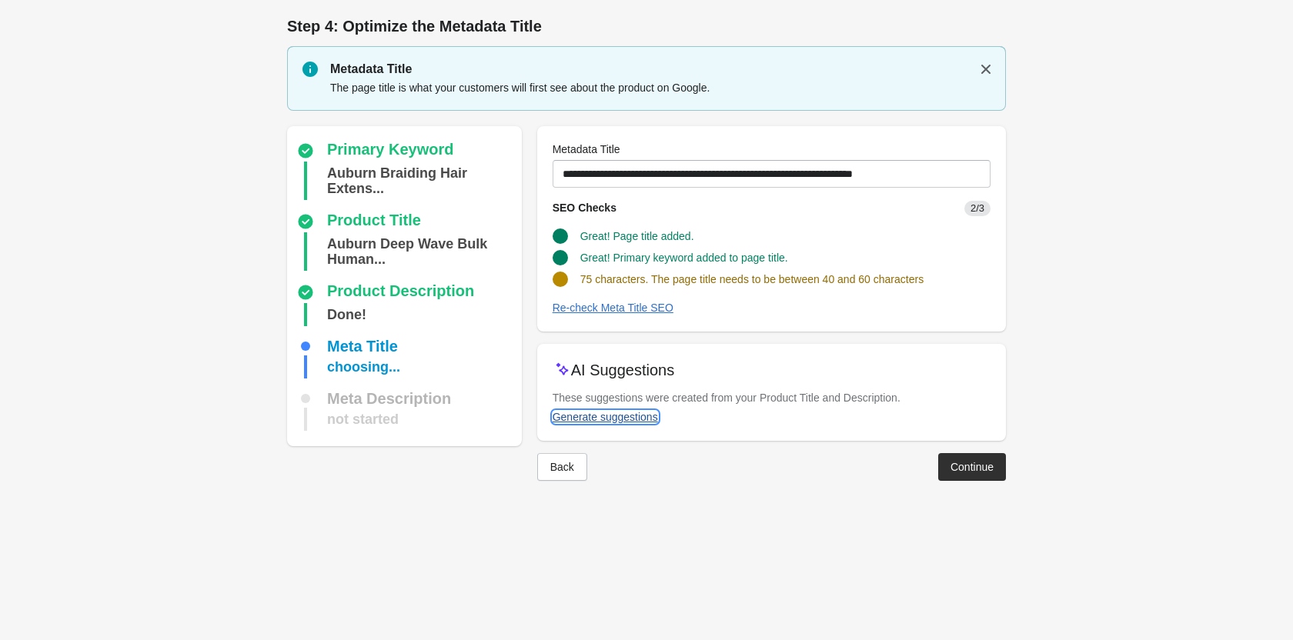
click at [627, 415] on div "Generate suggestions" at bounding box center [604, 417] width 105 height 12
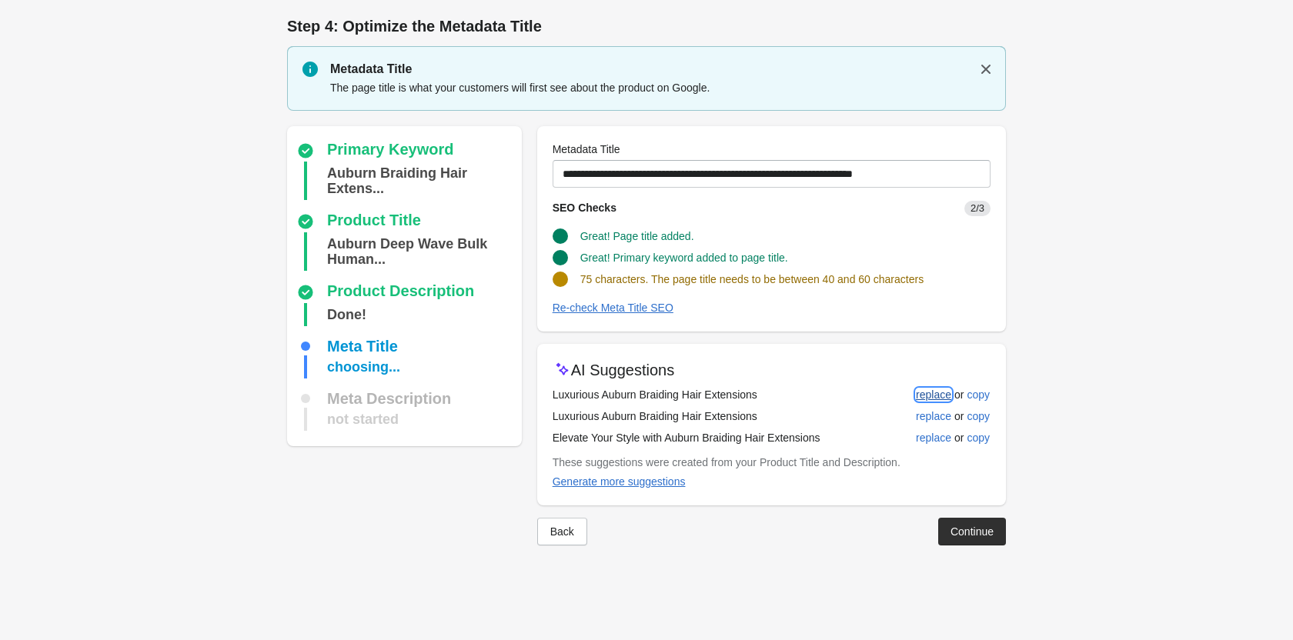
click at [928, 391] on div "replace" at bounding box center [933, 395] width 35 height 12
type input "**********"
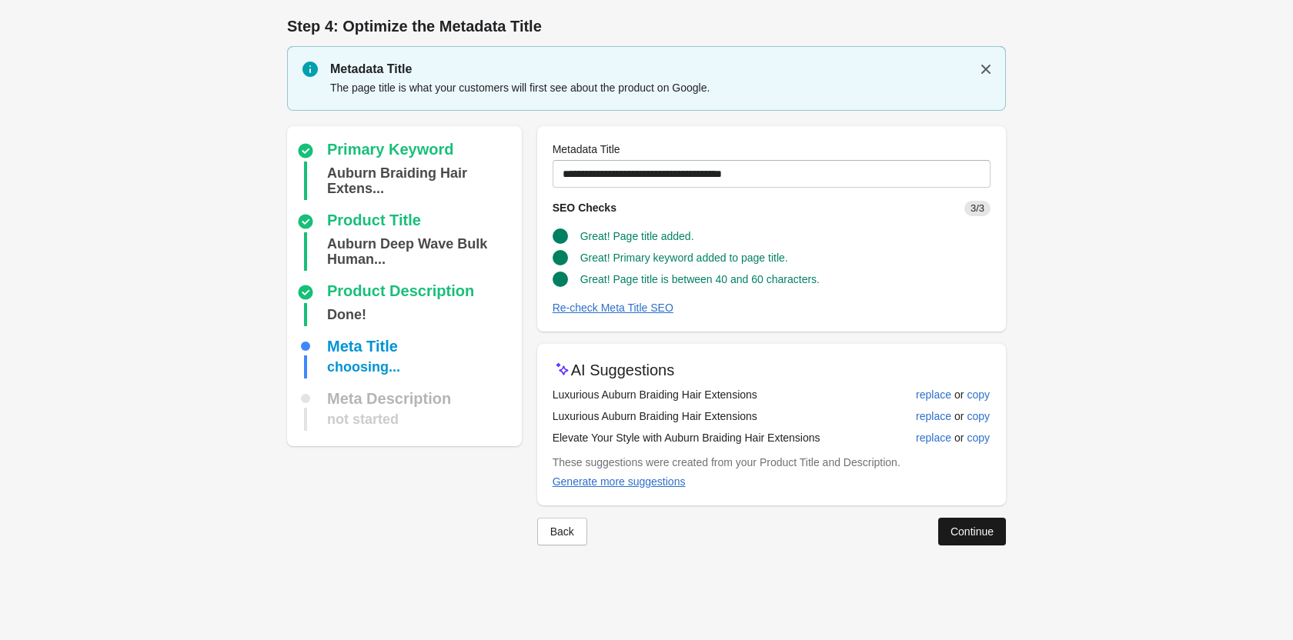
click at [952, 523] on button "Continue" at bounding box center [972, 532] width 68 height 28
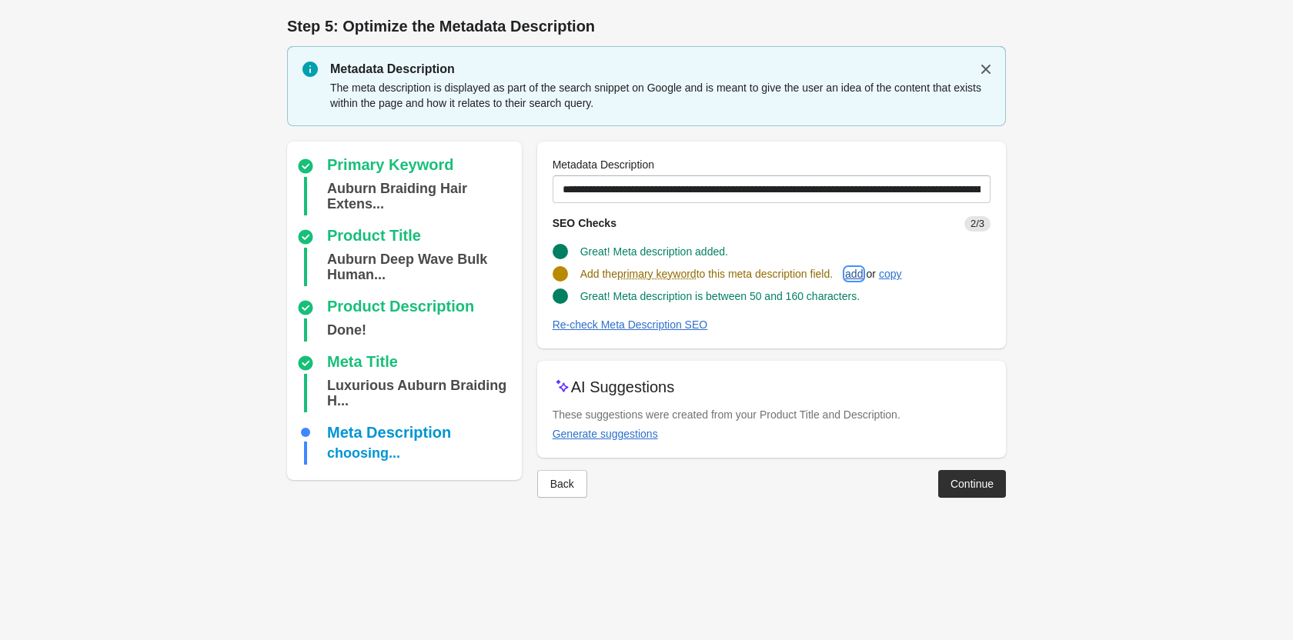
click at [855, 274] on div "add" at bounding box center [854, 274] width 18 height 12
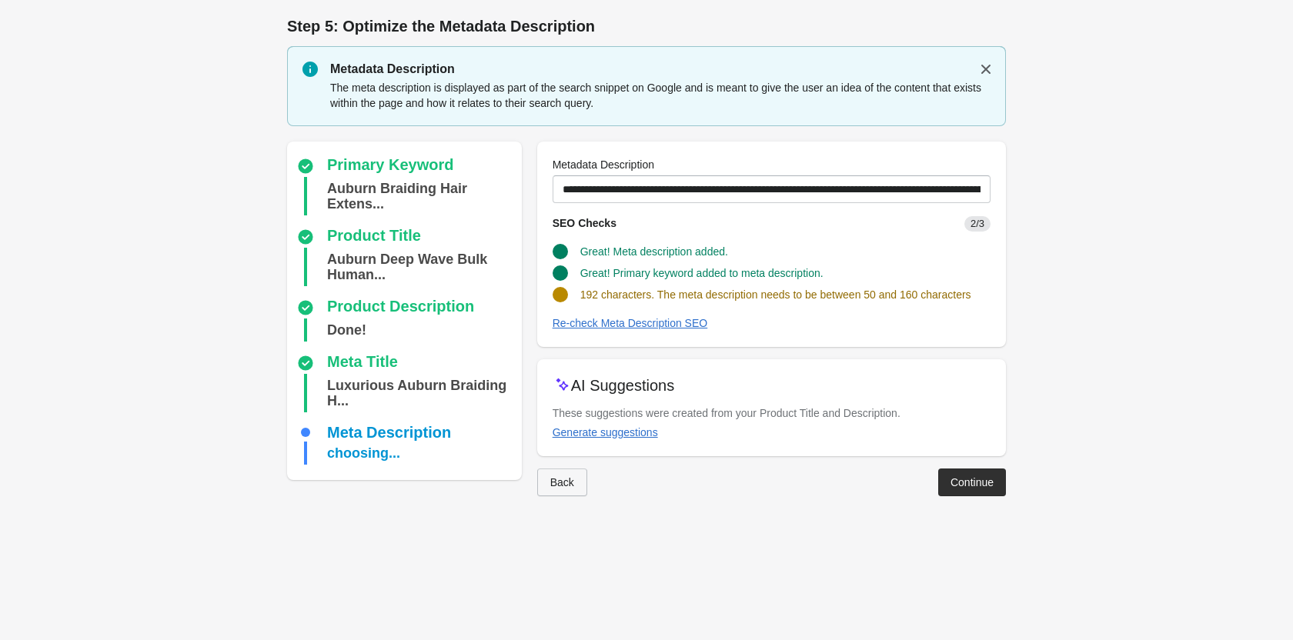
click at [555, 476] on div "Back" at bounding box center [562, 482] width 24 height 12
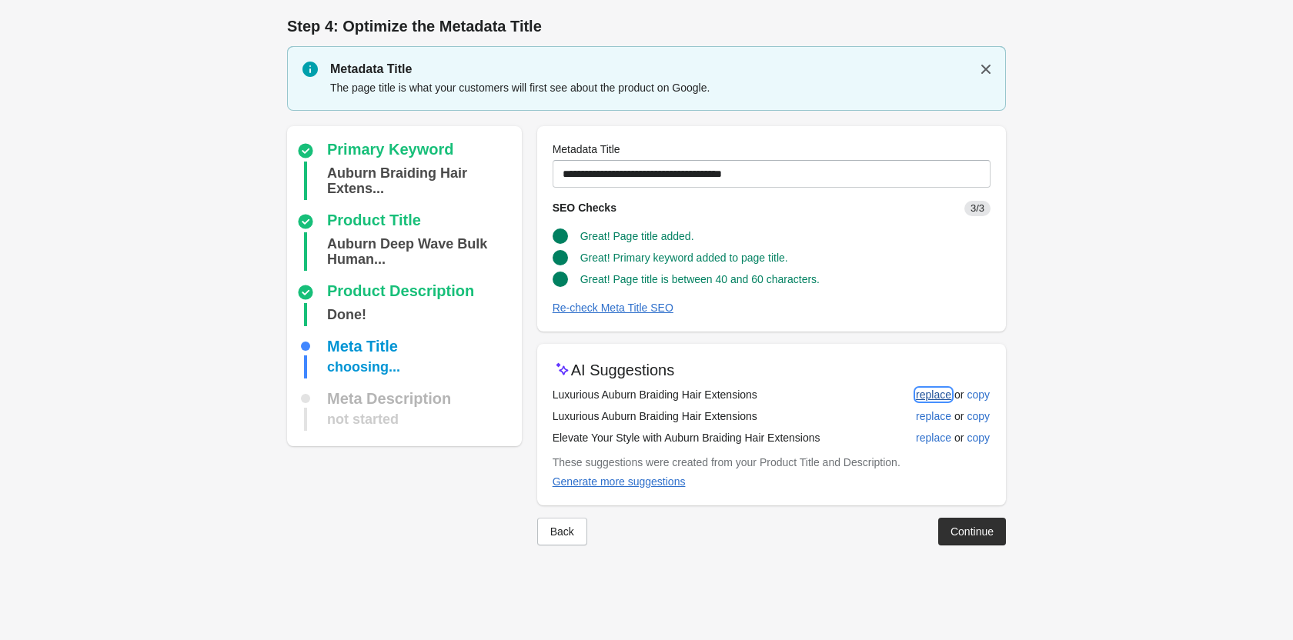
click at [931, 389] on div "replace" at bounding box center [933, 395] width 35 height 12
click at [962, 532] on div "Continue" at bounding box center [971, 531] width 43 height 12
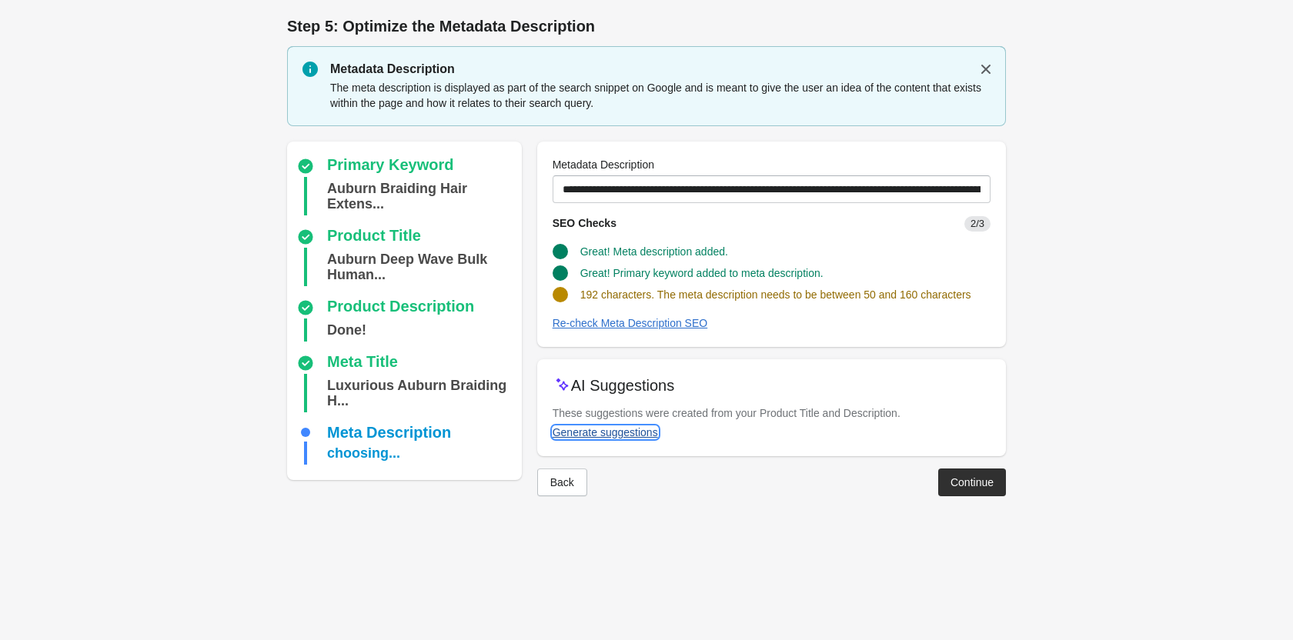
click at [574, 428] on div "Generate suggestions" at bounding box center [604, 432] width 105 height 12
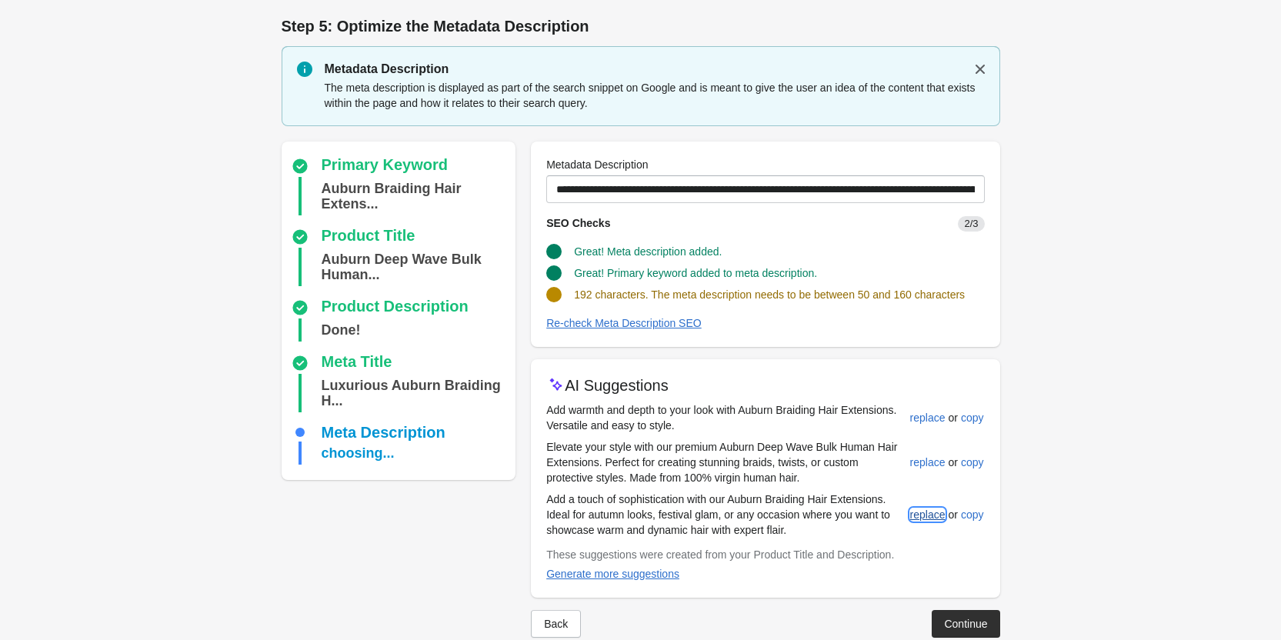
click at [926, 509] on div "replace" at bounding box center [927, 515] width 35 height 12
click at [920, 412] on div "replace" at bounding box center [927, 418] width 35 height 12
type input "**********"
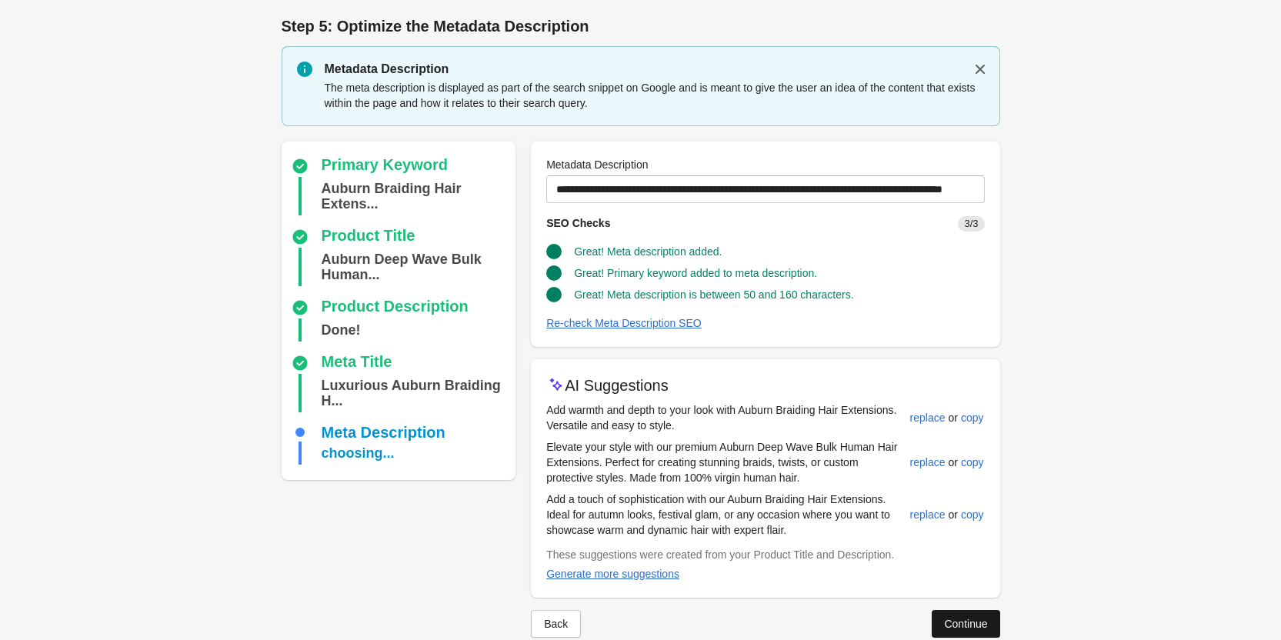
click at [954, 621] on div "Continue" at bounding box center [965, 624] width 43 height 12
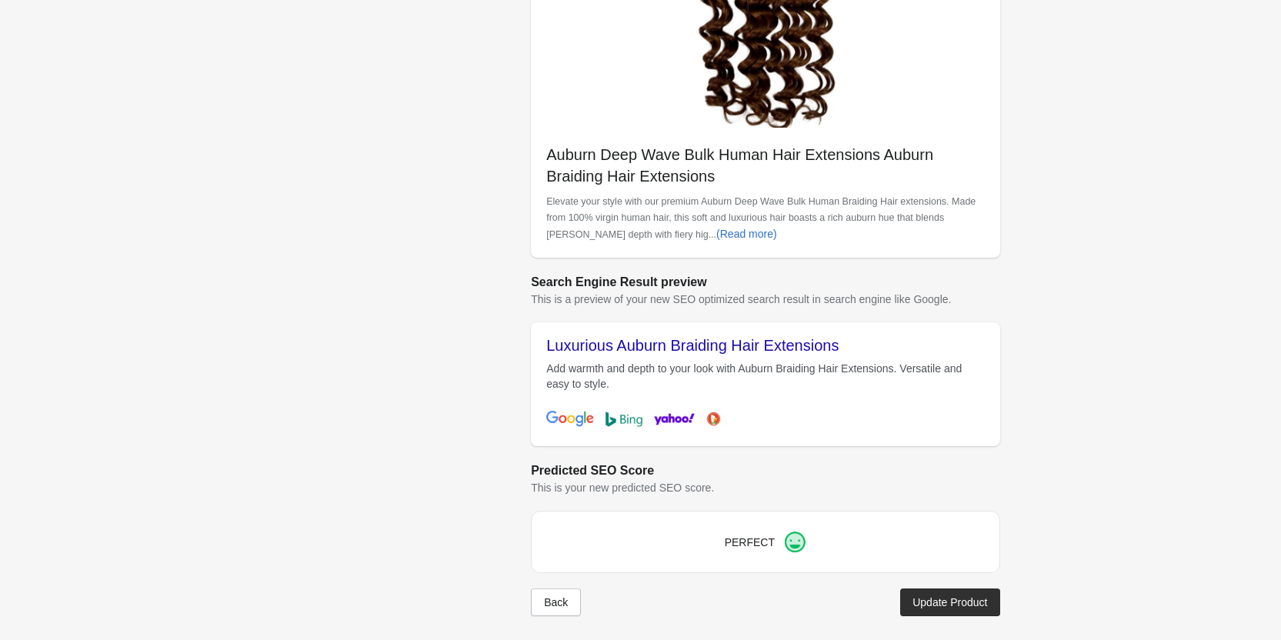
scroll to position [433, 0]
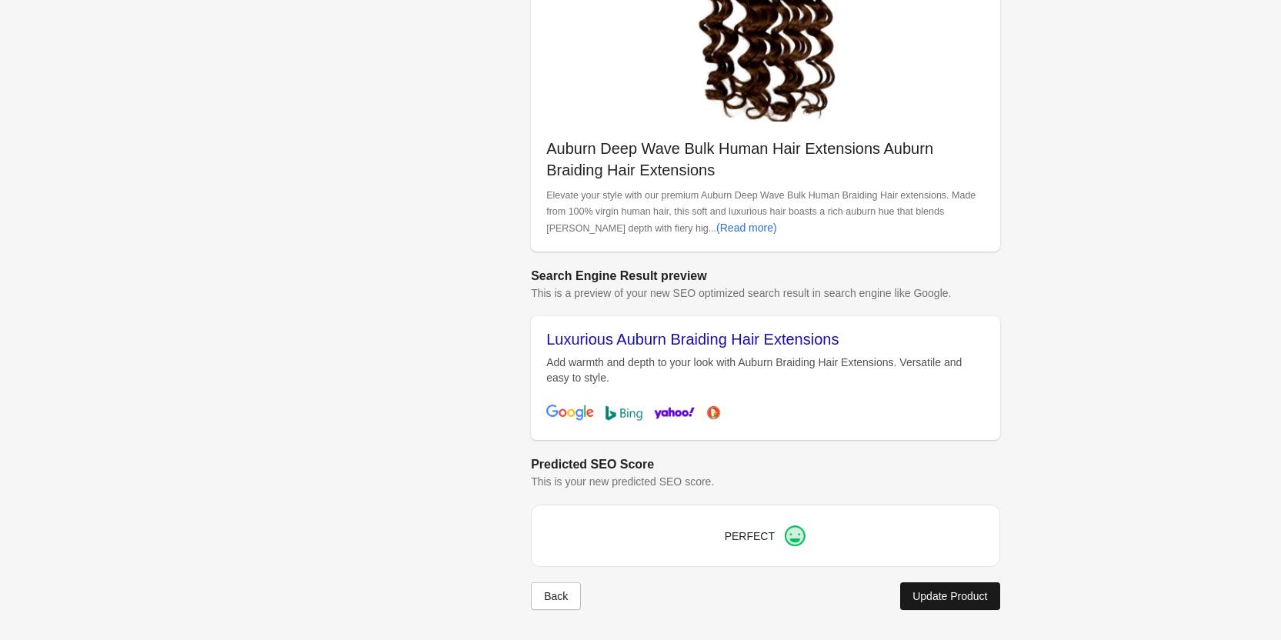
click at [959, 600] on div "Update Product" at bounding box center [949, 596] width 75 height 12
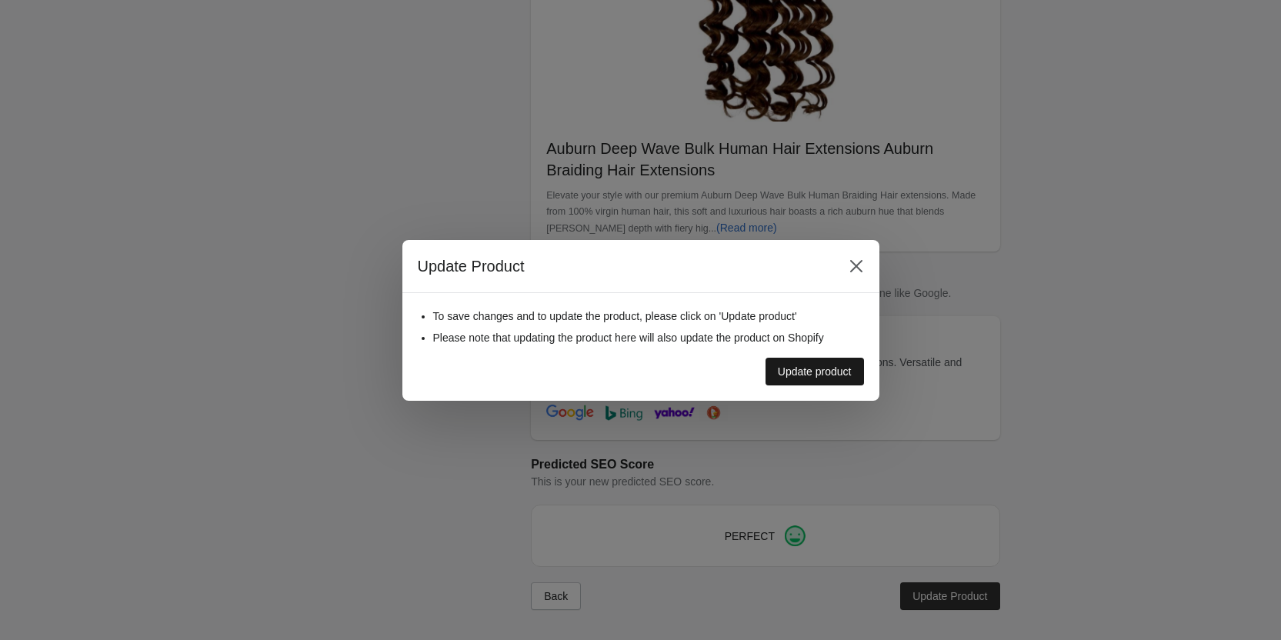
click at [788, 369] on div "Update product" at bounding box center [815, 371] width 74 height 12
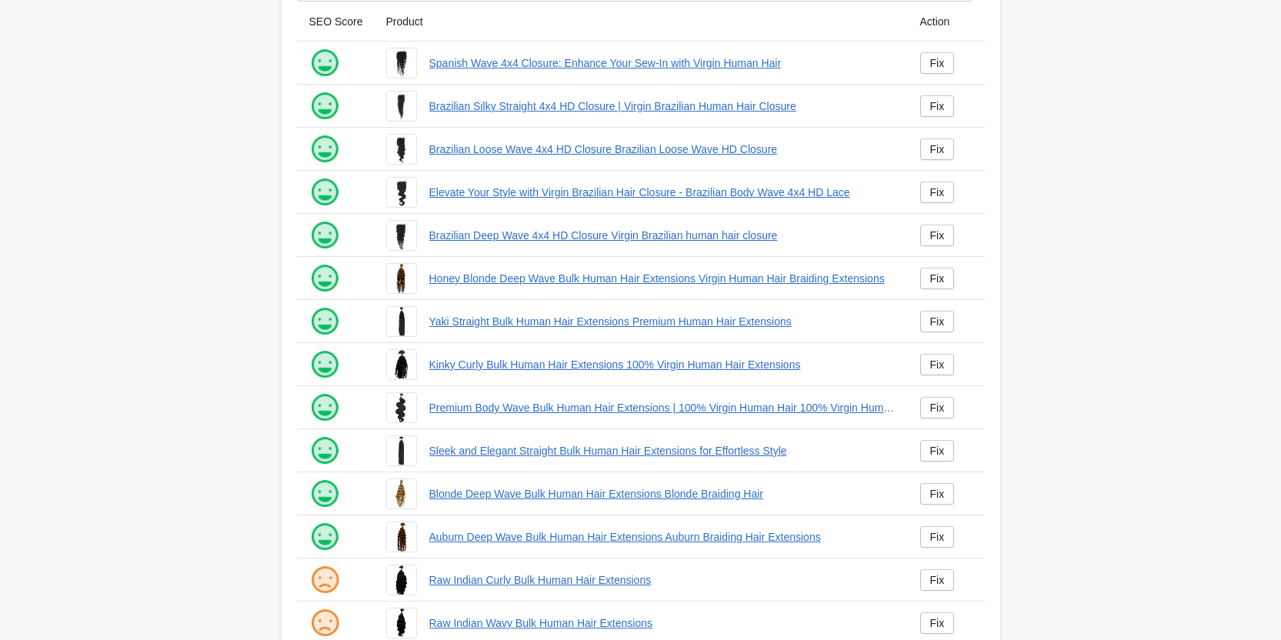
scroll to position [209, 0]
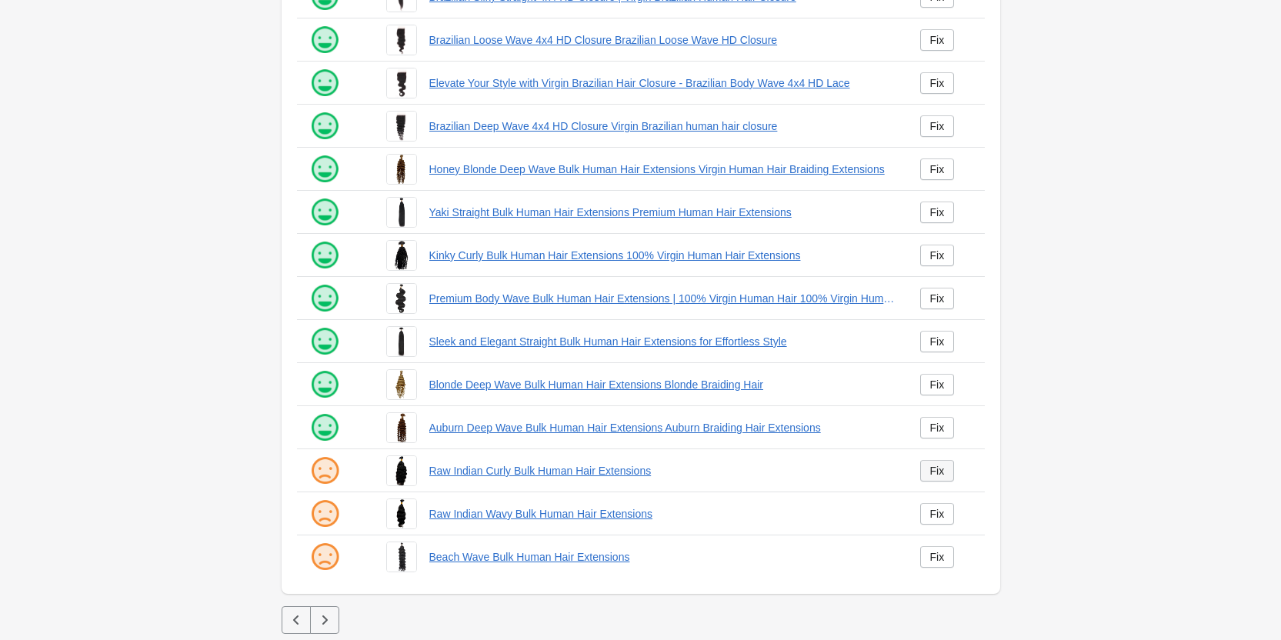
click at [946, 474] on link "Fix" at bounding box center [937, 471] width 35 height 22
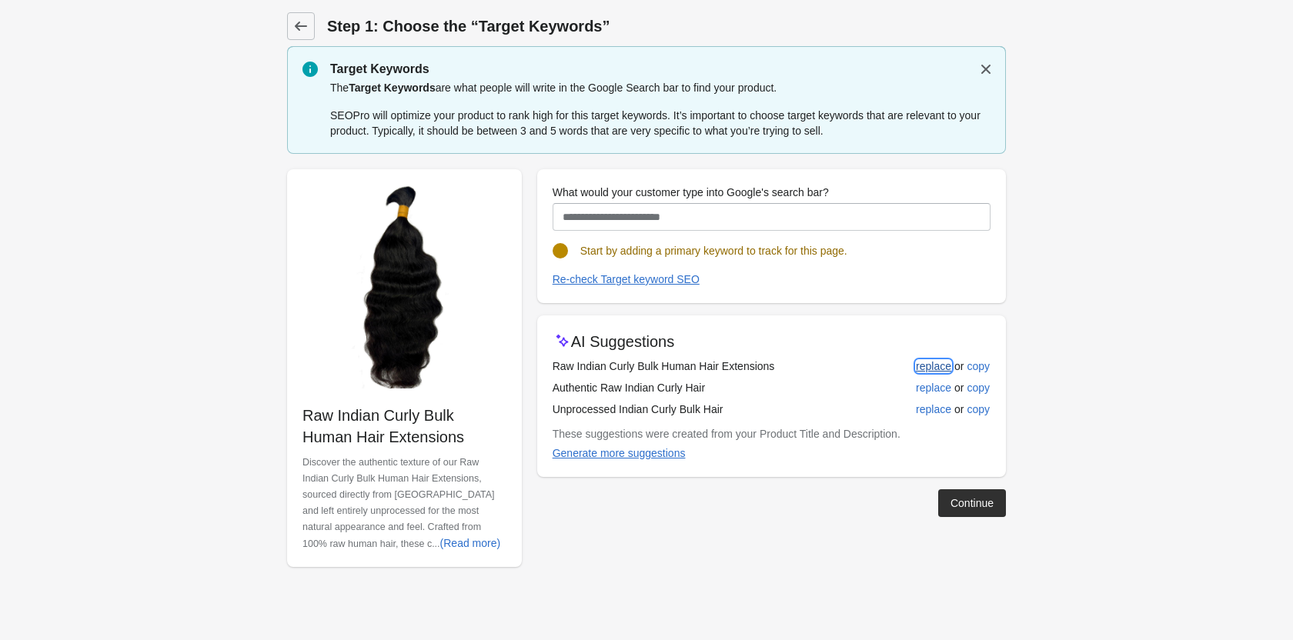
click at [924, 372] on div "replace" at bounding box center [933, 366] width 35 height 12
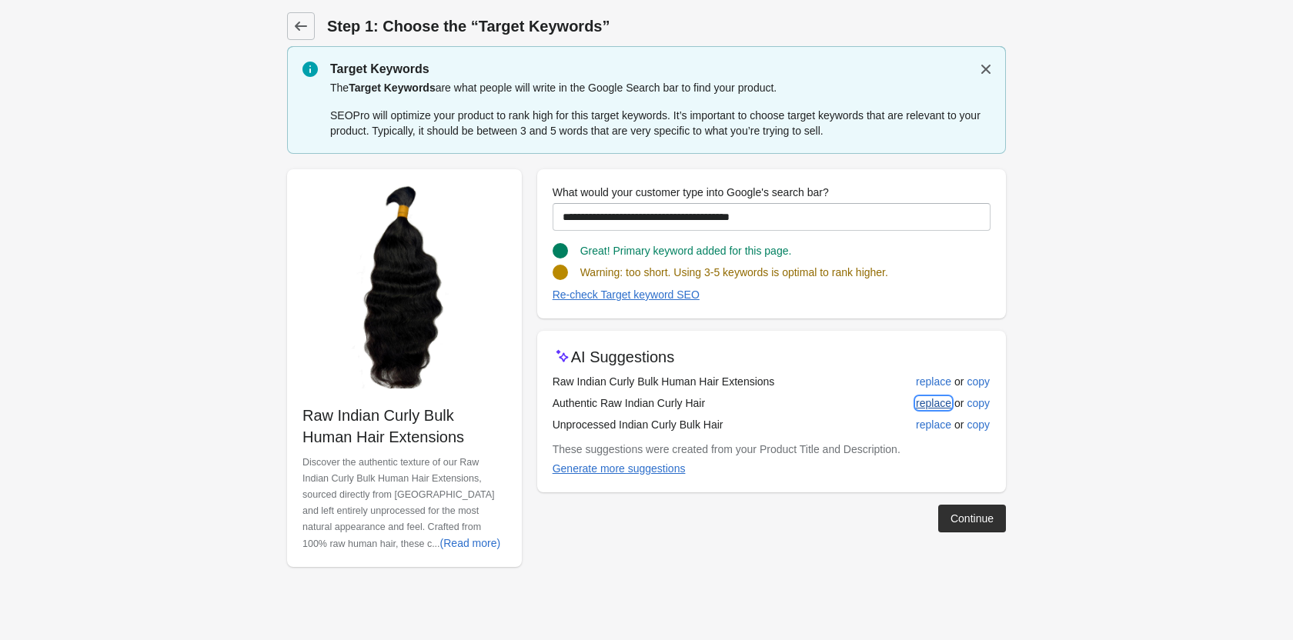
click at [932, 402] on div "replace" at bounding box center [933, 403] width 35 height 12
type input "**********"
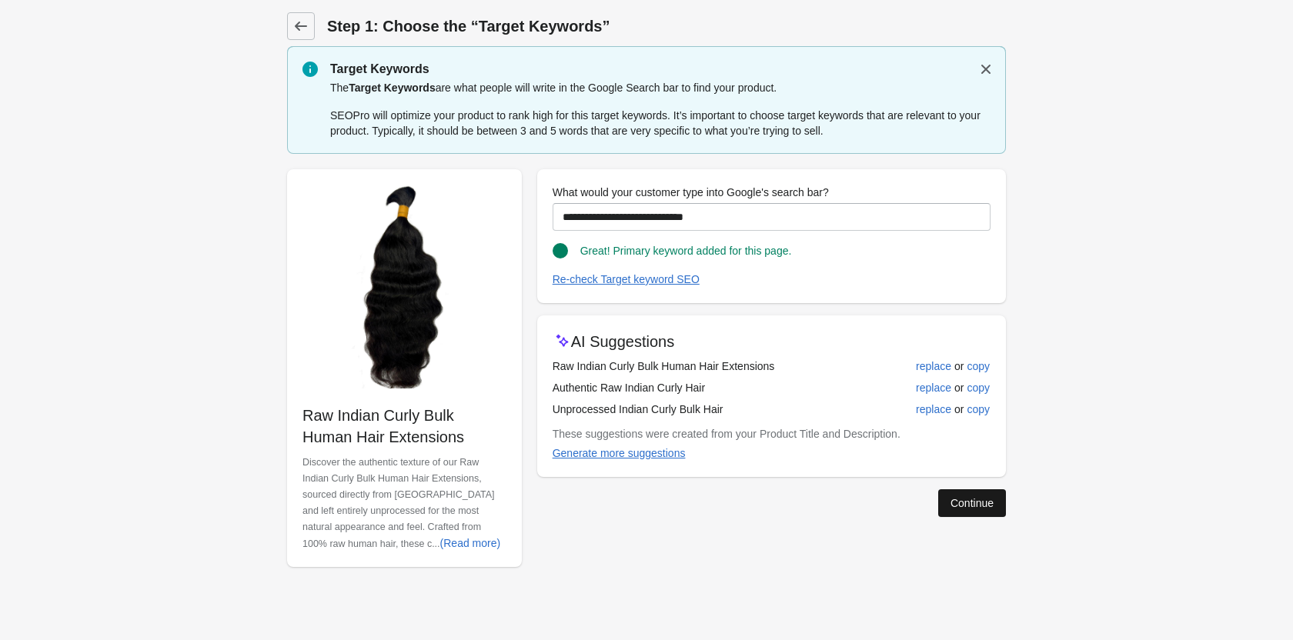
click at [979, 502] on div "Continue" at bounding box center [971, 503] width 43 height 12
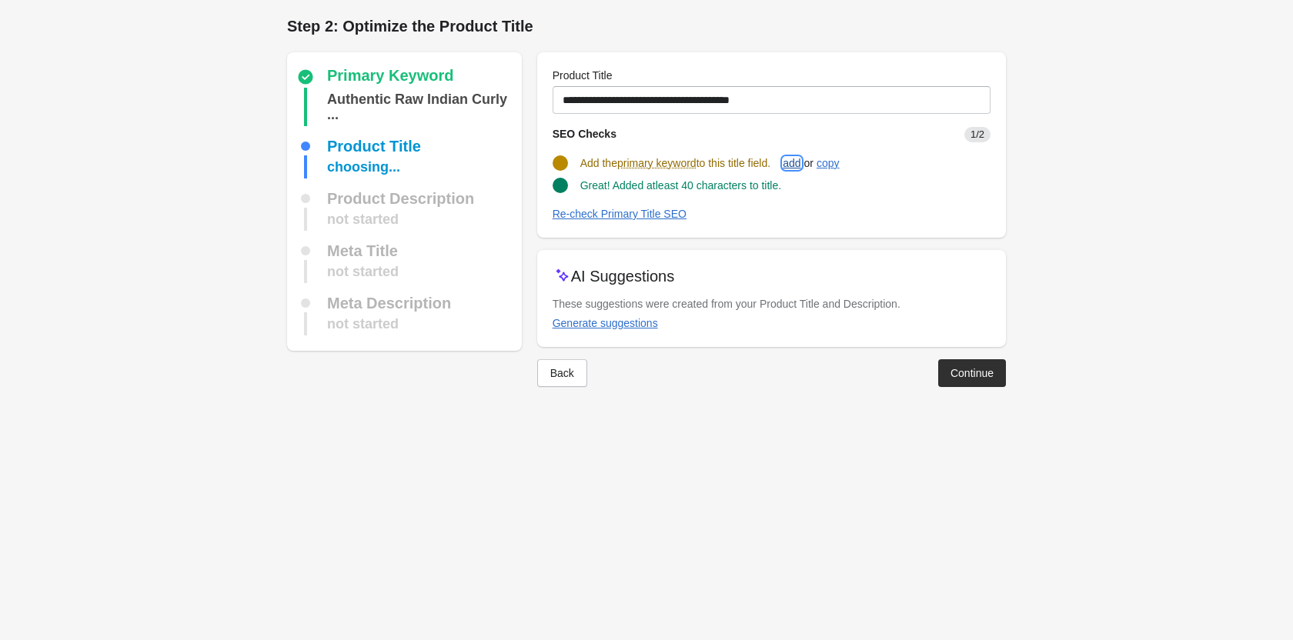
click at [799, 161] on div "add" at bounding box center [791, 163] width 18 height 12
type input "**********"
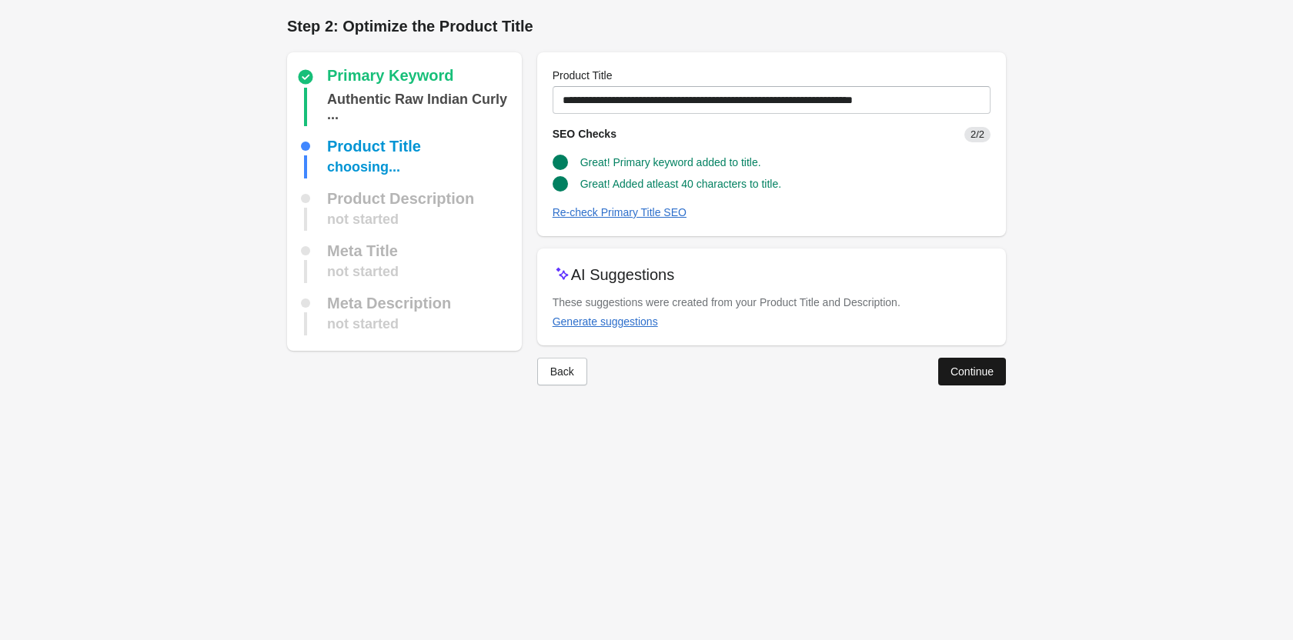
click at [989, 372] on div "Continue" at bounding box center [971, 371] width 43 height 12
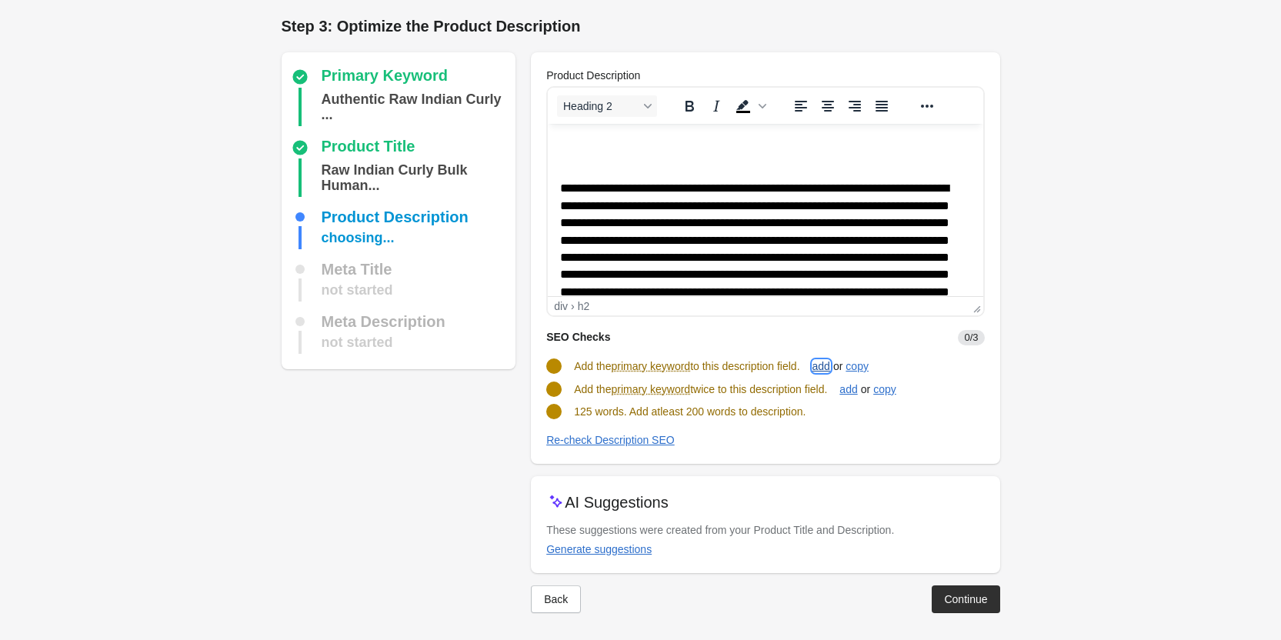
click at [830, 372] on div "add" at bounding box center [821, 366] width 18 height 12
click at [857, 385] on div "add" at bounding box center [848, 388] width 18 height 12
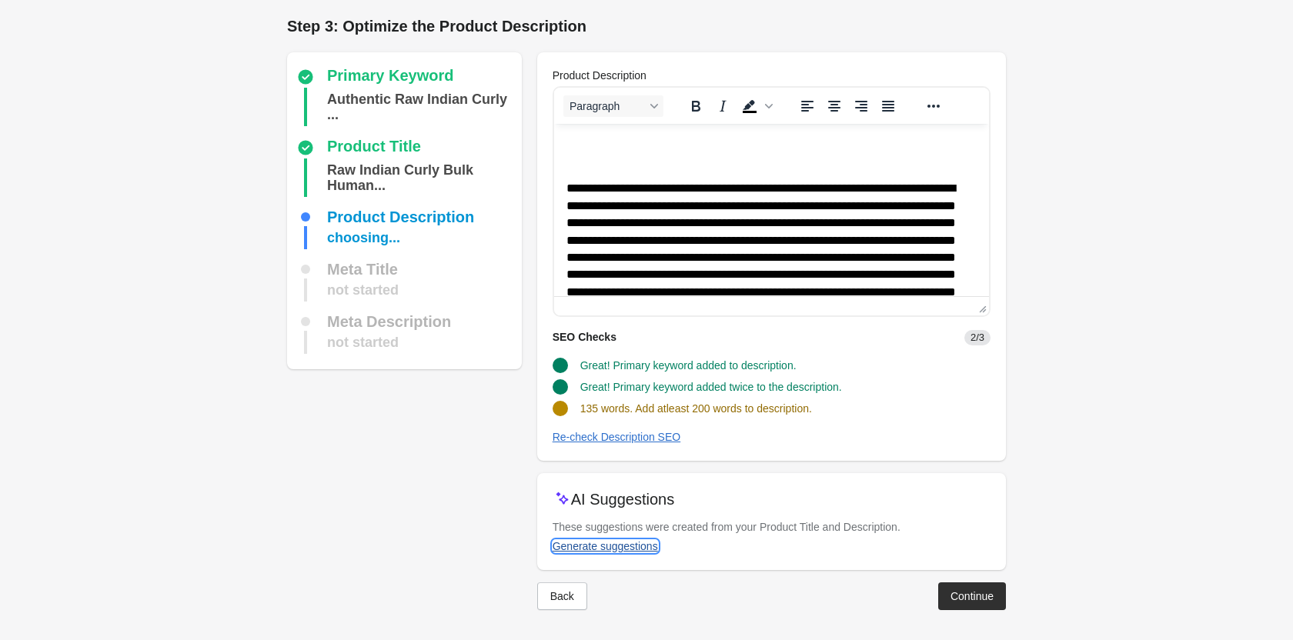
click at [575, 540] on div "Generate suggestions" at bounding box center [604, 546] width 105 height 12
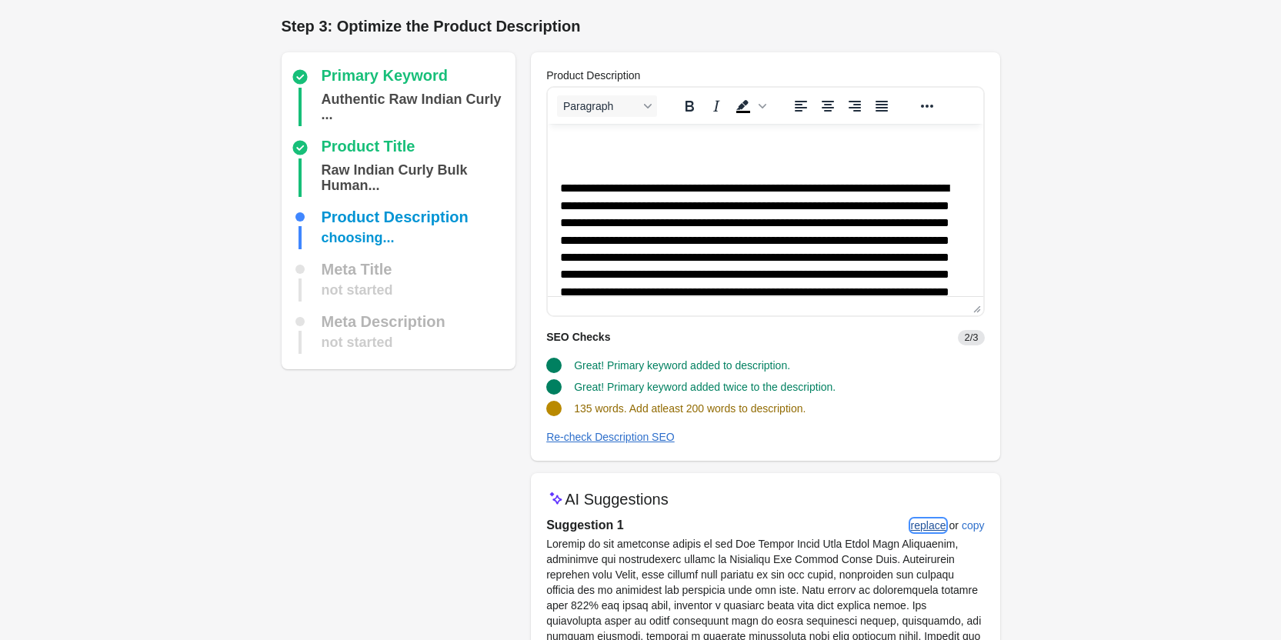
click at [927, 523] on div "replace" at bounding box center [928, 525] width 35 height 12
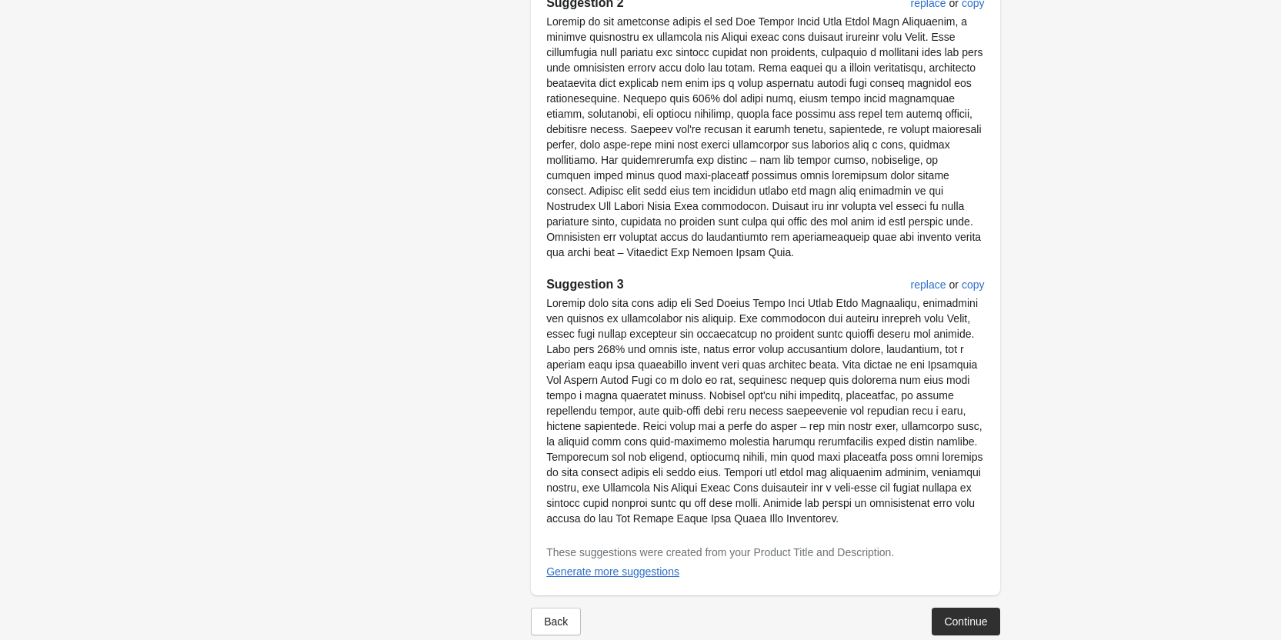
scroll to position [876, 0]
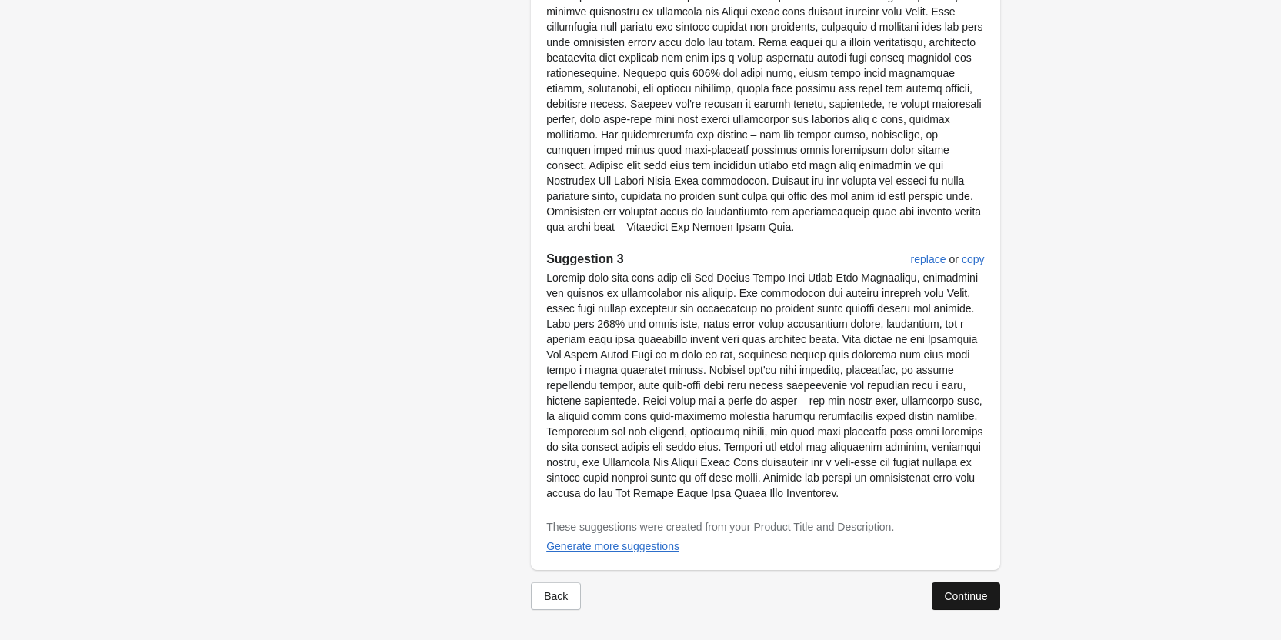
click at [969, 584] on button "Continue" at bounding box center [966, 596] width 68 height 28
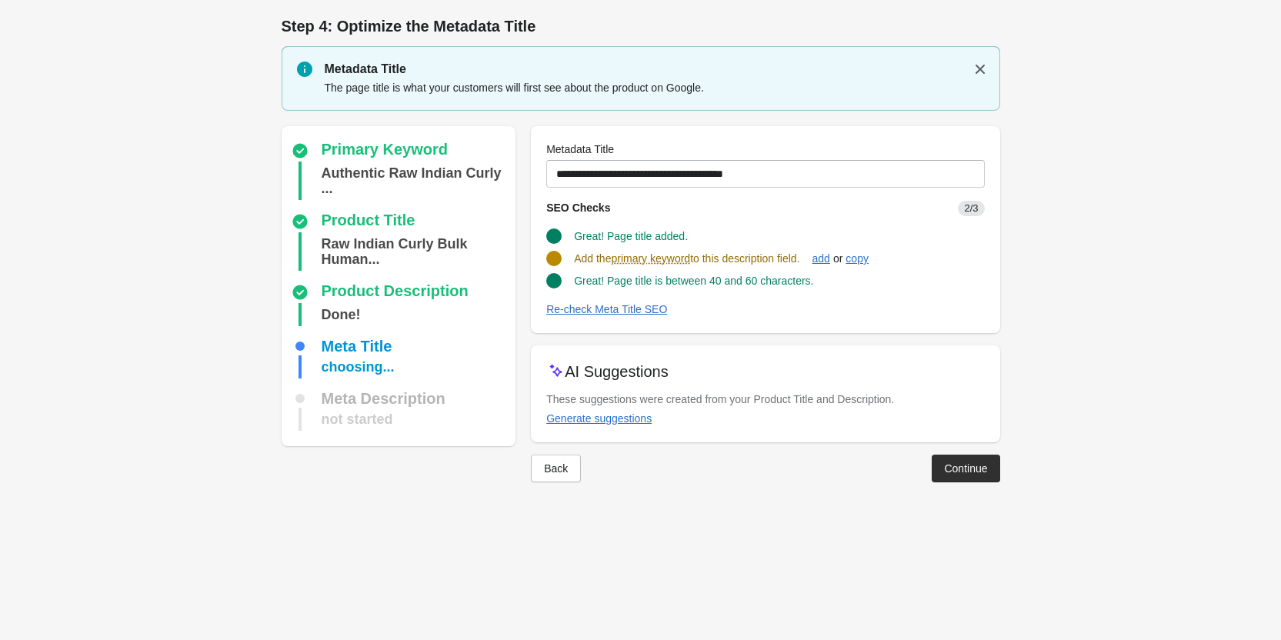
scroll to position [0, 0]
click at [831, 256] on div "add" at bounding box center [827, 258] width 18 height 12
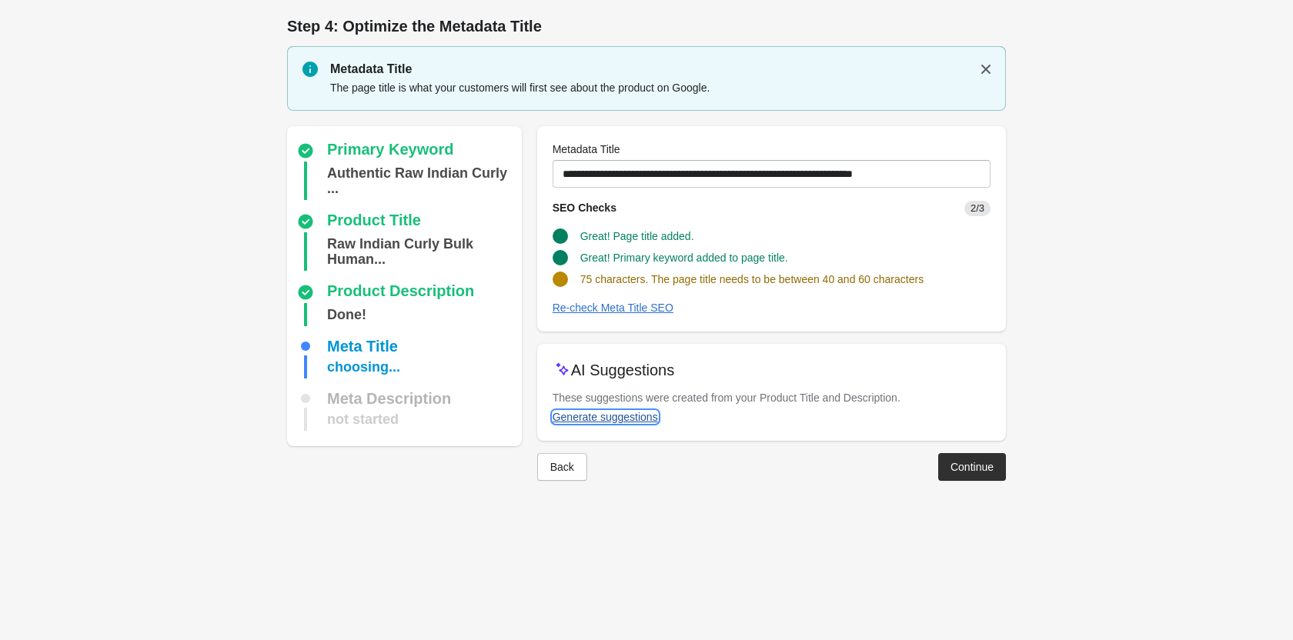
click at [629, 414] on div "Generate suggestions" at bounding box center [604, 417] width 105 height 12
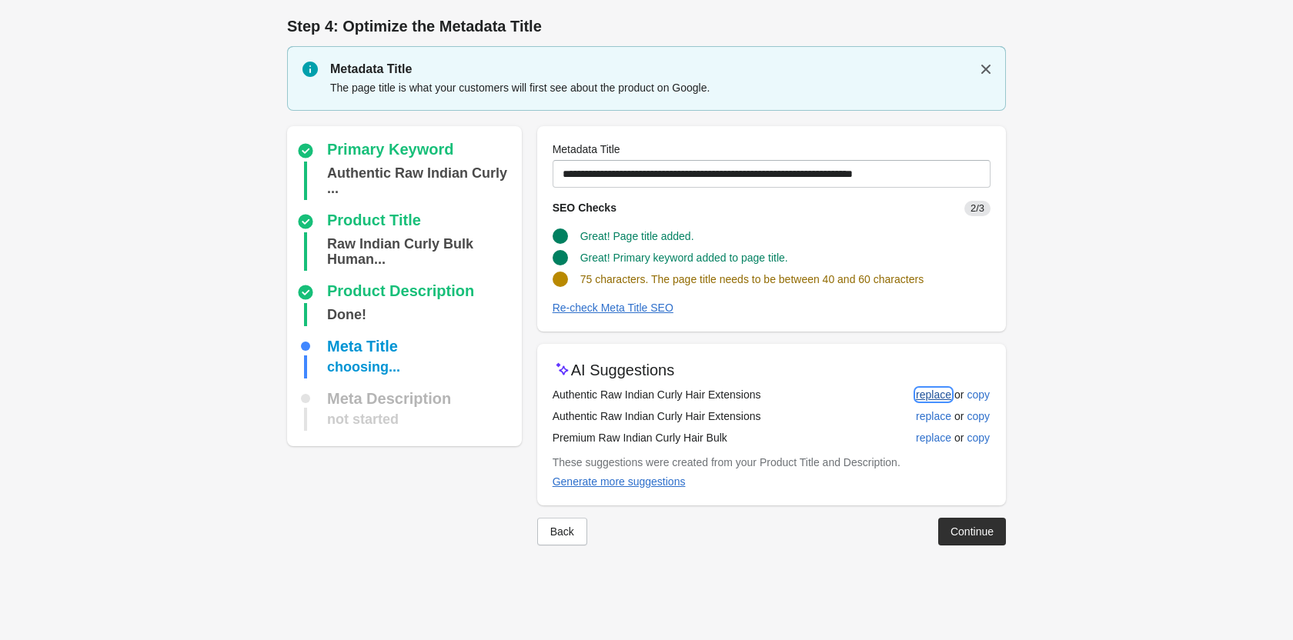
click at [926, 394] on div "replace" at bounding box center [933, 395] width 35 height 12
type input "**********"
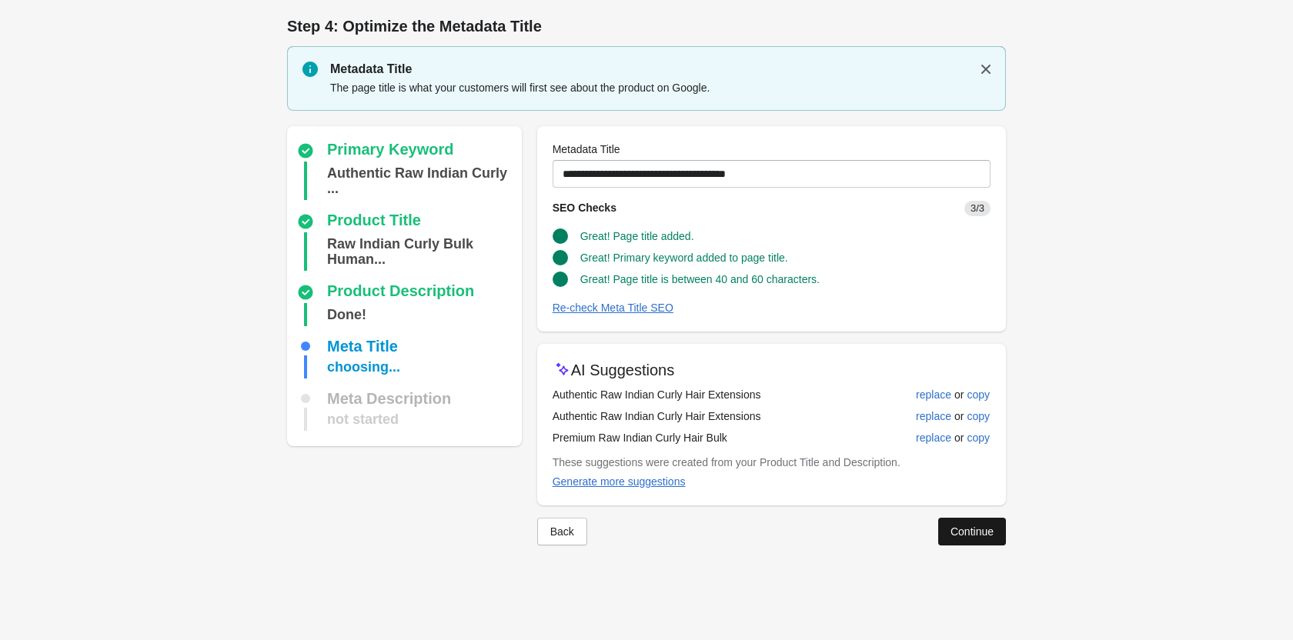
click at [982, 534] on div "Continue" at bounding box center [971, 531] width 43 height 12
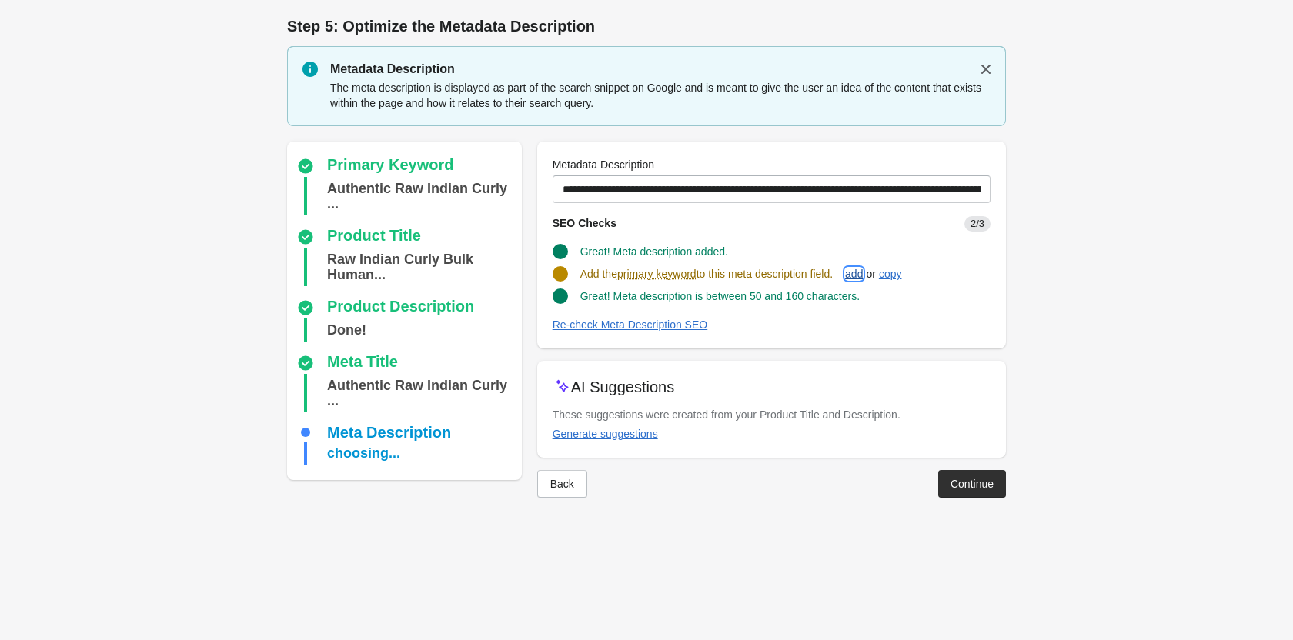
click at [862, 268] on div "add" at bounding box center [854, 274] width 18 height 12
type input "**********"
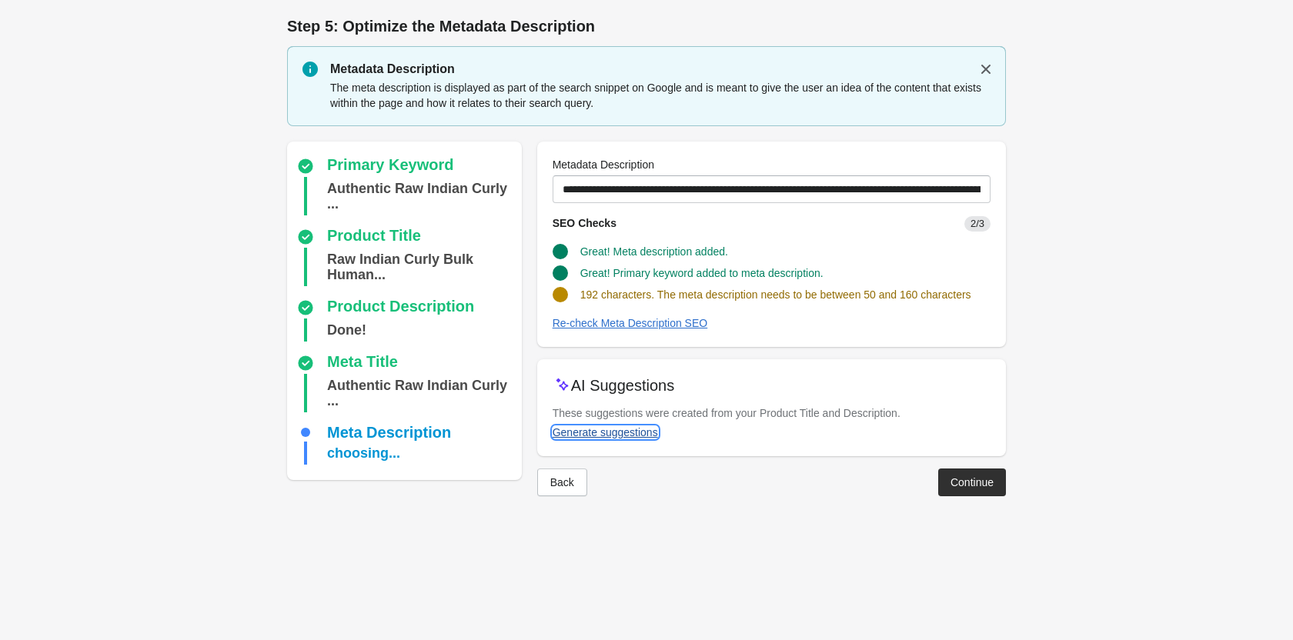
click at [606, 437] on div "Generate suggestions" at bounding box center [604, 432] width 105 height 12
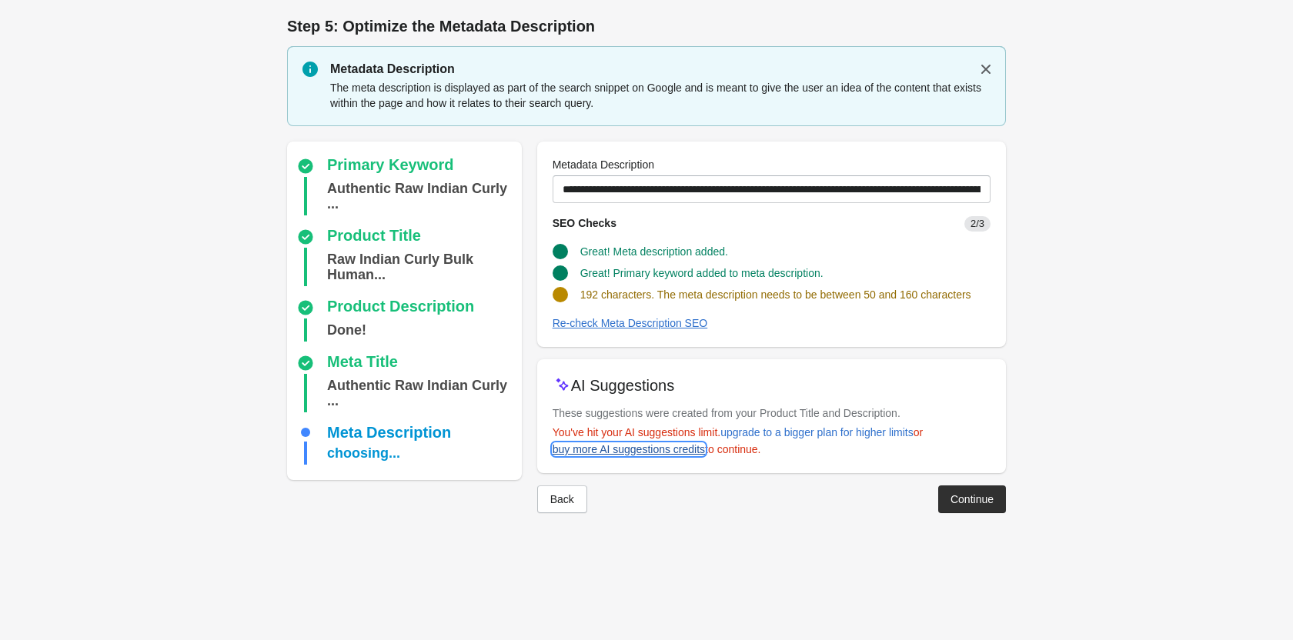
click at [685, 445] on div "buy more AI suggestions credits" at bounding box center [628, 449] width 152 height 12
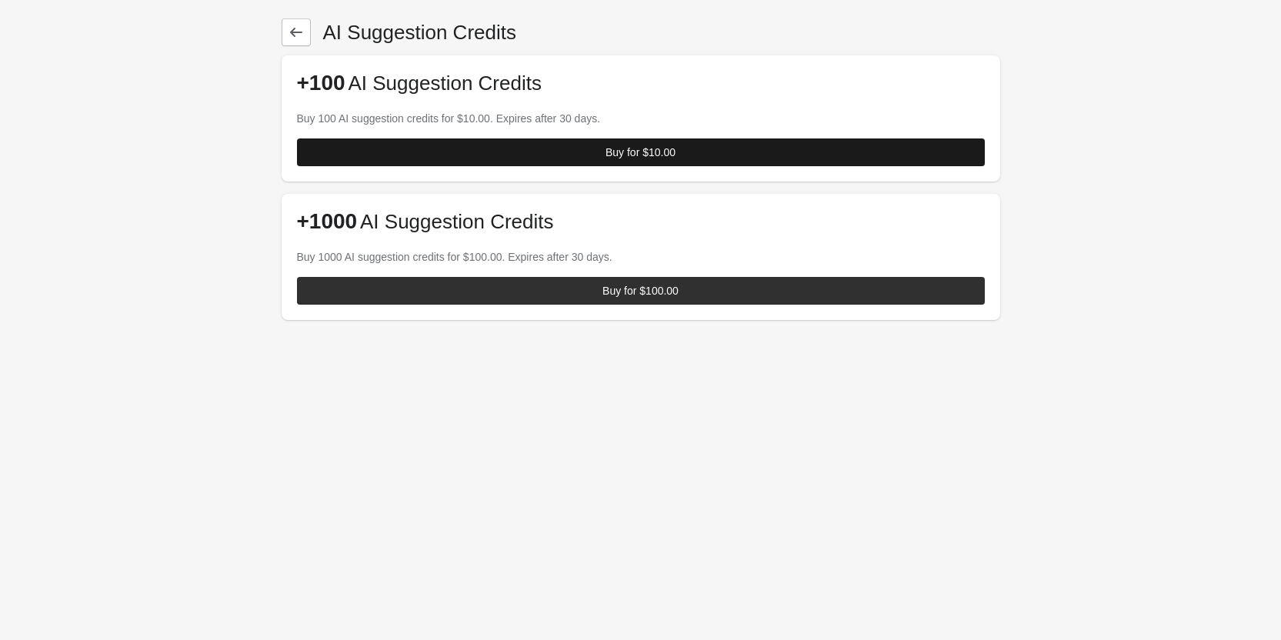
click at [685, 159] on button "Buy for $10.00" at bounding box center [641, 152] width 688 height 28
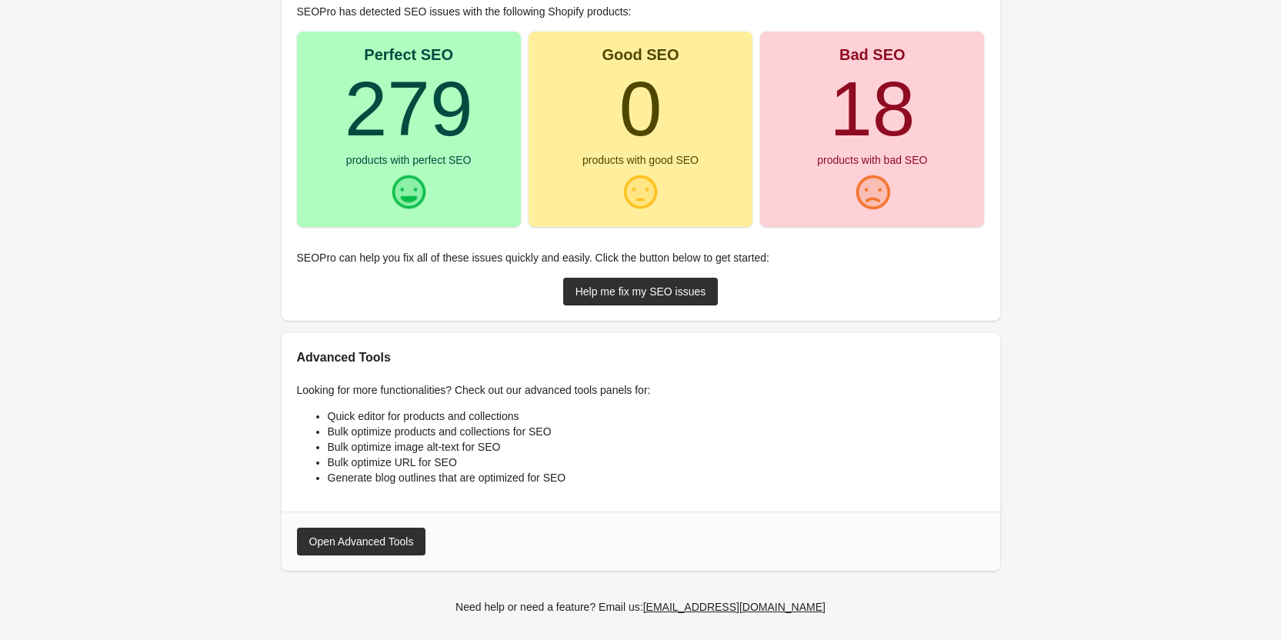
scroll to position [234, 0]
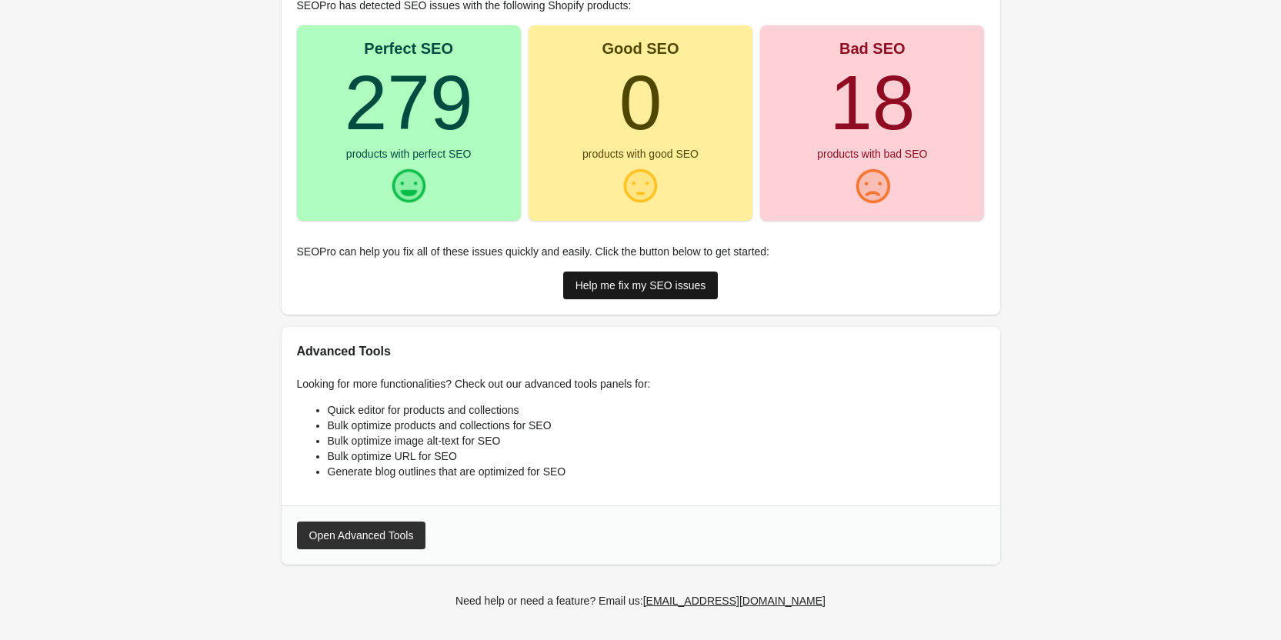
click at [682, 282] on div "Help me fix my SEO issues" at bounding box center [640, 285] width 131 height 12
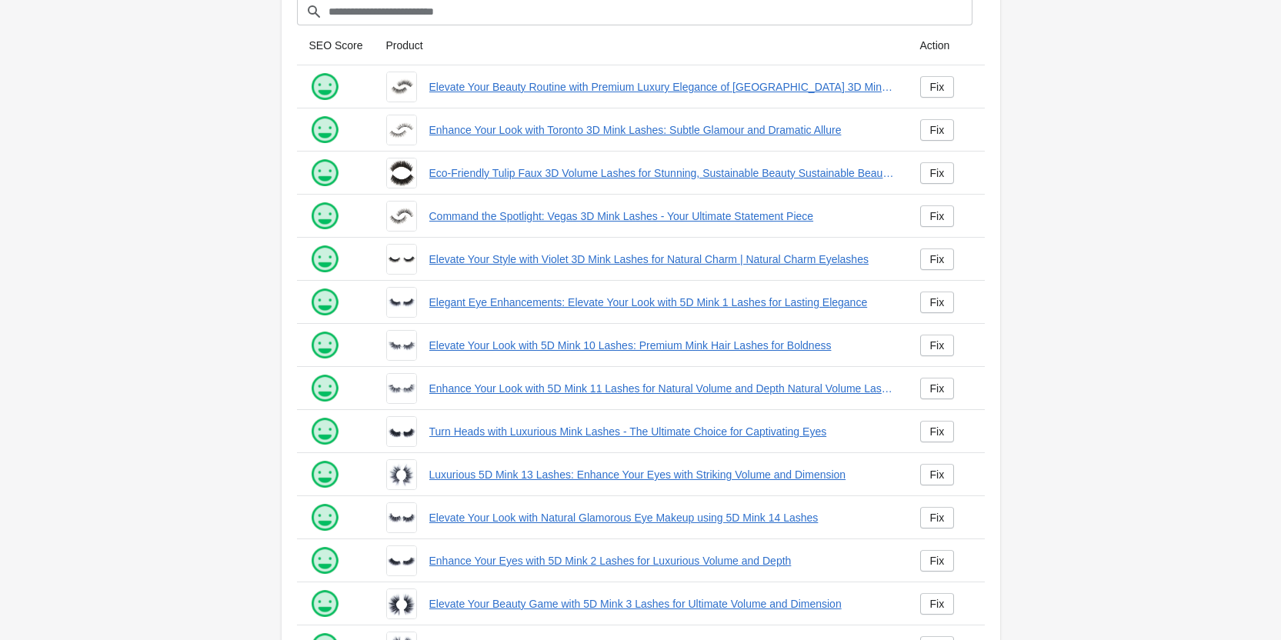
scroll to position [209, 0]
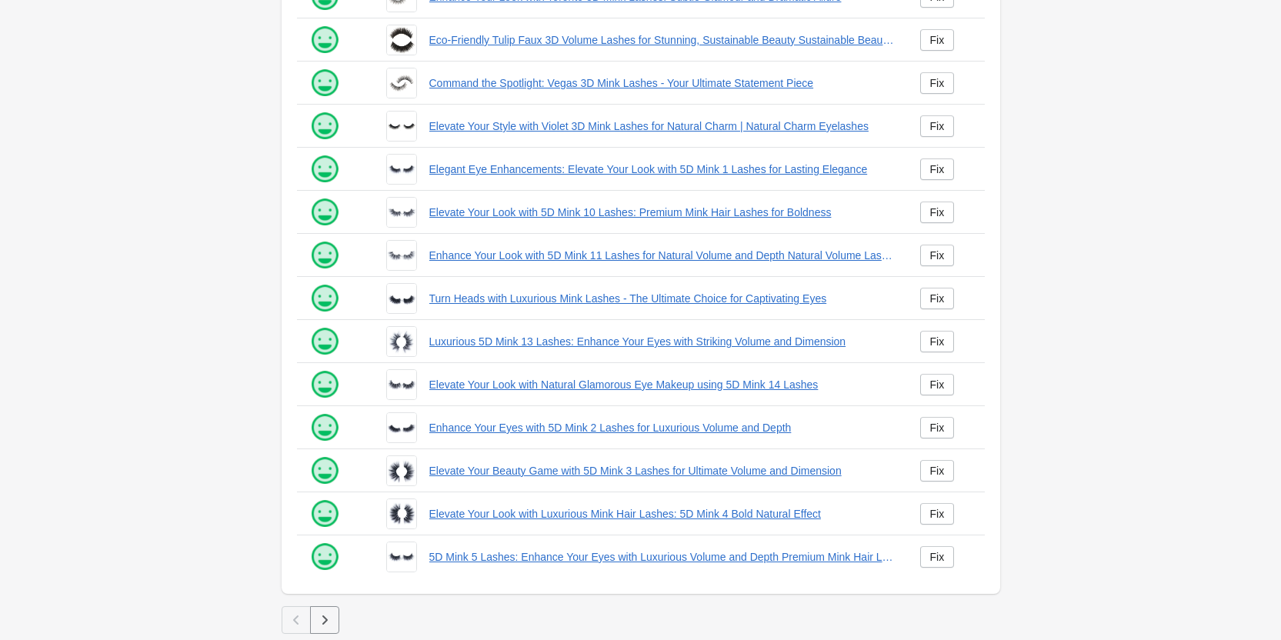
click at [334, 625] on button "button" at bounding box center [324, 620] width 29 height 28
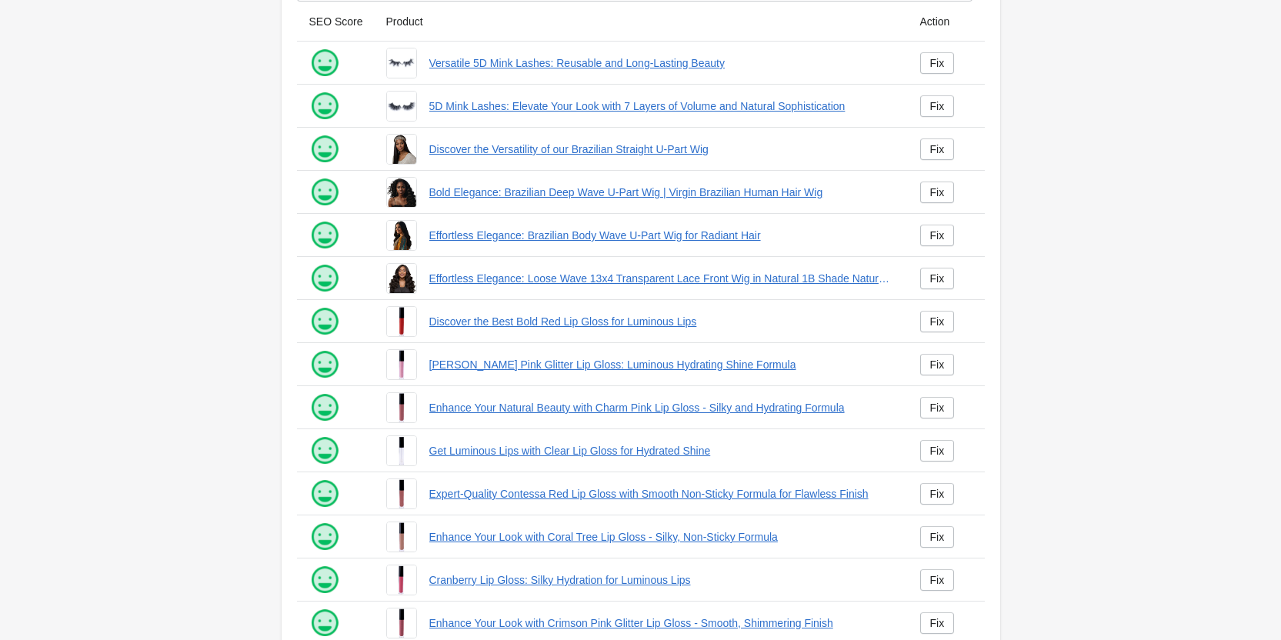
scroll to position [209, 0]
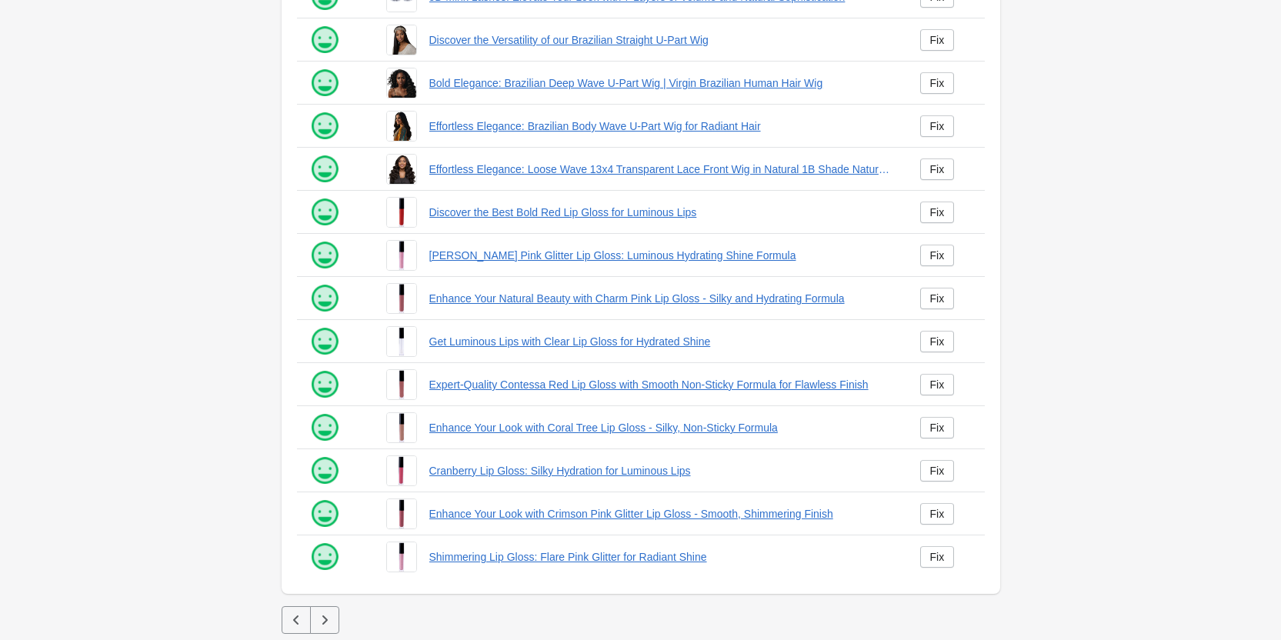
click at [330, 615] on icon "button" at bounding box center [324, 619] width 15 height 15
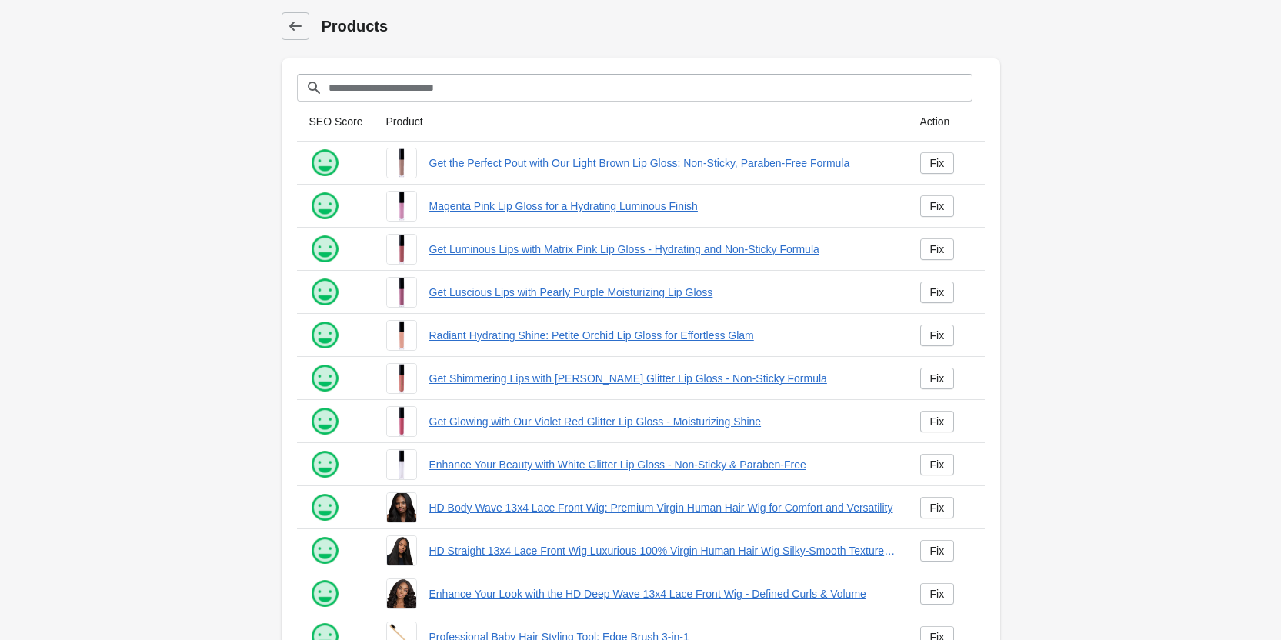
scroll to position [209, 0]
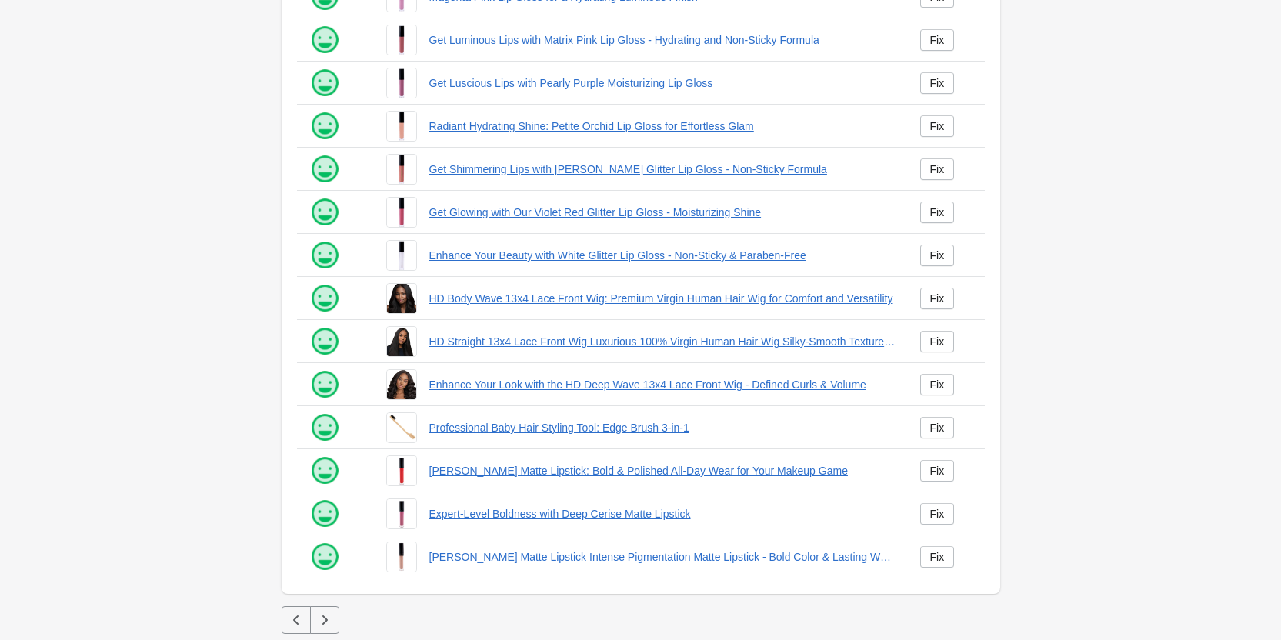
click at [327, 621] on icon "button" at bounding box center [324, 619] width 15 height 15
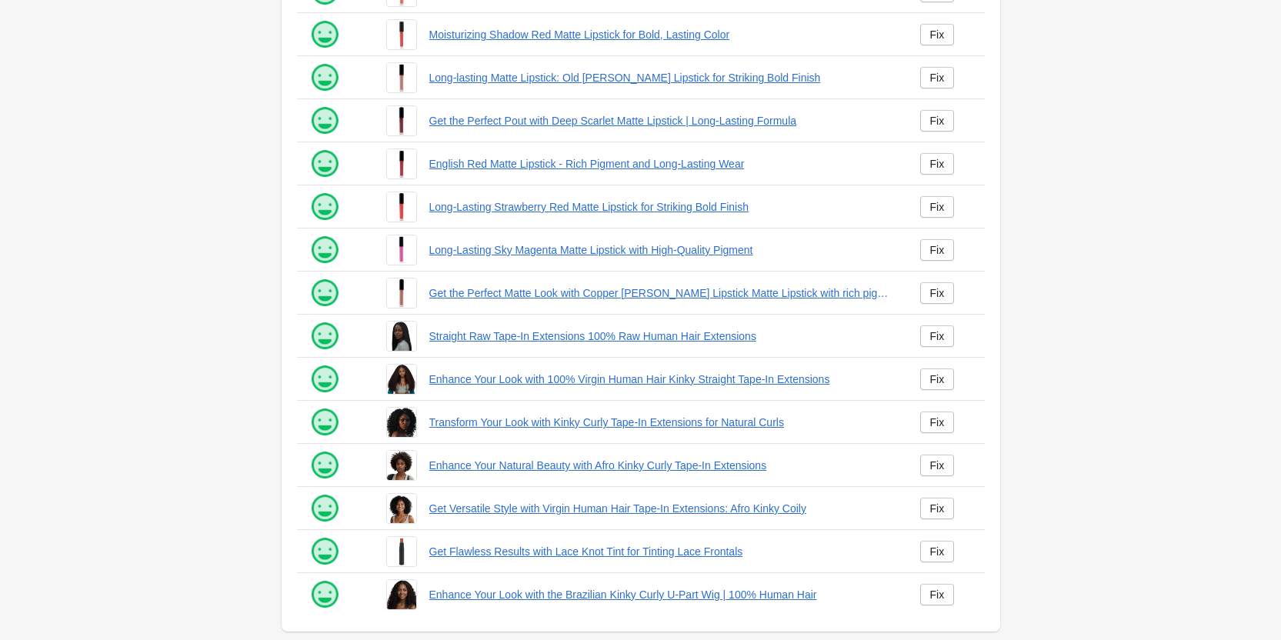
scroll to position [209, 0]
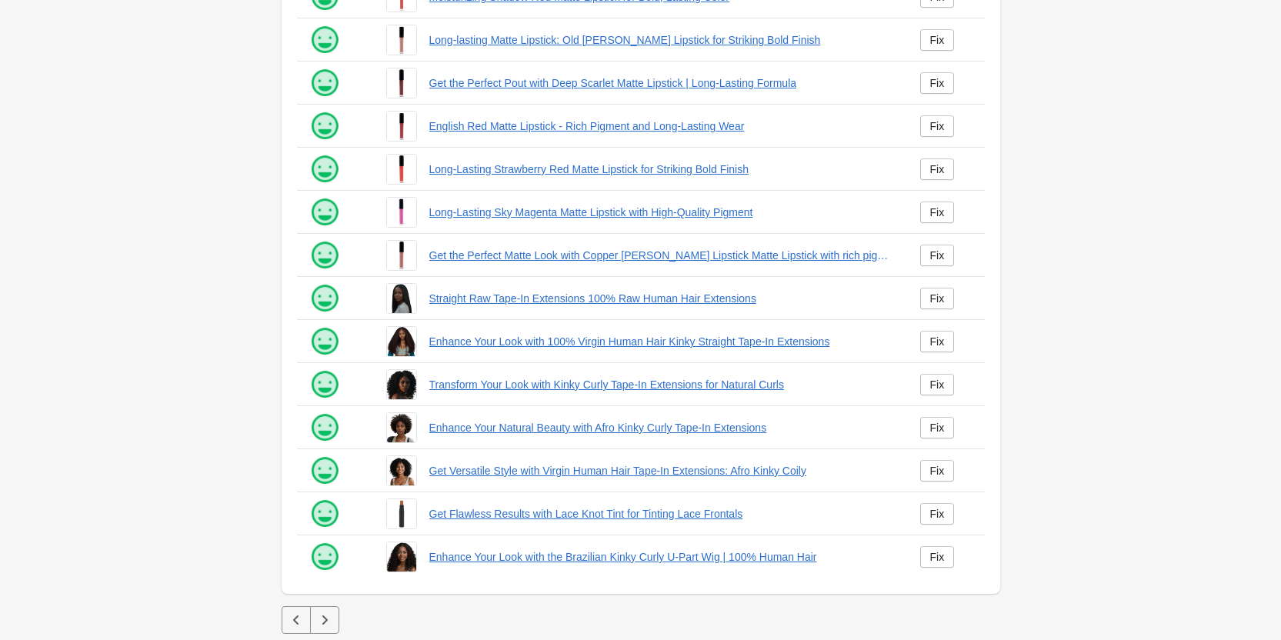
click at [317, 620] on icon "button" at bounding box center [324, 619] width 15 height 15
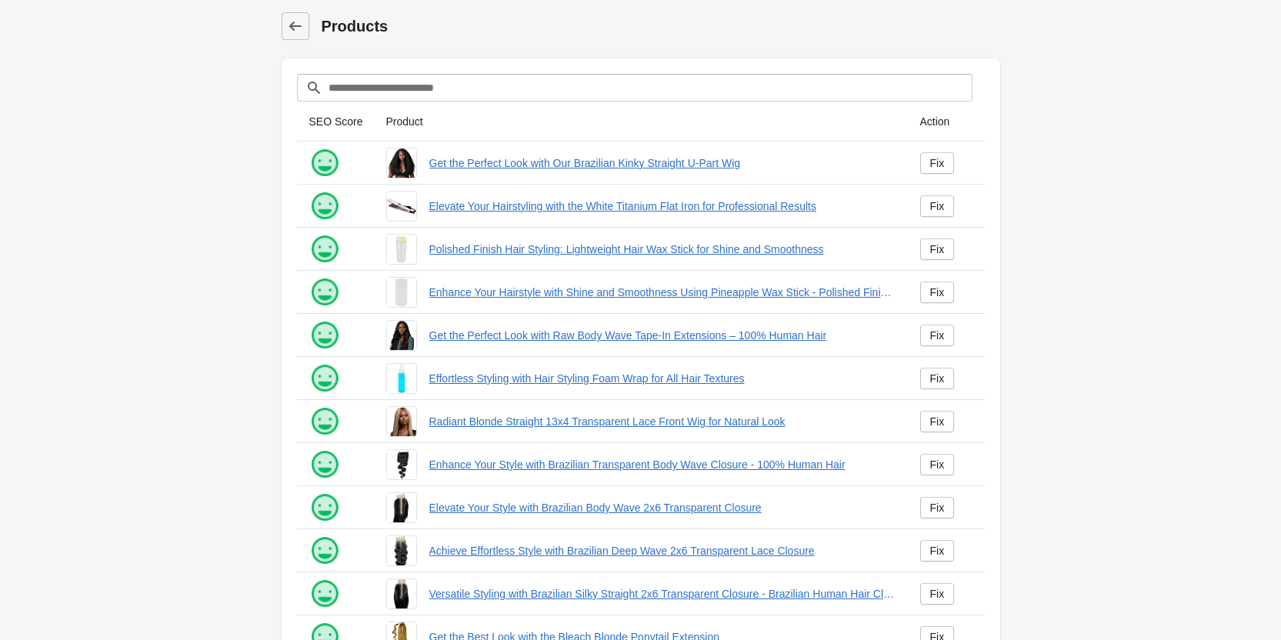
scroll to position [209, 0]
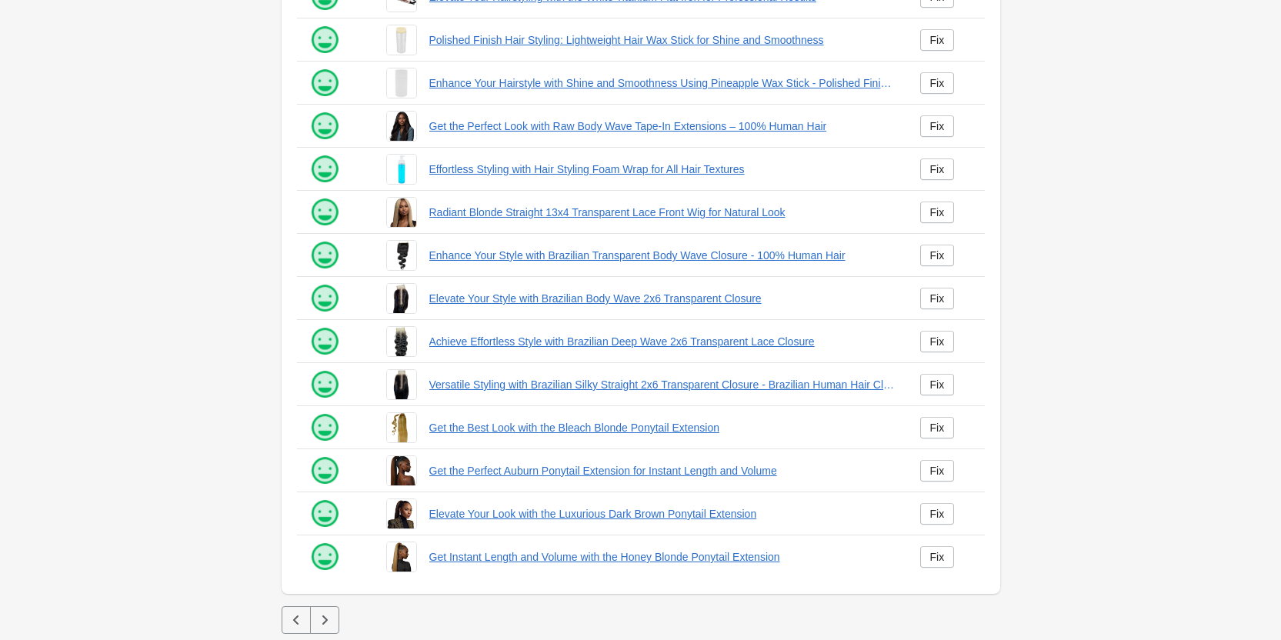
click at [313, 615] on button "button" at bounding box center [324, 620] width 29 height 28
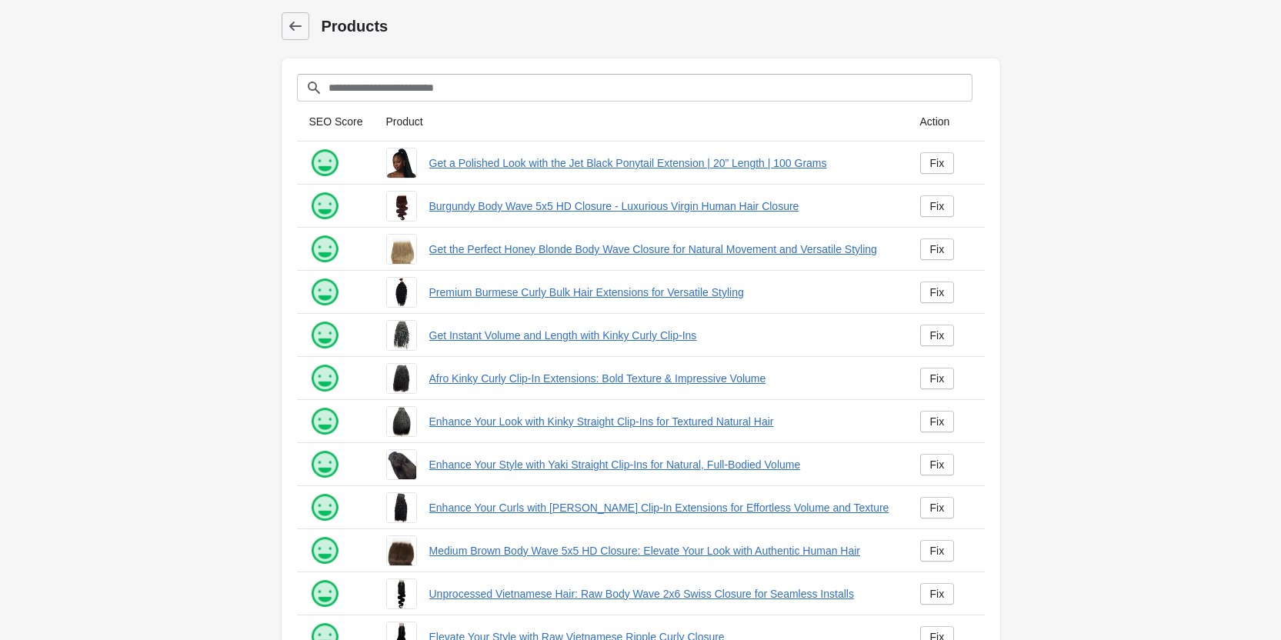
scroll to position [209, 0]
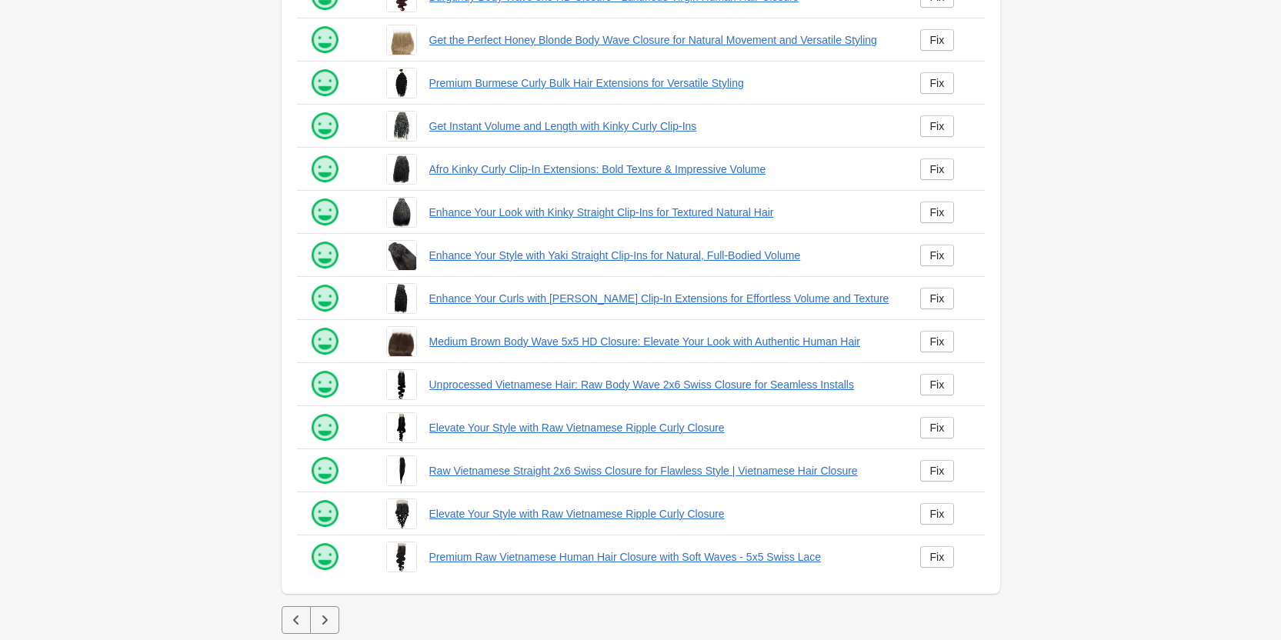
click at [336, 625] on button "button" at bounding box center [324, 620] width 29 height 28
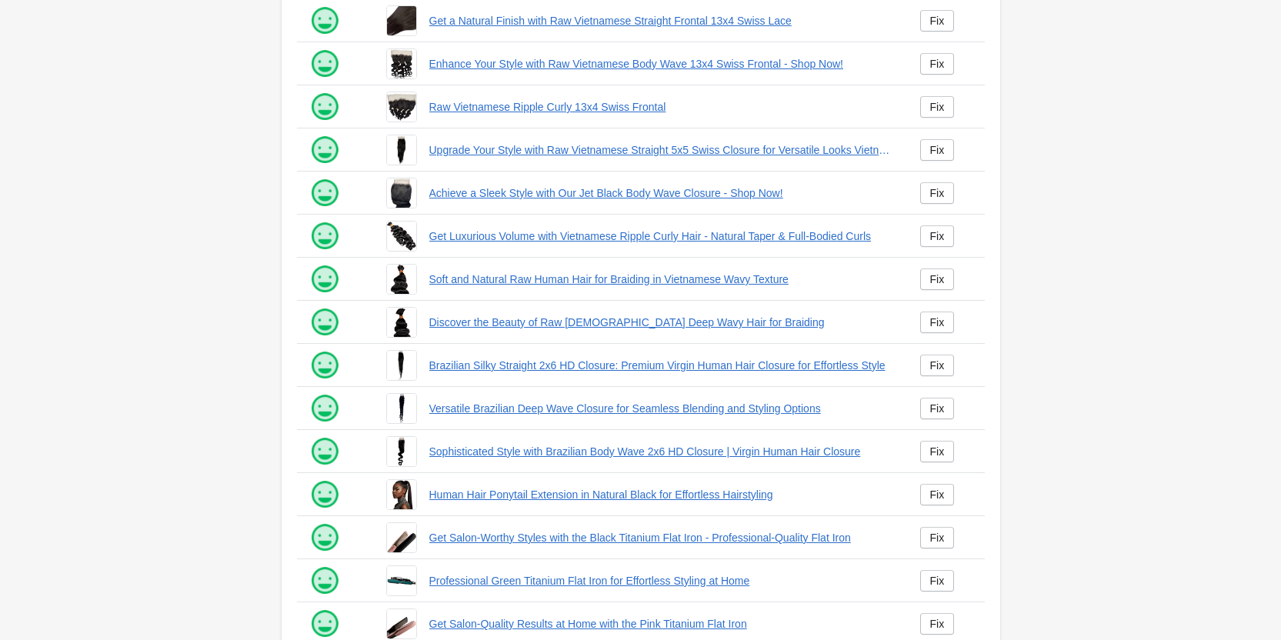
scroll to position [209, 0]
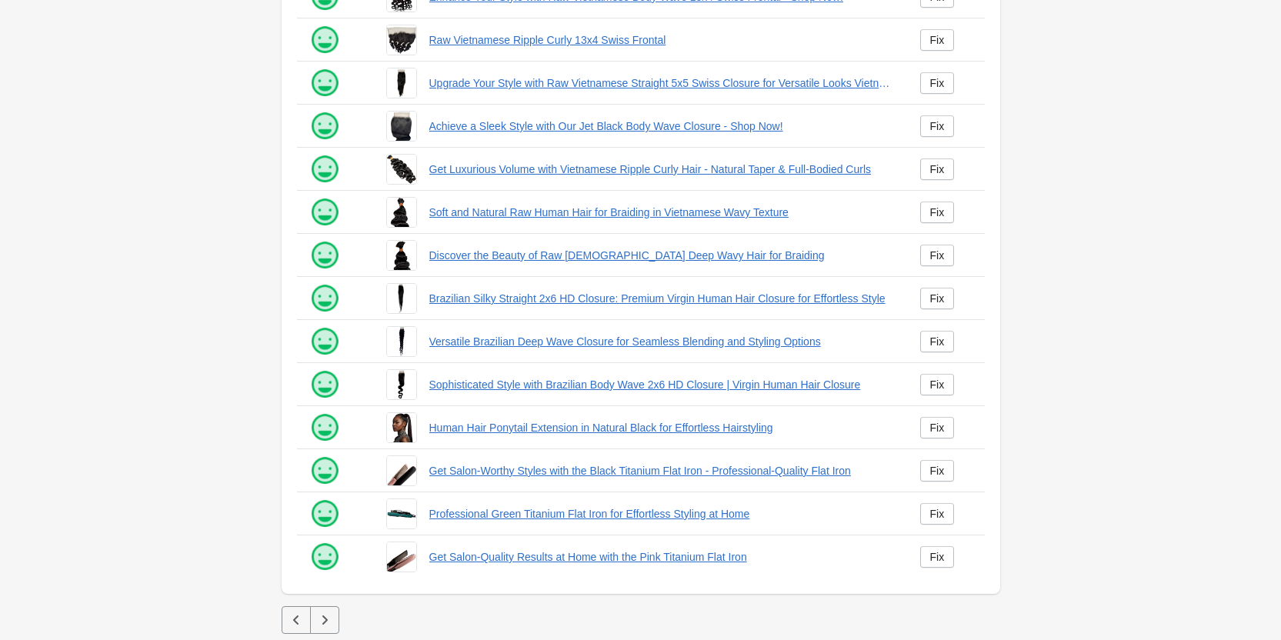
click at [321, 621] on icon "button" at bounding box center [324, 619] width 15 height 15
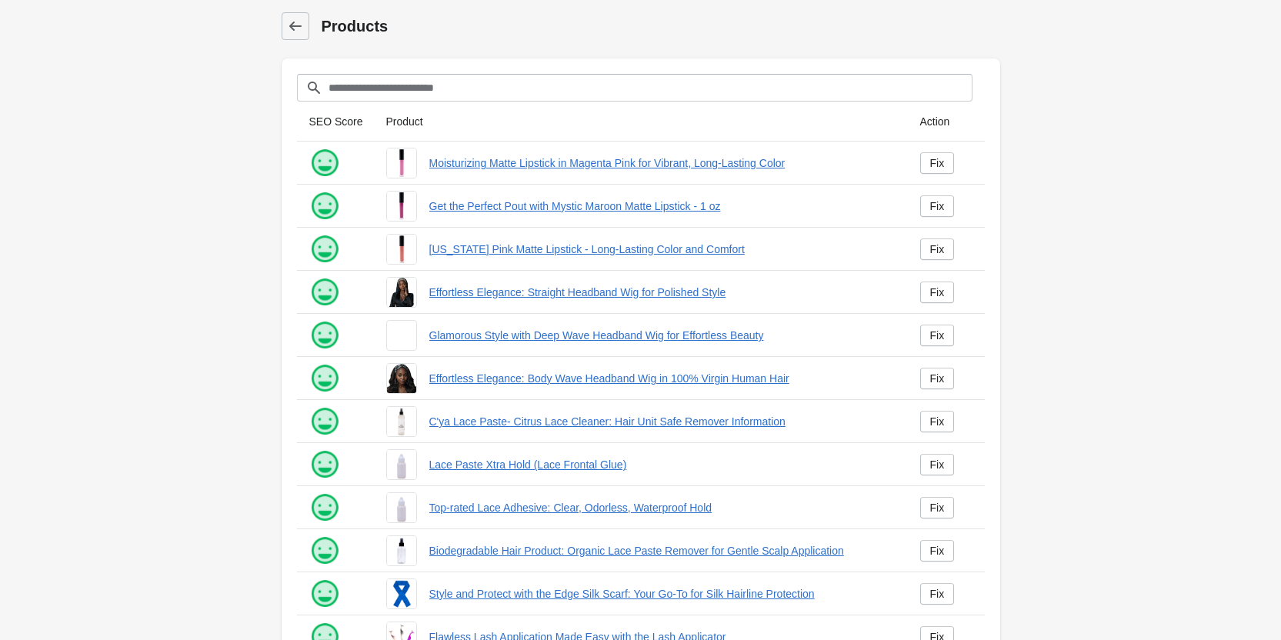
scroll to position [209, 0]
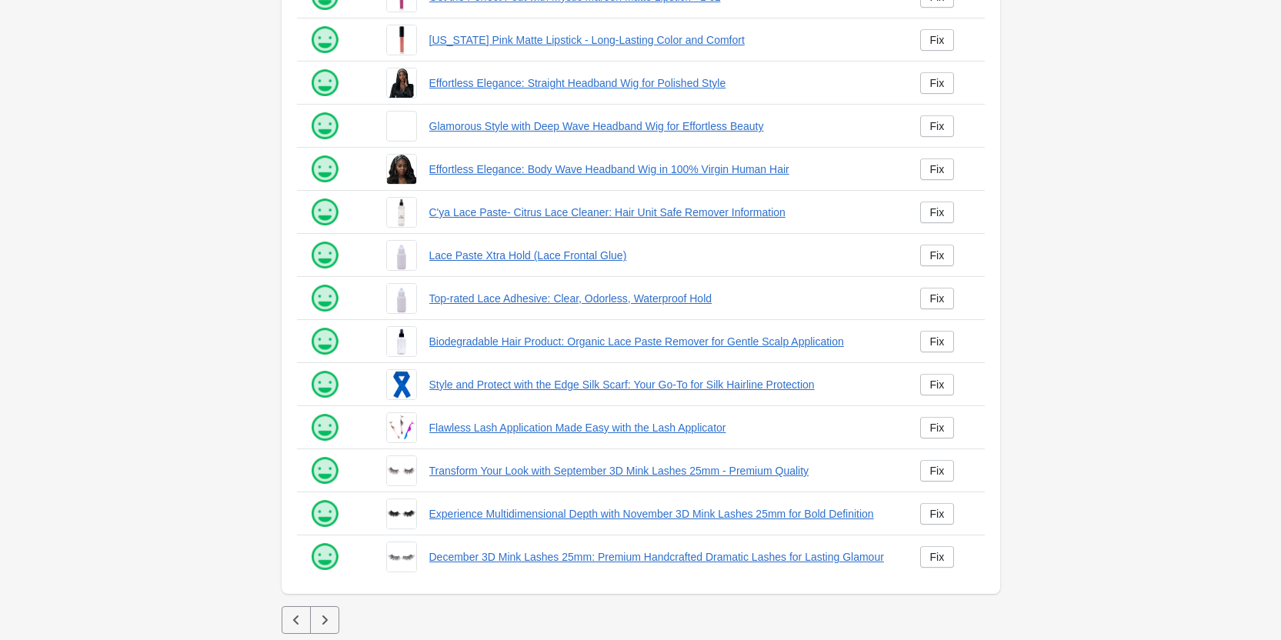
click at [319, 625] on icon "button" at bounding box center [324, 619] width 15 height 15
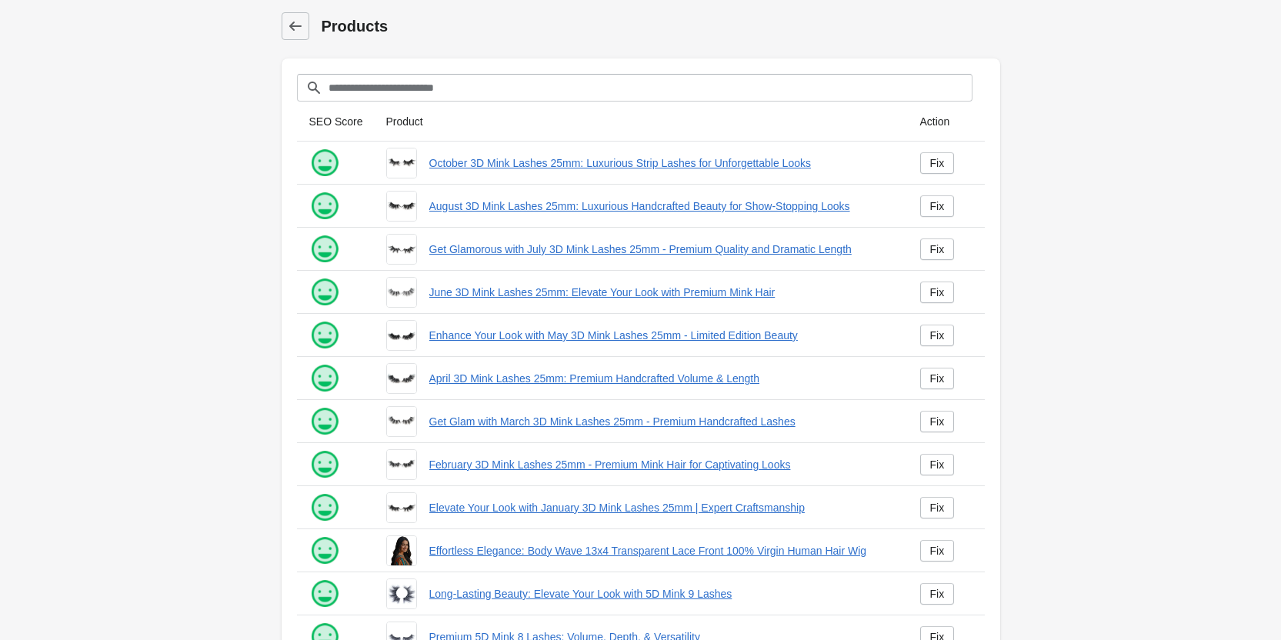
scroll to position [209, 0]
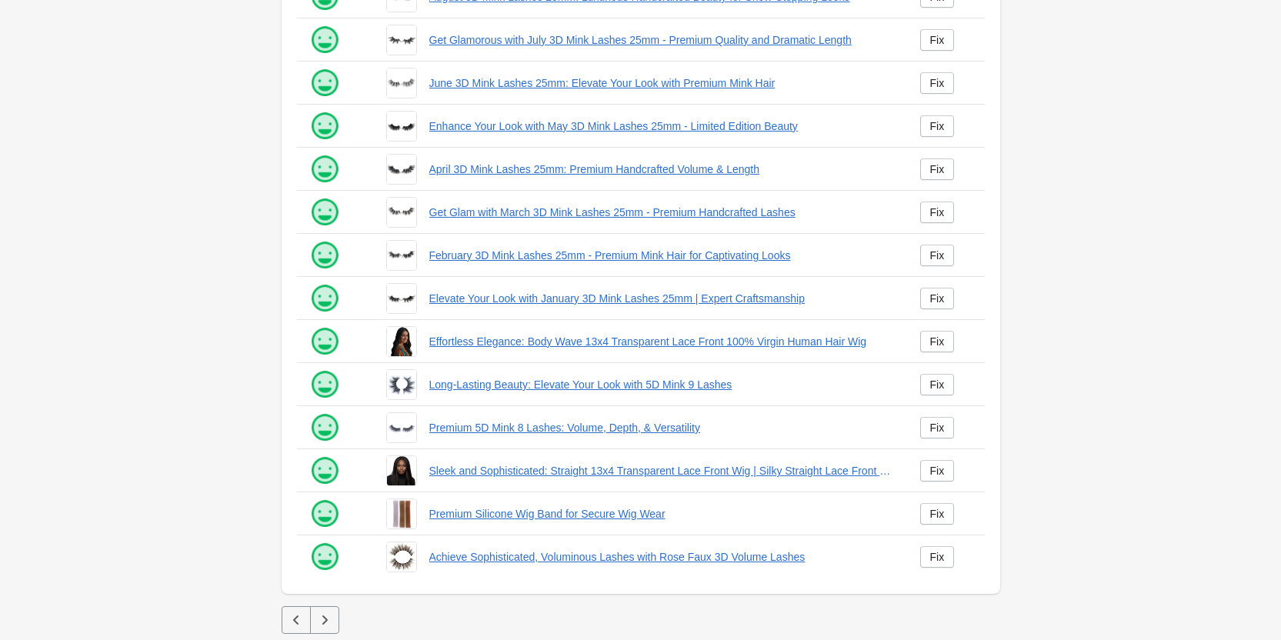
click at [322, 632] on button "button" at bounding box center [324, 620] width 29 height 28
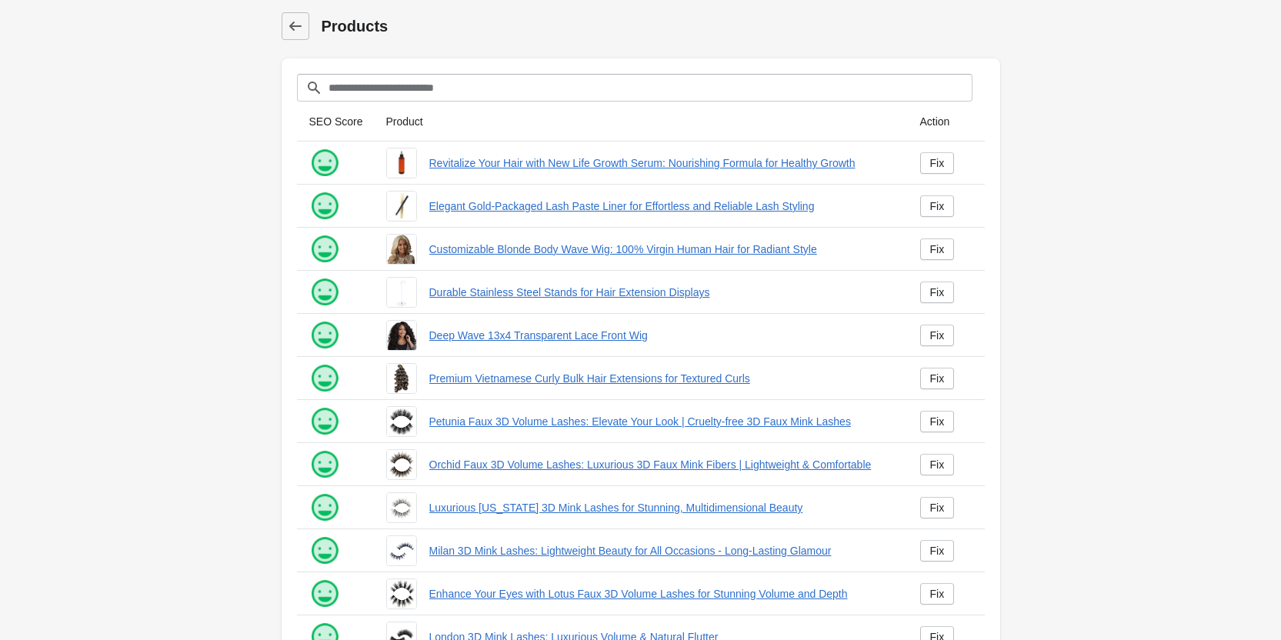
scroll to position [209, 0]
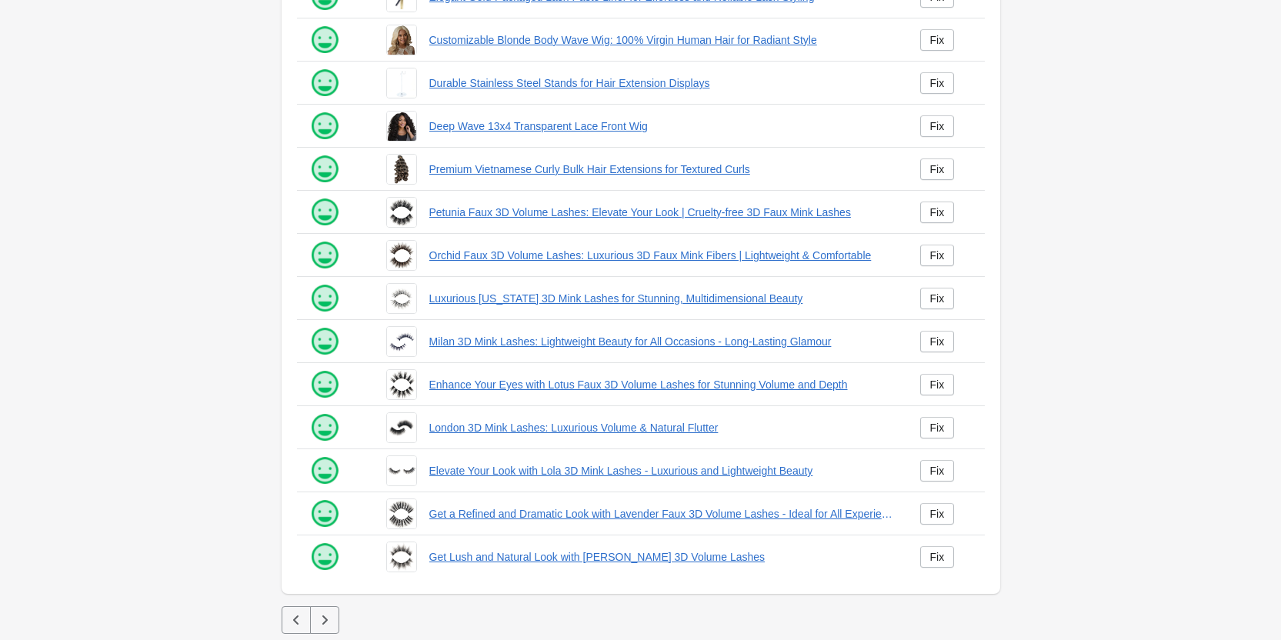
click at [312, 618] on button "button" at bounding box center [324, 620] width 29 height 28
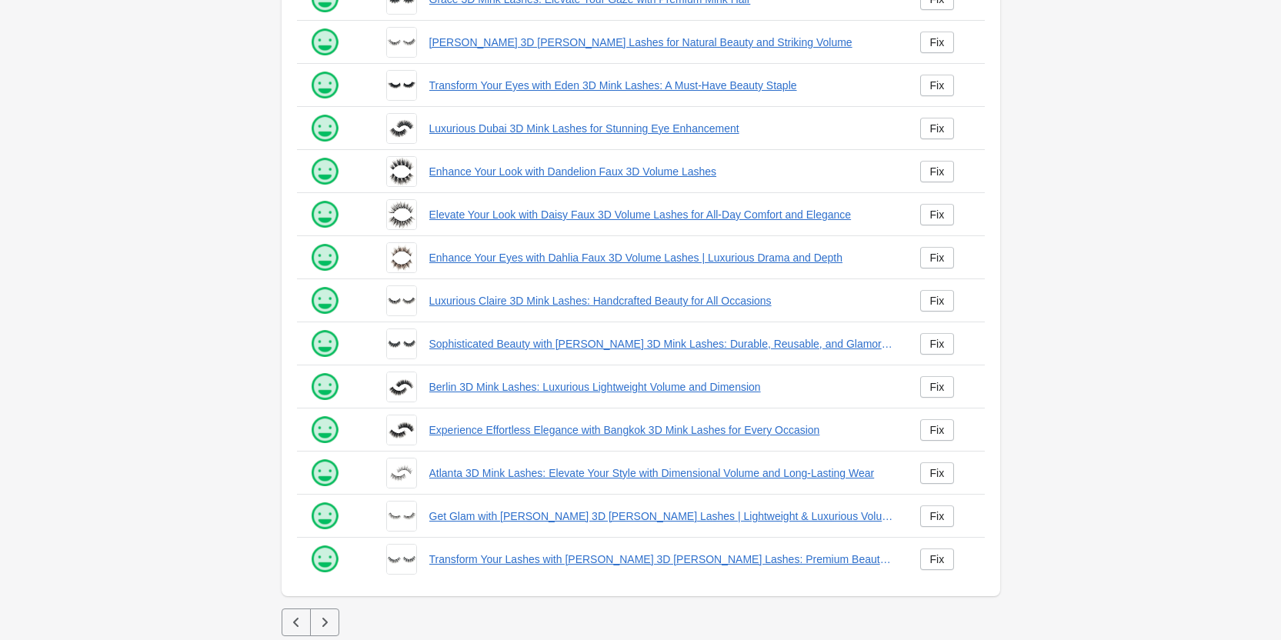
scroll to position [209, 0]
click at [329, 619] on icon "button" at bounding box center [324, 619] width 15 height 15
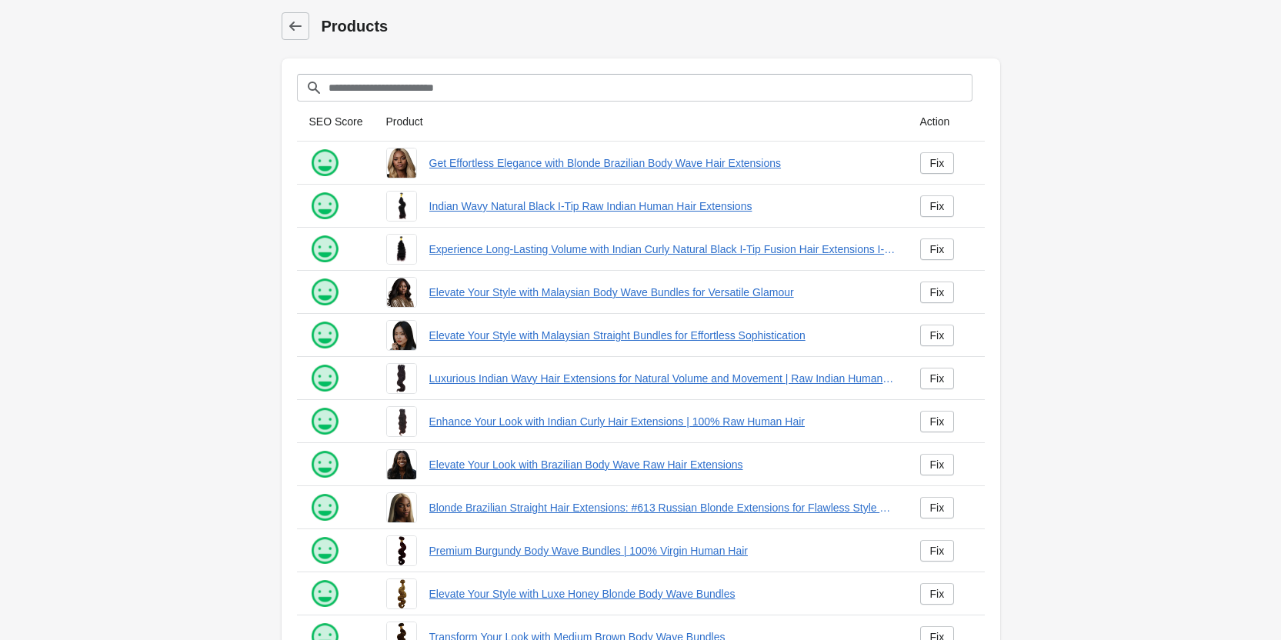
scroll to position [209, 0]
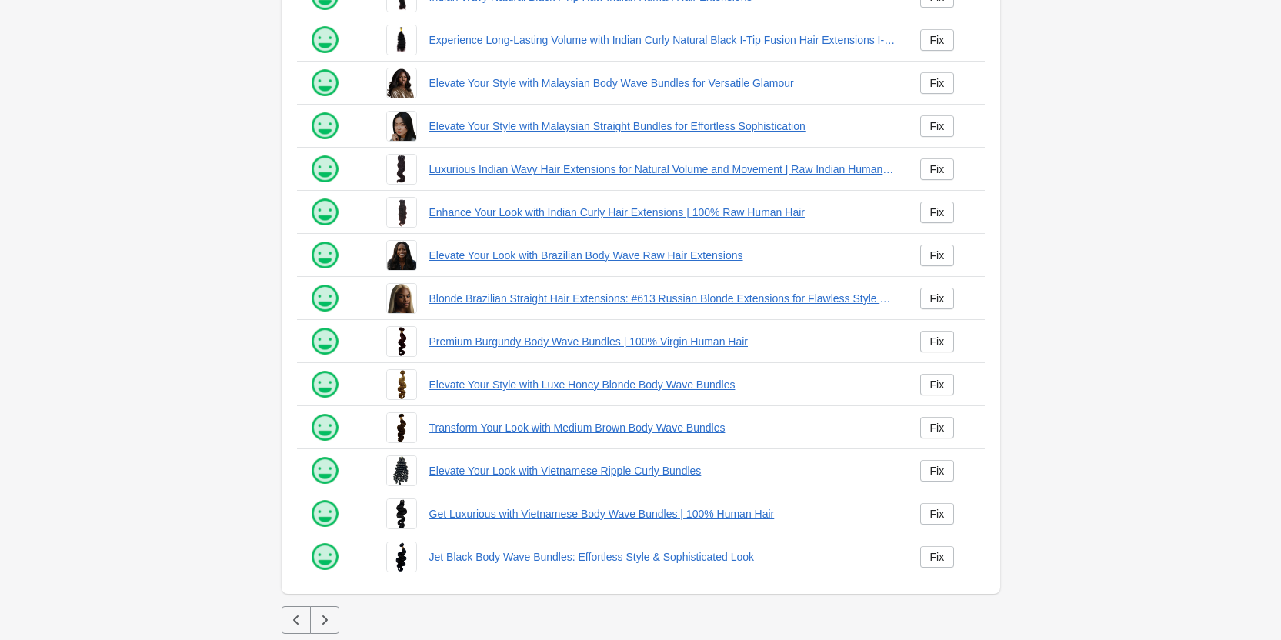
click at [322, 617] on icon "button" at bounding box center [324, 619] width 15 height 15
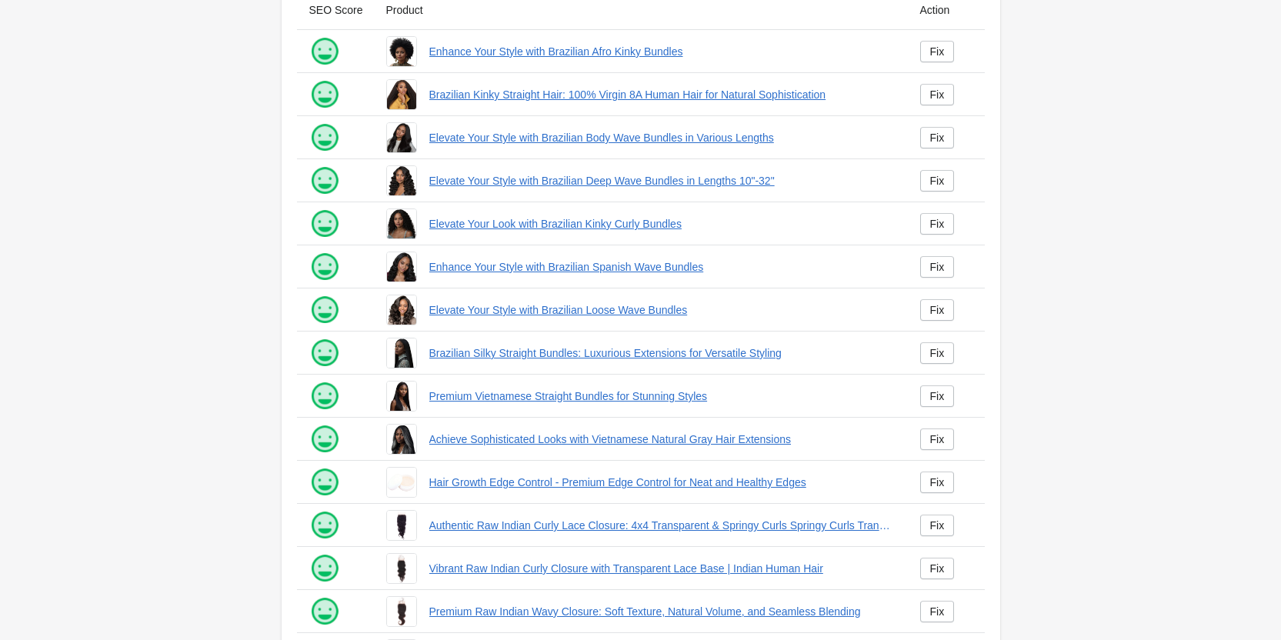
scroll to position [209, 0]
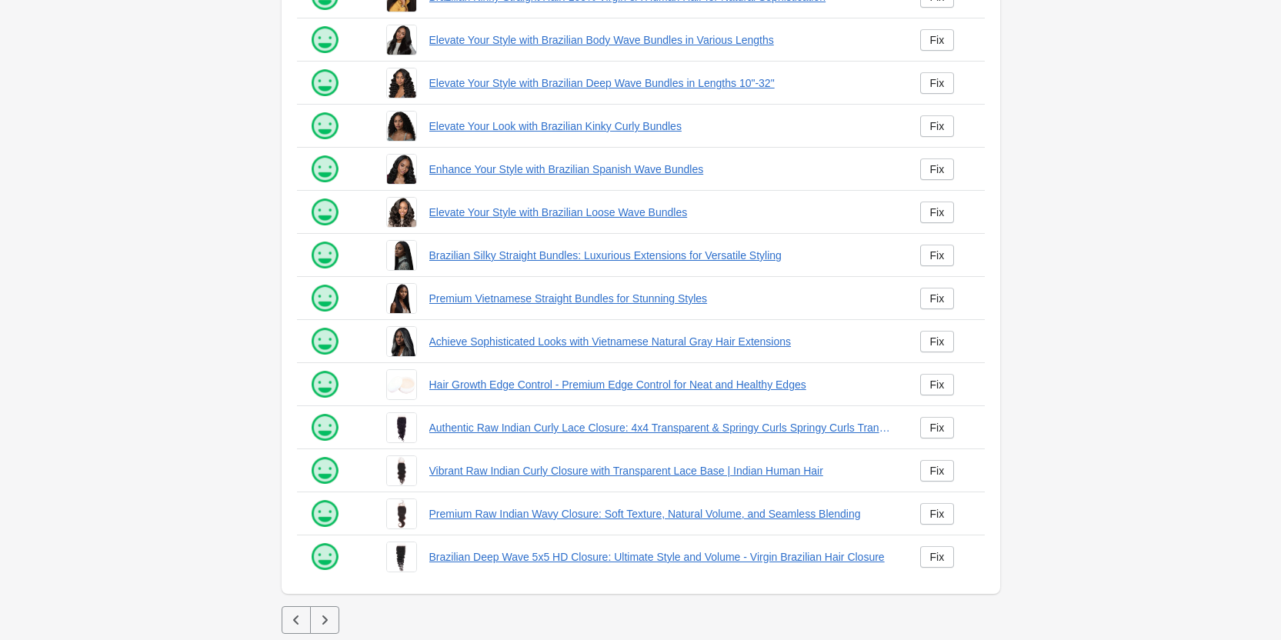
click at [317, 625] on icon "button" at bounding box center [324, 619] width 15 height 15
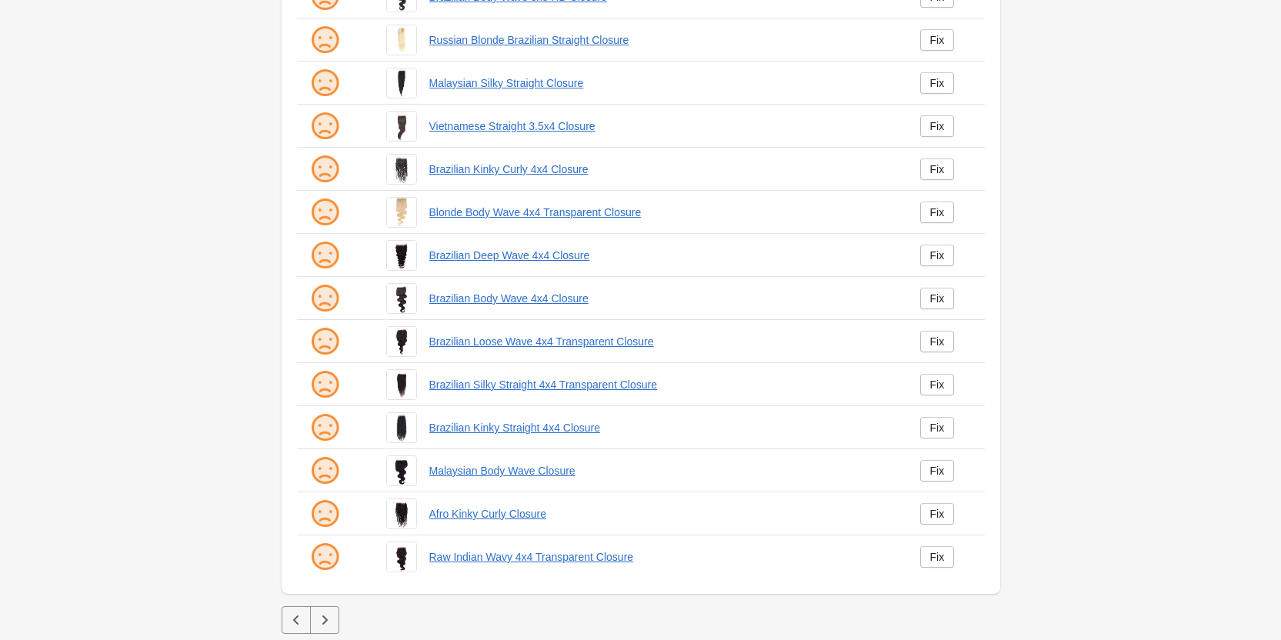
click at [325, 617] on icon "button" at bounding box center [324, 619] width 15 height 15
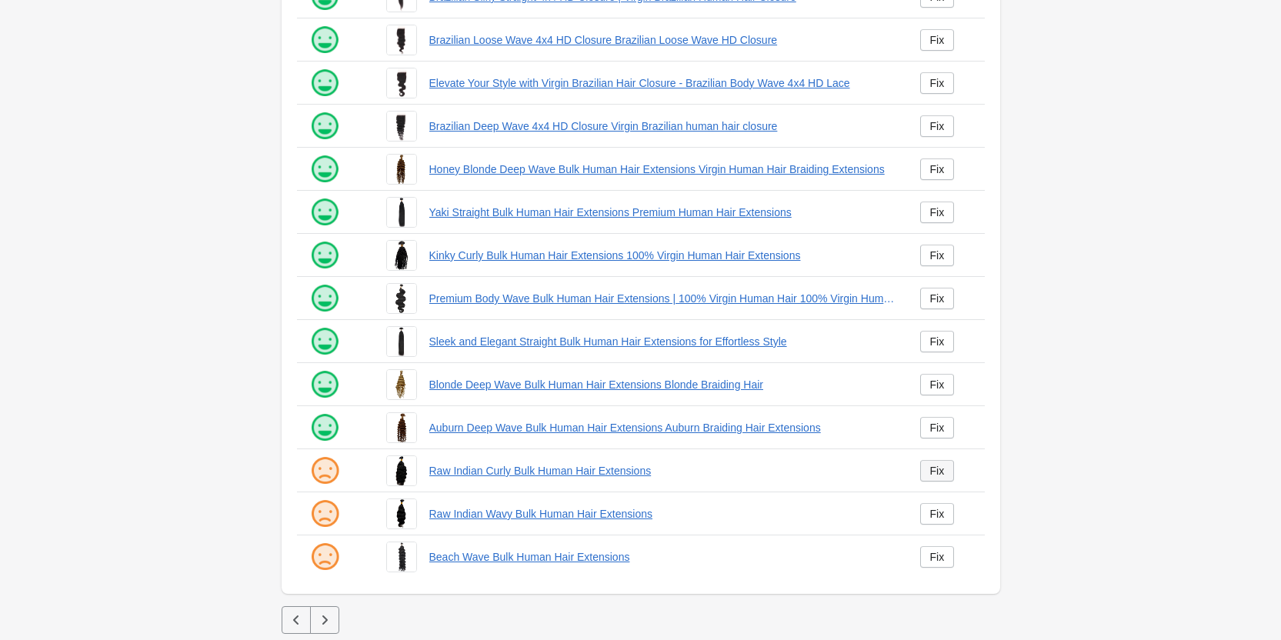
click at [946, 472] on link "Fix" at bounding box center [937, 471] width 35 height 22
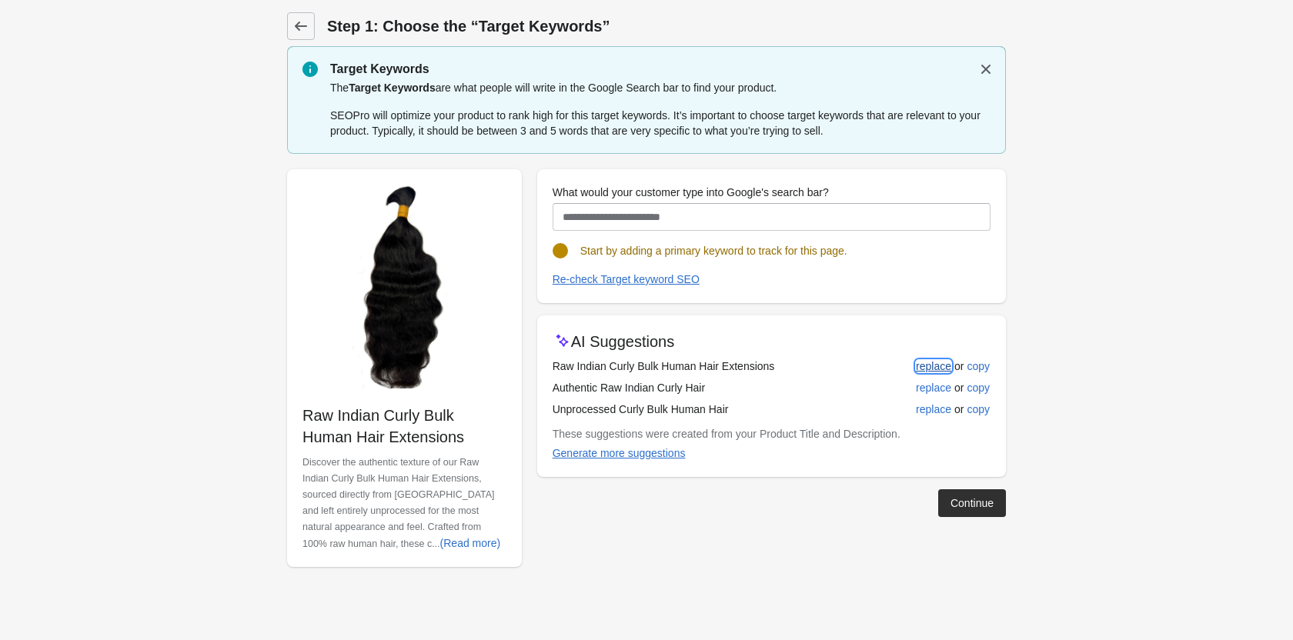
click at [945, 362] on div "replace" at bounding box center [933, 366] width 35 height 12
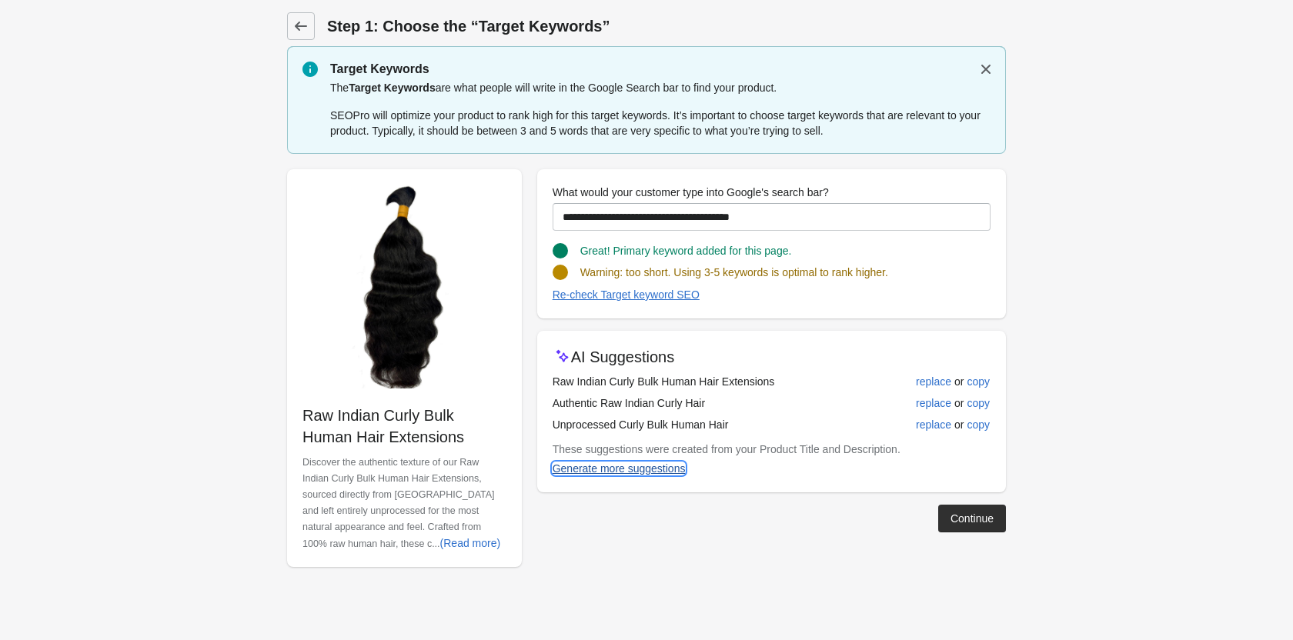
click at [607, 466] on div "Generate more suggestions" at bounding box center [618, 468] width 133 height 12
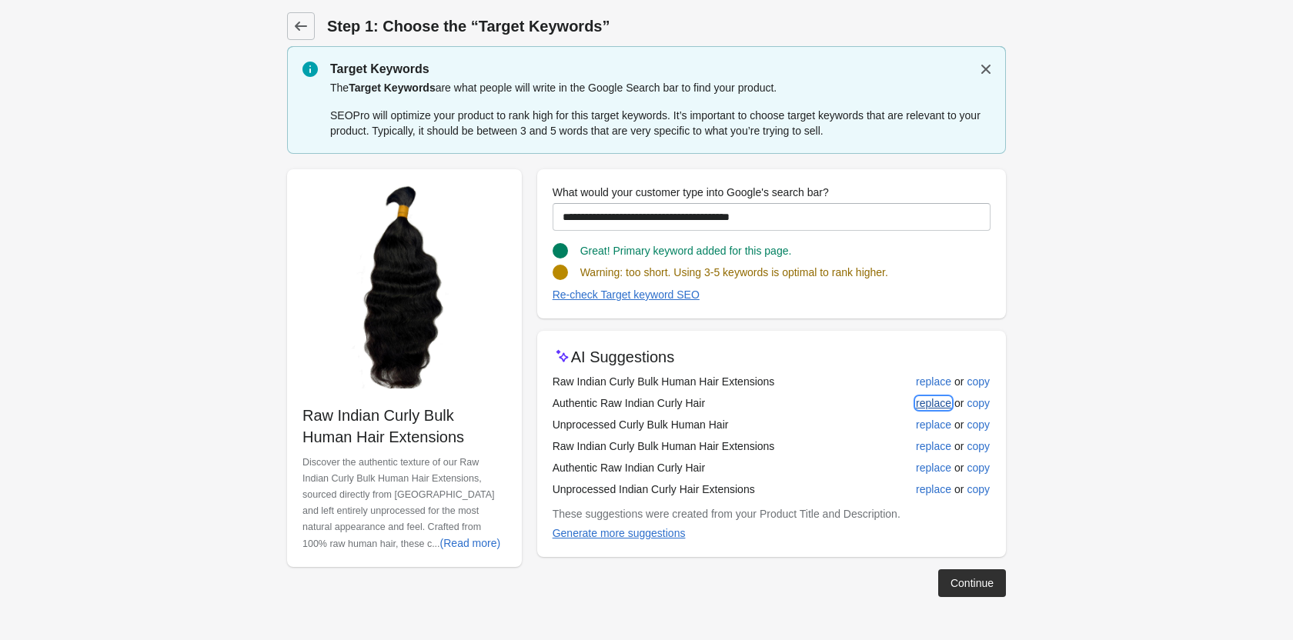
click at [942, 403] on div "replace" at bounding box center [933, 403] width 35 height 12
type input "**********"
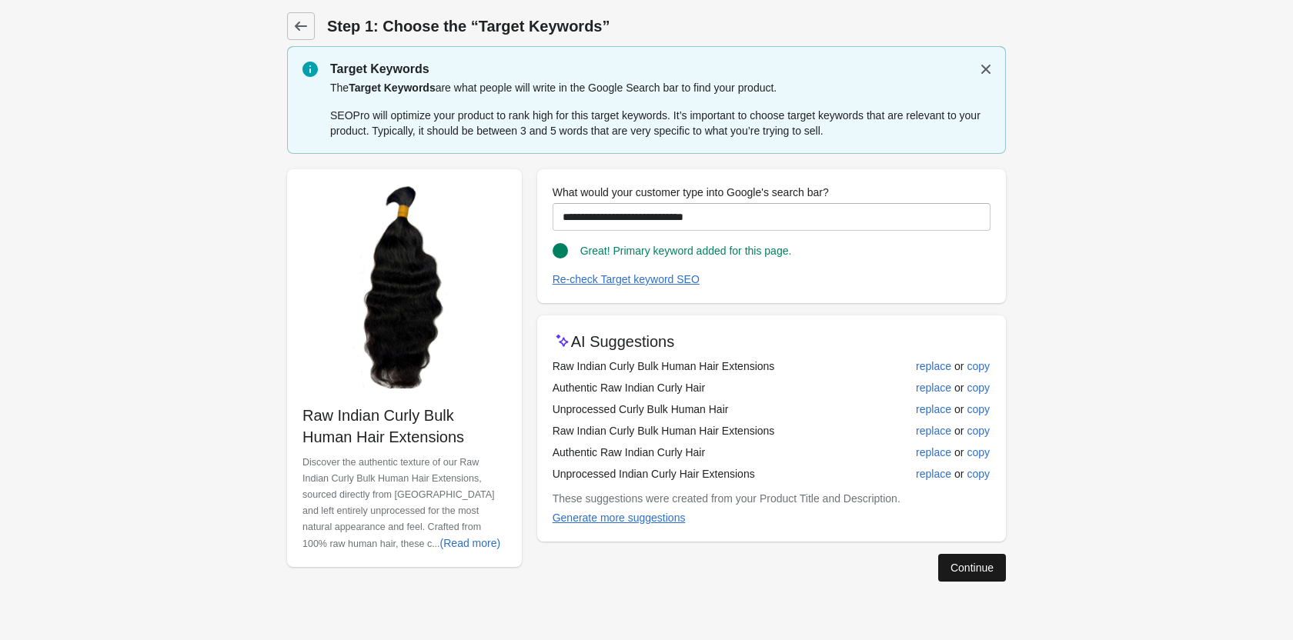
click at [966, 570] on div "Continue" at bounding box center [971, 568] width 43 height 12
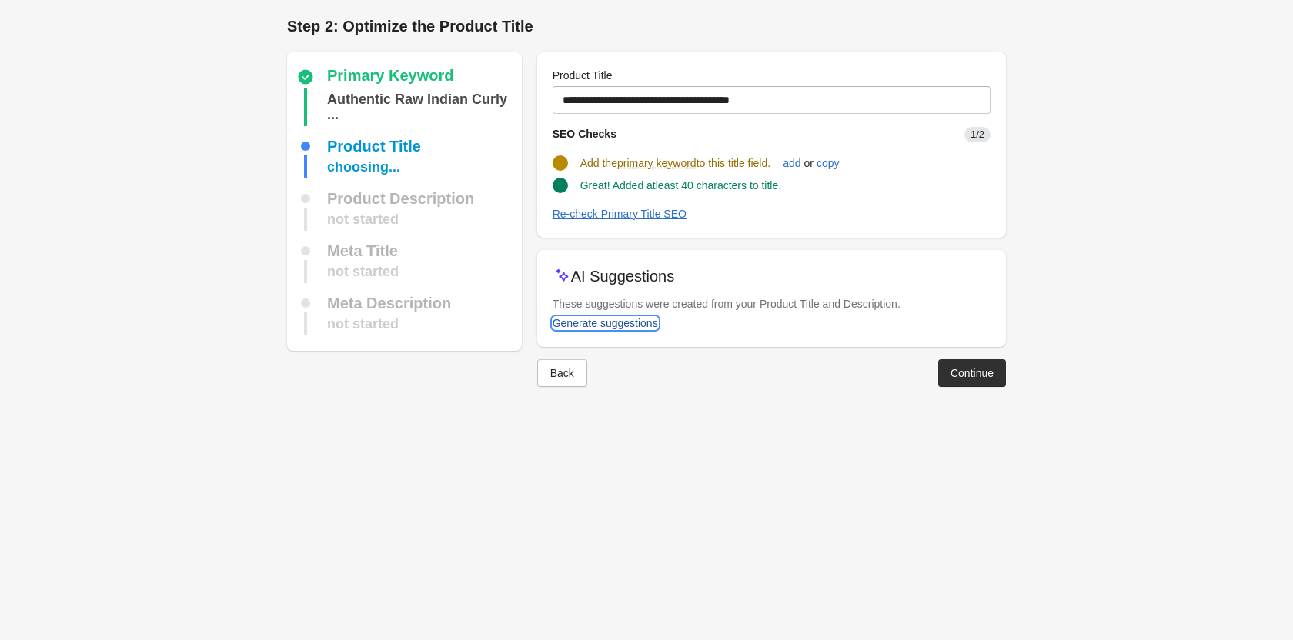
click at [593, 327] on div "Generate suggestions" at bounding box center [604, 323] width 105 height 12
click at [796, 167] on div "add" at bounding box center [791, 163] width 18 height 12
type input "**********"
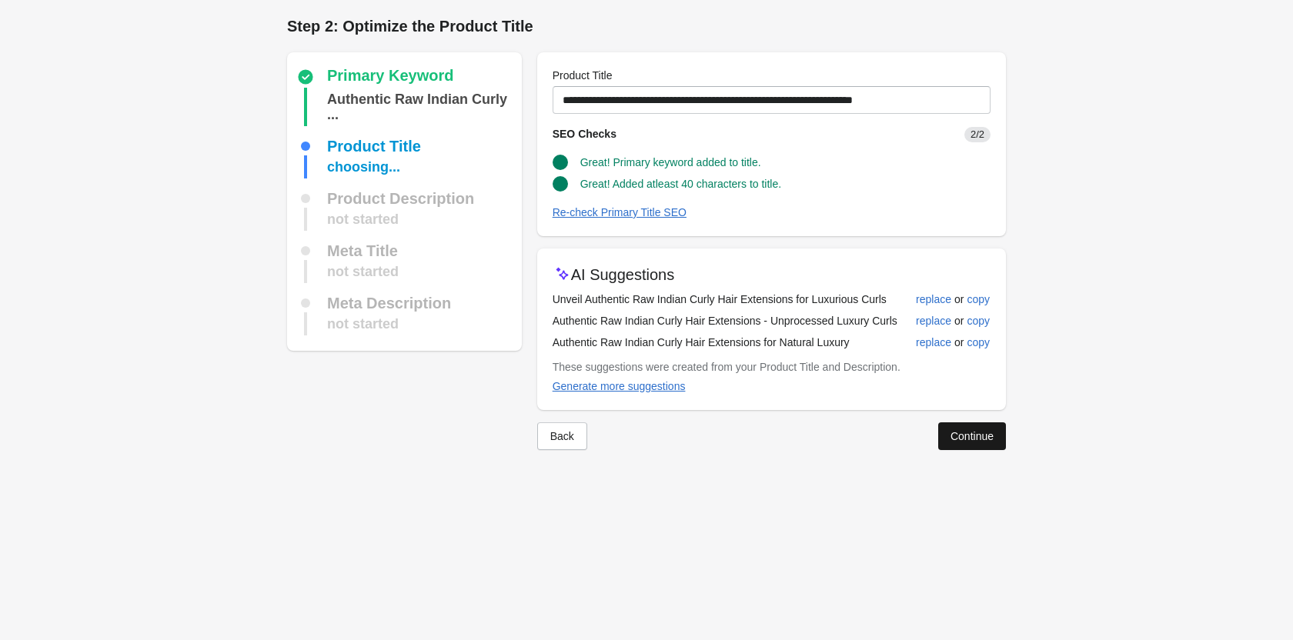
click at [972, 439] on div "Continue" at bounding box center [971, 436] width 43 height 12
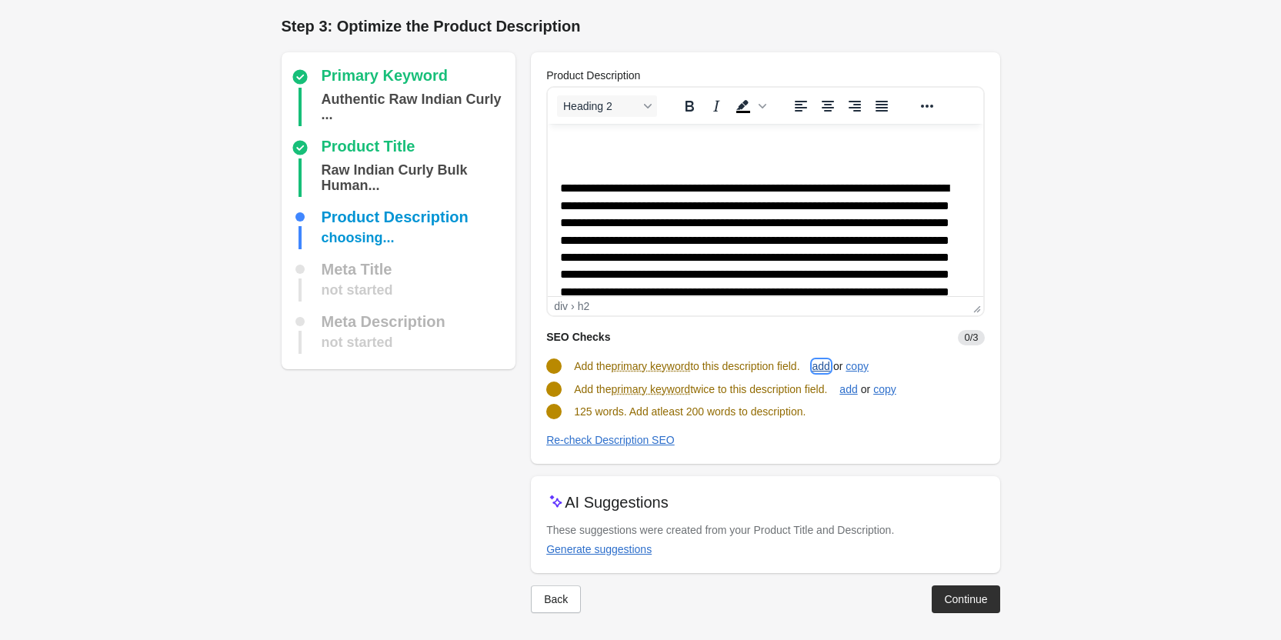
click at [823, 355] on button "add" at bounding box center [821, 366] width 30 height 28
click at [852, 385] on div "add" at bounding box center [848, 388] width 18 height 12
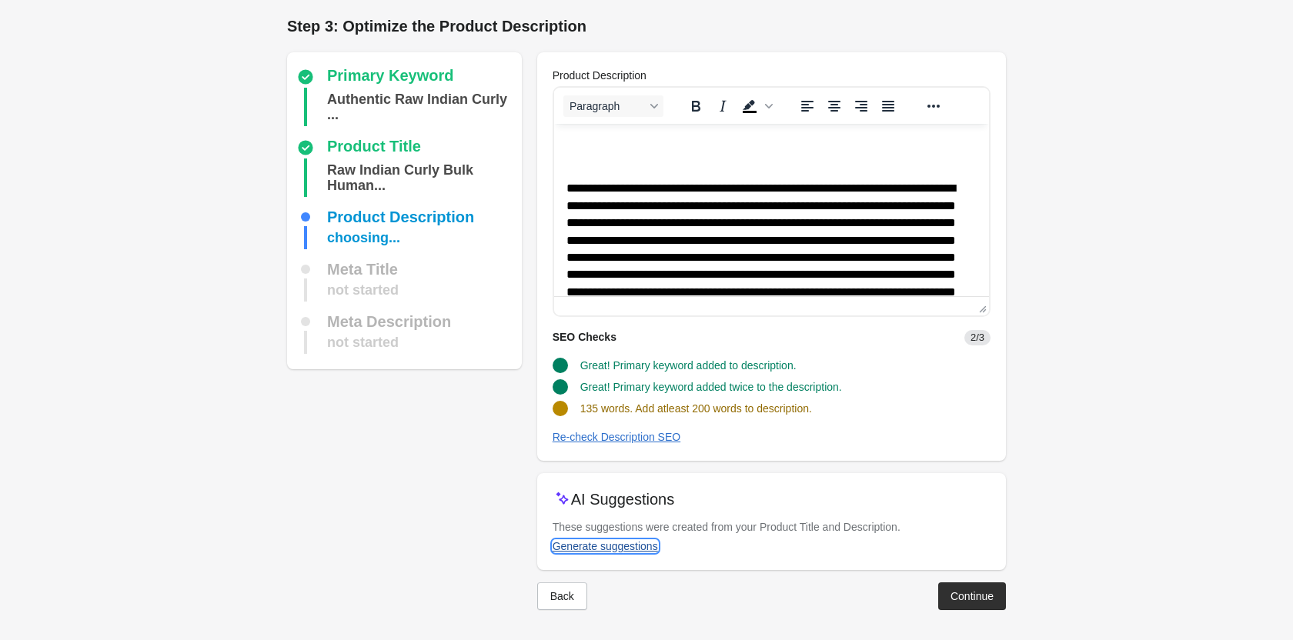
click at [637, 555] on button "Generate suggestions" at bounding box center [605, 546] width 118 height 28
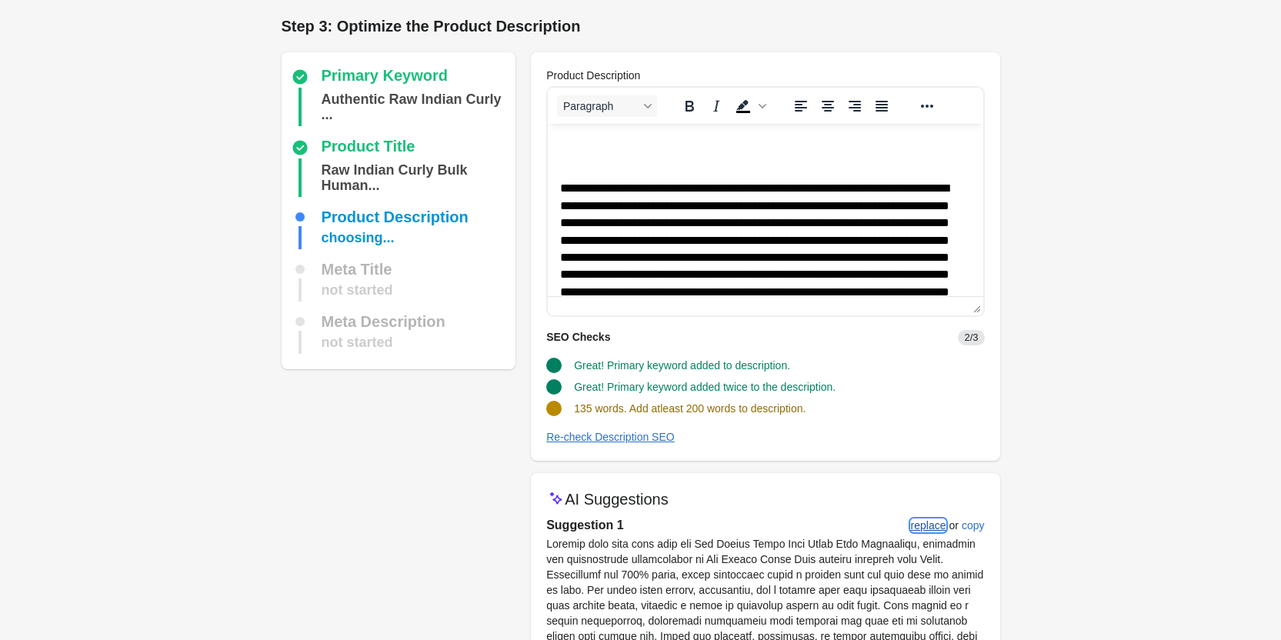
click at [936, 524] on div "replace" at bounding box center [928, 525] width 35 height 12
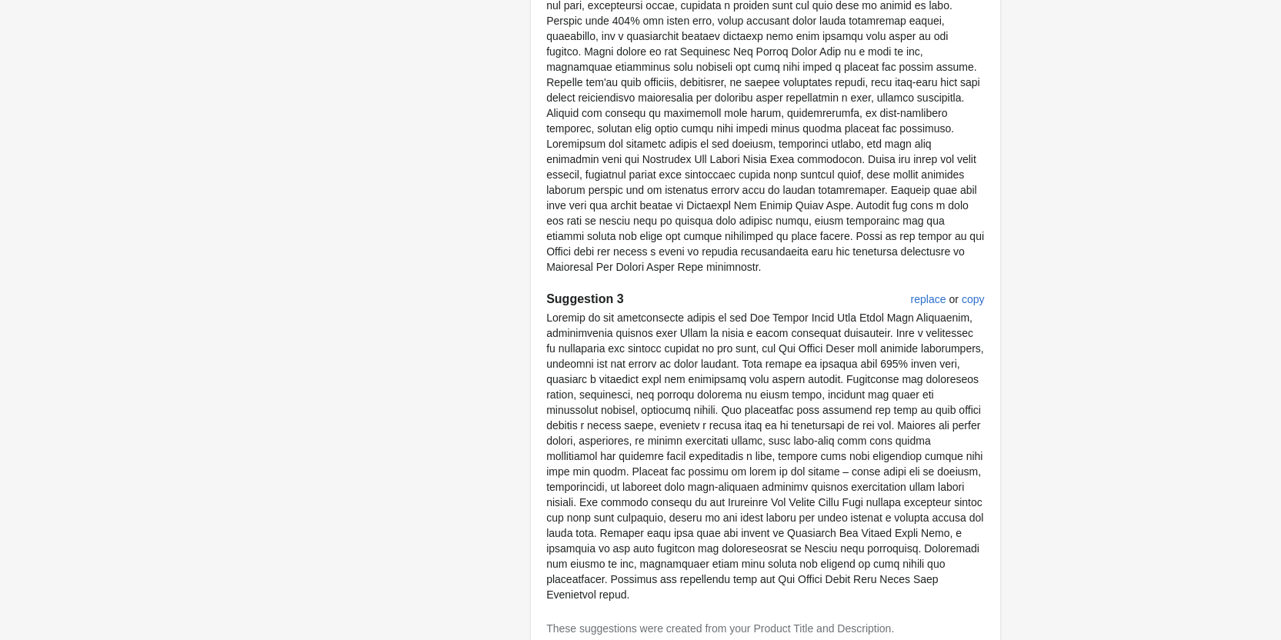
scroll to position [922, 0]
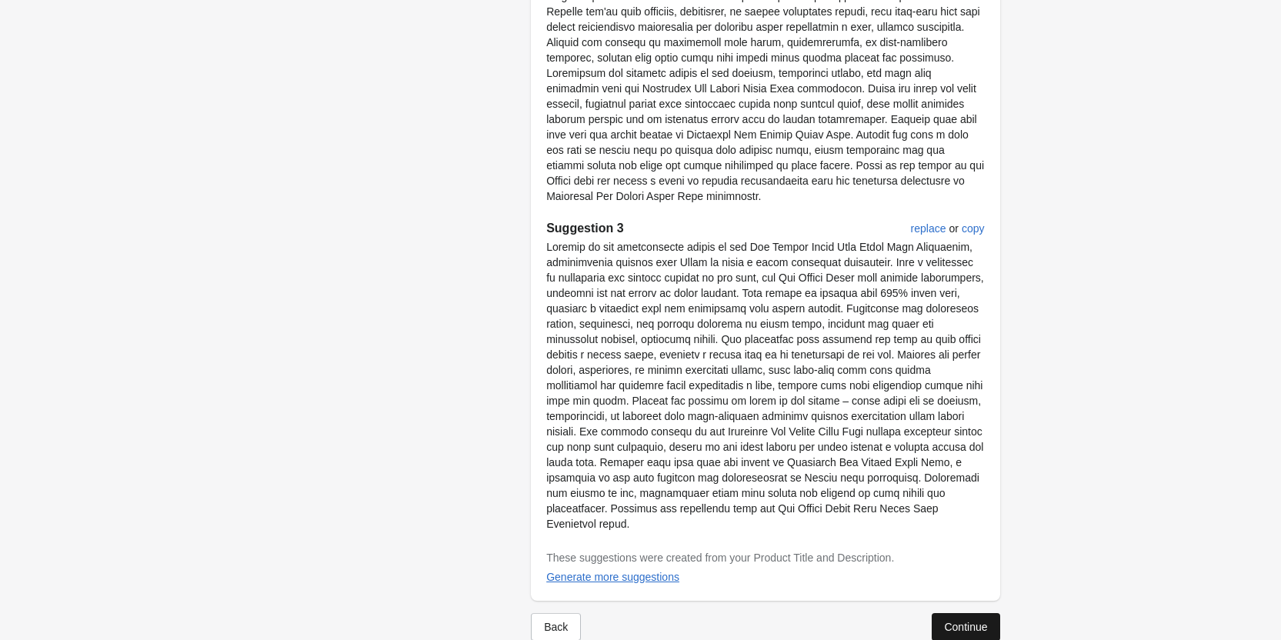
click at [972, 621] on div "Continue" at bounding box center [965, 627] width 43 height 12
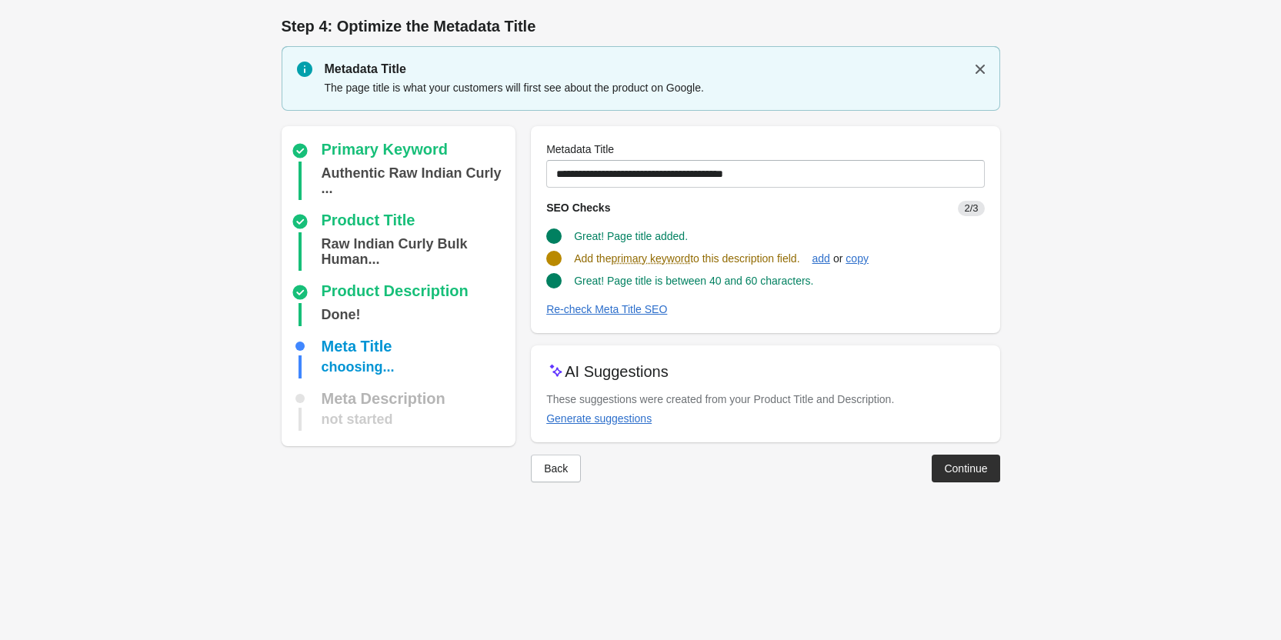
scroll to position [0, 0]
click at [832, 259] on div "add" at bounding box center [827, 258] width 18 height 12
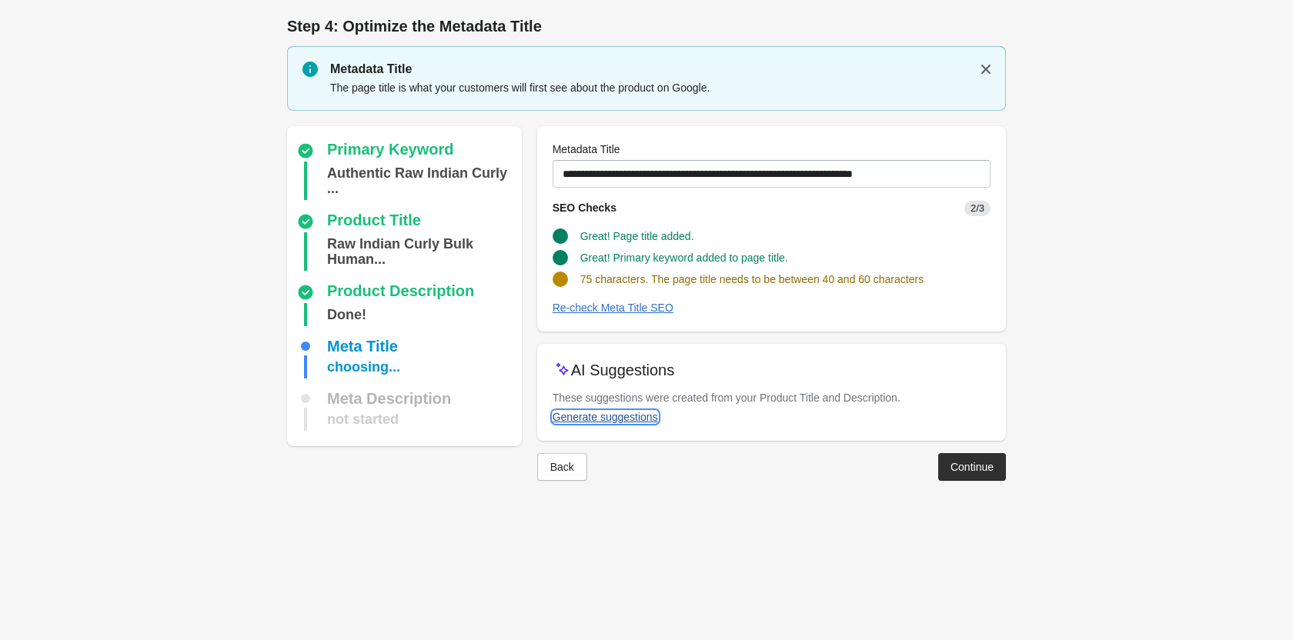
click at [621, 417] on div "Generate suggestions" at bounding box center [604, 417] width 105 height 12
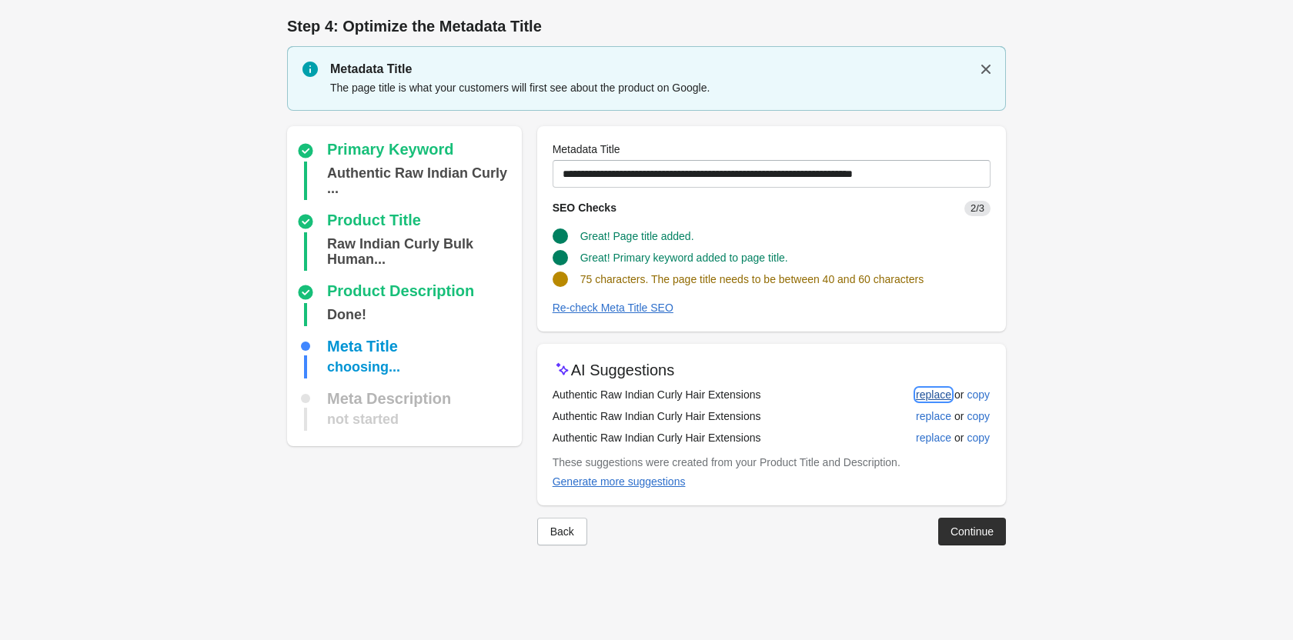
click at [926, 395] on div "replace" at bounding box center [933, 395] width 35 height 12
type input "**********"
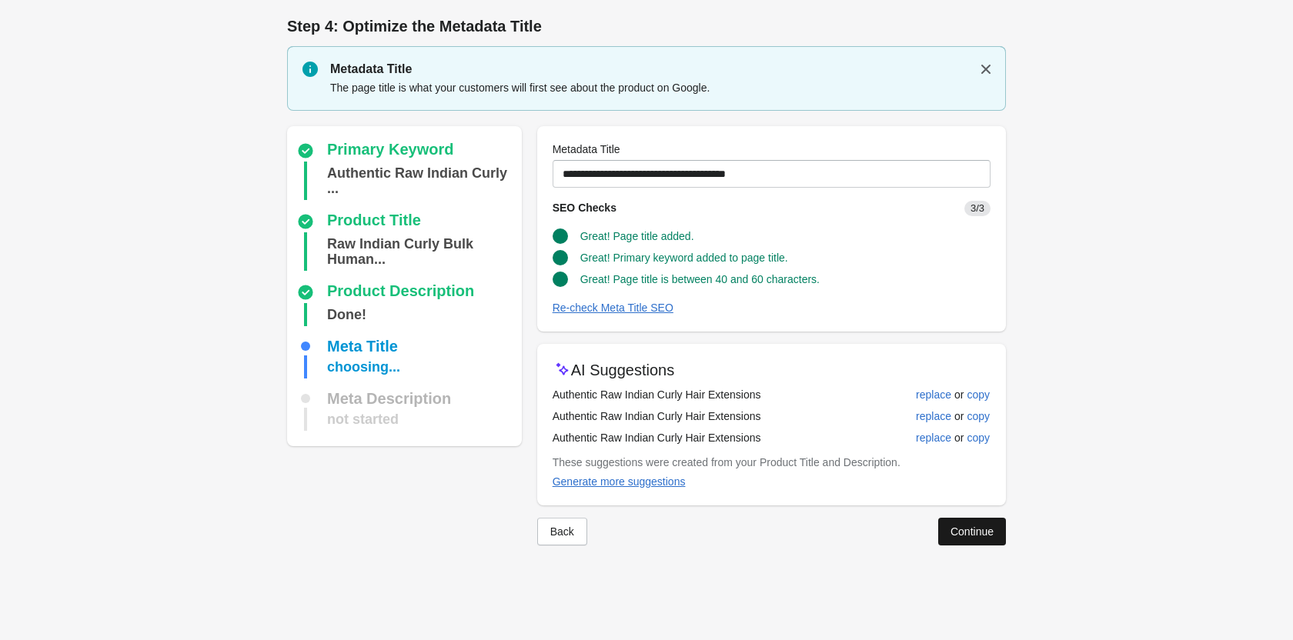
click at [989, 532] on div "Continue" at bounding box center [971, 531] width 43 height 12
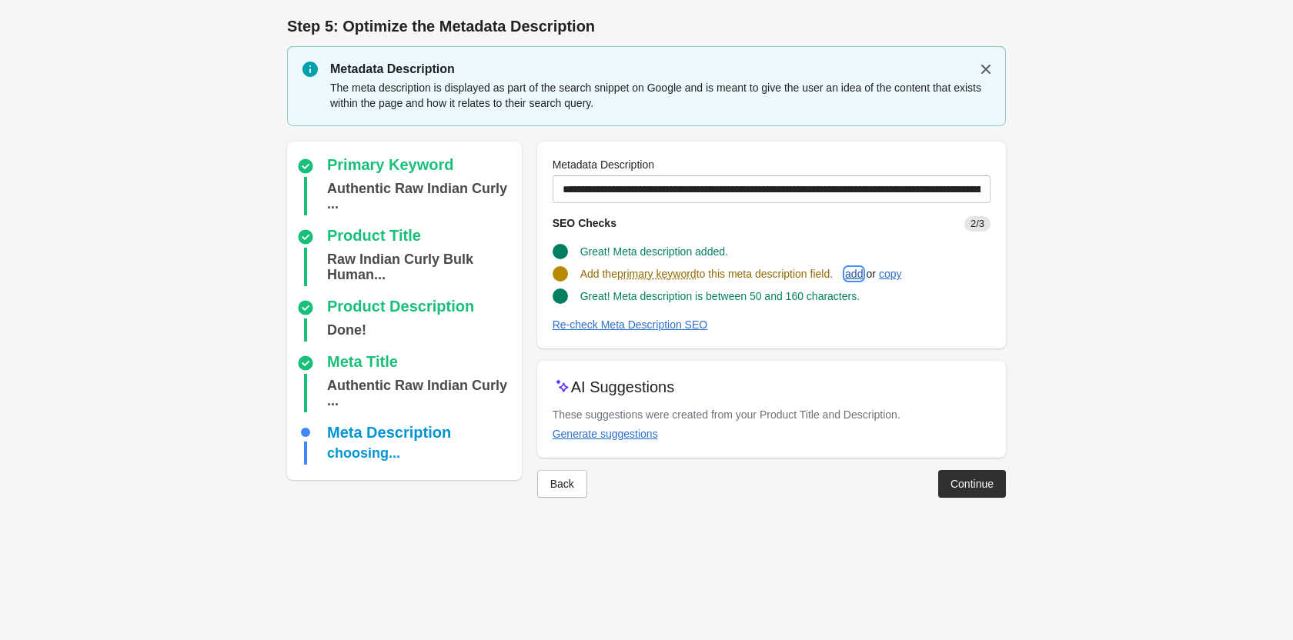
click at [862, 269] on div "add" at bounding box center [854, 274] width 18 height 12
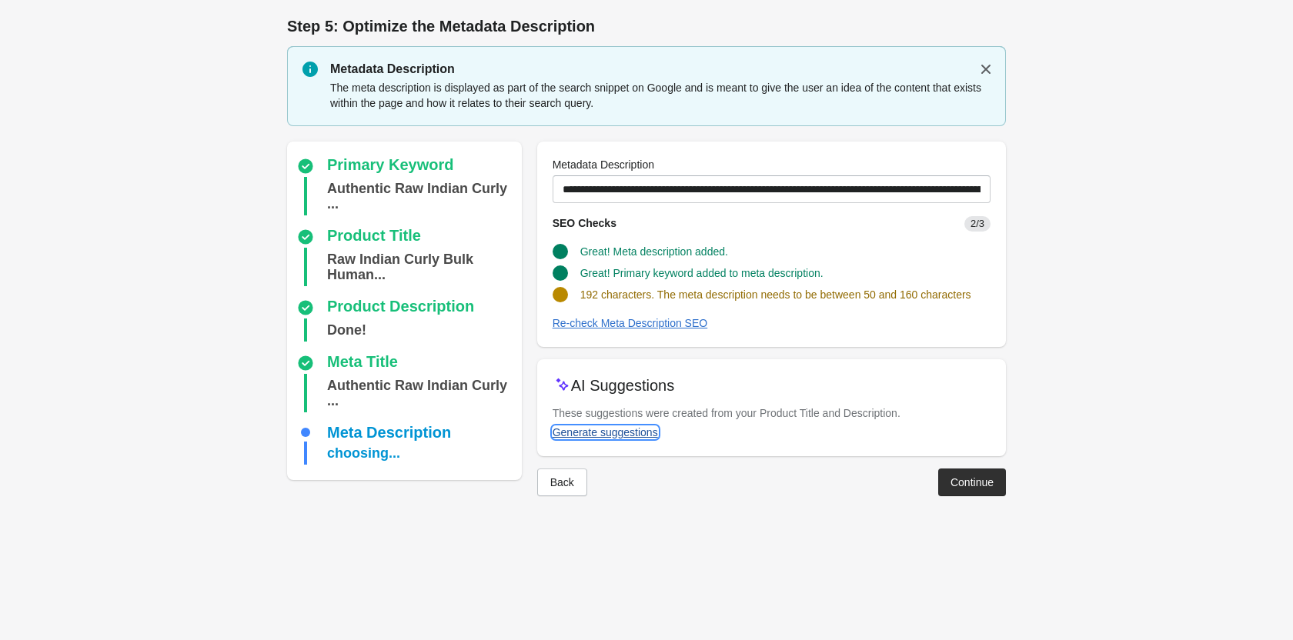
click at [591, 429] on div "Generate suggestions" at bounding box center [604, 432] width 105 height 12
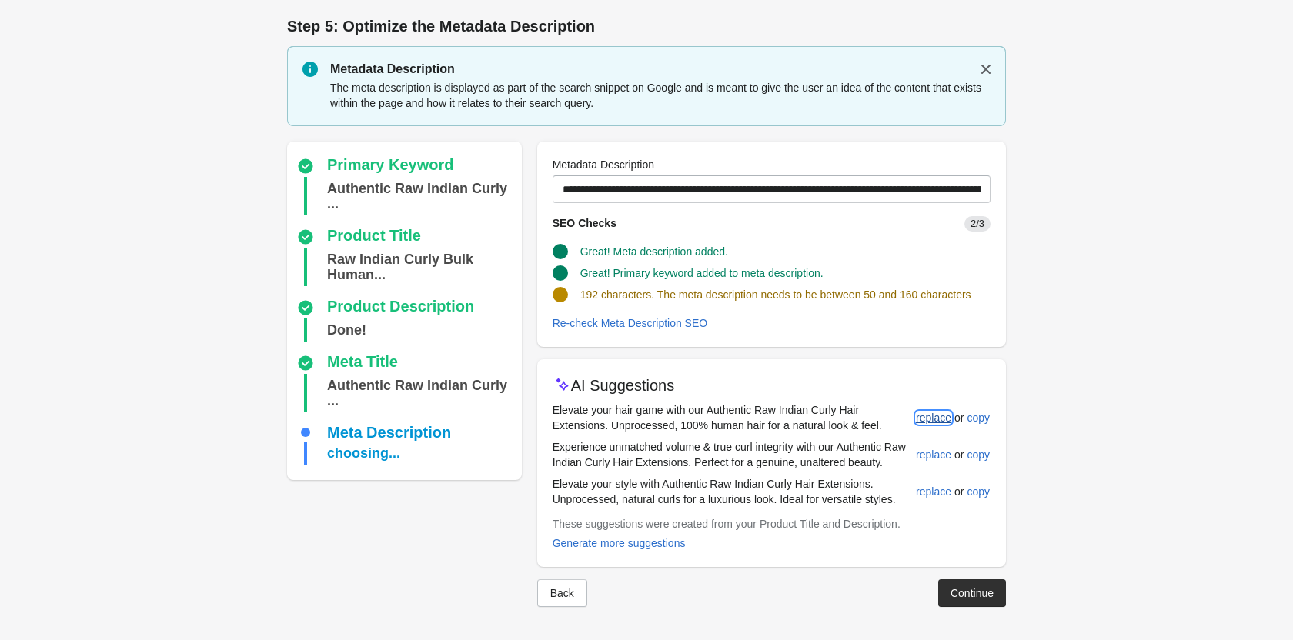
click at [926, 412] on div "replace" at bounding box center [933, 418] width 35 height 12
type input "**********"
click at [934, 601] on div "Back Continue" at bounding box center [765, 587] width 481 height 40
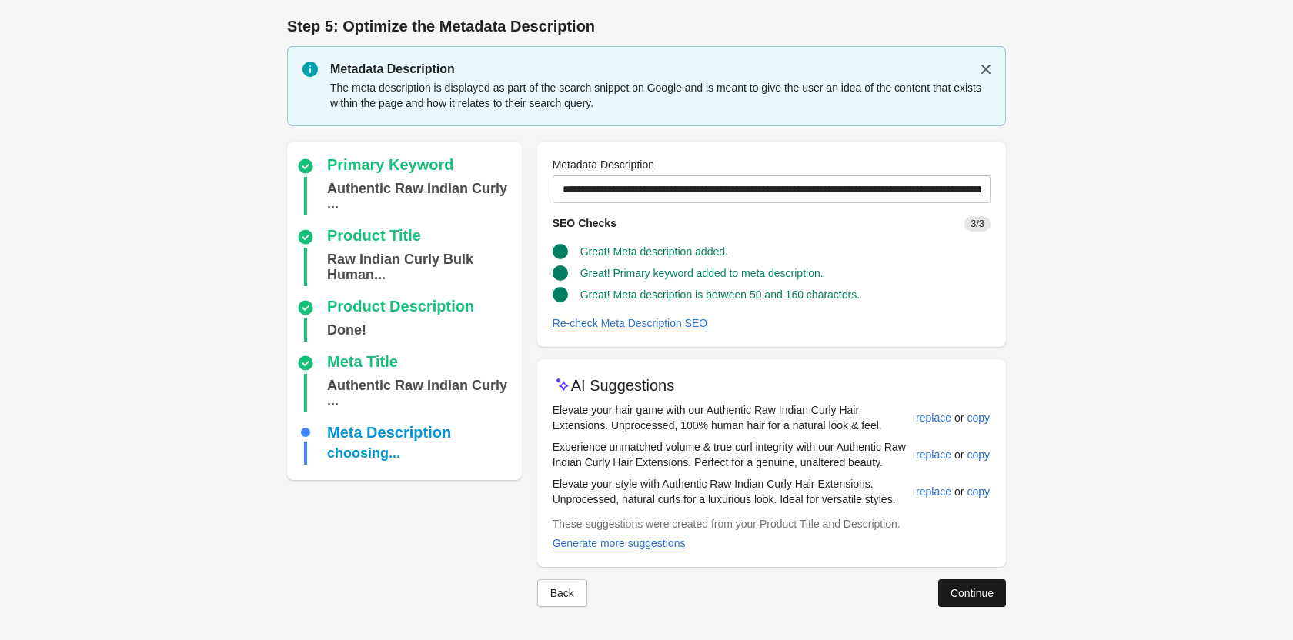
click at [969, 592] on div "Continue" at bounding box center [971, 593] width 43 height 12
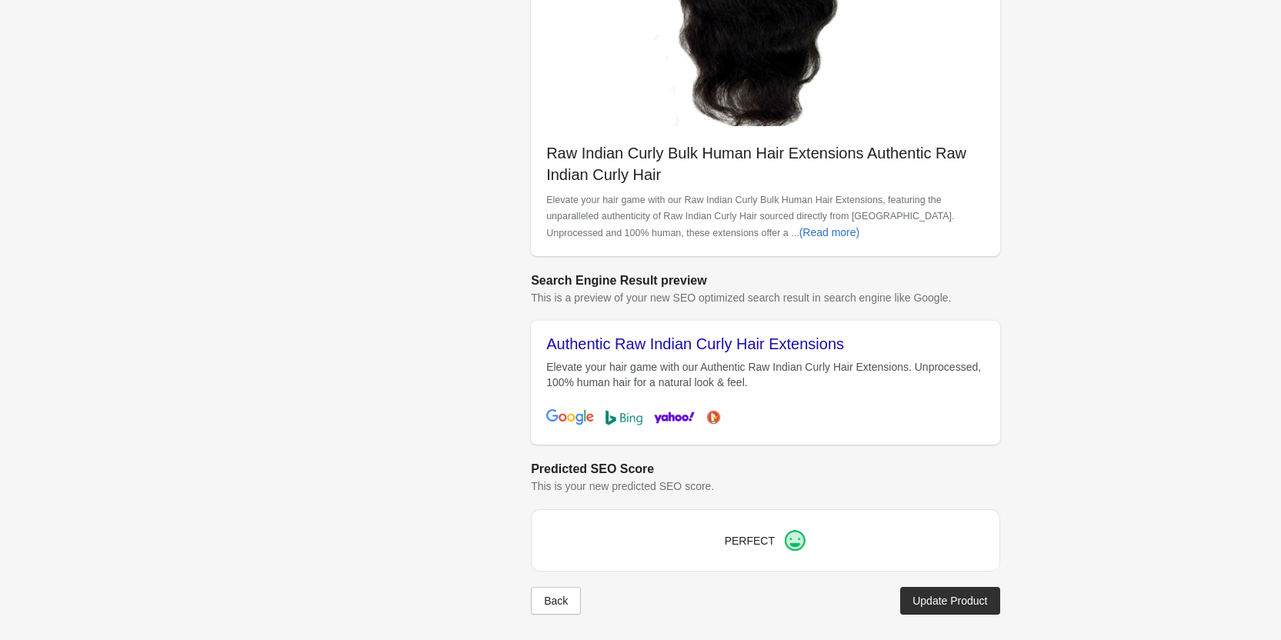
scroll to position [433, 0]
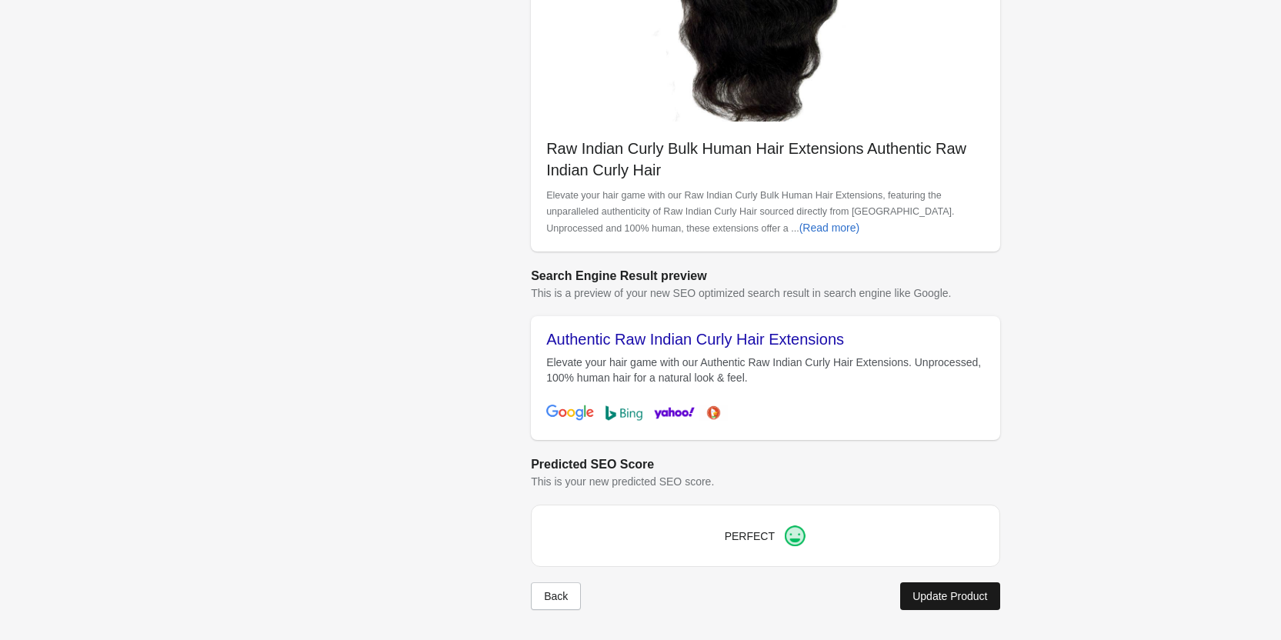
click at [942, 590] on div "Update Product" at bounding box center [949, 596] width 75 height 12
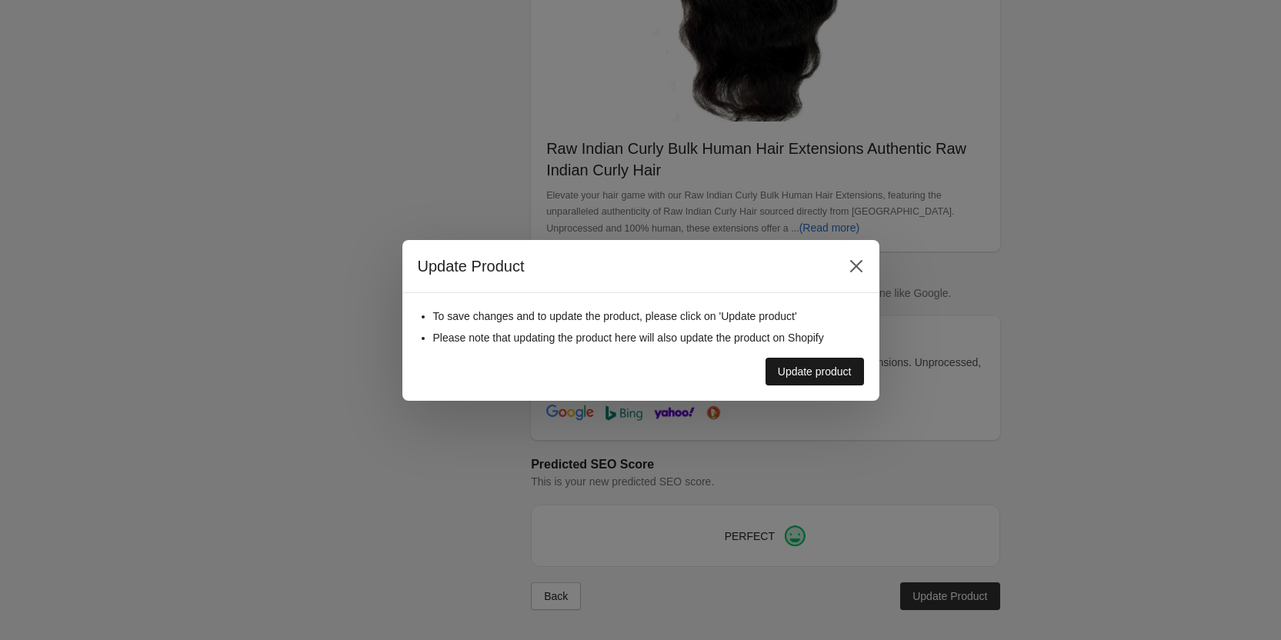
click at [851, 363] on button "Update product" at bounding box center [815, 372] width 98 height 28
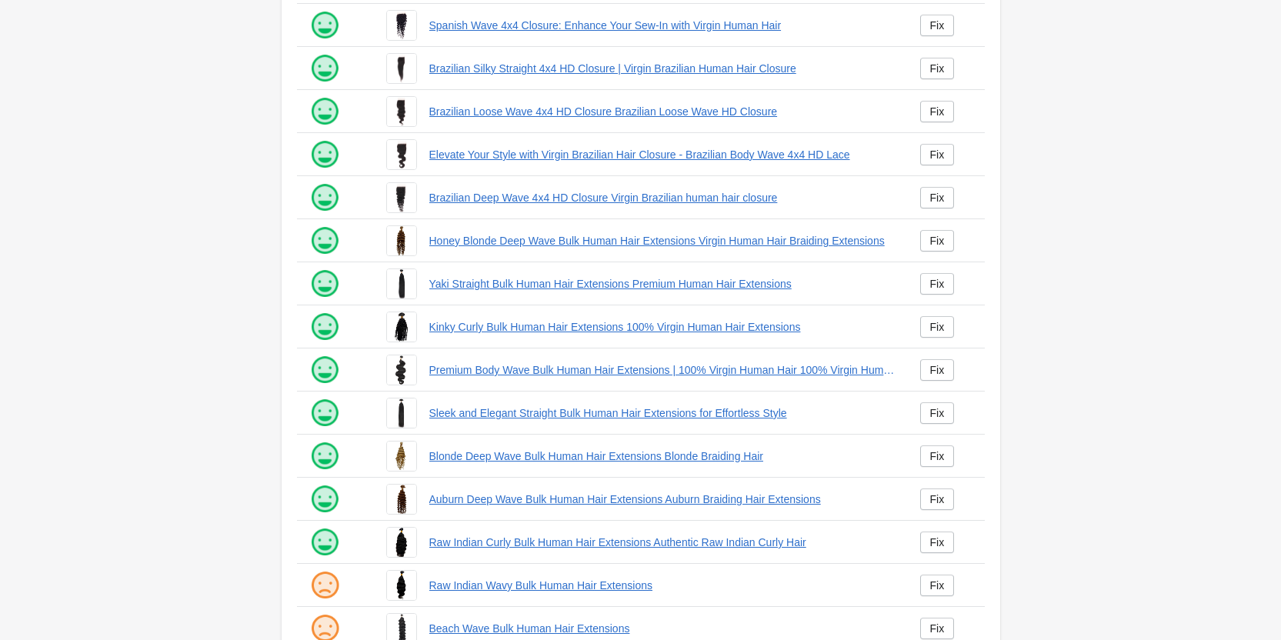
scroll to position [209, 0]
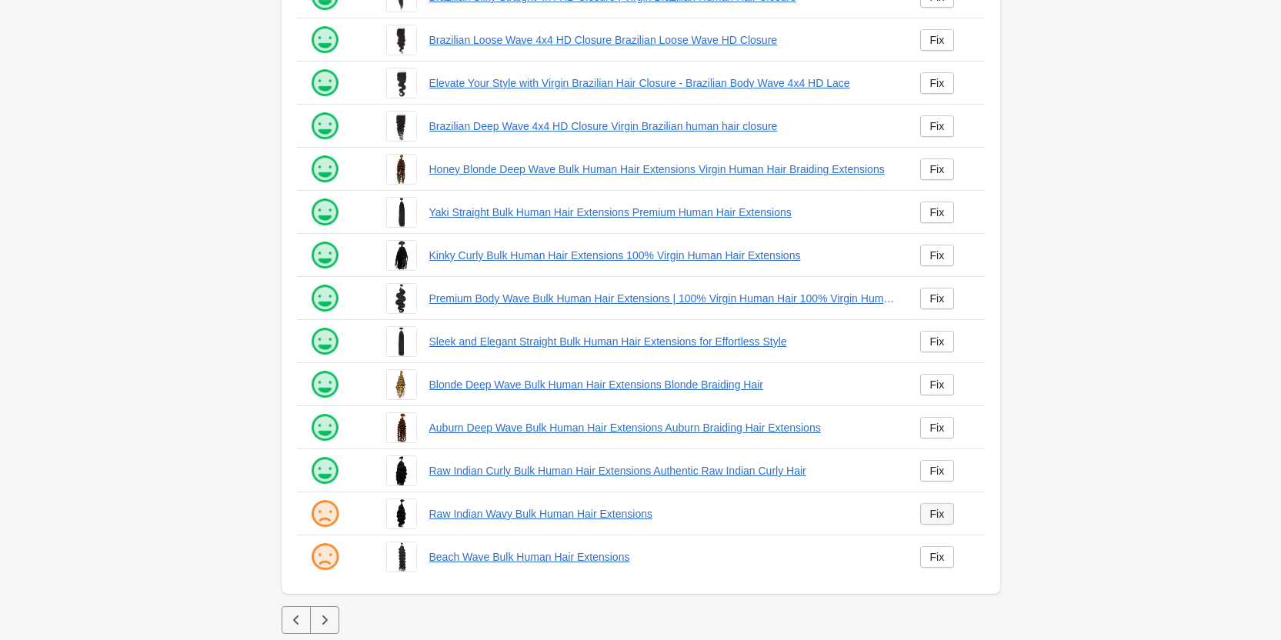
click at [947, 513] on link "Fix" at bounding box center [937, 514] width 35 height 22
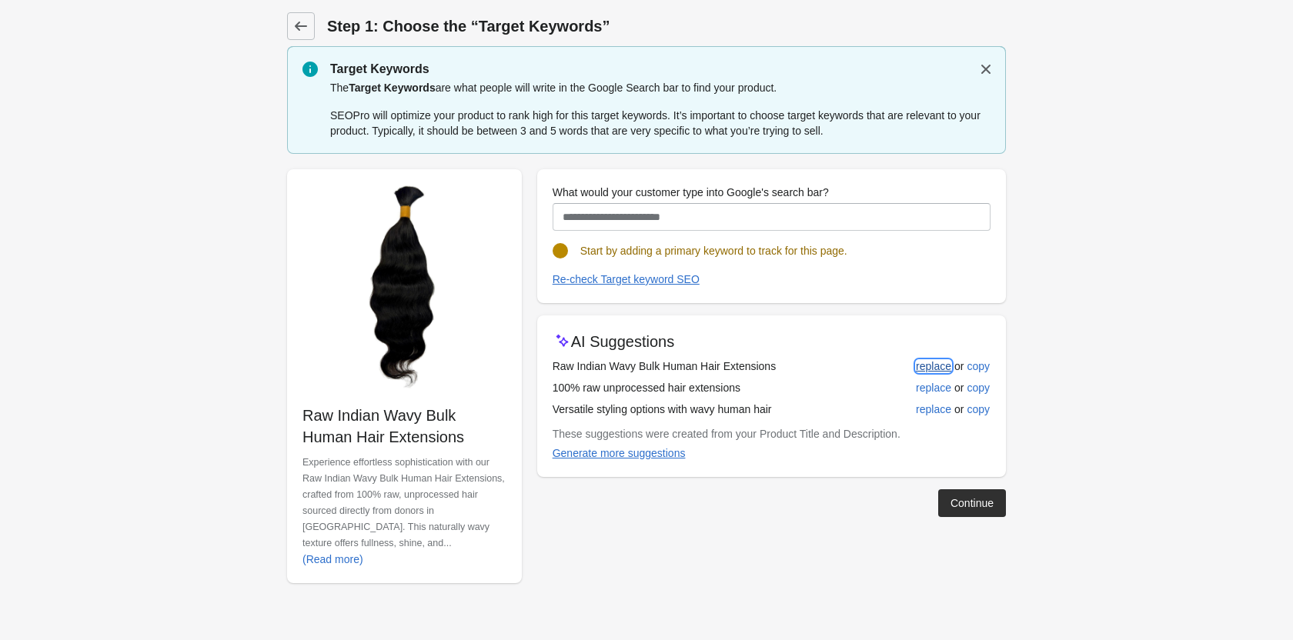
click at [927, 369] on div "replace" at bounding box center [933, 366] width 35 height 12
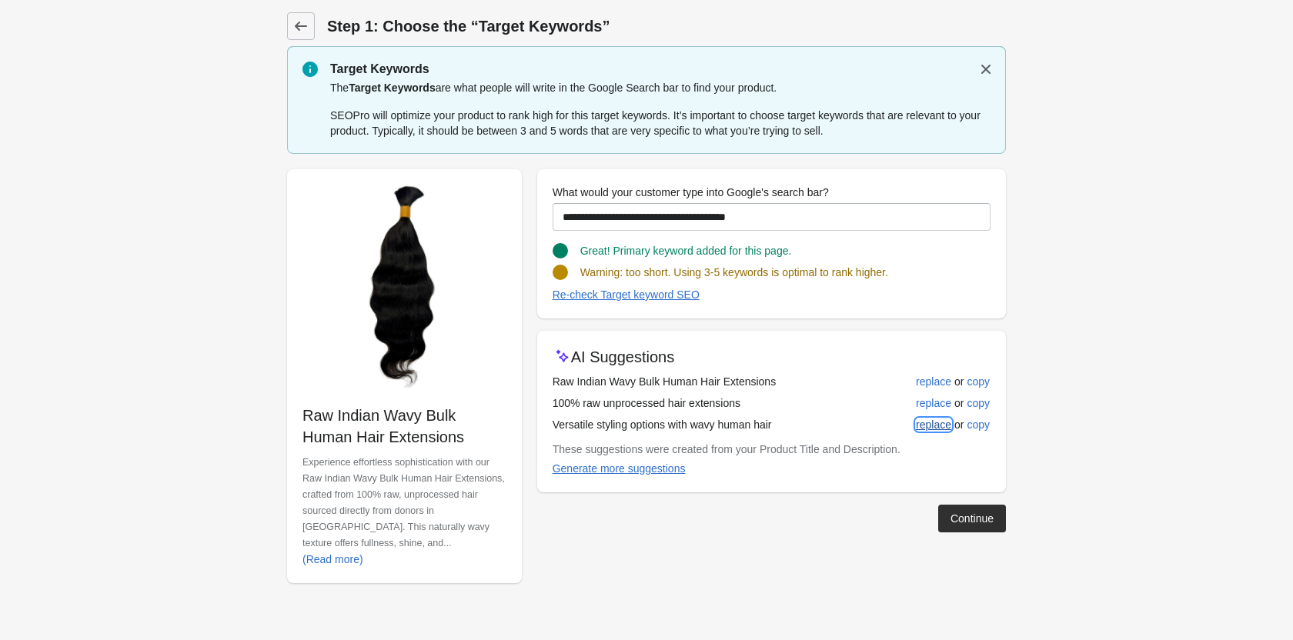
click at [931, 413] on button "replace" at bounding box center [933, 425] width 48 height 28
click at [928, 402] on div "replace" at bounding box center [933, 403] width 35 height 12
type input "**********"
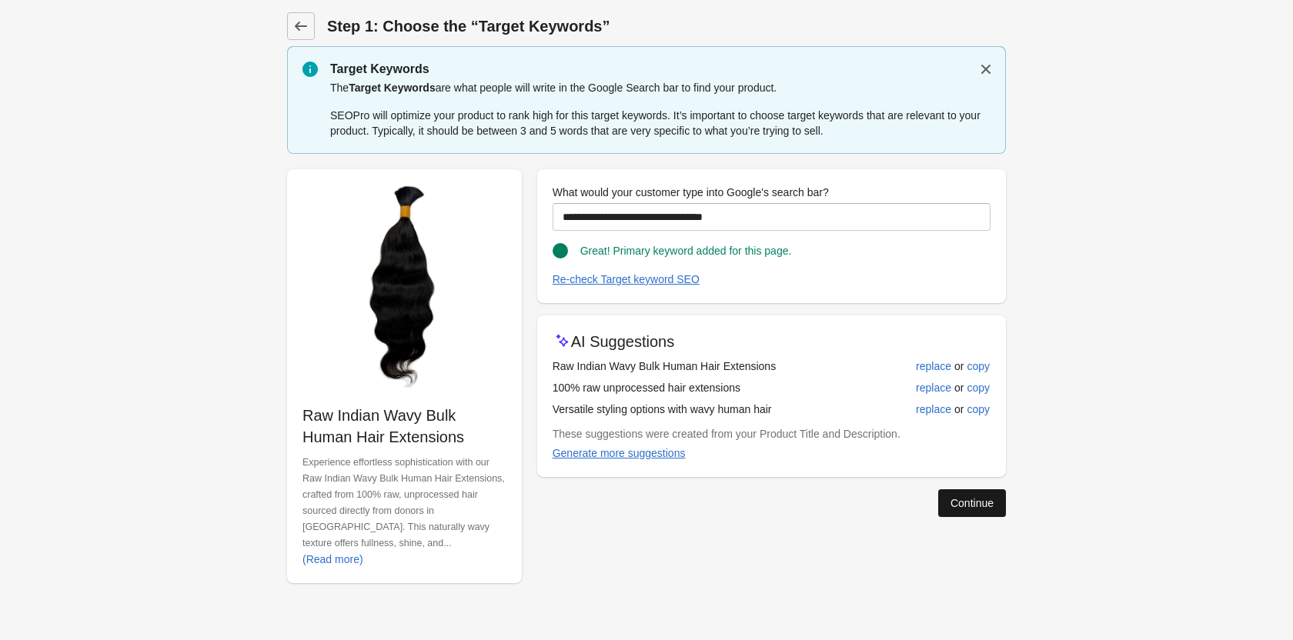
click at [983, 497] on div "Continue" at bounding box center [971, 503] width 43 height 12
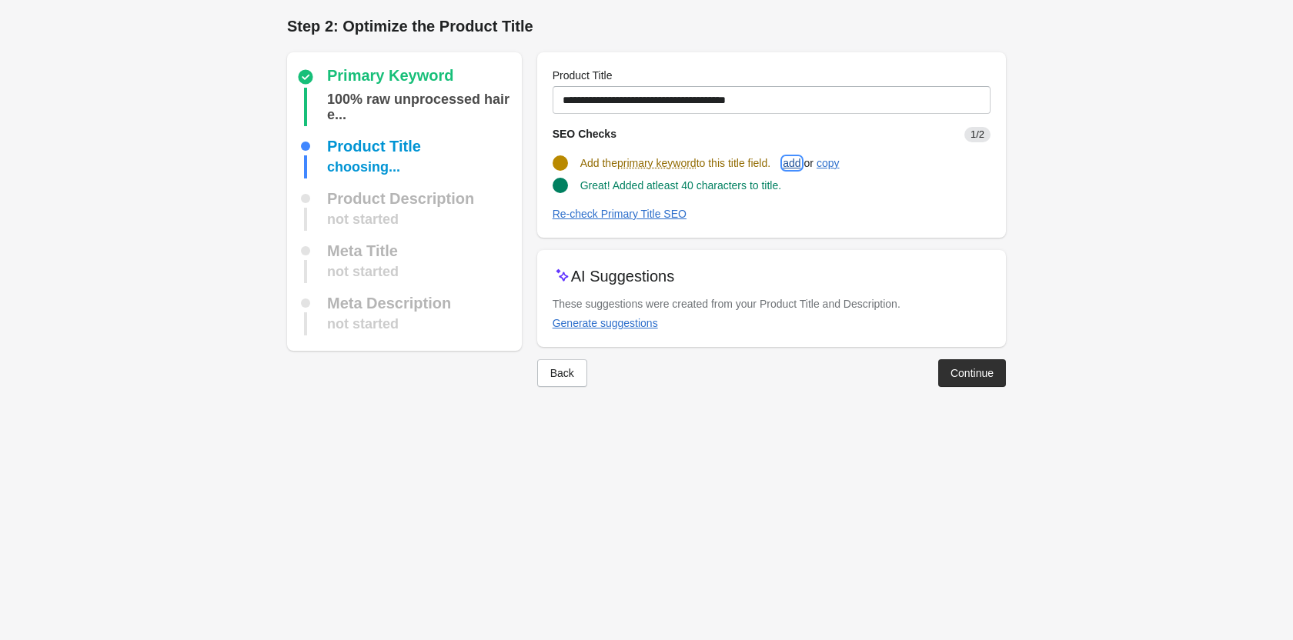
click at [800, 159] on div "add" at bounding box center [791, 163] width 18 height 12
type input "**********"
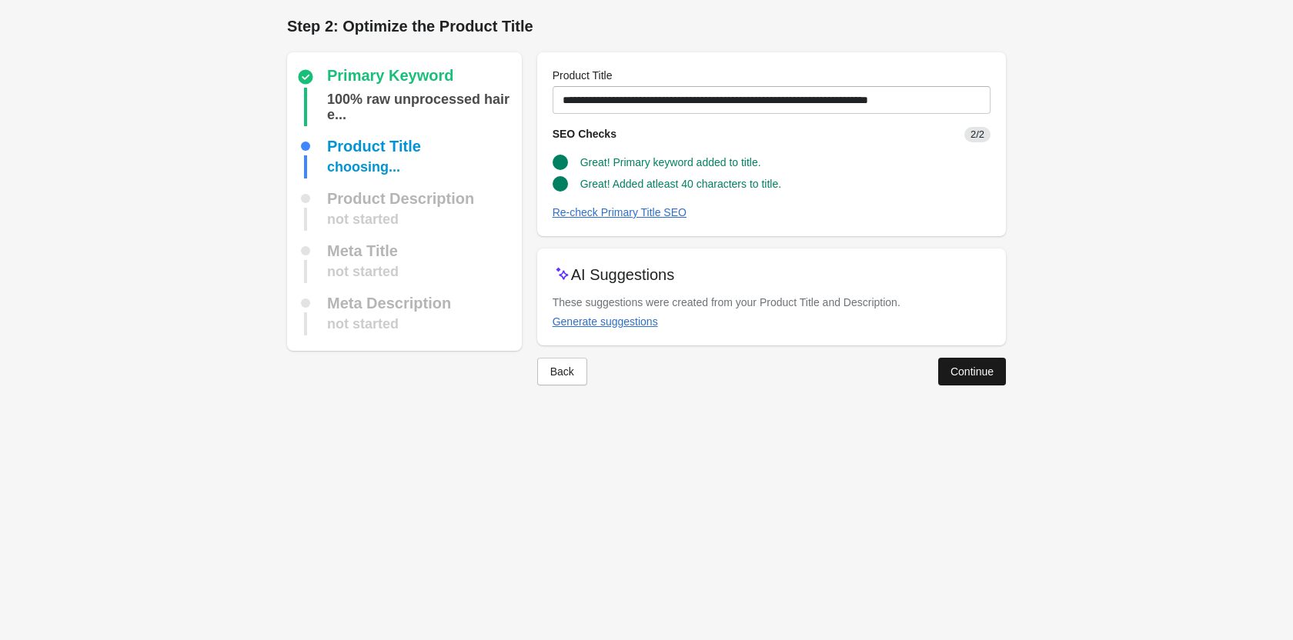
click at [956, 362] on button "Continue" at bounding box center [972, 372] width 68 height 28
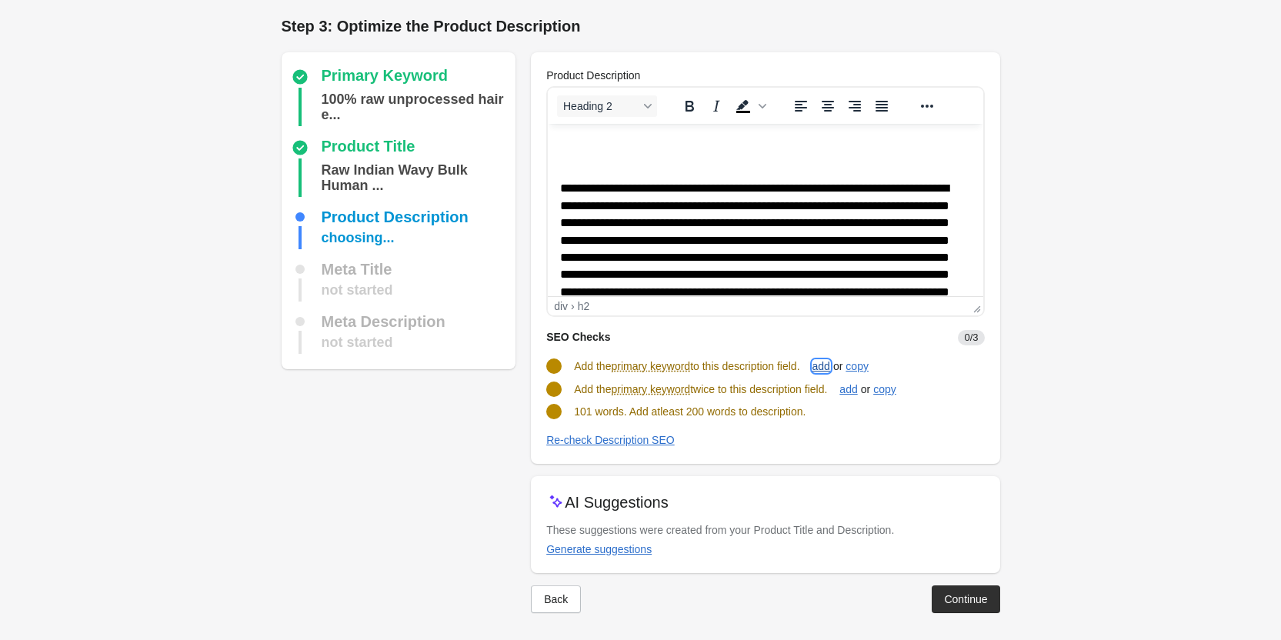
click at [826, 366] on div "add" at bounding box center [821, 366] width 18 height 12
click at [857, 391] on div "add" at bounding box center [848, 388] width 18 height 12
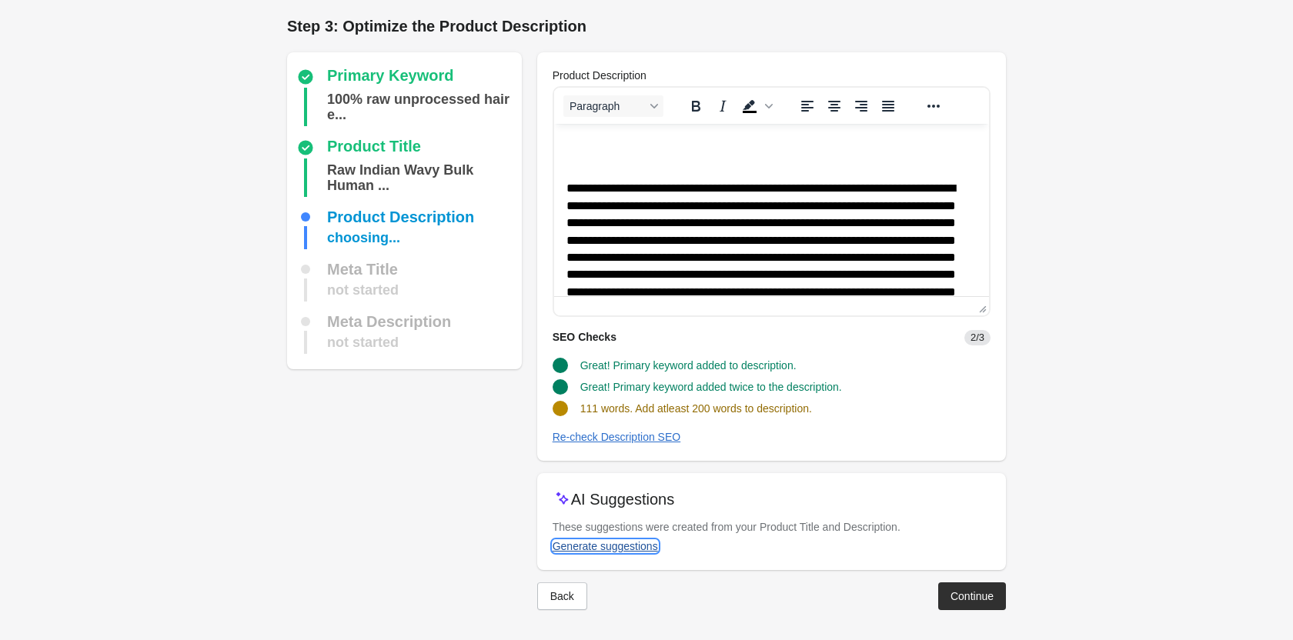
click at [621, 540] on div "Generate suggestions" at bounding box center [604, 546] width 105 height 12
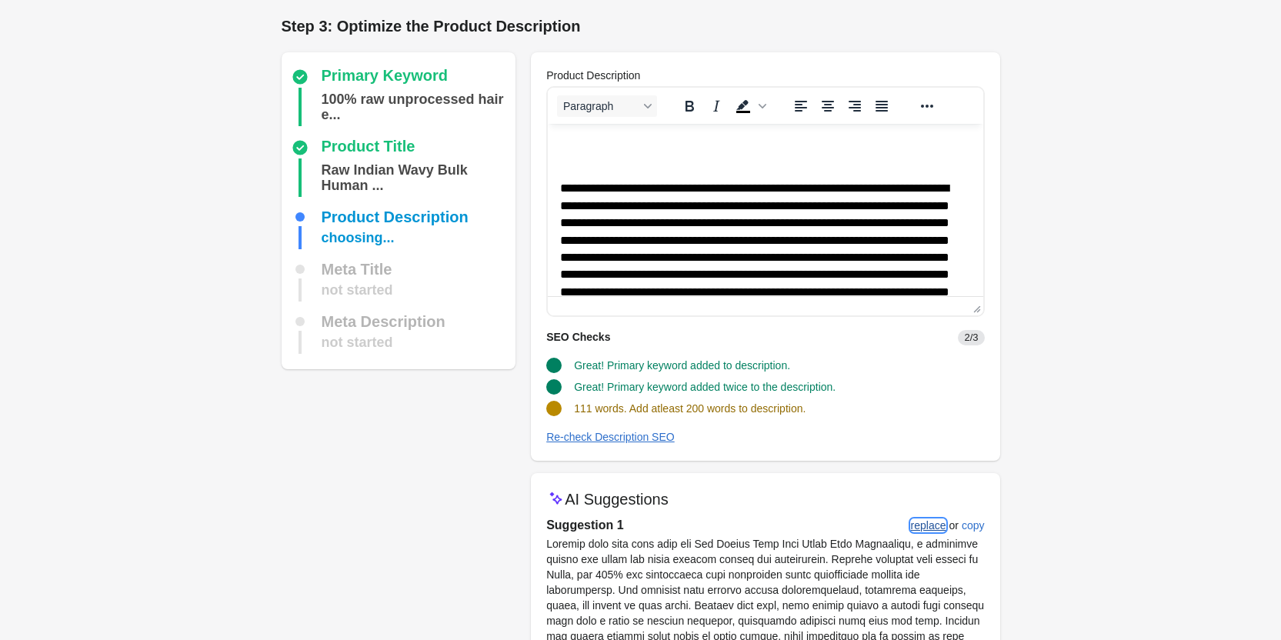
click at [916, 529] on div "replace" at bounding box center [928, 525] width 35 height 12
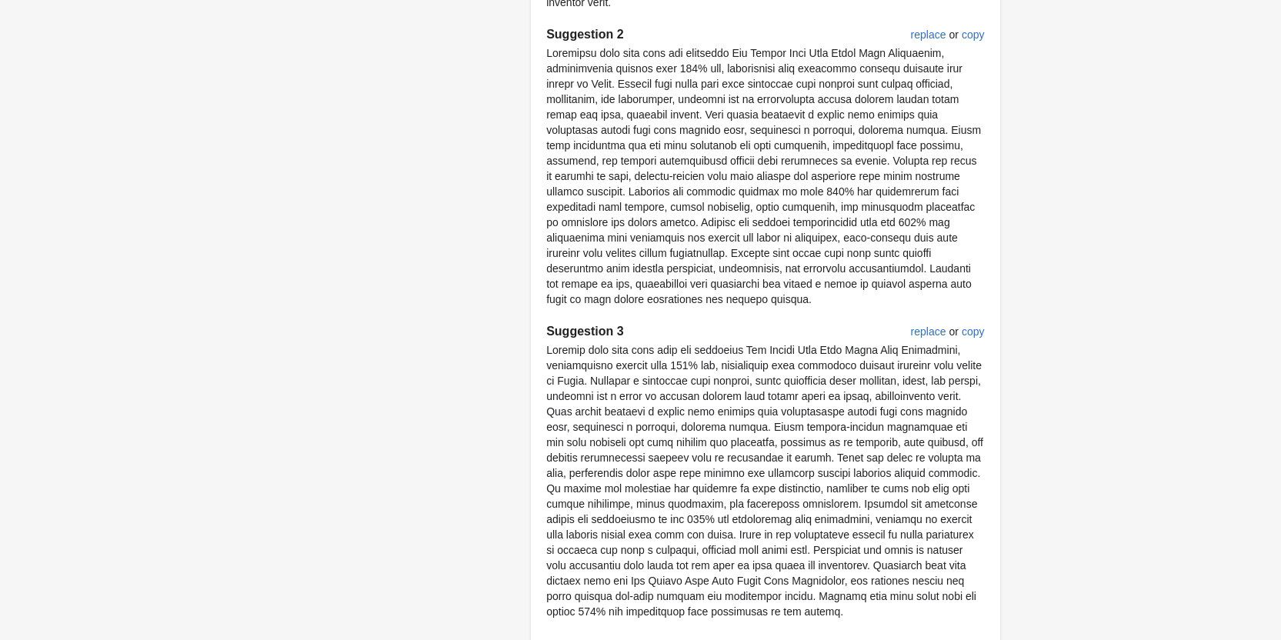
scroll to position [876, 0]
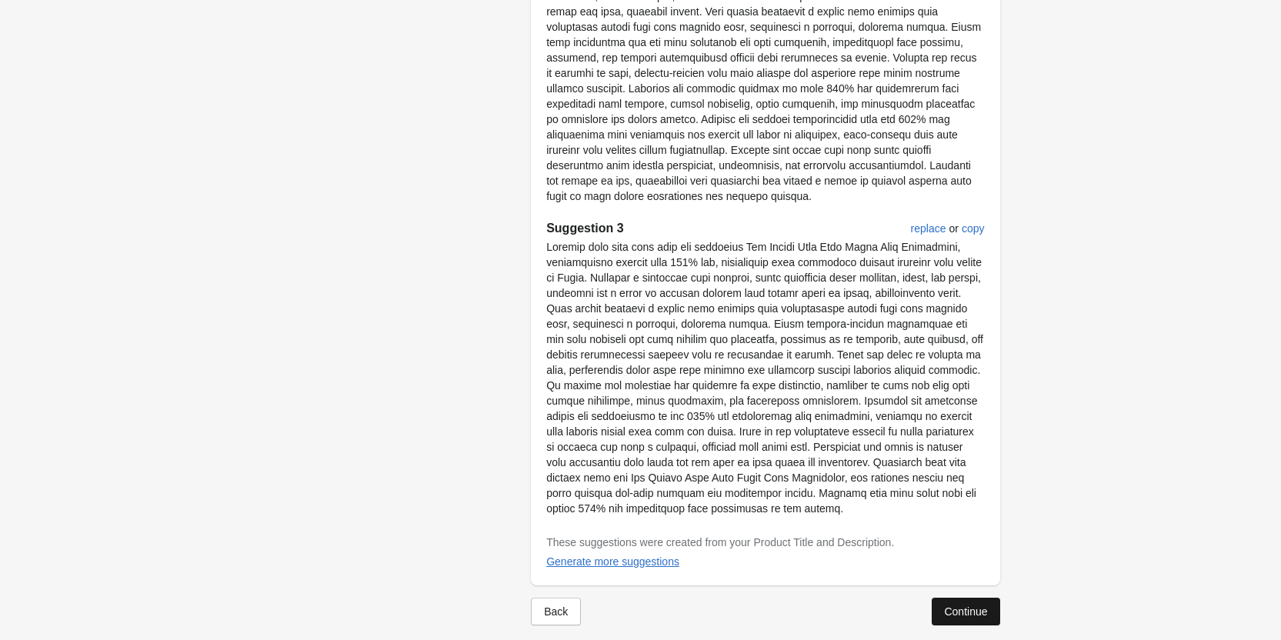
click at [976, 598] on button "Continue" at bounding box center [966, 612] width 68 height 28
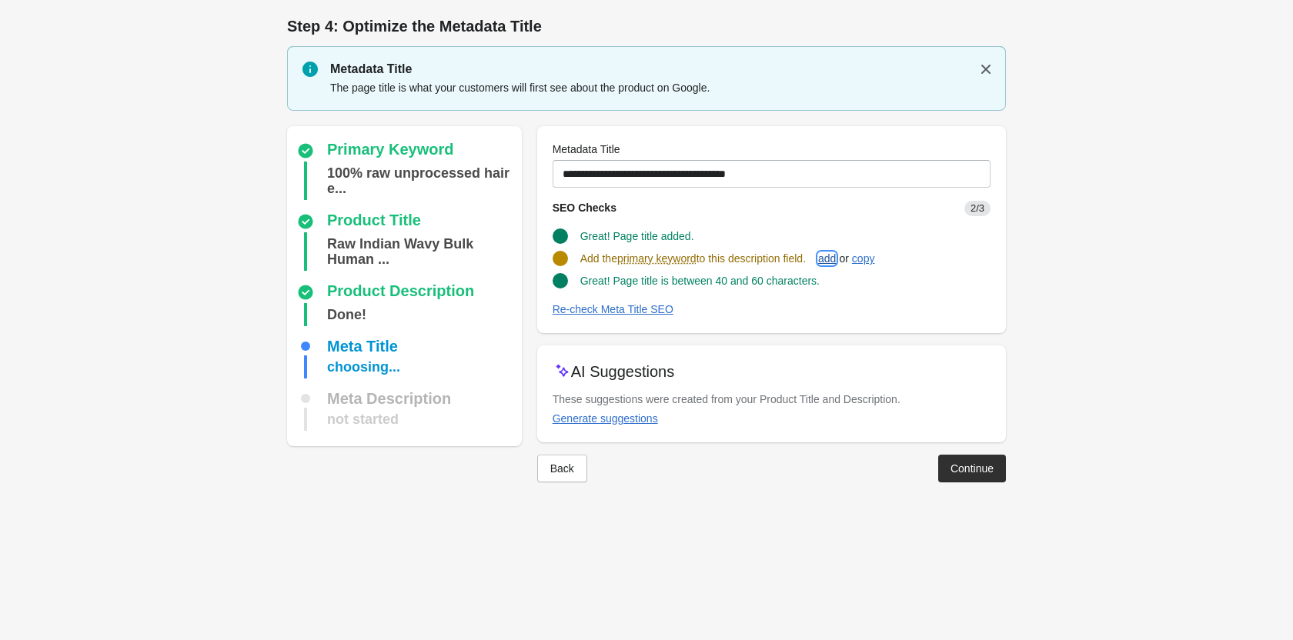
click at [836, 252] on div "add" at bounding box center [827, 258] width 18 height 12
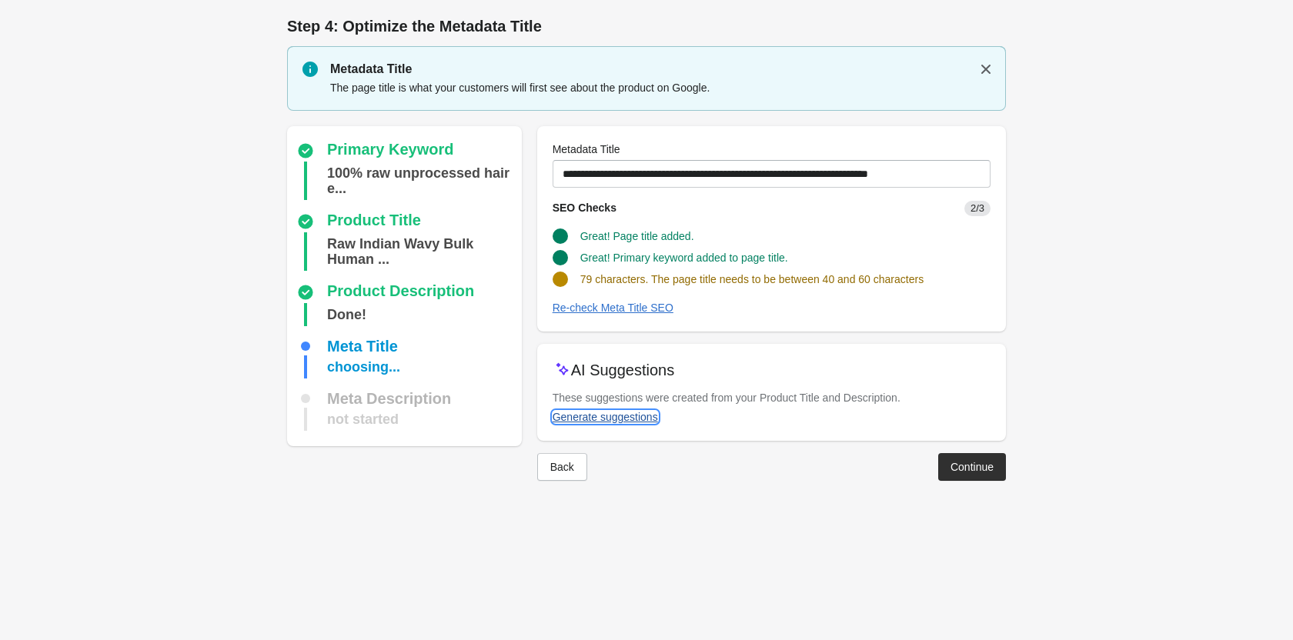
click at [604, 421] on div "Generate suggestions" at bounding box center [604, 417] width 105 height 12
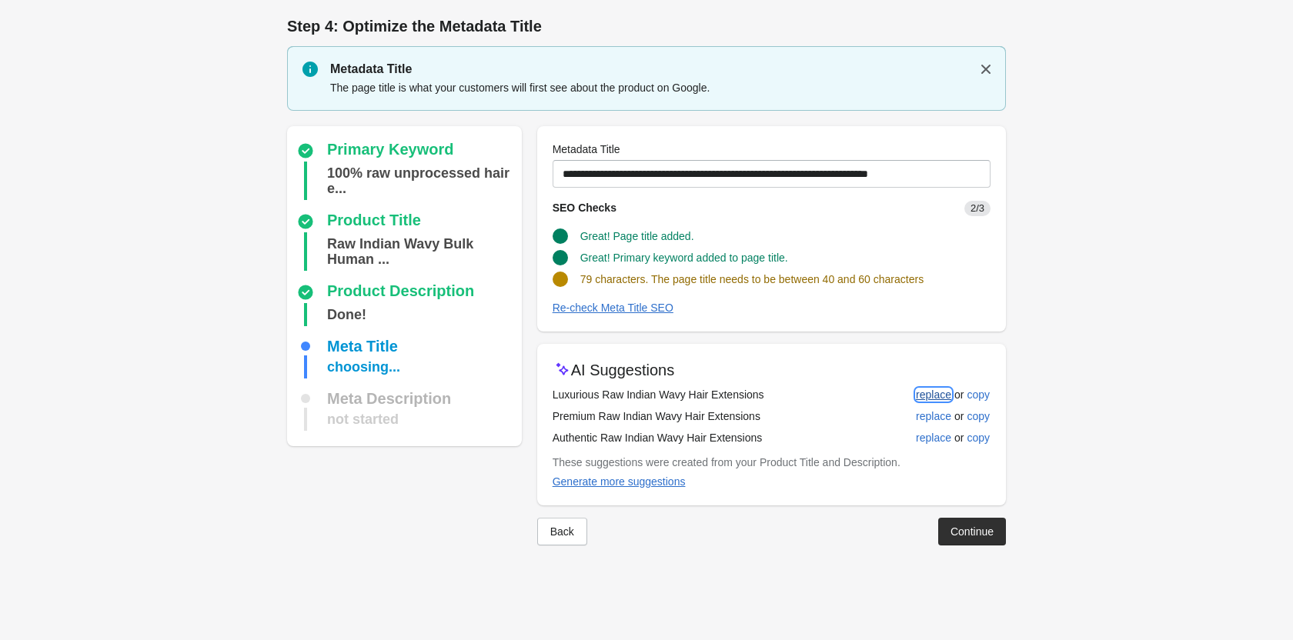
click at [924, 390] on div "replace" at bounding box center [933, 395] width 35 height 12
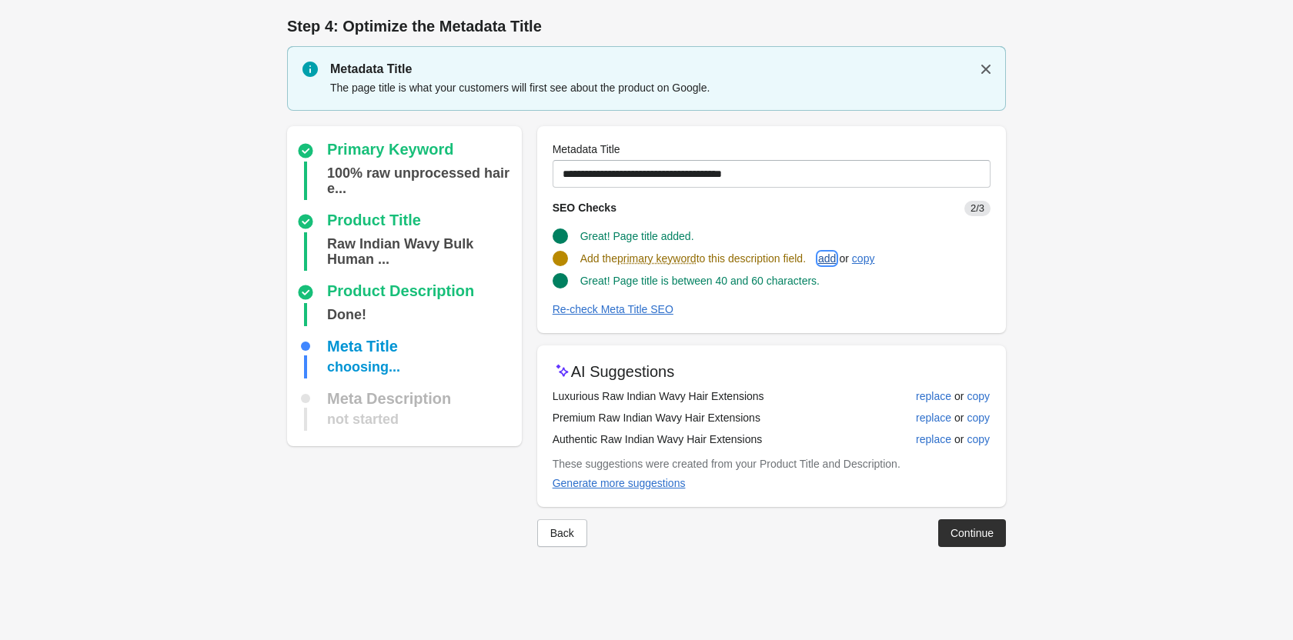
click at [836, 255] on div "add" at bounding box center [827, 258] width 18 height 12
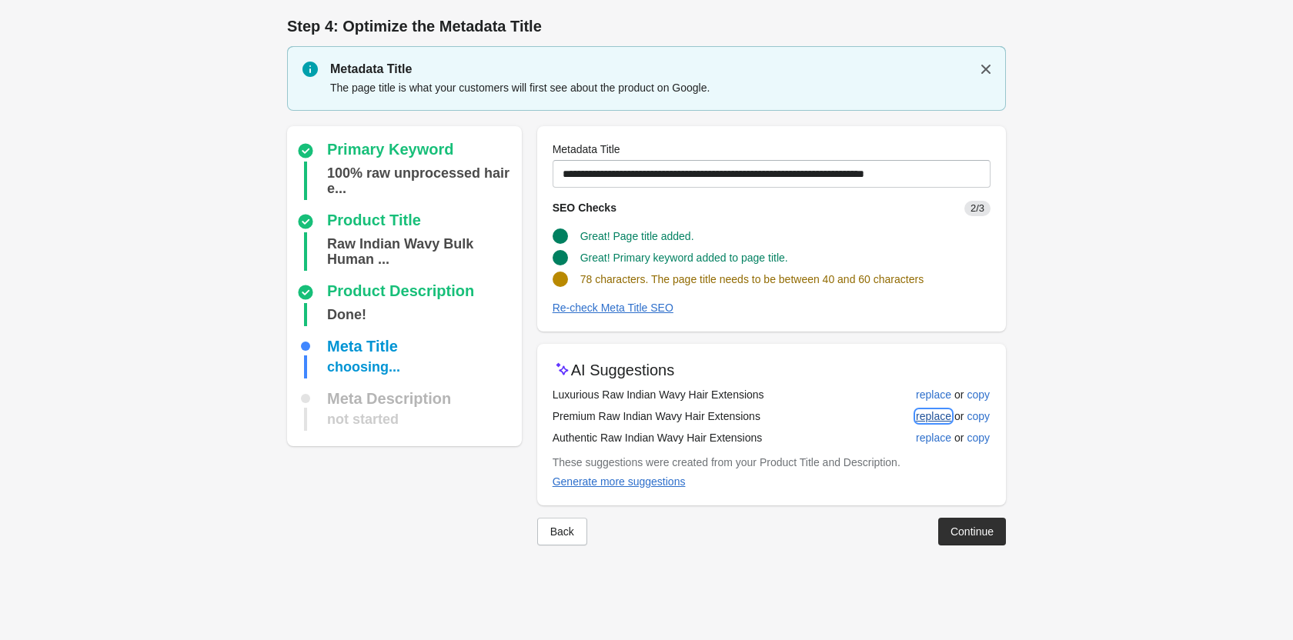
click at [936, 415] on div "replace" at bounding box center [933, 416] width 35 height 12
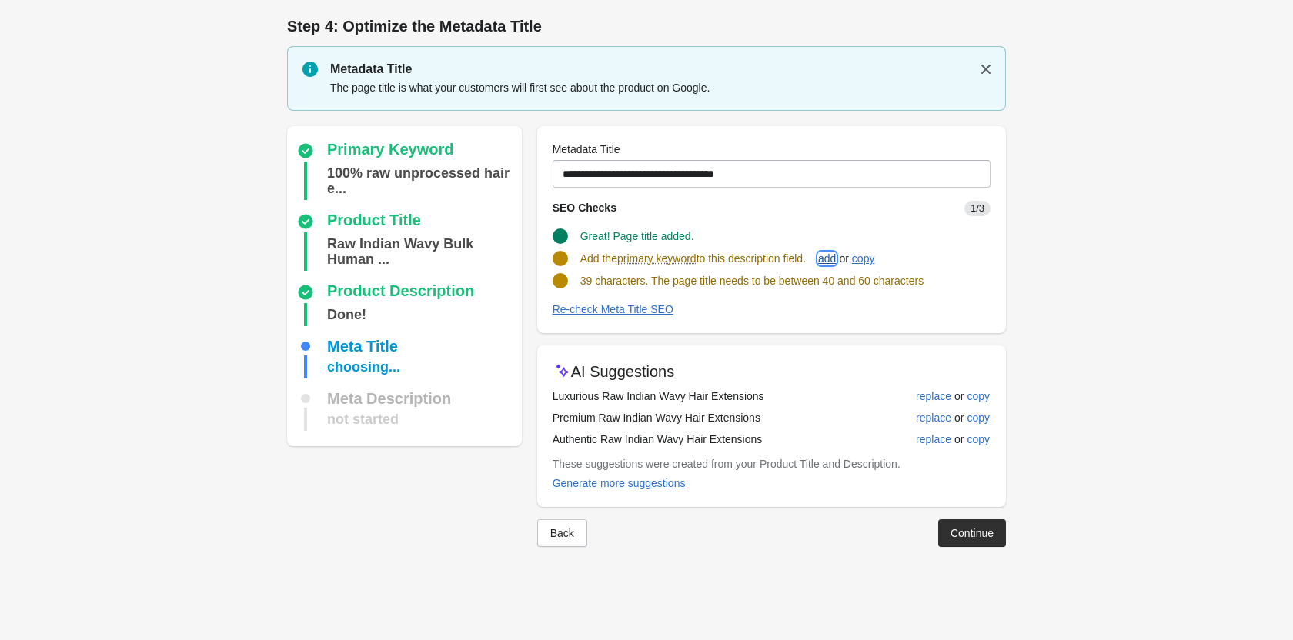
drag, startPoint x: 824, startPoint y: 260, endPoint x: 838, endPoint y: 259, distance: 13.9
click at [827, 260] on button "add" at bounding box center [827, 259] width 30 height 28
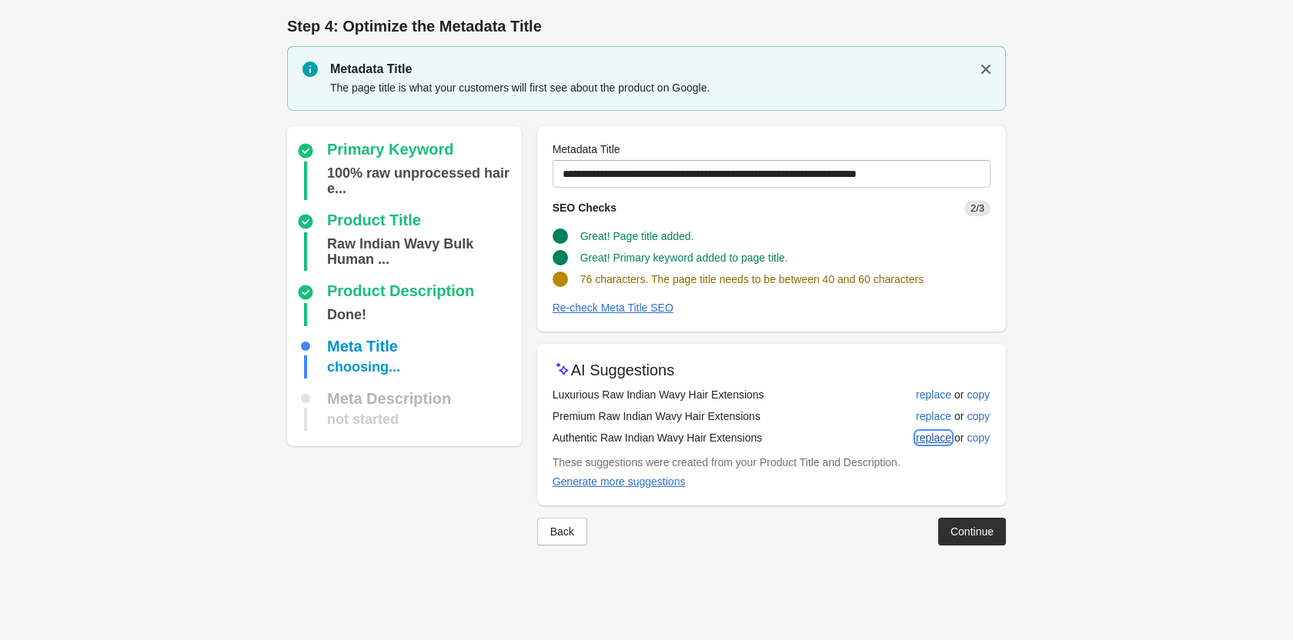
click at [923, 433] on div "replace" at bounding box center [933, 438] width 35 height 12
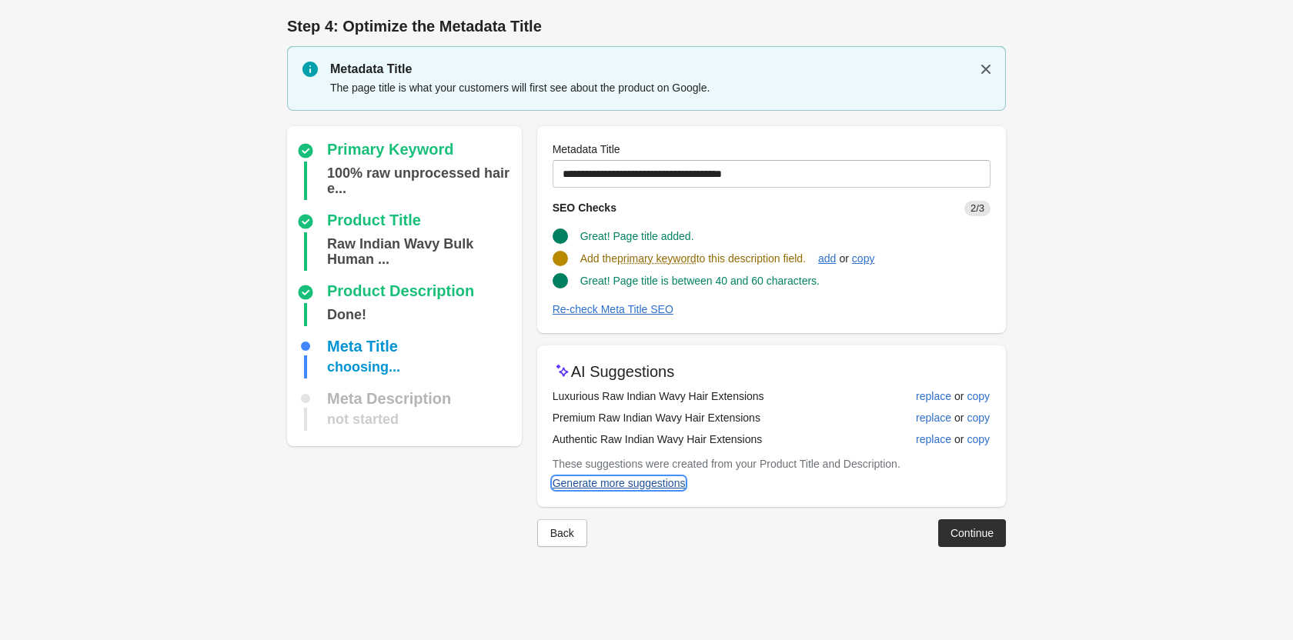
click at [643, 480] on div "Generate more suggestions" at bounding box center [618, 483] width 133 height 12
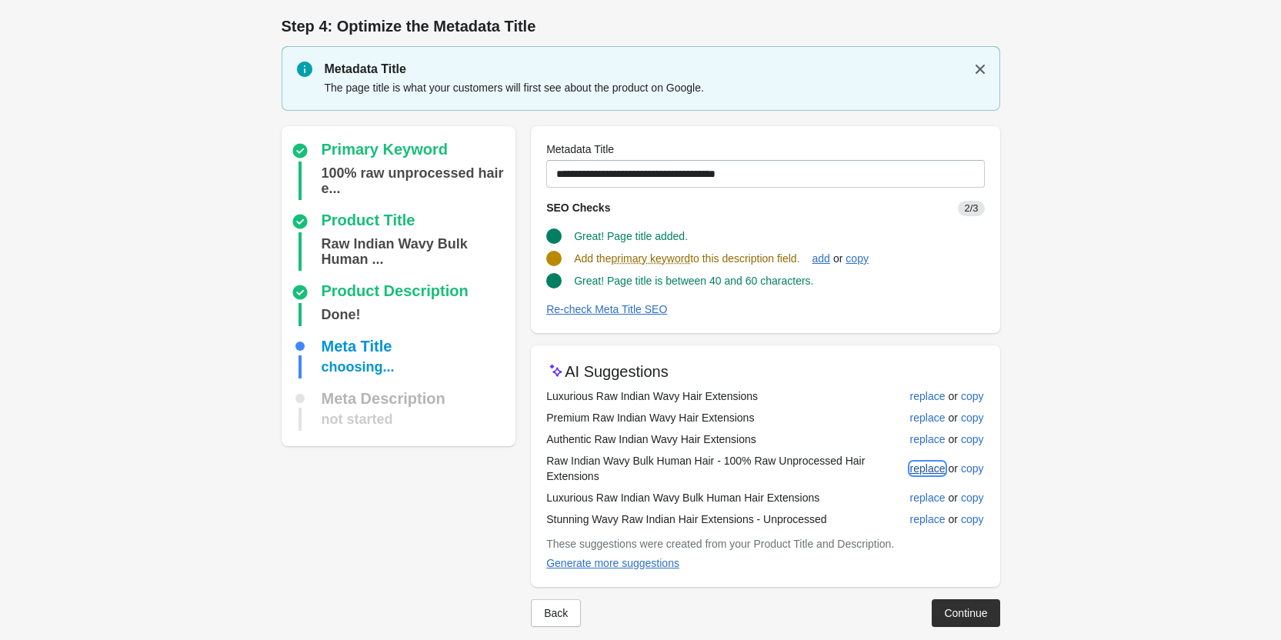
click at [931, 457] on button "replace" at bounding box center [928, 469] width 48 height 28
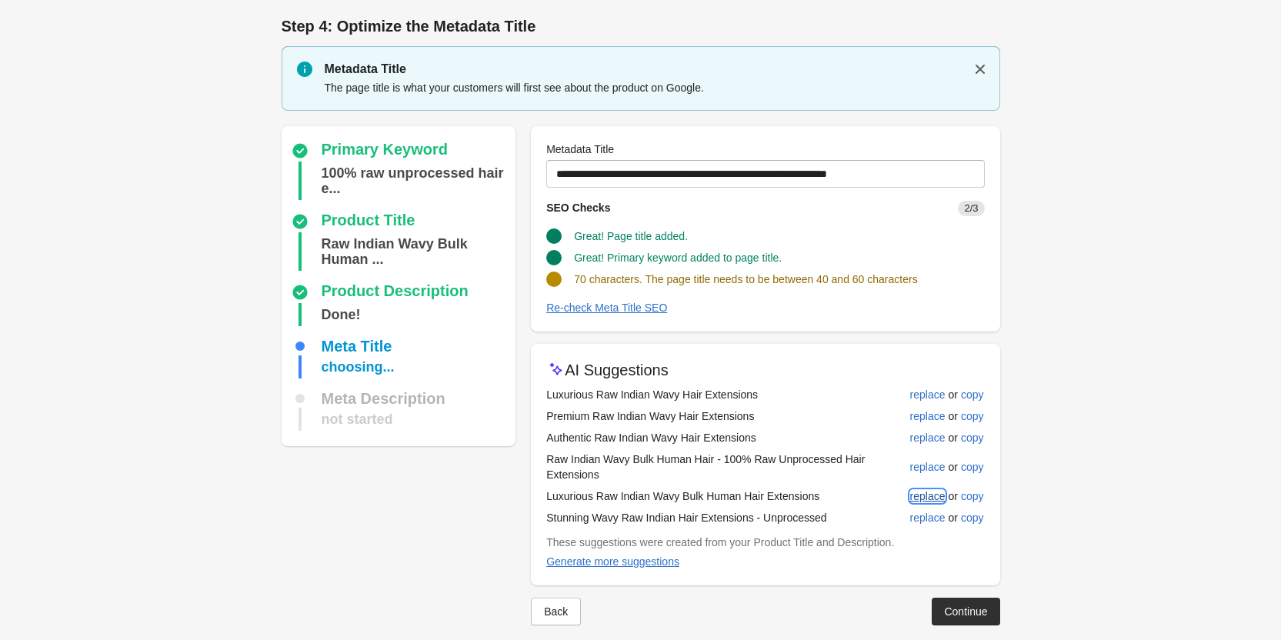
click at [934, 492] on div "replace" at bounding box center [927, 496] width 35 height 12
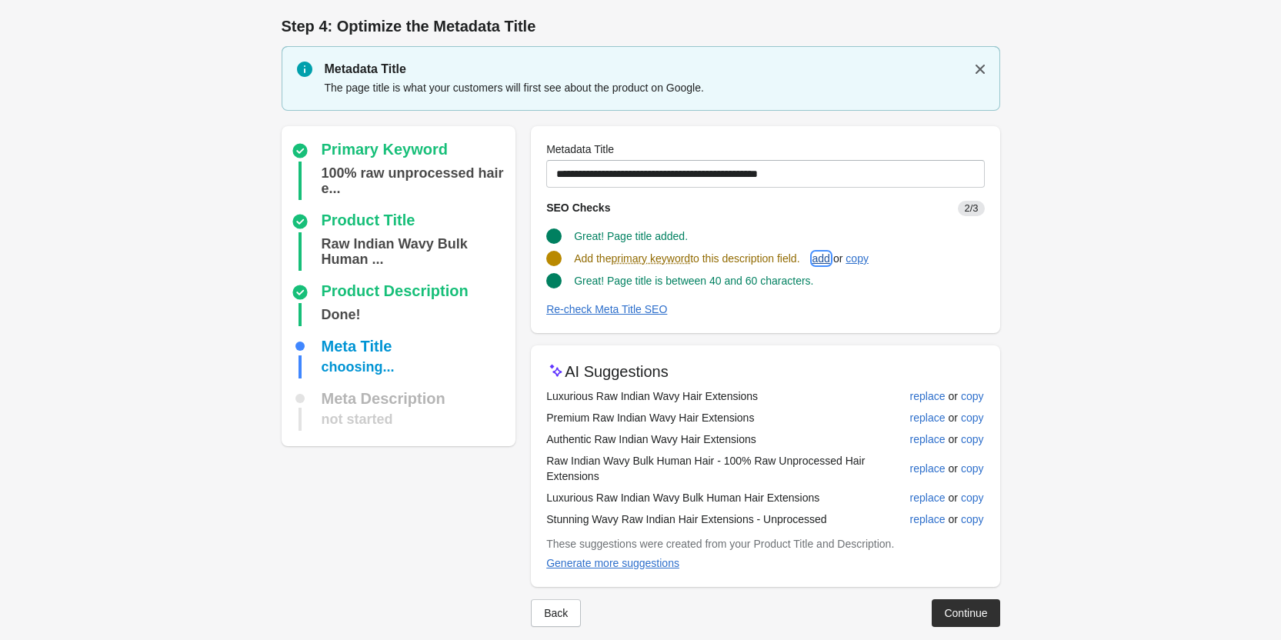
click at [827, 254] on div "add" at bounding box center [821, 258] width 18 height 12
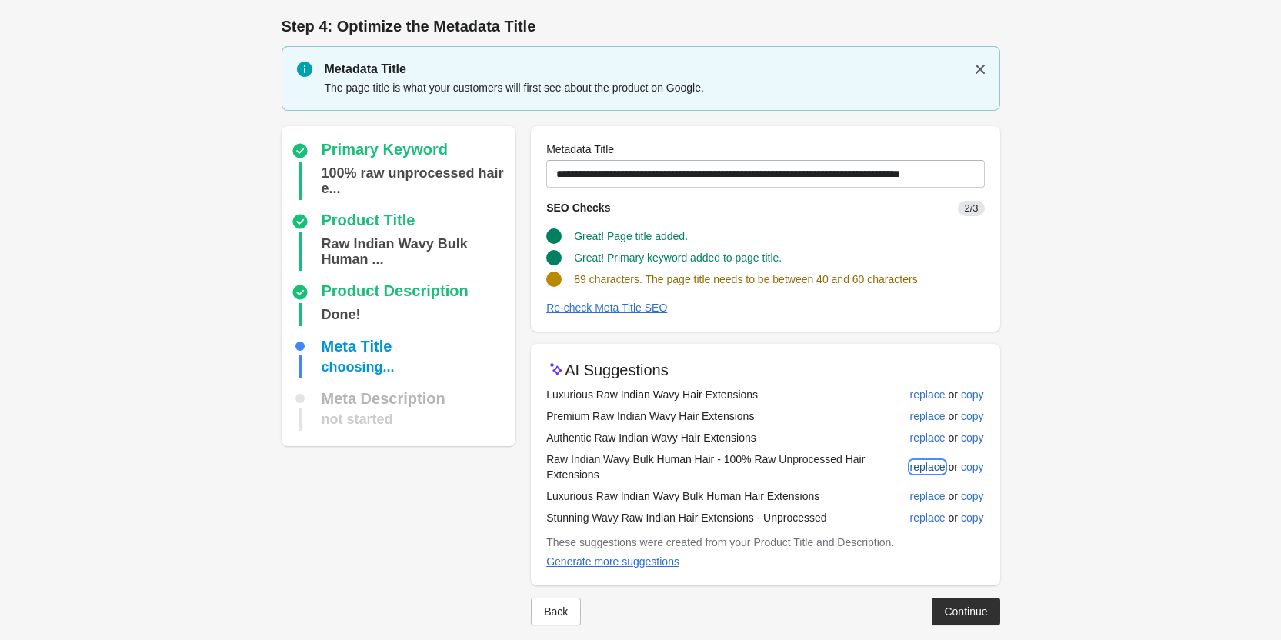
click at [928, 464] on div "replace" at bounding box center [927, 467] width 35 height 12
click at [926, 517] on div "replace" at bounding box center [927, 518] width 35 height 12
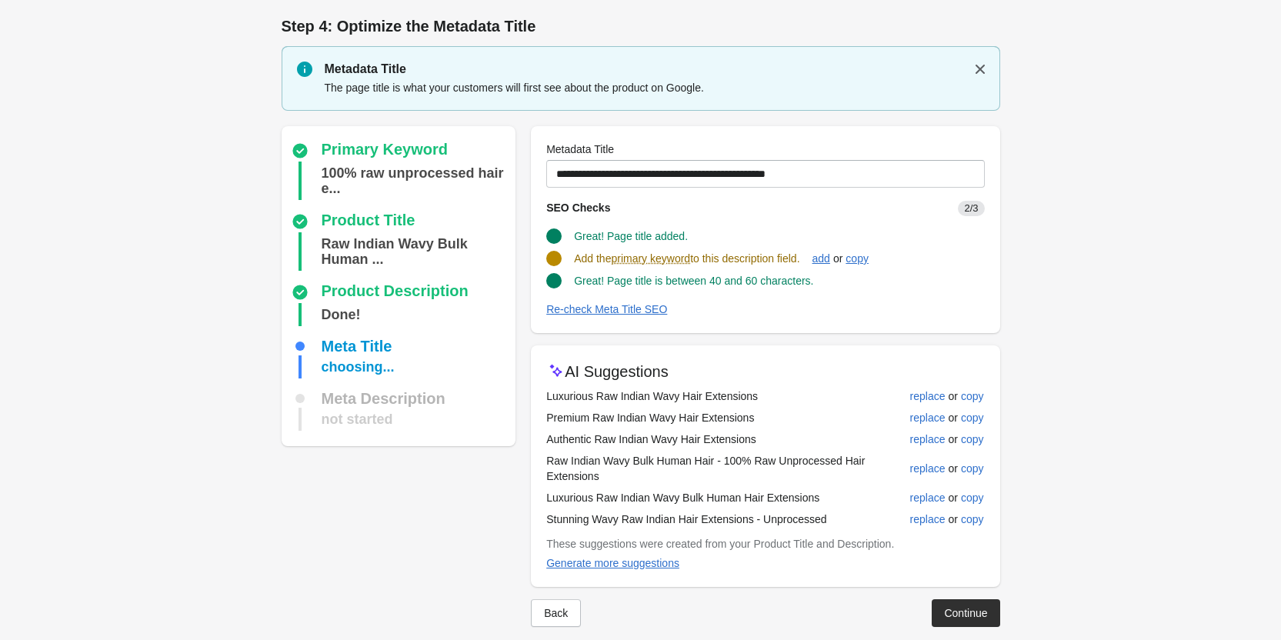
click at [840, 241] on div "Add the primary keyword to this description field. add or copy" at bounding box center [759, 252] width 450 height 29
click at [830, 262] on div "add" at bounding box center [821, 258] width 18 height 12
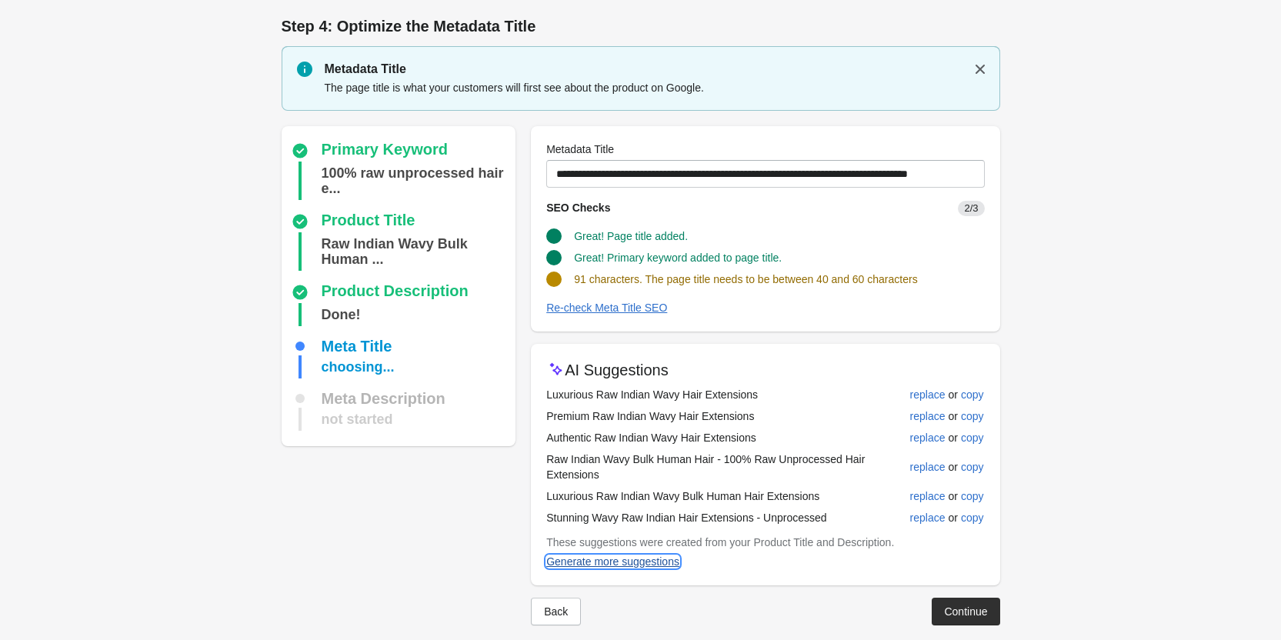
click at [661, 565] on div "Generate more suggestions" at bounding box center [612, 561] width 133 height 12
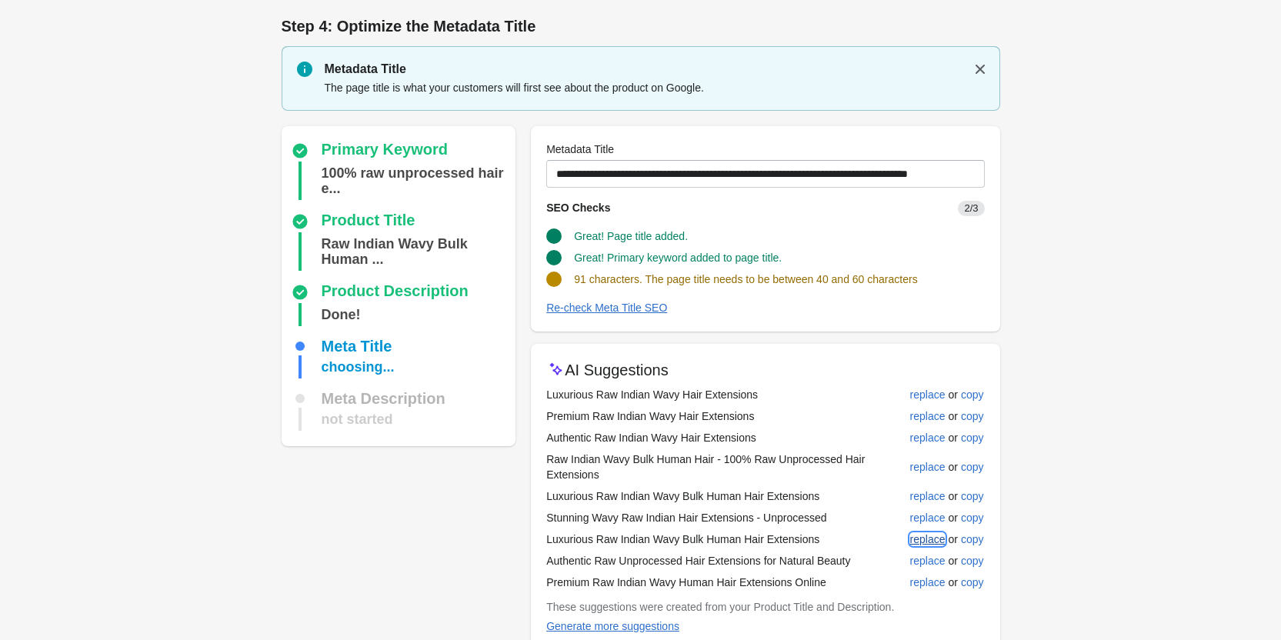
click at [930, 542] on div "replace" at bounding box center [927, 539] width 35 height 12
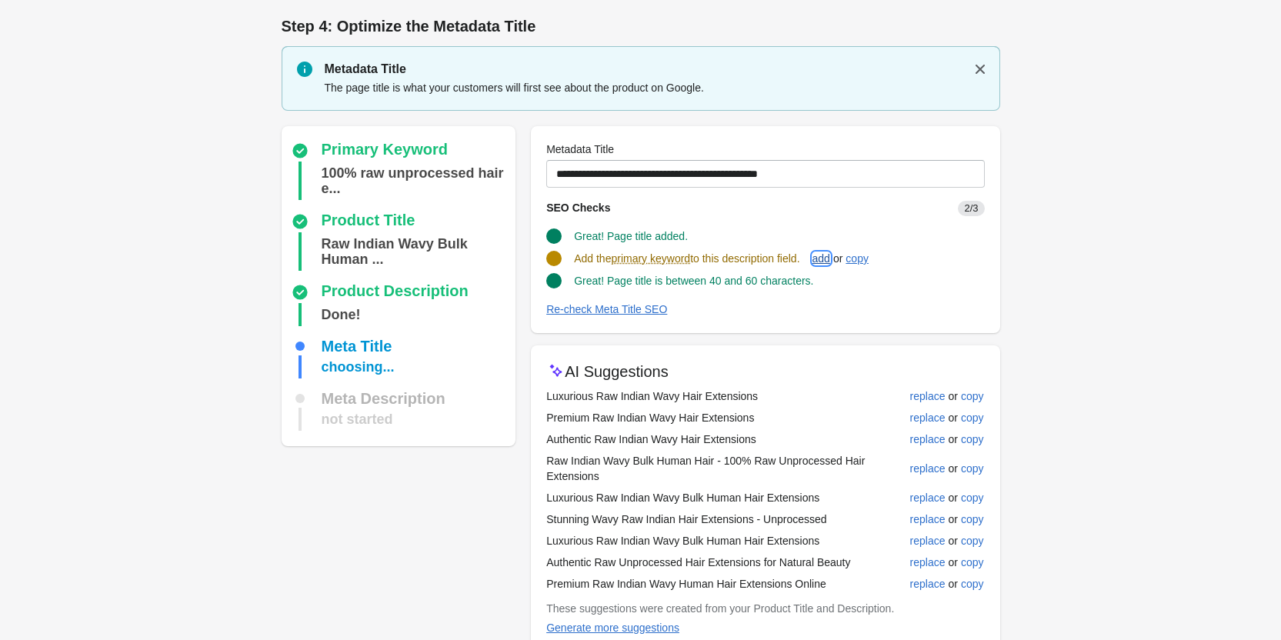
click at [827, 259] on div "add" at bounding box center [821, 258] width 18 height 12
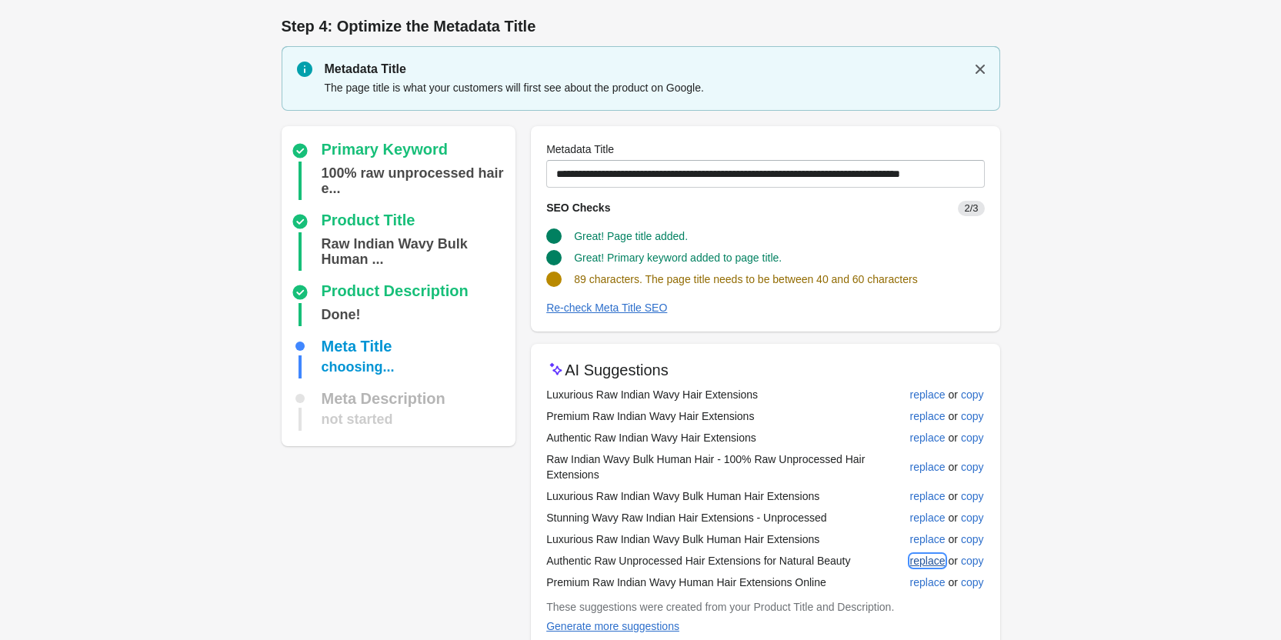
click at [920, 560] on div "replace" at bounding box center [927, 561] width 35 height 12
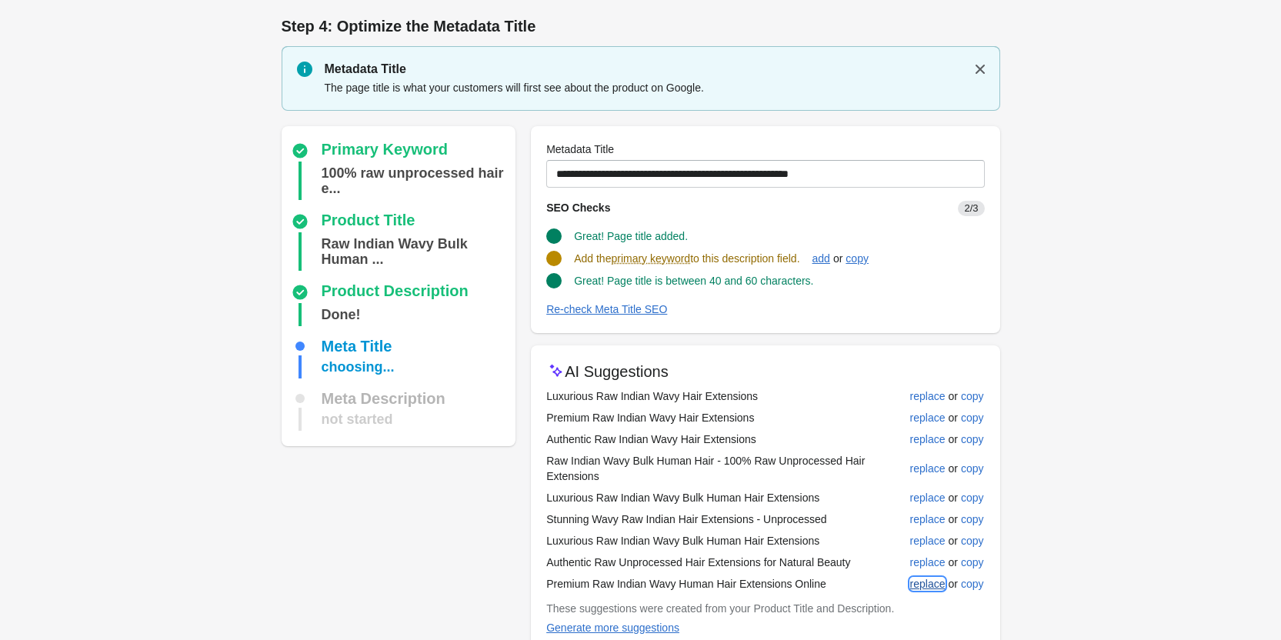
click at [927, 579] on button "replace" at bounding box center [928, 584] width 48 height 28
click at [667, 625] on div "Generate more suggestions" at bounding box center [612, 628] width 133 height 12
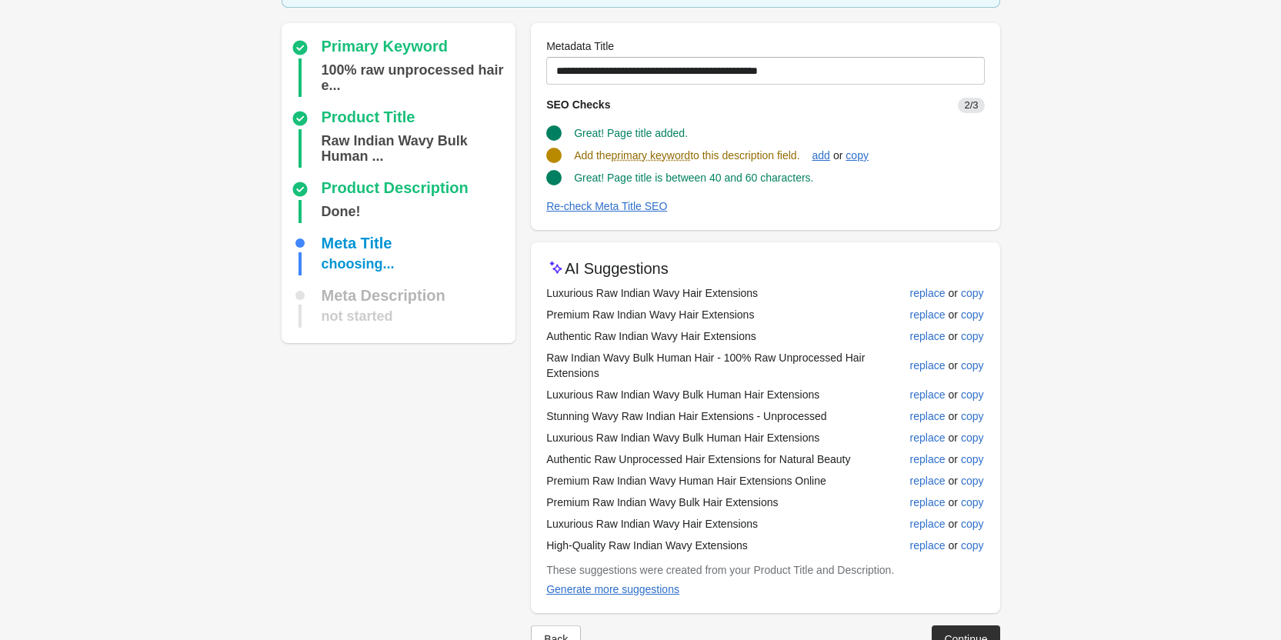
scroll to position [146, 0]
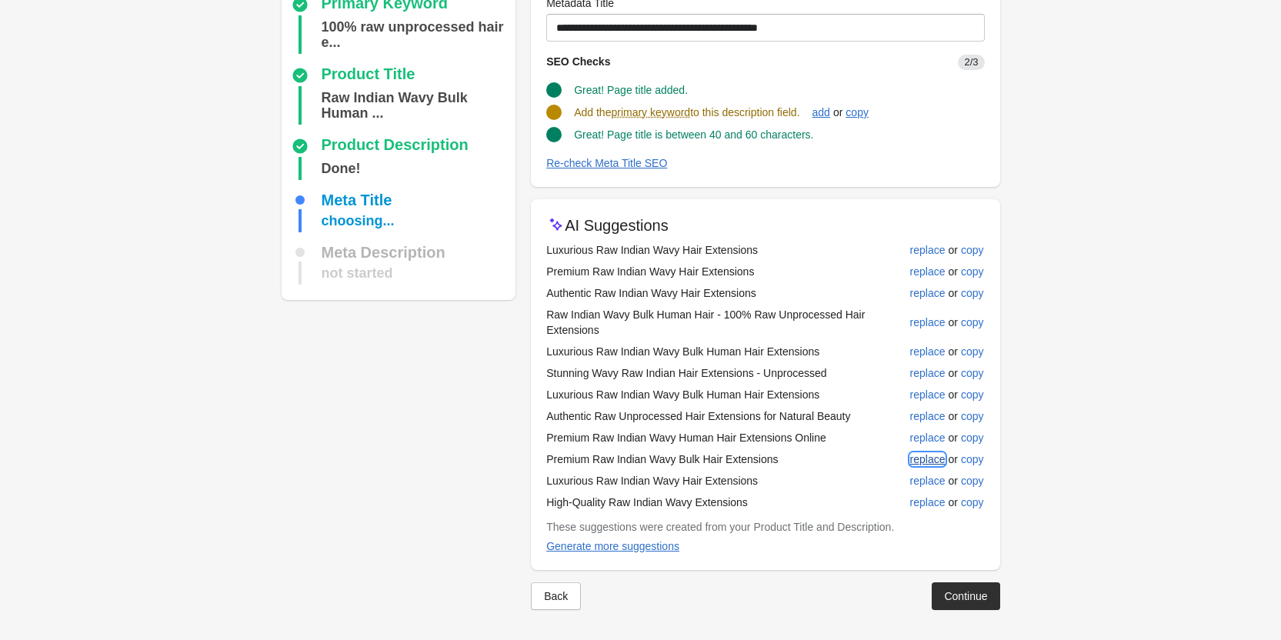
click at [933, 461] on div "replace" at bounding box center [927, 459] width 35 height 12
click at [928, 477] on div "replace" at bounding box center [927, 481] width 35 height 12
click at [926, 496] on div "replace" at bounding box center [927, 502] width 35 height 12
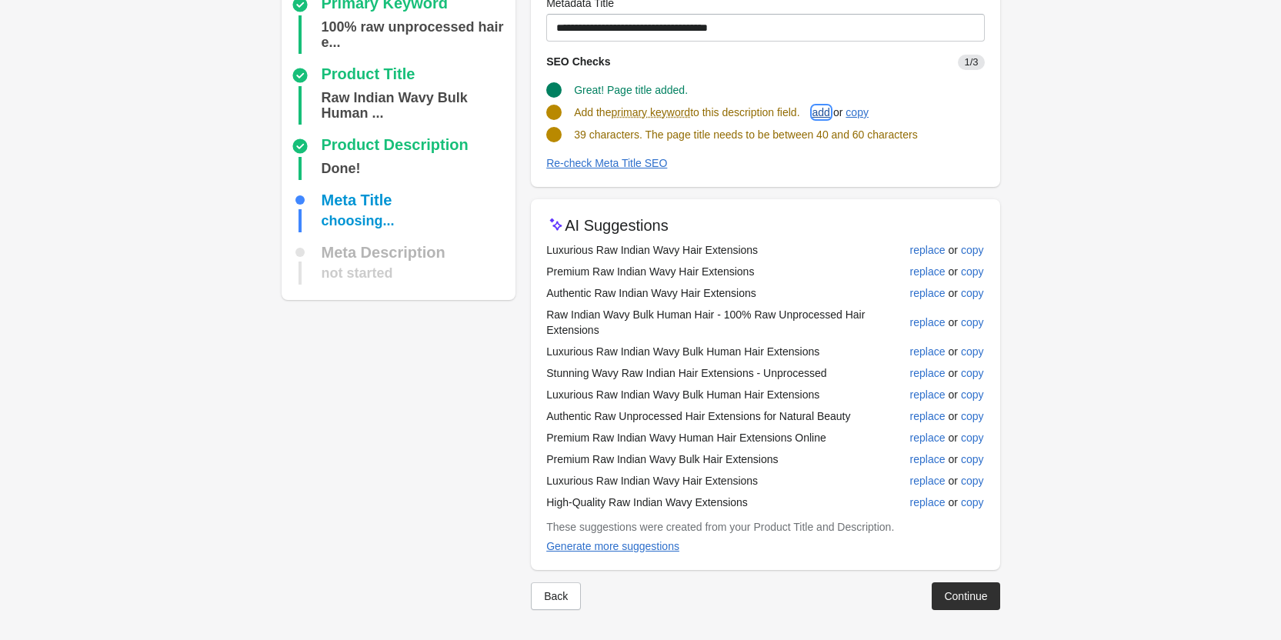
click at [826, 112] on div "add" at bounding box center [821, 112] width 18 height 12
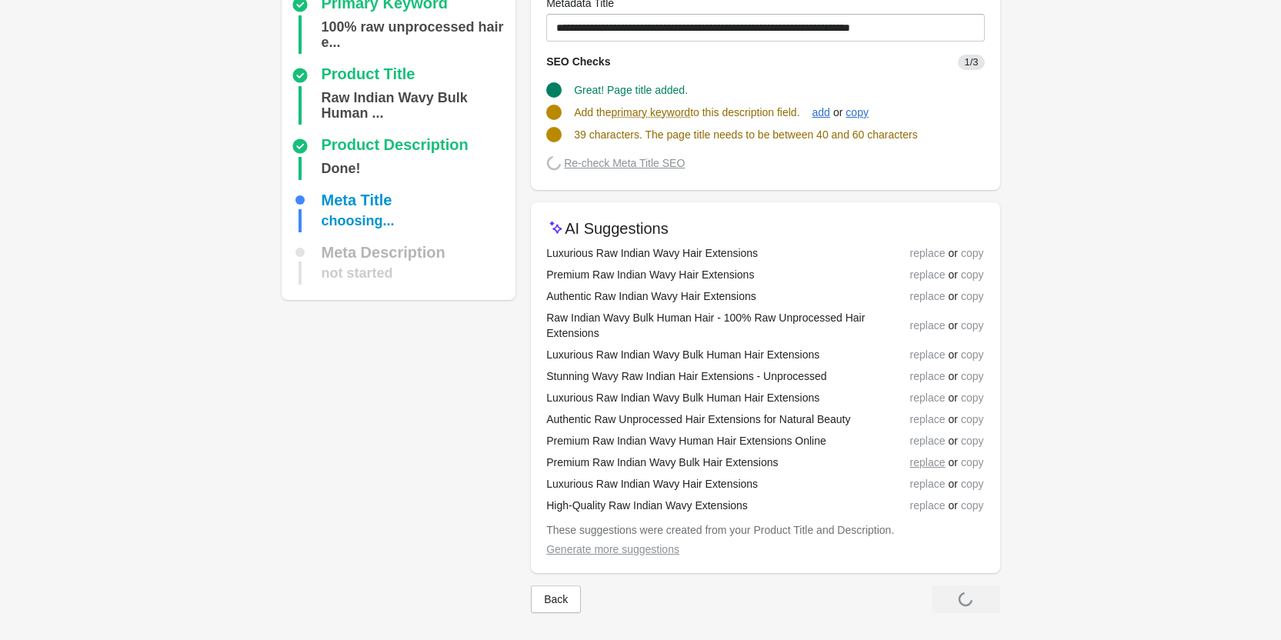
scroll to position [145, 0]
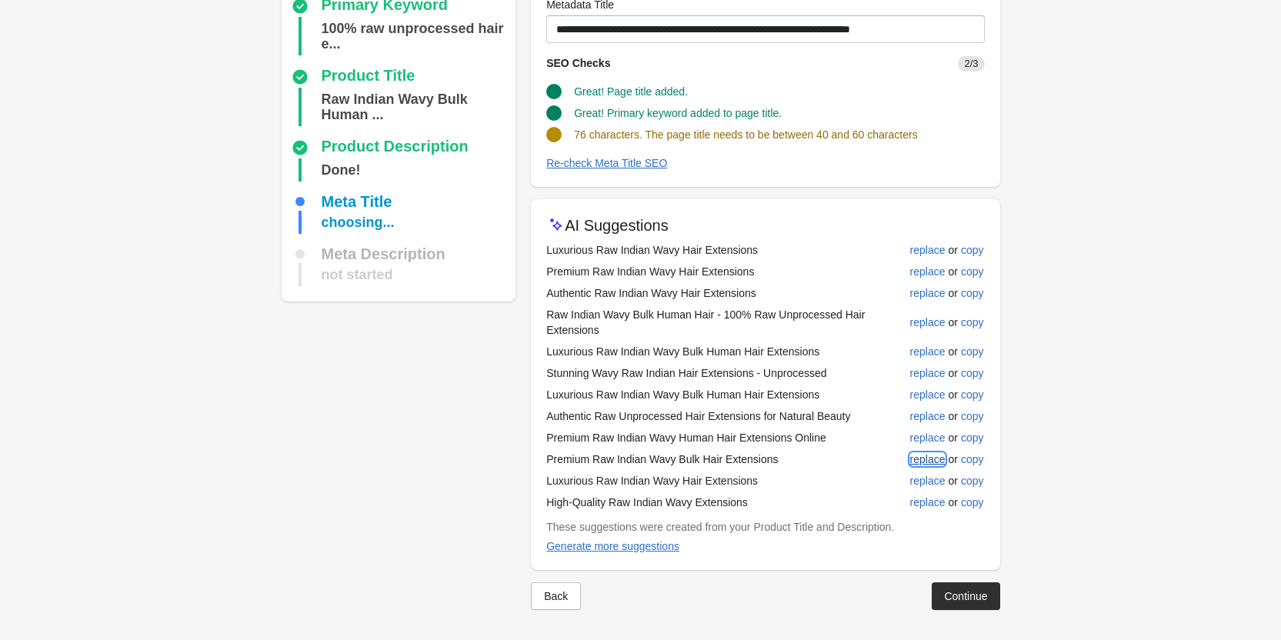
click at [939, 463] on div "replace" at bounding box center [927, 459] width 35 height 12
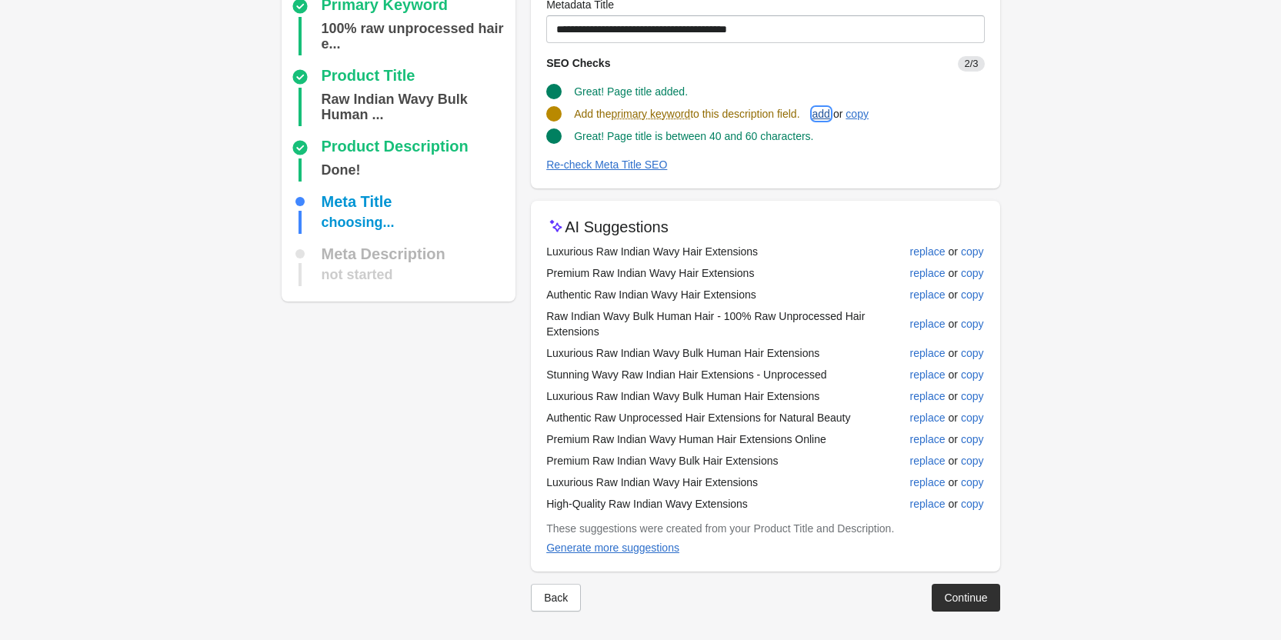
click at [830, 118] on div "add" at bounding box center [821, 114] width 18 height 12
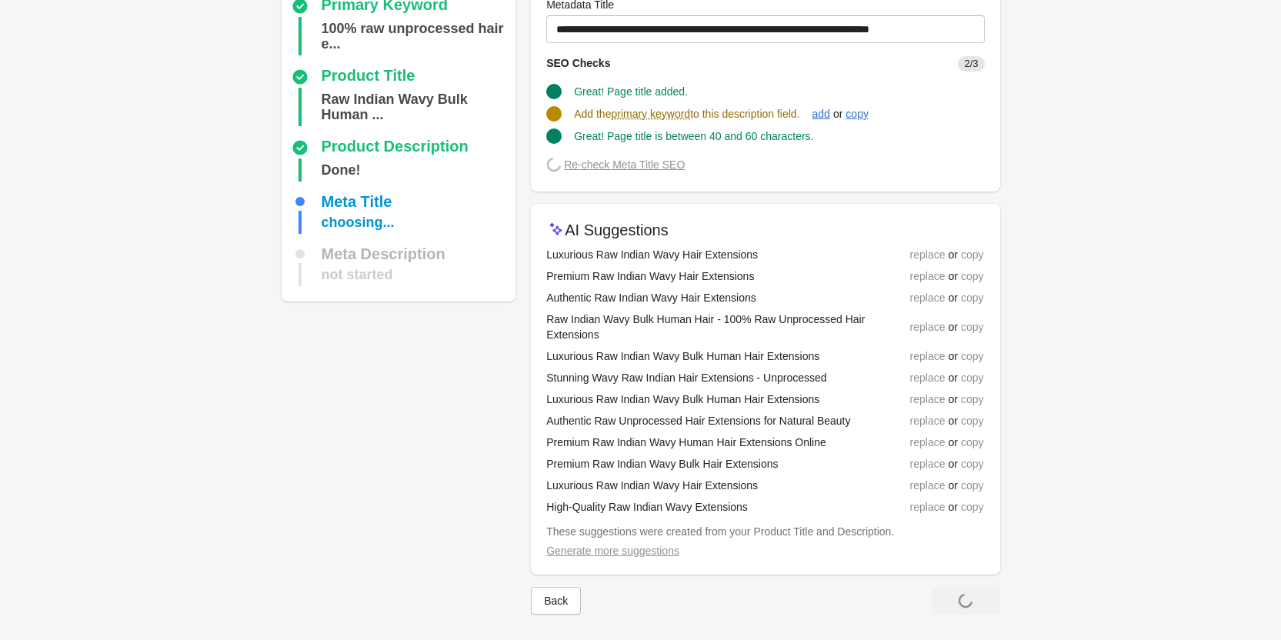
click at [678, 549] on div "AI Suggestions Luxurious Raw Indian Wavy Hair Extensions replace or copy Premiu…" at bounding box center [765, 389] width 469 height 371
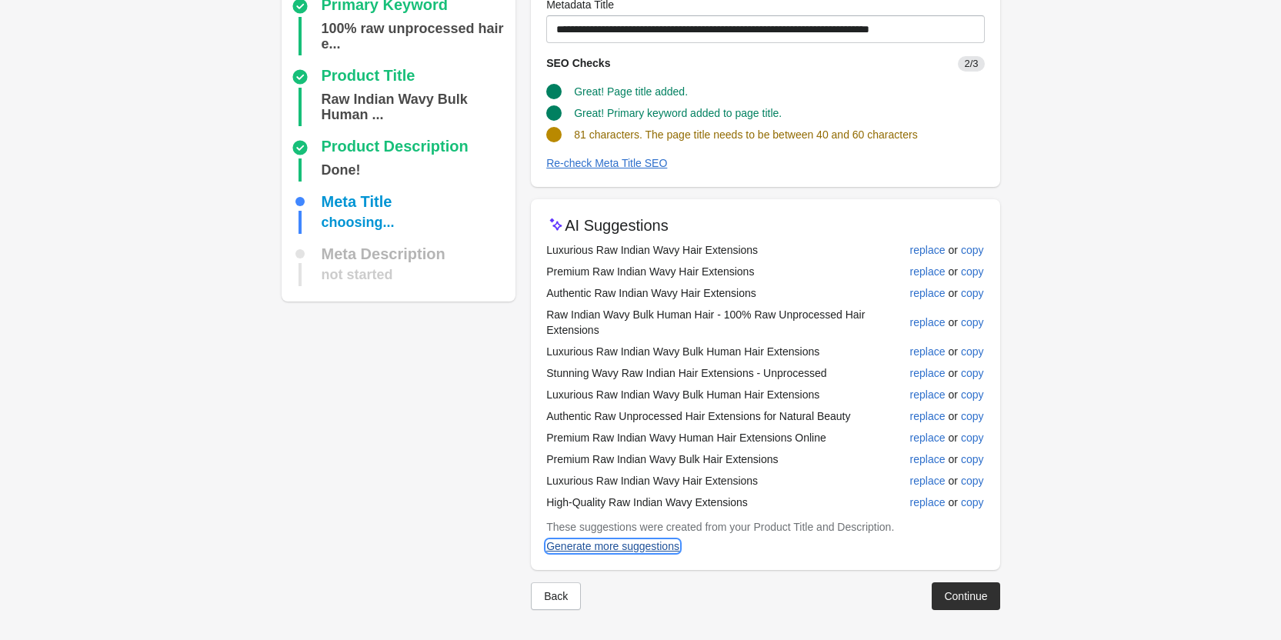
click at [639, 544] on div "Generate more suggestions" at bounding box center [612, 546] width 133 height 12
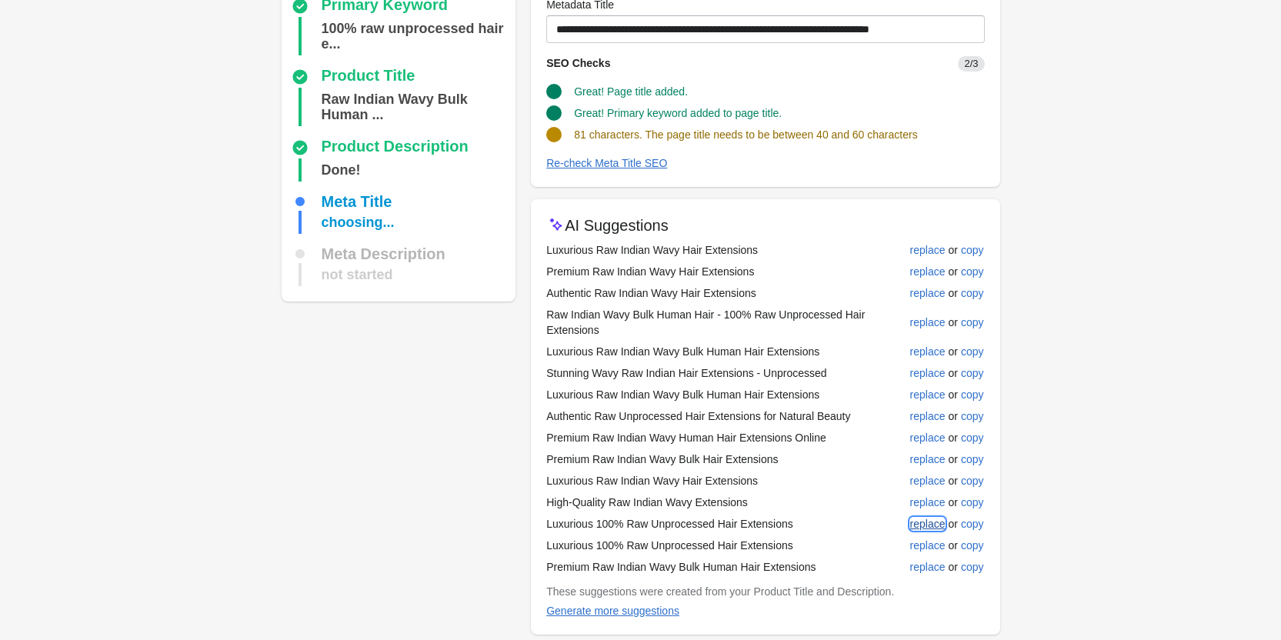
click at [921, 524] on div "replace" at bounding box center [927, 524] width 35 height 12
type input "**********"
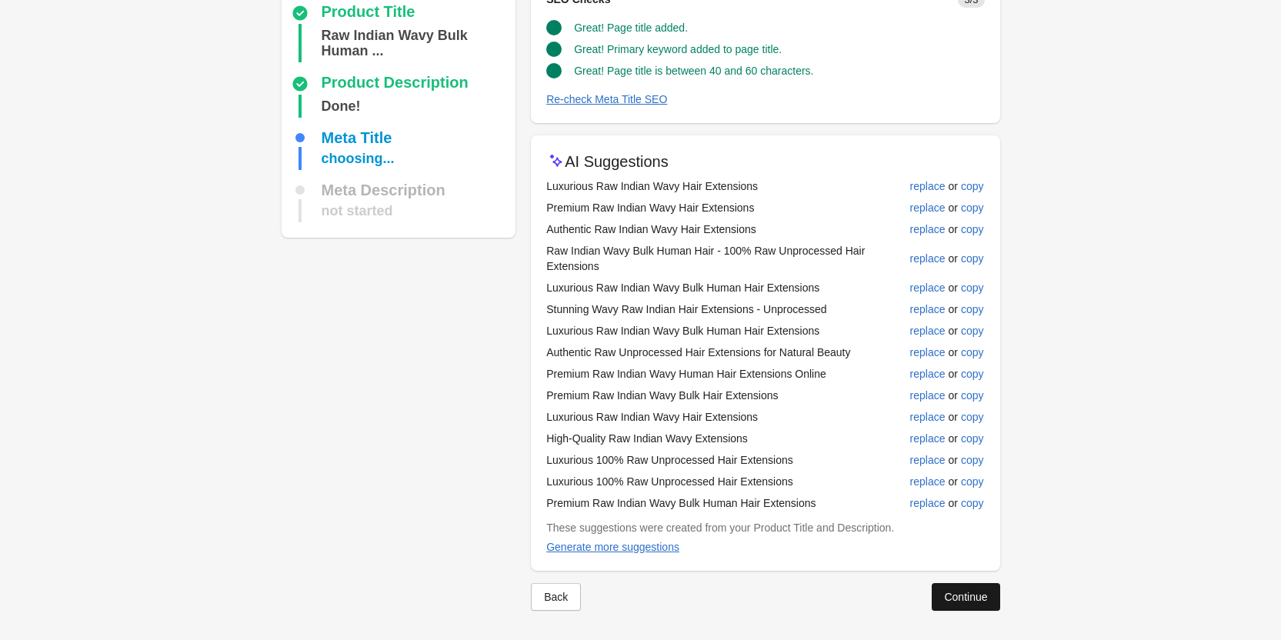
scroll to position [209, 0]
click at [949, 595] on div "Continue" at bounding box center [965, 596] width 43 height 12
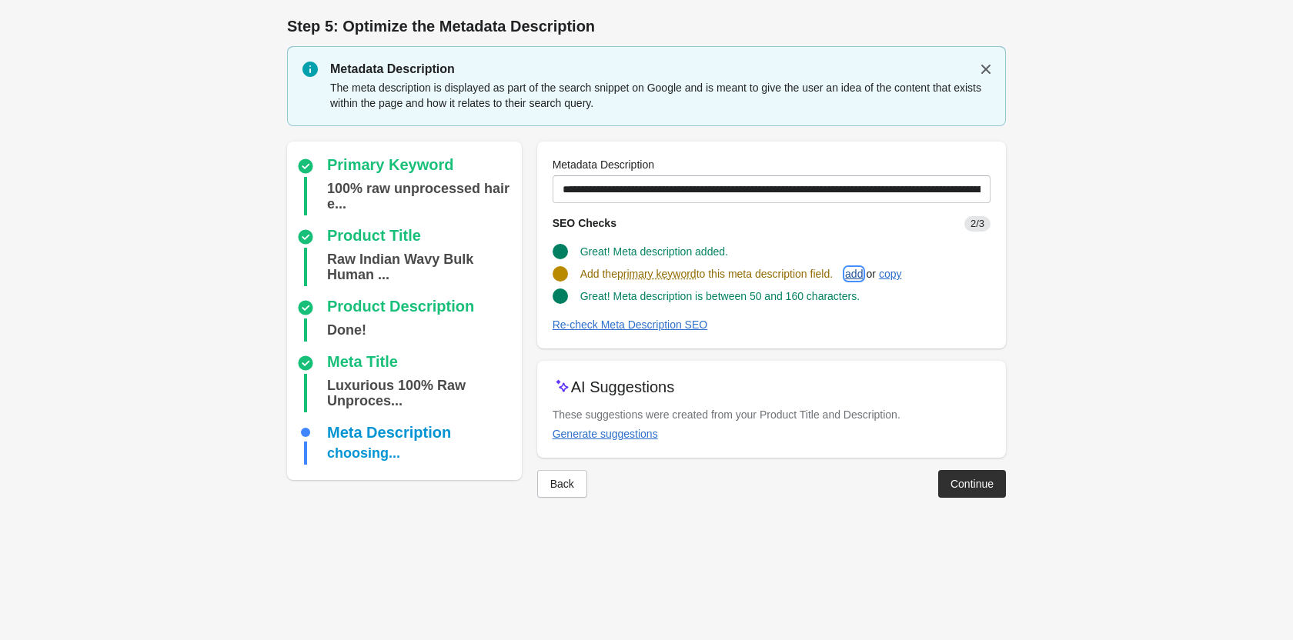
click at [854, 275] on div "add" at bounding box center [854, 274] width 18 height 12
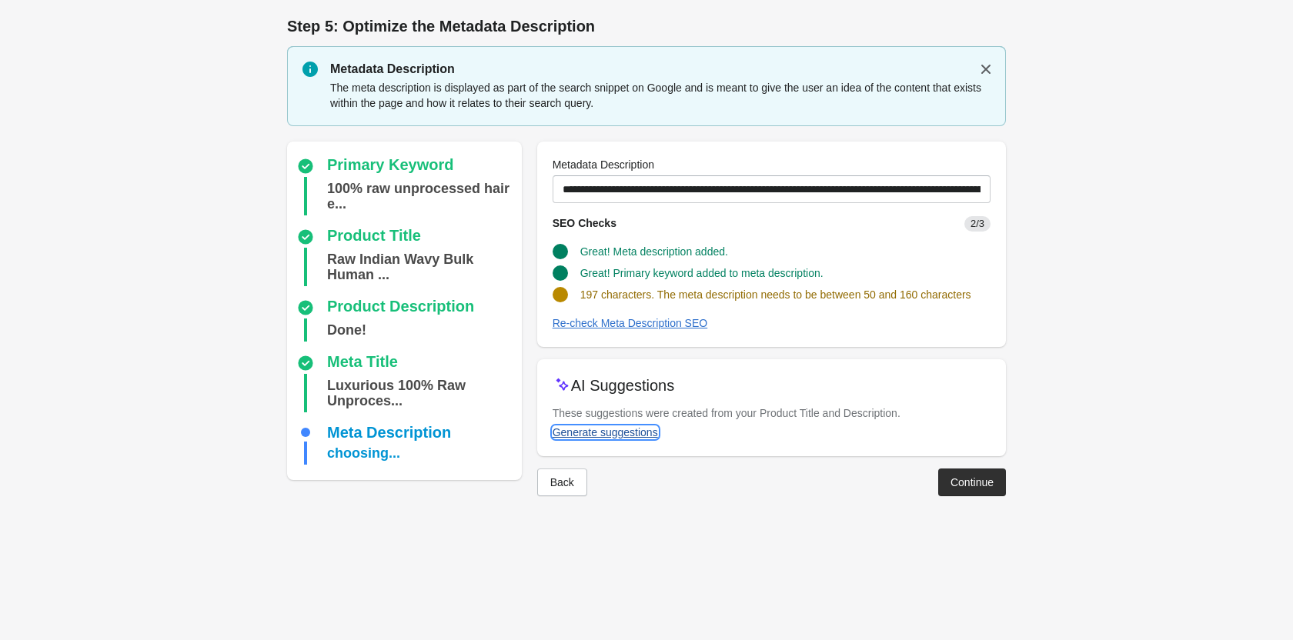
click at [586, 442] on button "Generate suggestions" at bounding box center [605, 433] width 118 height 28
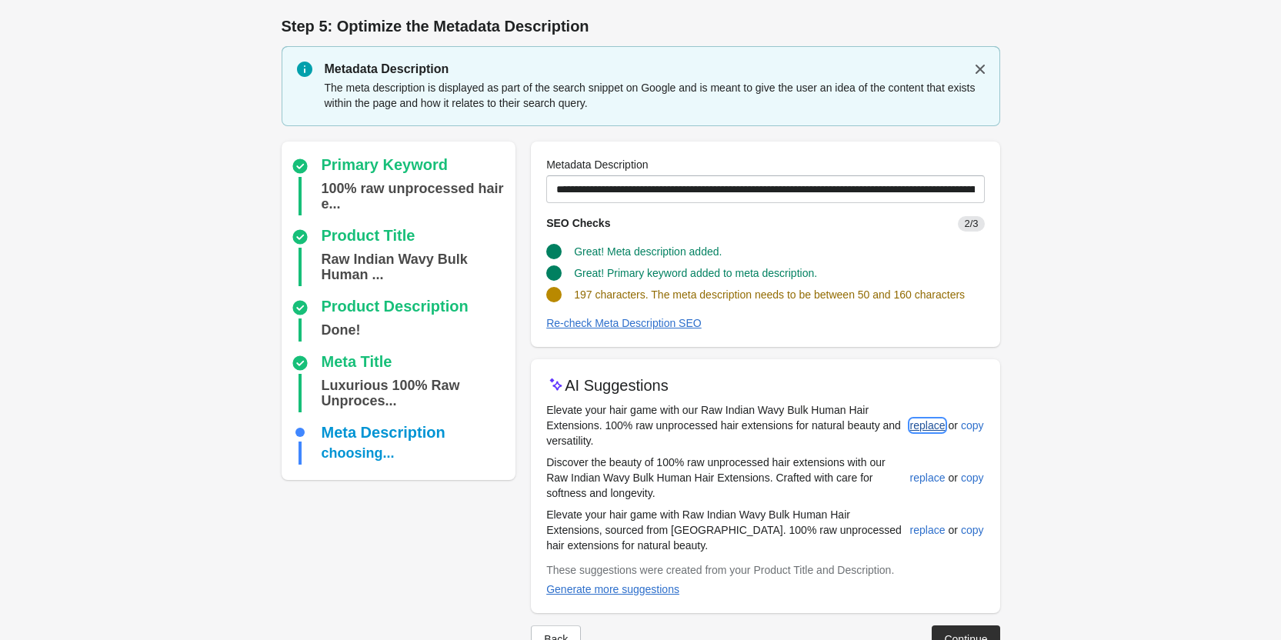
click at [919, 424] on div "replace" at bounding box center [927, 425] width 35 height 12
type input "**********"
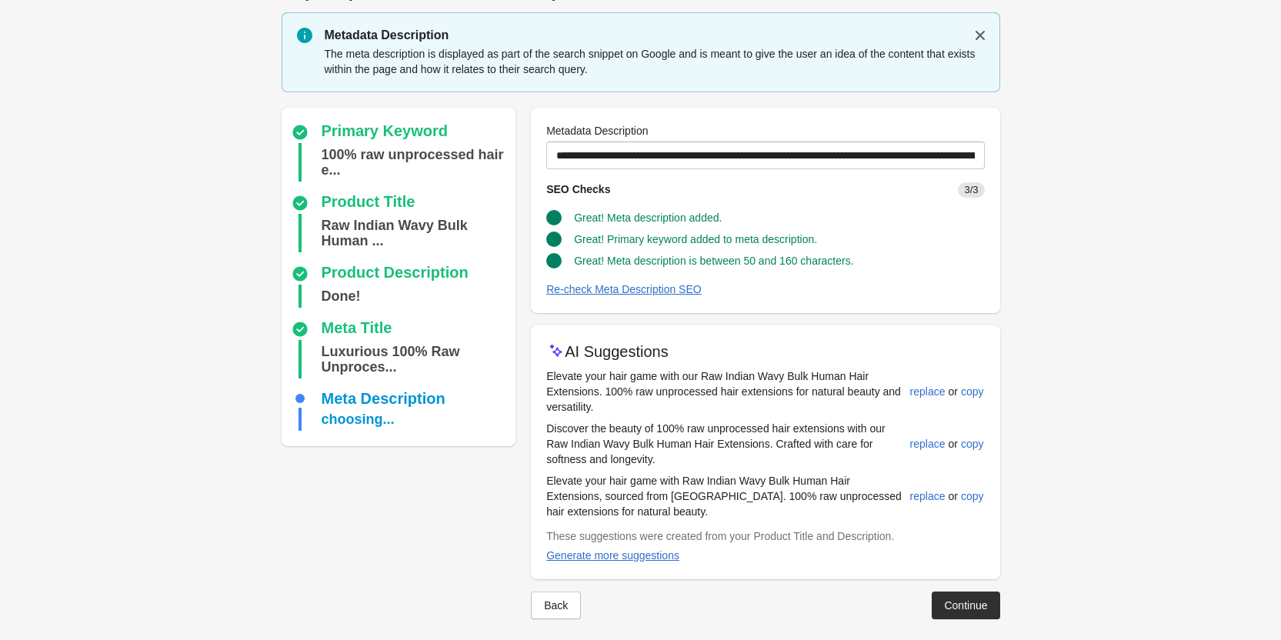
scroll to position [43, 0]
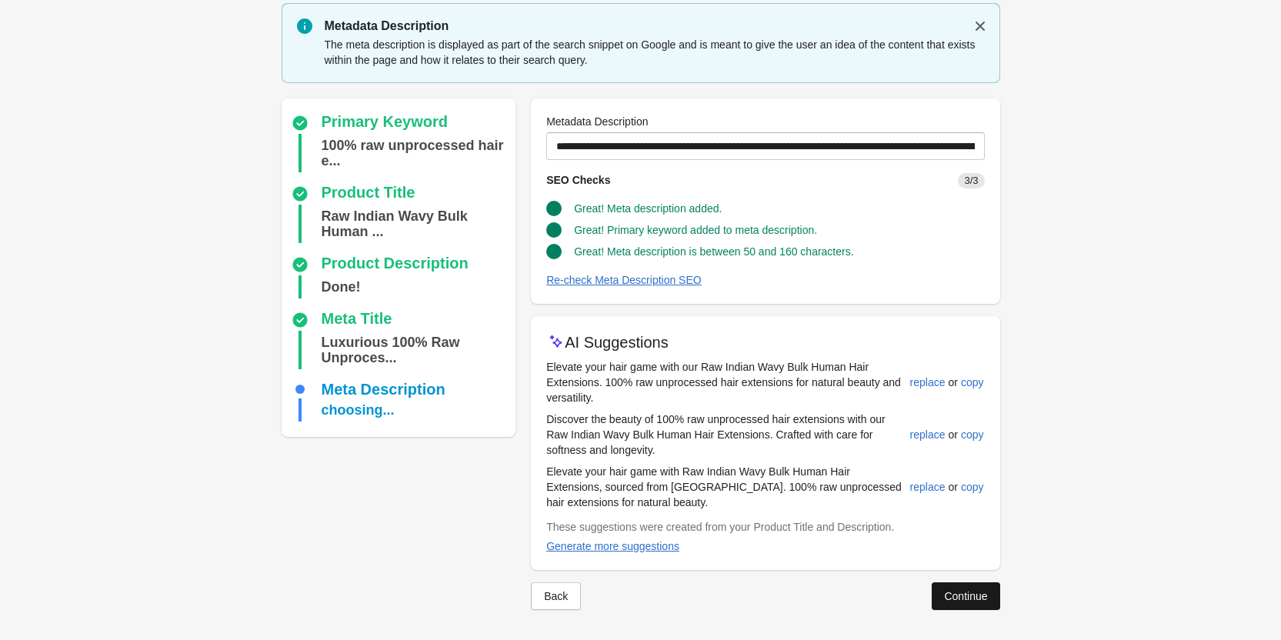
click at [969, 584] on button "Continue" at bounding box center [966, 596] width 68 height 28
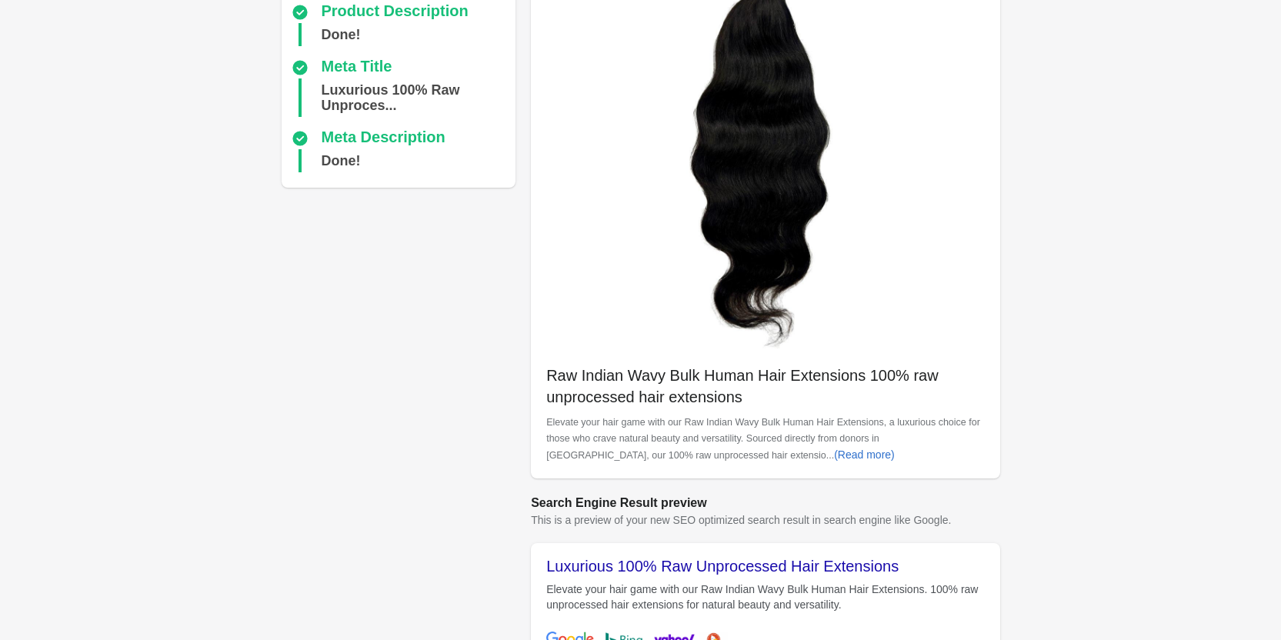
scroll to position [433, 0]
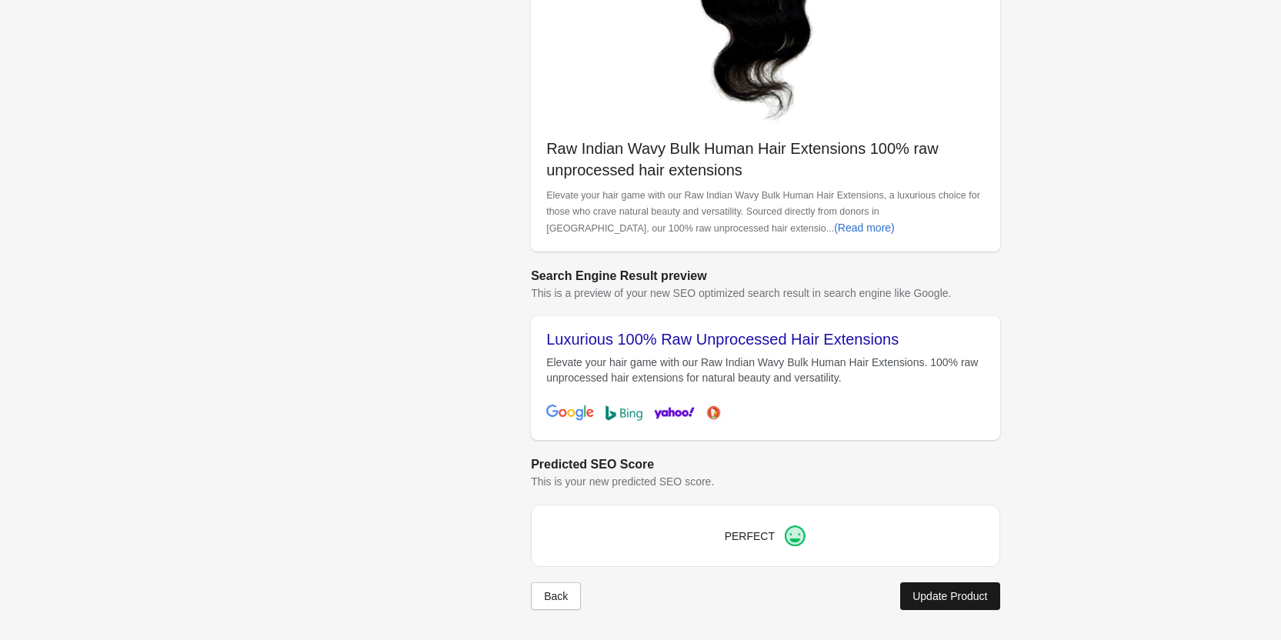
click at [961, 586] on button "Update Product" at bounding box center [949, 596] width 99 height 28
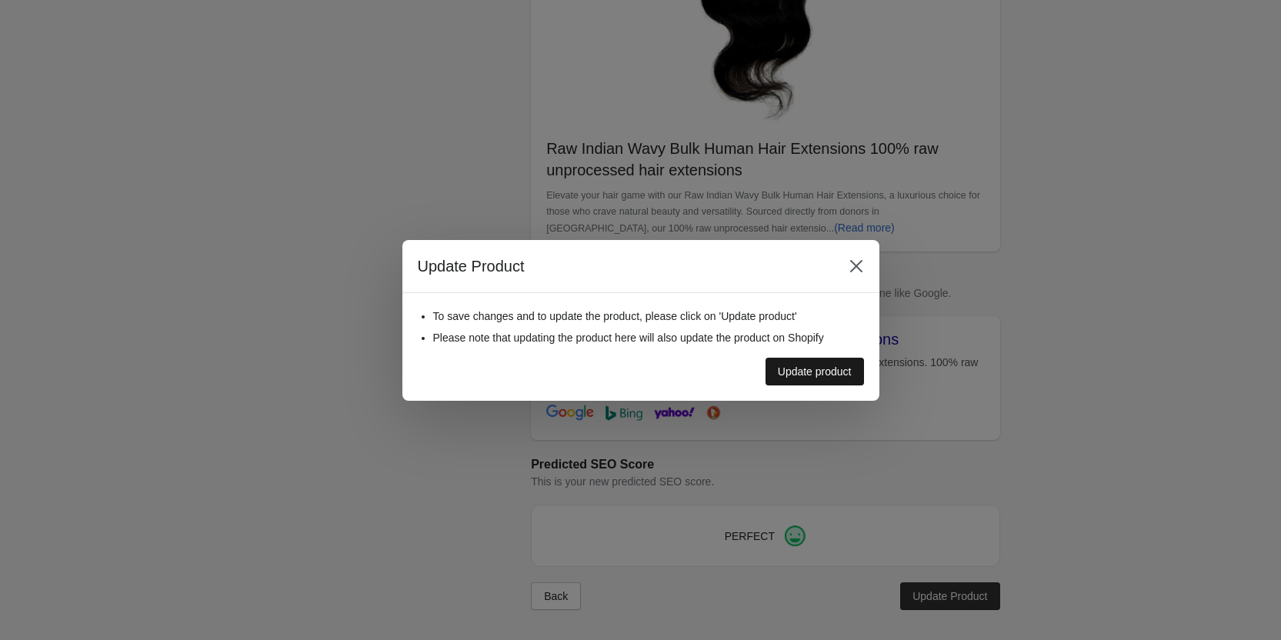
click at [826, 374] on div "Update product" at bounding box center [815, 371] width 74 height 12
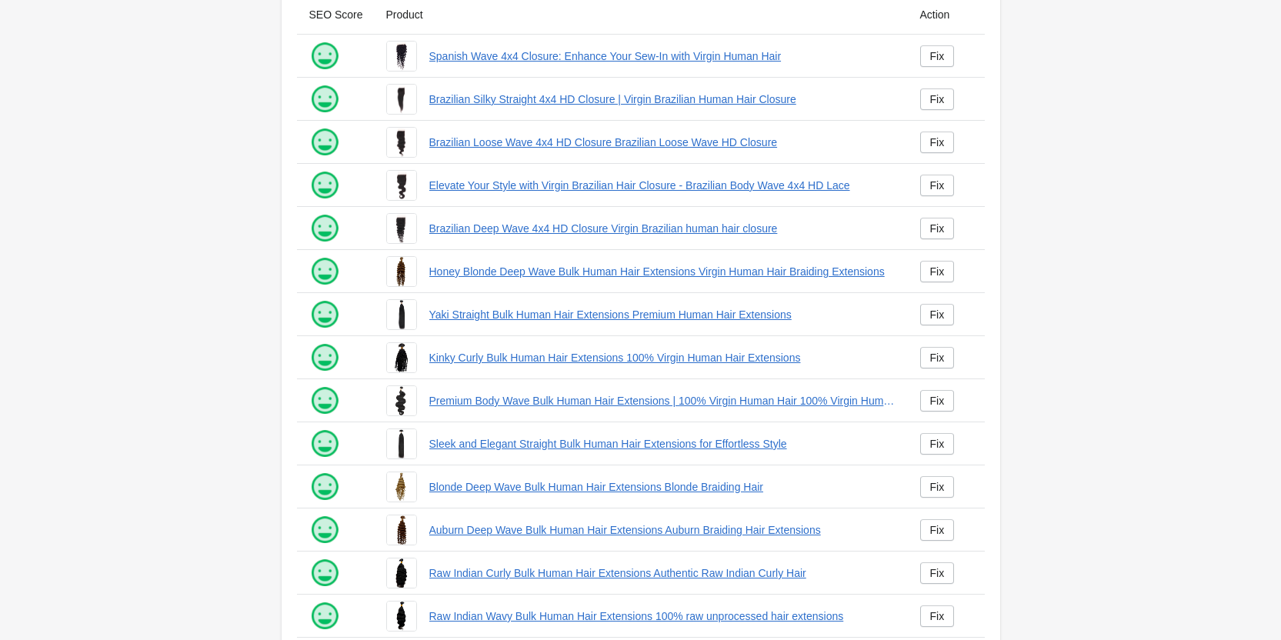
scroll to position [209, 0]
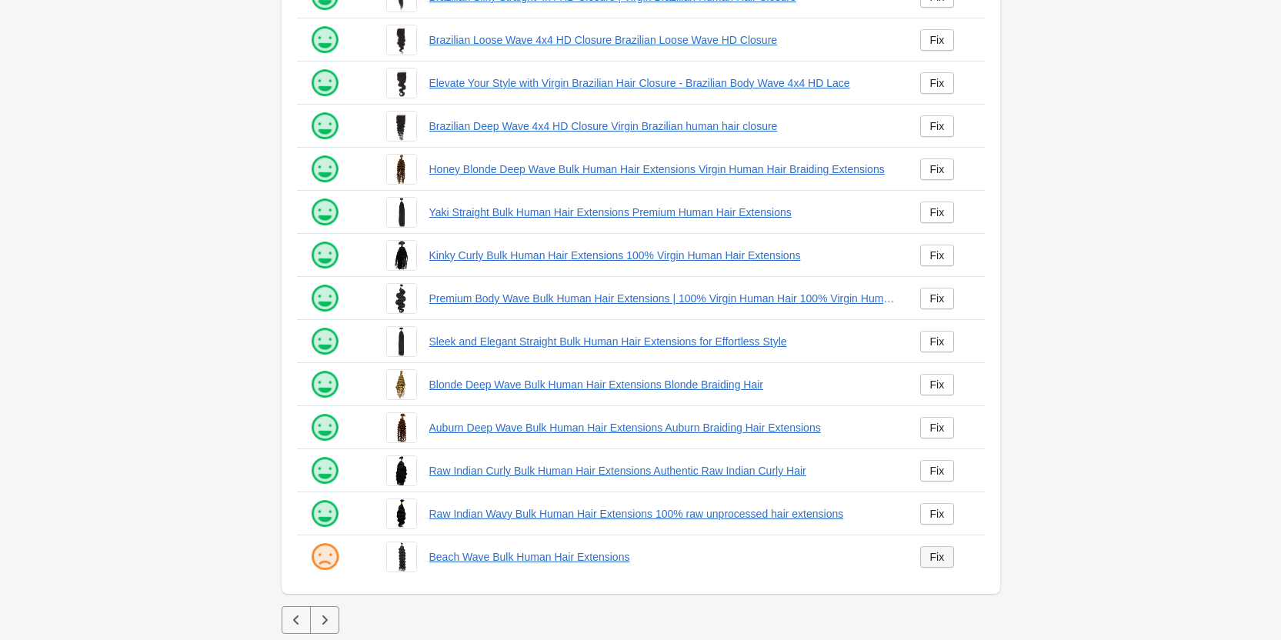
click at [944, 559] on link "Fix" at bounding box center [937, 557] width 35 height 22
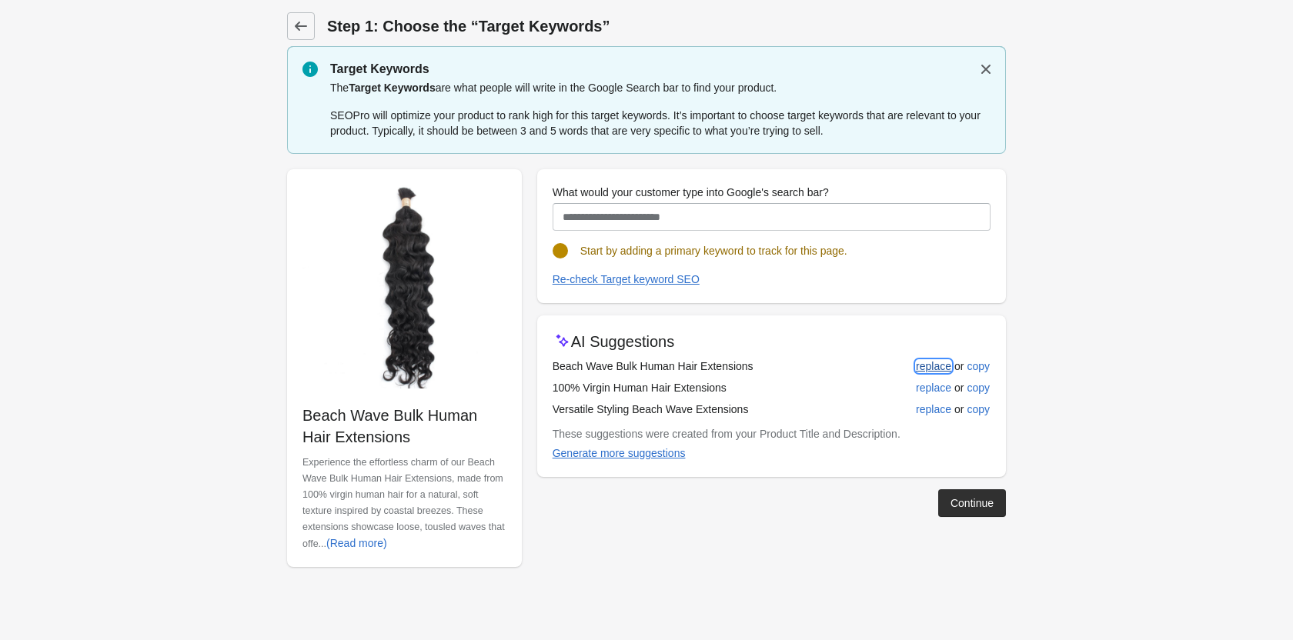
click at [924, 362] on div "replace" at bounding box center [933, 366] width 35 height 12
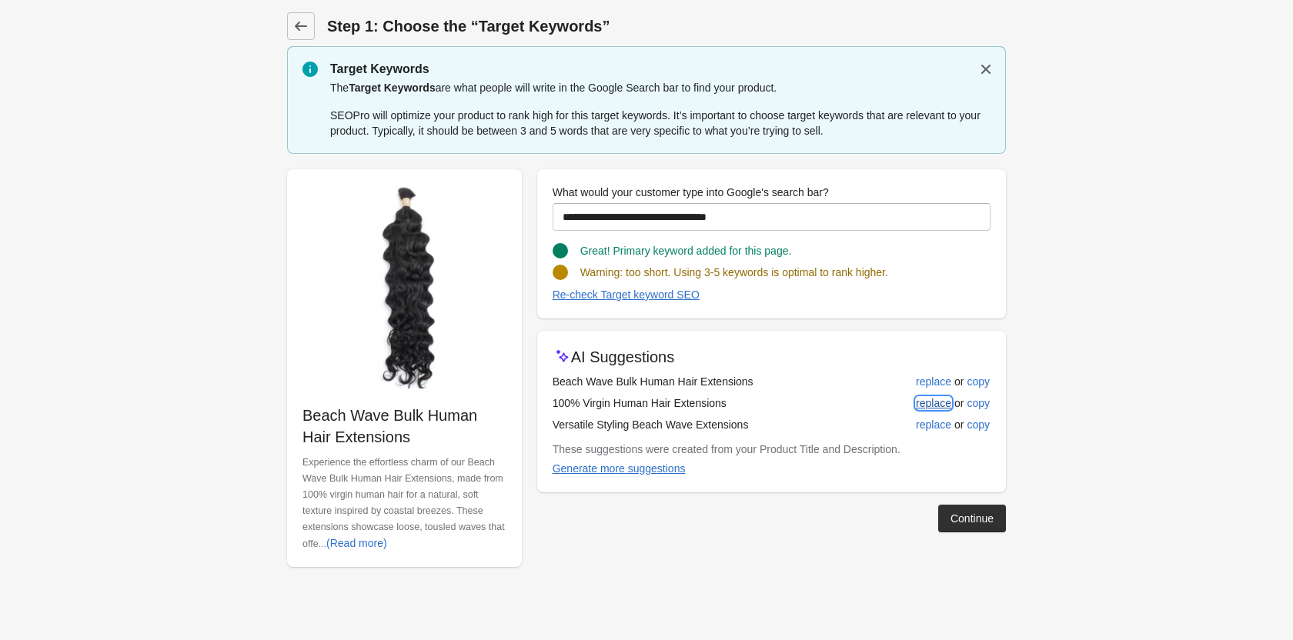
click at [930, 399] on div "replace" at bounding box center [933, 403] width 35 height 12
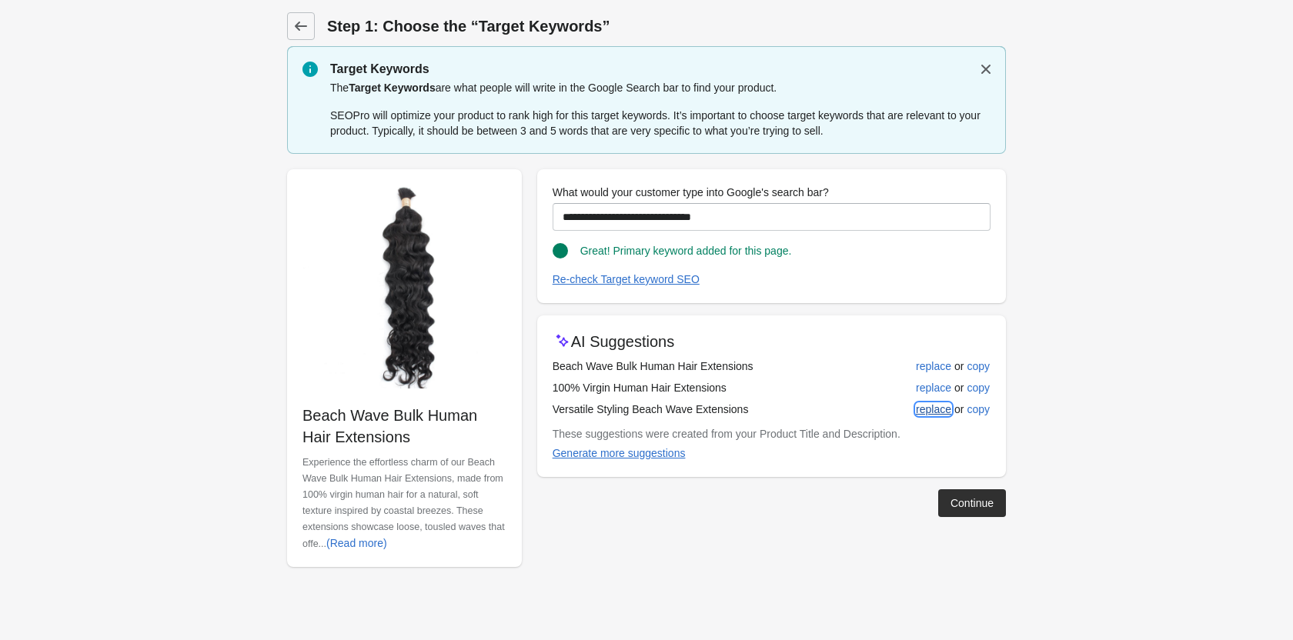
click at [931, 405] on div "replace" at bounding box center [933, 409] width 35 height 12
type input "**********"
click at [950, 500] on div "Continue" at bounding box center [971, 503] width 43 height 12
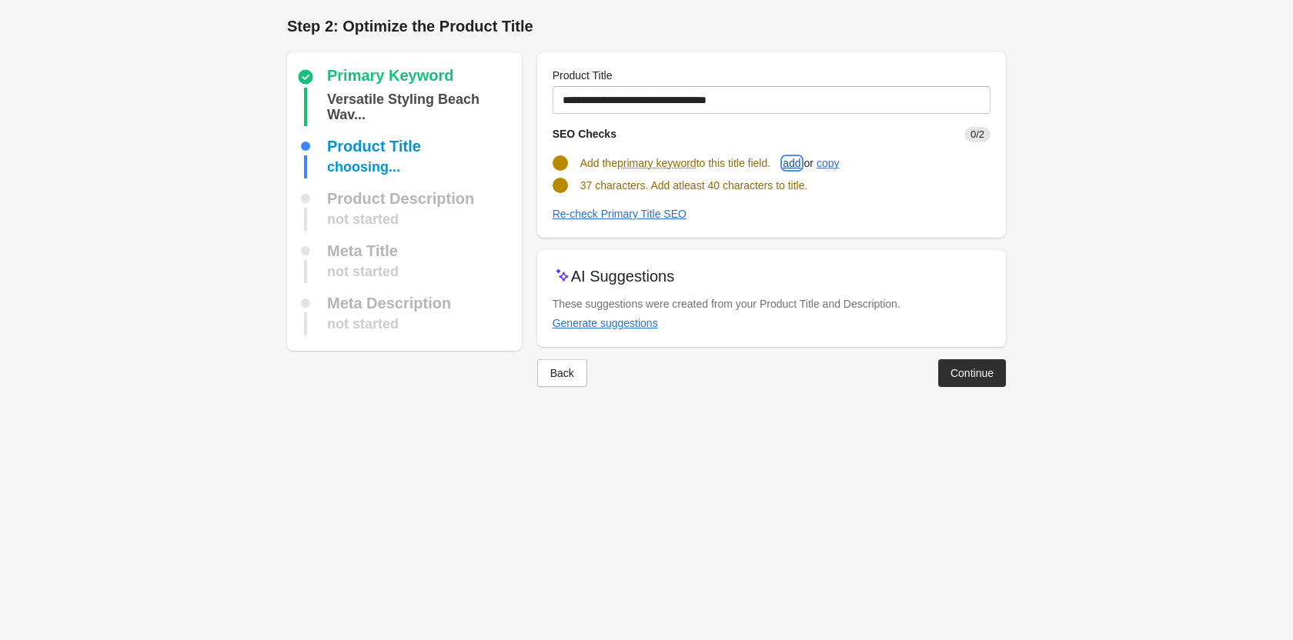
click at [790, 157] on button "add" at bounding box center [791, 163] width 30 height 28
type input "**********"
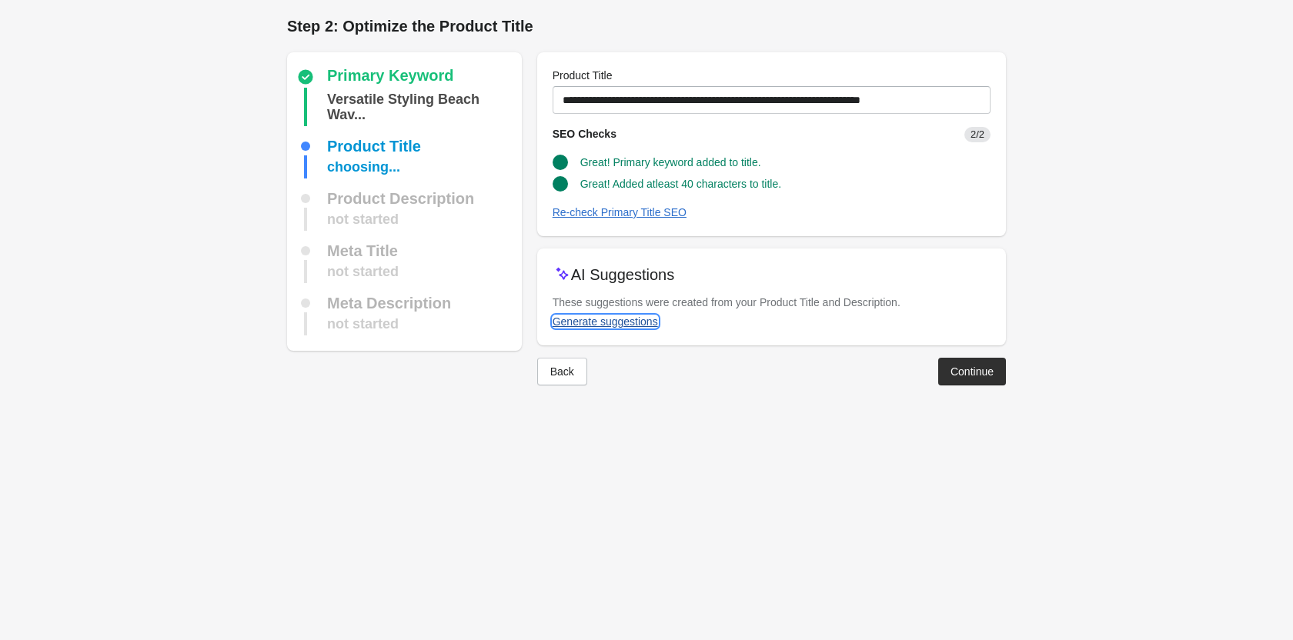
click at [613, 311] on button "Generate suggestions" at bounding box center [605, 322] width 118 height 28
click at [950, 363] on button "Continue" at bounding box center [972, 375] width 68 height 28
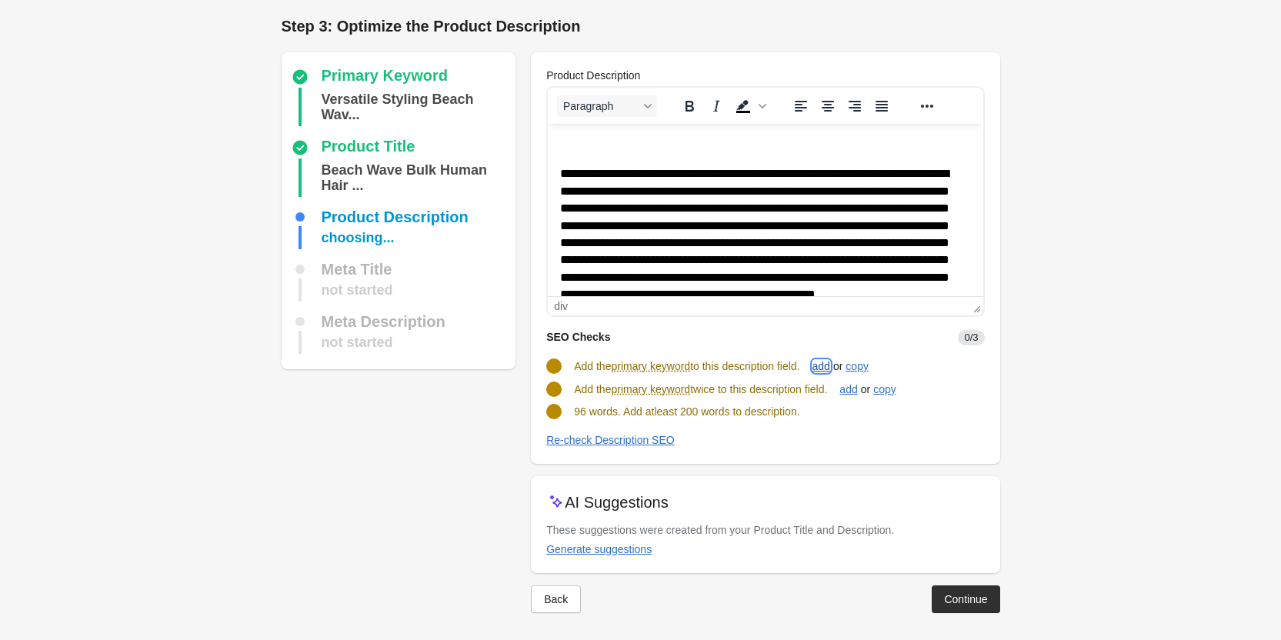
click at [822, 369] on div "add" at bounding box center [821, 366] width 18 height 12
click at [857, 386] on div "add" at bounding box center [848, 388] width 18 height 12
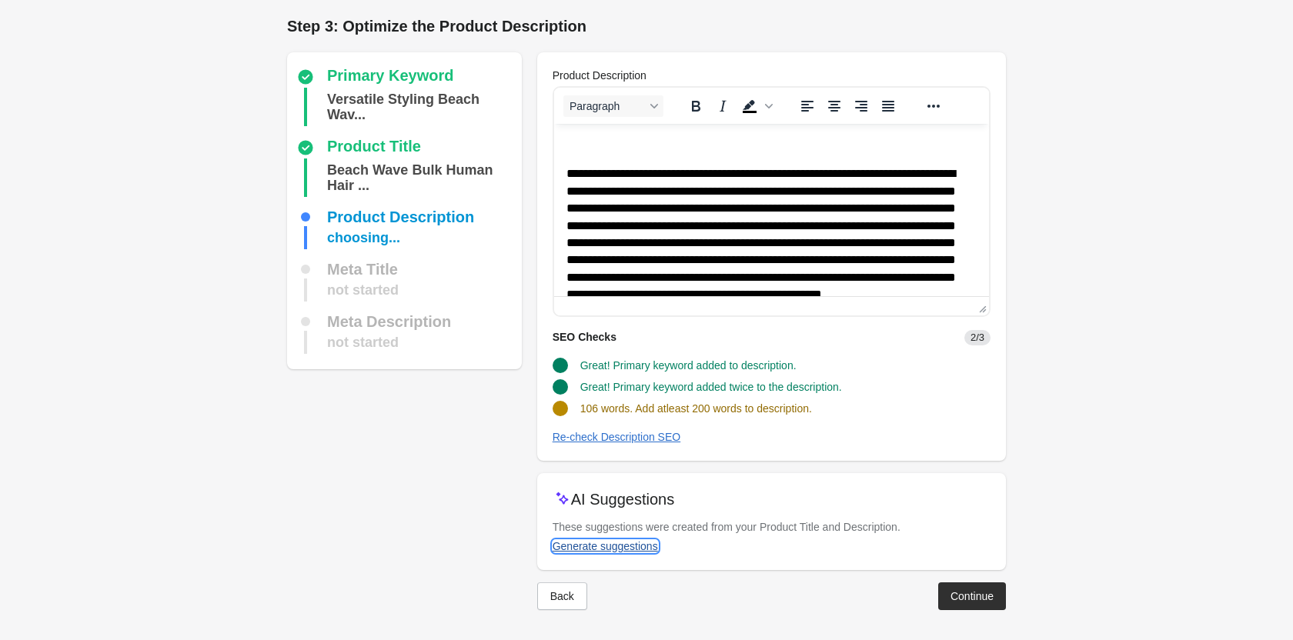
click at [635, 542] on div "Generate suggestions" at bounding box center [604, 546] width 105 height 12
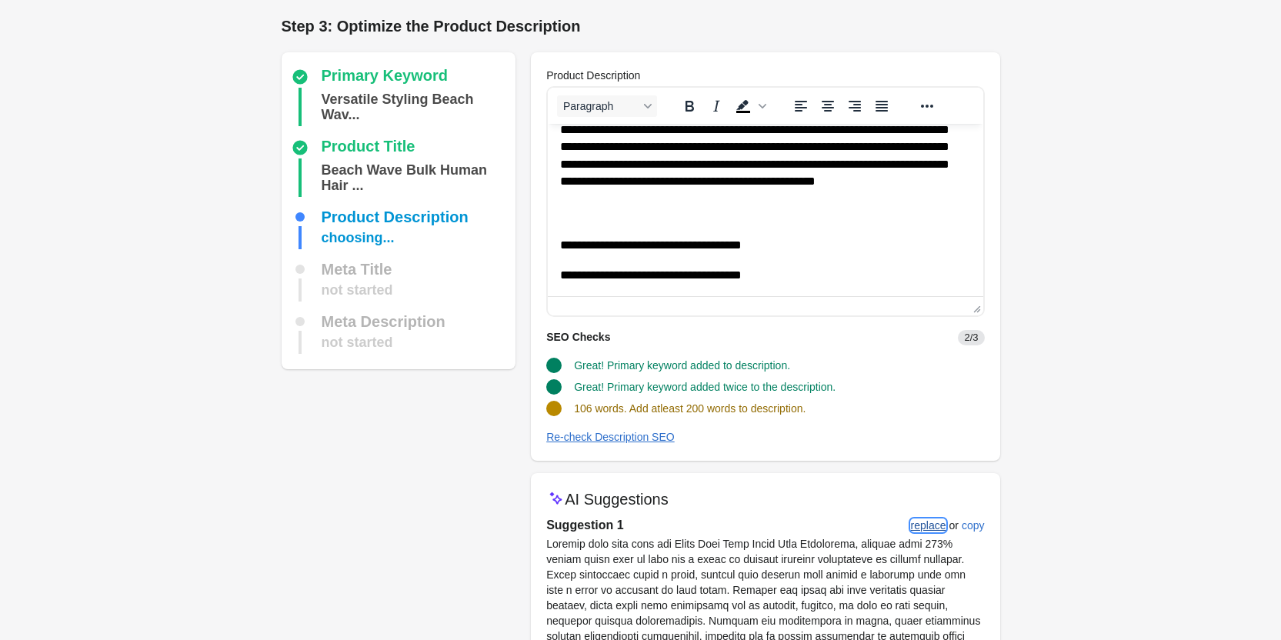
click at [922, 525] on div "replace" at bounding box center [928, 525] width 35 height 12
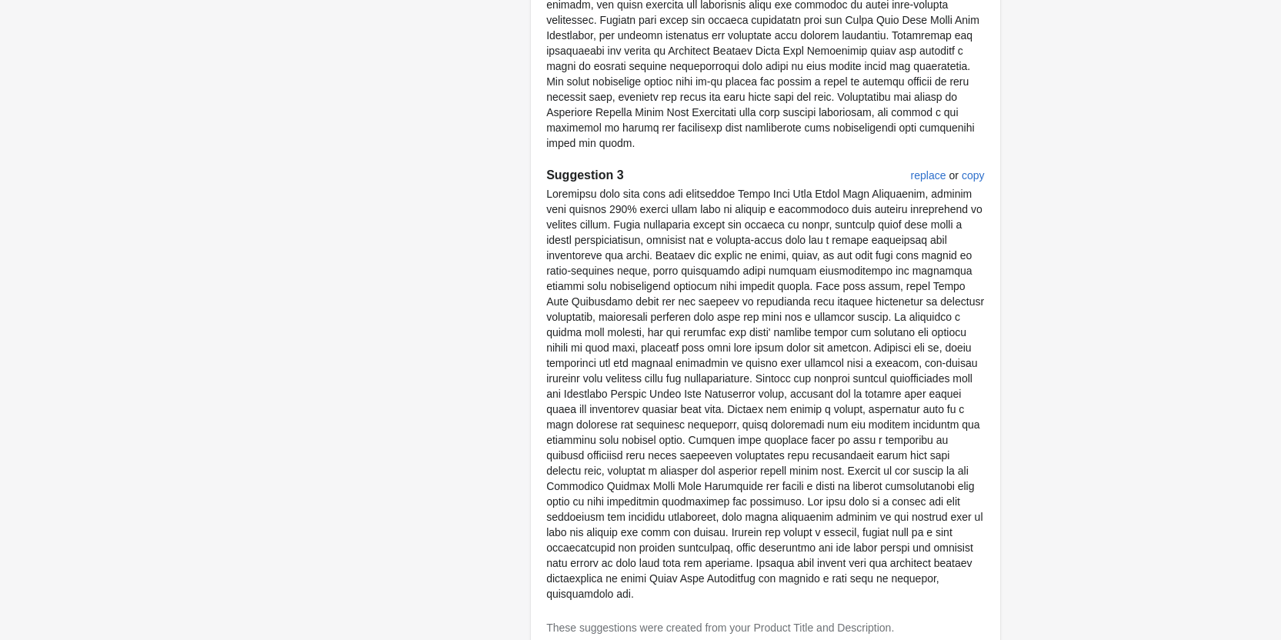
scroll to position [1137, 0]
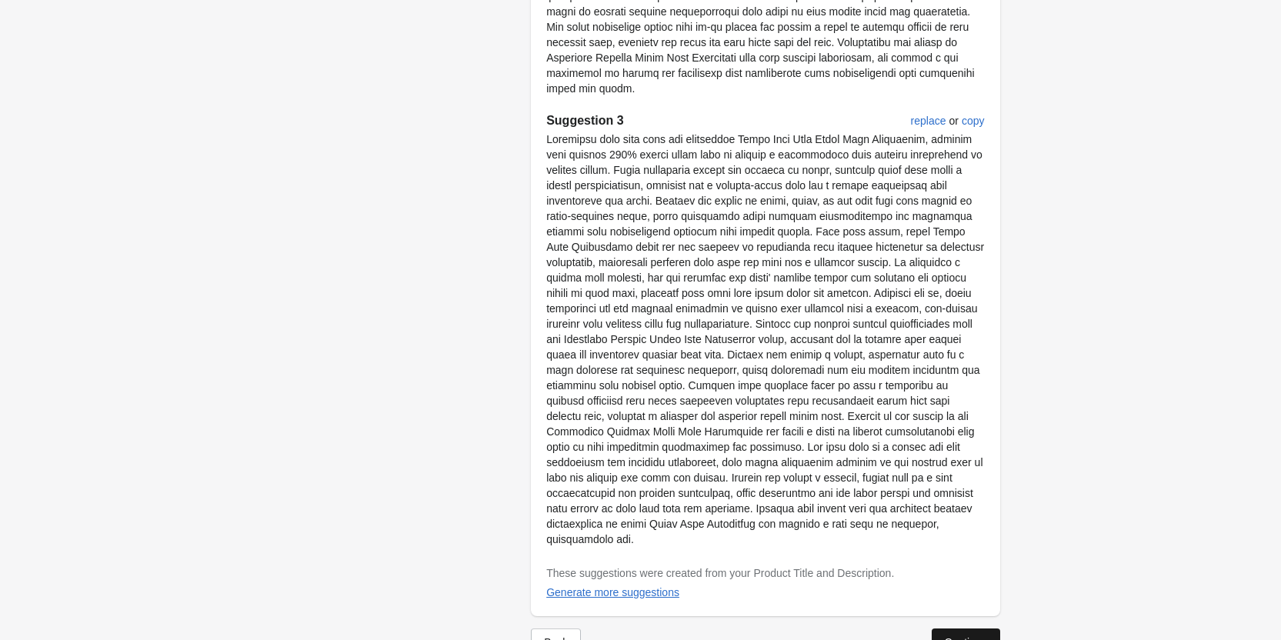
click at [955, 636] on div "Continue" at bounding box center [965, 642] width 43 height 12
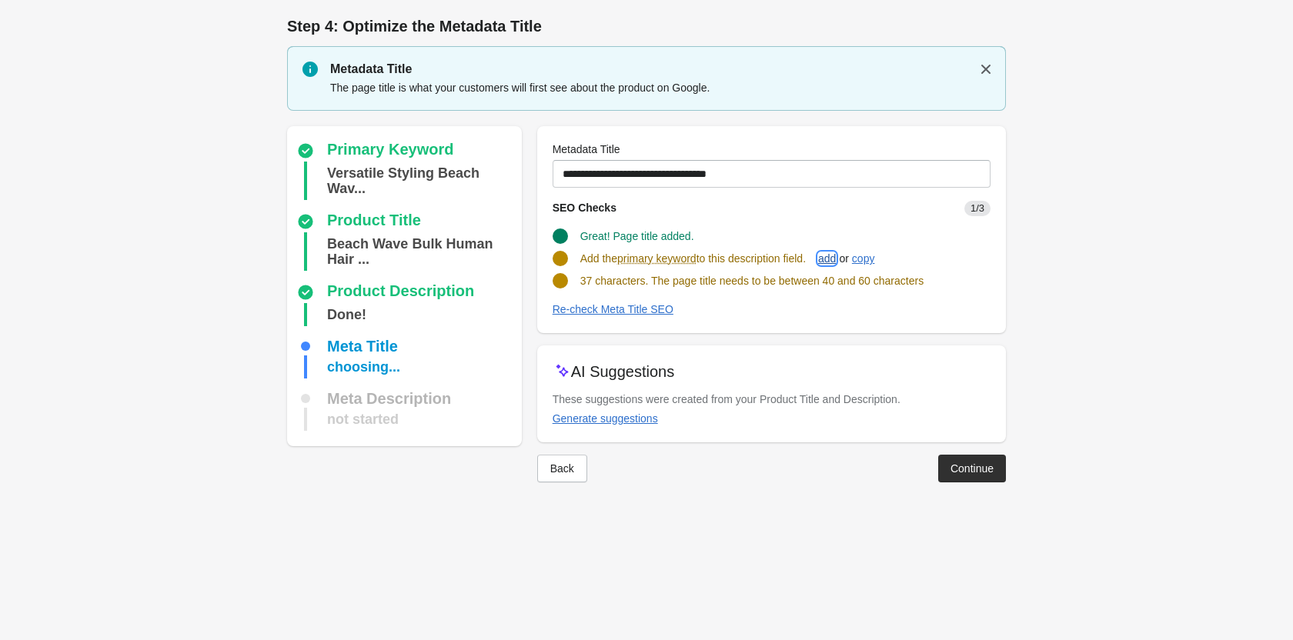
click at [836, 262] on div "add" at bounding box center [827, 258] width 18 height 12
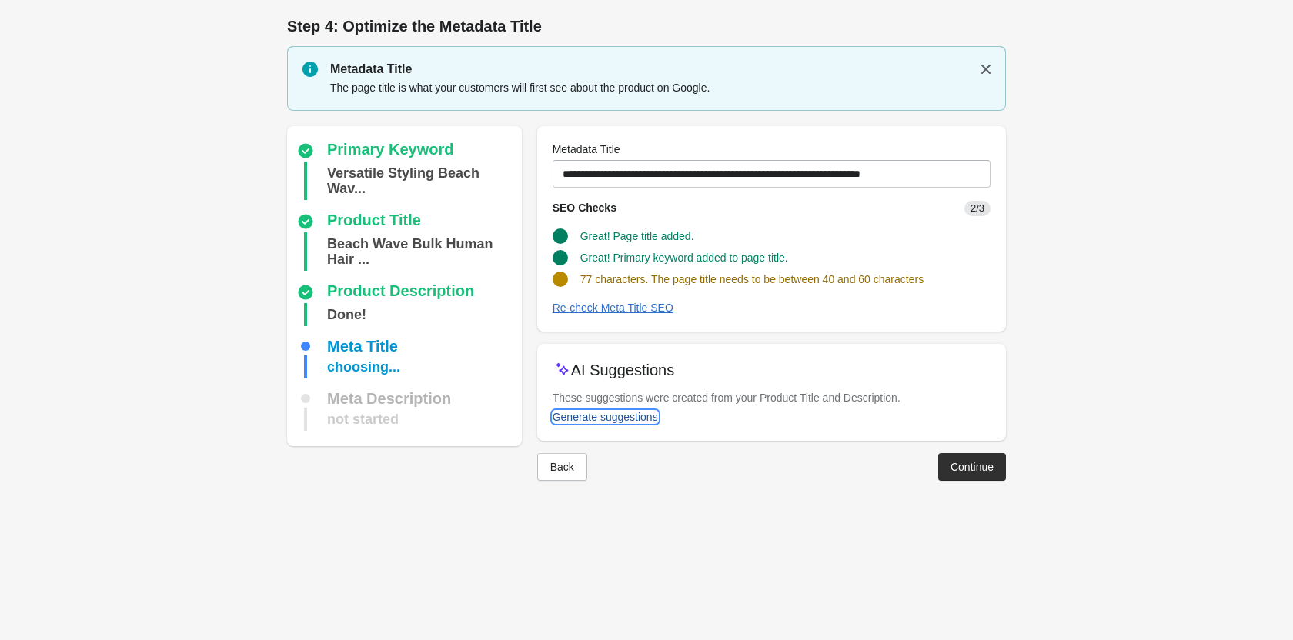
click at [608, 417] on div "Generate suggestions" at bounding box center [604, 417] width 105 height 12
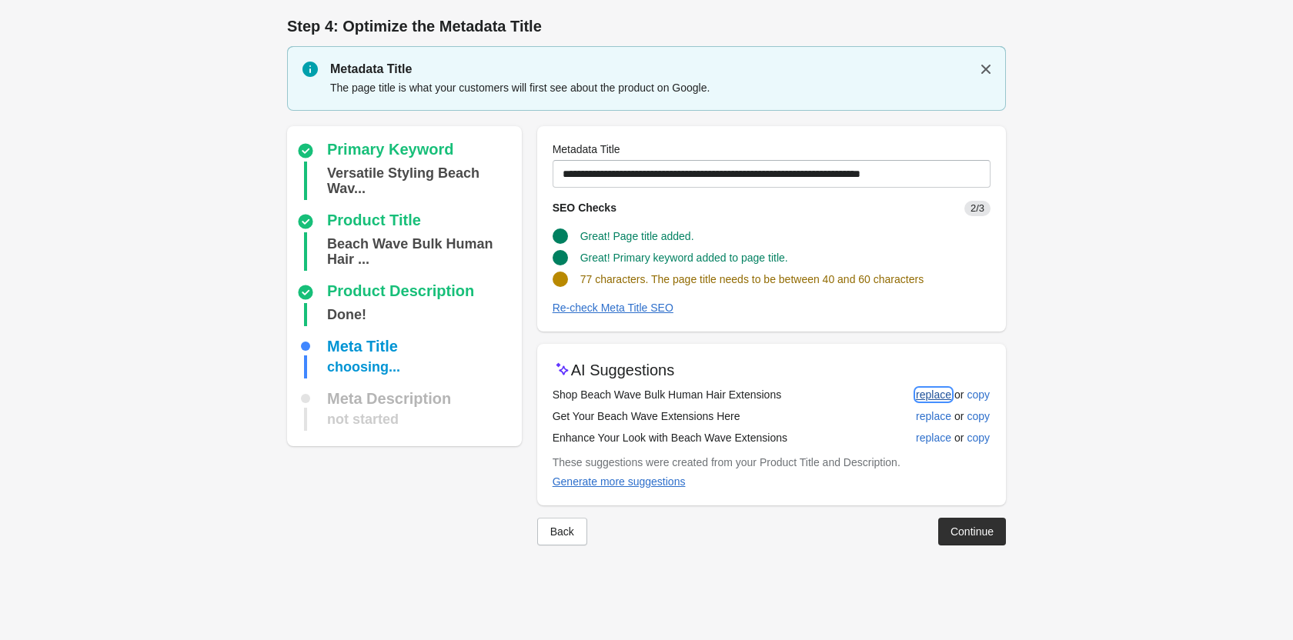
click at [922, 401] on button "replace" at bounding box center [933, 395] width 48 height 28
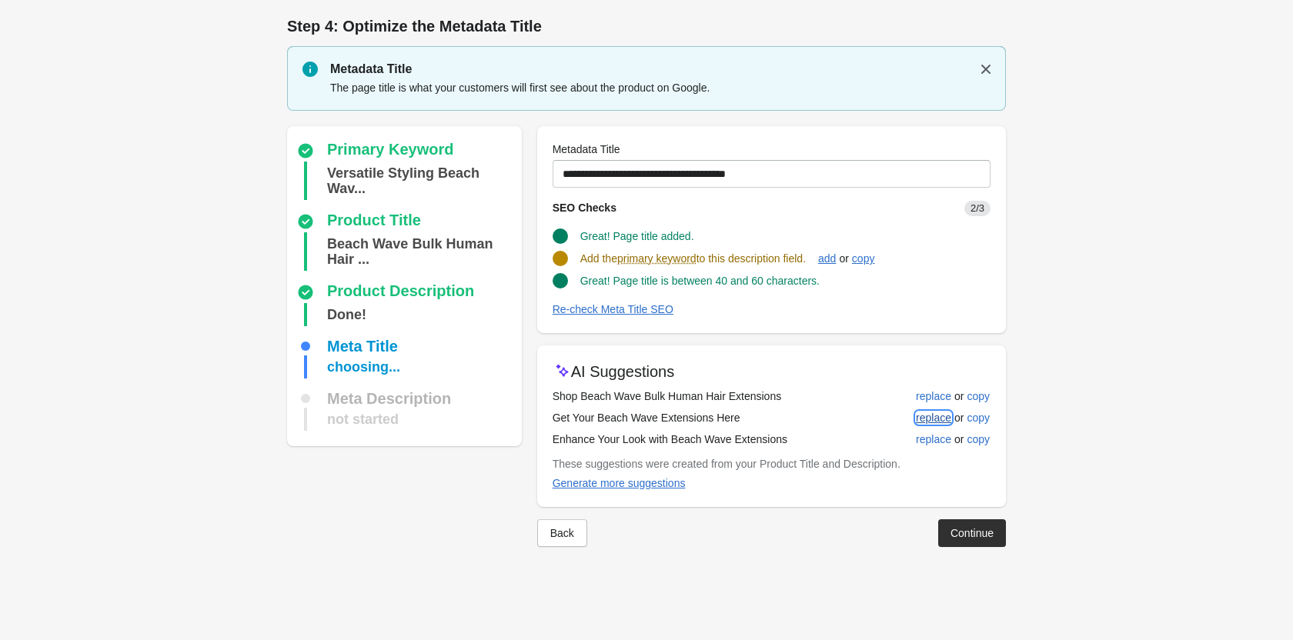
click at [924, 417] on div "replace" at bounding box center [933, 418] width 35 height 12
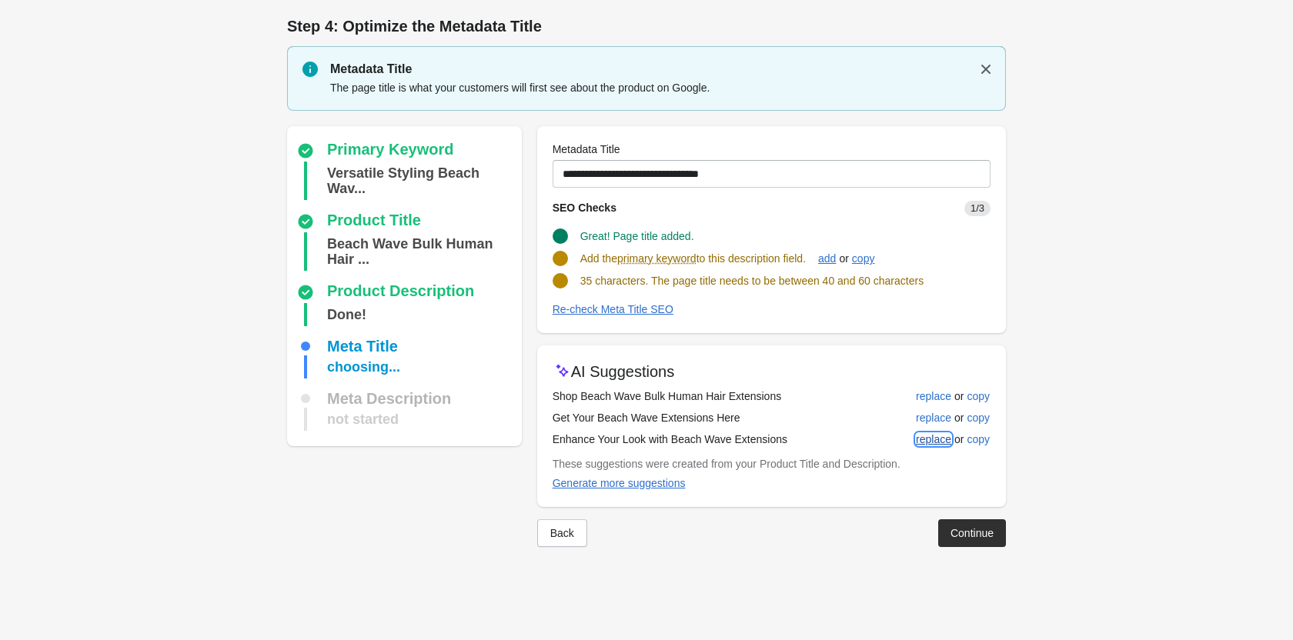
click at [927, 433] on div "replace" at bounding box center [933, 439] width 35 height 12
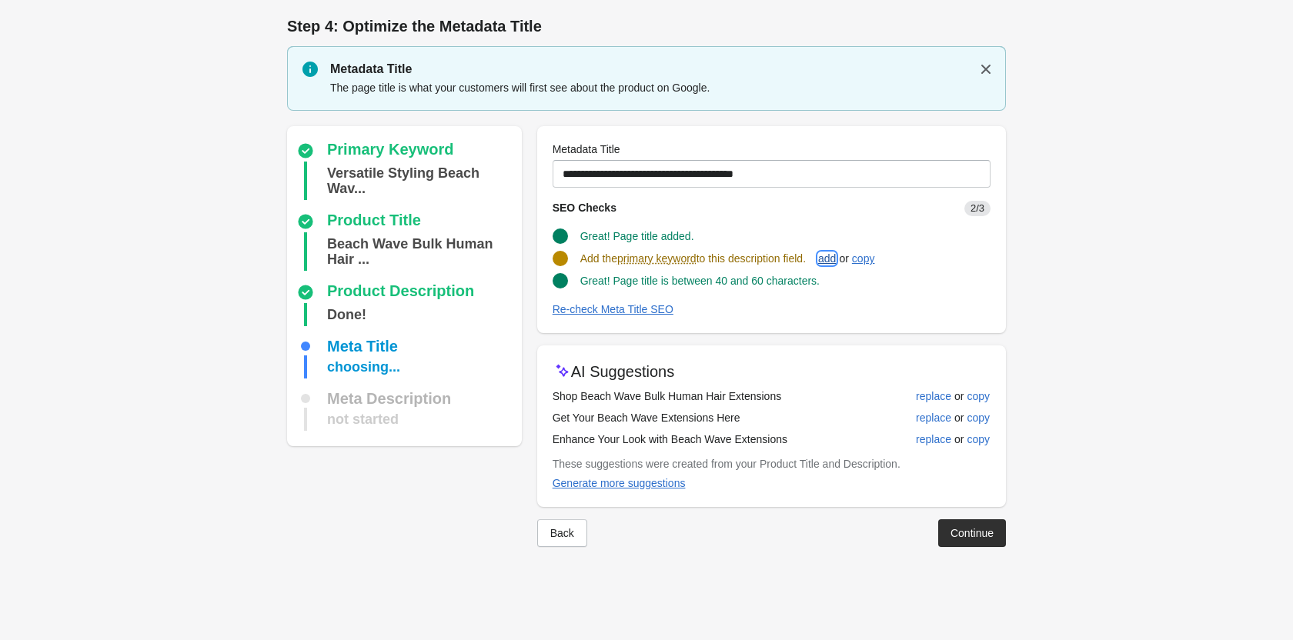
click at [831, 252] on div "add" at bounding box center [827, 258] width 18 height 12
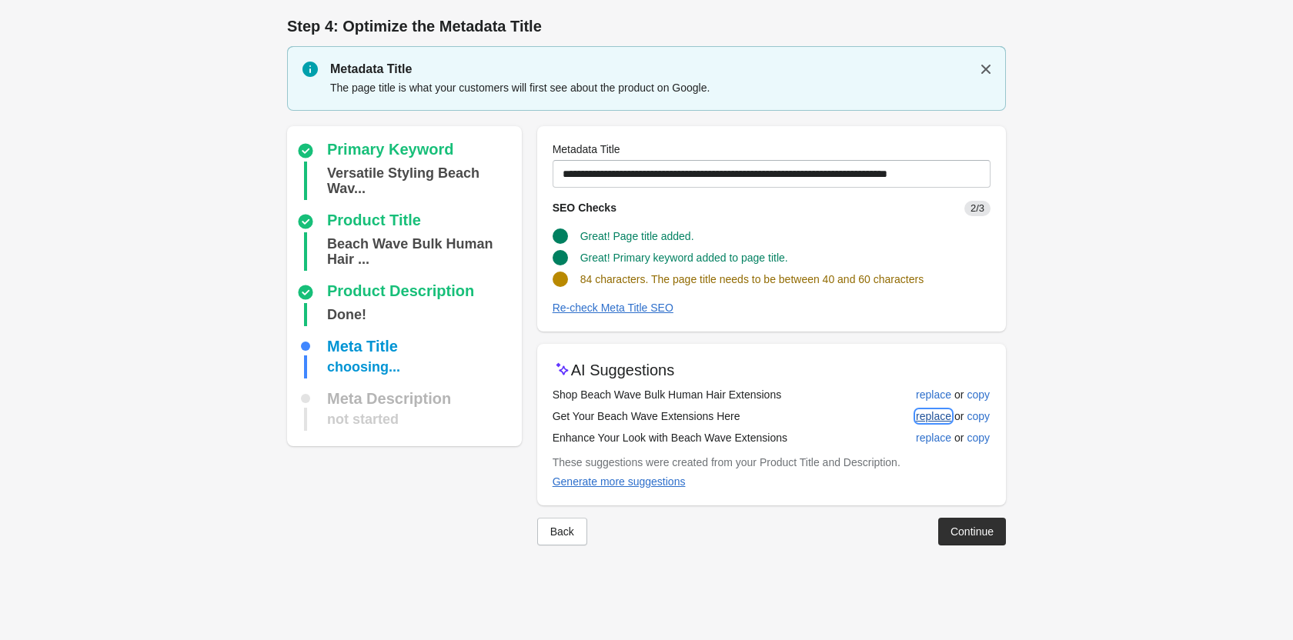
click at [921, 422] on button "replace" at bounding box center [933, 416] width 48 height 28
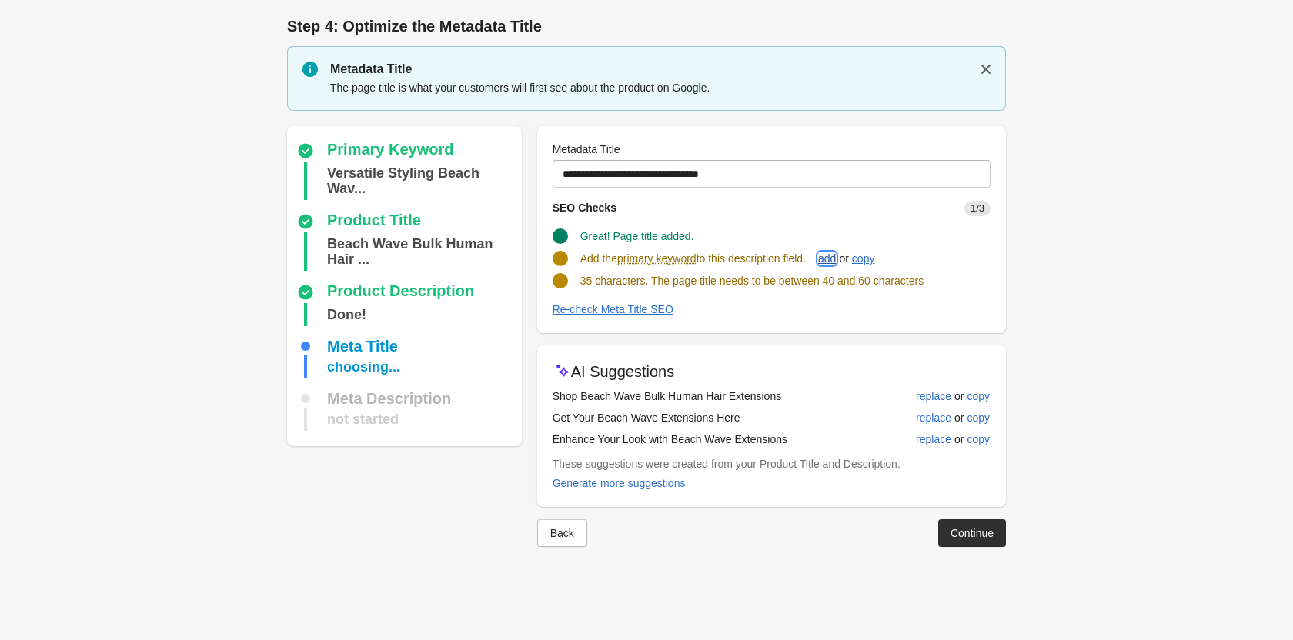
click at [836, 262] on div "add" at bounding box center [827, 258] width 18 height 12
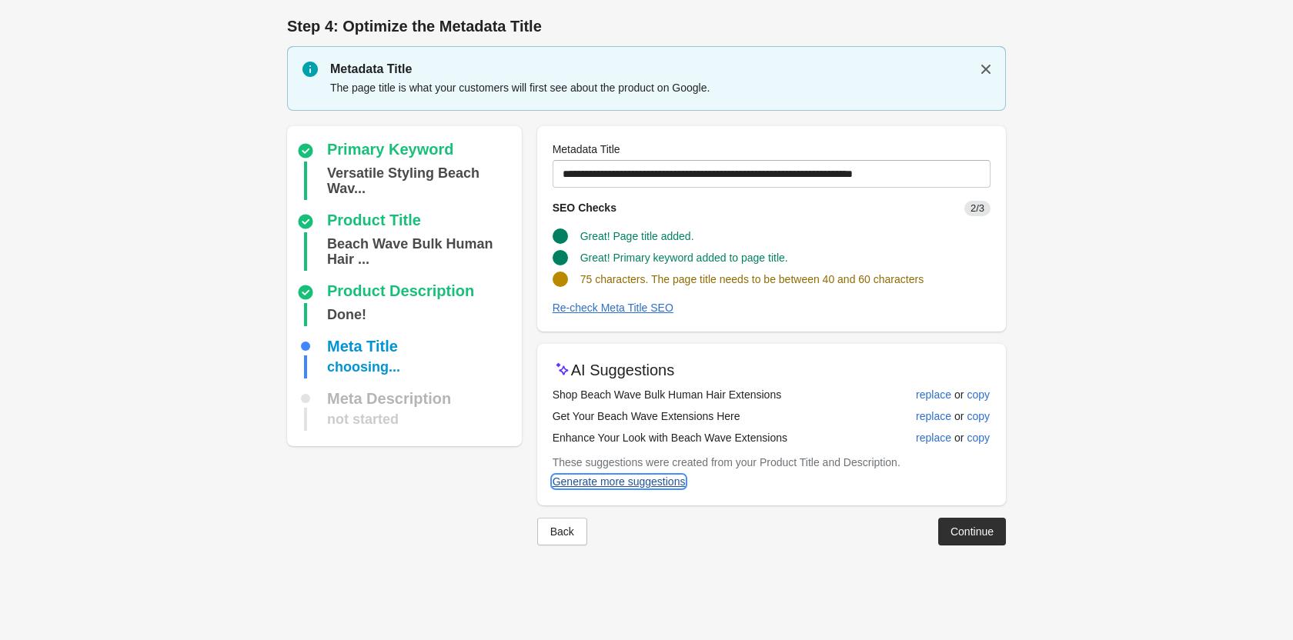
click at [640, 472] on button "Generate more suggestions" at bounding box center [618, 482] width 145 height 28
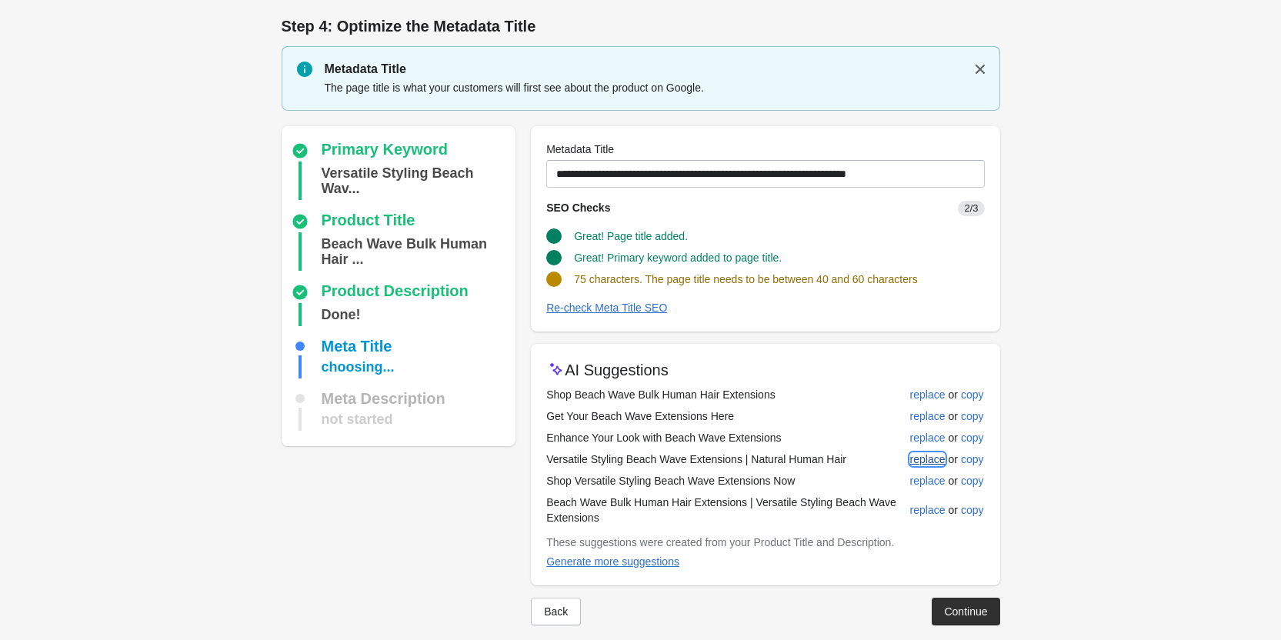
click at [918, 459] on div "replace" at bounding box center [927, 459] width 35 height 12
type input "**********"
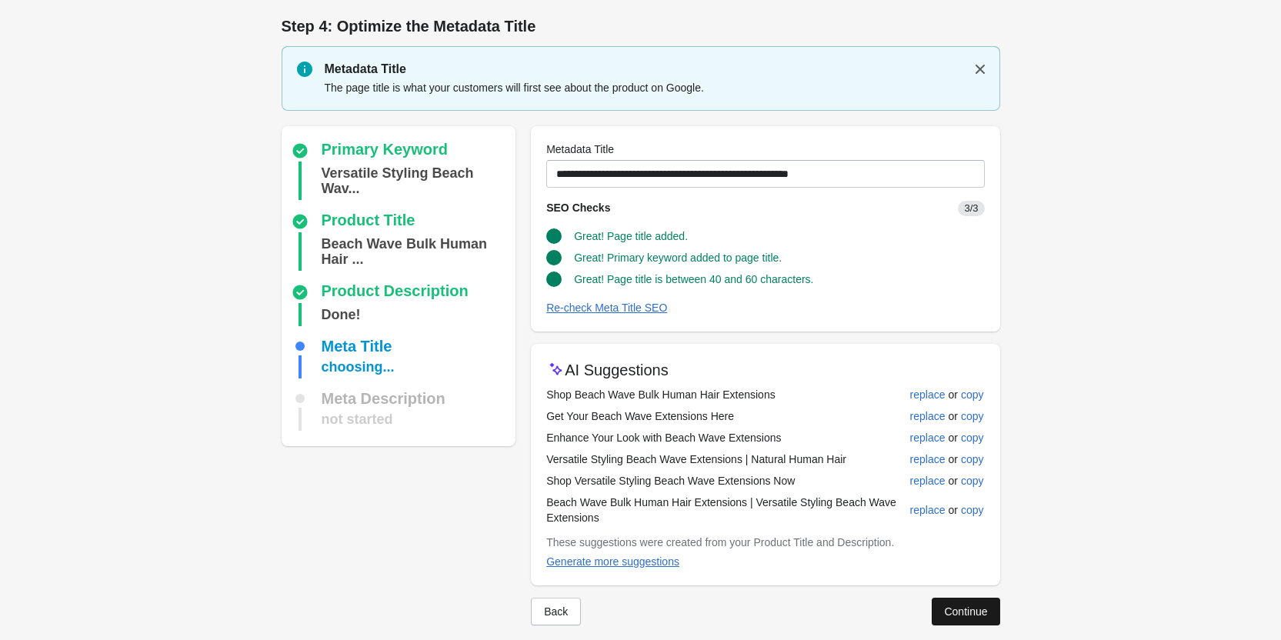
click at [959, 620] on button "Continue" at bounding box center [966, 612] width 68 height 28
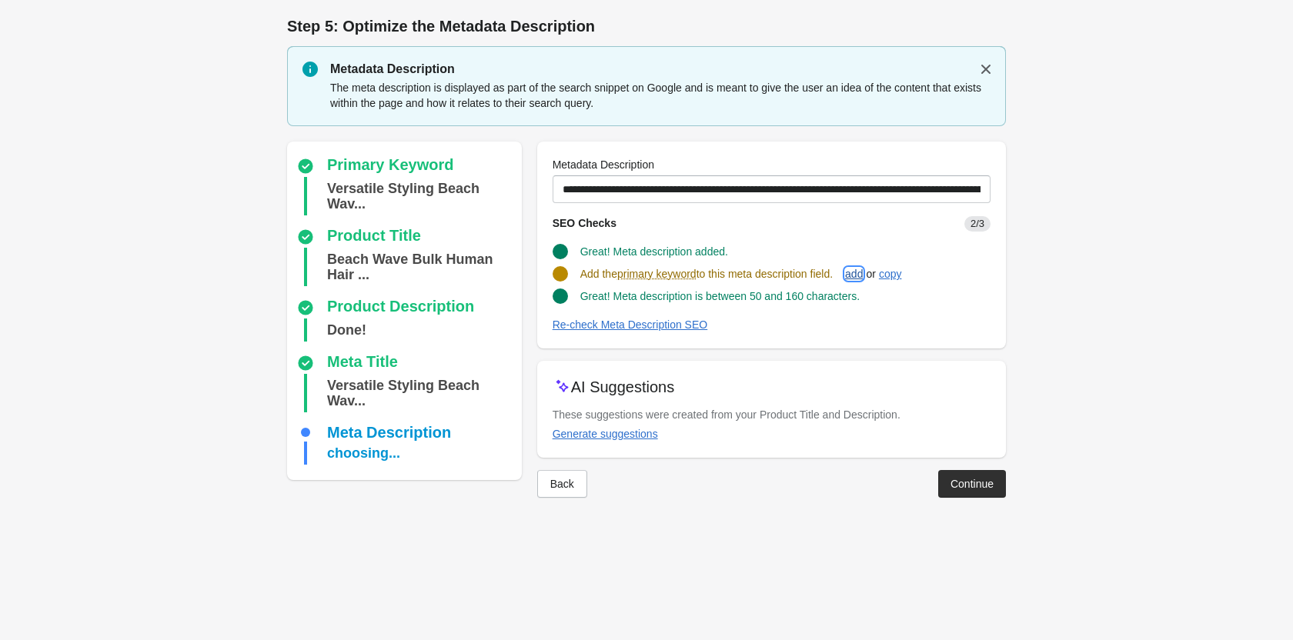
click at [859, 273] on div "add" at bounding box center [854, 274] width 18 height 12
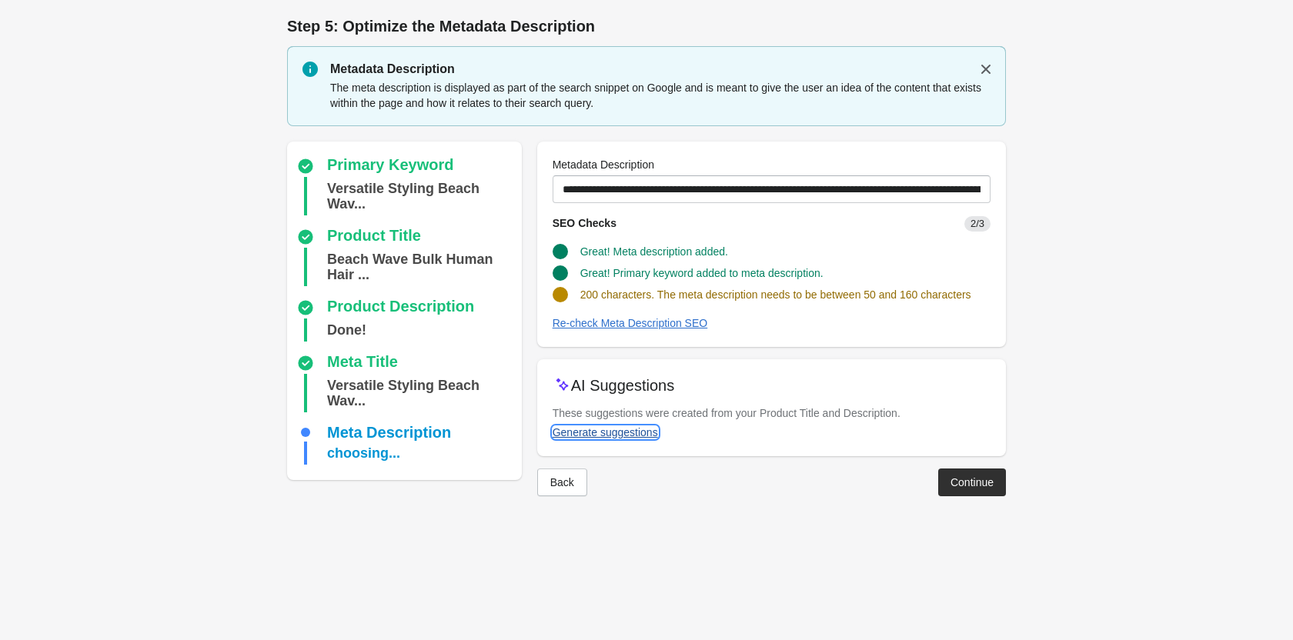
click at [617, 423] on button "Generate suggestions" at bounding box center [605, 433] width 118 height 28
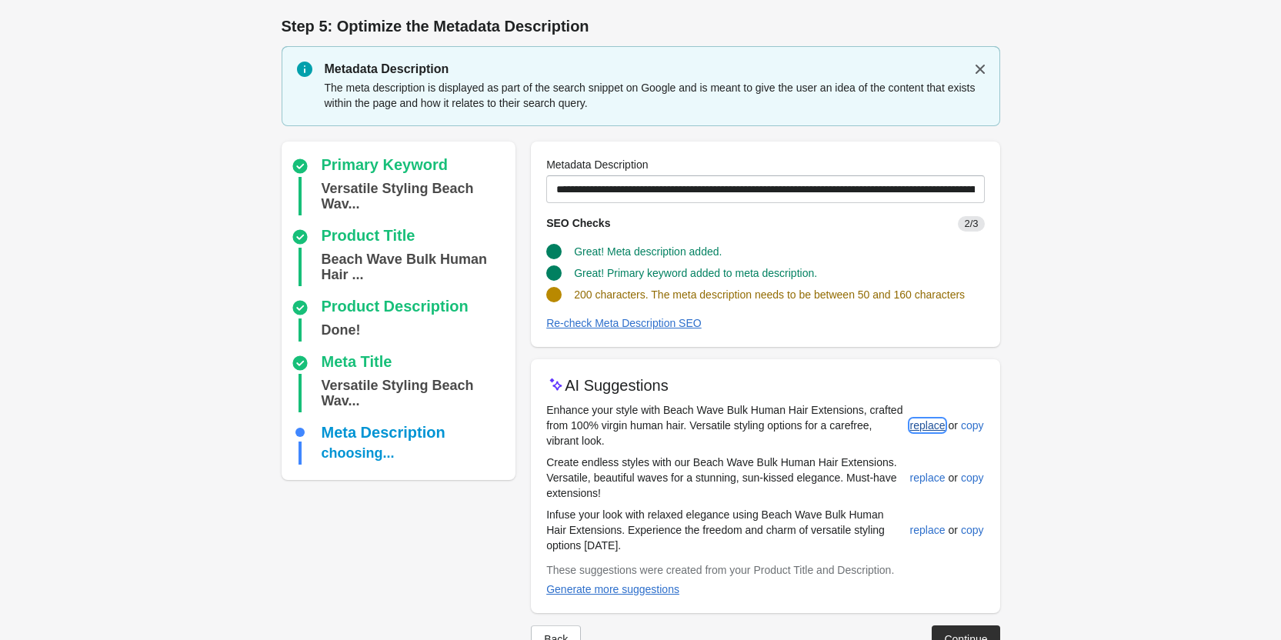
click at [931, 429] on div "replace" at bounding box center [927, 425] width 35 height 12
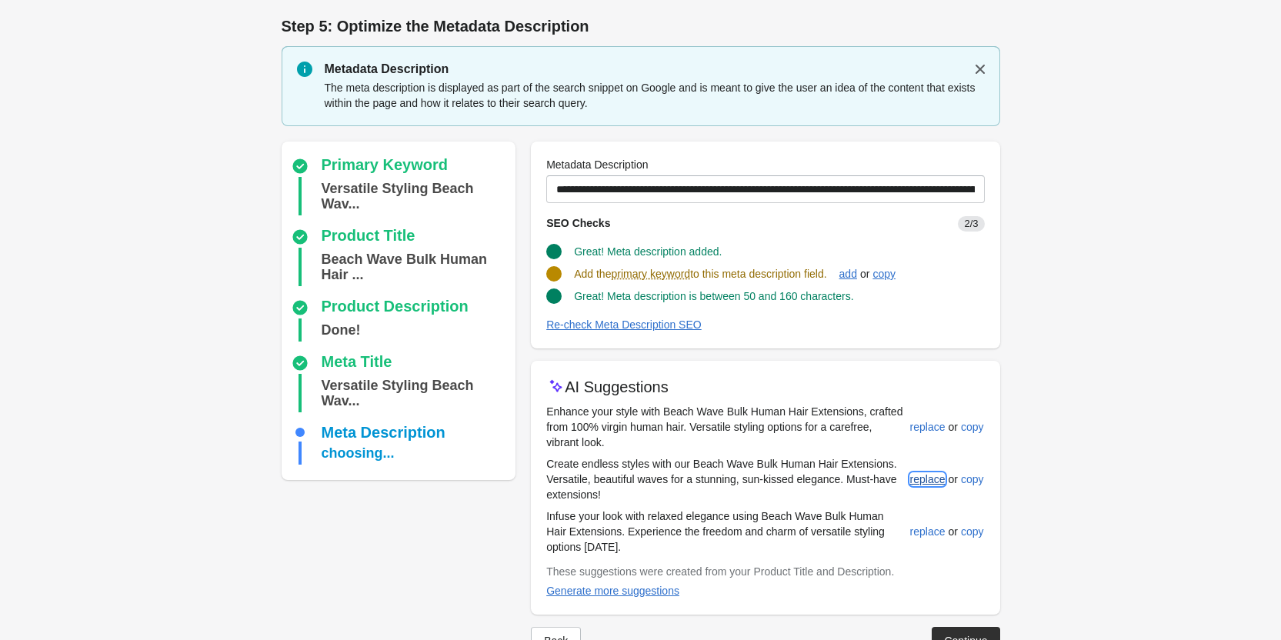
click at [925, 469] on button "replace" at bounding box center [928, 479] width 48 height 28
click at [923, 483] on div "replace" at bounding box center [927, 479] width 35 height 12
click at [929, 528] on div "replace" at bounding box center [927, 531] width 35 height 12
click at [857, 271] on div "add" at bounding box center [848, 274] width 18 height 12
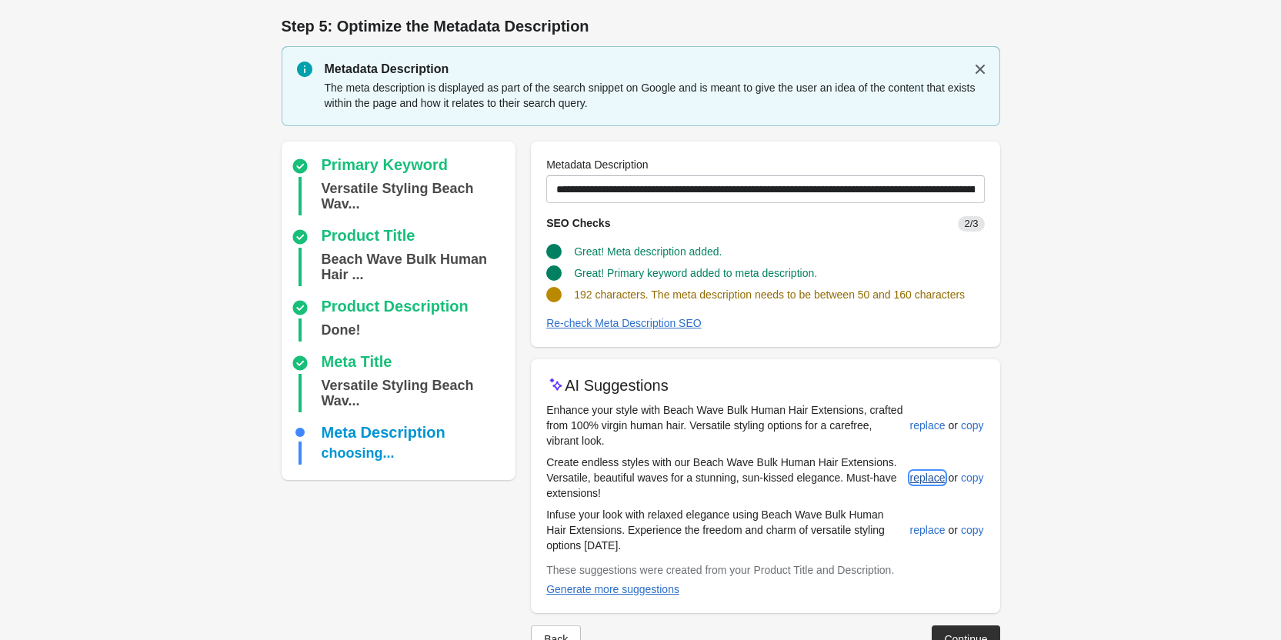
click at [932, 475] on div "replace" at bounding box center [927, 478] width 35 height 12
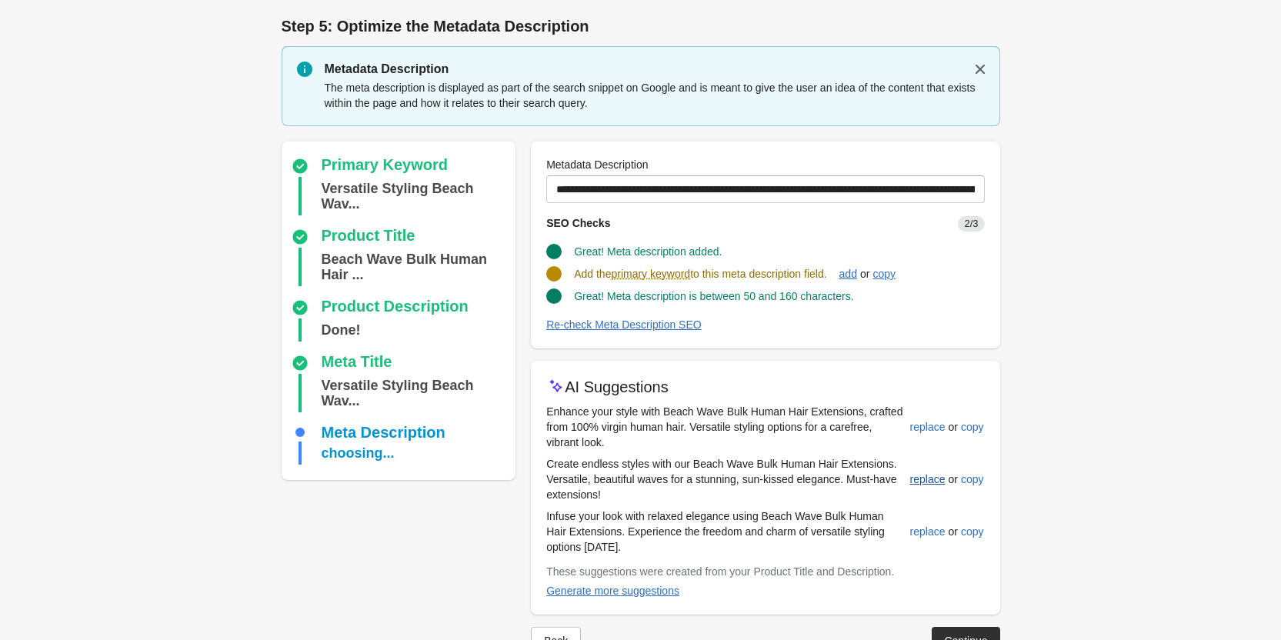
scroll to position [45, 0]
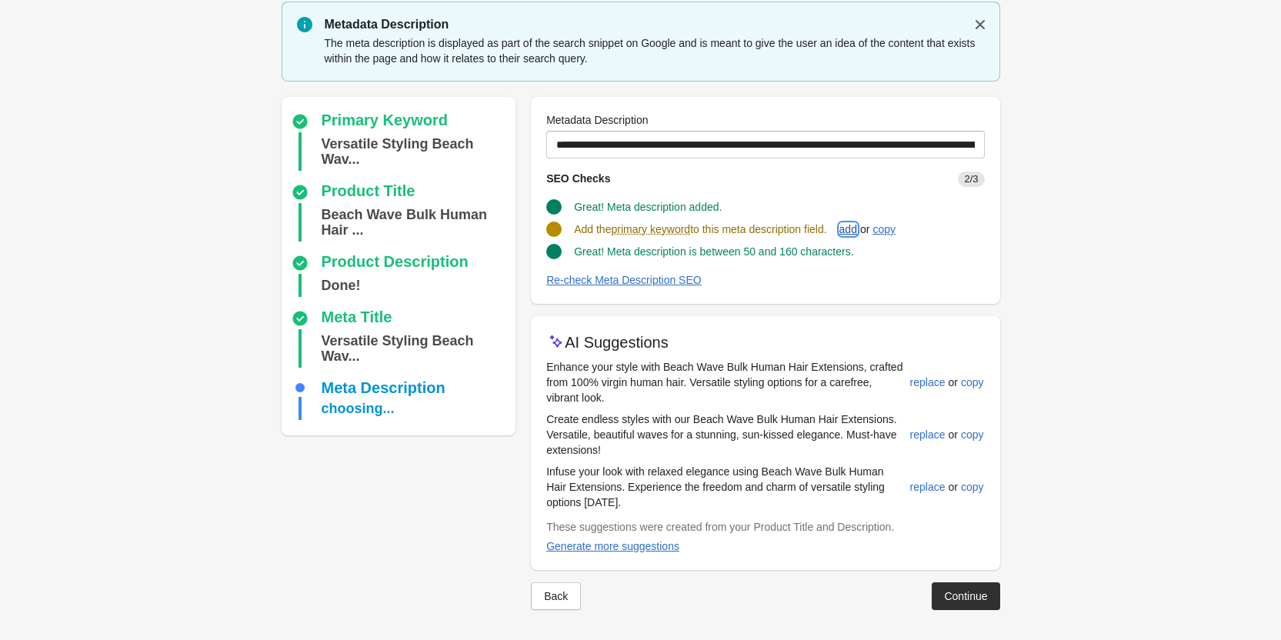
click at [857, 228] on div "add" at bounding box center [848, 229] width 18 height 12
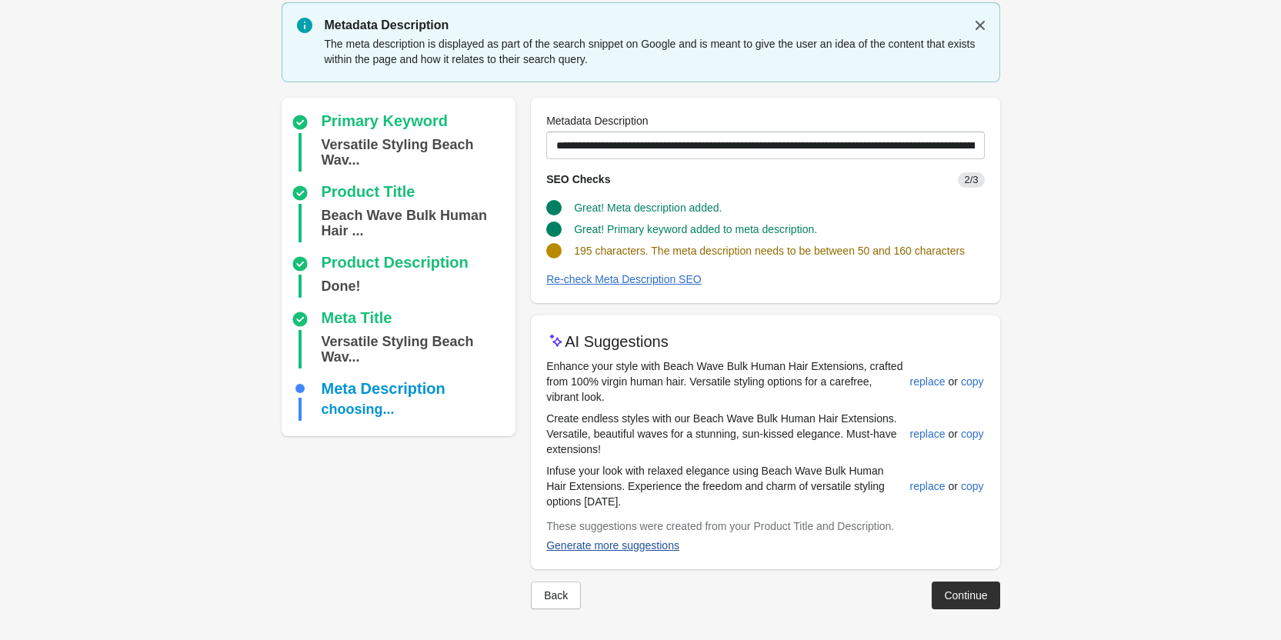
scroll to position [43, 0]
click at [650, 550] on div "Generate more suggestions" at bounding box center [612, 546] width 133 height 12
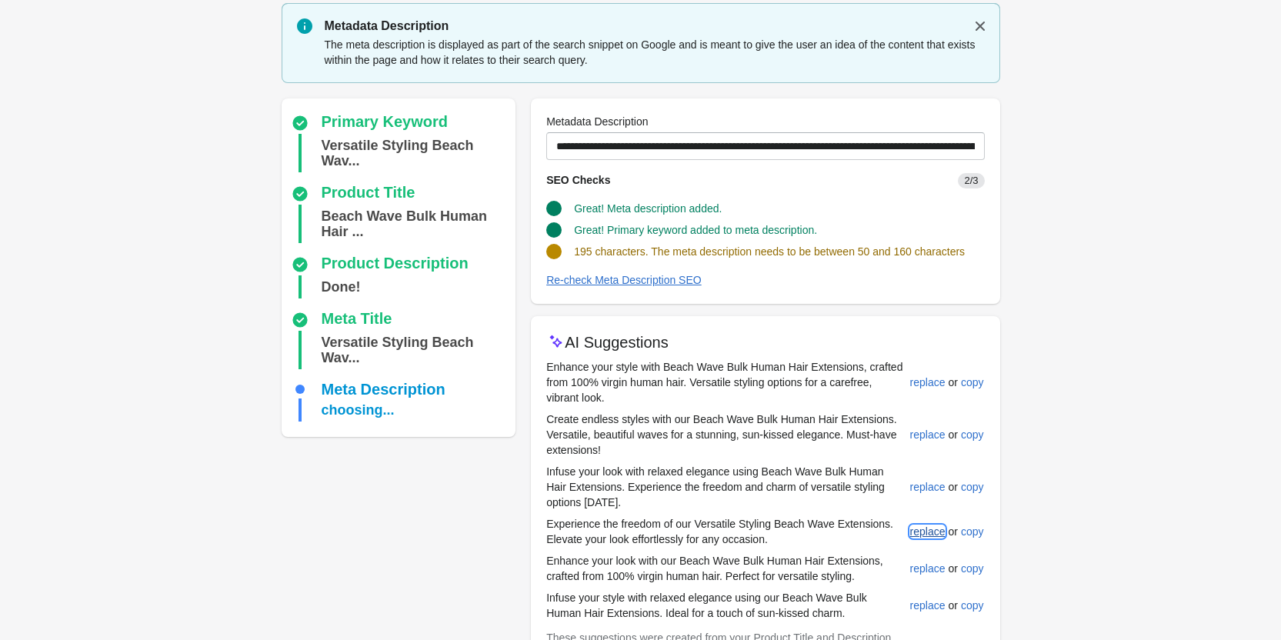
click at [924, 538] on button "replace" at bounding box center [928, 532] width 48 height 28
type input "**********"
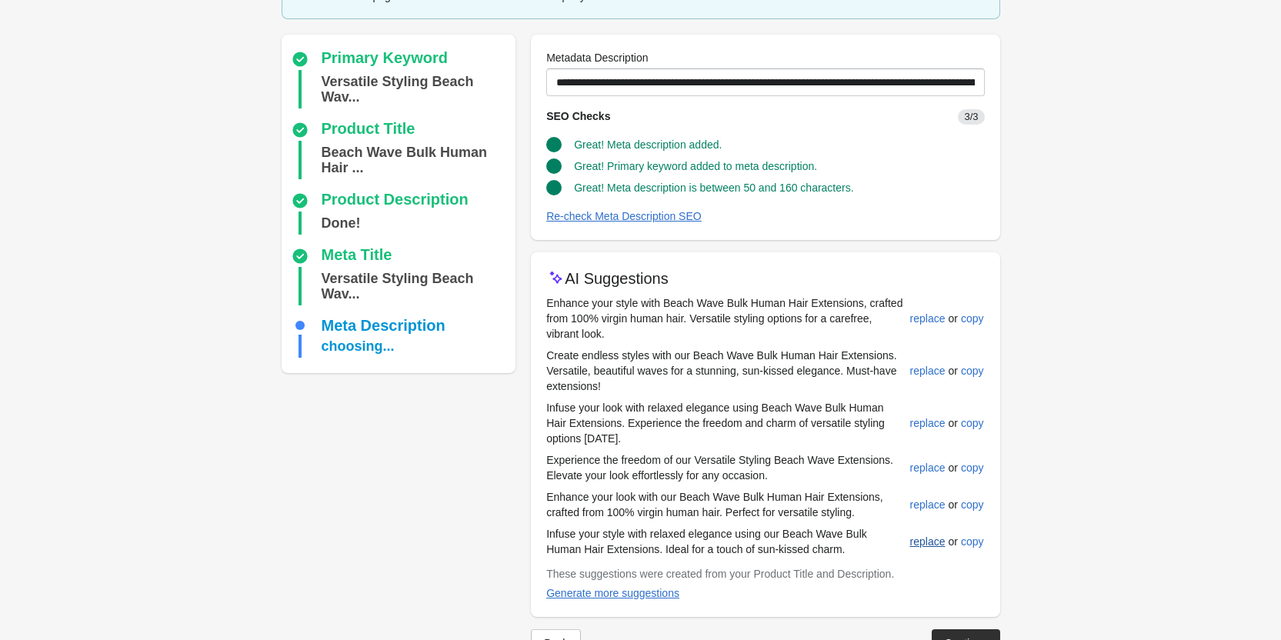
scroll to position [154, 0]
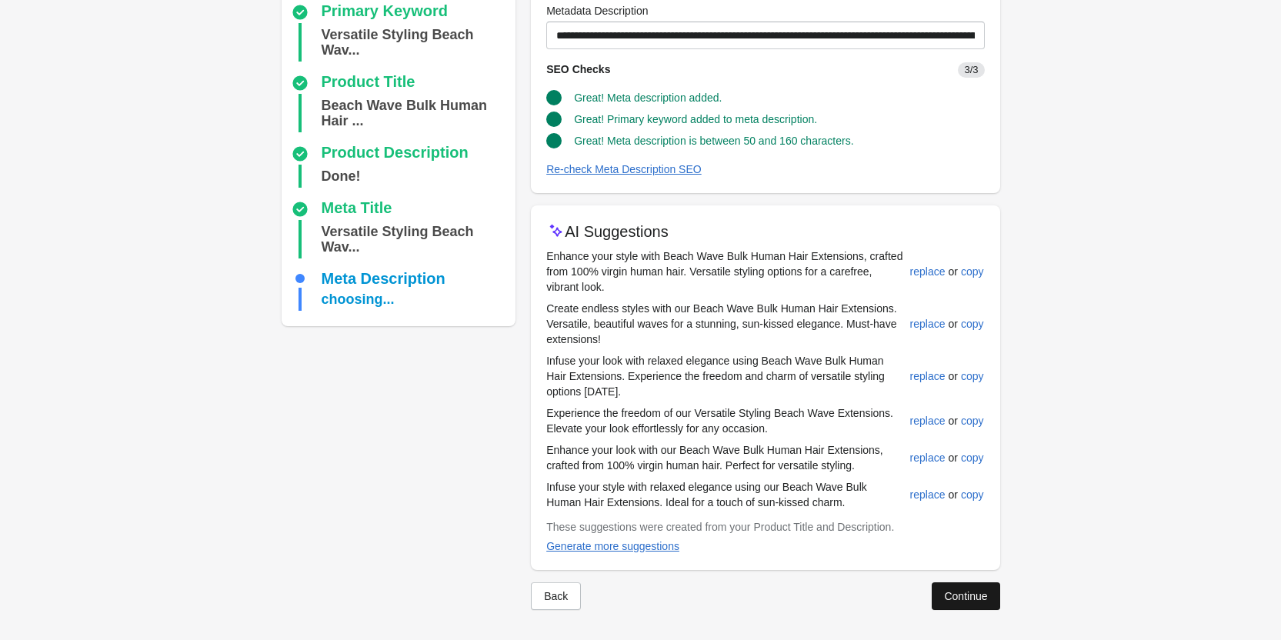
click at [952, 605] on button "Continue" at bounding box center [966, 596] width 68 height 28
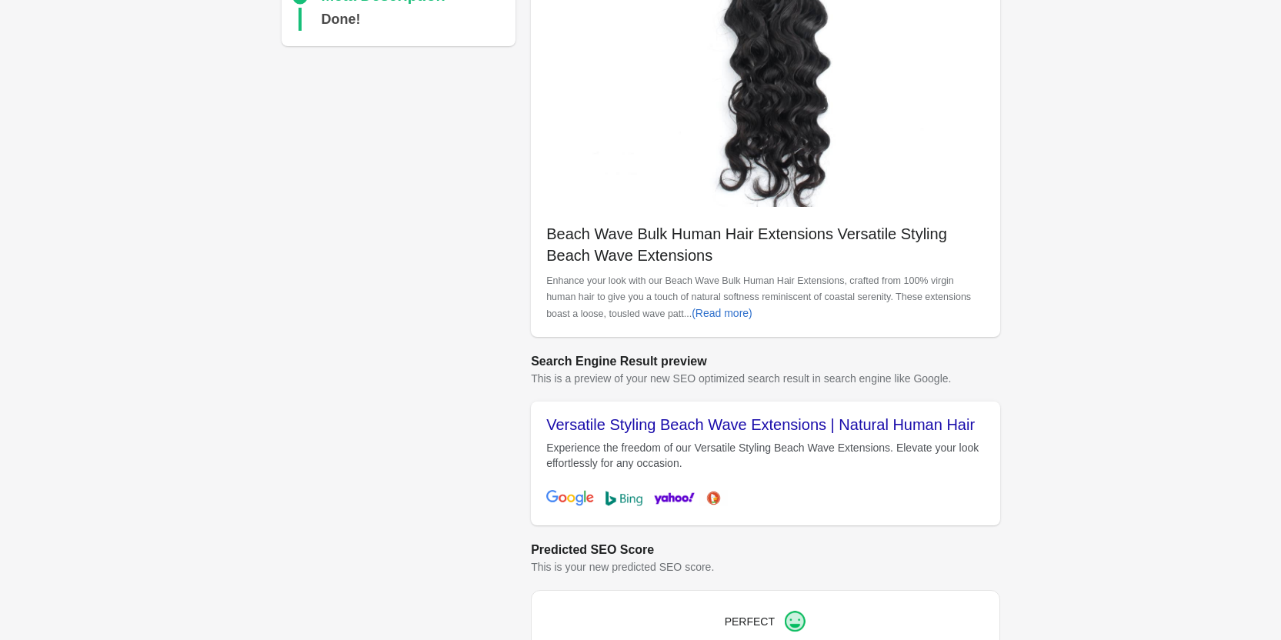
scroll to position [433, 0]
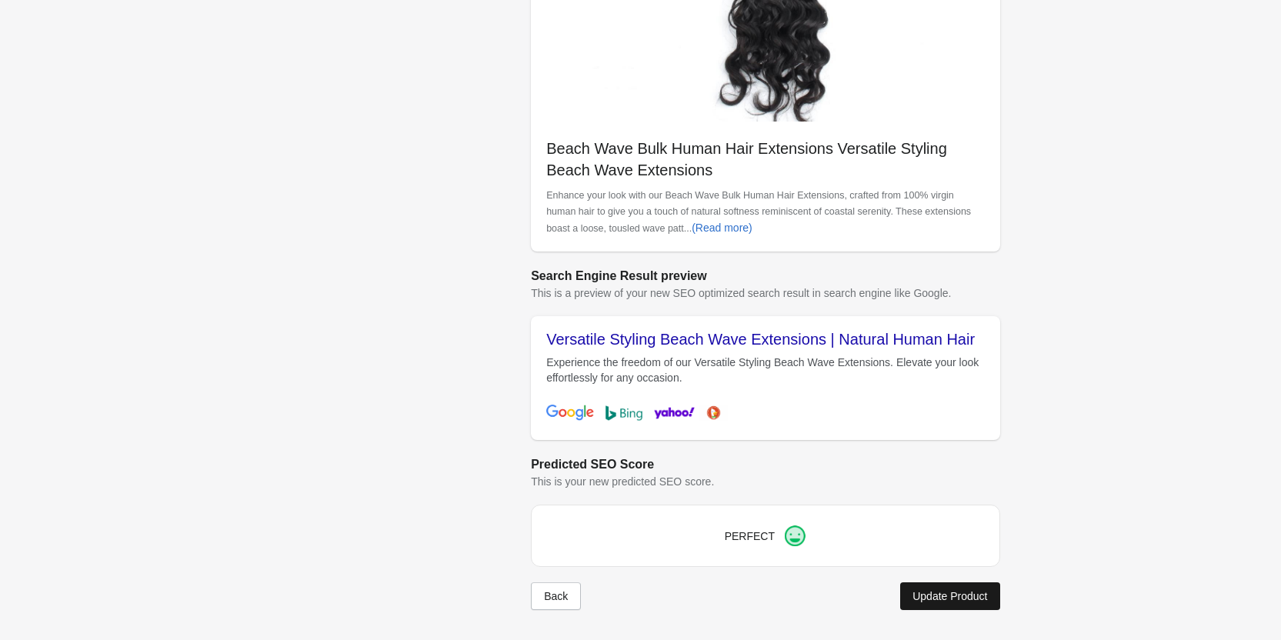
click at [952, 590] on div "Update Product" at bounding box center [949, 596] width 75 height 12
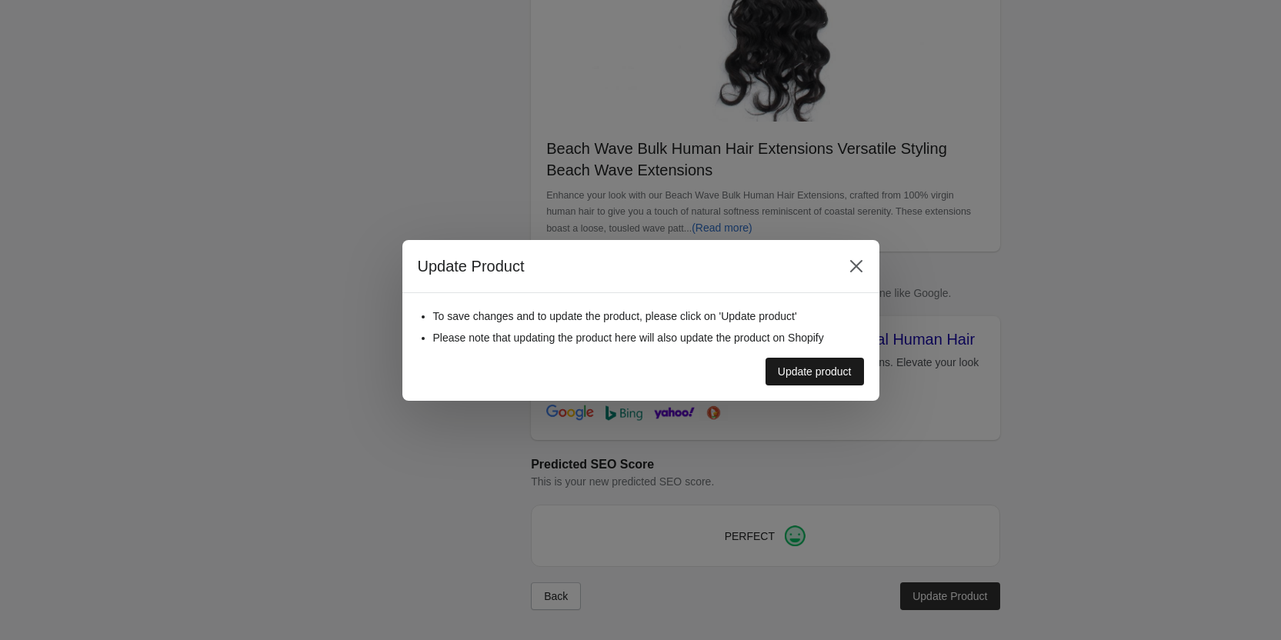
click at [830, 371] on div "Update product" at bounding box center [815, 371] width 74 height 12
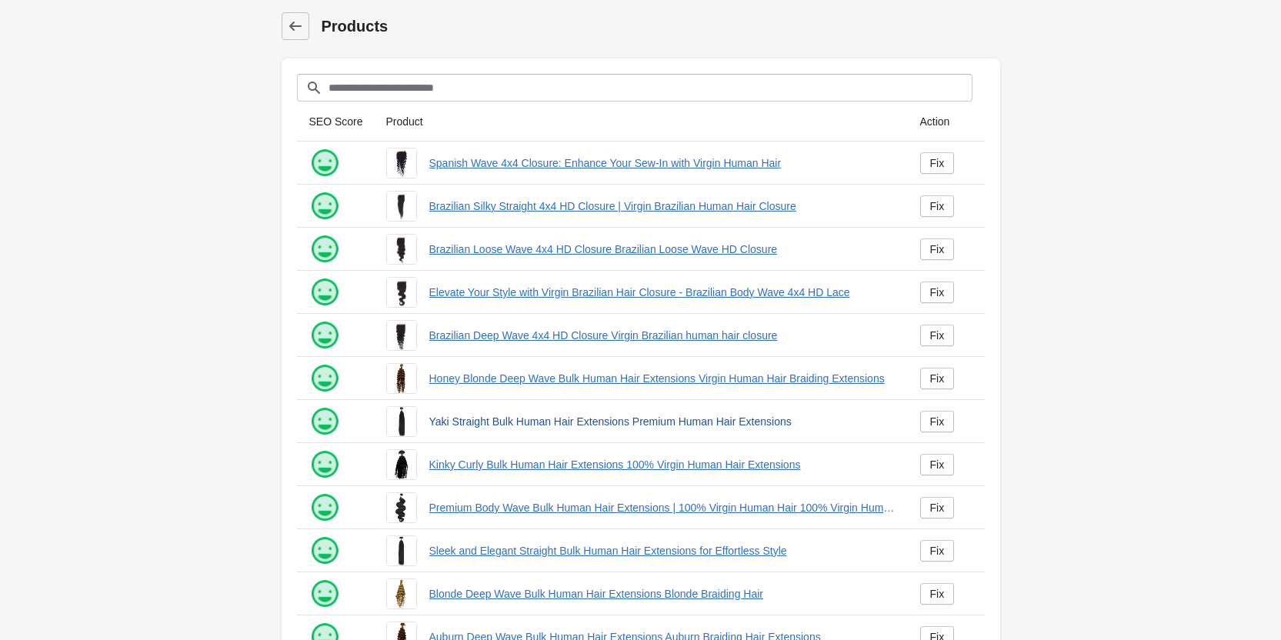
scroll to position [209, 0]
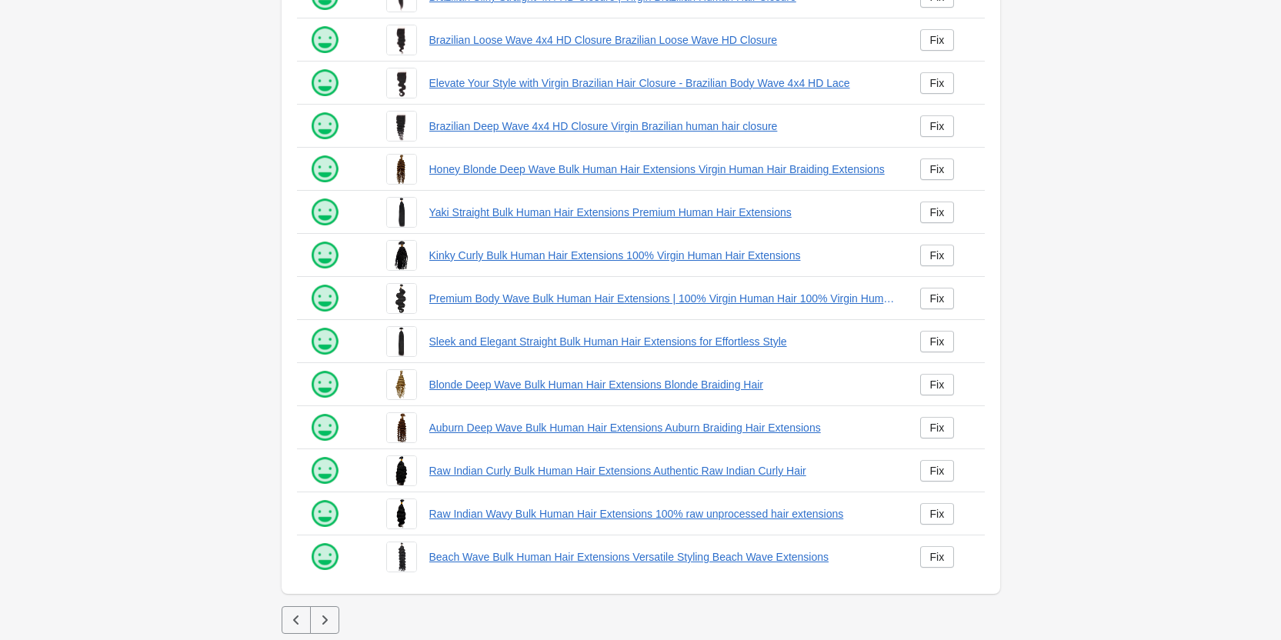
click at [291, 624] on icon "button" at bounding box center [296, 619] width 15 height 15
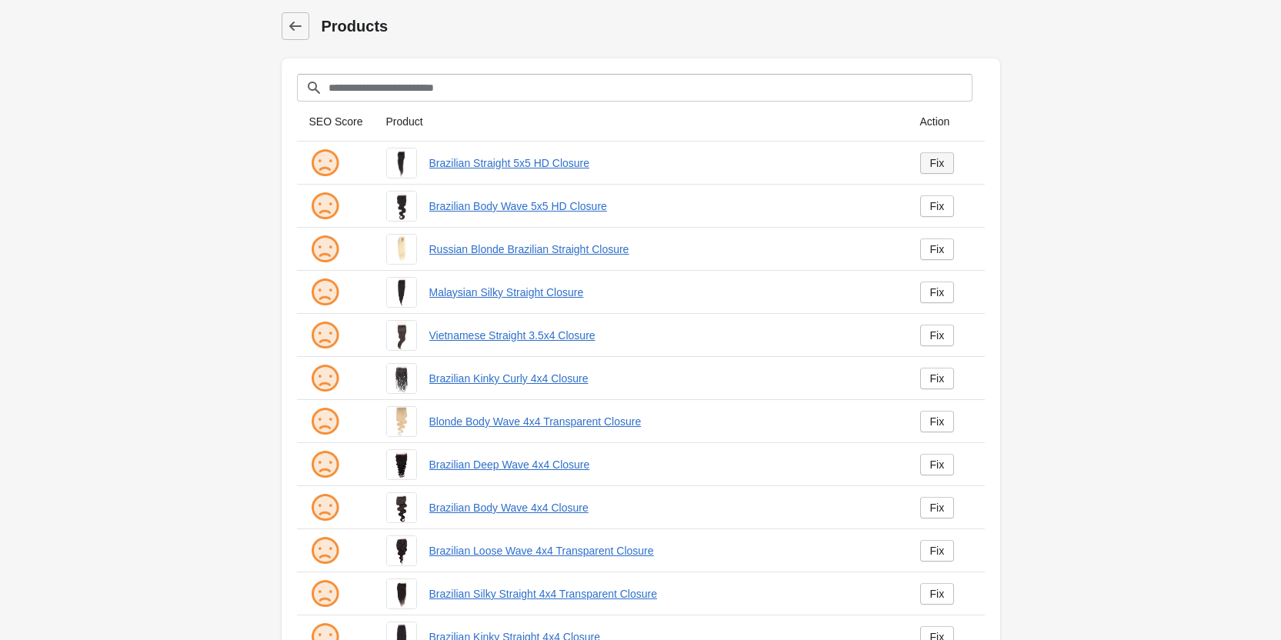
click at [946, 165] on link "Fix" at bounding box center [937, 163] width 35 height 22
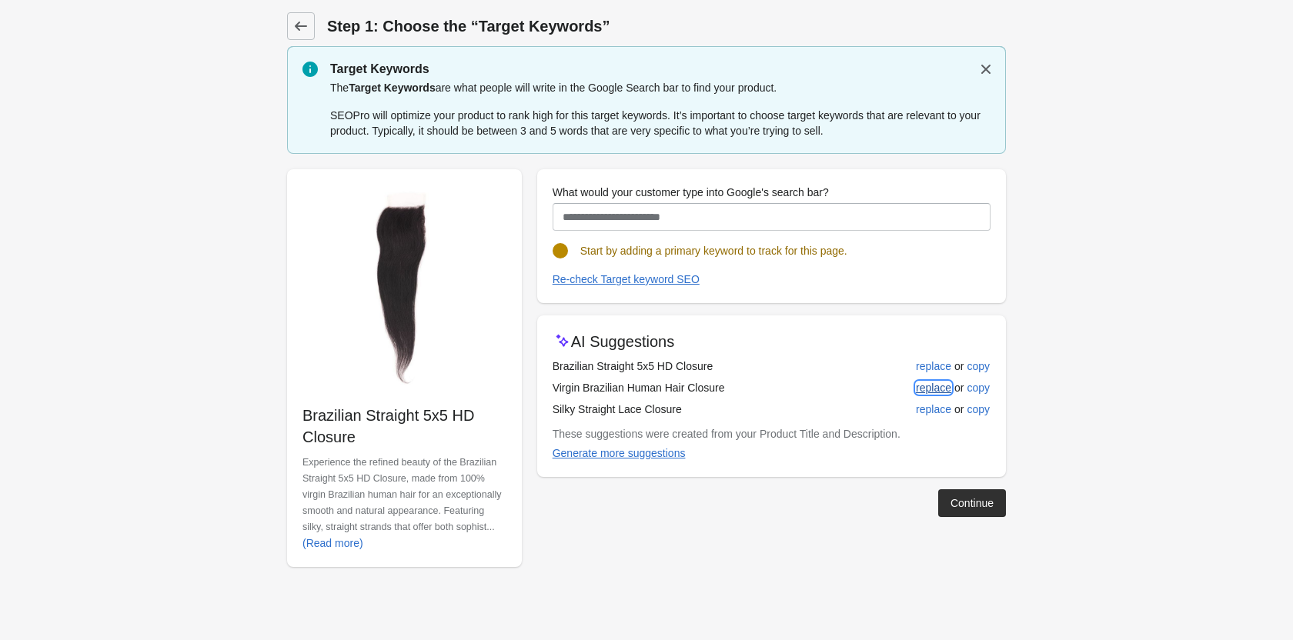
click at [935, 394] on div "replace" at bounding box center [933, 388] width 35 height 12
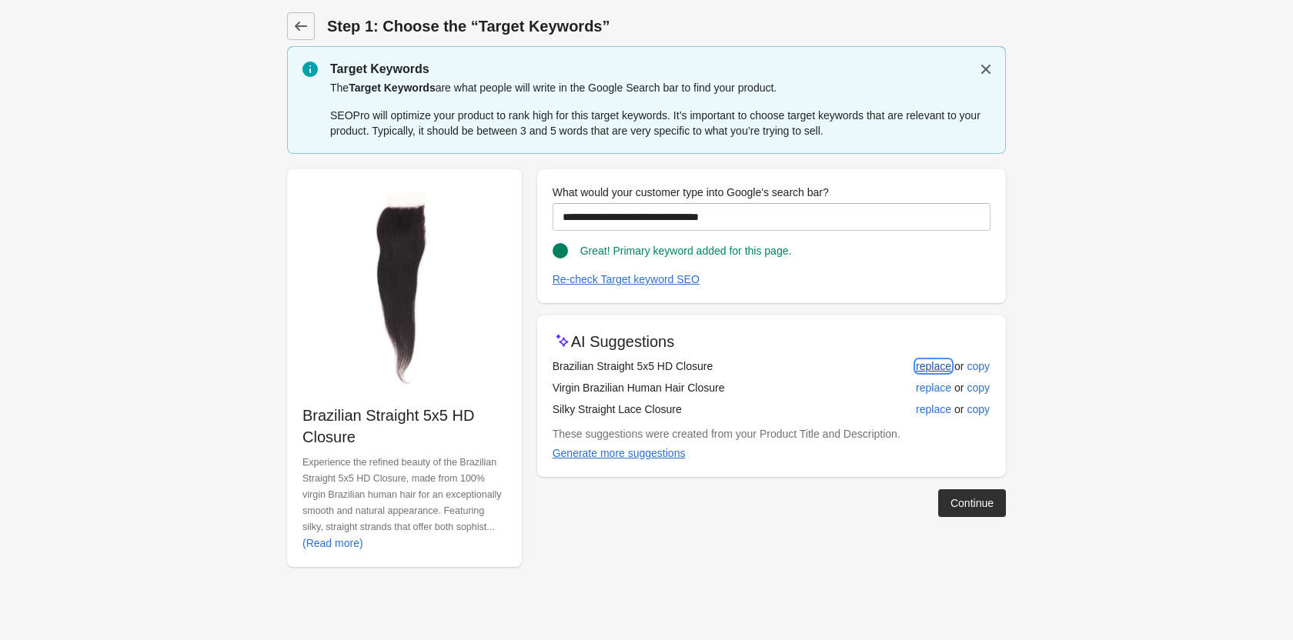
click at [931, 367] on div "replace" at bounding box center [933, 366] width 35 height 12
type input "**********"
click at [950, 497] on div "Continue" at bounding box center [971, 503] width 43 height 12
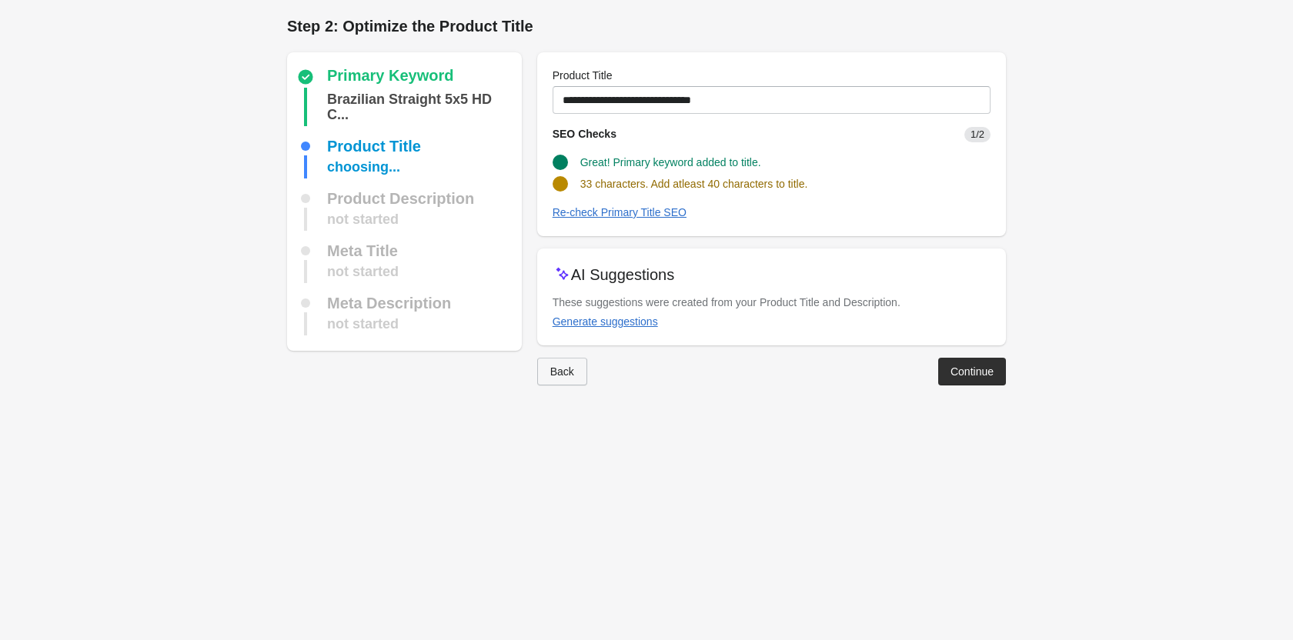
click at [542, 374] on button "Back" at bounding box center [562, 372] width 50 height 28
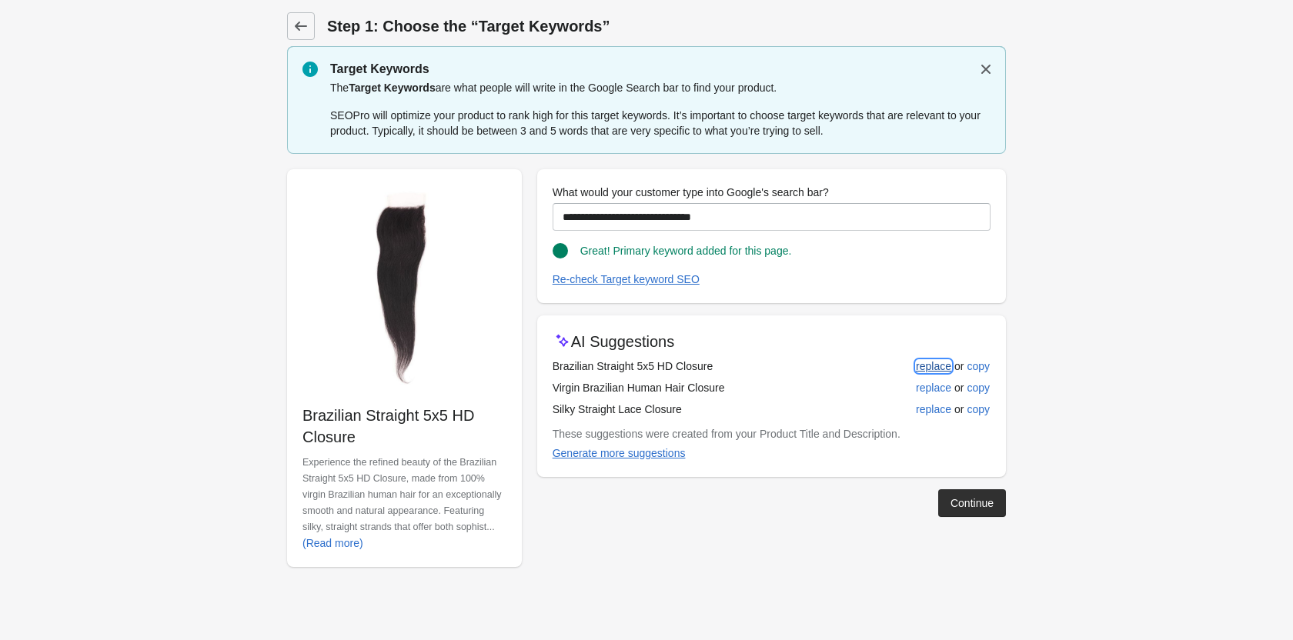
click at [922, 366] on div "replace" at bounding box center [933, 366] width 35 height 12
click at [944, 502] on button "Continue" at bounding box center [972, 503] width 68 height 28
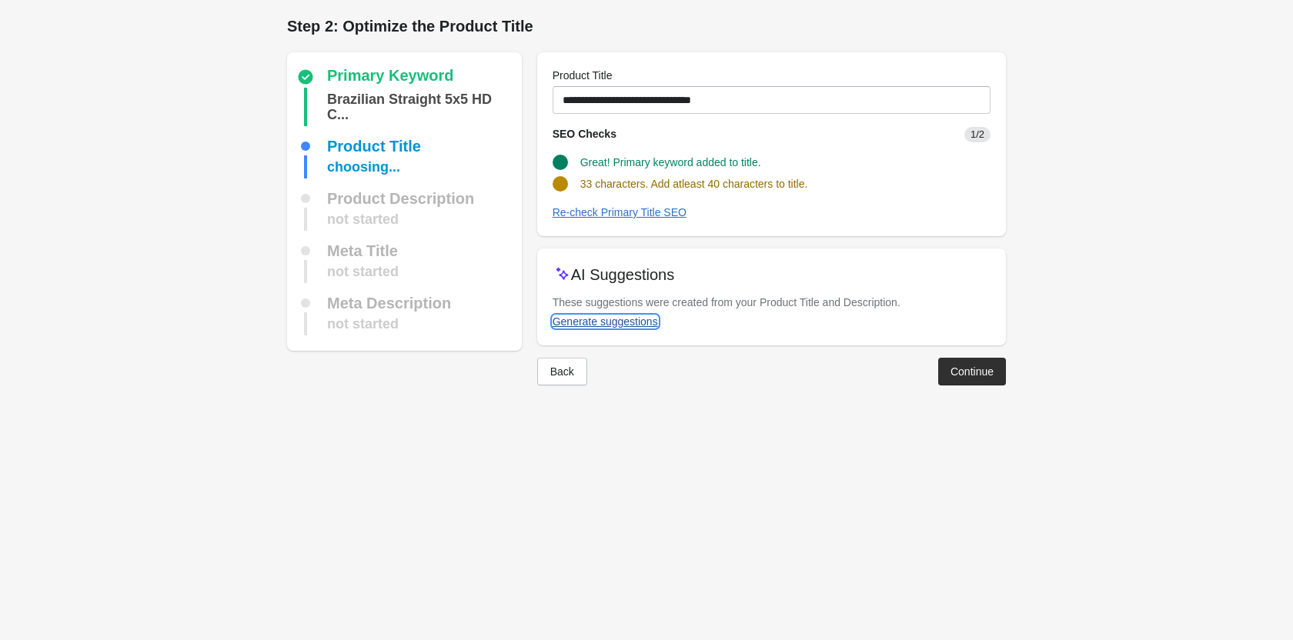
click at [621, 320] on div "Generate suggestions" at bounding box center [604, 321] width 105 height 12
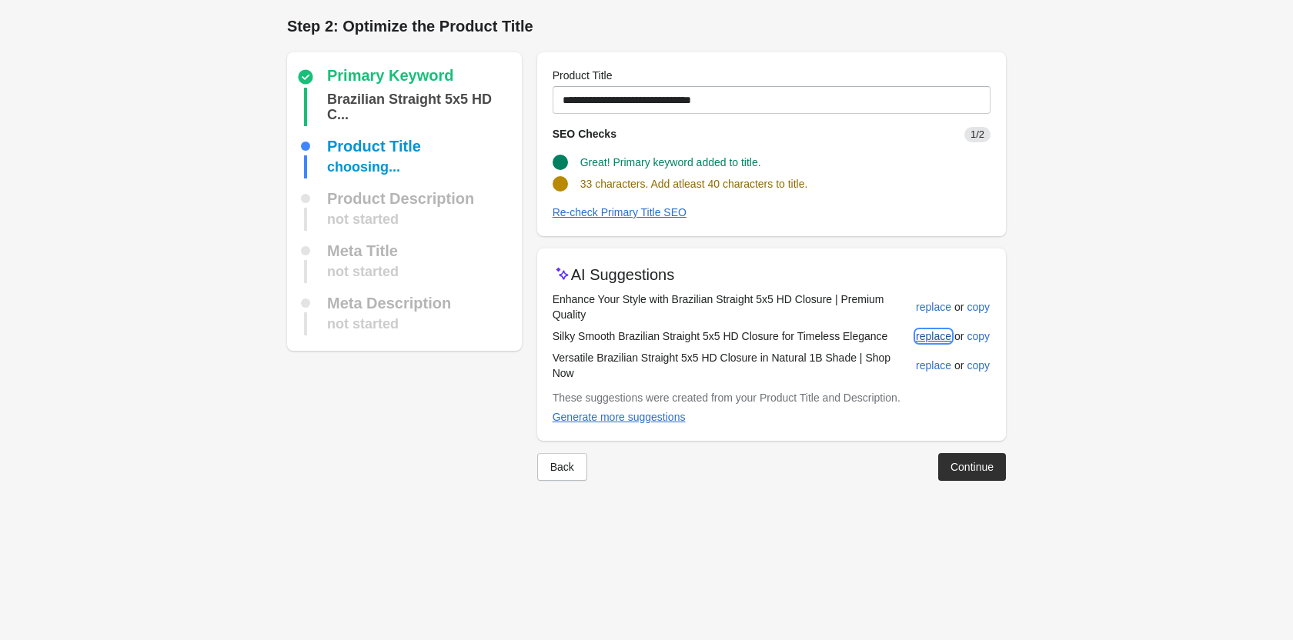
drag, startPoint x: 945, startPoint y: 334, endPoint x: 937, endPoint y: 333, distance: 7.7
click at [944, 334] on div "replace" at bounding box center [933, 336] width 35 height 12
type input "**********"
click at [967, 461] on div "Continue" at bounding box center [971, 467] width 43 height 12
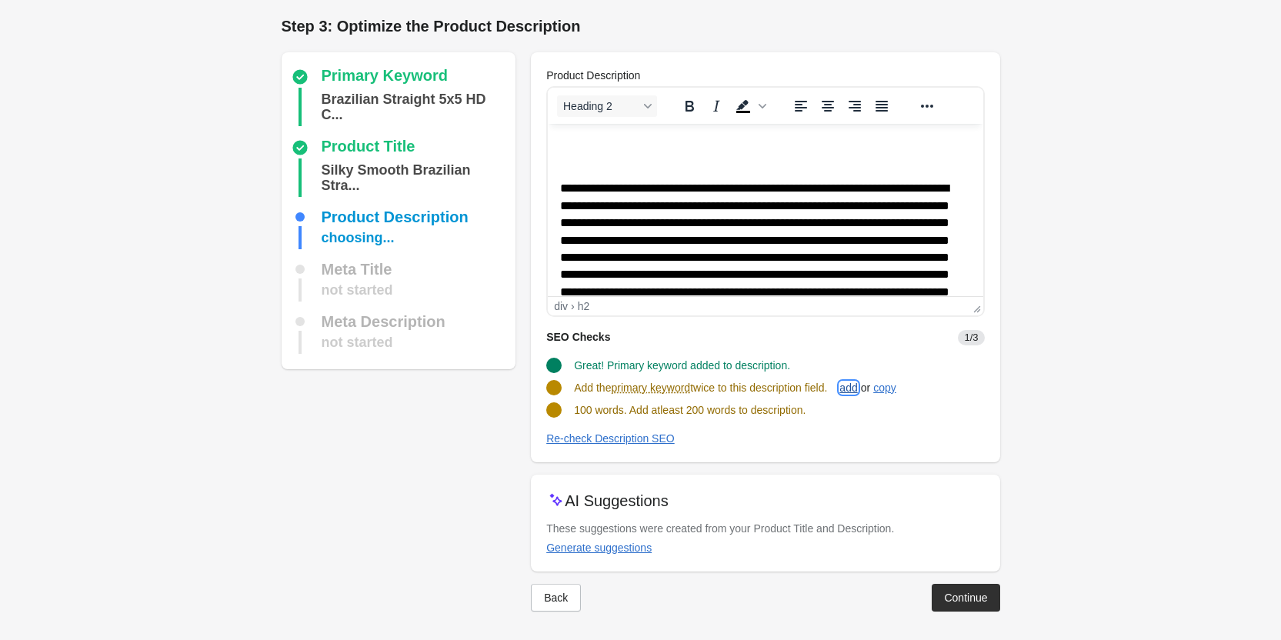
click at [856, 385] on div "add" at bounding box center [848, 388] width 18 height 12
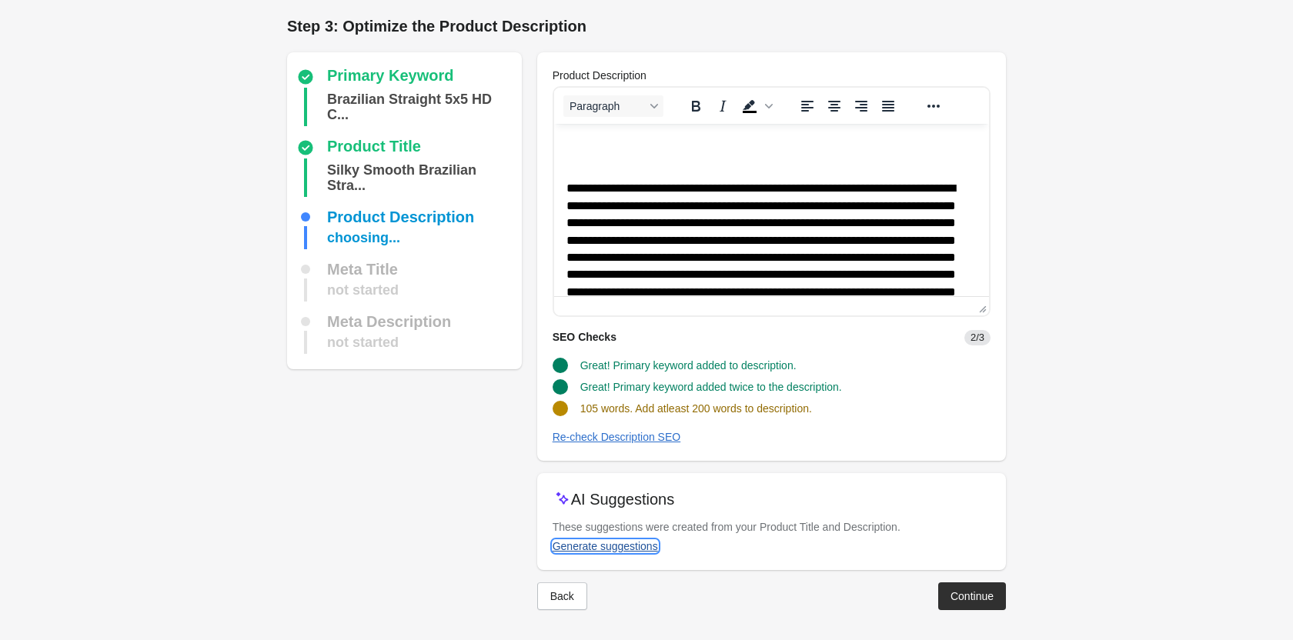
click at [640, 543] on div "Generate suggestions" at bounding box center [604, 546] width 105 height 12
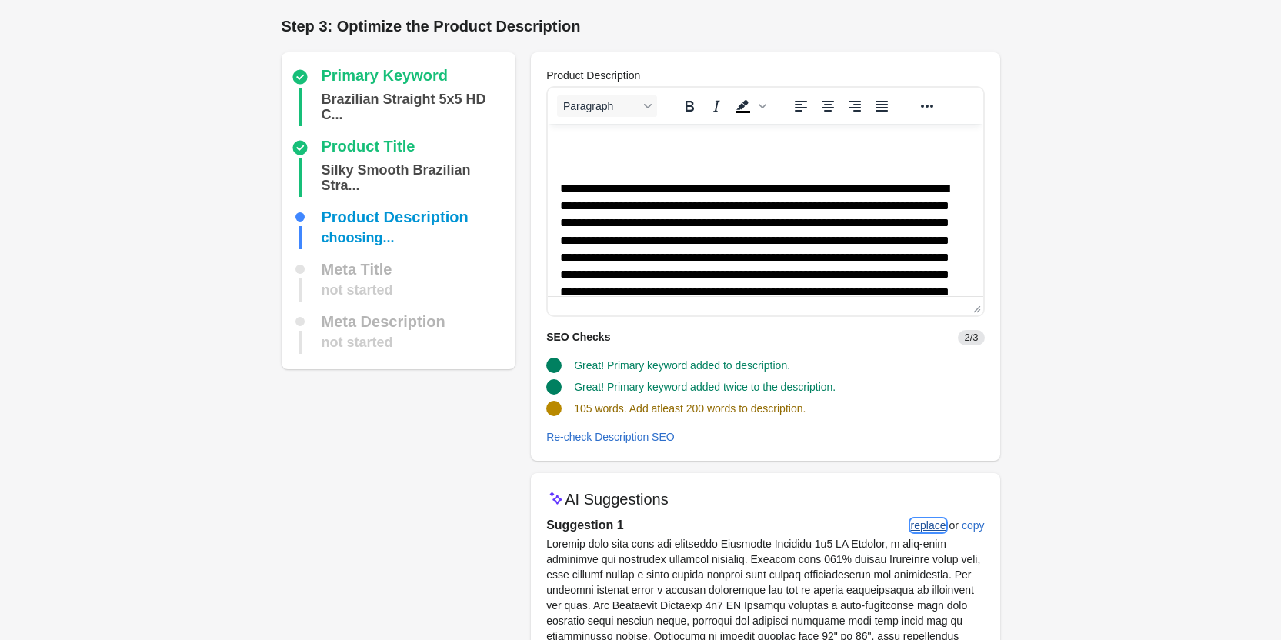
click at [933, 529] on div "replace" at bounding box center [928, 525] width 35 height 12
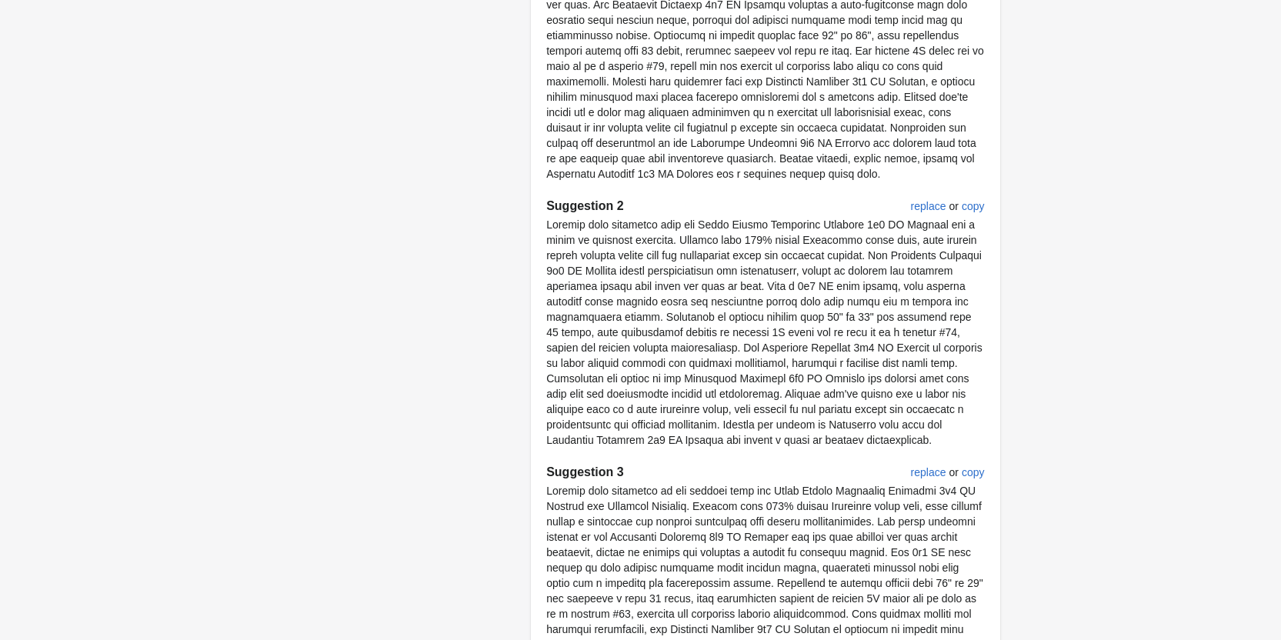
scroll to position [876, 0]
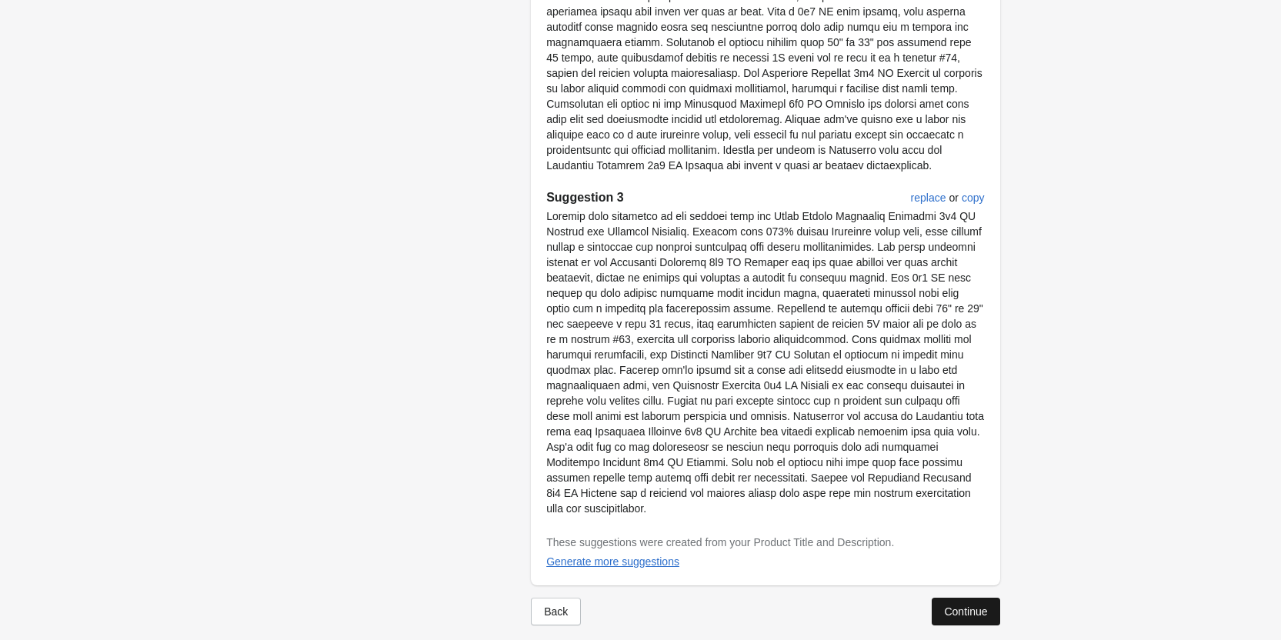
click at [972, 605] on div "Continue" at bounding box center [965, 611] width 43 height 12
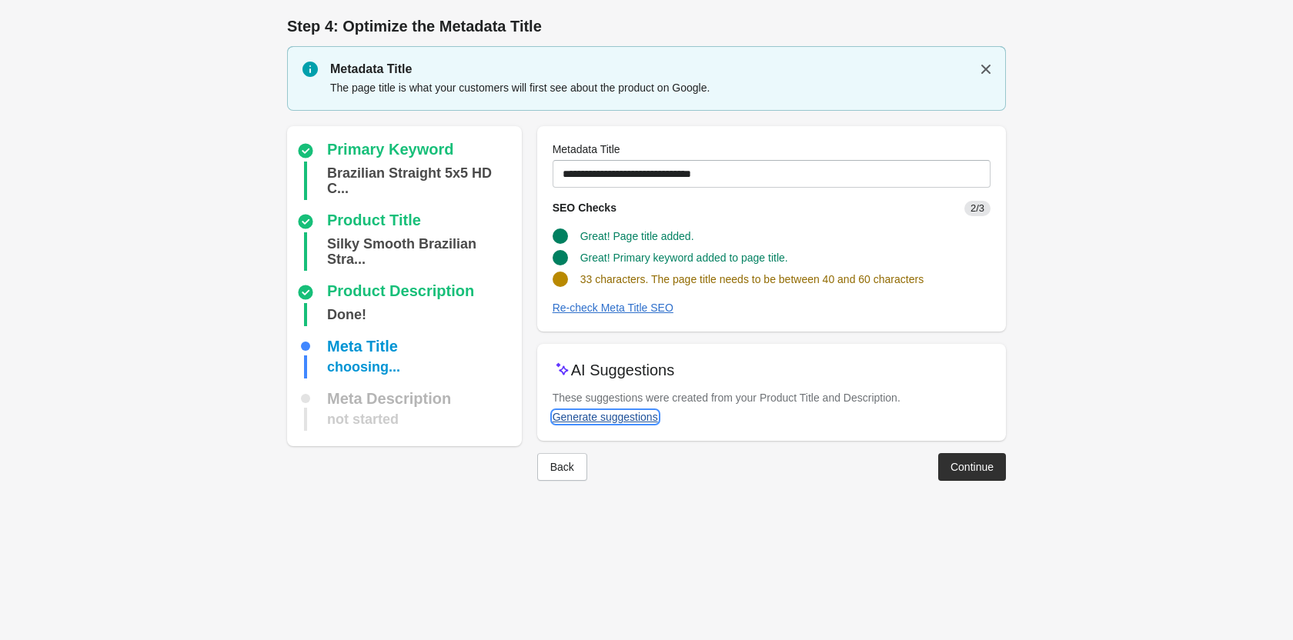
click at [620, 419] on div "Generate suggestions" at bounding box center [604, 417] width 105 height 12
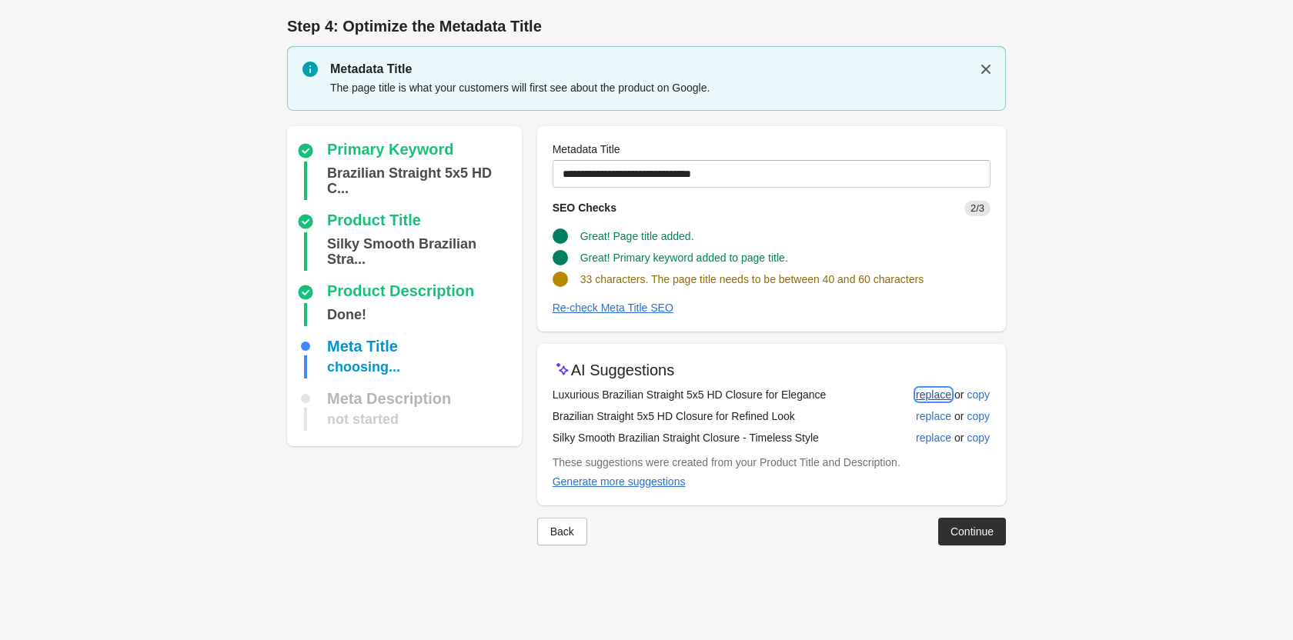
click at [944, 397] on div "replace" at bounding box center [933, 395] width 35 height 12
type input "**********"
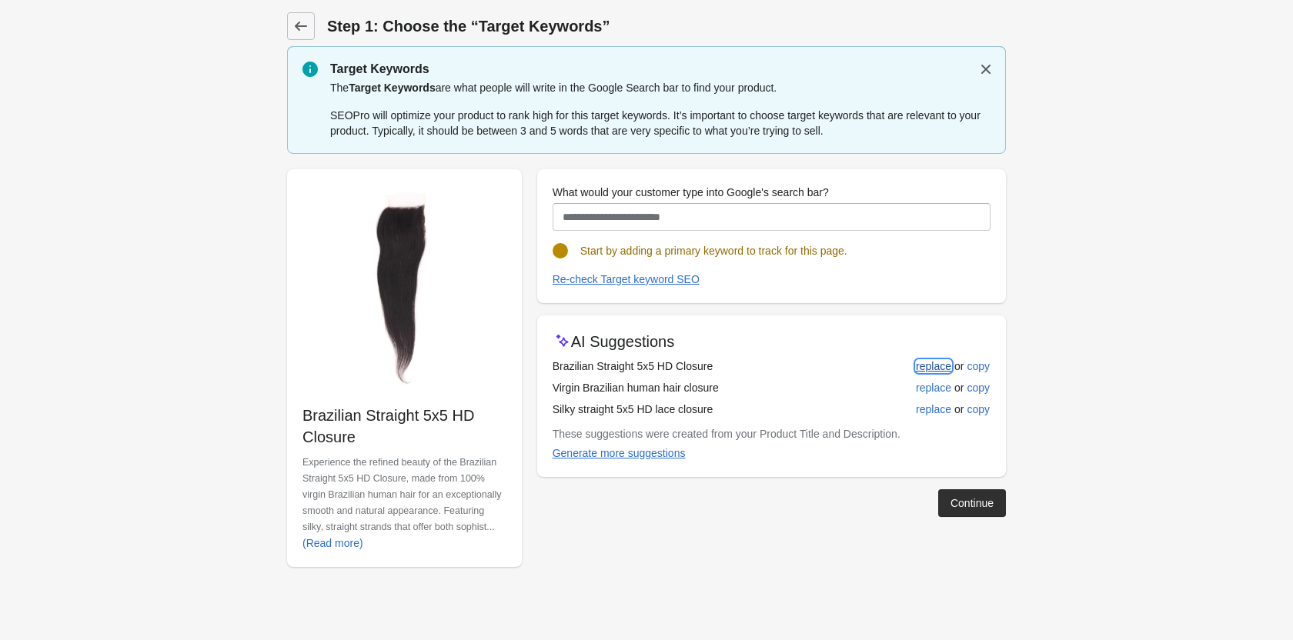
click at [936, 362] on div "replace" at bounding box center [933, 366] width 35 height 12
type input "**********"
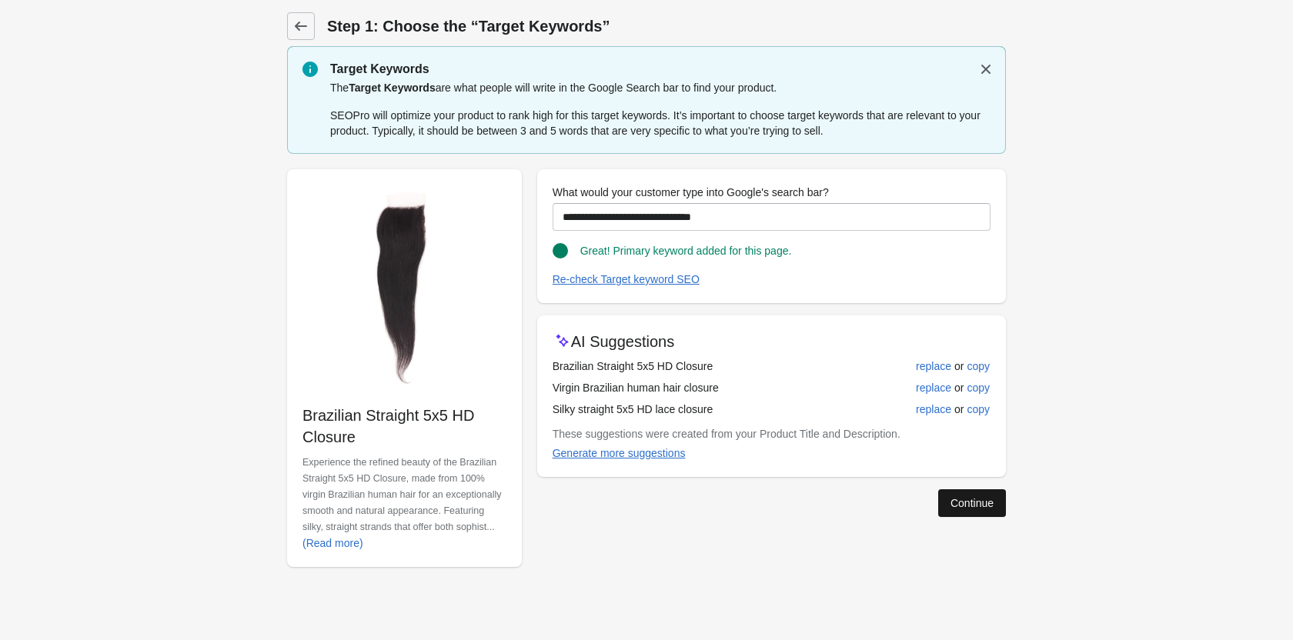
click at [960, 500] on div "Continue" at bounding box center [971, 503] width 43 height 12
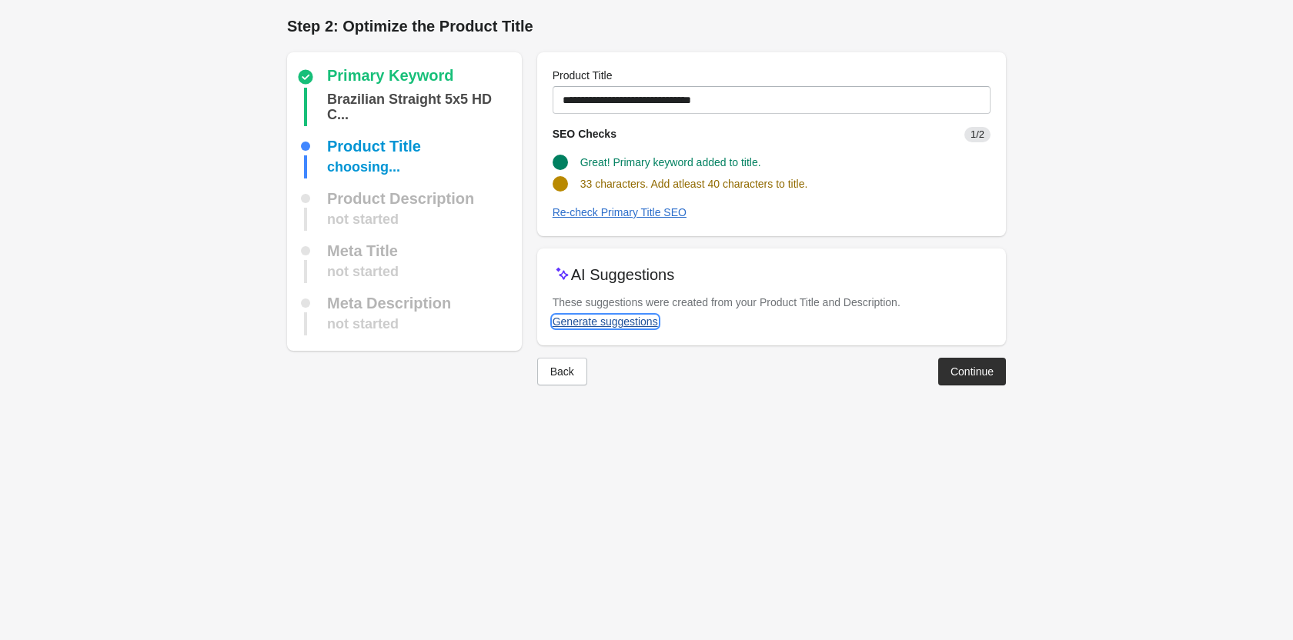
click at [602, 324] on div "Generate suggestions" at bounding box center [604, 321] width 105 height 12
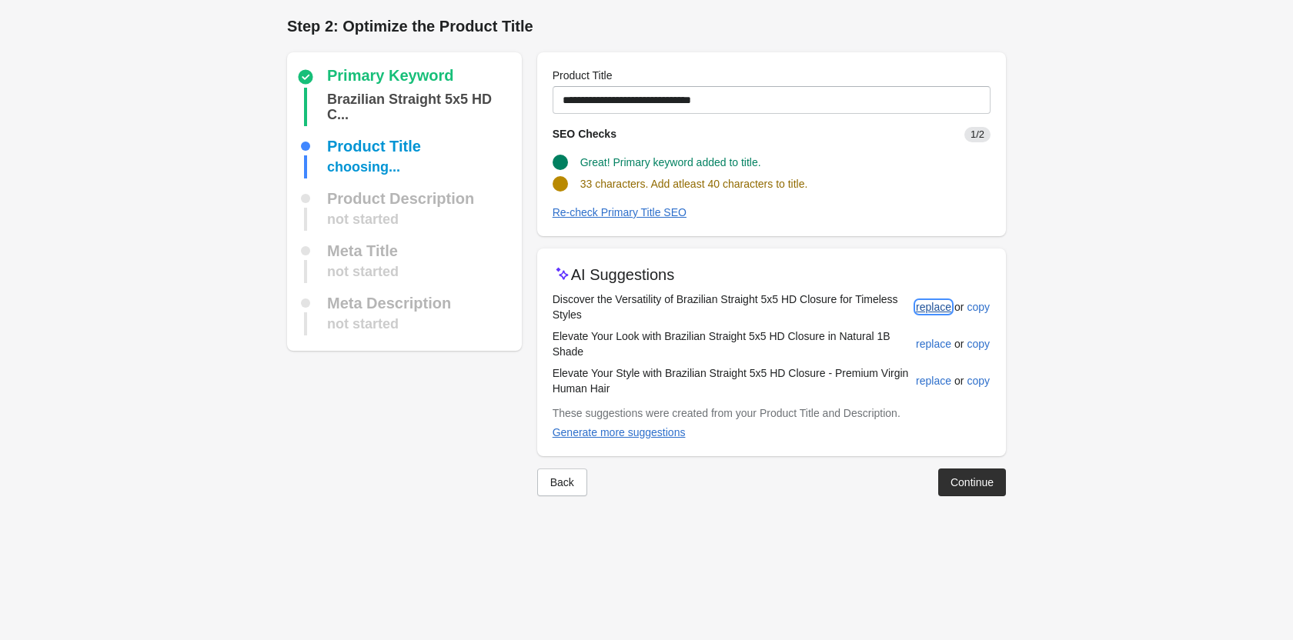
click at [949, 315] on button "replace" at bounding box center [933, 307] width 48 height 28
type input "**********"
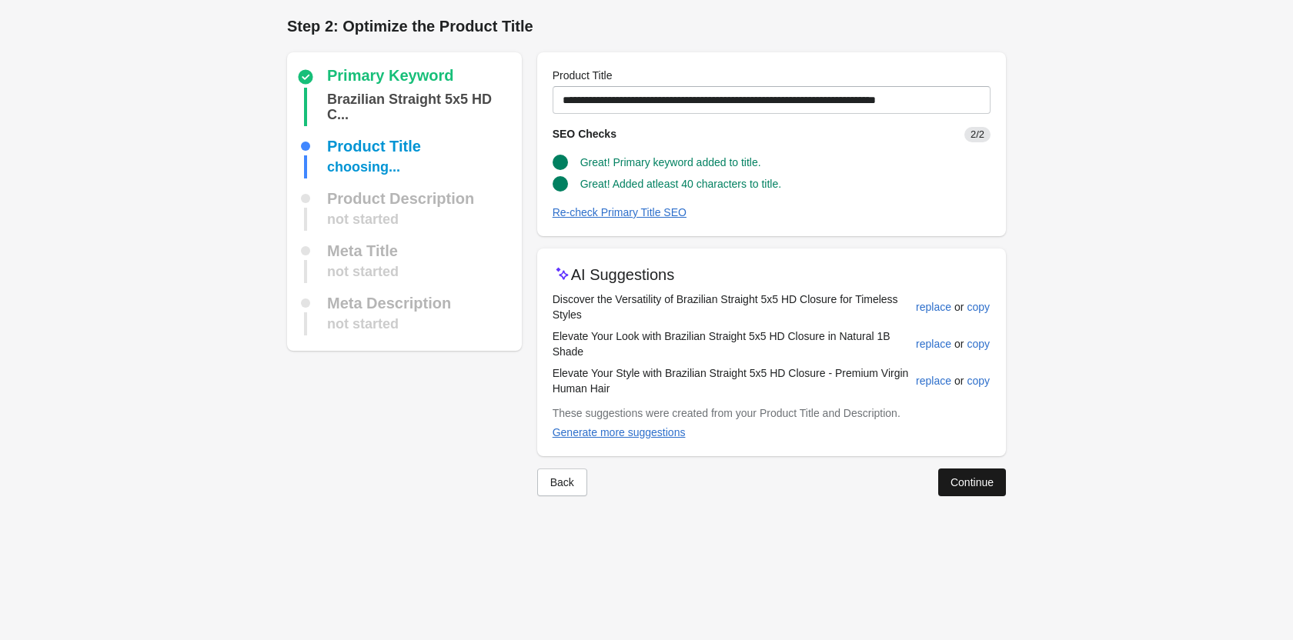
click at [942, 479] on button "Continue" at bounding box center [972, 483] width 68 height 28
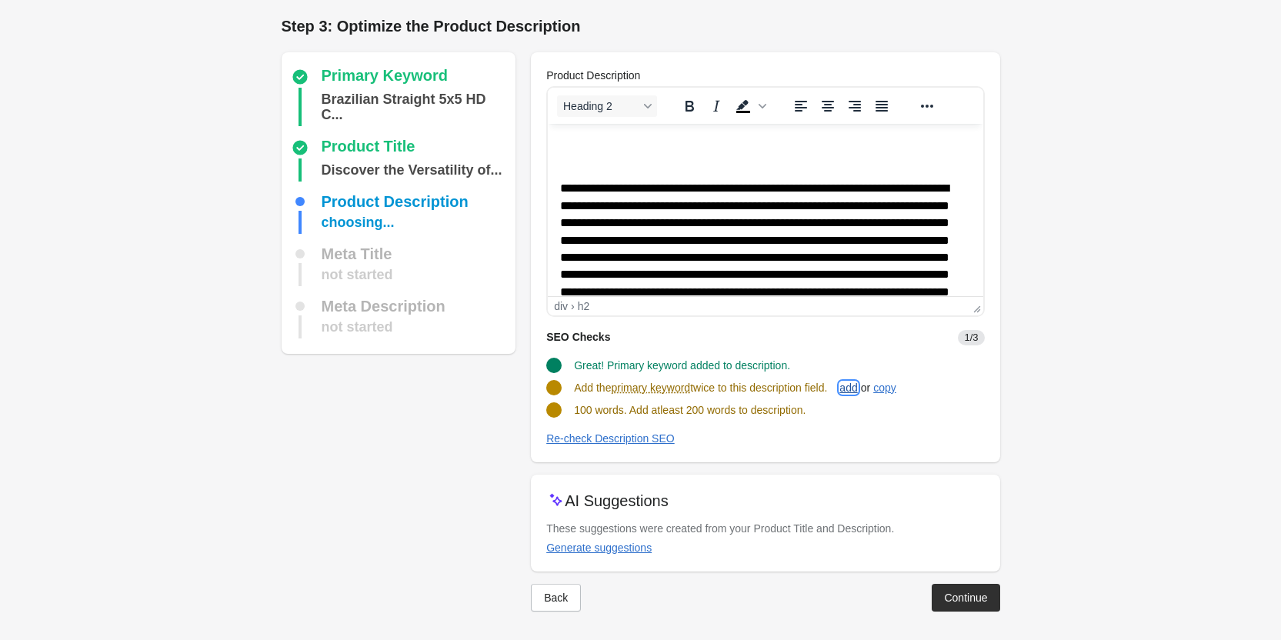
click at [857, 389] on div "add" at bounding box center [848, 388] width 18 height 12
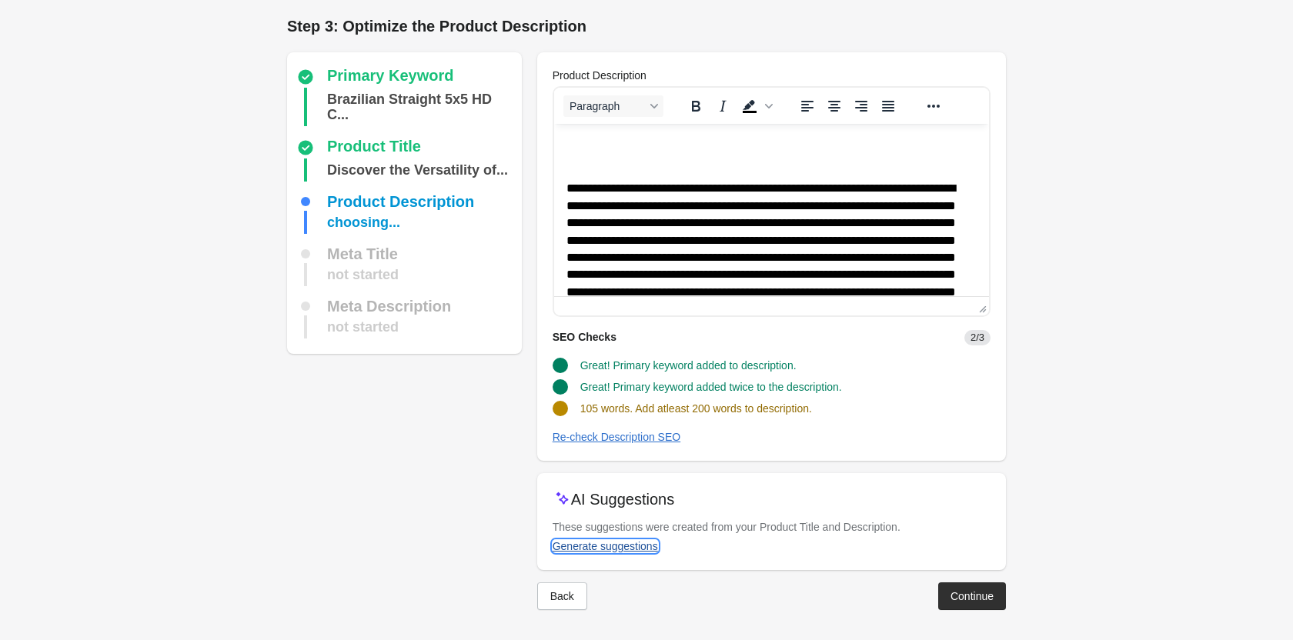
click at [623, 540] on div "Generate suggestions" at bounding box center [604, 546] width 105 height 12
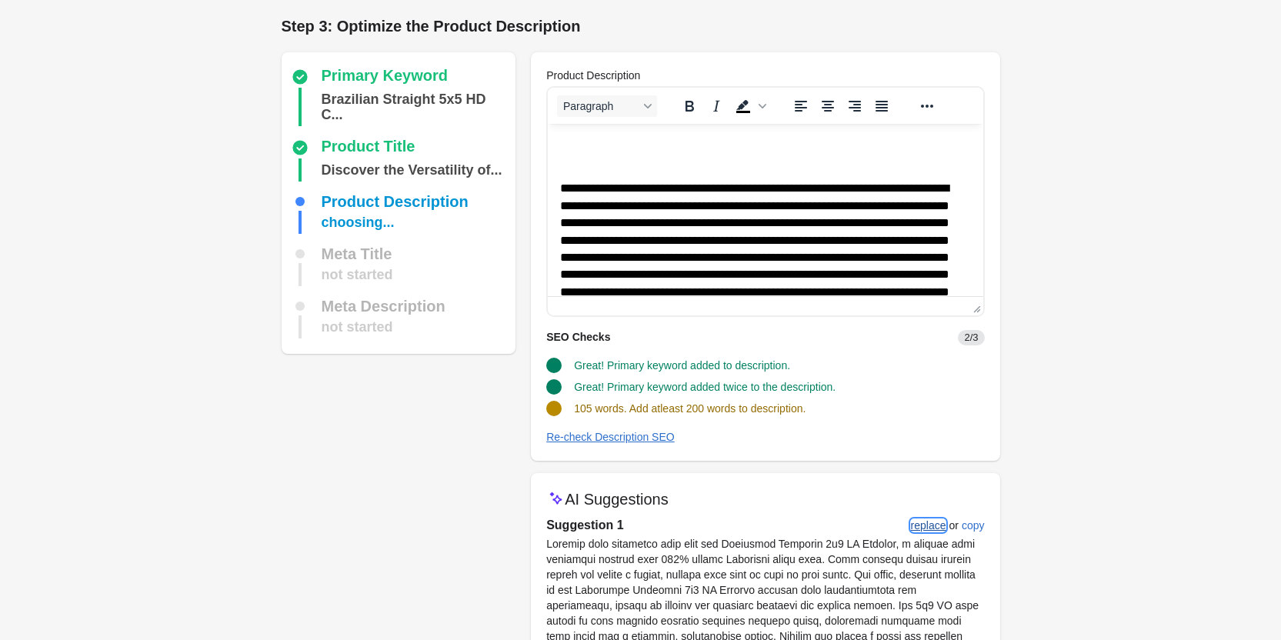
click at [928, 527] on div "replace" at bounding box center [928, 525] width 35 height 12
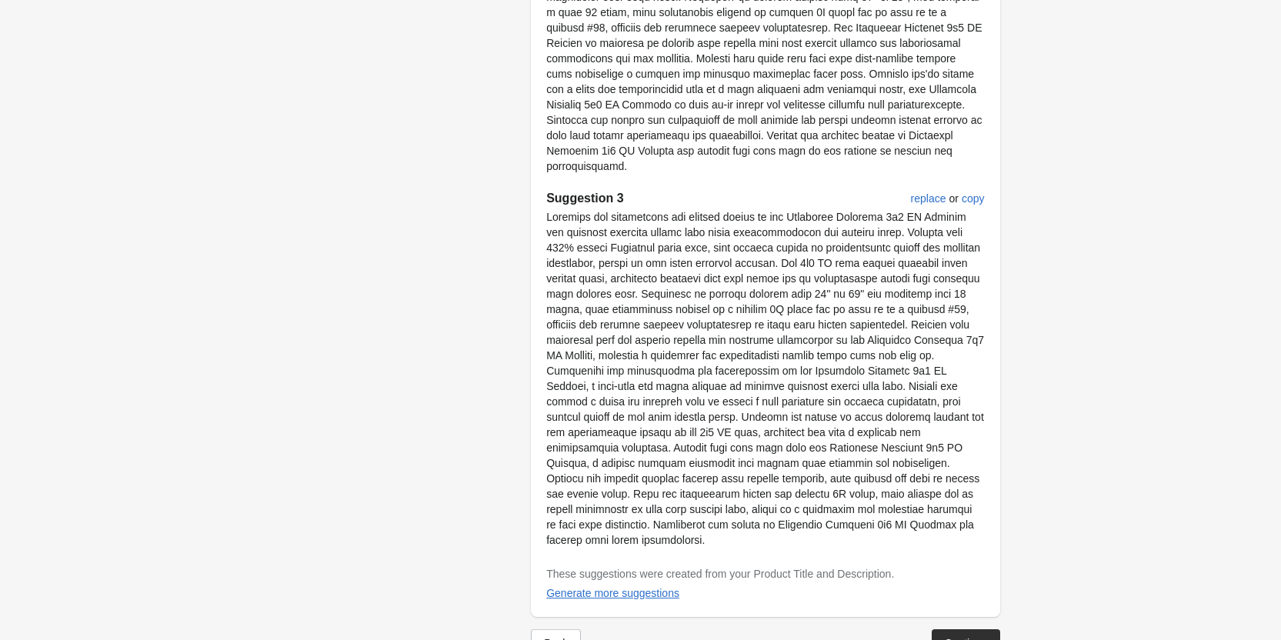
scroll to position [937, 0]
click at [959, 636] on div "Continue" at bounding box center [965, 642] width 43 height 12
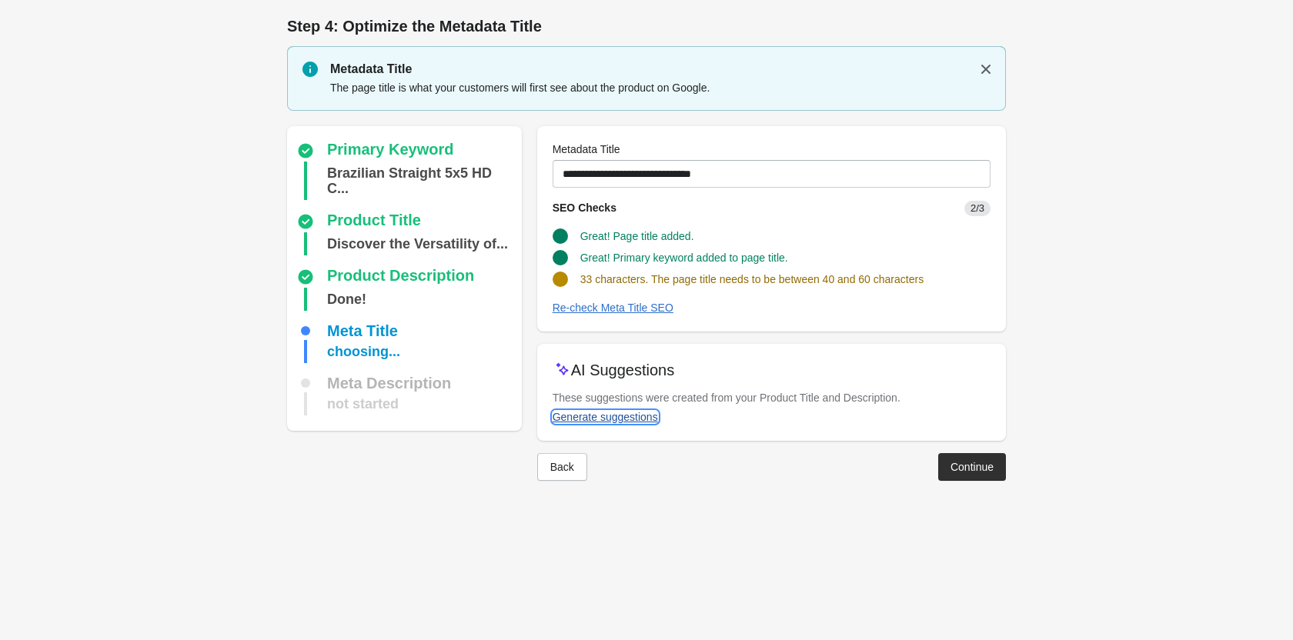
click at [635, 418] on div "Generate suggestions" at bounding box center [604, 417] width 105 height 12
click at [614, 415] on div "Generate suggestions" at bounding box center [604, 417] width 105 height 12
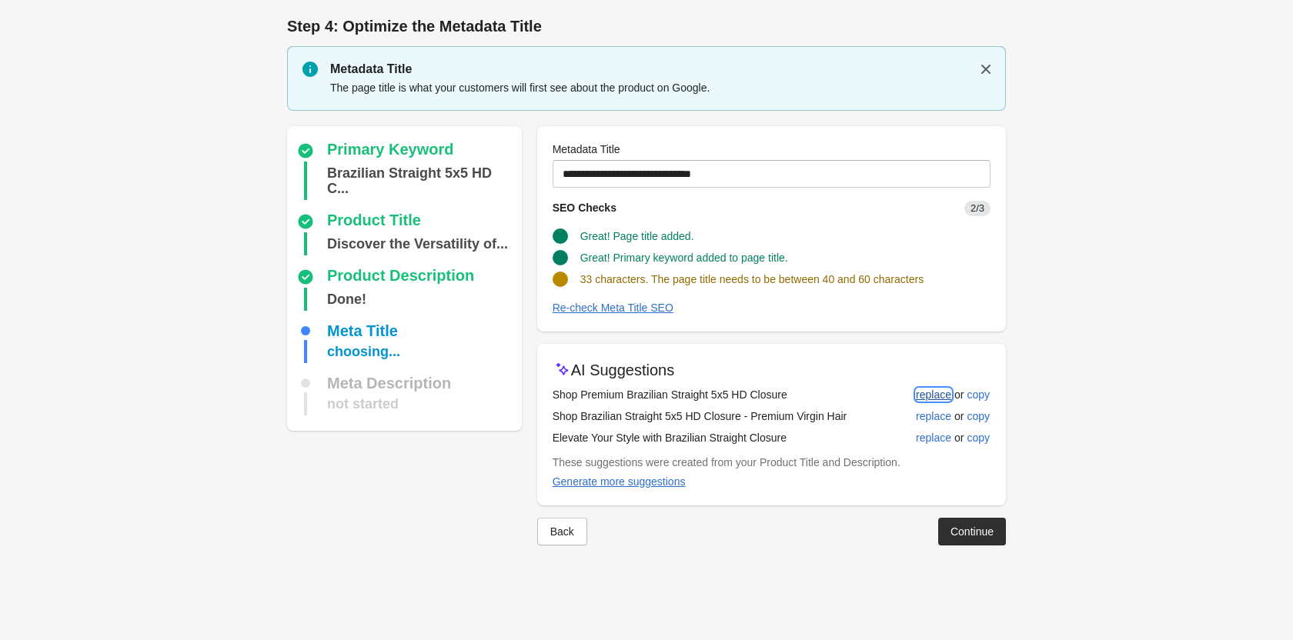
click at [937, 389] on div "replace" at bounding box center [933, 395] width 35 height 12
type input "**********"
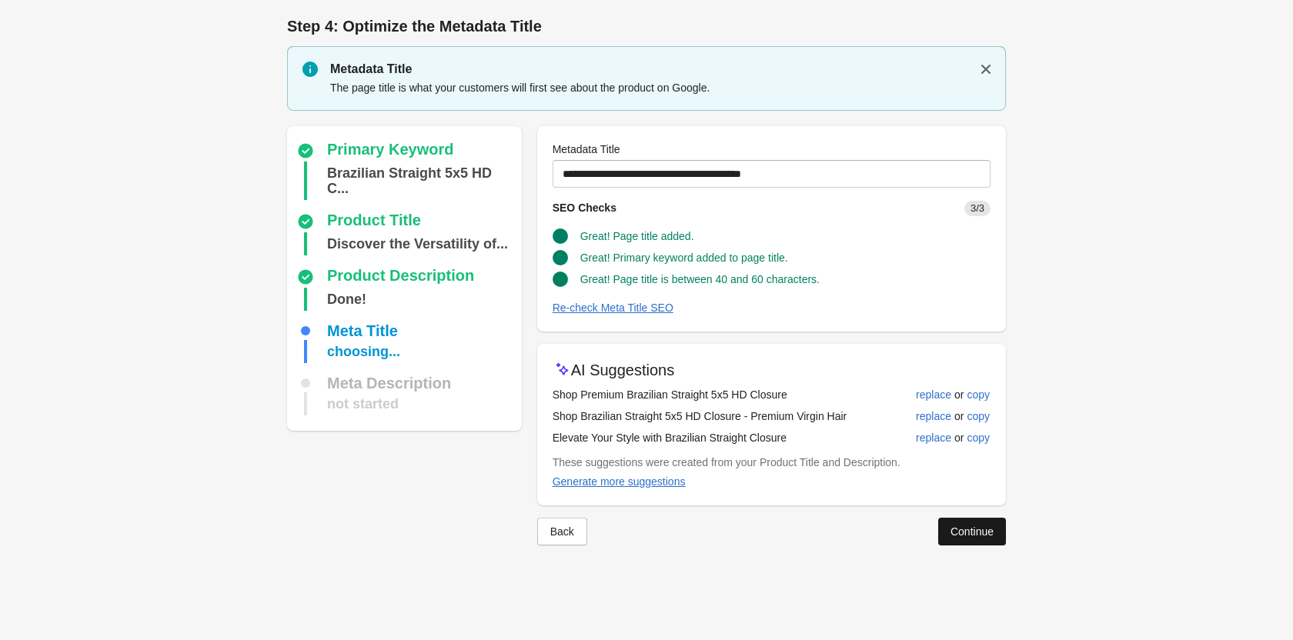
click at [972, 522] on button "Continue" at bounding box center [972, 532] width 68 height 28
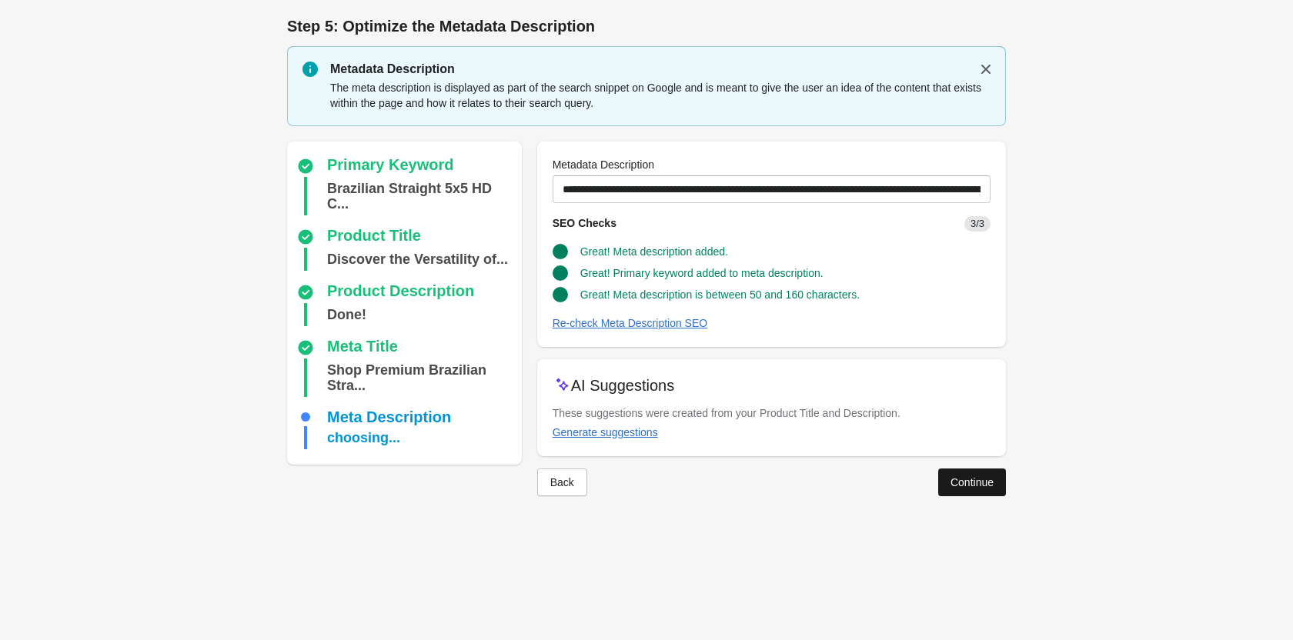
click at [947, 475] on button "Continue" at bounding box center [972, 483] width 68 height 28
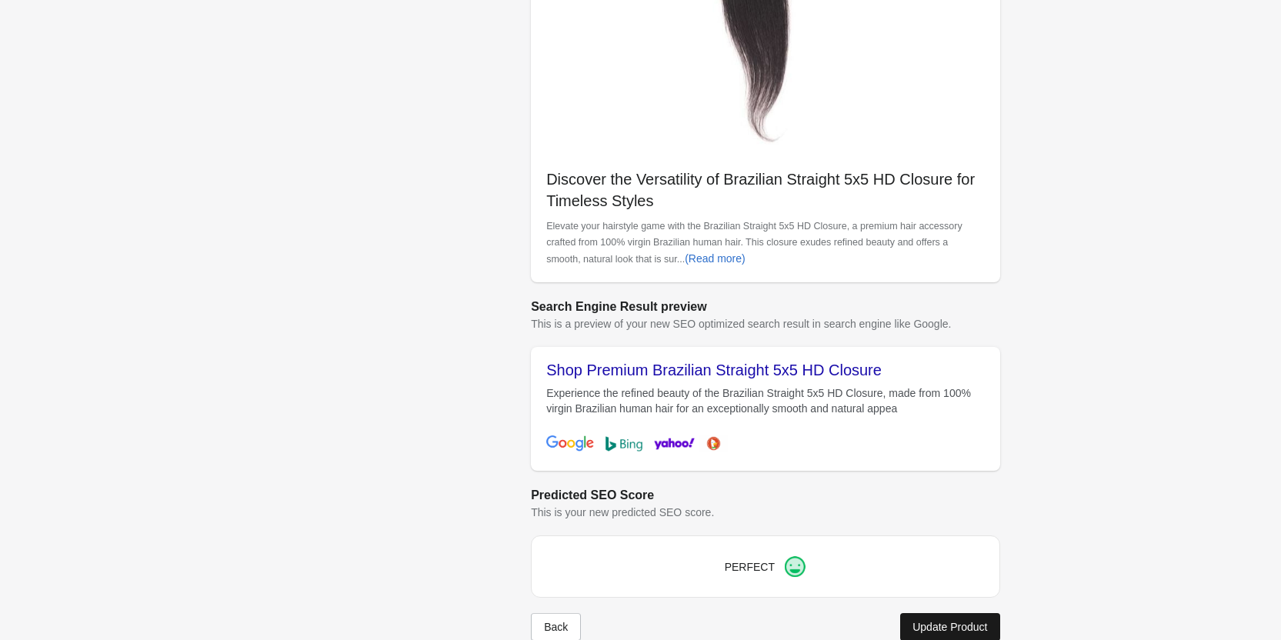
scroll to position [433, 0]
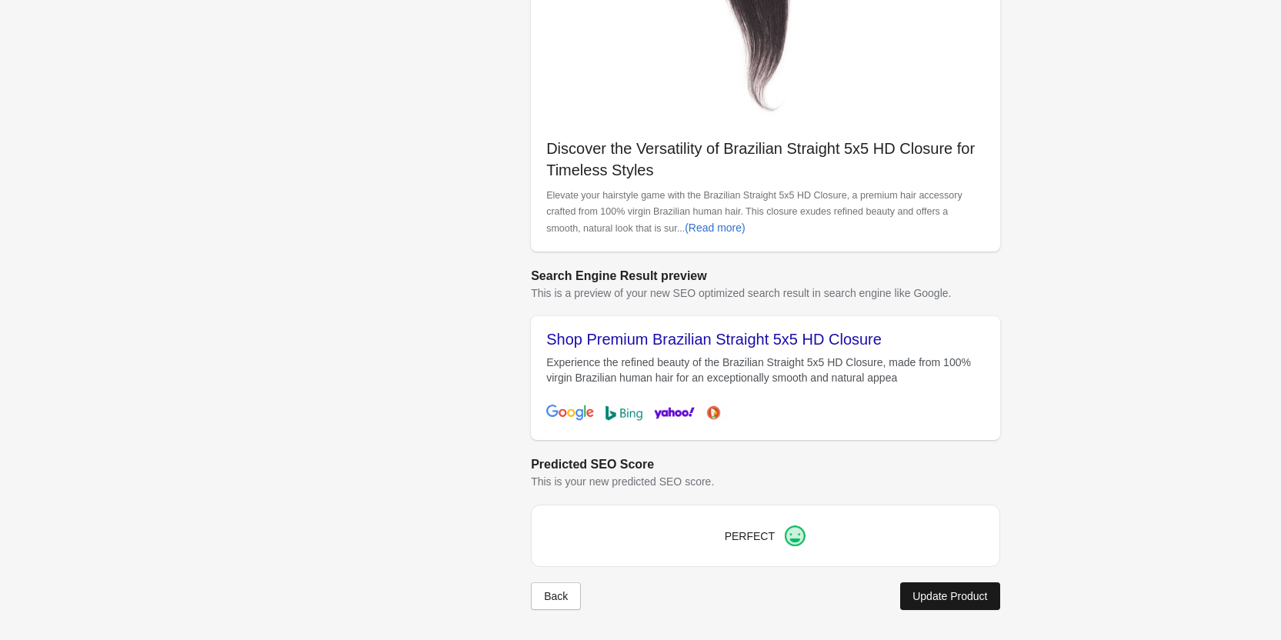
click at [965, 597] on div "Update Product" at bounding box center [949, 596] width 75 height 12
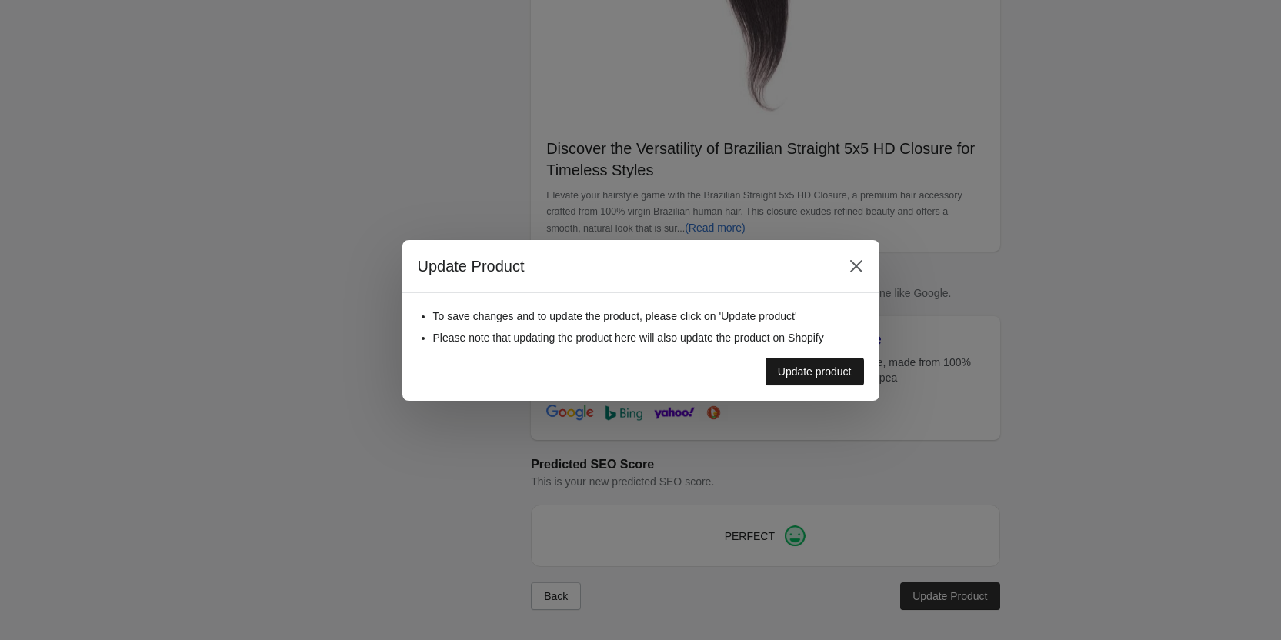
click at [827, 367] on div "Update product" at bounding box center [815, 371] width 74 height 12
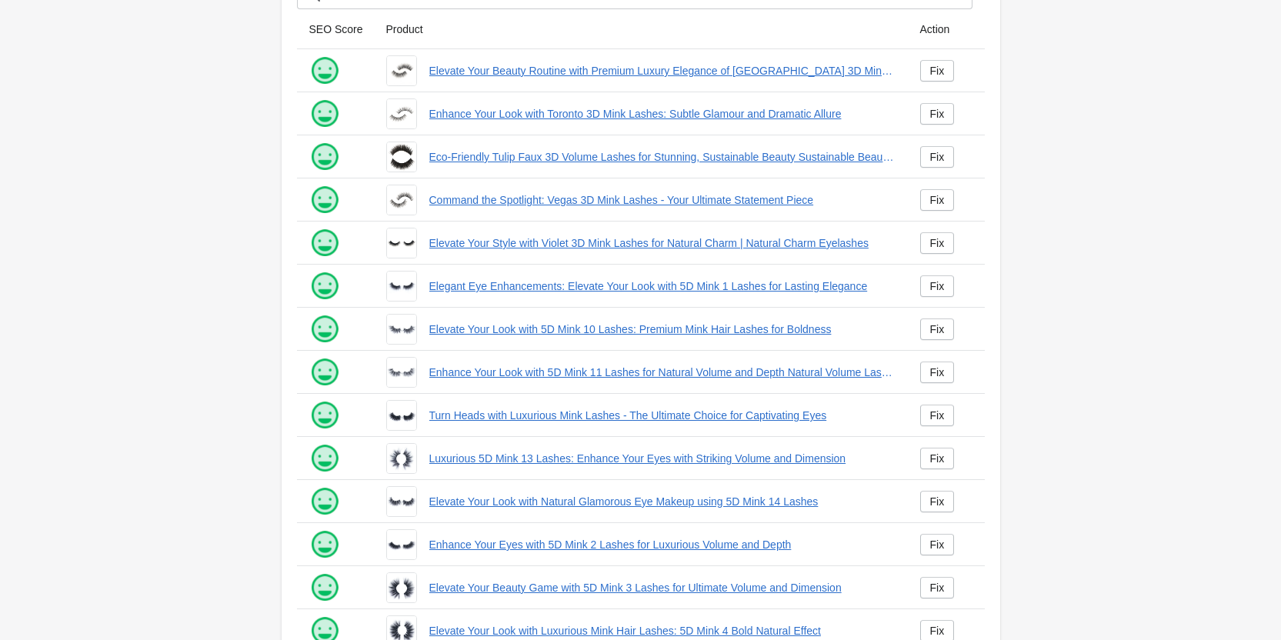
scroll to position [209, 0]
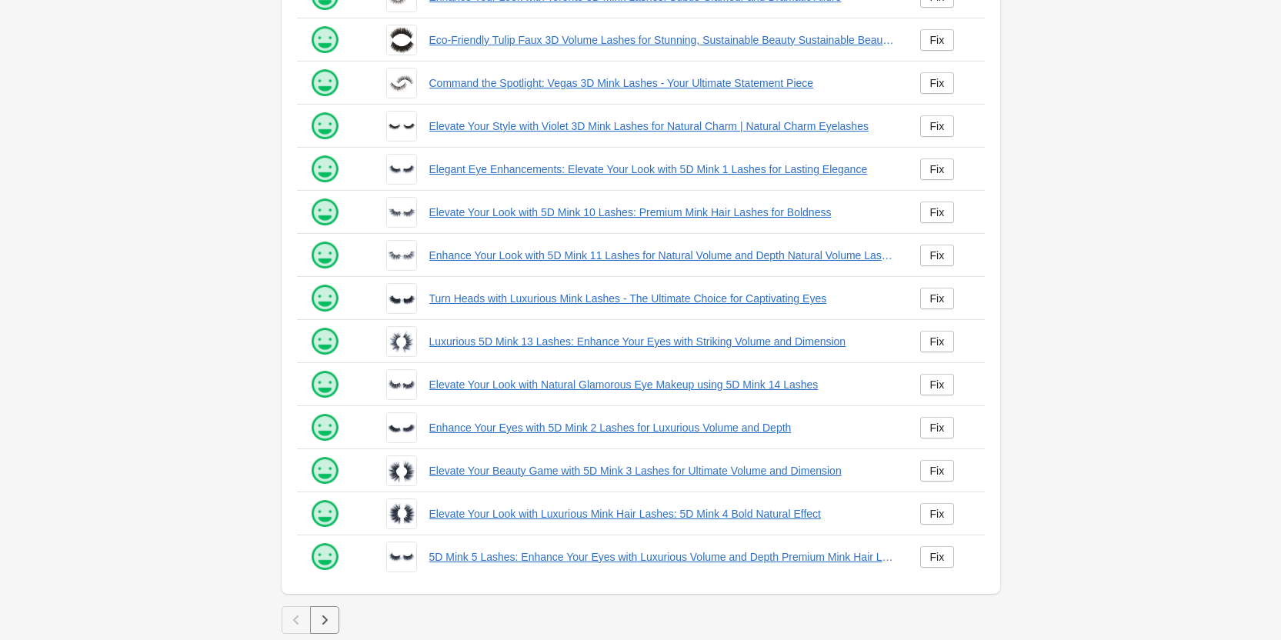
click at [335, 614] on button "button" at bounding box center [324, 620] width 29 height 28
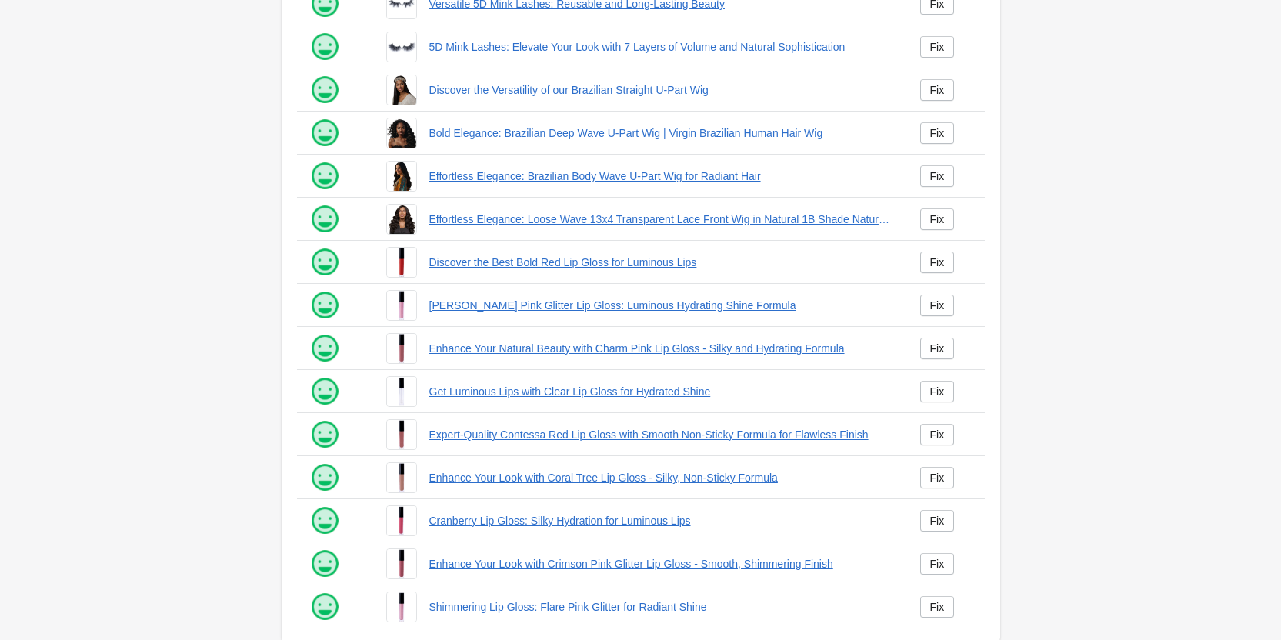
scroll to position [209, 0]
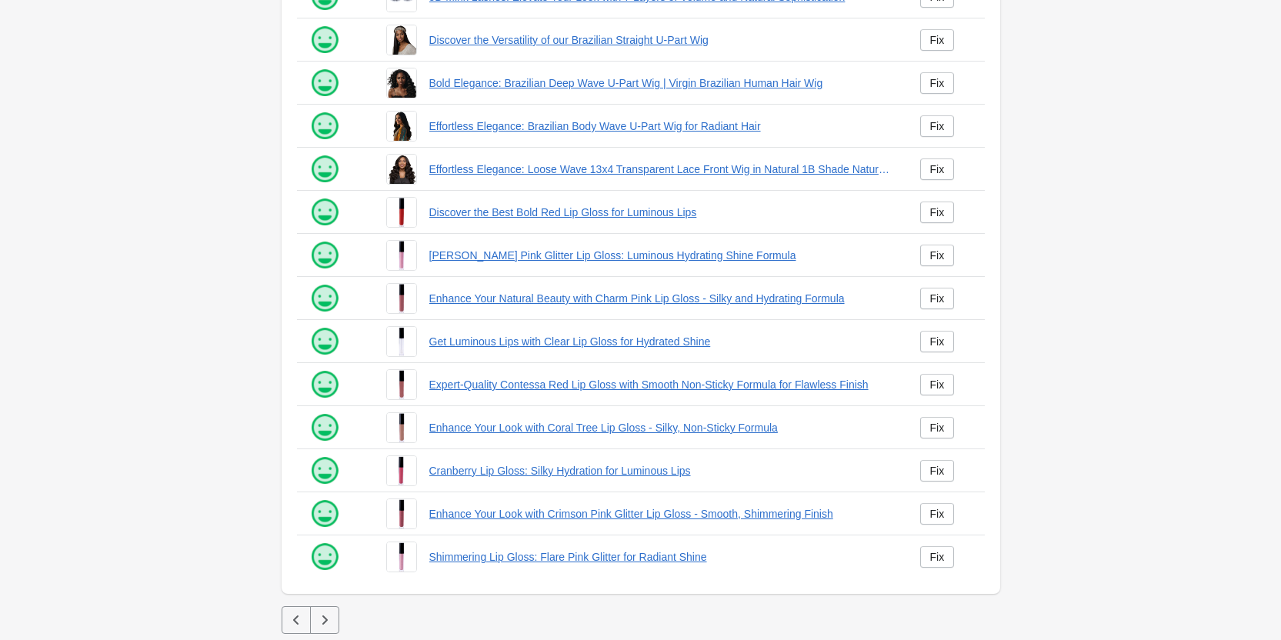
drag, startPoint x: 272, startPoint y: 594, endPoint x: 283, endPoint y: 612, distance: 21.1
click at [272, 595] on div "Products Filter[title] SEO Score Product Action" at bounding box center [641, 215] width 768 height 849
click at [289, 623] on icon "button" at bounding box center [296, 619] width 15 height 15
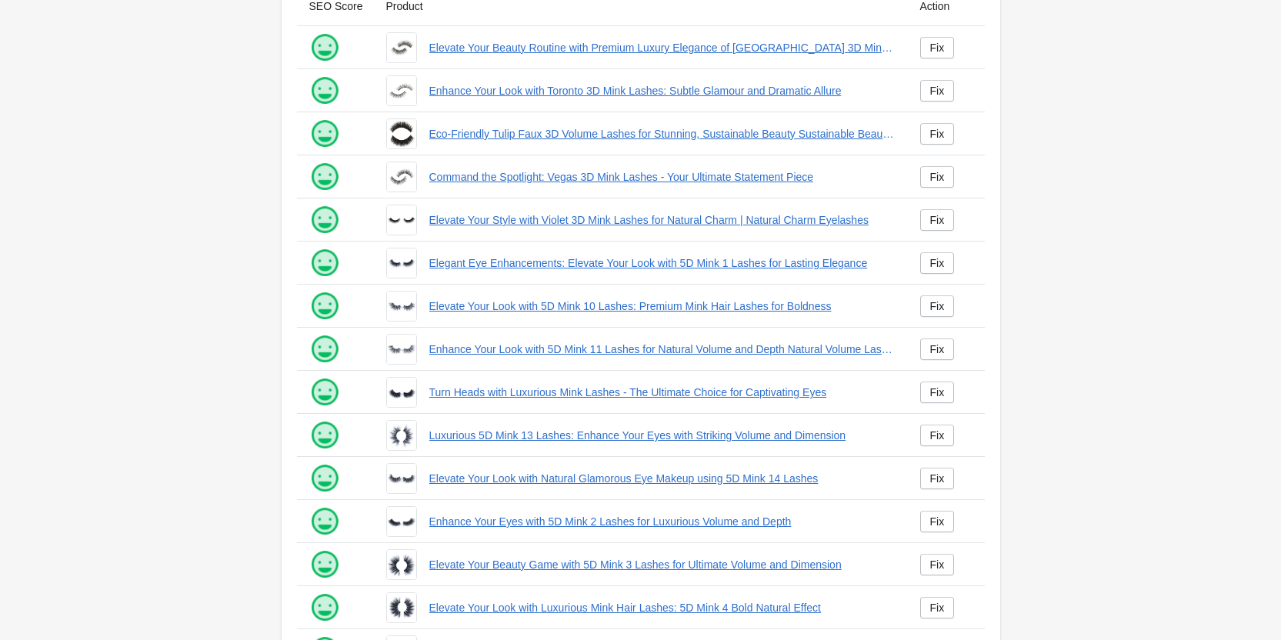
scroll to position [209, 0]
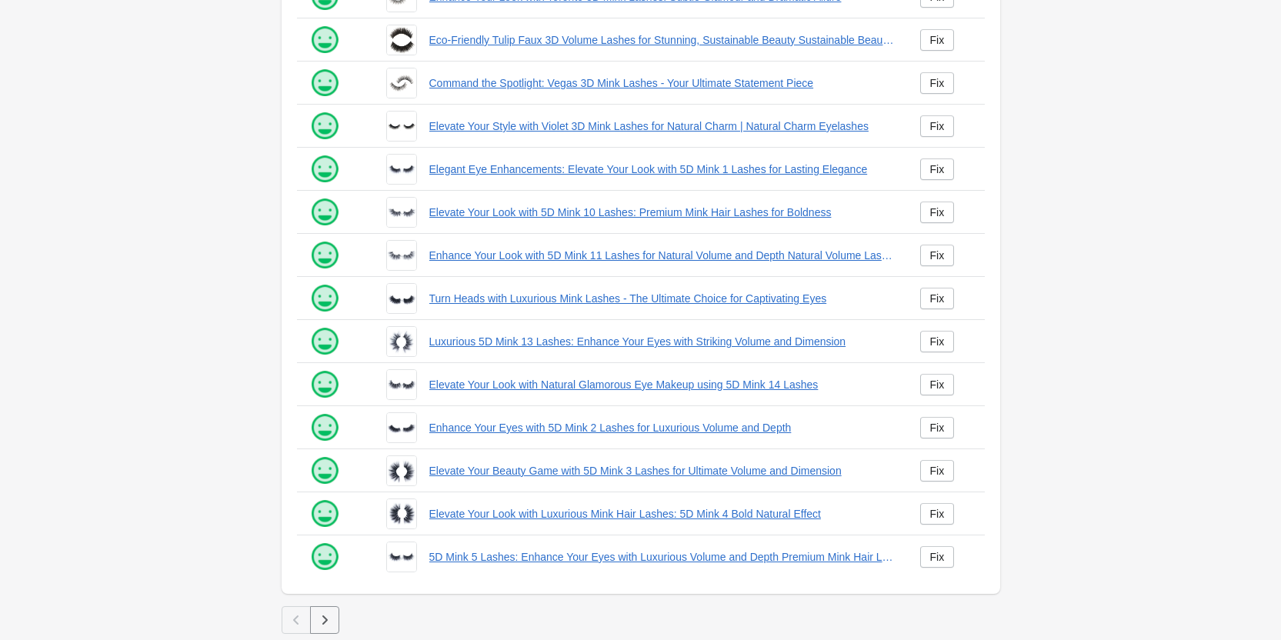
click at [326, 614] on icon "button" at bounding box center [324, 619] width 15 height 15
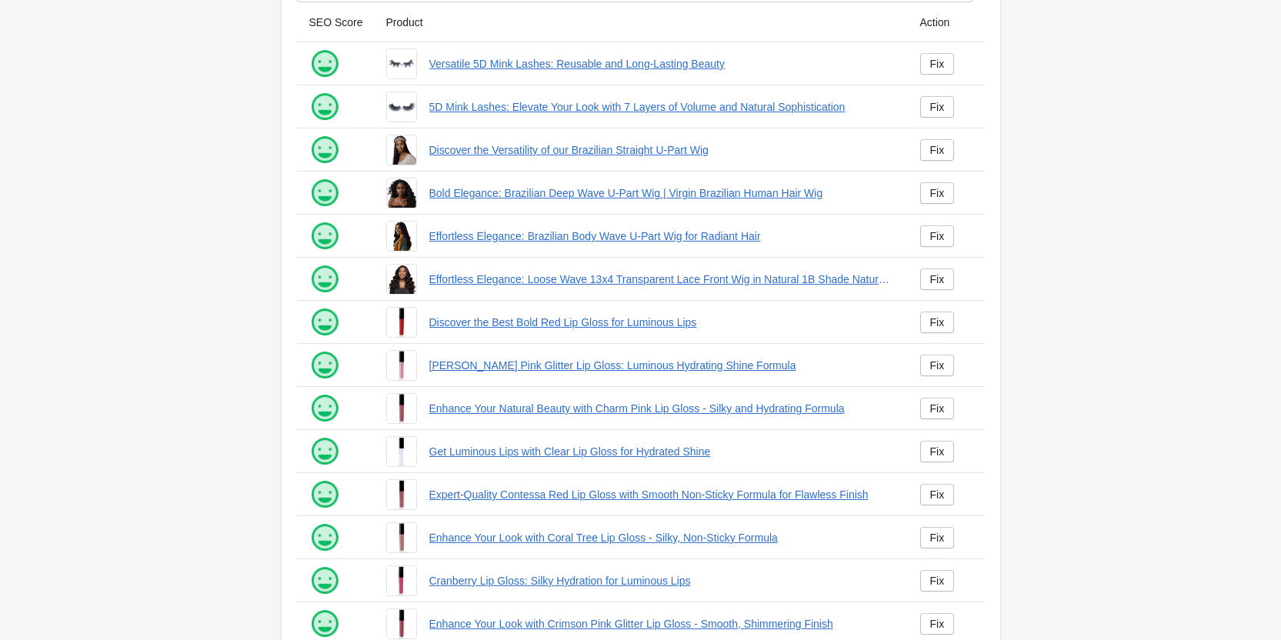
scroll to position [209, 0]
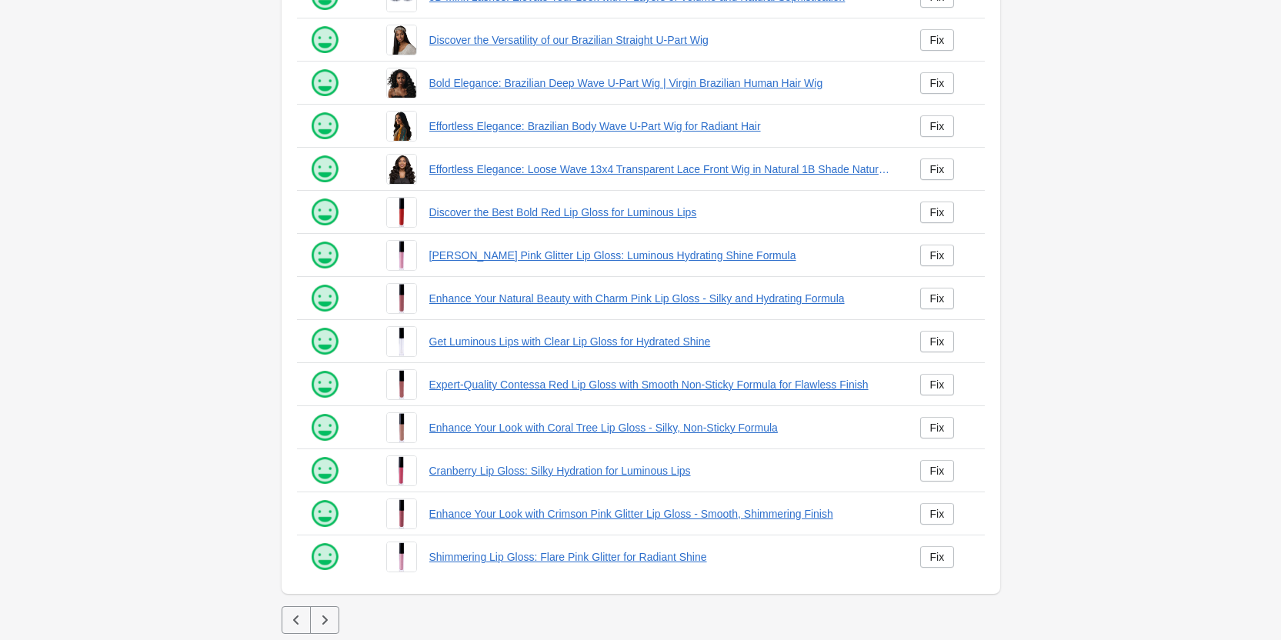
click at [328, 638] on div "Products Filter[title] SEO Score Product Action" at bounding box center [641, 215] width 768 height 849
click at [327, 633] on button "button" at bounding box center [324, 620] width 29 height 28
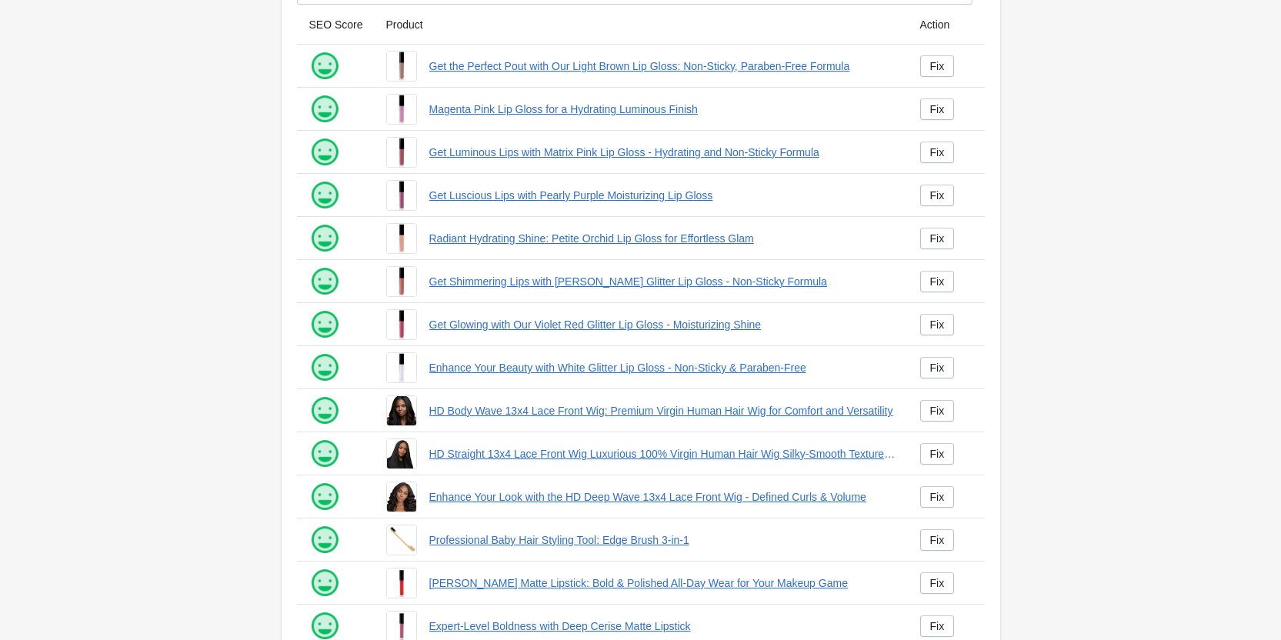
scroll to position [209, 0]
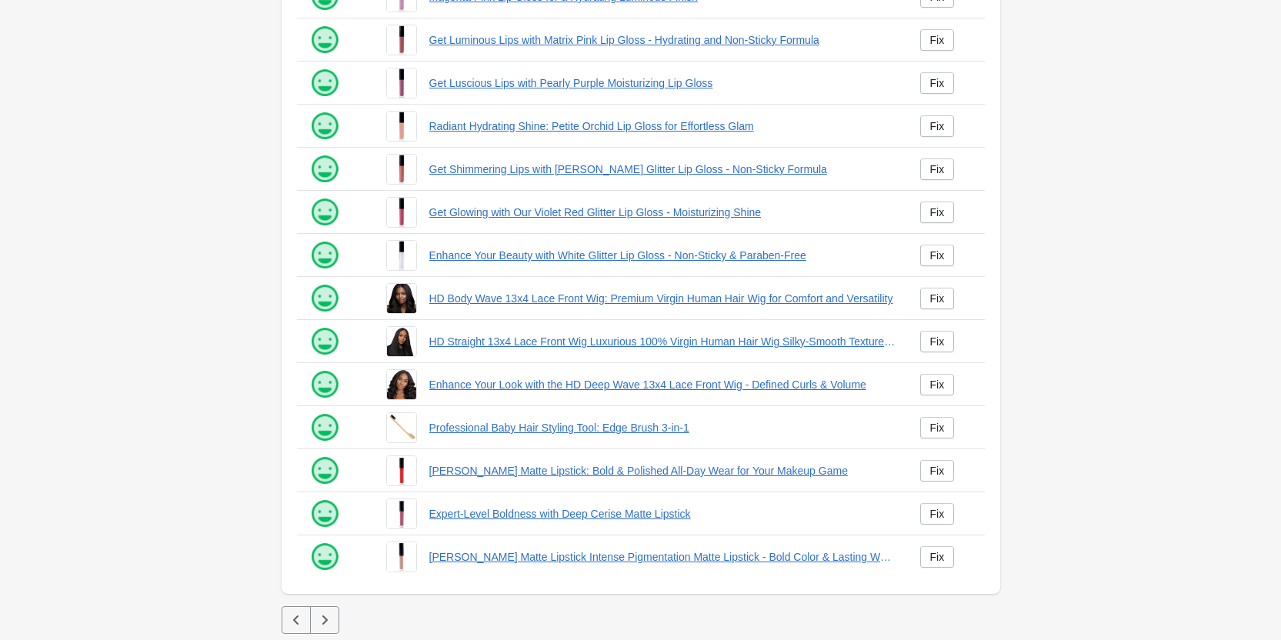
click at [324, 619] on icon "button" at bounding box center [324, 619] width 15 height 15
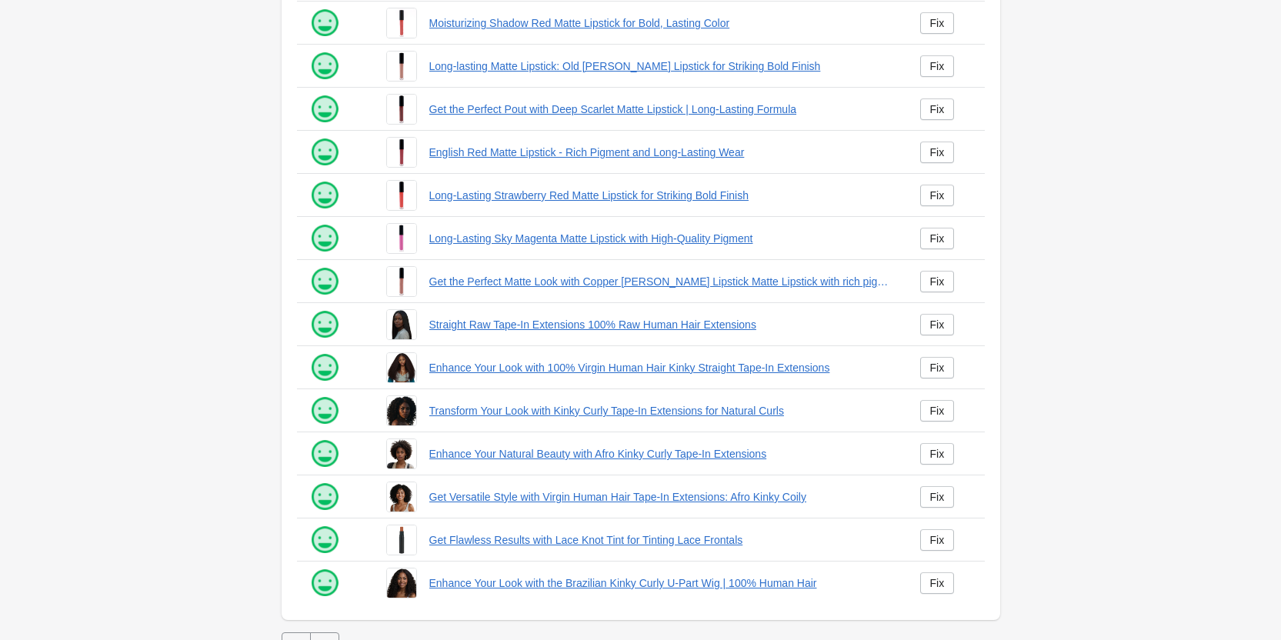
scroll to position [209, 0]
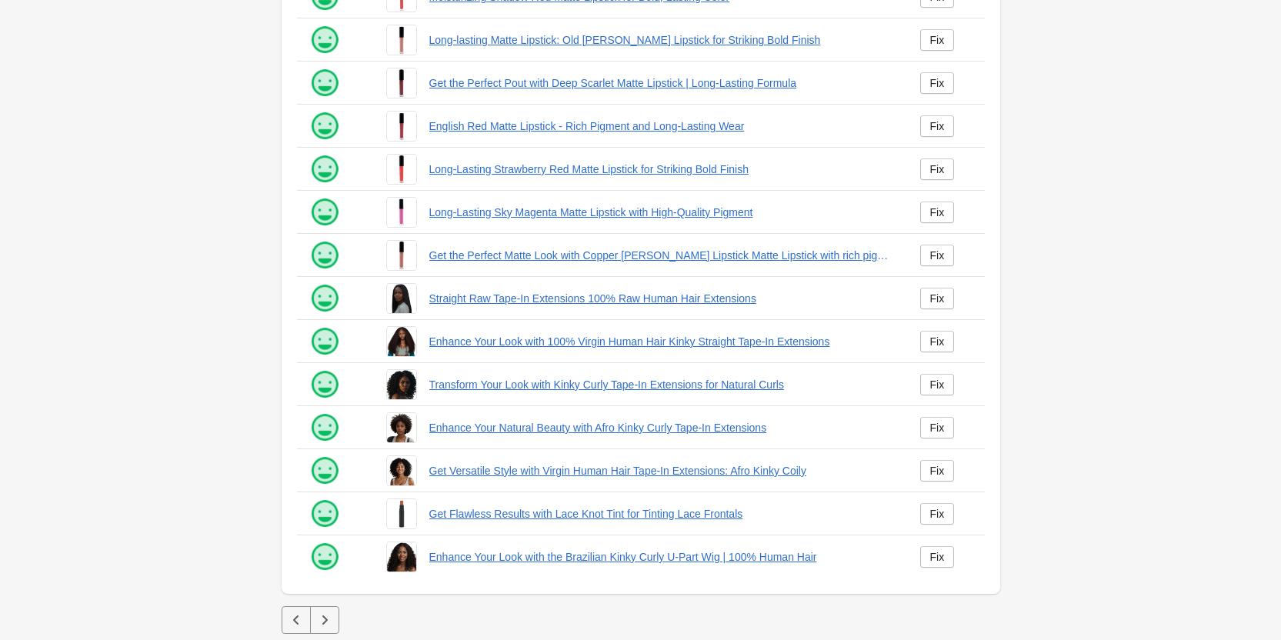
click at [319, 627] on icon "button" at bounding box center [324, 619] width 15 height 15
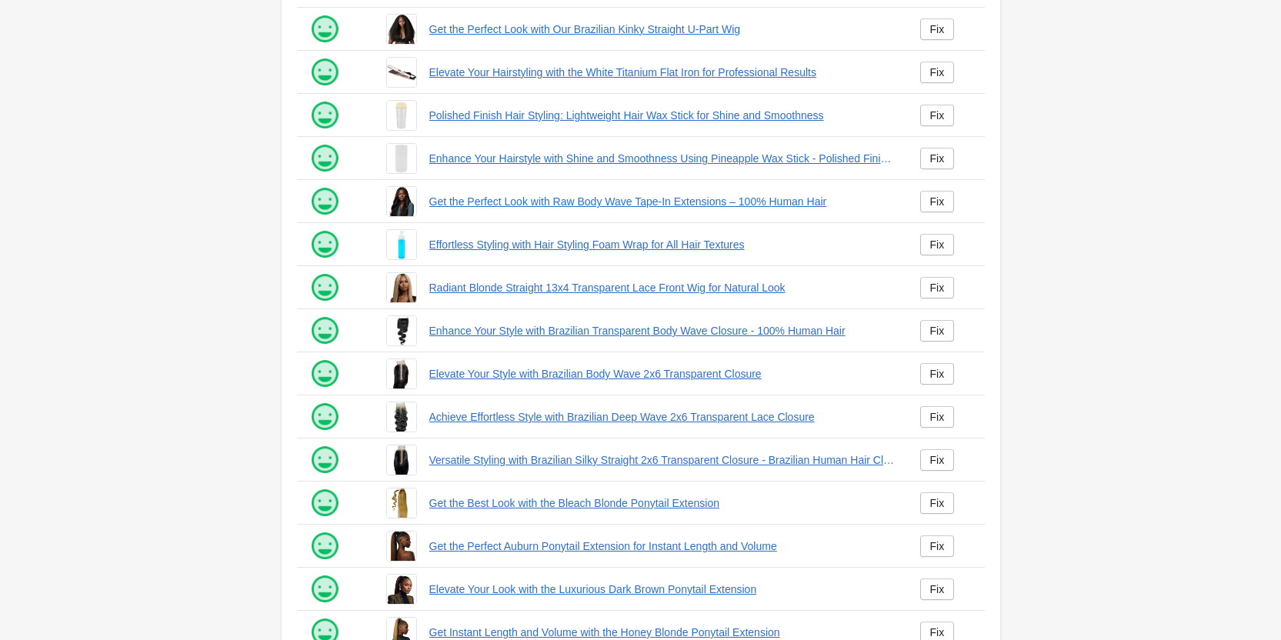
scroll to position [209, 0]
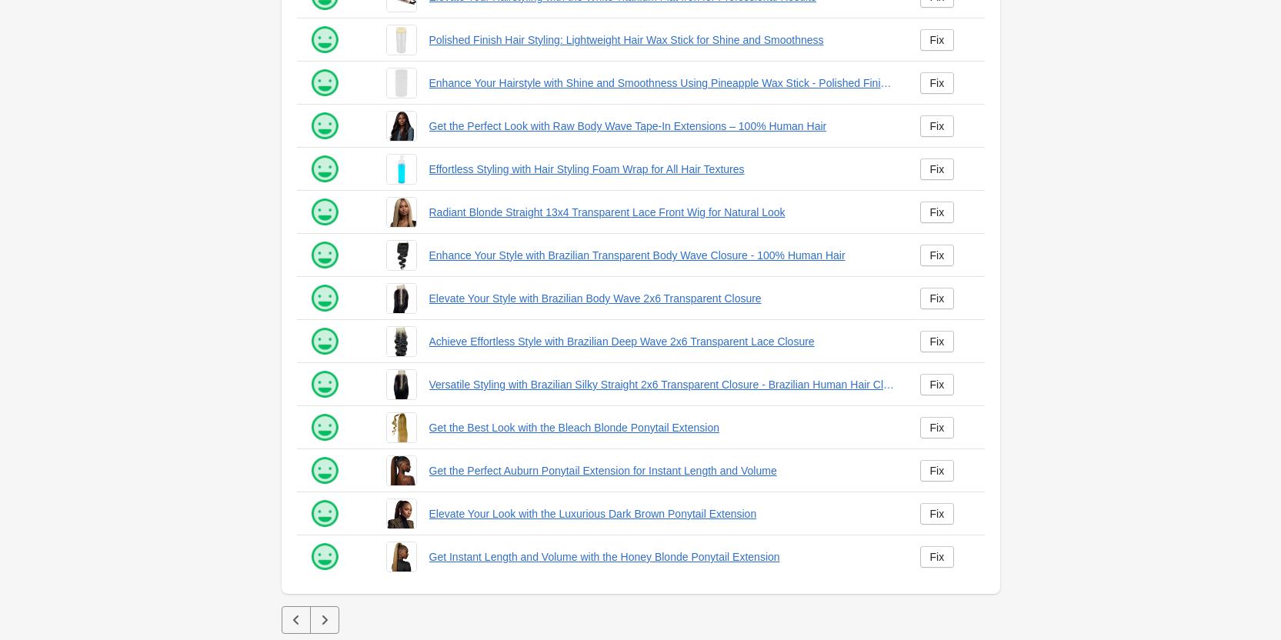
click at [315, 627] on button "button" at bounding box center [324, 620] width 29 height 28
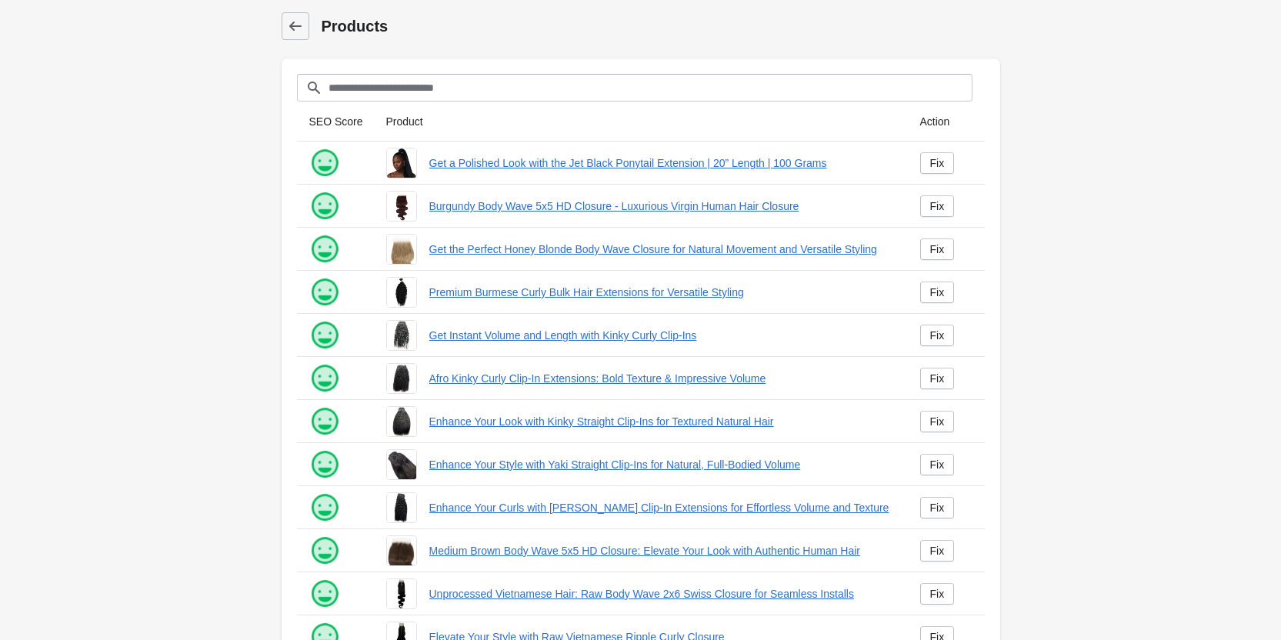
scroll to position [209, 0]
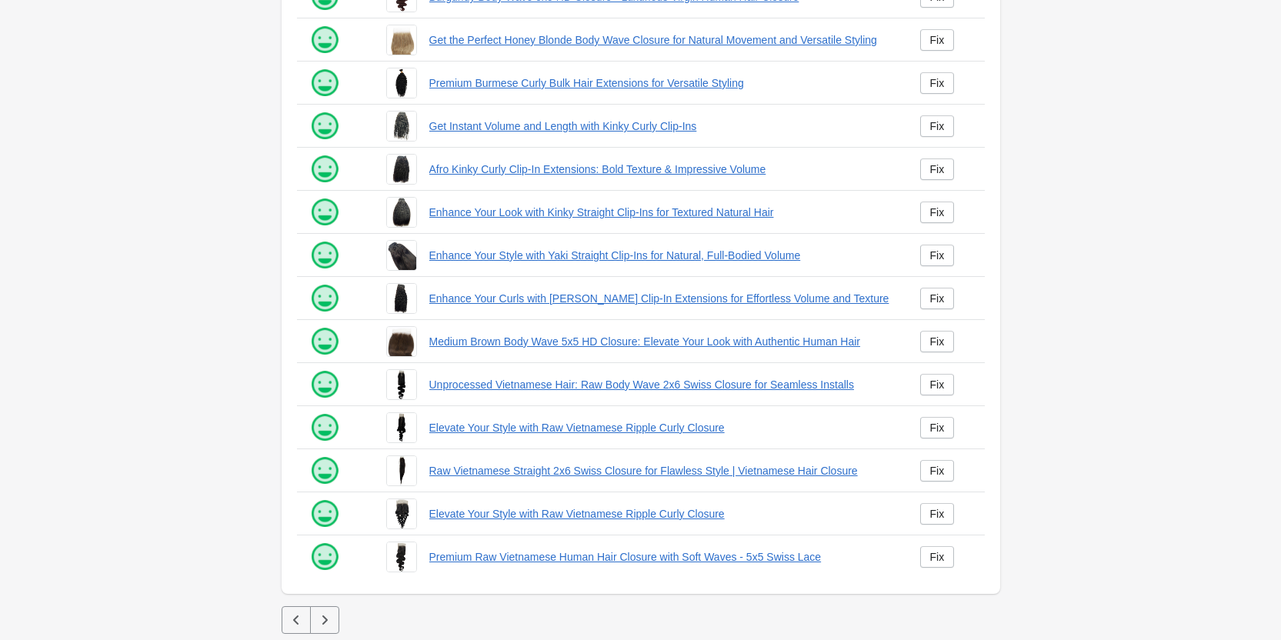
click at [336, 619] on button "button" at bounding box center [324, 620] width 29 height 28
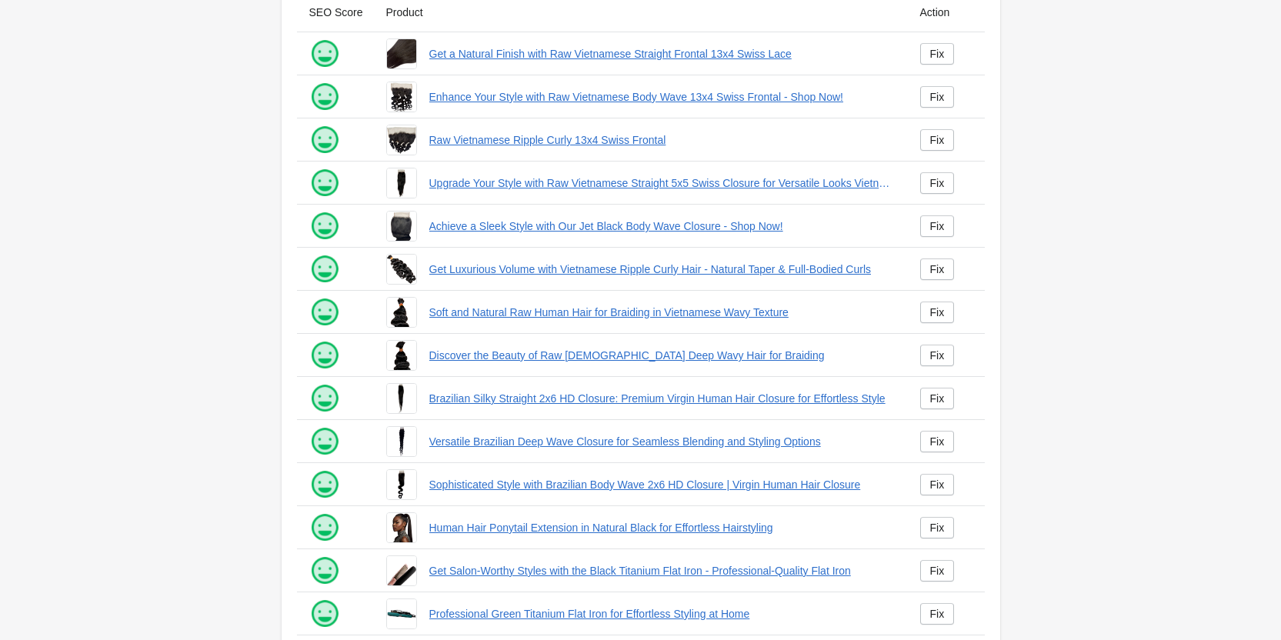
scroll to position [209, 0]
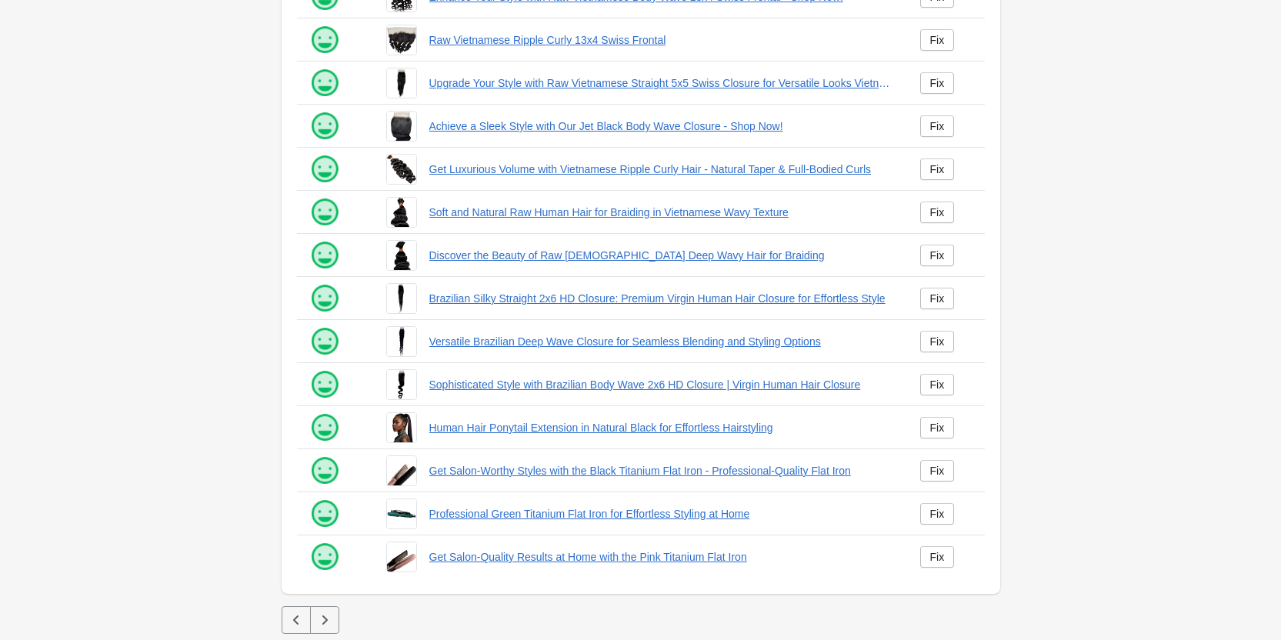
click at [322, 623] on icon "button" at bounding box center [324, 619] width 15 height 15
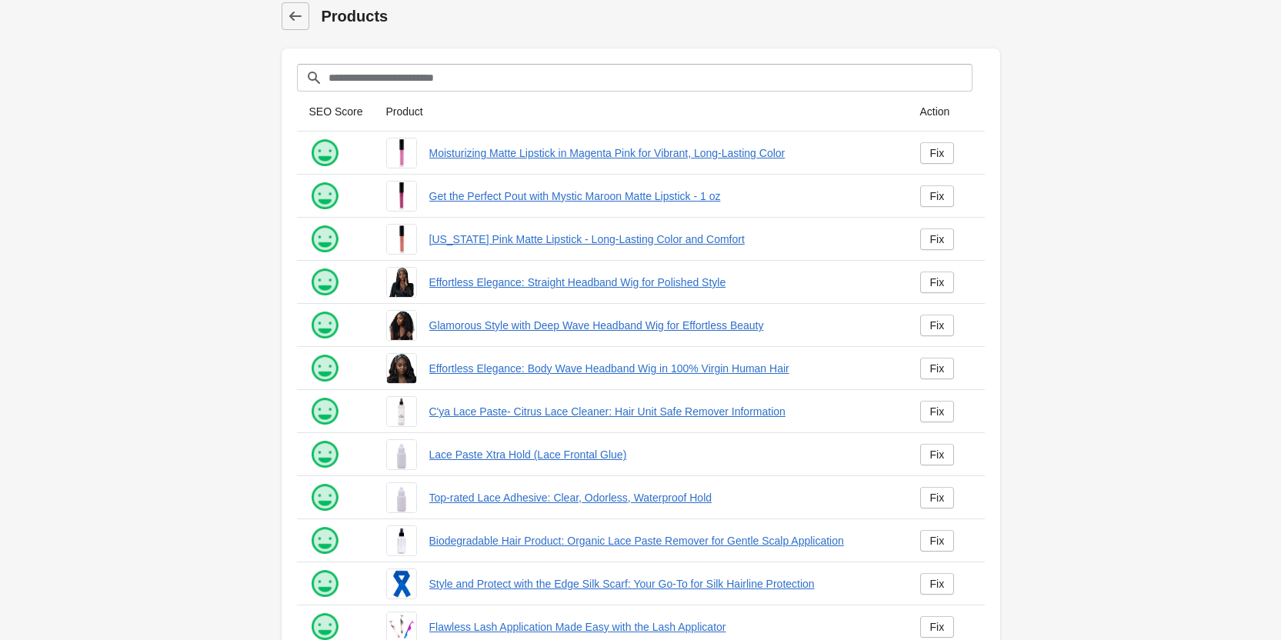
scroll to position [209, 0]
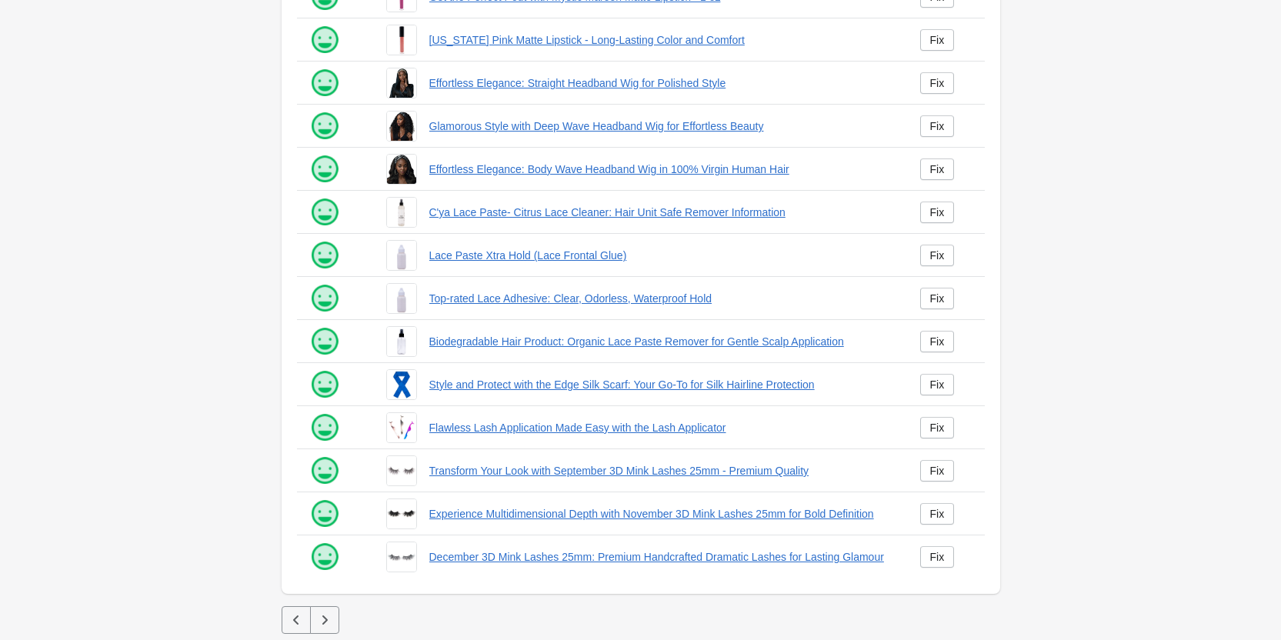
click at [332, 627] on button "button" at bounding box center [324, 620] width 29 height 28
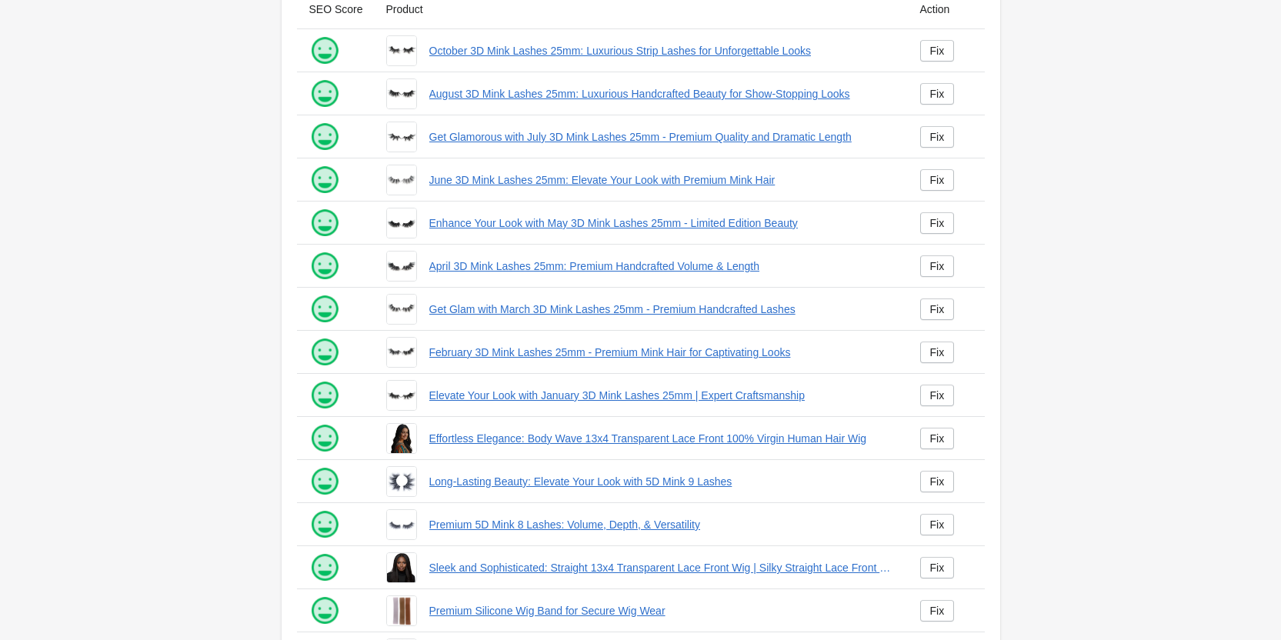
scroll to position [209, 0]
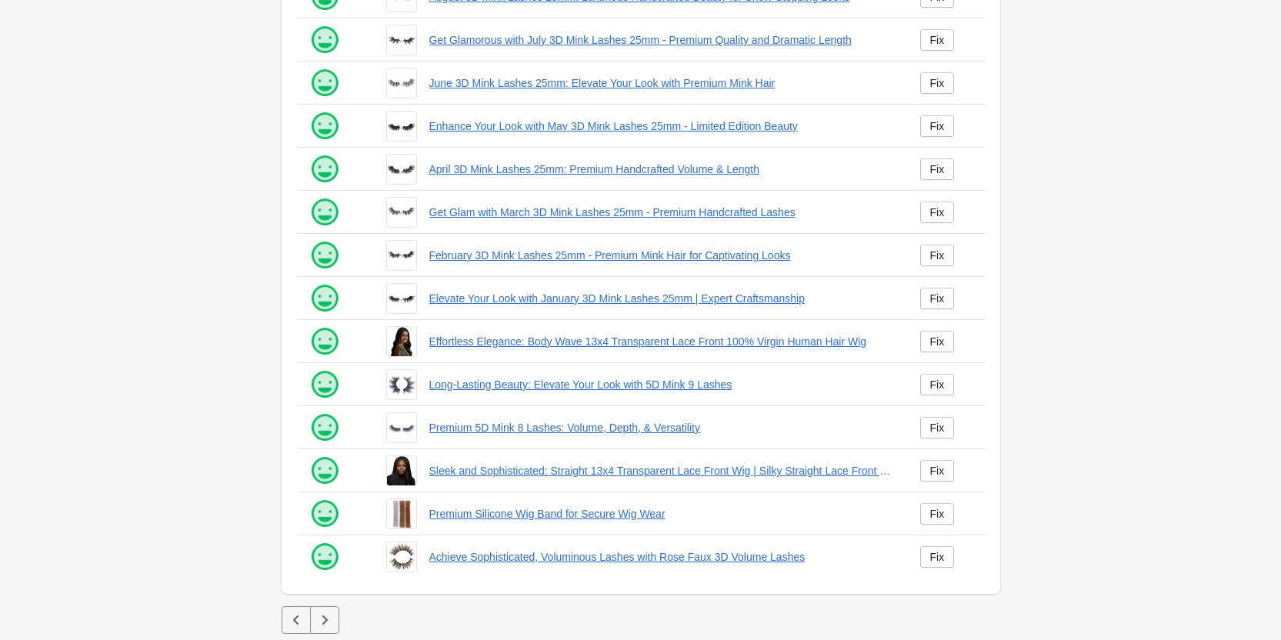
click at [322, 619] on icon "button" at bounding box center [324, 619] width 15 height 15
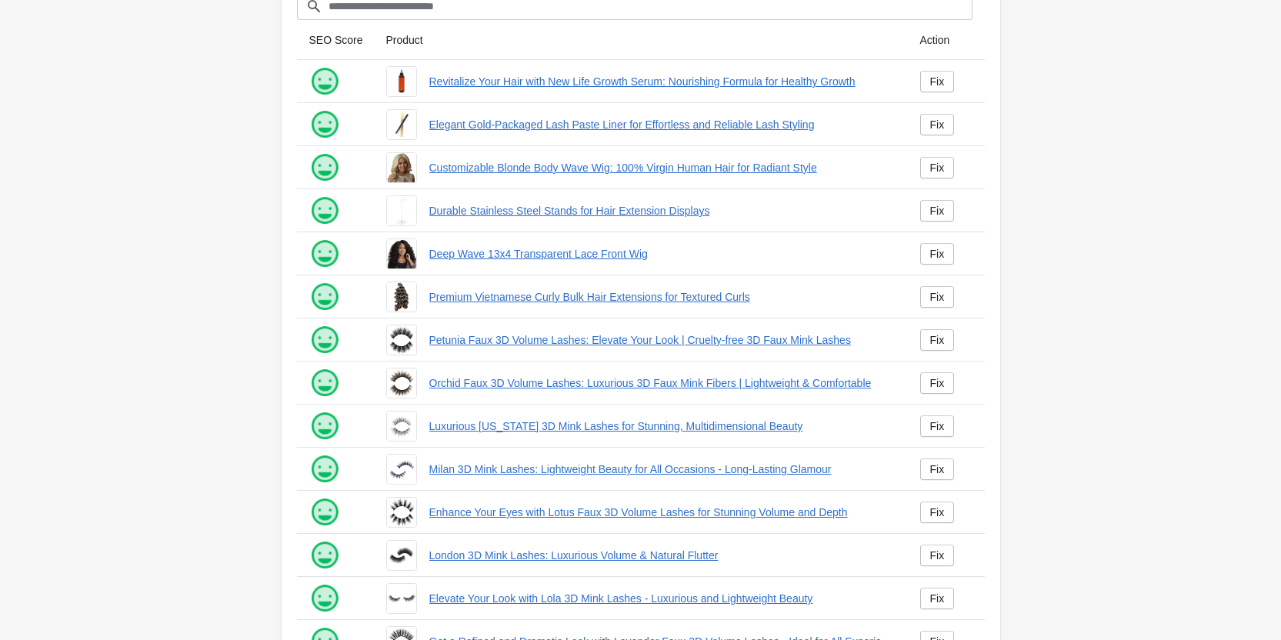
scroll to position [209, 0]
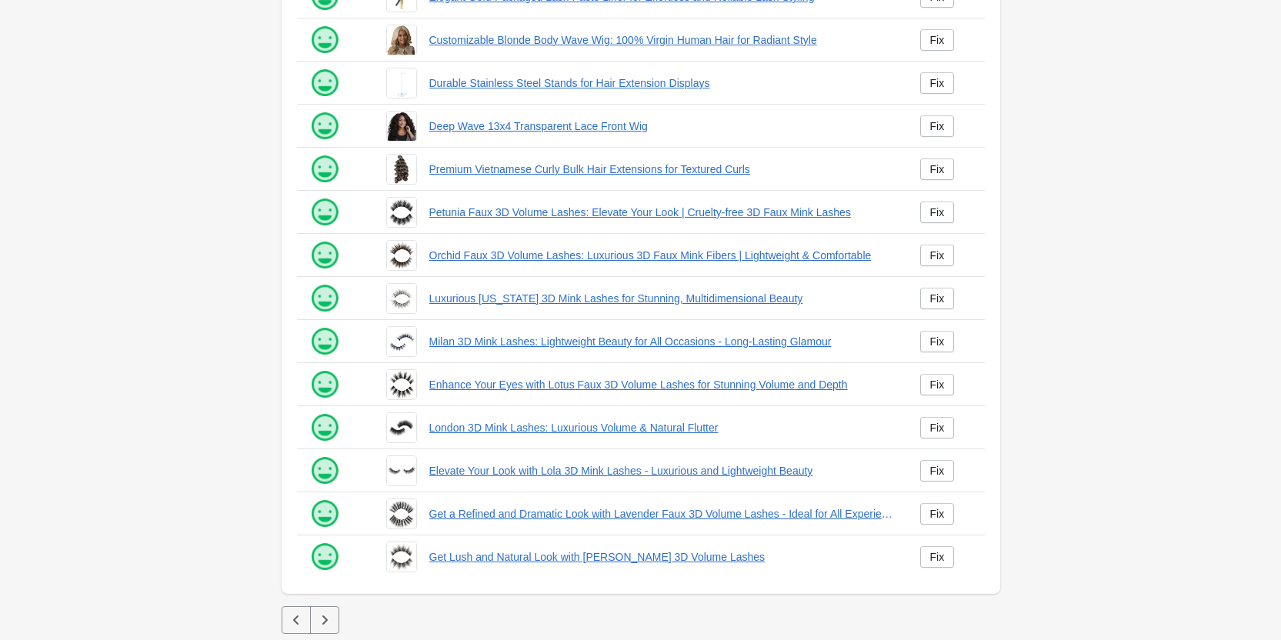
click at [315, 620] on button "button" at bounding box center [324, 620] width 29 height 28
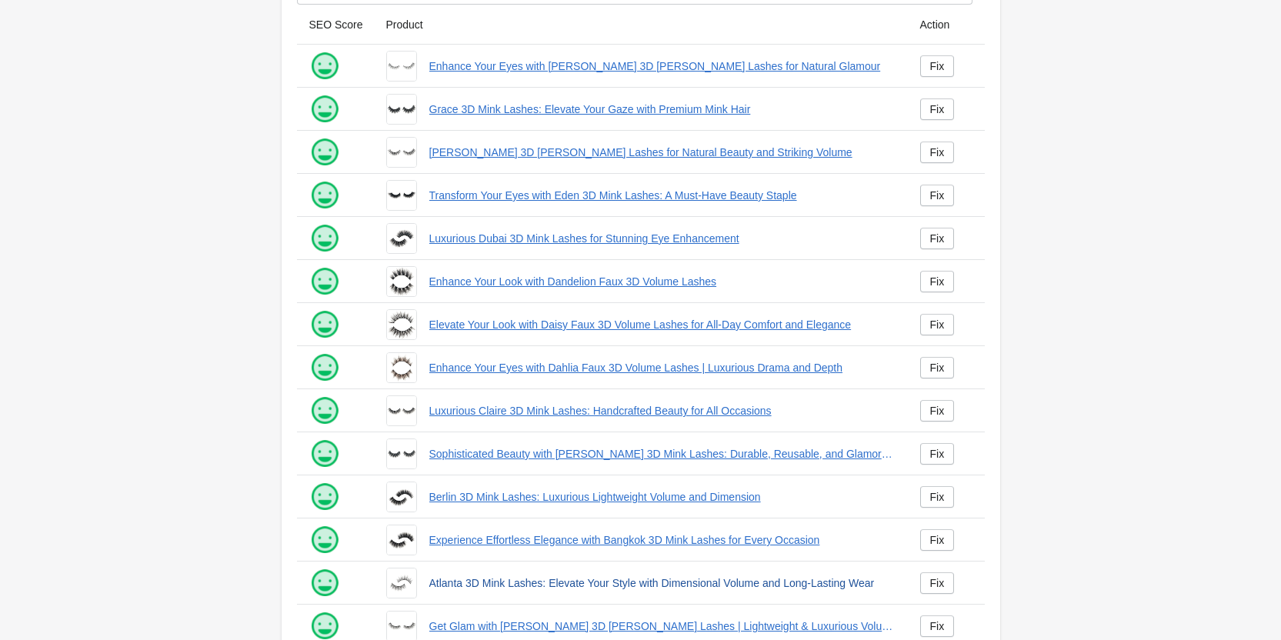
scroll to position [209, 0]
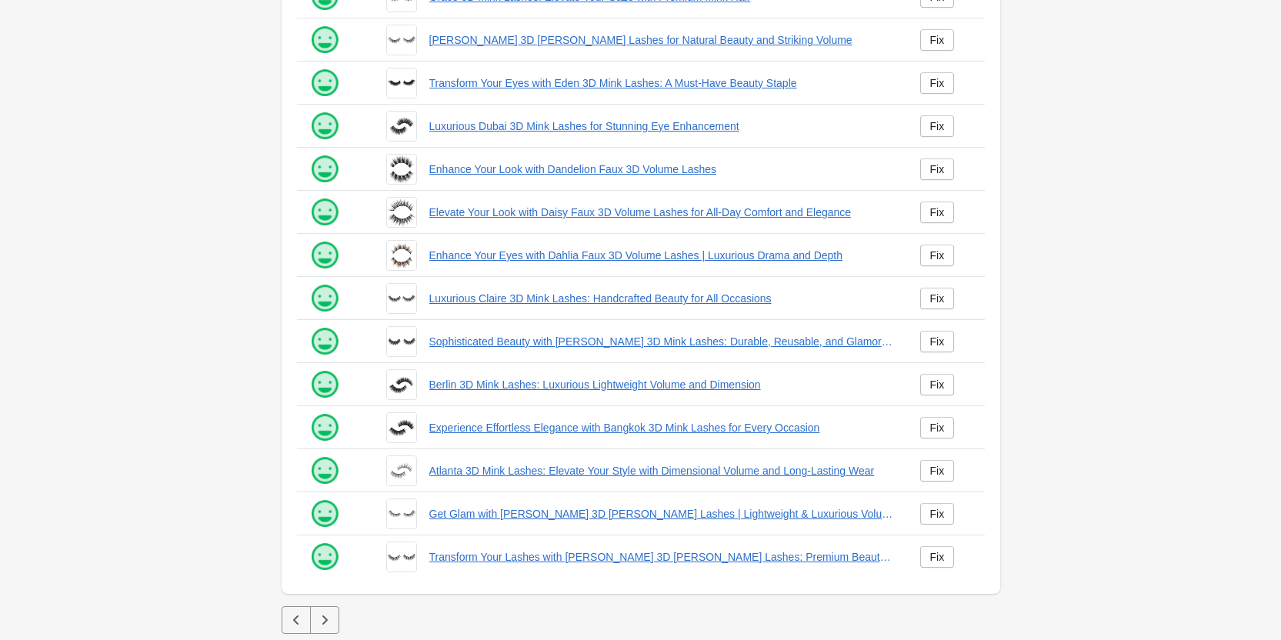
click at [323, 624] on icon "button" at bounding box center [324, 619] width 5 height 9
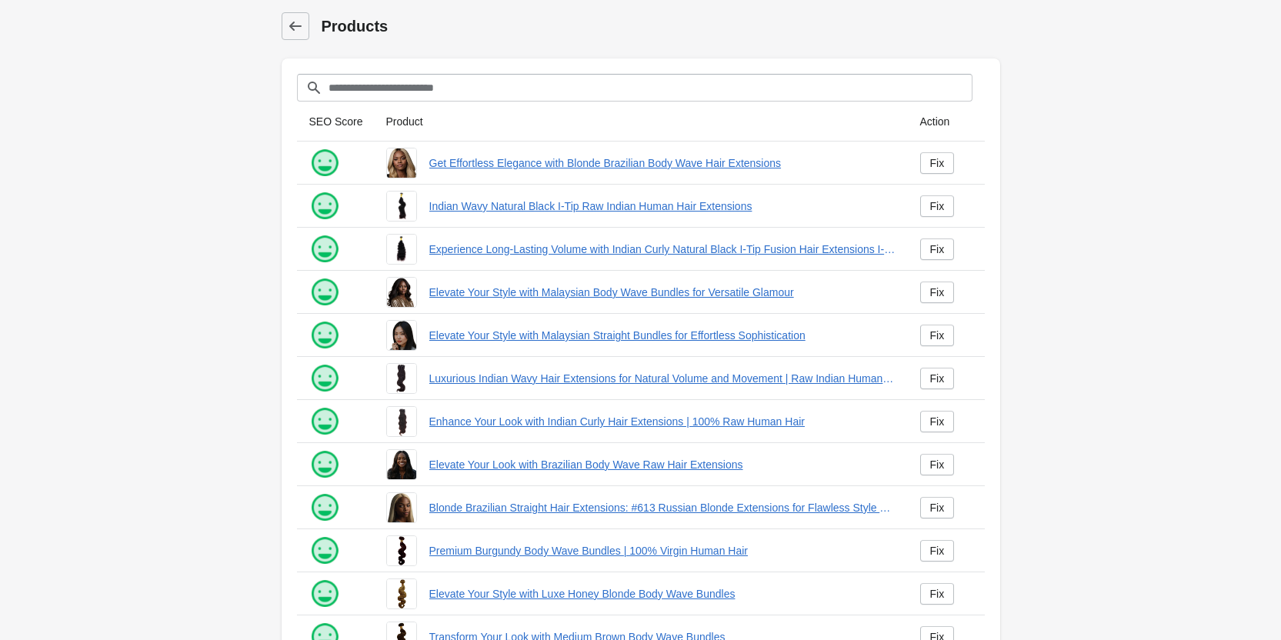
scroll to position [209, 0]
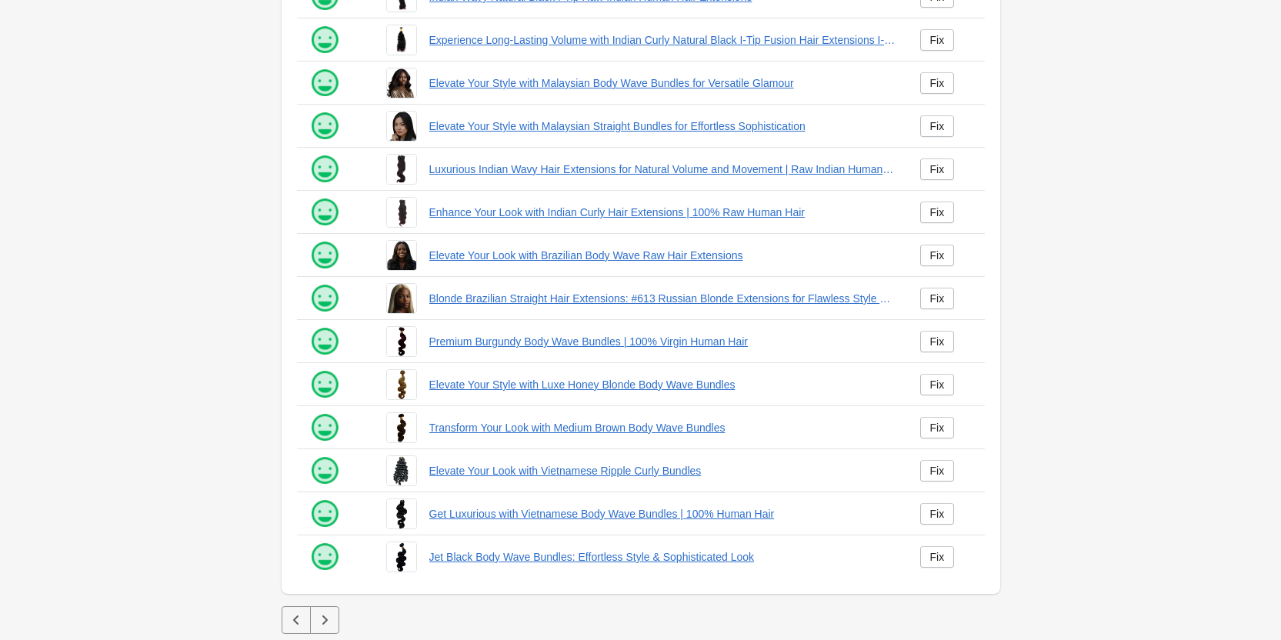
click at [322, 630] on button "button" at bounding box center [324, 620] width 29 height 28
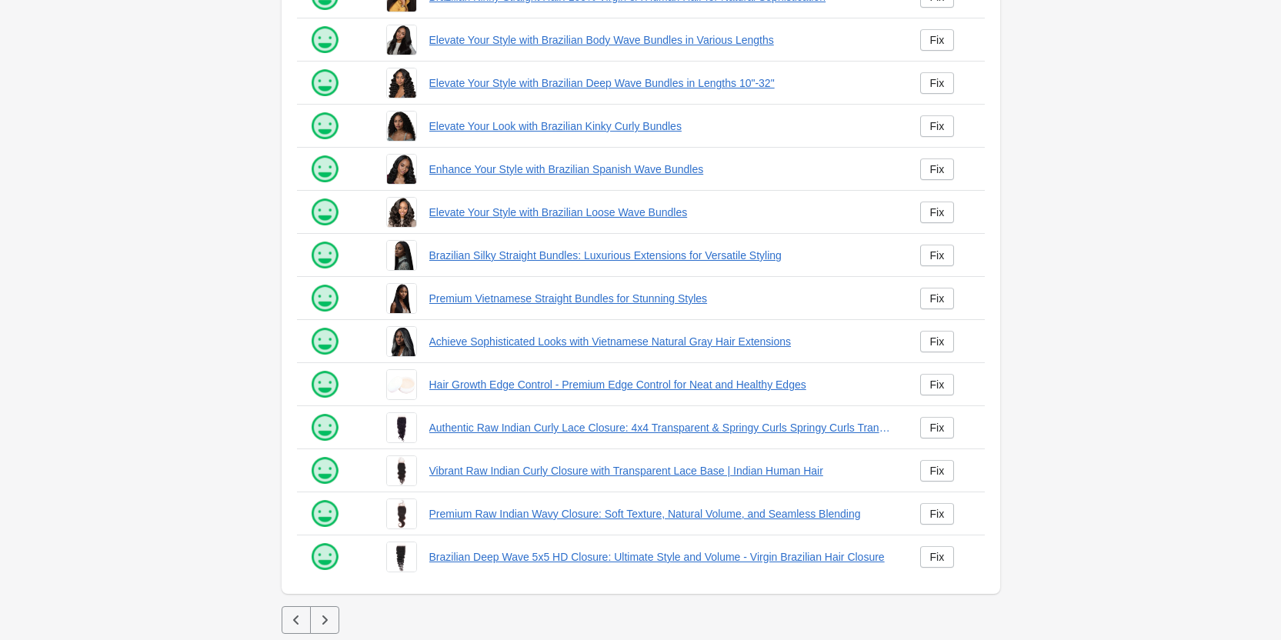
click at [339, 618] on button "button" at bounding box center [324, 620] width 29 height 28
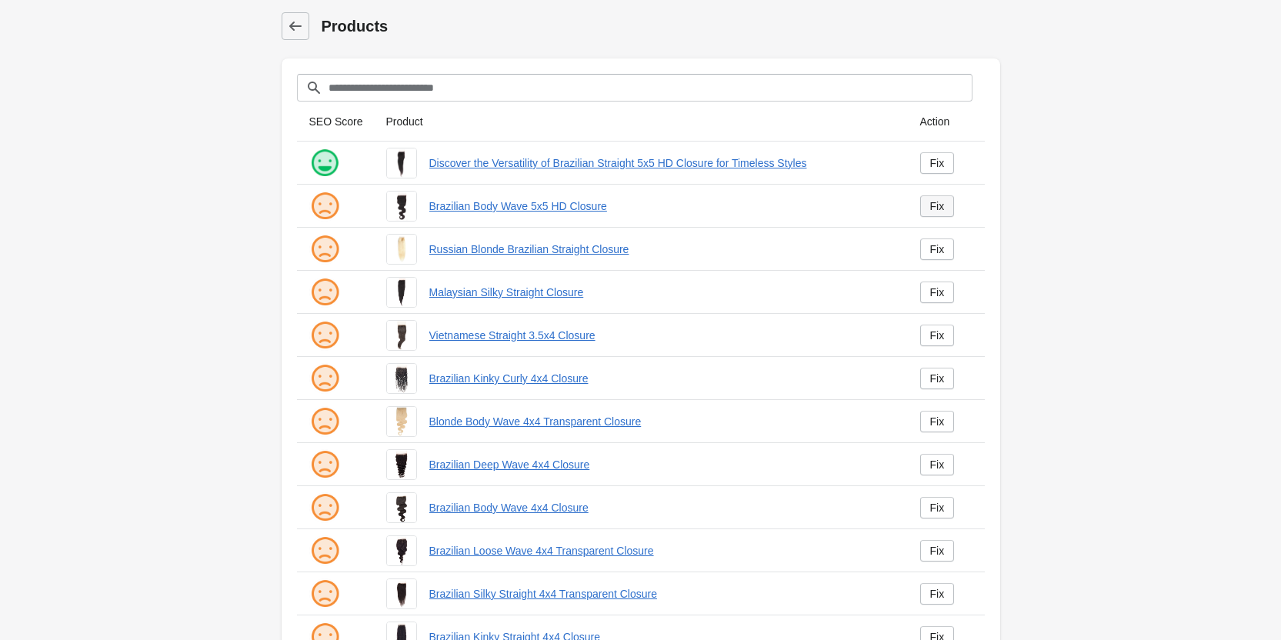
click at [936, 212] on div "Fix" at bounding box center [937, 206] width 15 height 12
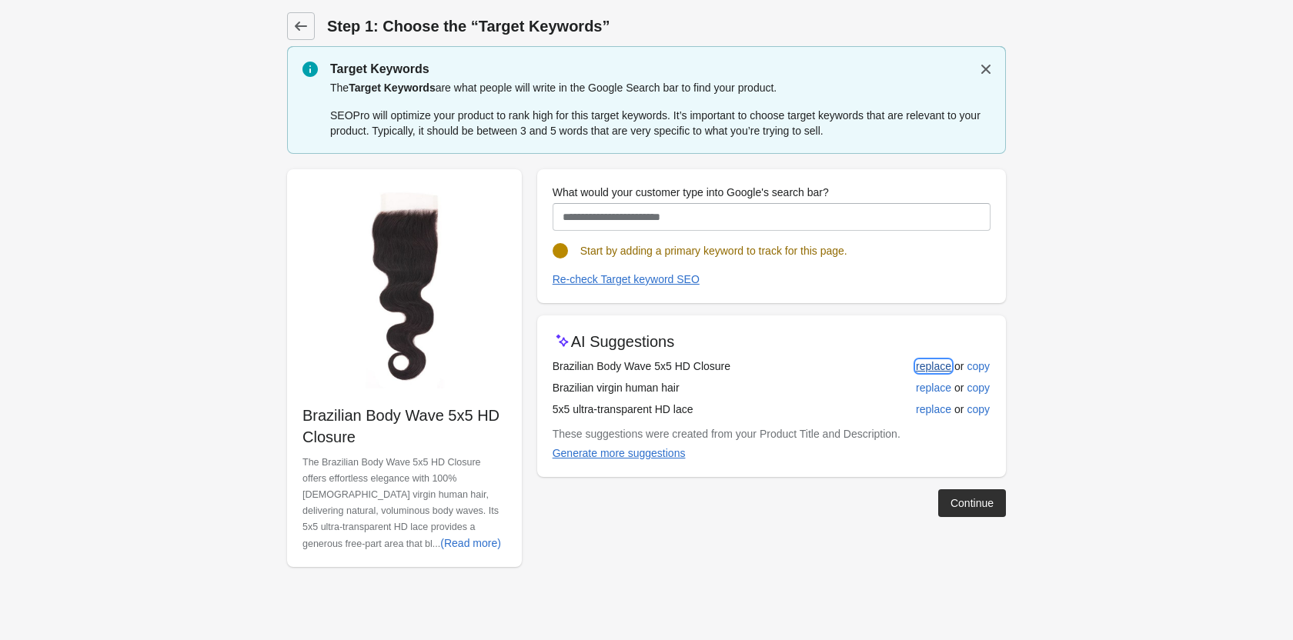
click at [929, 366] on div "replace" at bounding box center [933, 366] width 35 height 12
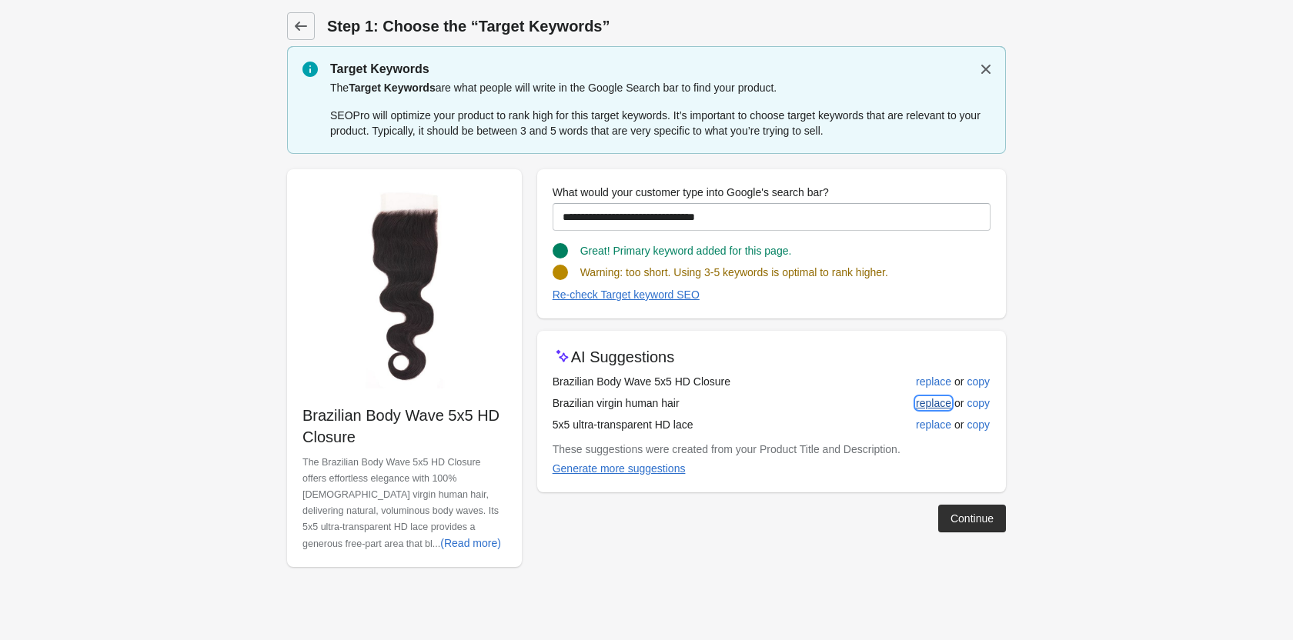
click at [929, 410] on button "replace" at bounding box center [933, 403] width 48 height 28
type input "**********"
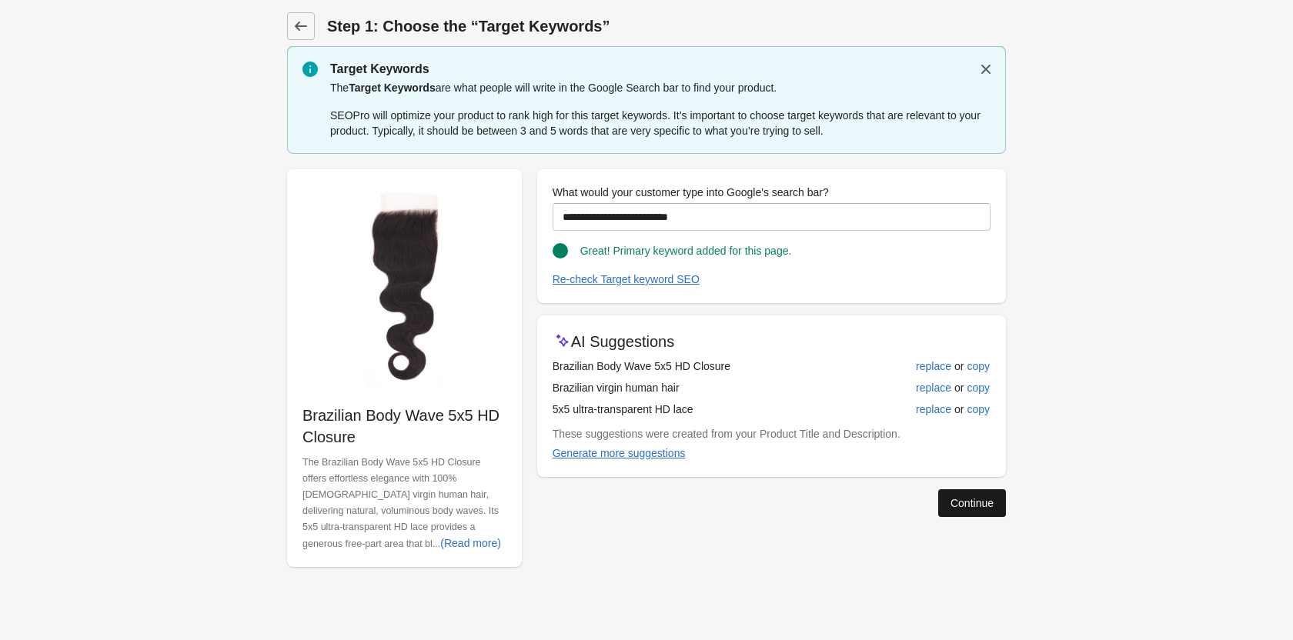
click at [980, 505] on div "Continue" at bounding box center [971, 503] width 43 height 12
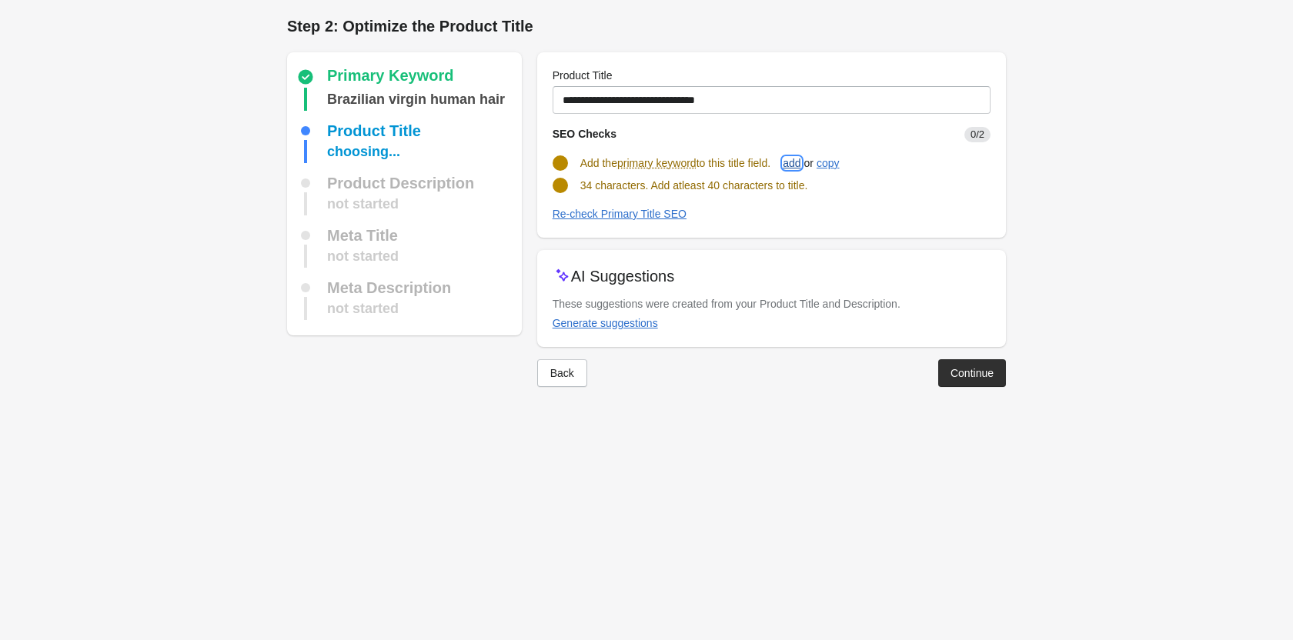
click at [800, 165] on div "add" at bounding box center [791, 163] width 18 height 12
type input "**********"
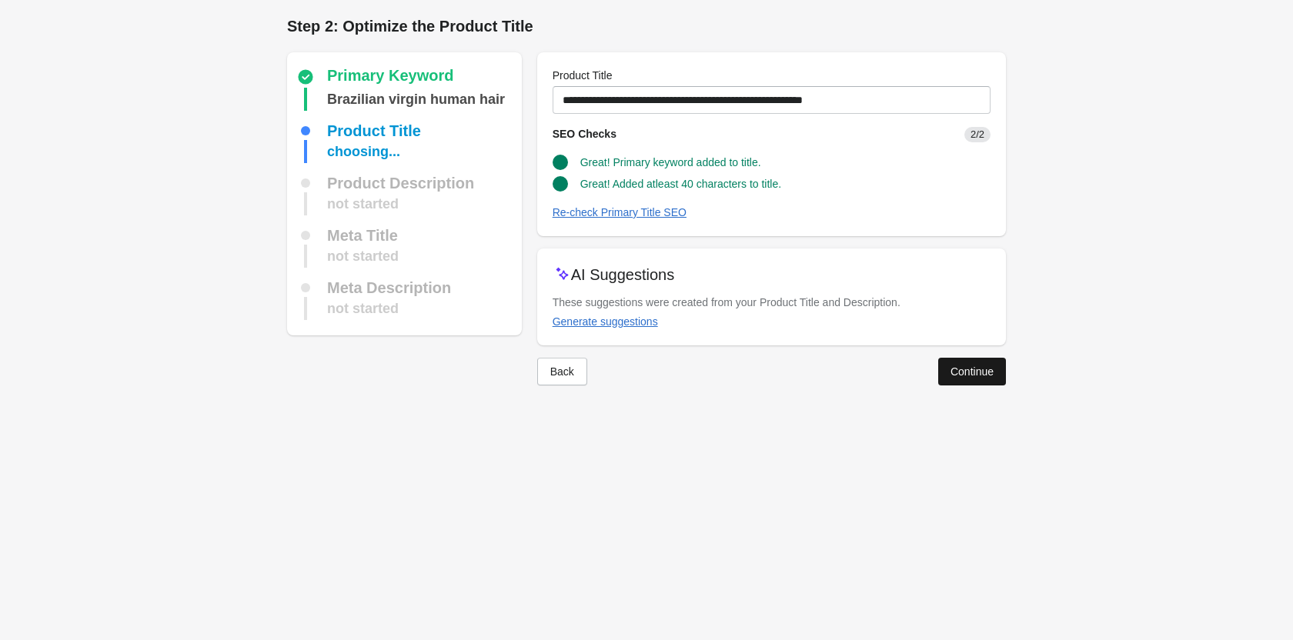
click at [965, 373] on div "Continue" at bounding box center [971, 371] width 43 height 12
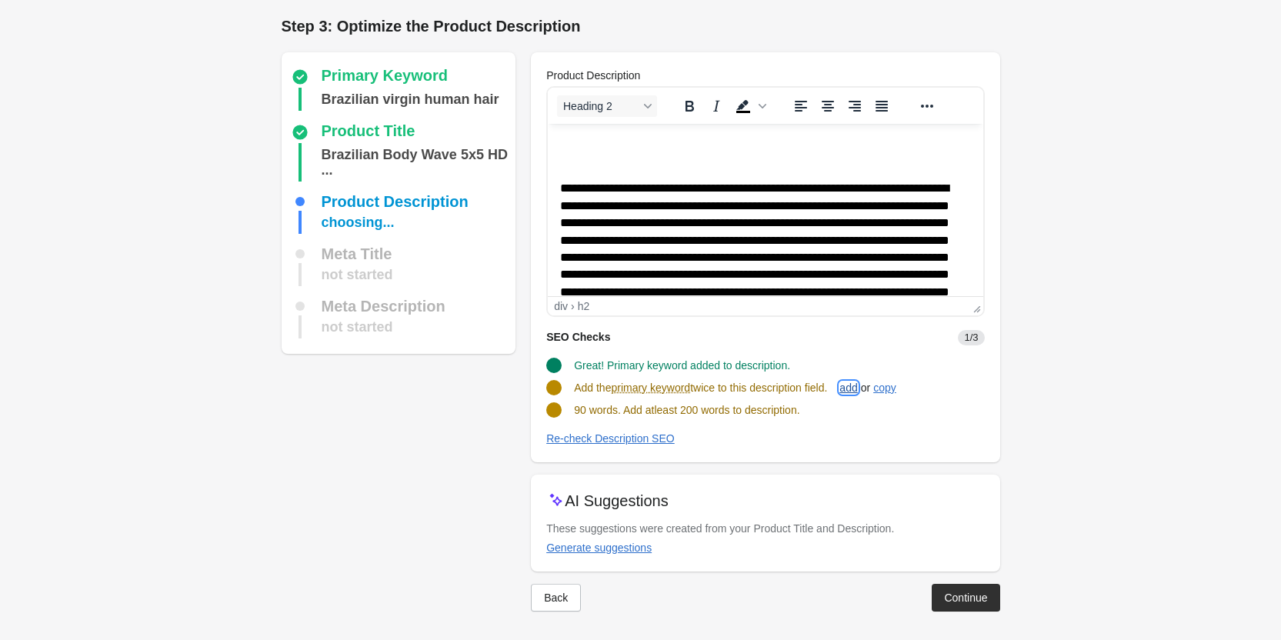
click at [856, 383] on div "add" at bounding box center [848, 388] width 18 height 12
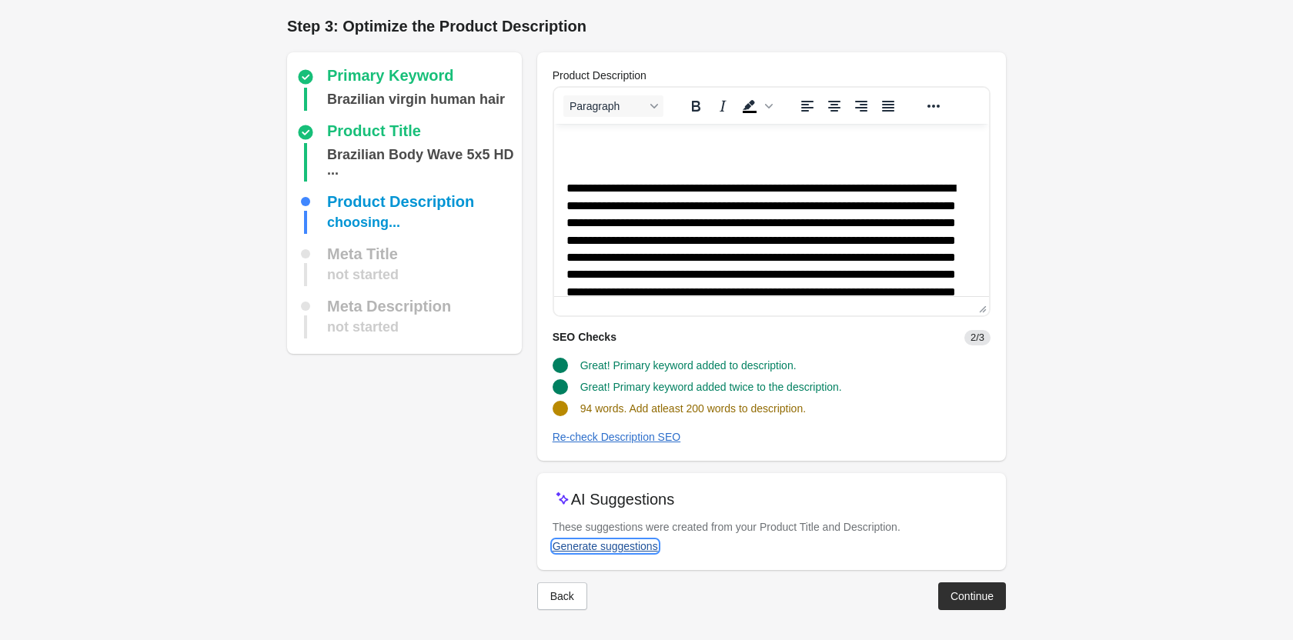
click at [610, 545] on div "Generate suggestions" at bounding box center [604, 546] width 105 height 12
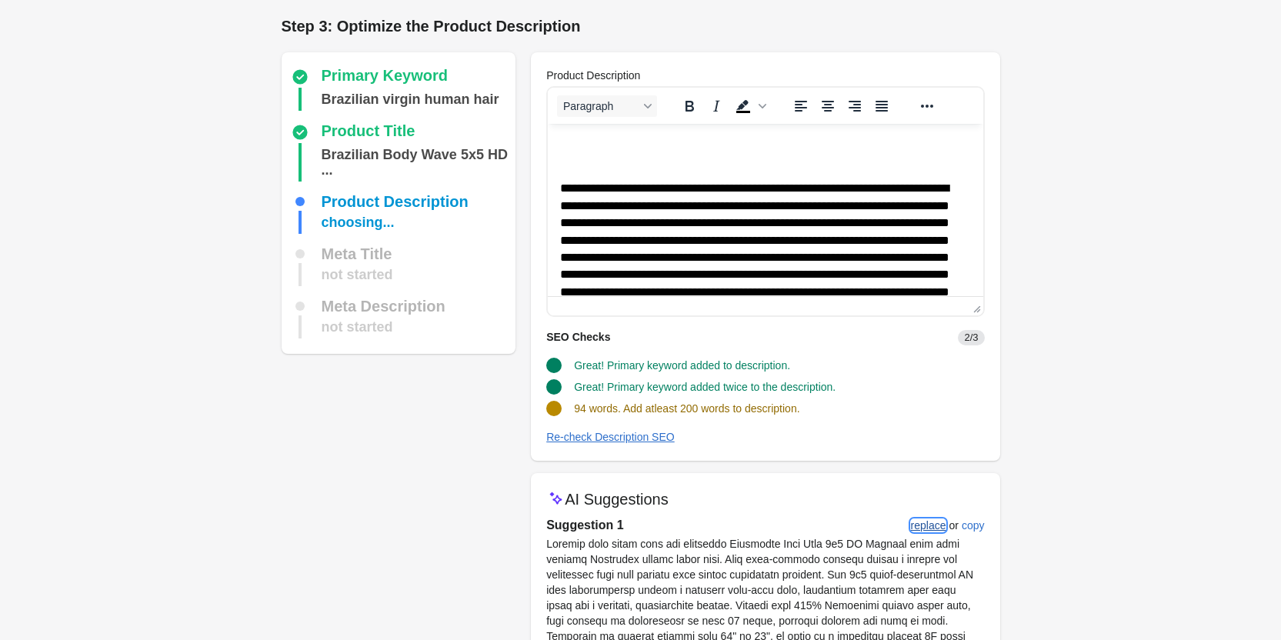
click at [935, 532] on button "replace" at bounding box center [929, 526] width 48 height 28
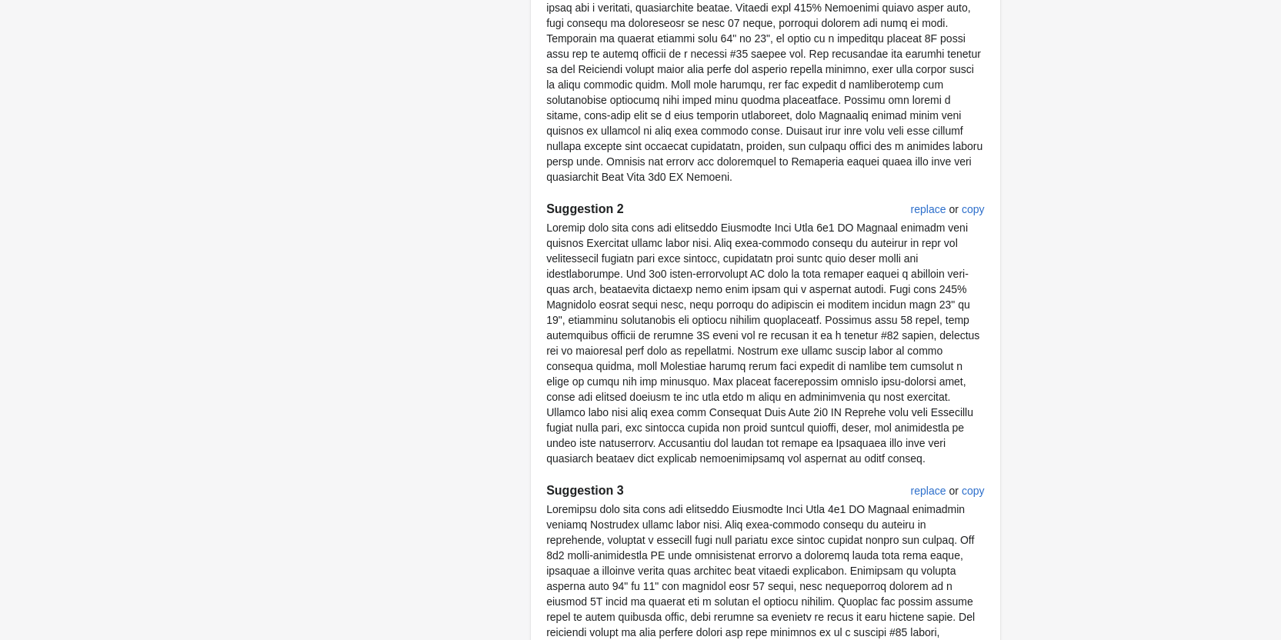
scroll to position [845, 0]
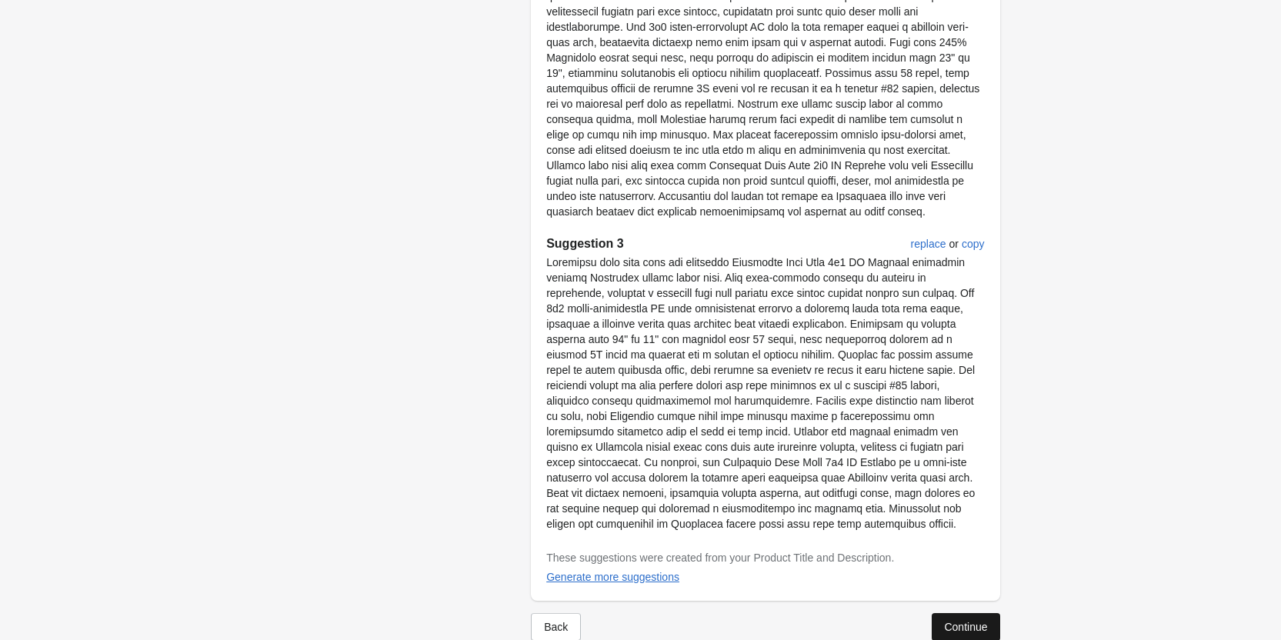
click at [969, 621] on div "Continue" at bounding box center [965, 627] width 43 height 12
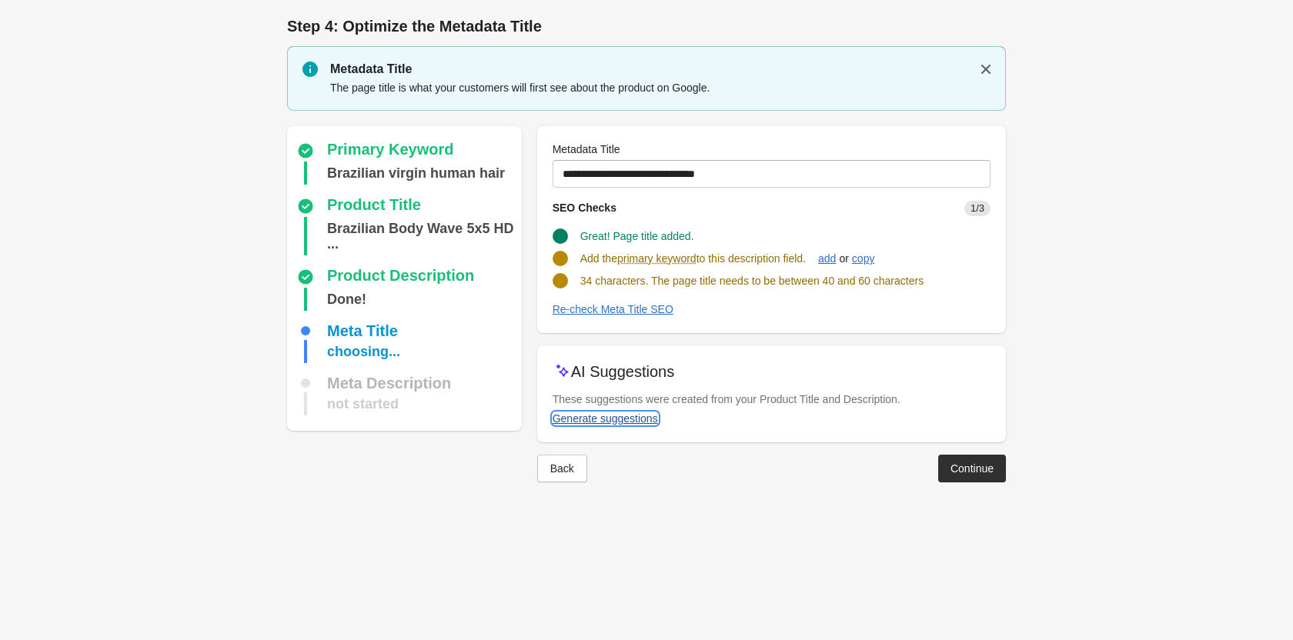
click at [649, 422] on div "Generate suggestions" at bounding box center [604, 418] width 105 height 12
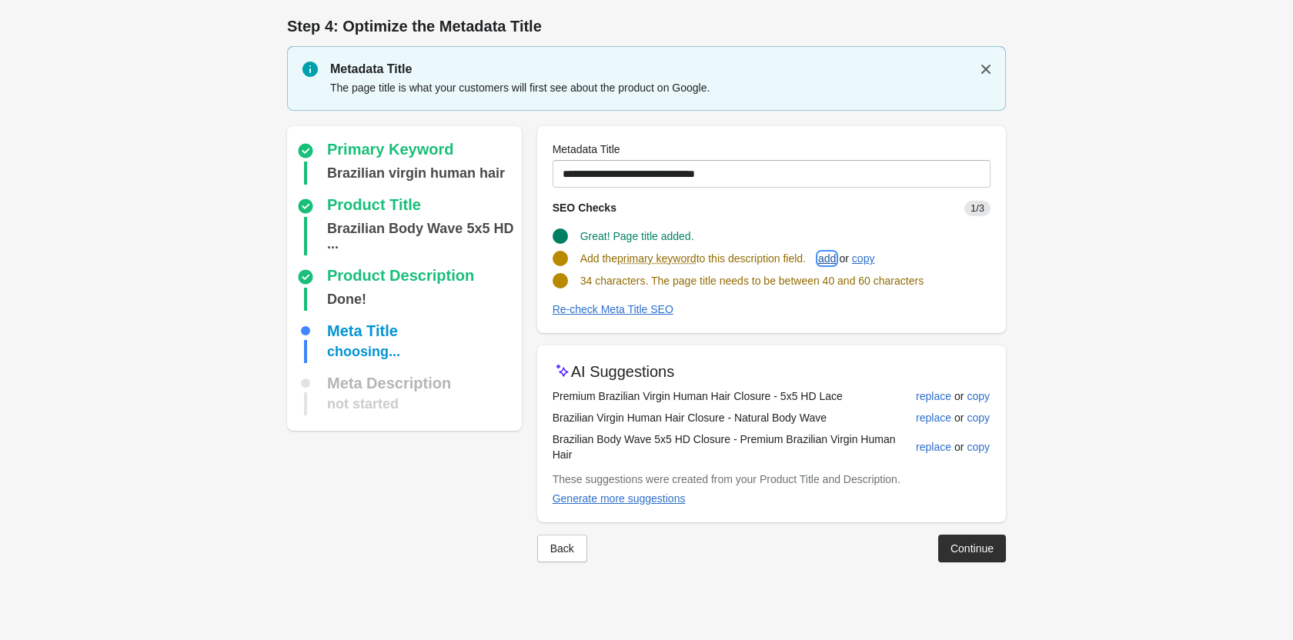
drag, startPoint x: 833, startPoint y: 259, endPoint x: 824, endPoint y: 261, distance: 9.5
click at [830, 259] on div "add" at bounding box center [827, 258] width 18 height 12
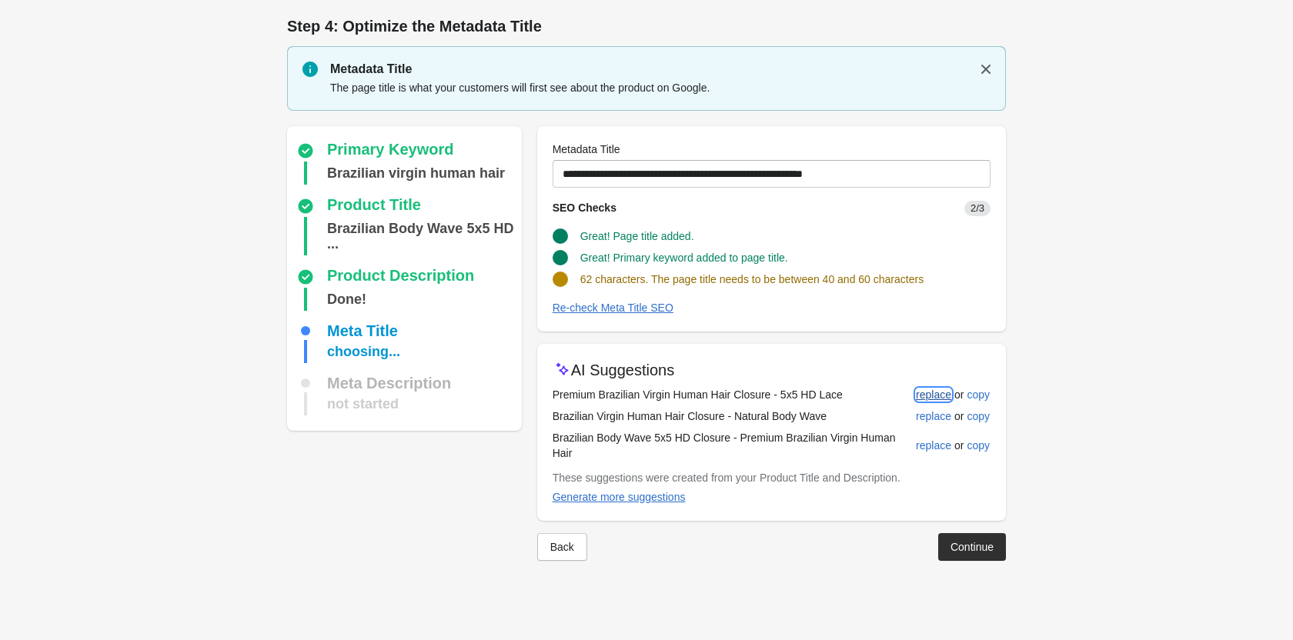
click at [928, 385] on button "replace" at bounding box center [933, 395] width 48 height 28
type input "**********"
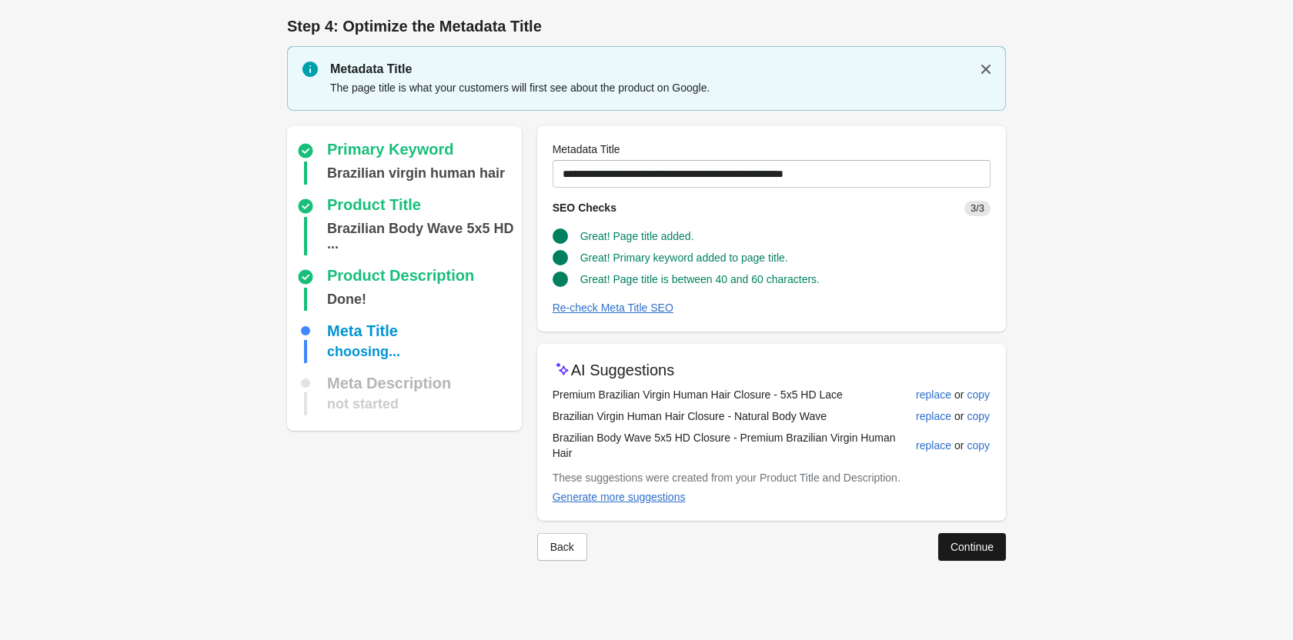
click at [971, 546] on div "Continue" at bounding box center [971, 547] width 43 height 12
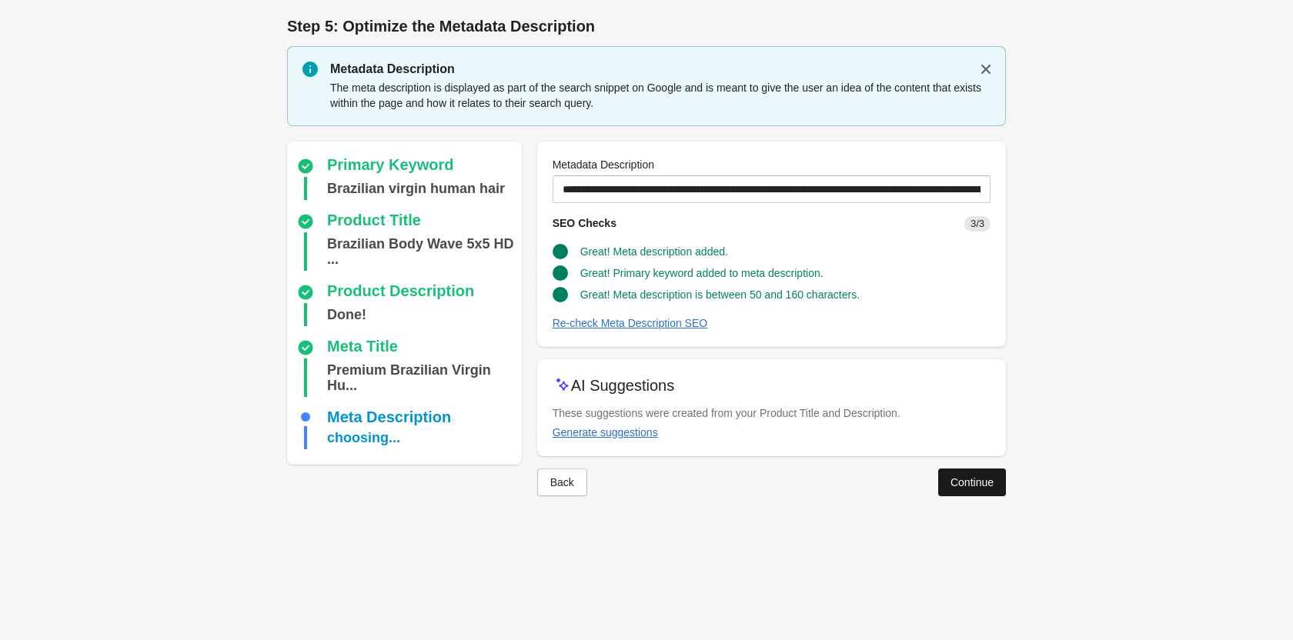
click at [983, 487] on div "Continue" at bounding box center [971, 482] width 43 height 12
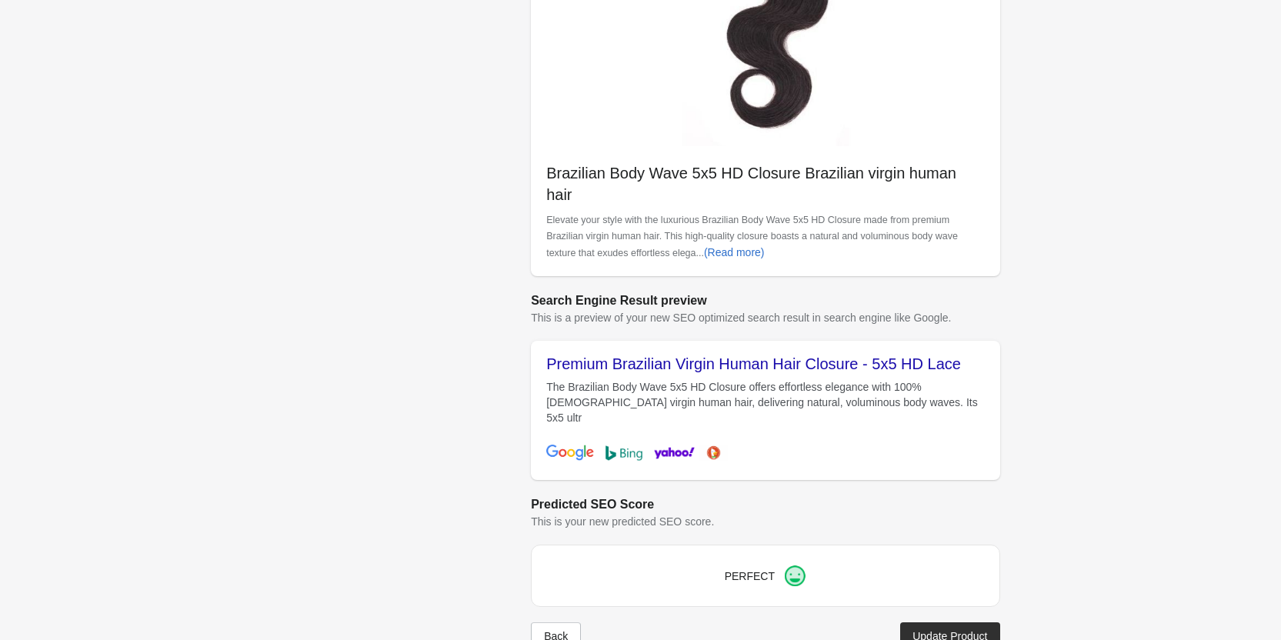
scroll to position [412, 0]
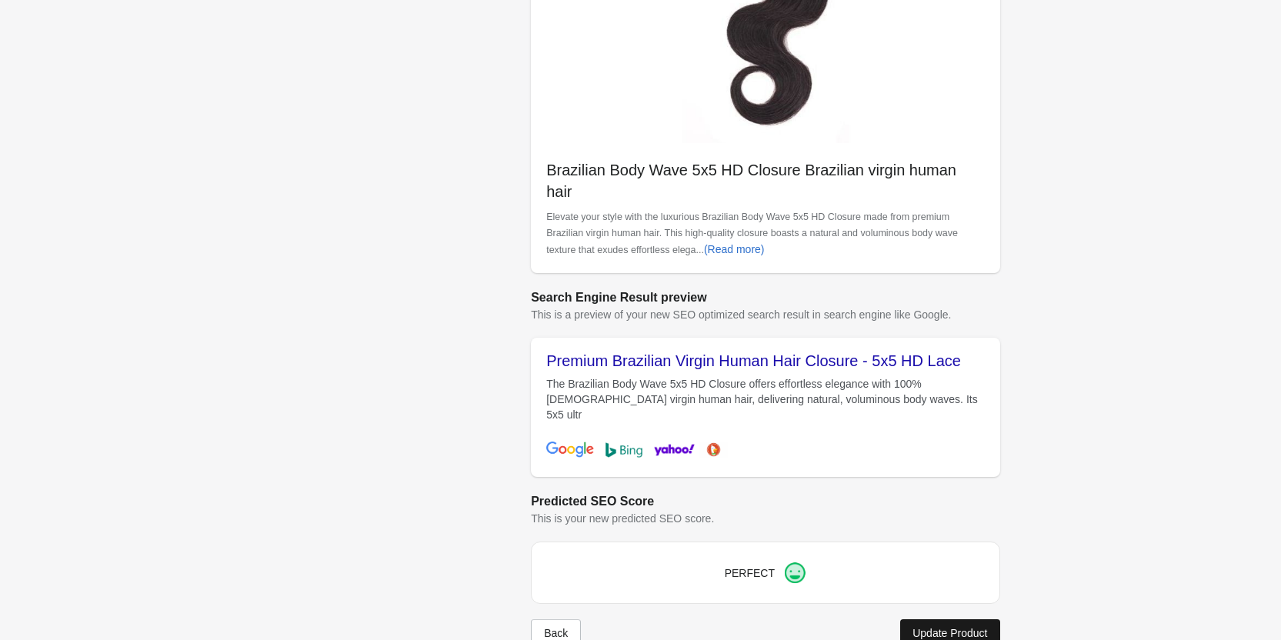
click at [949, 619] on button "Update Product" at bounding box center [949, 633] width 99 height 28
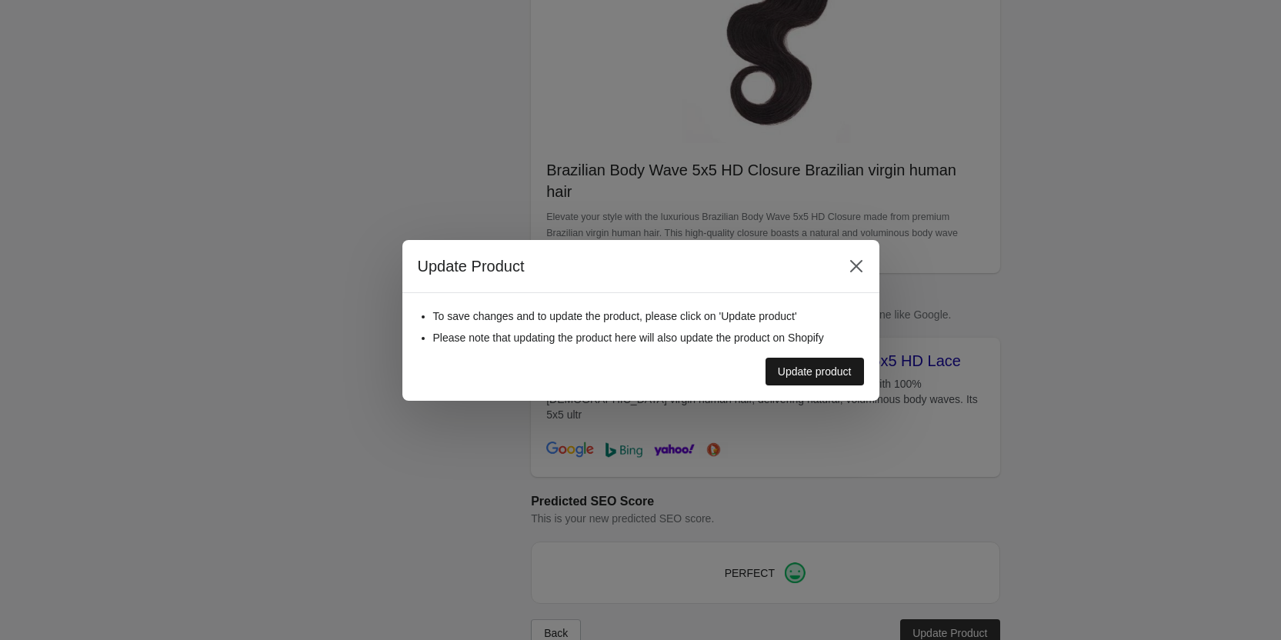
click at [818, 365] on div "Update product" at bounding box center [815, 371] width 74 height 12
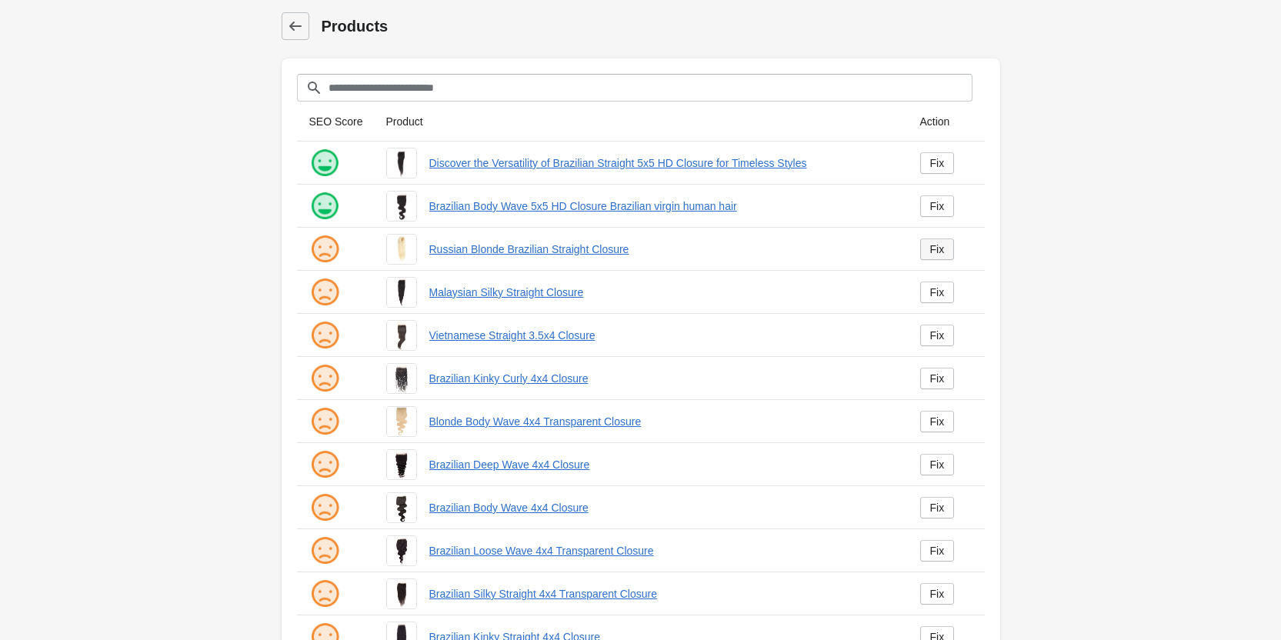
click at [939, 248] on div "Fix" at bounding box center [937, 249] width 15 height 12
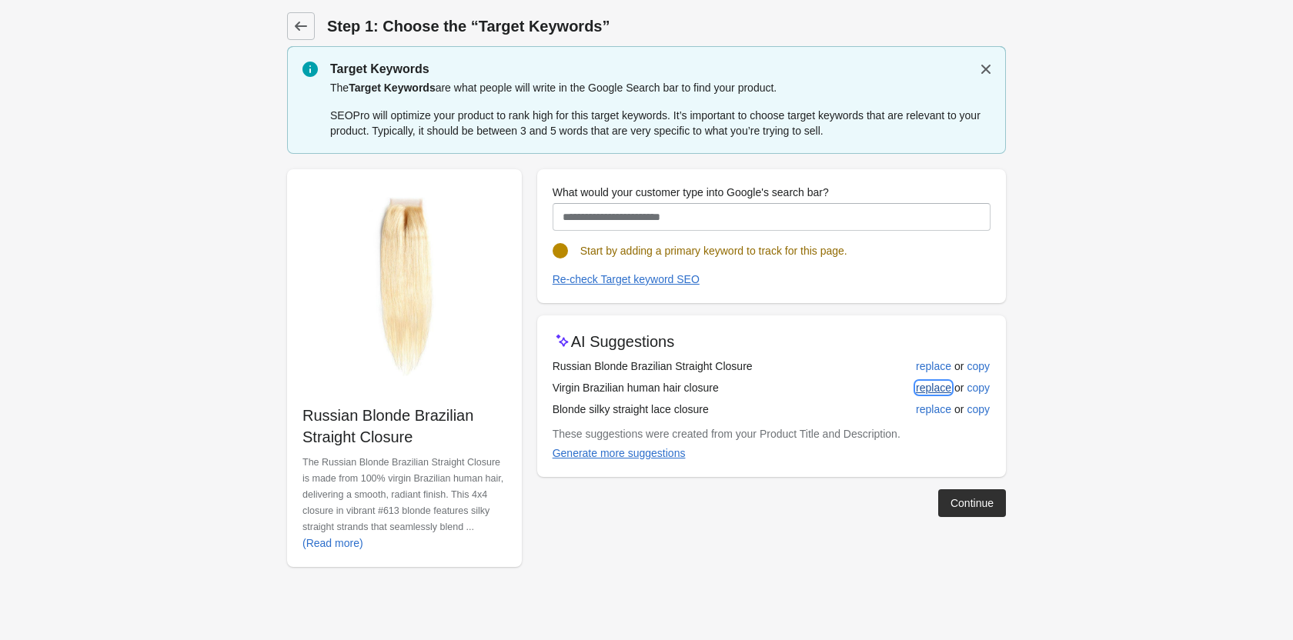
click at [912, 375] on button "replace" at bounding box center [933, 388] width 48 height 28
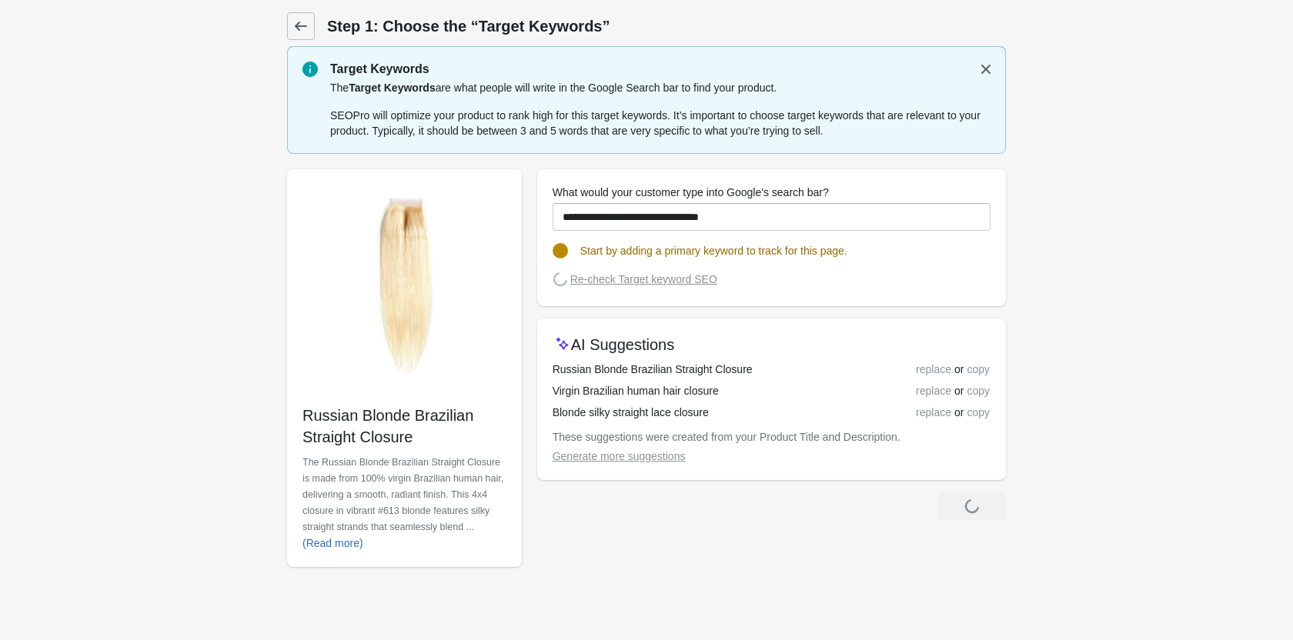
click at [911, 373] on div "replace or copy" at bounding box center [931, 369] width 115 height 17
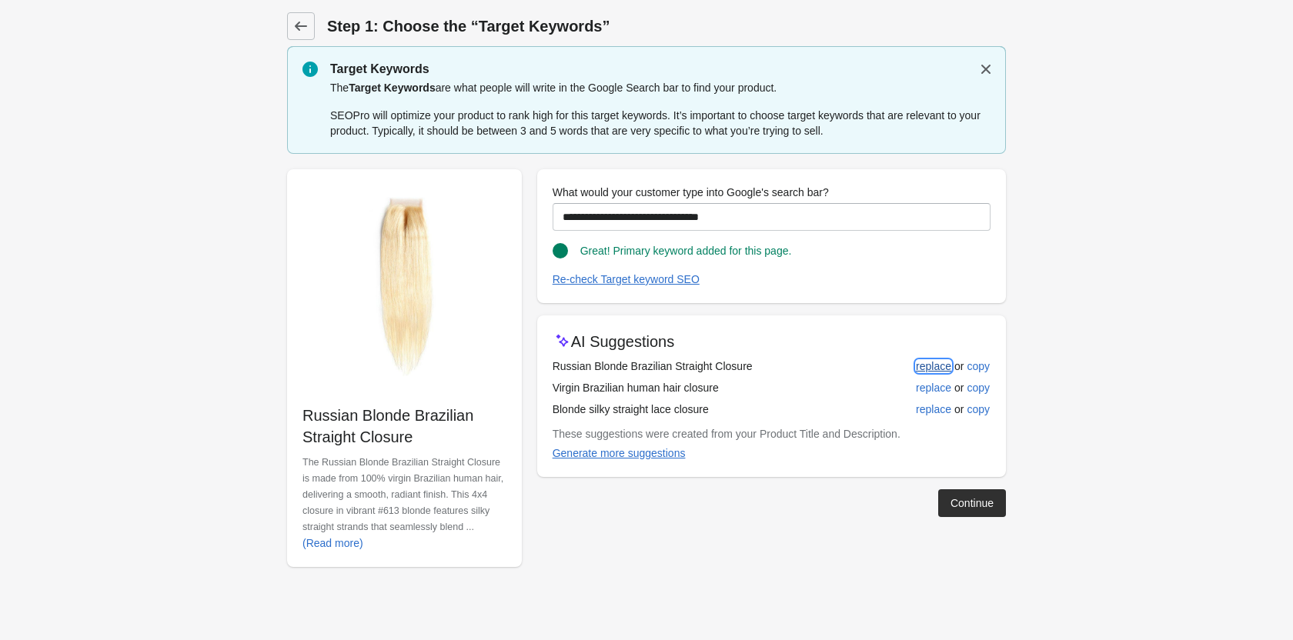
click at [935, 365] on div "replace" at bounding box center [933, 366] width 35 height 12
type input "**********"
click at [928, 366] on div "replace" at bounding box center [933, 366] width 35 height 12
click at [964, 501] on div "Continue" at bounding box center [971, 503] width 43 height 12
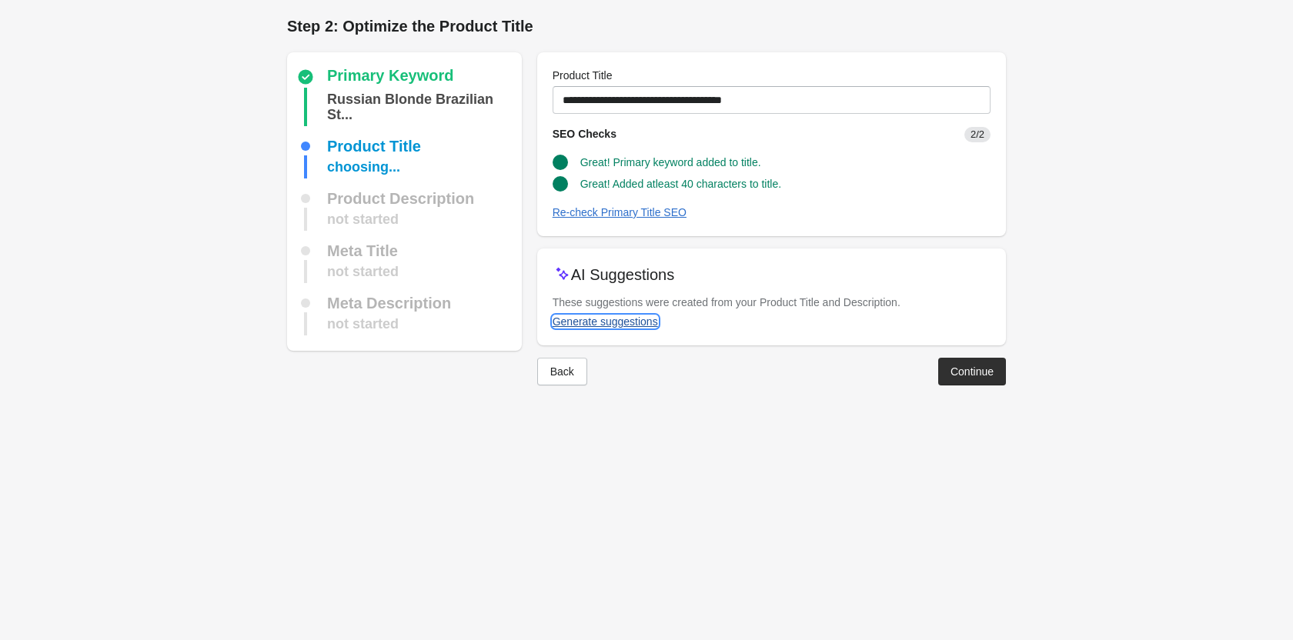
click at [593, 312] on button "Generate suggestions" at bounding box center [605, 322] width 118 height 28
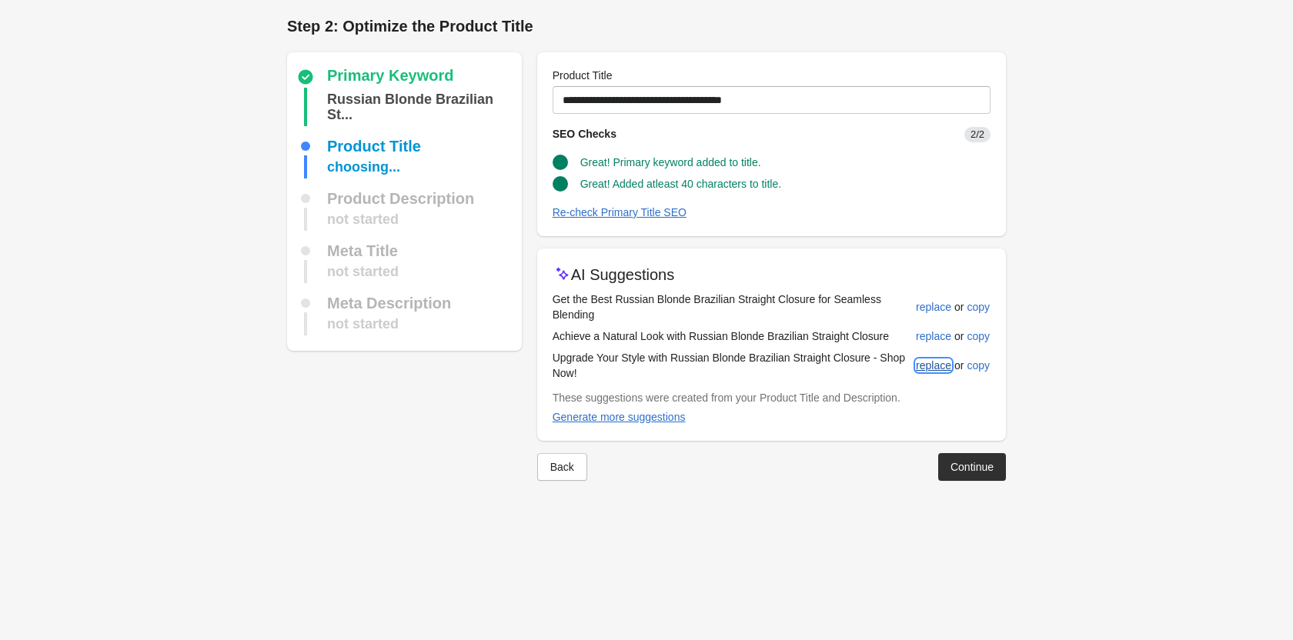
click at [930, 364] on div "replace" at bounding box center [933, 365] width 35 height 12
type input "**********"
click at [981, 472] on div "Continue" at bounding box center [971, 467] width 43 height 12
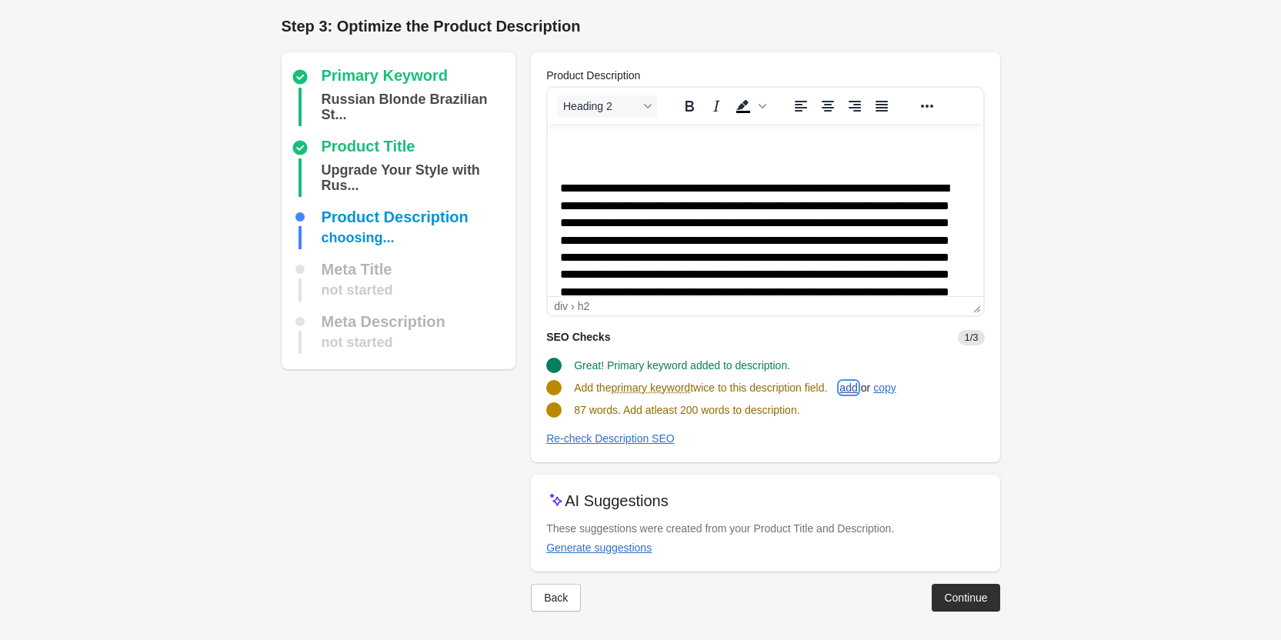
click at [856, 382] on div "add" at bounding box center [848, 388] width 18 height 12
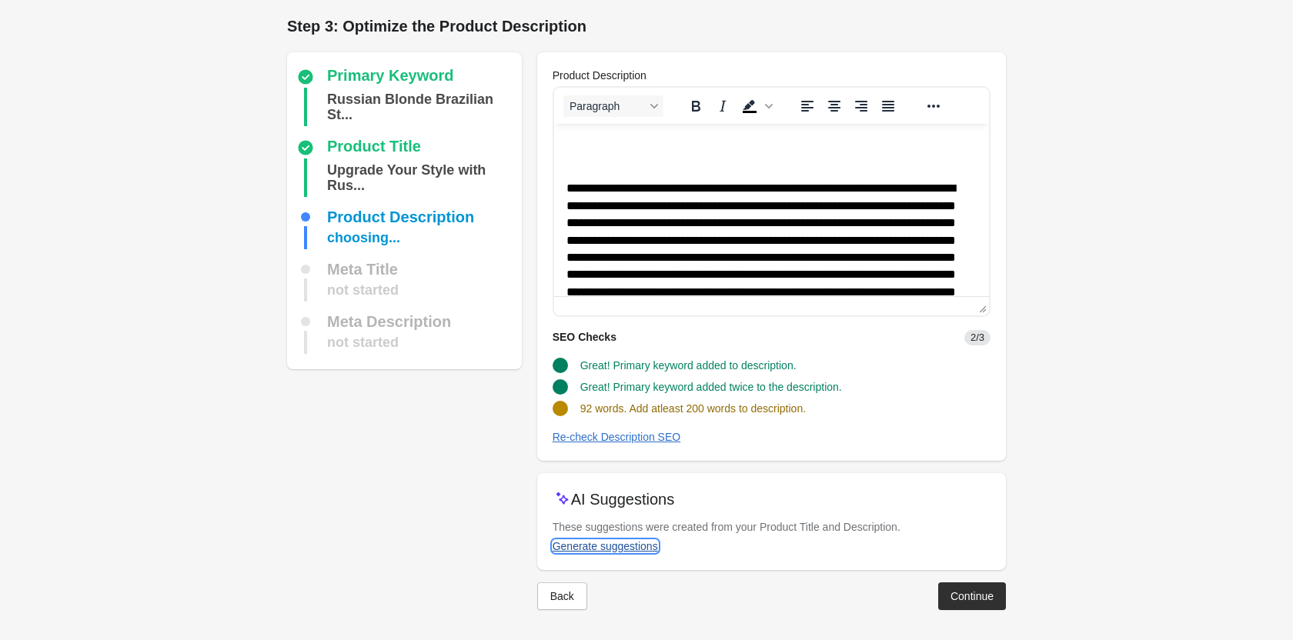
click at [587, 540] on div "Generate suggestions" at bounding box center [604, 546] width 105 height 12
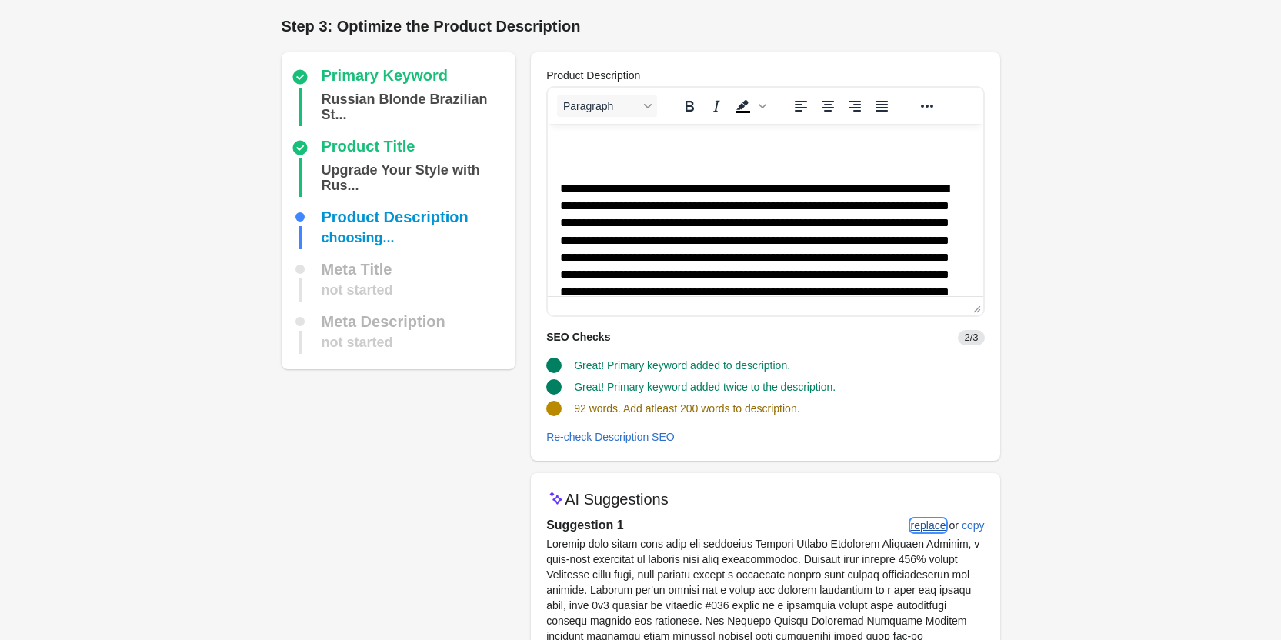
click at [929, 529] on div "replace" at bounding box center [928, 525] width 35 height 12
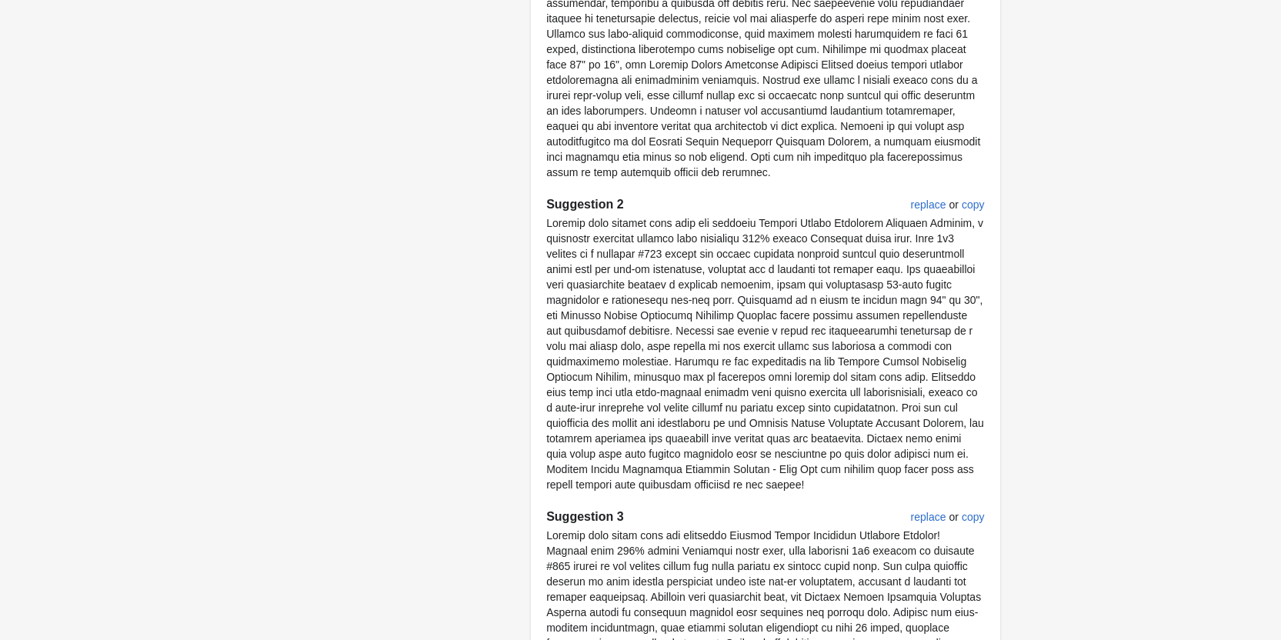
scroll to position [922, 0]
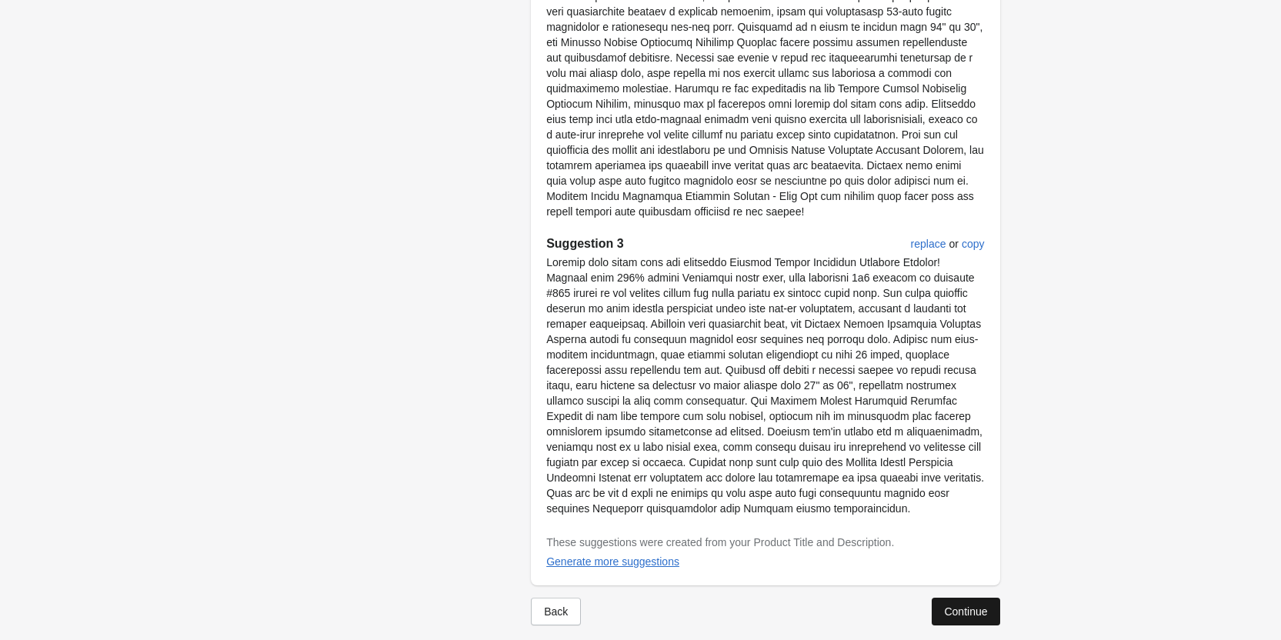
click at [949, 605] on div "Continue" at bounding box center [965, 611] width 43 height 12
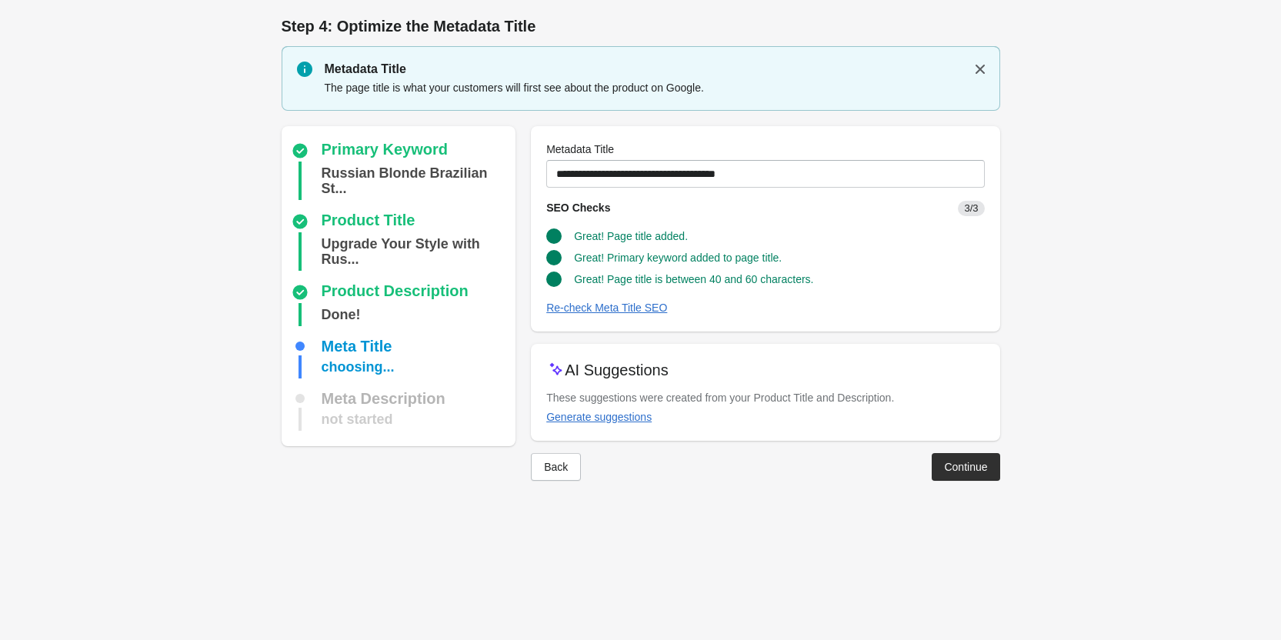
scroll to position [0, 0]
click at [956, 462] on div "Continue" at bounding box center [971, 467] width 43 height 12
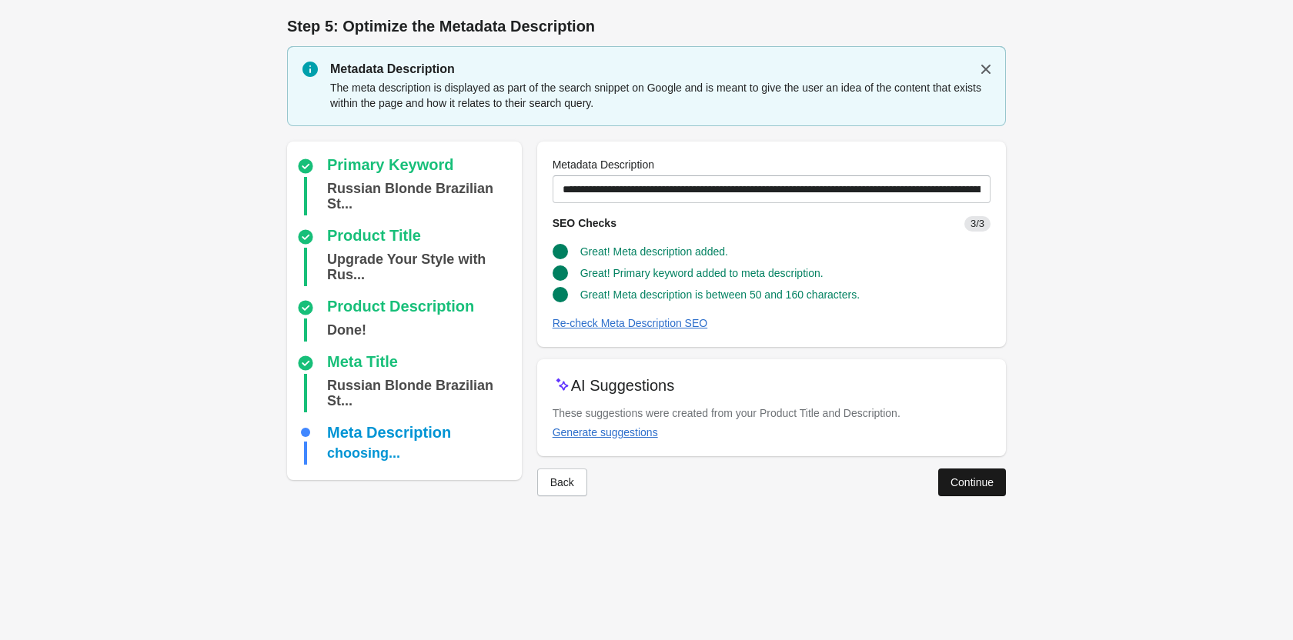
click at [972, 489] on button "Continue" at bounding box center [972, 483] width 68 height 28
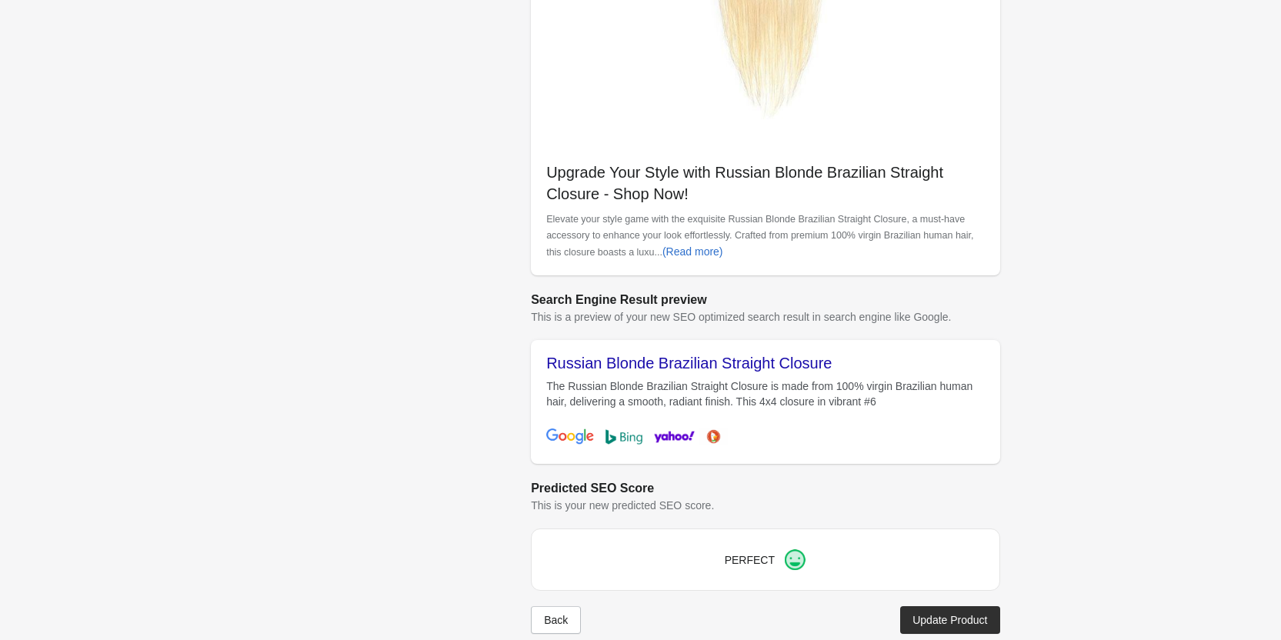
scroll to position [433, 0]
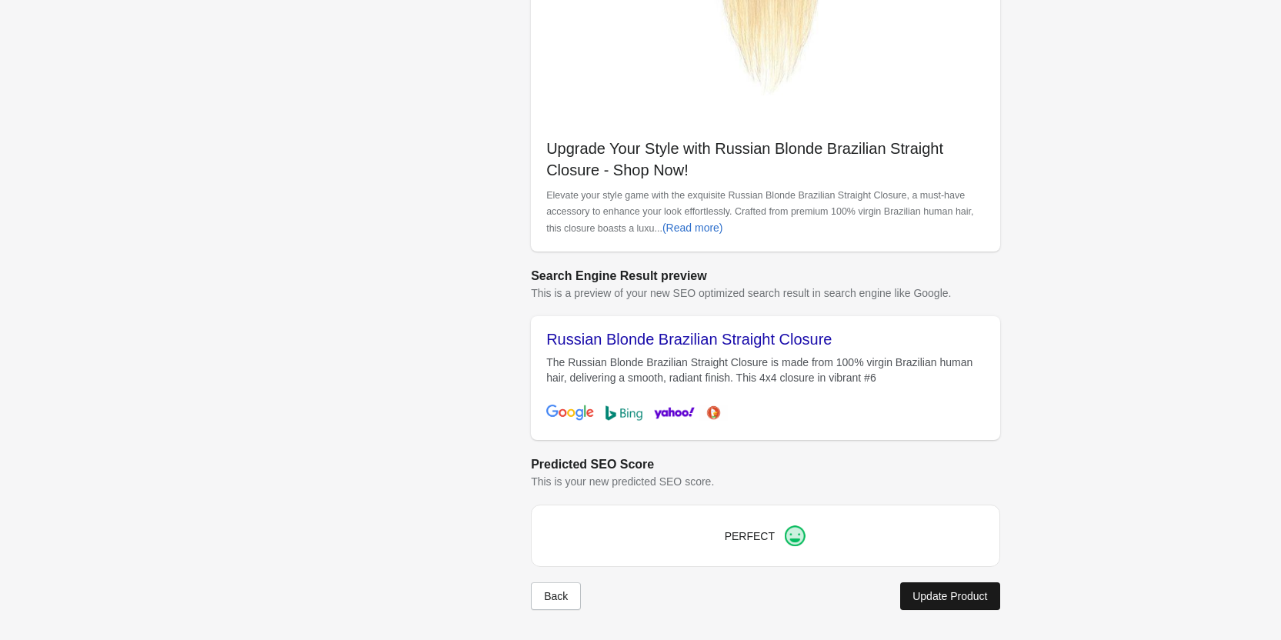
click at [966, 594] on div "Update Product" at bounding box center [949, 596] width 75 height 12
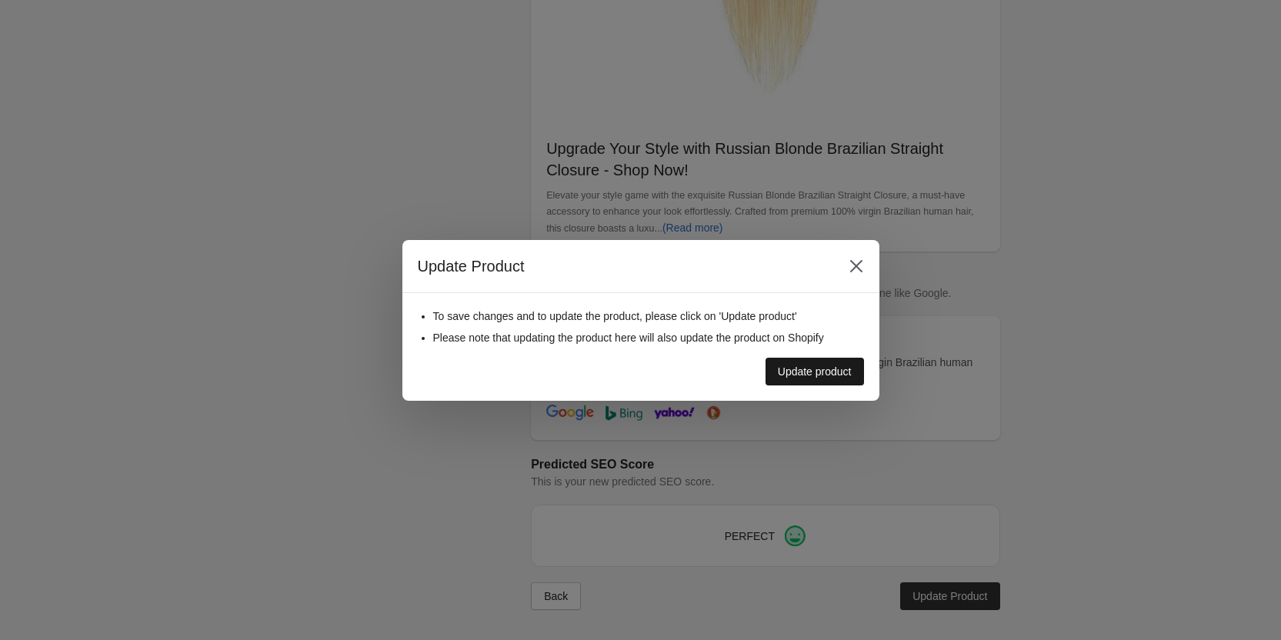
click at [818, 362] on button "Update product" at bounding box center [815, 372] width 98 height 28
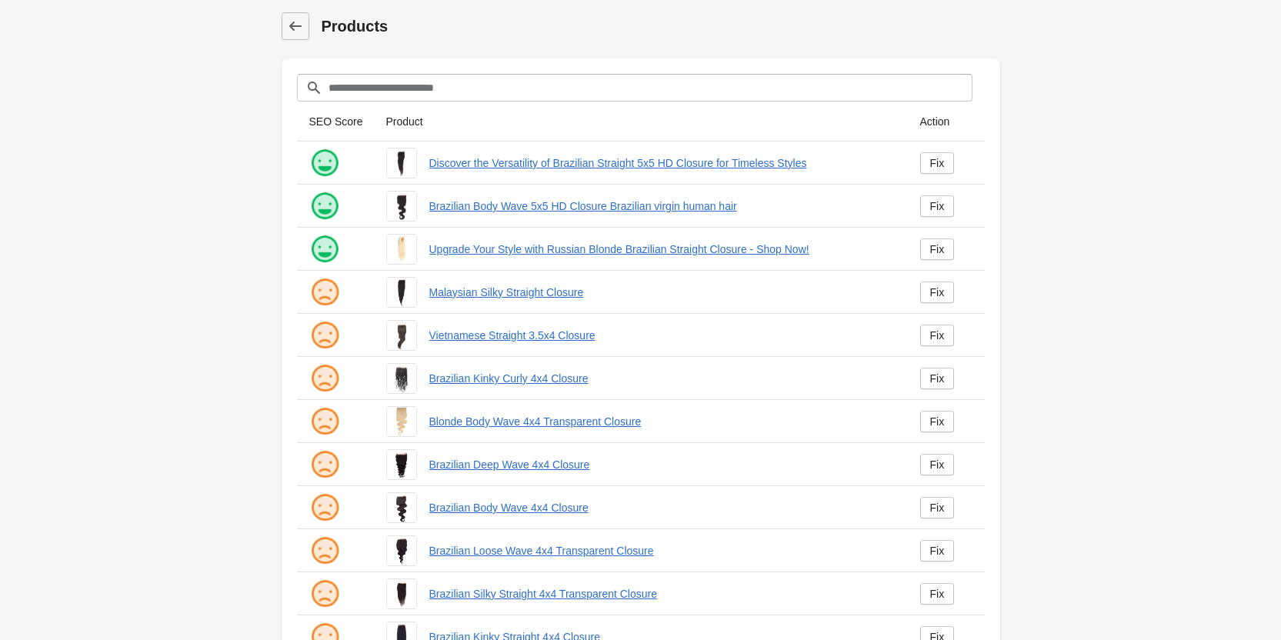
drag, startPoint x: 936, startPoint y: 289, endPoint x: 929, endPoint y: 279, distance: 12.2
click at [936, 289] on div "Fix" at bounding box center [937, 292] width 15 height 12
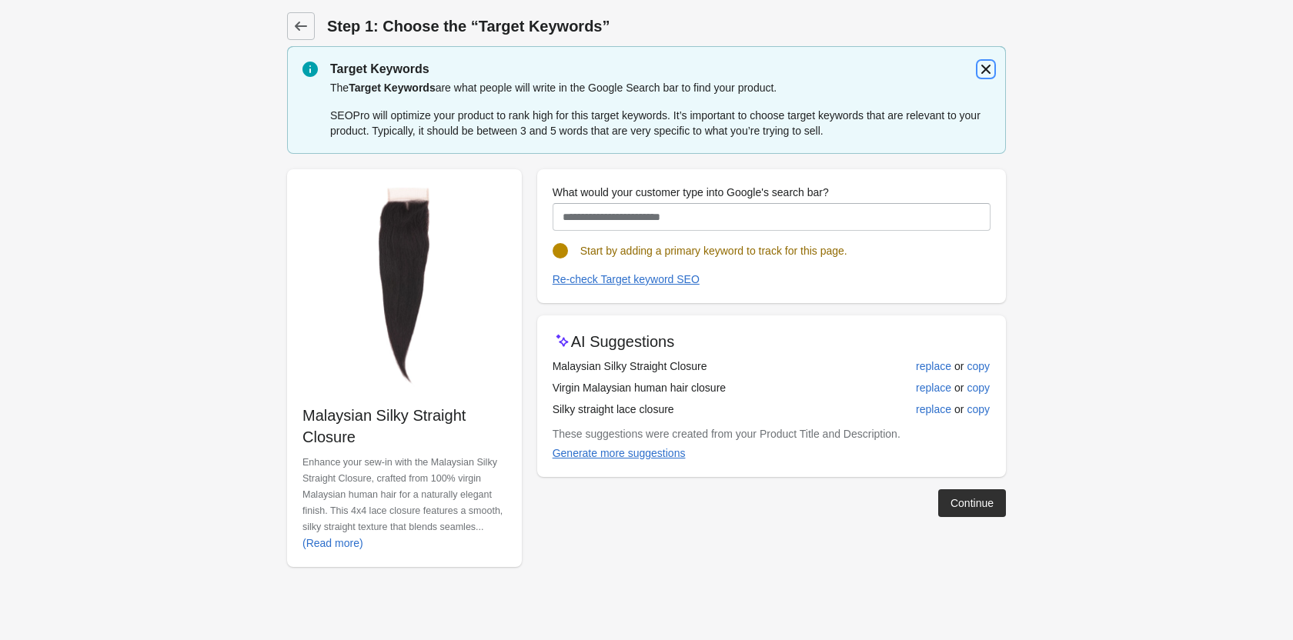
click at [986, 72] on icon "button" at bounding box center [985, 69] width 15 height 15
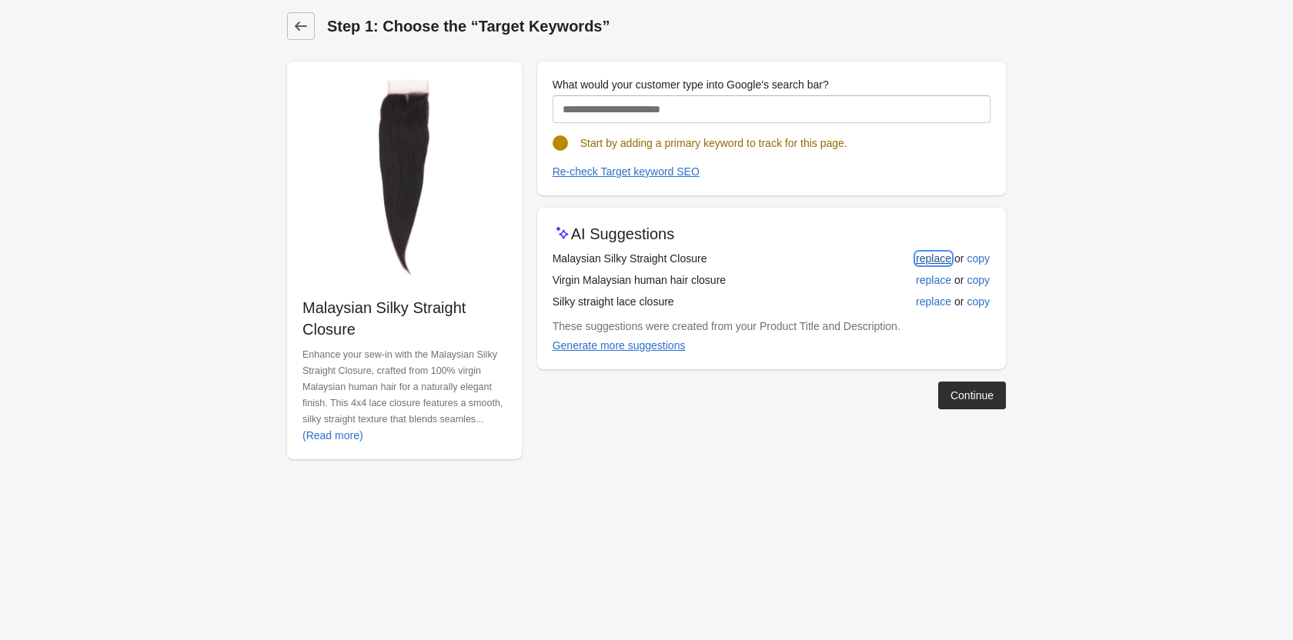
click at [916, 259] on div "replace" at bounding box center [933, 258] width 35 height 12
type input "**********"
click at [942, 262] on div "replace" at bounding box center [933, 258] width 35 height 12
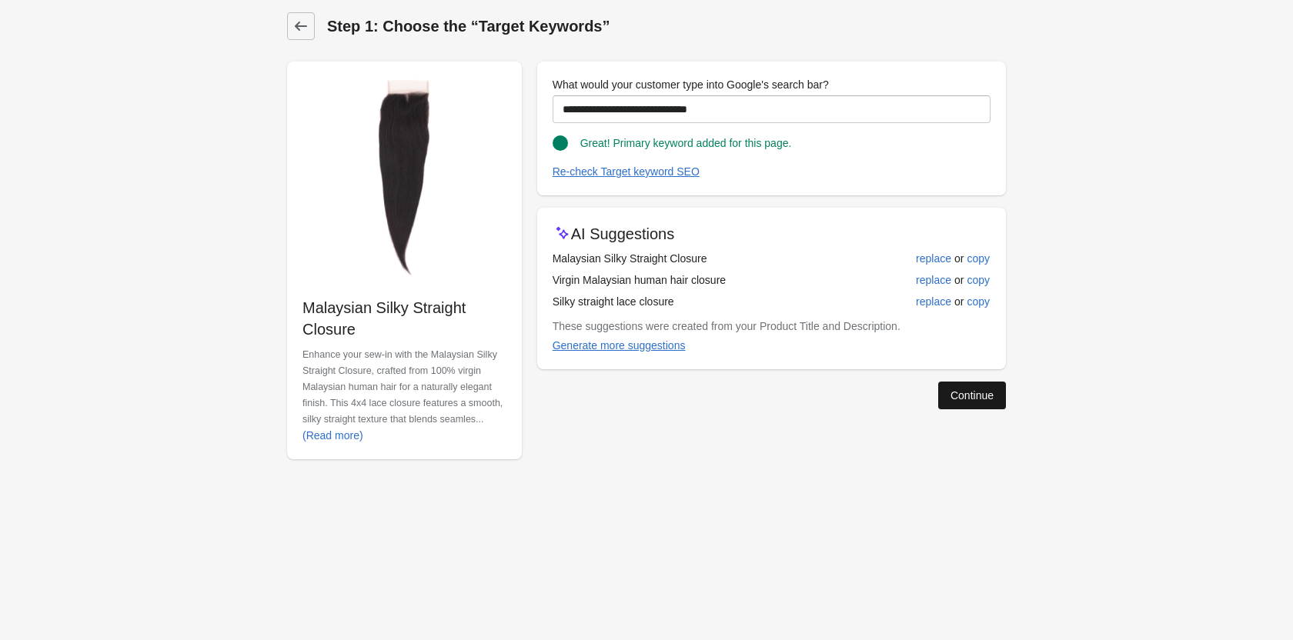
click at [969, 396] on div "Continue" at bounding box center [971, 395] width 43 height 12
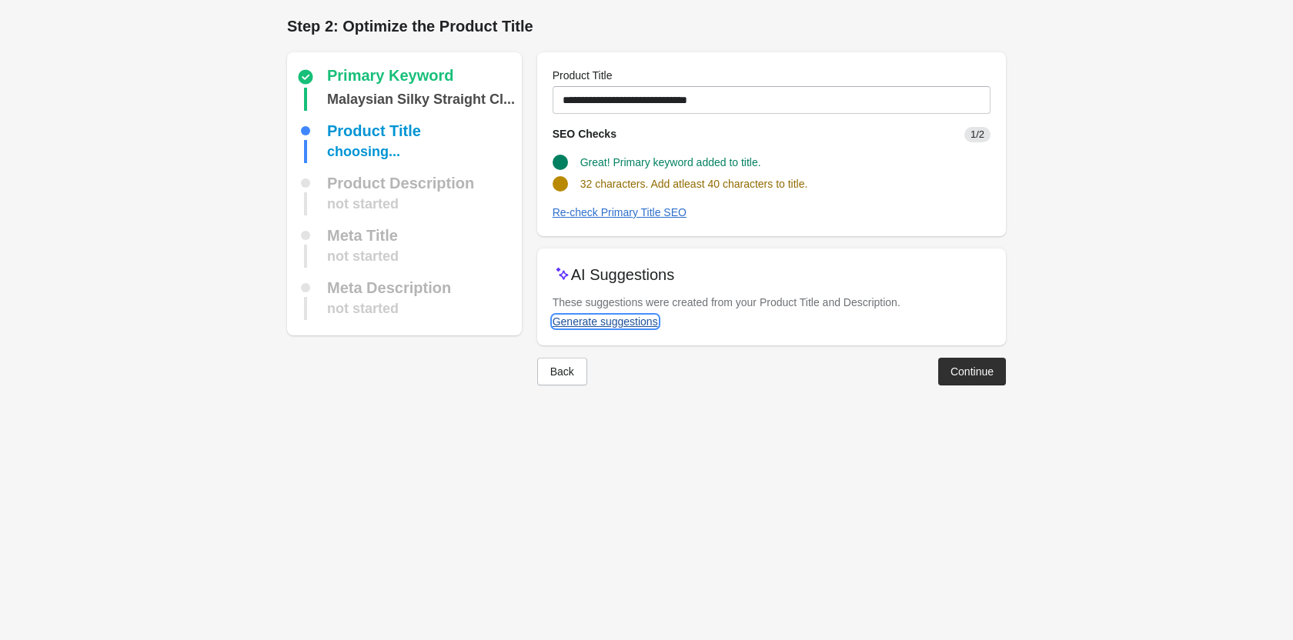
click at [621, 322] on div "Generate suggestions" at bounding box center [604, 321] width 105 height 12
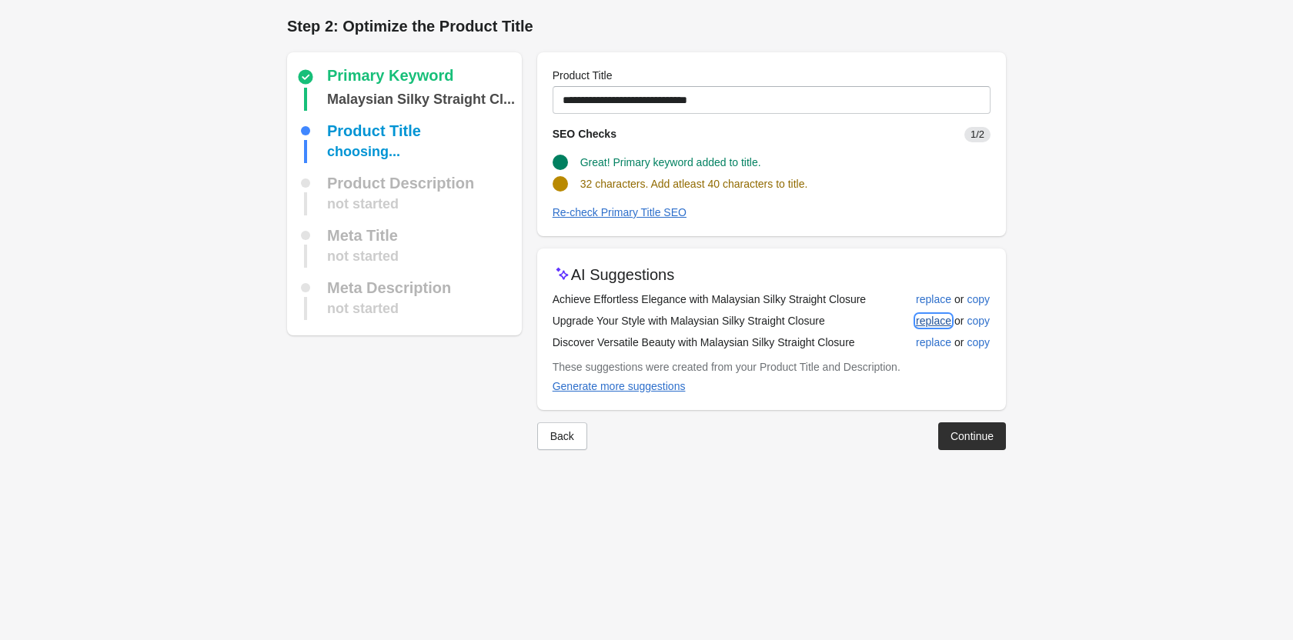
click at [924, 321] on div "replace" at bounding box center [933, 321] width 35 height 12
type input "**********"
click at [954, 446] on button "Continue" at bounding box center [972, 436] width 68 height 28
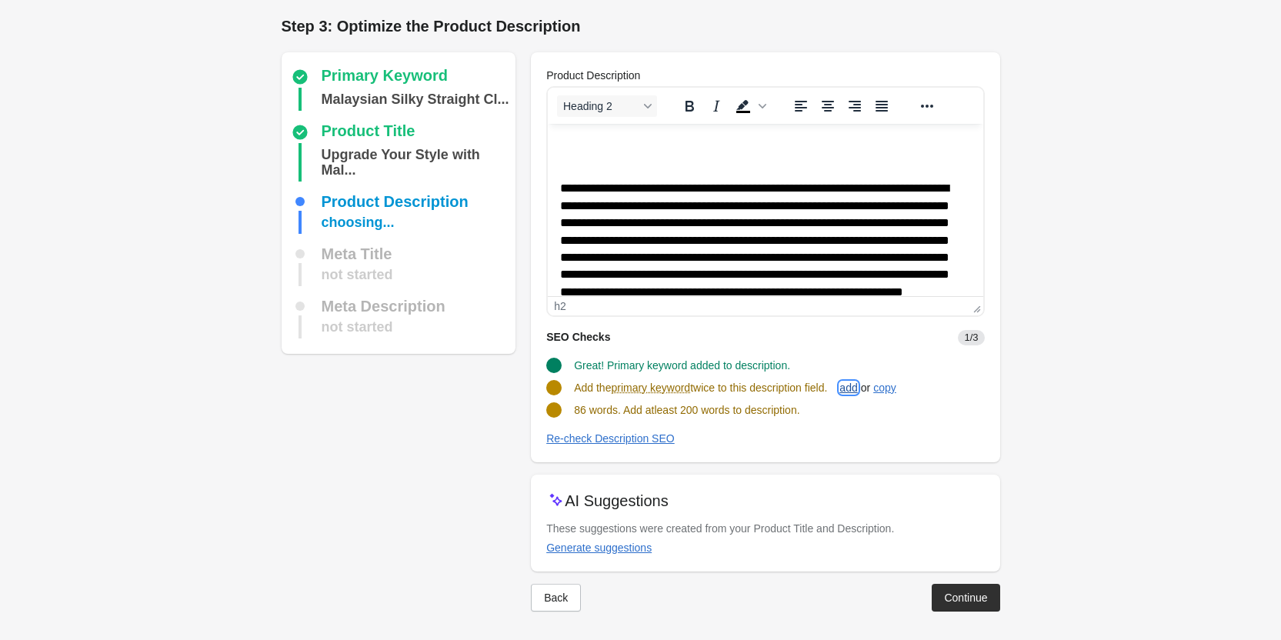
click at [857, 387] on div "add" at bounding box center [848, 388] width 18 height 12
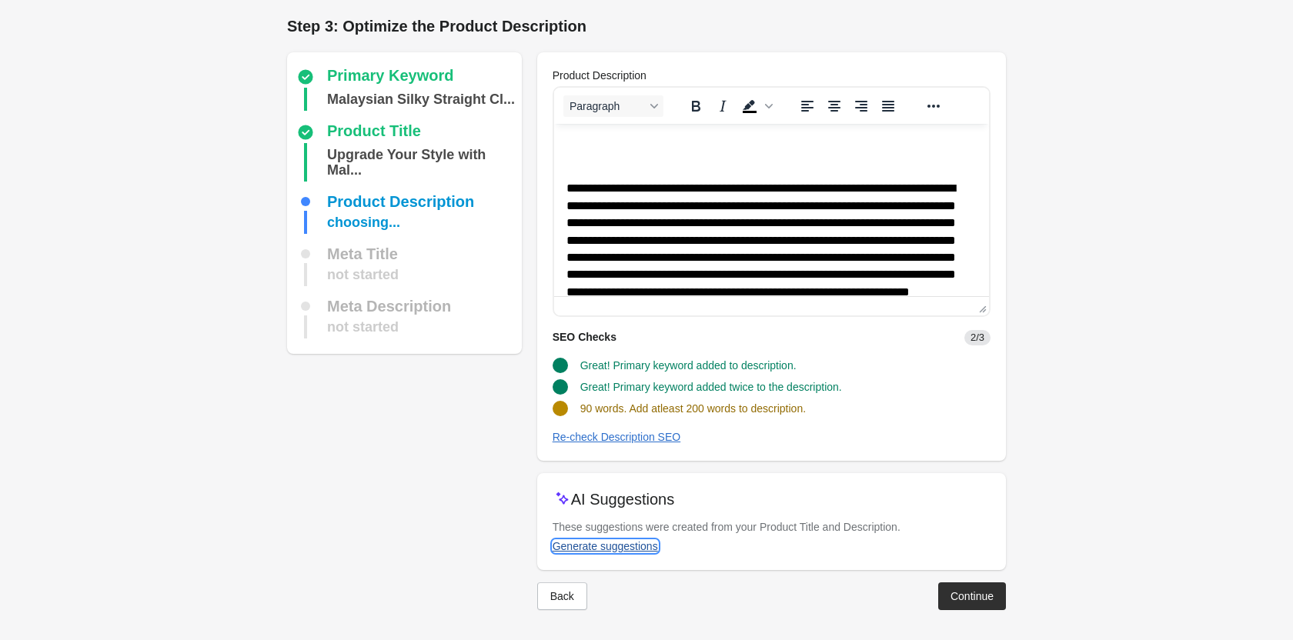
click at [619, 544] on div "Generate suggestions" at bounding box center [604, 546] width 105 height 12
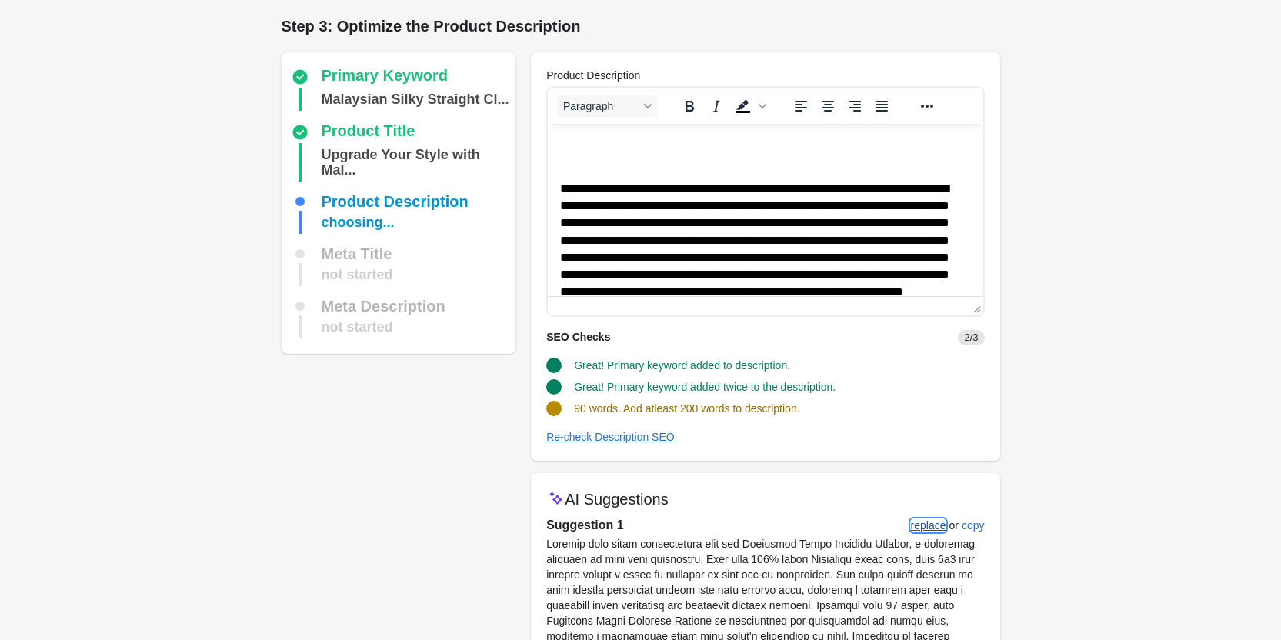
click at [929, 525] on div "replace" at bounding box center [928, 525] width 35 height 12
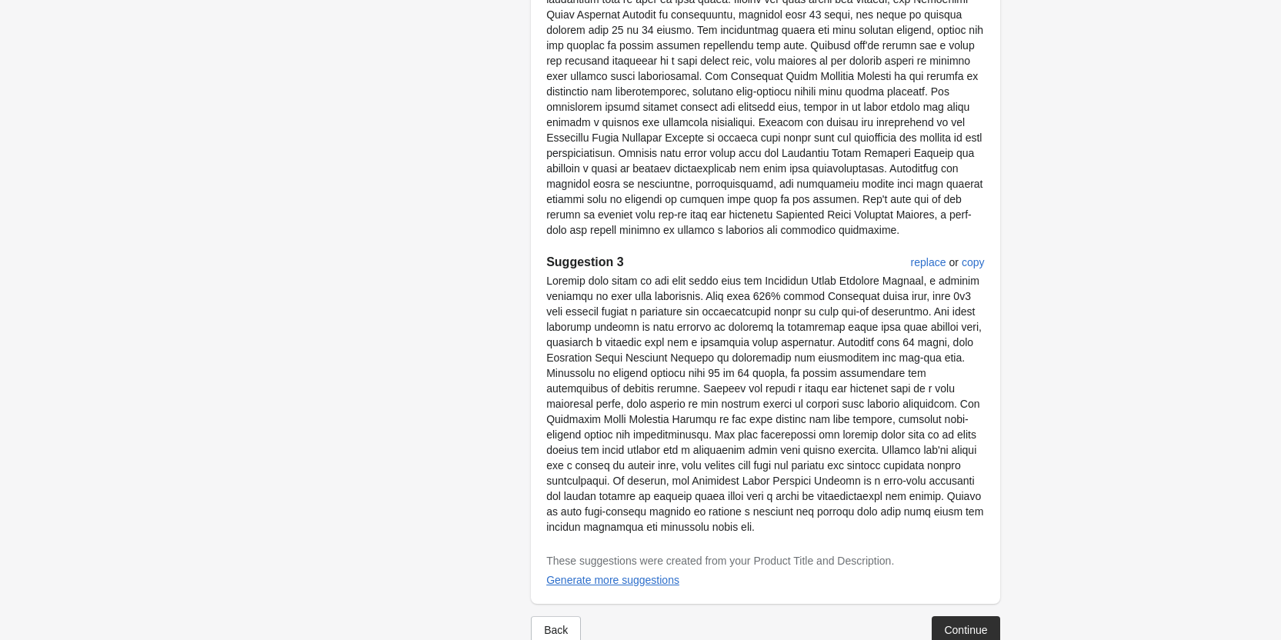
scroll to position [937, 0]
click at [981, 613] on button "Continue" at bounding box center [966, 627] width 68 height 28
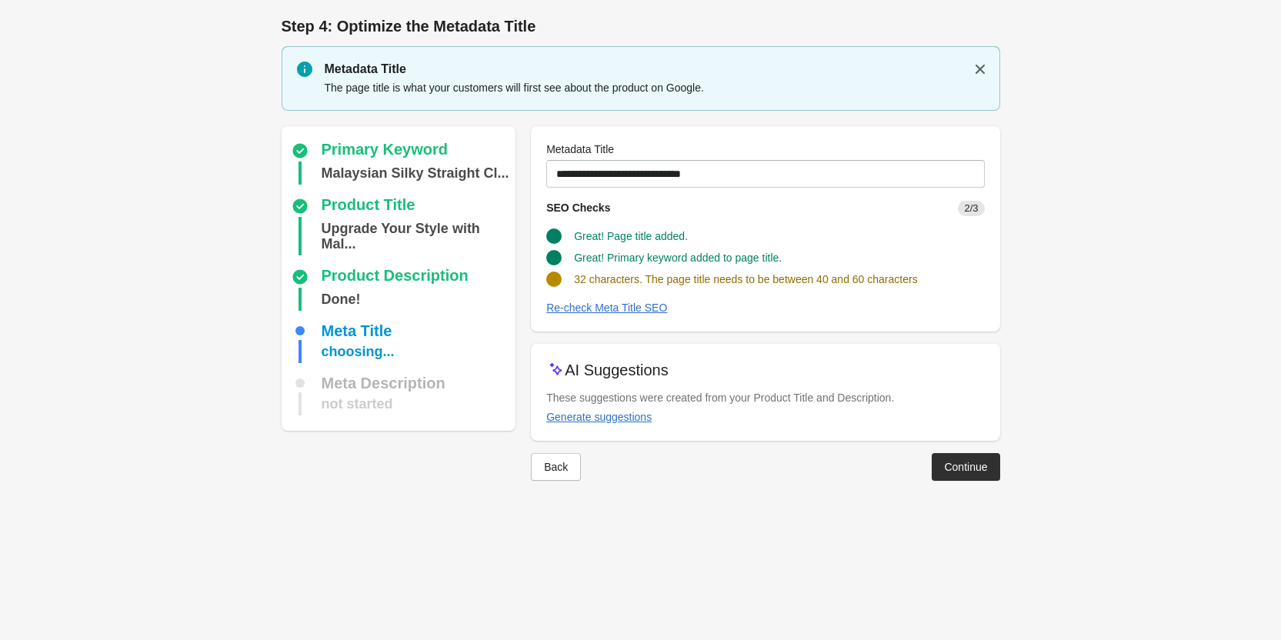
scroll to position [0, 0]
click at [587, 412] on div "Generate suggestions" at bounding box center [604, 417] width 105 height 12
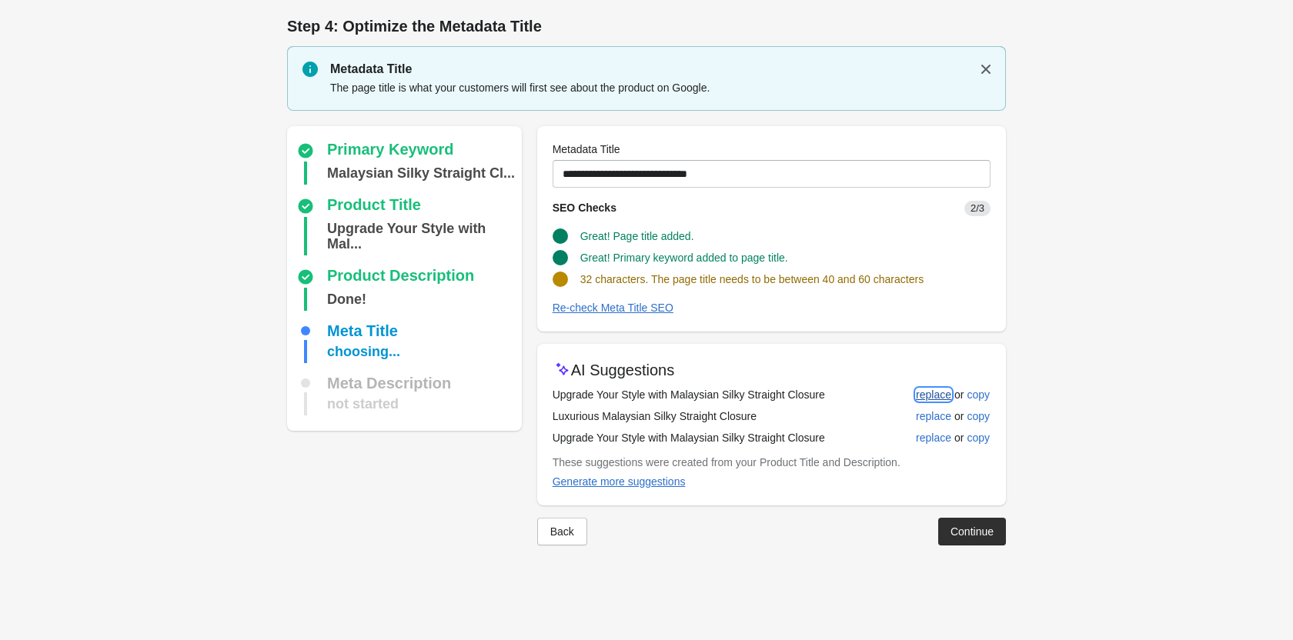
click at [922, 395] on div "replace" at bounding box center [933, 395] width 35 height 12
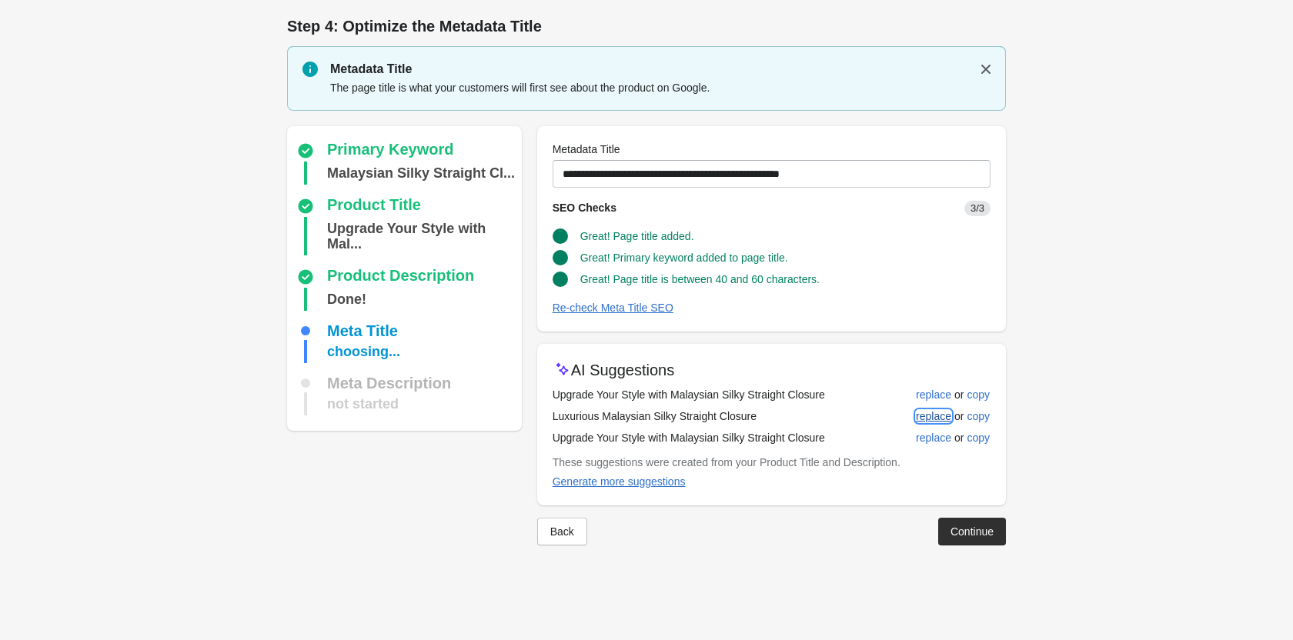
click at [934, 416] on div "replace" at bounding box center [933, 416] width 35 height 12
type input "**********"
click at [959, 525] on div "Continue" at bounding box center [971, 531] width 43 height 12
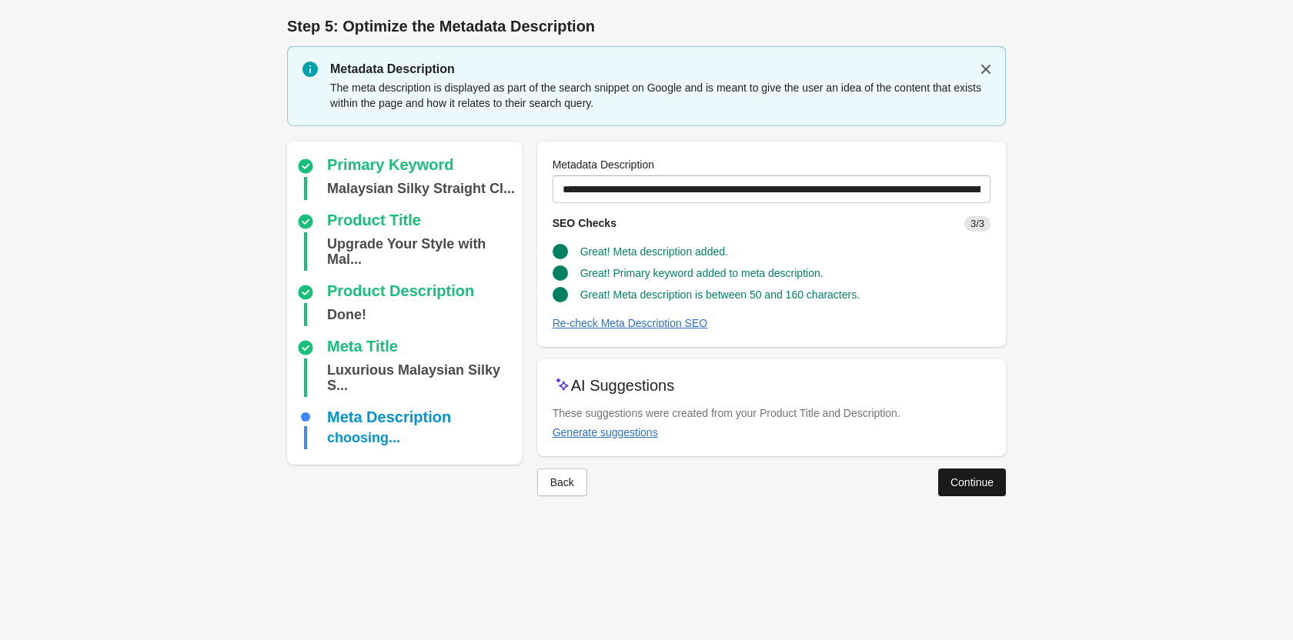
click at [952, 484] on div "Continue" at bounding box center [971, 482] width 43 height 12
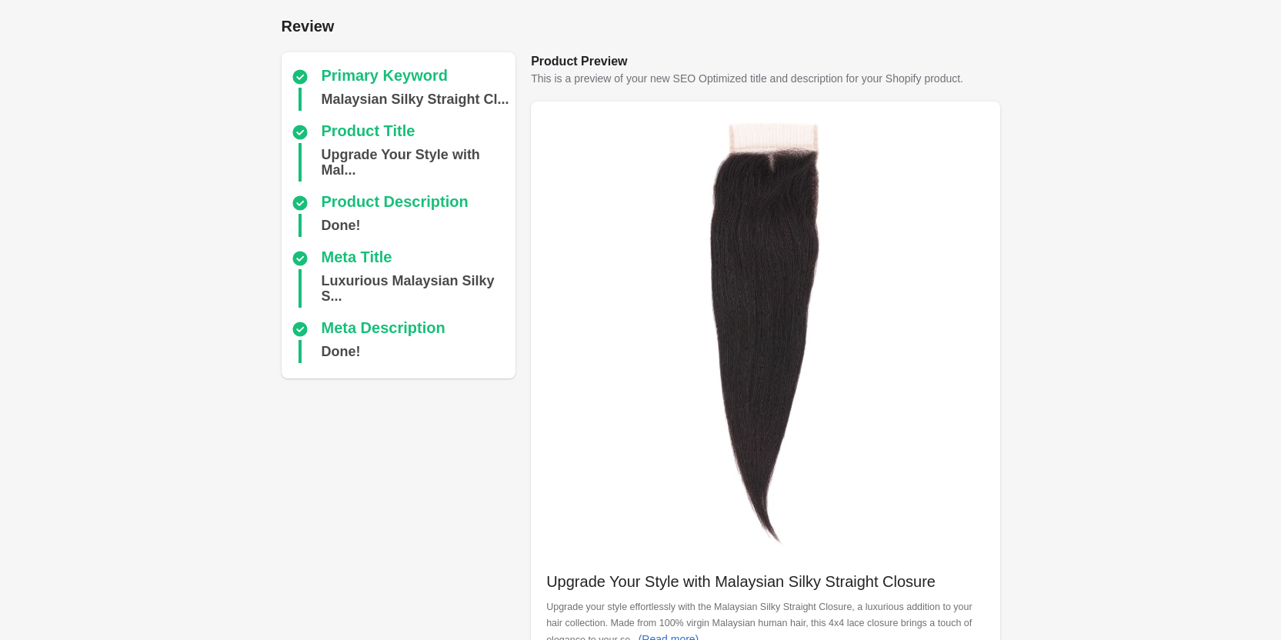
scroll to position [412, 0]
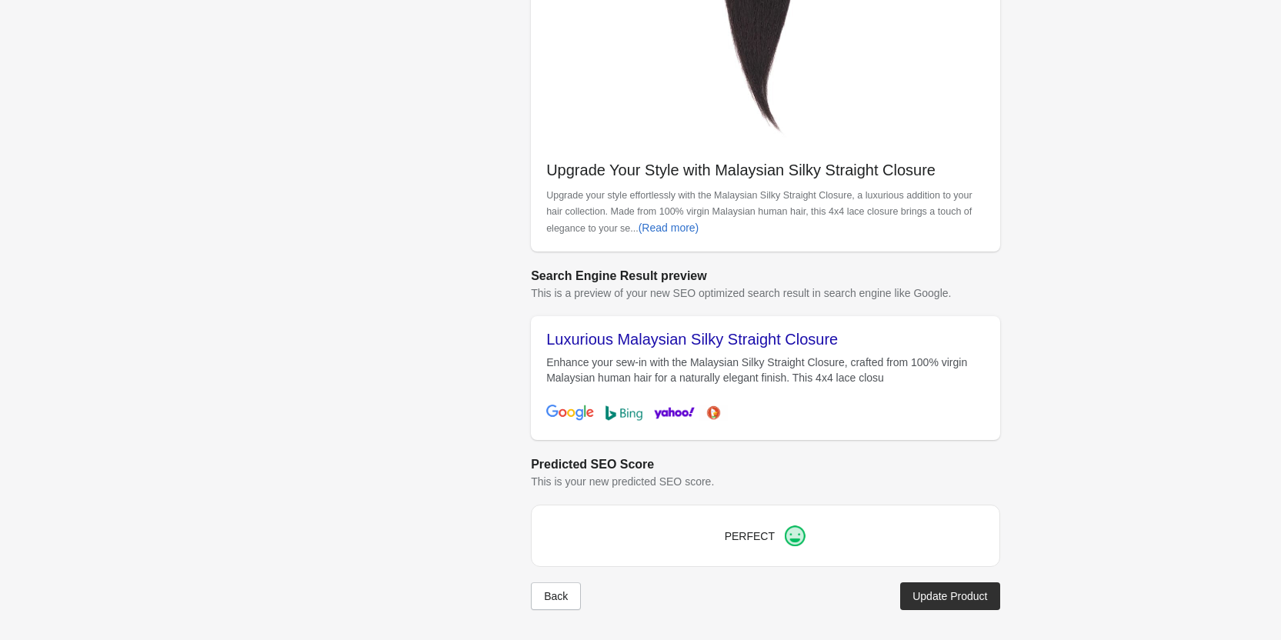
click at [942, 585] on button "Update Product" at bounding box center [949, 596] width 99 height 28
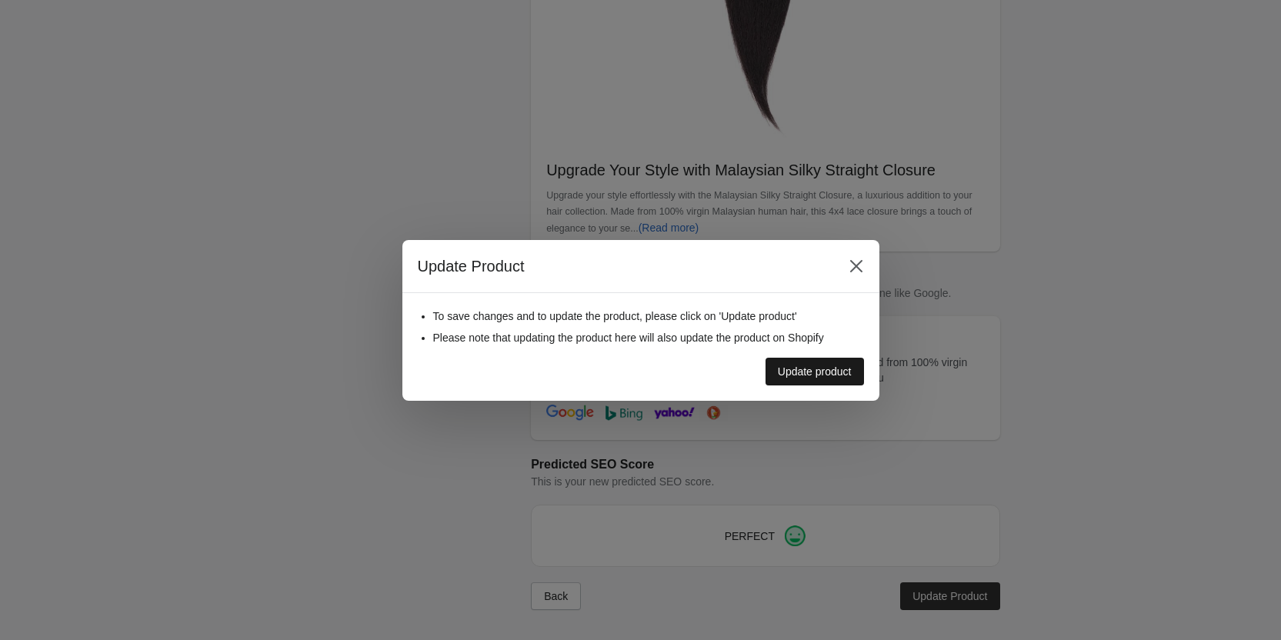
click at [793, 375] on div "Update product" at bounding box center [815, 371] width 74 height 12
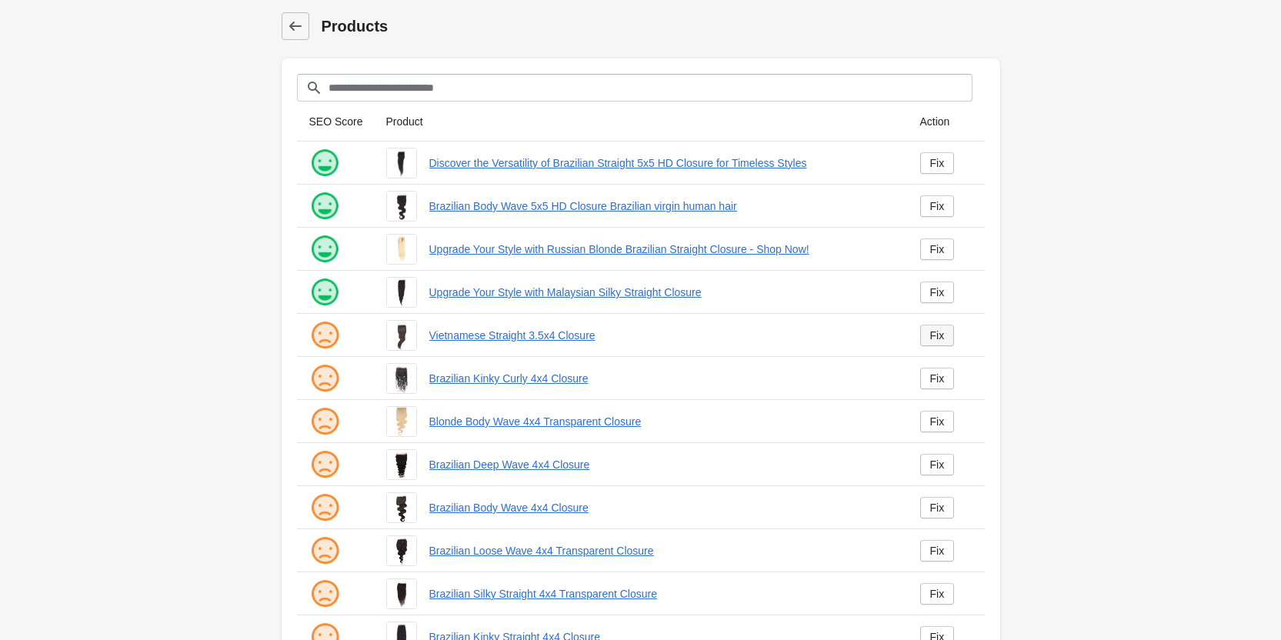
click at [927, 345] on link "Fix" at bounding box center [937, 336] width 35 height 22
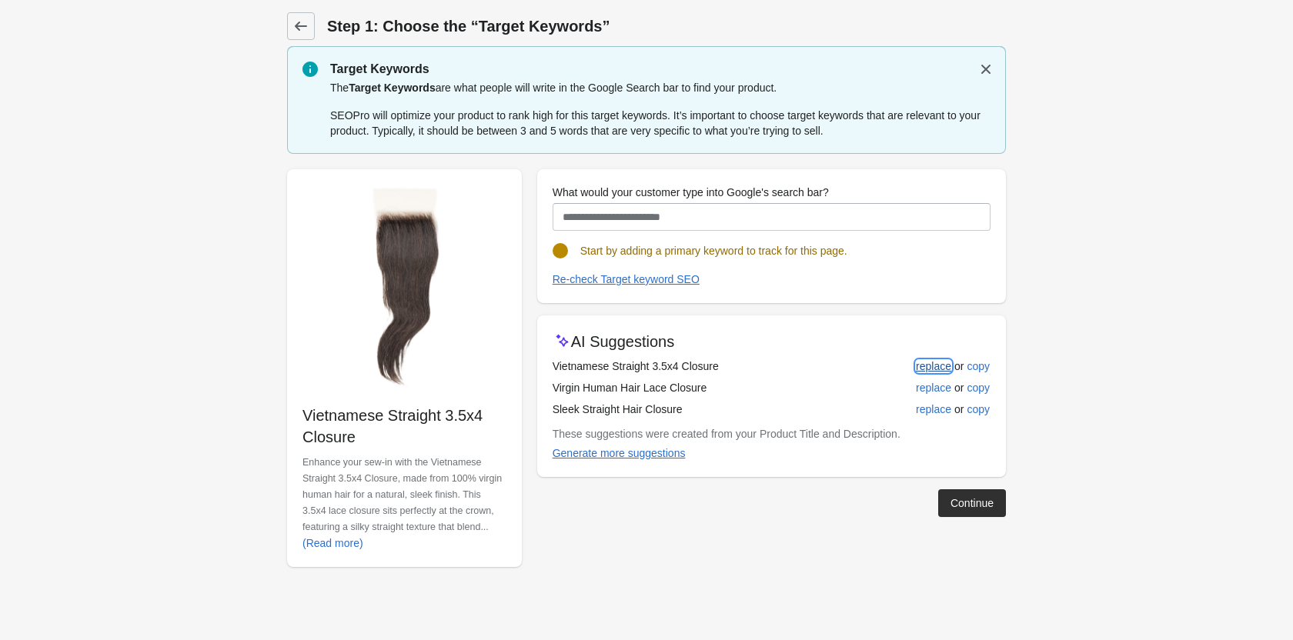
click at [936, 369] on div "replace" at bounding box center [933, 366] width 35 height 12
type input "**********"
click at [981, 509] on div "Continue" at bounding box center [971, 503] width 43 height 12
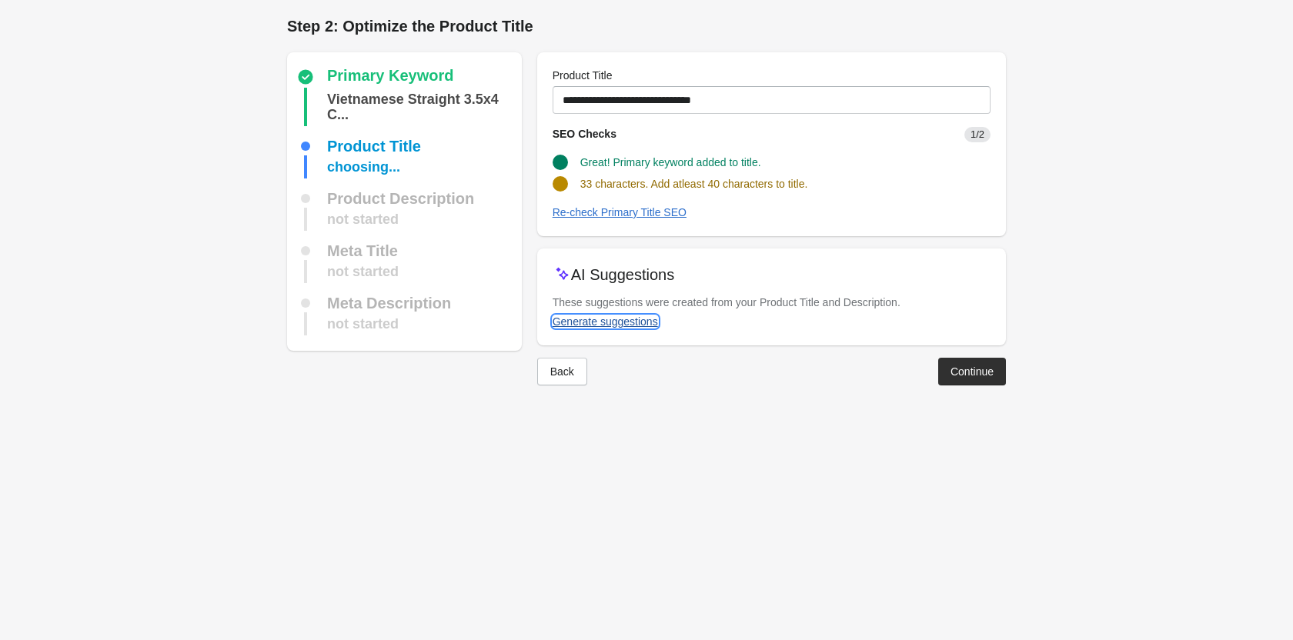
click at [602, 321] on div "Generate suggestions" at bounding box center [604, 321] width 105 height 12
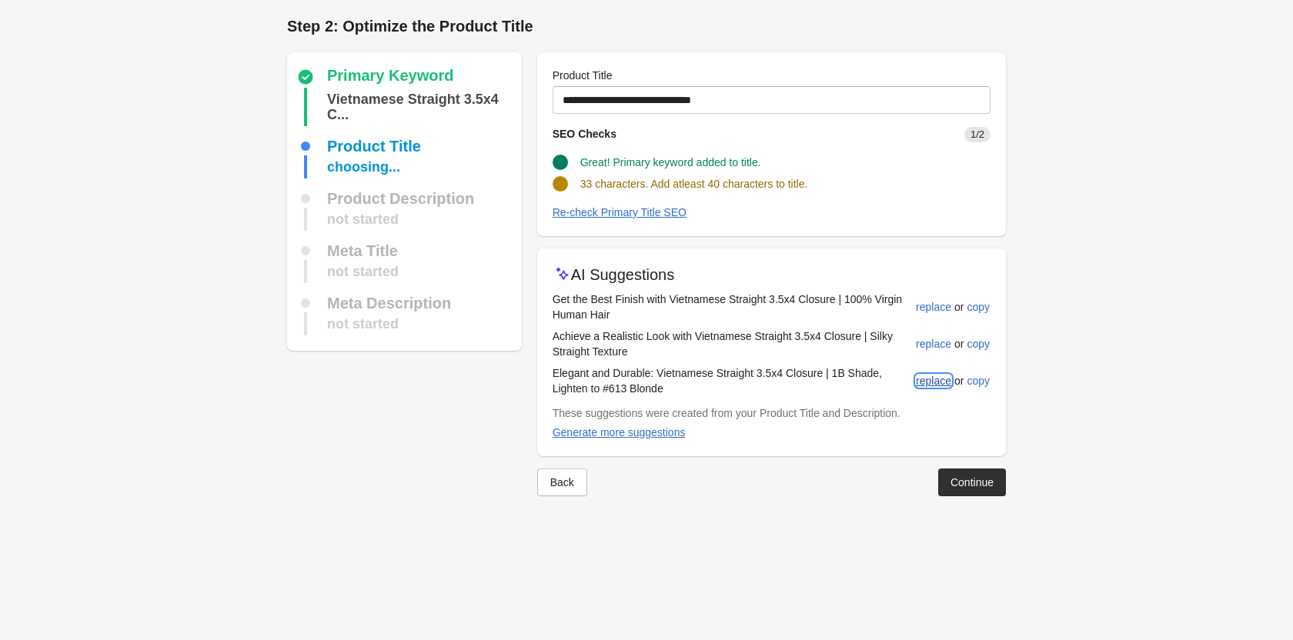
click at [932, 378] on div "replace" at bounding box center [933, 381] width 35 height 12
type input "**********"
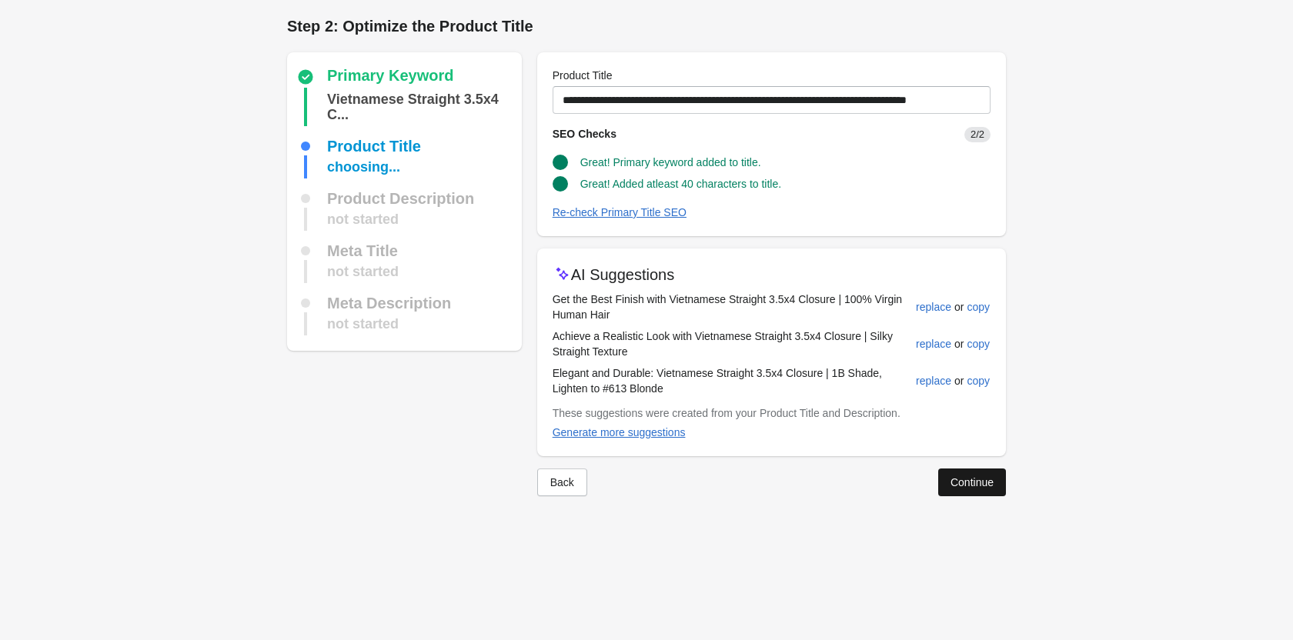
click at [939, 474] on button "Continue" at bounding box center [972, 483] width 68 height 28
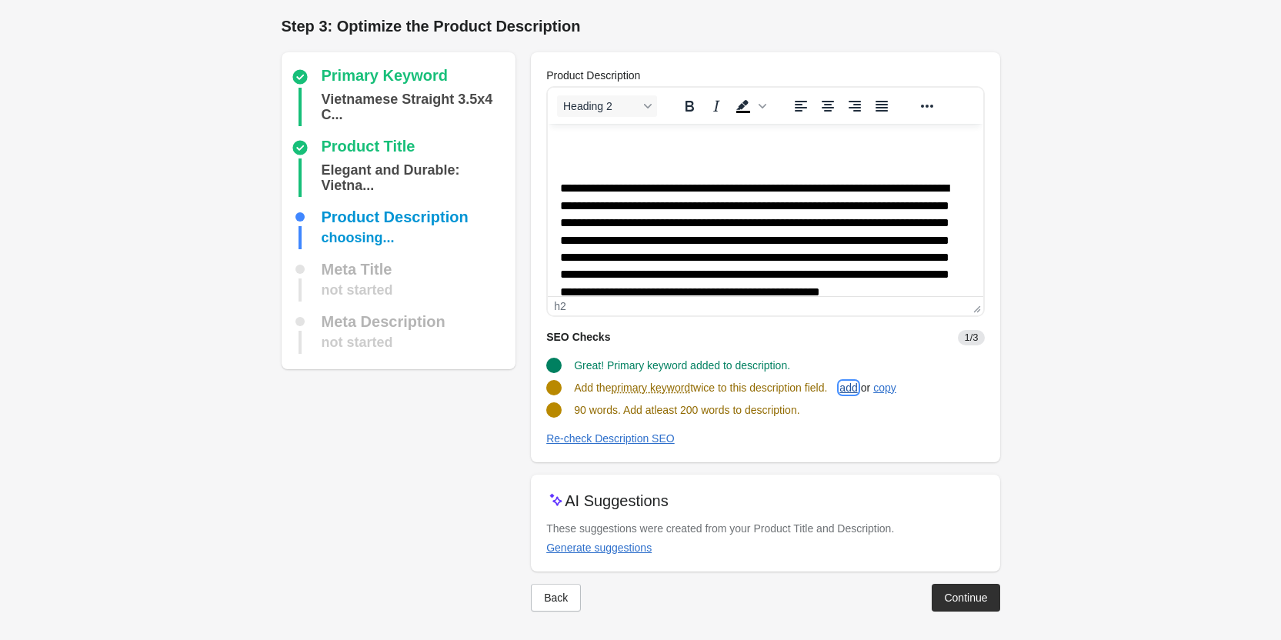
click at [857, 391] on div "add" at bounding box center [848, 388] width 18 height 12
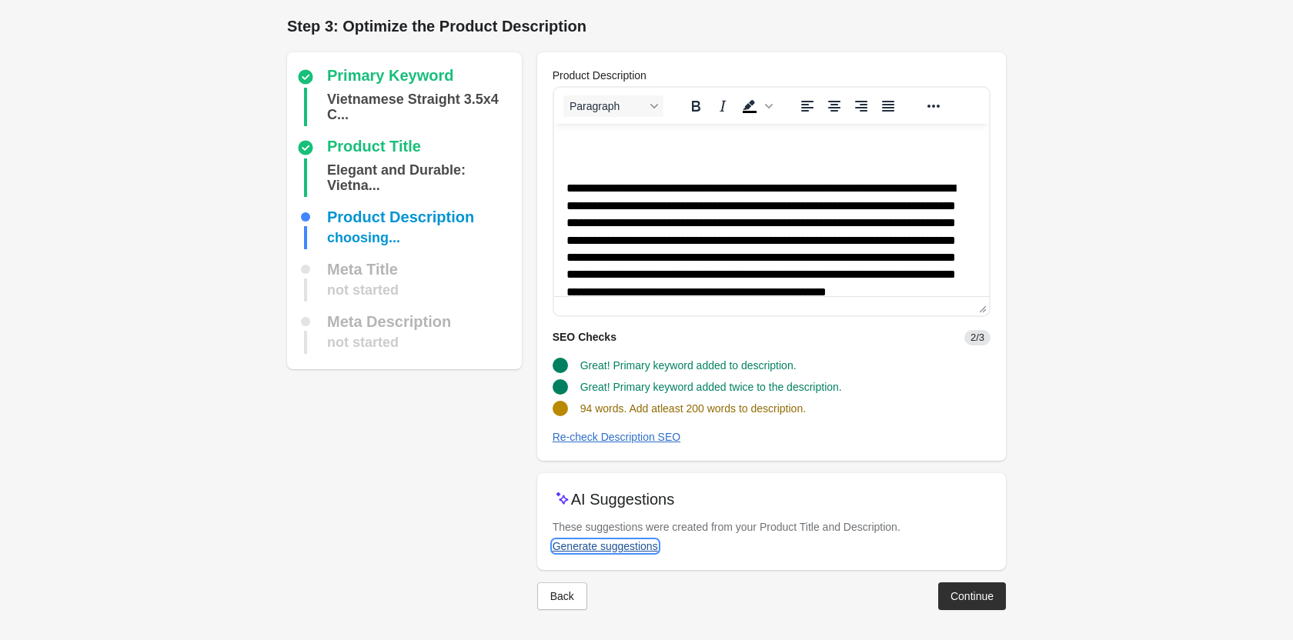
click at [622, 543] on div "Generate suggestions" at bounding box center [604, 546] width 105 height 12
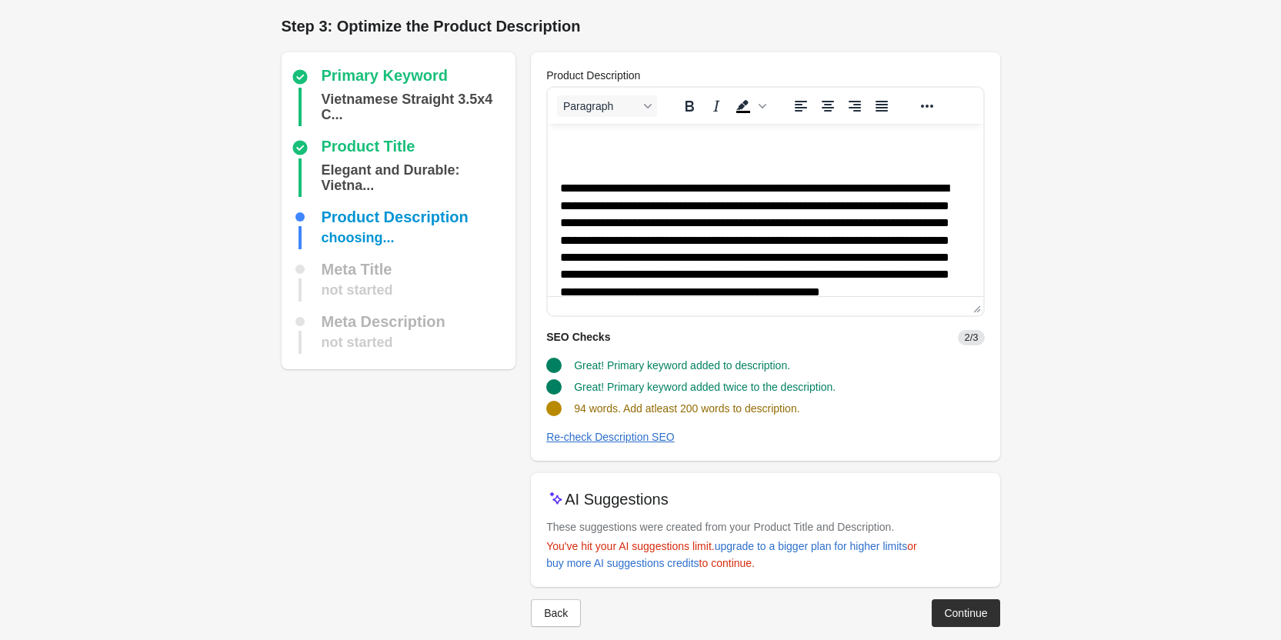
click at [680, 548] on span "You've hit your AI suggestions limit. upgrade to a bigger plan for higher limit…" at bounding box center [731, 554] width 371 height 29
click at [640, 559] on div "buy more AI suggestions credits" at bounding box center [622, 563] width 152 height 12
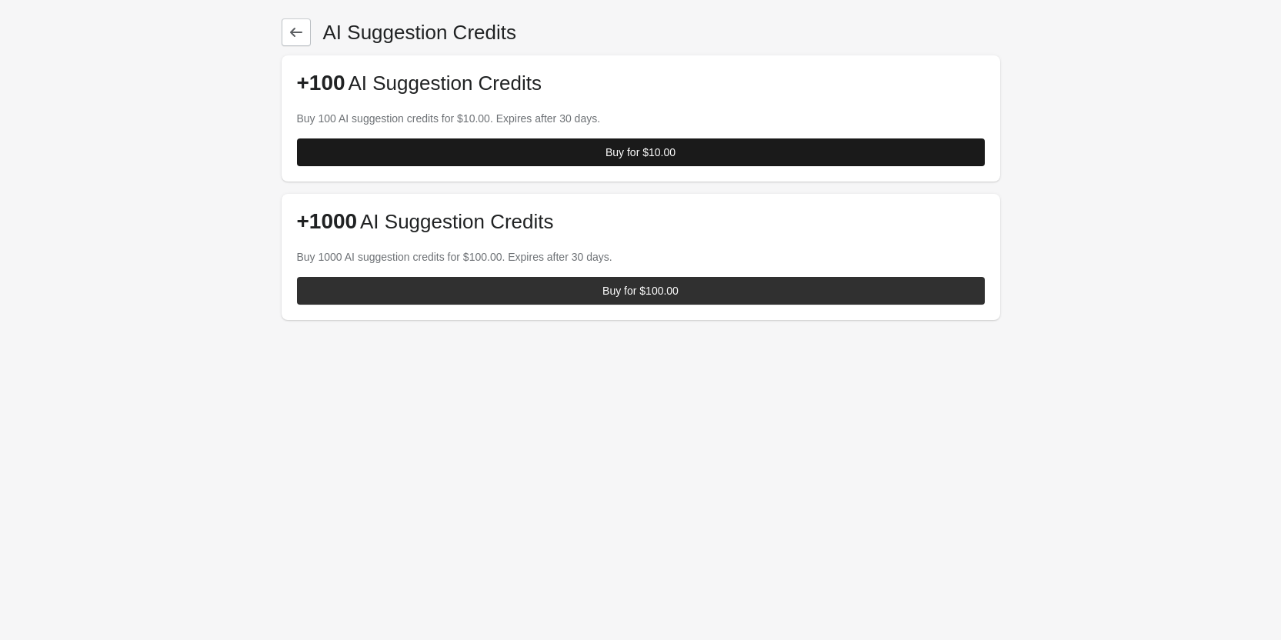
click at [663, 148] on div "Buy for $10.00" at bounding box center [640, 152] width 70 height 12
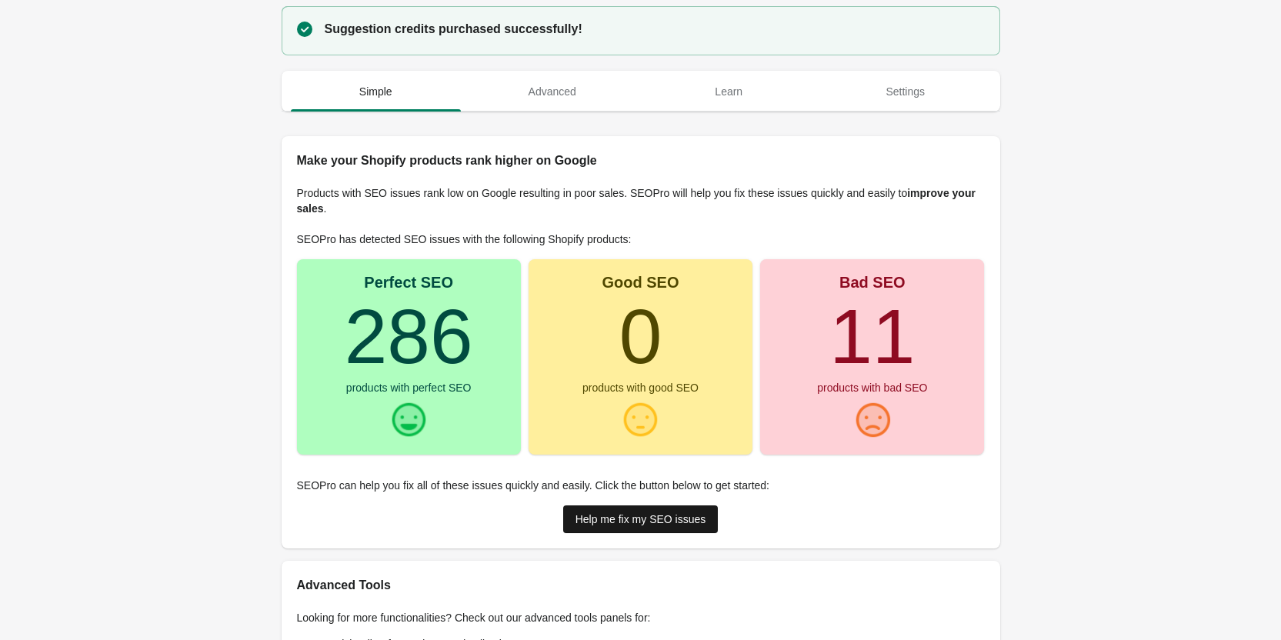
click at [639, 524] on div "Help me fix my SEO issues" at bounding box center [640, 519] width 131 height 12
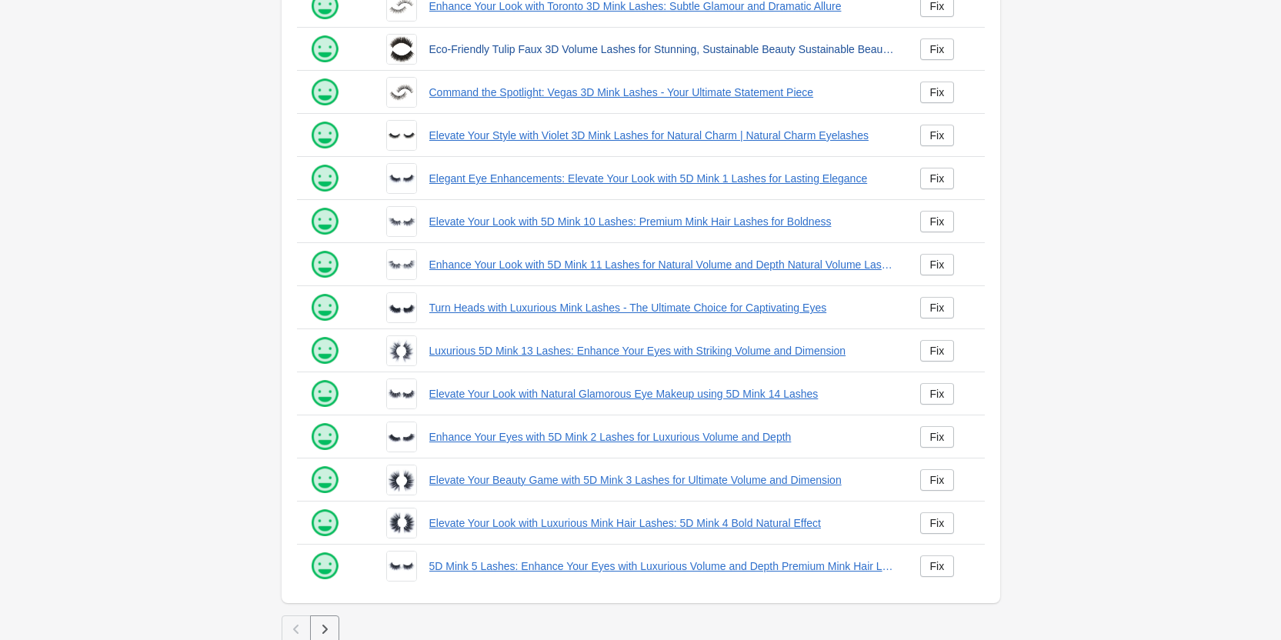
scroll to position [209, 0]
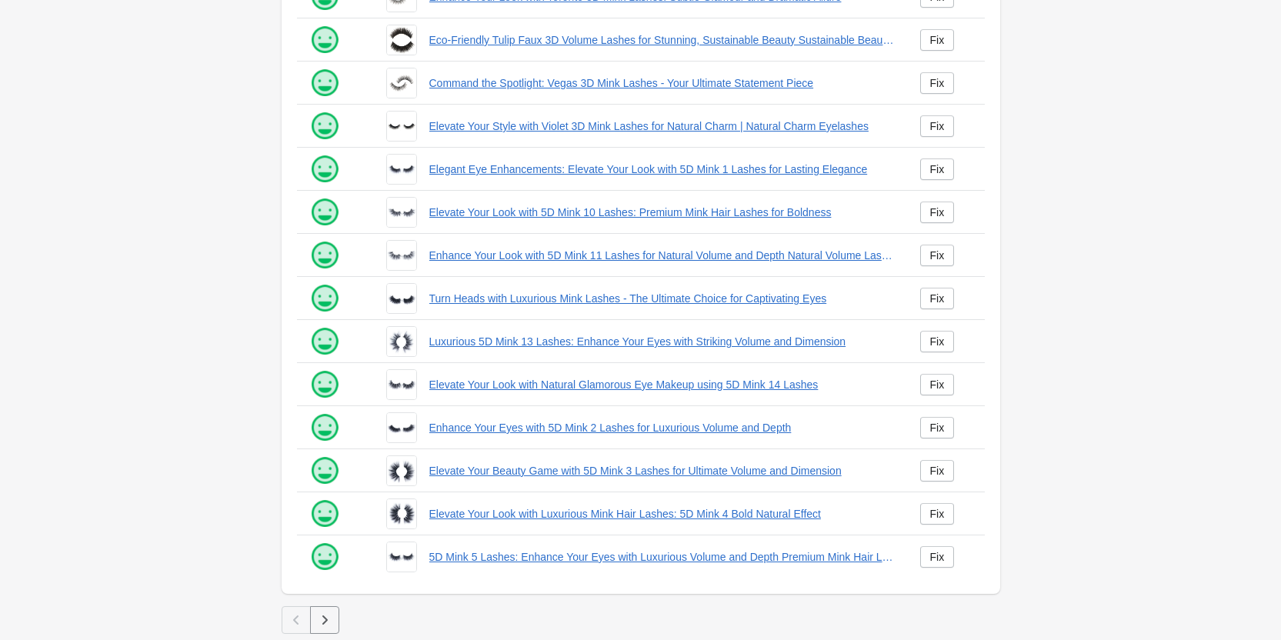
click at [320, 628] on button "button" at bounding box center [324, 620] width 29 height 28
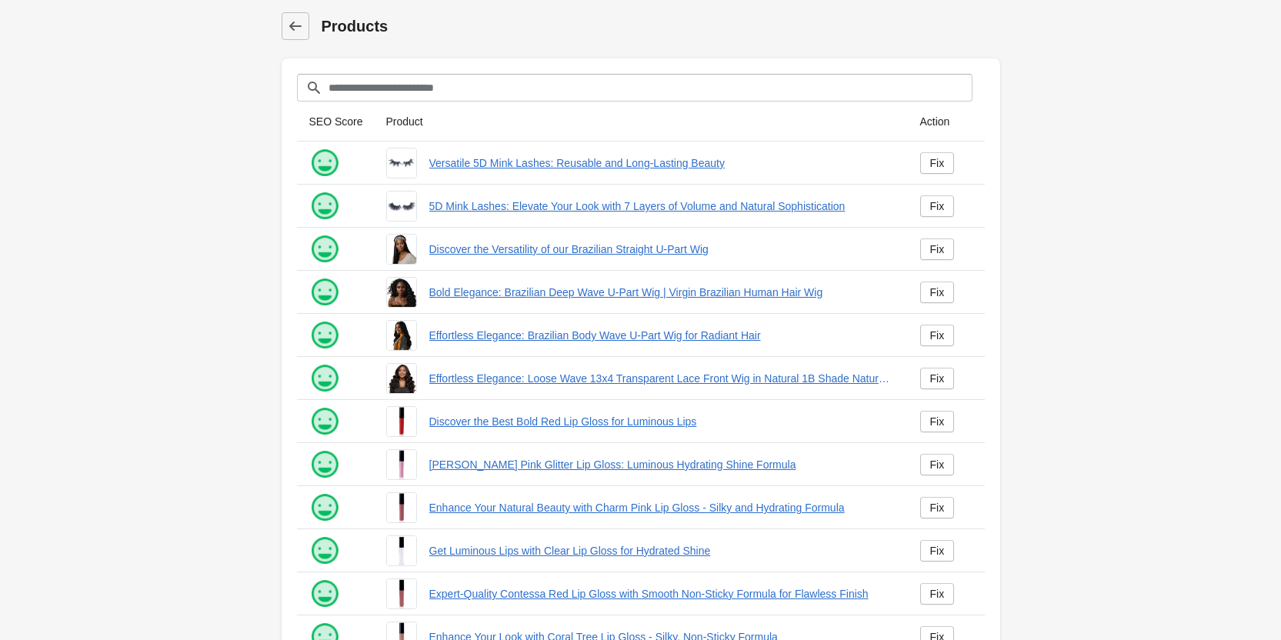
click at [320, 624] on img at bounding box center [324, 637] width 31 height 31
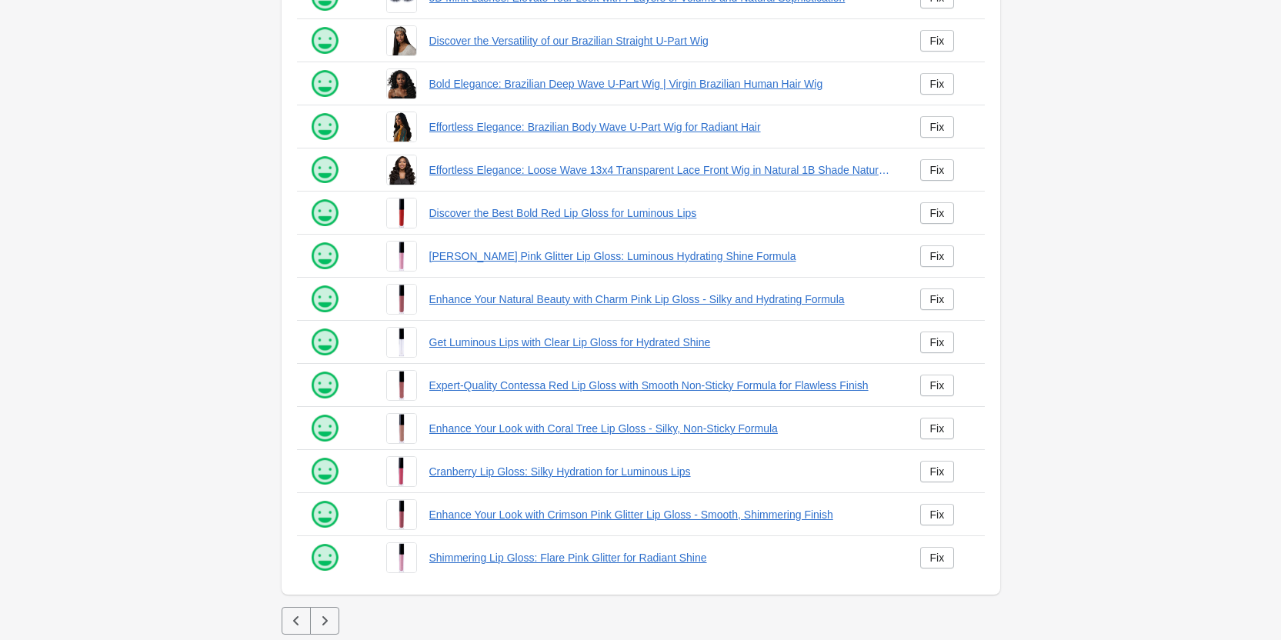
scroll to position [209, 0]
click at [310, 615] on button "button" at bounding box center [324, 620] width 29 height 28
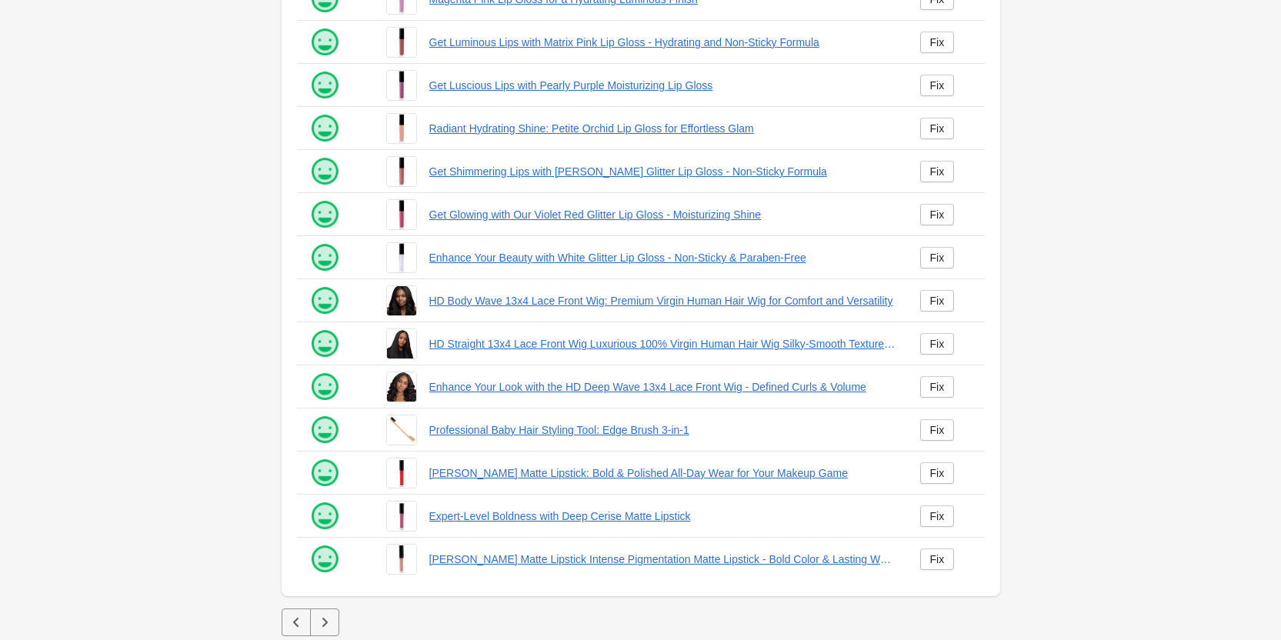
scroll to position [209, 0]
click at [317, 625] on icon "button" at bounding box center [324, 619] width 15 height 15
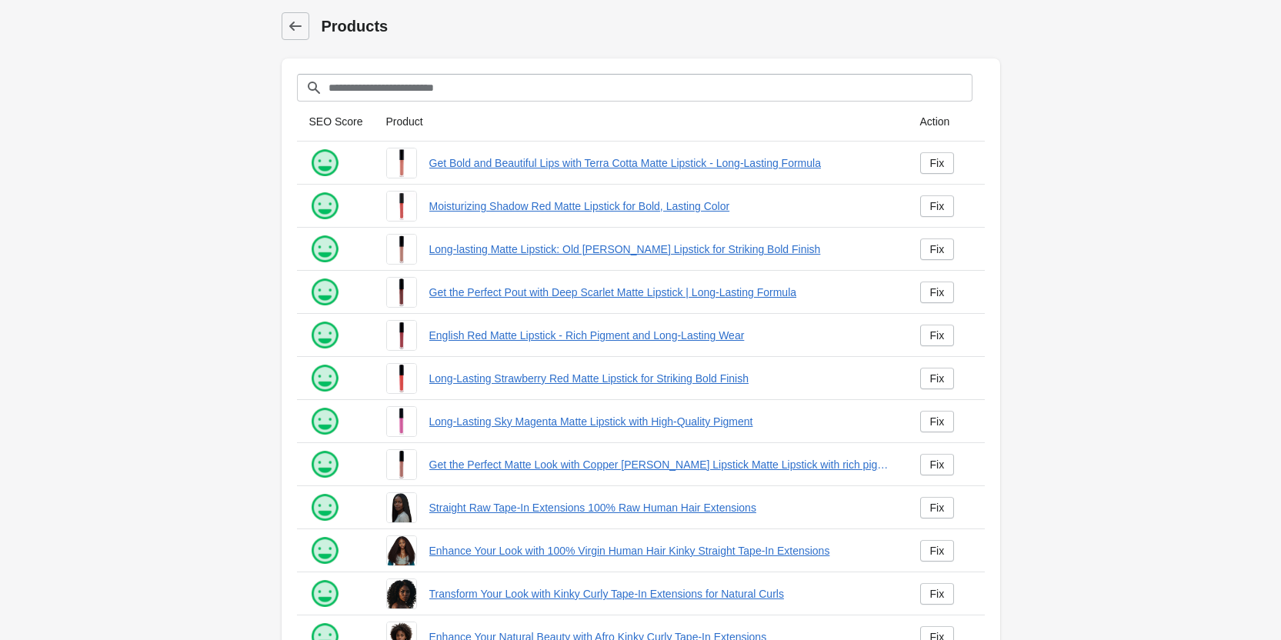
scroll to position [209, 0]
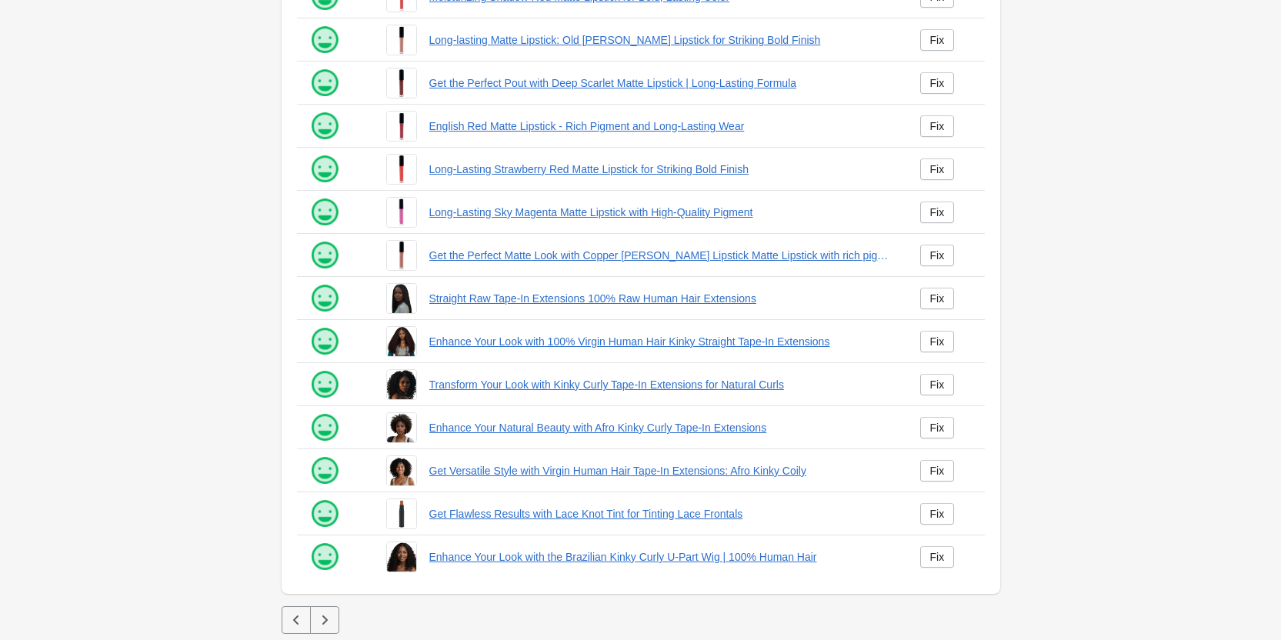
click at [320, 629] on button "button" at bounding box center [324, 620] width 29 height 28
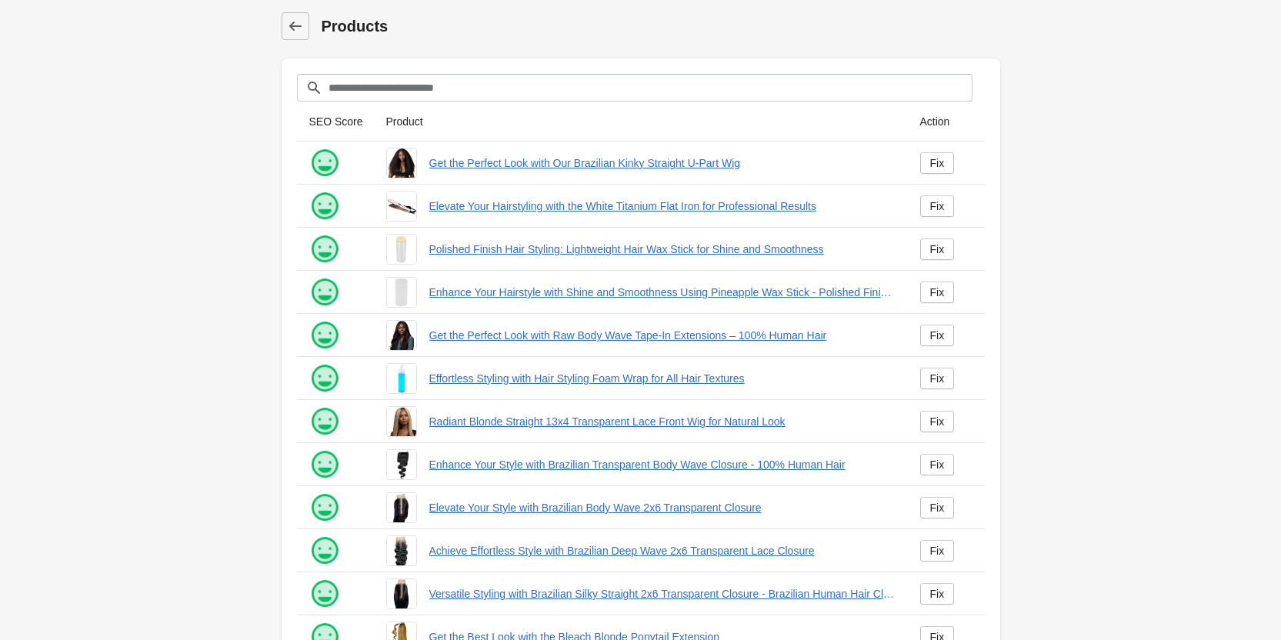
scroll to position [209, 0]
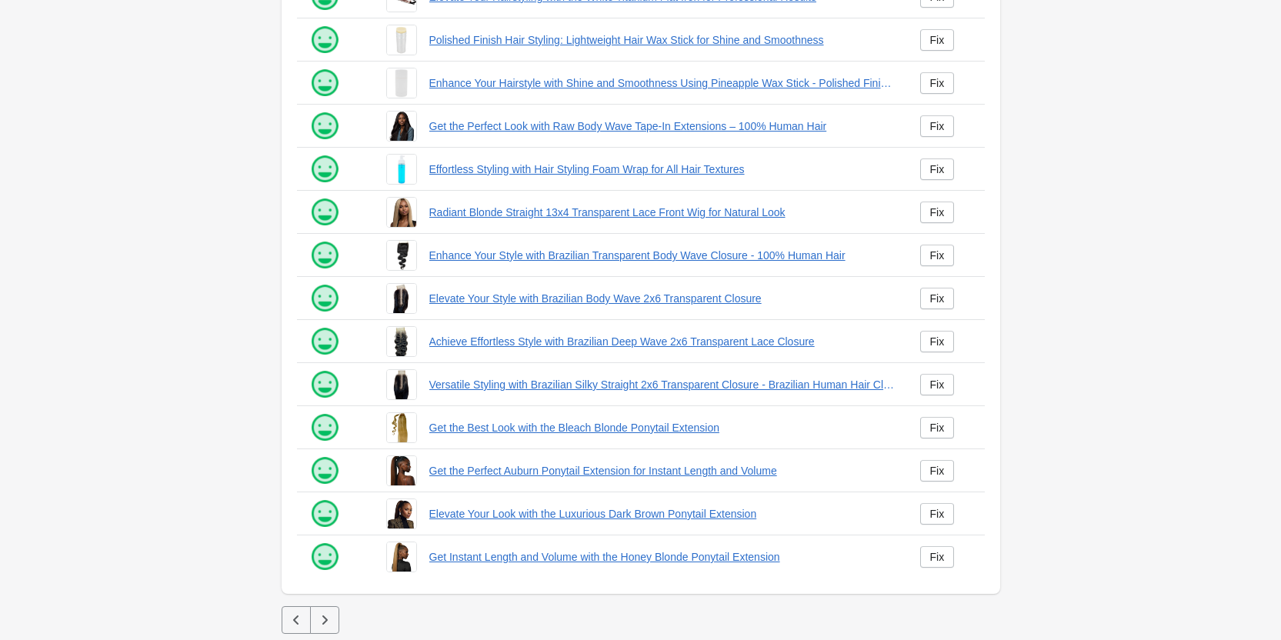
click at [310, 613] on button "button" at bounding box center [324, 620] width 29 height 28
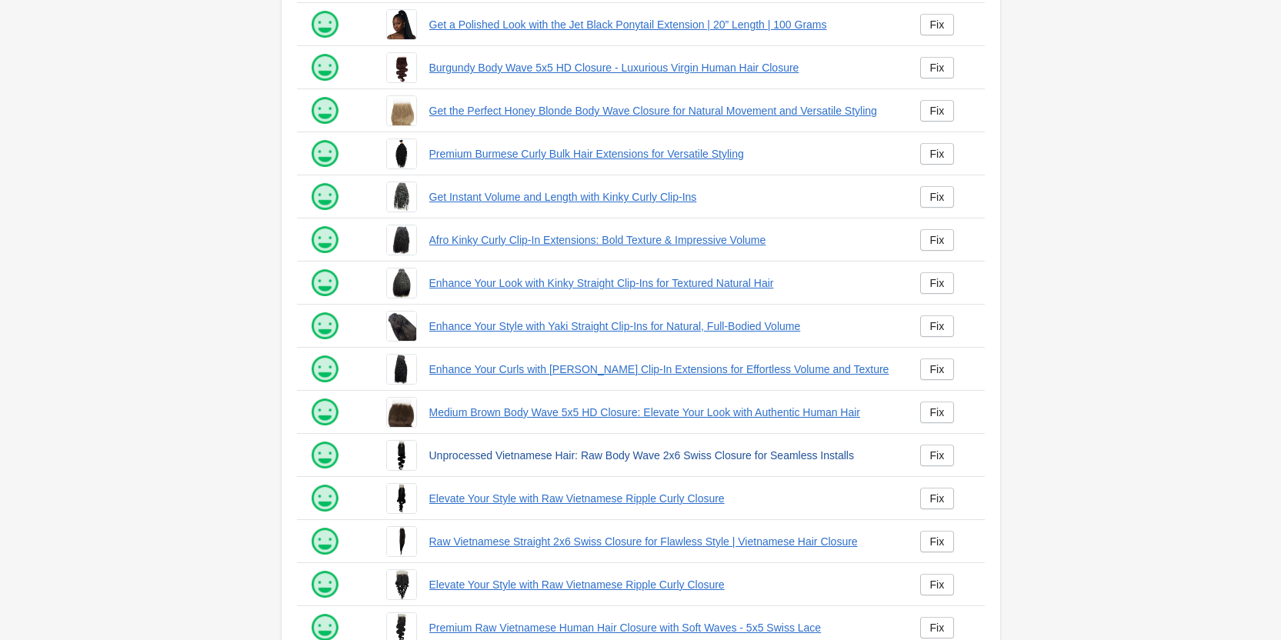
scroll to position [209, 0]
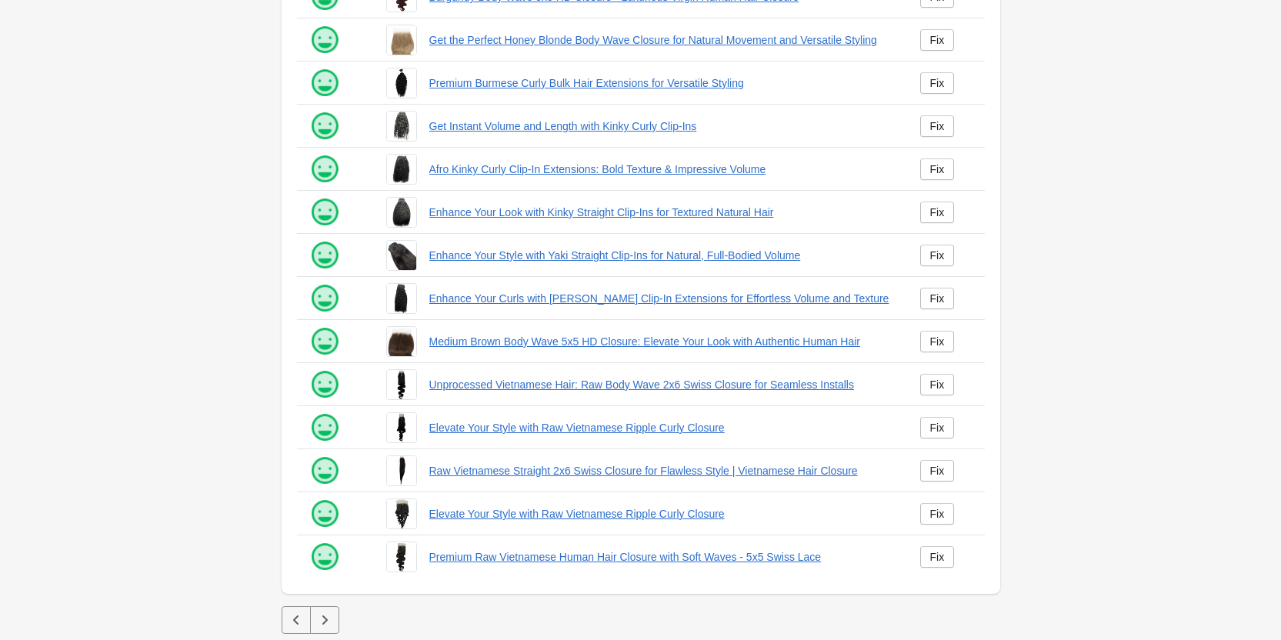
click at [323, 612] on button "button" at bounding box center [324, 620] width 29 height 28
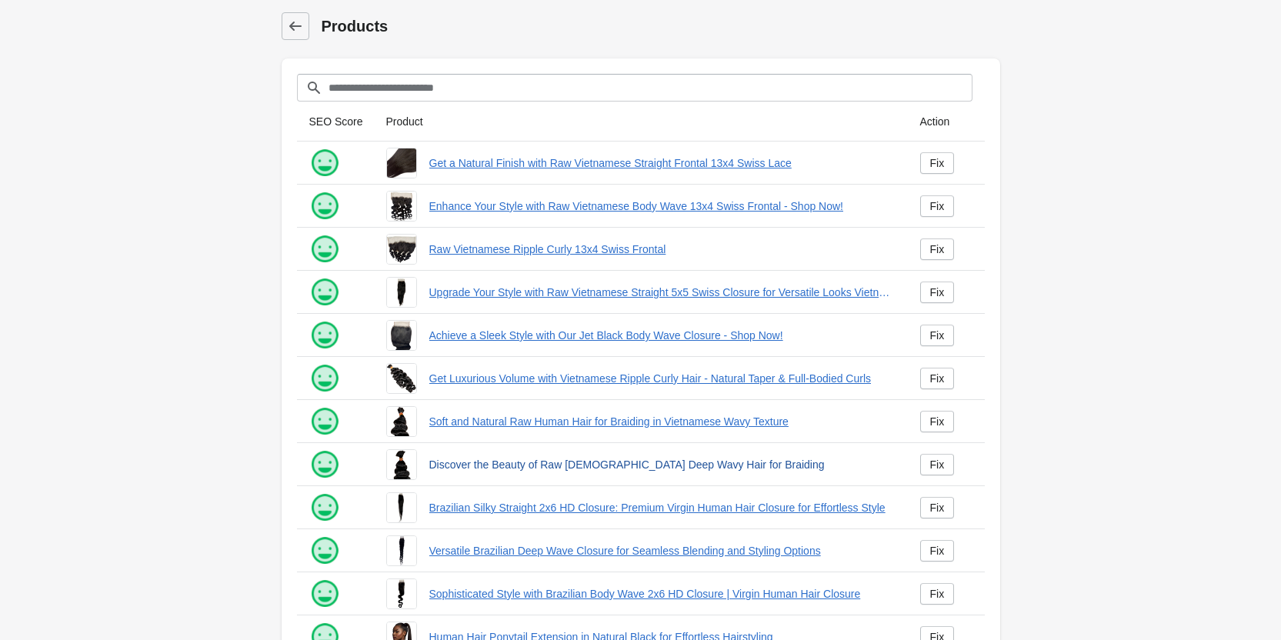
scroll to position [209, 0]
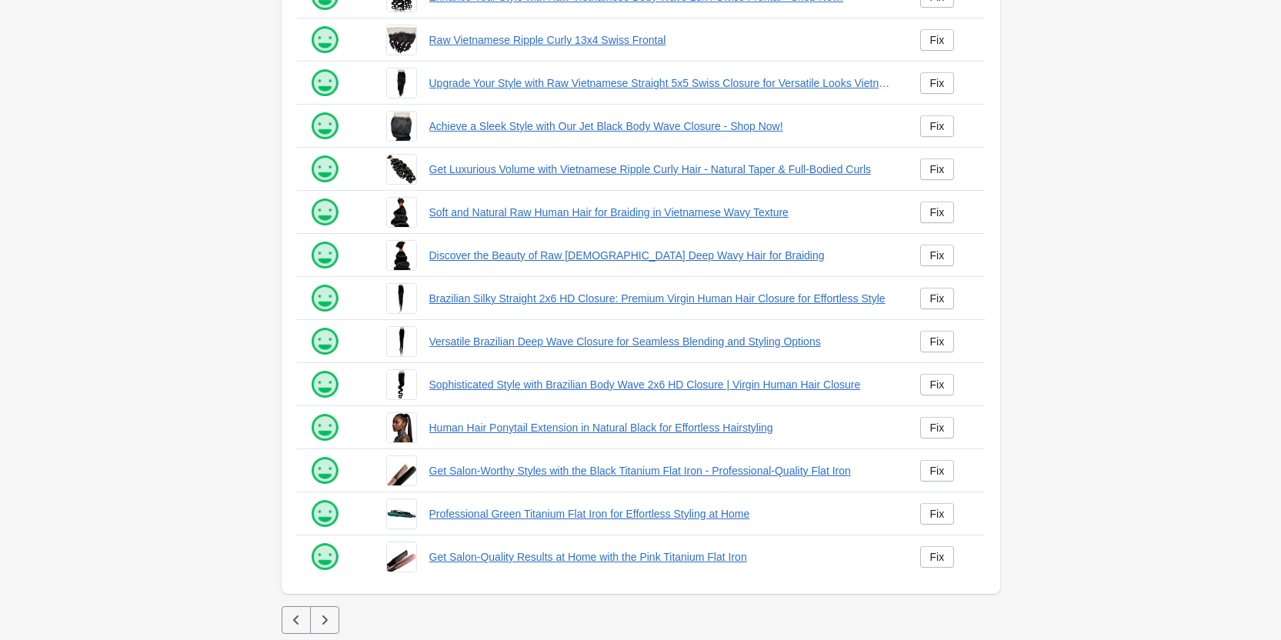
click at [328, 624] on icon "button" at bounding box center [324, 619] width 15 height 15
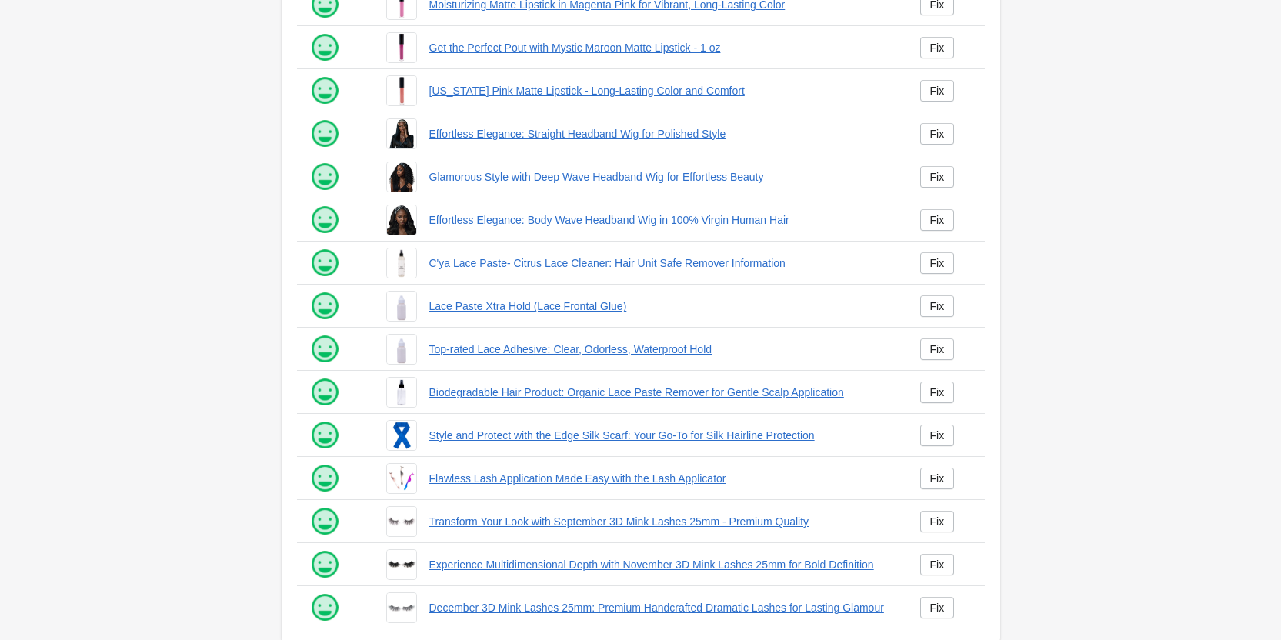
scroll to position [209, 0]
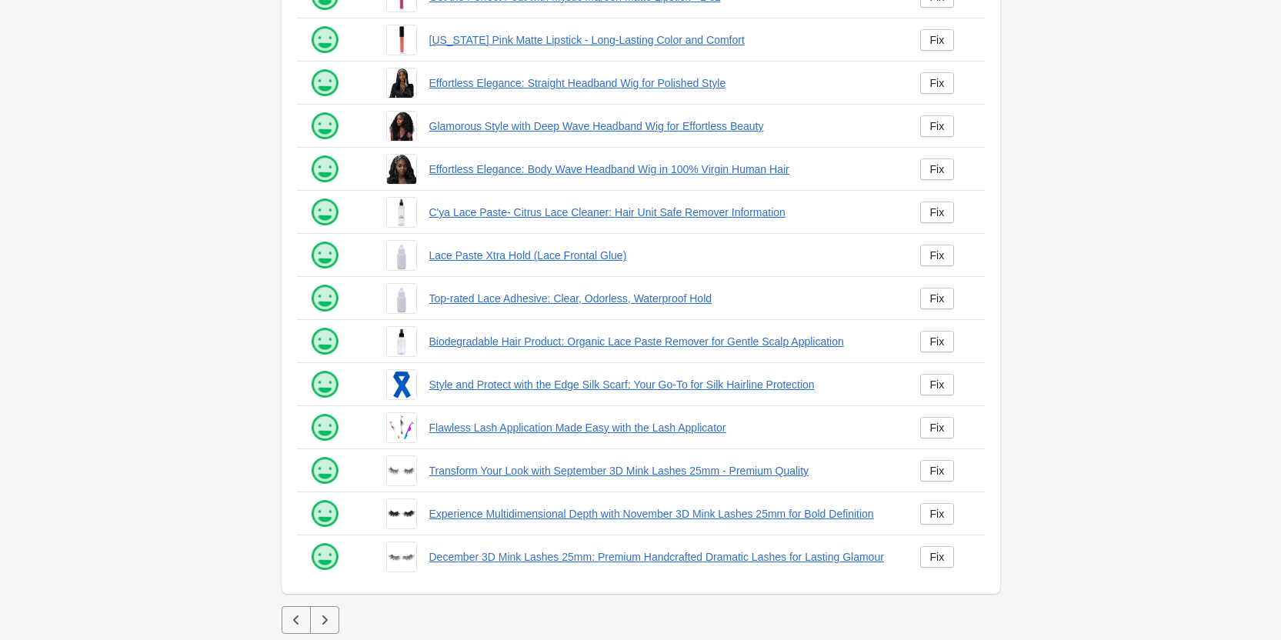
click at [332, 633] on button "button" at bounding box center [324, 620] width 29 height 28
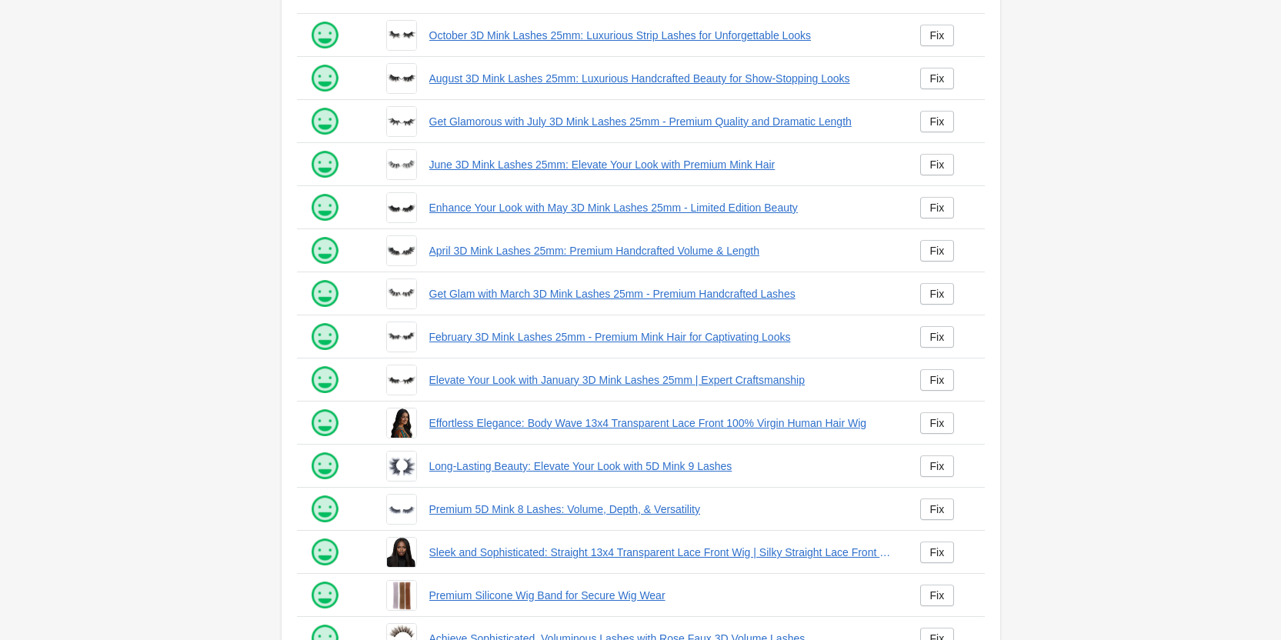
scroll to position [209, 0]
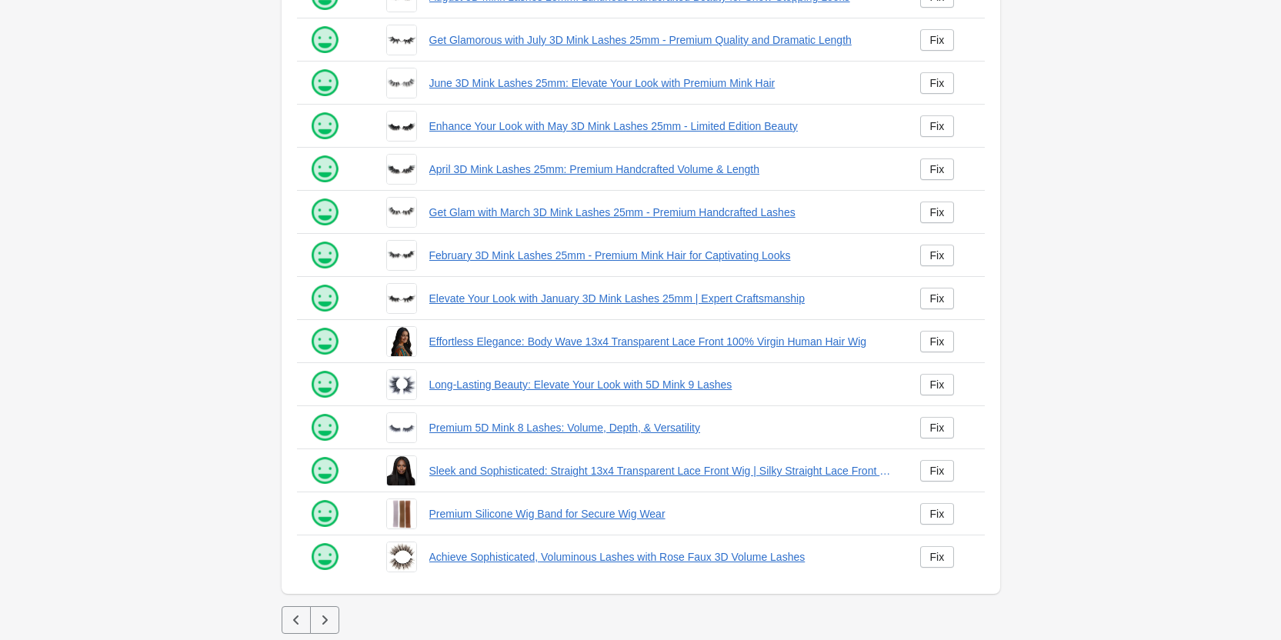
click at [330, 613] on icon "button" at bounding box center [324, 619] width 15 height 15
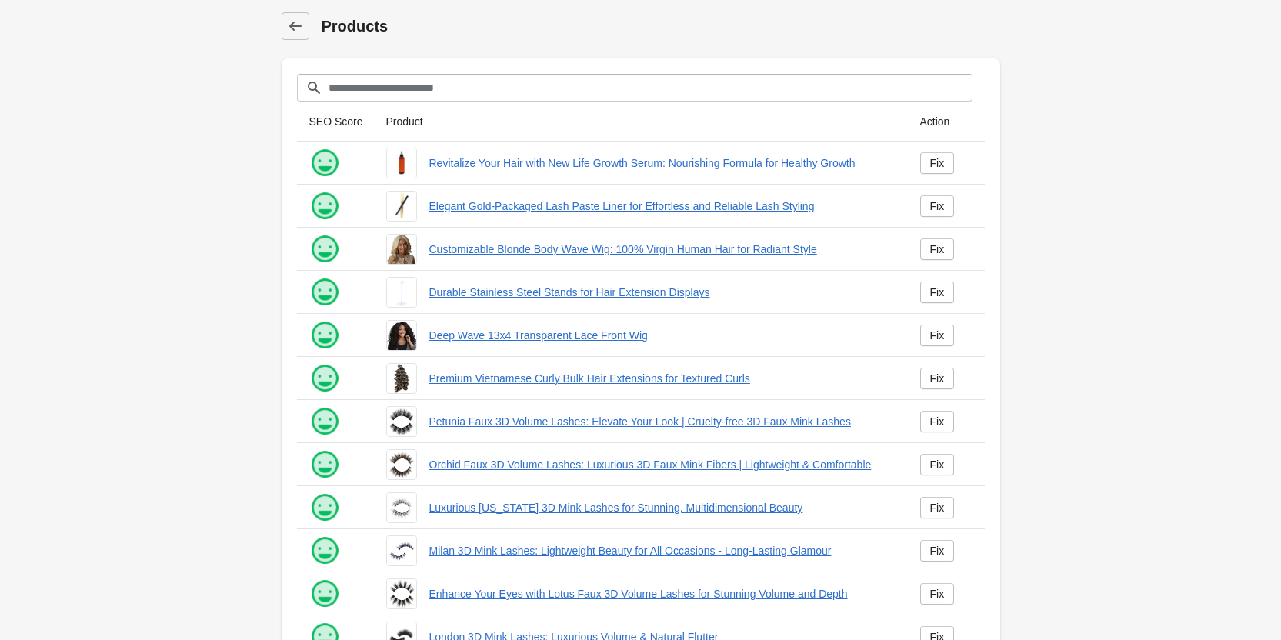
scroll to position [209, 0]
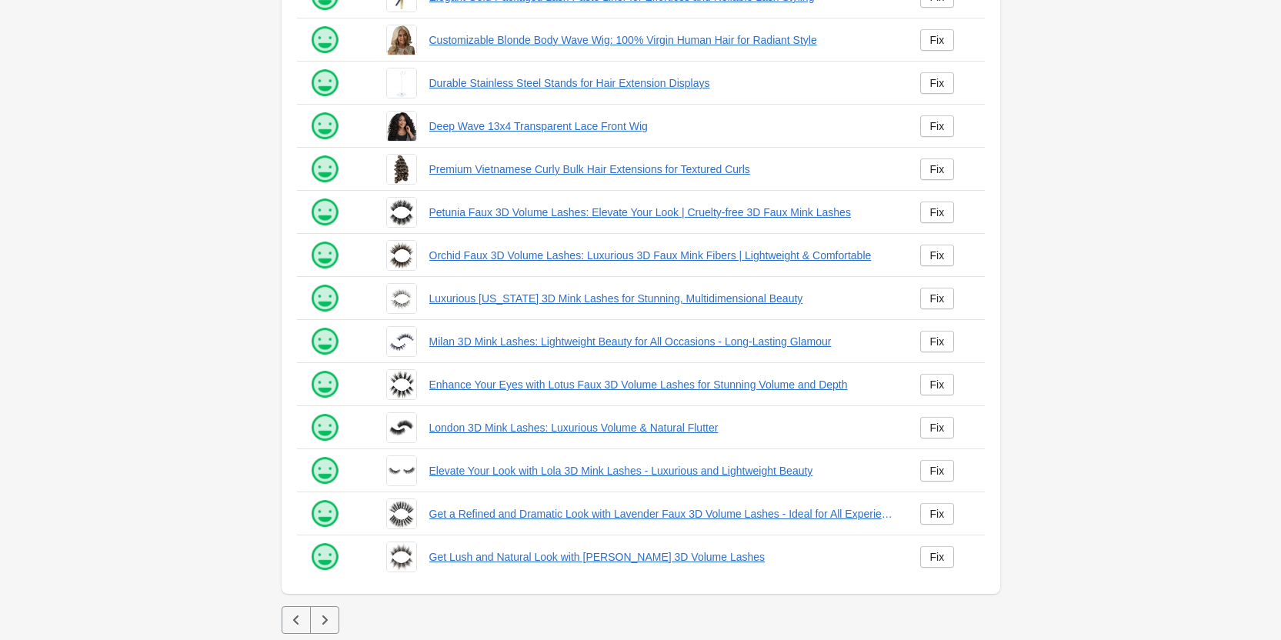
click at [322, 609] on button "button" at bounding box center [324, 620] width 29 height 28
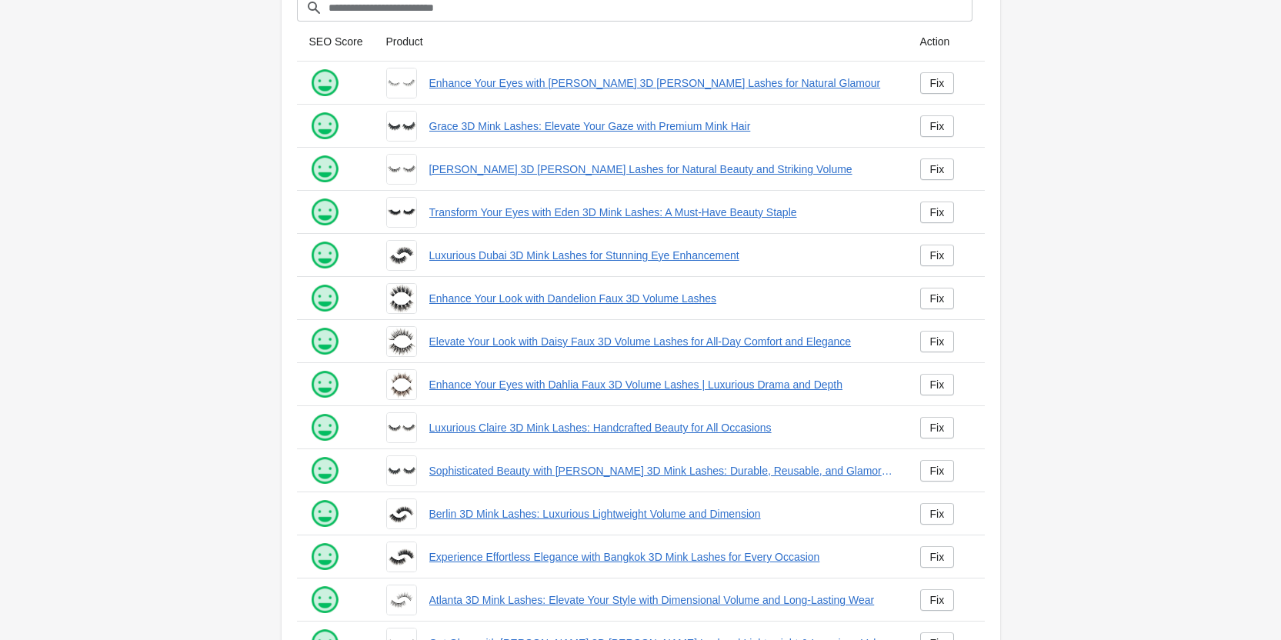
scroll to position [209, 0]
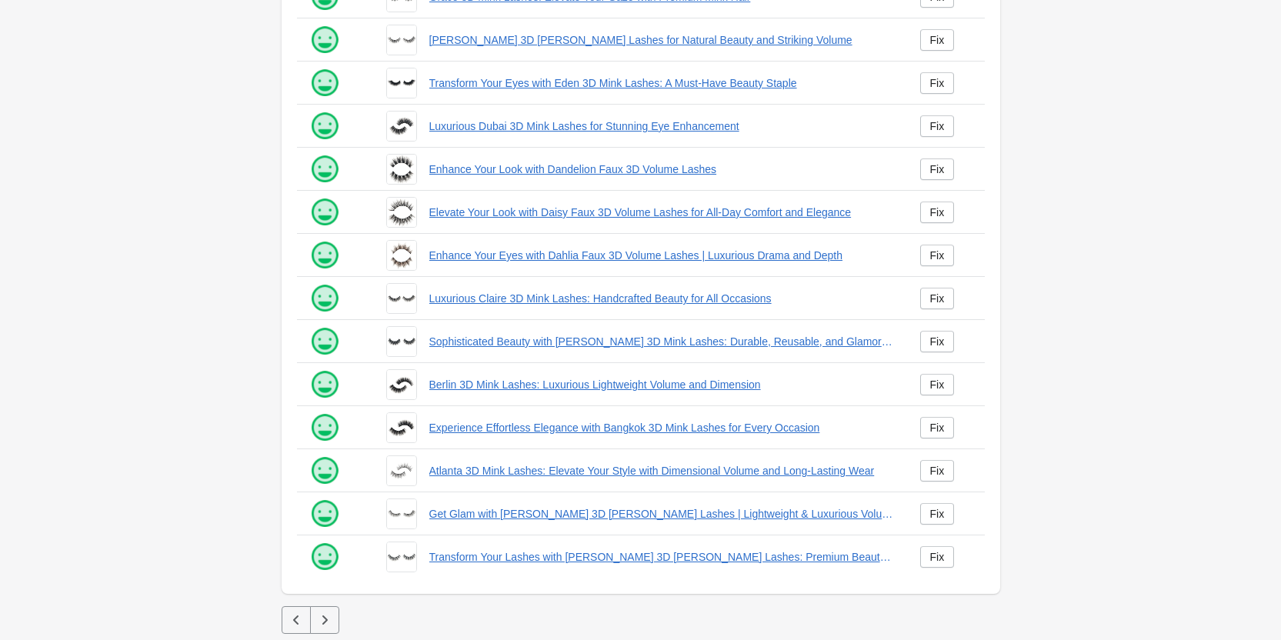
click at [322, 625] on icon "button" at bounding box center [324, 619] width 15 height 15
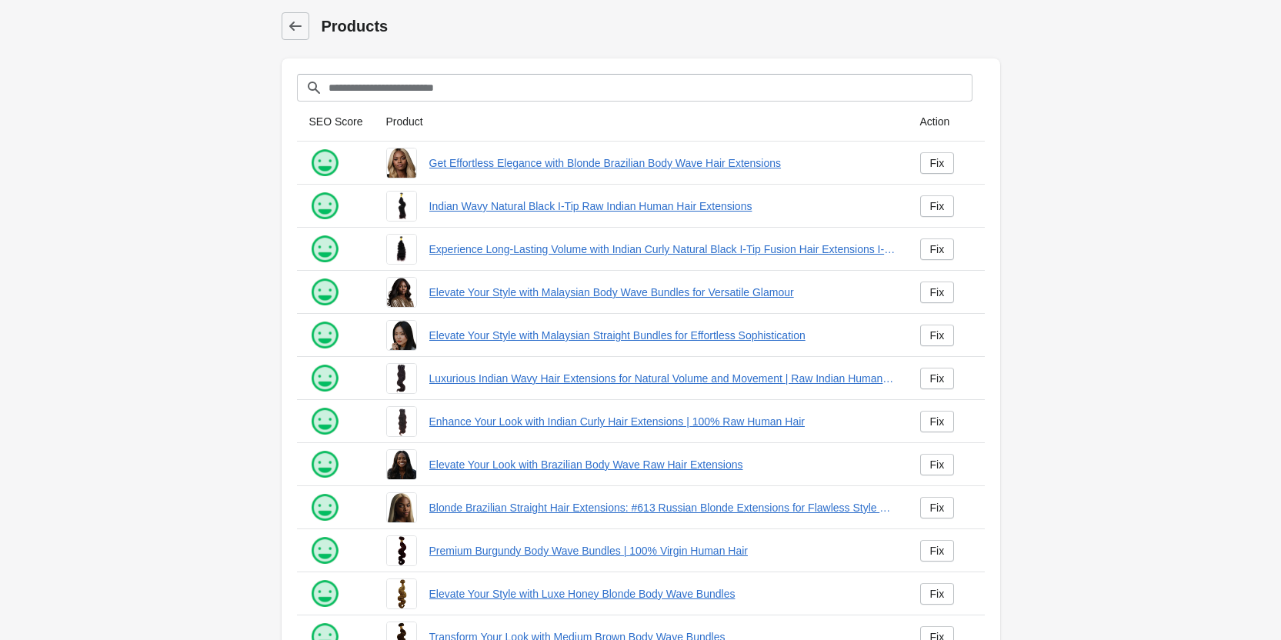
scroll to position [209, 0]
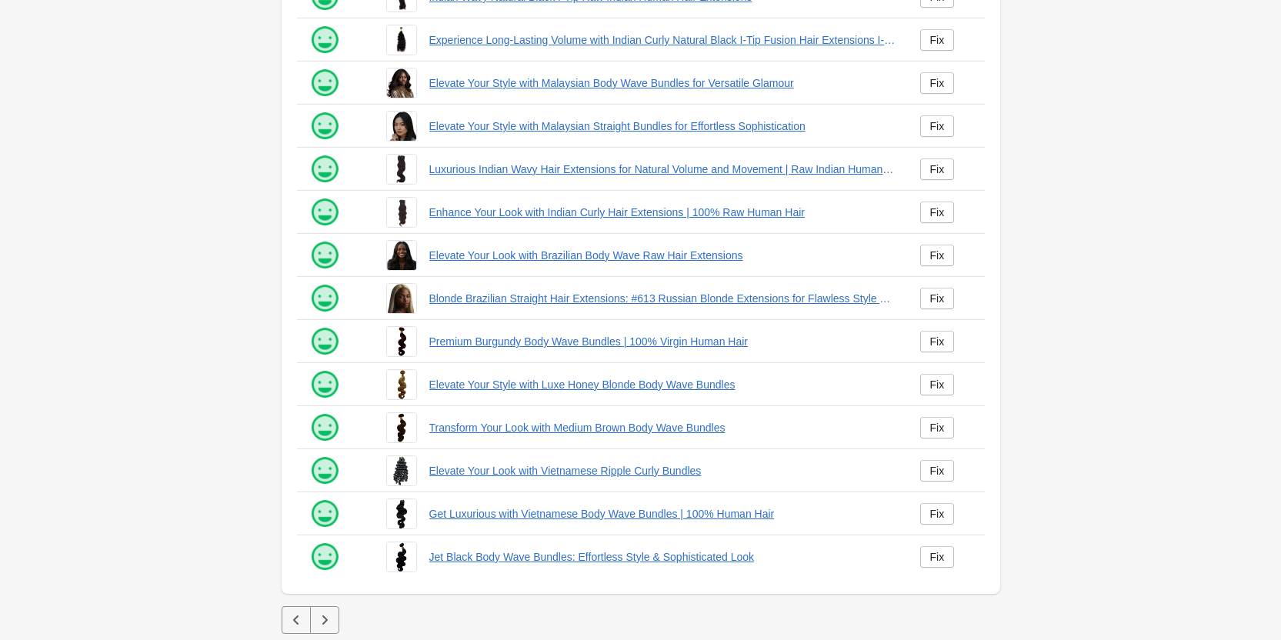
click at [328, 616] on icon "button" at bounding box center [324, 619] width 15 height 15
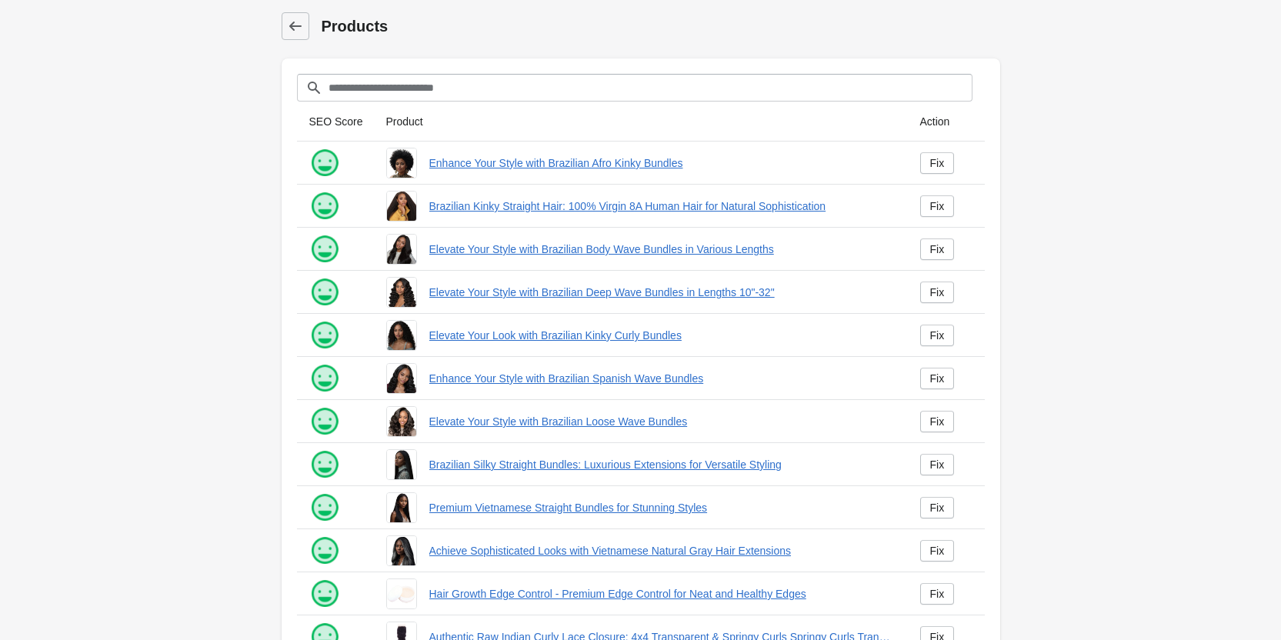
scroll to position [209, 0]
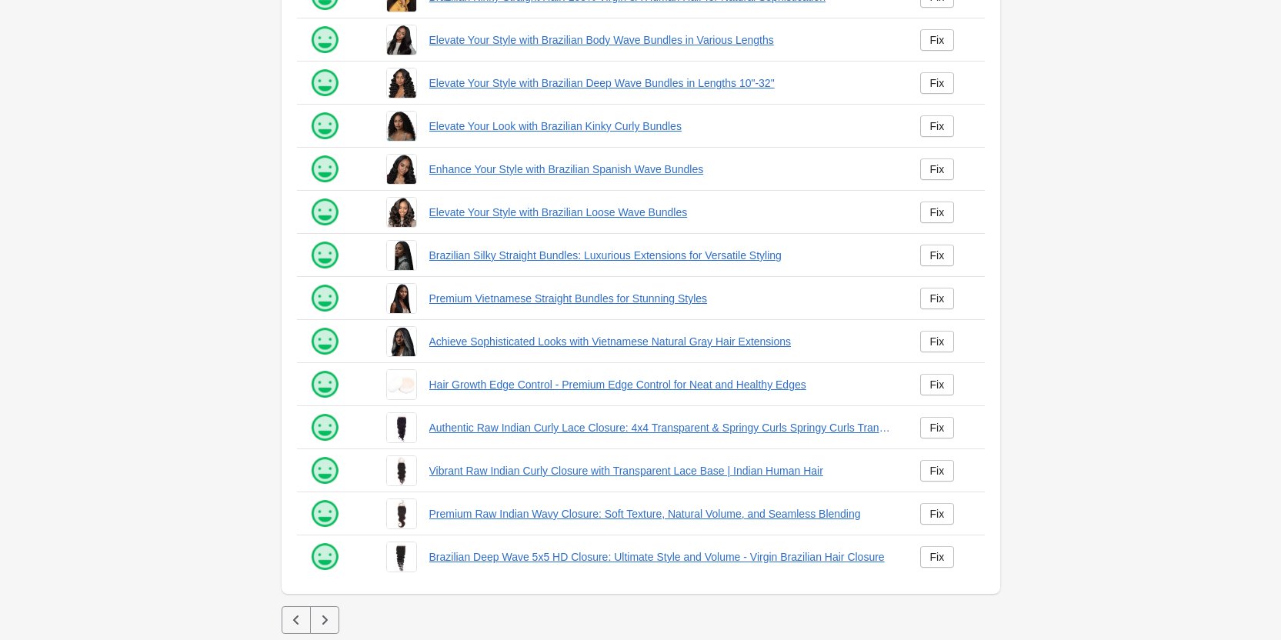
click at [331, 615] on icon "button" at bounding box center [324, 619] width 15 height 15
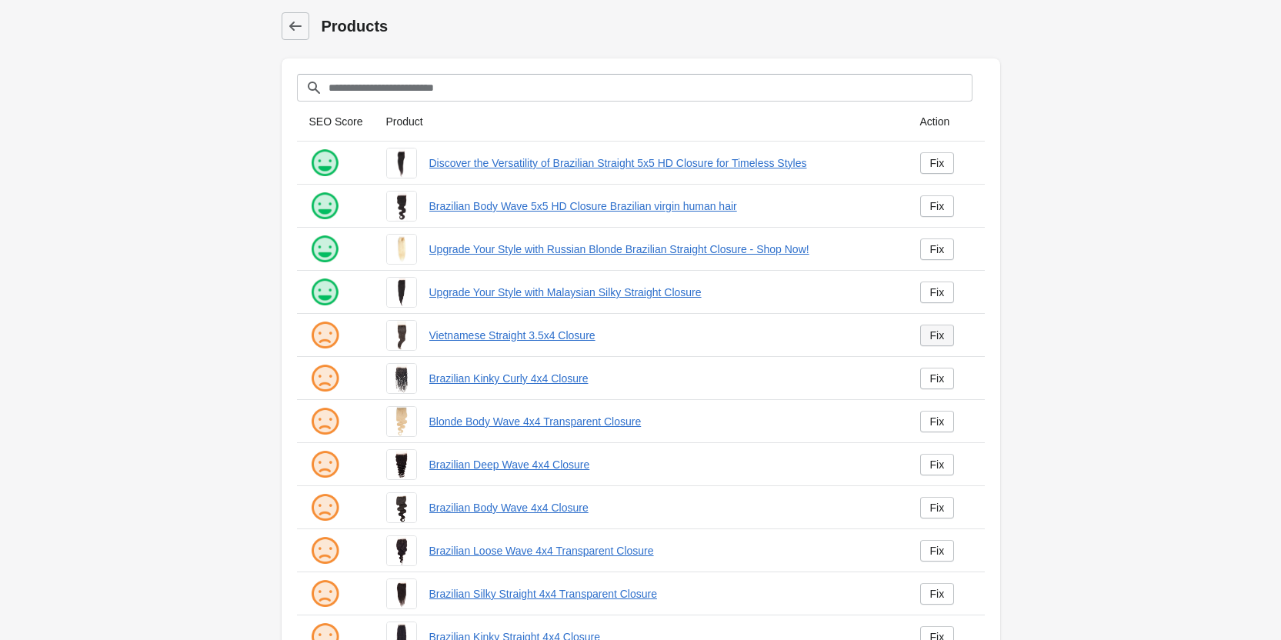
click at [940, 333] on div "Fix" at bounding box center [937, 335] width 15 height 12
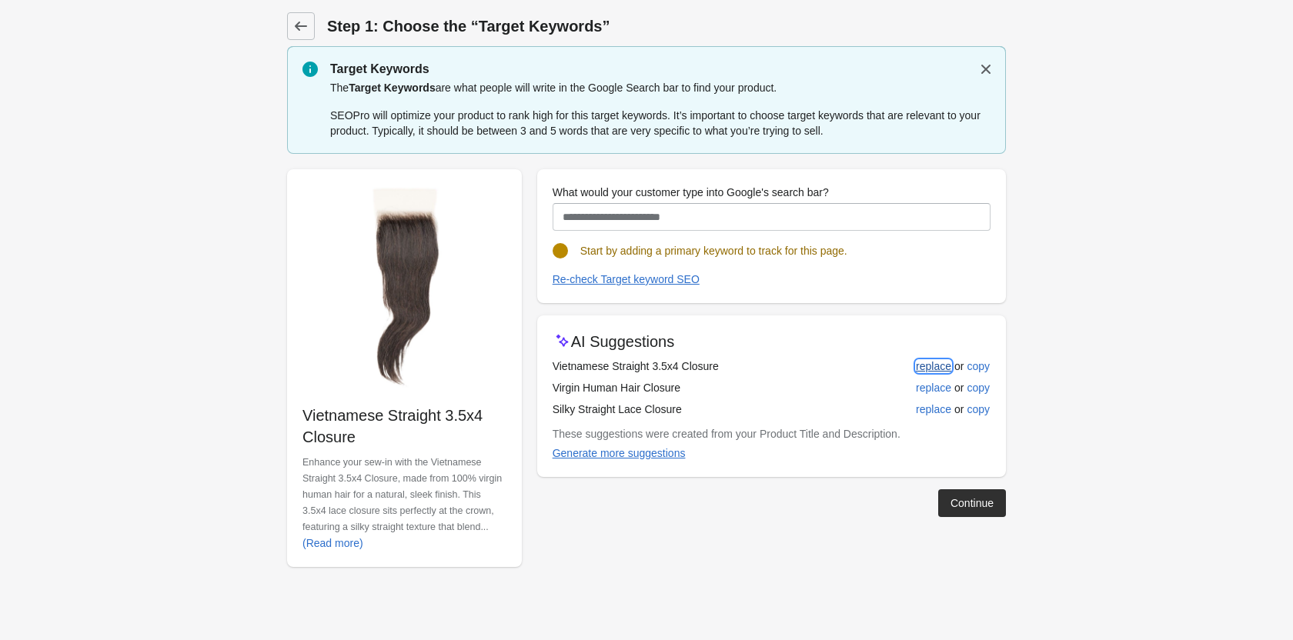
click at [926, 369] on div "replace" at bounding box center [933, 366] width 35 height 12
type input "**********"
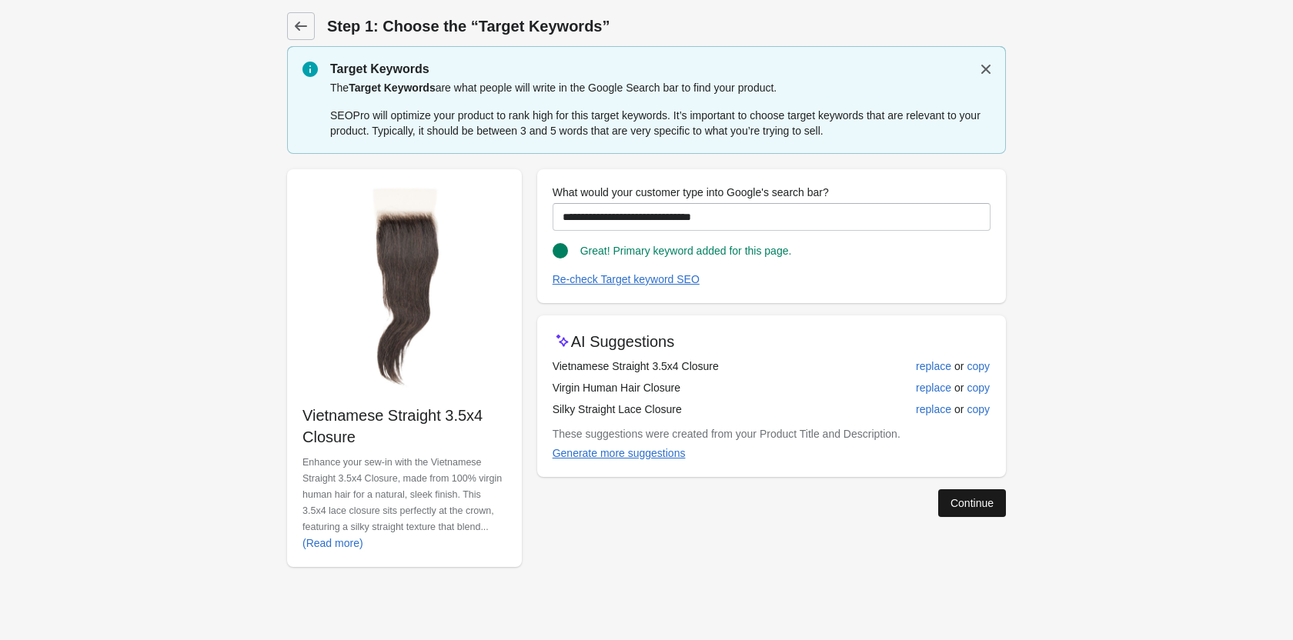
click at [962, 512] on button "Continue" at bounding box center [972, 503] width 68 height 28
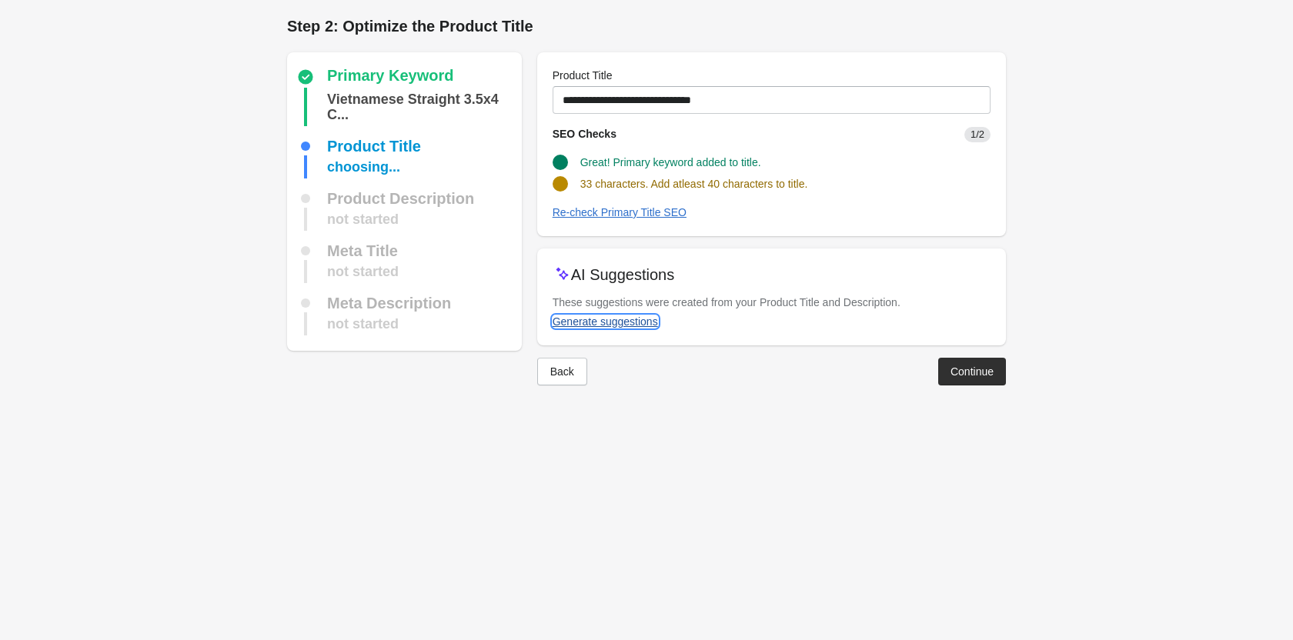
click at [643, 317] on div "Generate suggestions" at bounding box center [604, 321] width 105 height 12
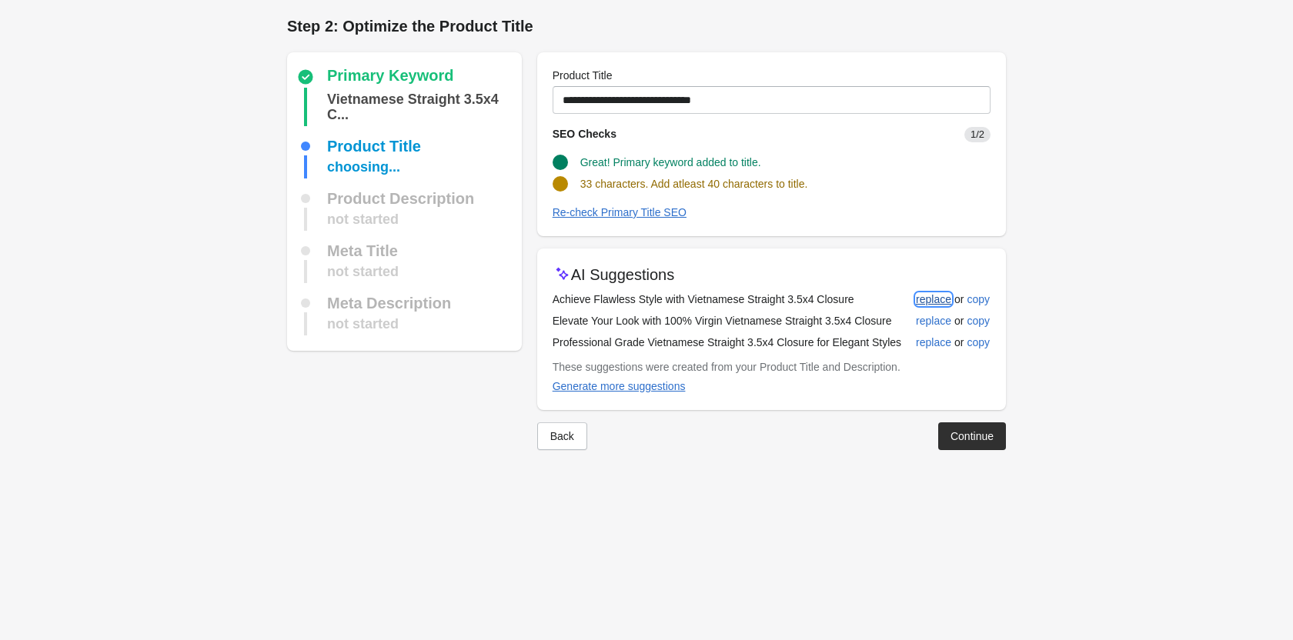
click at [920, 299] on div "replace" at bounding box center [933, 299] width 35 height 12
click at [927, 336] on div "replace" at bounding box center [933, 342] width 35 height 12
type input "**********"
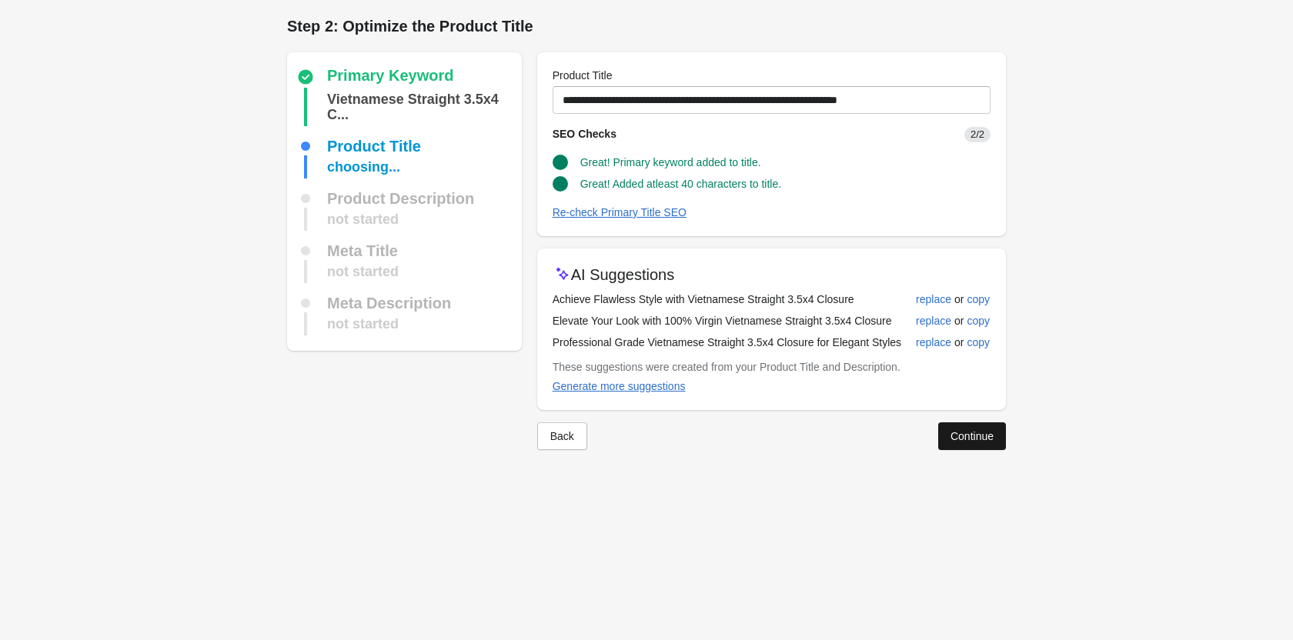
click at [949, 427] on button "Continue" at bounding box center [972, 436] width 68 height 28
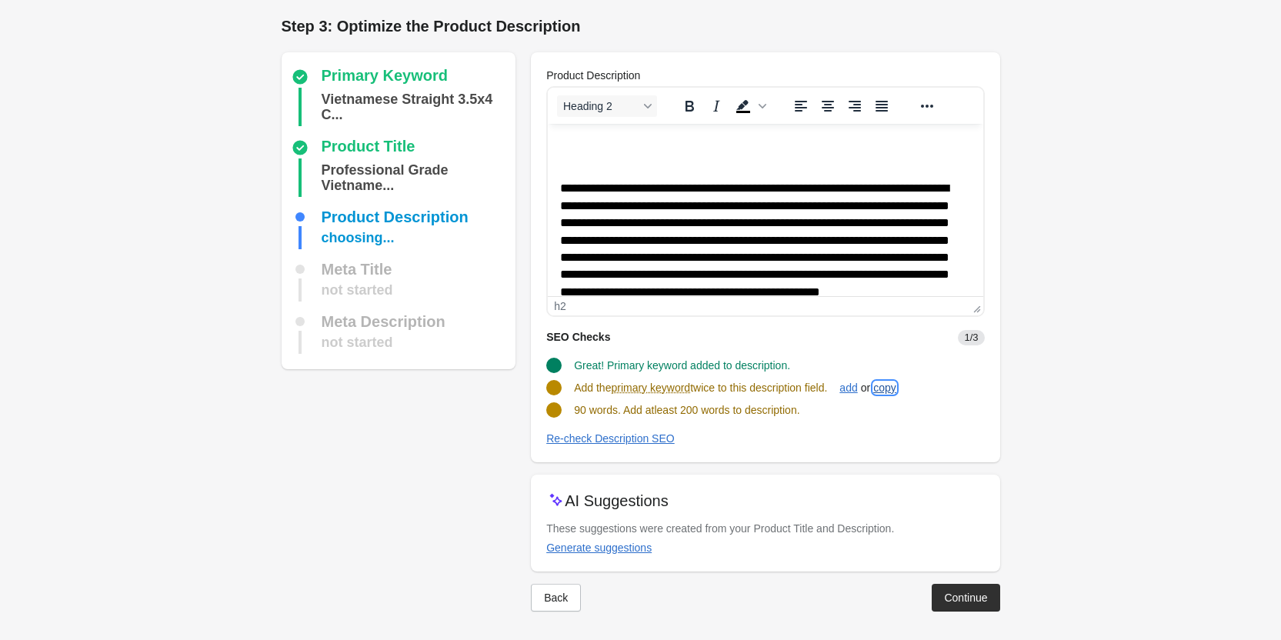
drag, startPoint x: 896, startPoint y: 389, endPoint x: 886, endPoint y: 389, distance: 10.0
click at [896, 389] on div "copy" at bounding box center [884, 388] width 23 height 12
click at [856, 389] on div "add" at bounding box center [848, 388] width 18 height 12
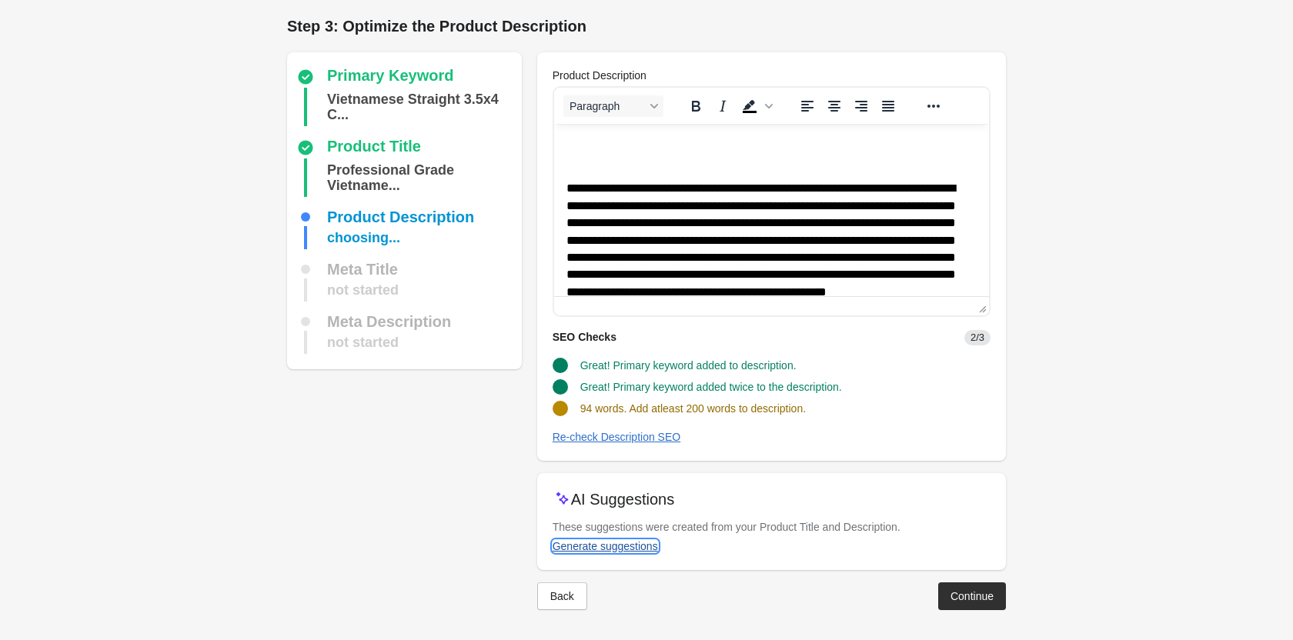
click at [613, 537] on button "Generate suggestions" at bounding box center [605, 546] width 118 height 28
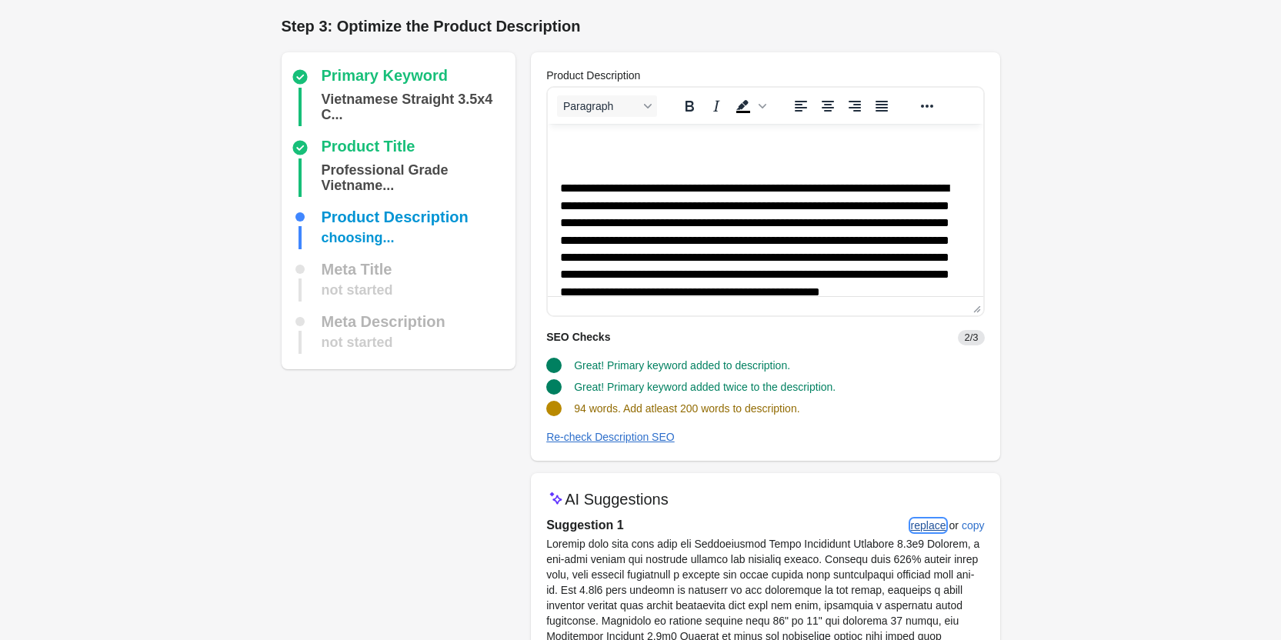
click at [928, 523] on div "replace" at bounding box center [928, 525] width 35 height 12
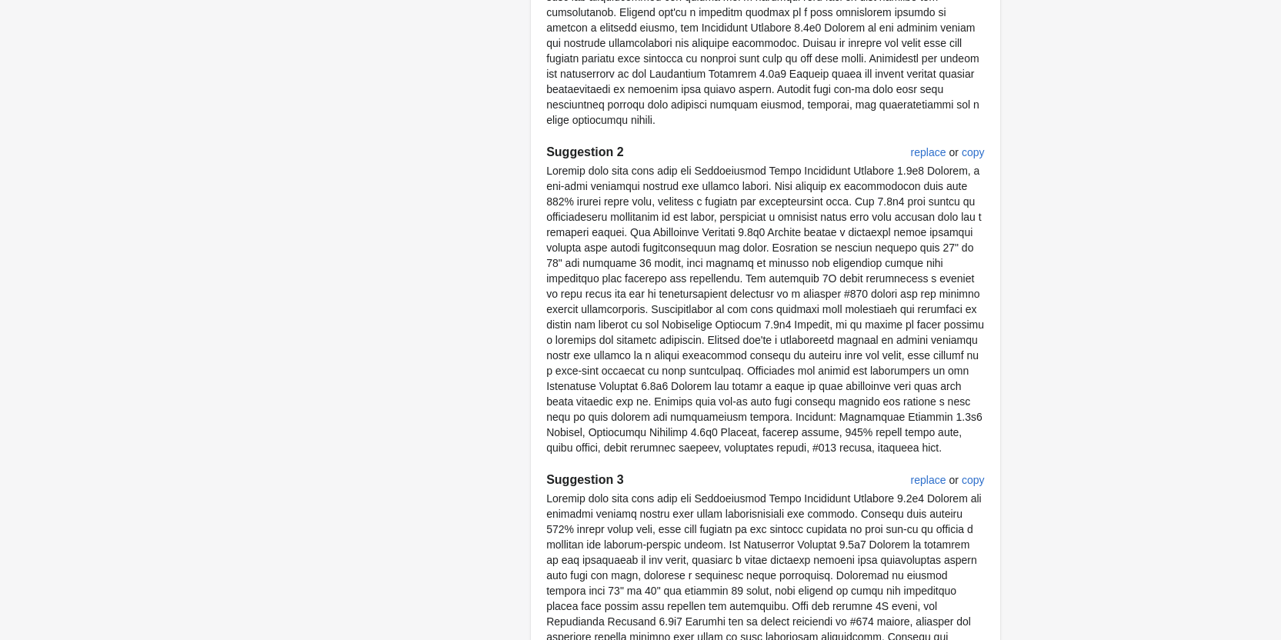
scroll to position [922, 0]
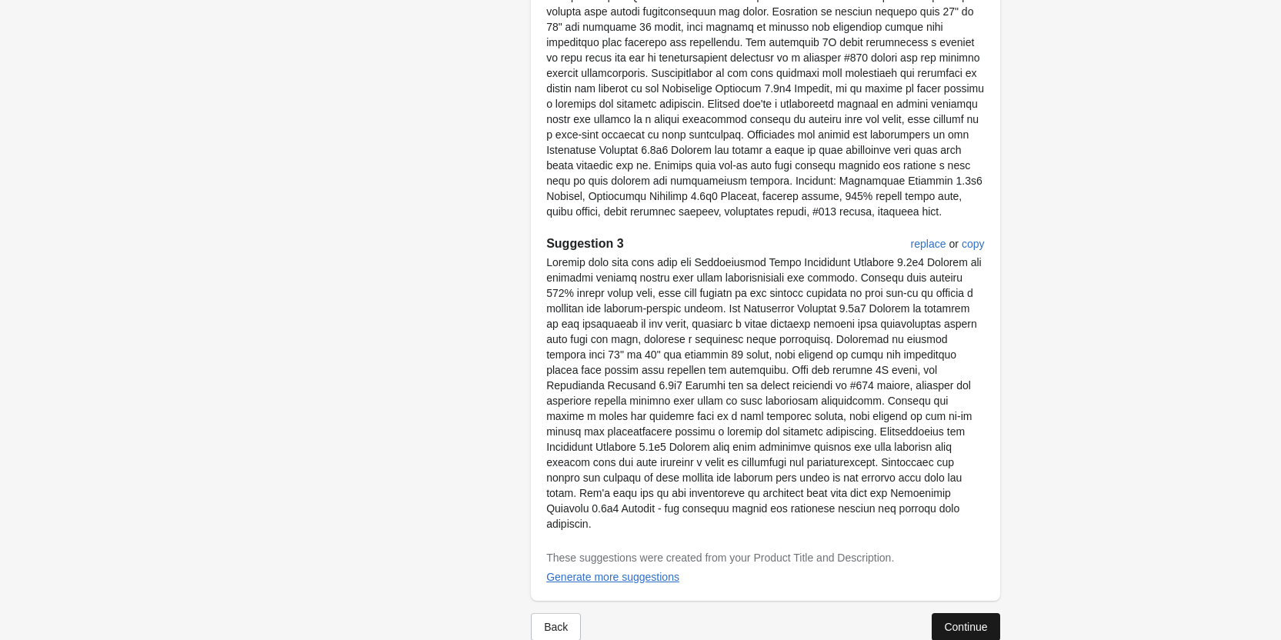
click at [952, 621] on div "Continue" at bounding box center [965, 627] width 43 height 12
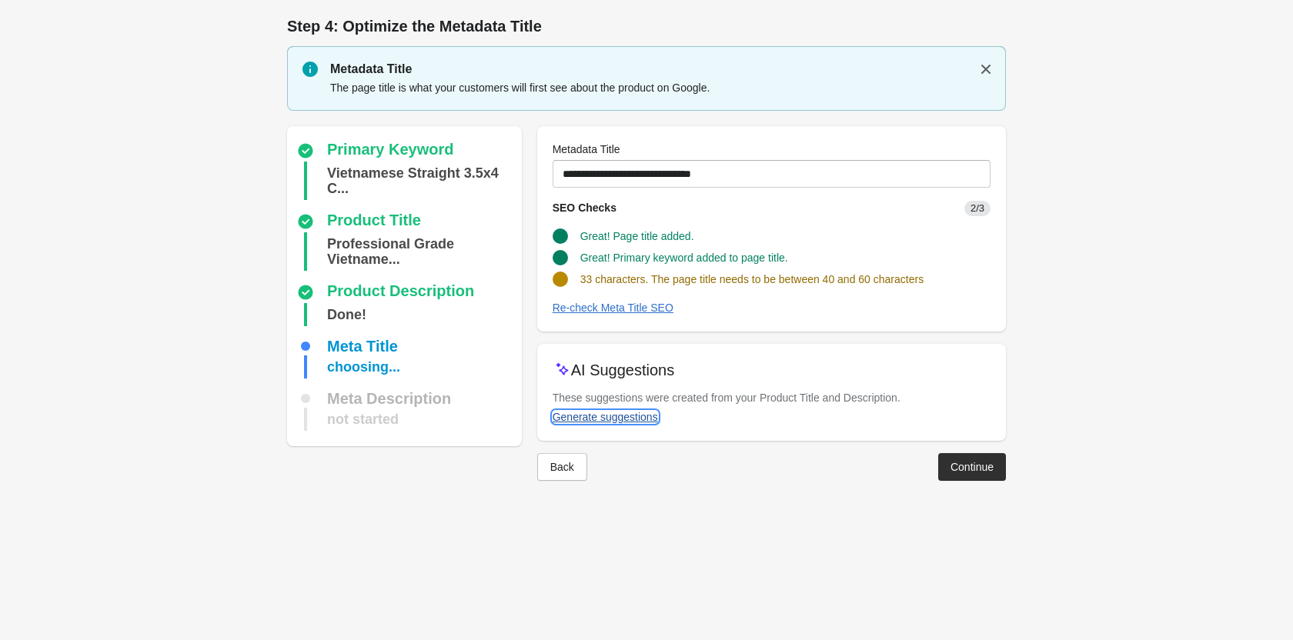
click at [587, 421] on div "Generate suggestions" at bounding box center [604, 417] width 105 height 12
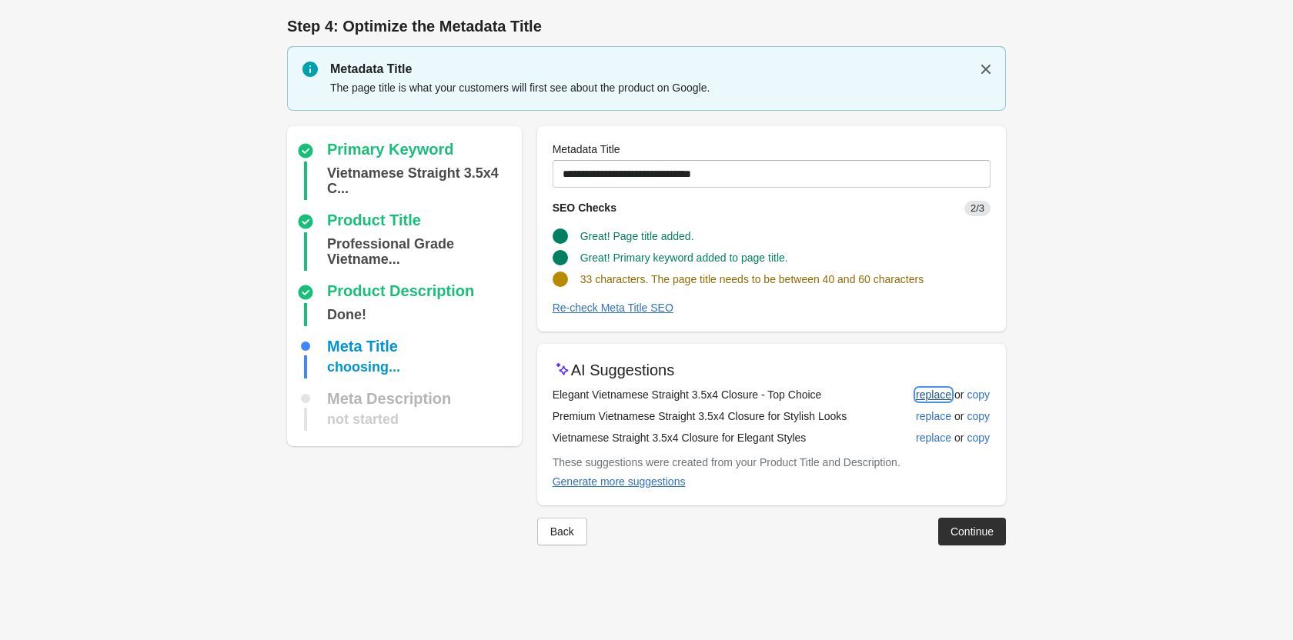
click at [916, 389] on div "replace" at bounding box center [933, 395] width 35 height 12
type input "**********"
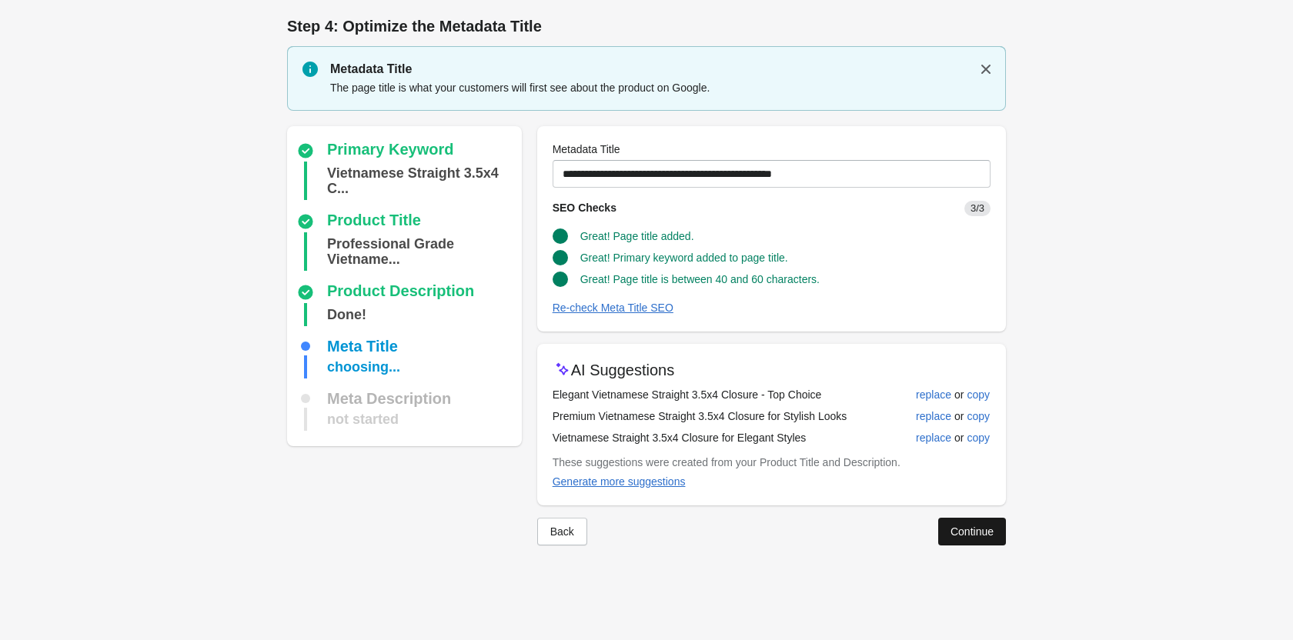
drag, startPoint x: 959, startPoint y: 527, endPoint x: 965, endPoint y: 534, distance: 9.3
click at [965, 534] on div "Continue" at bounding box center [971, 531] width 43 height 12
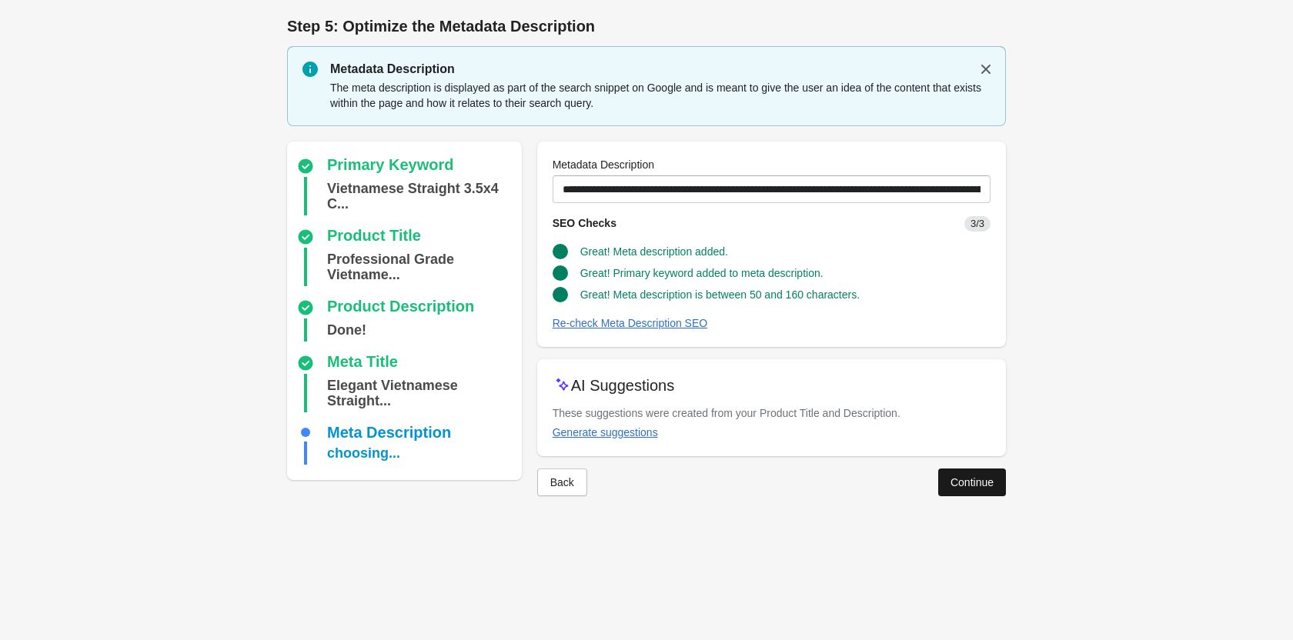
click at [971, 483] on div "Continue" at bounding box center [971, 482] width 43 height 12
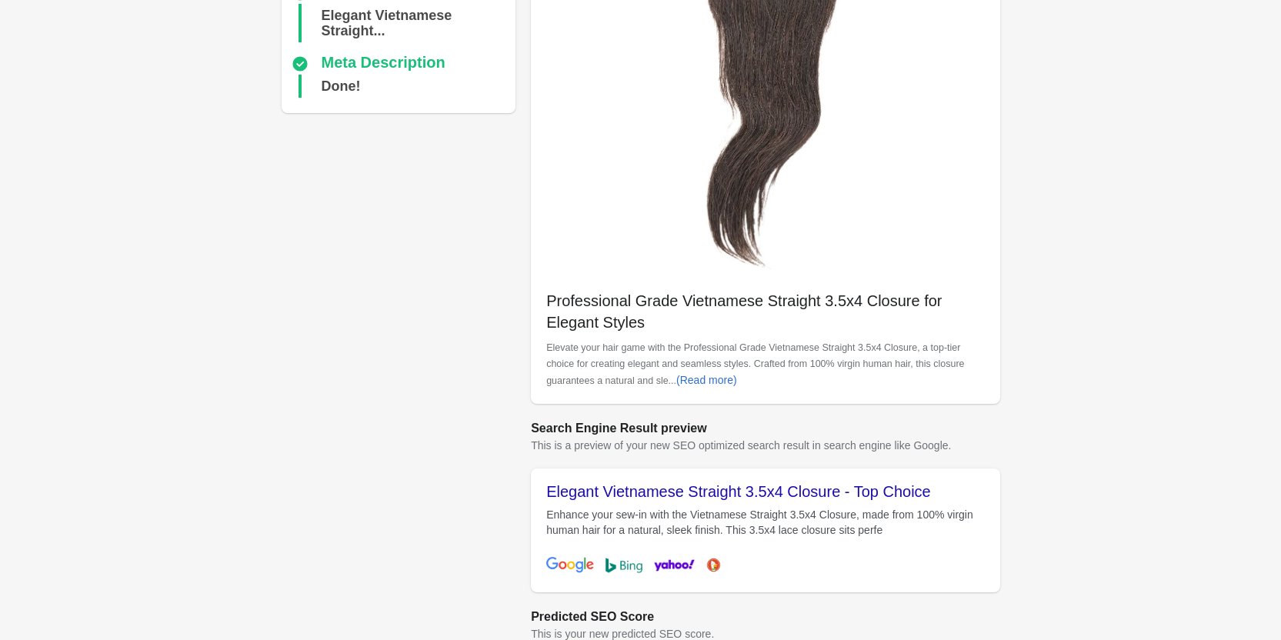
scroll to position [433, 0]
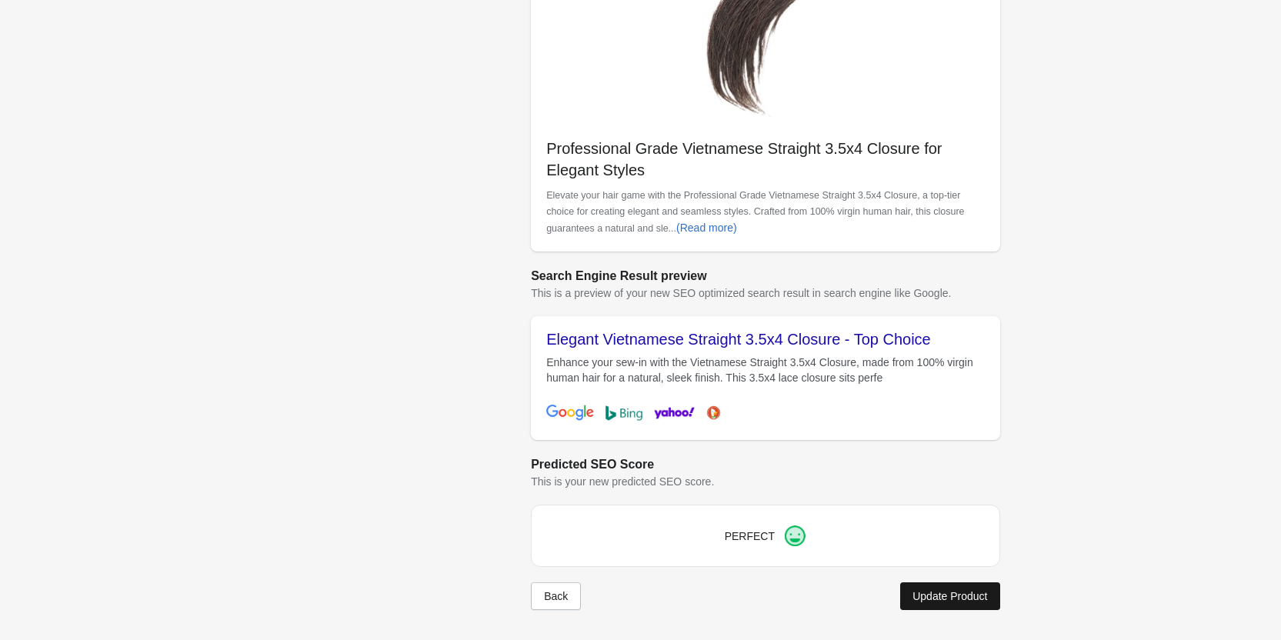
click at [972, 596] on div "Update Product" at bounding box center [949, 596] width 75 height 12
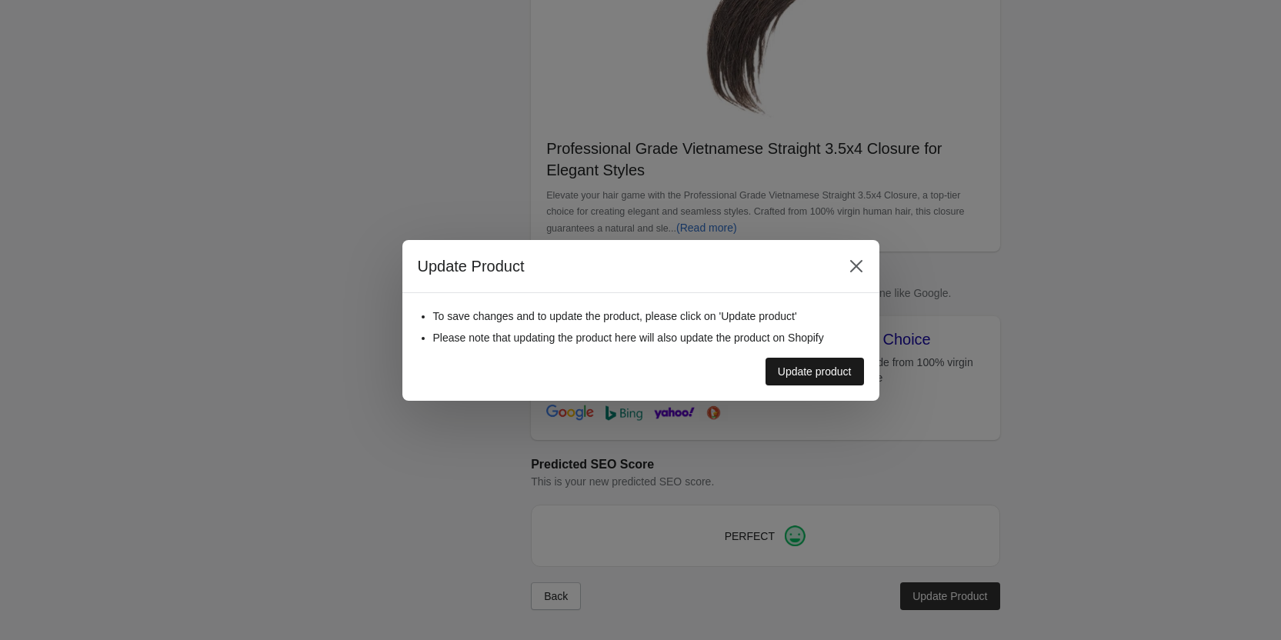
click at [833, 369] on div "Update product" at bounding box center [815, 371] width 74 height 12
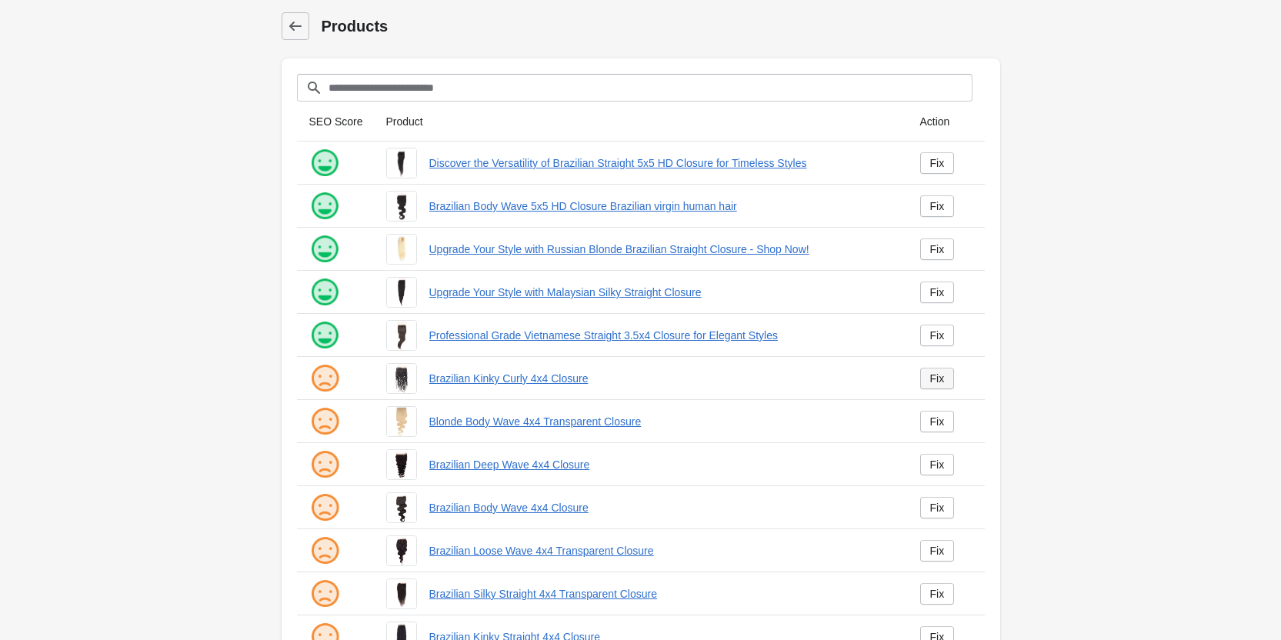
click at [932, 379] on div "Fix" at bounding box center [937, 378] width 15 height 12
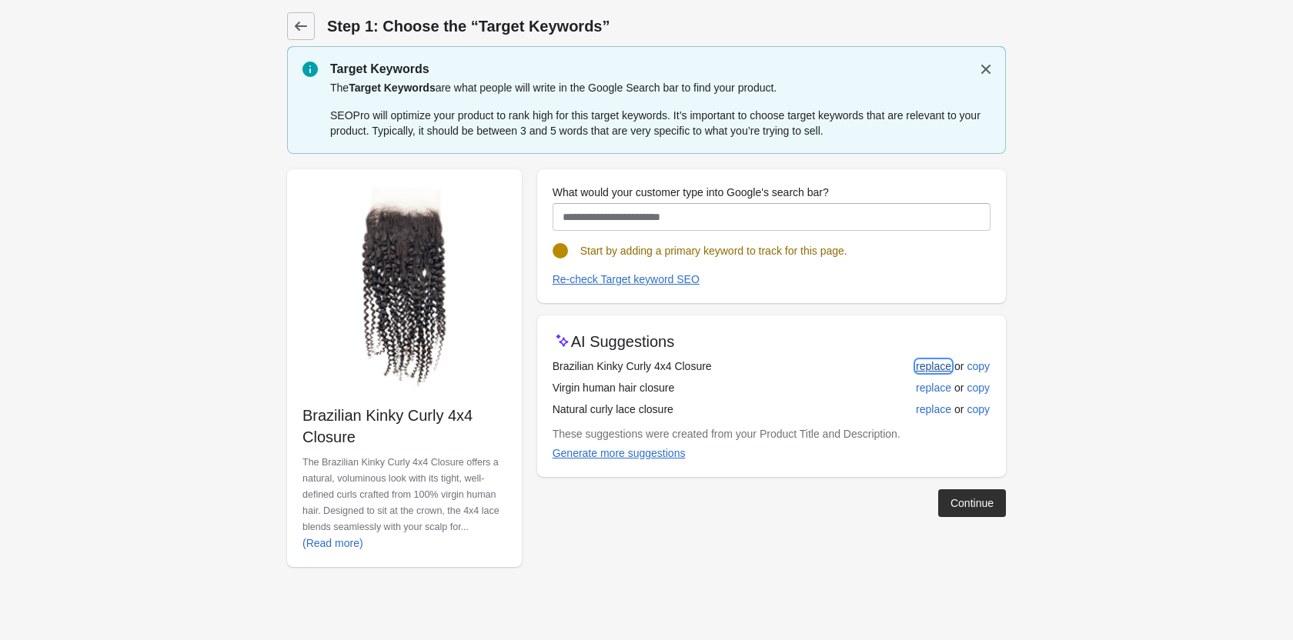
click at [932, 367] on div "replace" at bounding box center [933, 366] width 35 height 12
type input "**********"
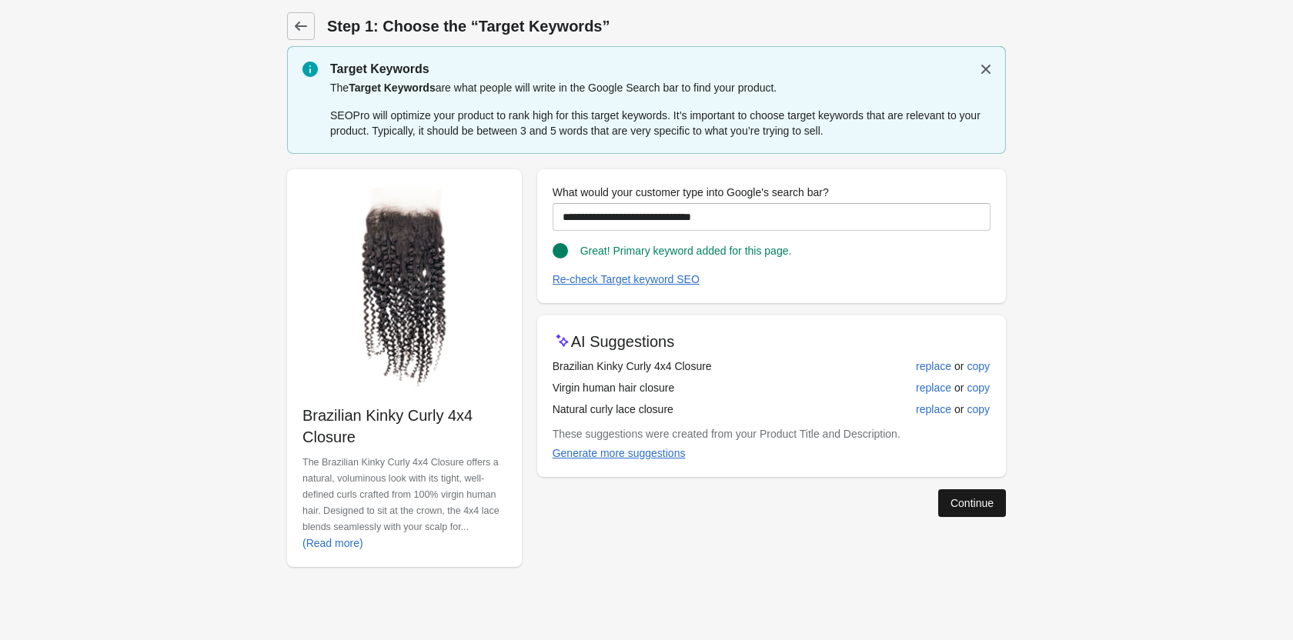
click at [946, 500] on button "Continue" at bounding box center [972, 503] width 68 height 28
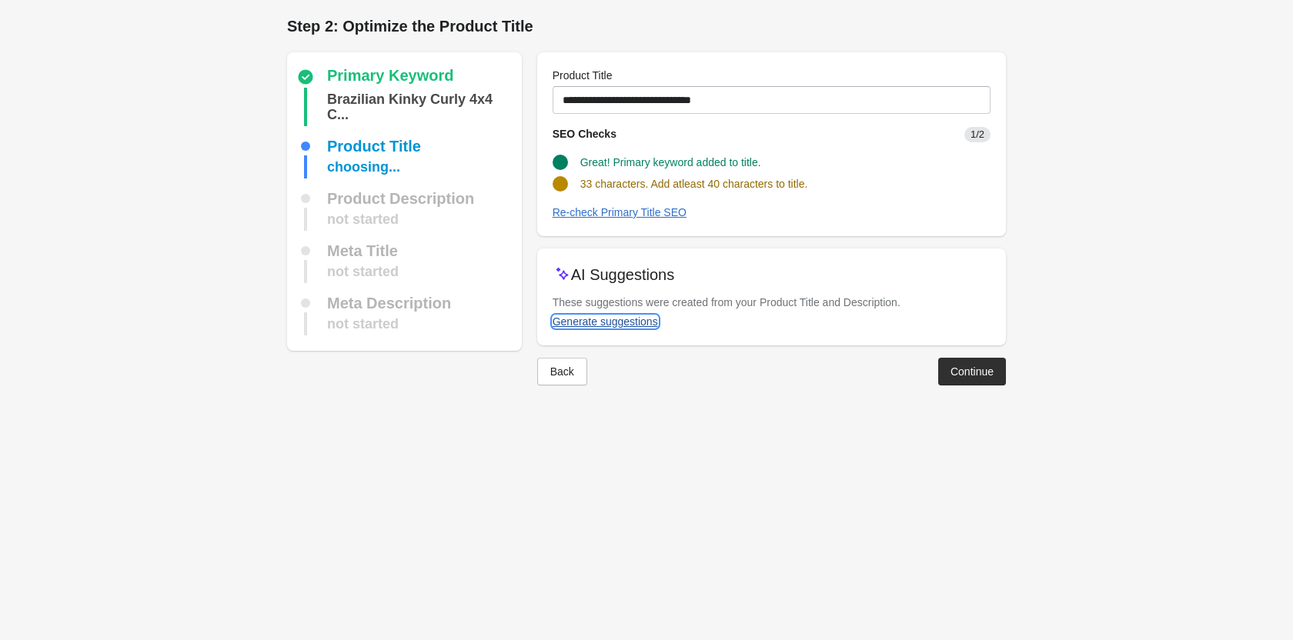
click at [648, 325] on div "Generate suggestions" at bounding box center [604, 321] width 105 height 12
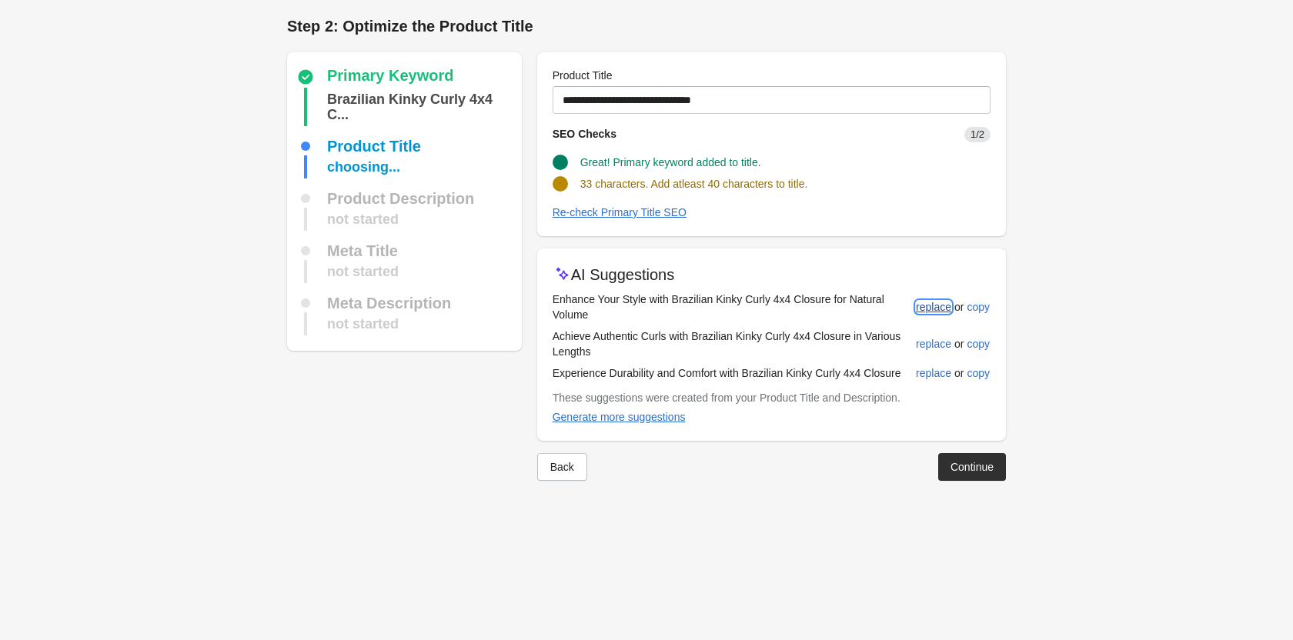
click at [924, 309] on div "replace" at bounding box center [933, 307] width 35 height 12
type input "**********"
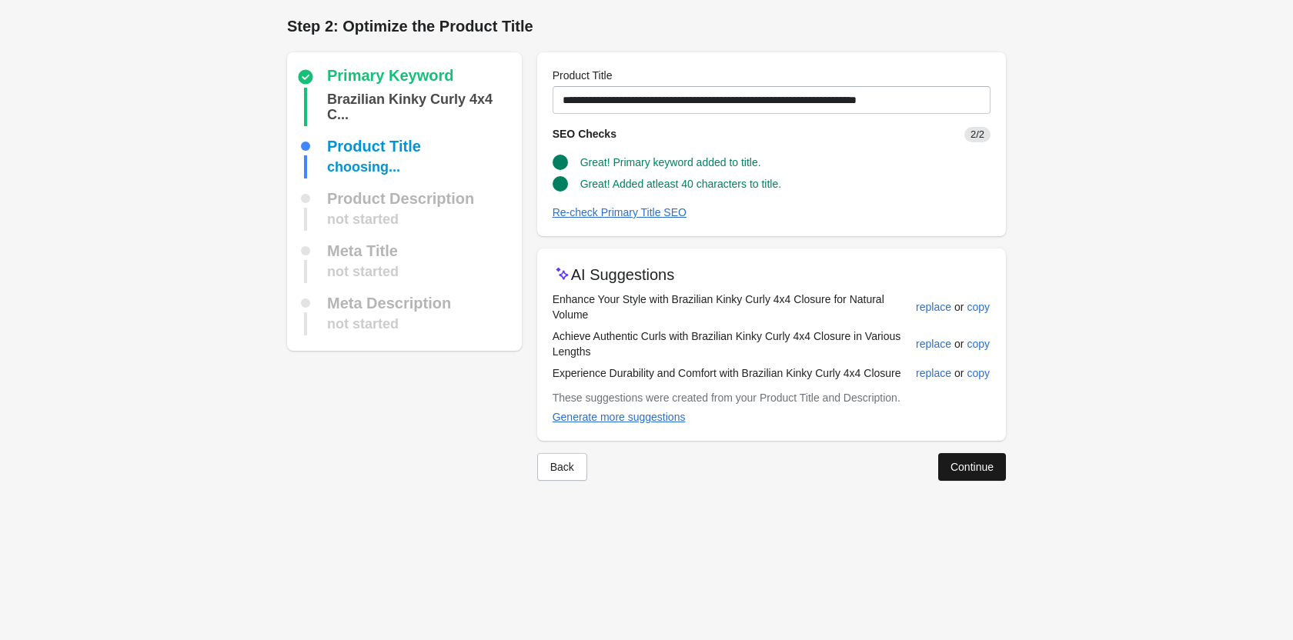
click at [966, 462] on div "Continue" at bounding box center [971, 467] width 43 height 12
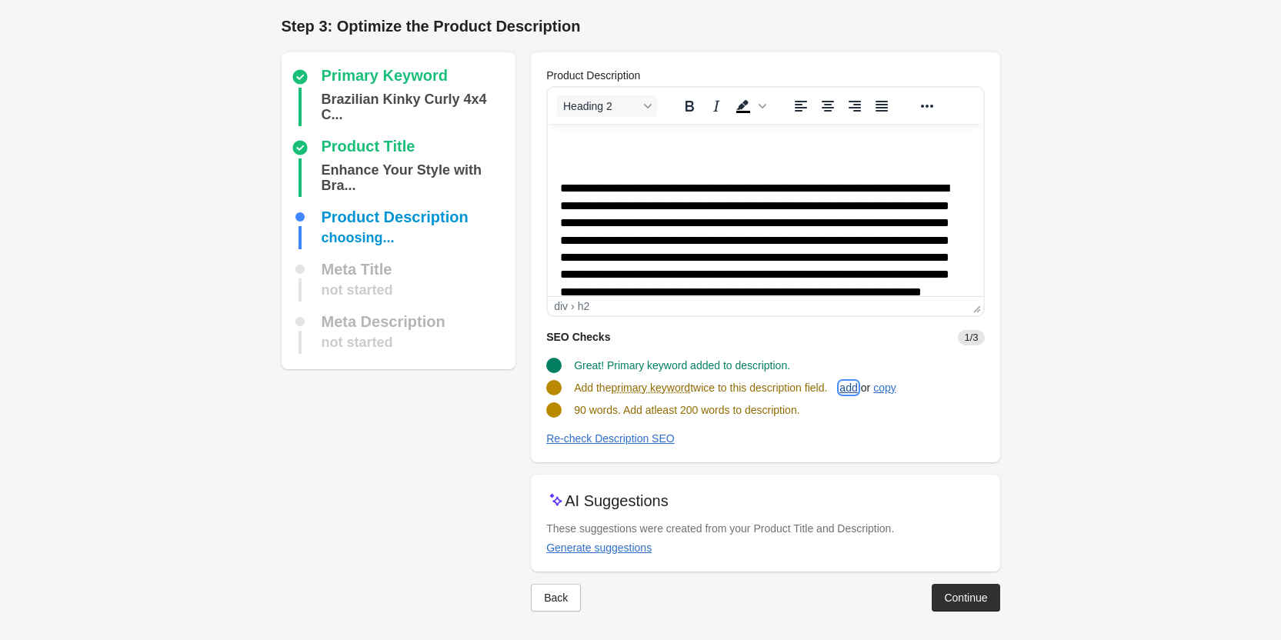
click at [854, 393] on div "add" at bounding box center [848, 388] width 18 height 12
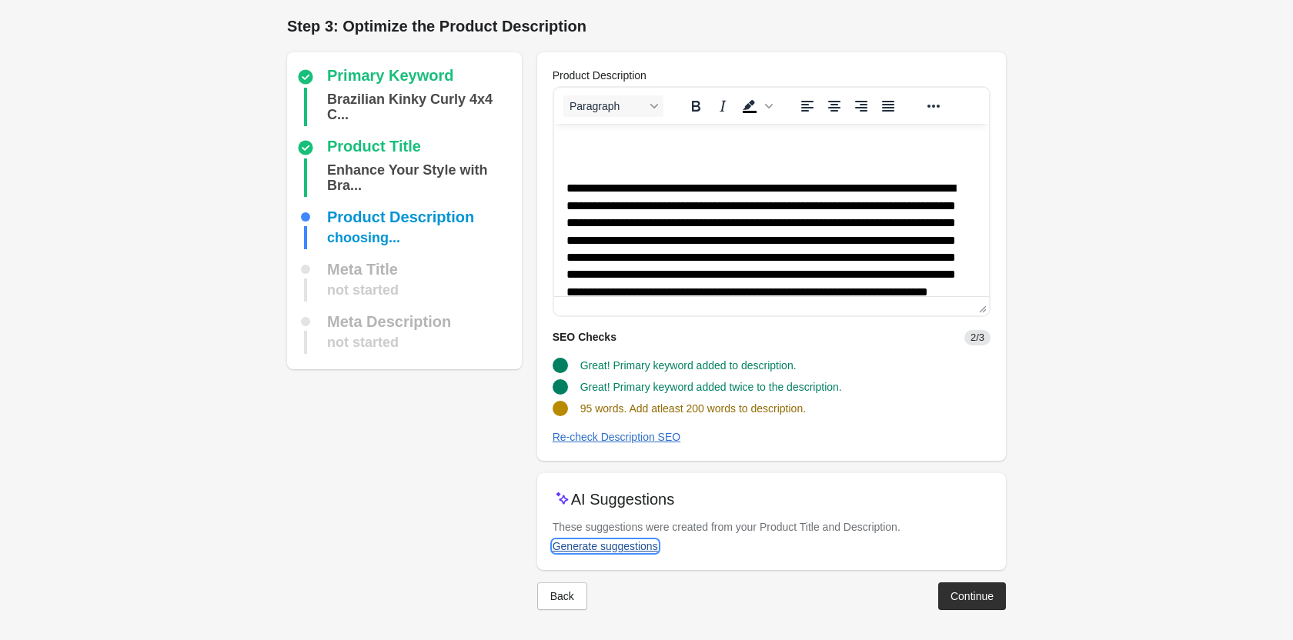
click at [648, 540] on div "Generate suggestions" at bounding box center [604, 546] width 105 height 12
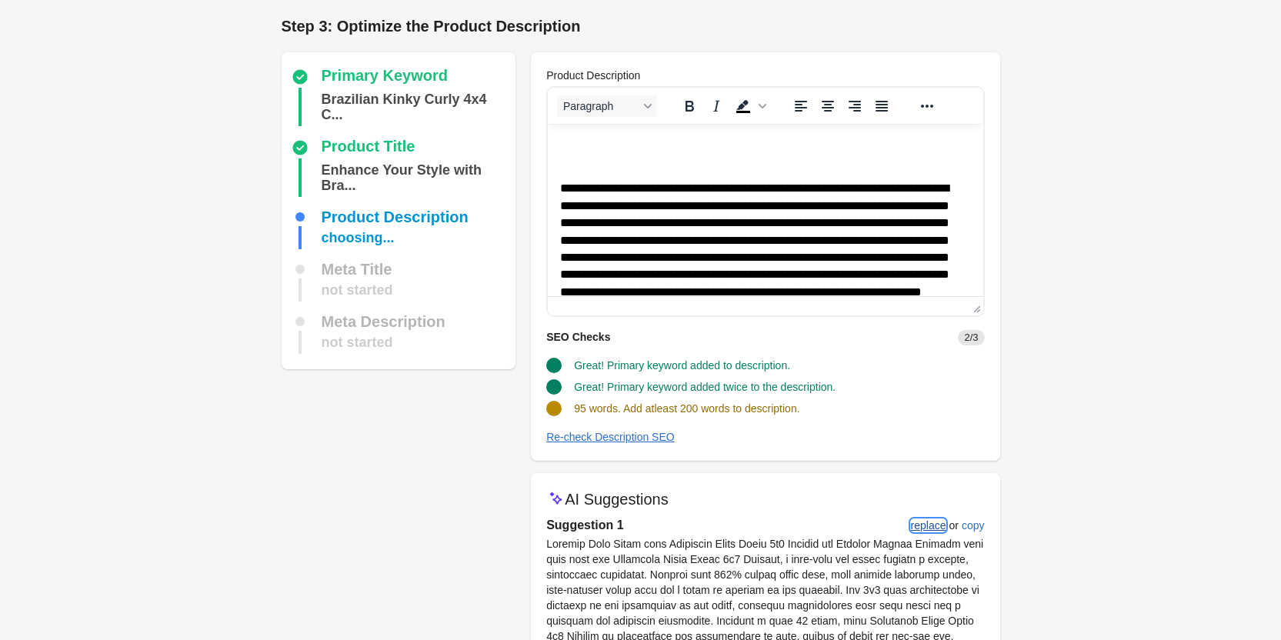
click at [921, 532] on button "replace" at bounding box center [929, 526] width 48 height 28
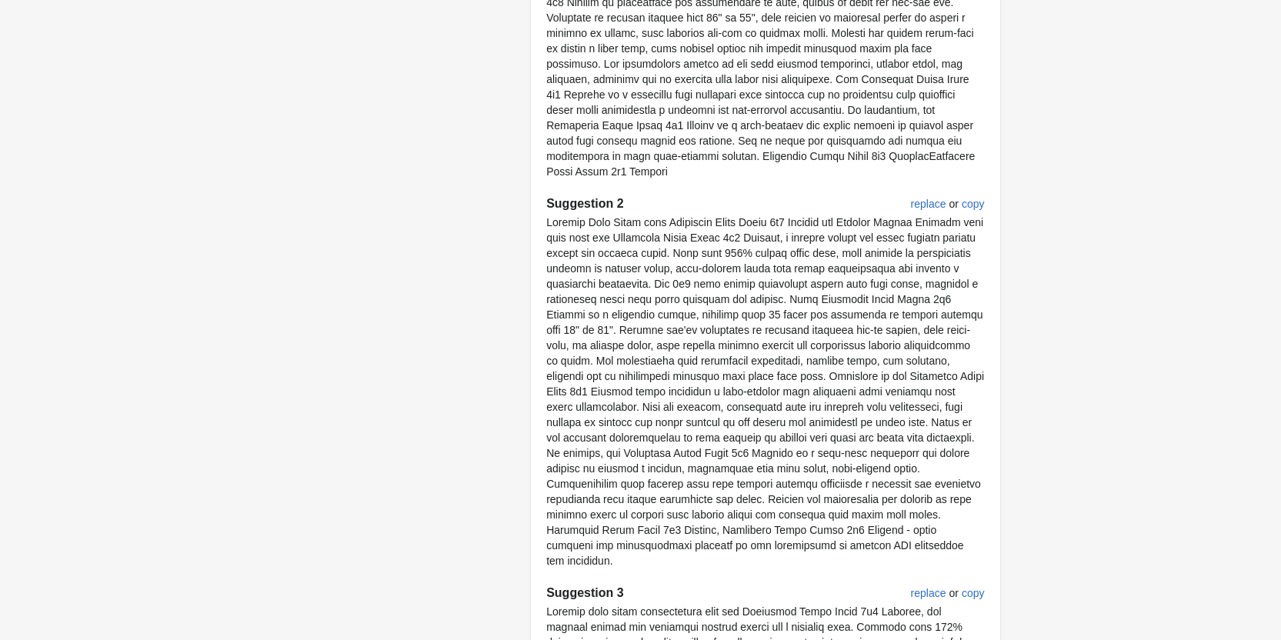
scroll to position [937, 0]
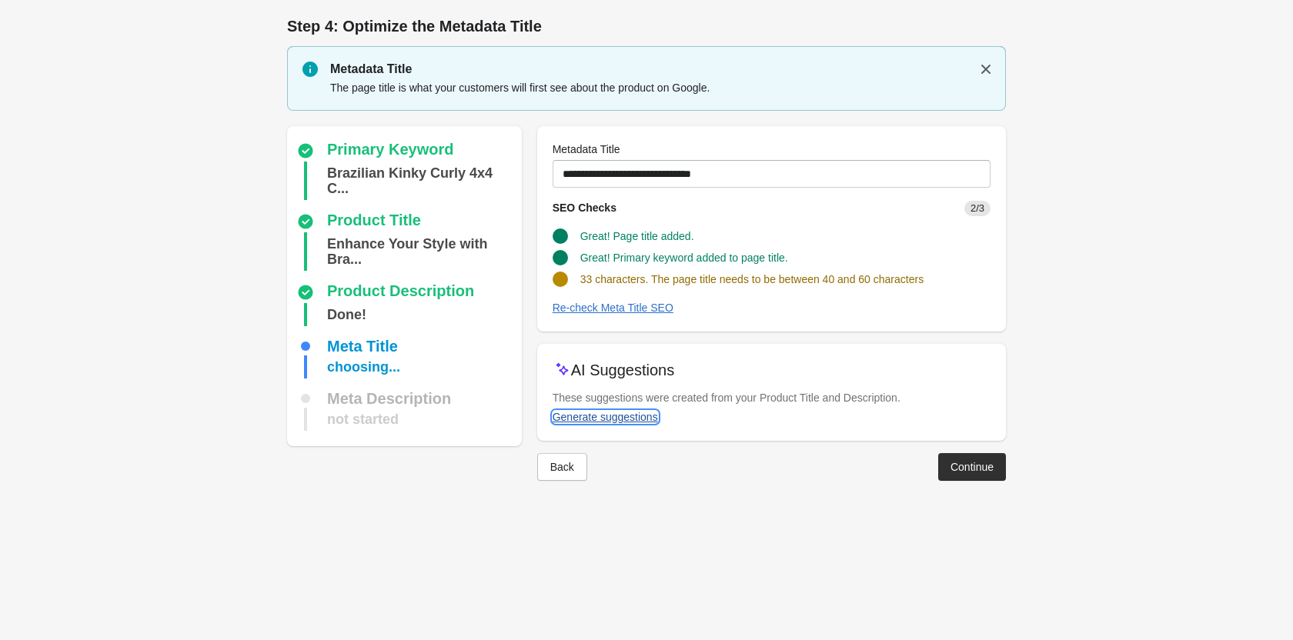
click at [632, 422] on div "Generate suggestions" at bounding box center [604, 417] width 105 height 12
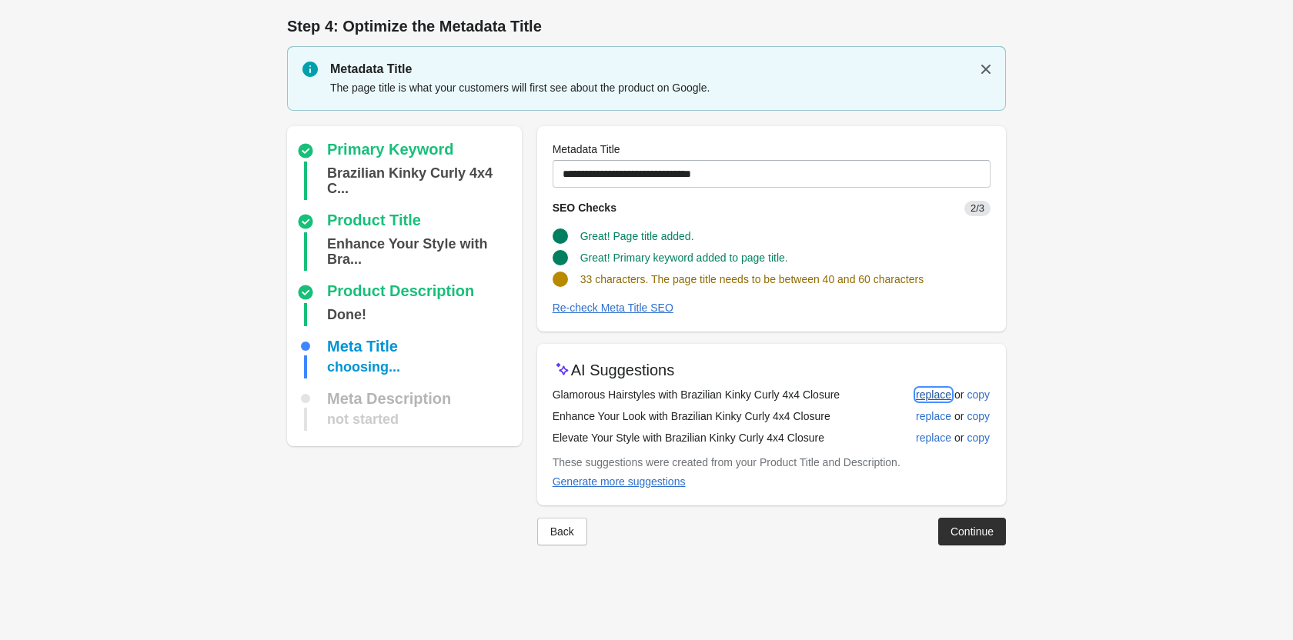
click at [926, 398] on div "replace" at bounding box center [933, 395] width 35 height 12
type input "**********"
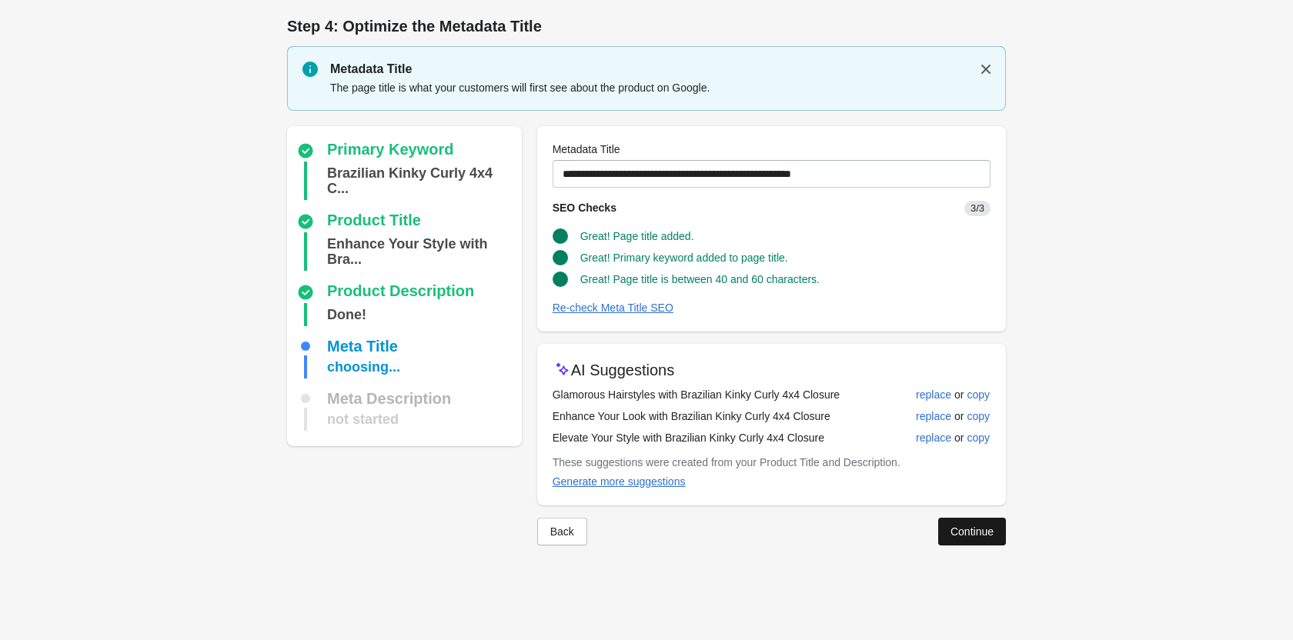
click at [959, 521] on button "Continue" at bounding box center [972, 532] width 68 height 28
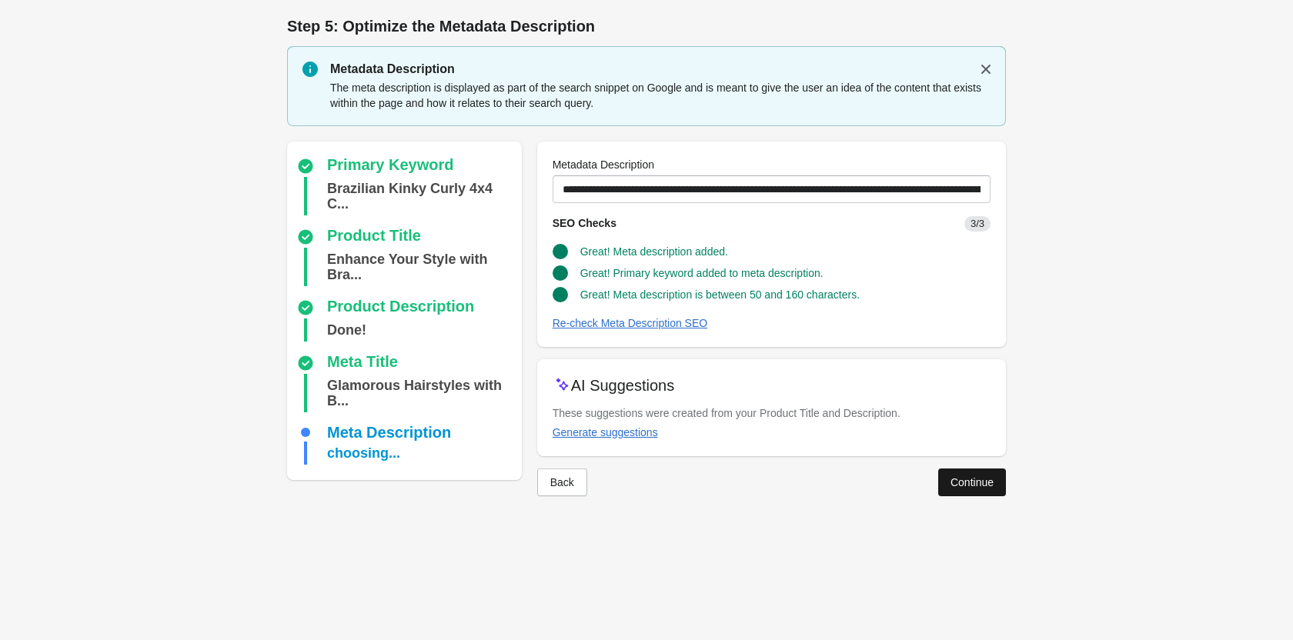
click at [982, 487] on div "Continue" at bounding box center [971, 482] width 43 height 12
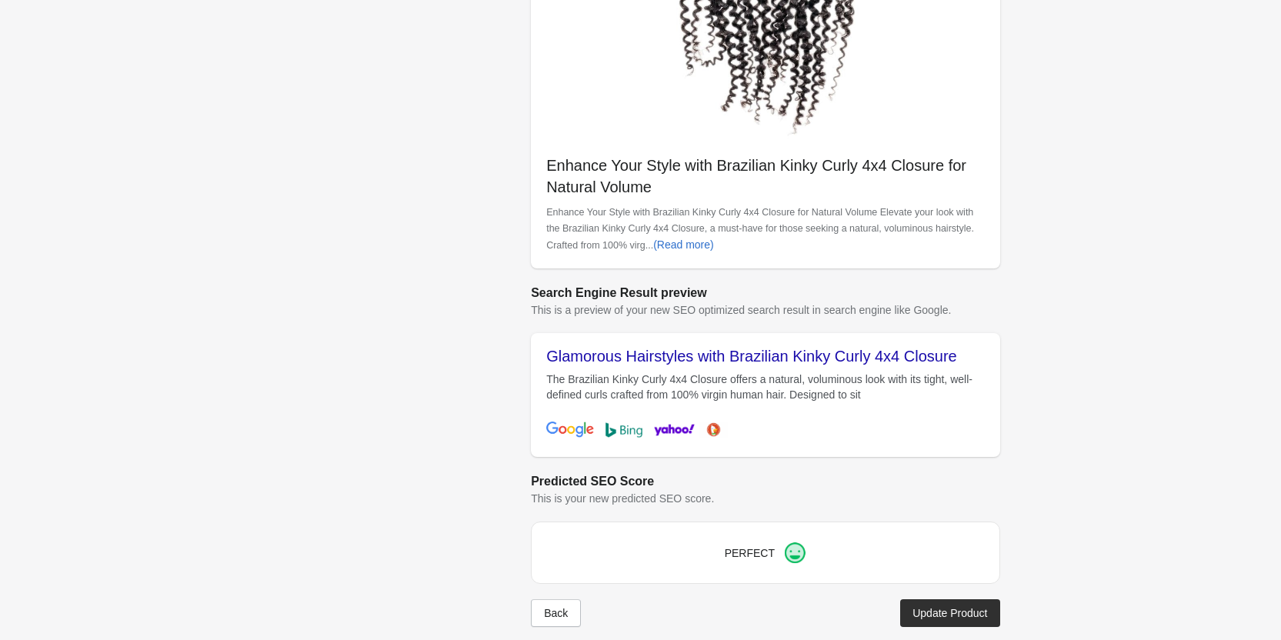
scroll to position [433, 0]
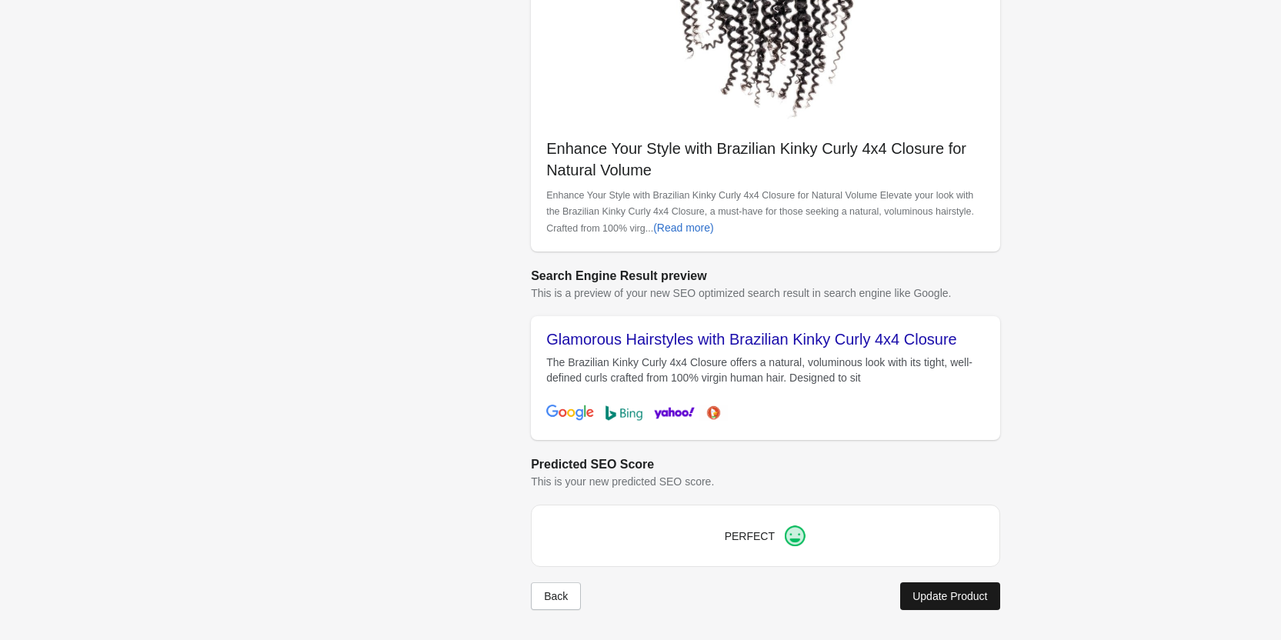
click at [952, 593] on div "Update Product" at bounding box center [949, 596] width 75 height 12
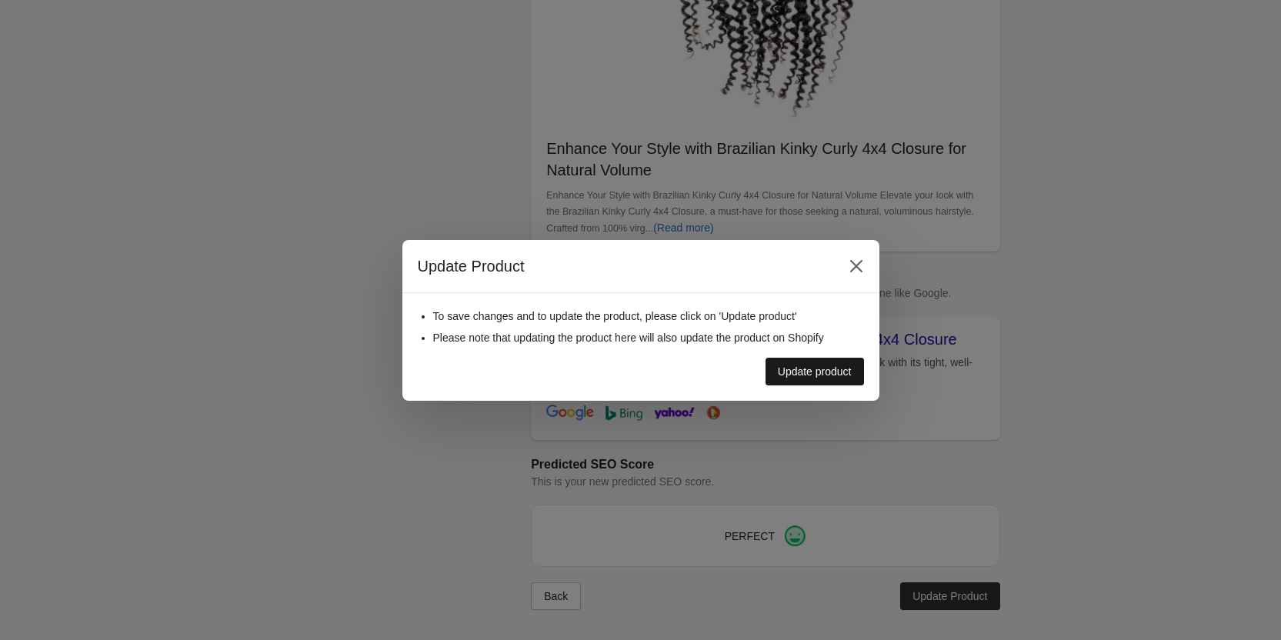
click at [825, 380] on button "Update product" at bounding box center [815, 372] width 98 height 28
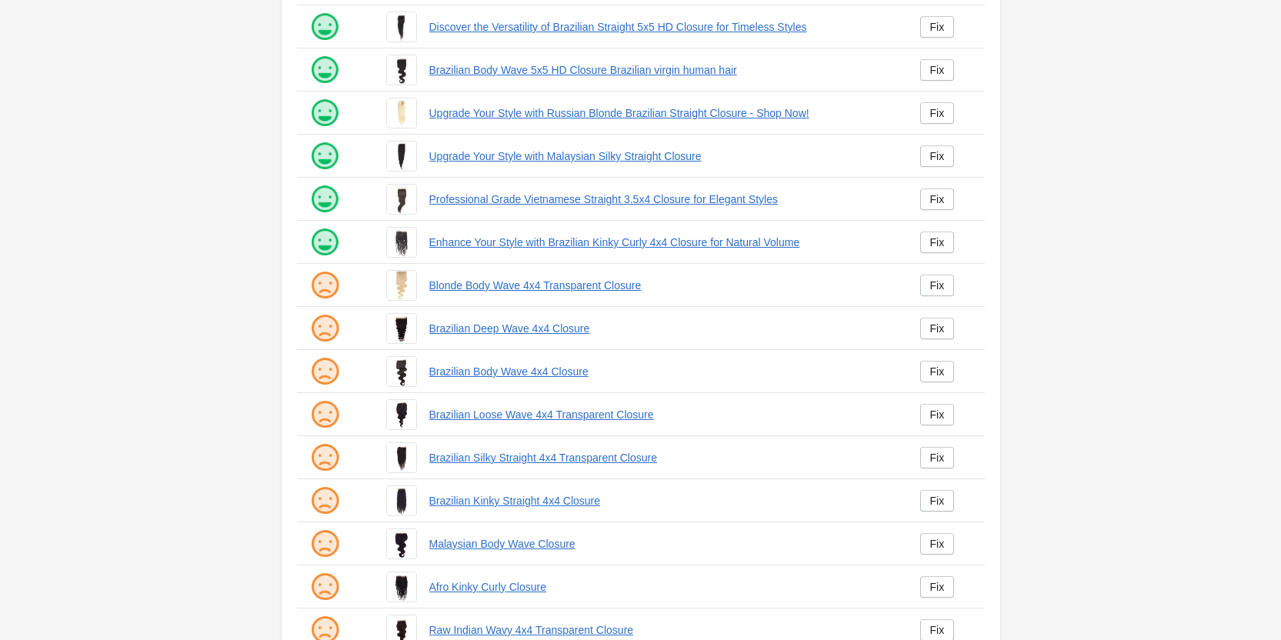
scroll to position [209, 0]
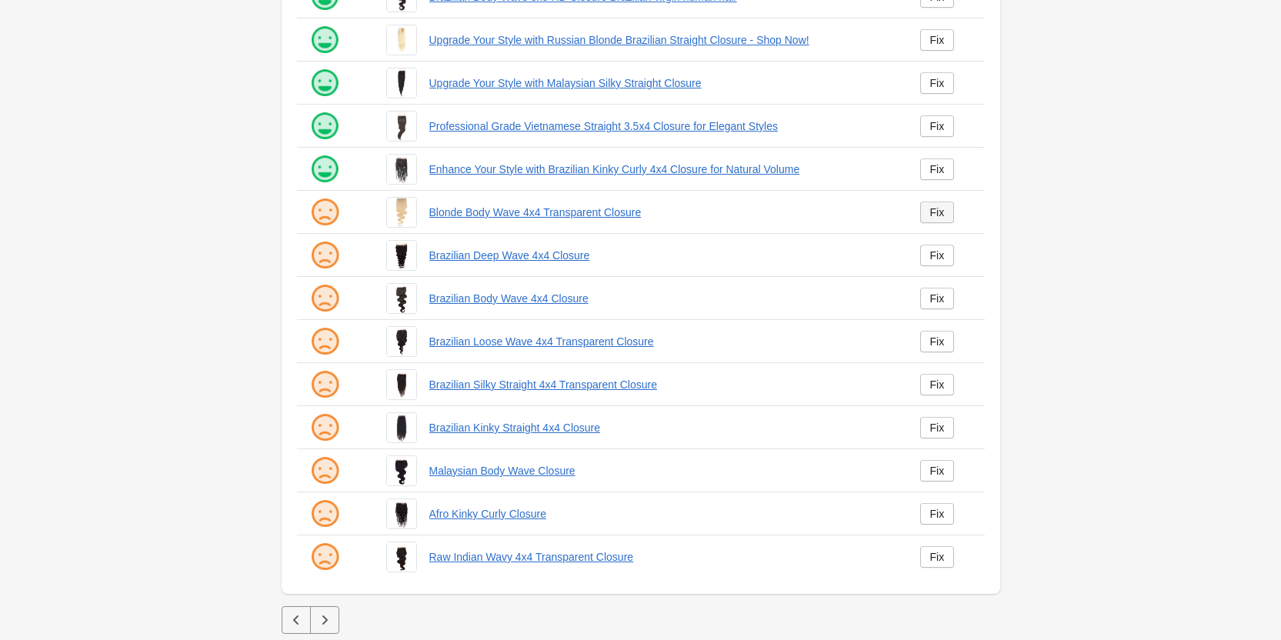
click at [935, 214] on div "Fix" at bounding box center [937, 212] width 15 height 12
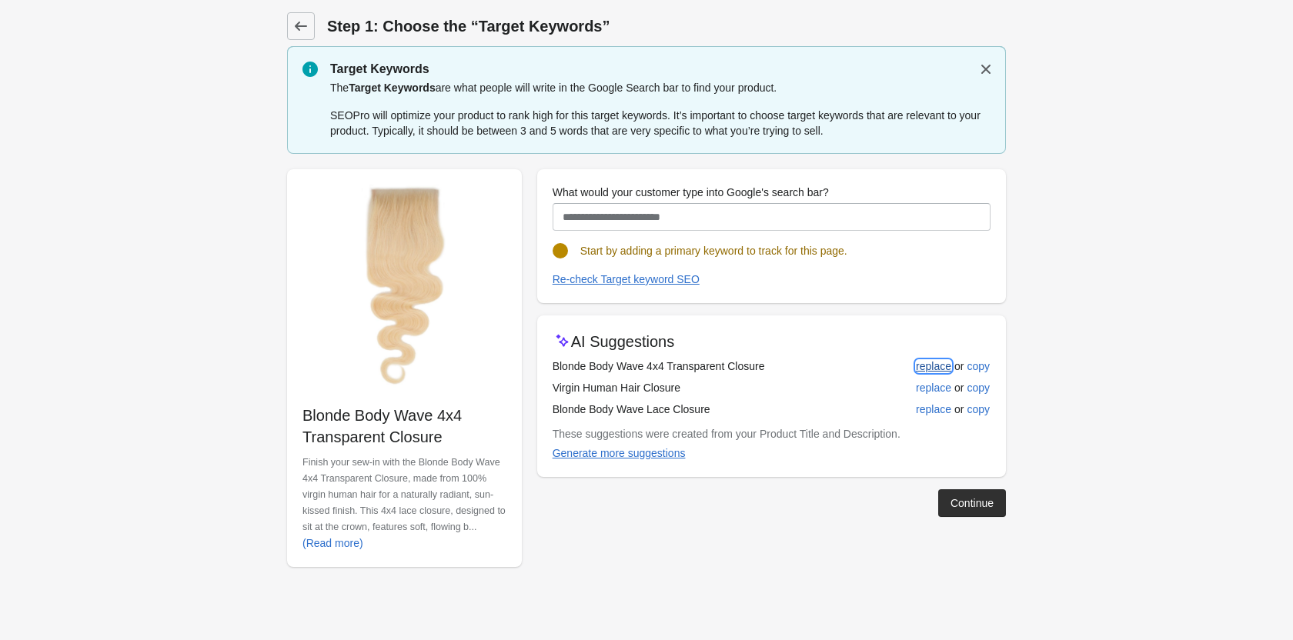
click at [929, 361] on div "replace" at bounding box center [933, 366] width 35 height 12
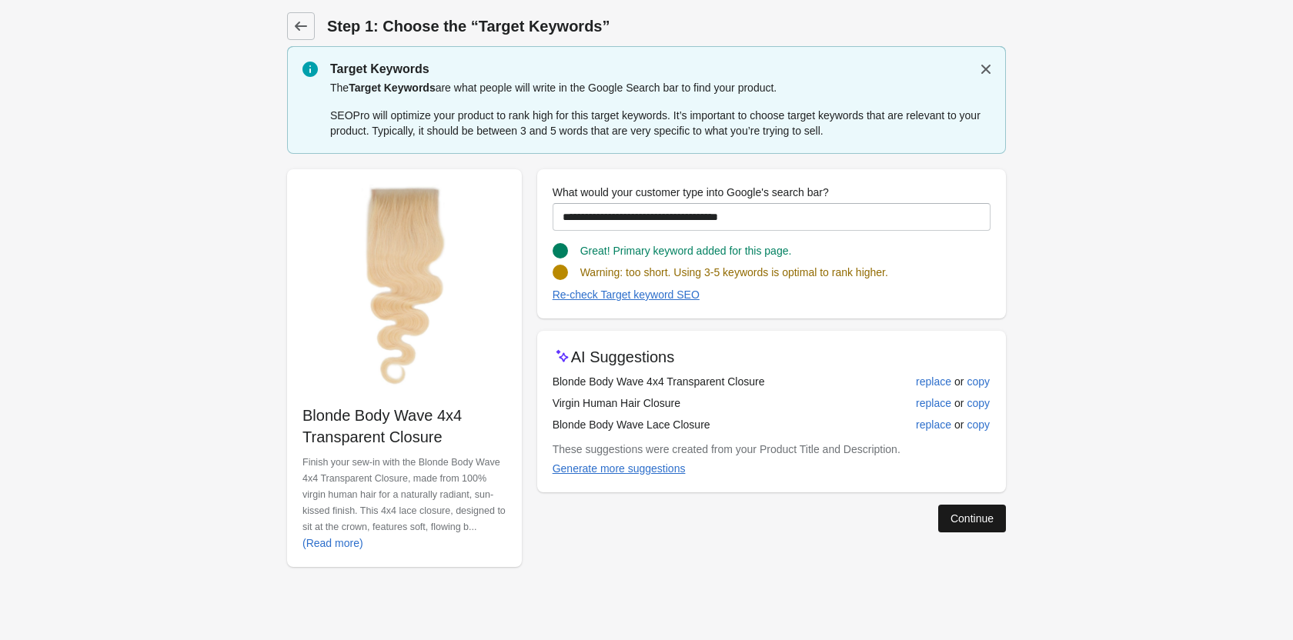
click at [960, 522] on div "Continue" at bounding box center [971, 518] width 43 height 12
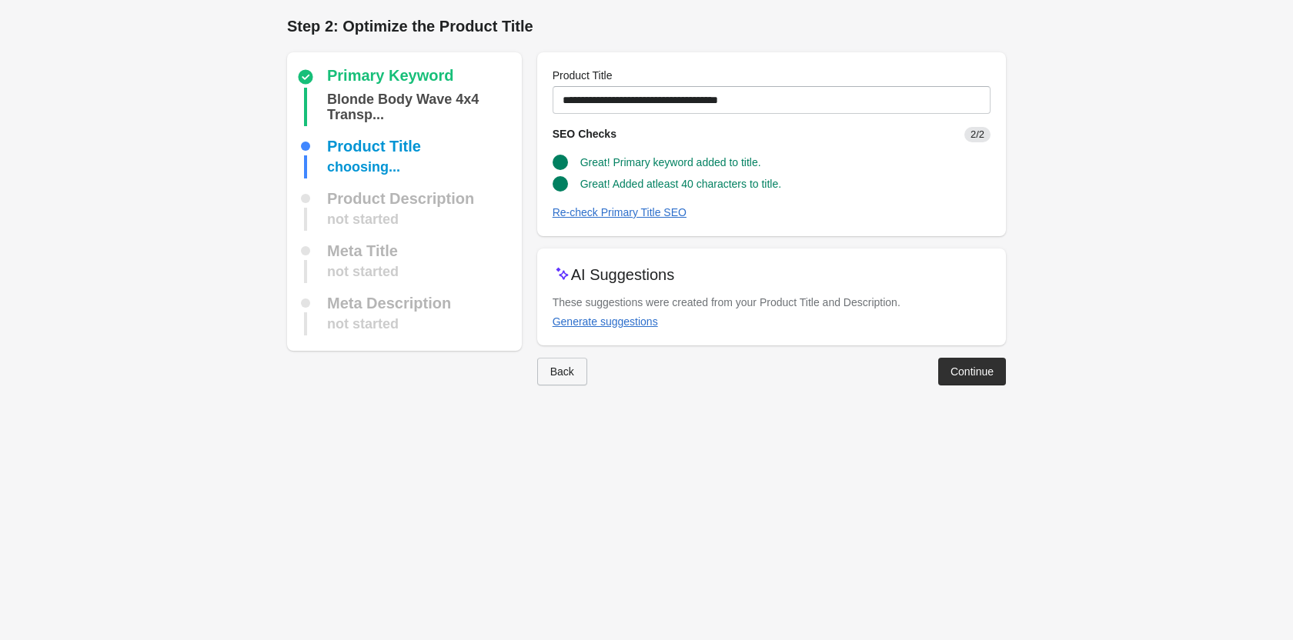
click at [552, 369] on div "Back" at bounding box center [562, 371] width 24 height 12
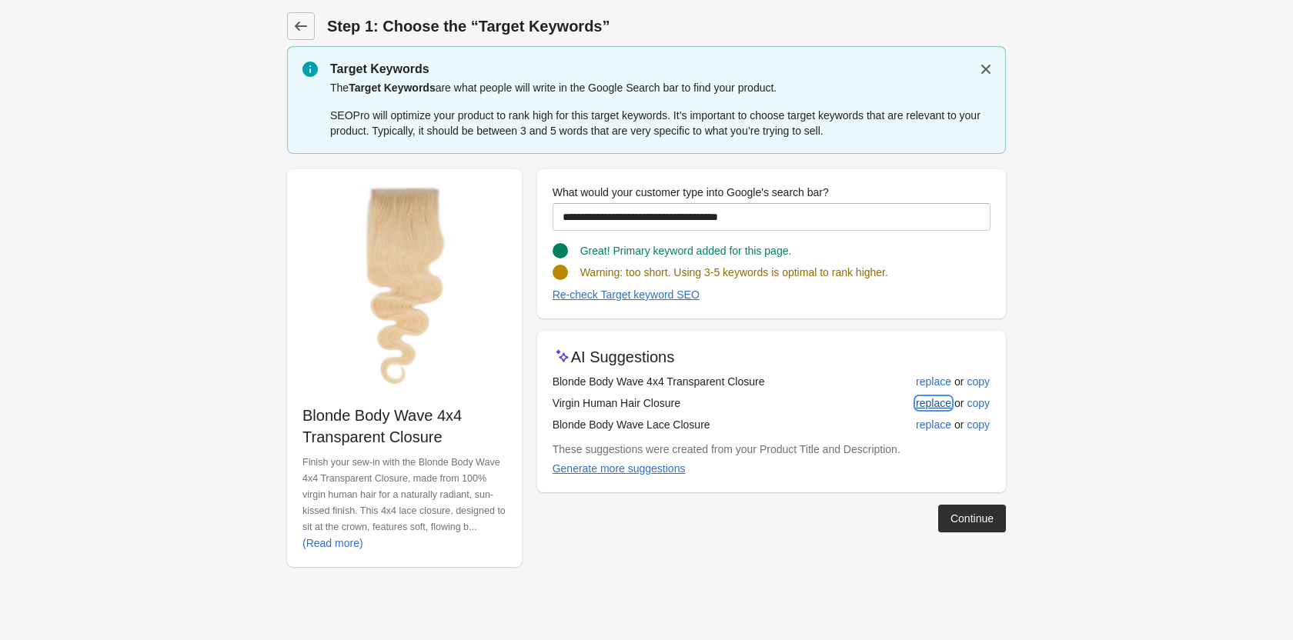
click at [937, 407] on div "replace" at bounding box center [933, 403] width 35 height 12
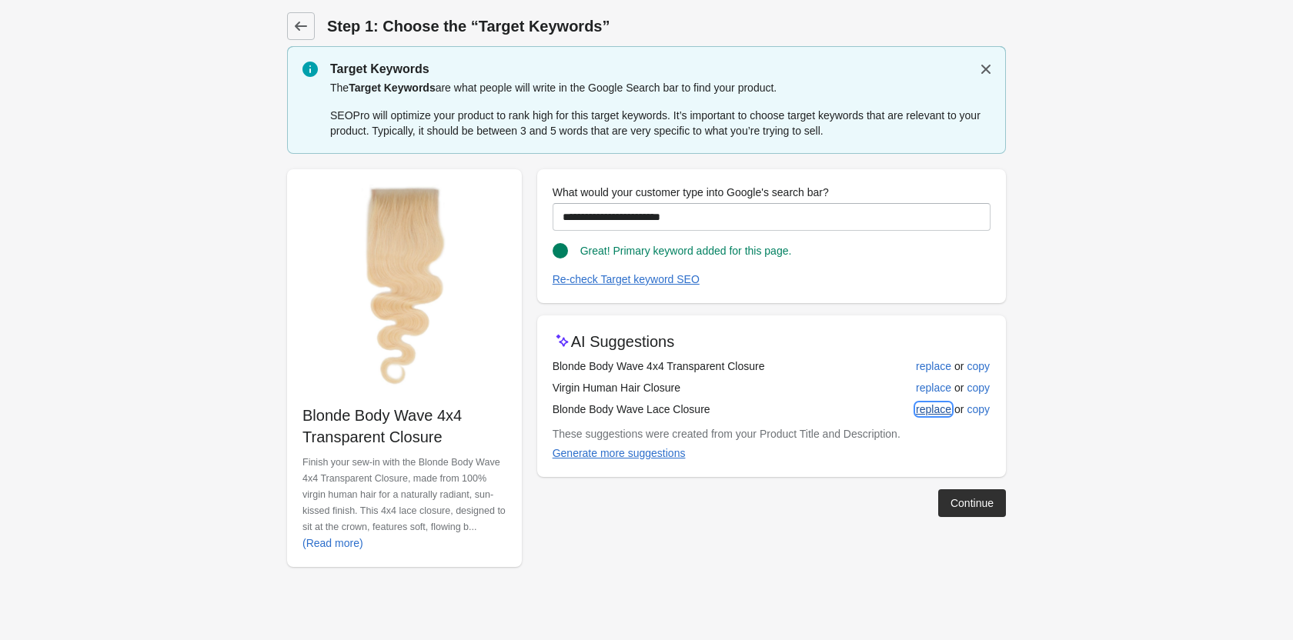
click at [932, 401] on button "replace" at bounding box center [933, 409] width 48 height 28
type input "**********"
click at [953, 499] on div "Continue" at bounding box center [971, 503] width 43 height 12
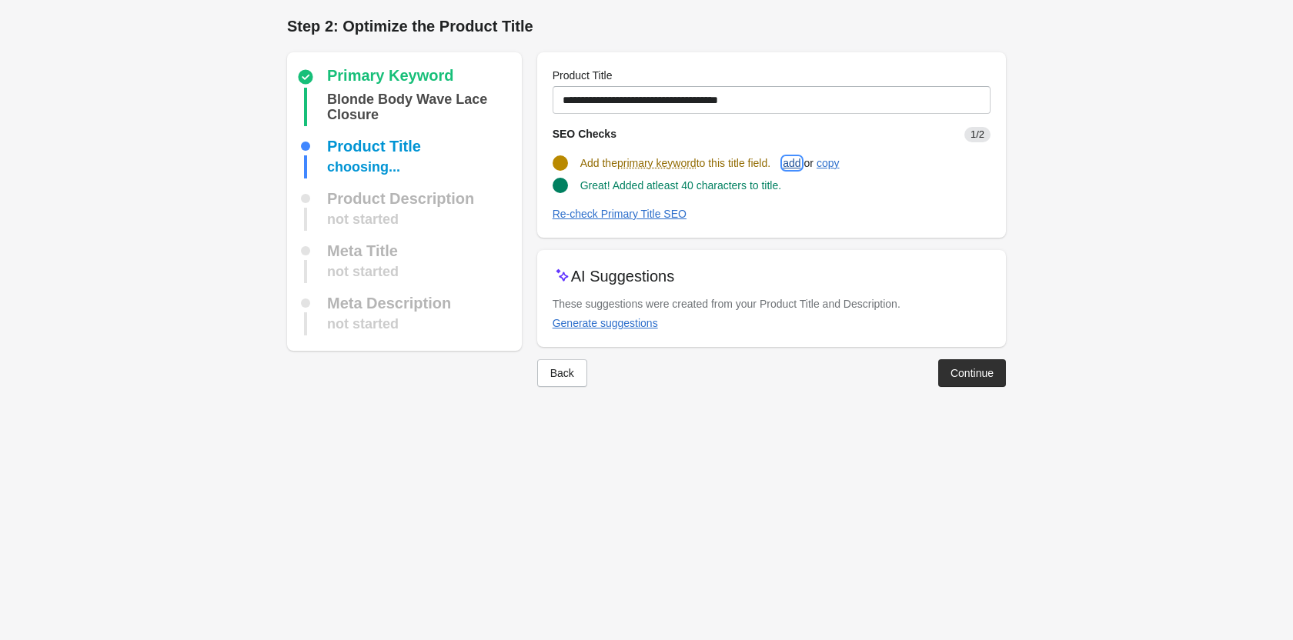
click at [806, 163] on button "add" at bounding box center [791, 163] width 30 height 28
type input "**********"
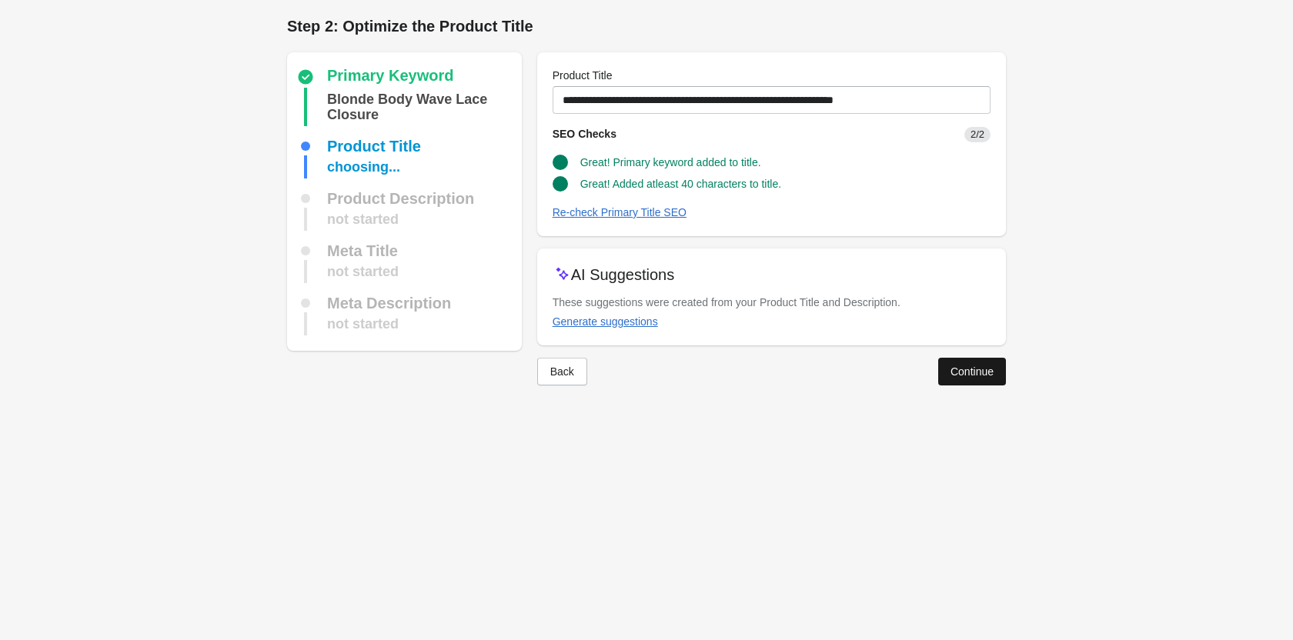
click at [943, 363] on button "Continue" at bounding box center [972, 372] width 68 height 28
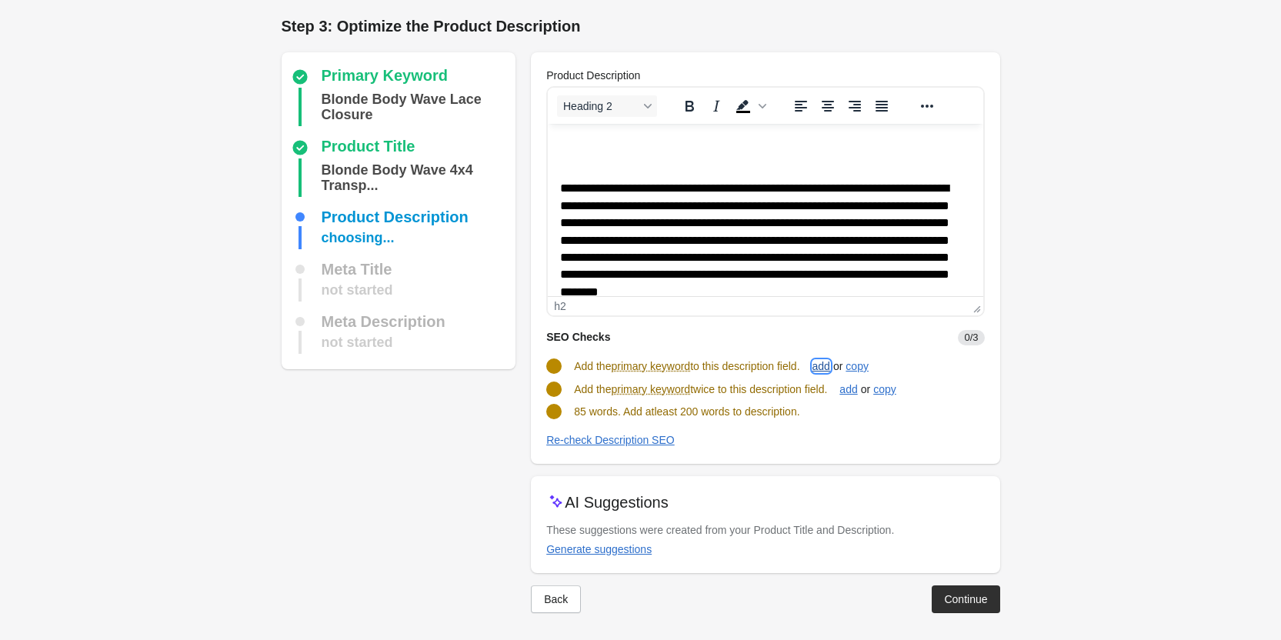
click at [823, 365] on div "add" at bounding box center [821, 366] width 18 height 12
click at [855, 391] on div "add" at bounding box center [848, 388] width 18 height 12
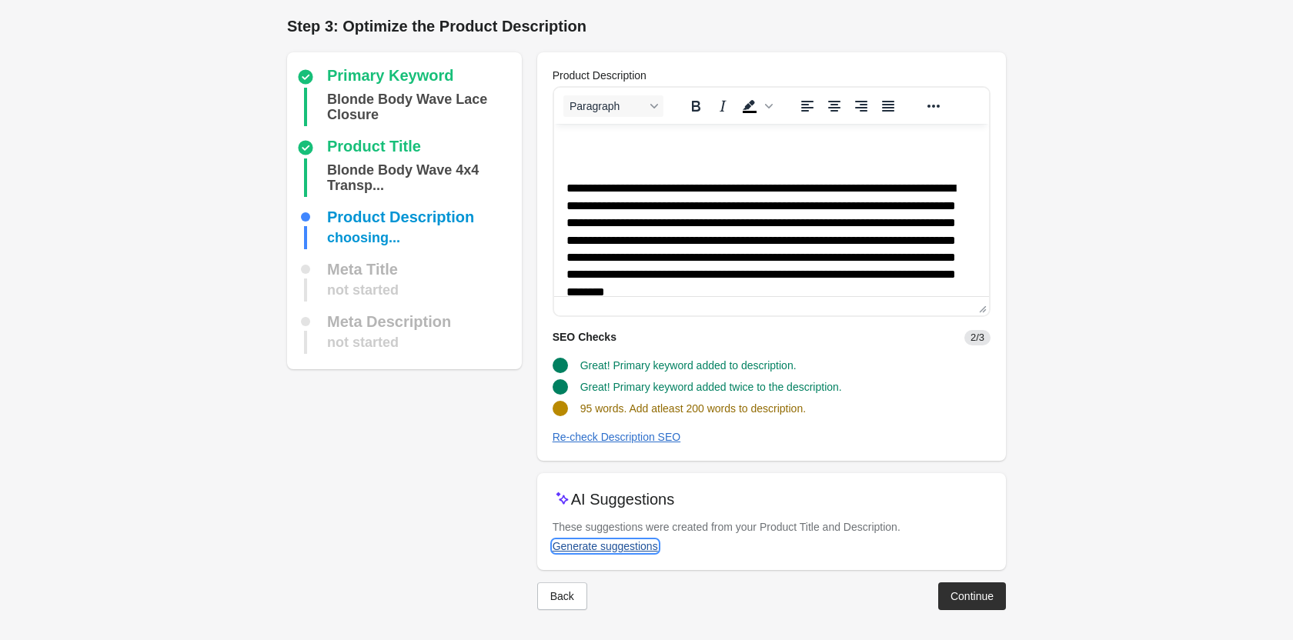
click at [632, 552] on button "Generate suggestions" at bounding box center [605, 546] width 118 height 28
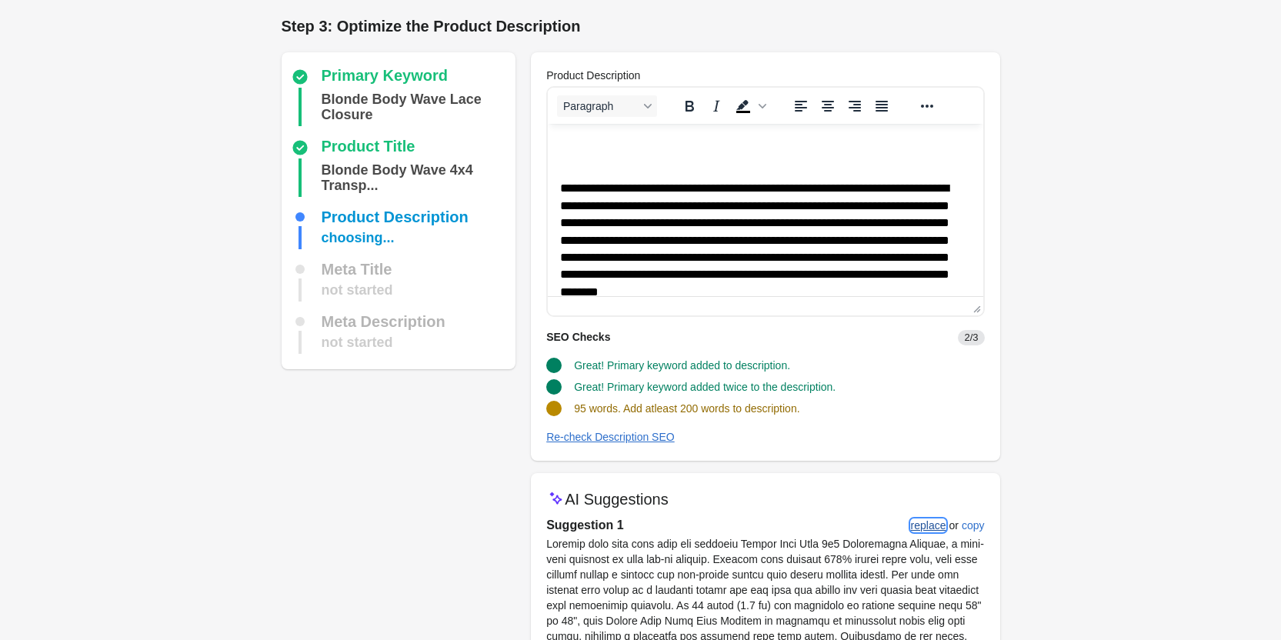
click at [936, 524] on div "replace" at bounding box center [928, 525] width 35 height 12
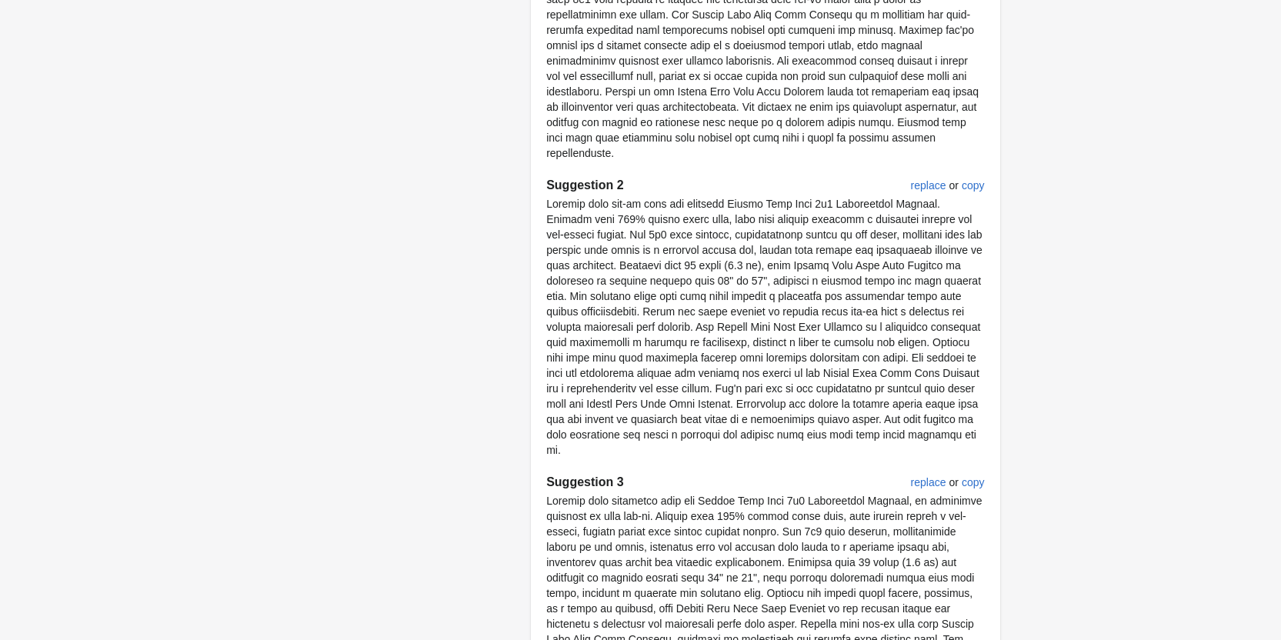
scroll to position [876, 0]
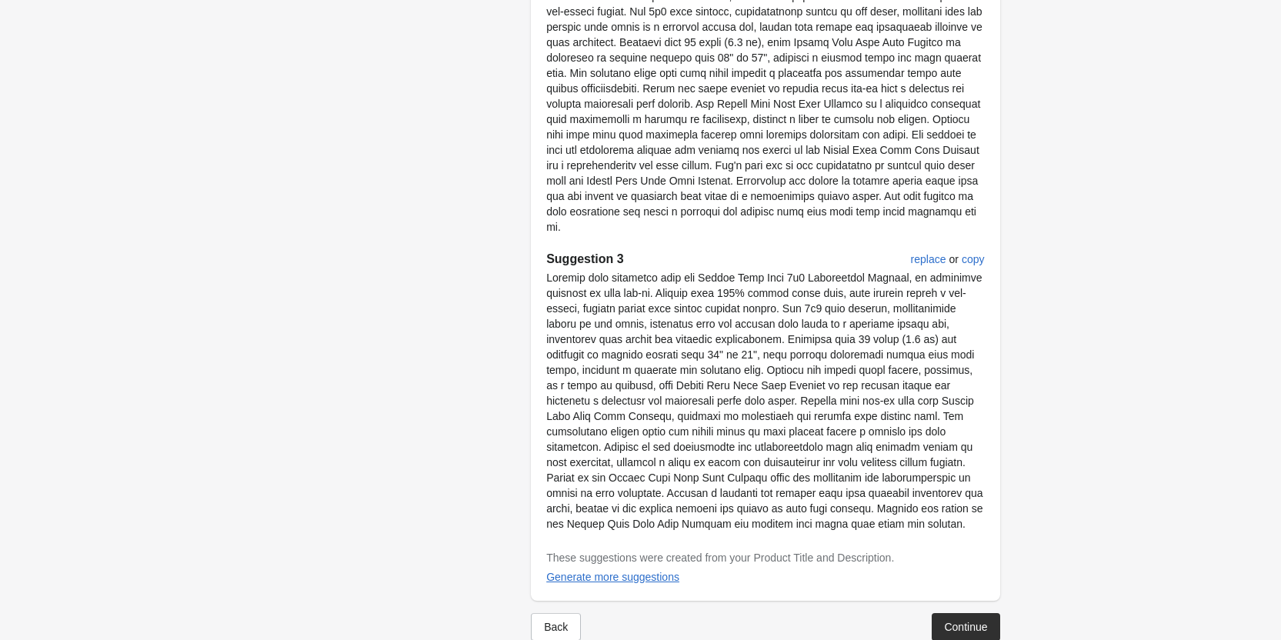
drag, startPoint x: 948, startPoint y: 582, endPoint x: 953, endPoint y: 592, distance: 11.4
click at [953, 613] on button "Continue" at bounding box center [966, 627] width 68 height 28
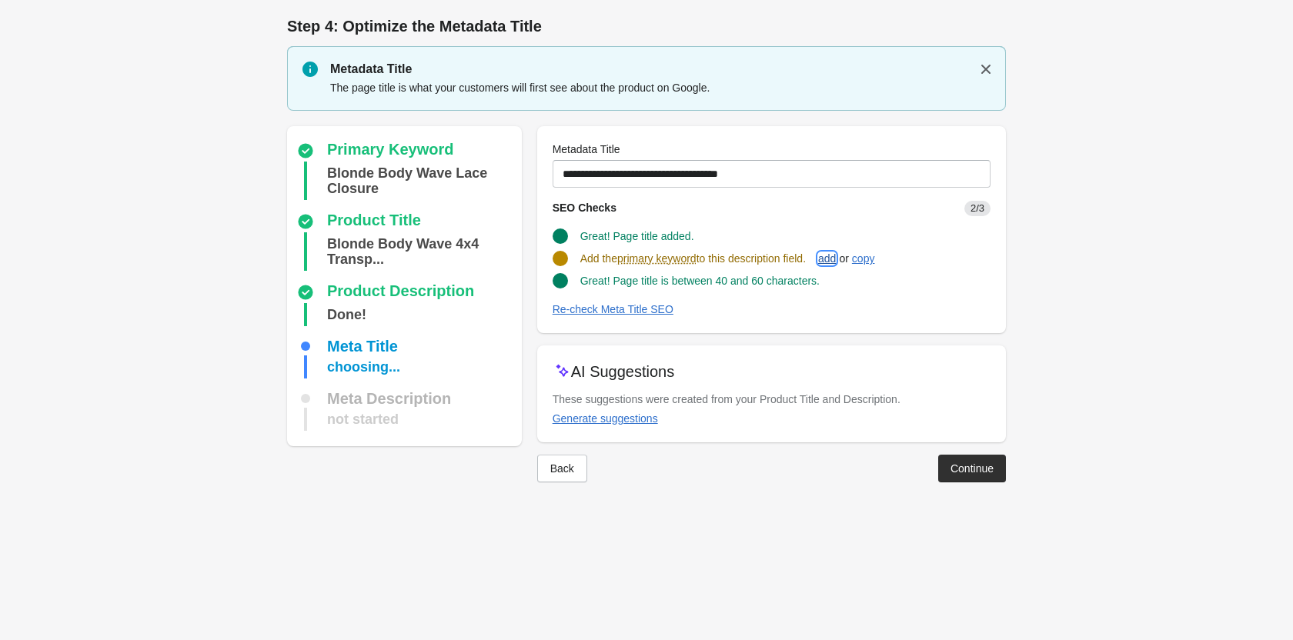
click at [842, 259] on button "add" at bounding box center [827, 259] width 30 height 28
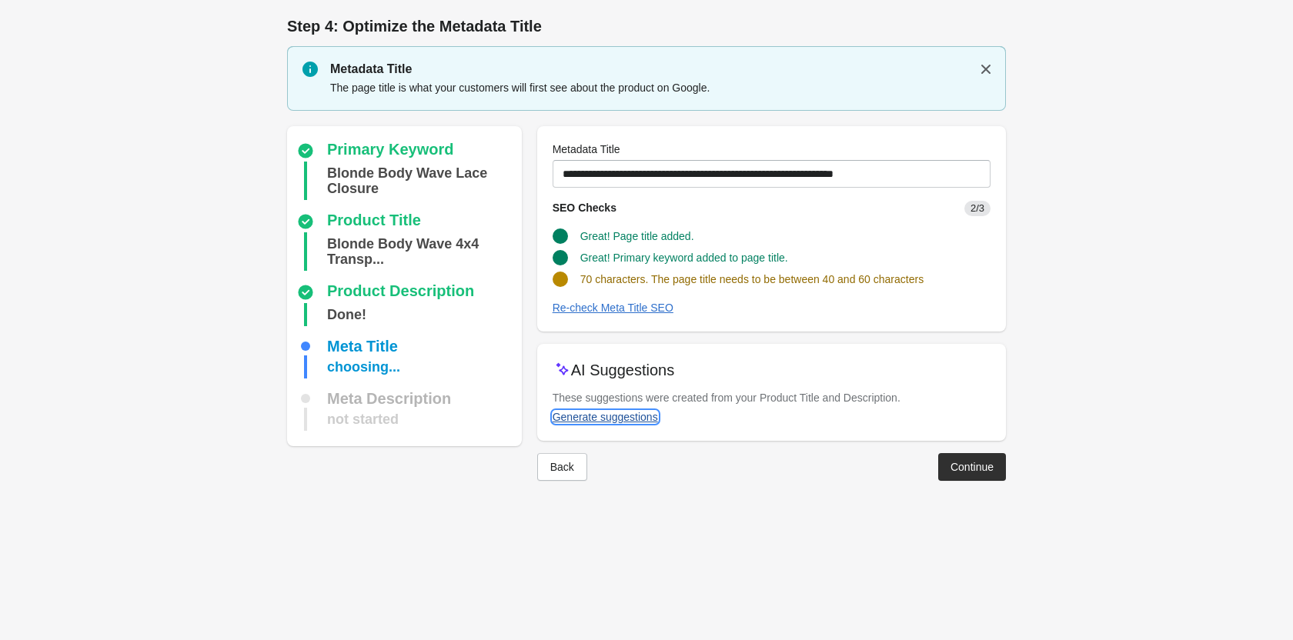
click at [602, 421] on div "Generate suggestions" at bounding box center [604, 417] width 105 height 12
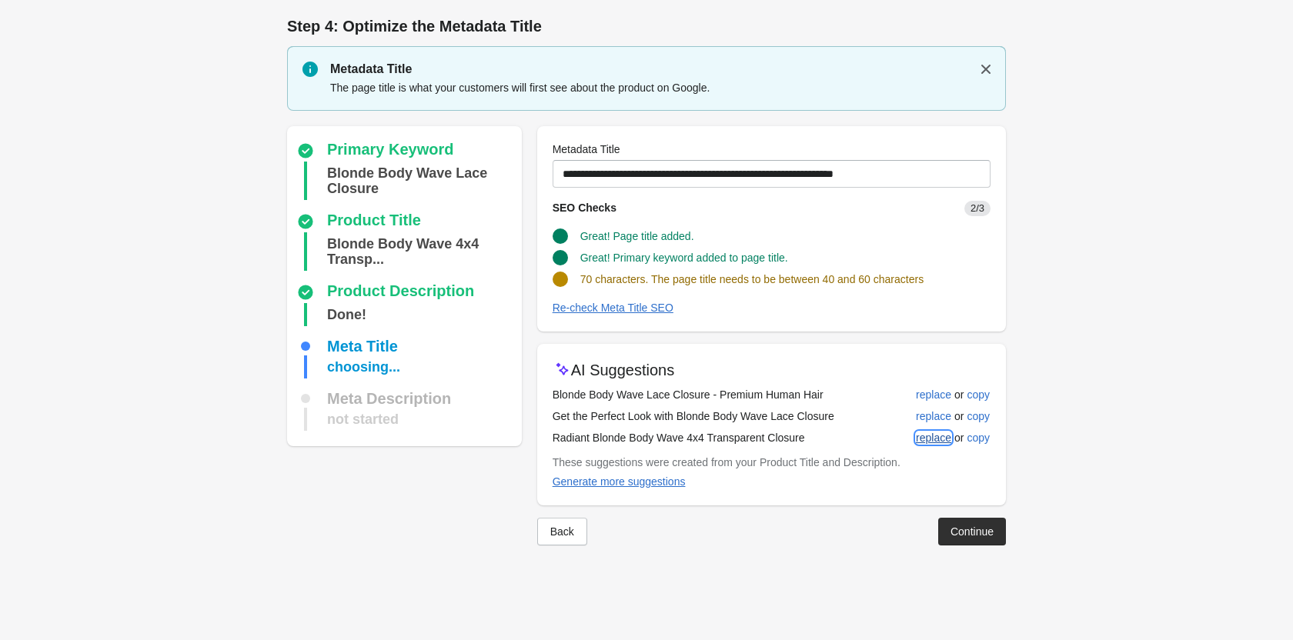
click at [915, 438] on button "replace" at bounding box center [933, 438] width 48 height 28
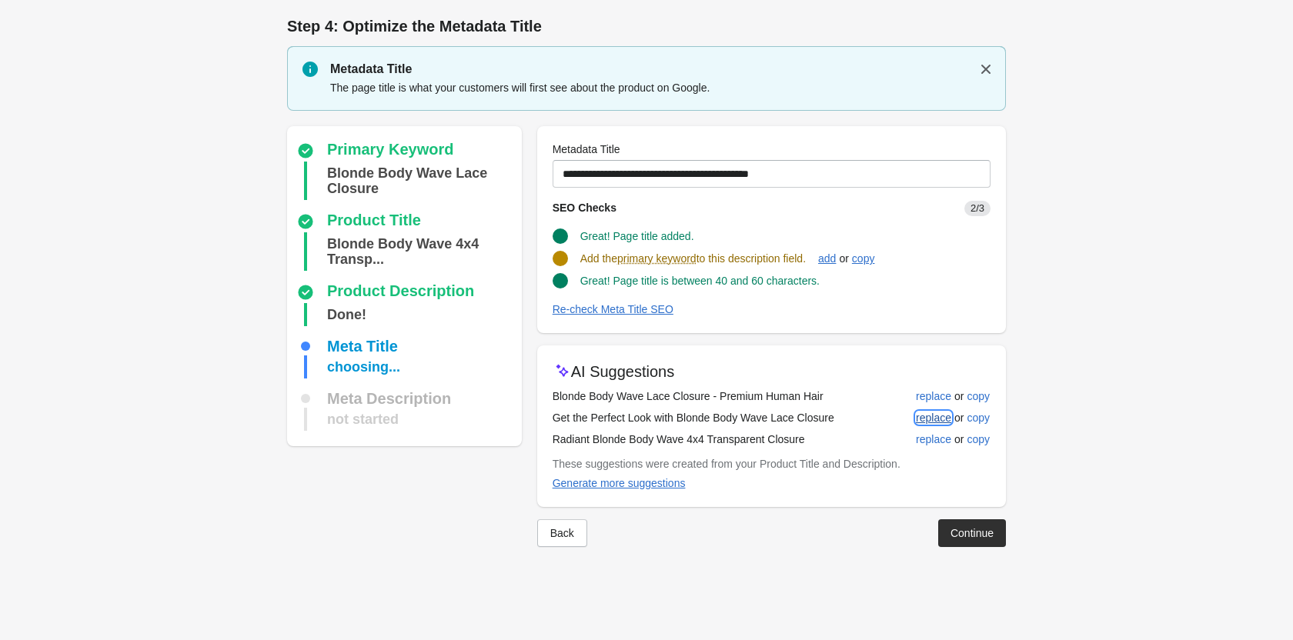
click at [926, 412] on div "replace" at bounding box center [933, 418] width 35 height 12
type input "**********"
click at [973, 545] on div at bounding box center [646, 557] width 719 height 25
click at [973, 519] on button "Continue" at bounding box center [972, 532] width 68 height 28
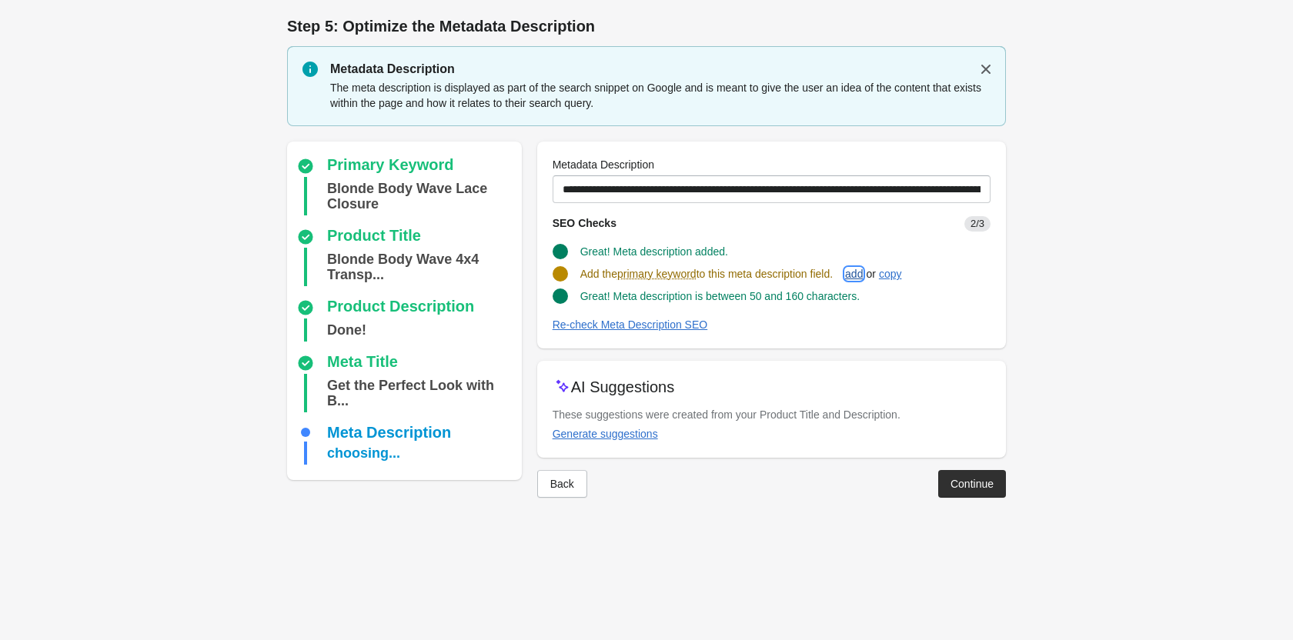
click at [862, 272] on div "add" at bounding box center [854, 274] width 18 height 12
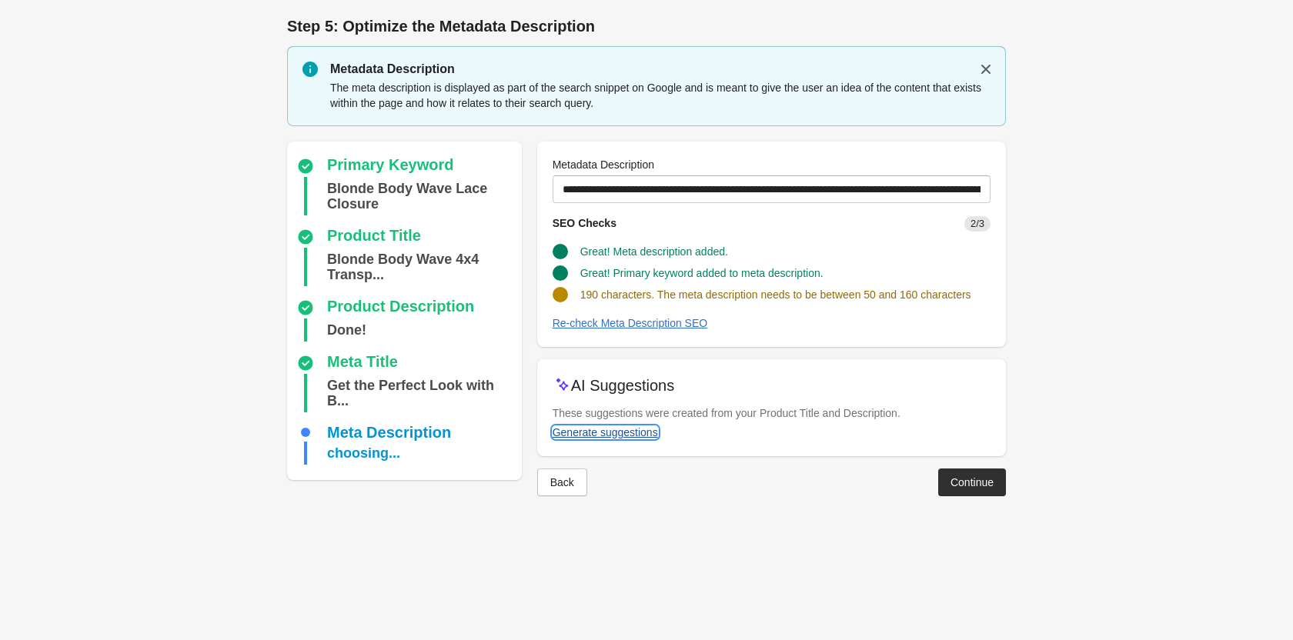
click at [629, 435] on div "Generate suggestions" at bounding box center [604, 432] width 105 height 12
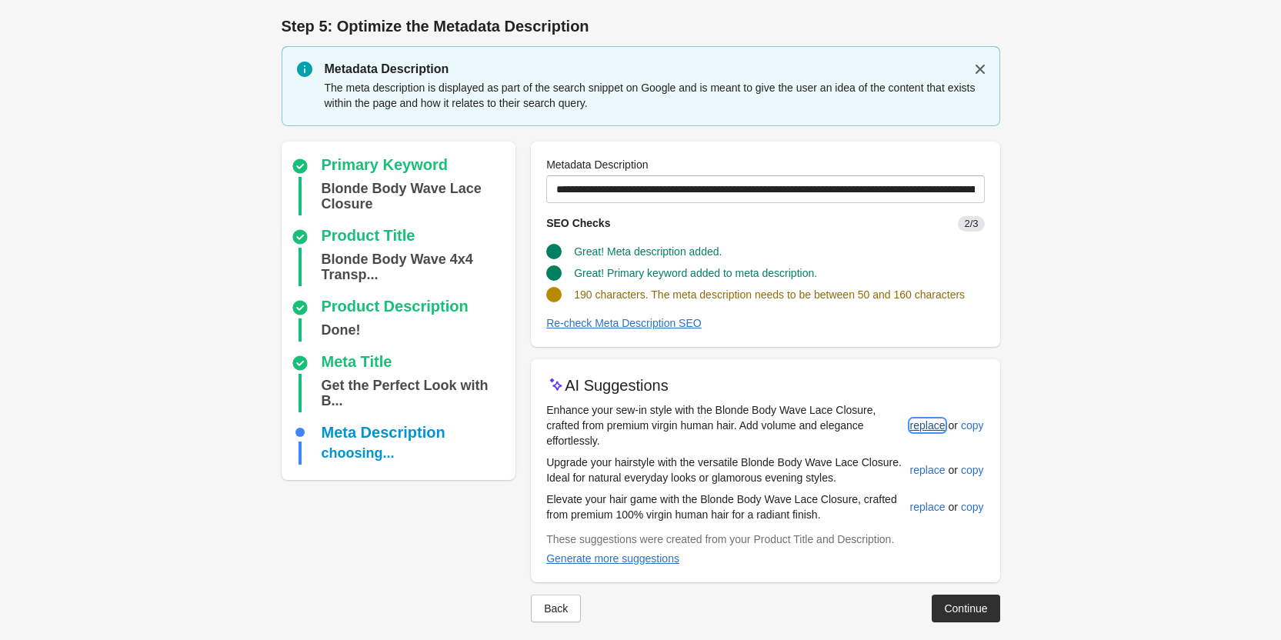
click at [930, 428] on div "replace" at bounding box center [927, 425] width 35 height 12
type input "**********"
click at [959, 625] on div at bounding box center [641, 634] width 719 height 25
click at [961, 622] on div at bounding box center [641, 634] width 719 height 25
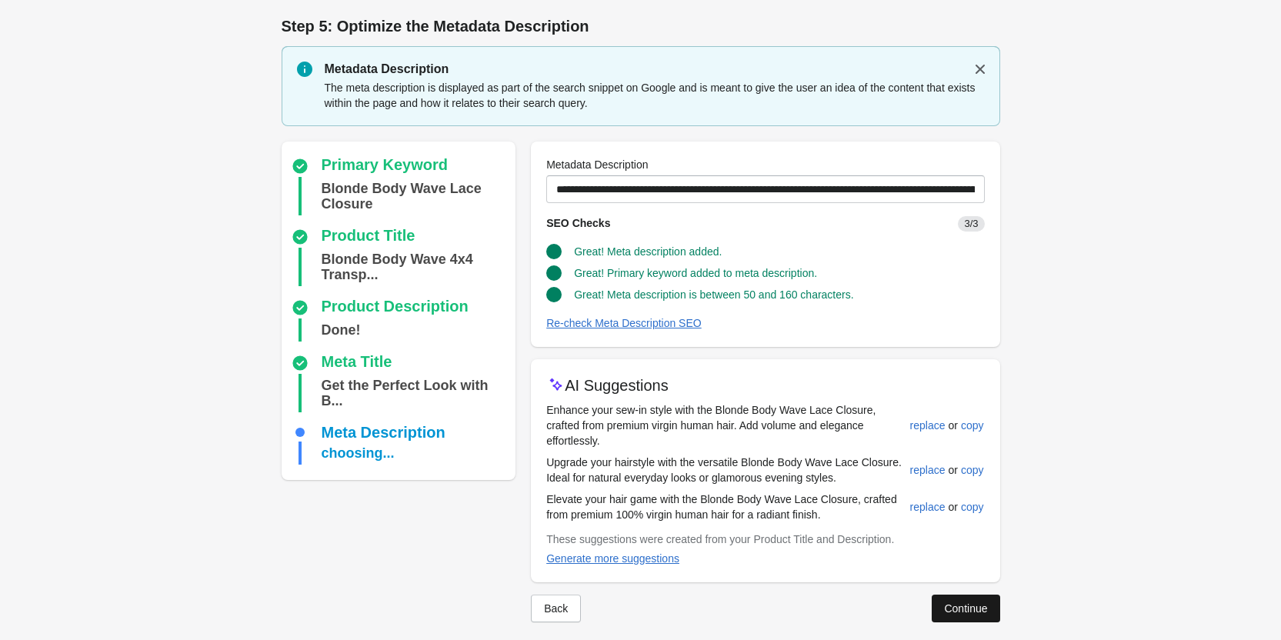
click at [968, 607] on div "Continue" at bounding box center [965, 608] width 43 height 12
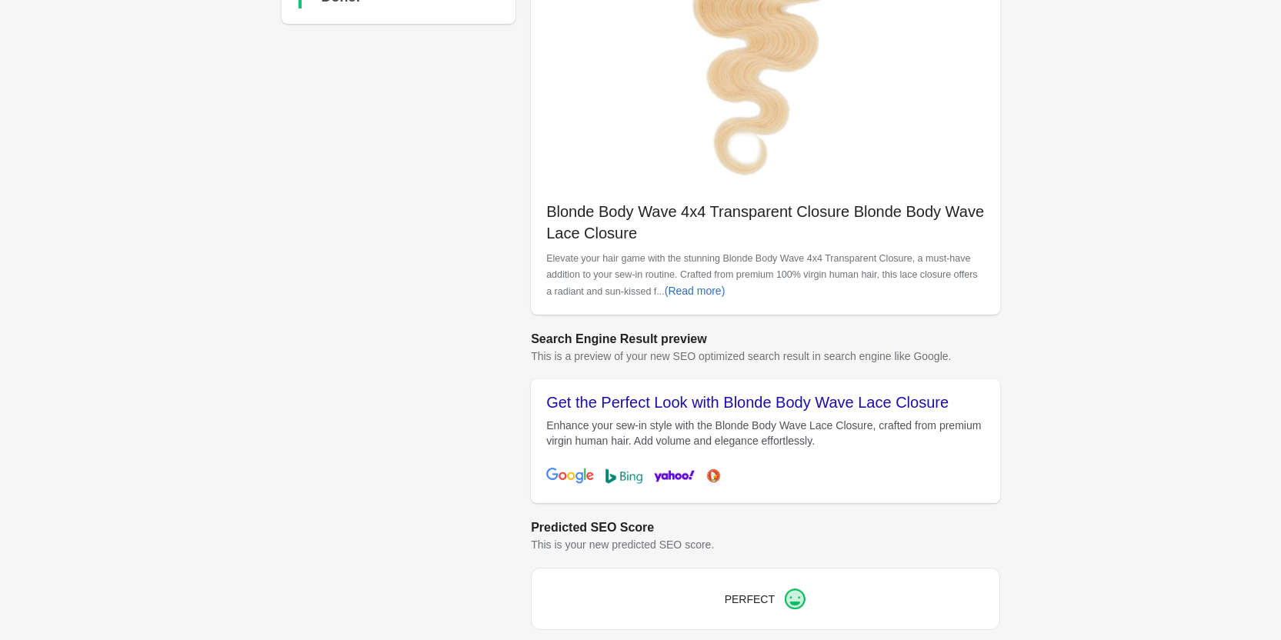
scroll to position [433, 0]
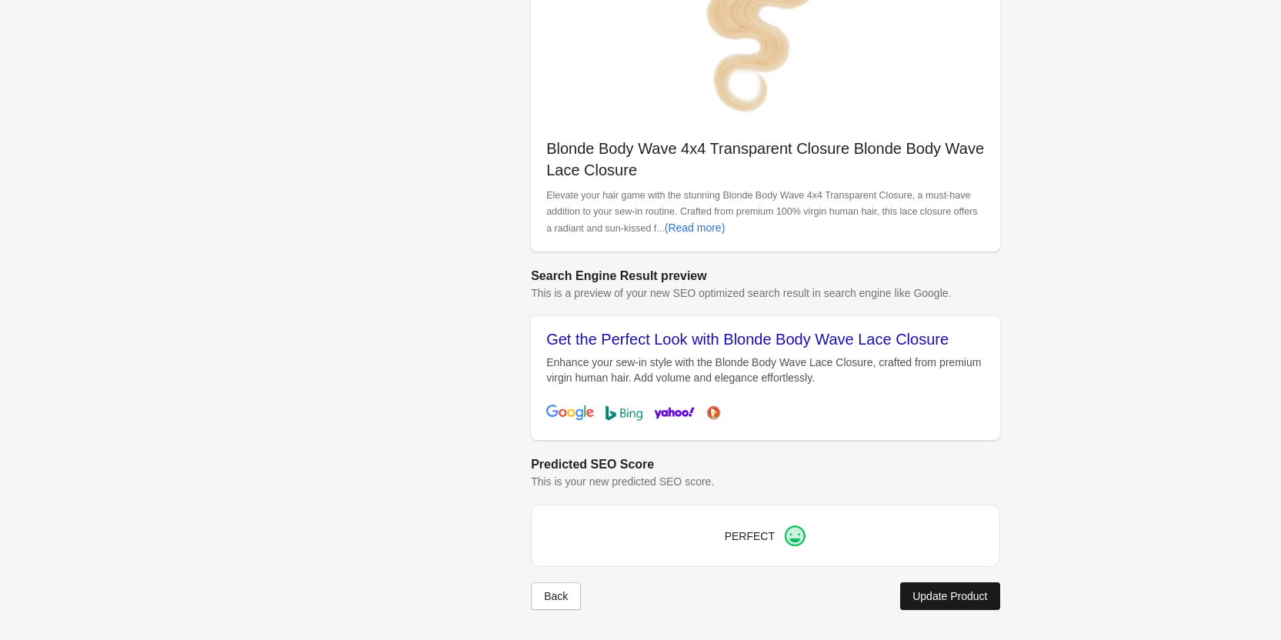
click at [966, 586] on button "Update Product" at bounding box center [949, 596] width 99 height 28
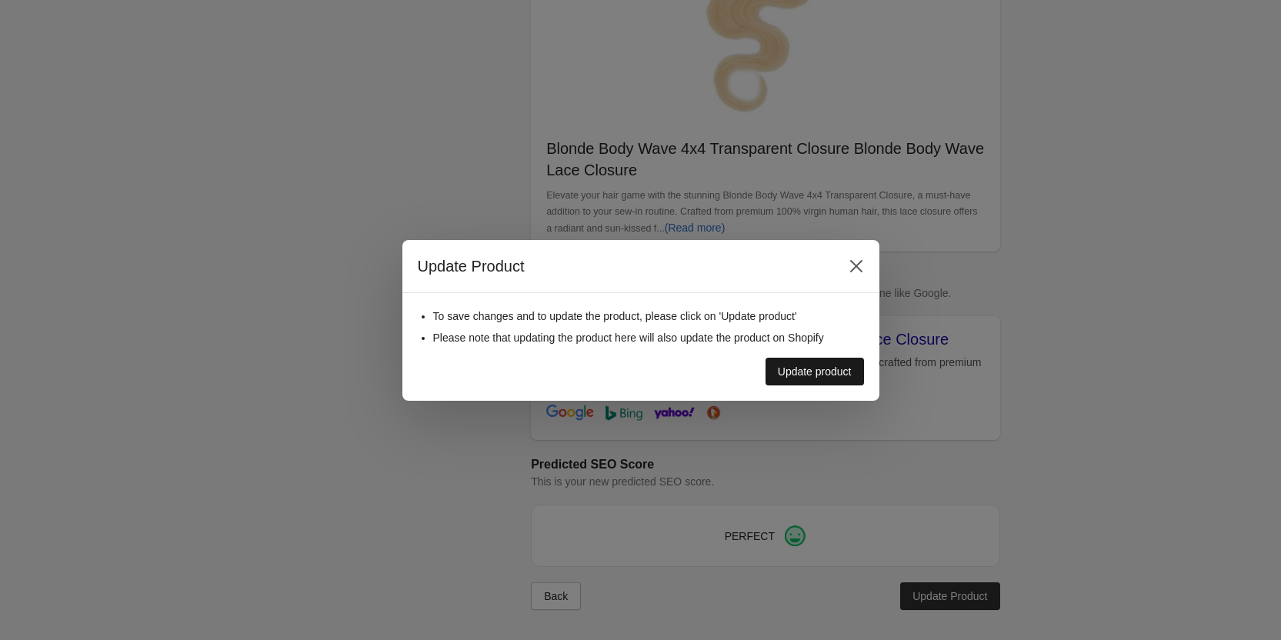
click at [808, 368] on div "Update product" at bounding box center [815, 371] width 74 height 12
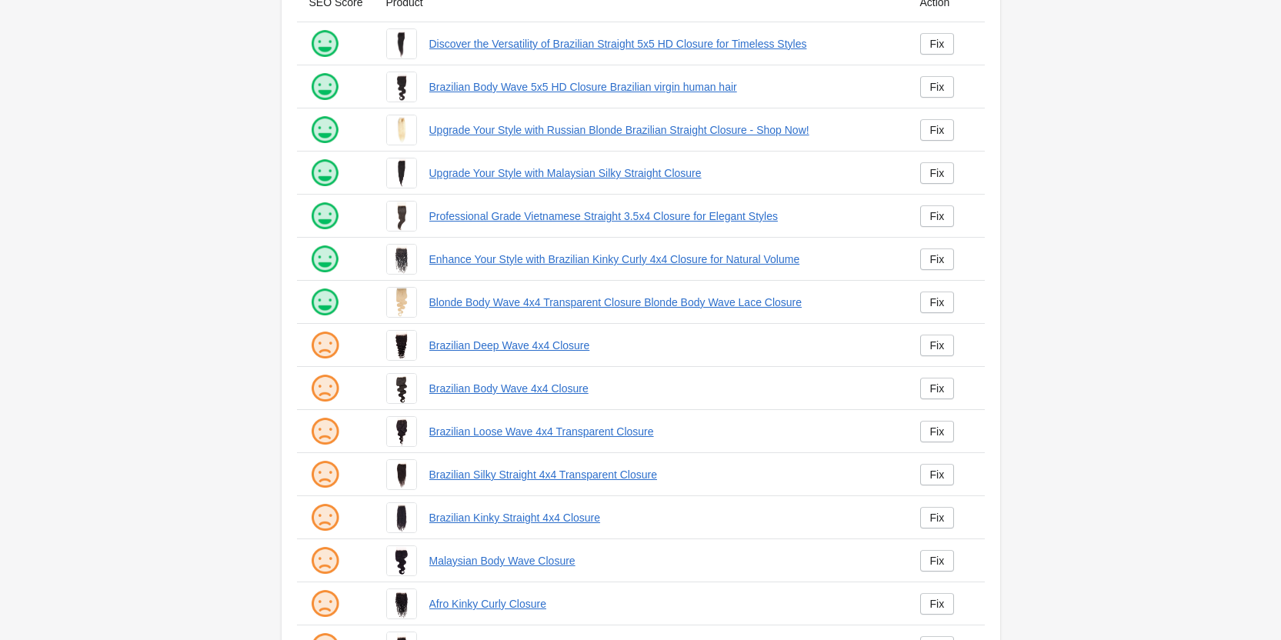
scroll to position [209, 0]
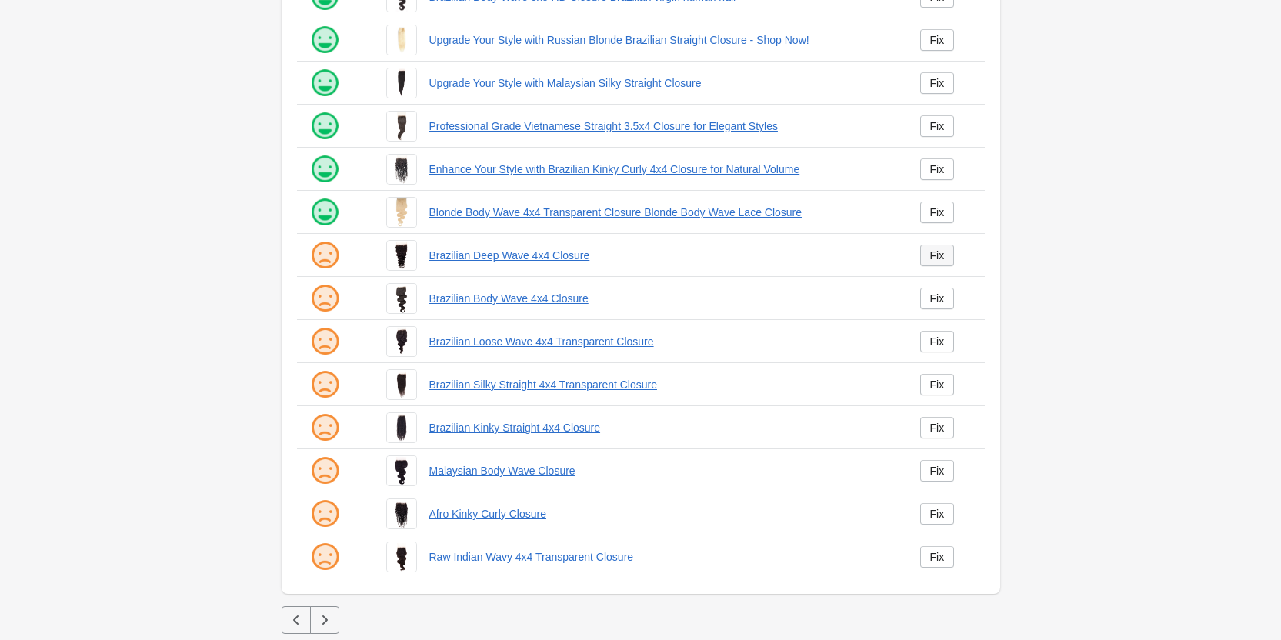
click at [937, 252] on div "Fix" at bounding box center [937, 255] width 15 height 12
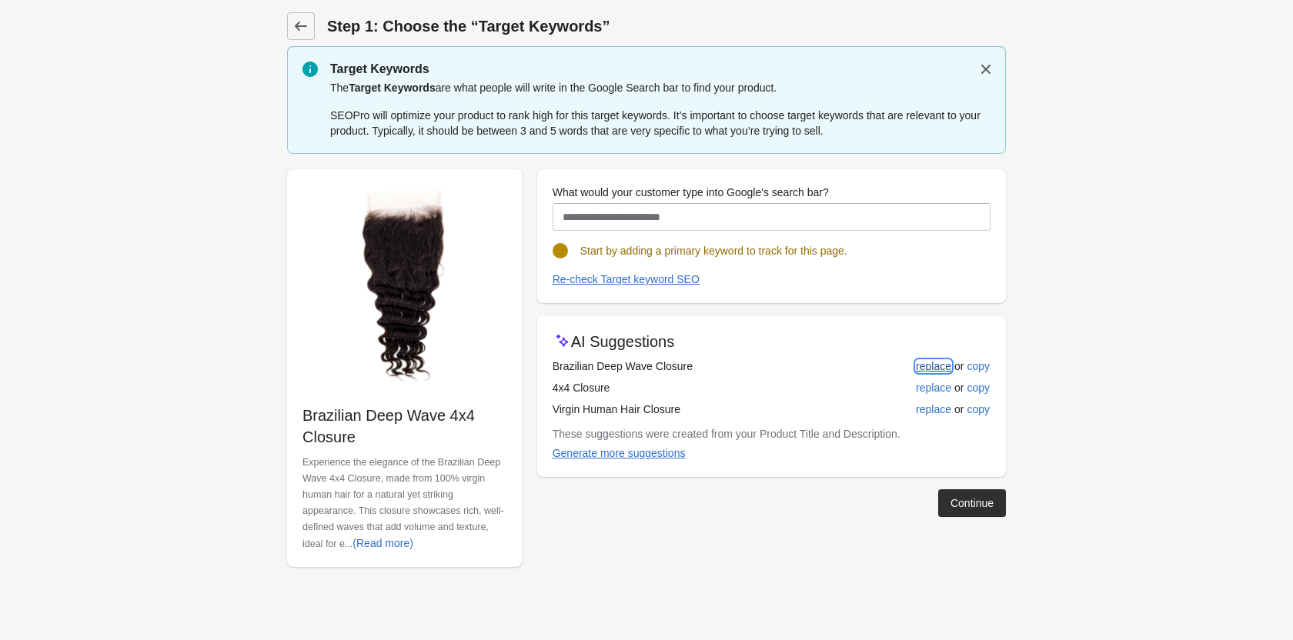
click at [923, 369] on div "replace" at bounding box center [933, 366] width 35 height 12
type input "**********"
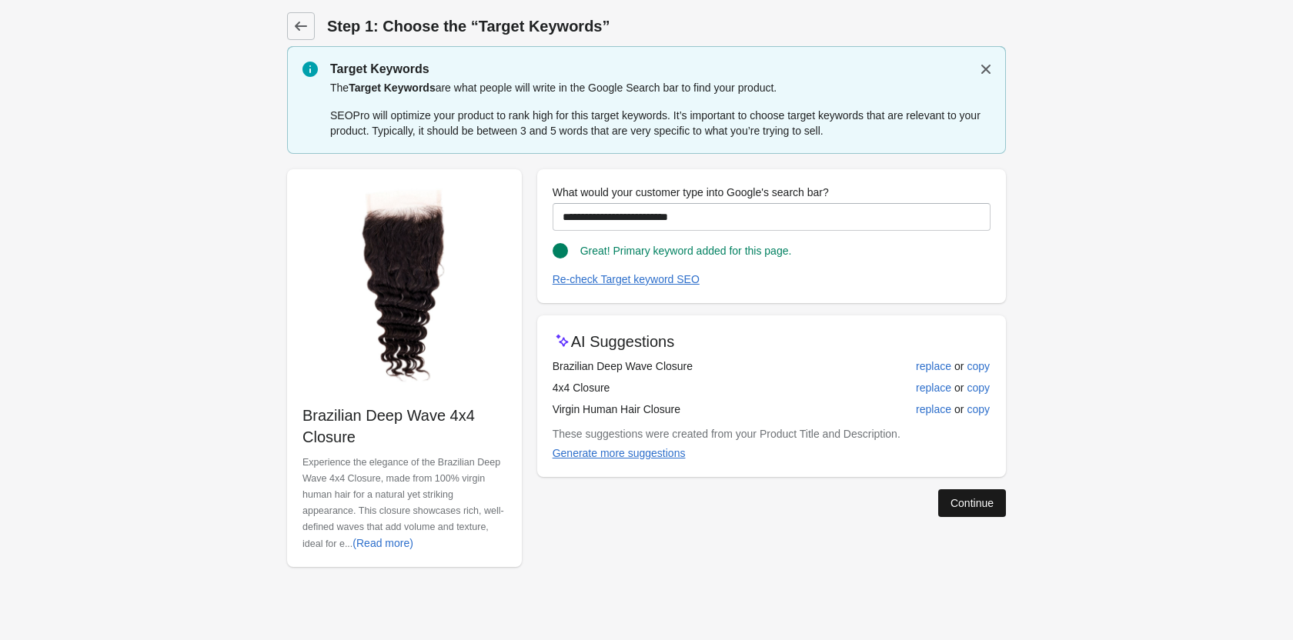
click at [958, 497] on div "Continue" at bounding box center [971, 503] width 43 height 12
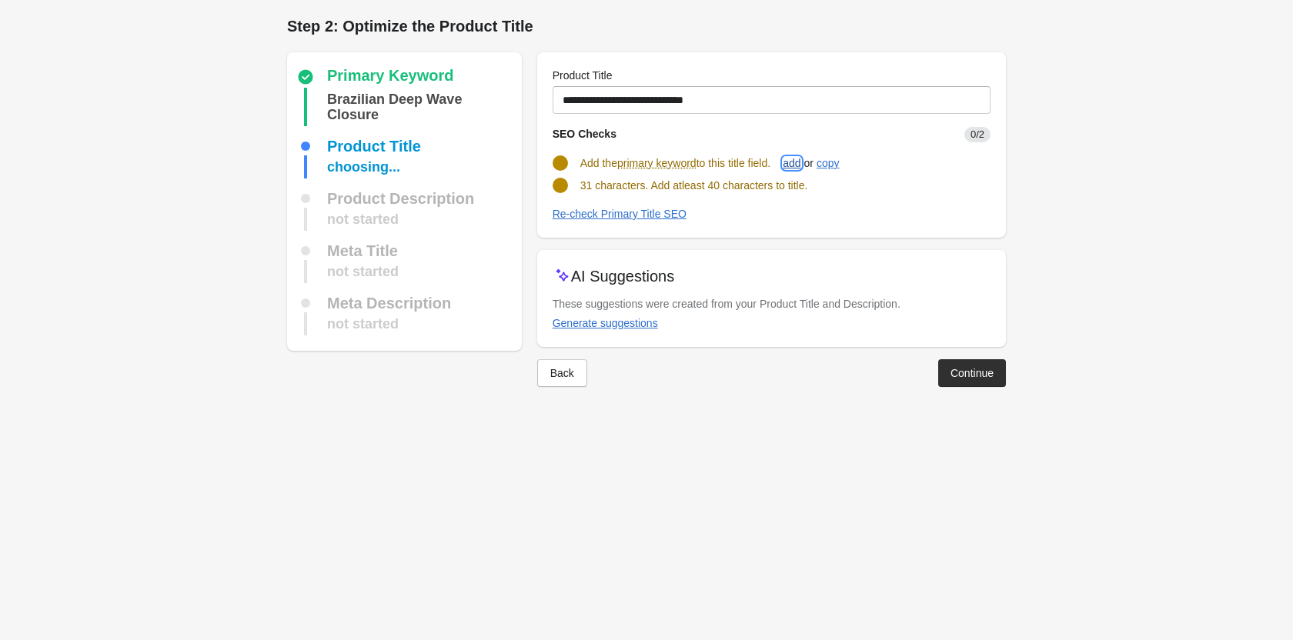
click at [800, 158] on div "add" at bounding box center [791, 163] width 18 height 12
type input "**********"
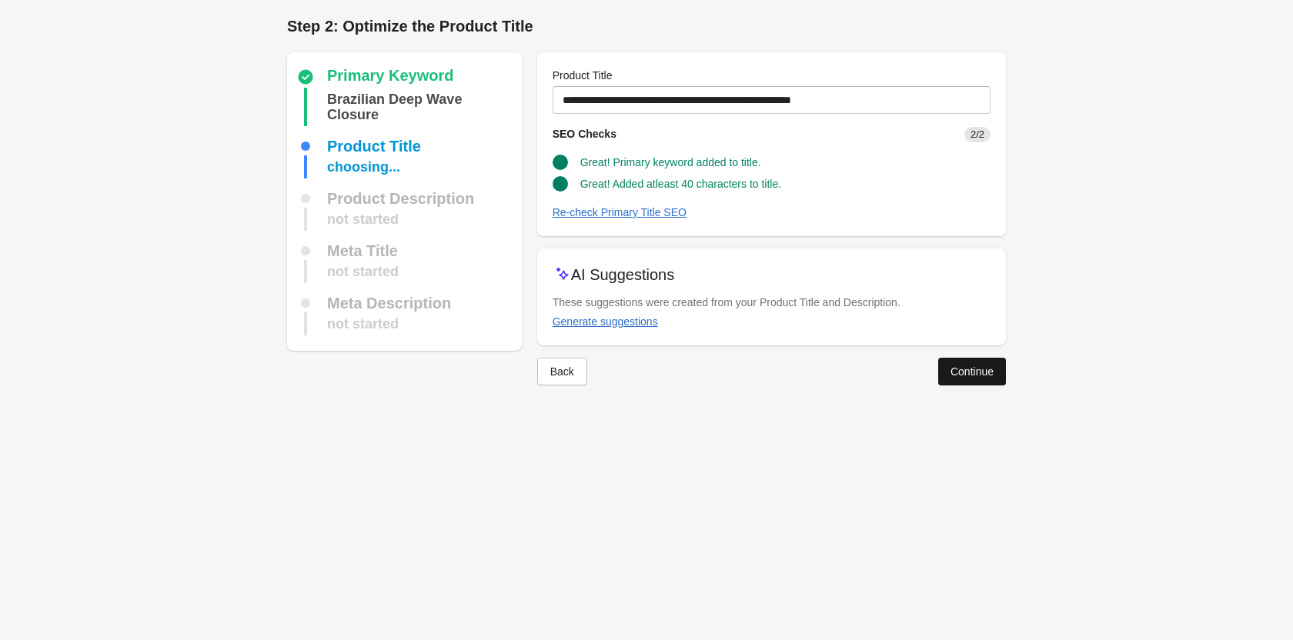
click at [969, 379] on button "Continue" at bounding box center [972, 372] width 68 height 28
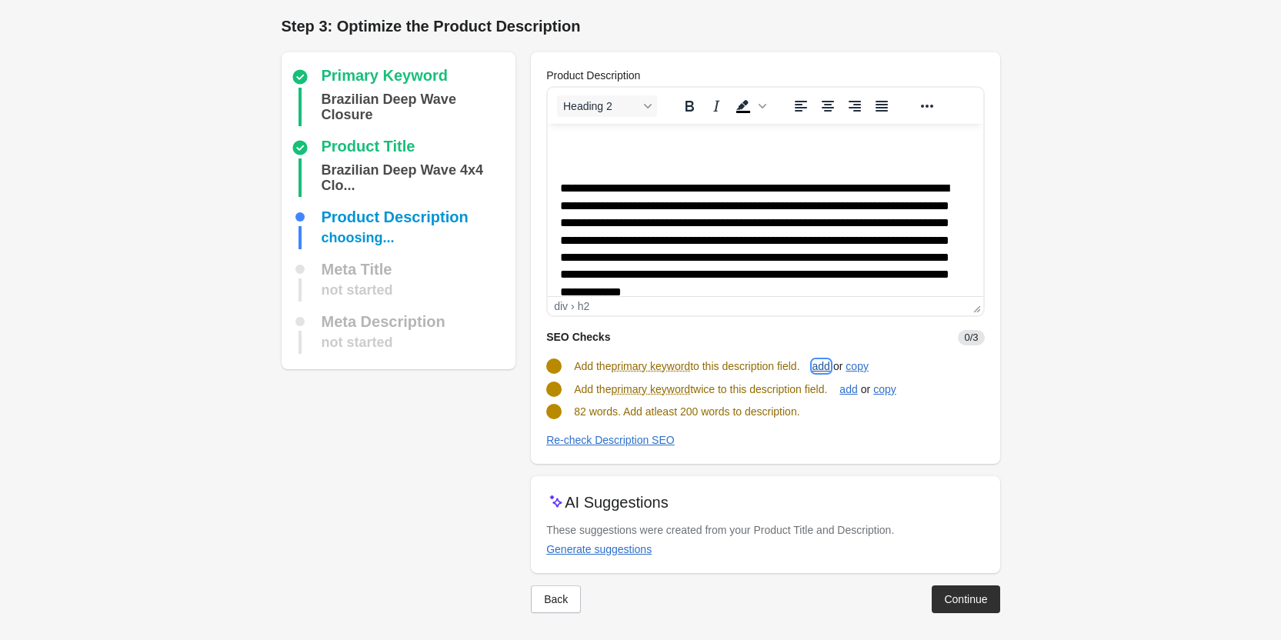
click at [823, 360] on div "add" at bounding box center [821, 366] width 18 height 12
click at [849, 385] on div "add" at bounding box center [848, 389] width 18 height 12
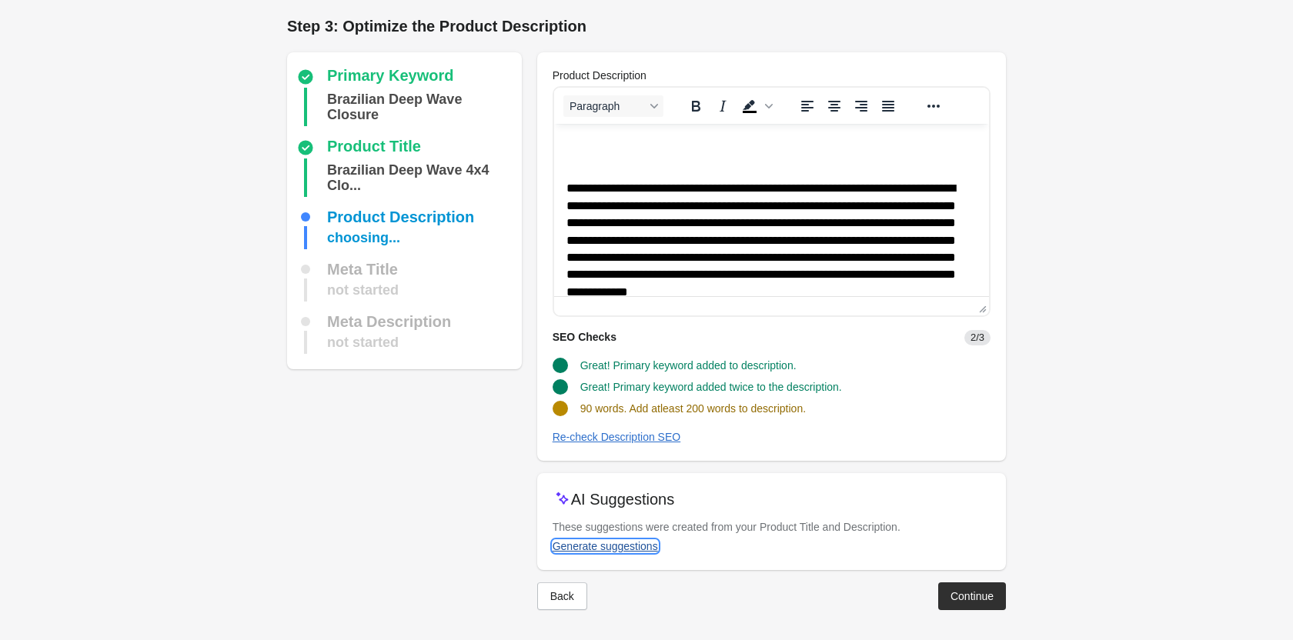
click at [626, 540] on div "Generate suggestions" at bounding box center [604, 546] width 105 height 12
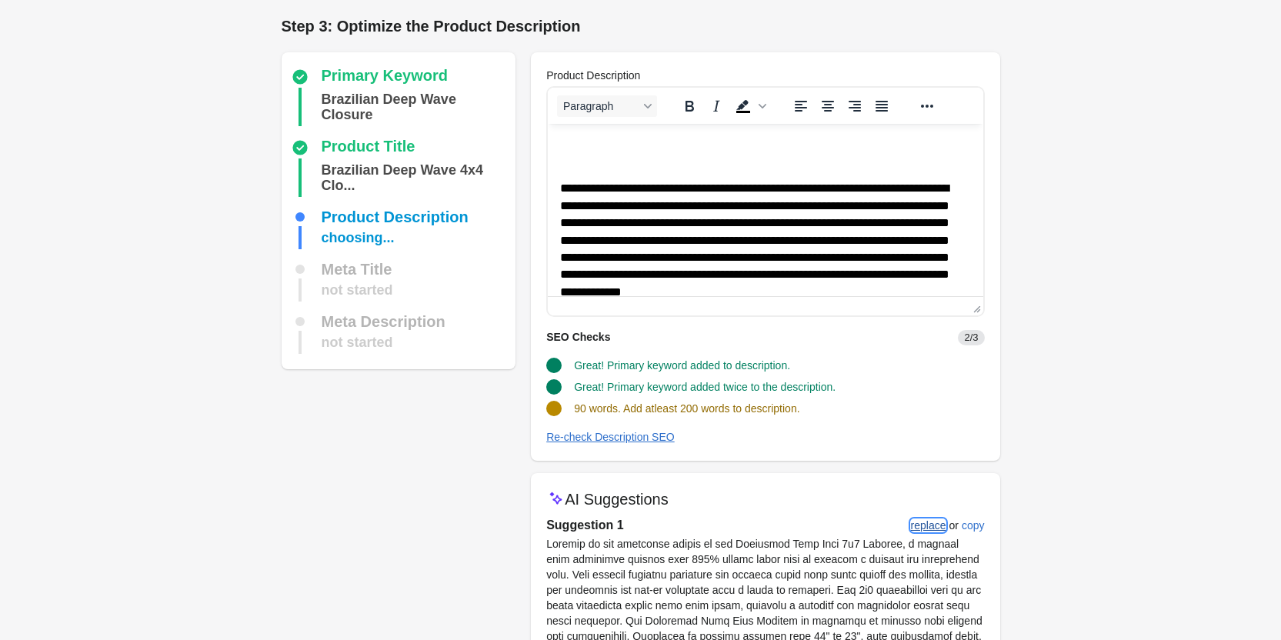
click at [949, 527] on button "replace" at bounding box center [929, 526] width 48 height 28
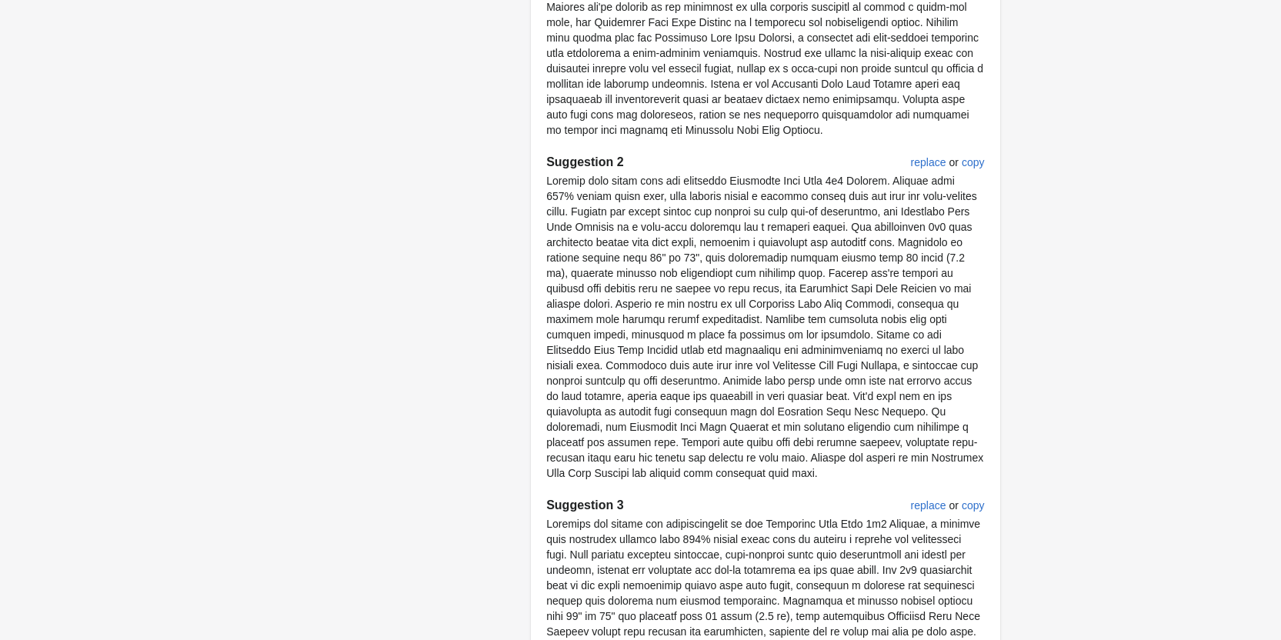
scroll to position [906, 0]
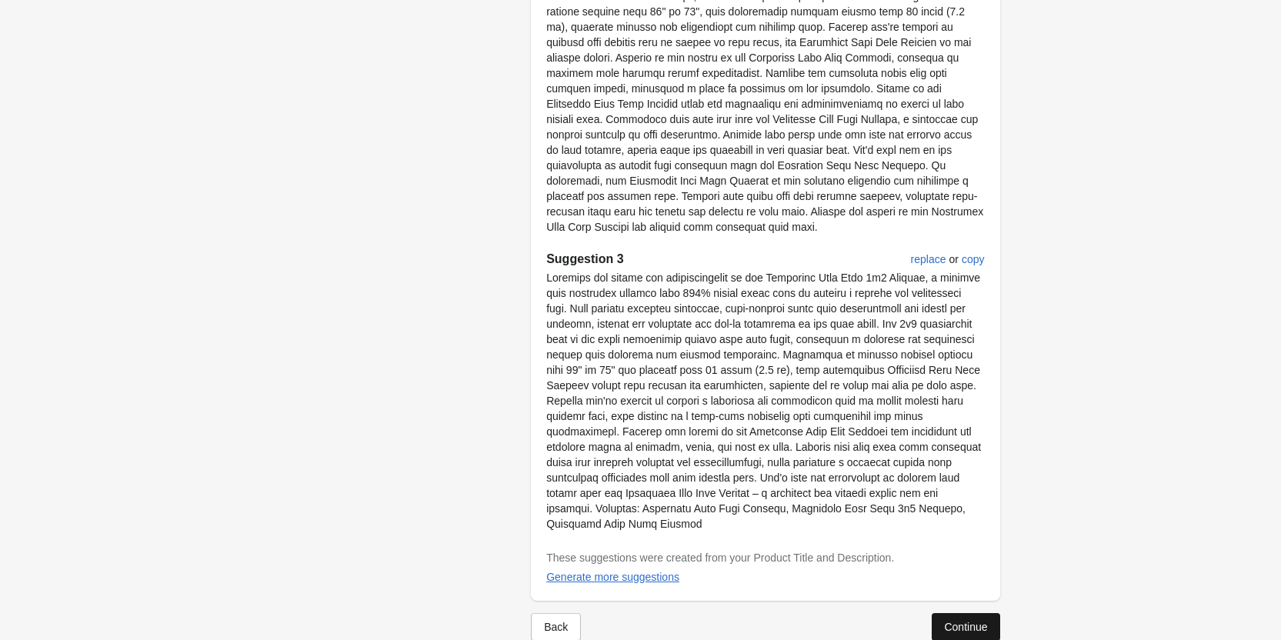
click at [958, 621] on div "Continue" at bounding box center [965, 627] width 43 height 12
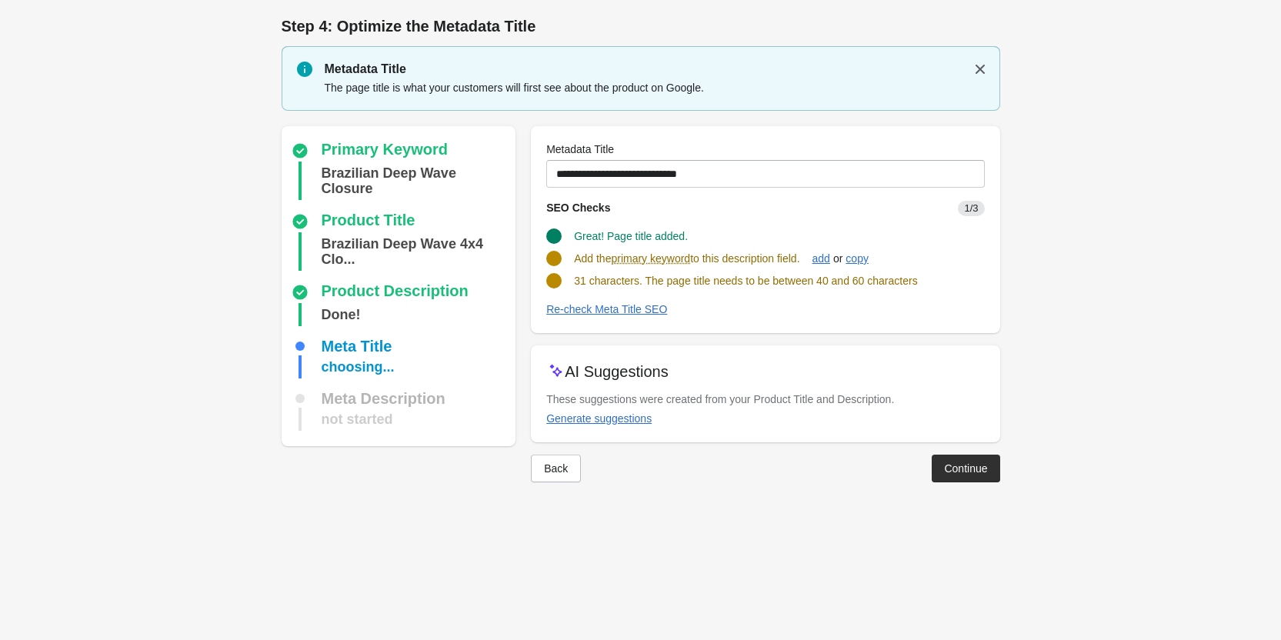
scroll to position [0, 0]
click at [829, 259] on div "add" at bounding box center [827, 258] width 18 height 12
type input "**********"
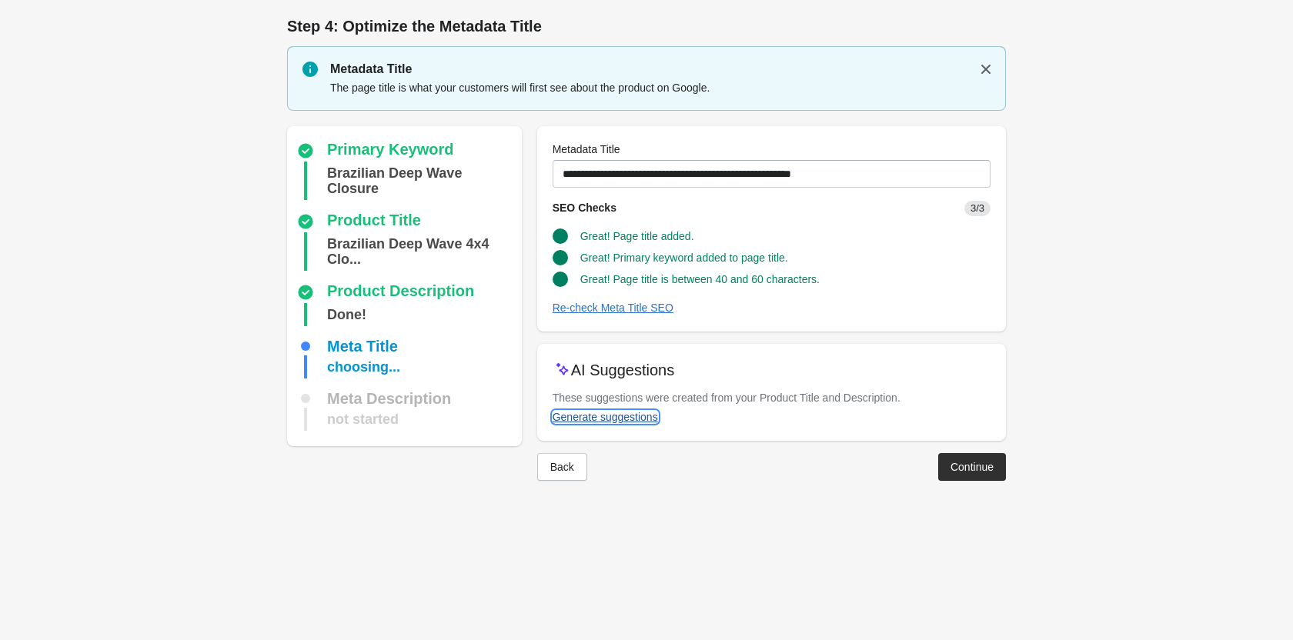
click at [625, 415] on div "Generate suggestions" at bounding box center [604, 417] width 105 height 12
click at [982, 478] on button "Continue" at bounding box center [972, 470] width 68 height 28
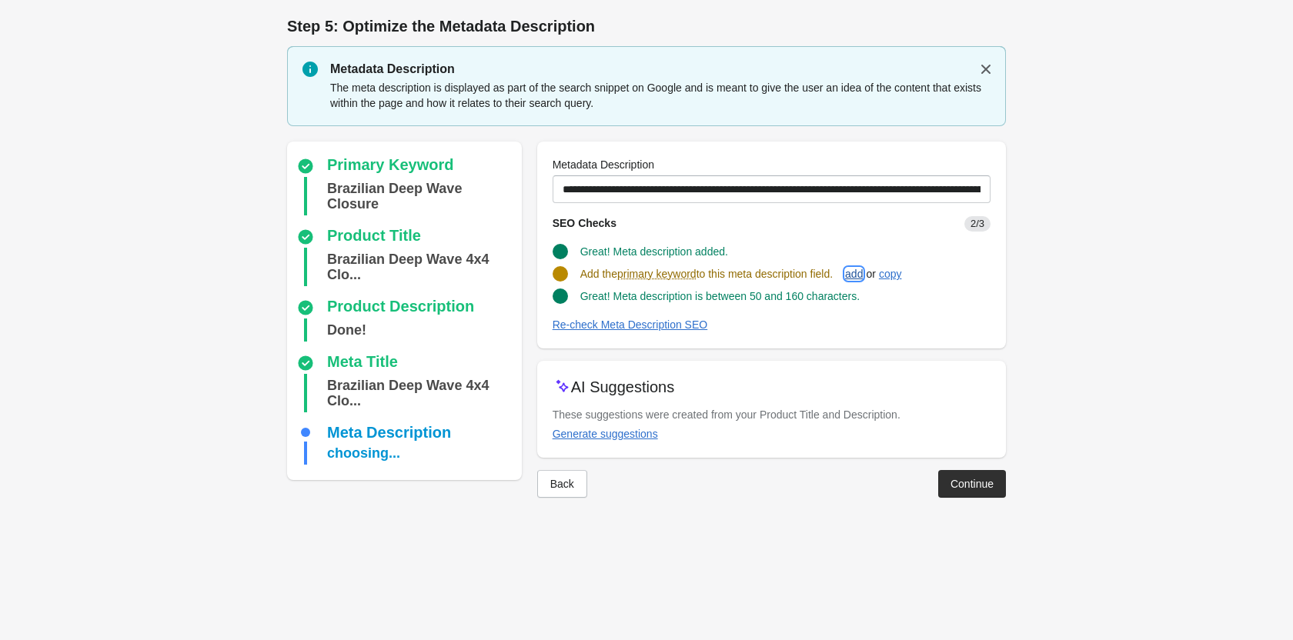
click at [862, 272] on div "add" at bounding box center [854, 274] width 18 height 12
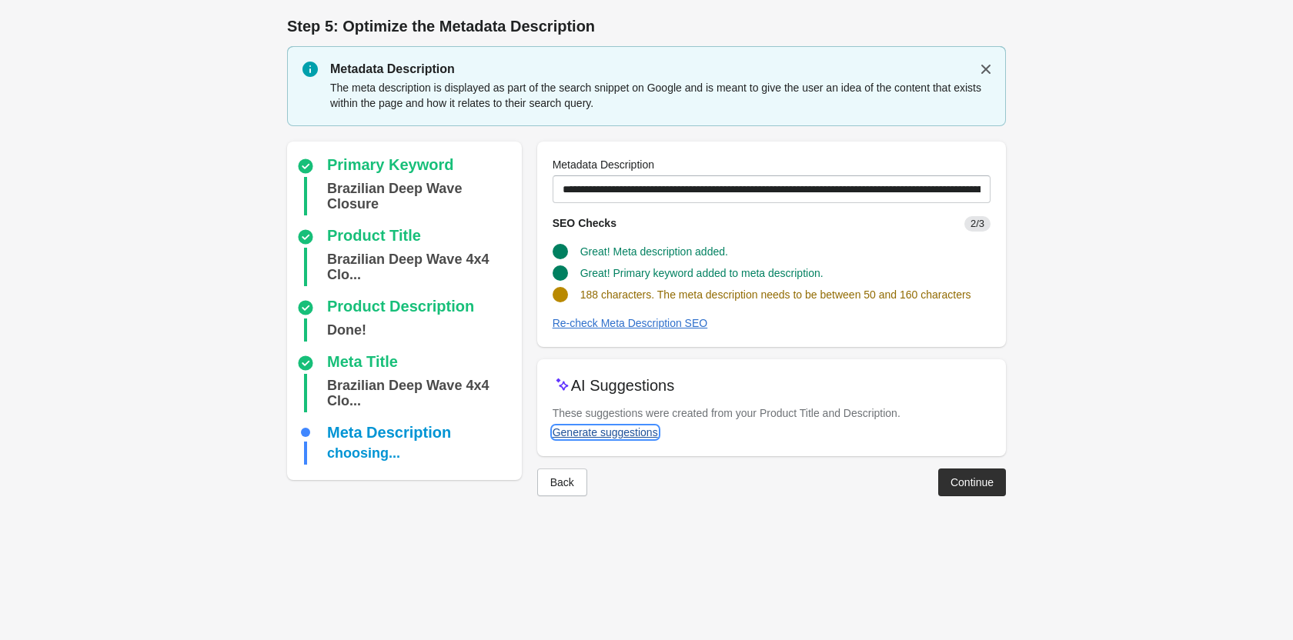
click at [580, 432] on div "Generate suggestions" at bounding box center [604, 432] width 105 height 12
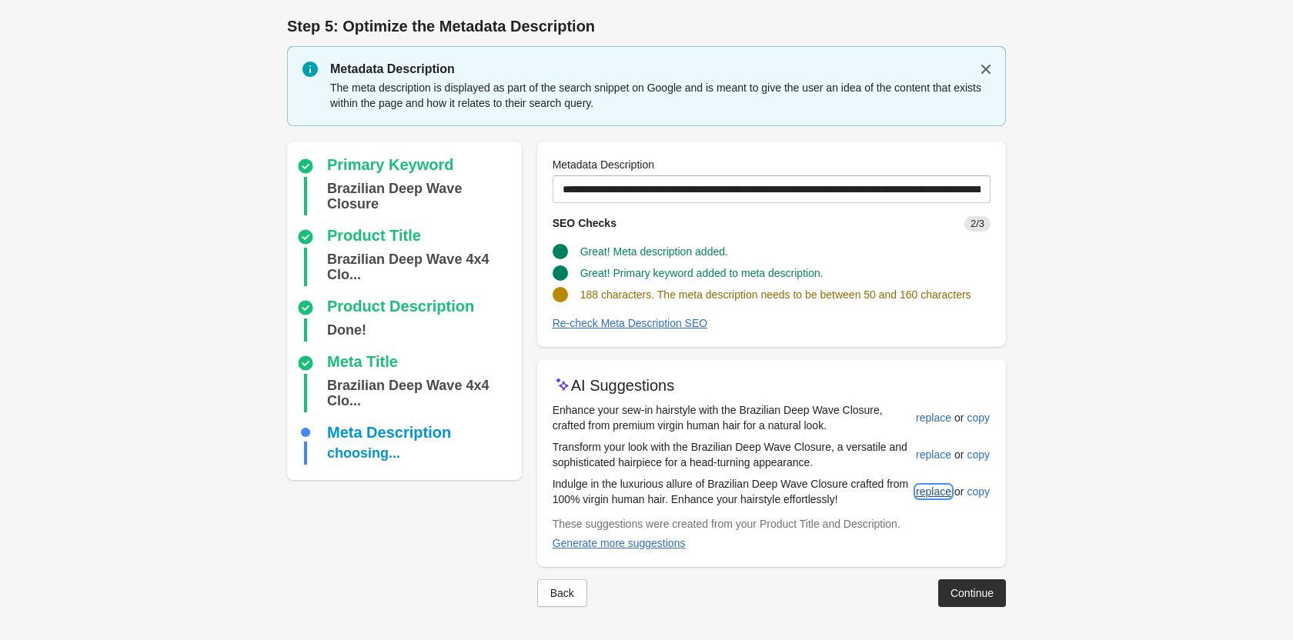
click at [923, 501] on button "replace" at bounding box center [933, 492] width 48 height 28
type input "**********"
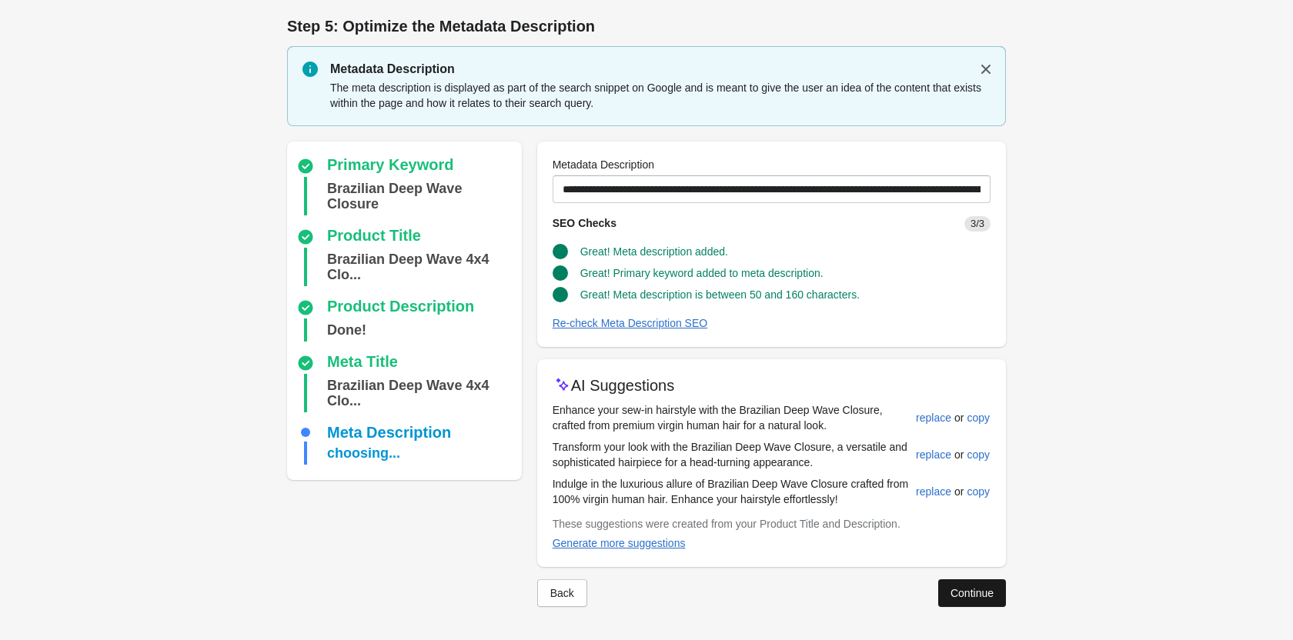
click at [982, 601] on button "Continue" at bounding box center [972, 593] width 68 height 28
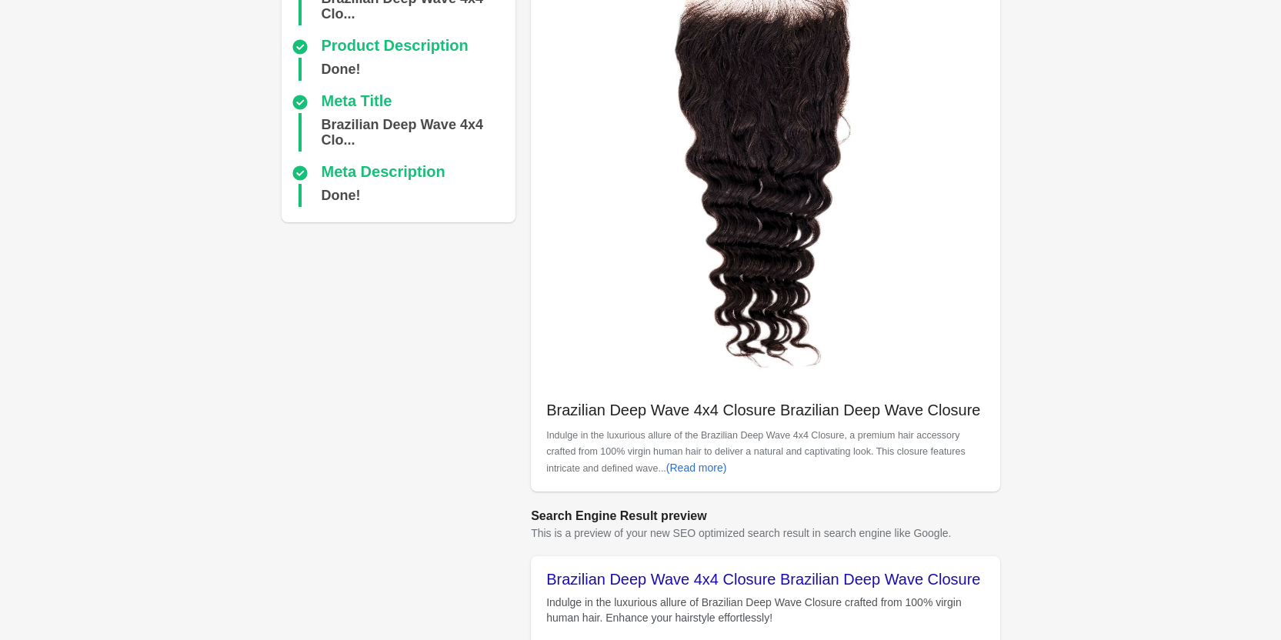
scroll to position [412, 0]
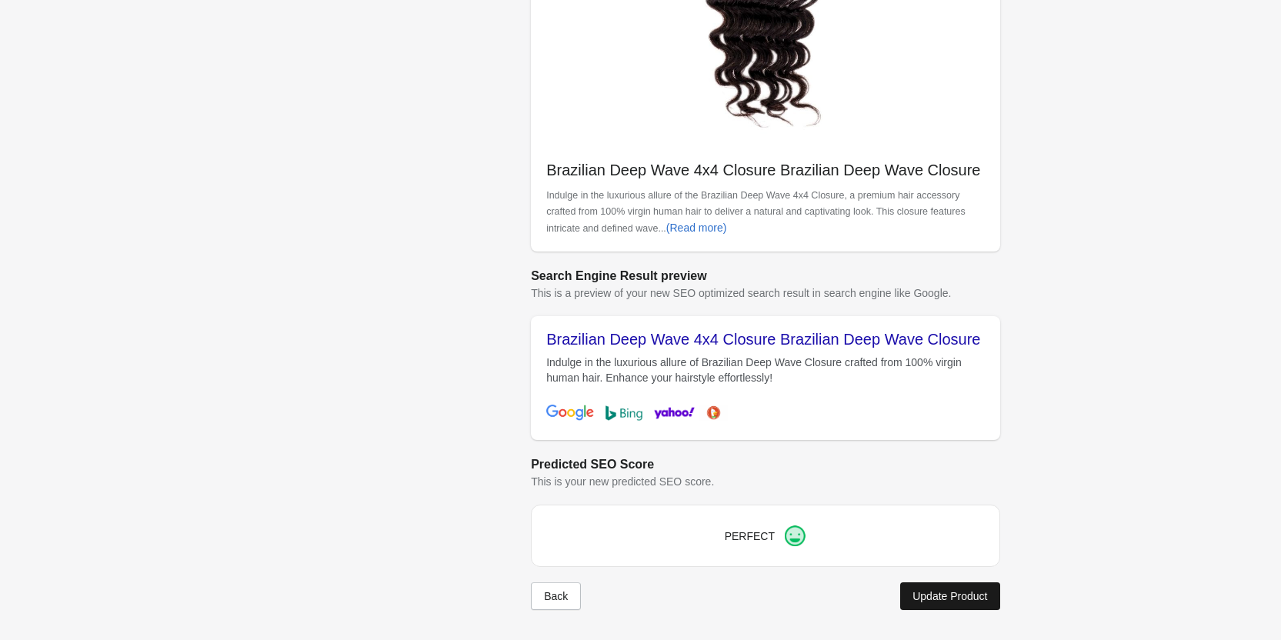
click at [945, 590] on div "Update Product" at bounding box center [949, 596] width 75 height 12
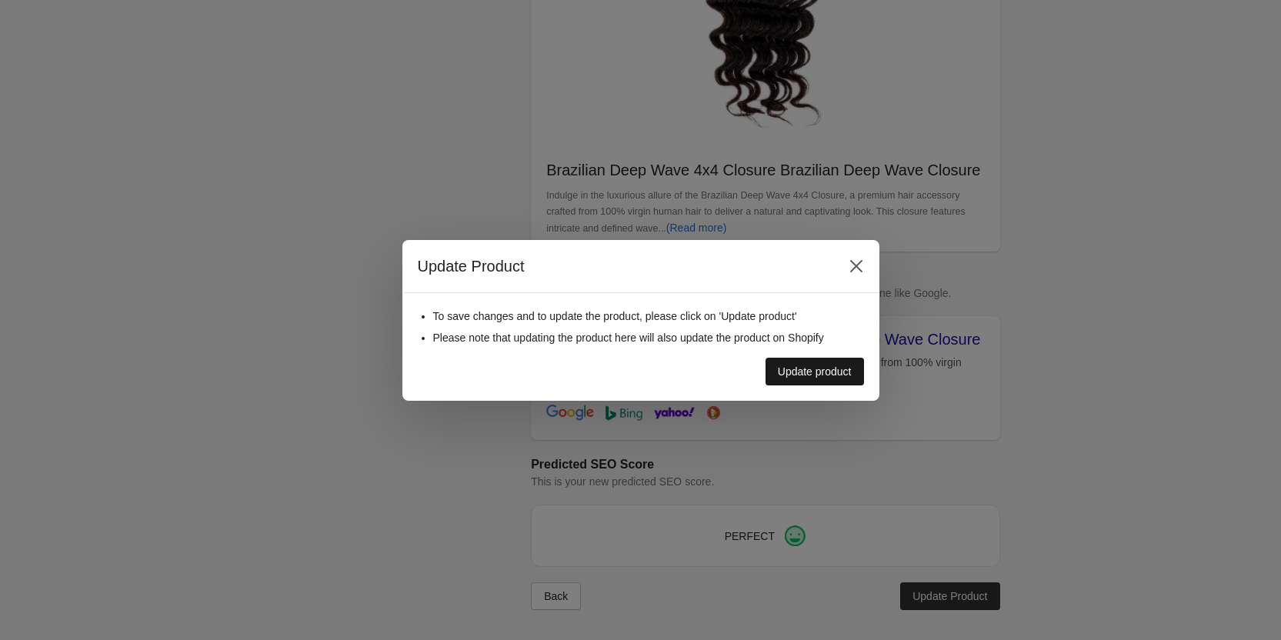
click at [810, 368] on div "Update product" at bounding box center [815, 371] width 74 height 12
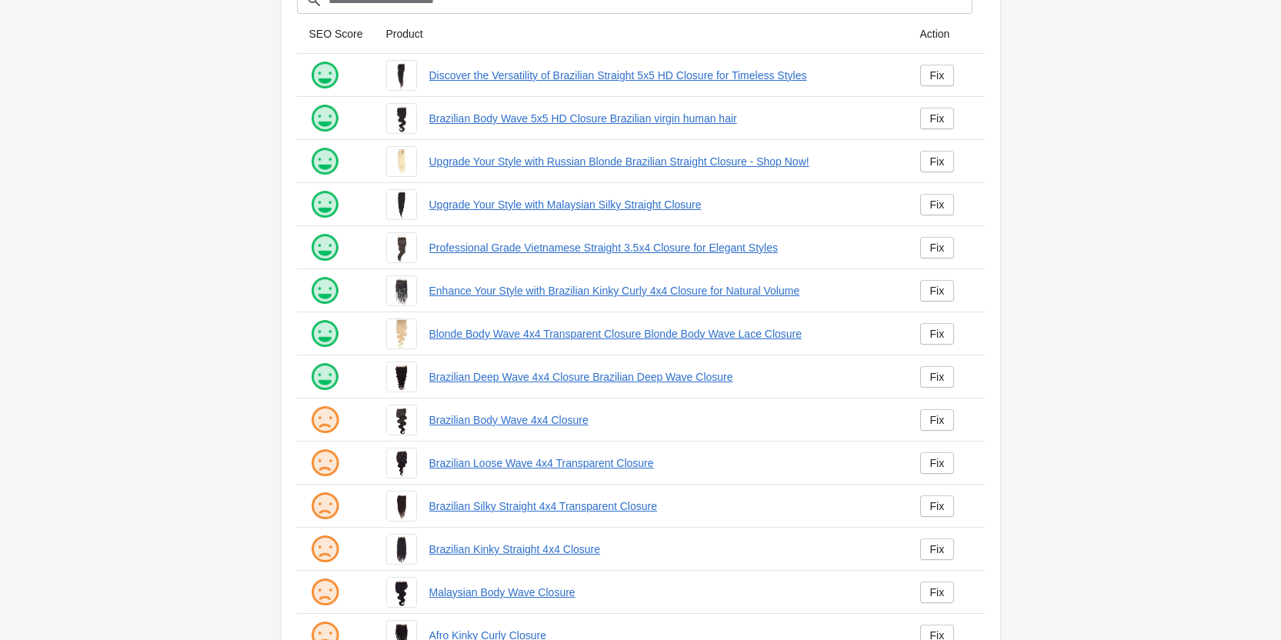
scroll to position [209, 0]
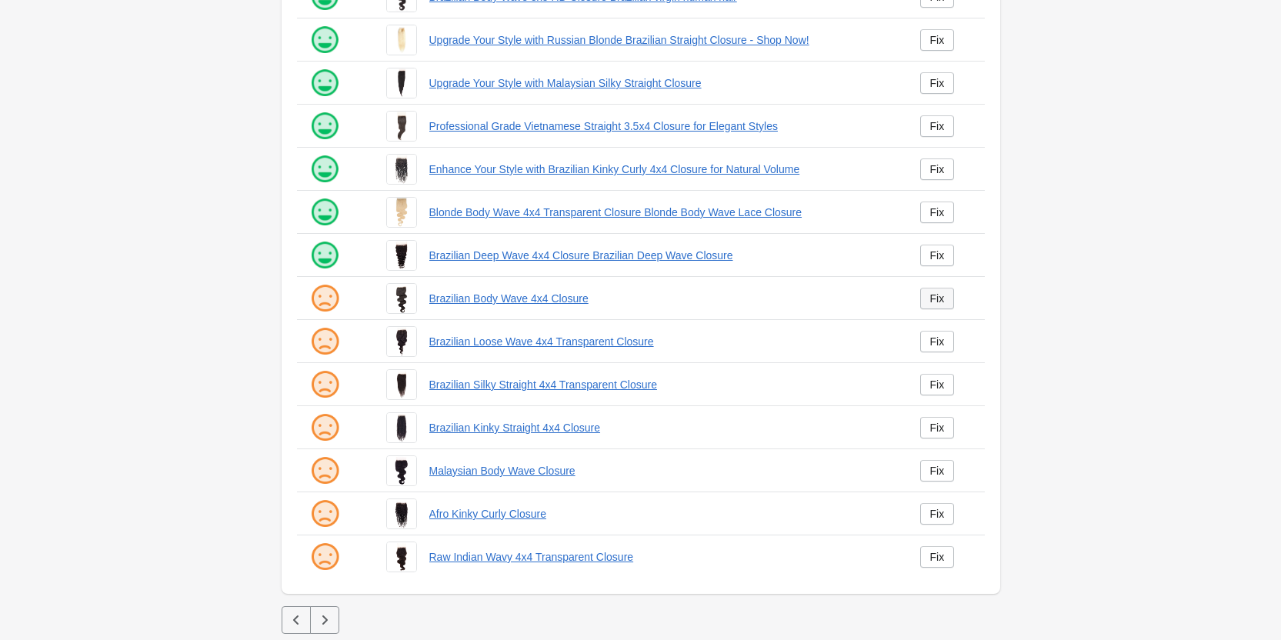
click at [934, 299] on div "Fix" at bounding box center [937, 298] width 15 height 12
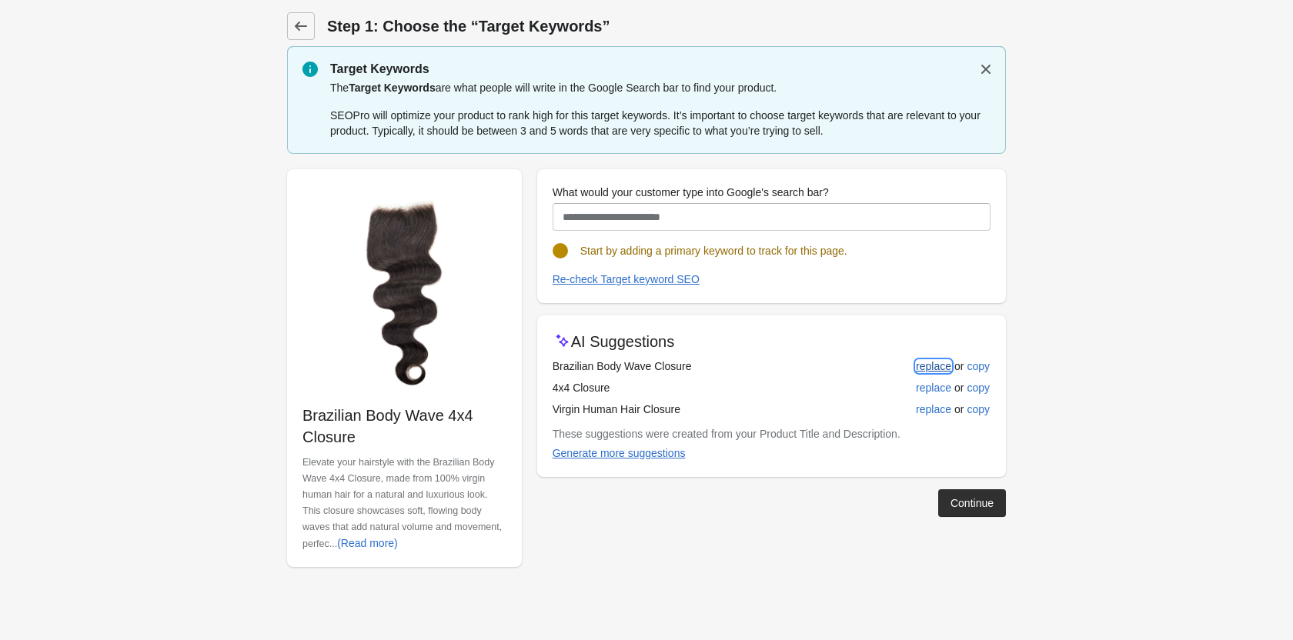
click at [939, 369] on div "replace" at bounding box center [933, 366] width 35 height 12
type input "**********"
click at [924, 372] on div "replace" at bounding box center [933, 366] width 35 height 12
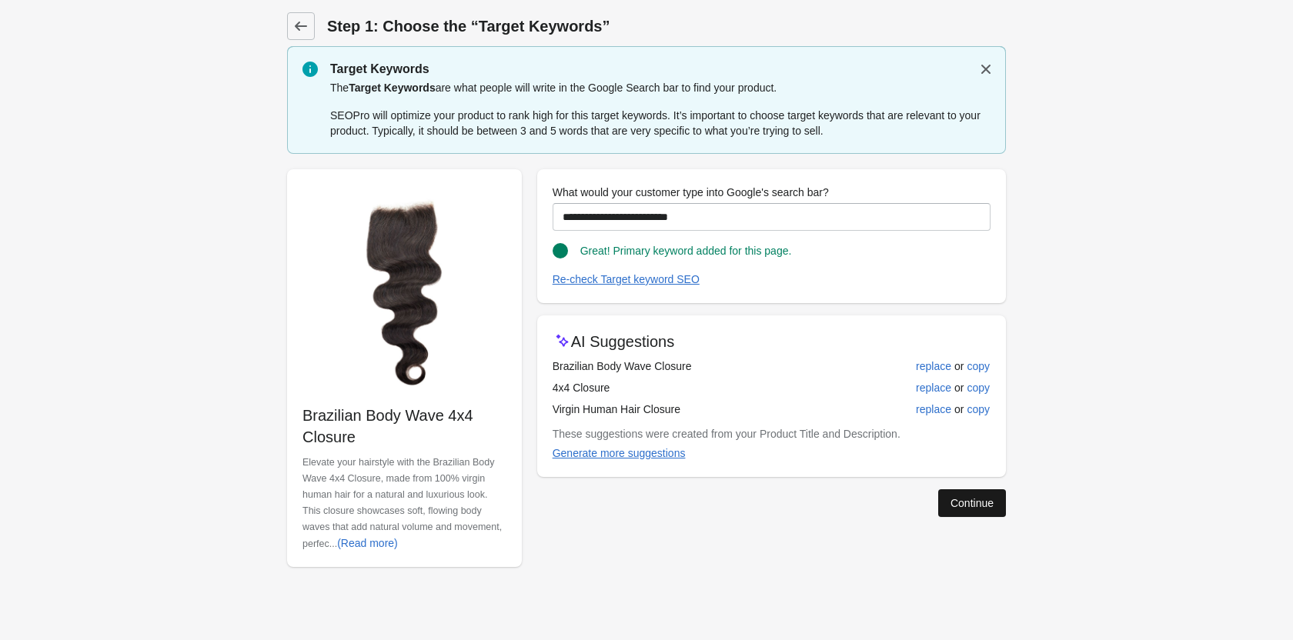
click at [970, 501] on div "Continue" at bounding box center [971, 503] width 43 height 12
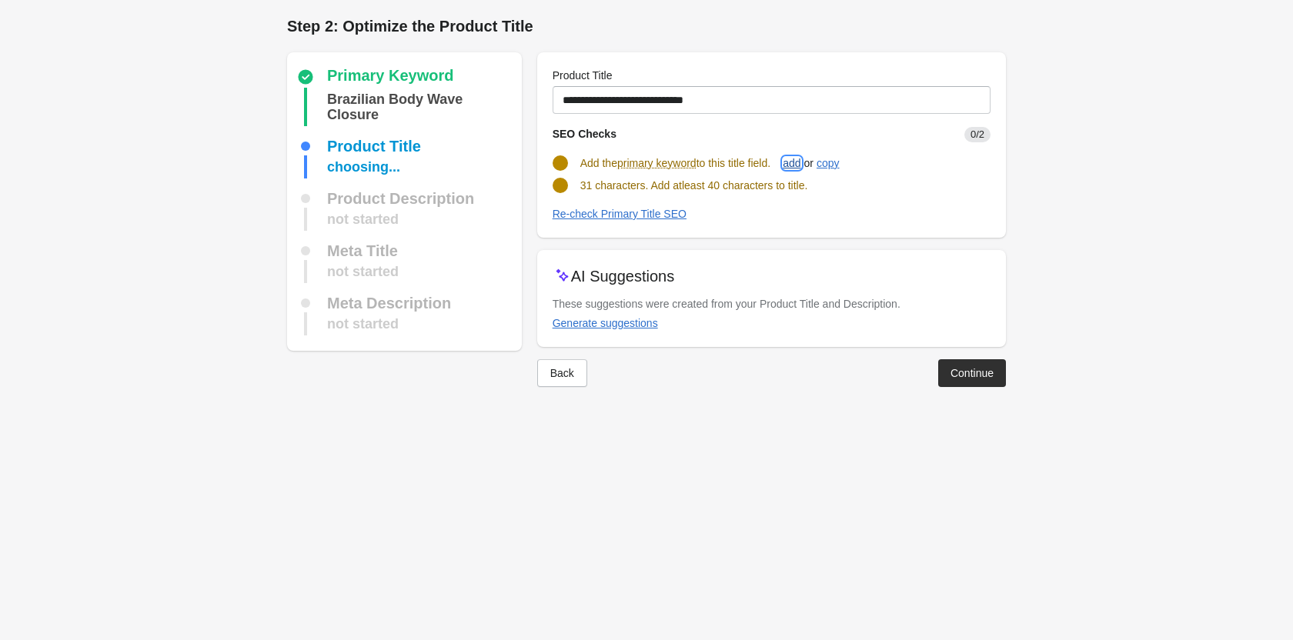
click at [799, 158] on div "add" at bounding box center [791, 163] width 18 height 12
type input "**********"
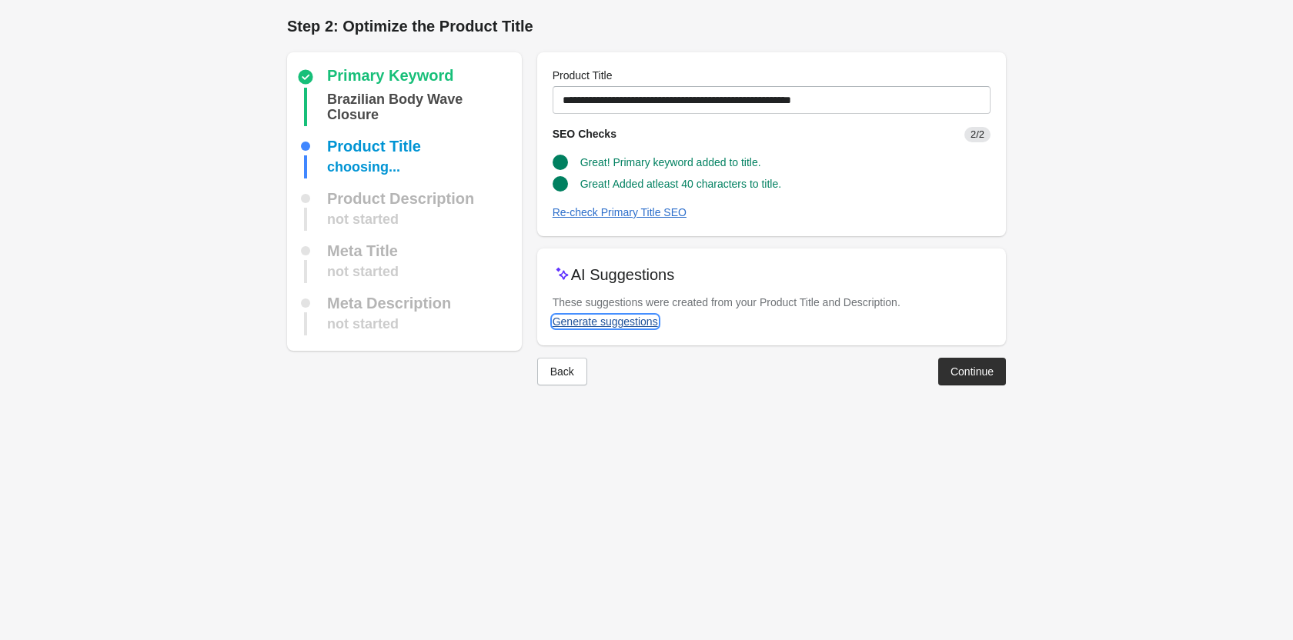
click at [627, 321] on div "Generate suggestions" at bounding box center [604, 321] width 105 height 12
click at [959, 370] on button "Continue" at bounding box center [972, 375] width 68 height 28
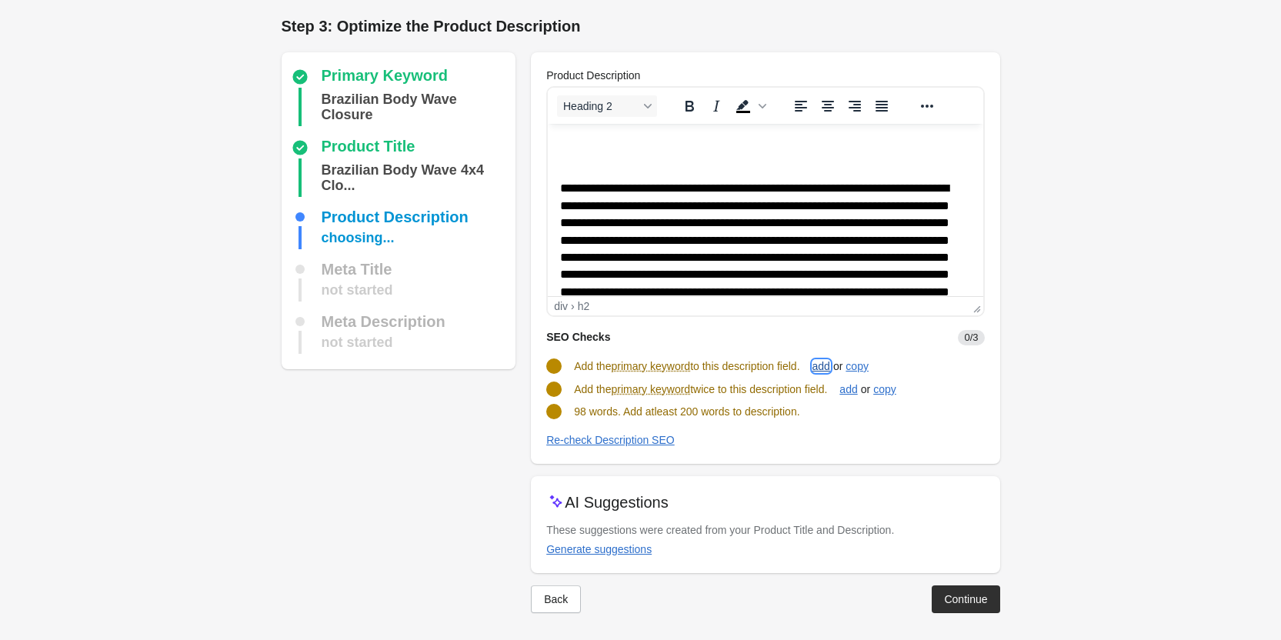
click at [823, 369] on div "add" at bounding box center [821, 366] width 18 height 12
click at [857, 383] on div "add" at bounding box center [848, 388] width 18 height 12
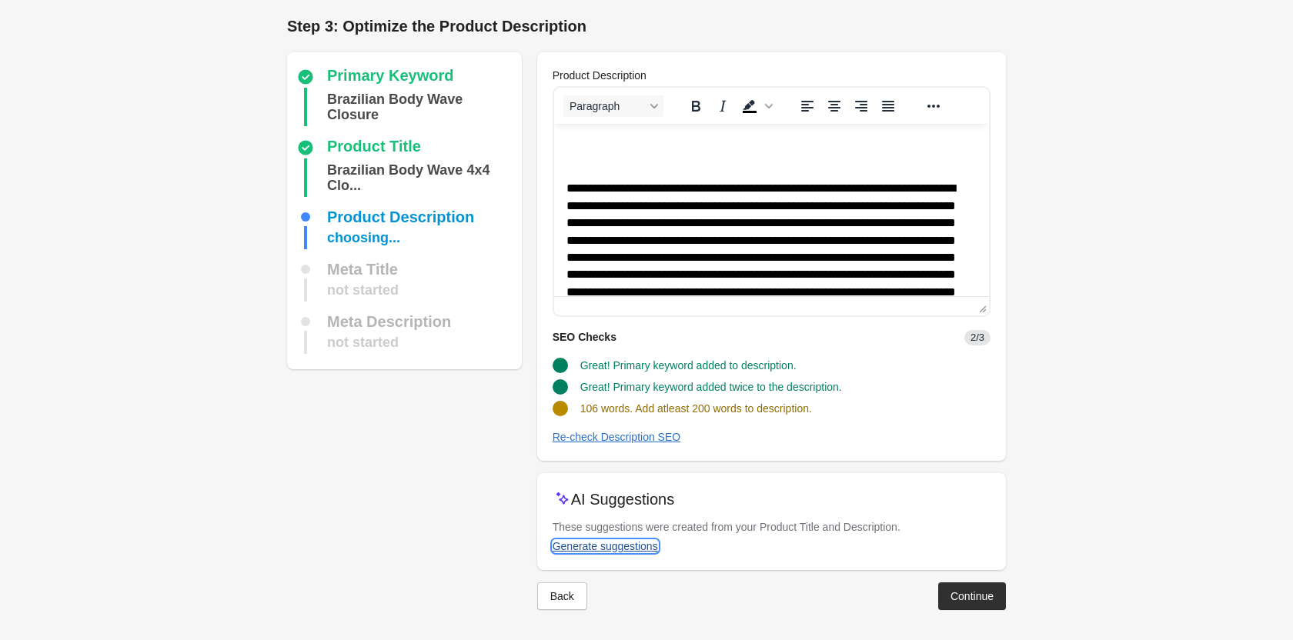
click at [635, 542] on div "Generate suggestions" at bounding box center [604, 546] width 105 height 12
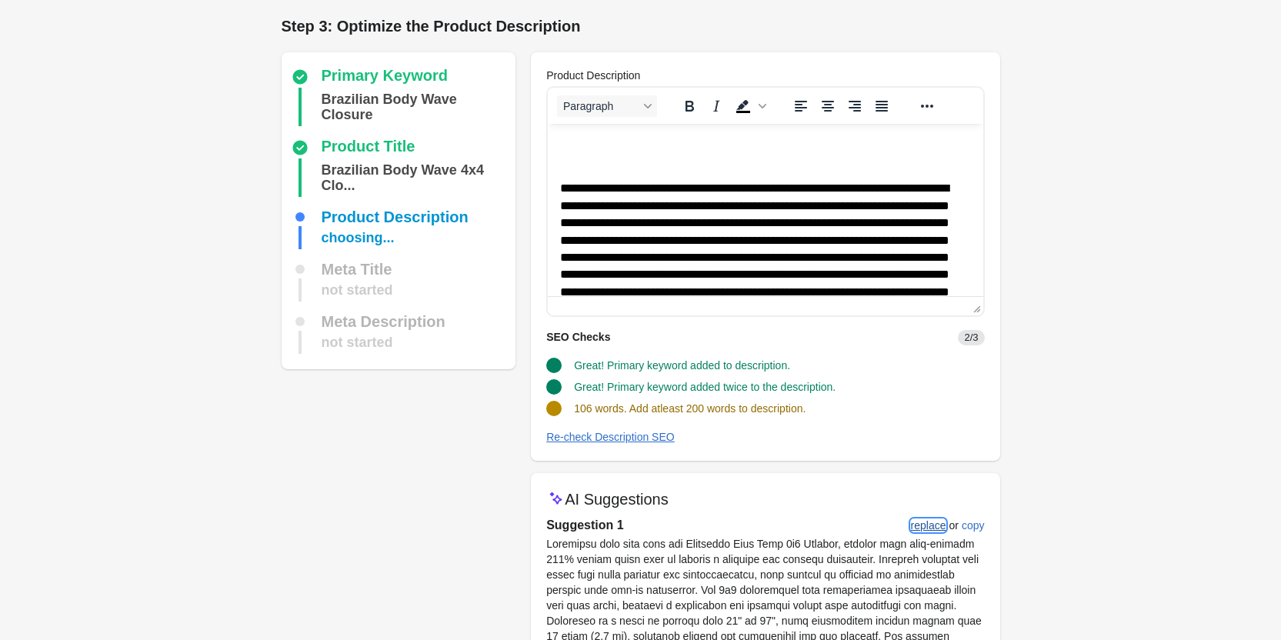
click at [936, 519] on div "replace" at bounding box center [928, 525] width 35 height 12
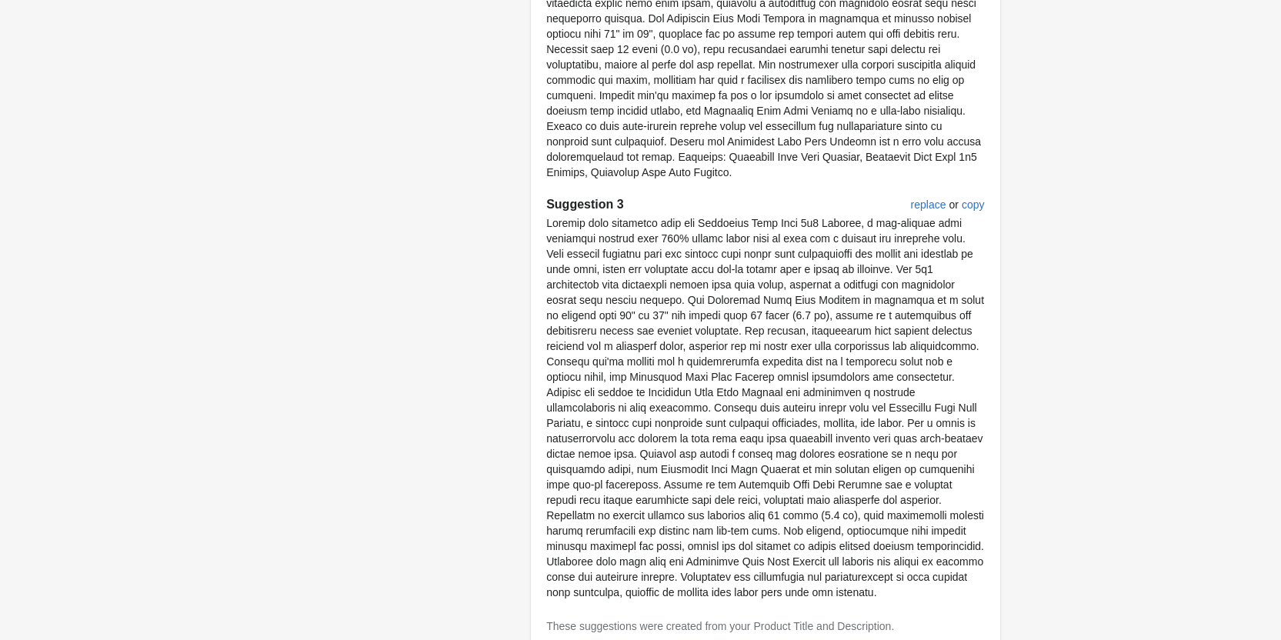
scroll to position [983, 0]
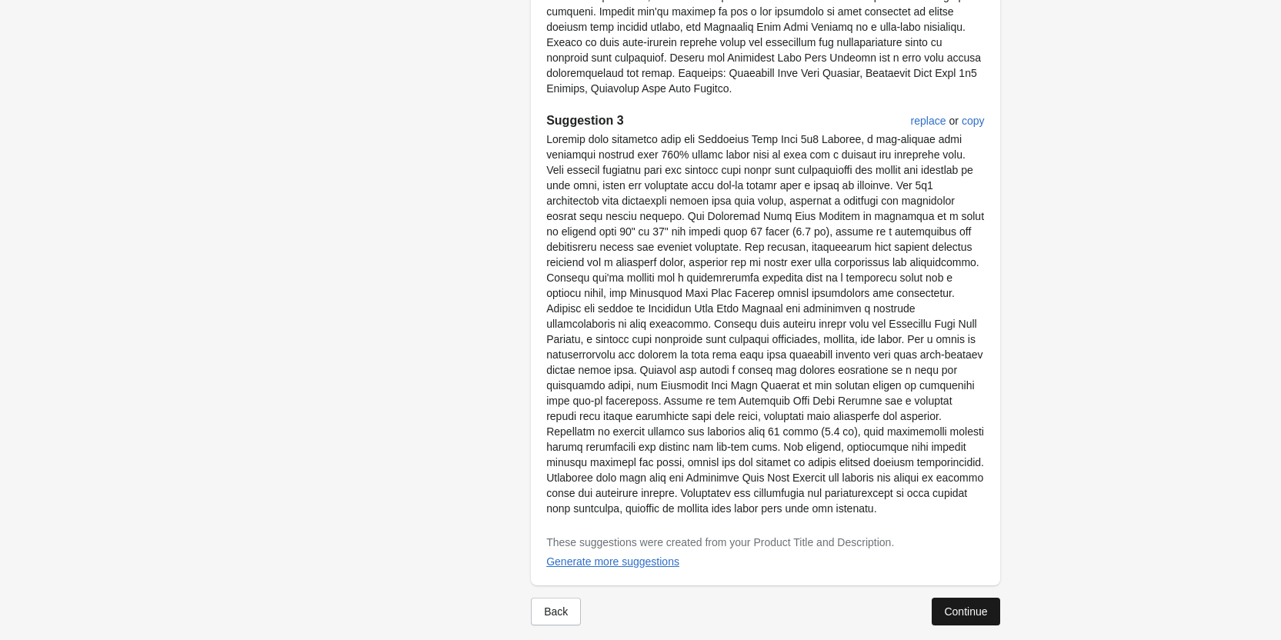
click at [958, 605] on div "Continue" at bounding box center [965, 611] width 43 height 12
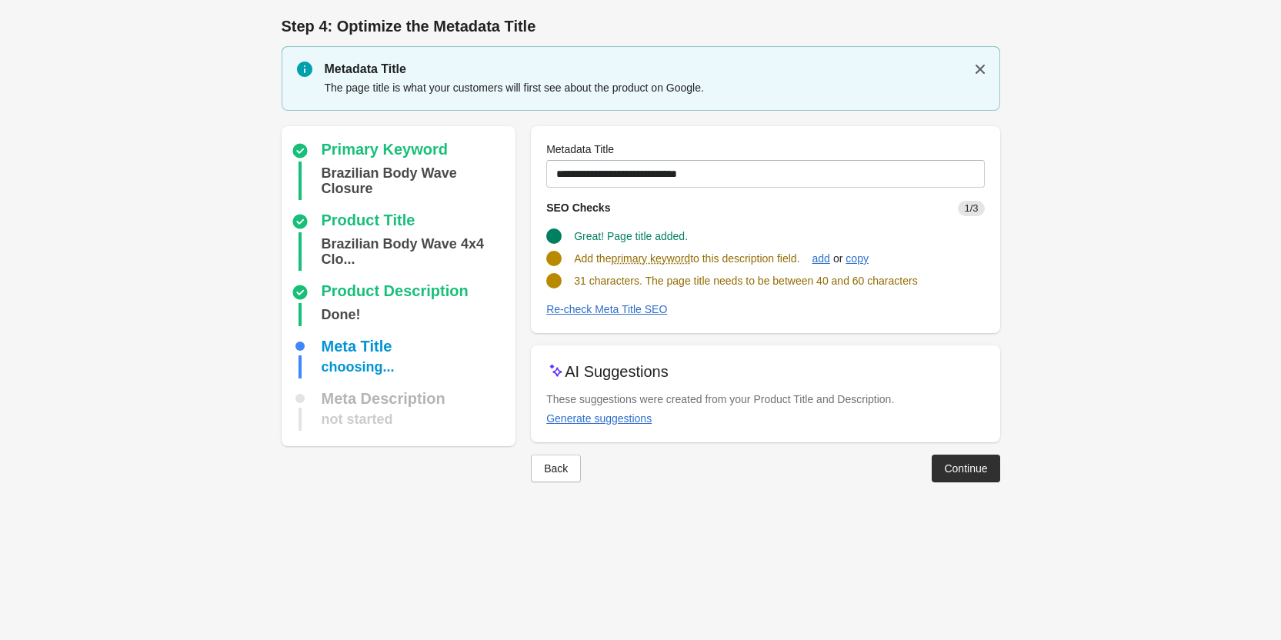
scroll to position [0, 0]
click at [836, 257] on div "add" at bounding box center [827, 258] width 18 height 12
type input "**********"
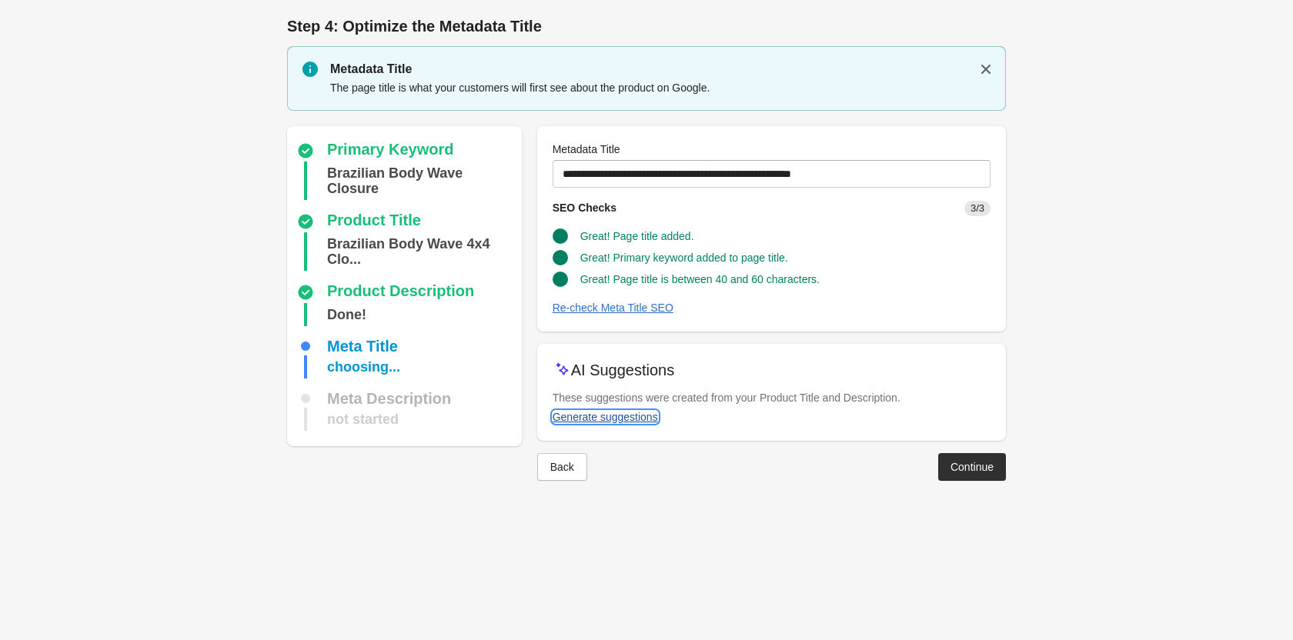
click at [632, 417] on div "Generate suggestions" at bounding box center [604, 417] width 105 height 12
click at [981, 453] on div "Back Continue" at bounding box center [765, 464] width 481 height 40
click at [970, 479] on div "**********" at bounding box center [771, 305] width 469 height 358
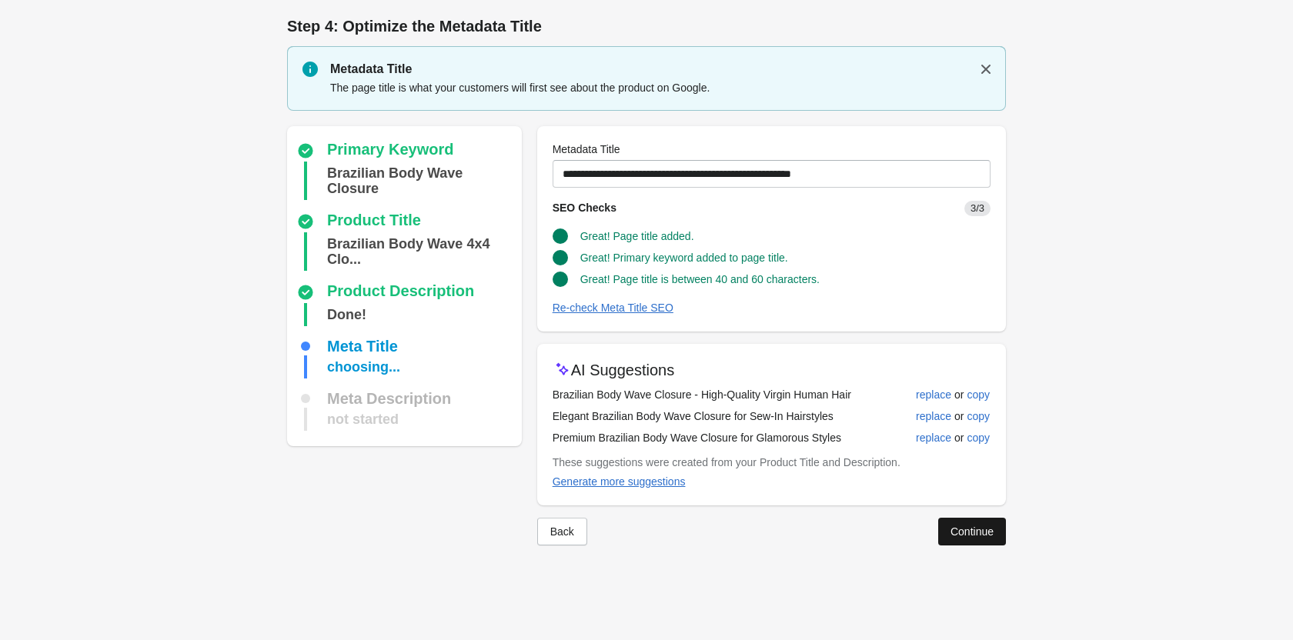
click at [947, 518] on button "Continue" at bounding box center [972, 532] width 68 height 28
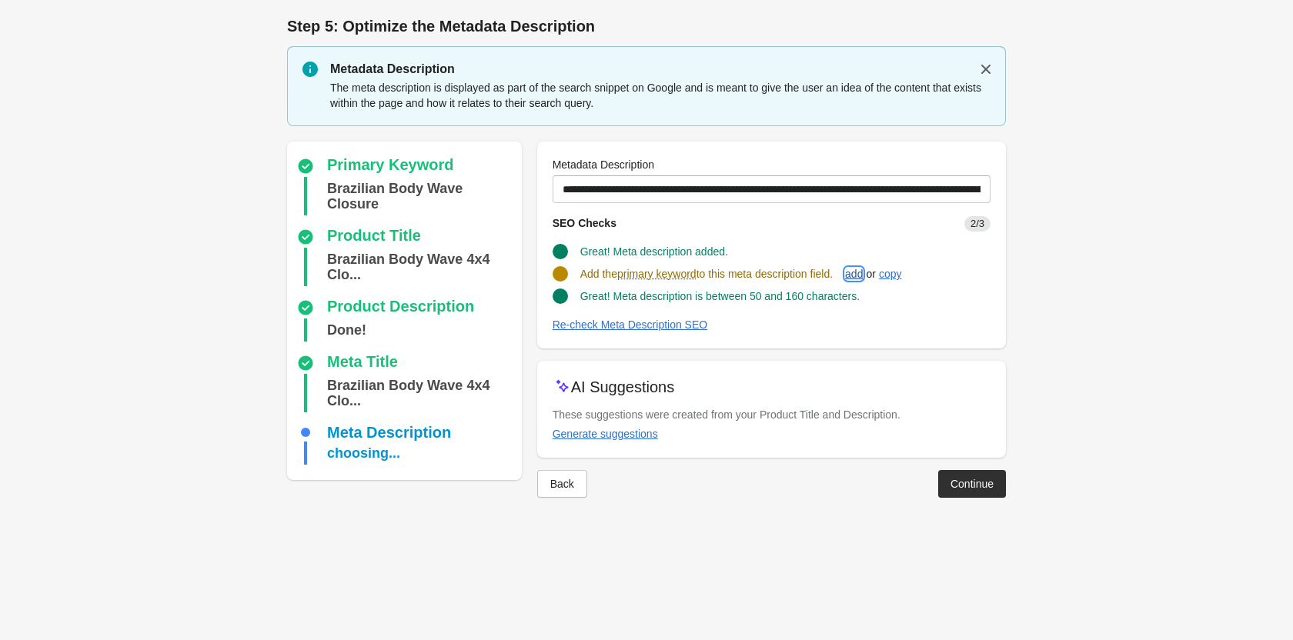
click at [869, 265] on button "add" at bounding box center [854, 274] width 30 height 28
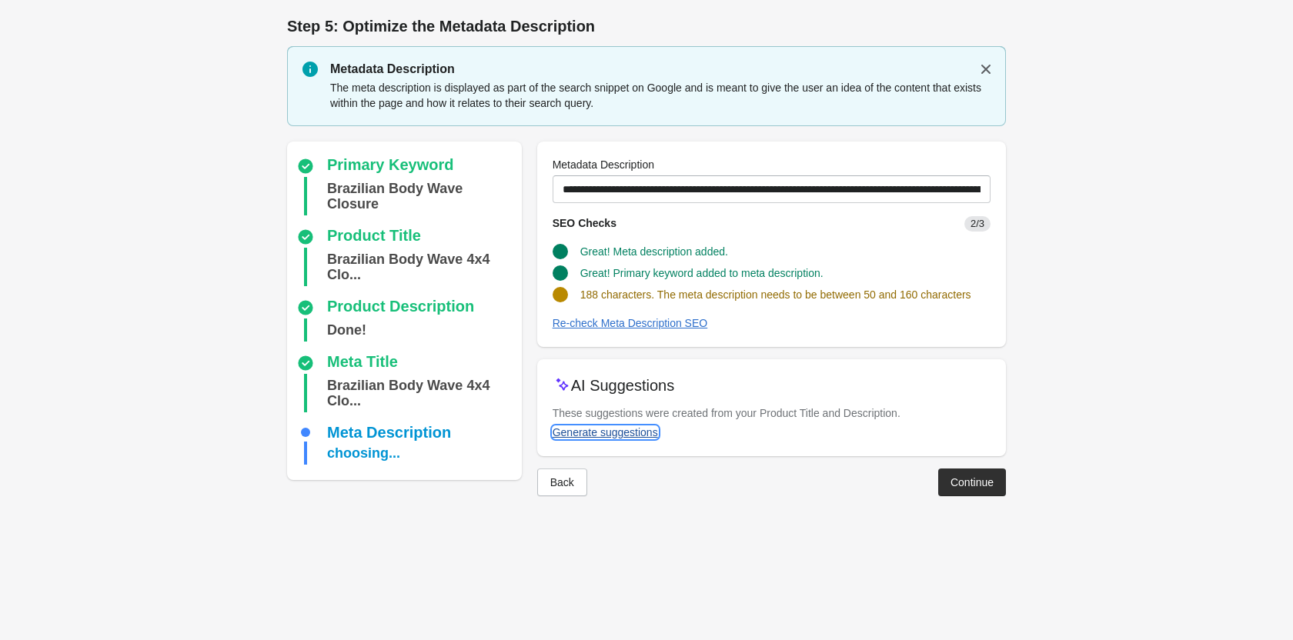
click at [651, 432] on div "Generate suggestions" at bounding box center [604, 432] width 105 height 12
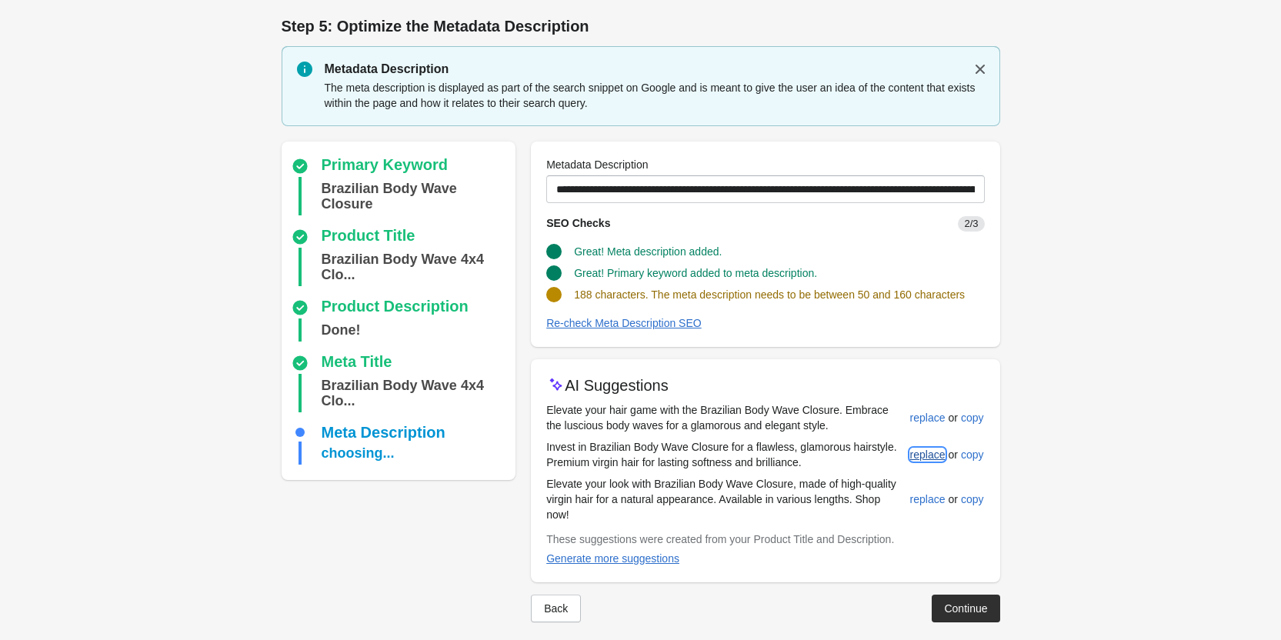
click at [929, 442] on button "replace" at bounding box center [928, 455] width 48 height 28
type input "**********"
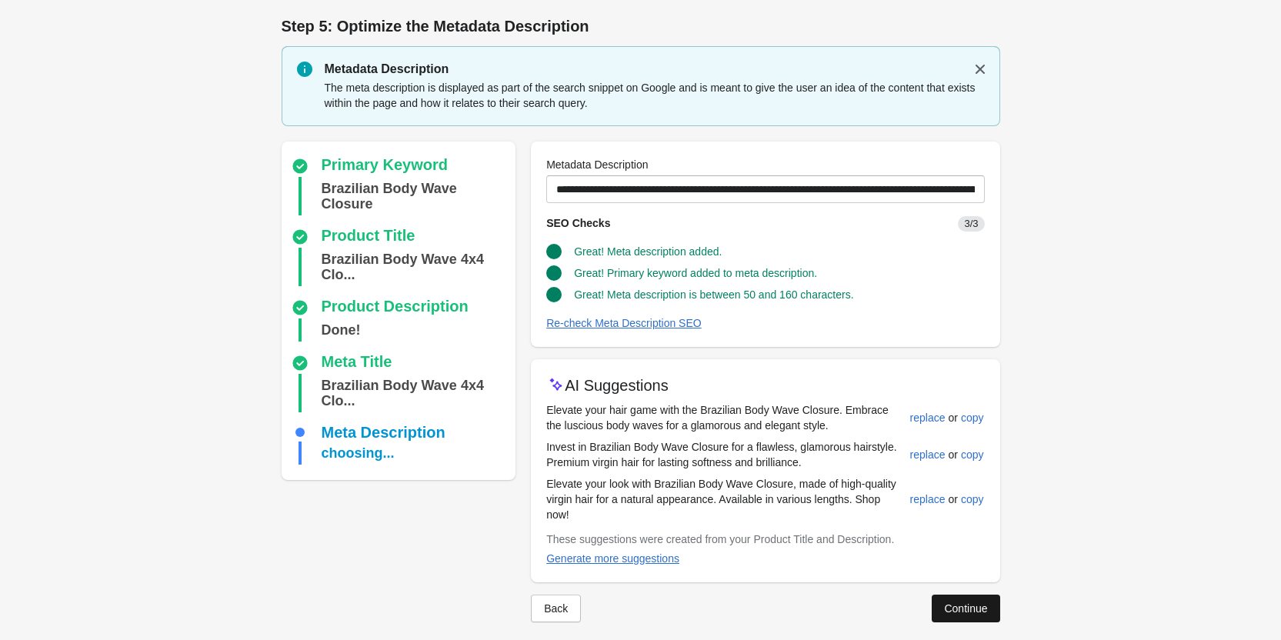
click at [965, 605] on div "Continue" at bounding box center [965, 608] width 43 height 12
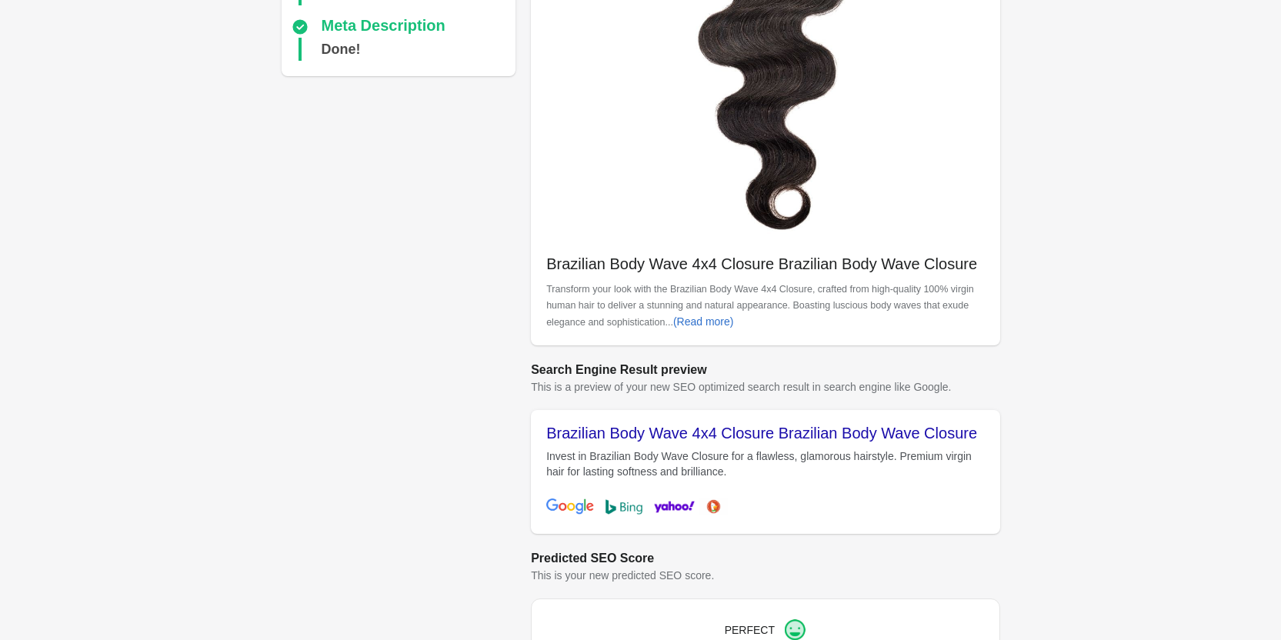
scroll to position [412, 0]
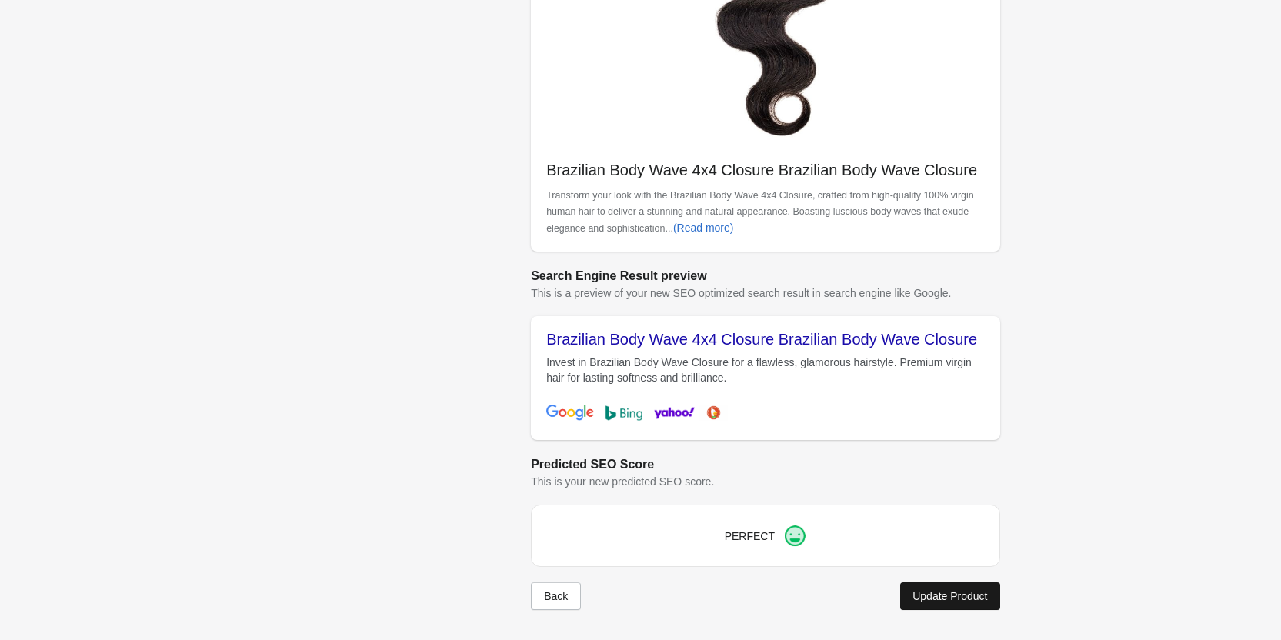
click at [948, 592] on div "Update Product" at bounding box center [949, 596] width 75 height 12
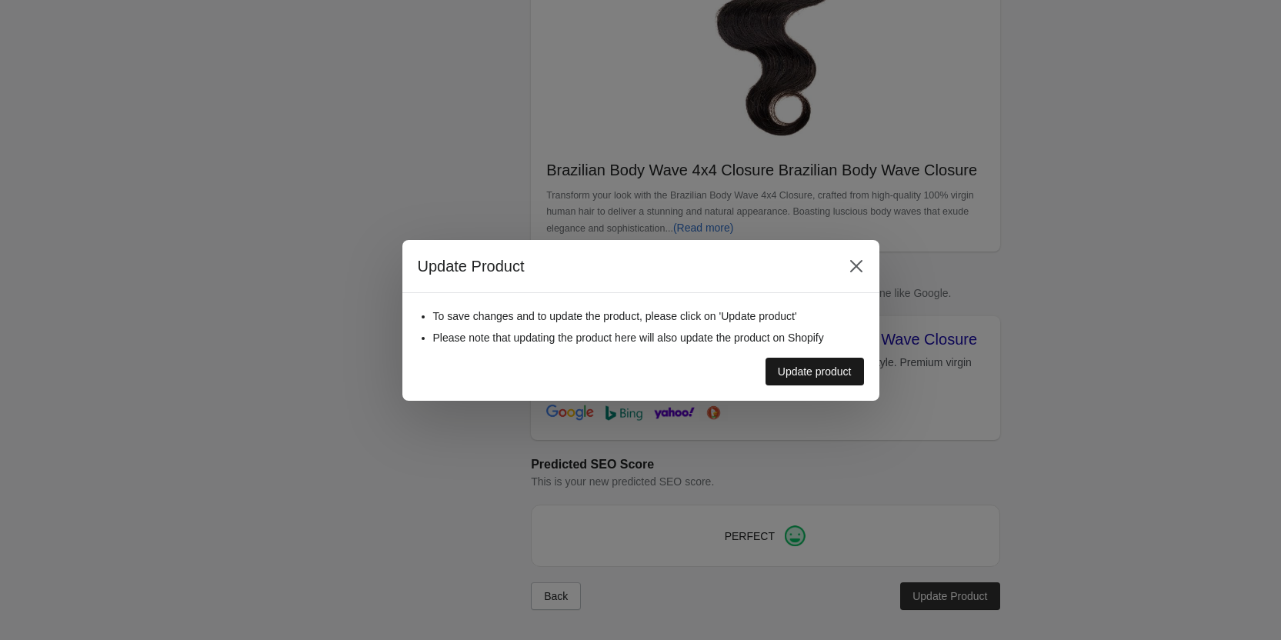
click at [822, 372] on div "Update product" at bounding box center [815, 371] width 74 height 12
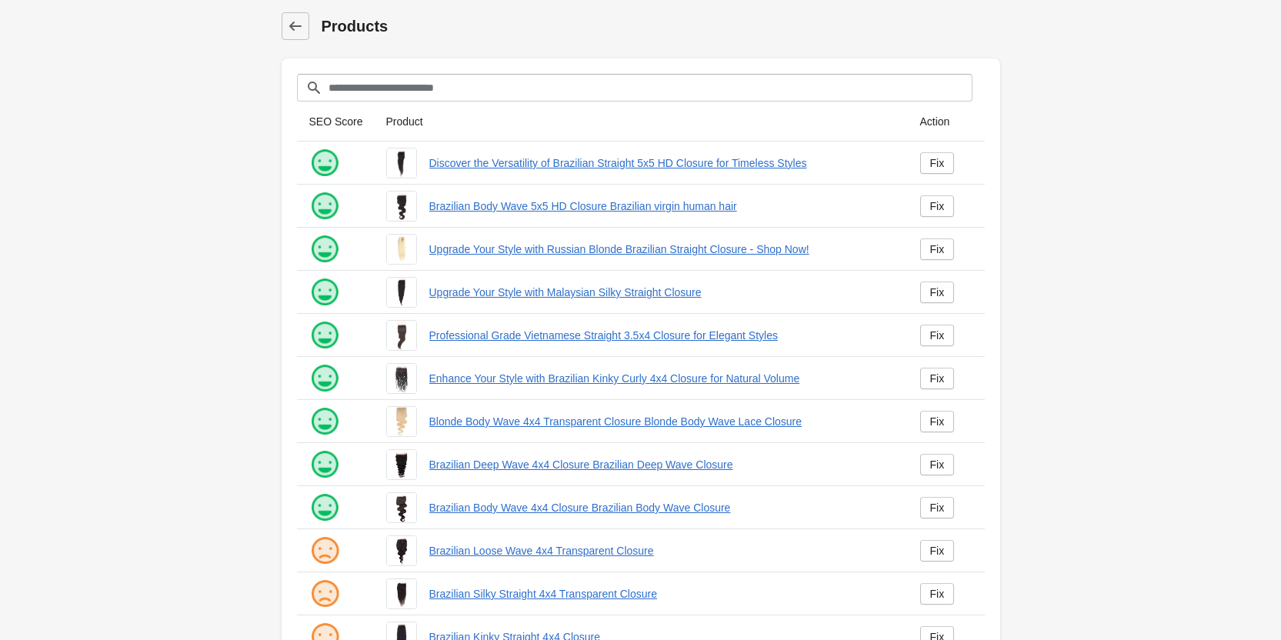
scroll to position [209, 0]
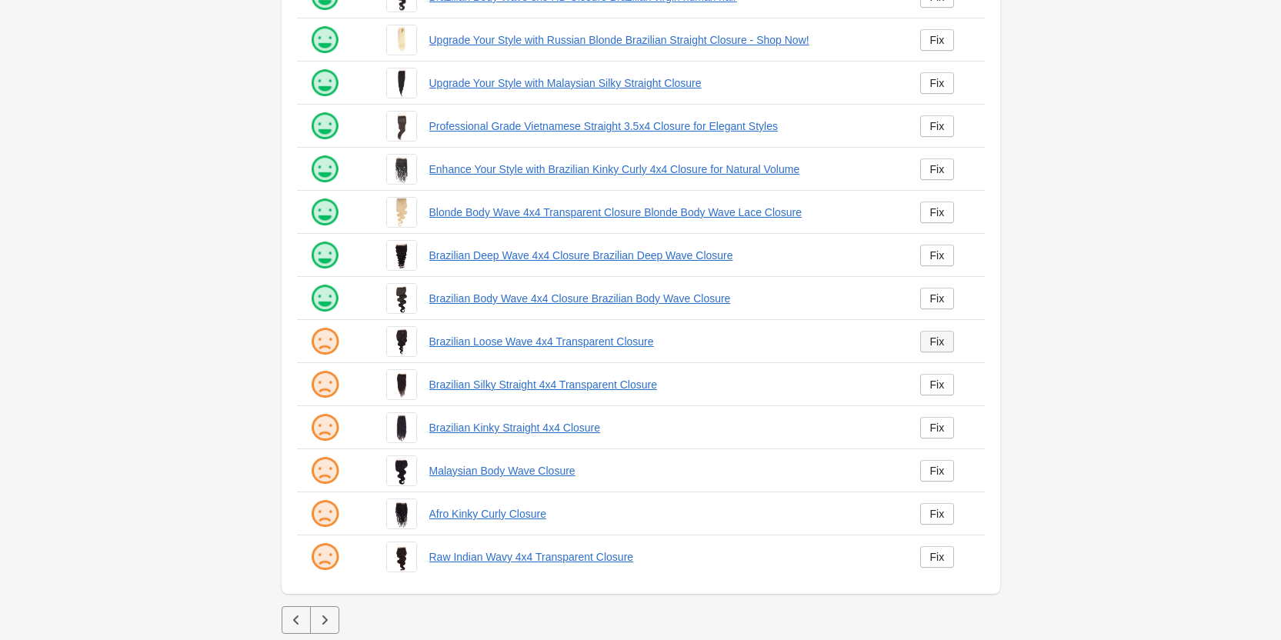
click at [936, 345] on div "Fix" at bounding box center [937, 341] width 15 height 12
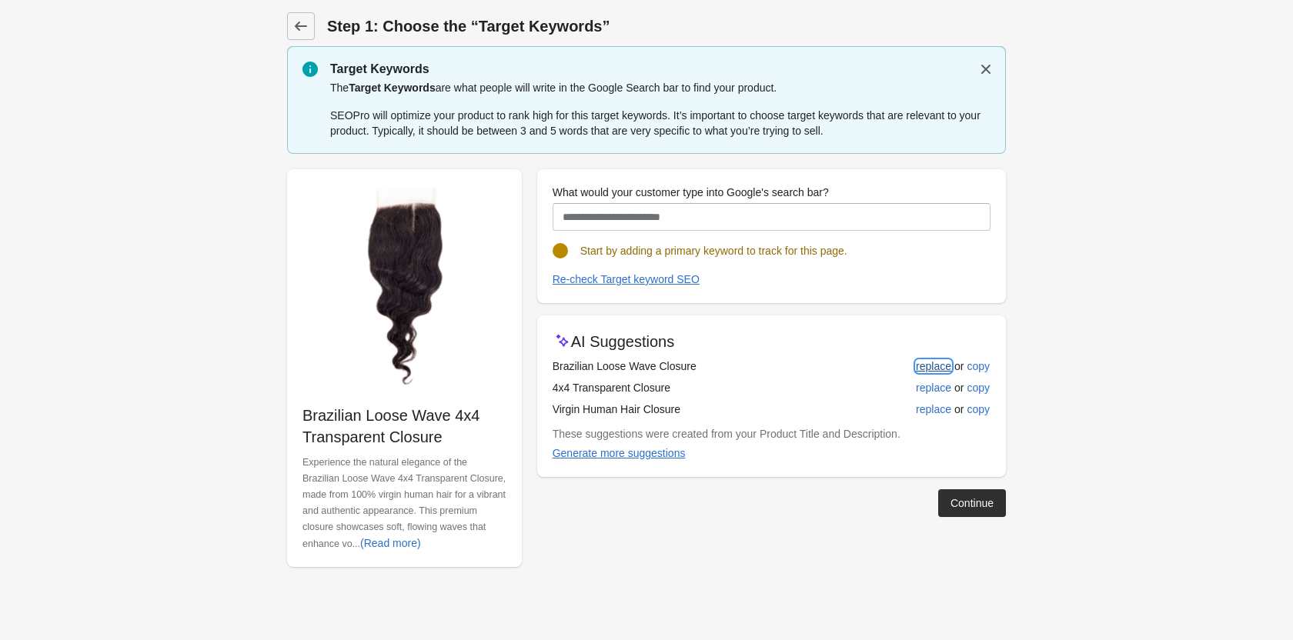
click at [943, 365] on div "replace" at bounding box center [933, 366] width 35 height 12
type input "**********"
click at [933, 365] on div "replace" at bounding box center [933, 366] width 35 height 12
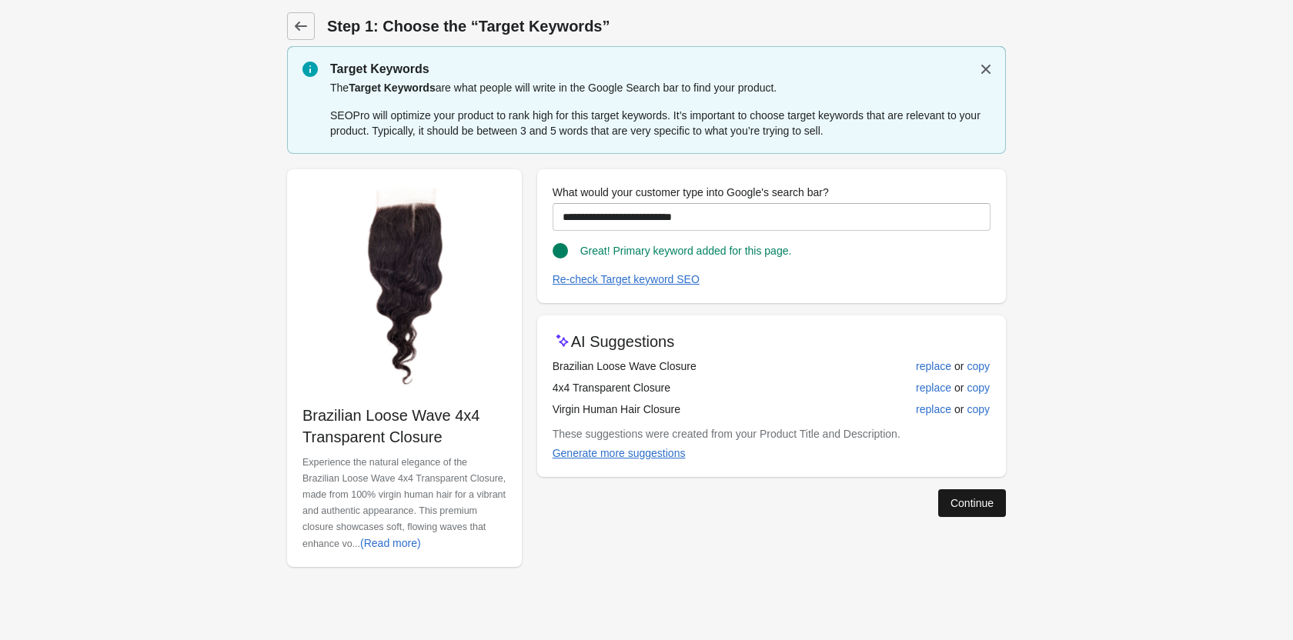
click at [986, 505] on div "Continue" at bounding box center [971, 503] width 43 height 12
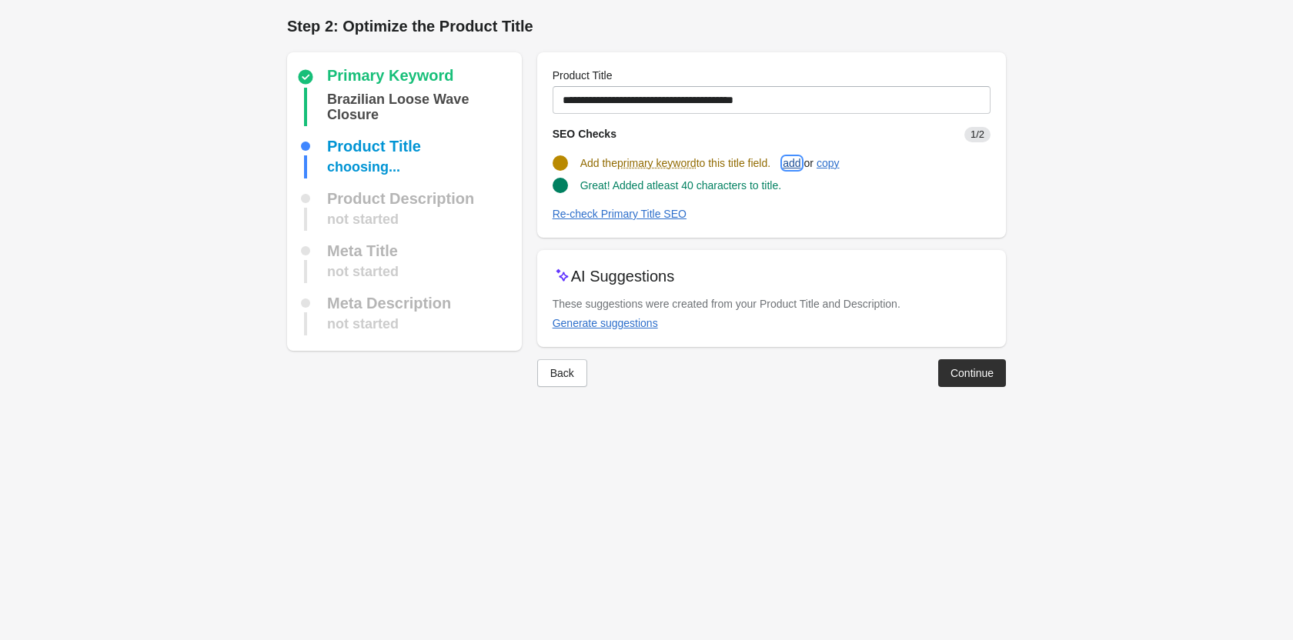
click at [800, 161] on div "add" at bounding box center [791, 163] width 18 height 12
type input "**********"
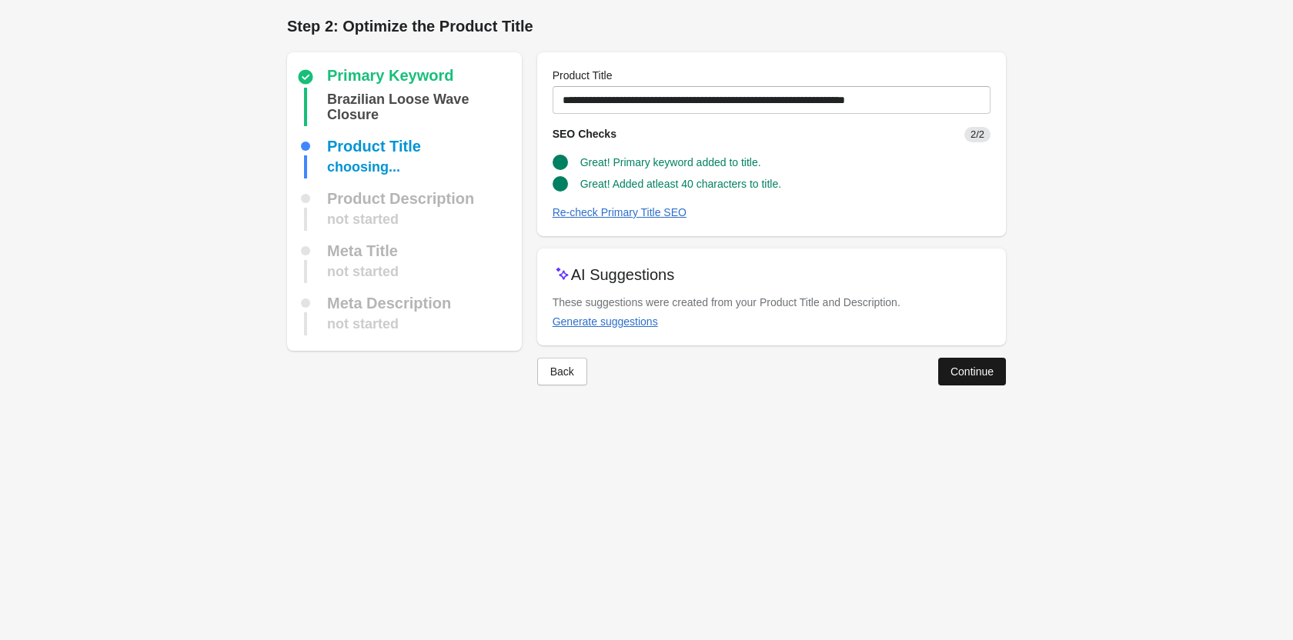
click at [956, 371] on div "Continue" at bounding box center [971, 371] width 43 height 12
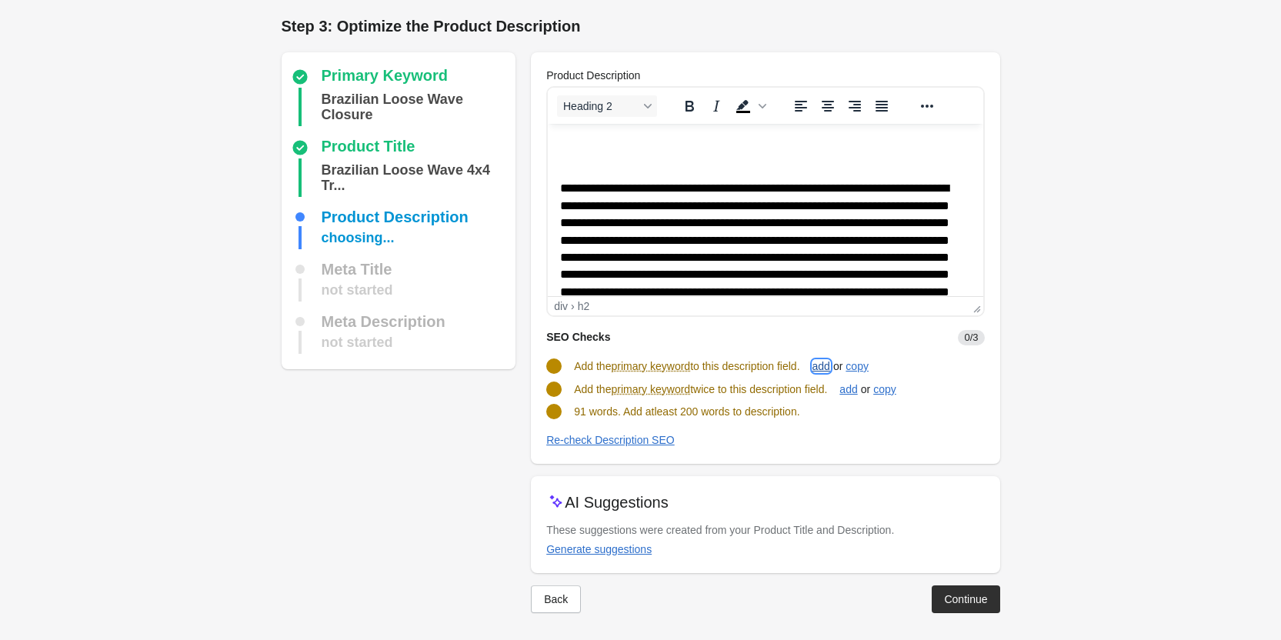
click at [830, 368] on div "add" at bounding box center [821, 366] width 18 height 12
click at [857, 387] on div "add" at bounding box center [848, 388] width 18 height 12
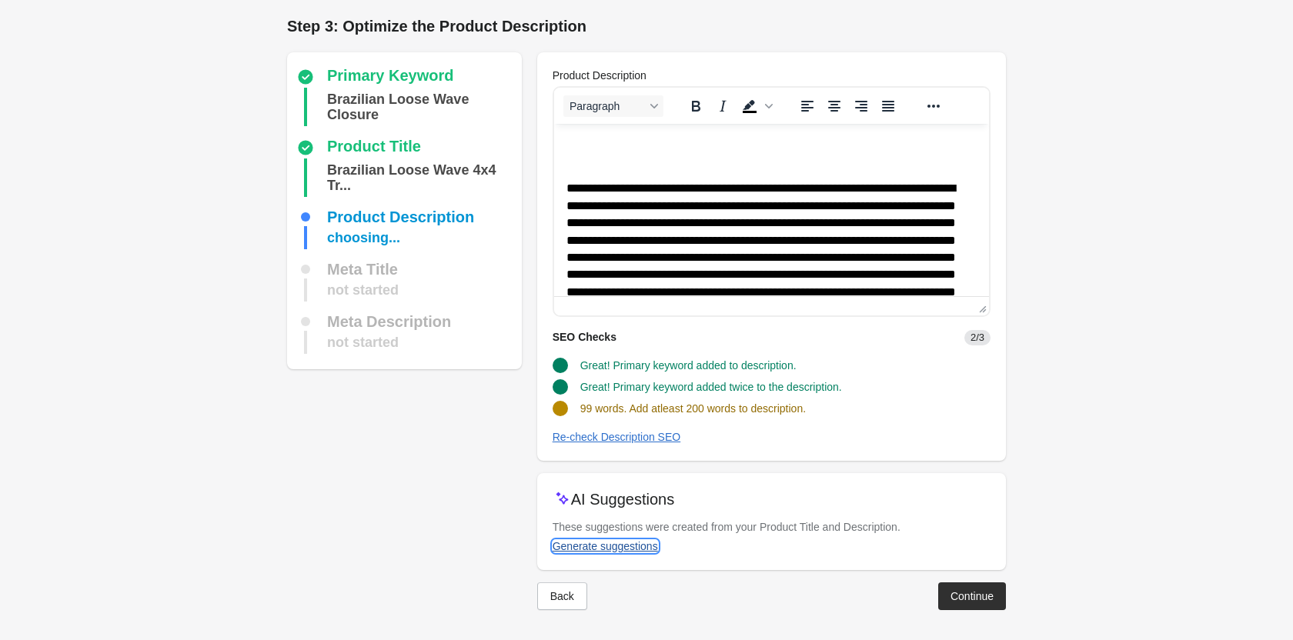
click at [635, 545] on div "Generate suggestions" at bounding box center [604, 546] width 105 height 12
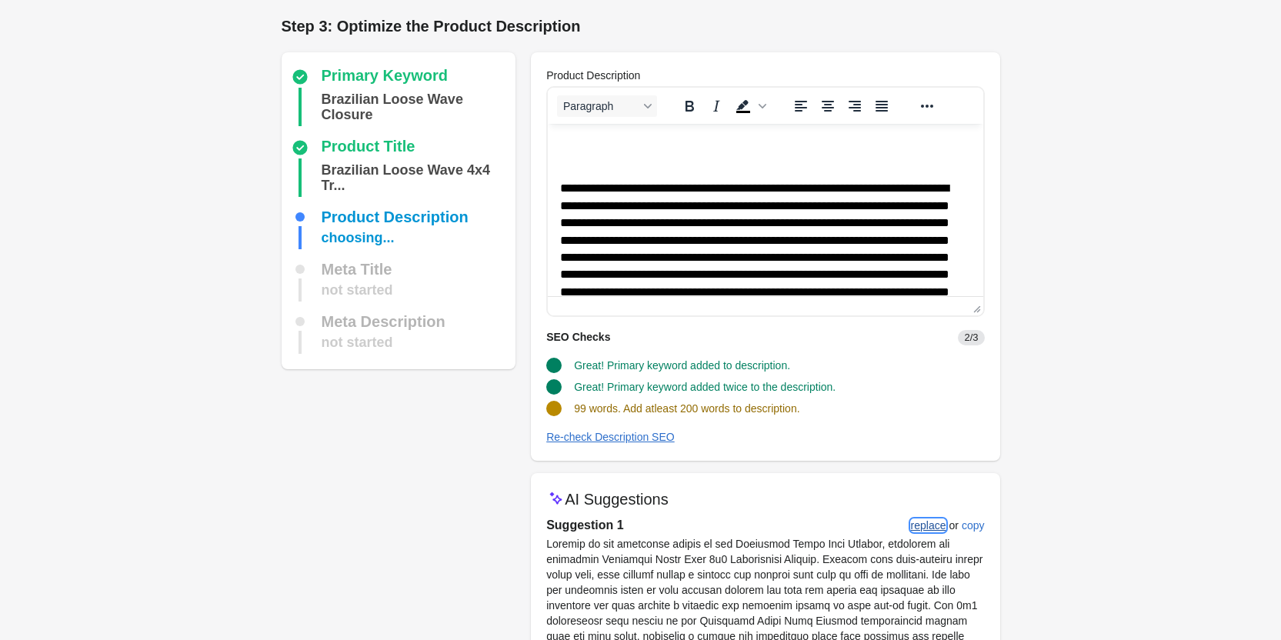
click at [928, 526] on div "replace" at bounding box center [928, 525] width 35 height 12
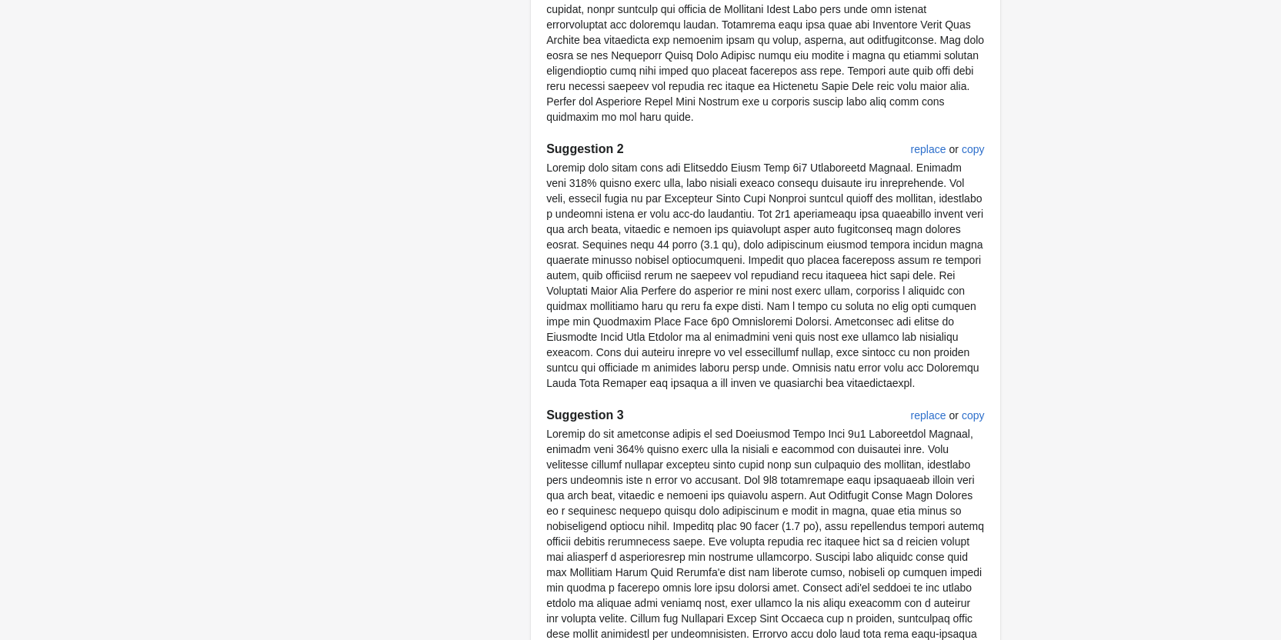
scroll to position [891, 0]
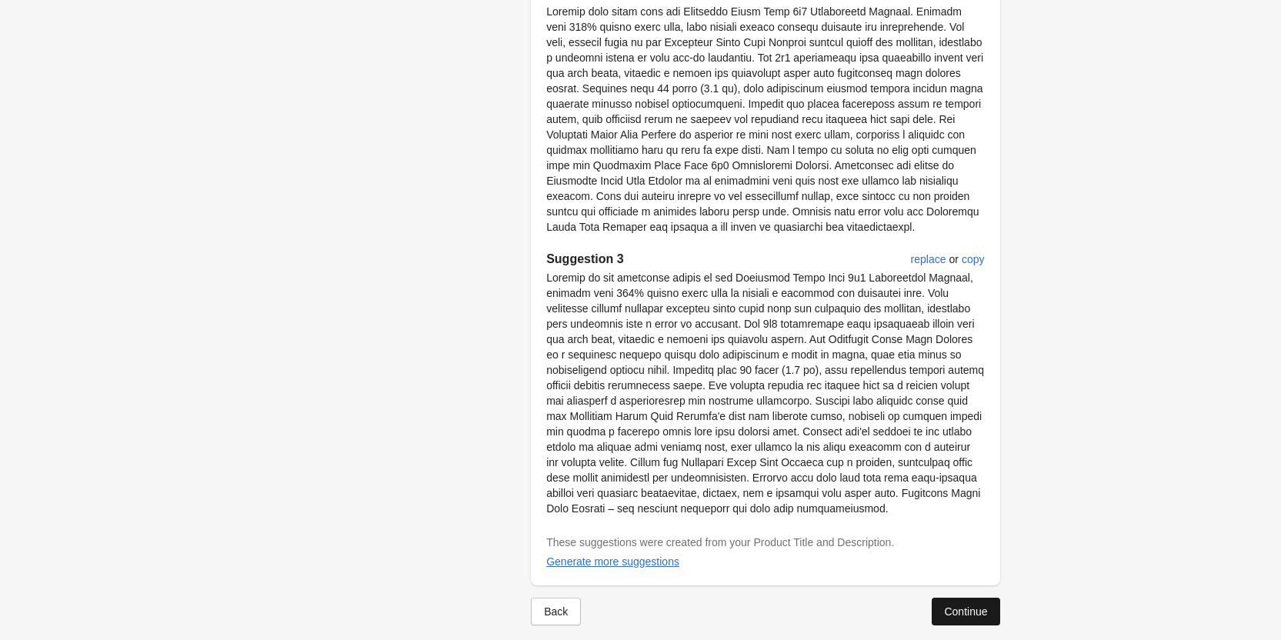
click at [959, 605] on div "Continue" at bounding box center [965, 611] width 43 height 12
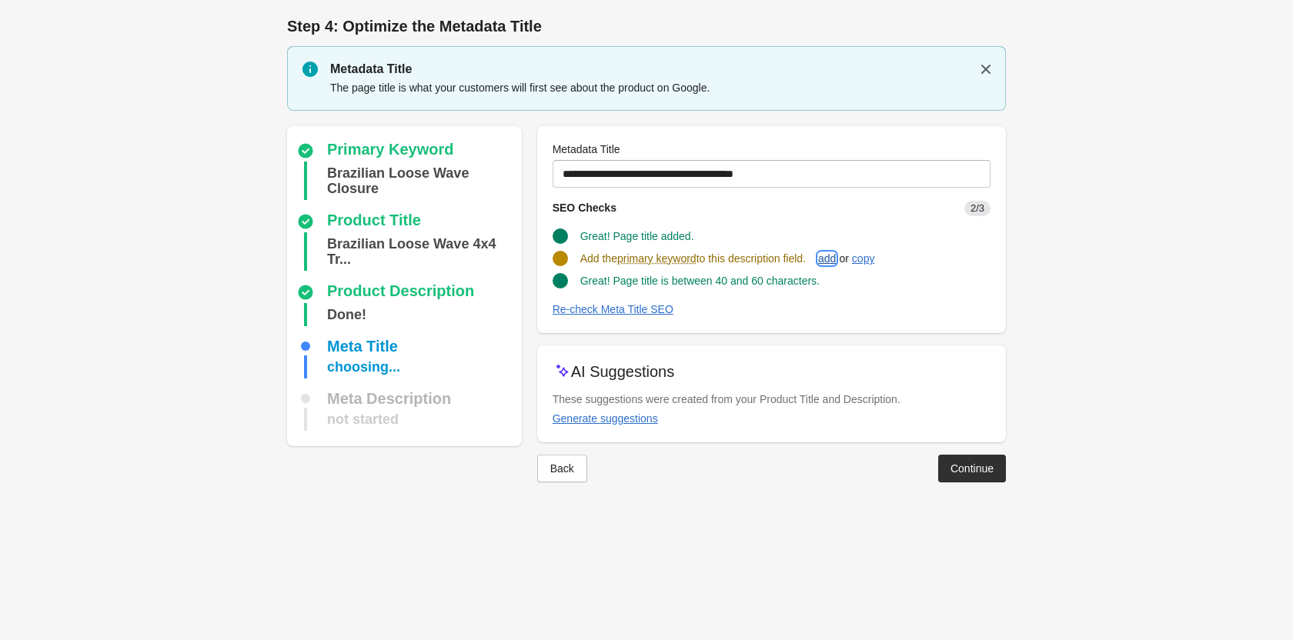
click at [836, 259] on div "add" at bounding box center [827, 258] width 18 height 12
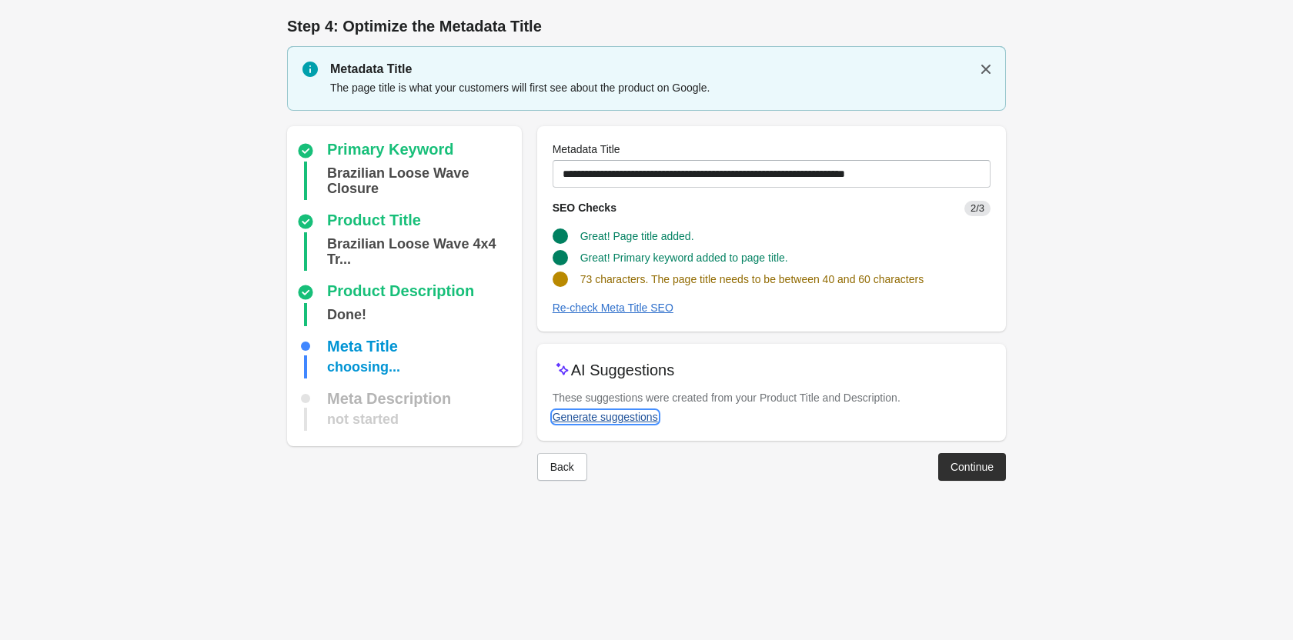
click at [626, 415] on div "Generate suggestions" at bounding box center [604, 417] width 105 height 12
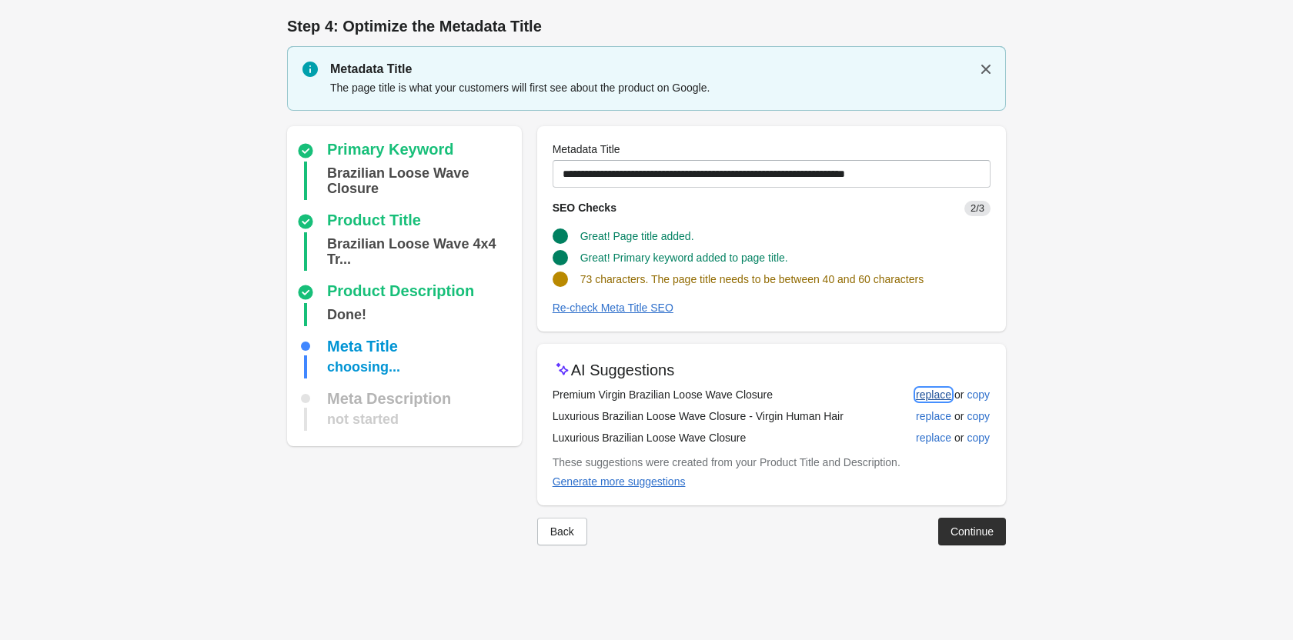
click at [935, 391] on div "replace" at bounding box center [933, 395] width 35 height 12
type input "**********"
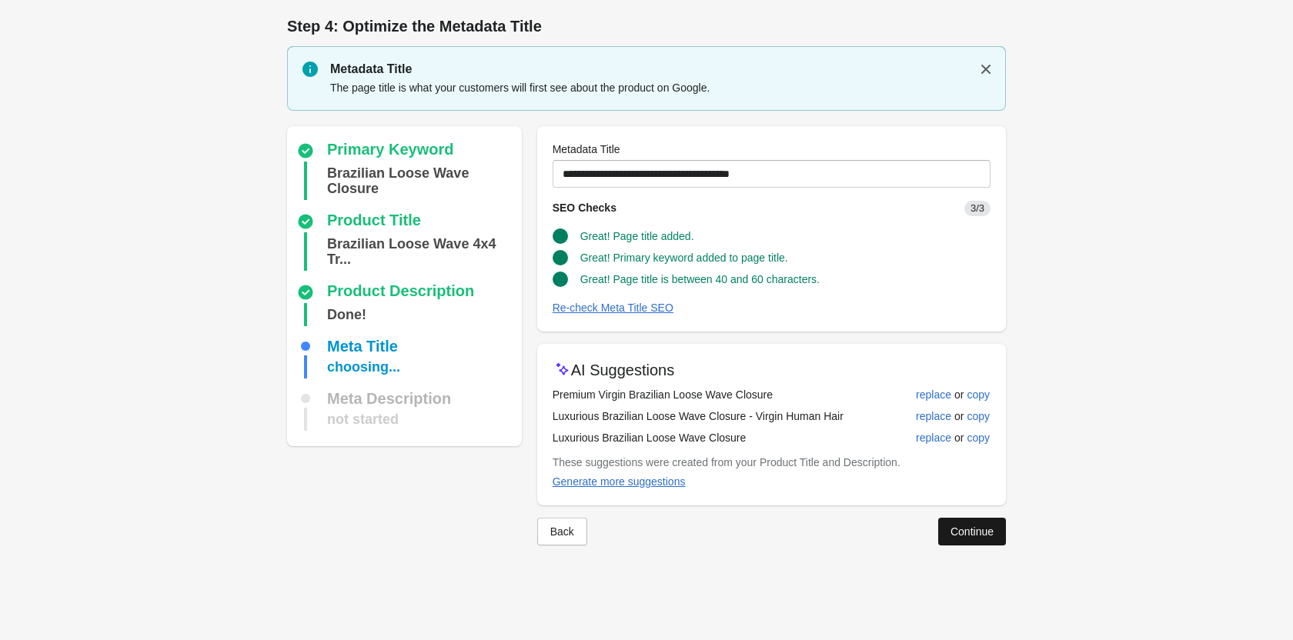
click at [956, 519] on div "Back Continue" at bounding box center [765, 525] width 481 height 40
click at [957, 519] on button "Continue" at bounding box center [972, 532] width 68 height 28
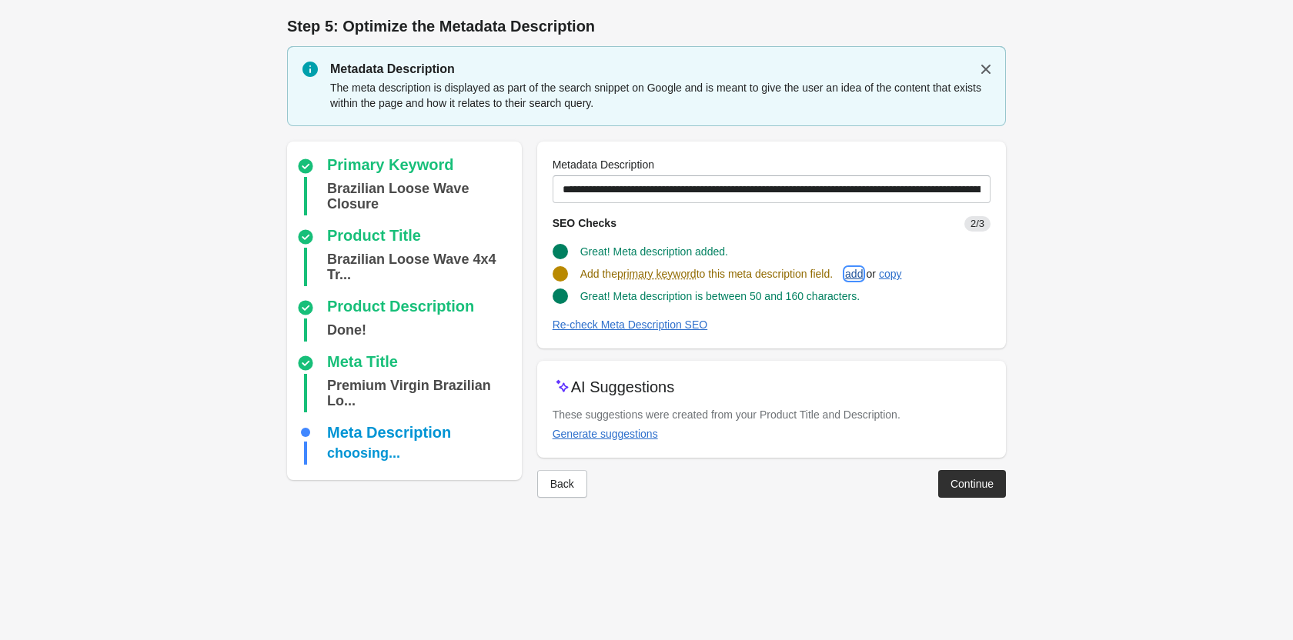
click at [862, 269] on div "add" at bounding box center [854, 274] width 18 height 12
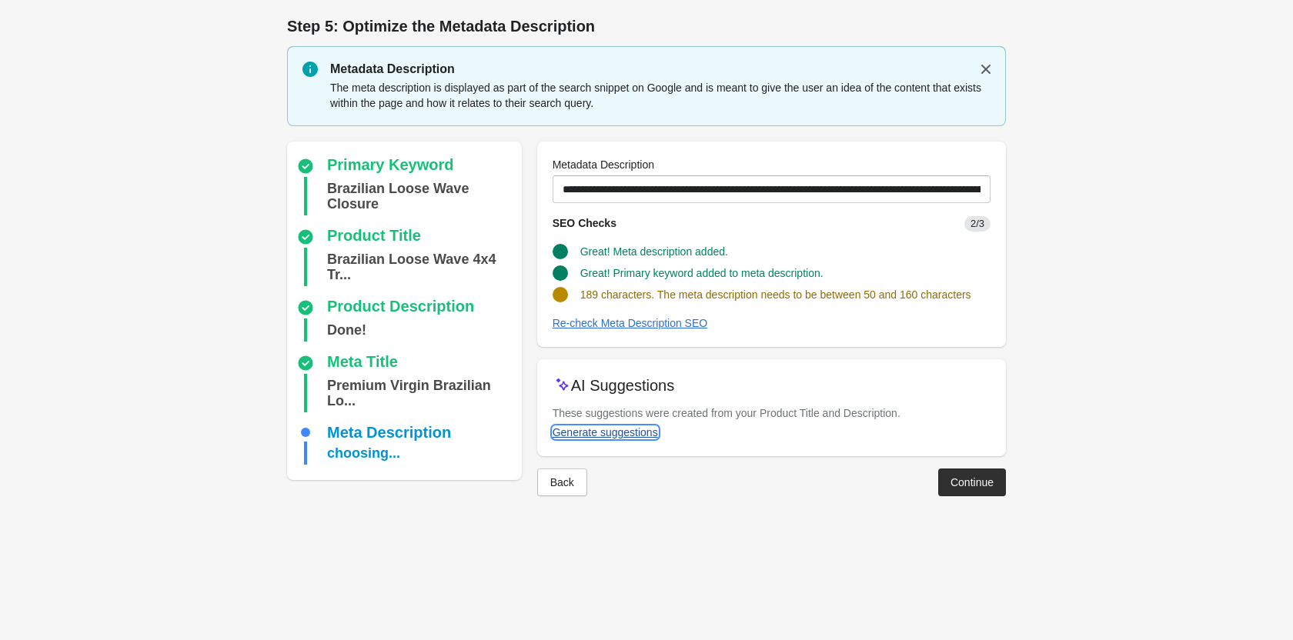
click at [595, 437] on div "Generate suggestions" at bounding box center [604, 432] width 105 height 12
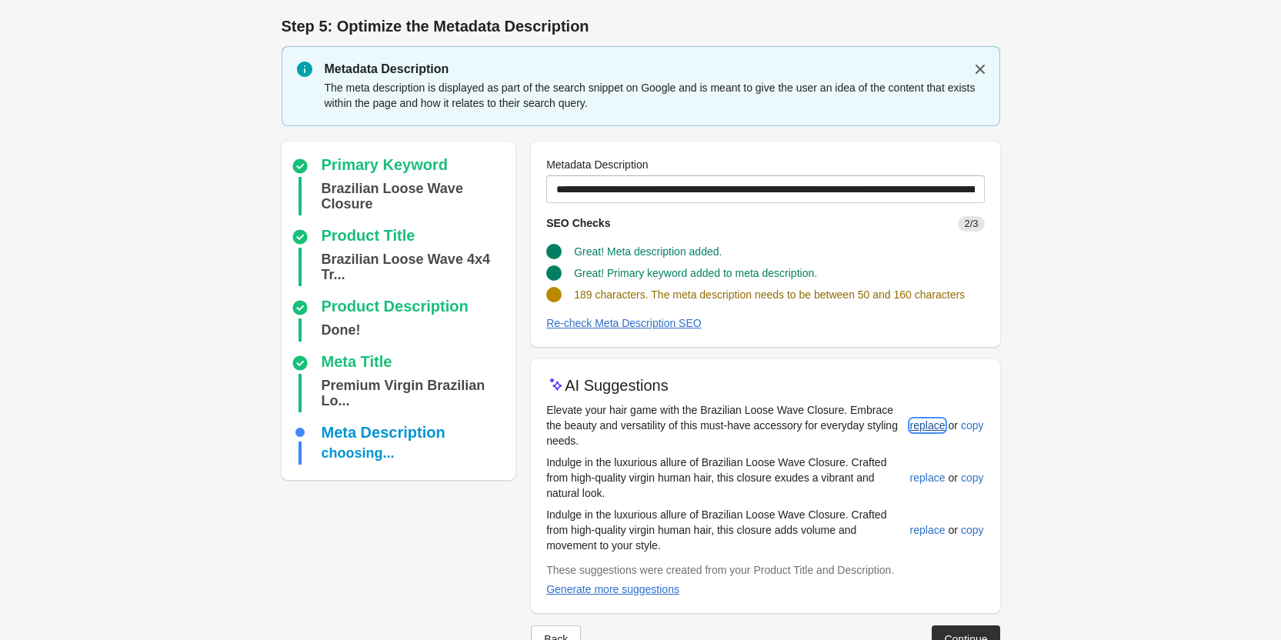
click at [938, 428] on div "replace" at bounding box center [927, 425] width 35 height 12
type input "**********"
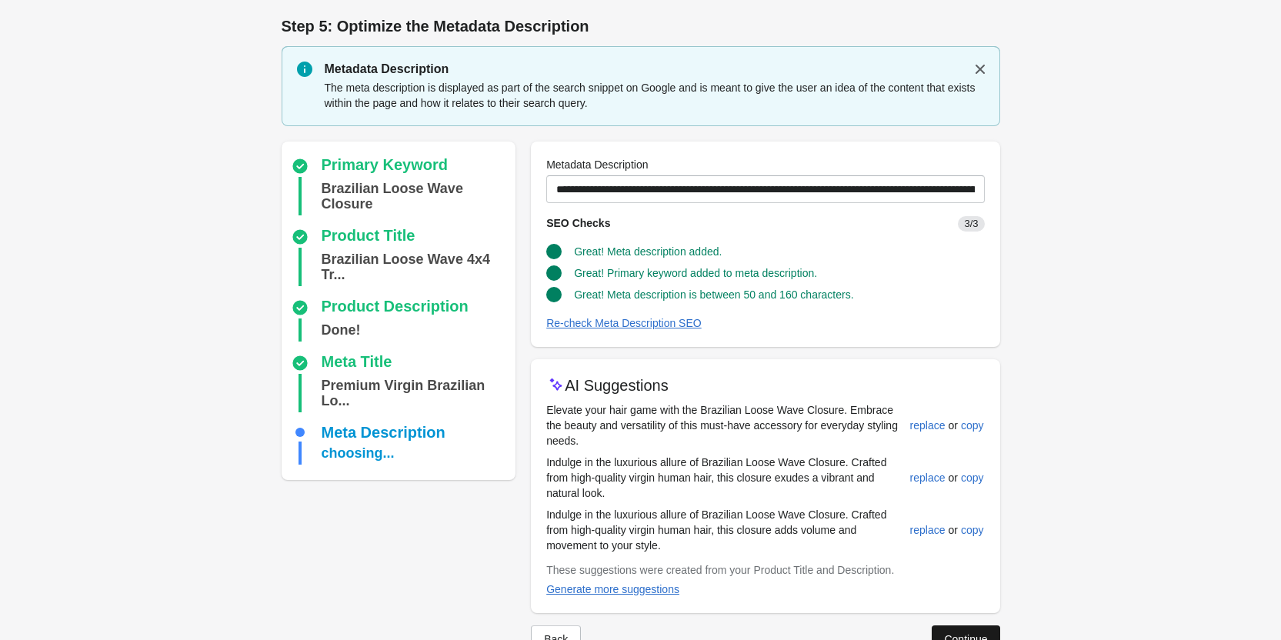
click at [959, 630] on button "Continue" at bounding box center [966, 639] width 68 height 28
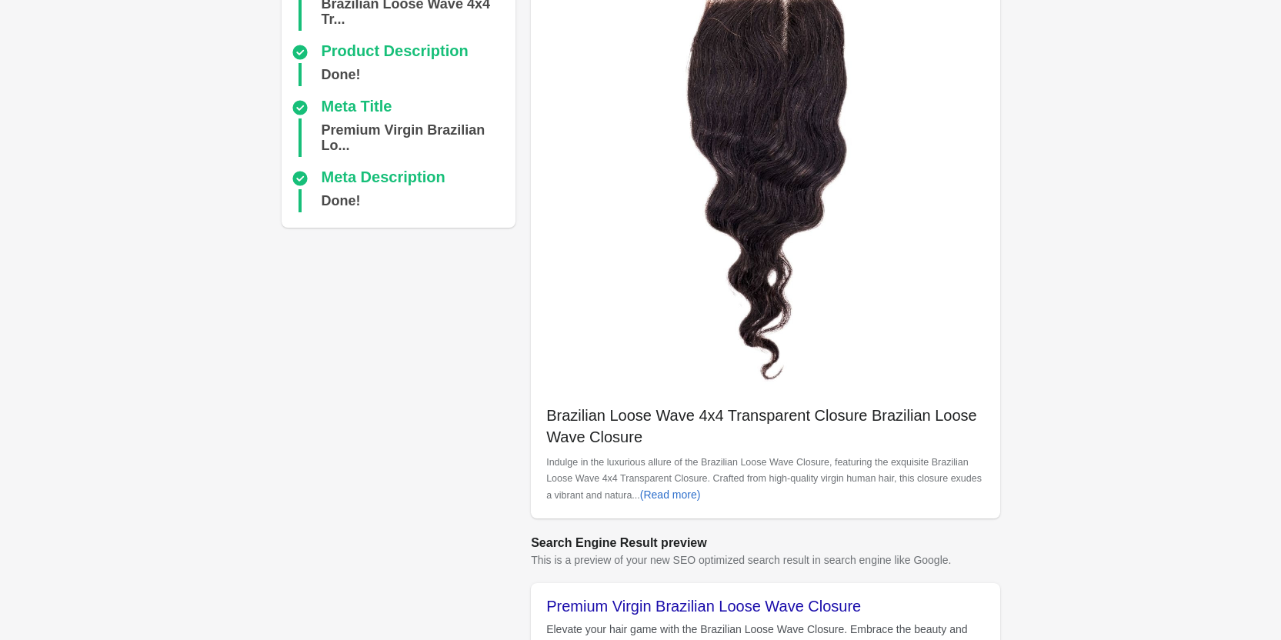
scroll to position [433, 0]
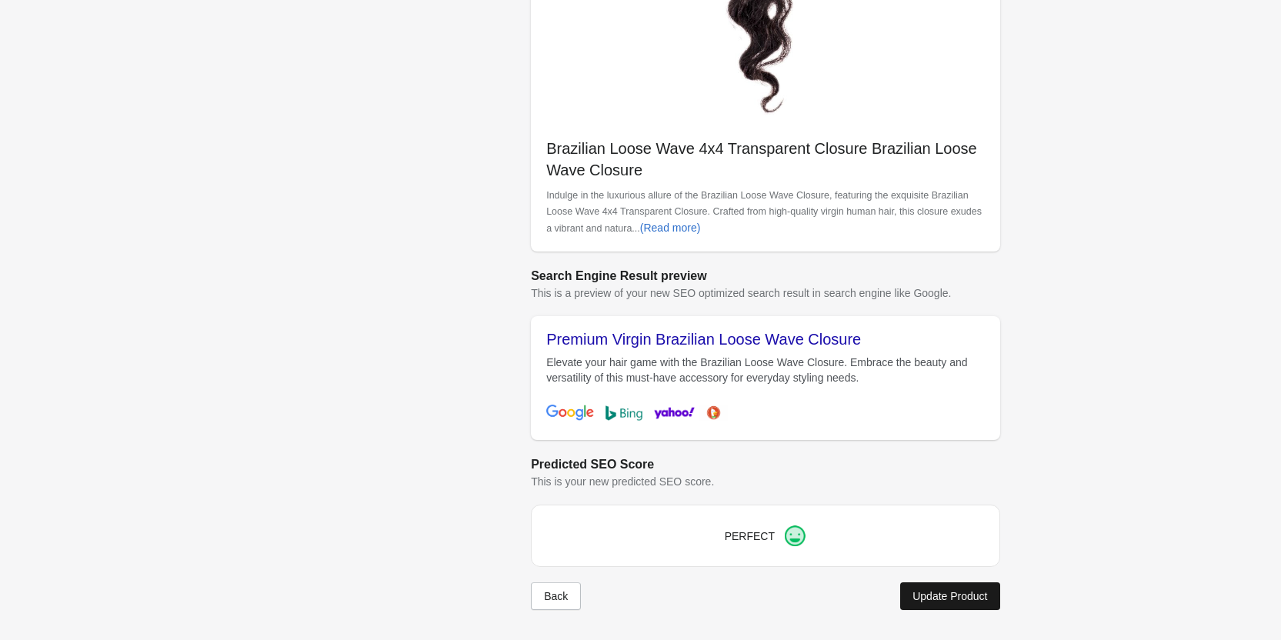
click at [939, 592] on div "Update Product" at bounding box center [949, 596] width 75 height 12
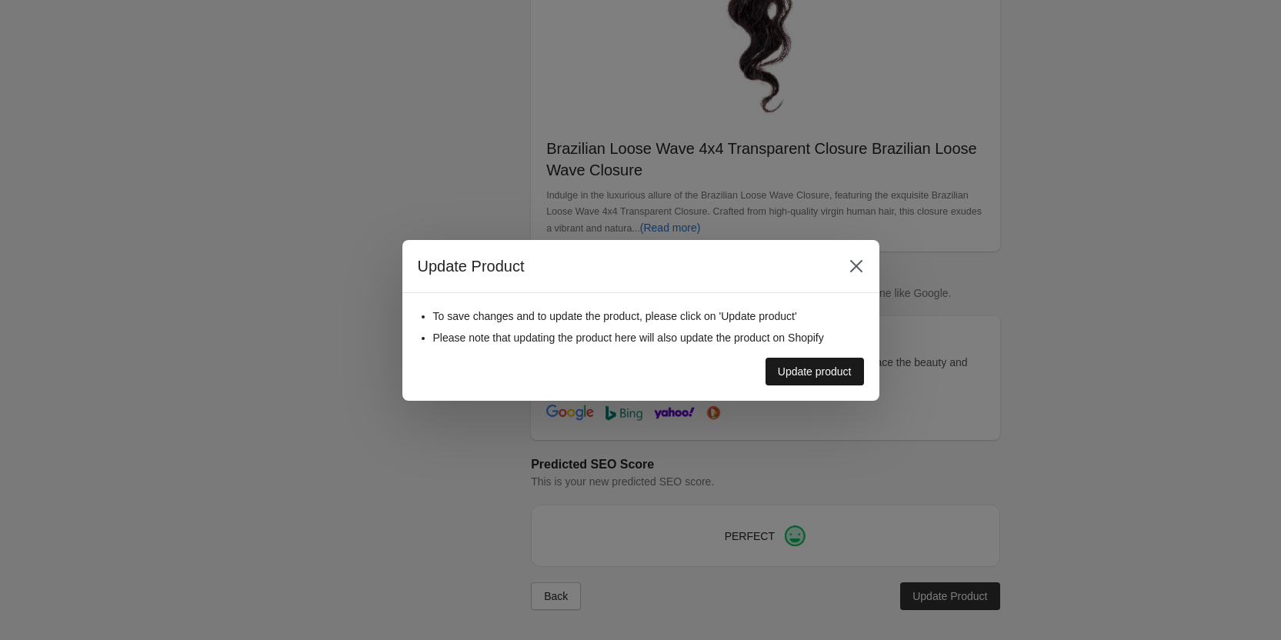
click at [829, 375] on div "Update product" at bounding box center [815, 371] width 74 height 12
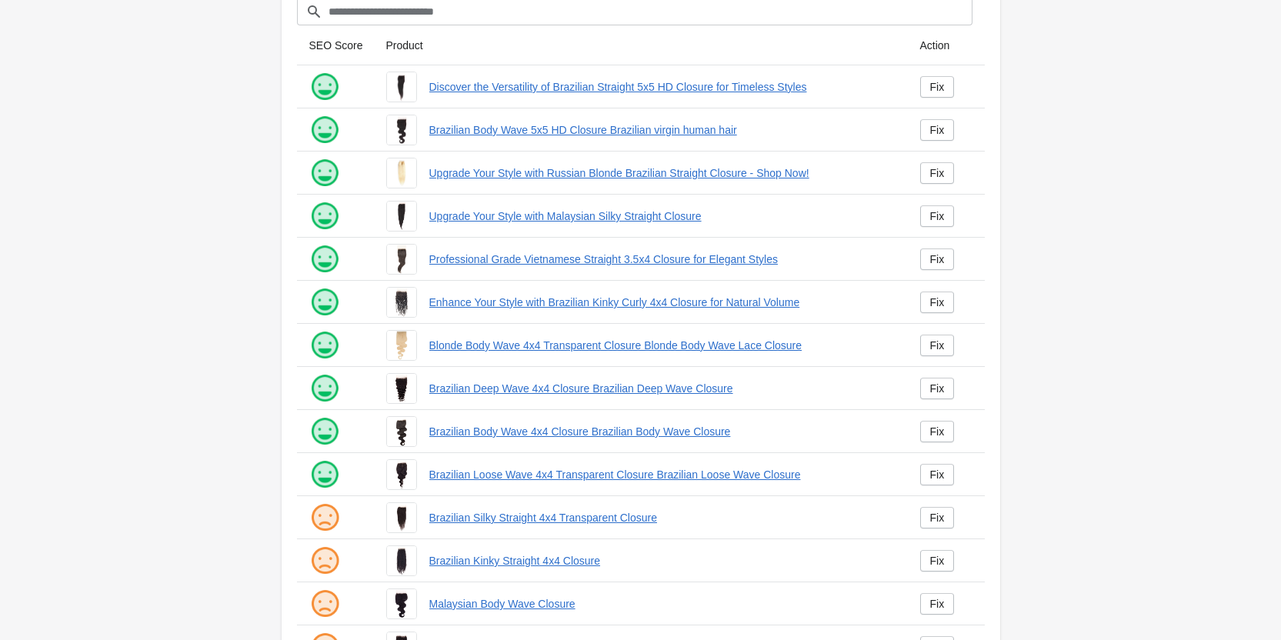
scroll to position [209, 0]
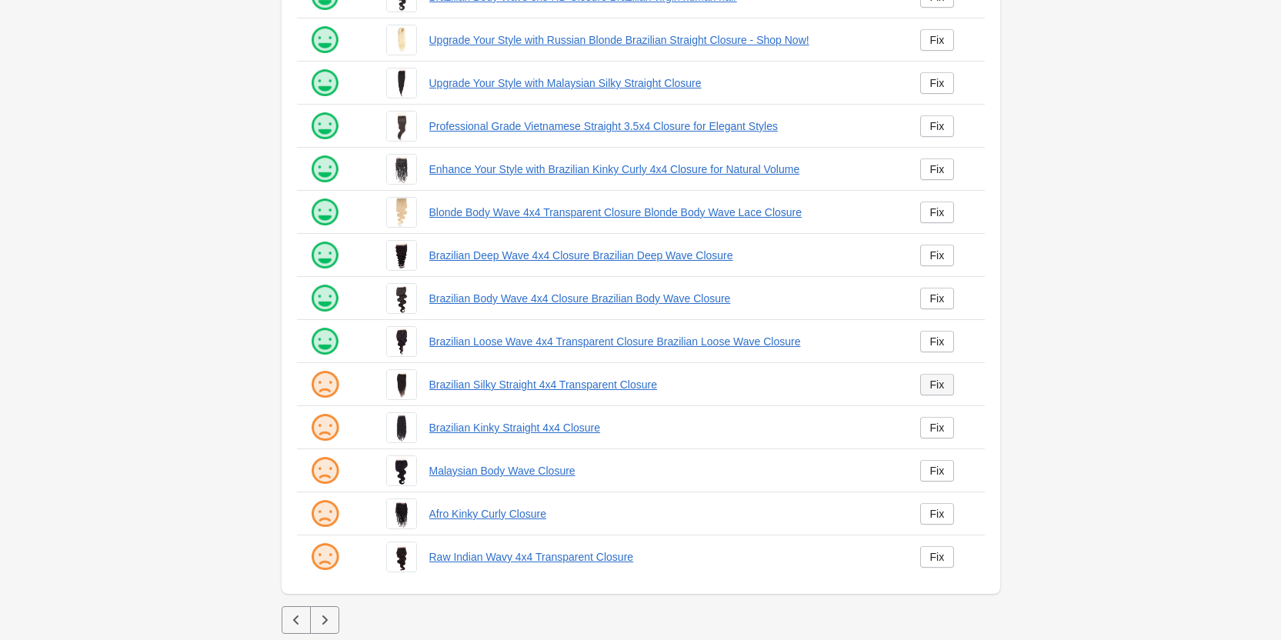
click at [949, 379] on link "Fix" at bounding box center [937, 385] width 35 height 22
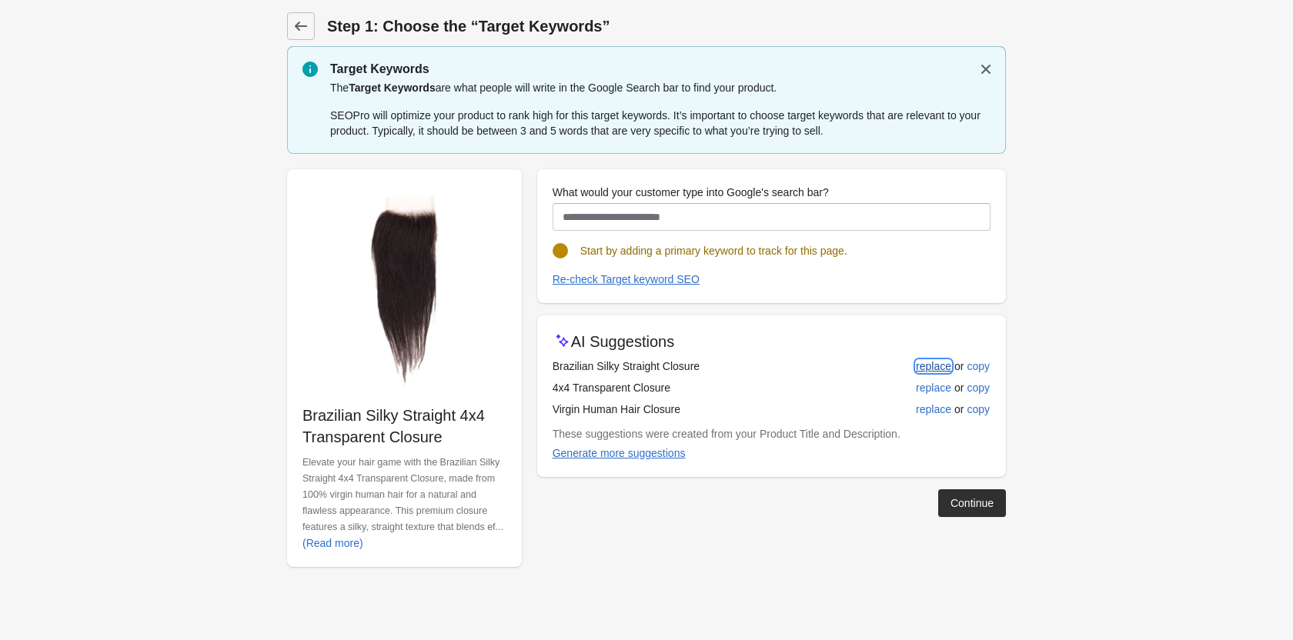
click at [945, 361] on div "replace" at bounding box center [933, 366] width 35 height 12
type input "**********"
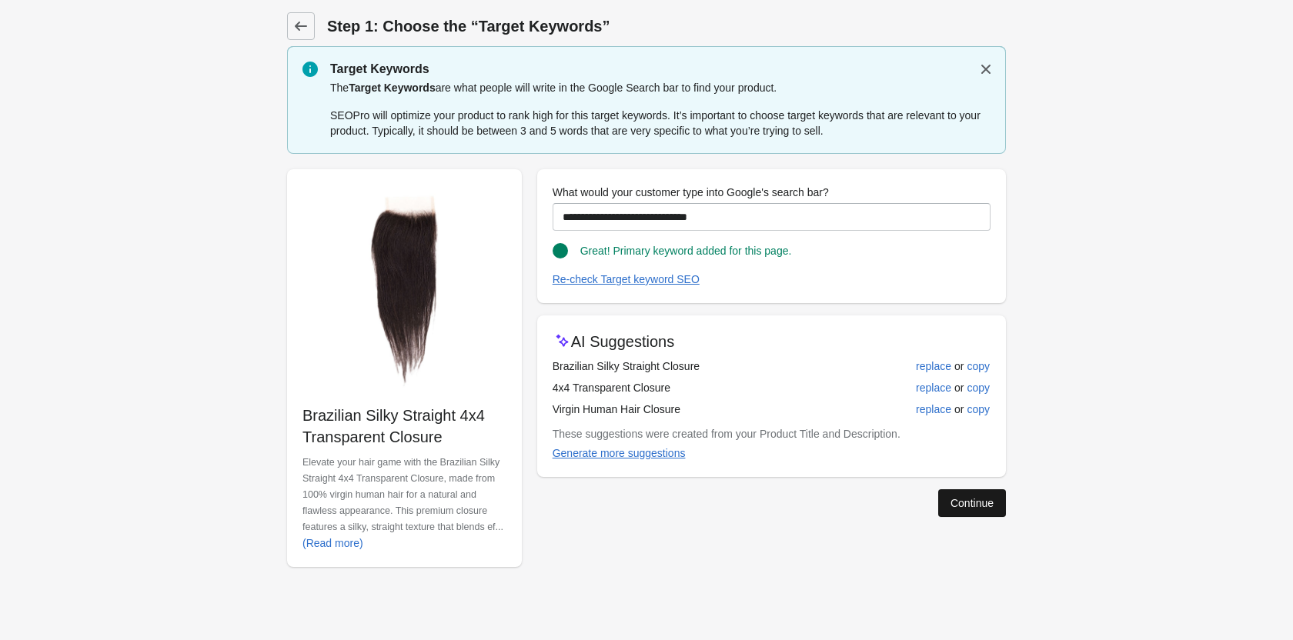
click at [965, 495] on button "Continue" at bounding box center [972, 503] width 68 height 28
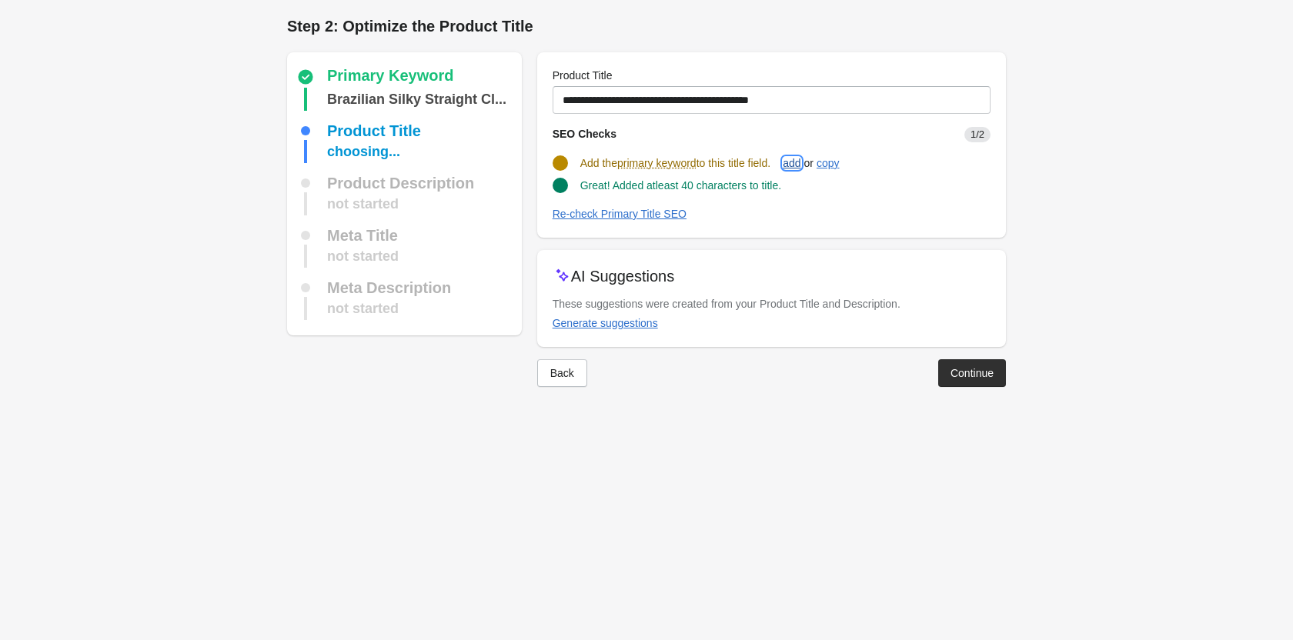
click at [800, 157] on div "add" at bounding box center [791, 163] width 18 height 12
type input "**********"
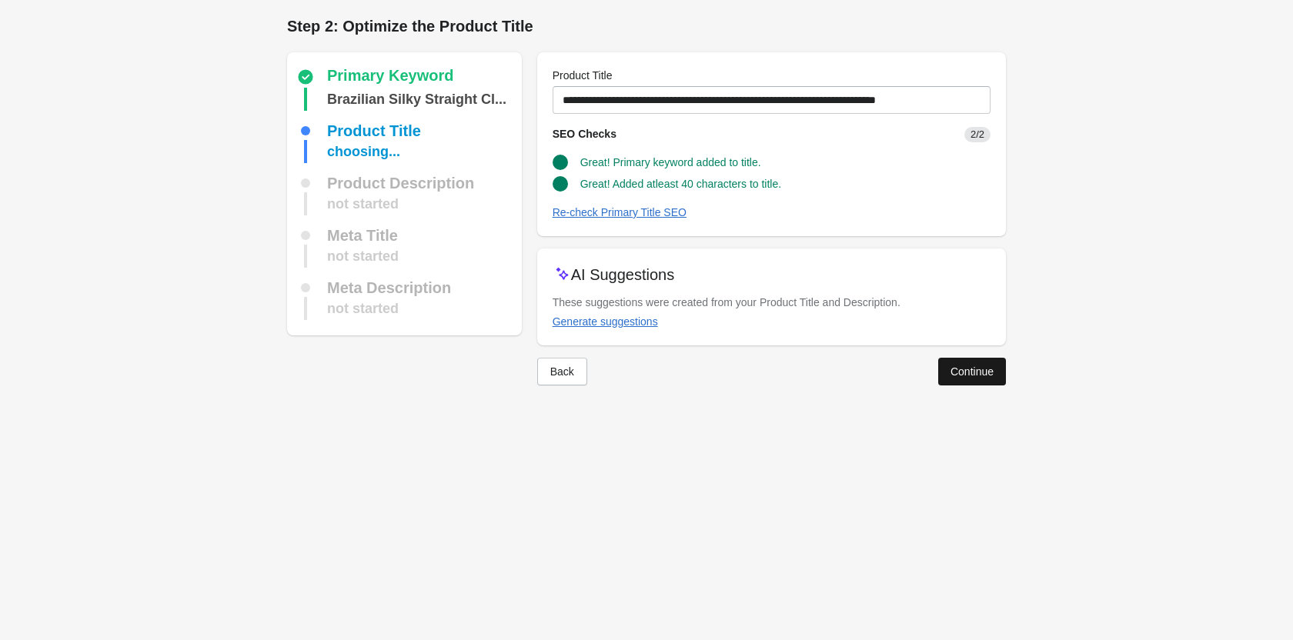
click at [978, 365] on div "Continue" at bounding box center [971, 371] width 43 height 12
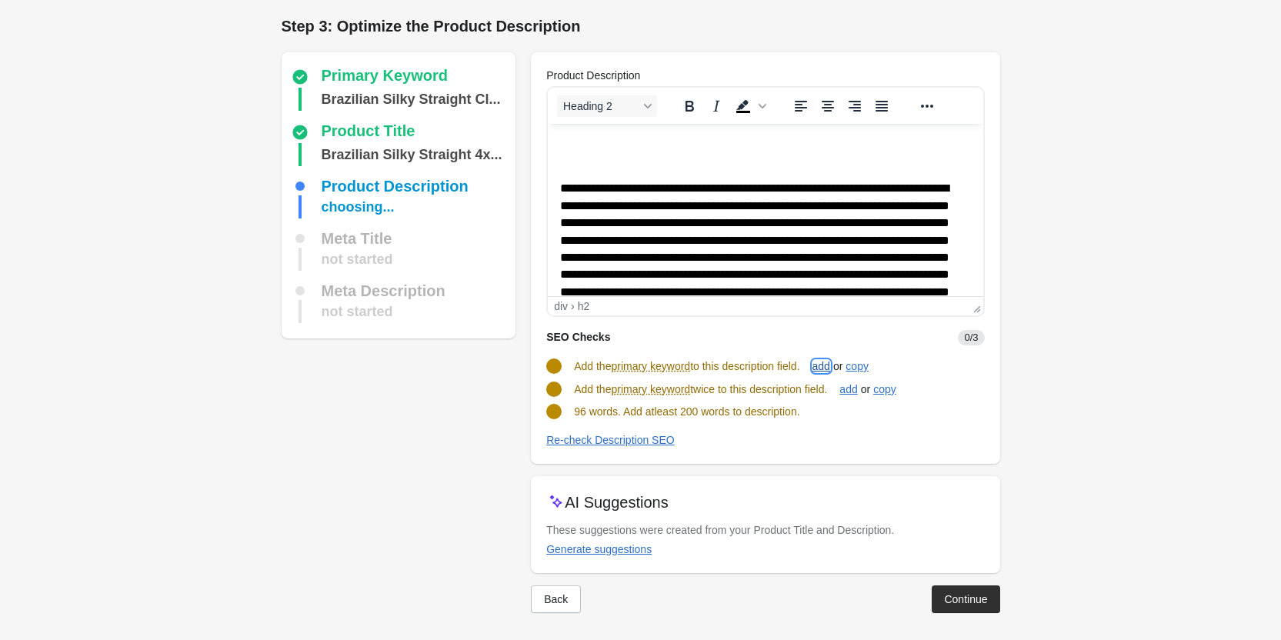
click at [828, 368] on div "add" at bounding box center [821, 366] width 18 height 12
click at [857, 384] on div "add" at bounding box center [848, 388] width 18 height 12
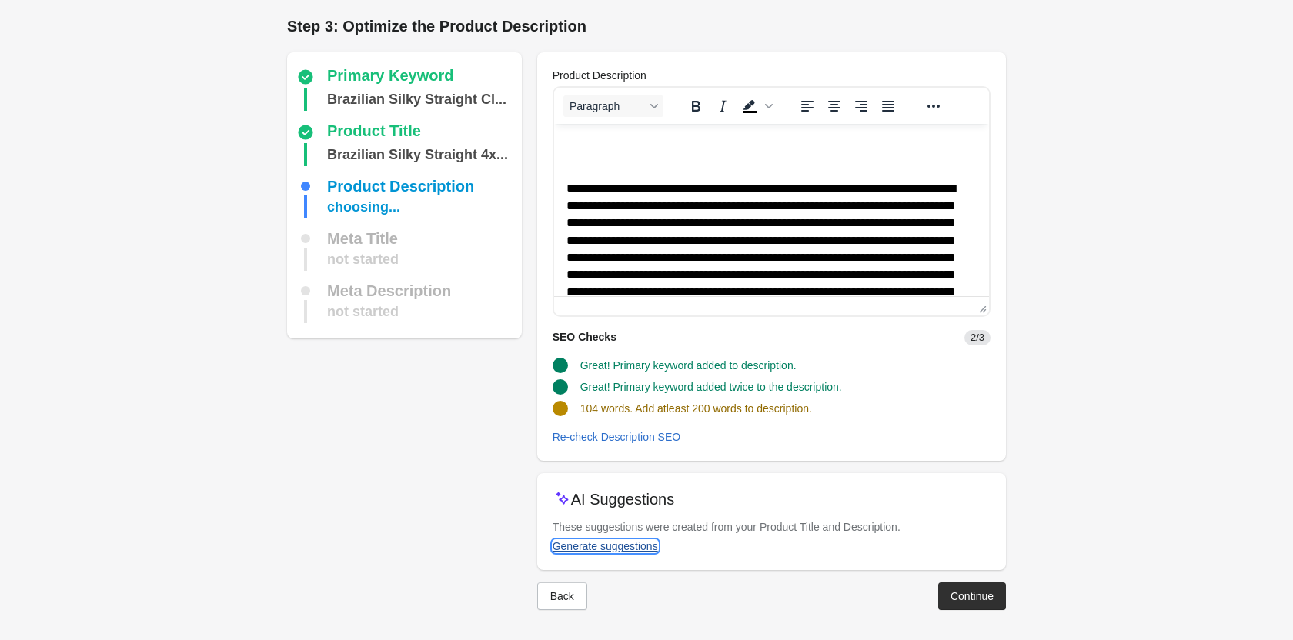
click at [635, 540] on div "Generate suggestions" at bounding box center [604, 546] width 105 height 12
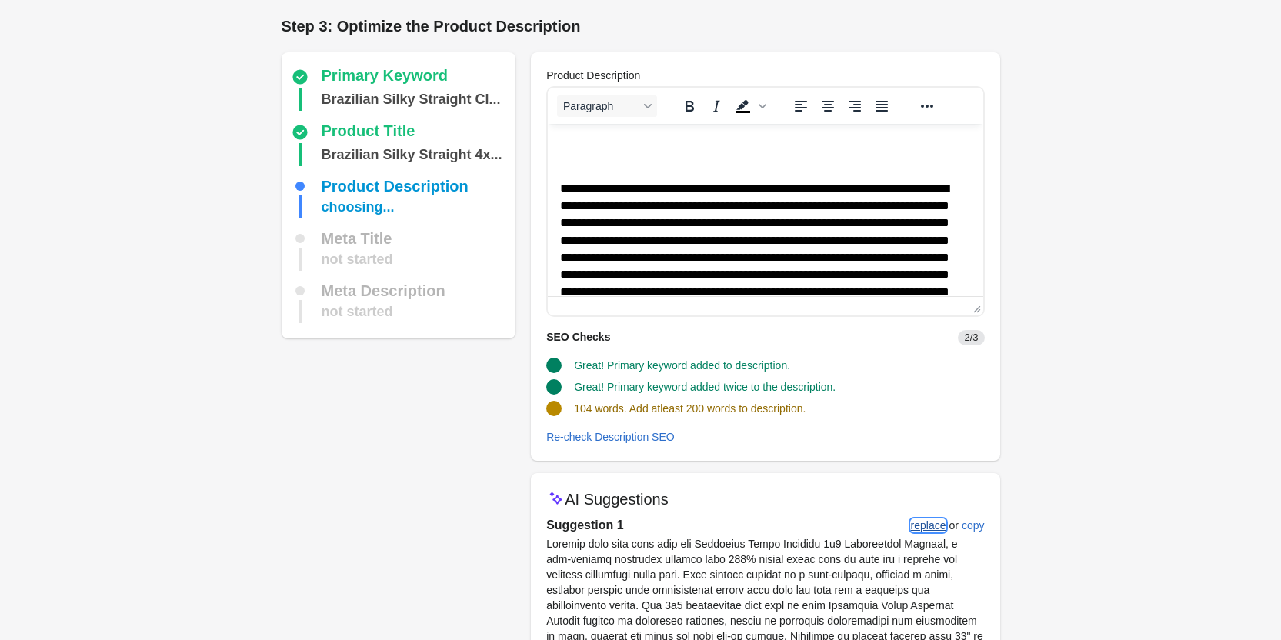
click at [941, 521] on div "replace" at bounding box center [928, 525] width 35 height 12
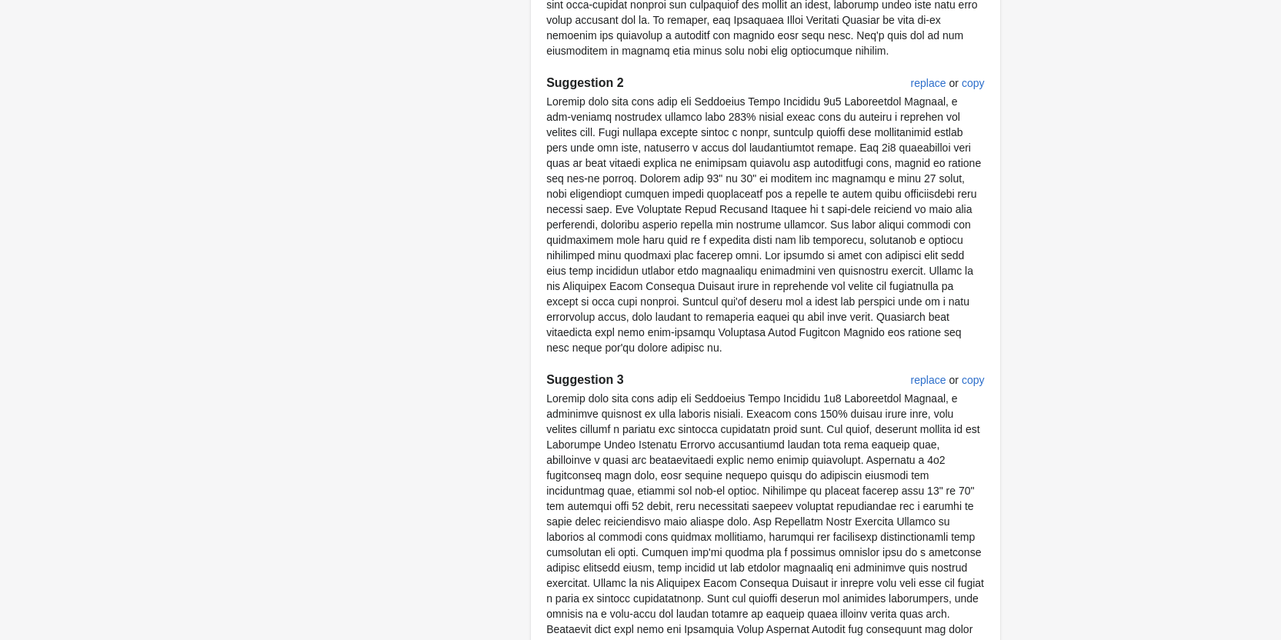
scroll to position [876, 0]
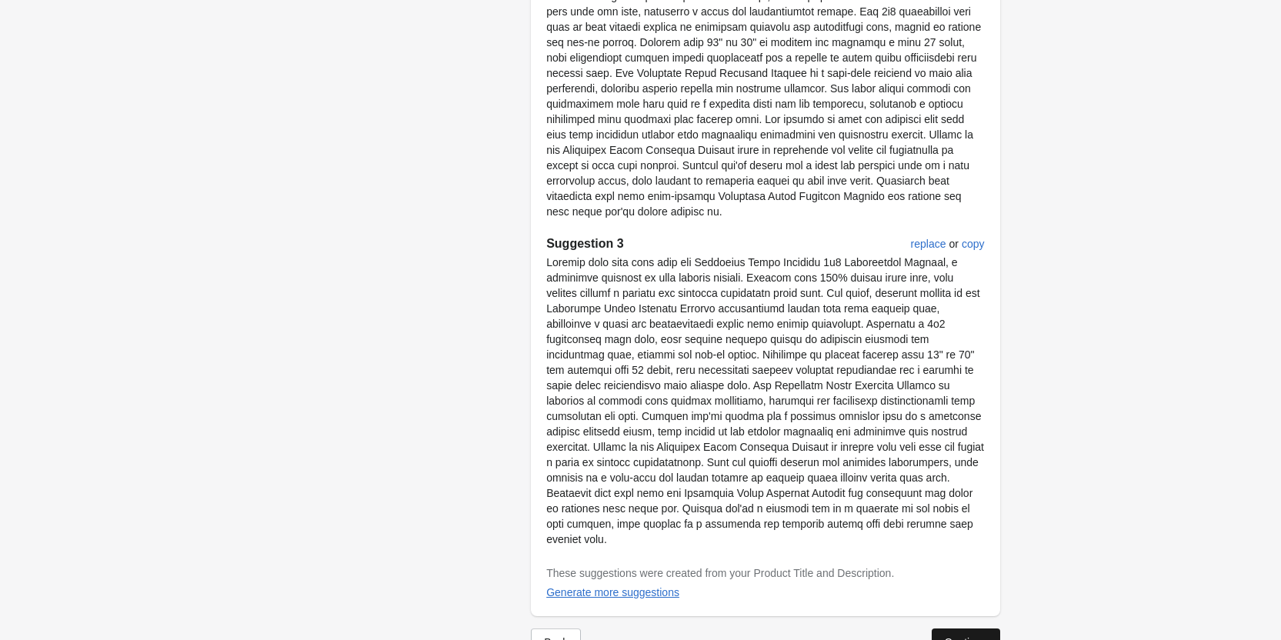
click at [976, 636] on div "Continue" at bounding box center [965, 642] width 43 height 12
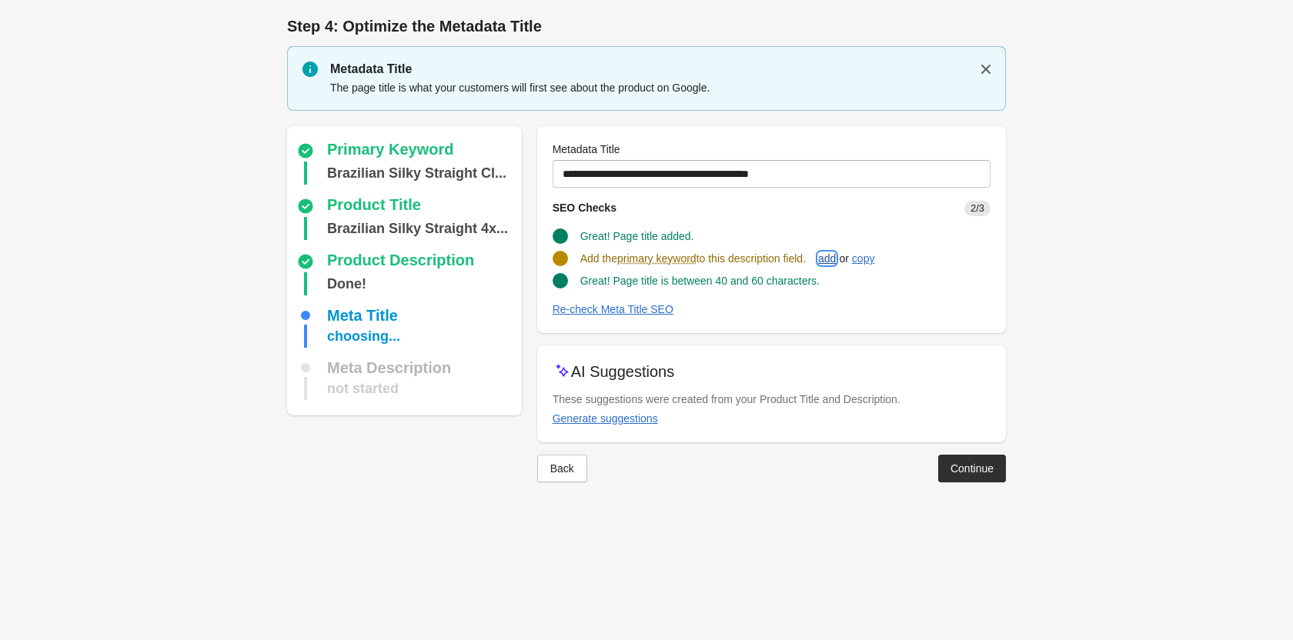
click at [839, 249] on button "add" at bounding box center [827, 259] width 30 height 28
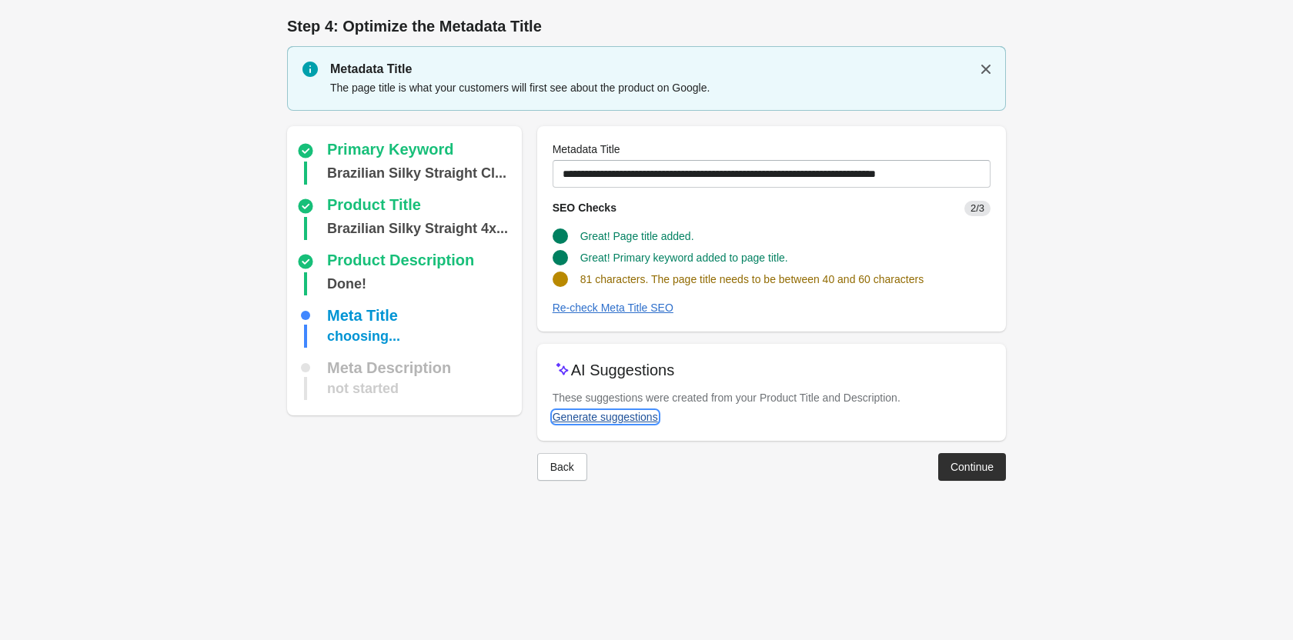
click at [601, 417] on div "Generate suggestions" at bounding box center [604, 417] width 105 height 12
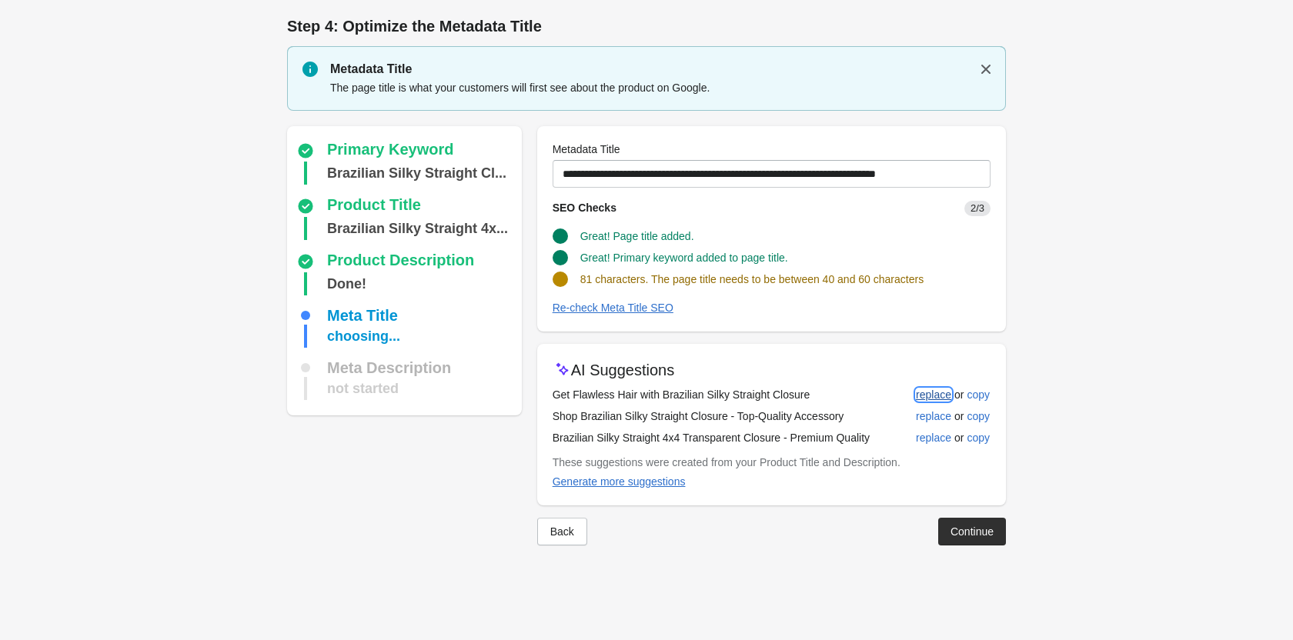
click at [950, 391] on div "replace" at bounding box center [933, 395] width 35 height 12
type input "**********"
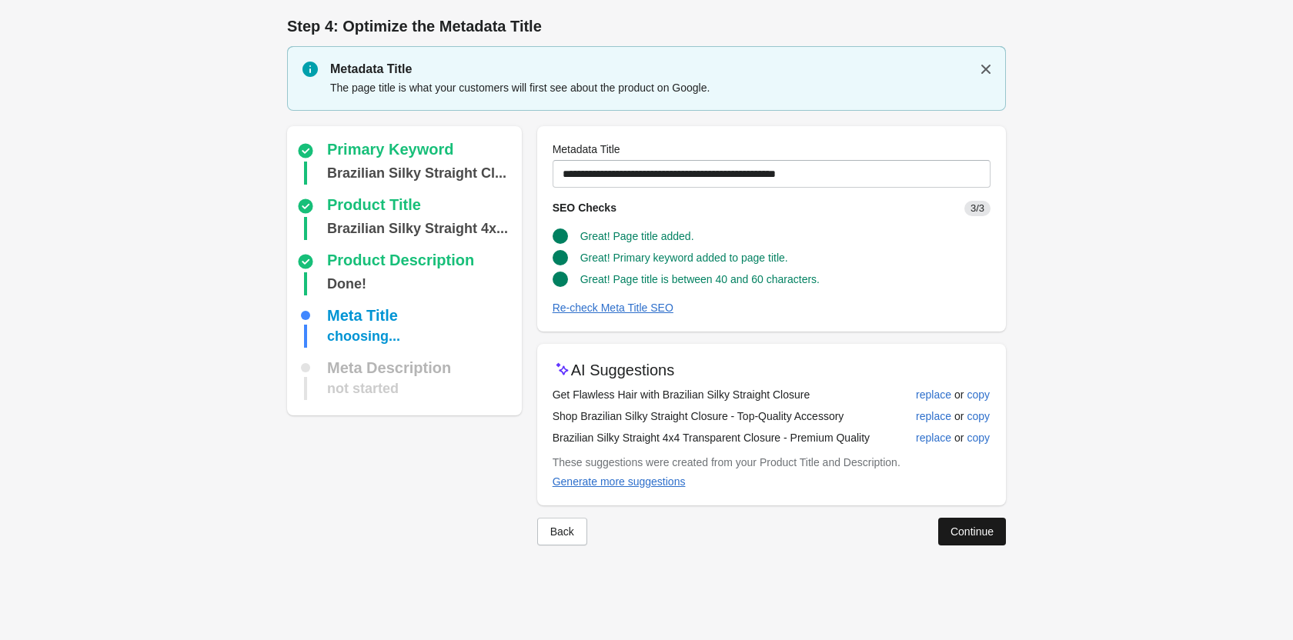
click at [956, 540] on button "Continue" at bounding box center [972, 532] width 68 height 28
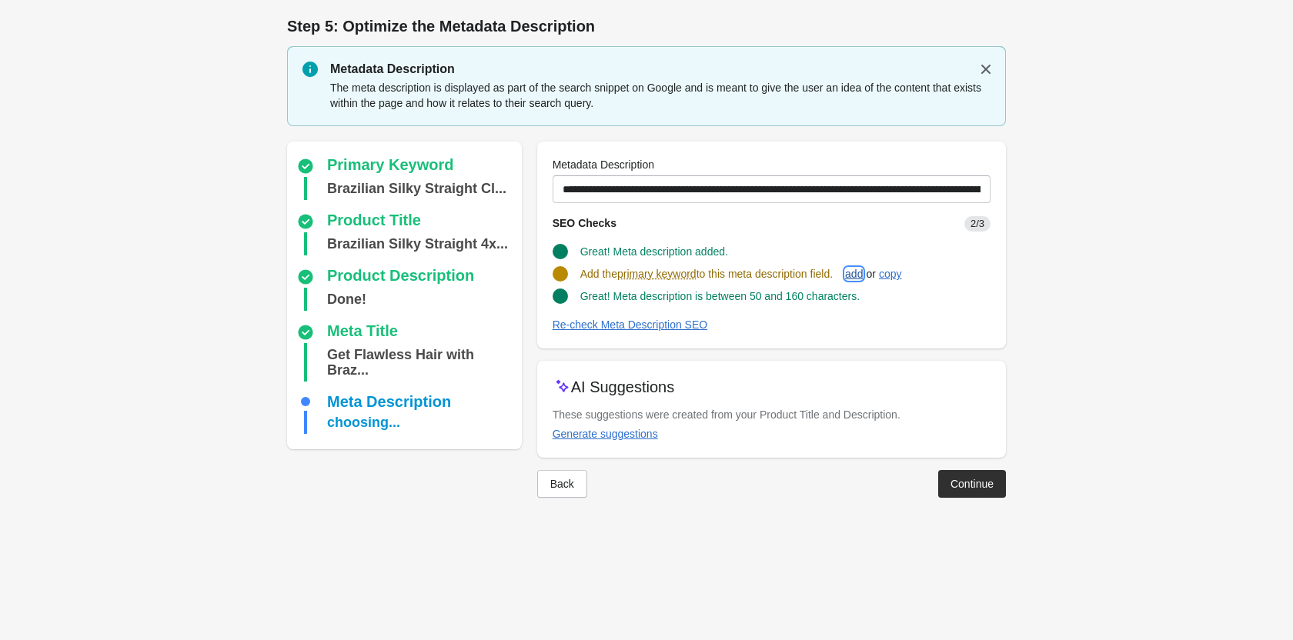
click at [857, 279] on div "add" at bounding box center [854, 274] width 18 height 12
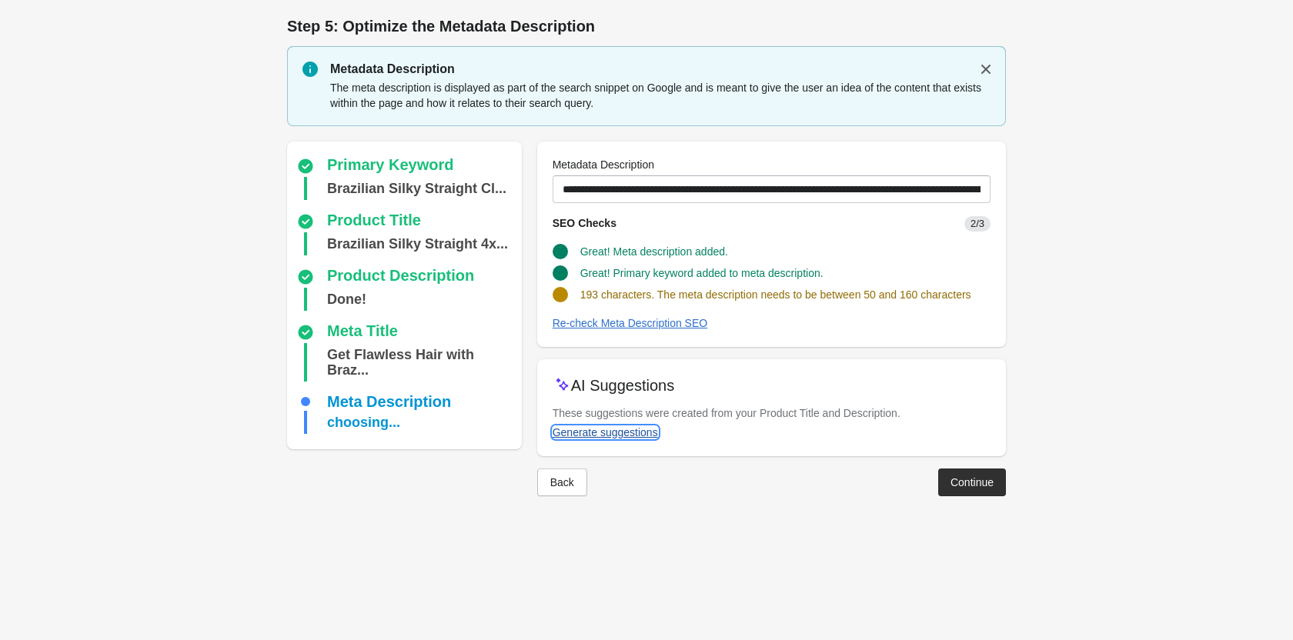
click at [608, 435] on div "Generate suggestions" at bounding box center [604, 432] width 105 height 12
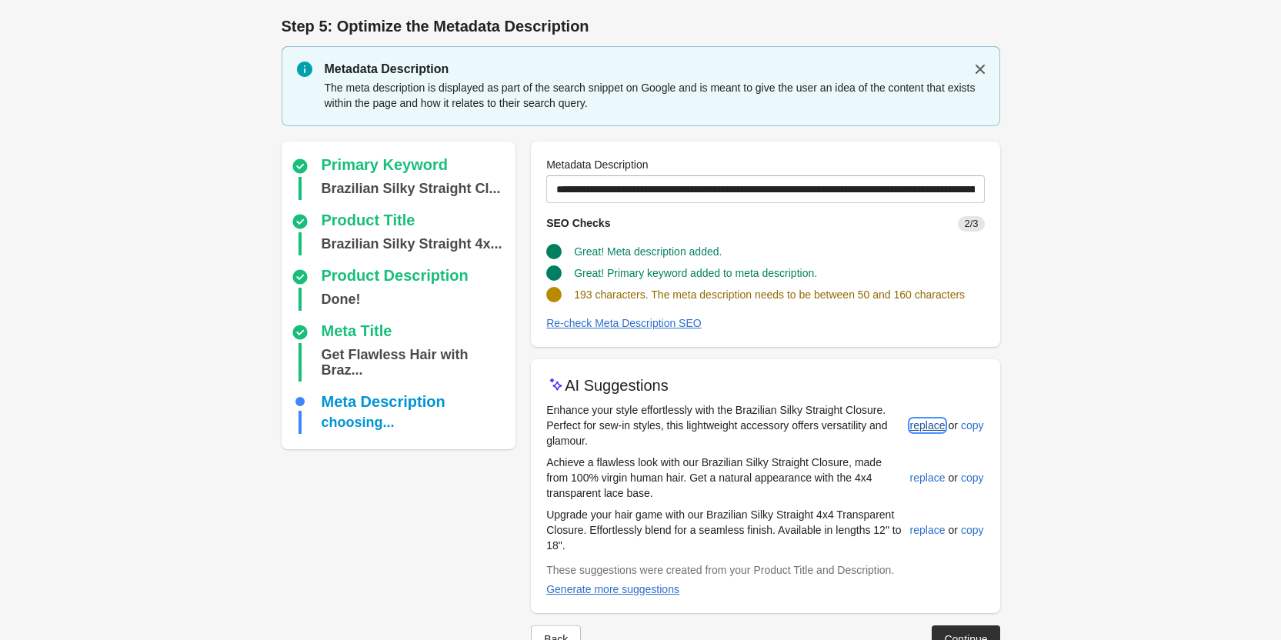
click at [936, 427] on div "replace" at bounding box center [927, 425] width 35 height 12
type input "**********"
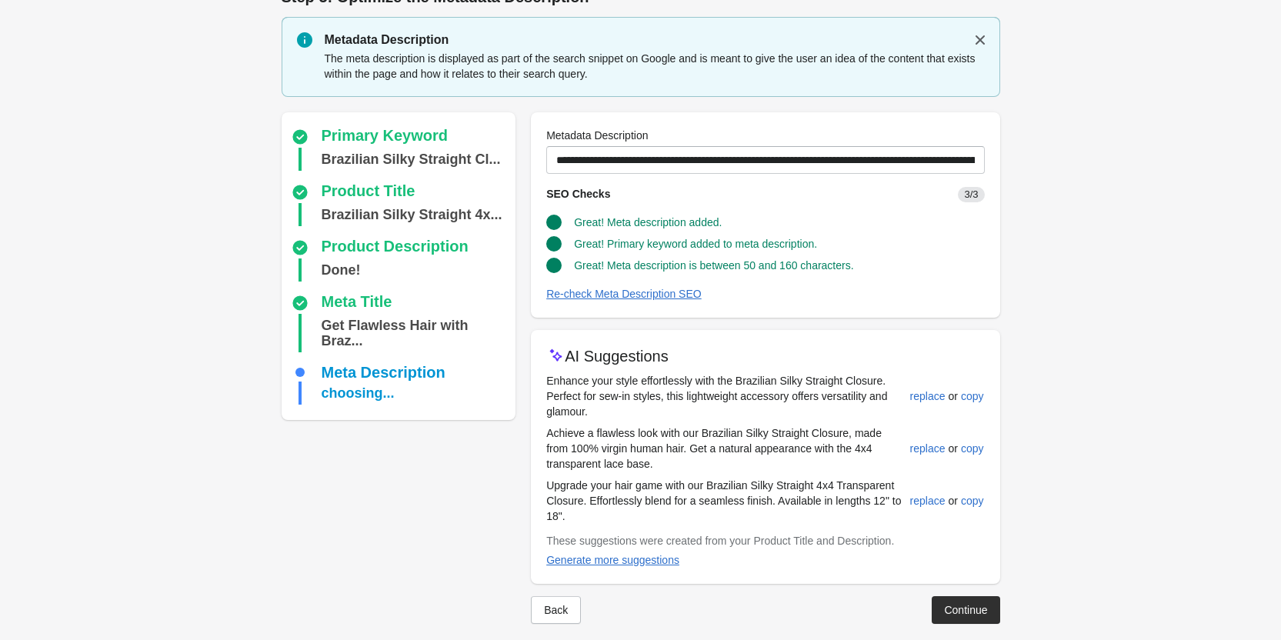
scroll to position [43, 0]
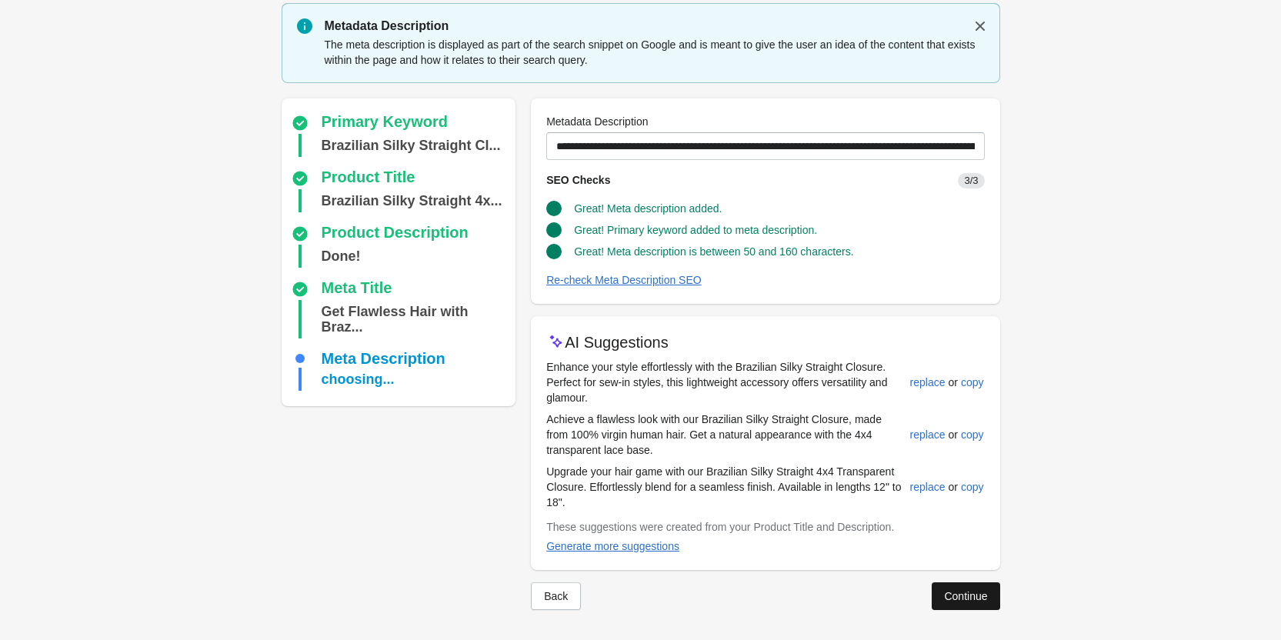
click at [957, 604] on button "Continue" at bounding box center [966, 596] width 68 height 28
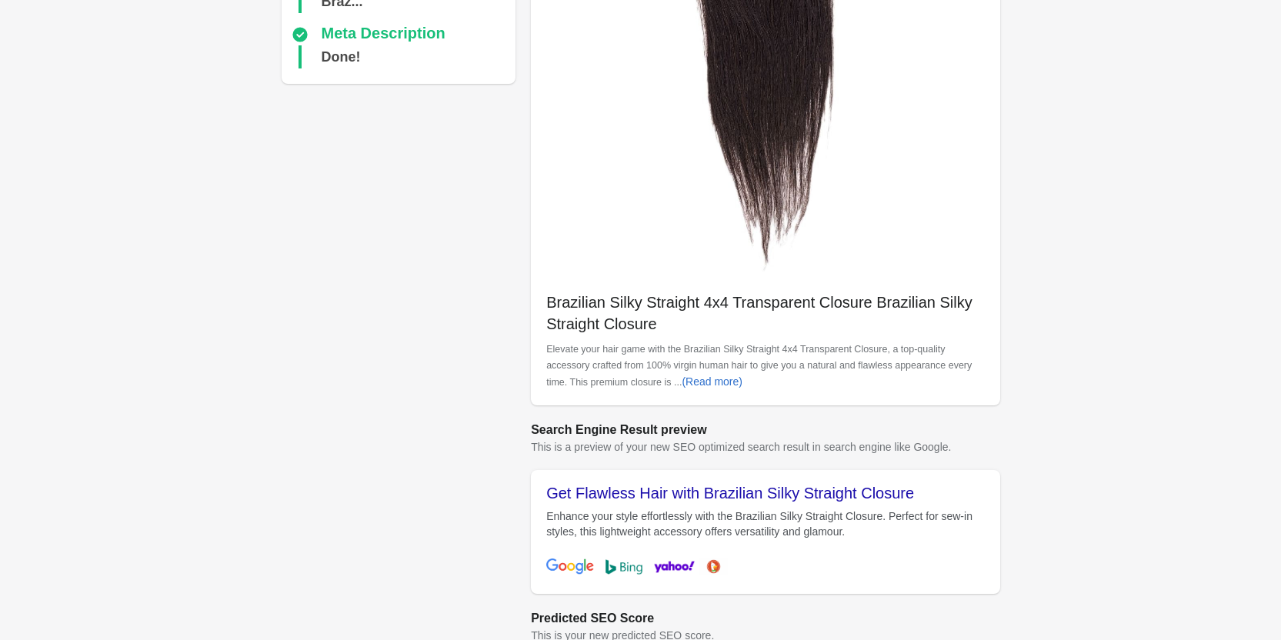
scroll to position [433, 0]
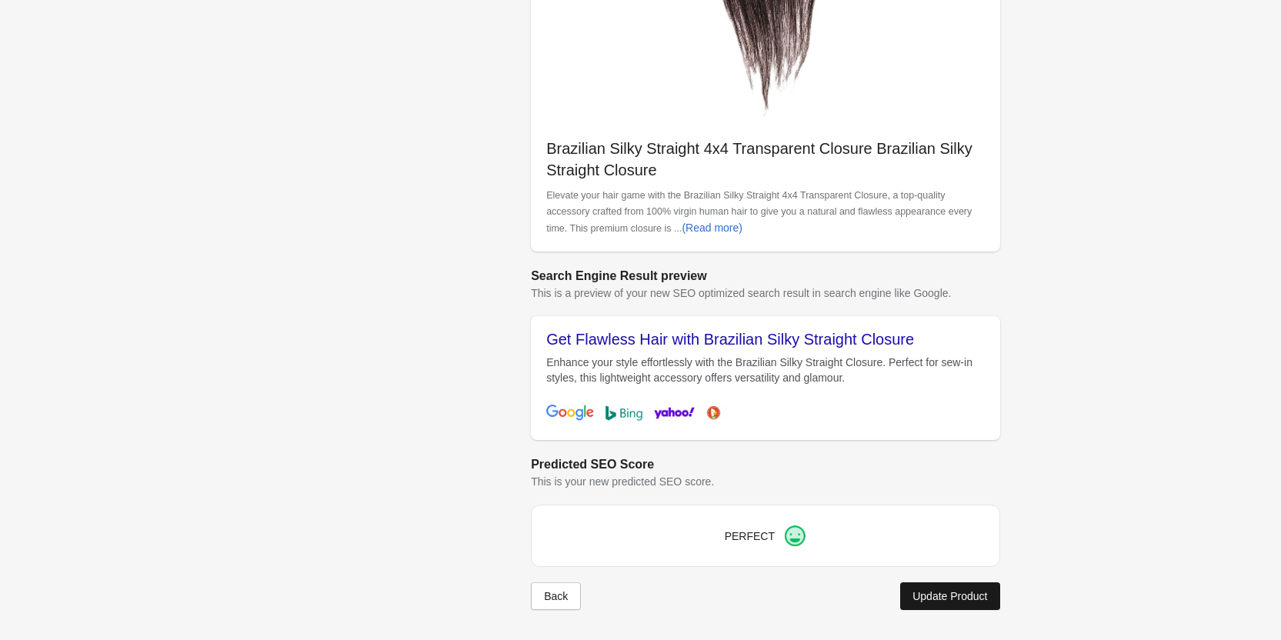
click at [961, 587] on button "Update Product" at bounding box center [949, 596] width 99 height 28
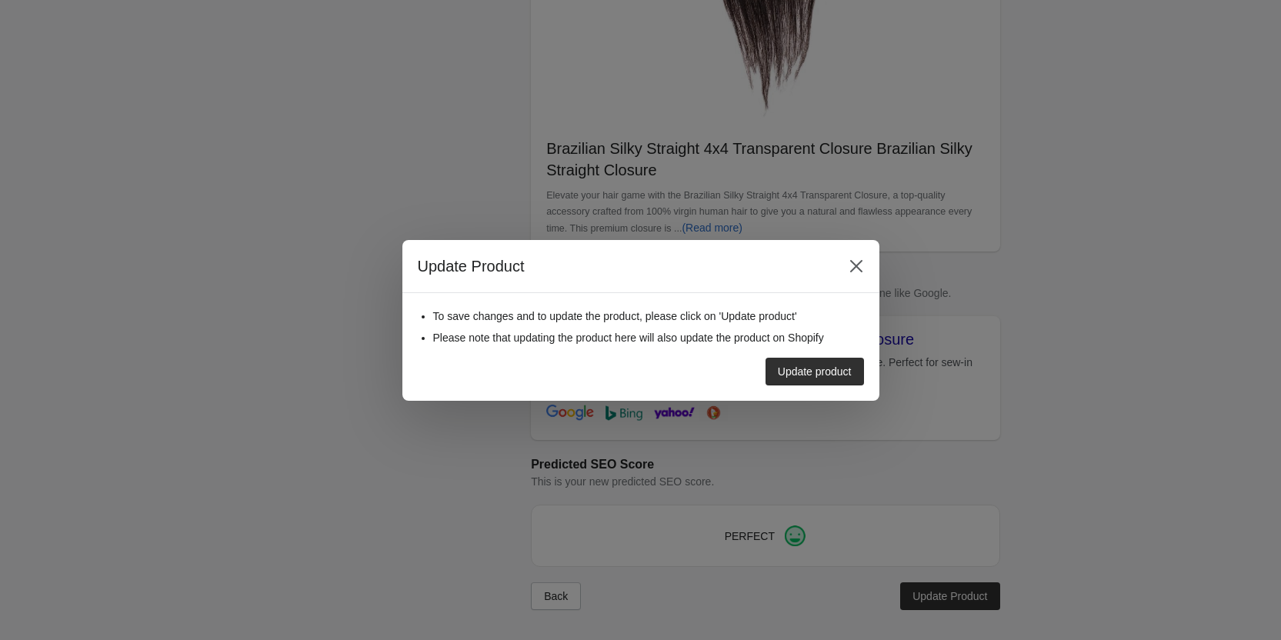
click at [813, 372] on div "Update product" at bounding box center [815, 371] width 74 height 12
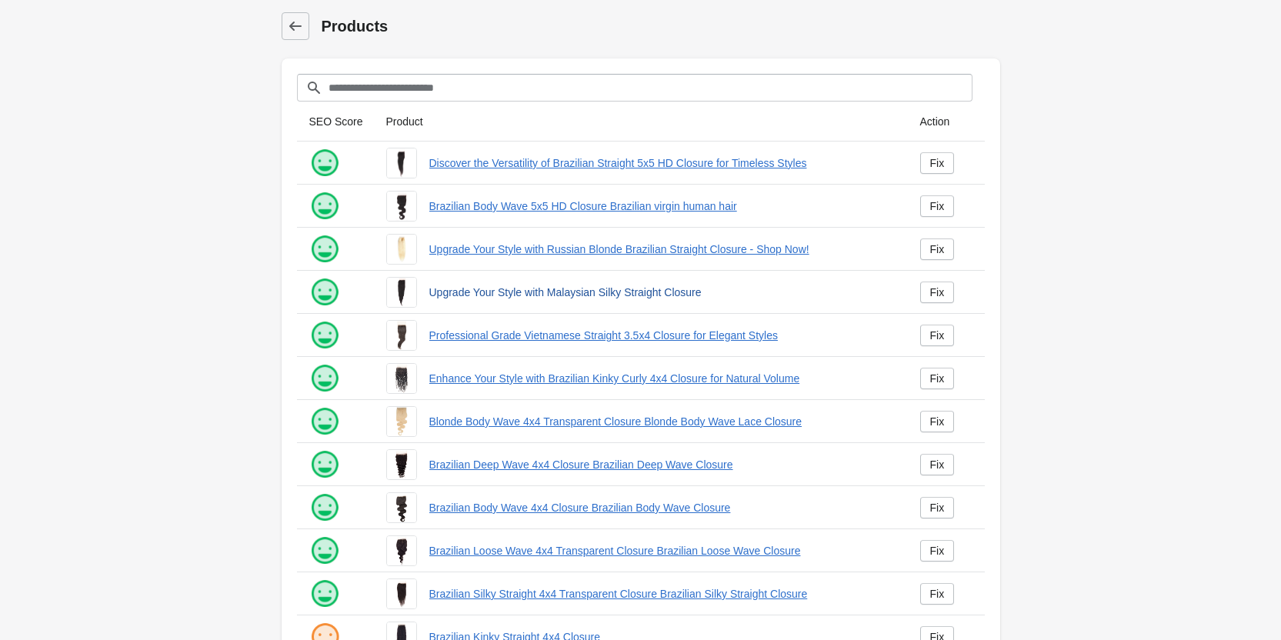
scroll to position [209, 0]
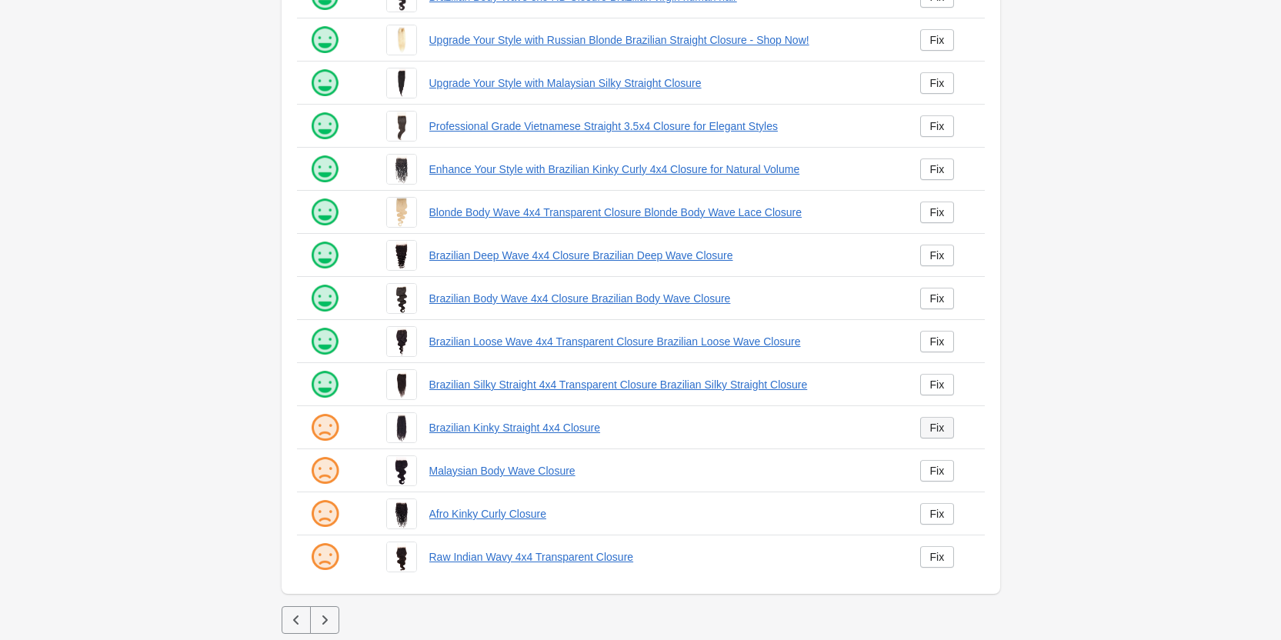
click at [930, 432] on div "Fix" at bounding box center [937, 428] width 15 height 12
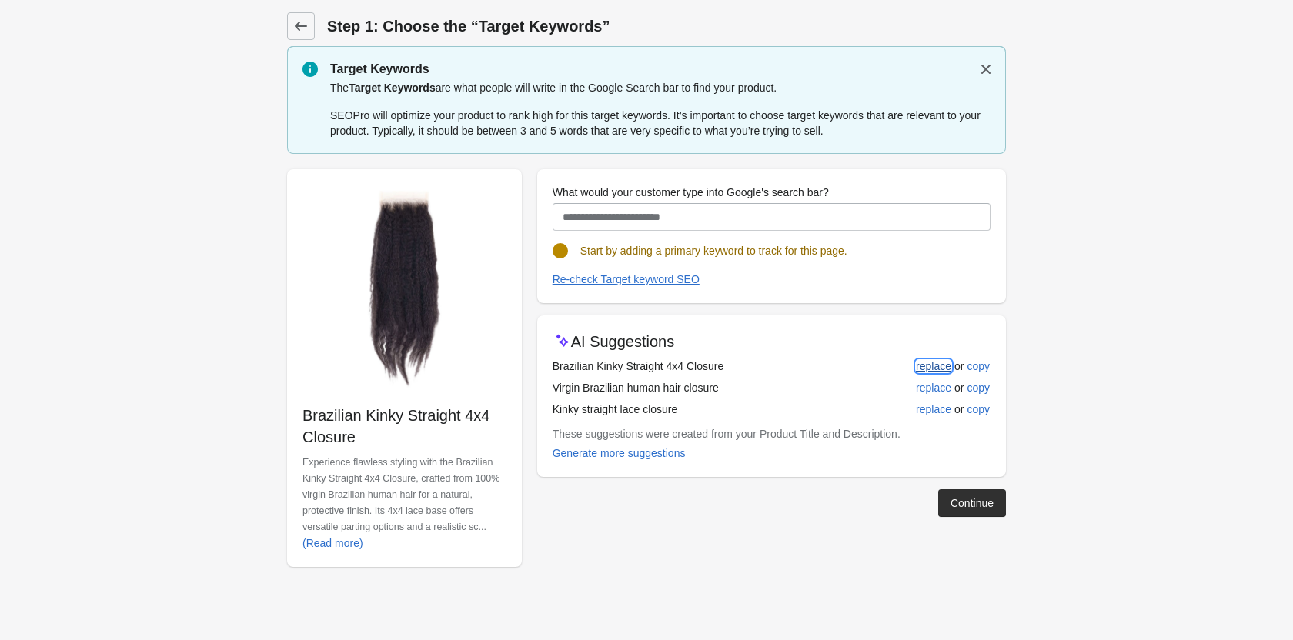
click at [932, 358] on button "replace" at bounding box center [933, 366] width 48 height 28
type input "**********"
click at [922, 360] on div "replace" at bounding box center [933, 366] width 35 height 12
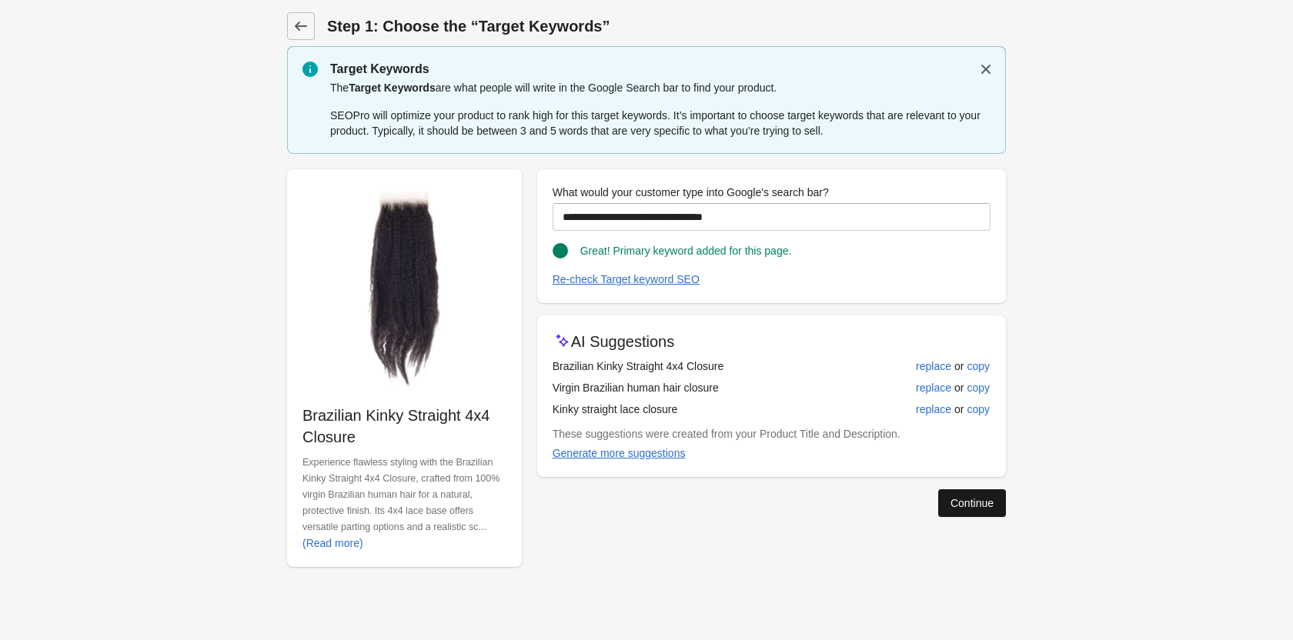
click at [961, 509] on div "Continue" at bounding box center [971, 503] width 43 height 12
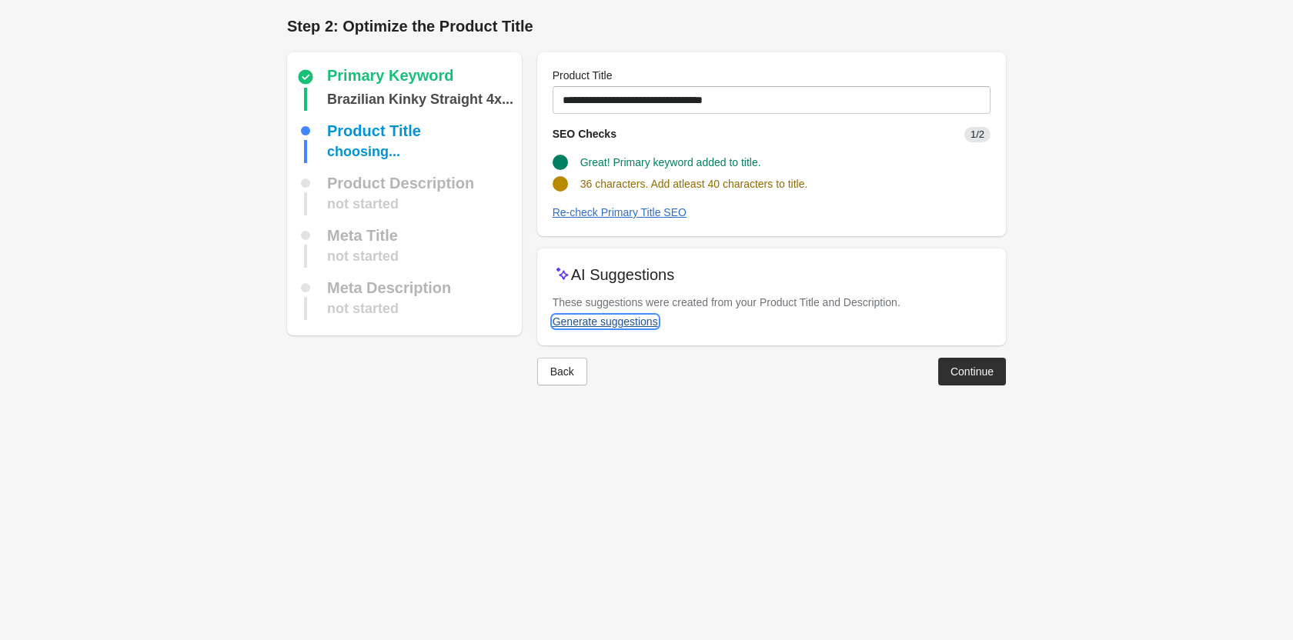
click at [634, 316] on button "Generate suggestions" at bounding box center [605, 322] width 118 height 28
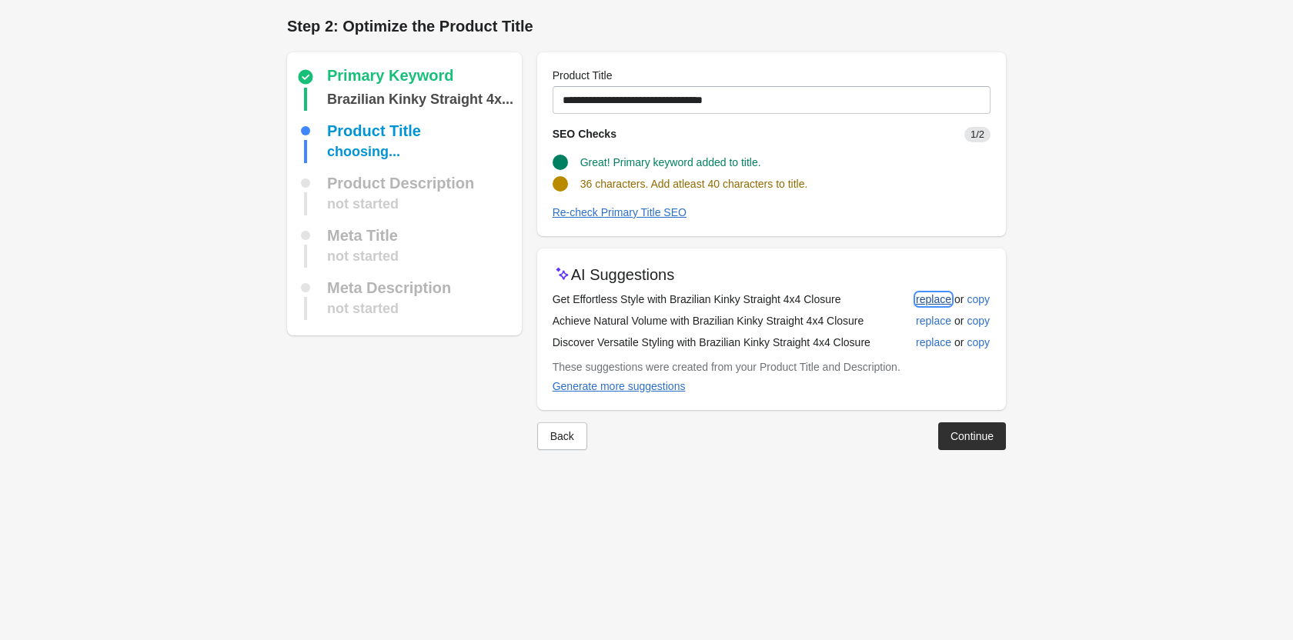
click at [932, 293] on div "replace" at bounding box center [933, 299] width 35 height 12
type input "**********"
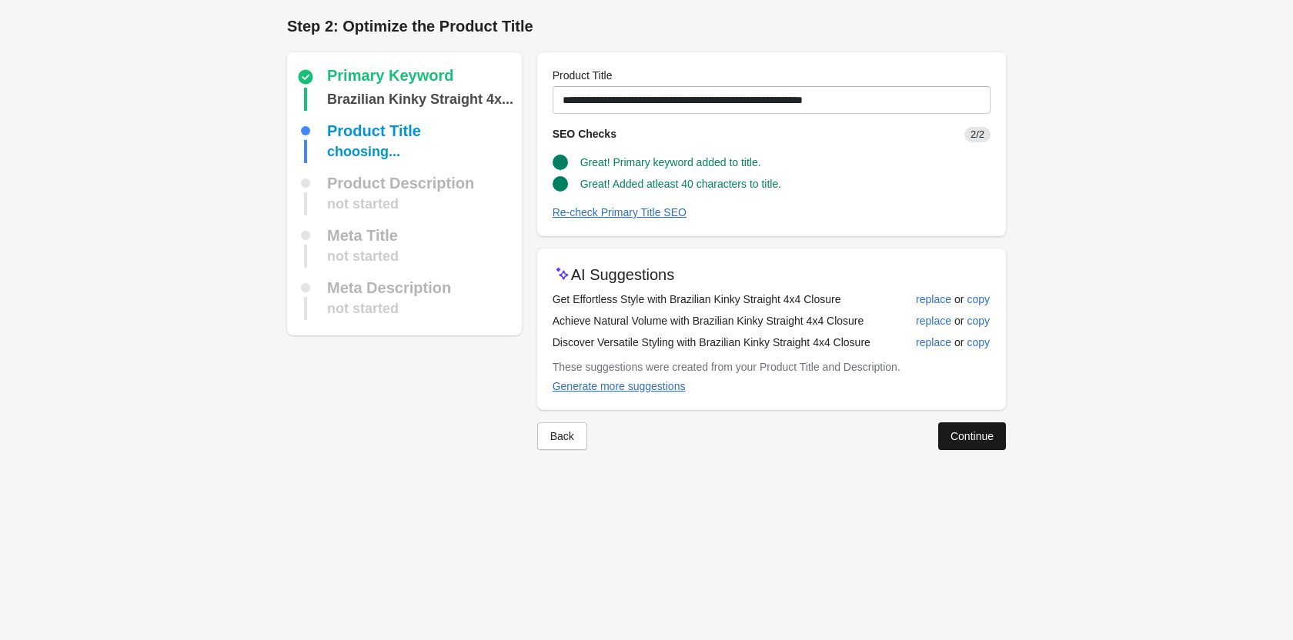
click at [963, 440] on div "Continue" at bounding box center [971, 436] width 43 height 12
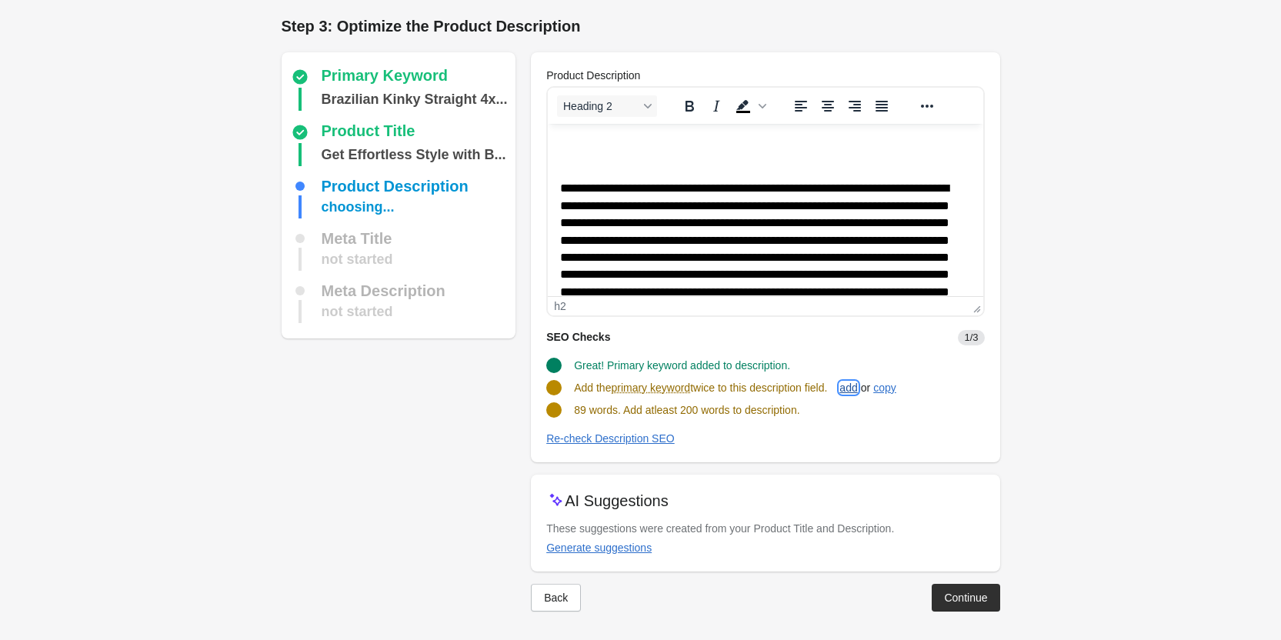
click at [854, 391] on div "add" at bounding box center [848, 388] width 18 height 12
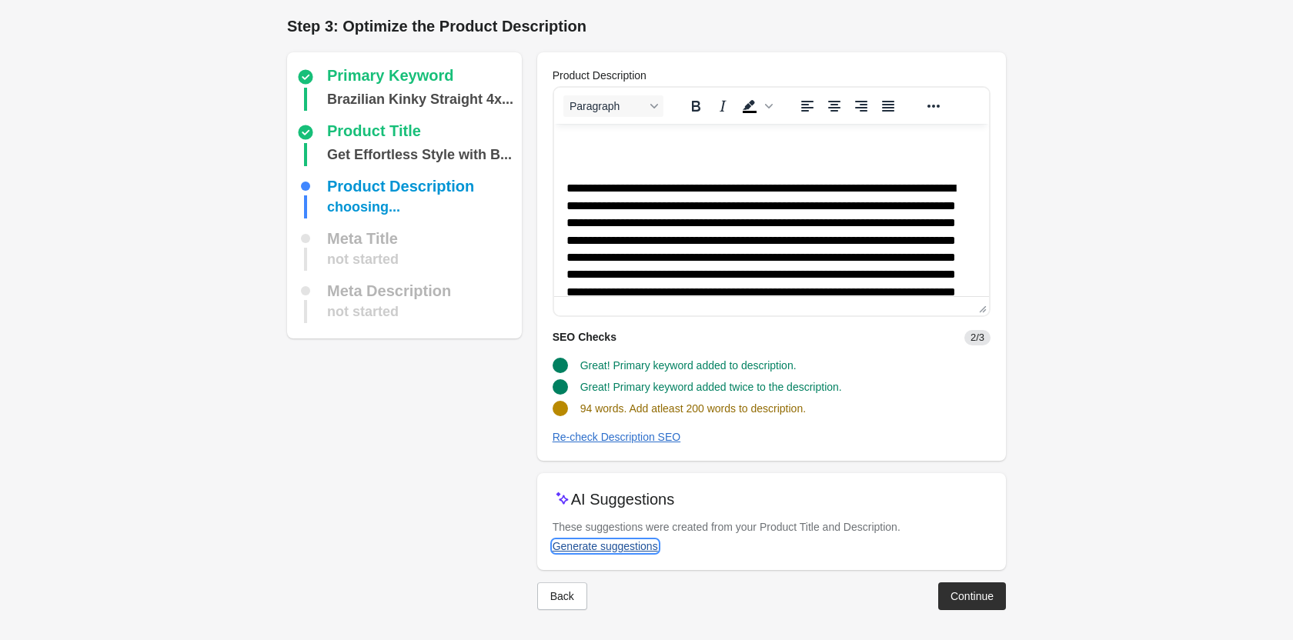
click at [632, 541] on div "Generate suggestions" at bounding box center [604, 546] width 105 height 12
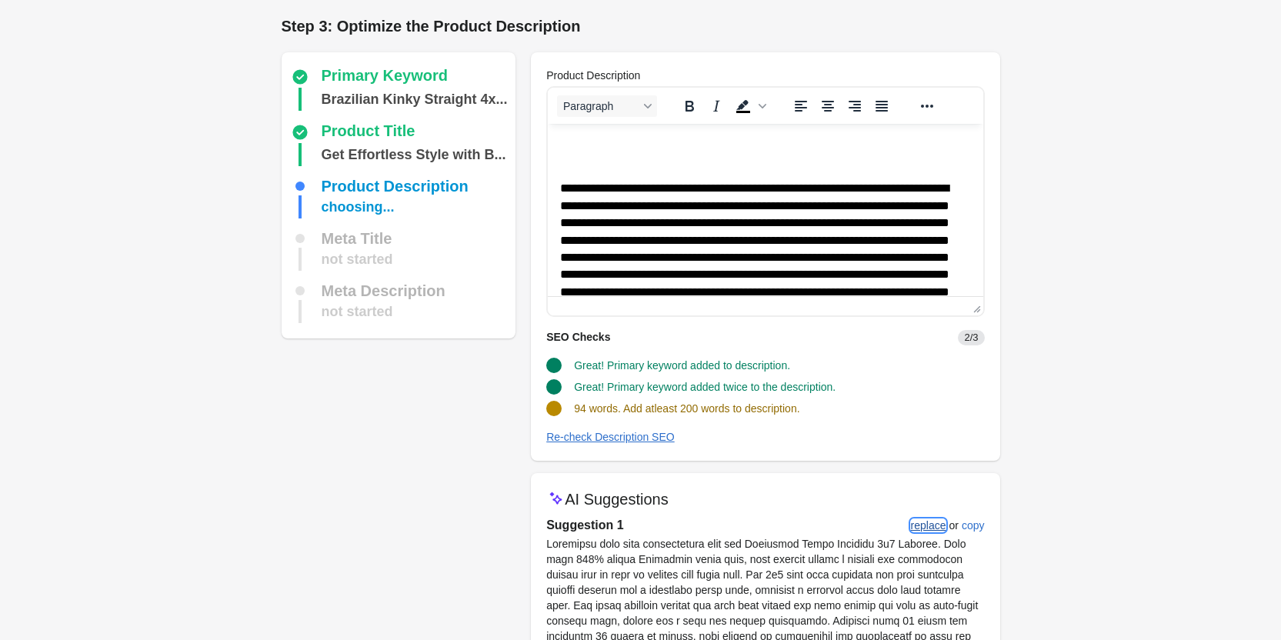
click at [914, 526] on div "replace" at bounding box center [928, 525] width 35 height 12
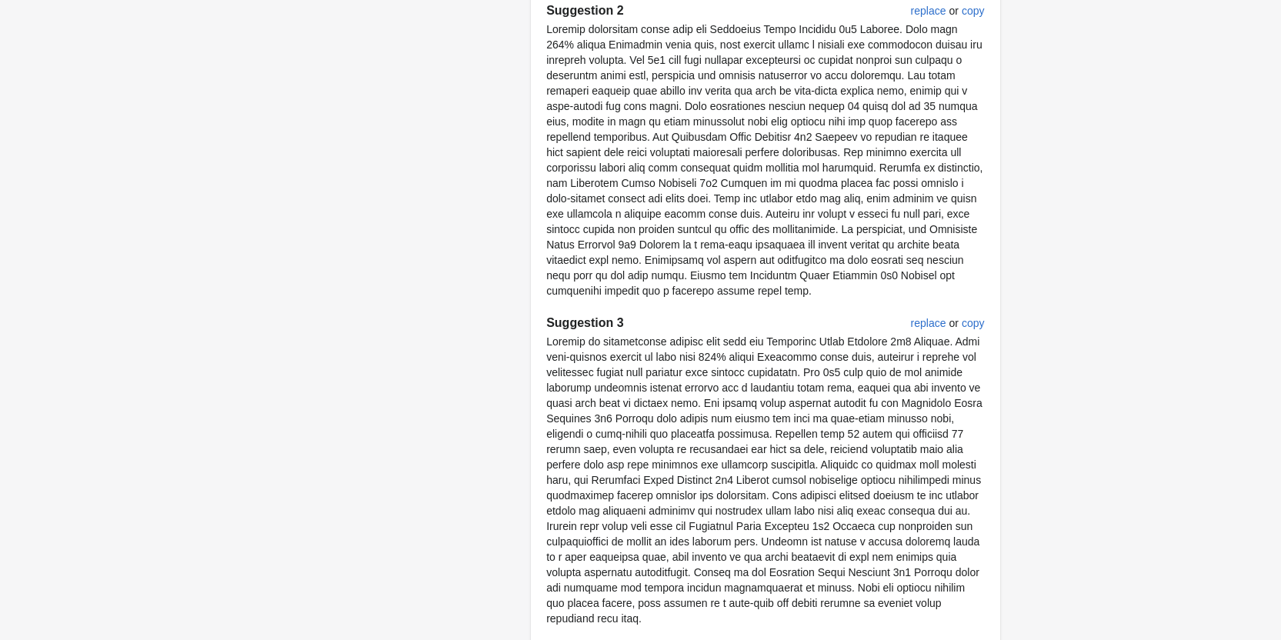
scroll to position [876, 0]
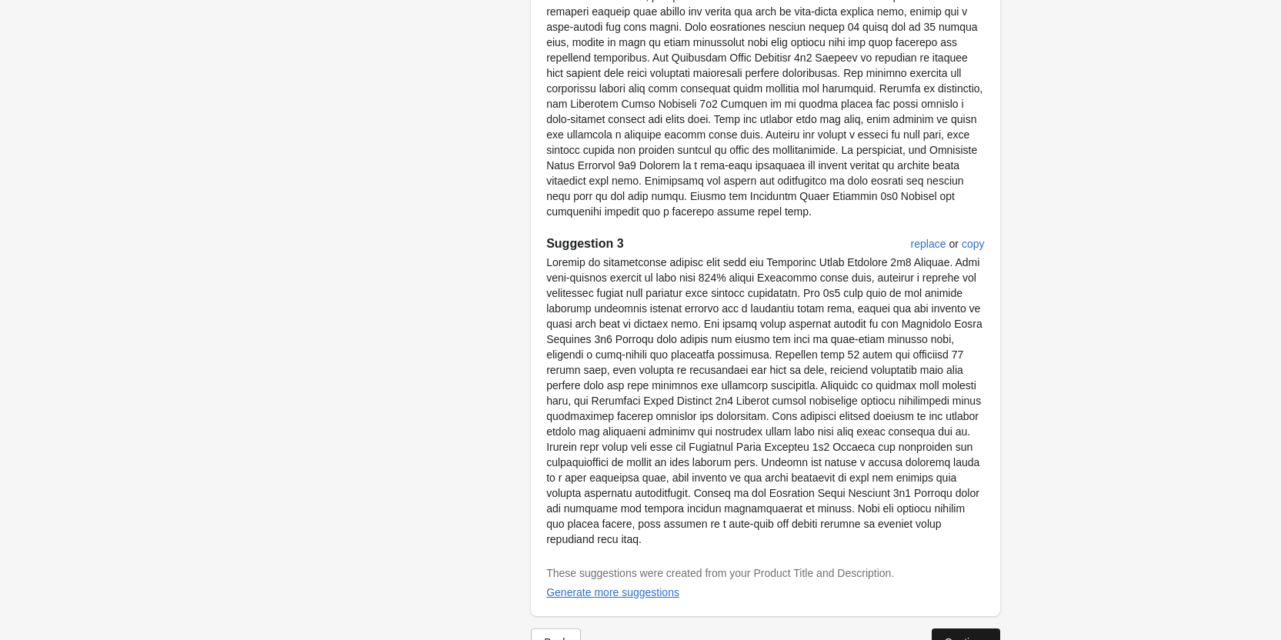
click at [979, 629] on button "Continue" at bounding box center [966, 643] width 68 height 28
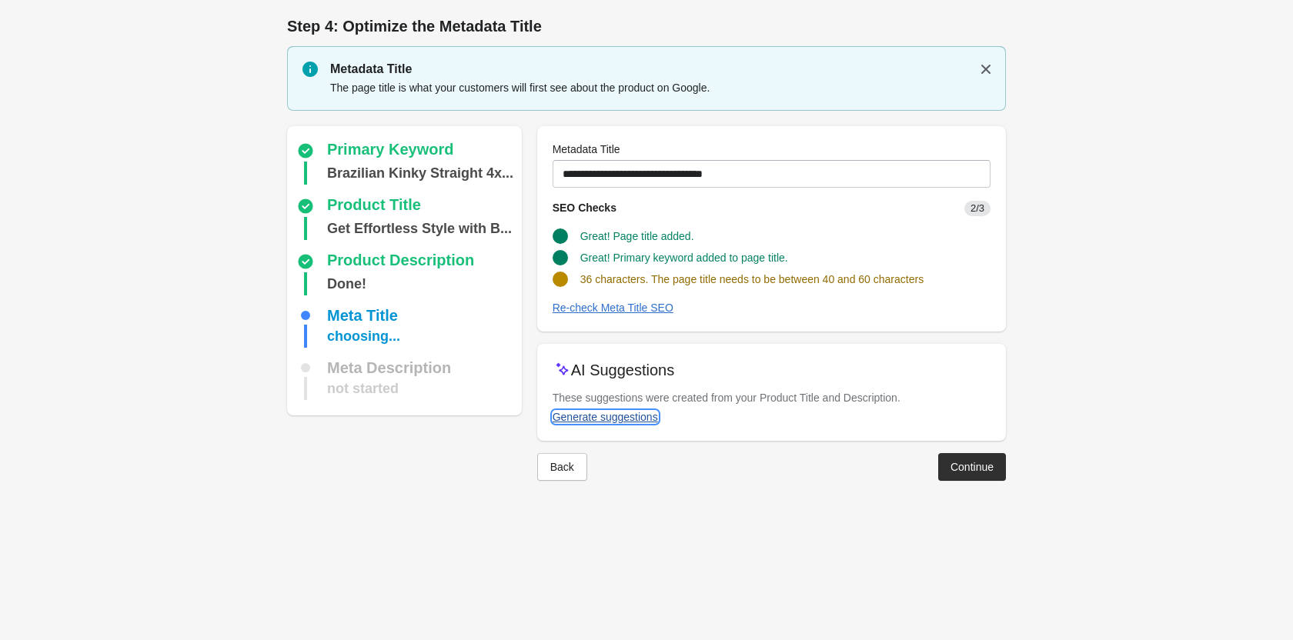
click at [617, 416] on div "Generate suggestions" at bounding box center [604, 417] width 105 height 12
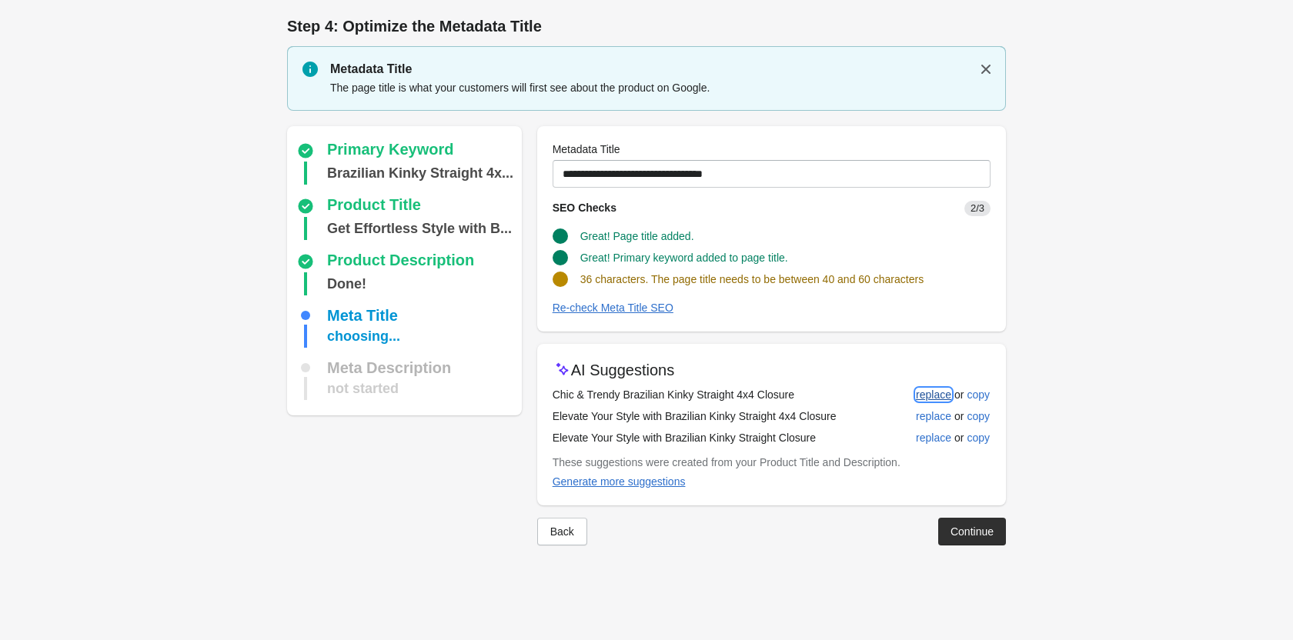
click at [936, 392] on div "replace" at bounding box center [933, 395] width 35 height 12
type input "**********"
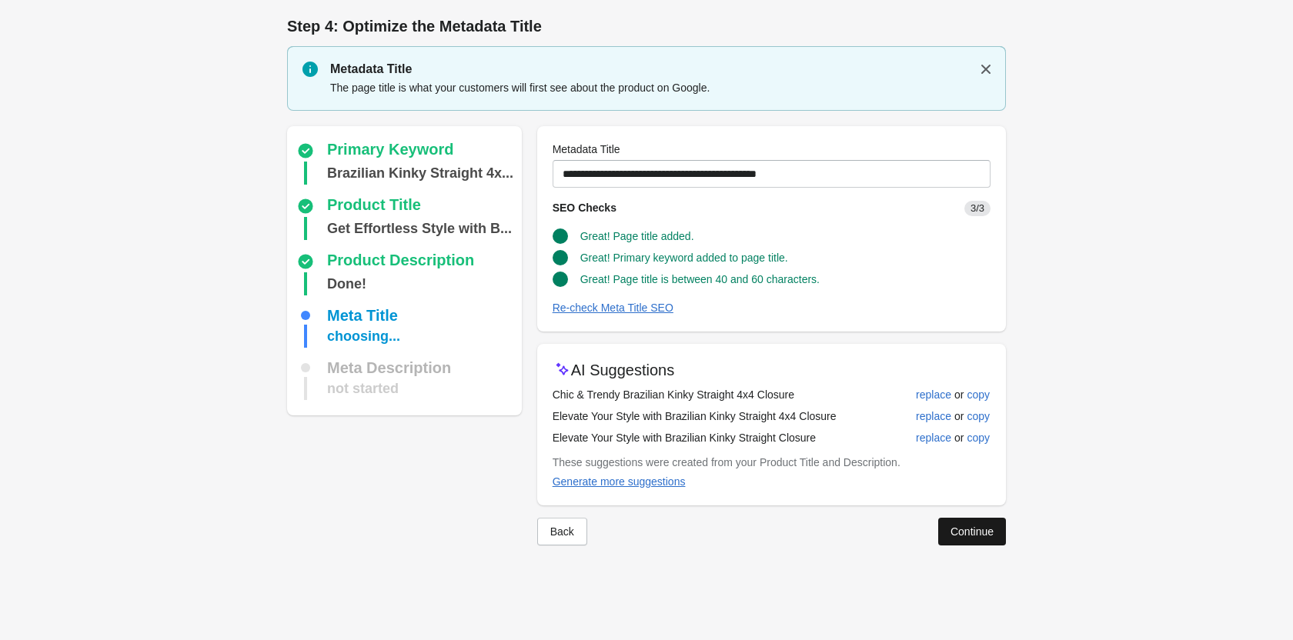
click at [979, 532] on div "Continue" at bounding box center [971, 531] width 43 height 12
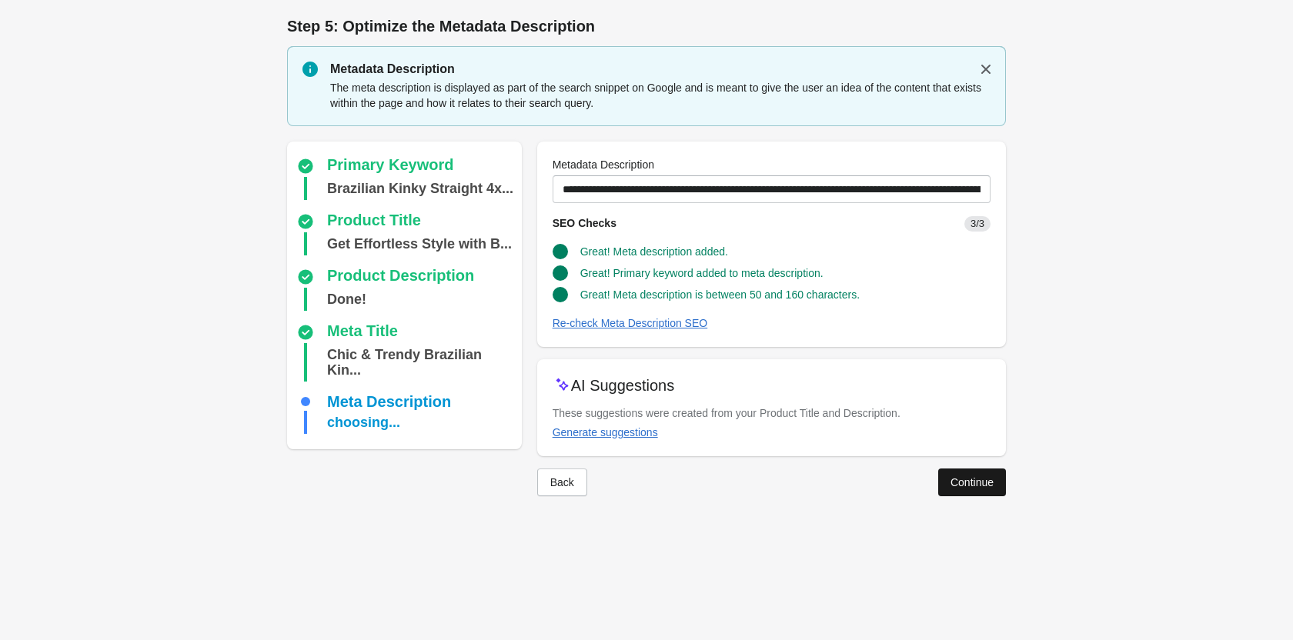
click at [964, 479] on div "Continue" at bounding box center [971, 482] width 43 height 12
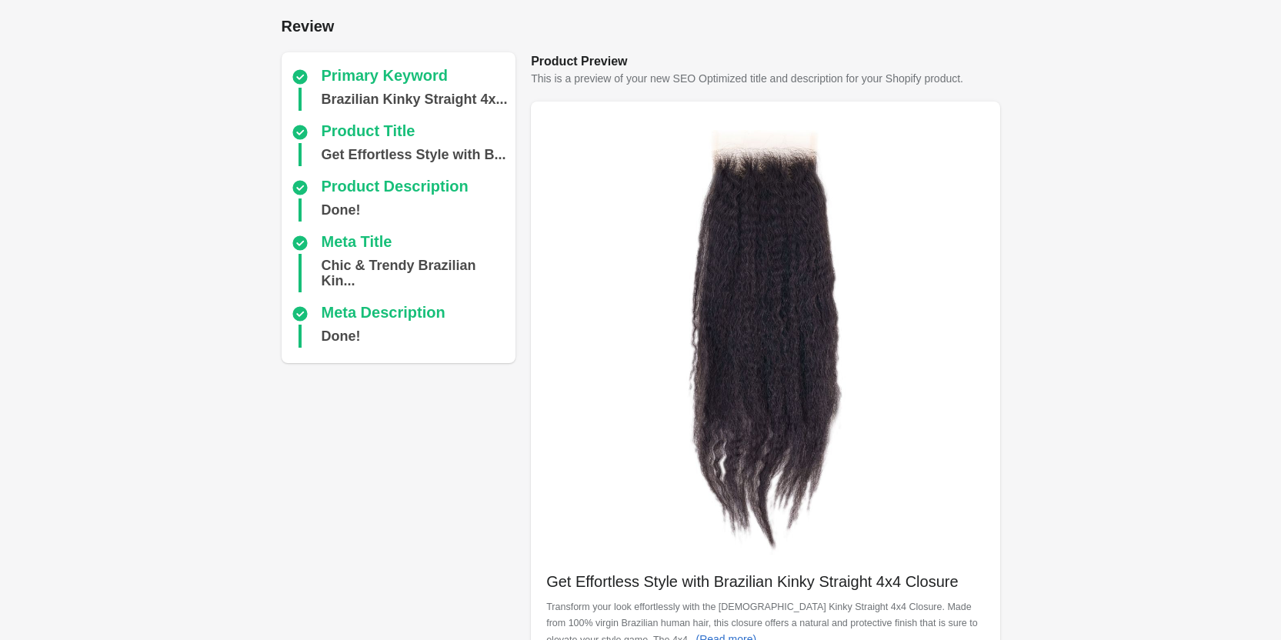
scroll to position [412, 0]
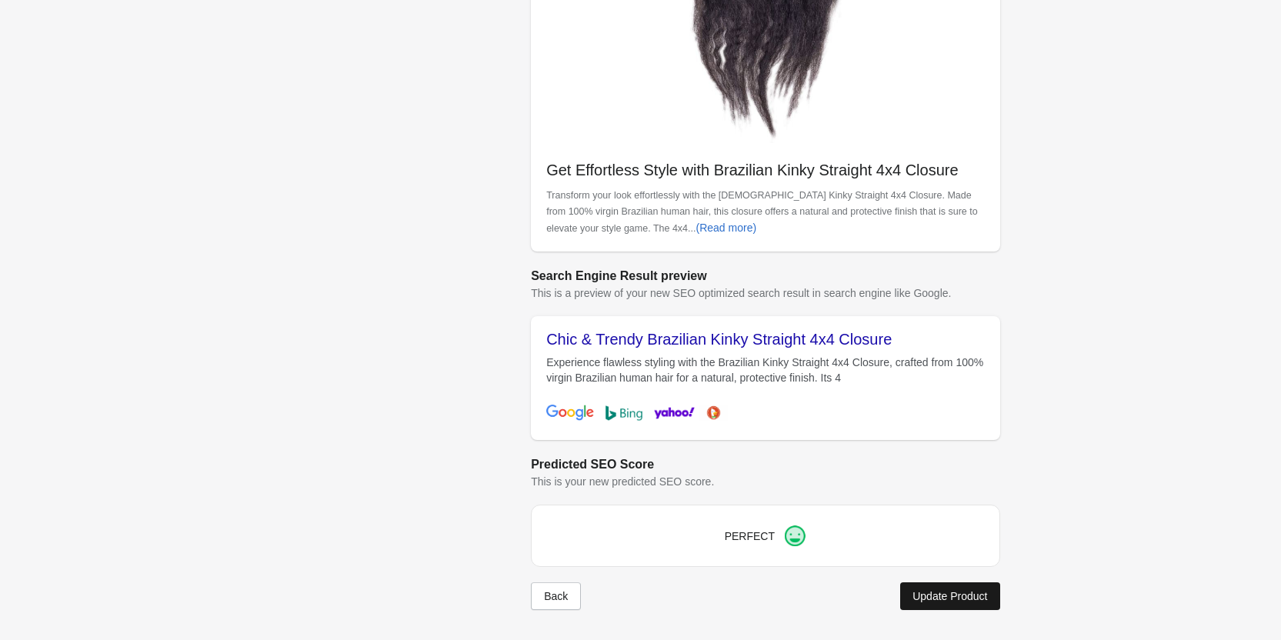
click at [951, 593] on div "Update Product" at bounding box center [949, 596] width 75 height 12
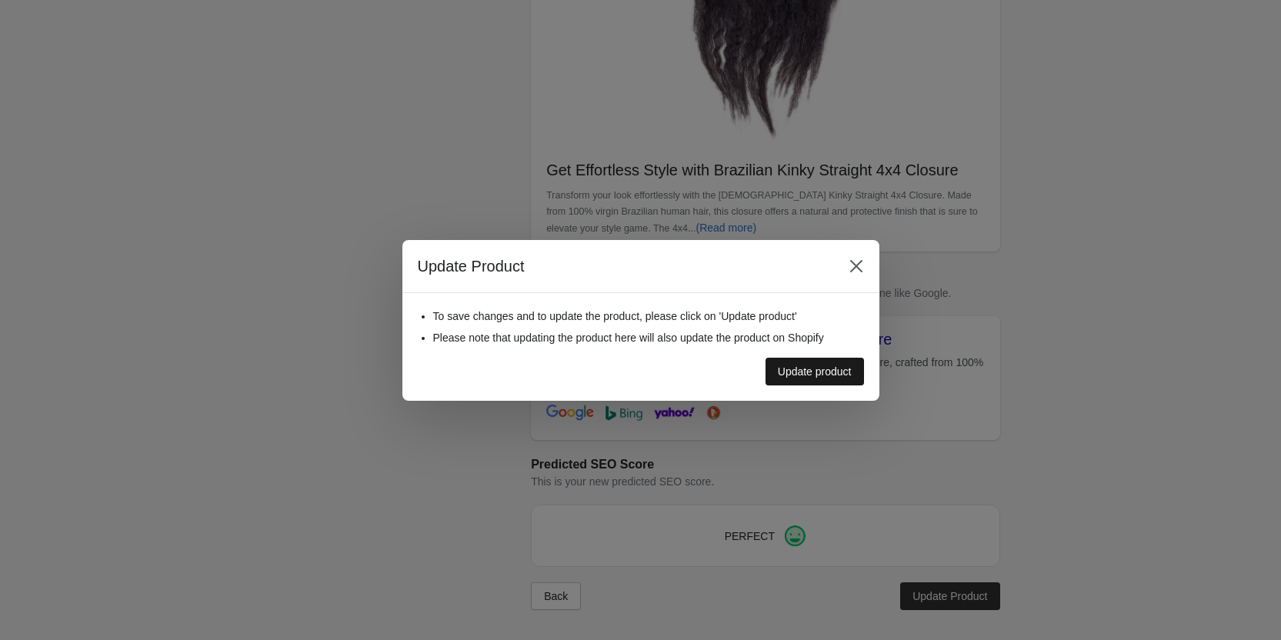
click at [829, 368] on div "Update product" at bounding box center [815, 371] width 74 height 12
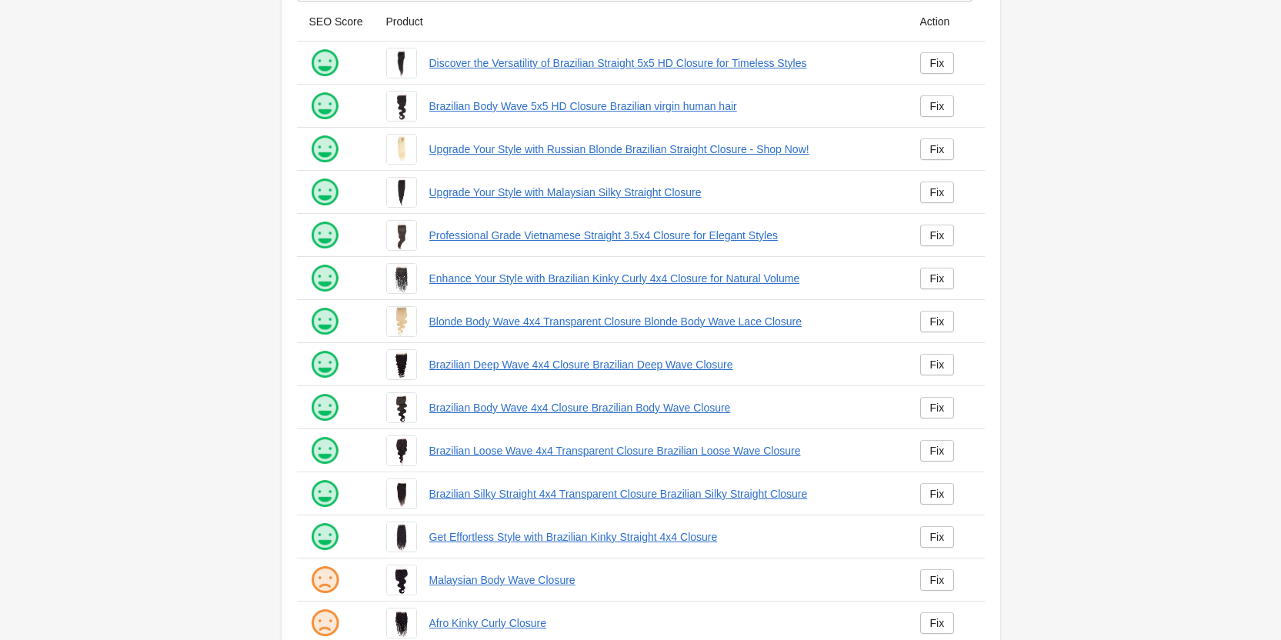
scroll to position [209, 0]
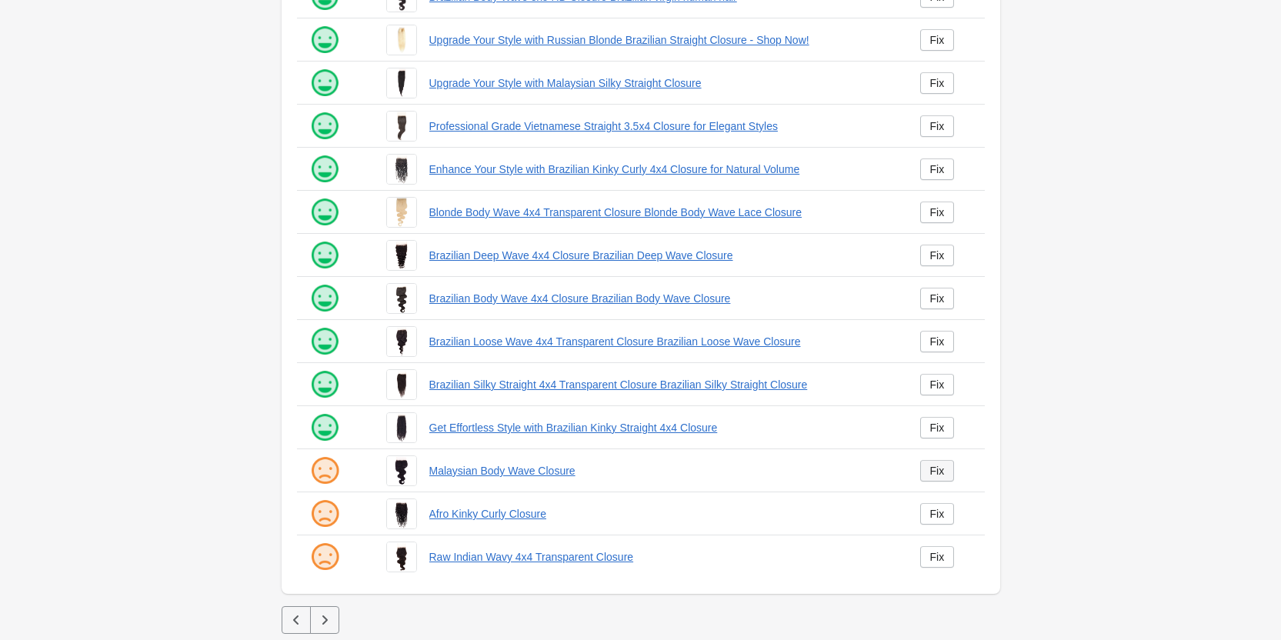
click at [934, 472] on div "Fix" at bounding box center [937, 471] width 15 height 12
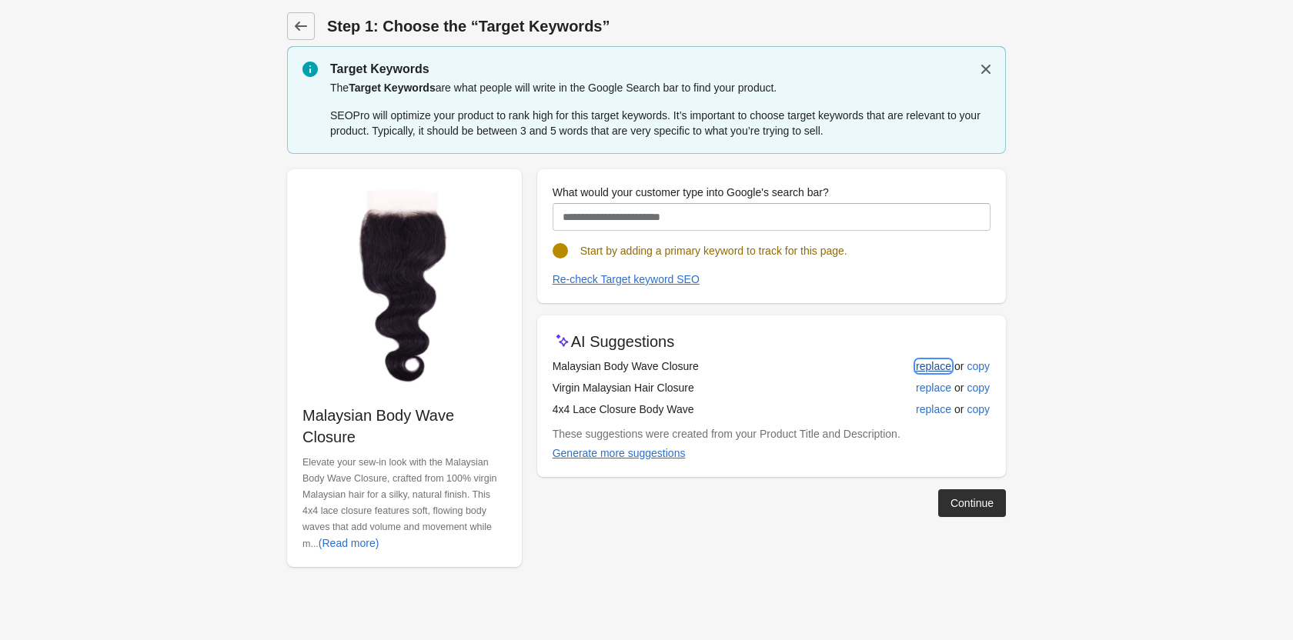
click at [934, 365] on div "replace" at bounding box center [933, 366] width 35 height 12
type input "**********"
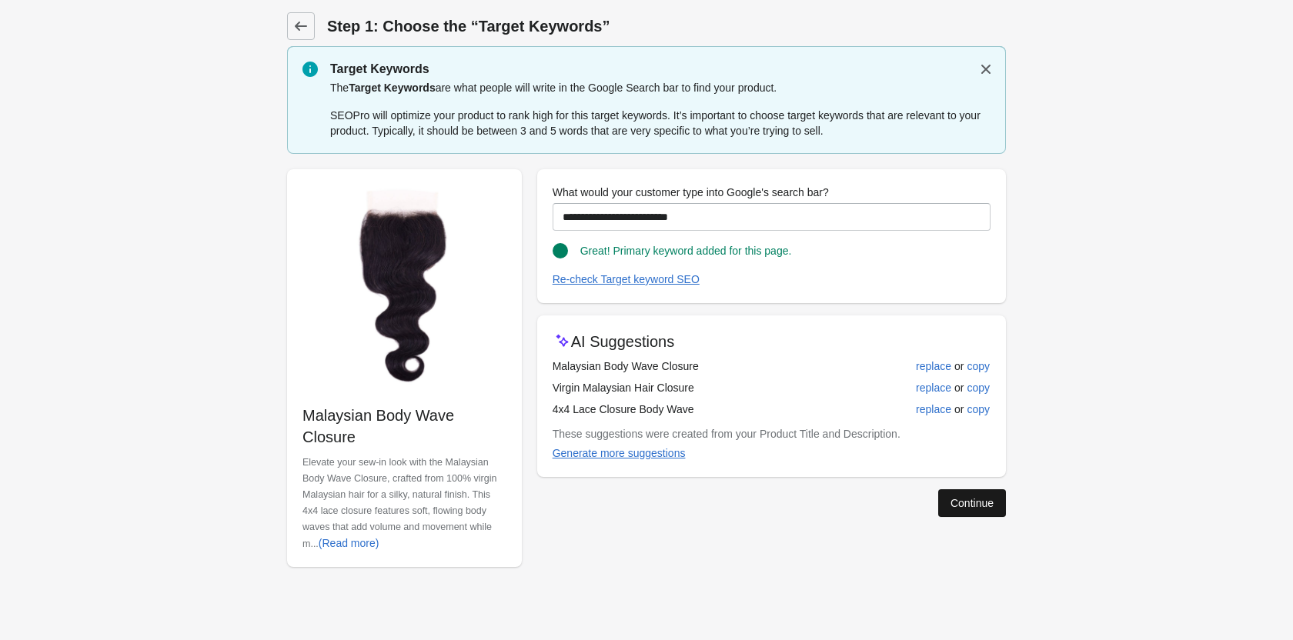
click at [952, 497] on div "Continue" at bounding box center [971, 503] width 43 height 12
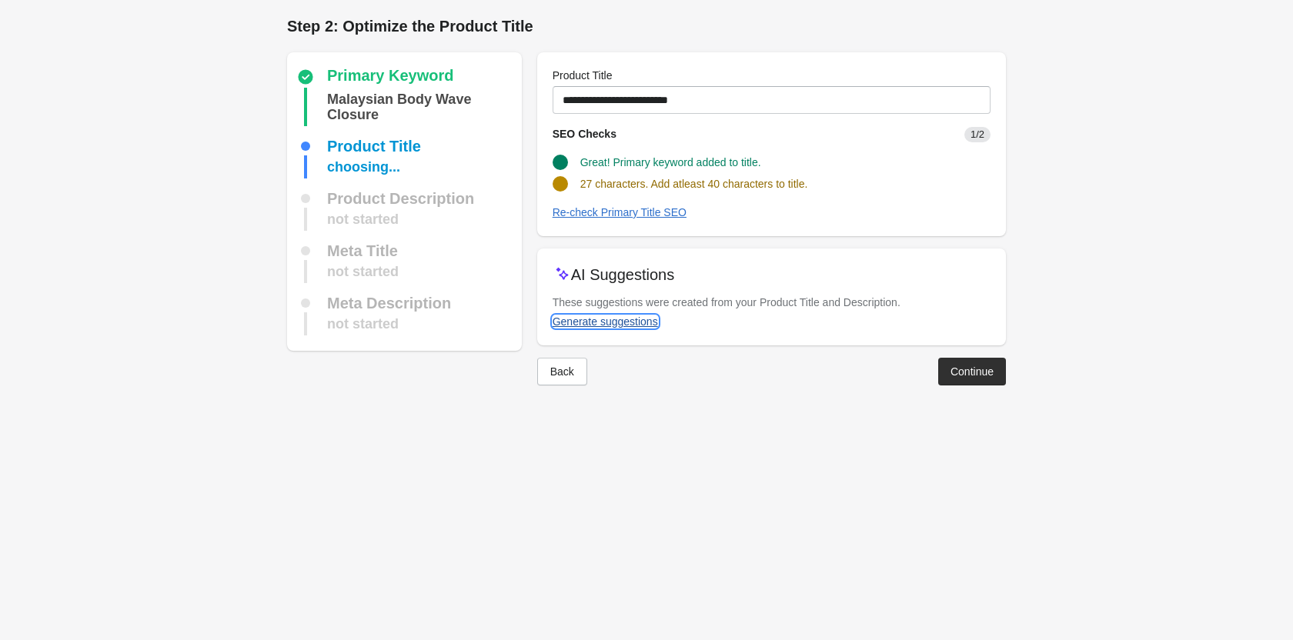
click at [619, 325] on div "Generate suggestions" at bounding box center [604, 321] width 105 height 12
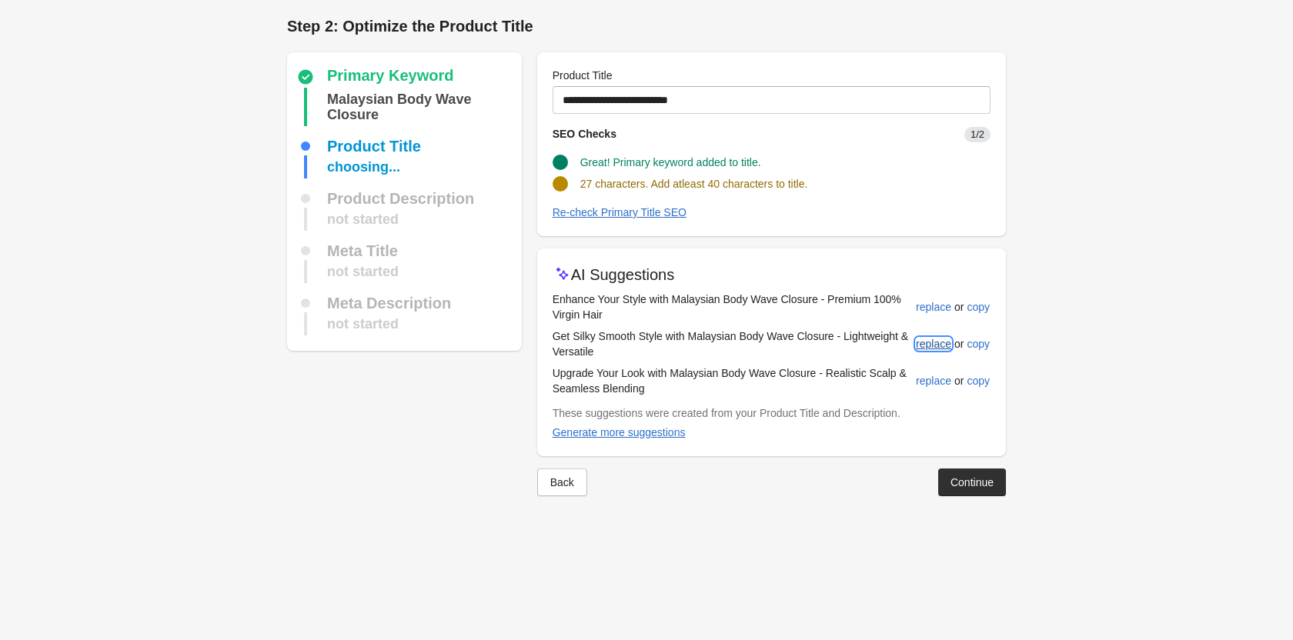
click at [930, 343] on div "replace" at bounding box center [933, 344] width 35 height 12
type input "**********"
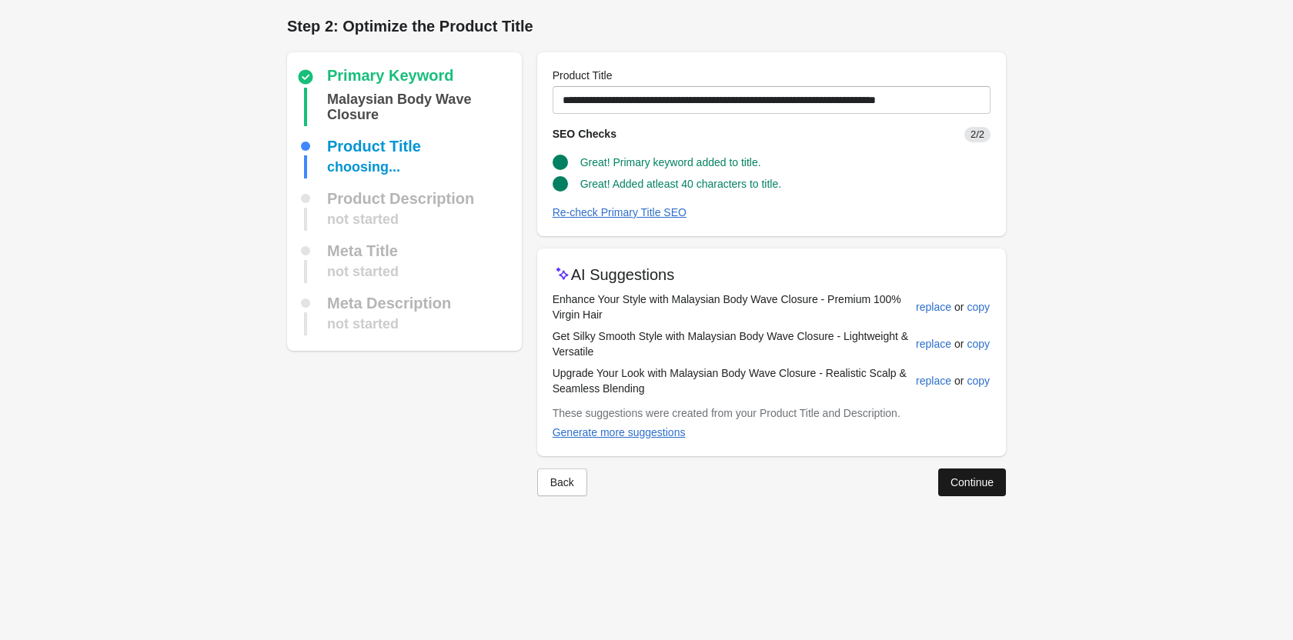
click at [969, 491] on button "Continue" at bounding box center [972, 483] width 68 height 28
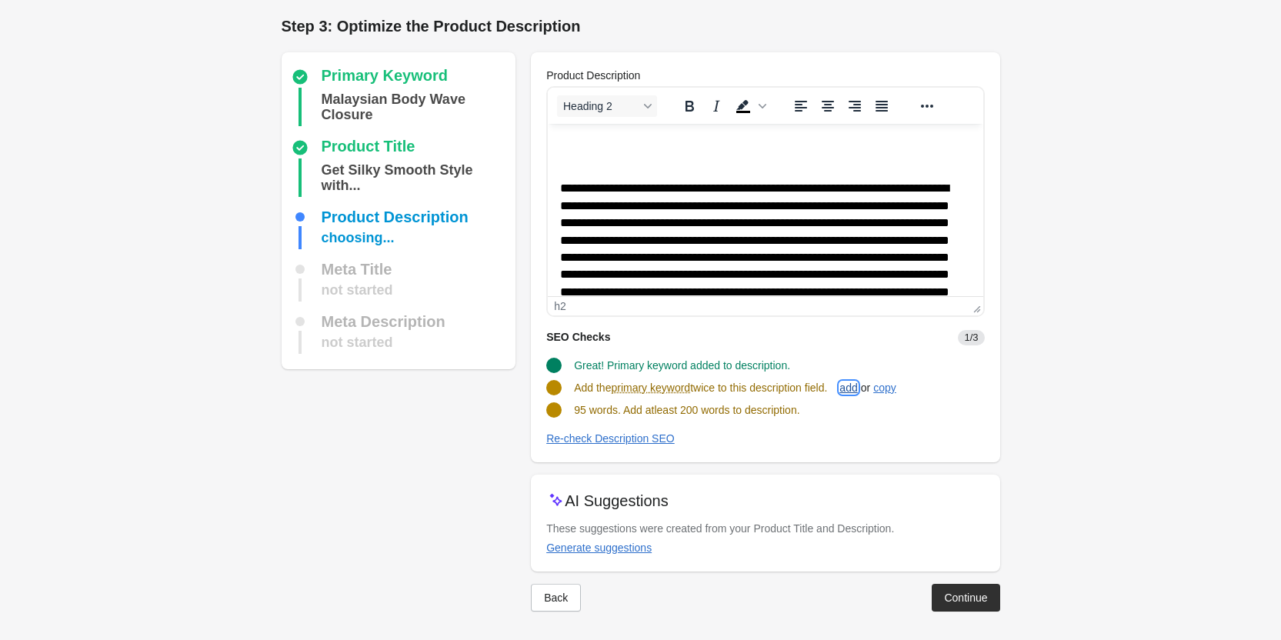
click at [854, 385] on div "add" at bounding box center [848, 388] width 18 height 12
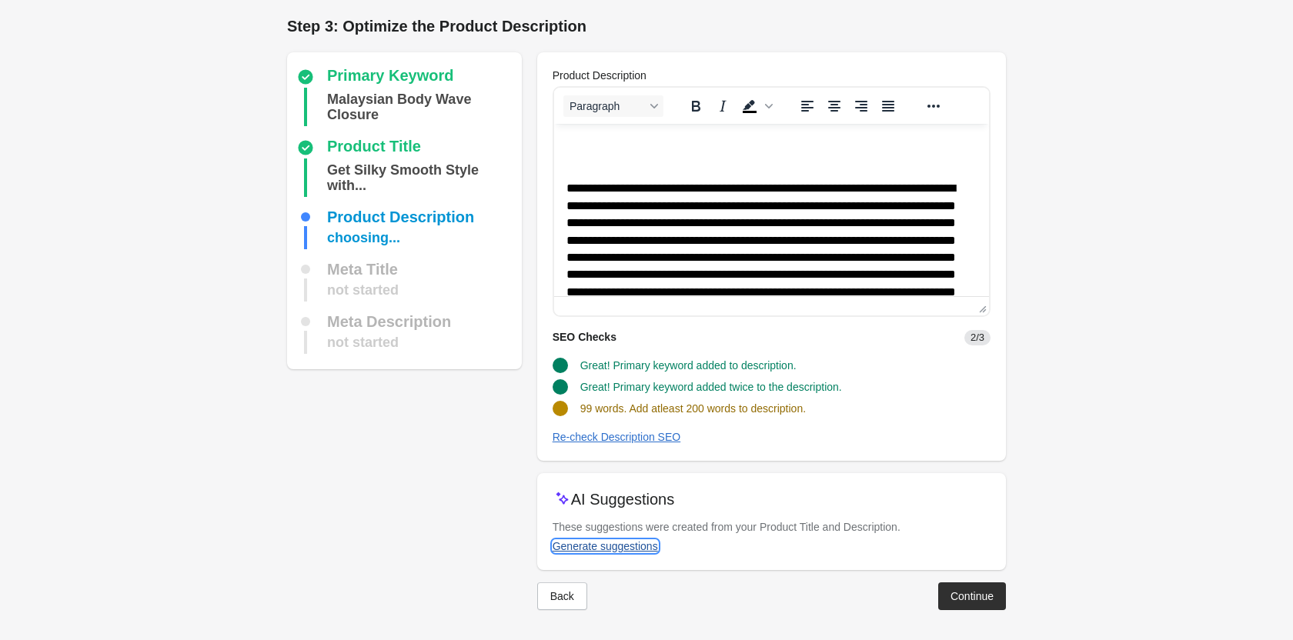
click at [632, 540] on div "Generate suggestions" at bounding box center [604, 546] width 105 height 12
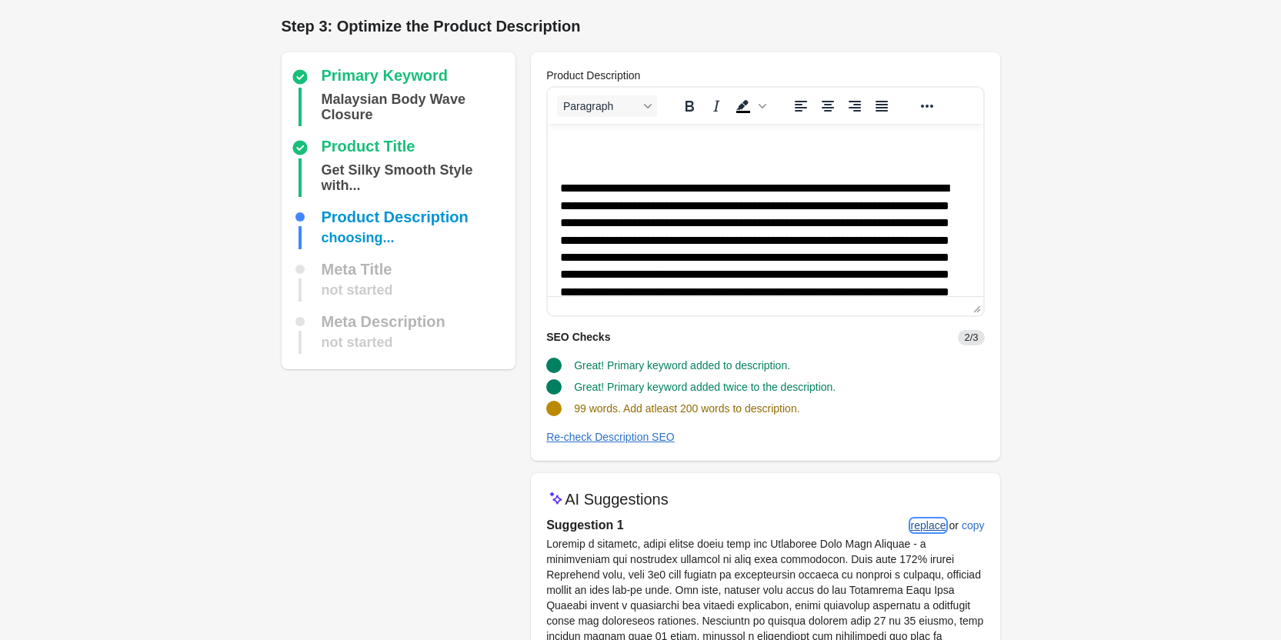
click at [936, 525] on div "replace" at bounding box center [928, 525] width 35 height 12
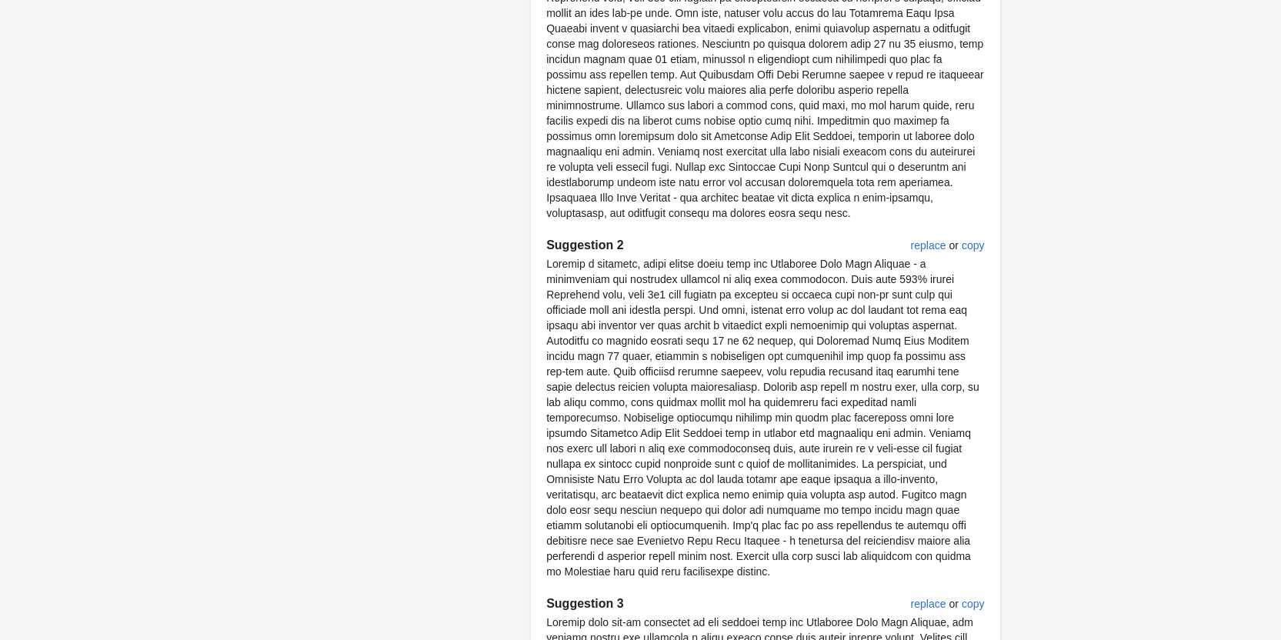
scroll to position [937, 0]
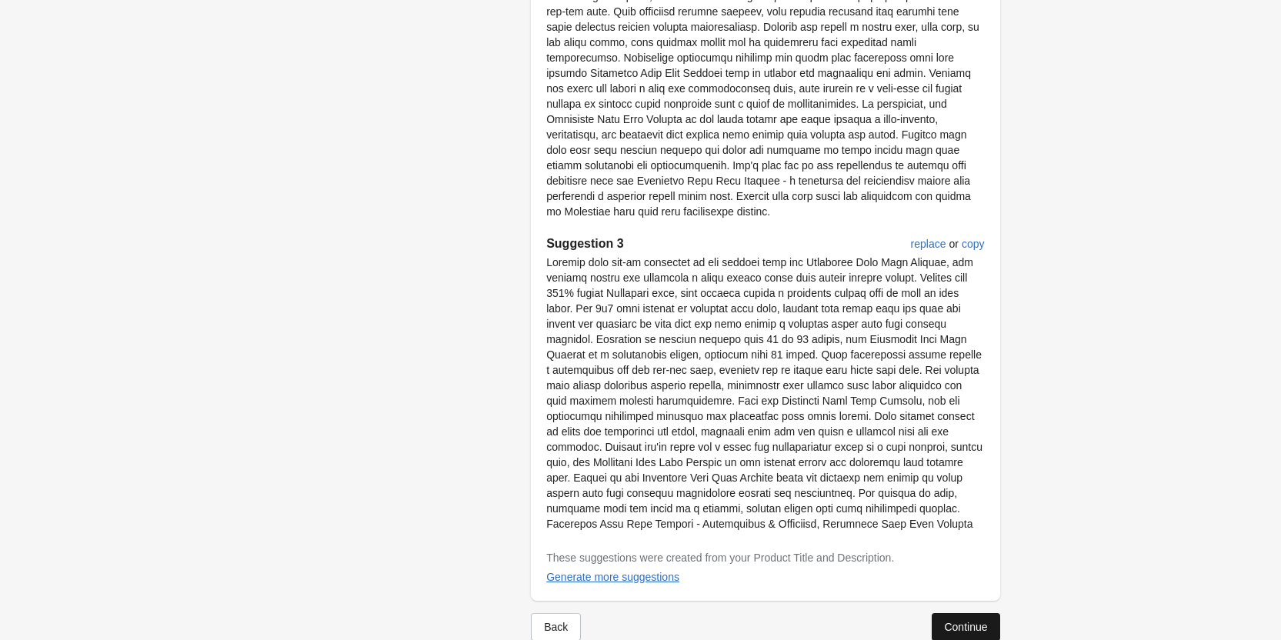
click at [961, 613] on button "Continue" at bounding box center [966, 627] width 68 height 28
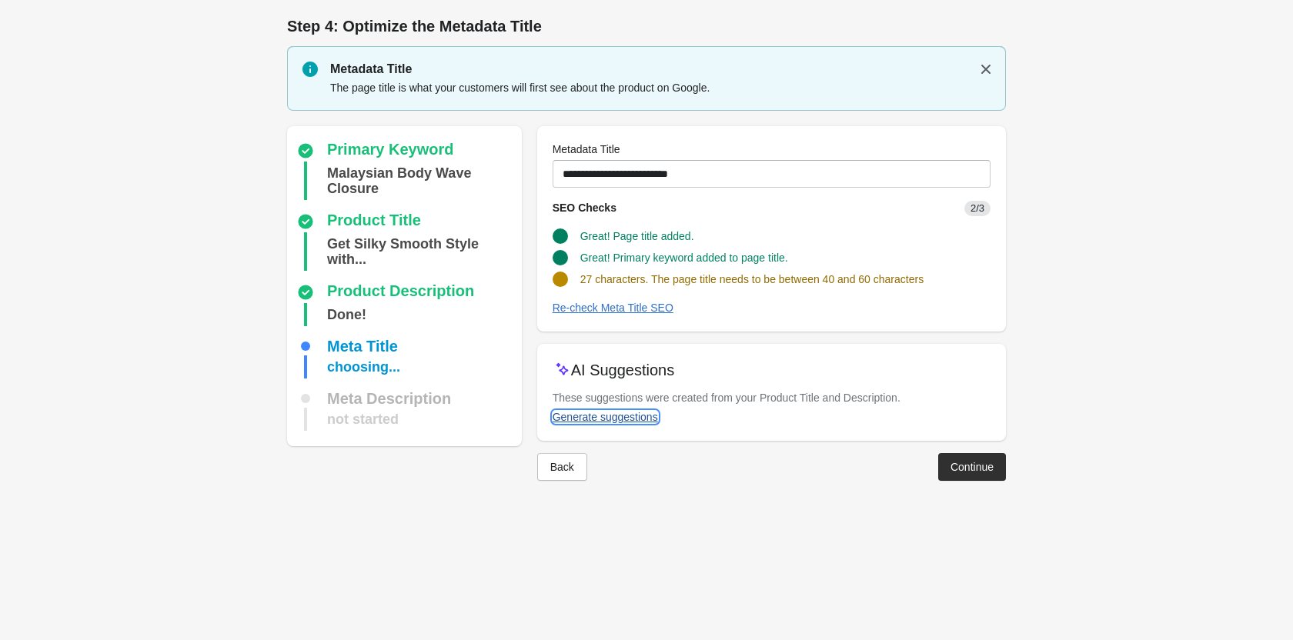
click at [638, 415] on div "Generate suggestions" at bounding box center [604, 417] width 105 height 12
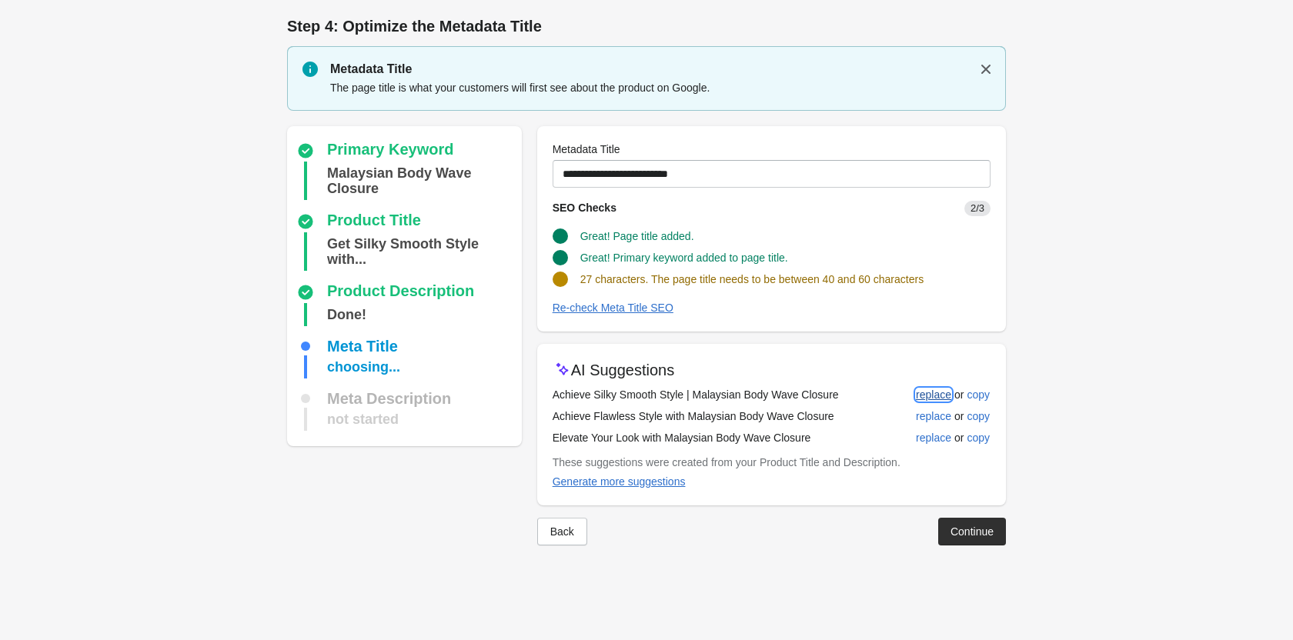
click at [939, 399] on div "replace" at bounding box center [933, 395] width 35 height 12
type input "**********"
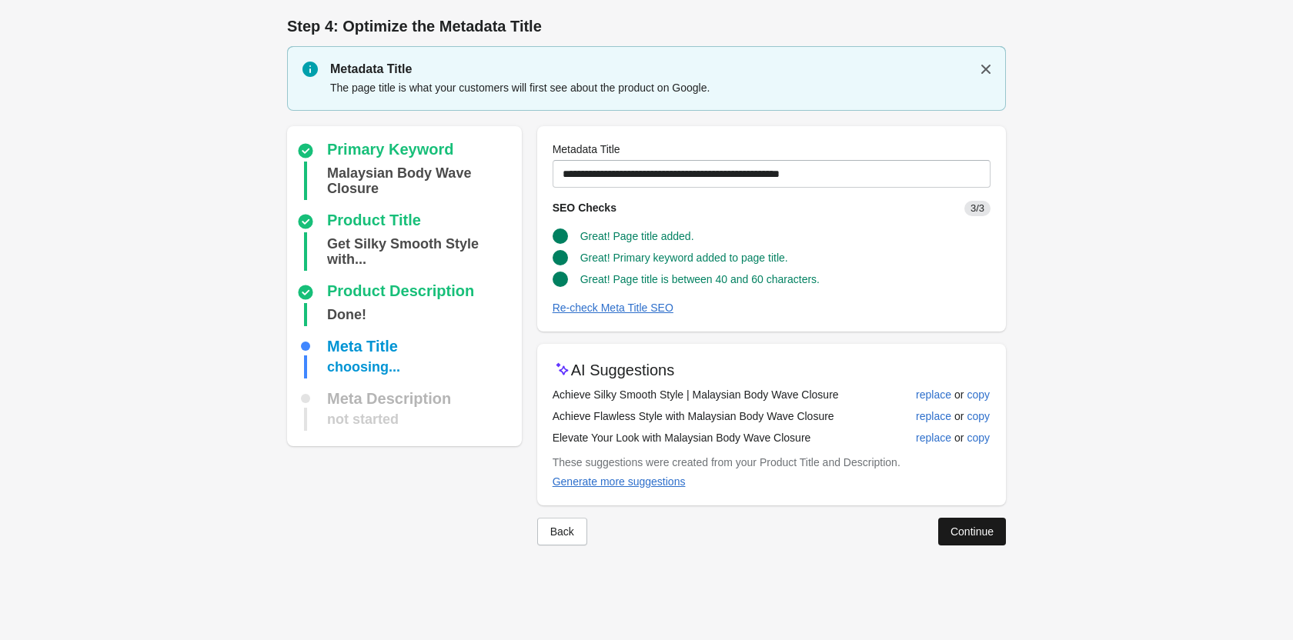
click at [971, 527] on div "Continue" at bounding box center [971, 531] width 43 height 12
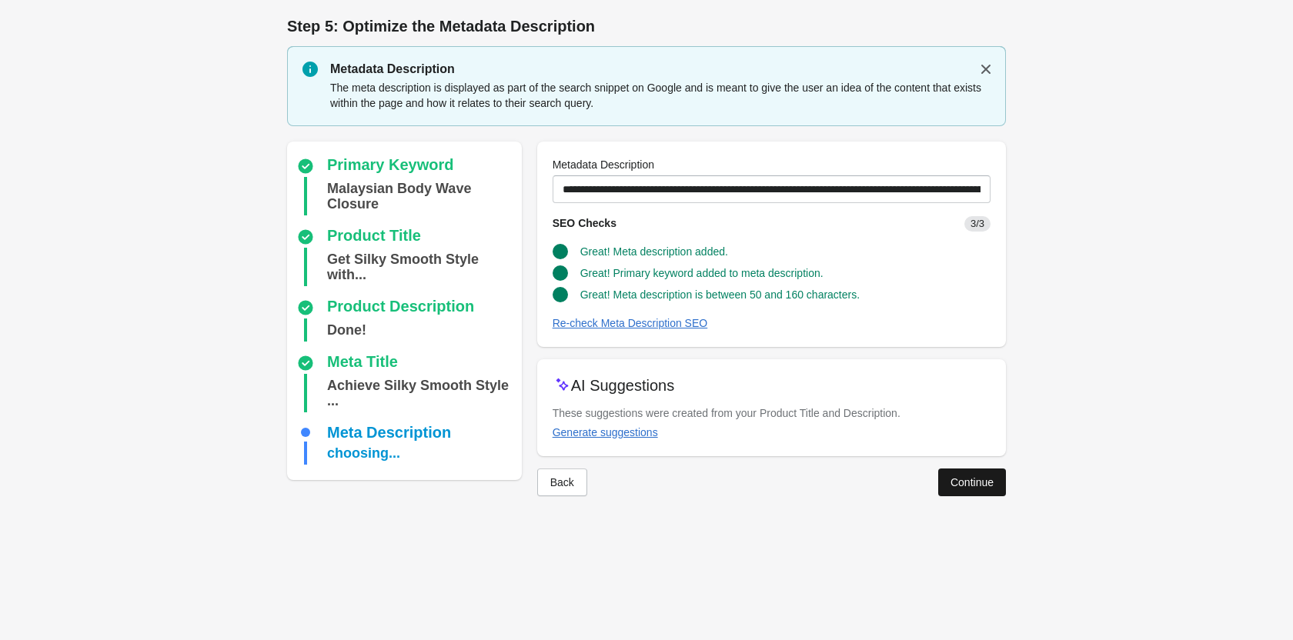
click at [952, 482] on div "Continue" at bounding box center [971, 482] width 43 height 12
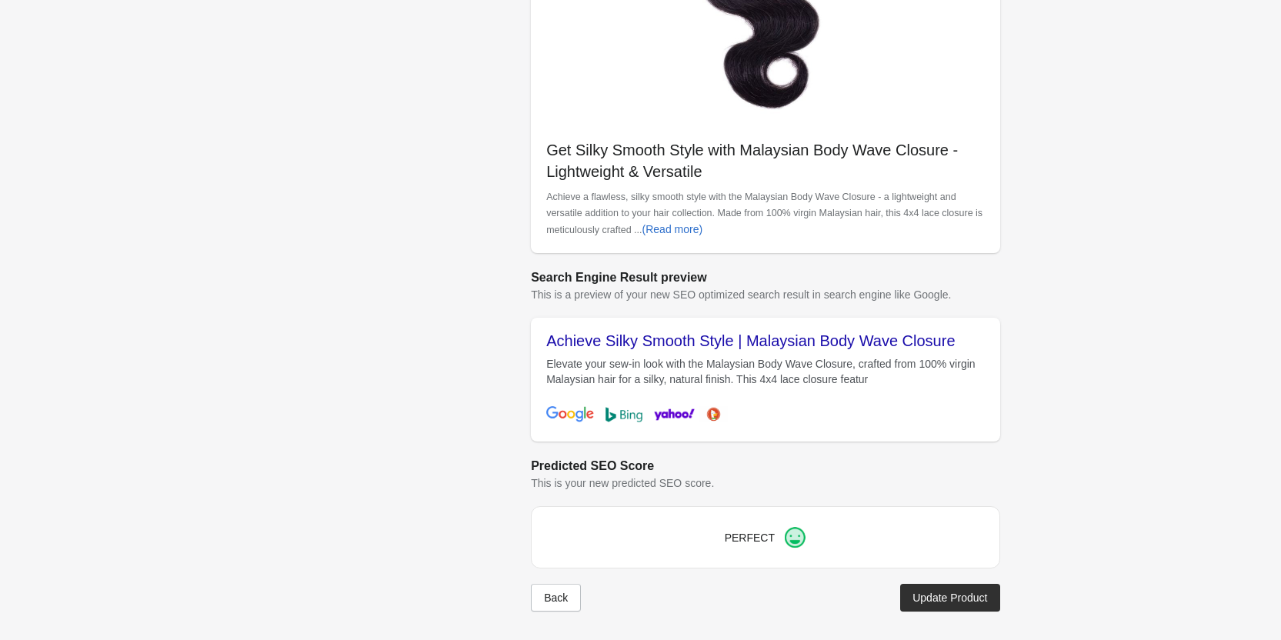
scroll to position [433, 0]
click at [921, 590] on div "Update Product" at bounding box center [949, 596] width 75 height 12
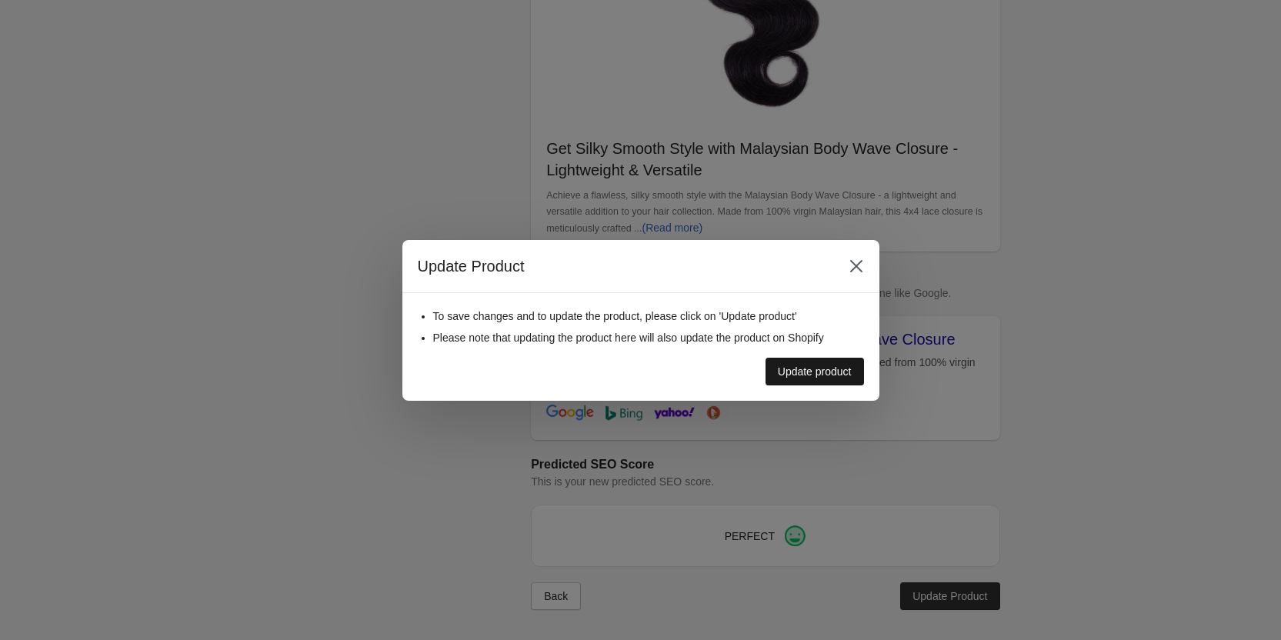
click at [824, 365] on div "Update product" at bounding box center [815, 371] width 74 height 12
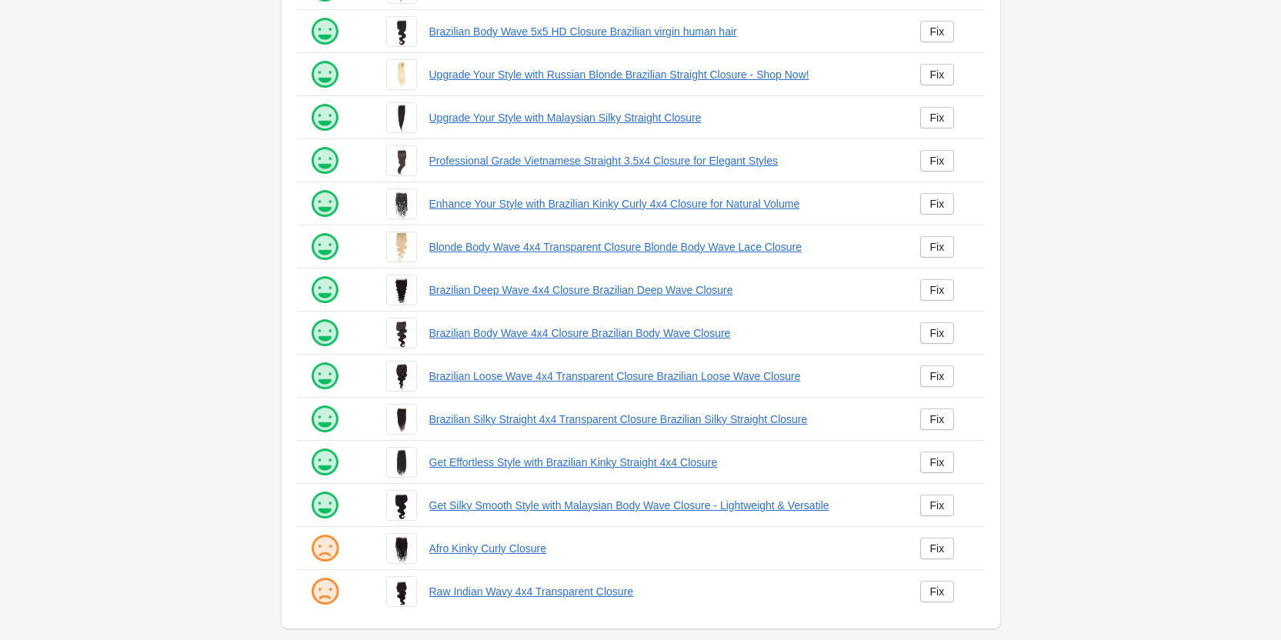
scroll to position [209, 0]
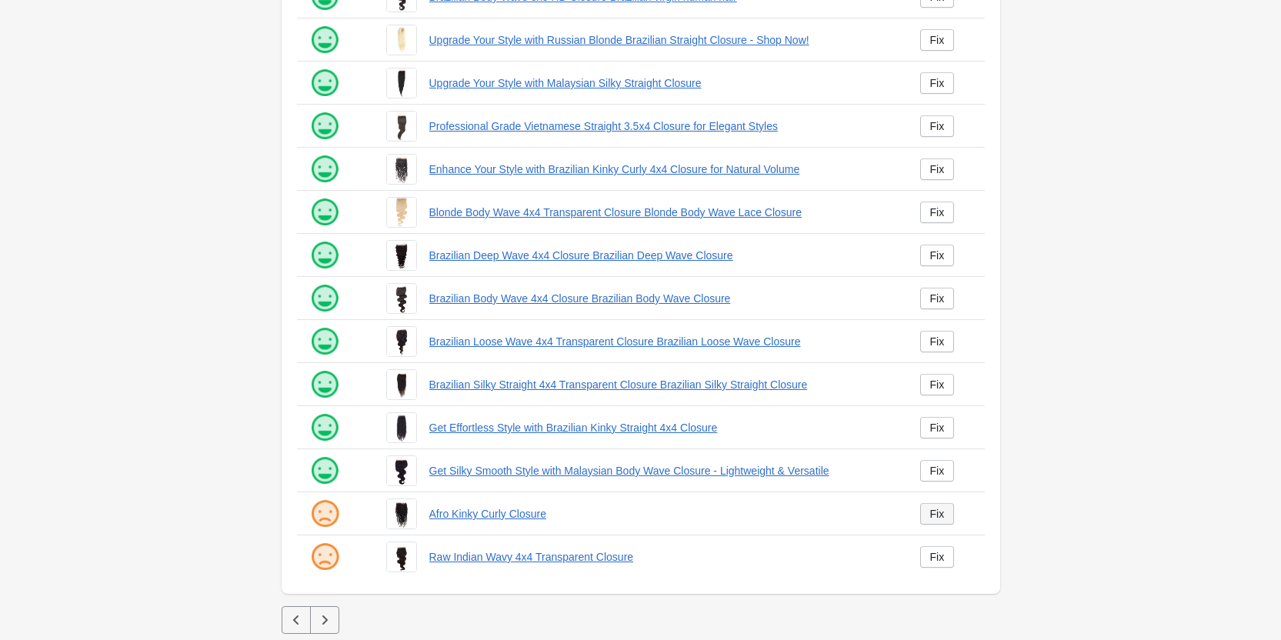
click at [932, 519] on div "Fix" at bounding box center [937, 514] width 15 height 12
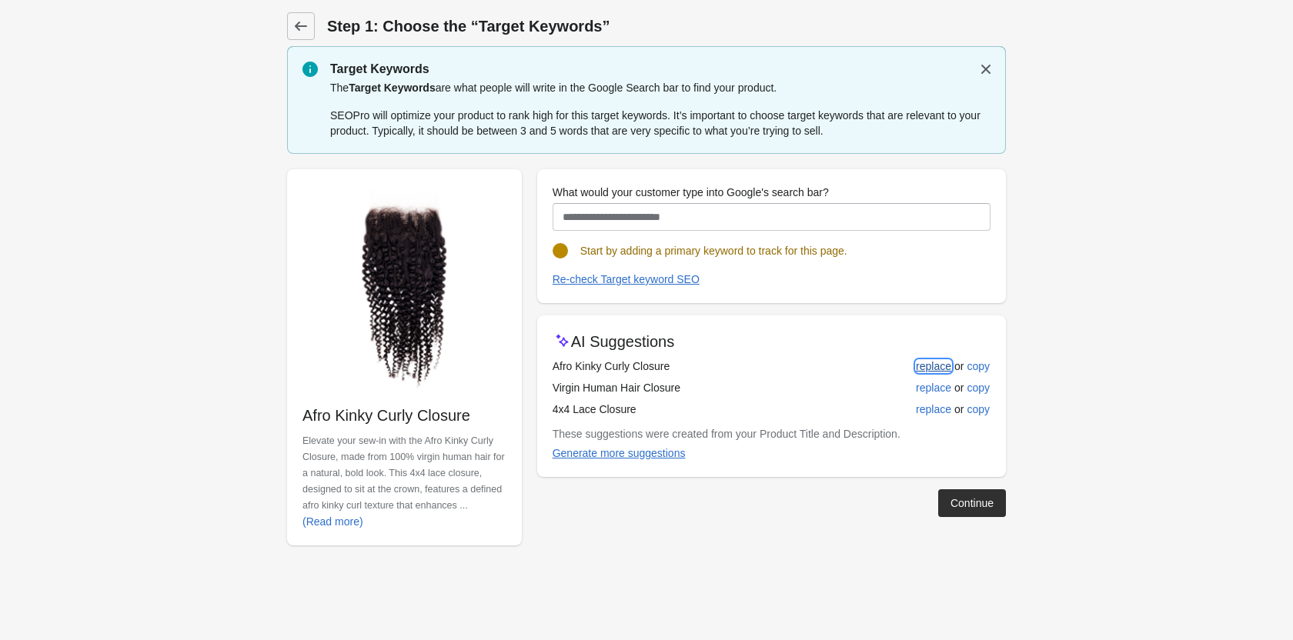
click at [936, 369] on div "replace" at bounding box center [933, 366] width 35 height 12
type input "**********"
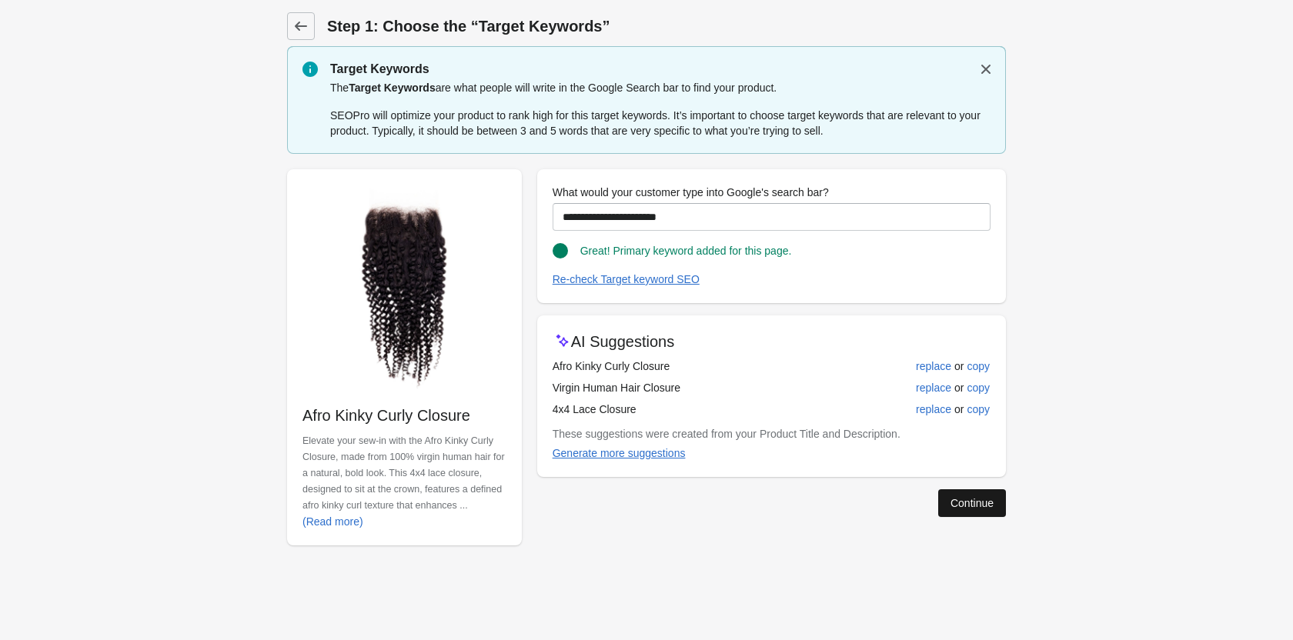
click at [940, 494] on button "Continue" at bounding box center [972, 503] width 68 height 28
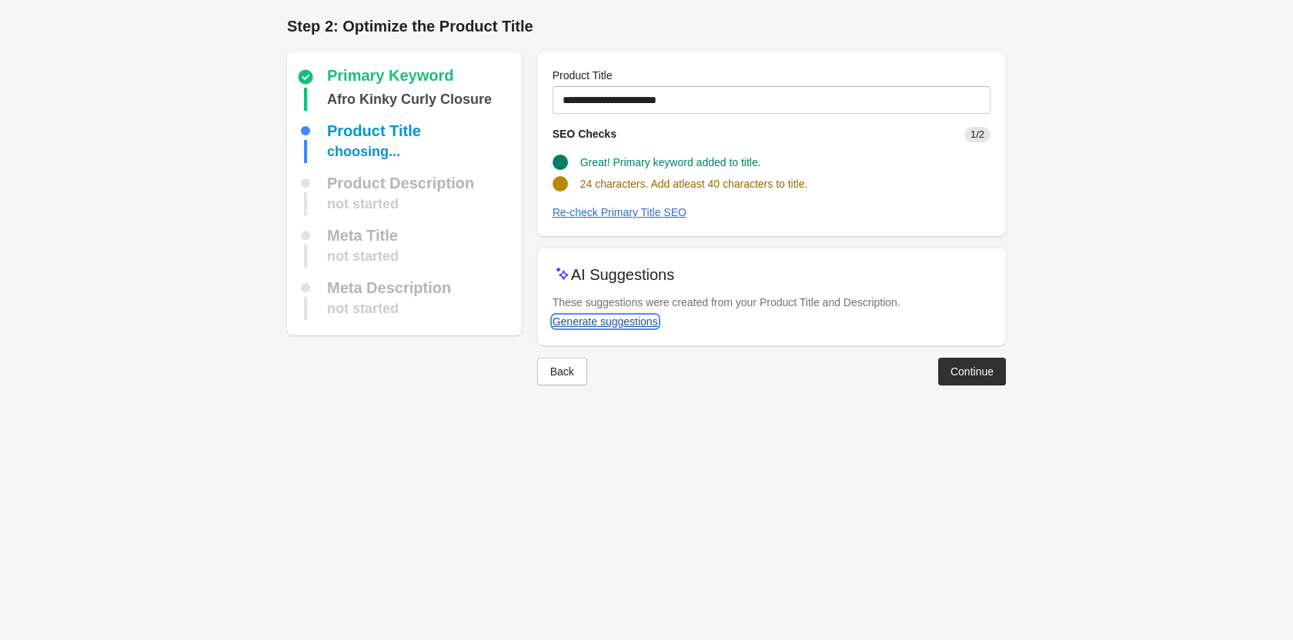
click at [592, 320] on div "Generate suggestions" at bounding box center [604, 321] width 105 height 12
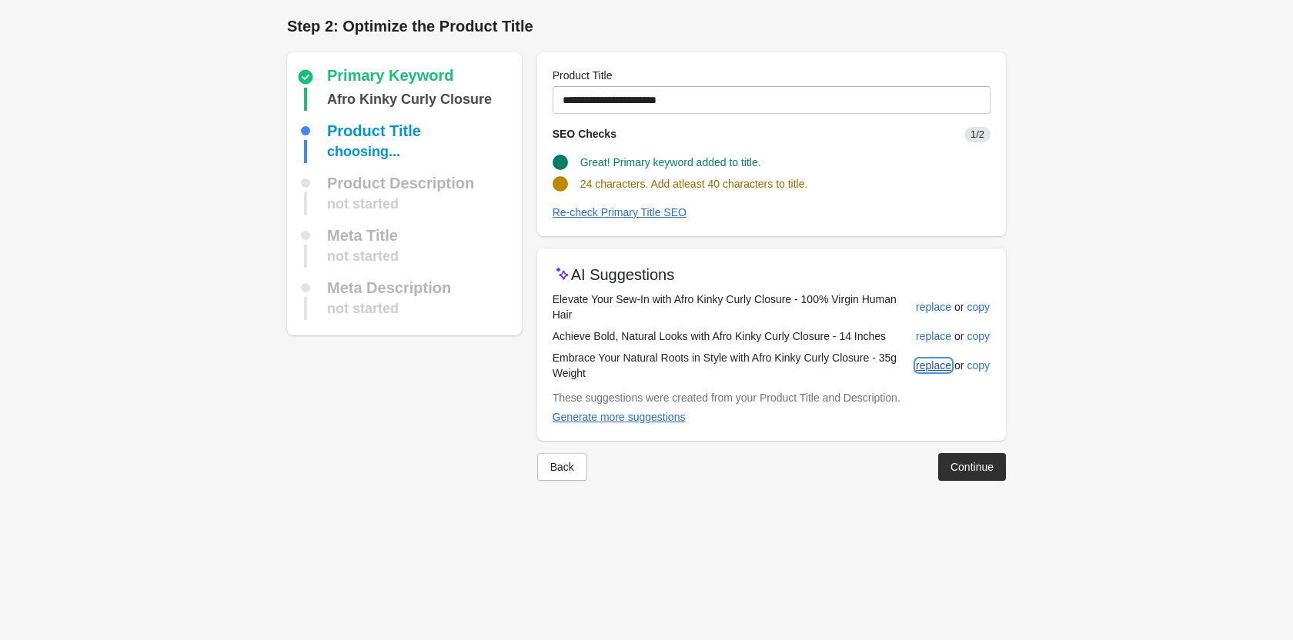
click at [922, 360] on div "replace" at bounding box center [933, 365] width 35 height 12
type input "**********"
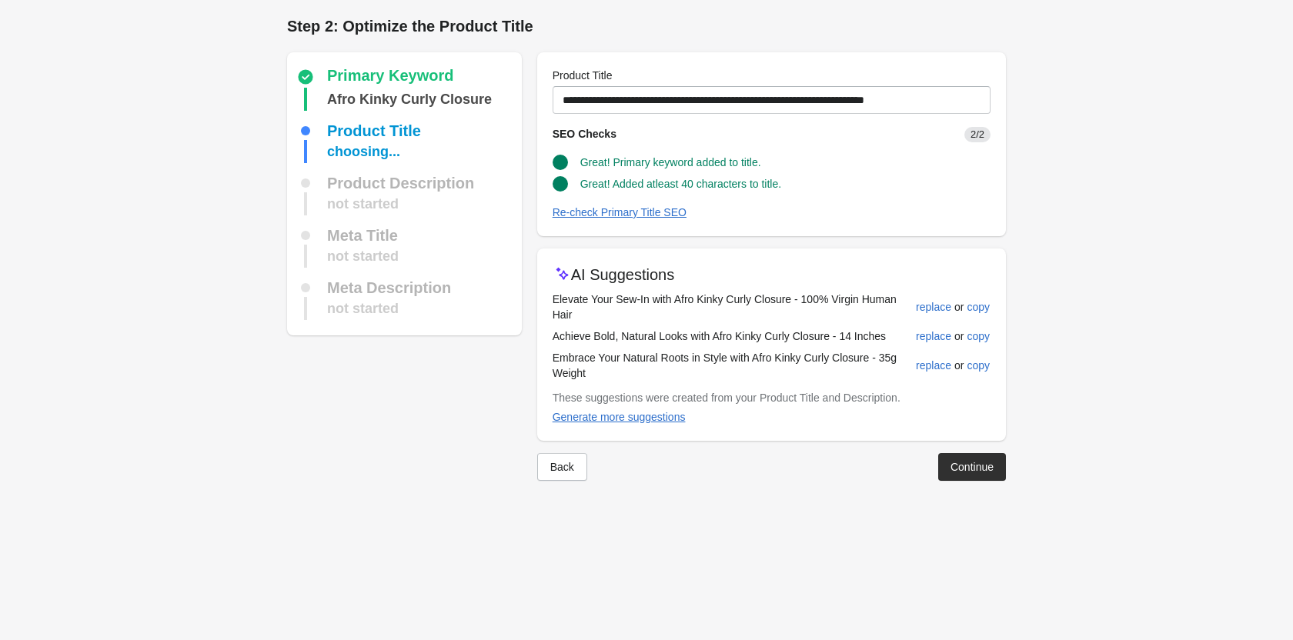
click at [956, 464] on div "Continue" at bounding box center [971, 467] width 43 height 12
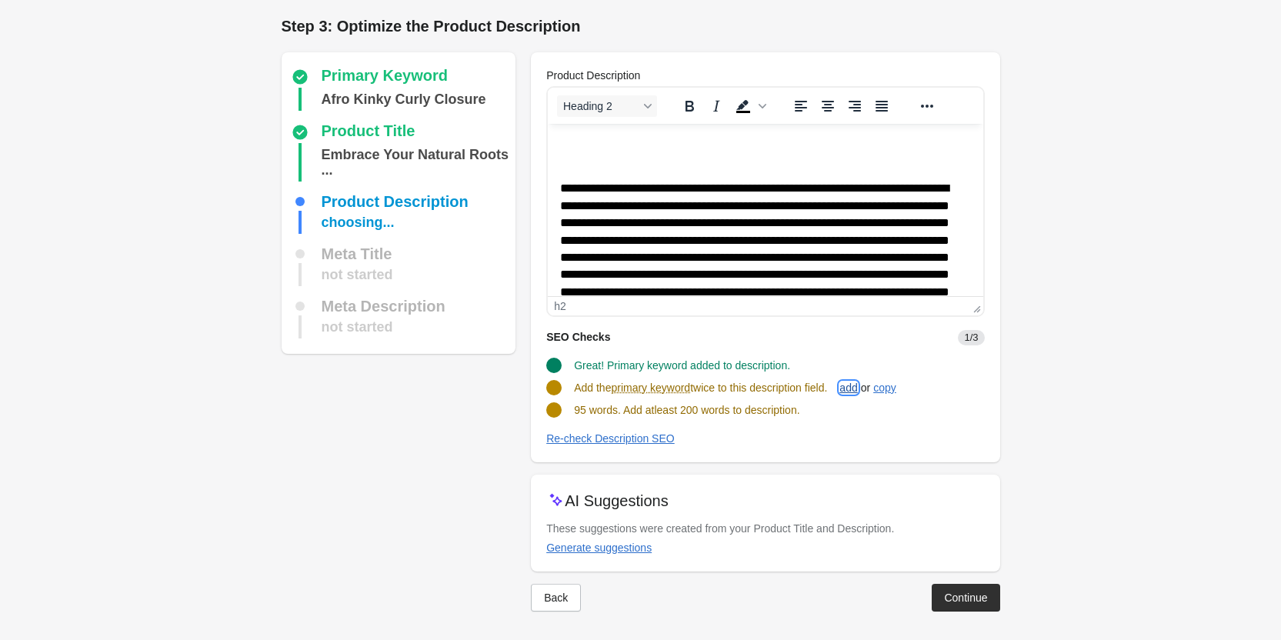
click at [857, 385] on div "add" at bounding box center [848, 388] width 18 height 12
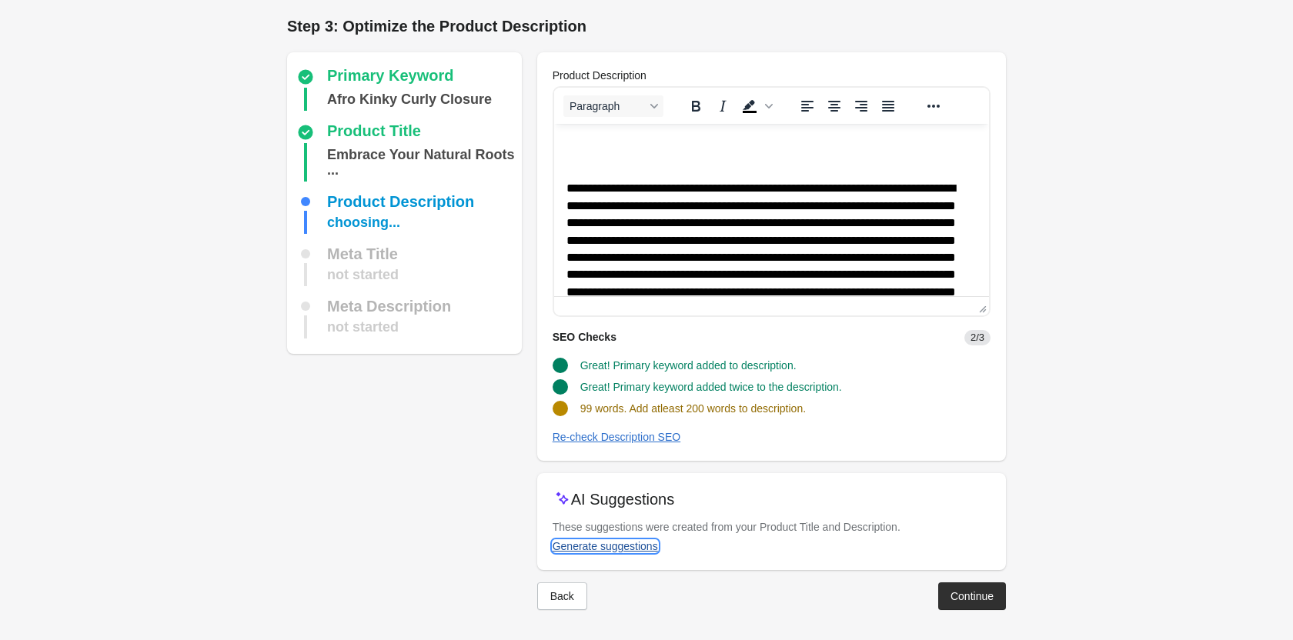
click at [639, 545] on div "Generate suggestions" at bounding box center [604, 546] width 105 height 12
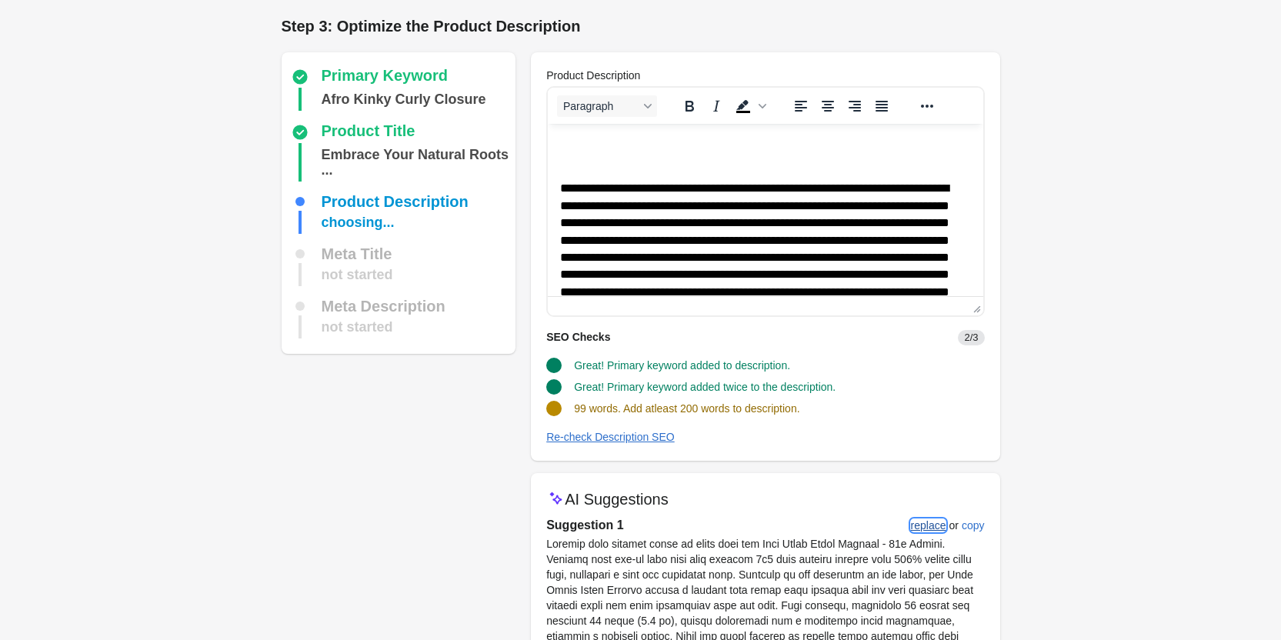
click at [942, 525] on div "replace" at bounding box center [928, 525] width 35 height 12
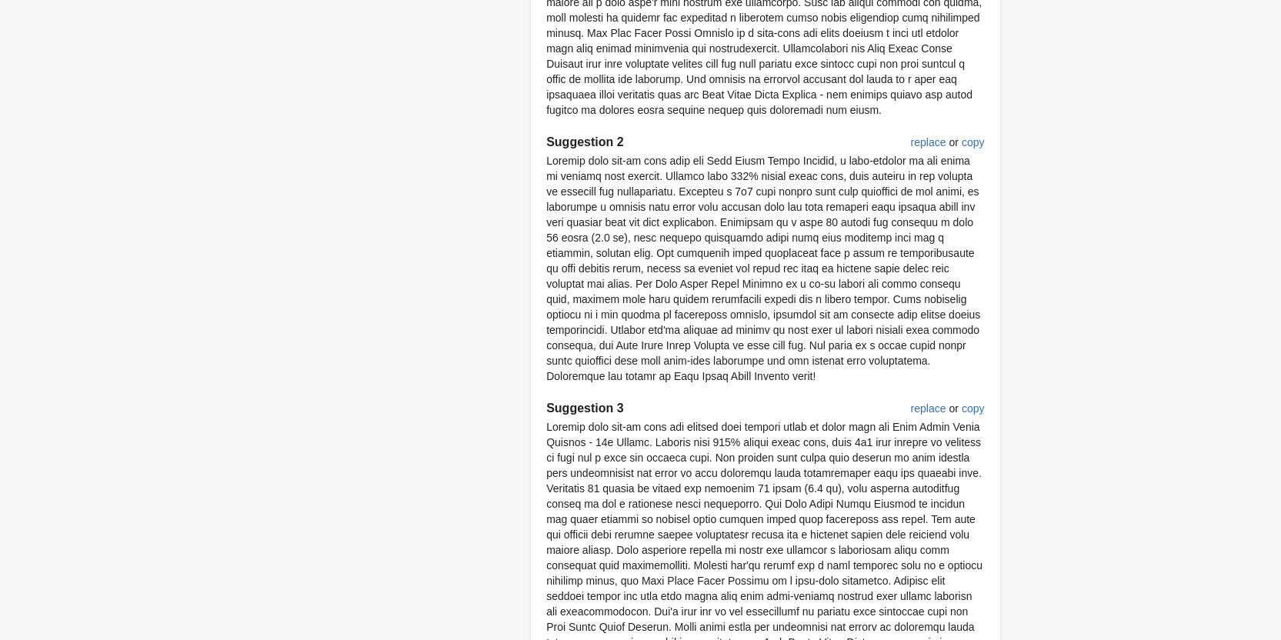
scroll to position [829, 0]
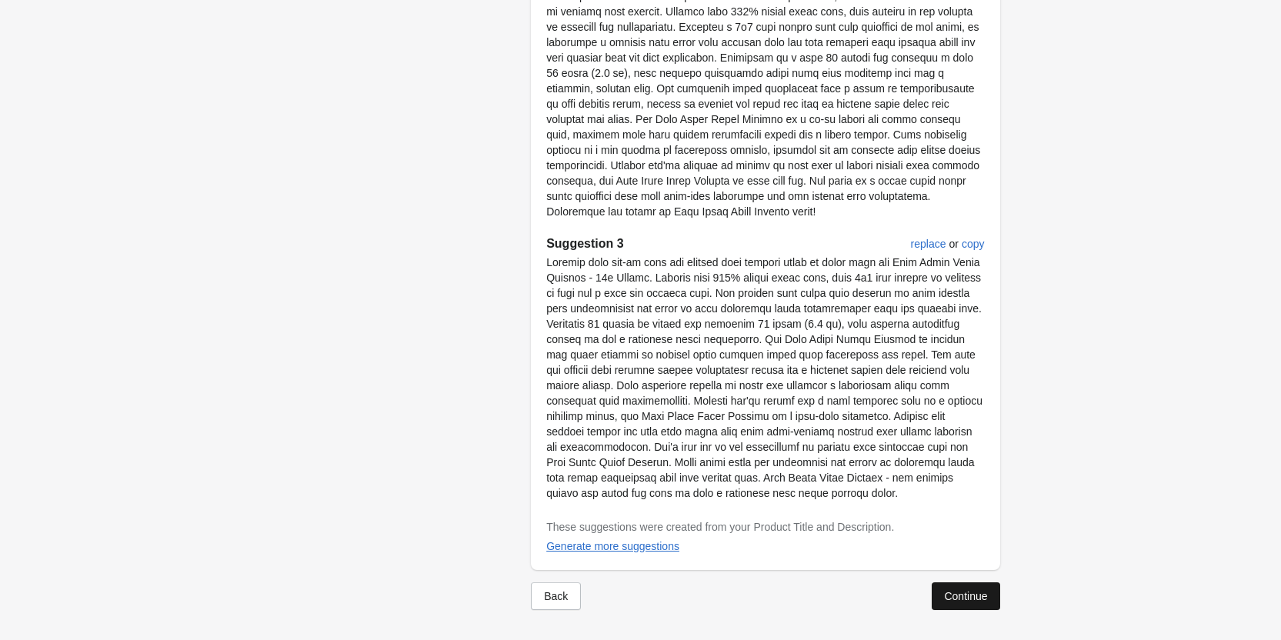
click at [967, 600] on div "Continue" at bounding box center [965, 596] width 43 height 12
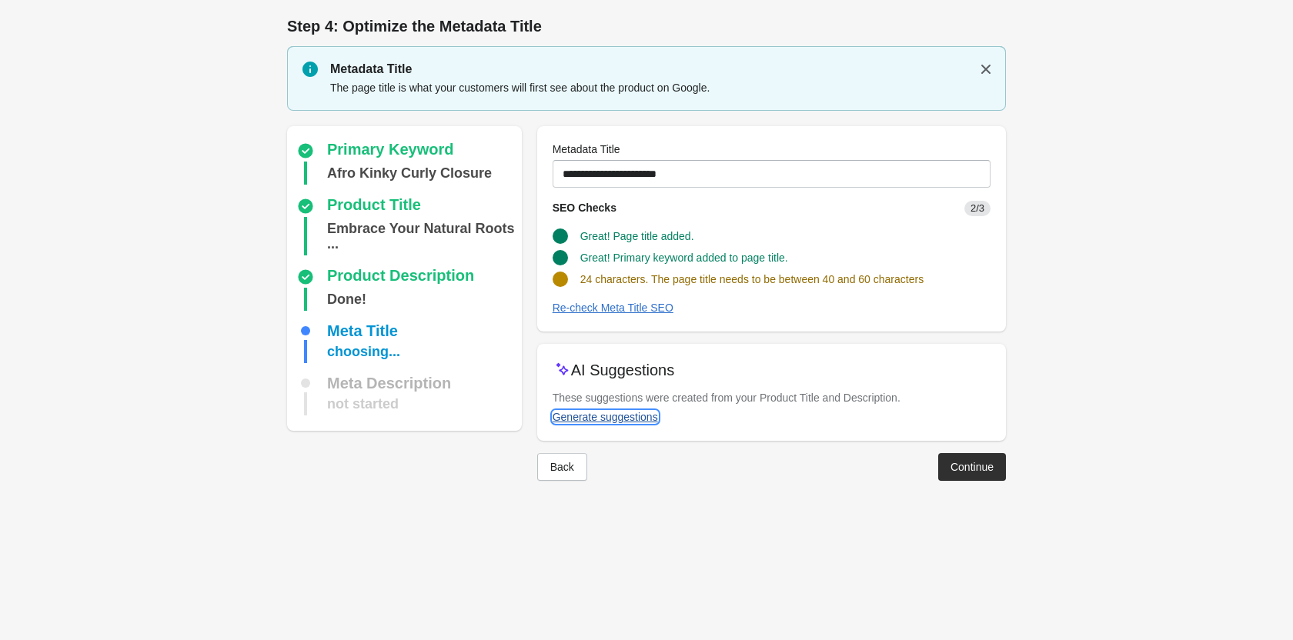
click at [627, 415] on div "Generate suggestions" at bounding box center [604, 417] width 105 height 12
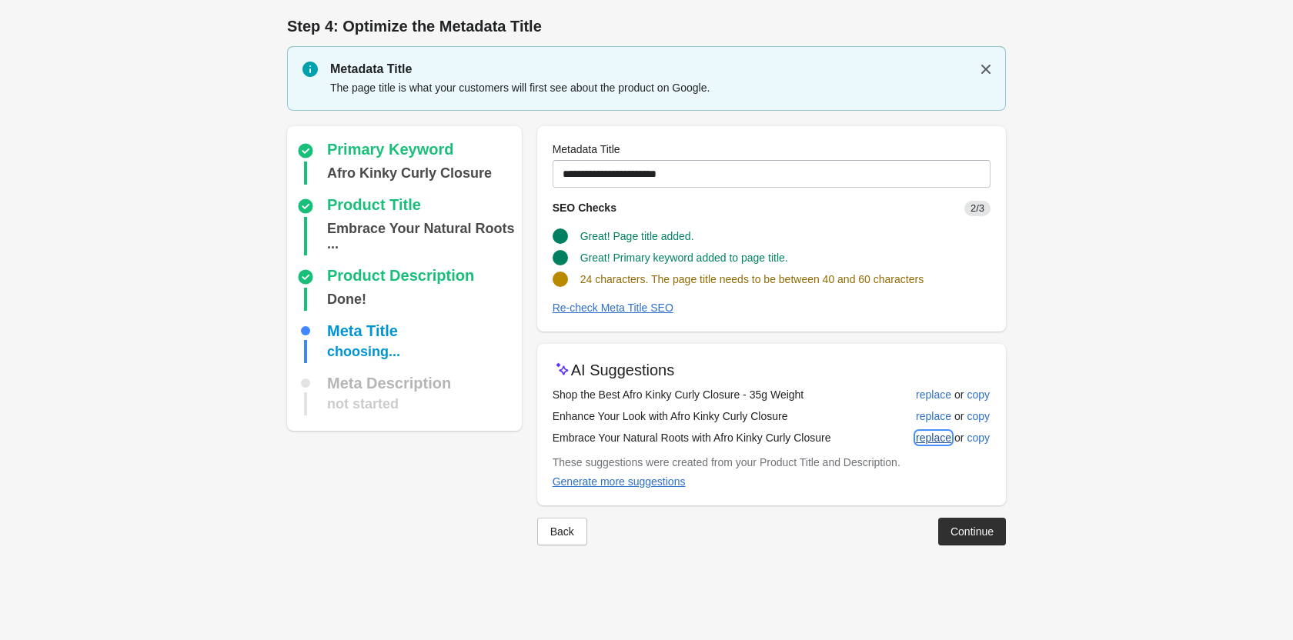
click at [918, 441] on div "replace" at bounding box center [933, 438] width 35 height 12
type input "**********"
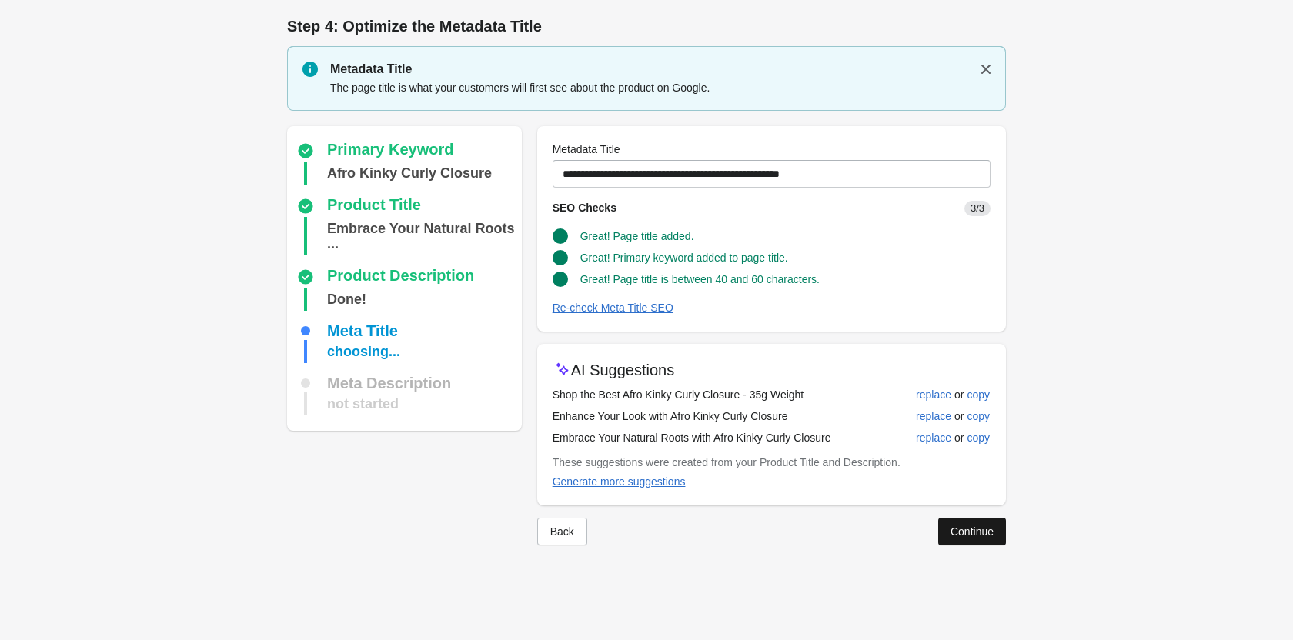
click at [964, 526] on div "Continue" at bounding box center [971, 531] width 43 height 12
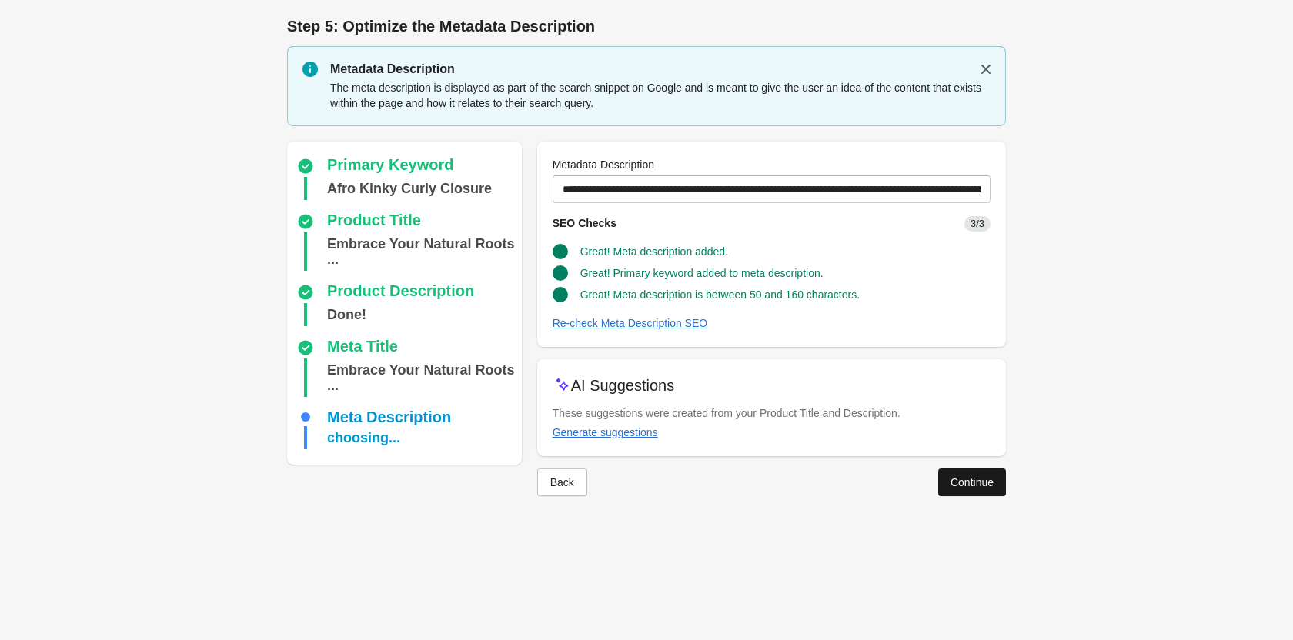
click at [959, 489] on button "Continue" at bounding box center [972, 483] width 68 height 28
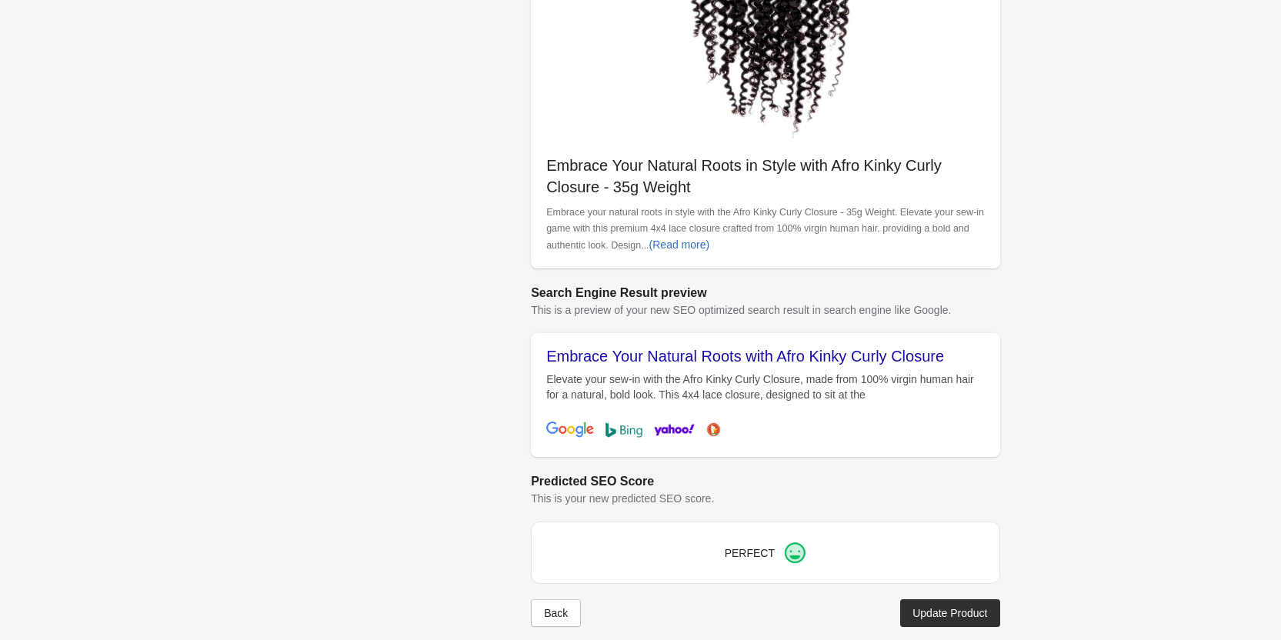
scroll to position [433, 0]
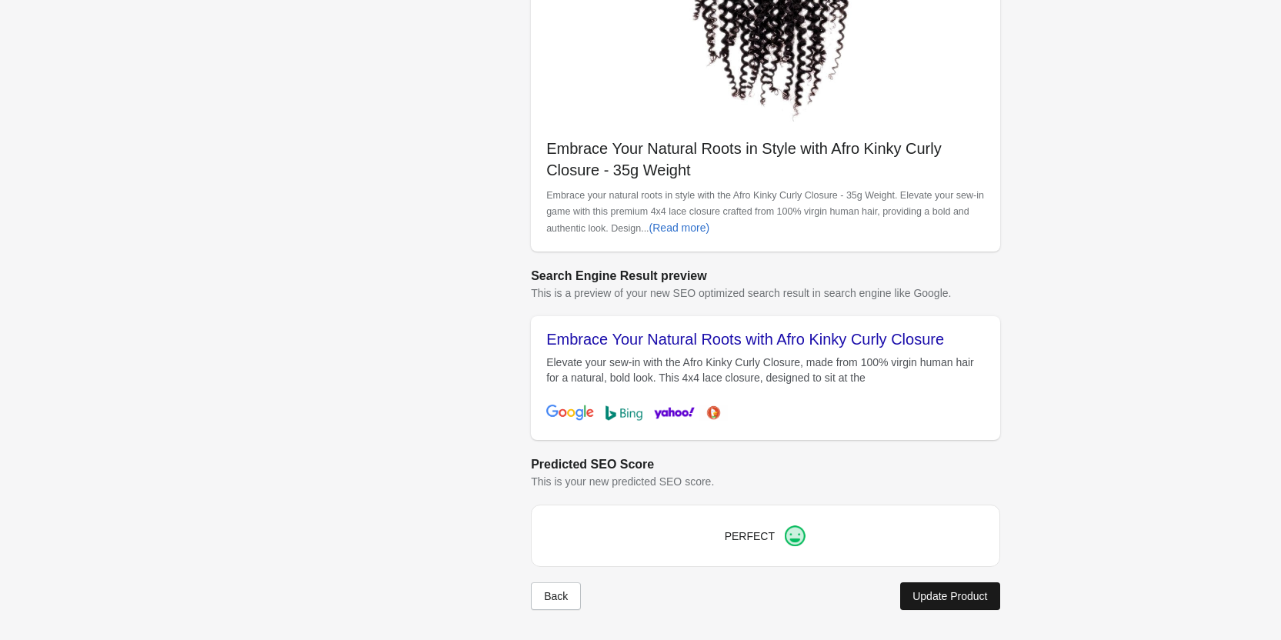
click at [937, 590] on div "Update Product" at bounding box center [949, 596] width 75 height 12
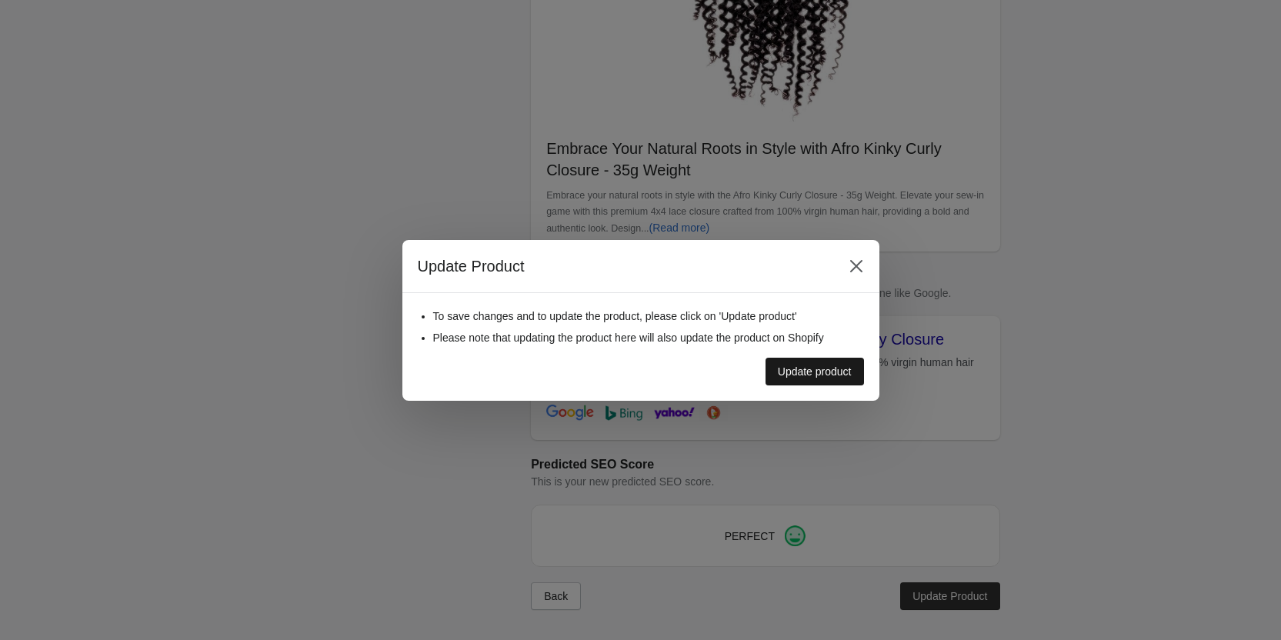
click at [817, 371] on div "Update product" at bounding box center [815, 371] width 74 height 12
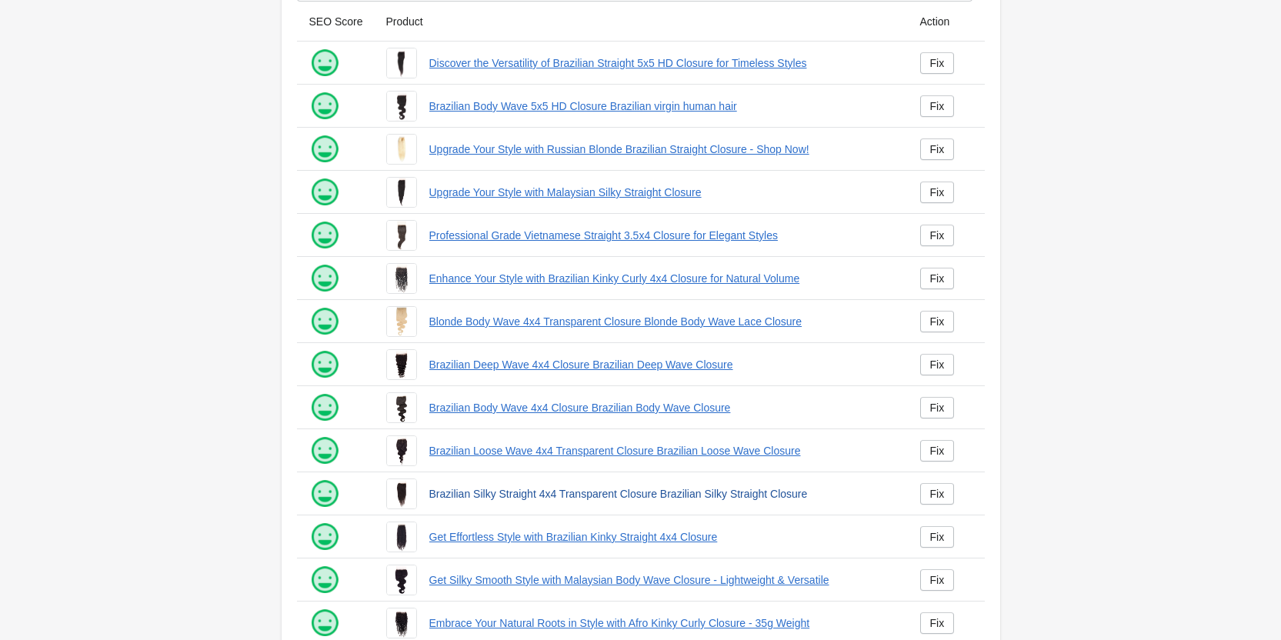
scroll to position [209, 0]
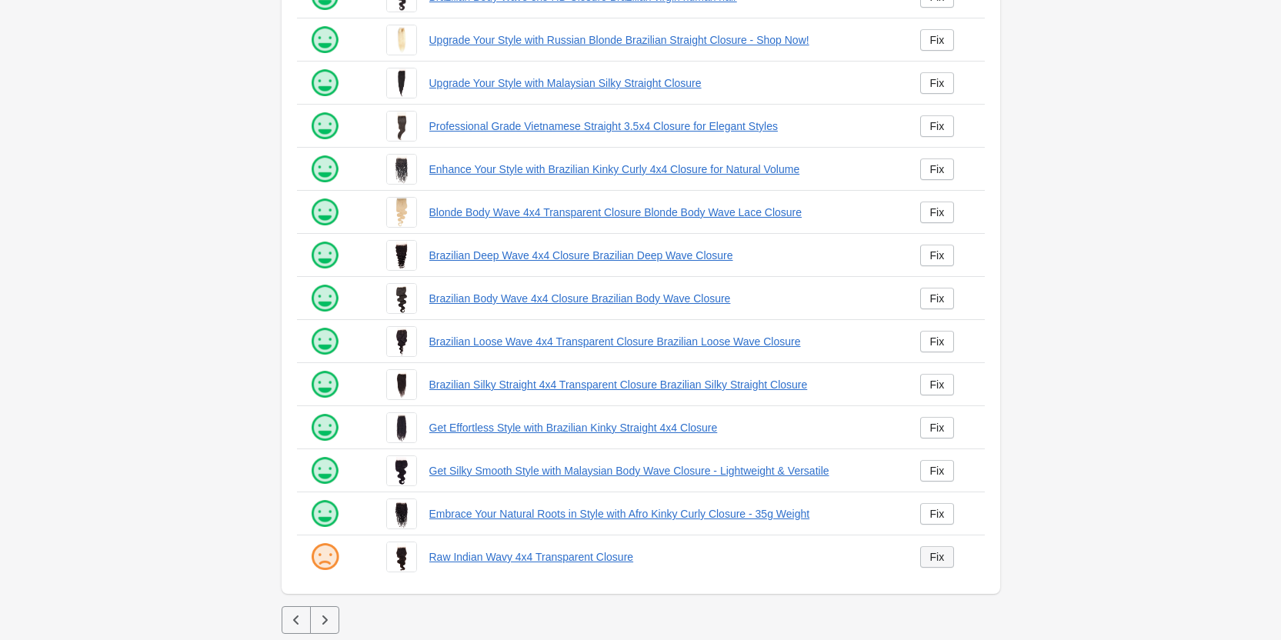
click at [929, 563] on link "Fix" at bounding box center [937, 557] width 35 height 22
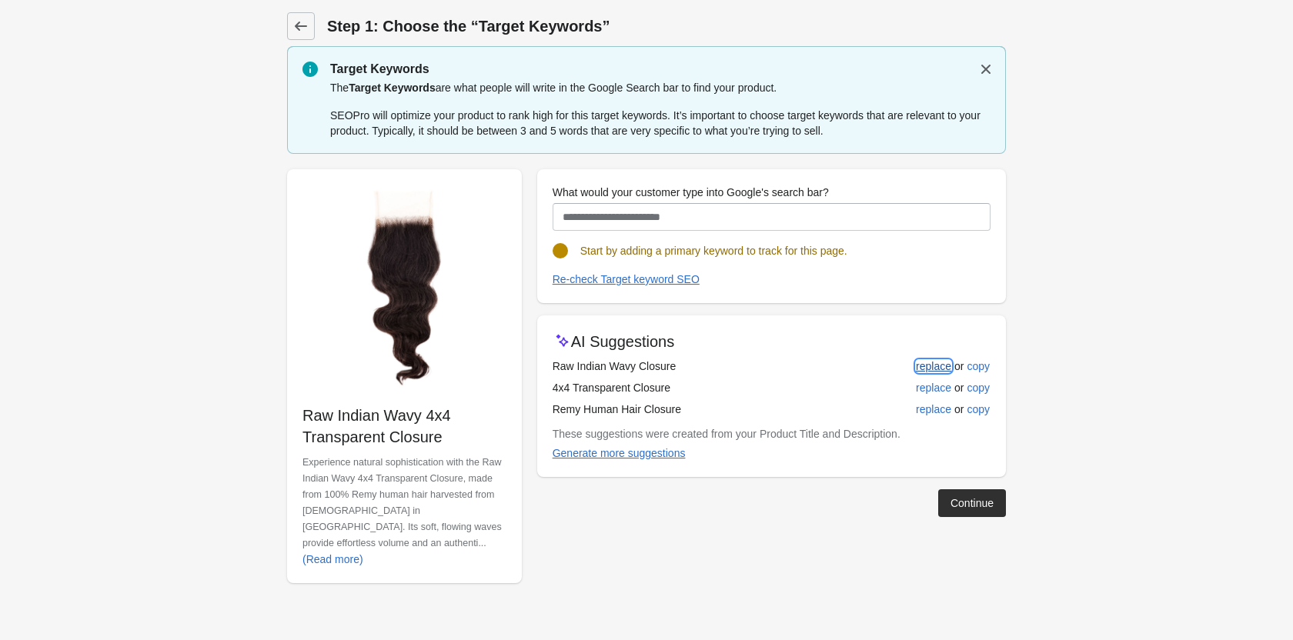
click at [945, 373] on button "replace" at bounding box center [933, 366] width 48 height 28
type input "**********"
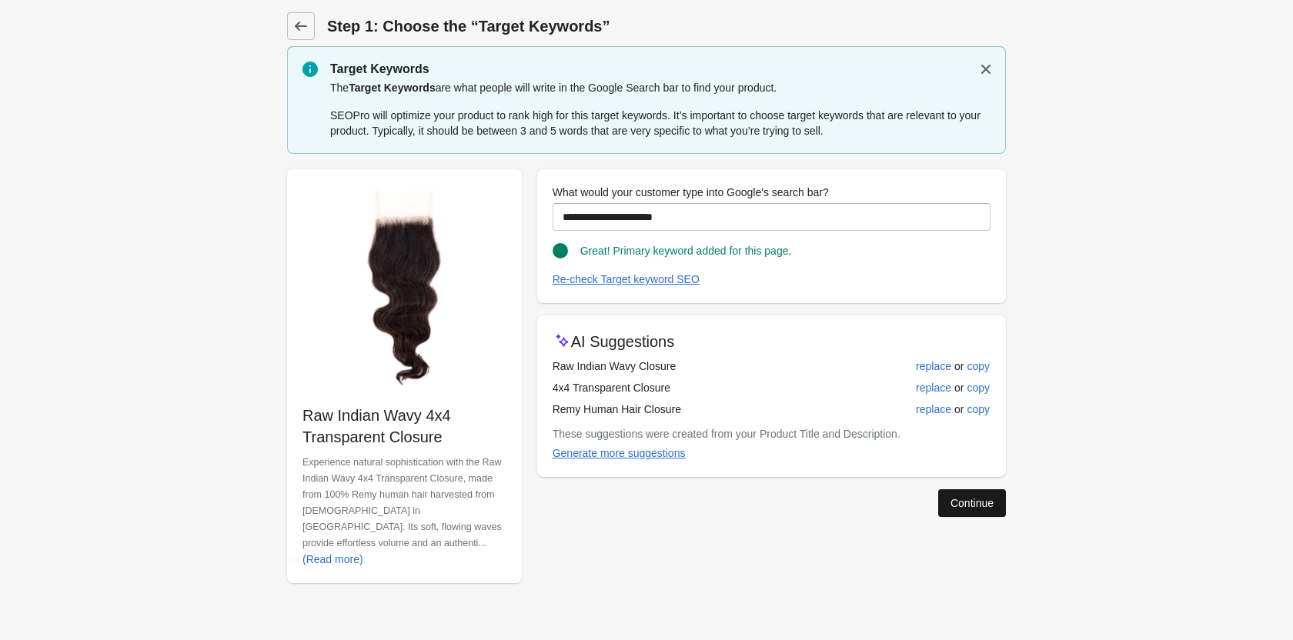
click at [975, 502] on div "Continue" at bounding box center [971, 503] width 43 height 12
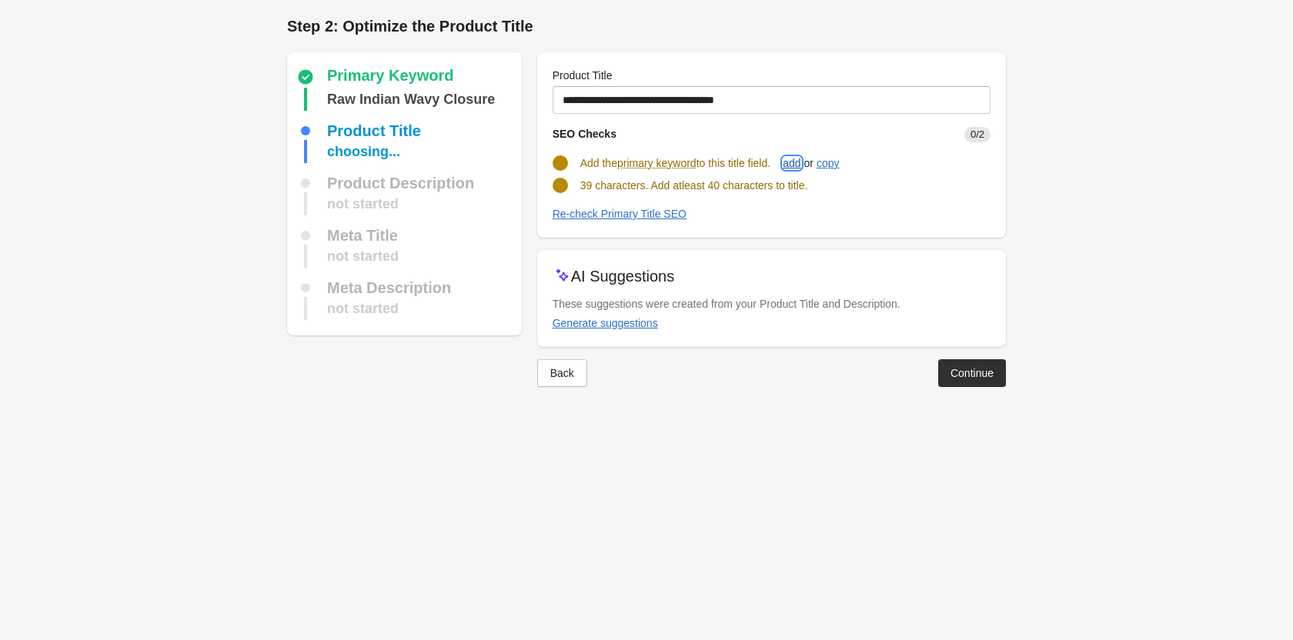
click at [799, 162] on div "add" at bounding box center [791, 163] width 18 height 12
type input "**********"
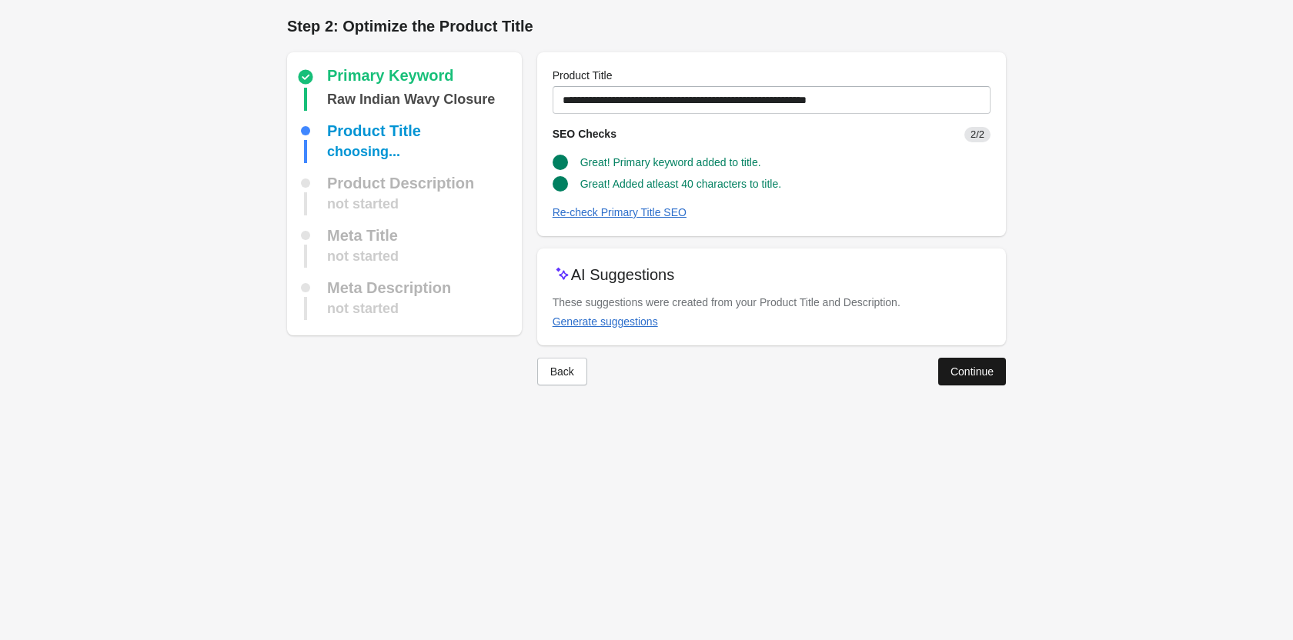
click at [982, 382] on button "Continue" at bounding box center [972, 372] width 68 height 28
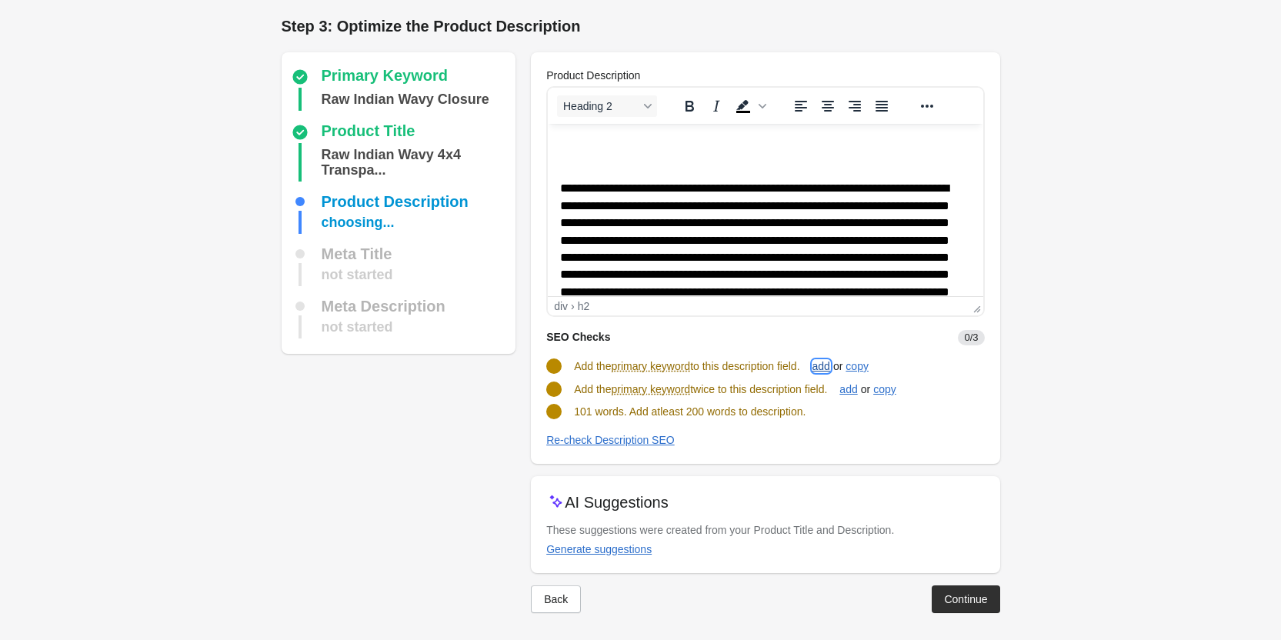
click at [829, 367] on div "add" at bounding box center [821, 366] width 18 height 12
click at [856, 390] on div "add" at bounding box center [848, 388] width 18 height 12
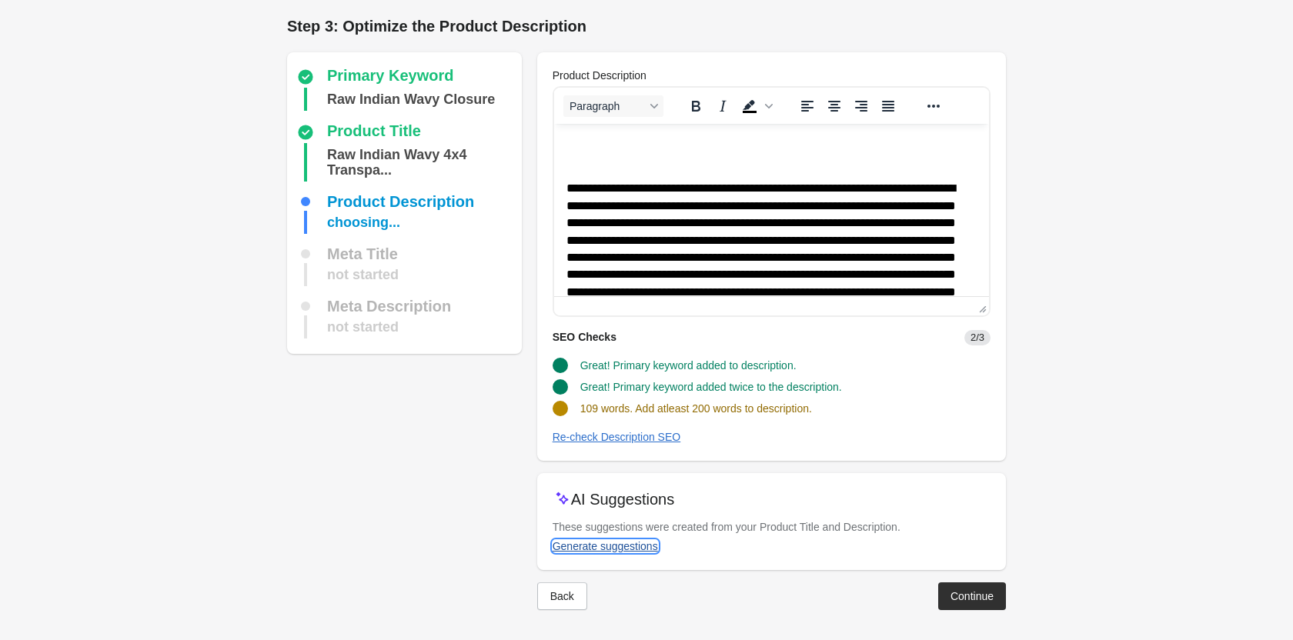
click at [621, 540] on div "Generate suggestions" at bounding box center [604, 546] width 105 height 12
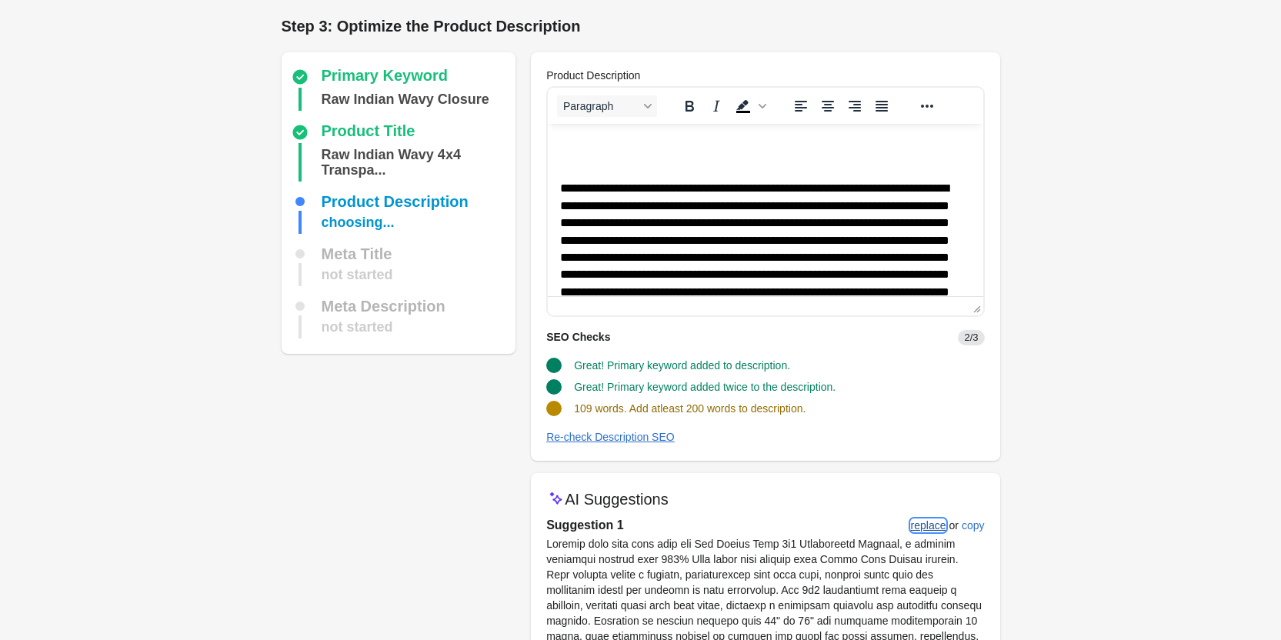
click at [931, 520] on div "replace" at bounding box center [928, 525] width 35 height 12
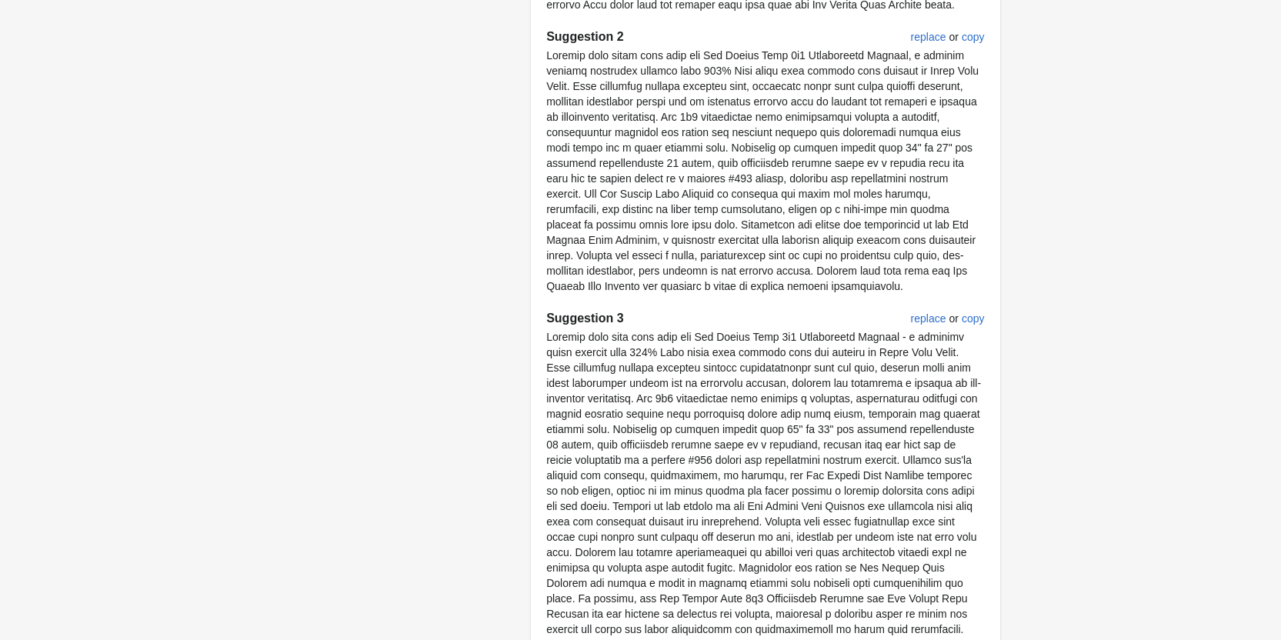
scroll to position [891, 0]
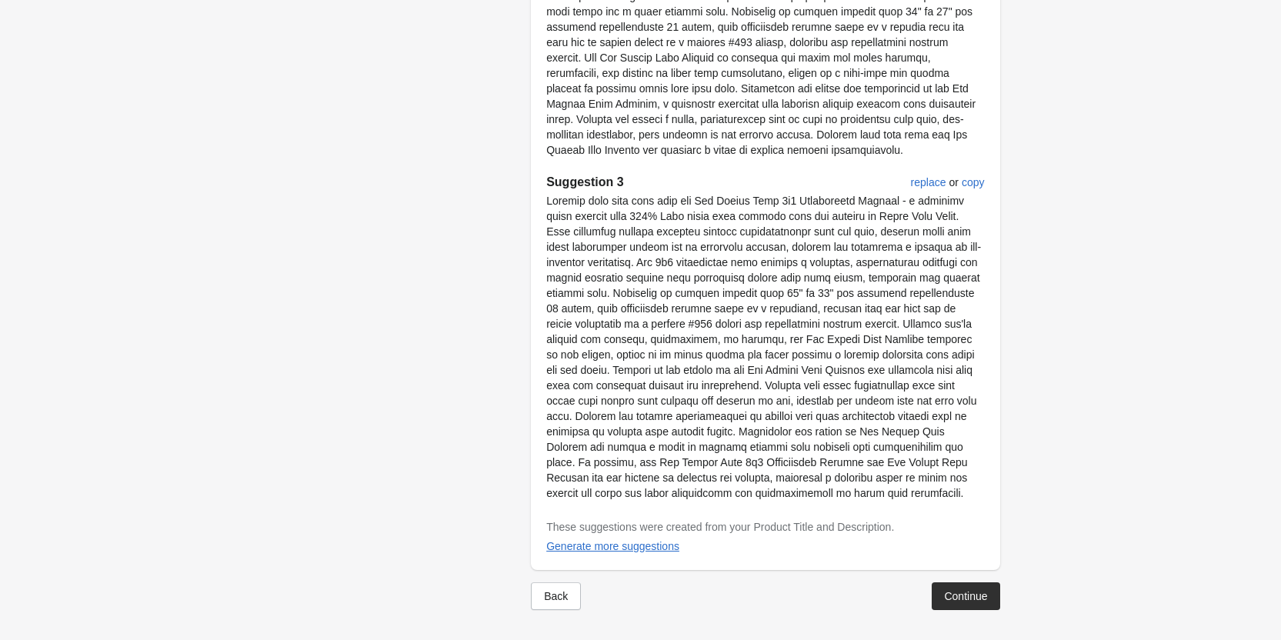
click at [937, 583] on button "Continue" at bounding box center [966, 596] width 68 height 28
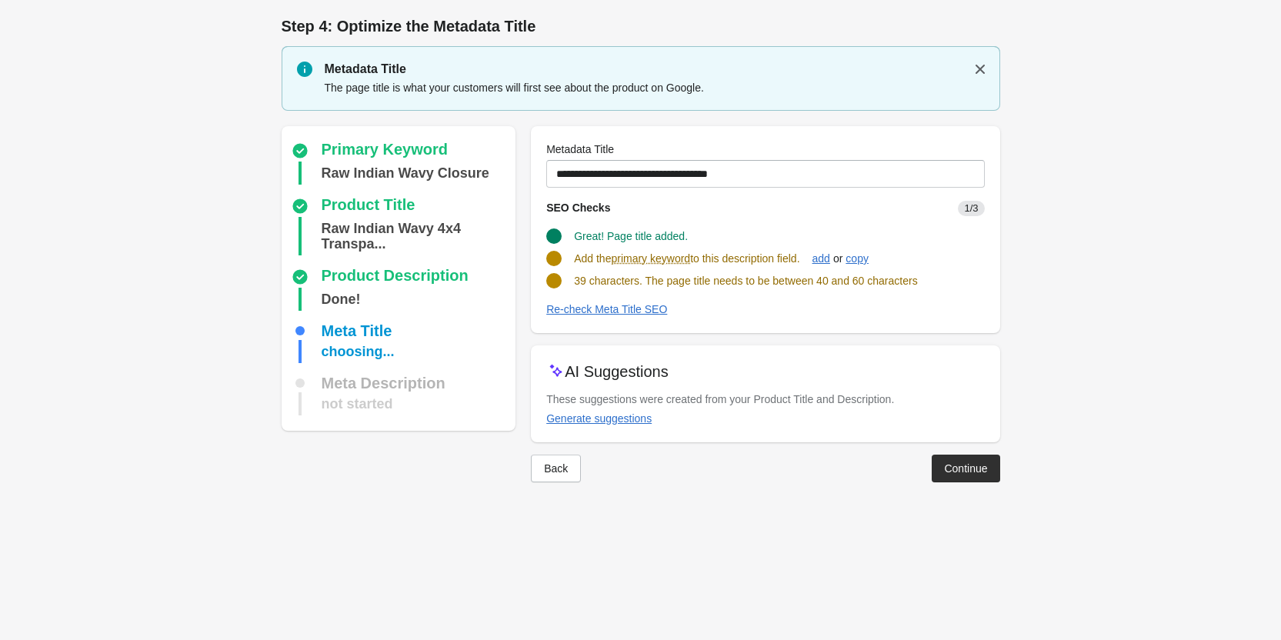
scroll to position [0, 0]
click at [836, 257] on div "add" at bounding box center [827, 258] width 18 height 12
type input "**********"
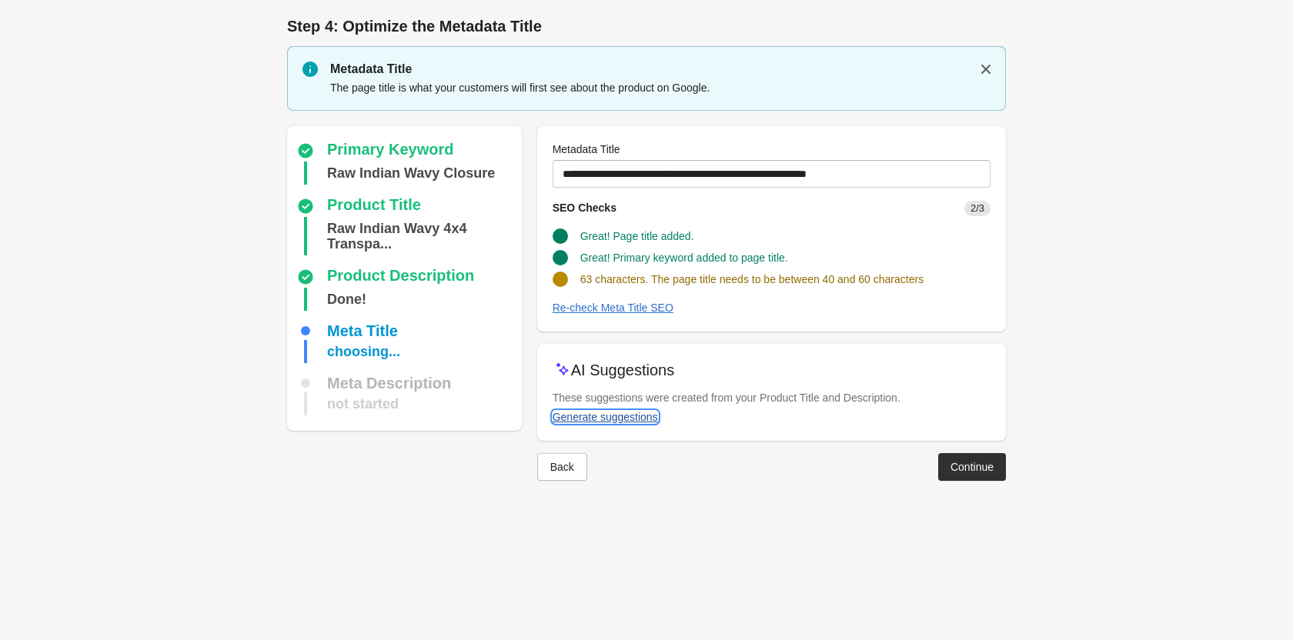
click at [642, 419] on div "Generate suggestions" at bounding box center [604, 417] width 105 height 12
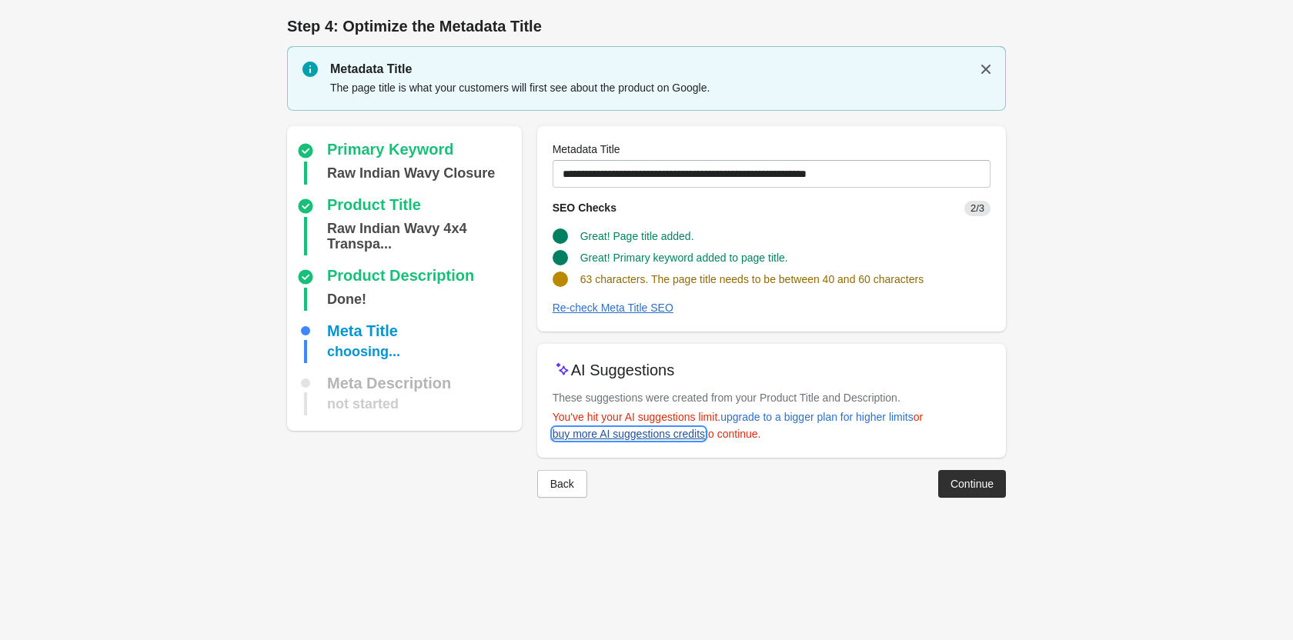
click at [677, 420] on link "buy more AI suggestions credits" at bounding box center [628, 434] width 165 height 28
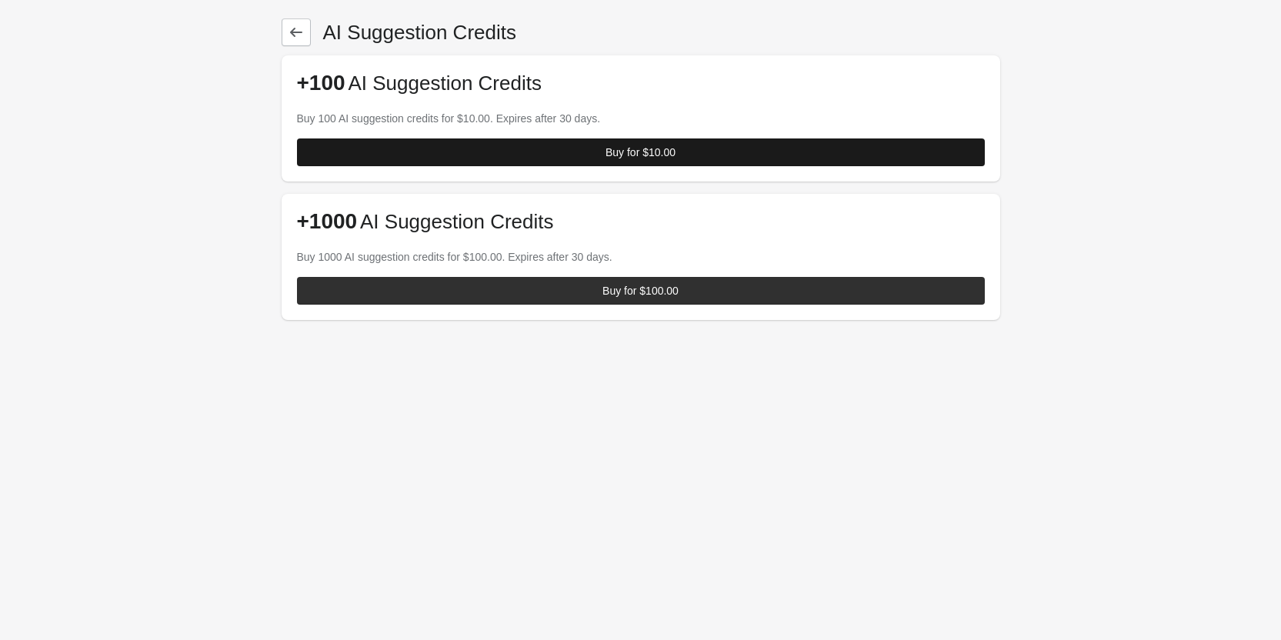
click at [689, 159] on button "Buy for $10.00" at bounding box center [641, 152] width 688 height 28
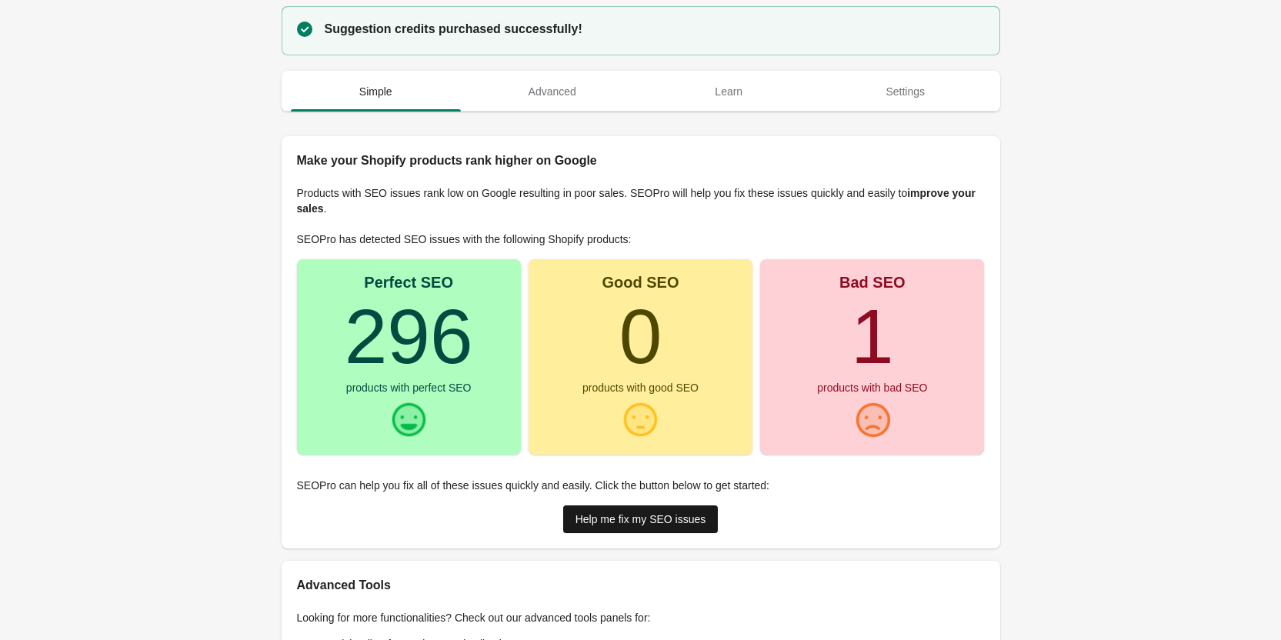
click at [675, 515] on div "Help me fix my SEO issues" at bounding box center [640, 519] width 131 height 12
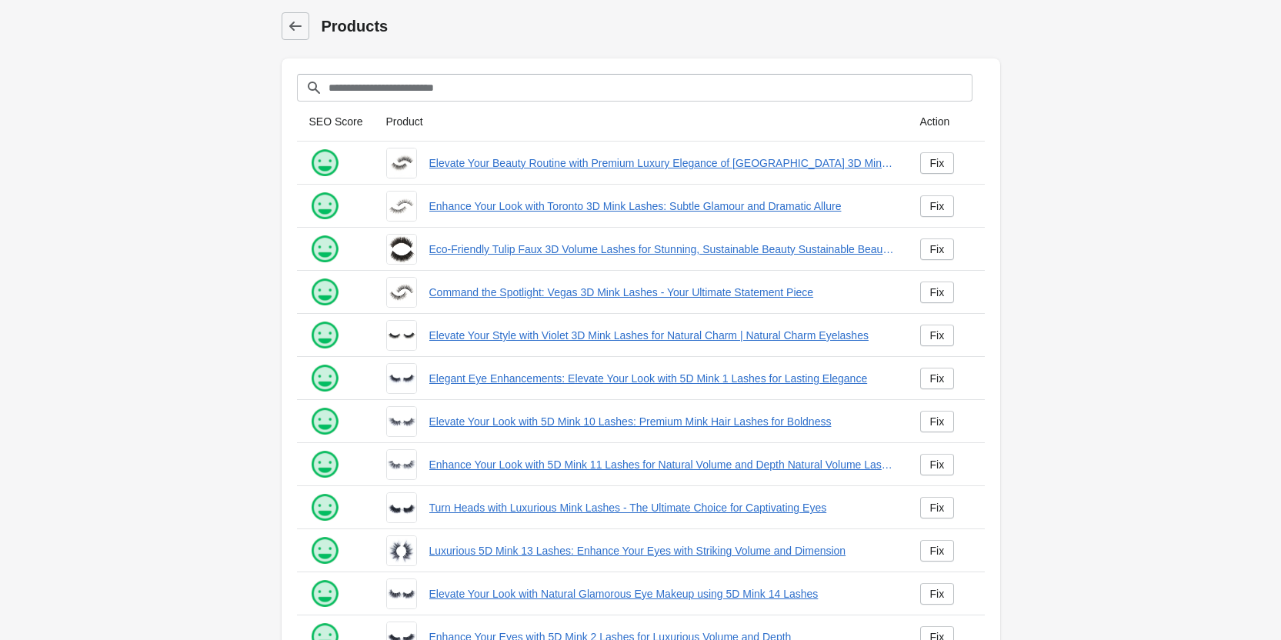
scroll to position [209, 0]
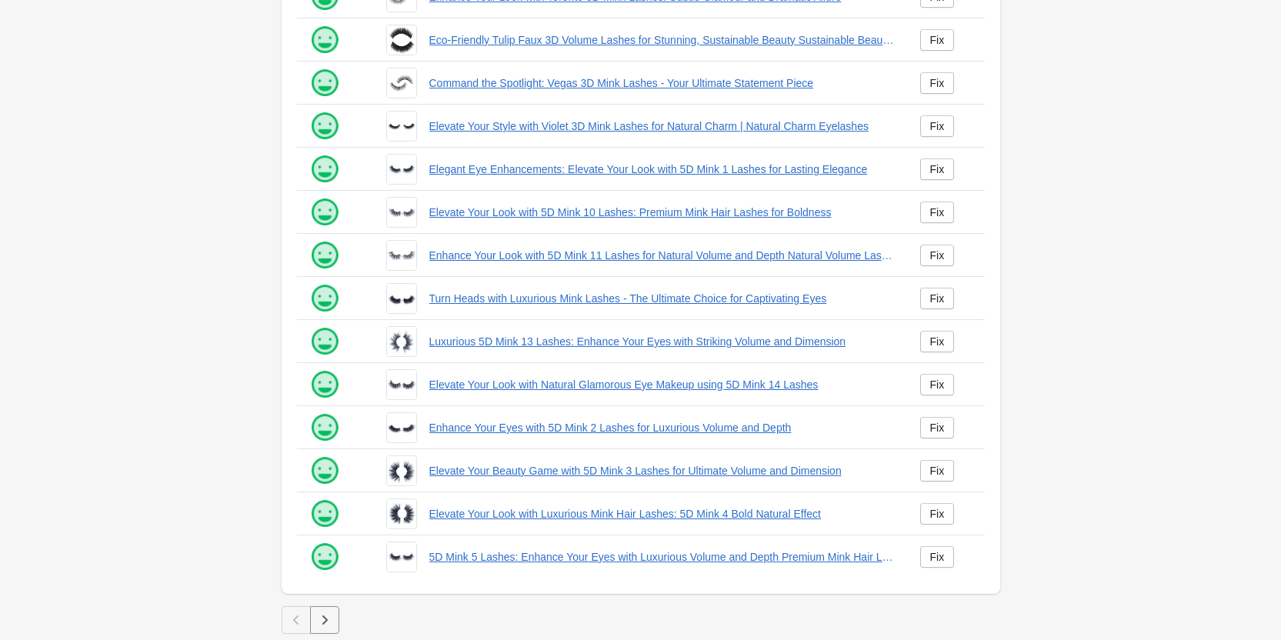
click at [337, 620] on button "button" at bounding box center [324, 620] width 29 height 28
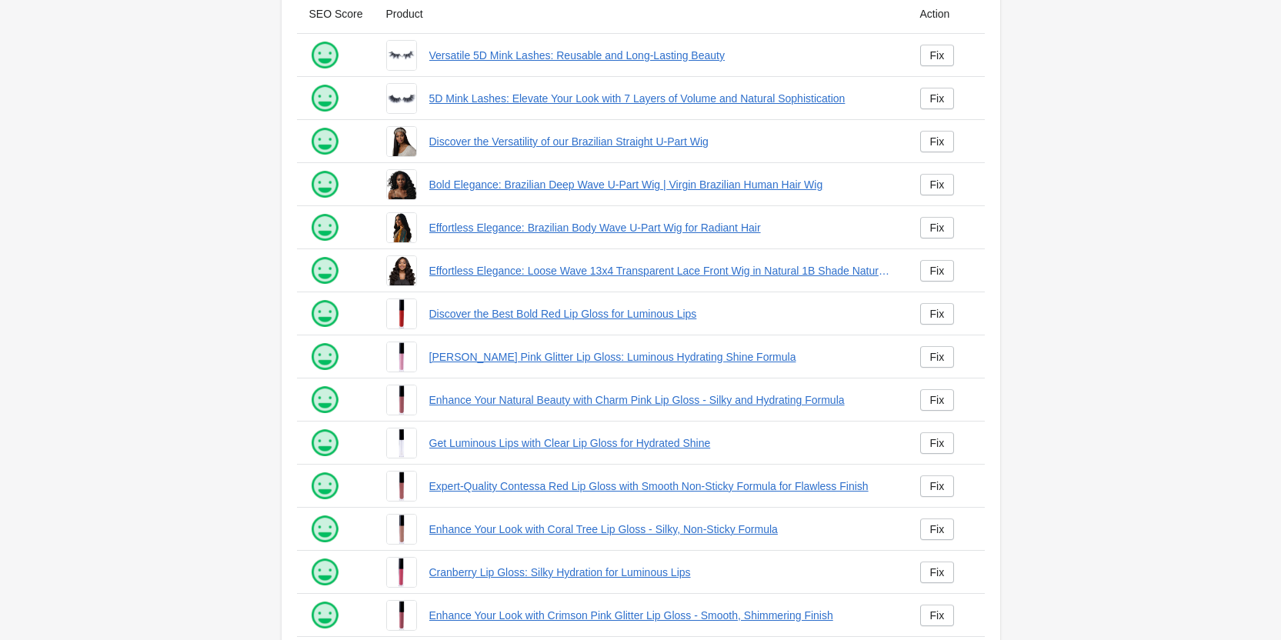
scroll to position [209, 0]
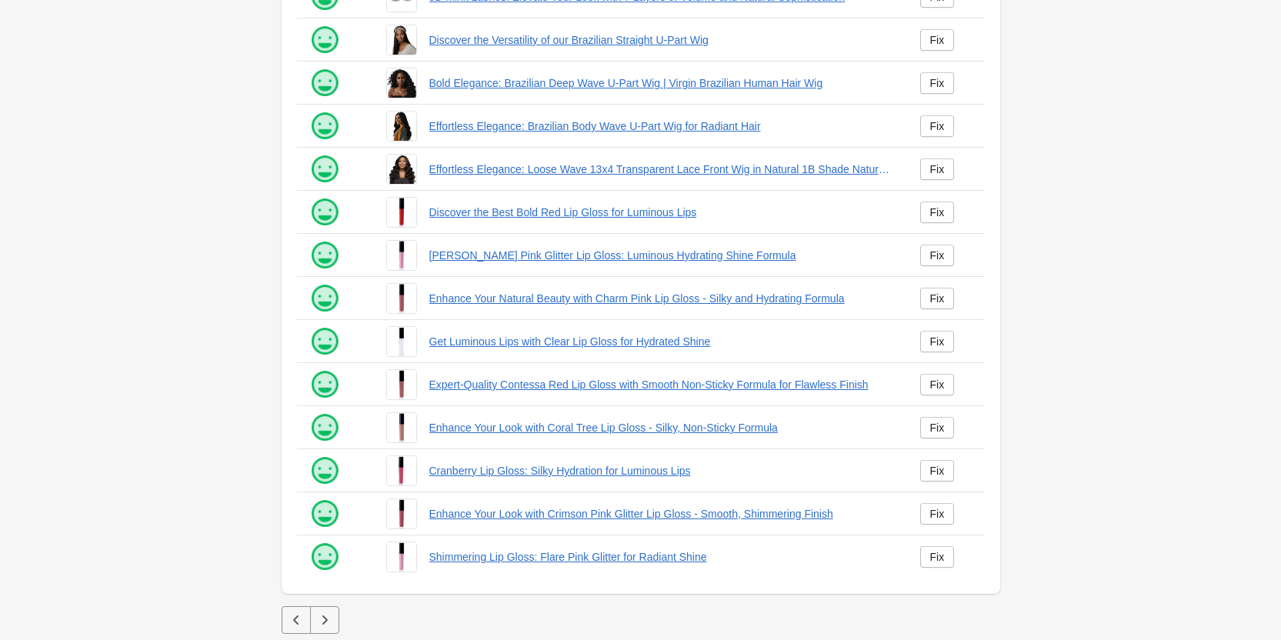
click at [332, 629] on button "button" at bounding box center [324, 620] width 29 height 28
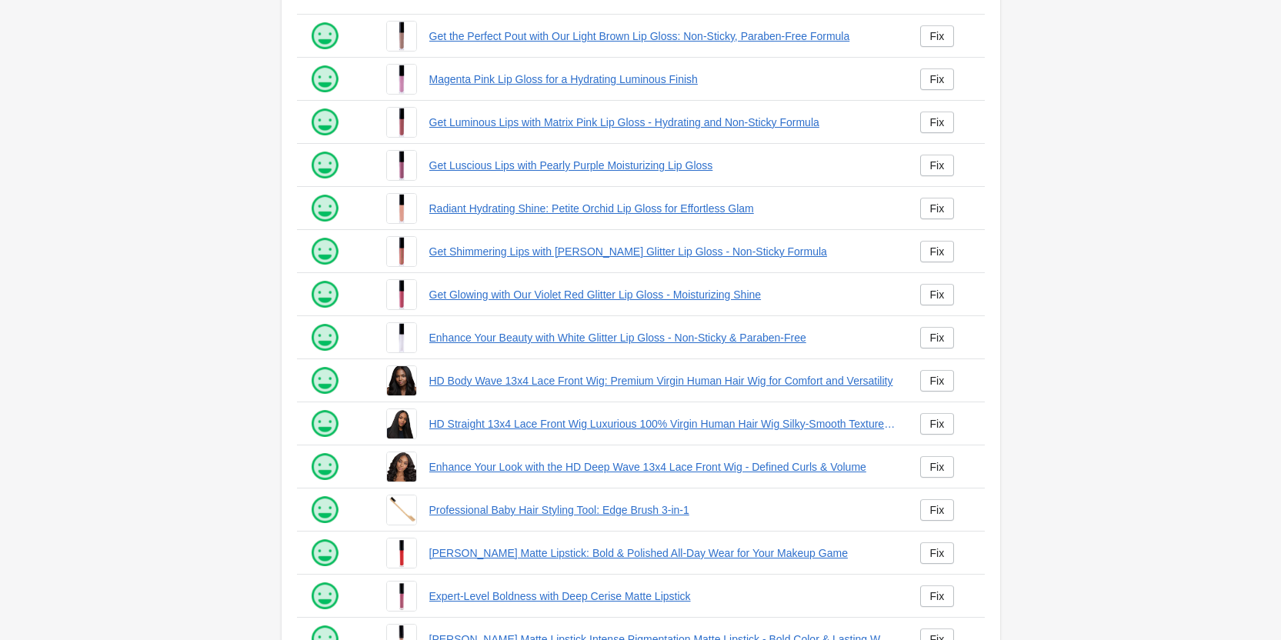
scroll to position [209, 0]
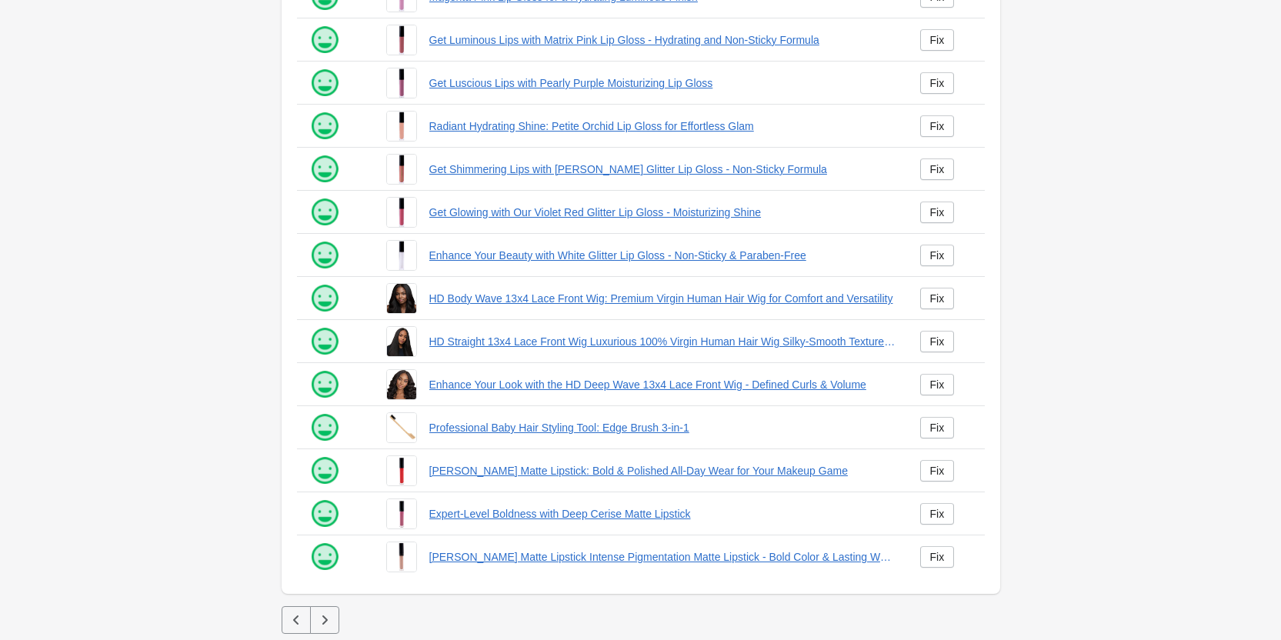
click at [322, 629] on button "button" at bounding box center [324, 620] width 29 height 28
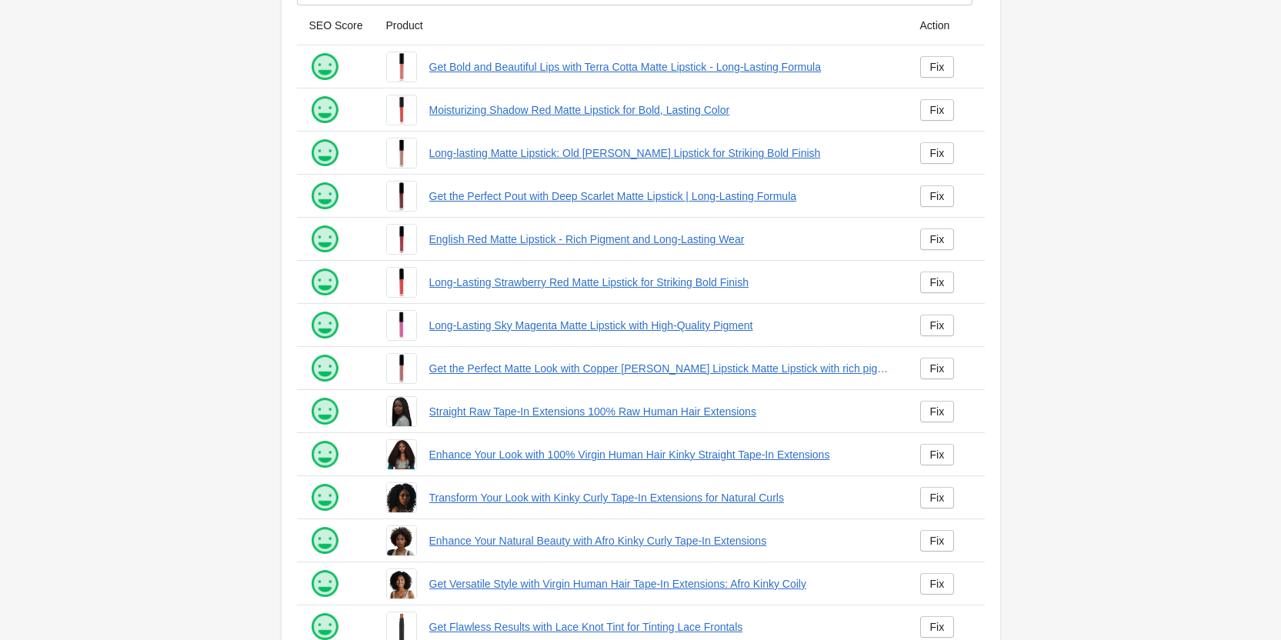
scroll to position [209, 0]
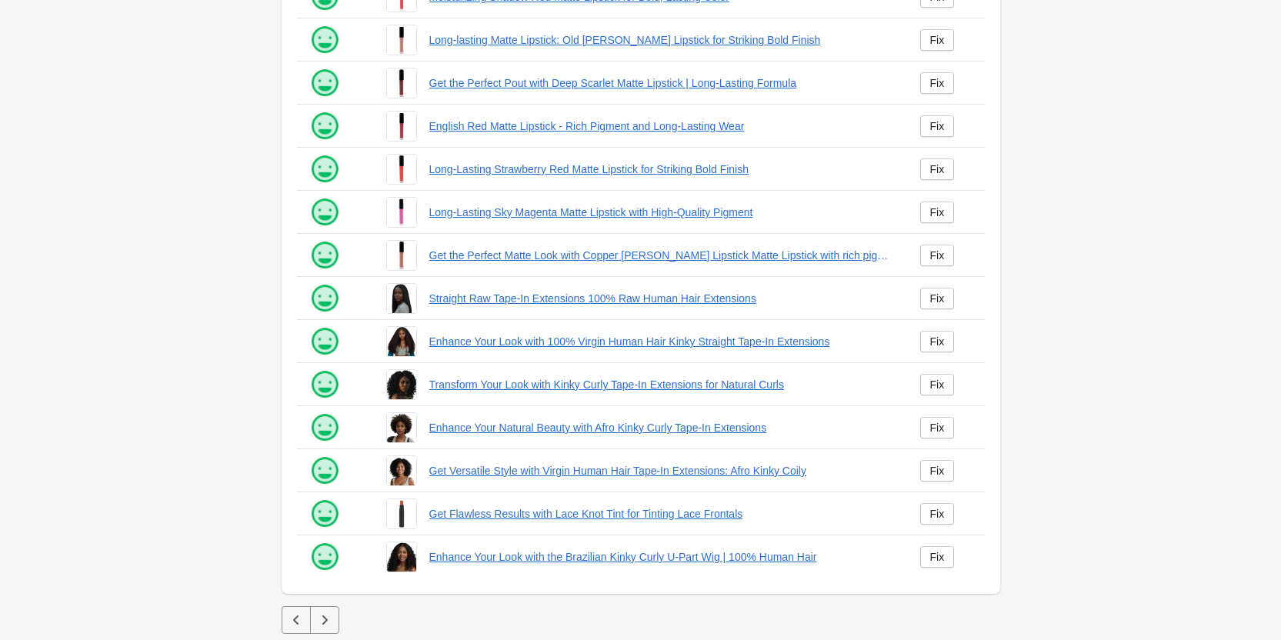
click at [315, 624] on button "button" at bounding box center [324, 620] width 29 height 28
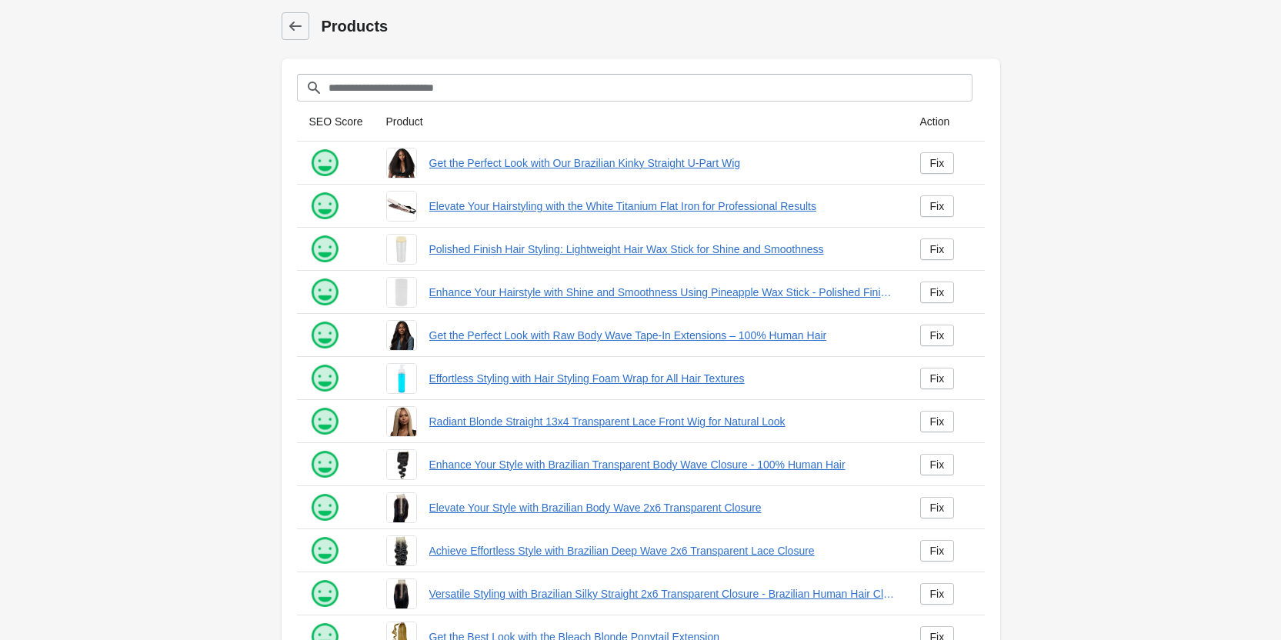
scroll to position [209, 0]
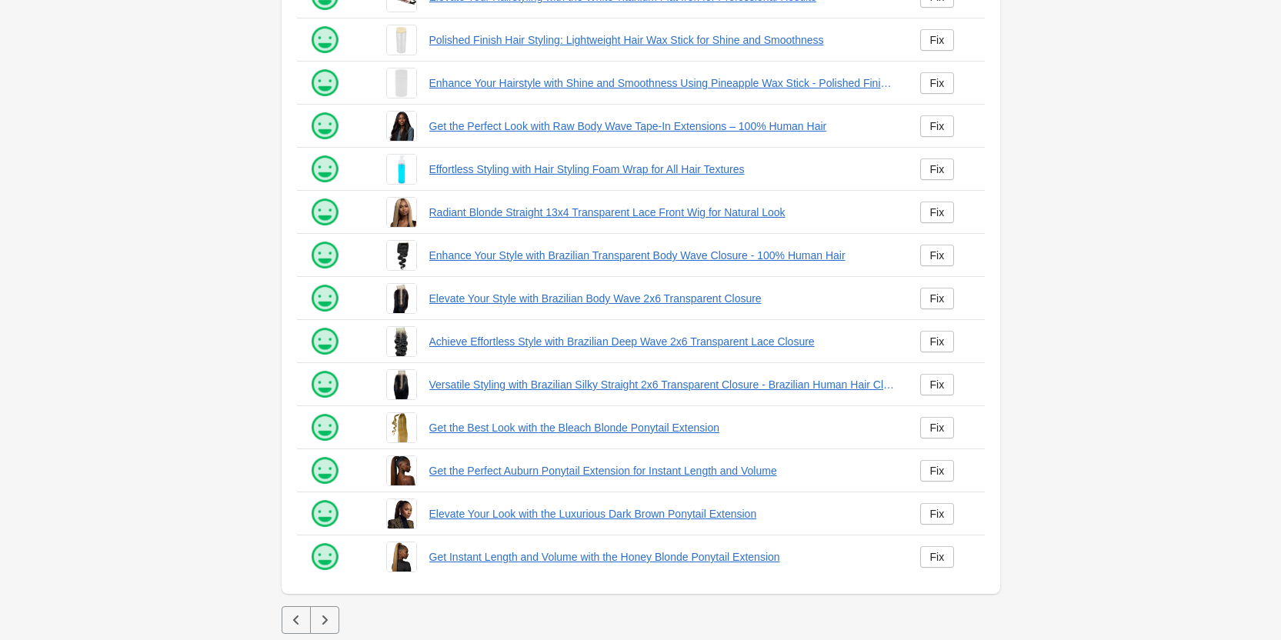
click at [323, 629] on button "button" at bounding box center [324, 620] width 29 height 28
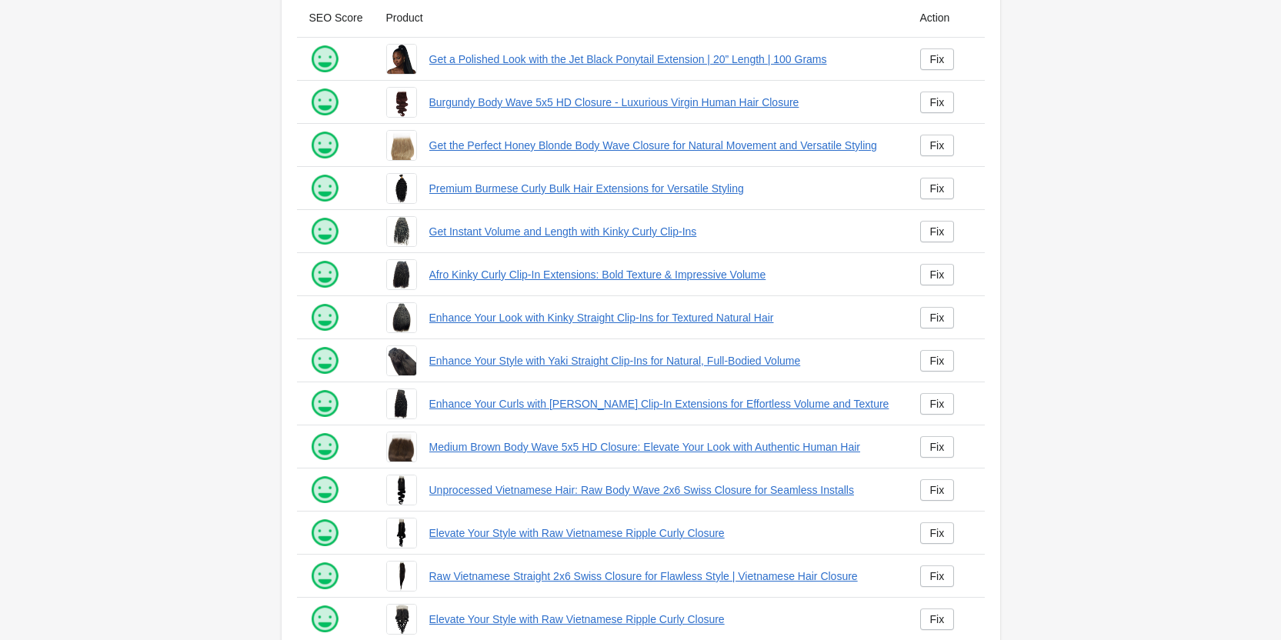
scroll to position [209, 0]
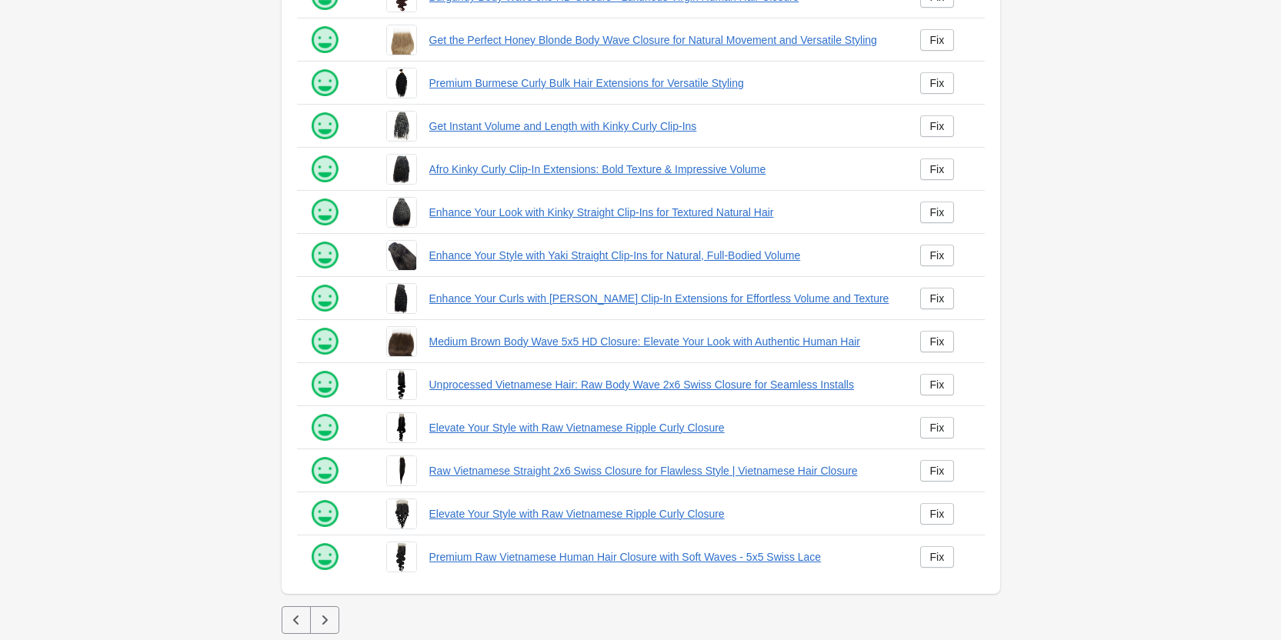
click at [326, 622] on icon "button" at bounding box center [324, 619] width 15 height 15
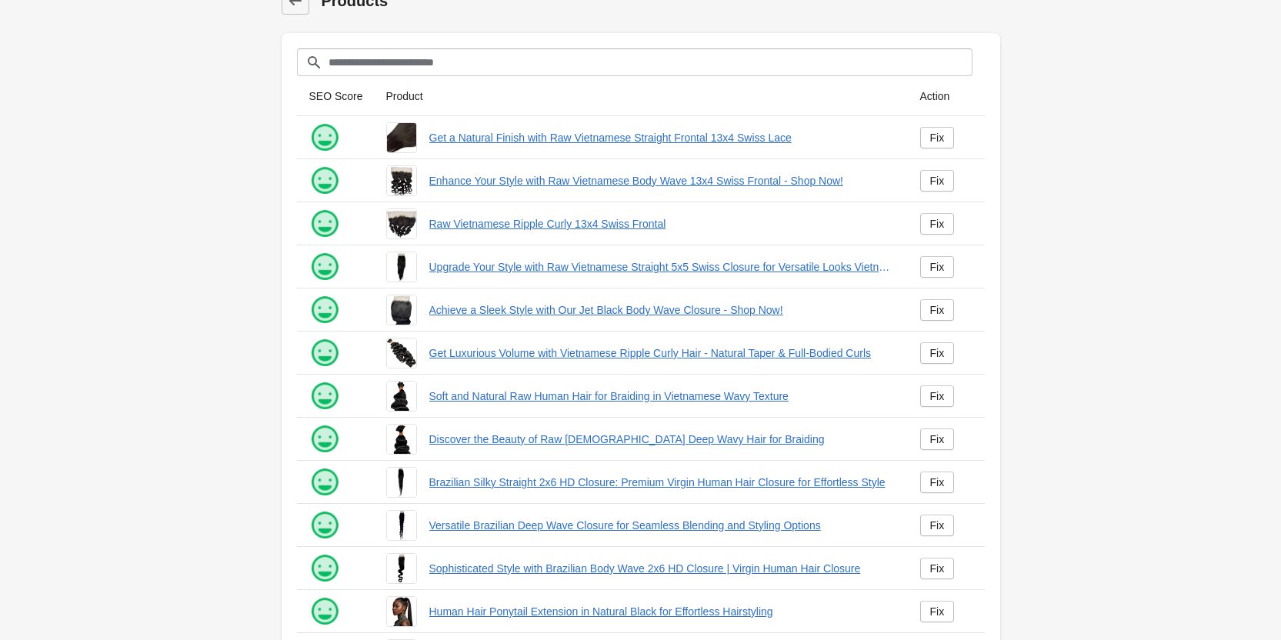
scroll to position [209, 0]
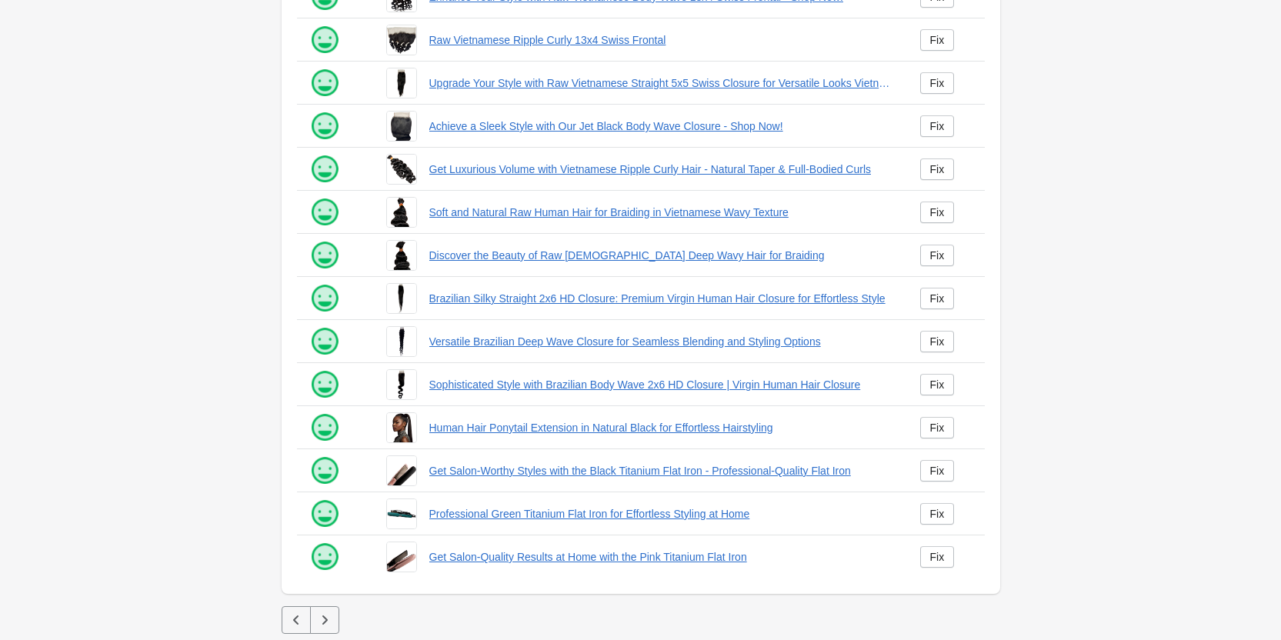
click at [318, 625] on icon "button" at bounding box center [324, 619] width 15 height 15
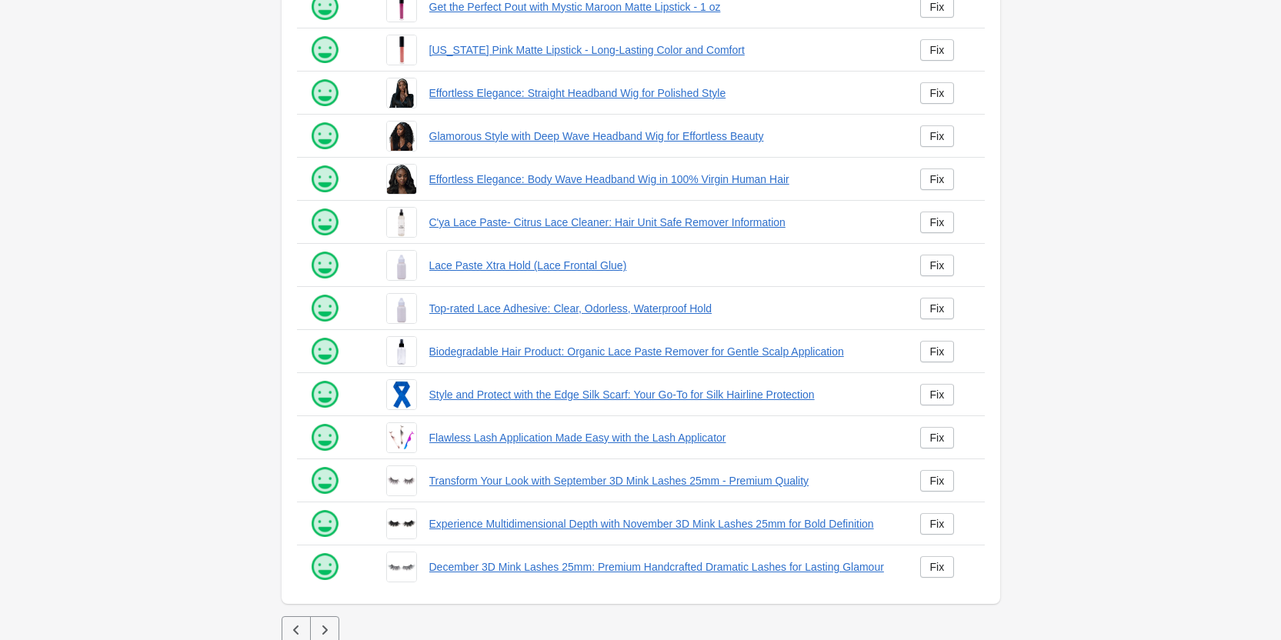
scroll to position [209, 0]
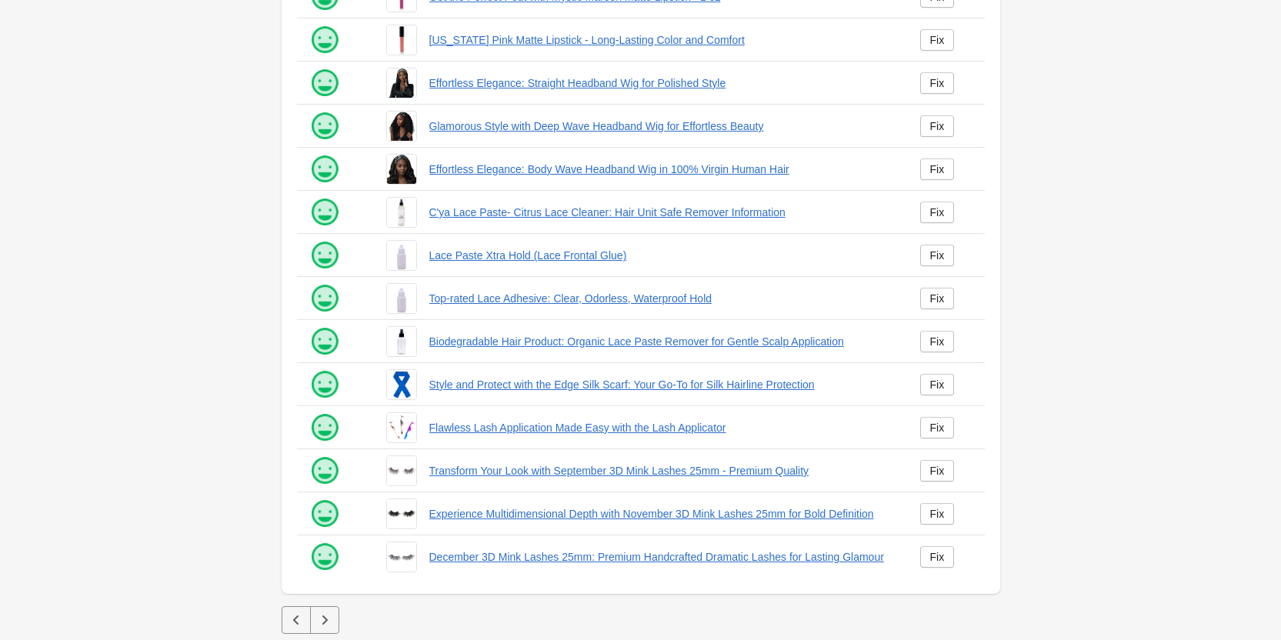
click at [318, 627] on icon "button" at bounding box center [324, 619] width 15 height 15
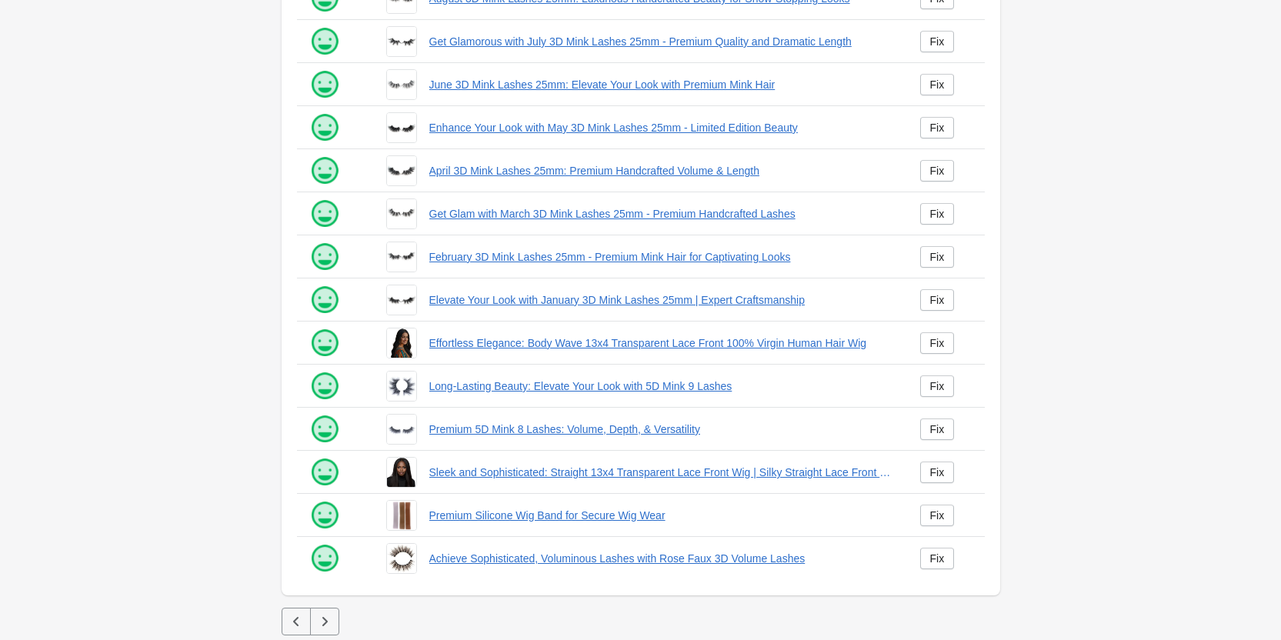
scroll to position [209, 0]
click at [324, 622] on icon "button" at bounding box center [324, 619] width 5 height 9
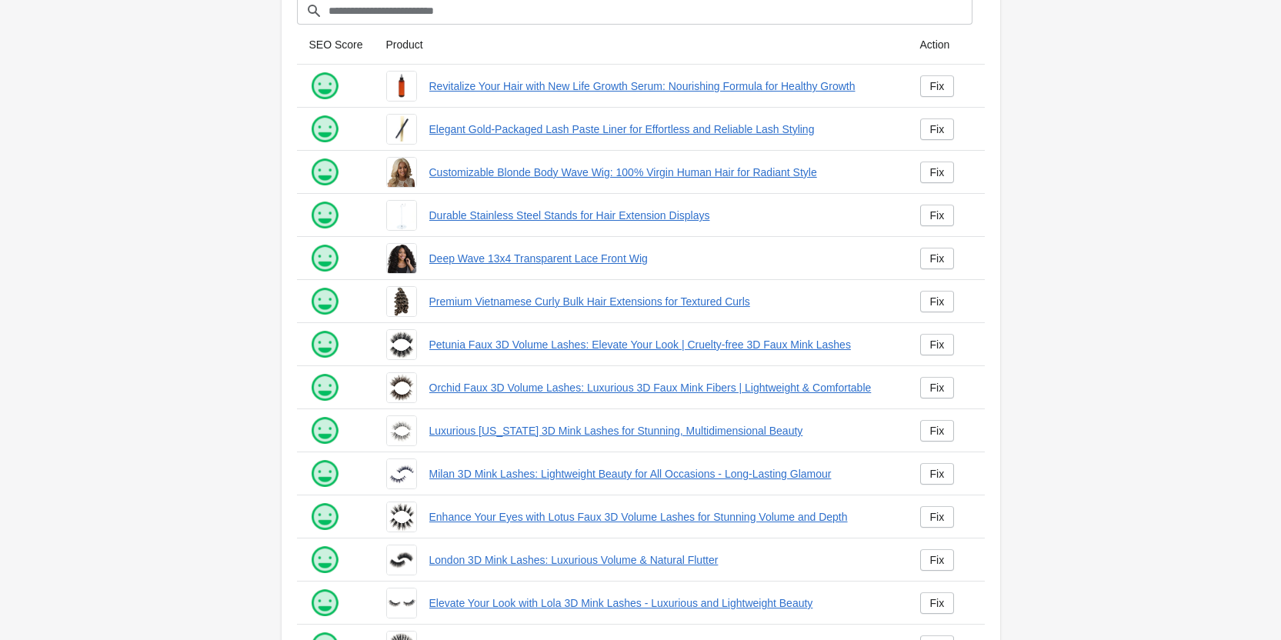
scroll to position [209, 0]
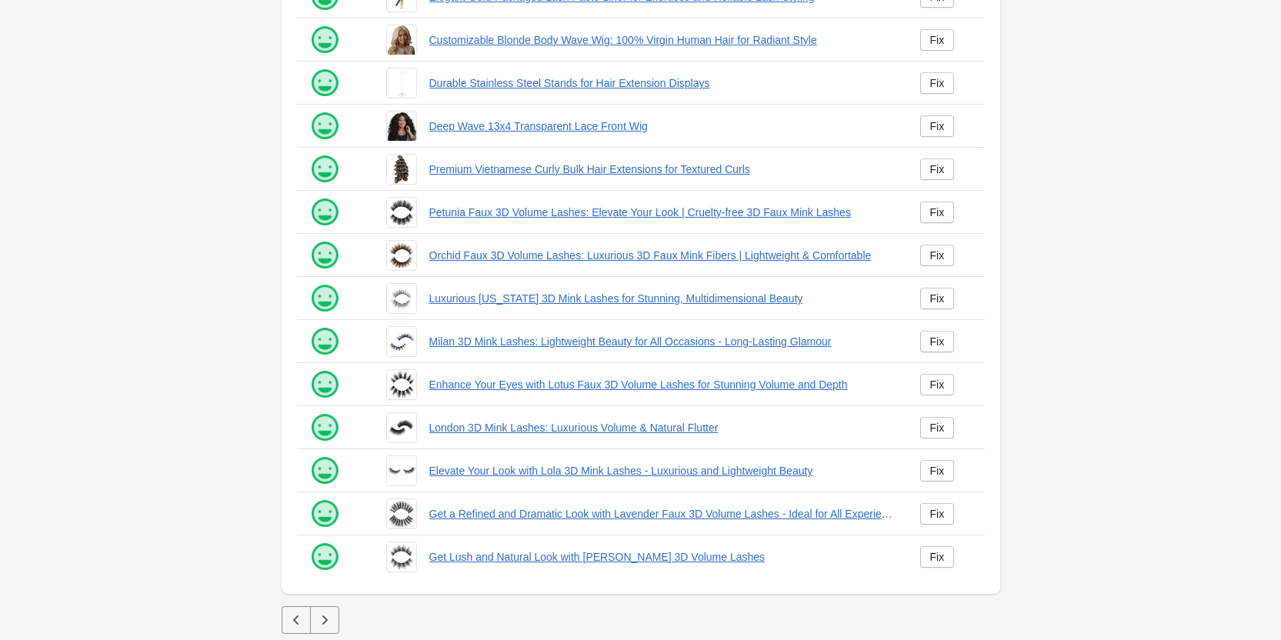
click at [324, 629] on button "button" at bounding box center [324, 620] width 29 height 28
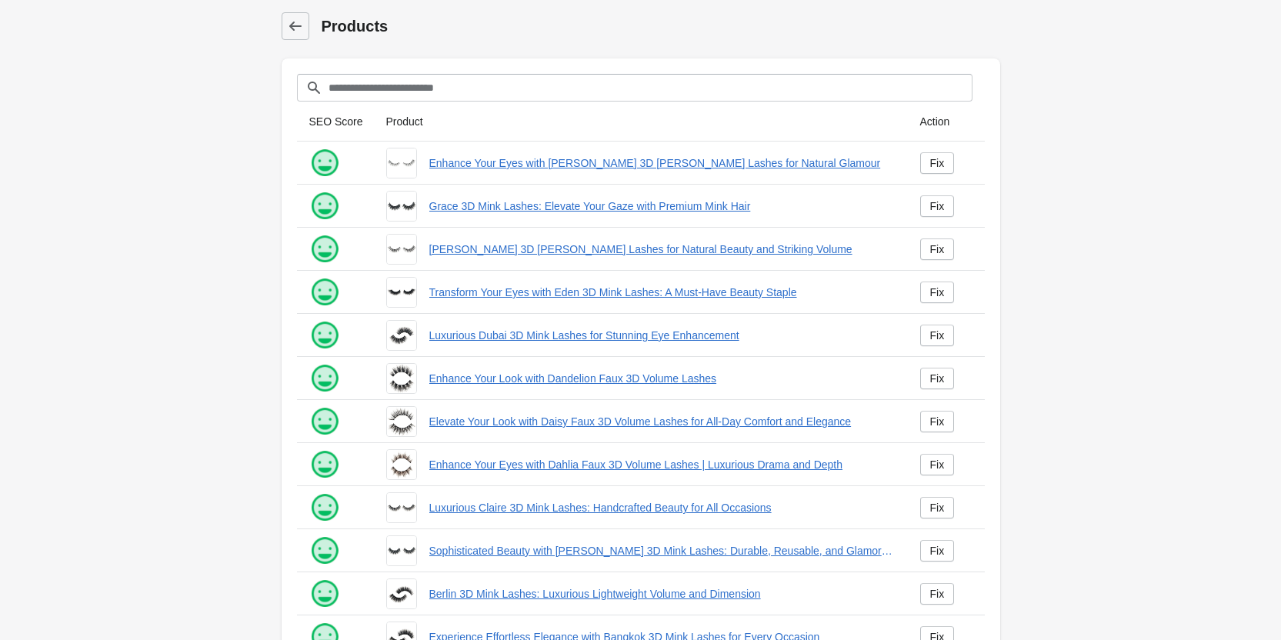
scroll to position [209, 0]
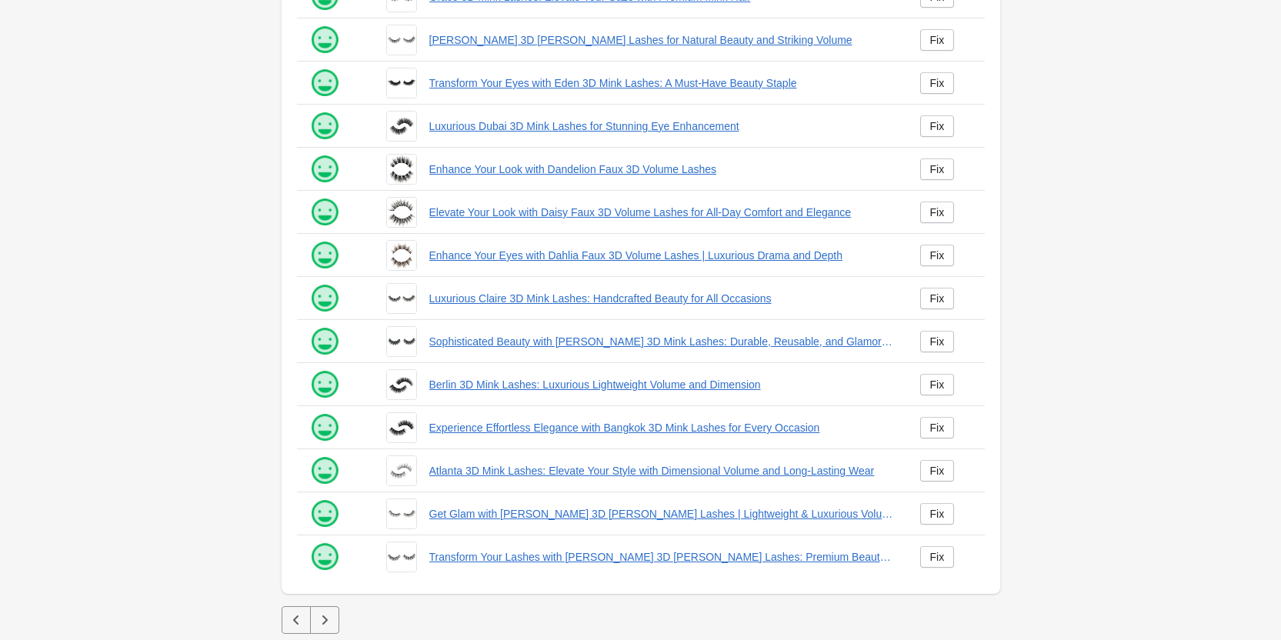
click at [322, 629] on button "button" at bounding box center [324, 620] width 29 height 28
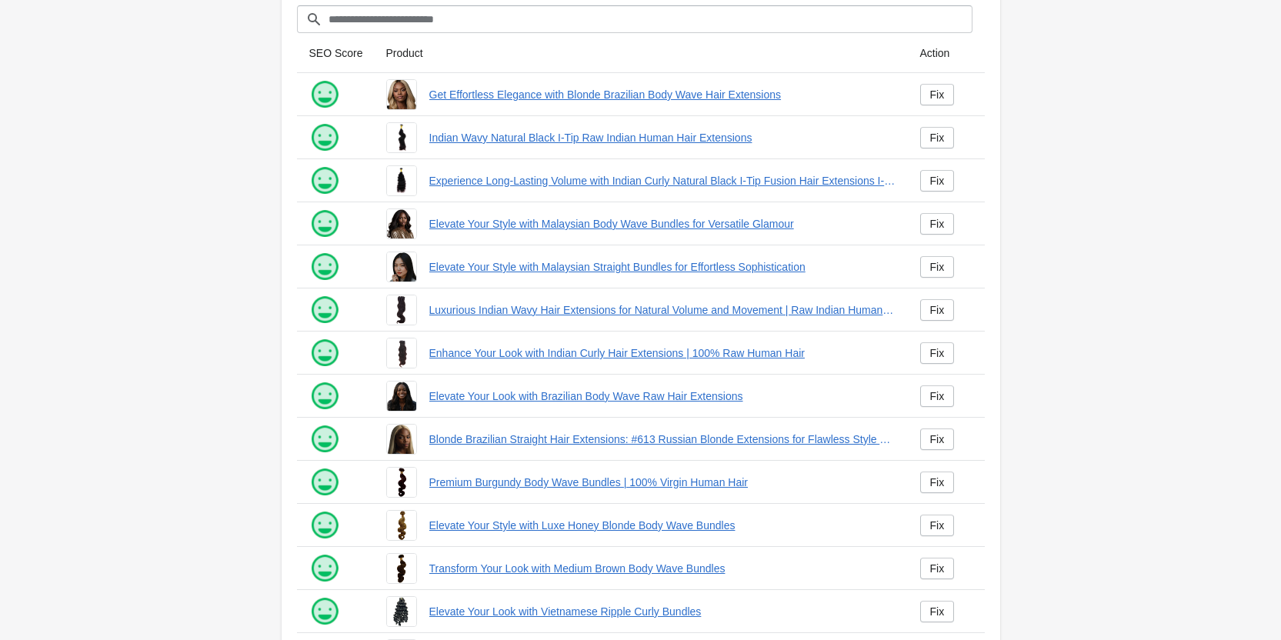
scroll to position [209, 0]
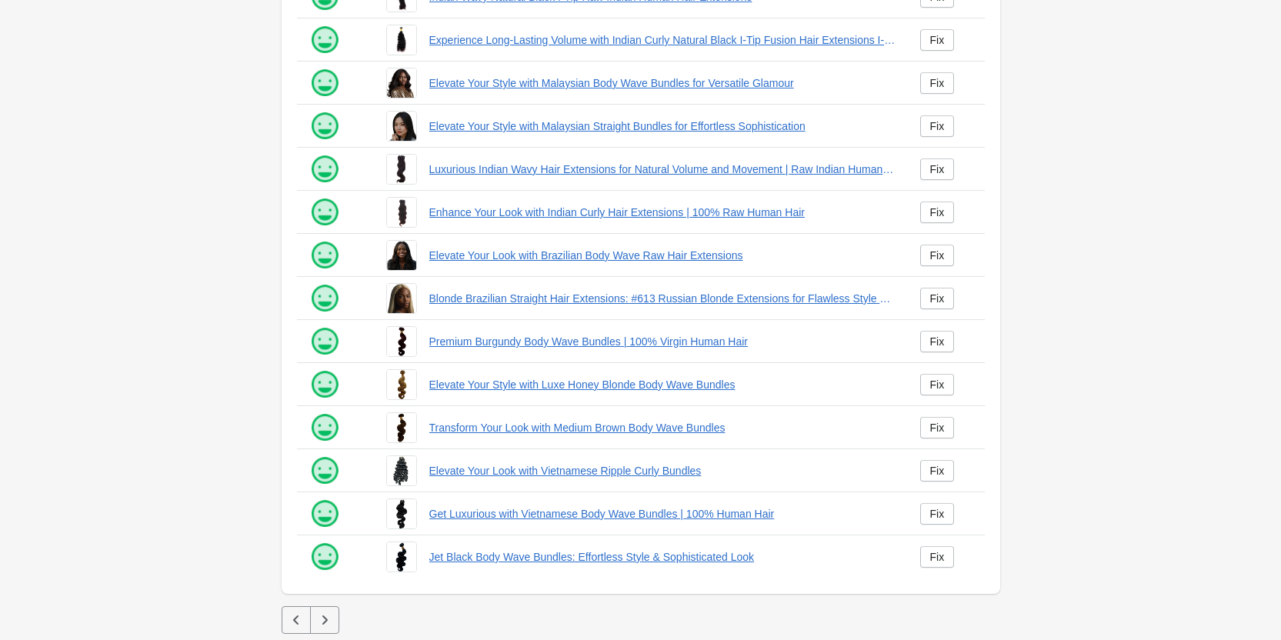
click at [320, 620] on icon "button" at bounding box center [324, 619] width 15 height 15
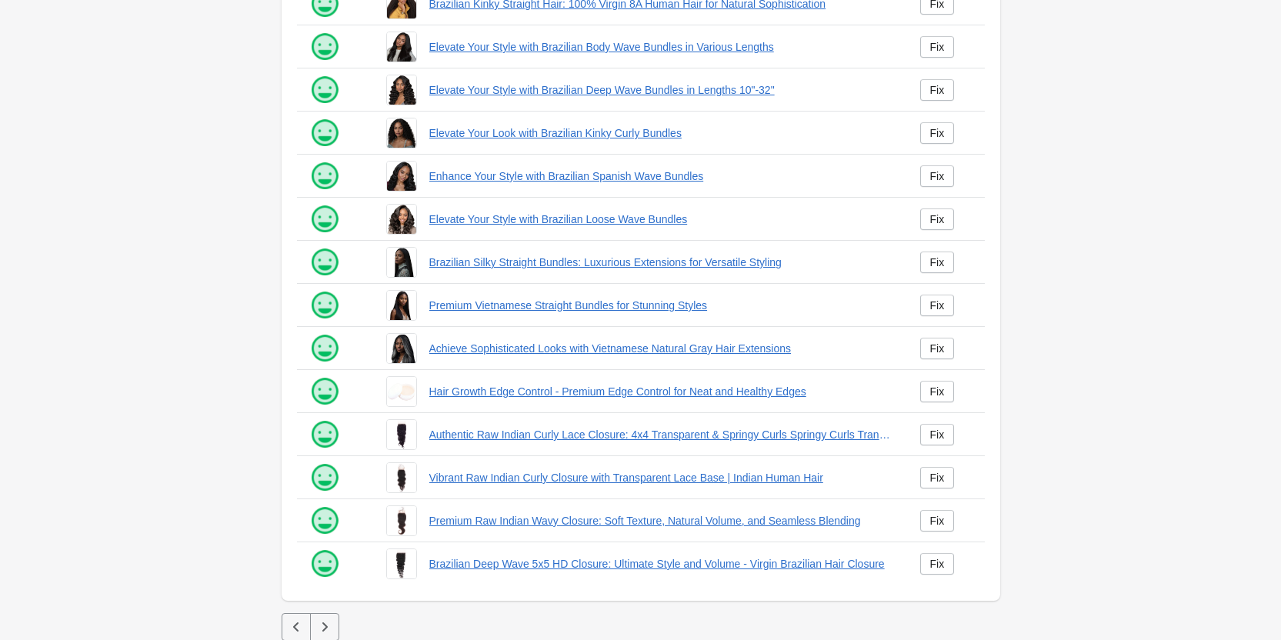
scroll to position [209, 0]
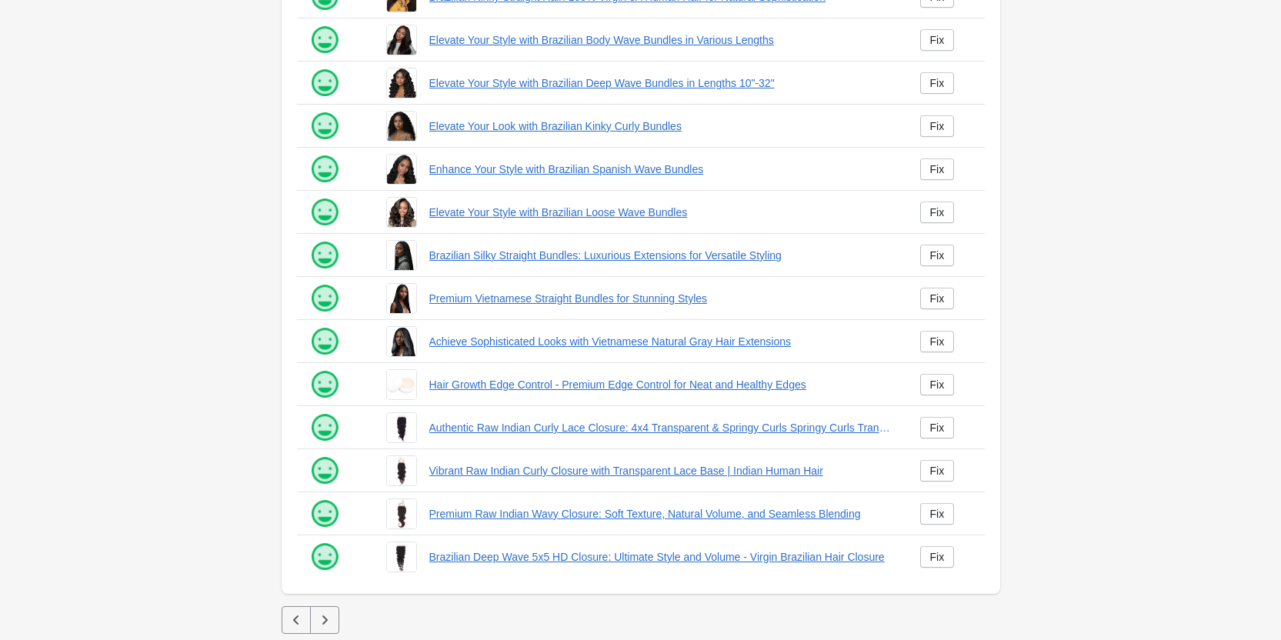
click at [323, 624] on icon "button" at bounding box center [324, 619] width 5 height 9
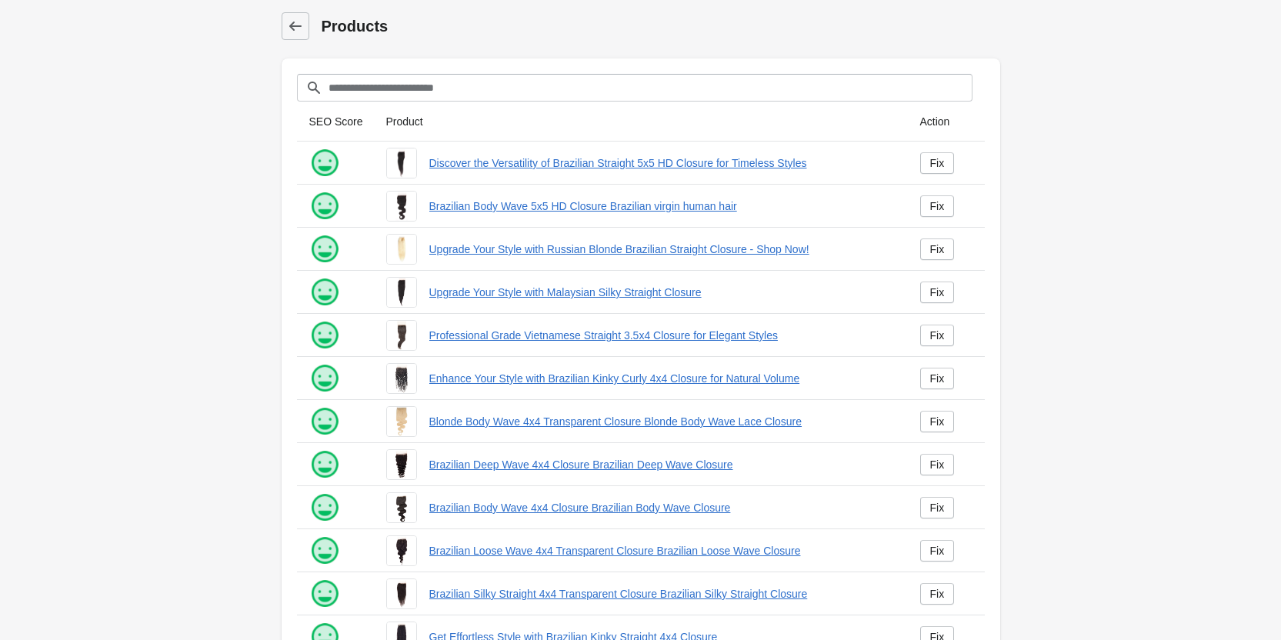
scroll to position [209, 0]
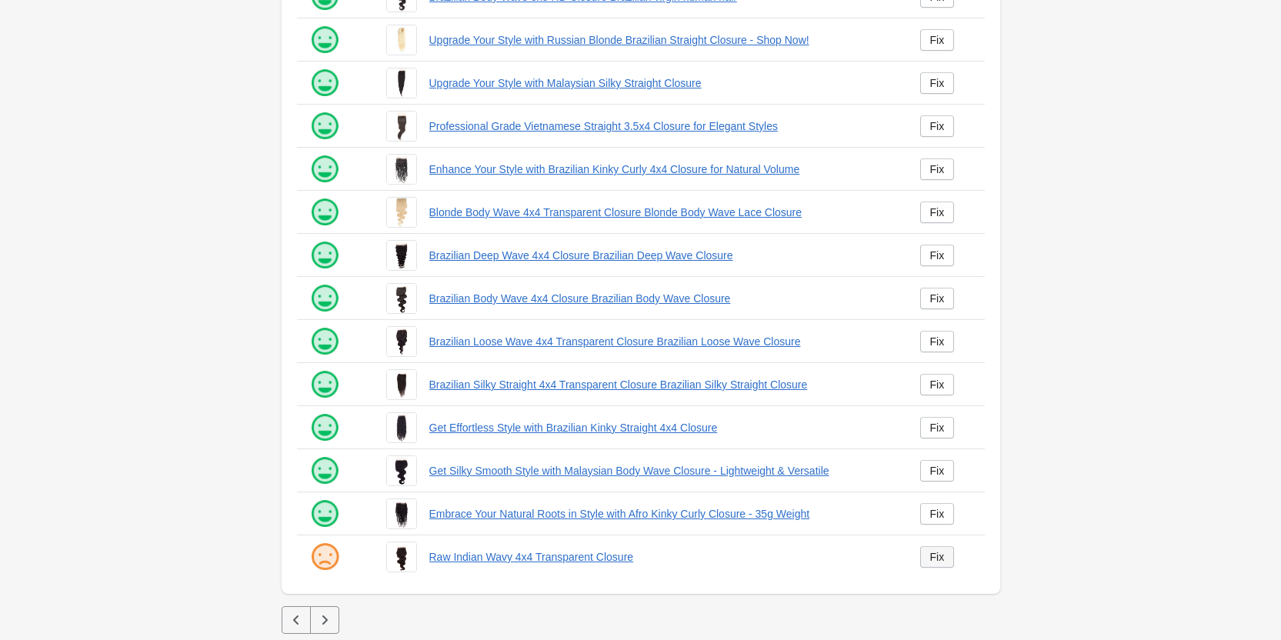
click at [938, 555] on div "Fix" at bounding box center [937, 557] width 15 height 12
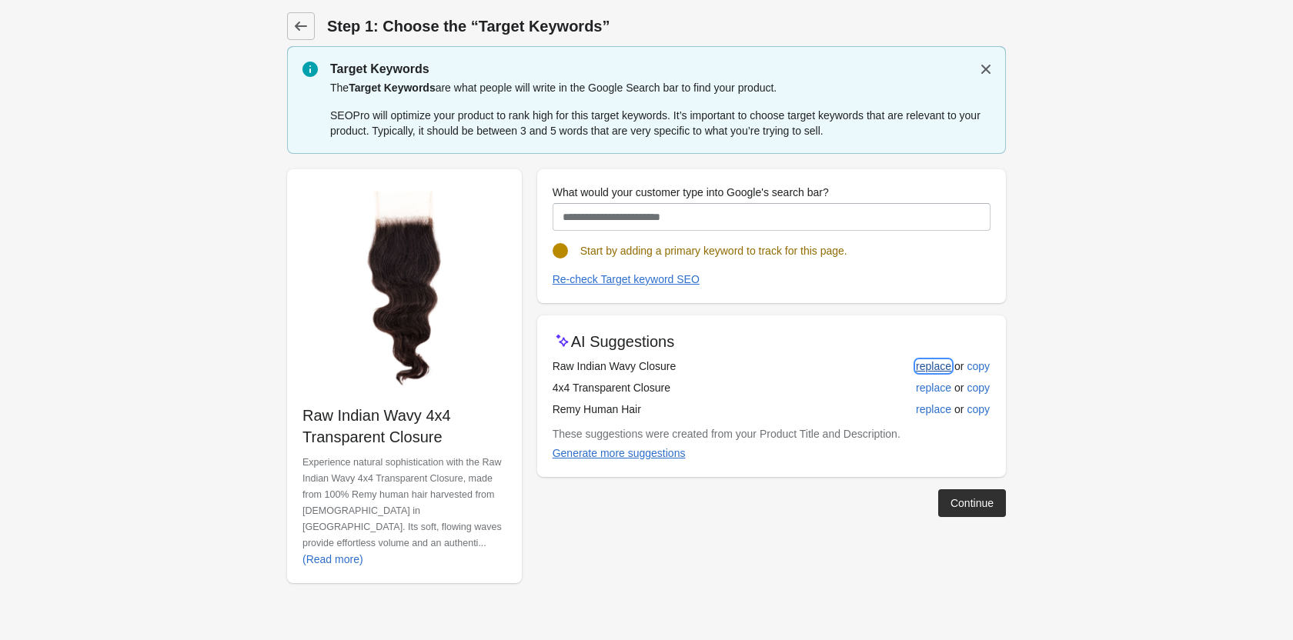
click at [934, 364] on div "replace" at bounding box center [933, 366] width 35 height 12
type input "**********"
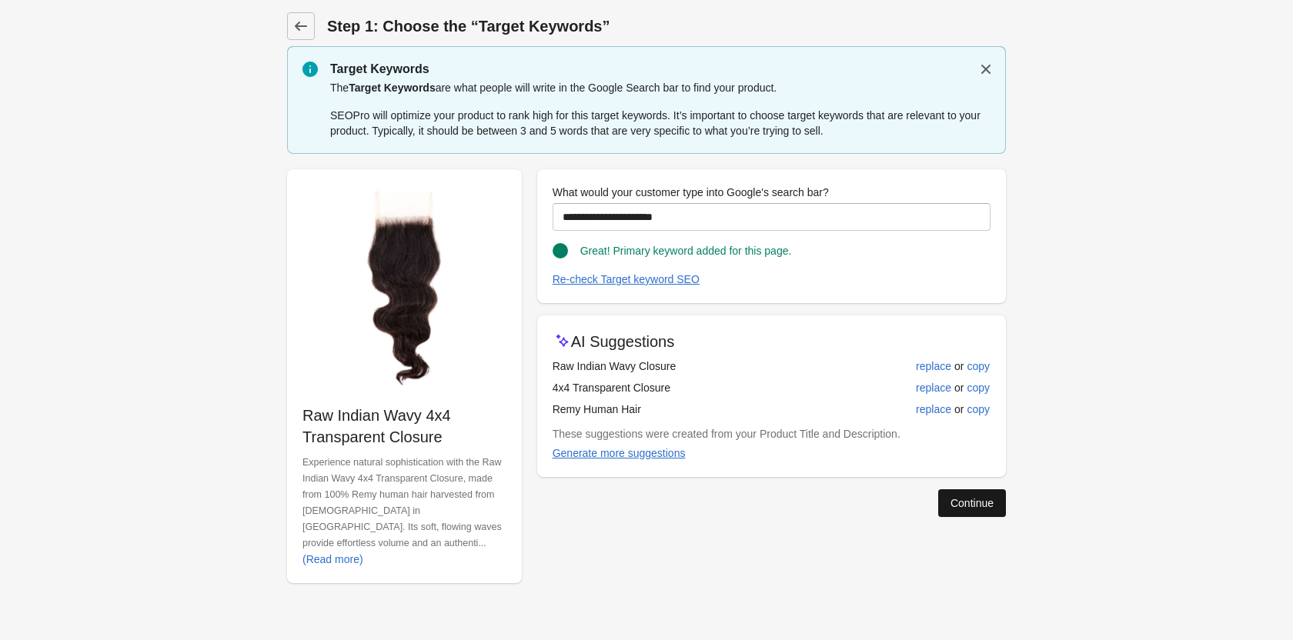
click at [962, 509] on div "Continue" at bounding box center [971, 503] width 43 height 12
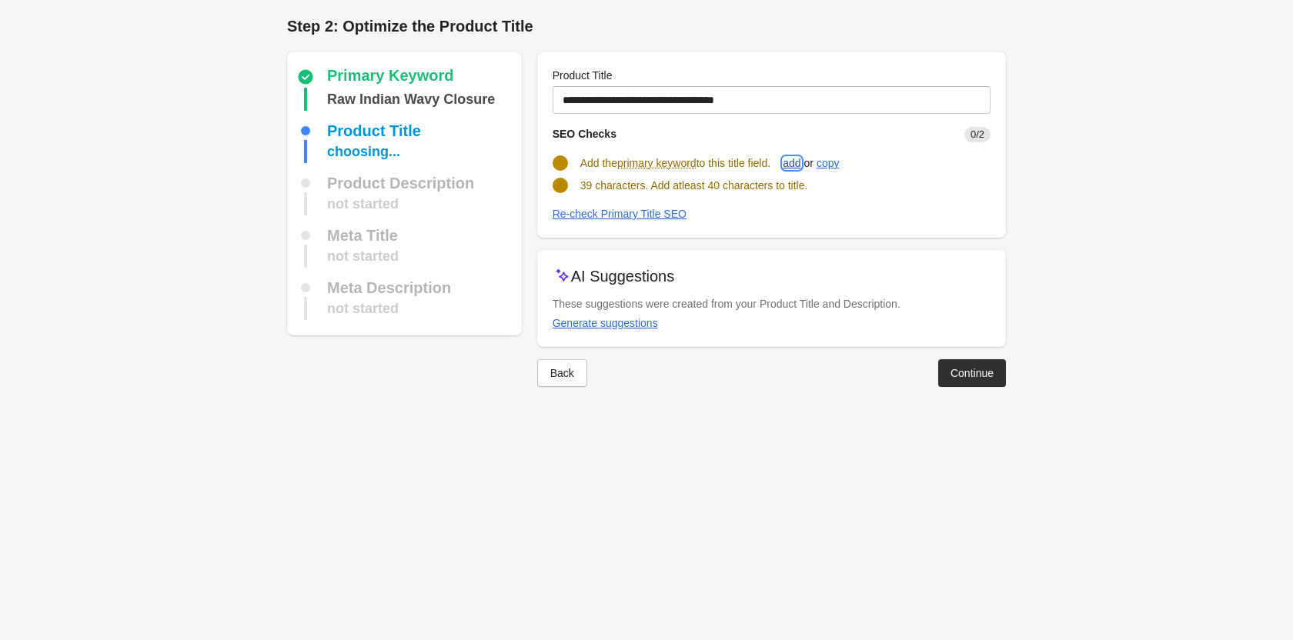
click at [800, 165] on div "add" at bounding box center [791, 163] width 18 height 12
type input "**********"
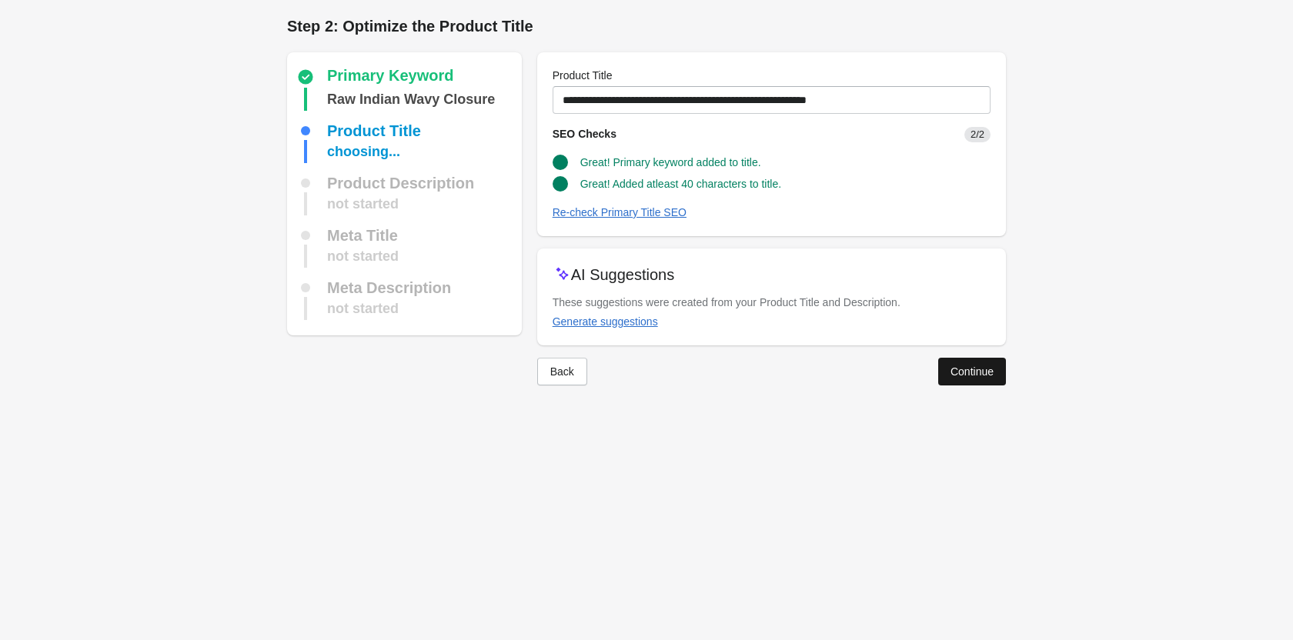
click at [950, 370] on div "Continue" at bounding box center [971, 371] width 43 height 12
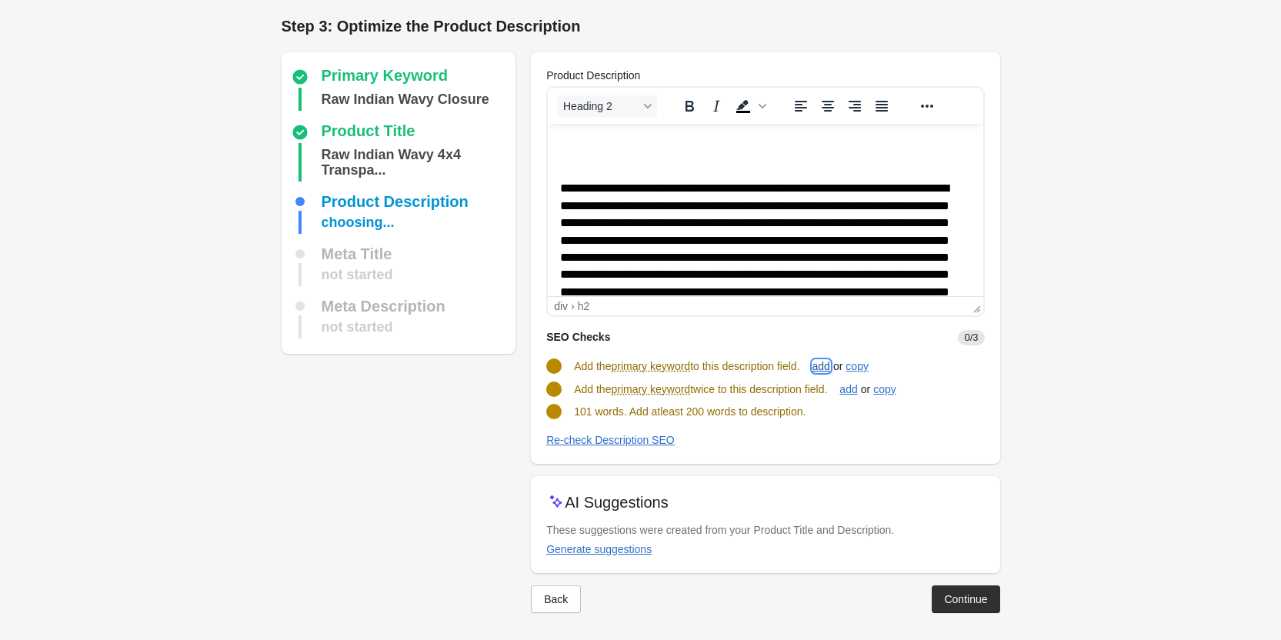
click at [830, 365] on div "add" at bounding box center [821, 366] width 18 height 12
click at [857, 392] on div "add" at bounding box center [848, 388] width 18 height 12
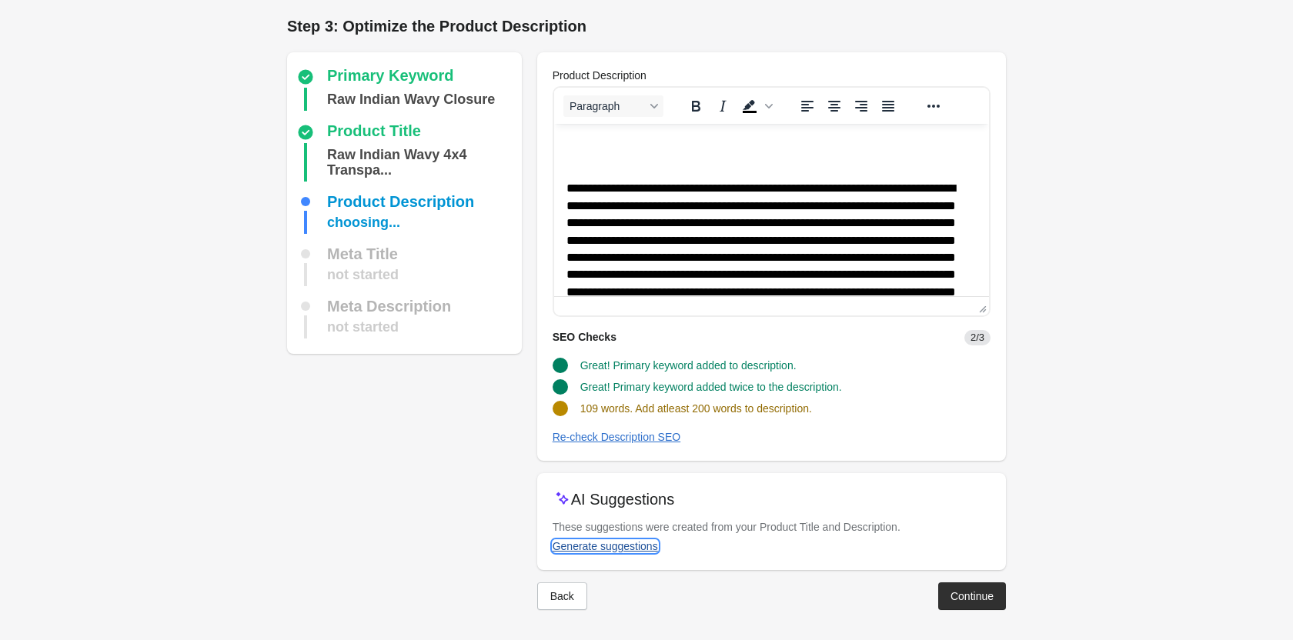
click at [635, 541] on div "Generate suggestions" at bounding box center [604, 546] width 105 height 12
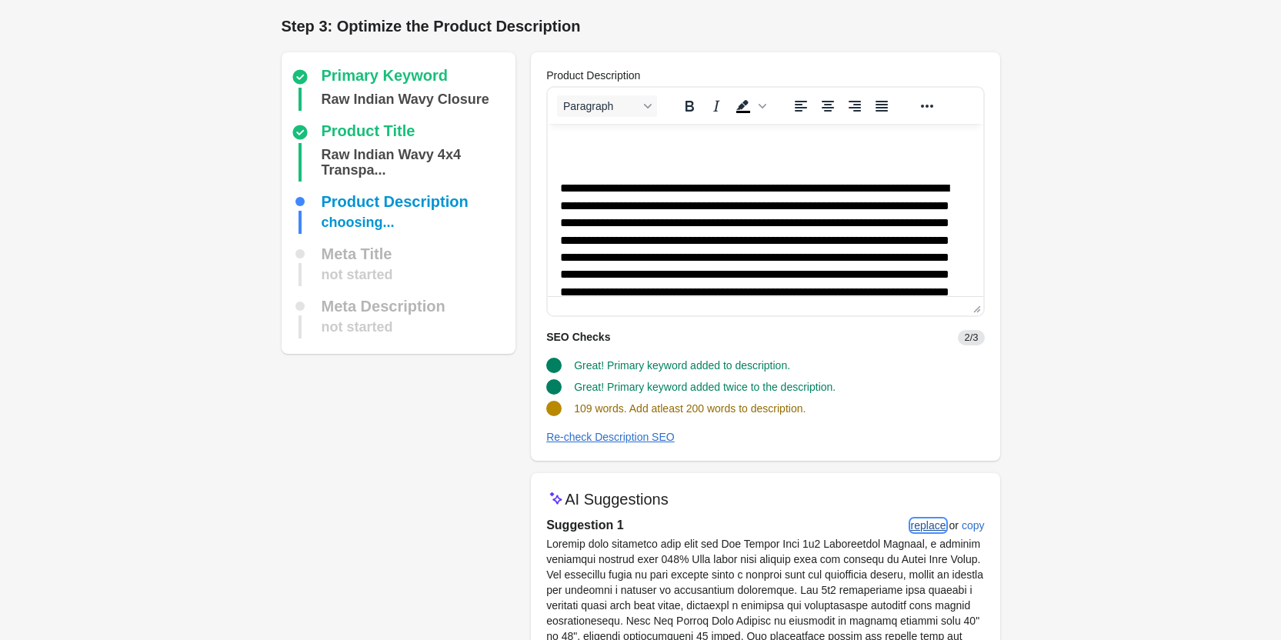
click at [920, 522] on div "replace" at bounding box center [928, 525] width 35 height 12
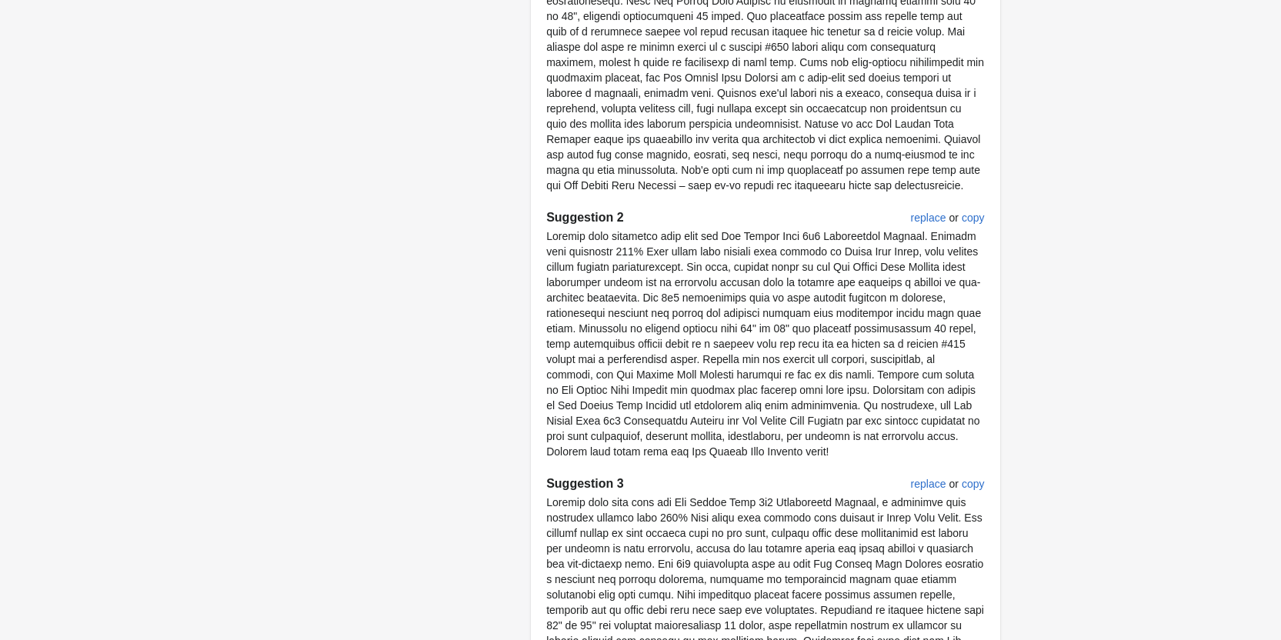
scroll to position [906, 0]
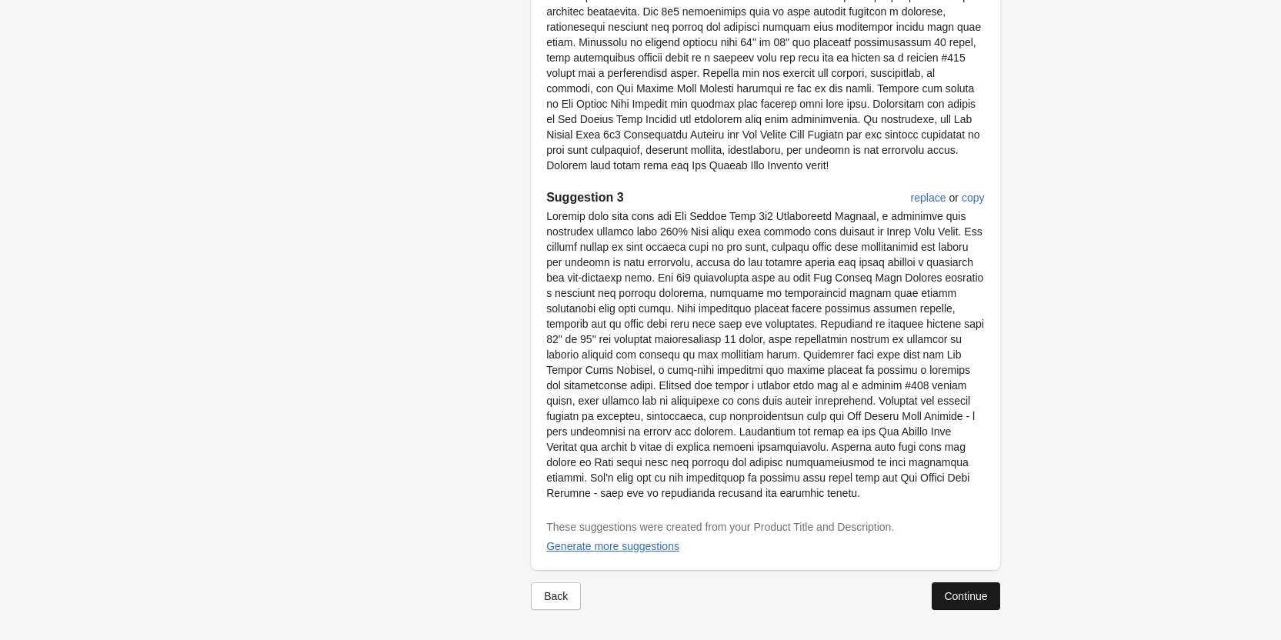
click at [982, 601] on div "Continue" at bounding box center [965, 596] width 43 height 12
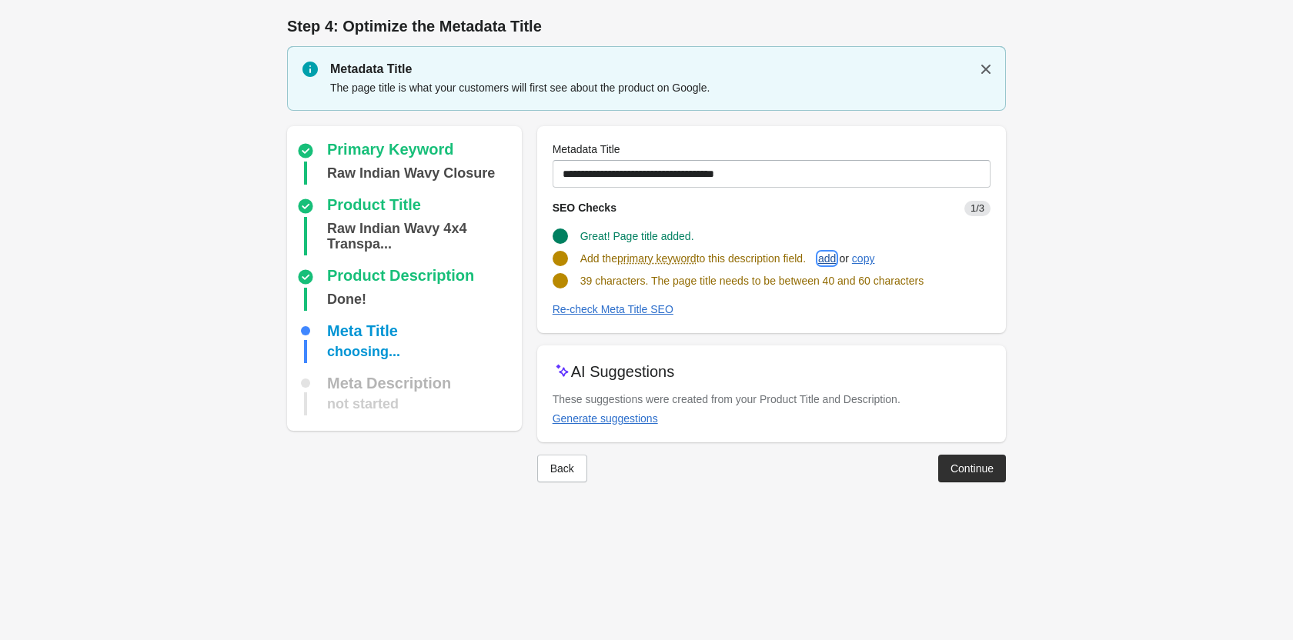
click at [829, 252] on div "add" at bounding box center [827, 258] width 18 height 12
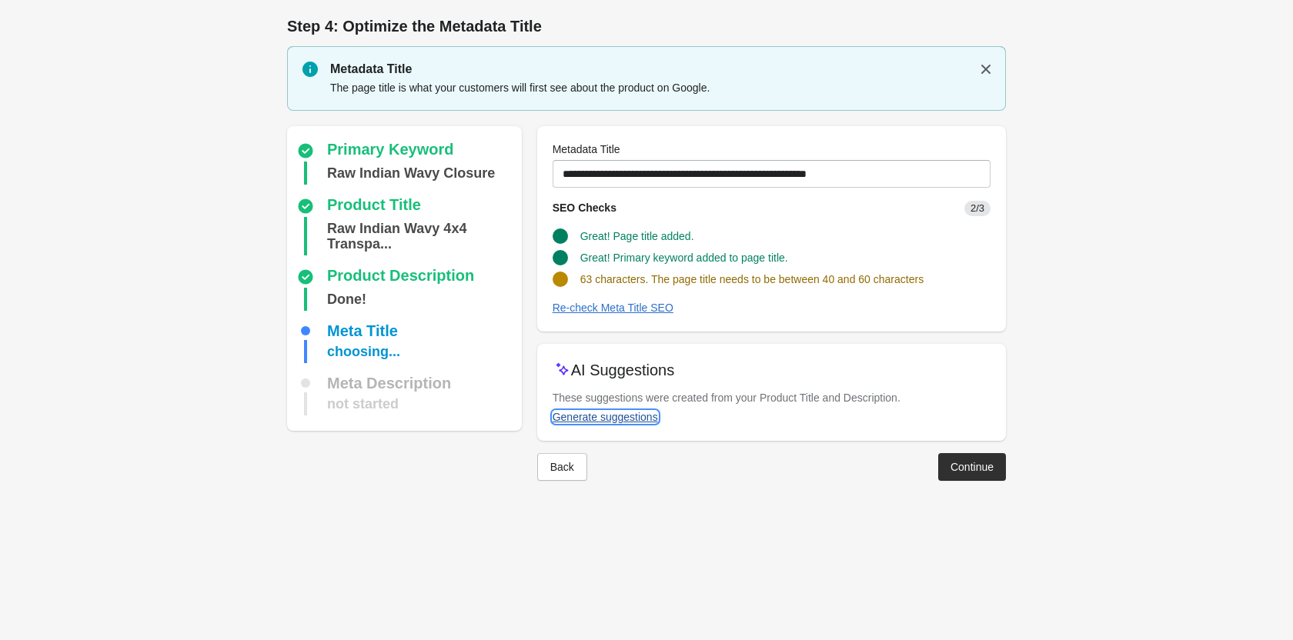
click at [644, 415] on div "Generate suggestions" at bounding box center [604, 417] width 105 height 12
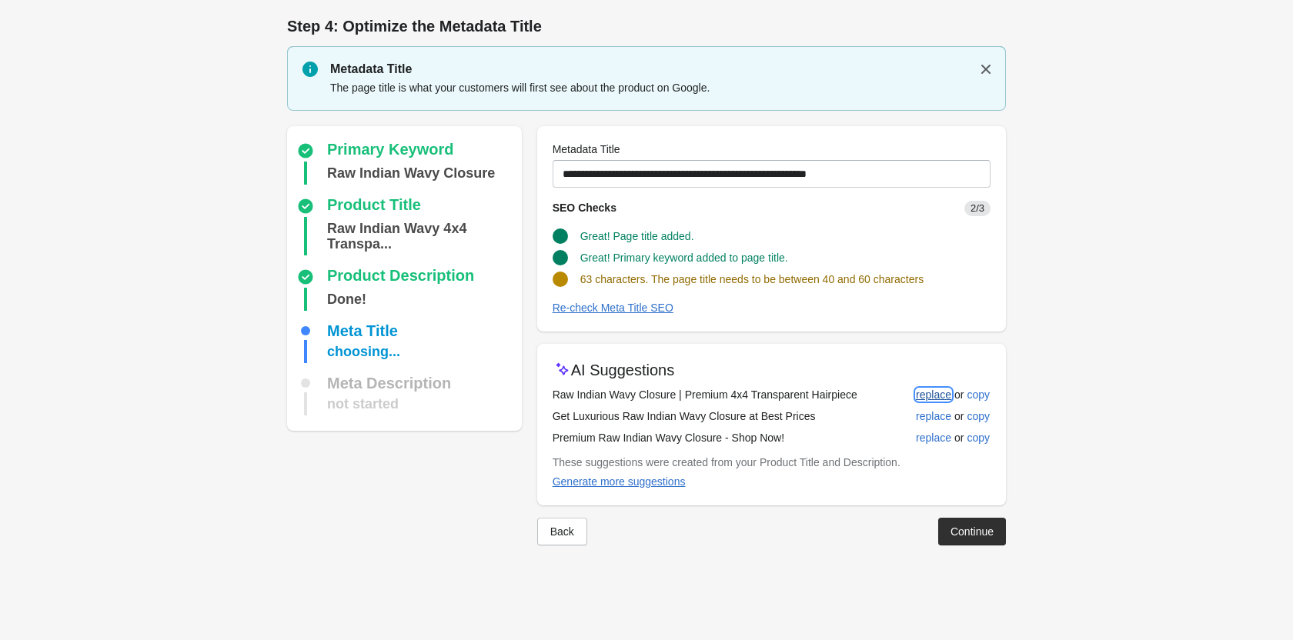
click at [924, 395] on div "replace" at bounding box center [933, 395] width 35 height 12
type input "**********"
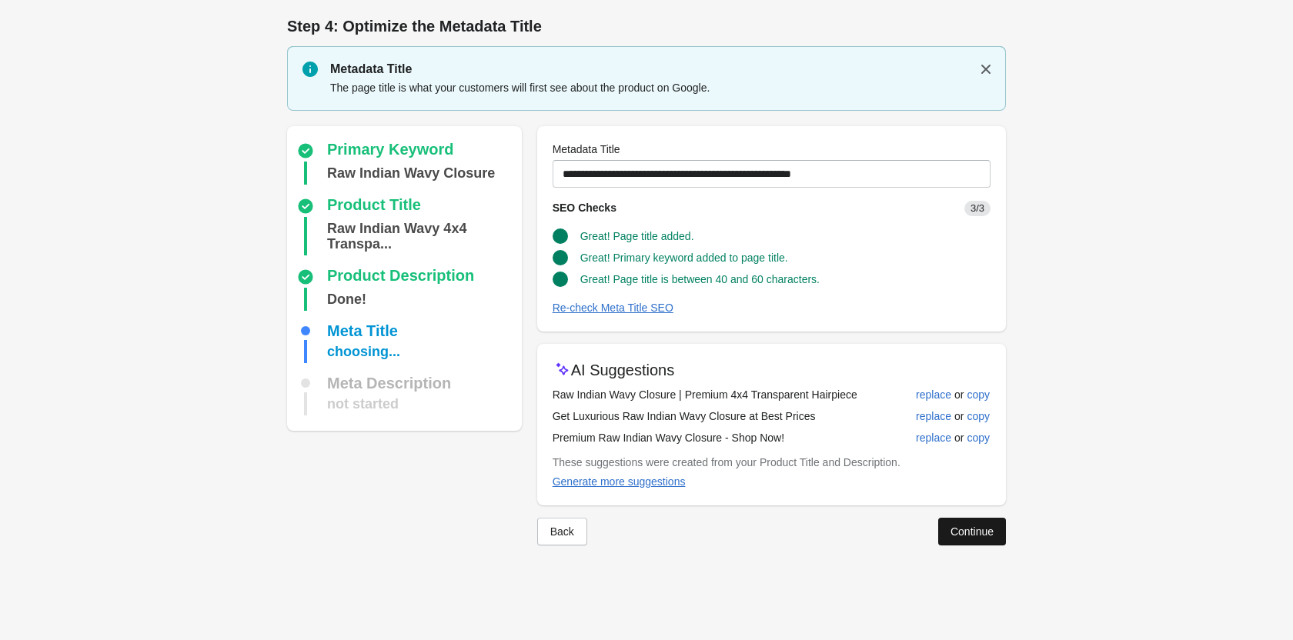
click at [985, 534] on div "Continue" at bounding box center [971, 531] width 43 height 12
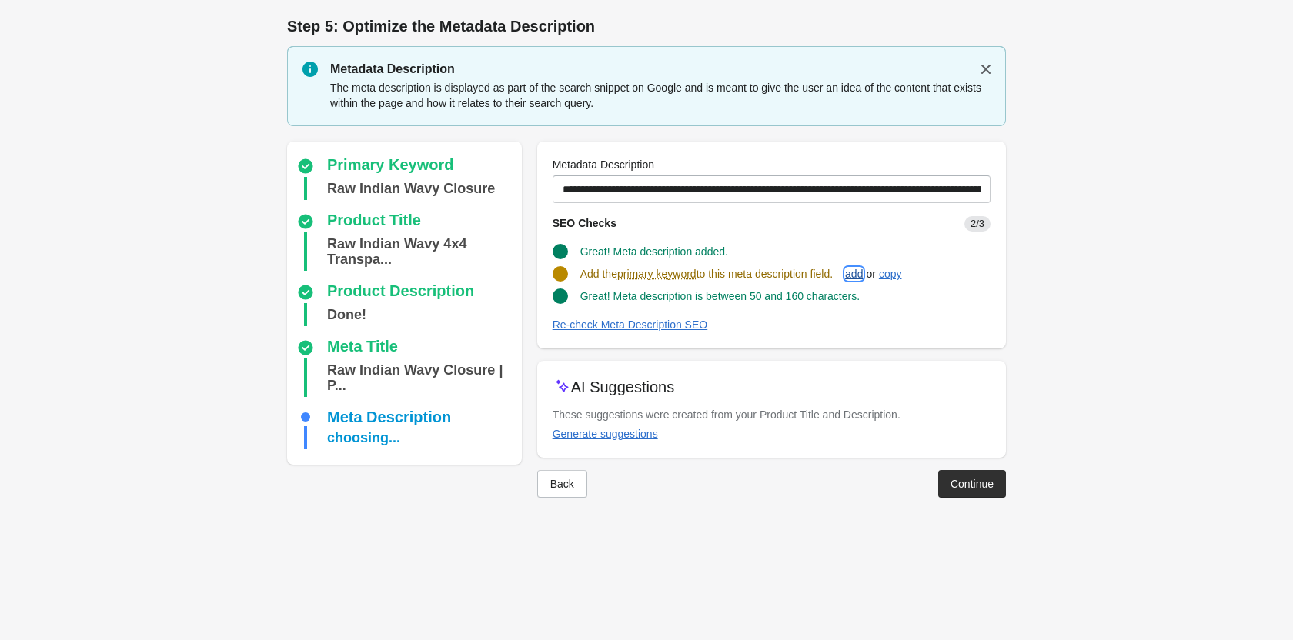
click at [861, 272] on div "add" at bounding box center [854, 274] width 18 height 12
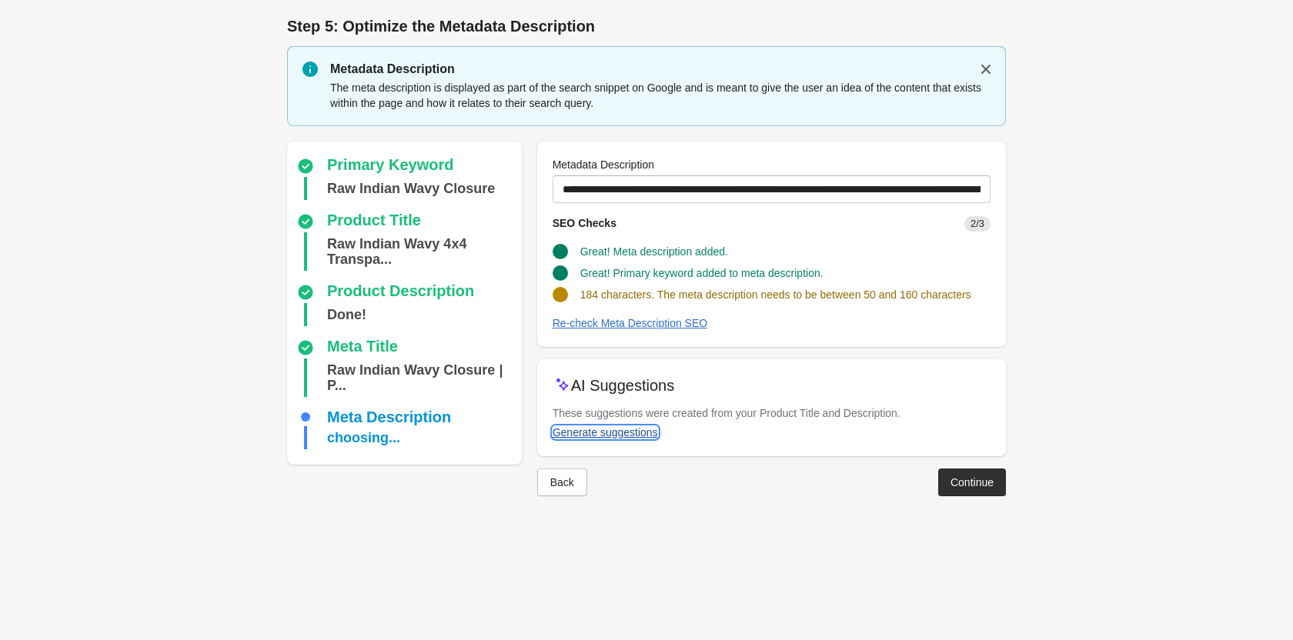
click at [641, 431] on div "Generate suggestions" at bounding box center [604, 432] width 105 height 12
click at [639, 435] on div "Generate suggestions" at bounding box center [604, 432] width 105 height 12
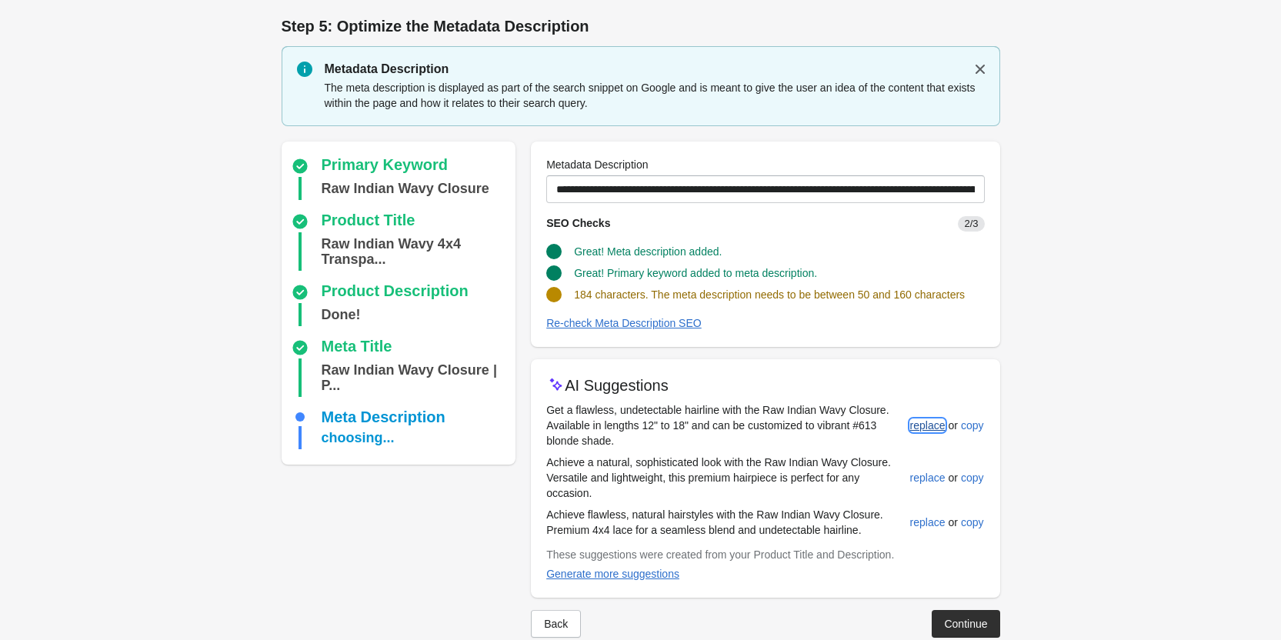
click at [937, 426] on div "replace" at bounding box center [927, 425] width 35 height 12
type input "**********"
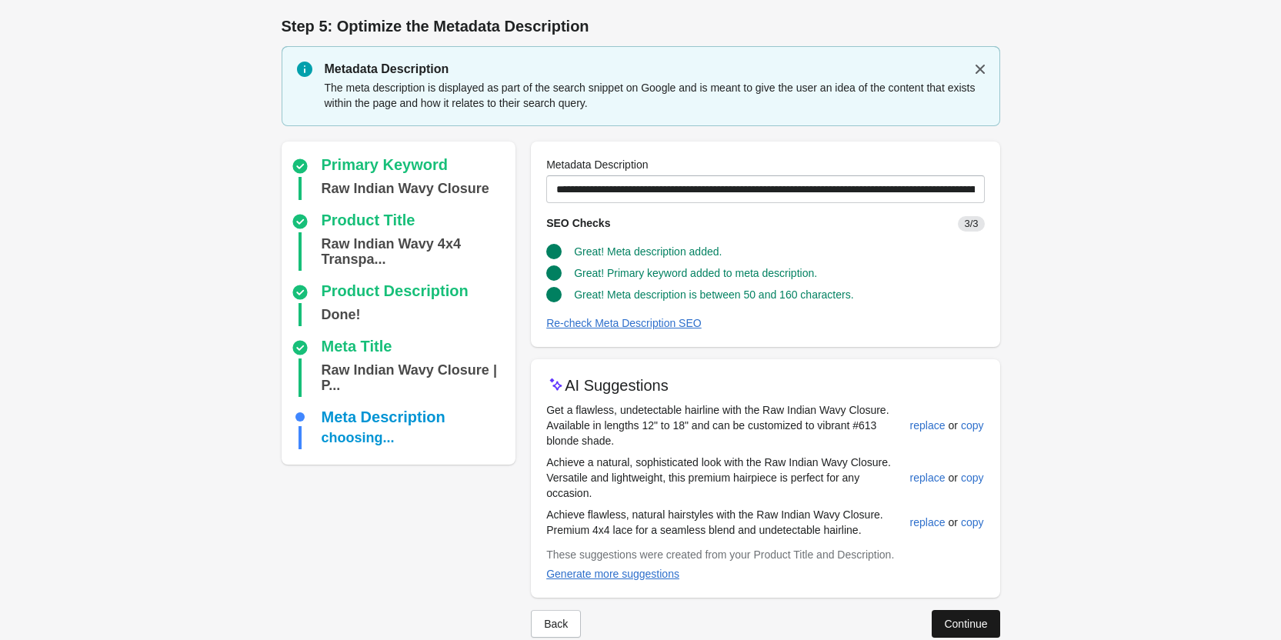
click at [977, 620] on div "Continue" at bounding box center [965, 624] width 43 height 12
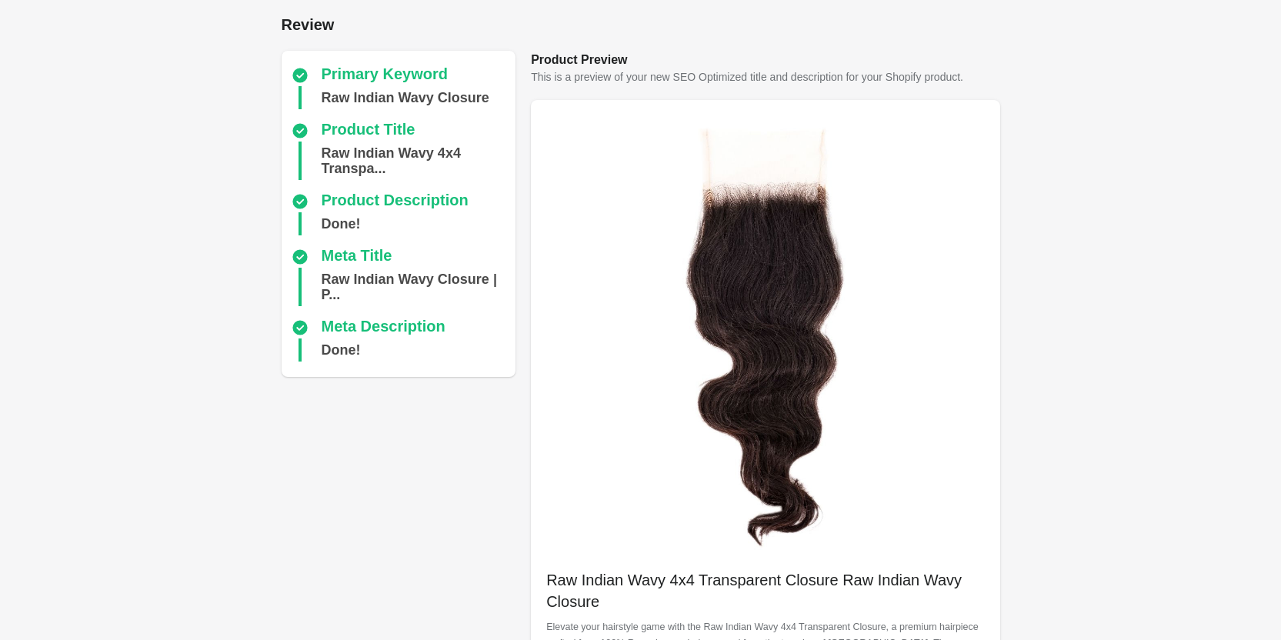
scroll to position [433, 0]
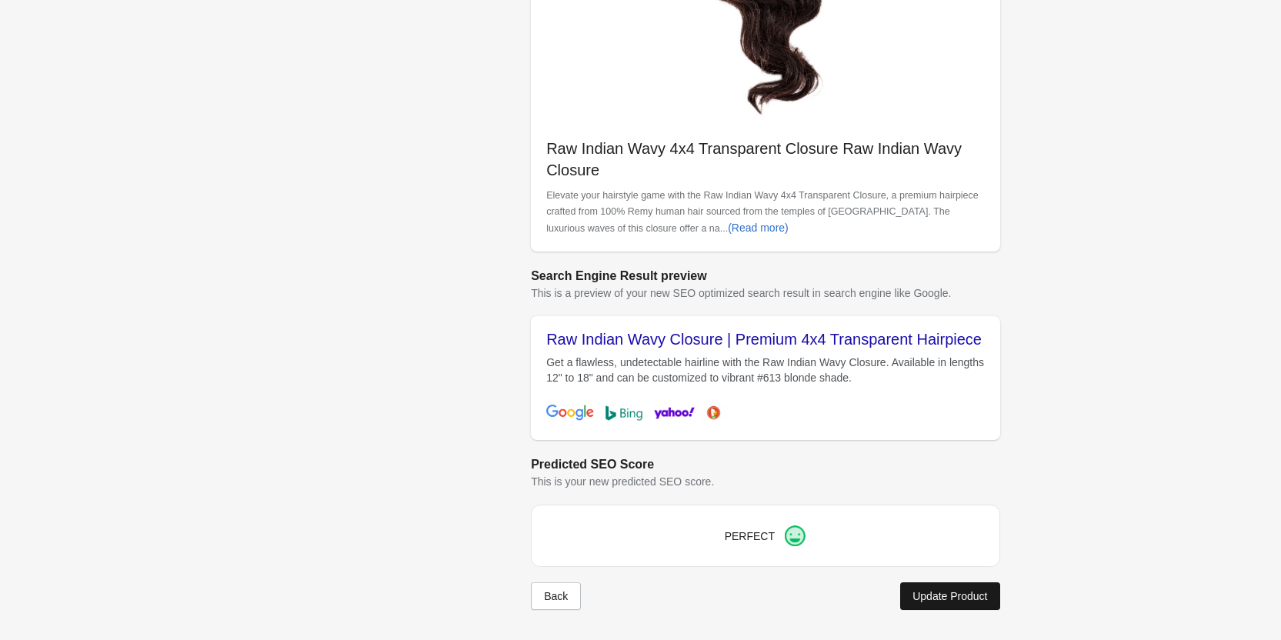
click at [954, 593] on div "Update Product" at bounding box center [949, 596] width 75 height 12
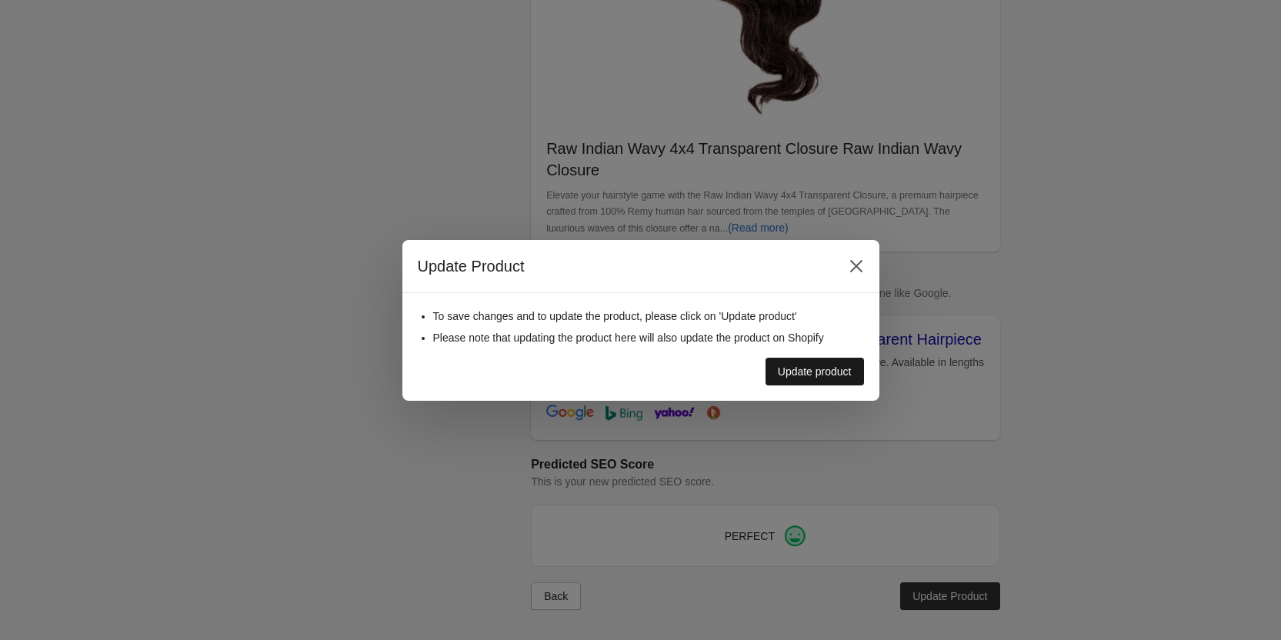
click at [813, 375] on div "Update product" at bounding box center [815, 371] width 74 height 12
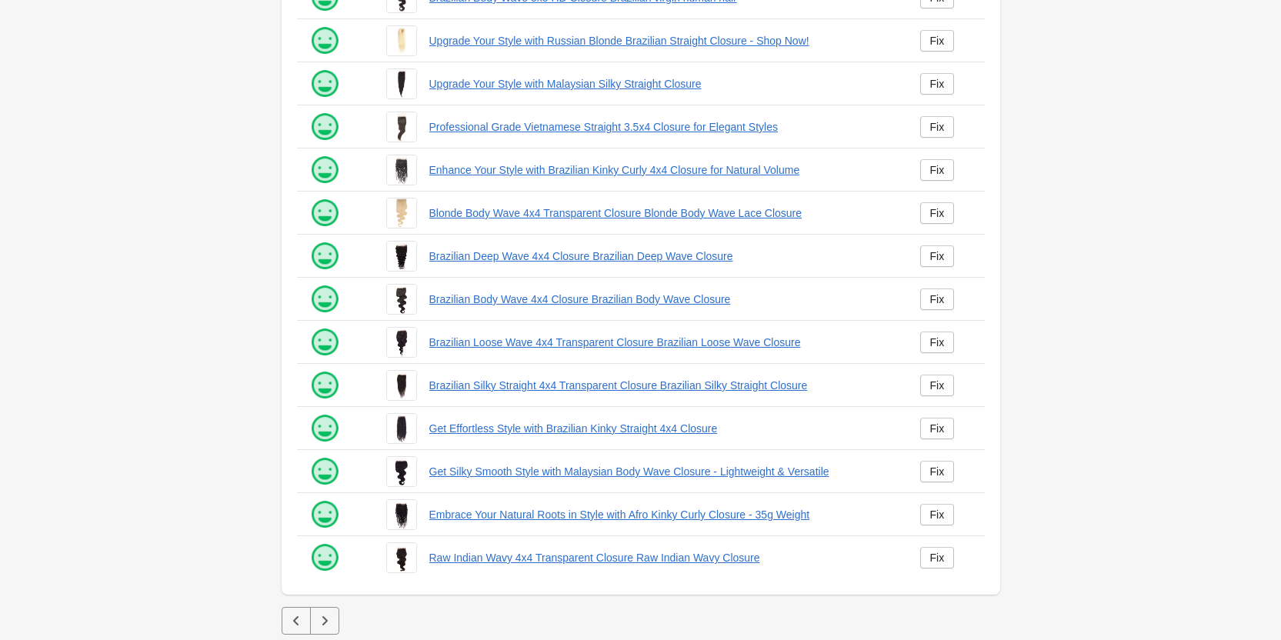
scroll to position [209, 0]
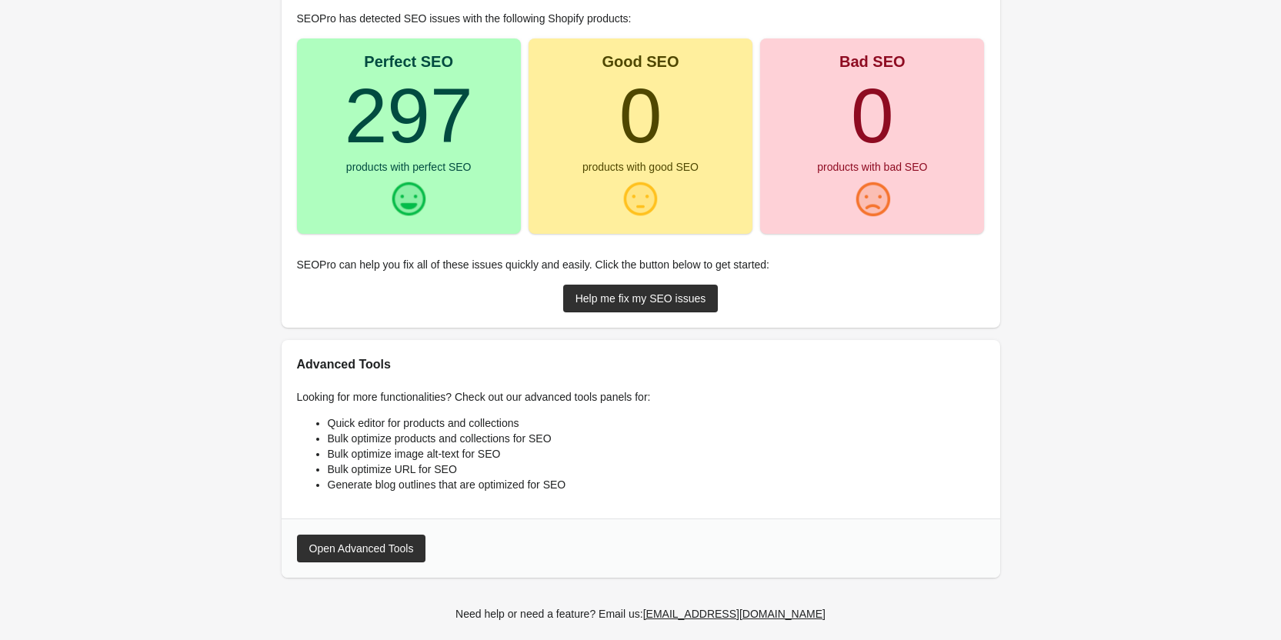
scroll to position [185, 0]
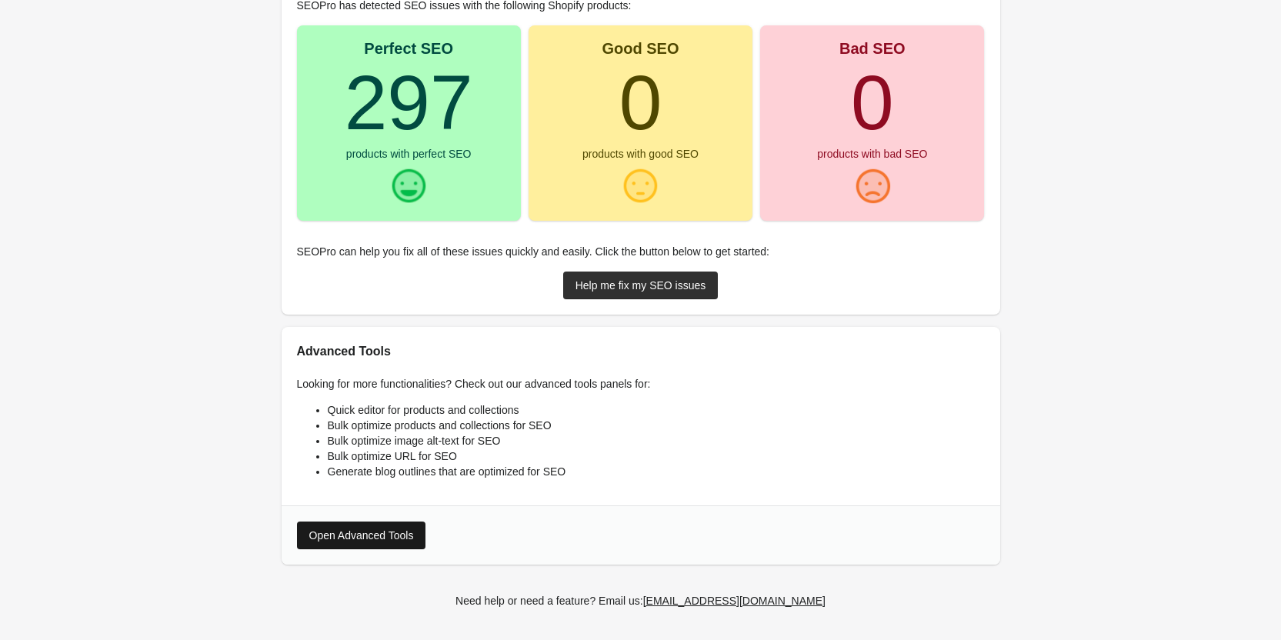
click at [406, 539] on div "Open Advanced Tools" at bounding box center [361, 535] width 105 height 12
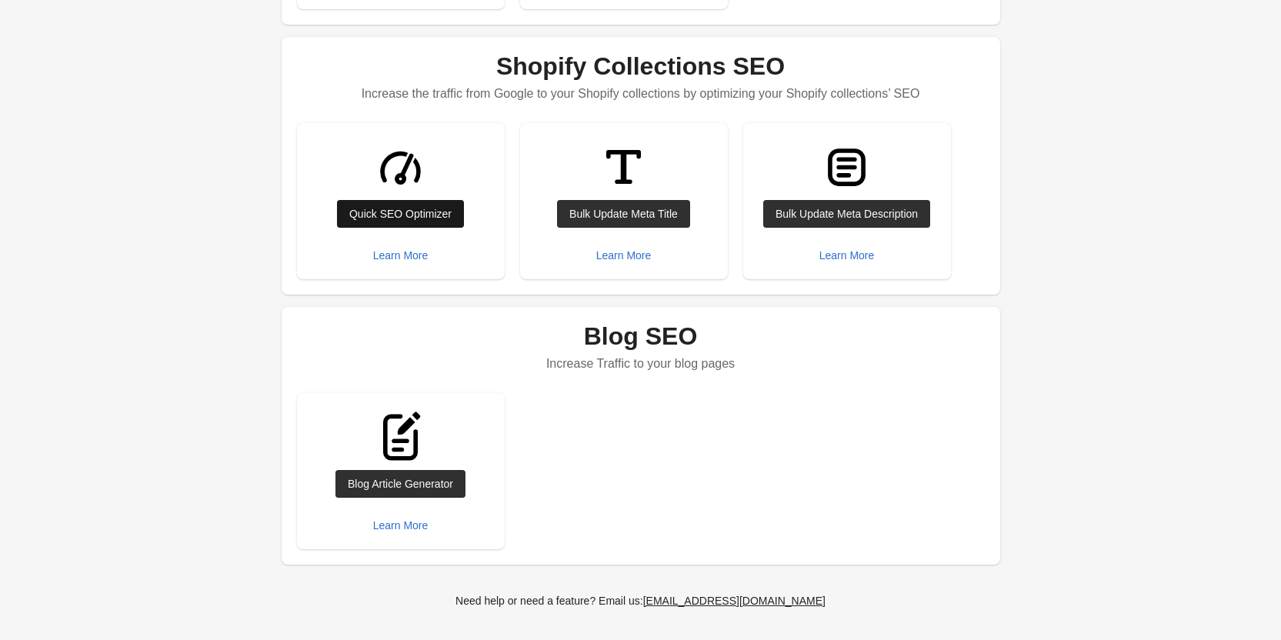
click at [361, 200] on div "Quick SEO Optimizer Learn More" at bounding box center [400, 200] width 177 height 125
click at [397, 254] on div "Learn More" at bounding box center [400, 255] width 55 height 12
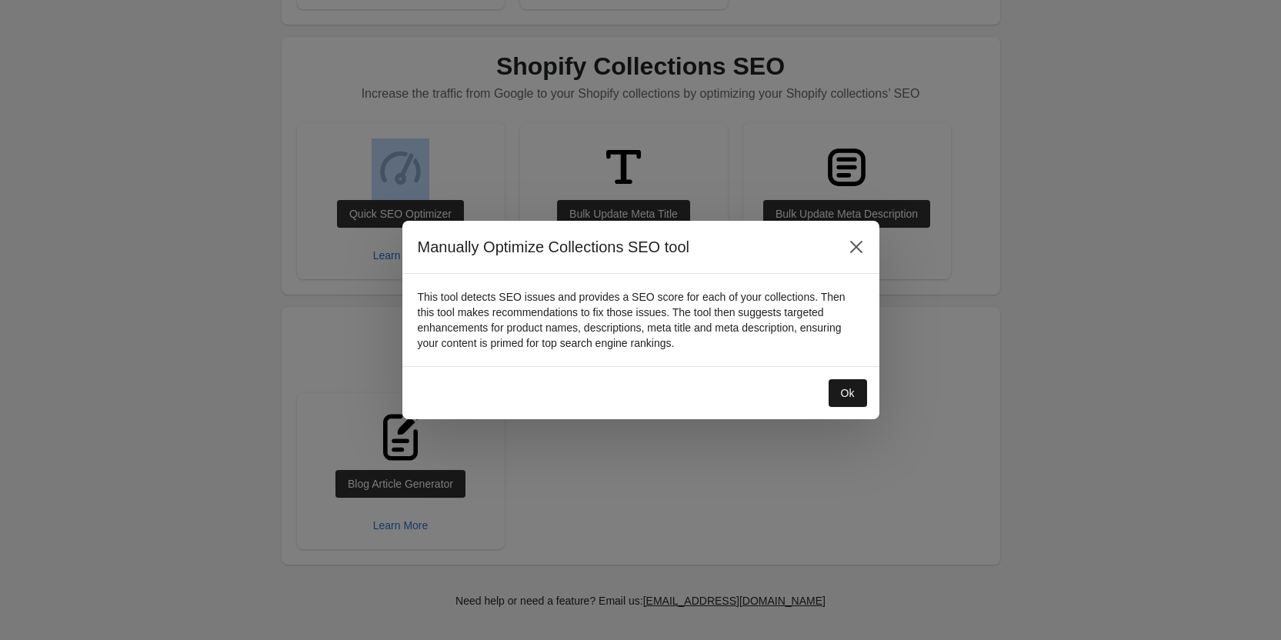
click at [866, 391] on button "Ok" at bounding box center [848, 393] width 38 height 28
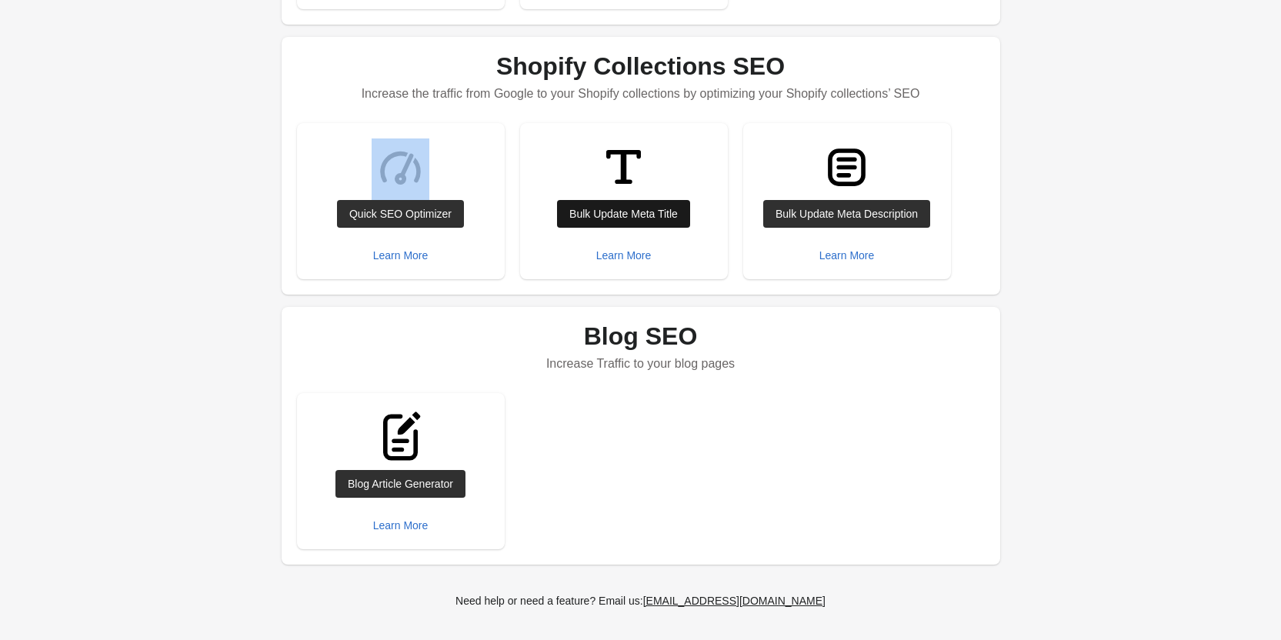
click at [647, 223] on link "Bulk Update Meta Title" at bounding box center [623, 214] width 133 height 28
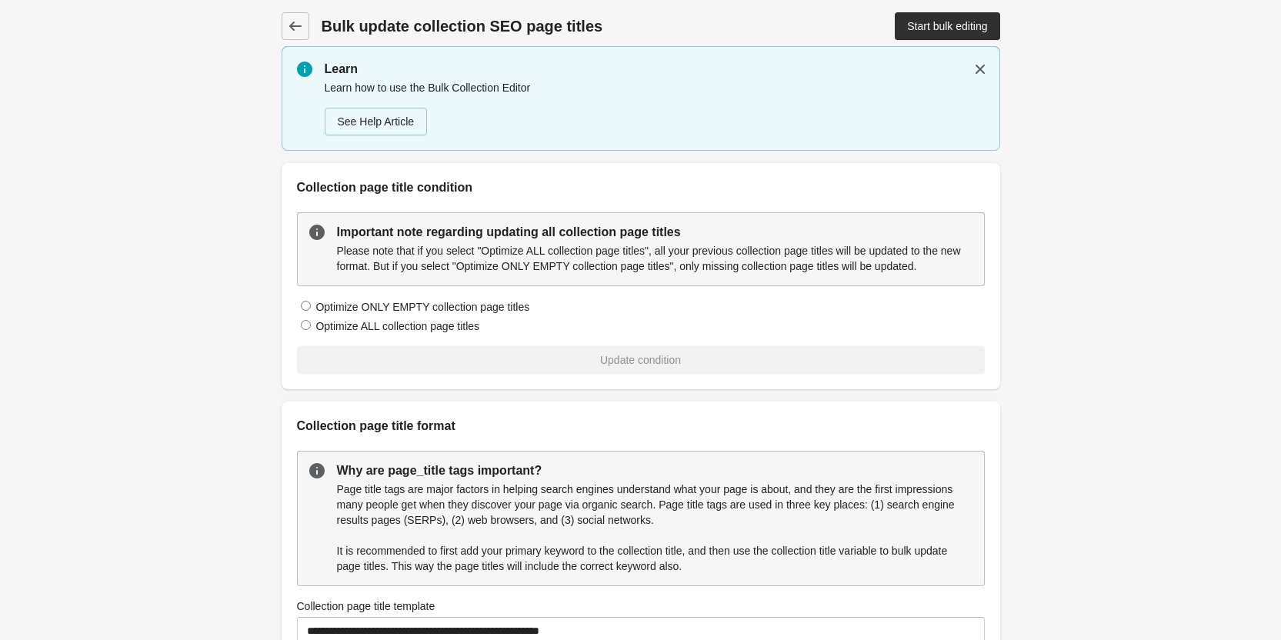
click at [624, 254] on p "Please note that if you select "Optimize ALL collection page titles", all your …" at bounding box center [654, 258] width 635 height 31
click at [984, 21] on div "Start bulk editing" at bounding box center [947, 26] width 80 height 12
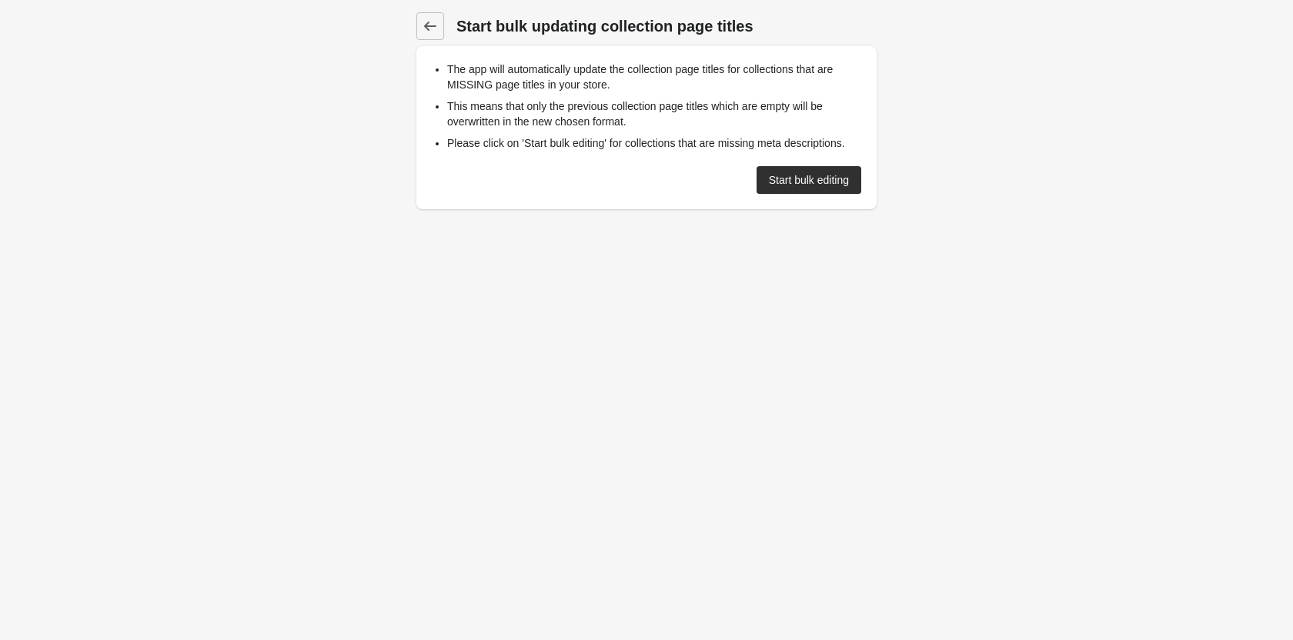
click at [1074, 81] on main "Start bulk updating collection page titles The app will automatically update th…" at bounding box center [646, 107] width 1293 height 215
click at [797, 185] on div "Start bulk editing" at bounding box center [809, 180] width 80 height 12
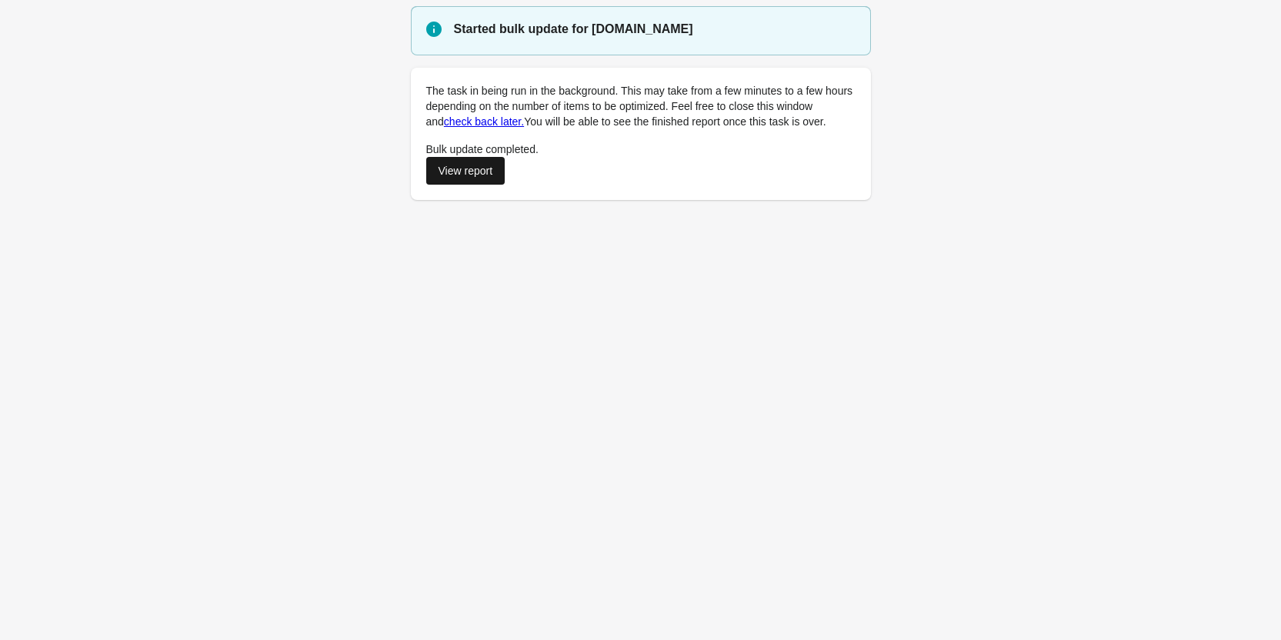
click at [476, 172] on div "View report" at bounding box center [466, 171] width 55 height 12
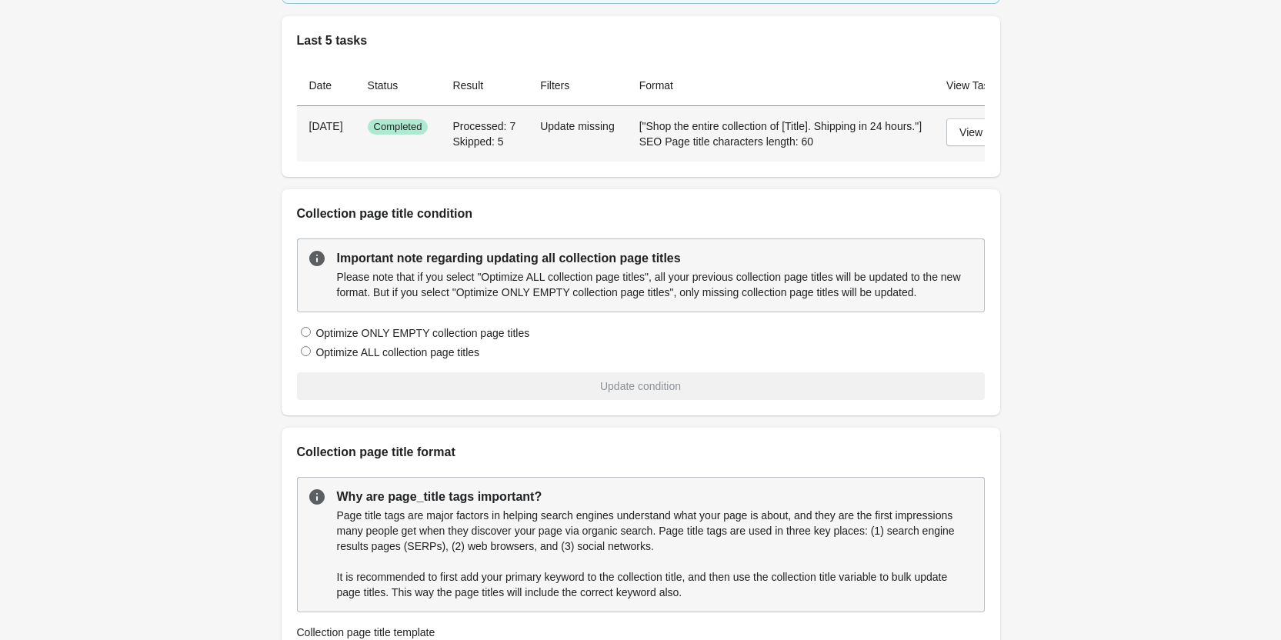
scroll to position [154, 0]
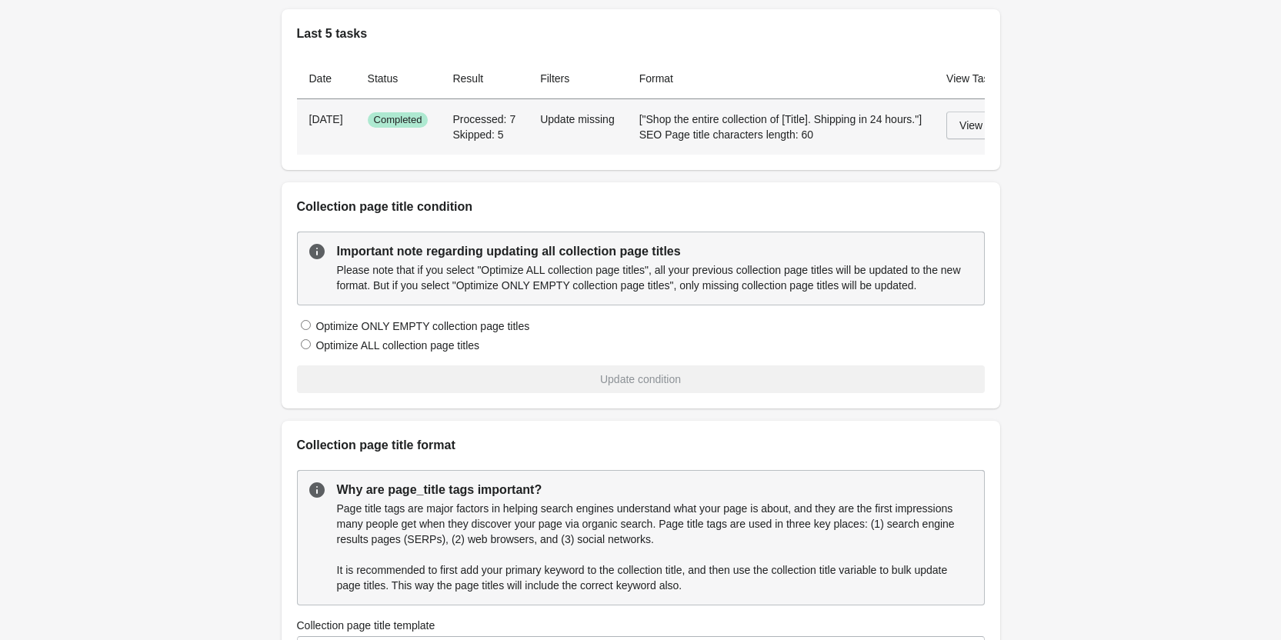
click at [962, 119] on div "View" at bounding box center [970, 125] width 23 height 12
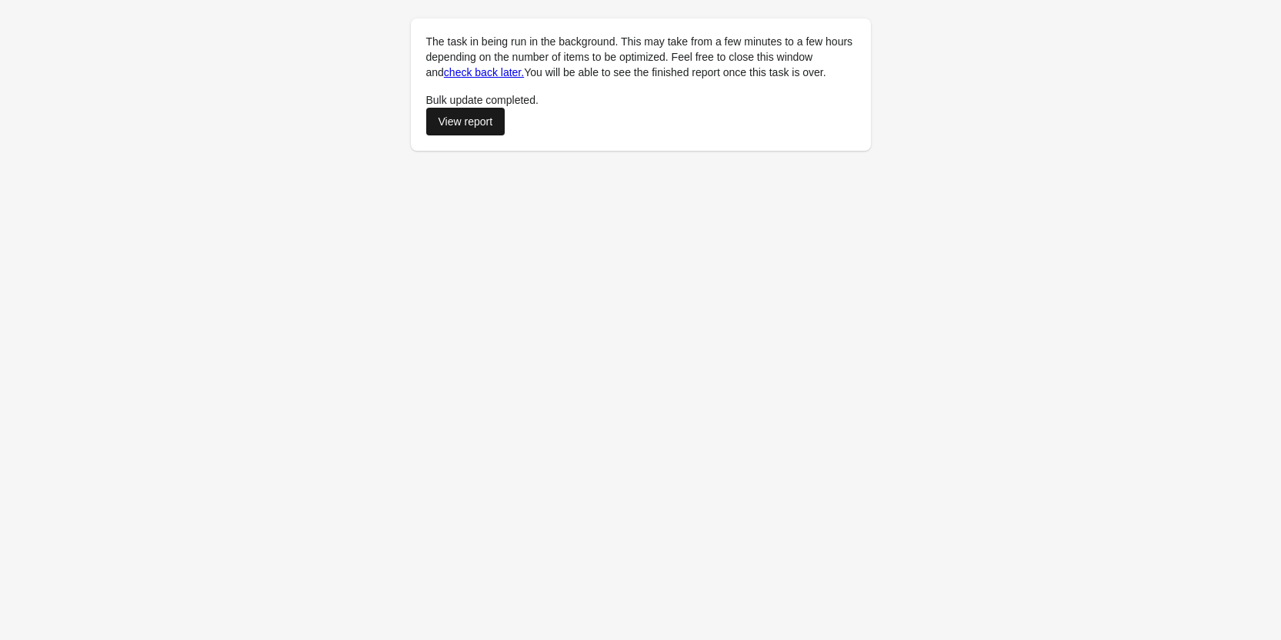
click at [493, 119] on div "View report" at bounding box center [466, 121] width 55 height 12
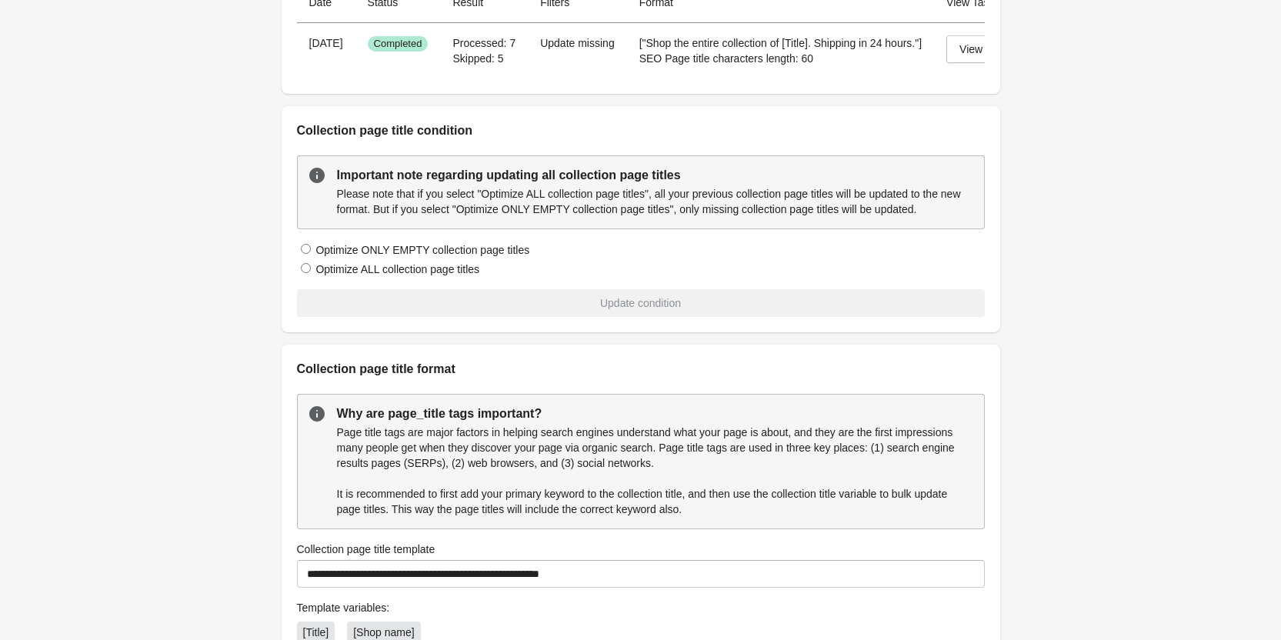
scroll to position [231, 0]
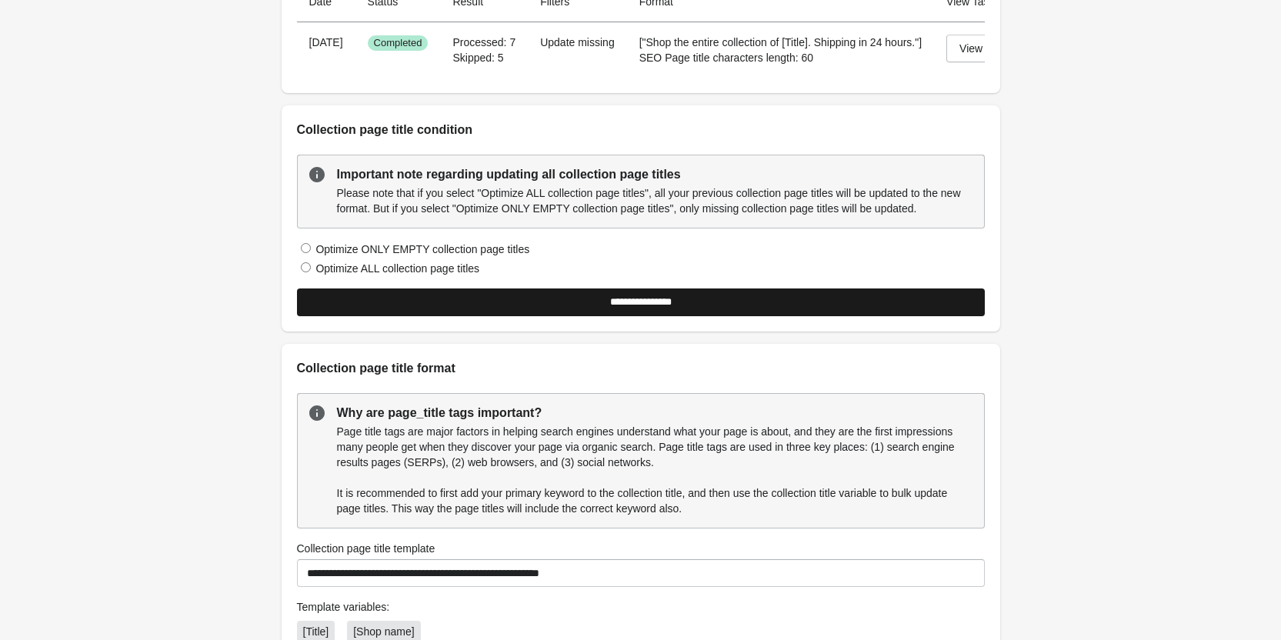
click at [605, 316] on input "**********" at bounding box center [641, 303] width 688 height 28
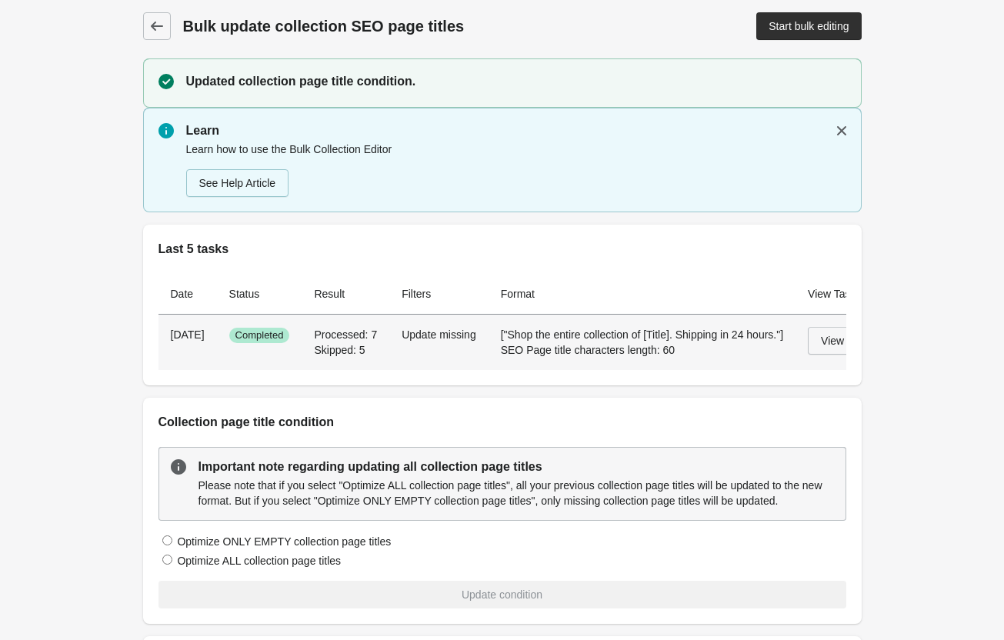
click at [828, 336] on div "View" at bounding box center [832, 341] width 23 height 12
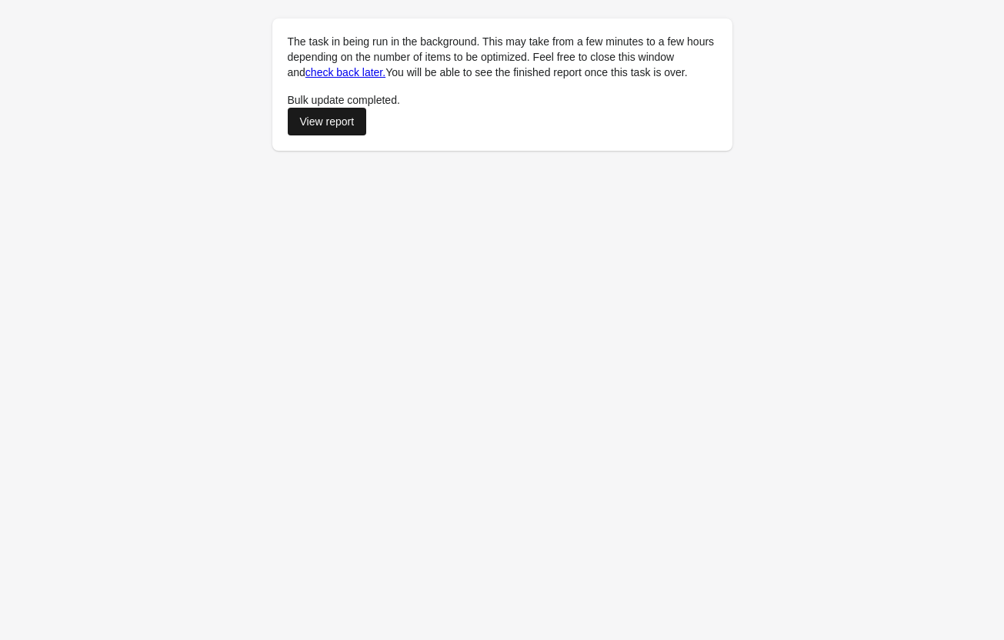
click at [343, 117] on div "View report" at bounding box center [327, 121] width 55 height 12
